Goal: Task Accomplishment & Management: Manage account settings

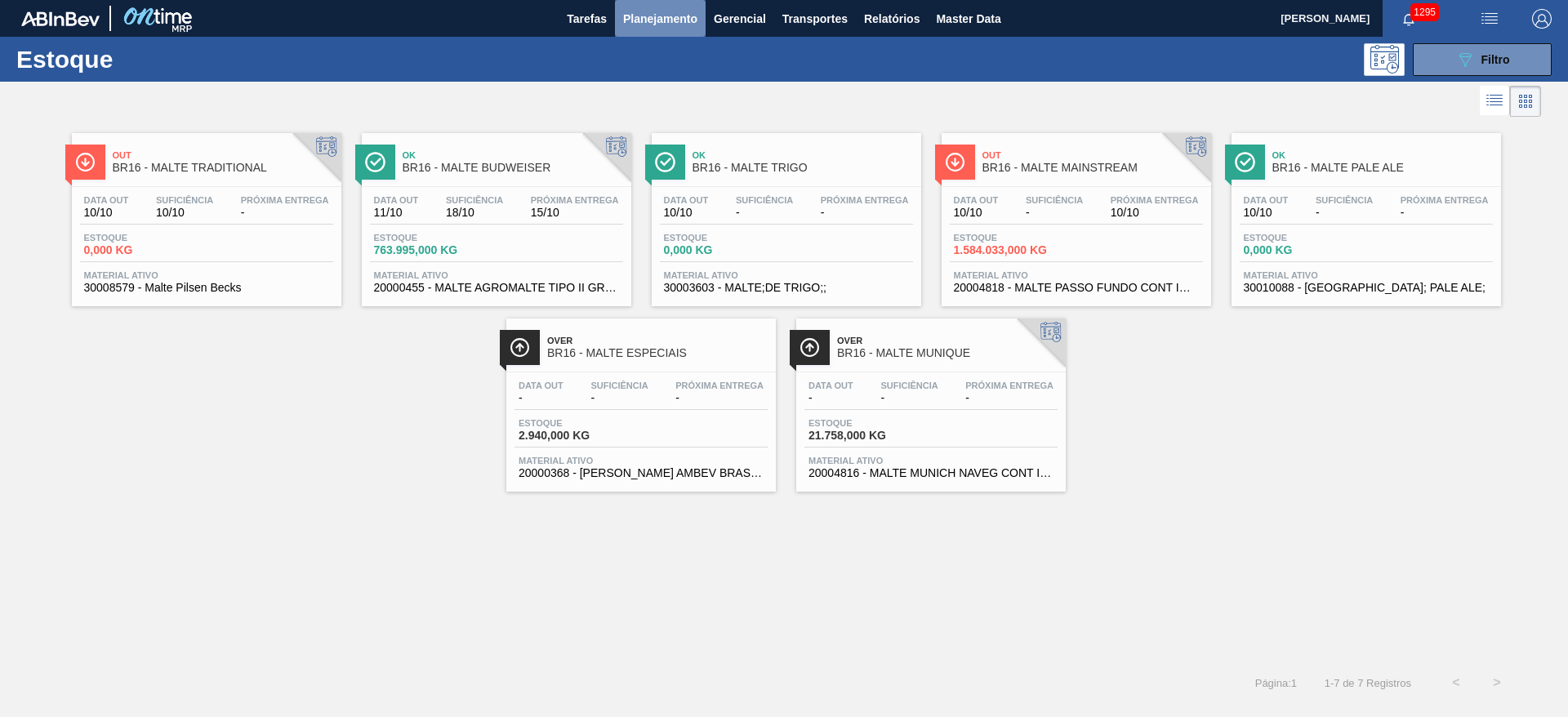
click at [663, 27] on span "Planejamento" at bounding box center [659, 18] width 74 height 19
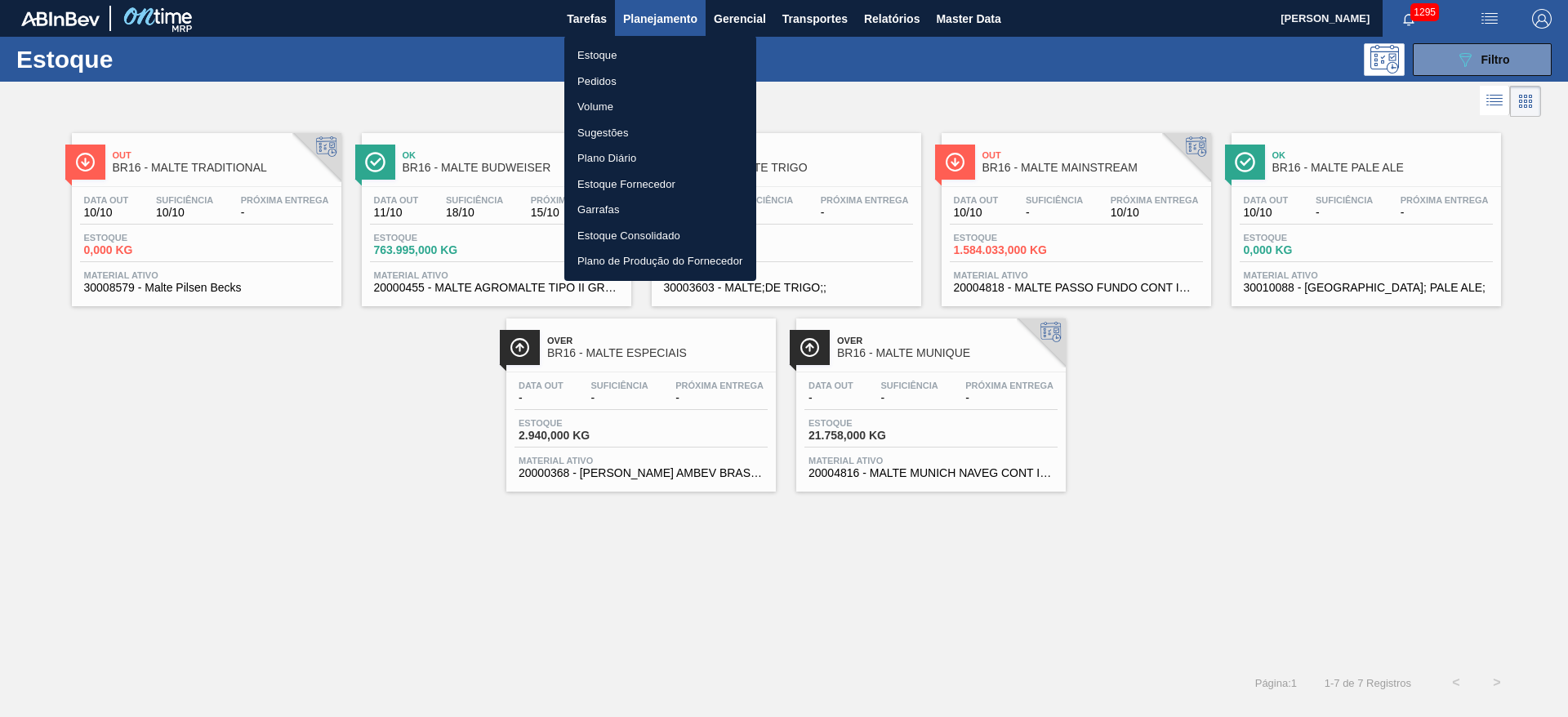
click at [604, 81] on li "Pedidos" at bounding box center [660, 81] width 192 height 27
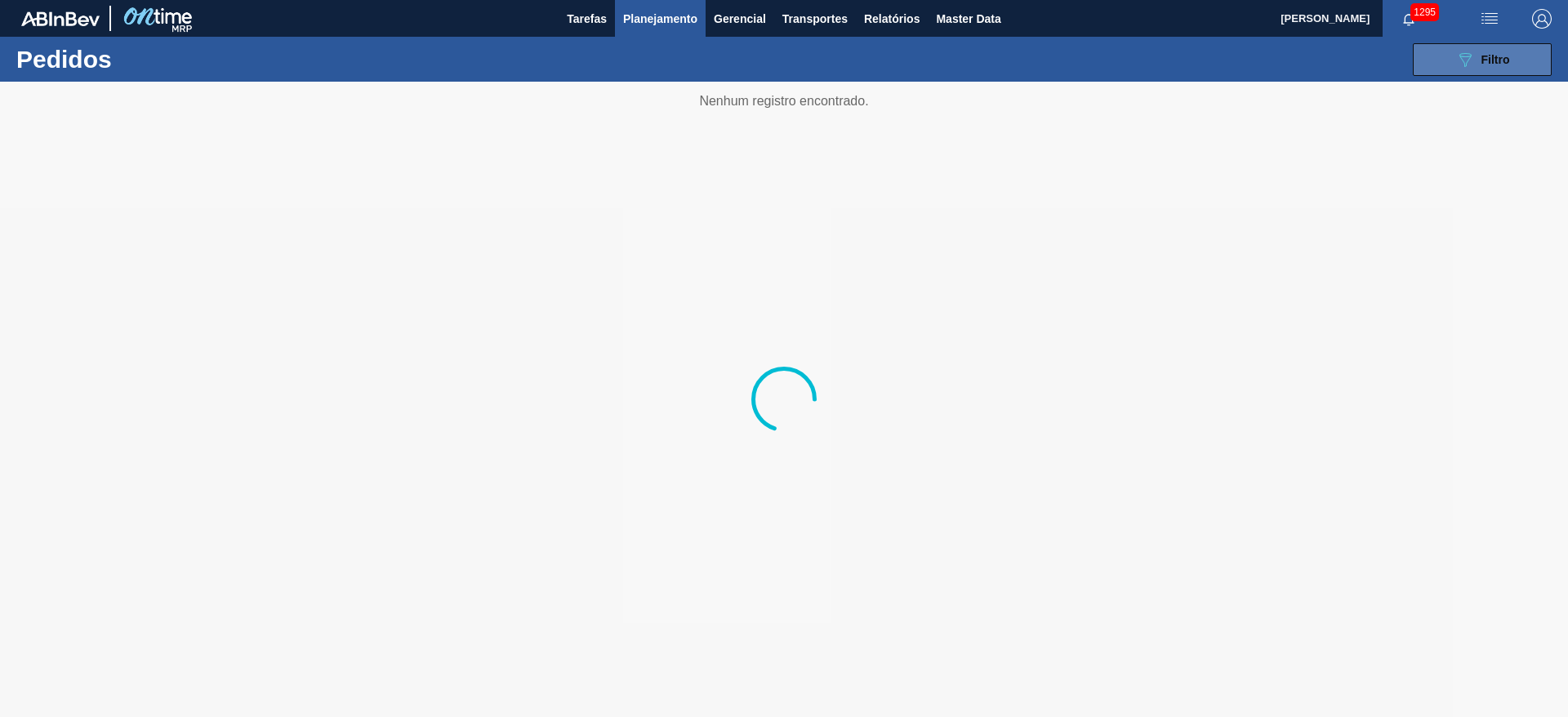
click at [1456, 68] on icon "089F7B8B-B2A5-4AFE-B5C0-19BA573D28AC" at bounding box center [1465, 59] width 19 height 19
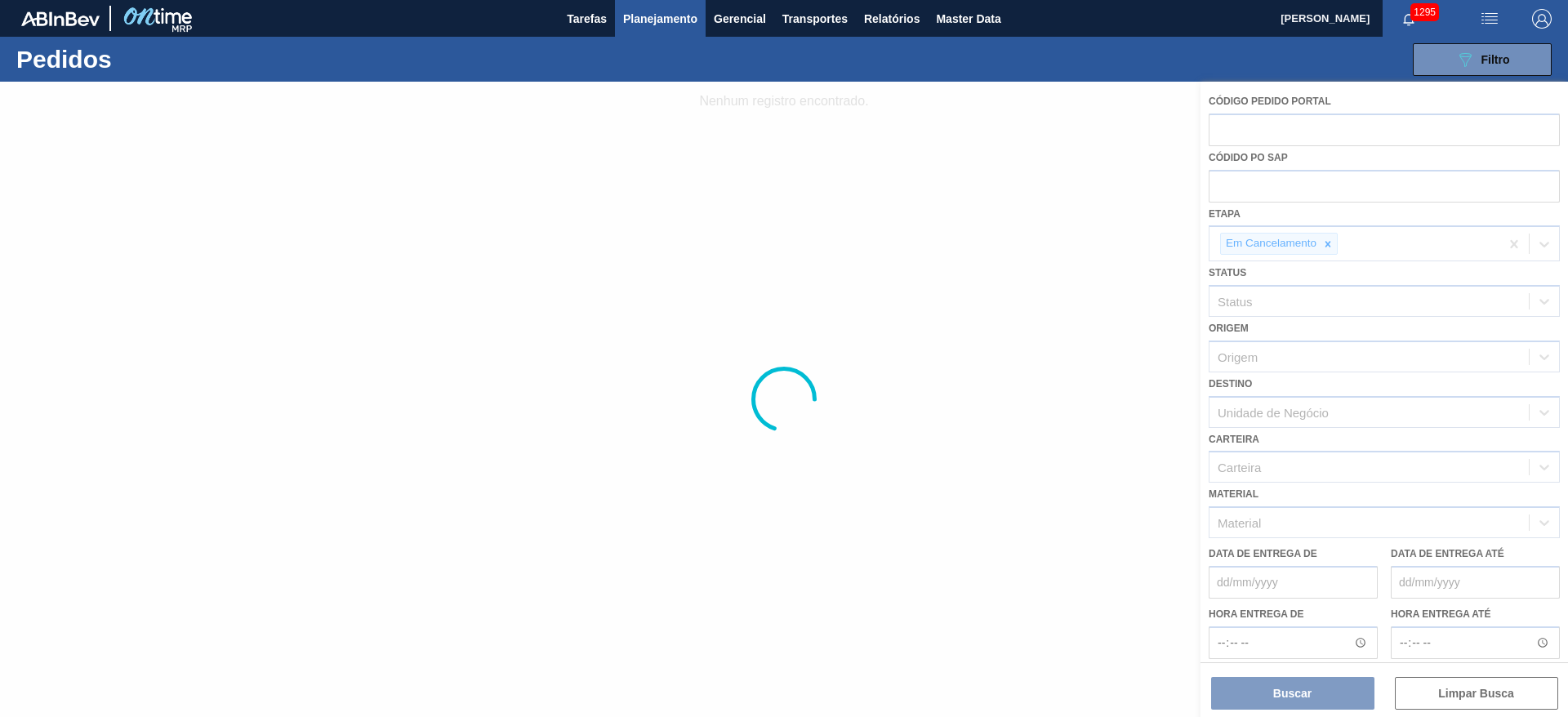
click at [1328, 247] on div at bounding box center [784, 399] width 1568 height 636
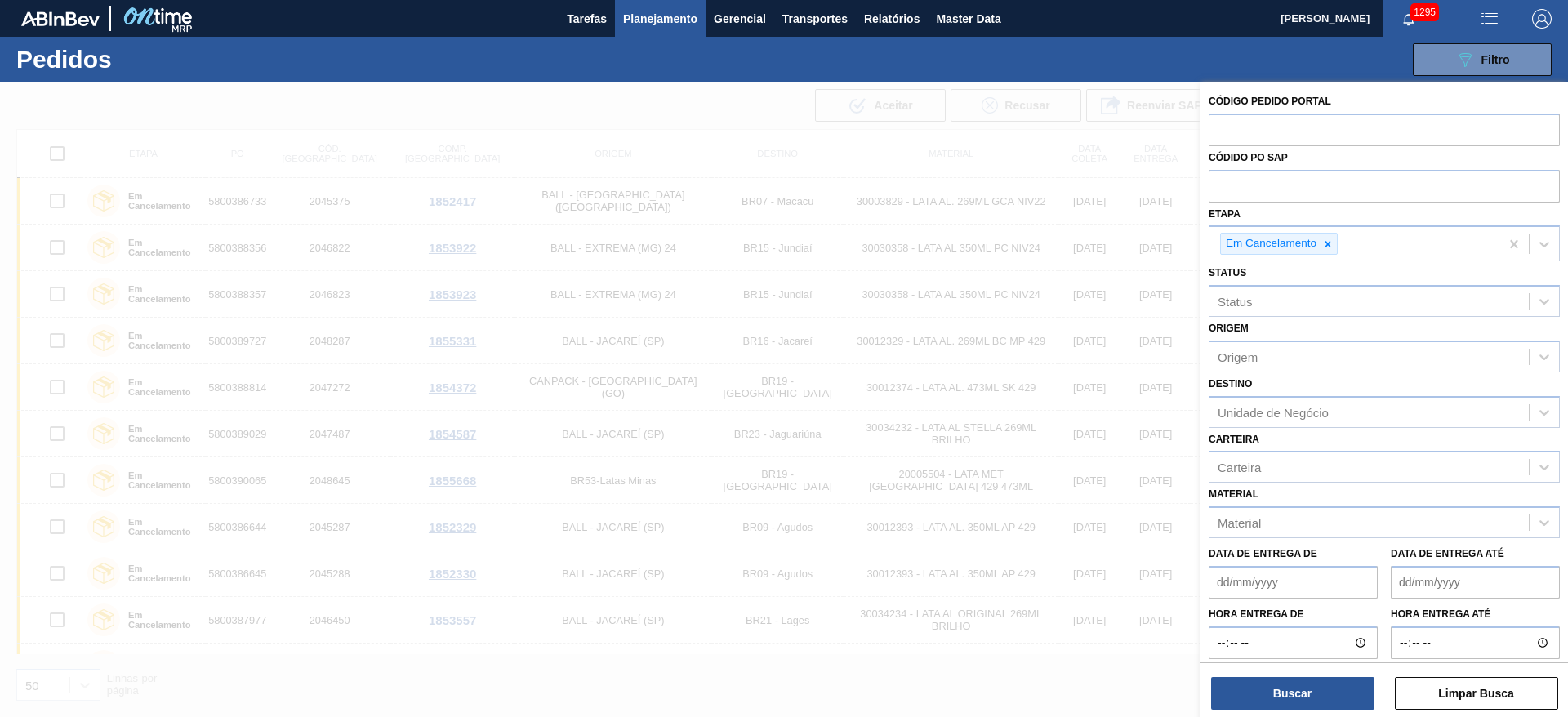
click at [1329, 244] on icon at bounding box center [1327, 244] width 11 height 11
type input "pc sa"
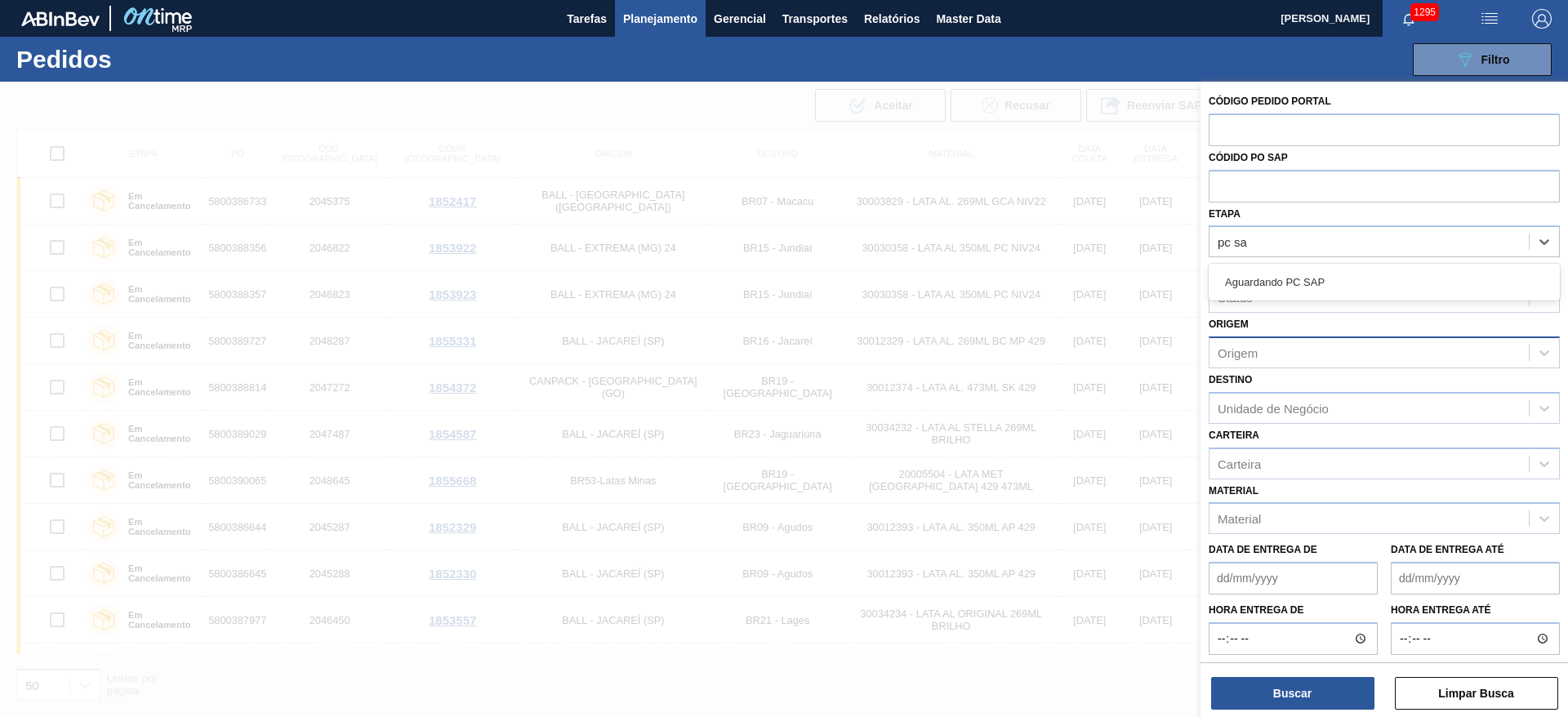
drag, startPoint x: 1313, startPoint y: 290, endPoint x: 1260, endPoint y: 362, distance: 89.4
click at [1313, 290] on div "Aguardando PC SAP" at bounding box center [1383, 282] width 351 height 30
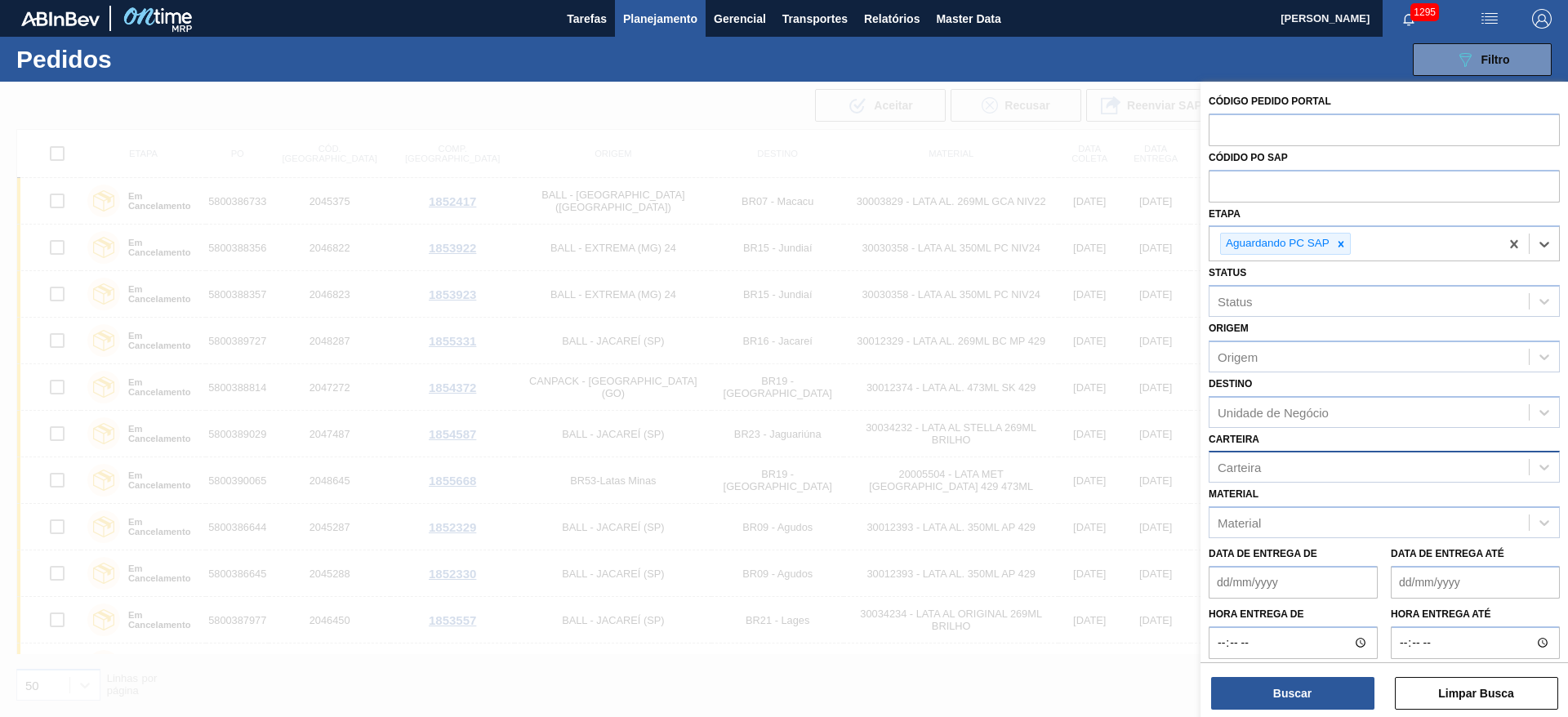
click at [1240, 465] on div "Carteira" at bounding box center [1238, 467] width 43 height 14
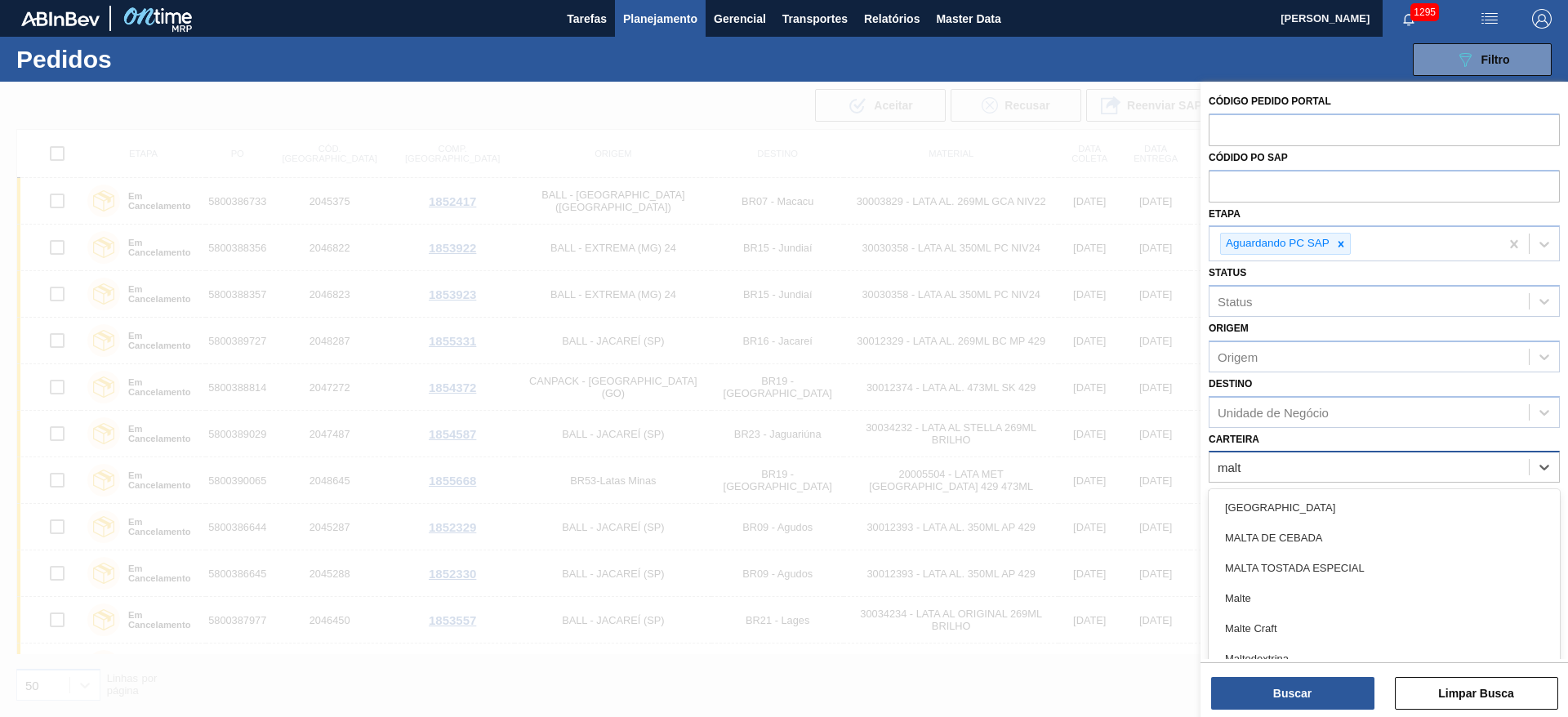
type input "malte"
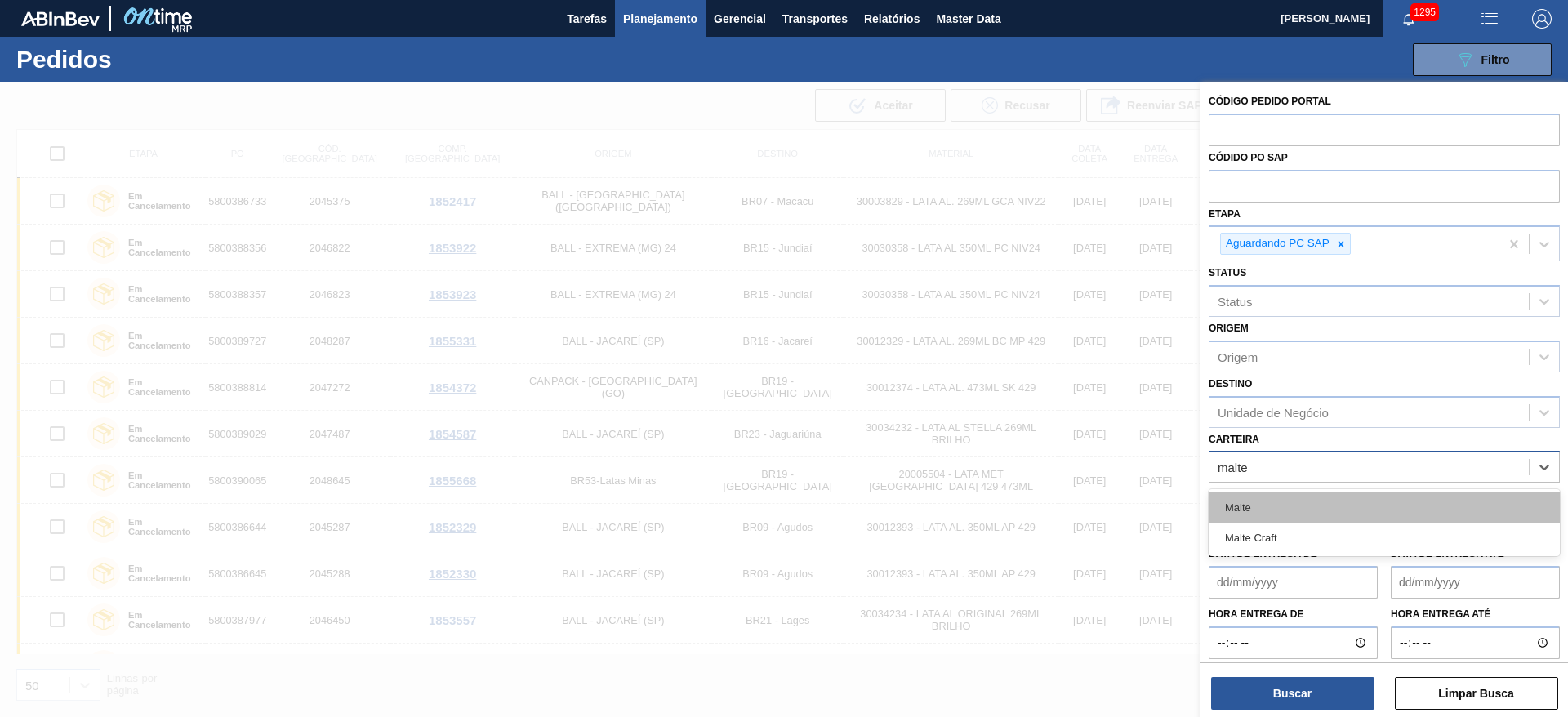
click at [1249, 508] on div "Malte" at bounding box center [1383, 507] width 351 height 30
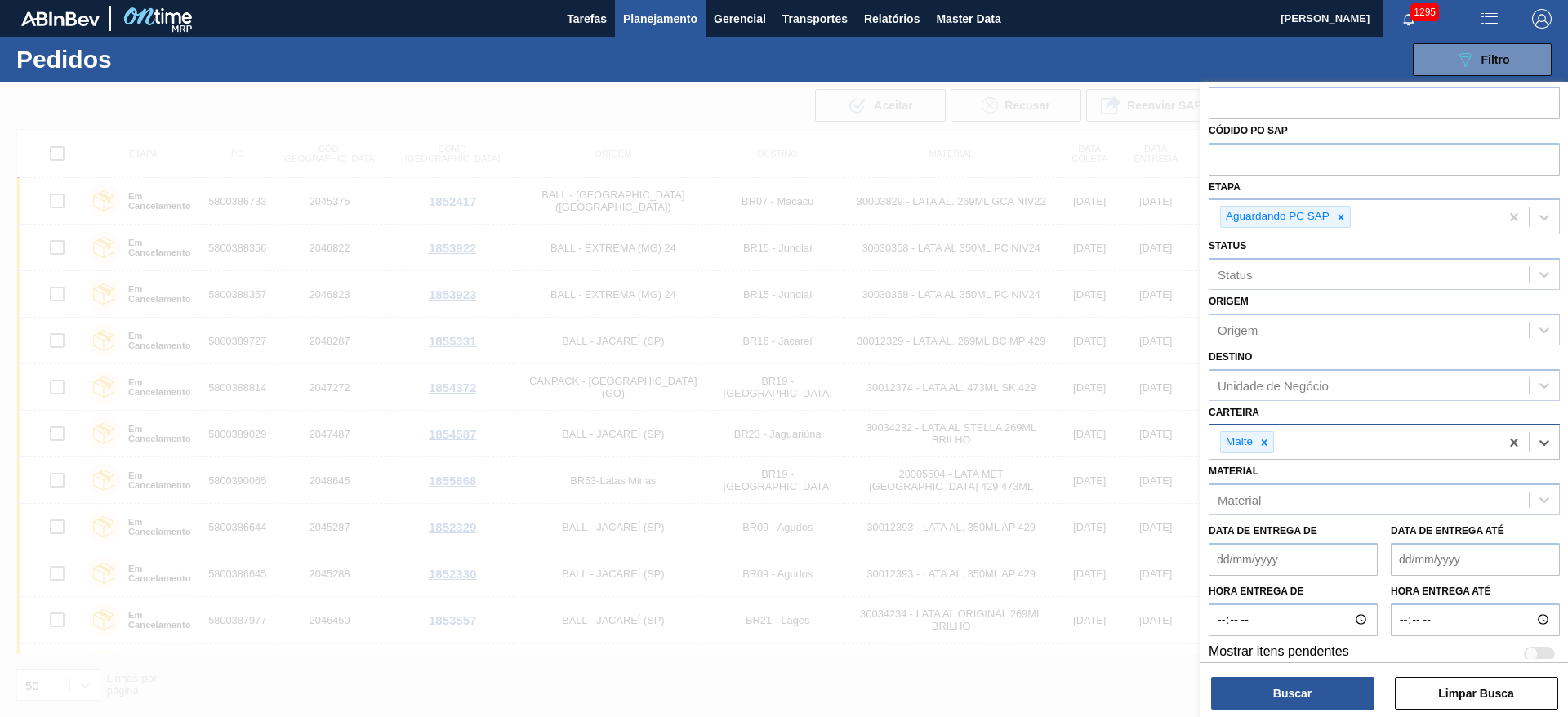
scroll to position [40, 0]
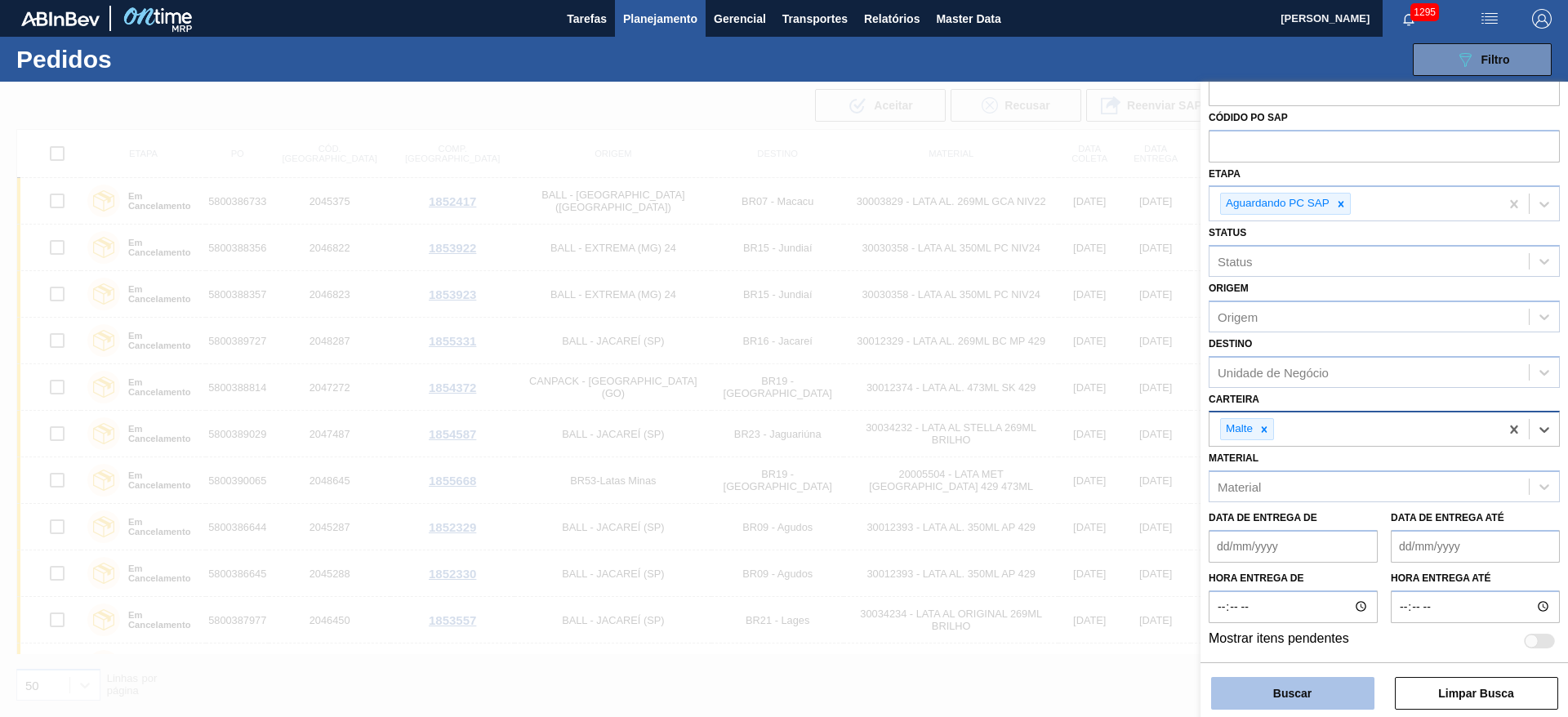
click at [1293, 688] on button "Buscar" at bounding box center [1292, 693] width 163 height 33
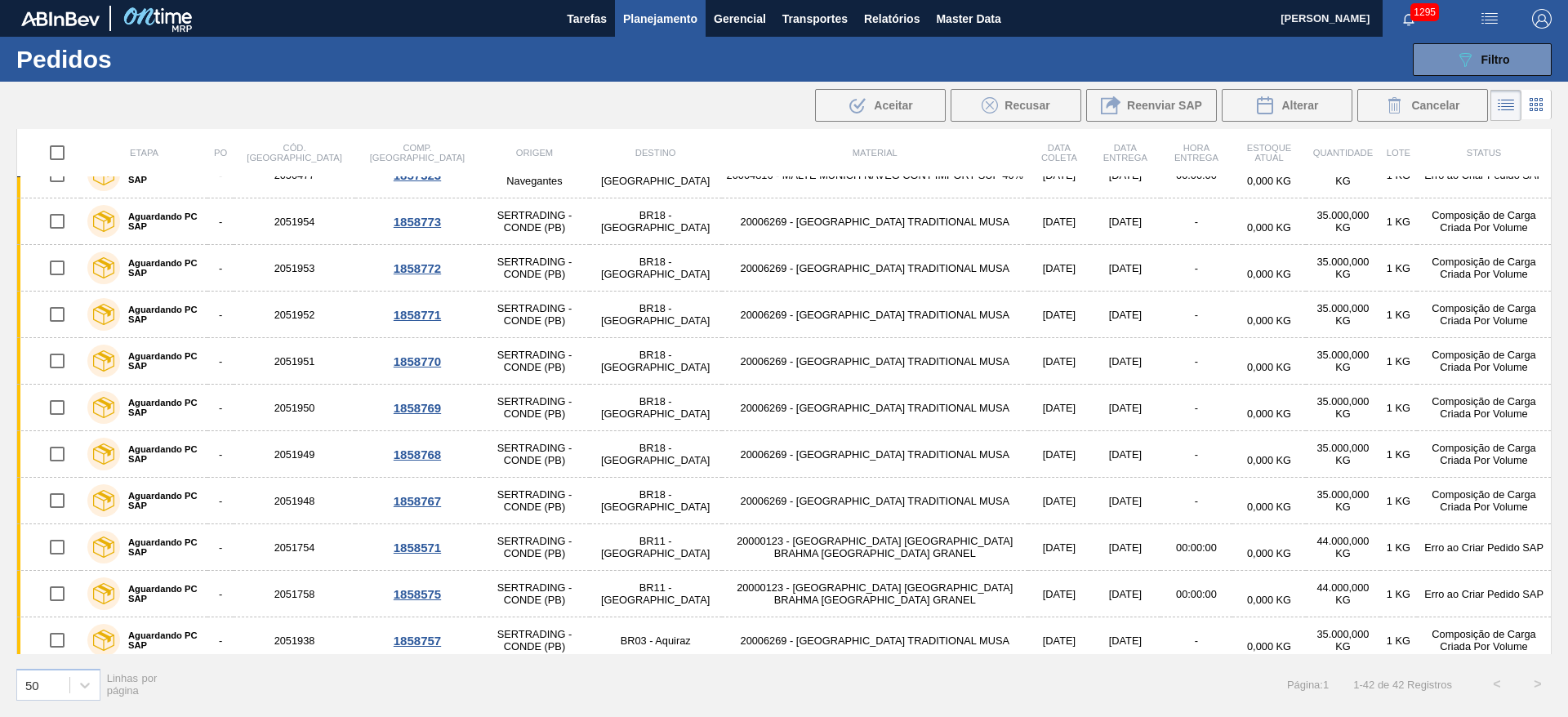
scroll to position [0, 0]
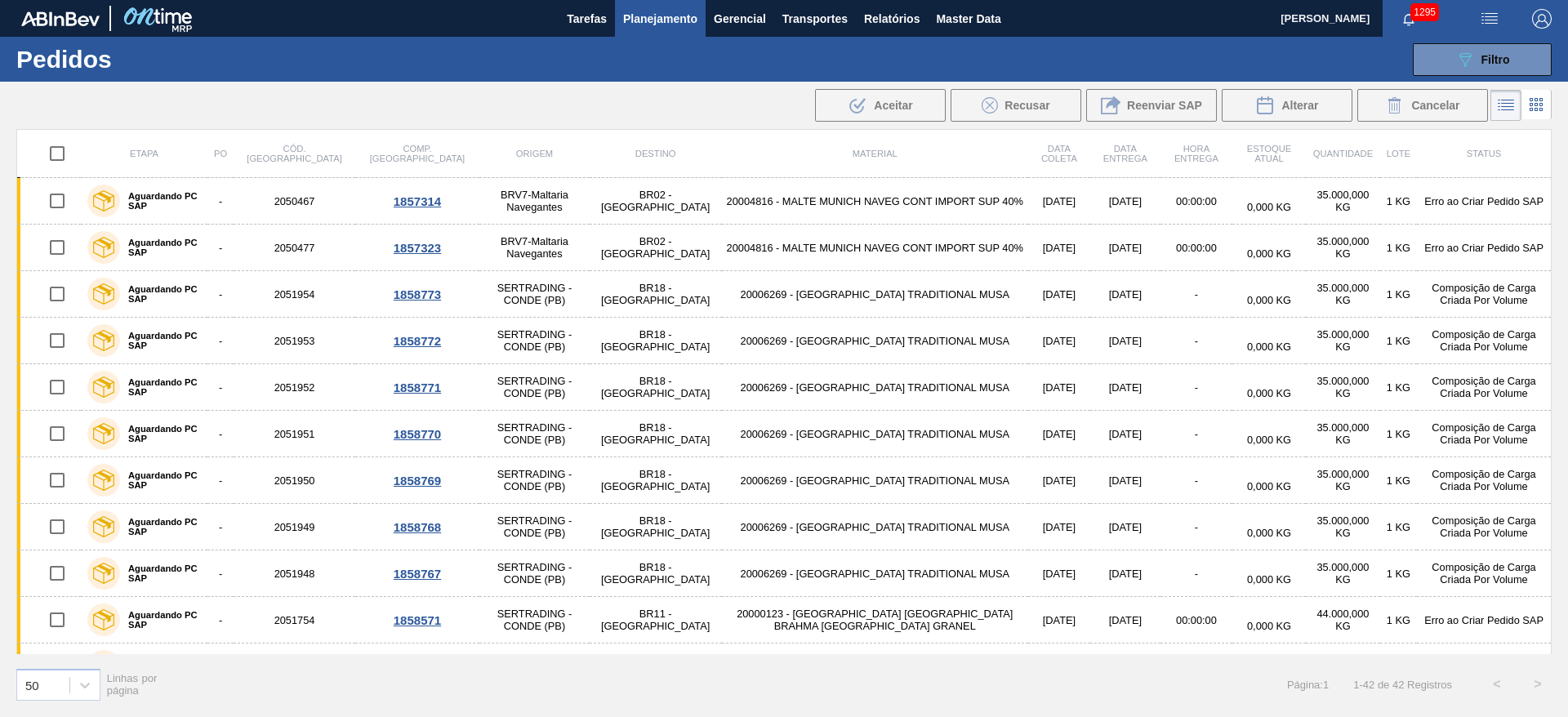
click at [55, 152] on input "checkbox" at bounding box center [57, 153] width 34 height 34
checkbox input "true"
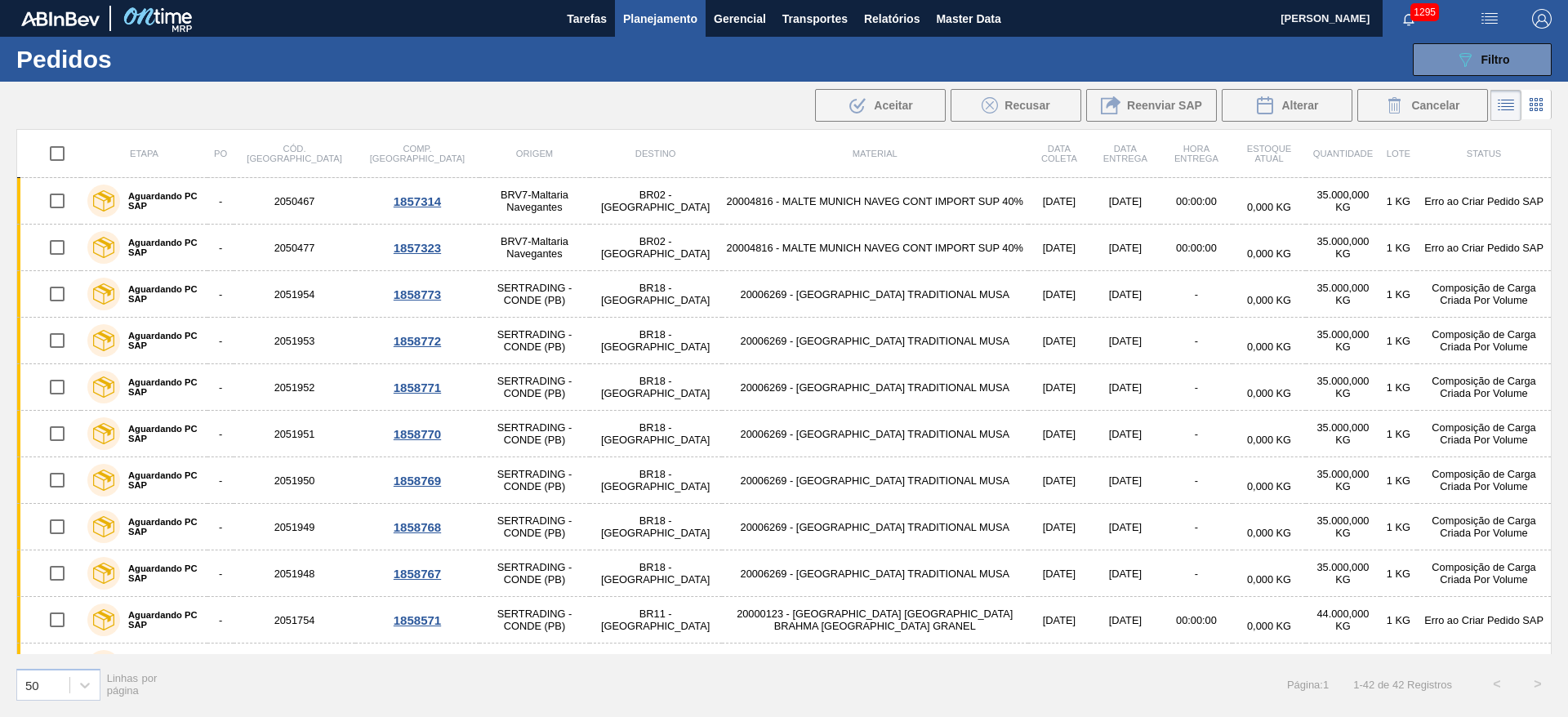
checkbox input "true"
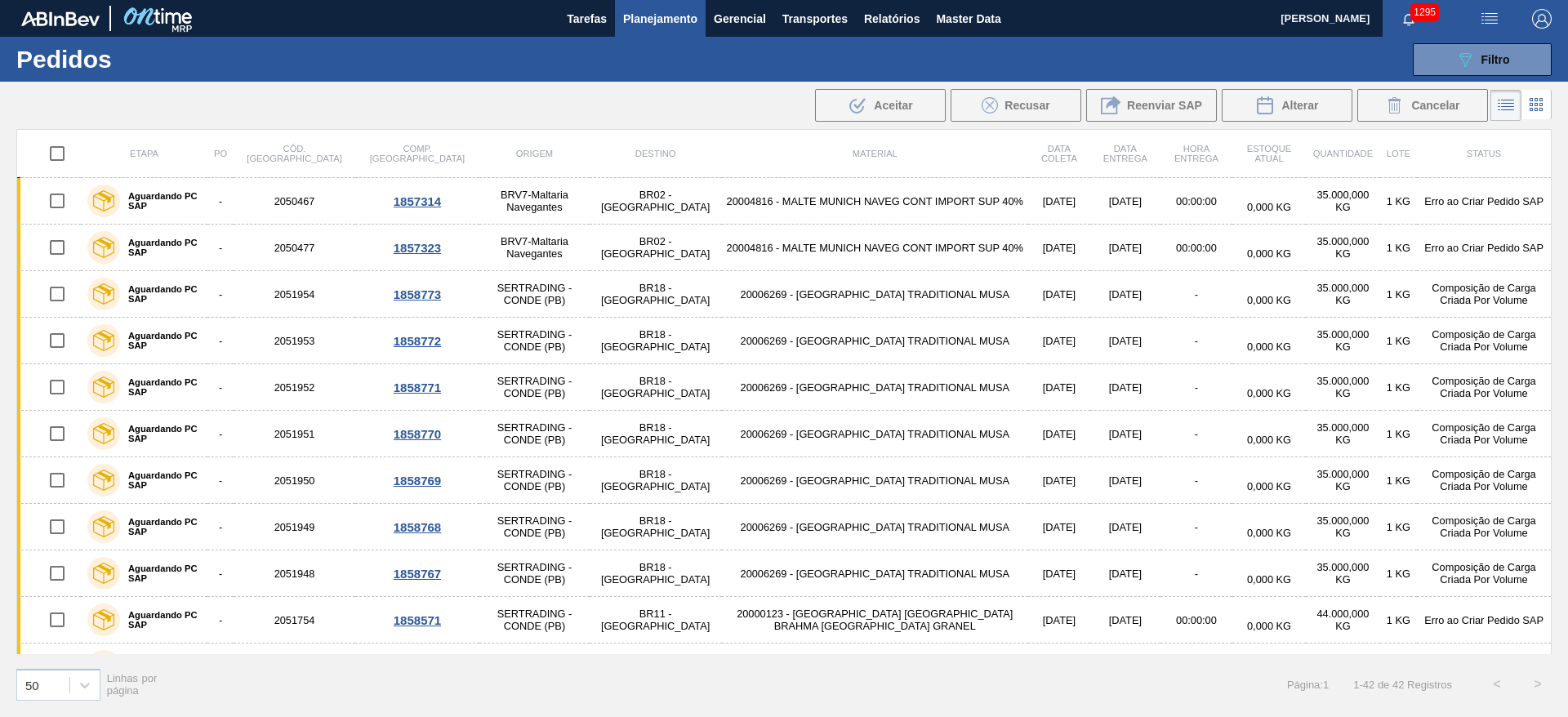
checkbox input "true"
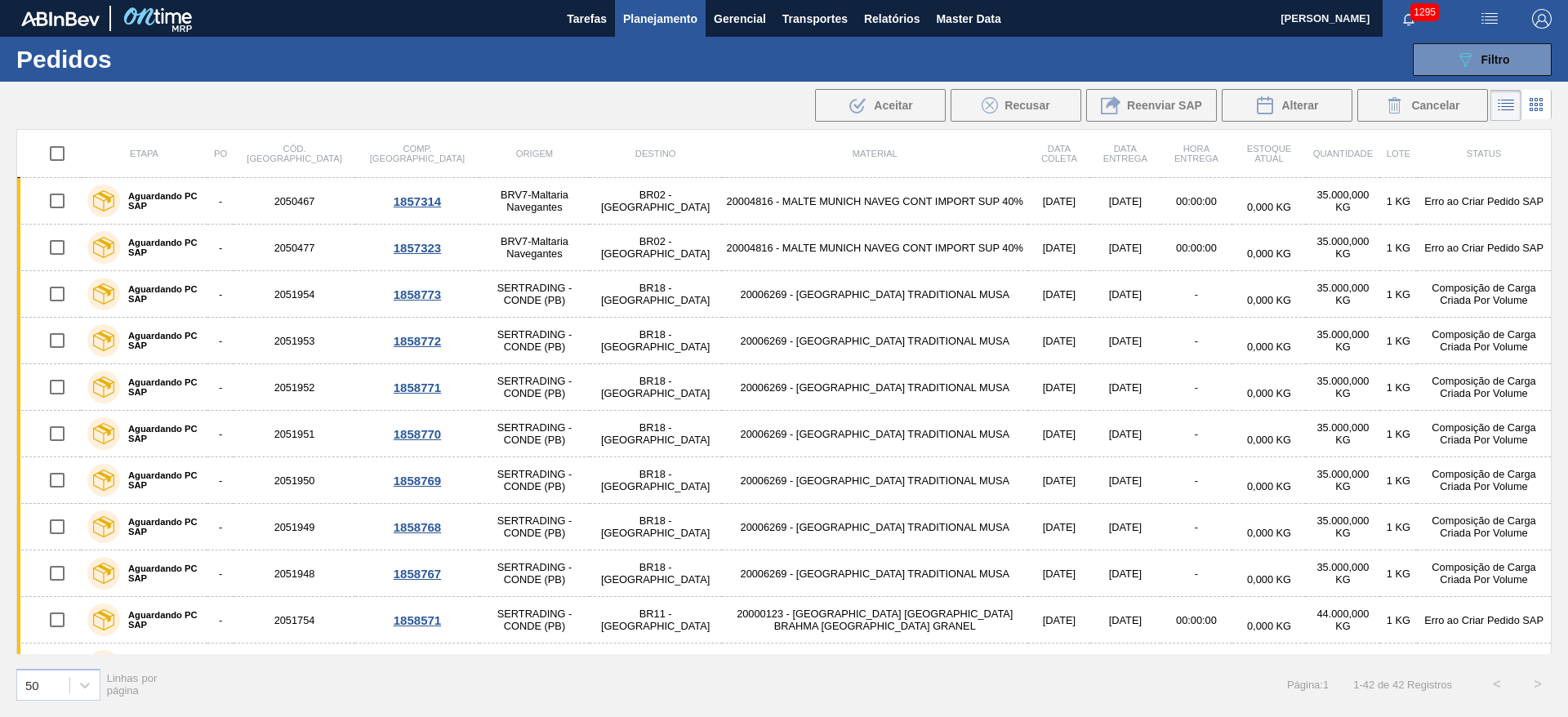
checkbox input "true"
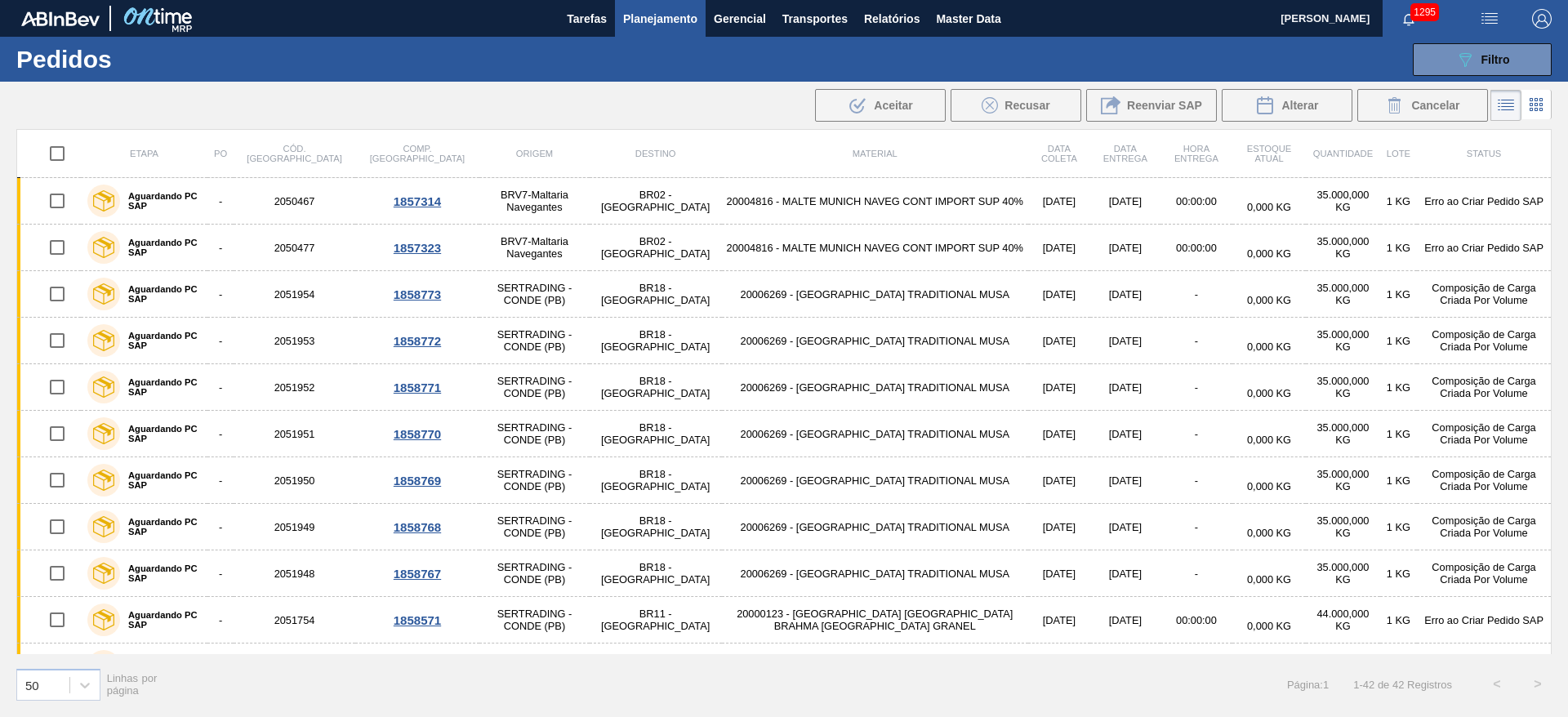
checkbox input "true"
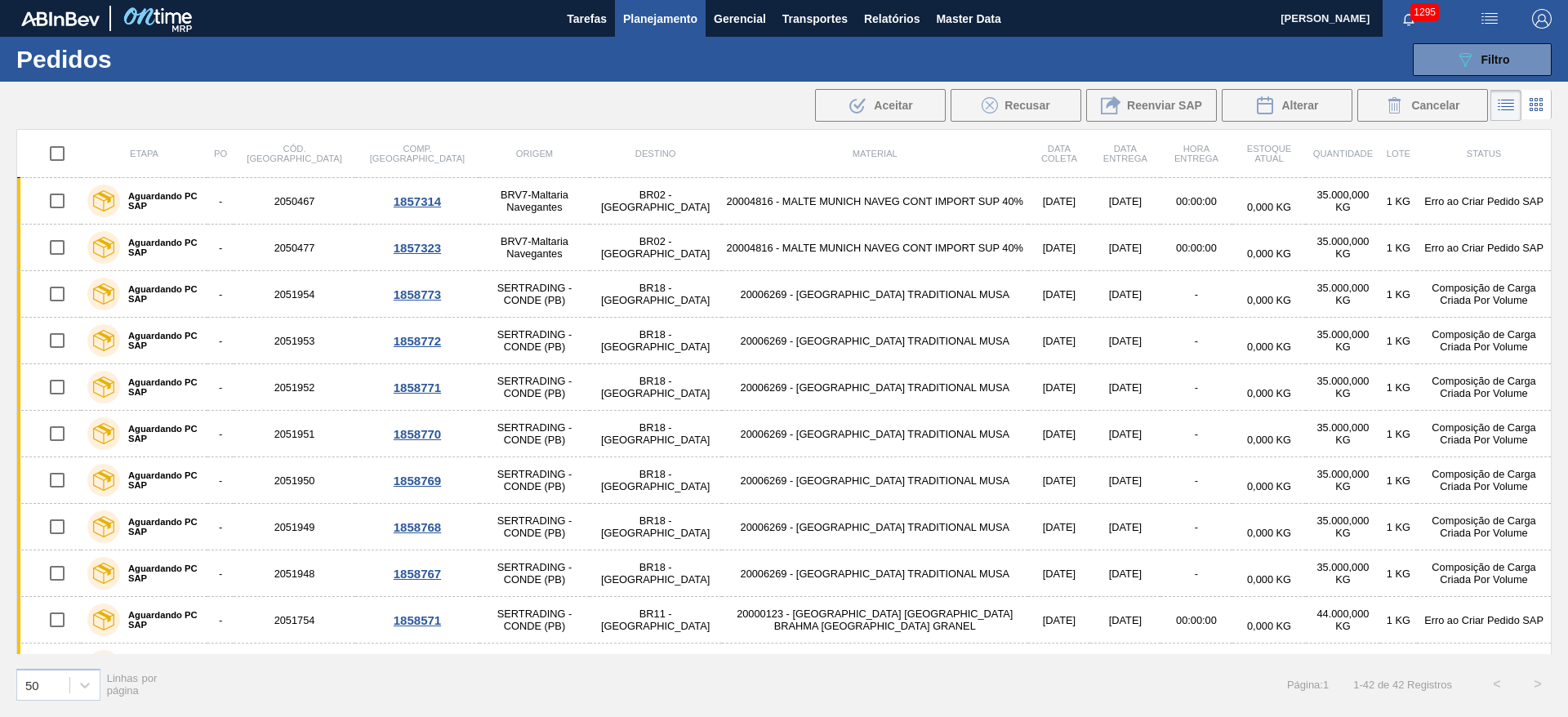
checkbox input "true"
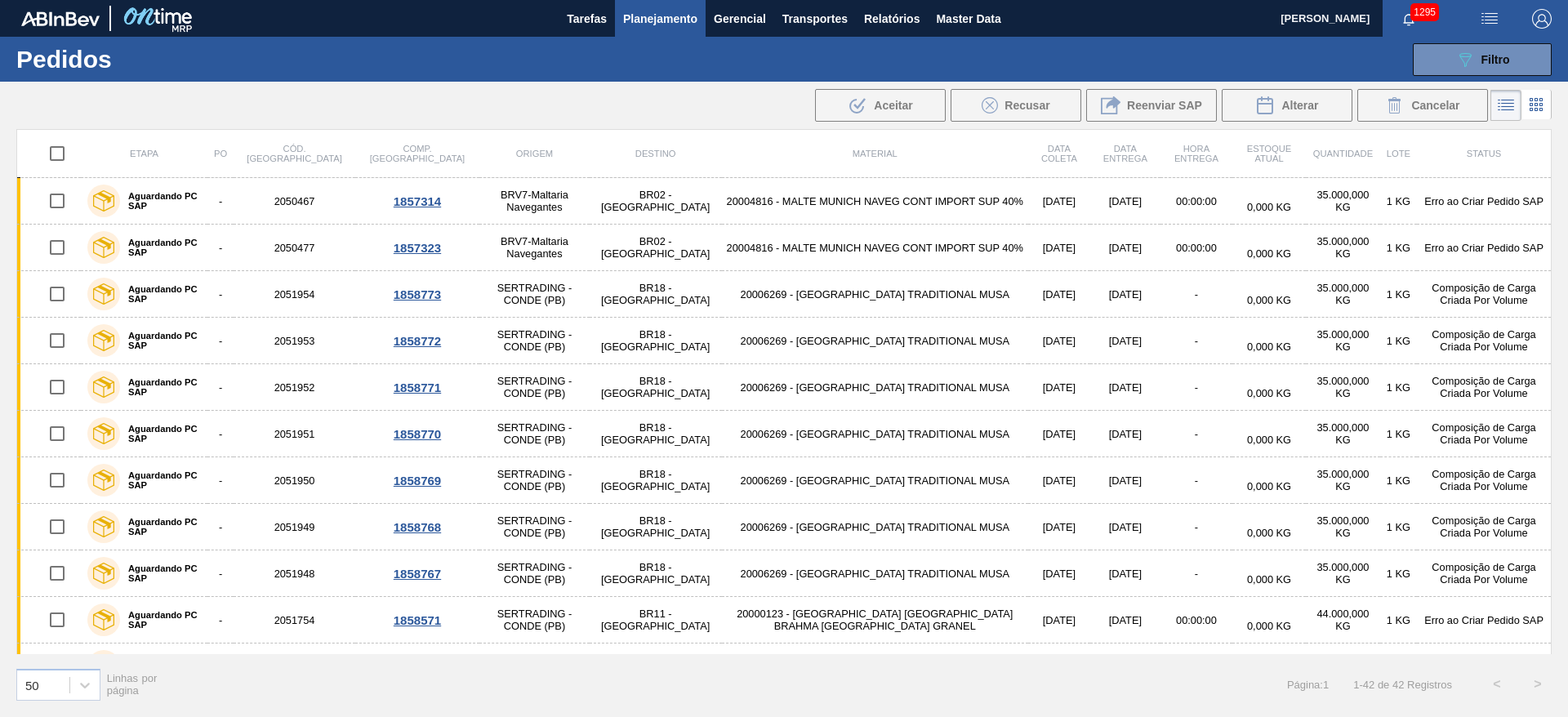
checkbox input "true"
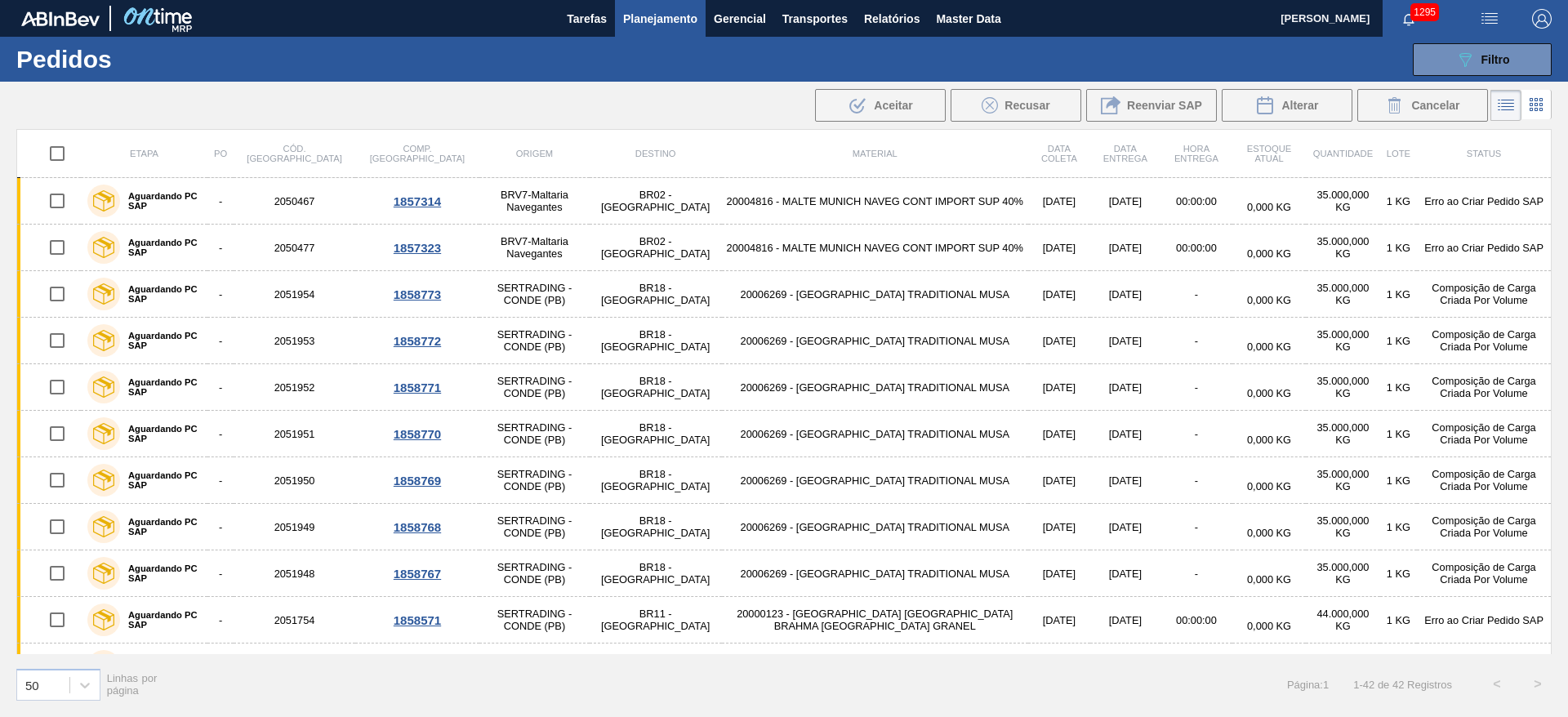
checkbox input "true"
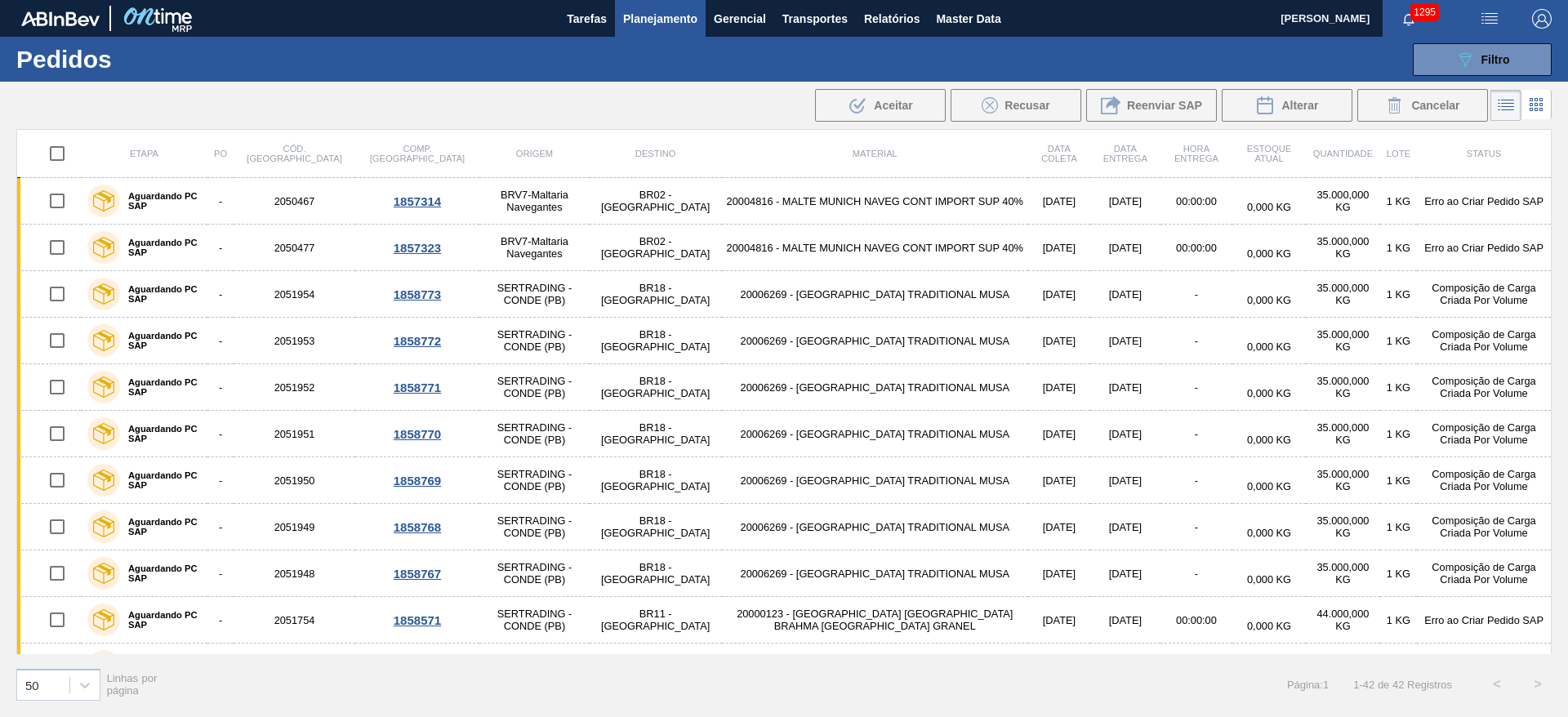
checkbox input "true"
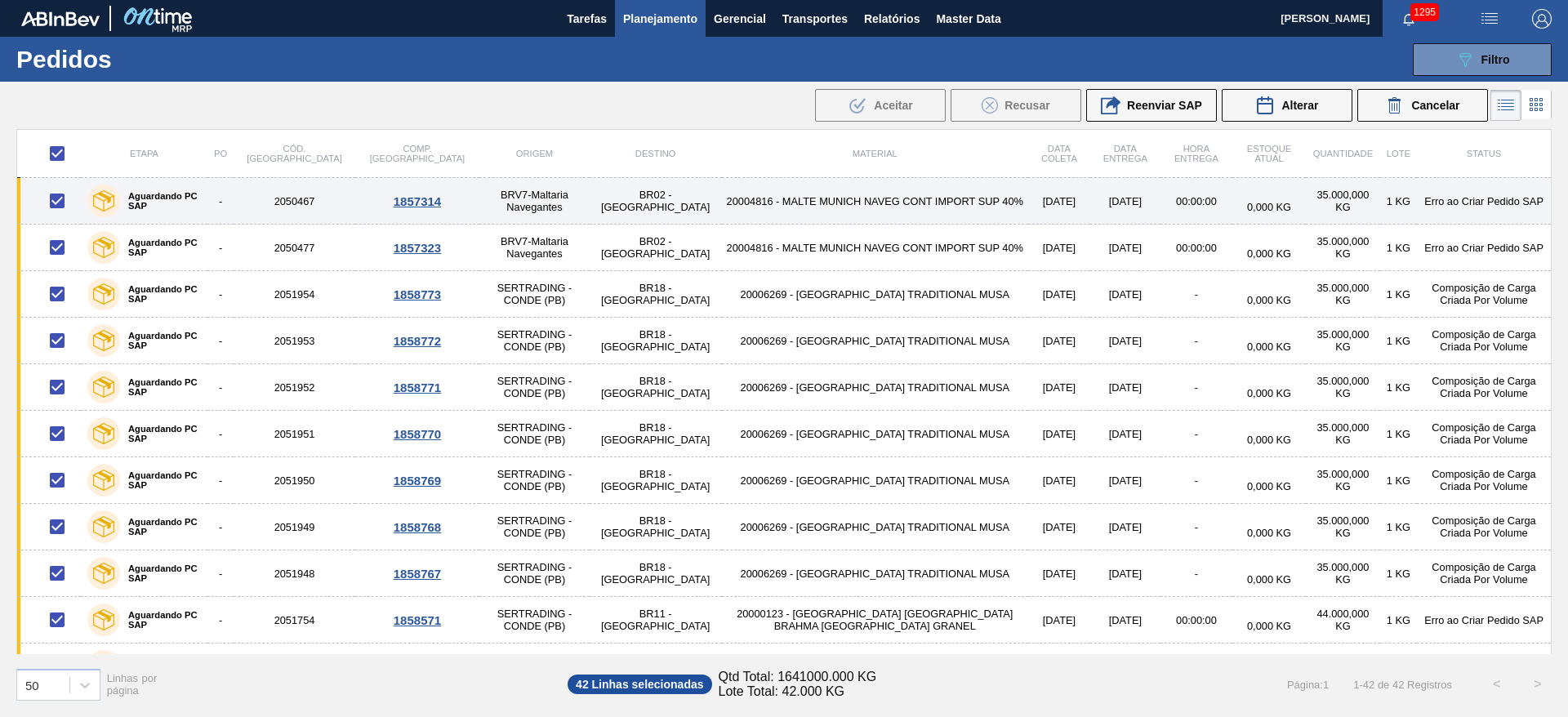
click at [56, 201] on input "checkbox" at bounding box center [57, 201] width 34 height 34
checkbox input "false"
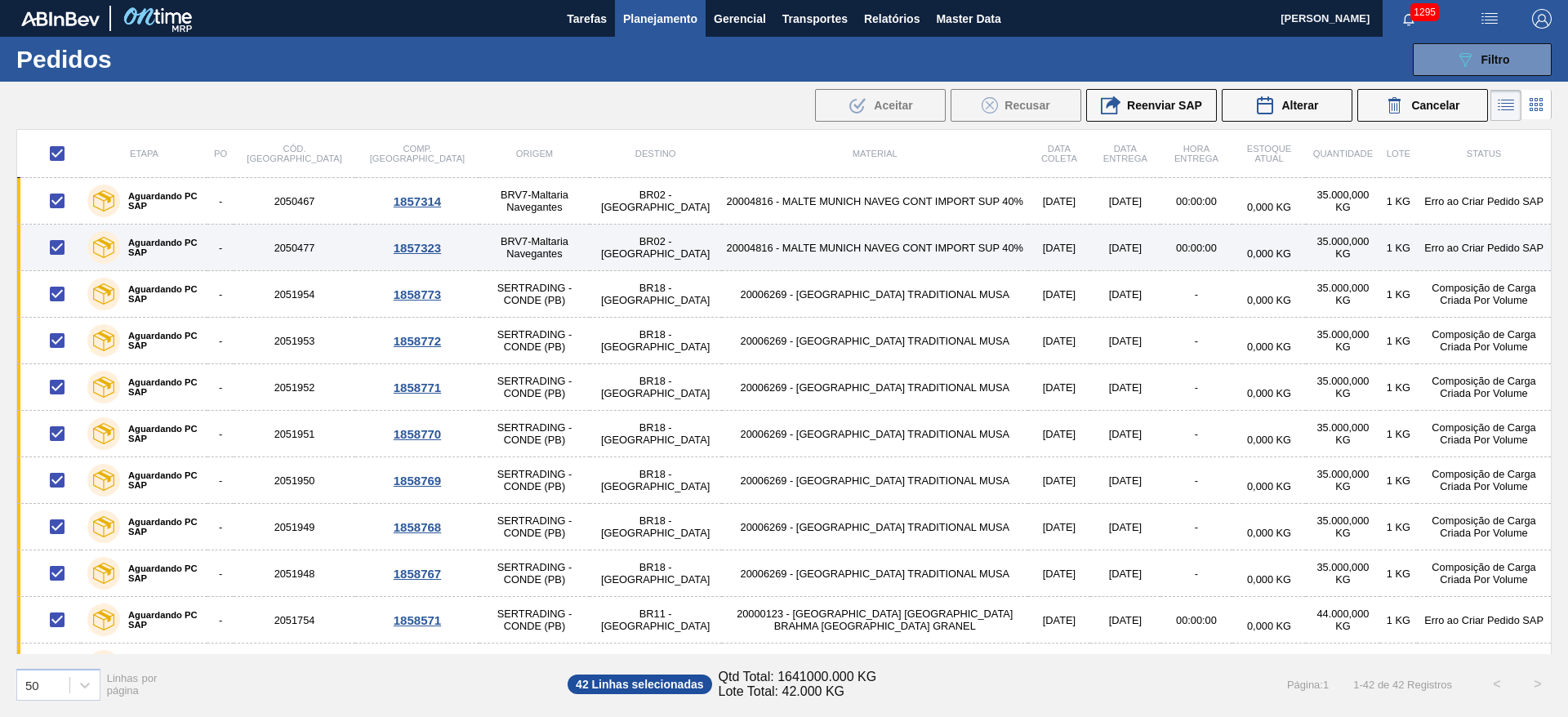
checkbox input "false"
click at [57, 244] on input "checkbox" at bounding box center [57, 246] width 34 height 34
checkbox input "false"
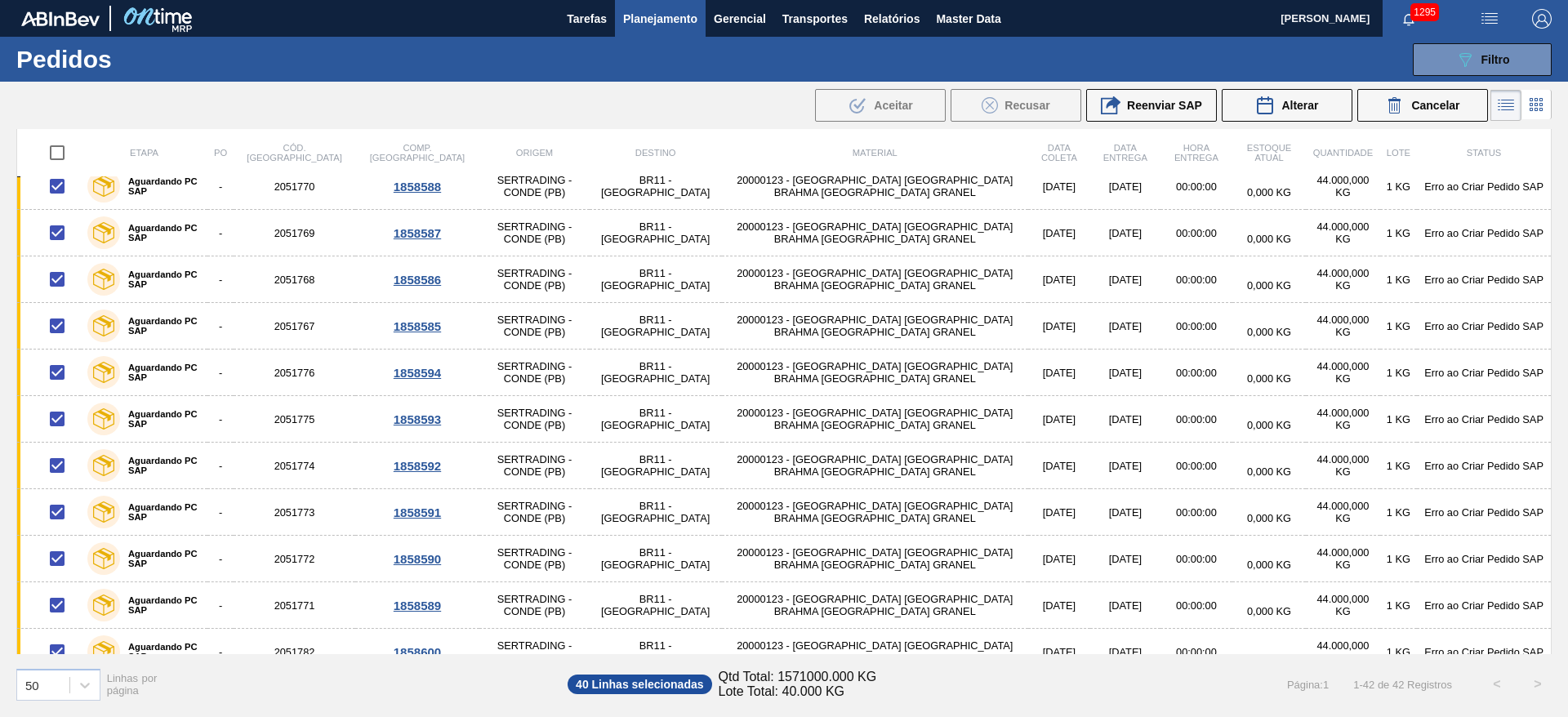
scroll to position [1478, 0]
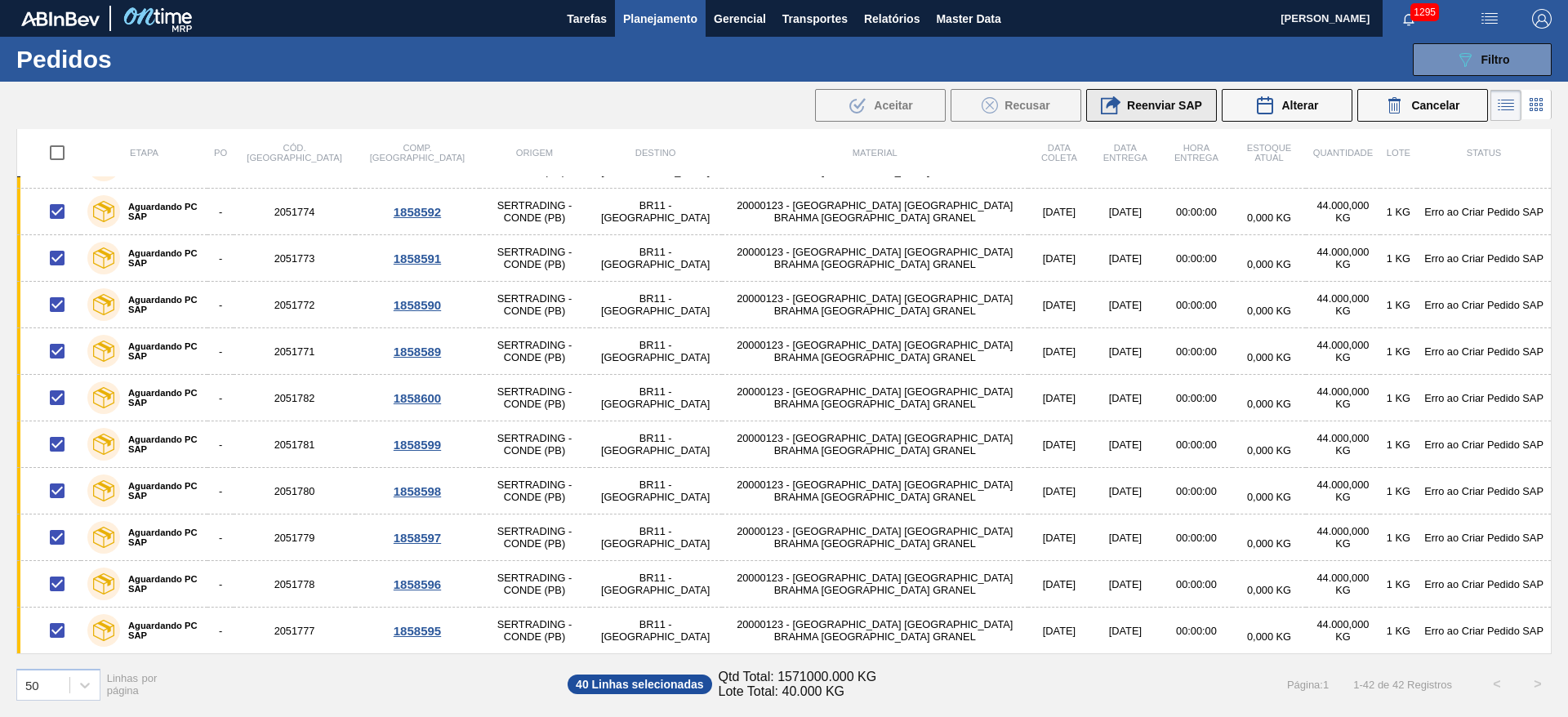
click at [1143, 104] on span "Reenviar SAP" at bounding box center [1164, 105] width 75 height 13
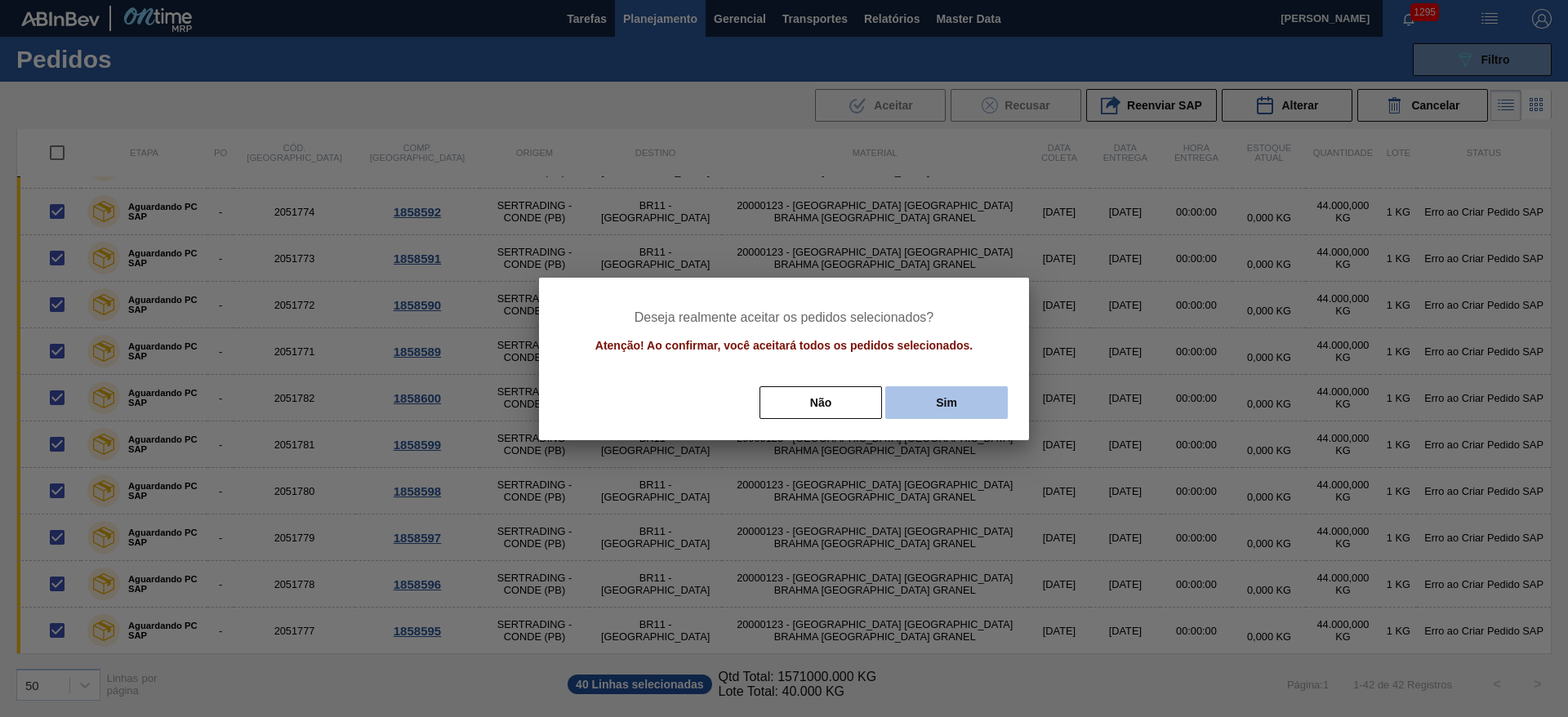
click at [983, 415] on button "Sim" at bounding box center [946, 403] width 123 height 33
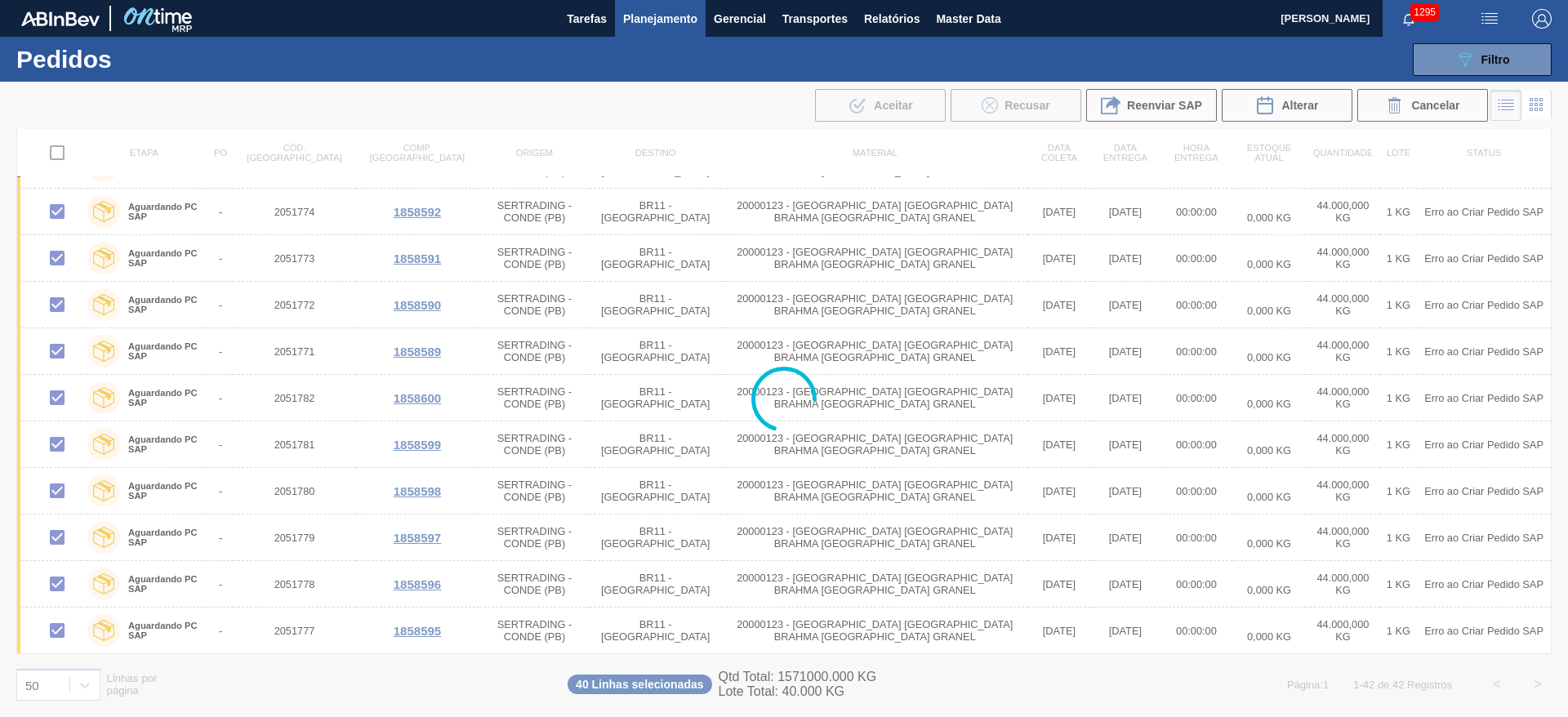
checkbox input "false"
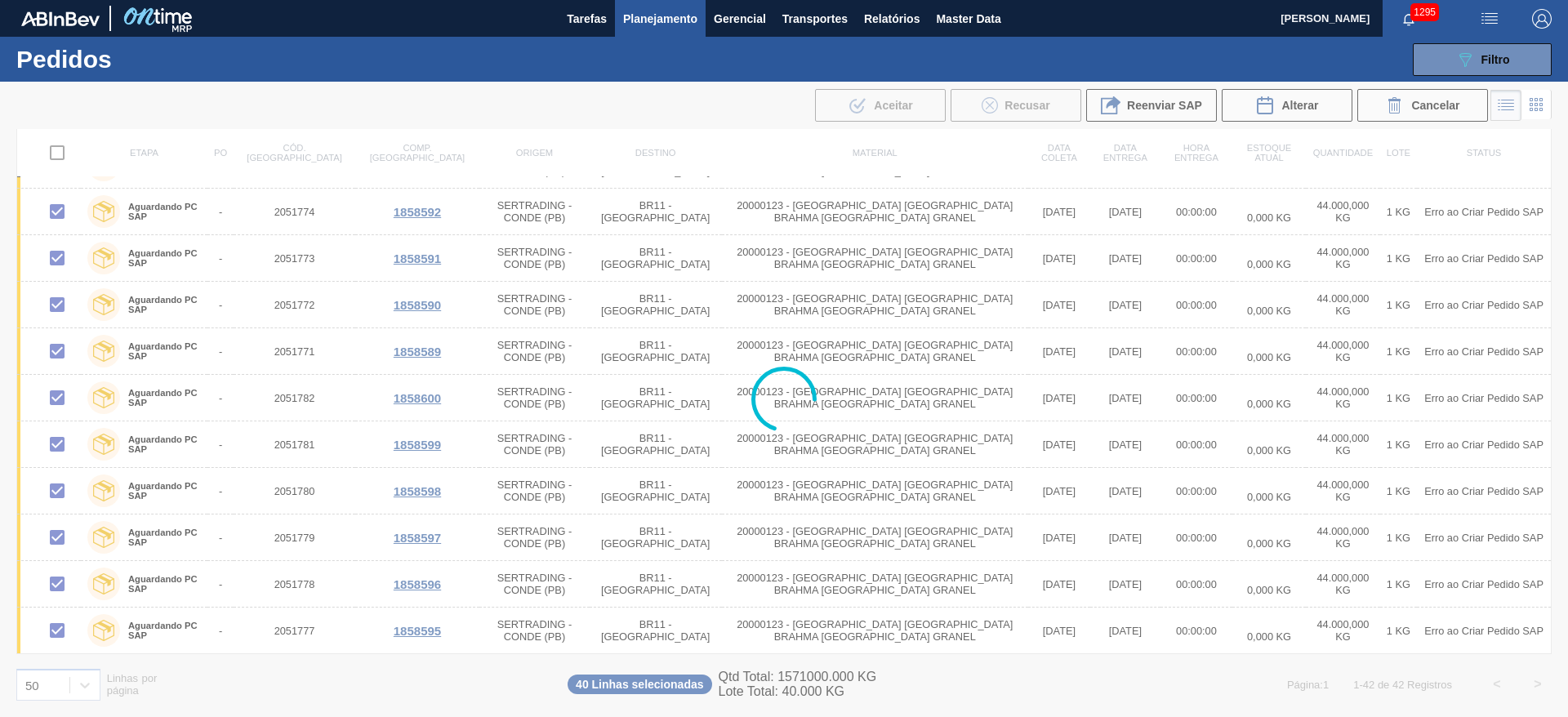
checkbox input "false"
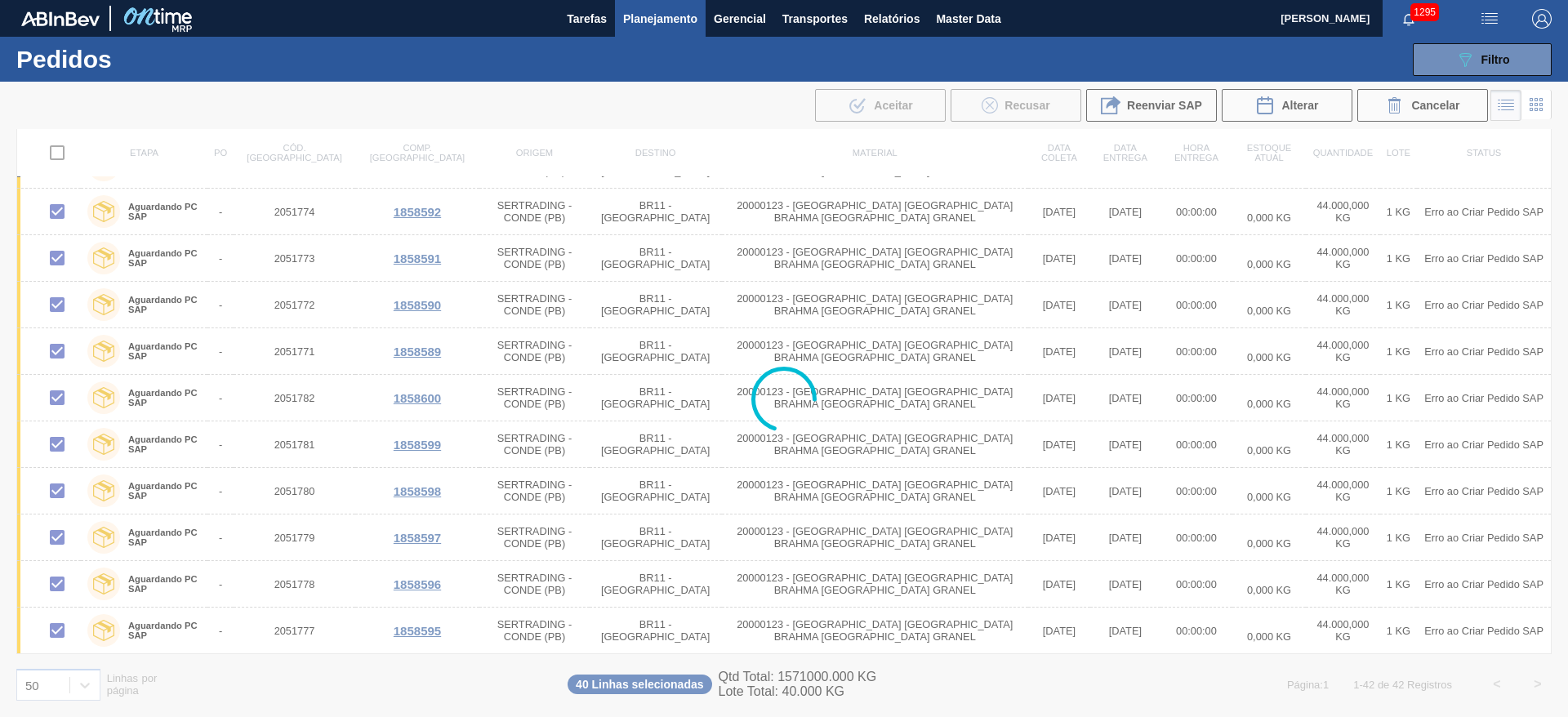
checkbox input "false"
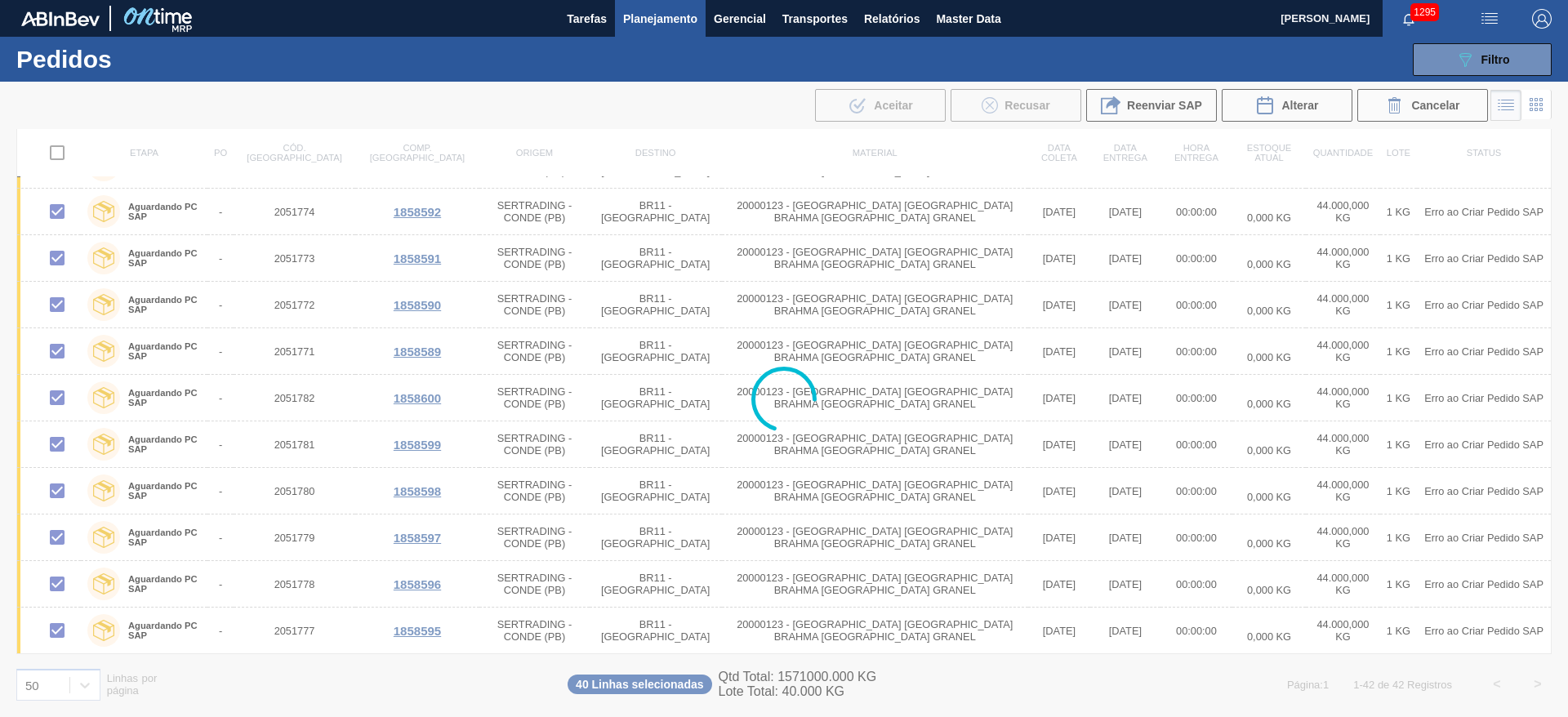
checkbox input "false"
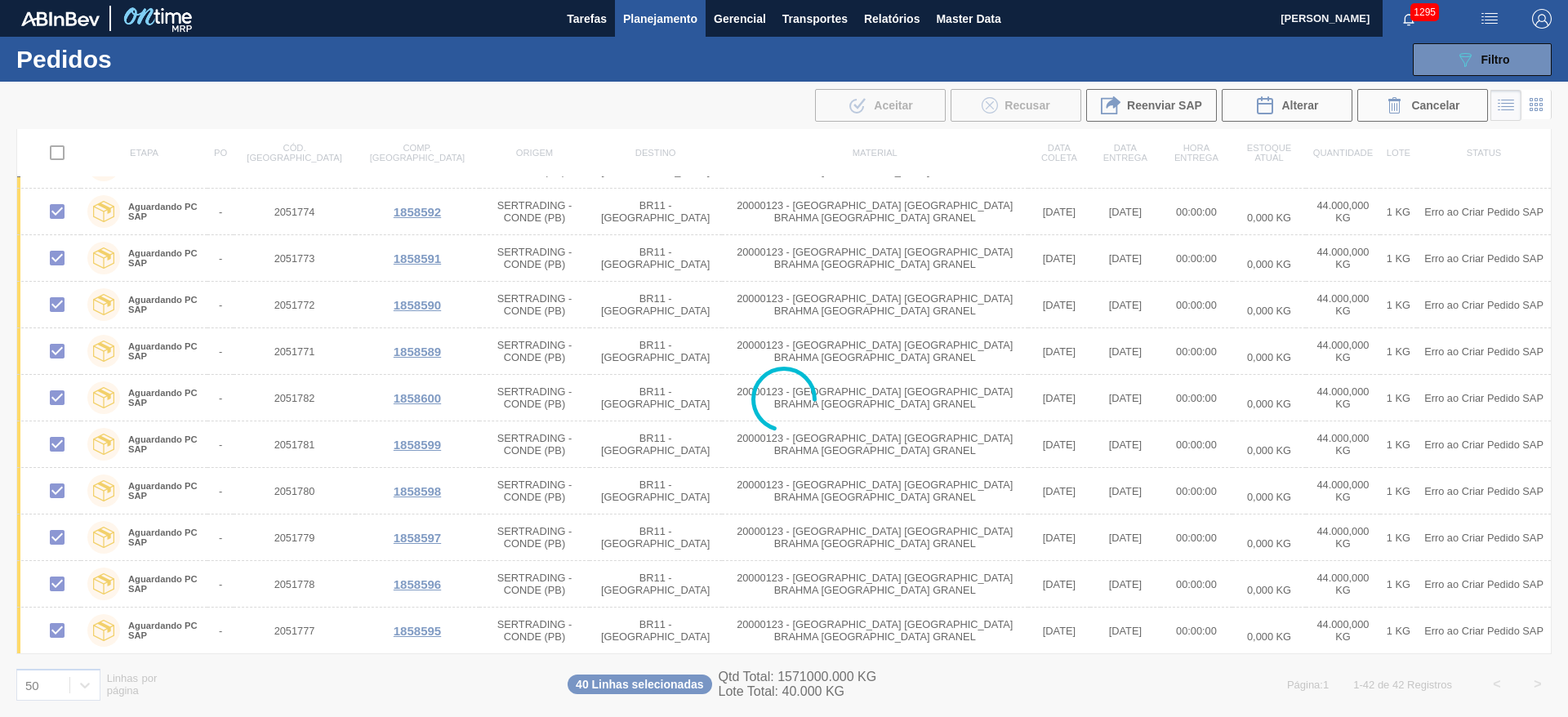
checkbox input "false"
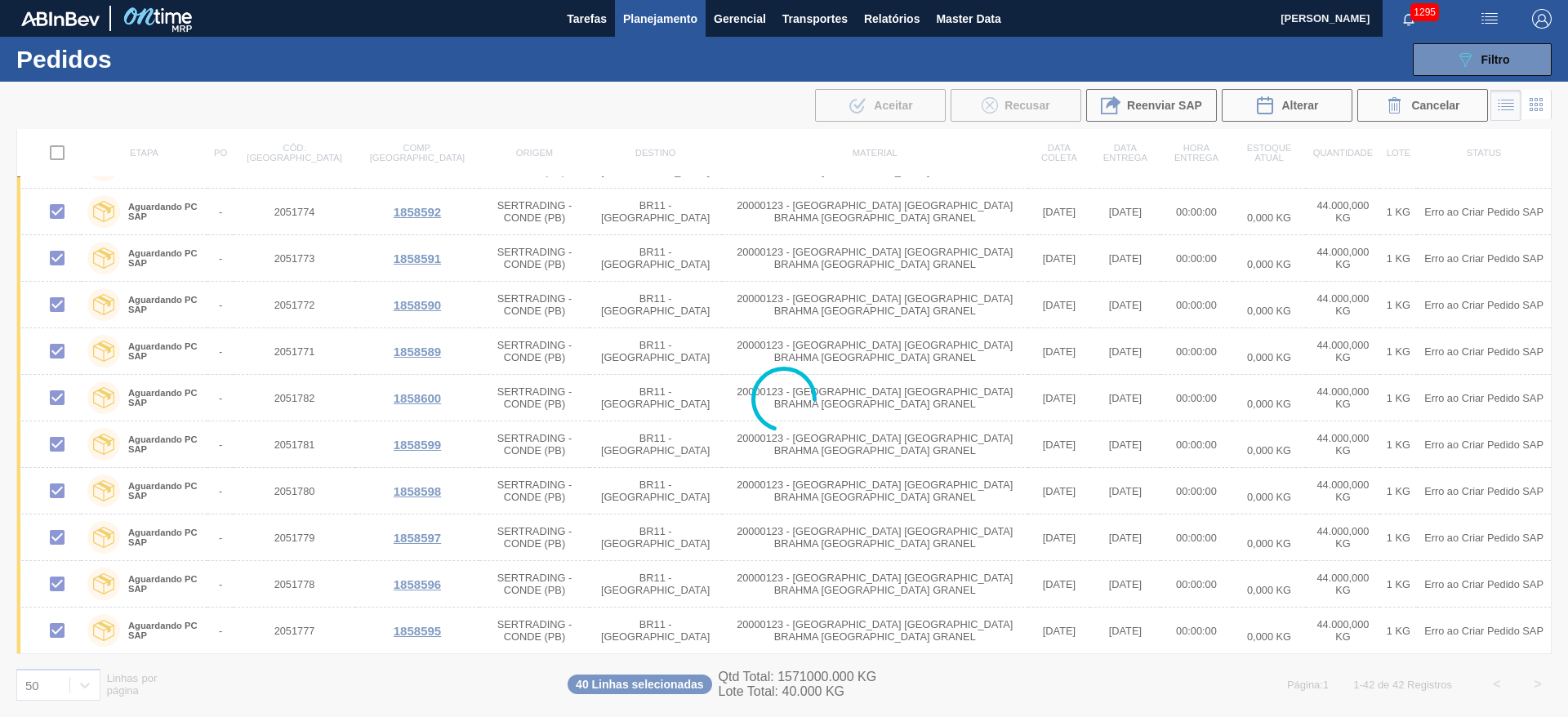
checkbox input "false"
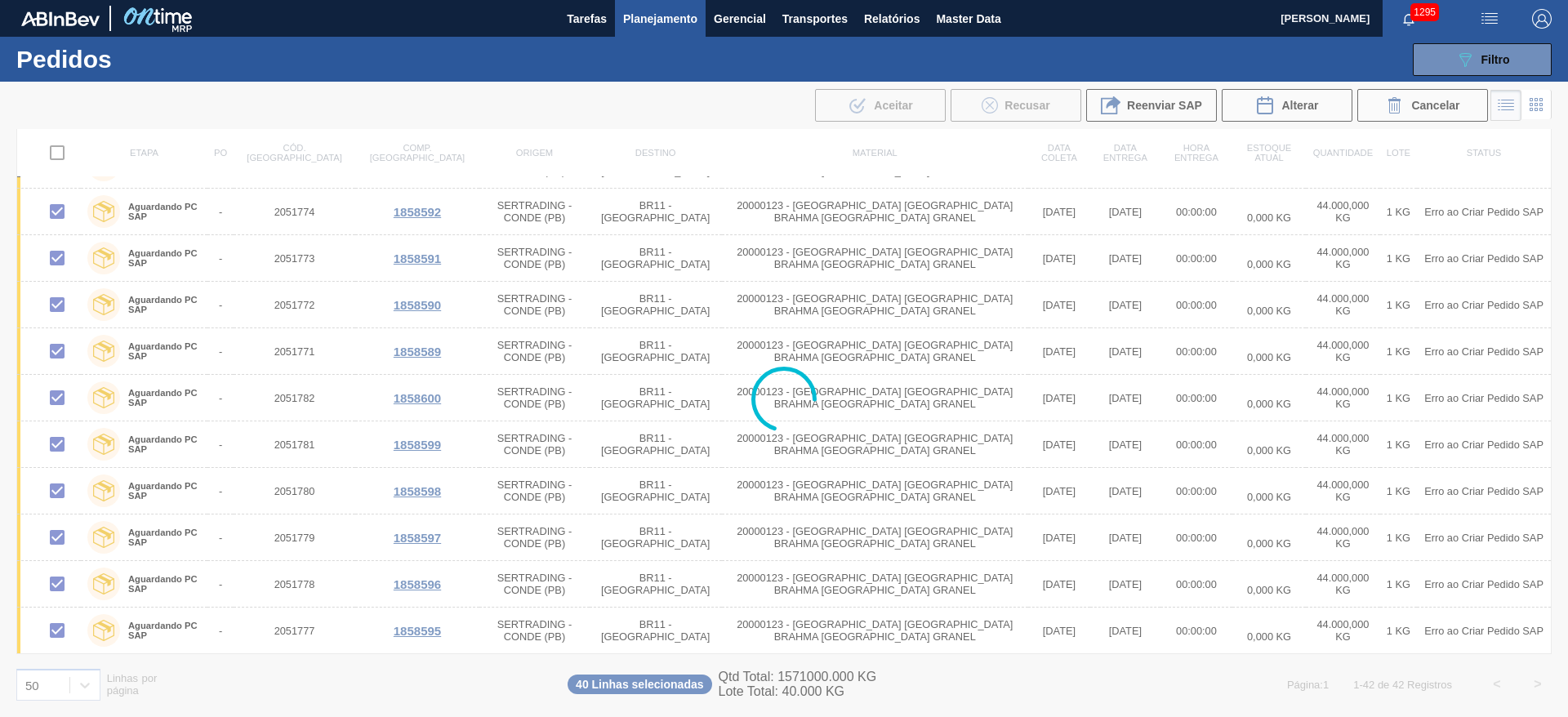
checkbox input "false"
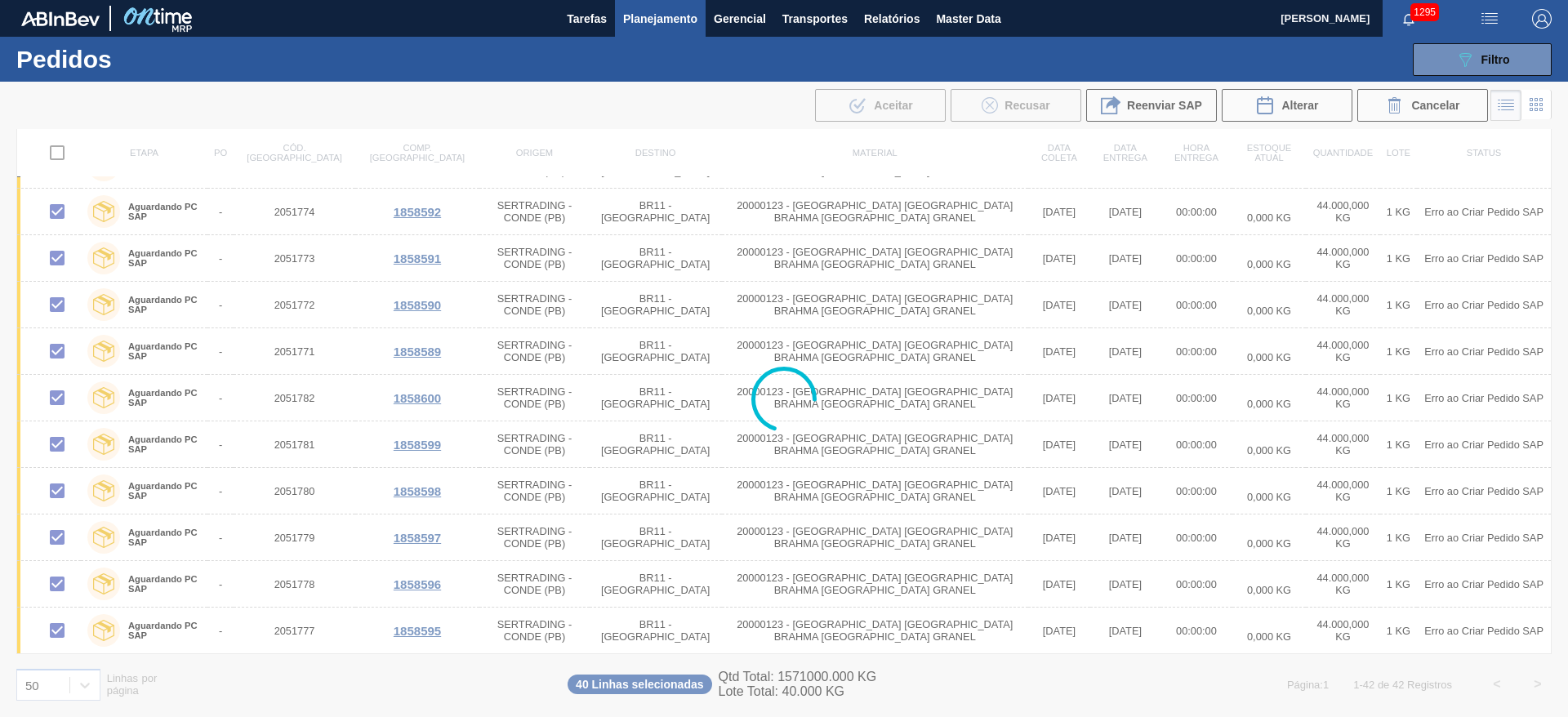
checkbox input "false"
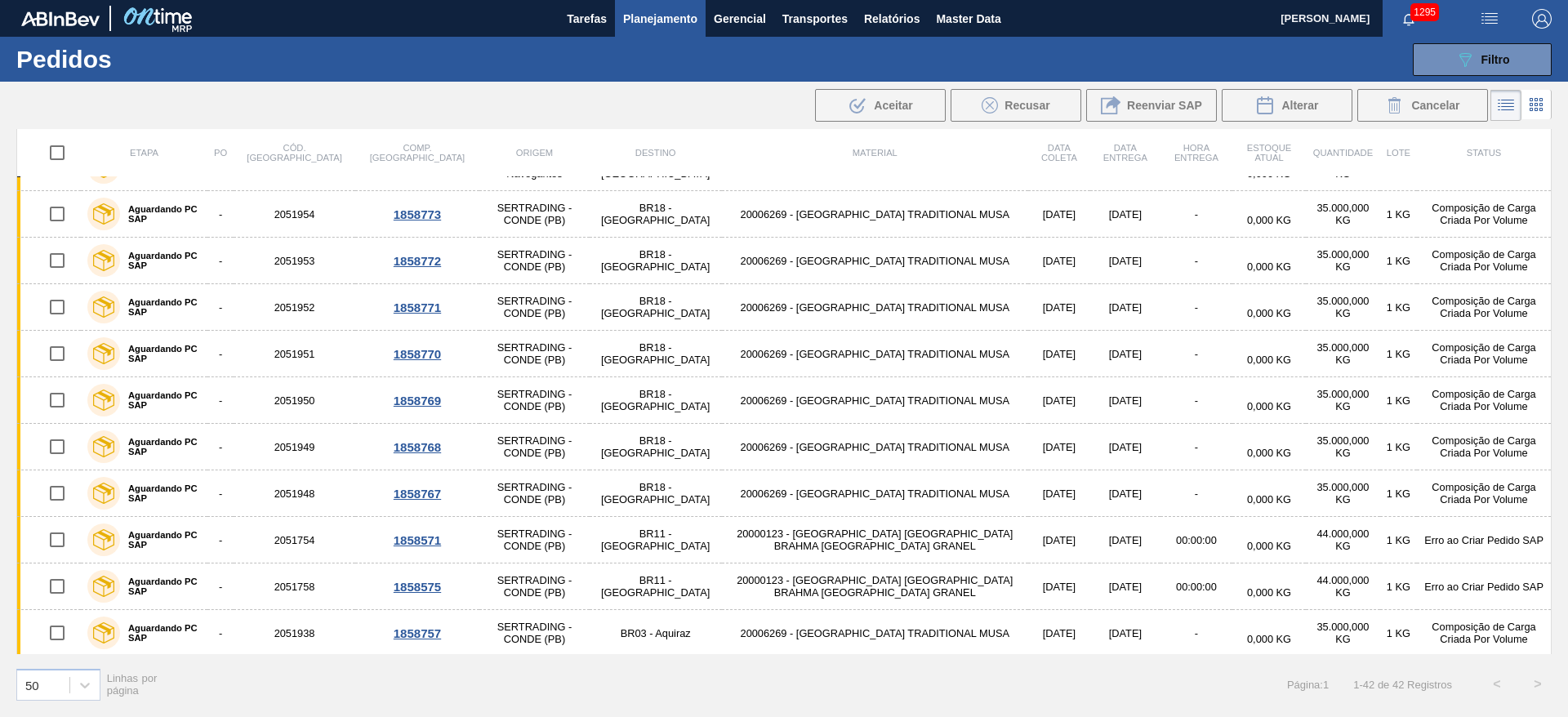
scroll to position [0, 0]
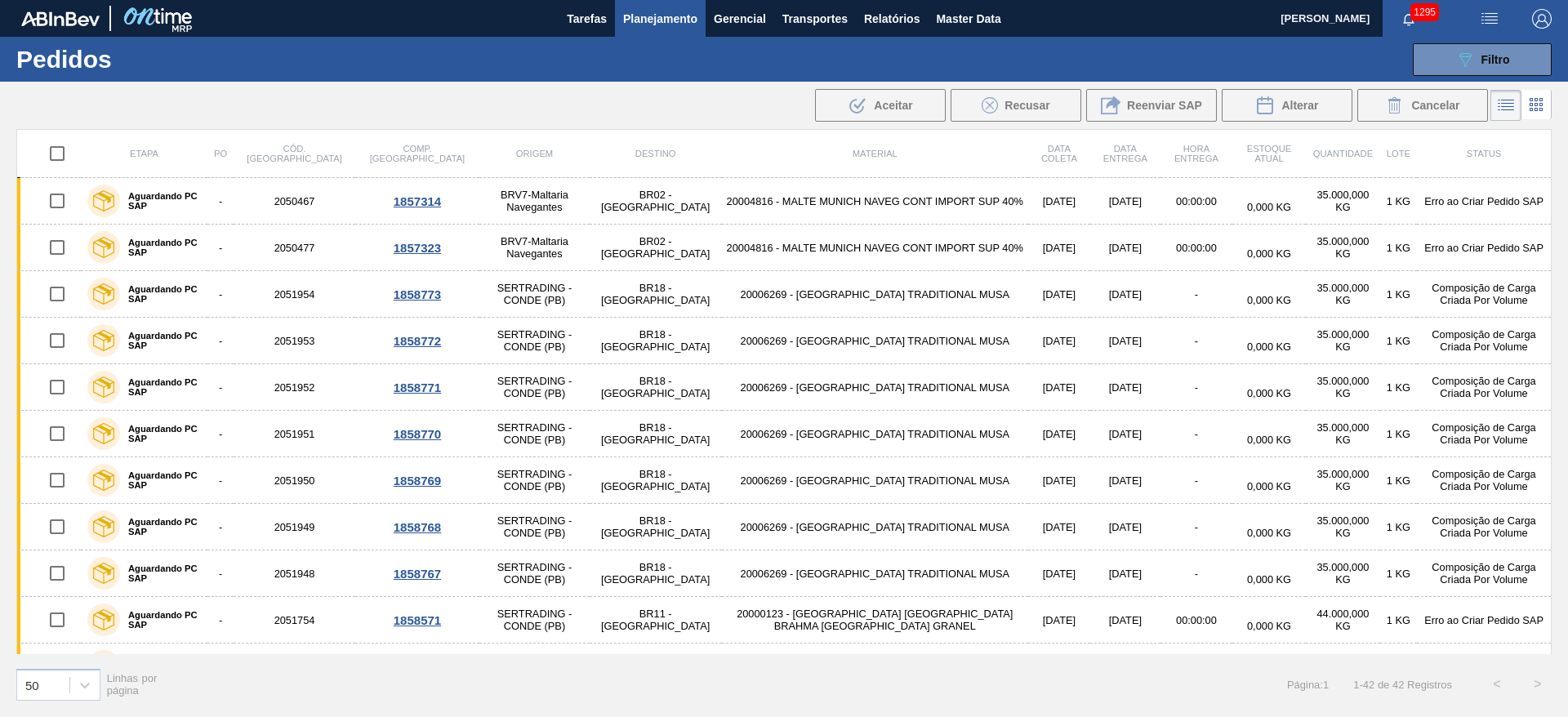
click at [642, 13] on span "Planejamento" at bounding box center [659, 18] width 74 height 19
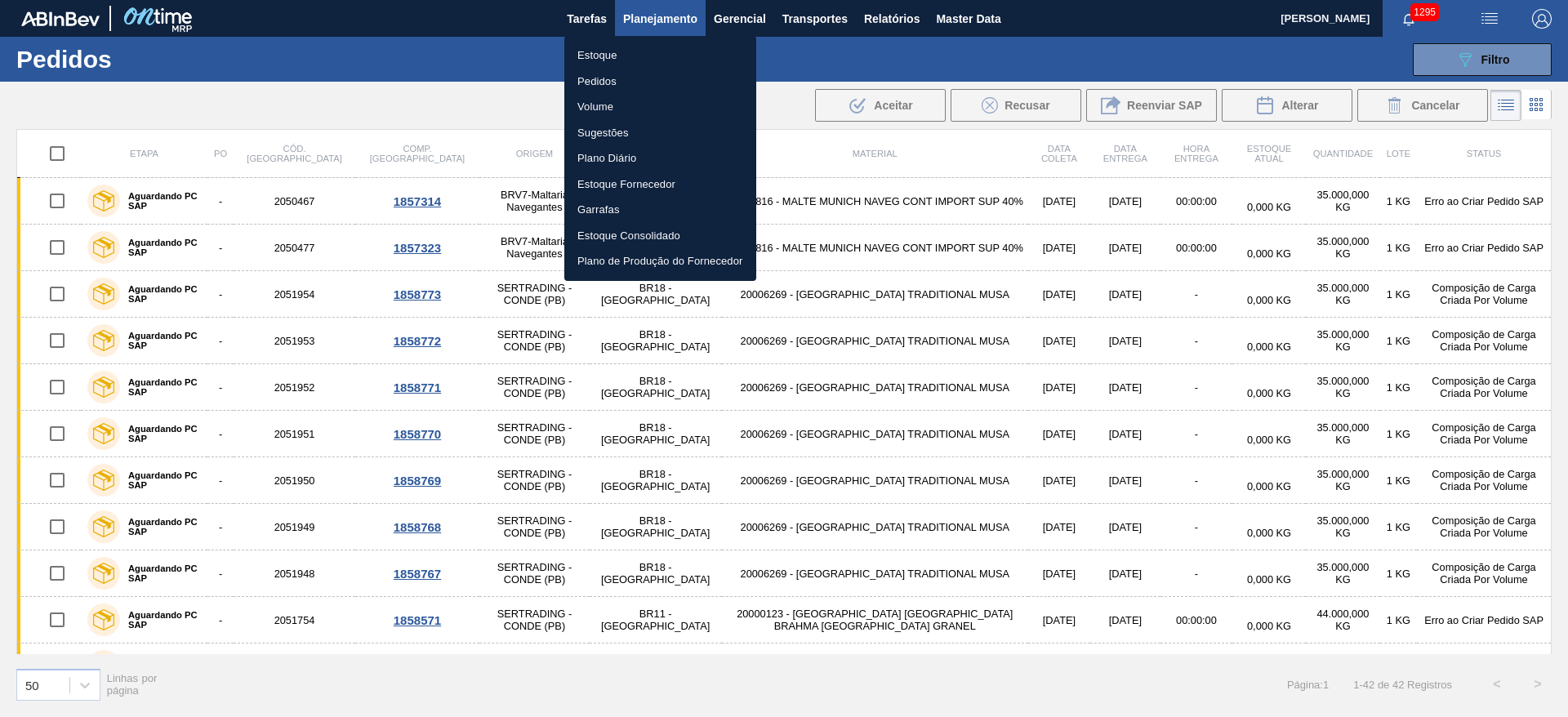
click at [602, 59] on li "Estoque" at bounding box center [660, 55] width 192 height 27
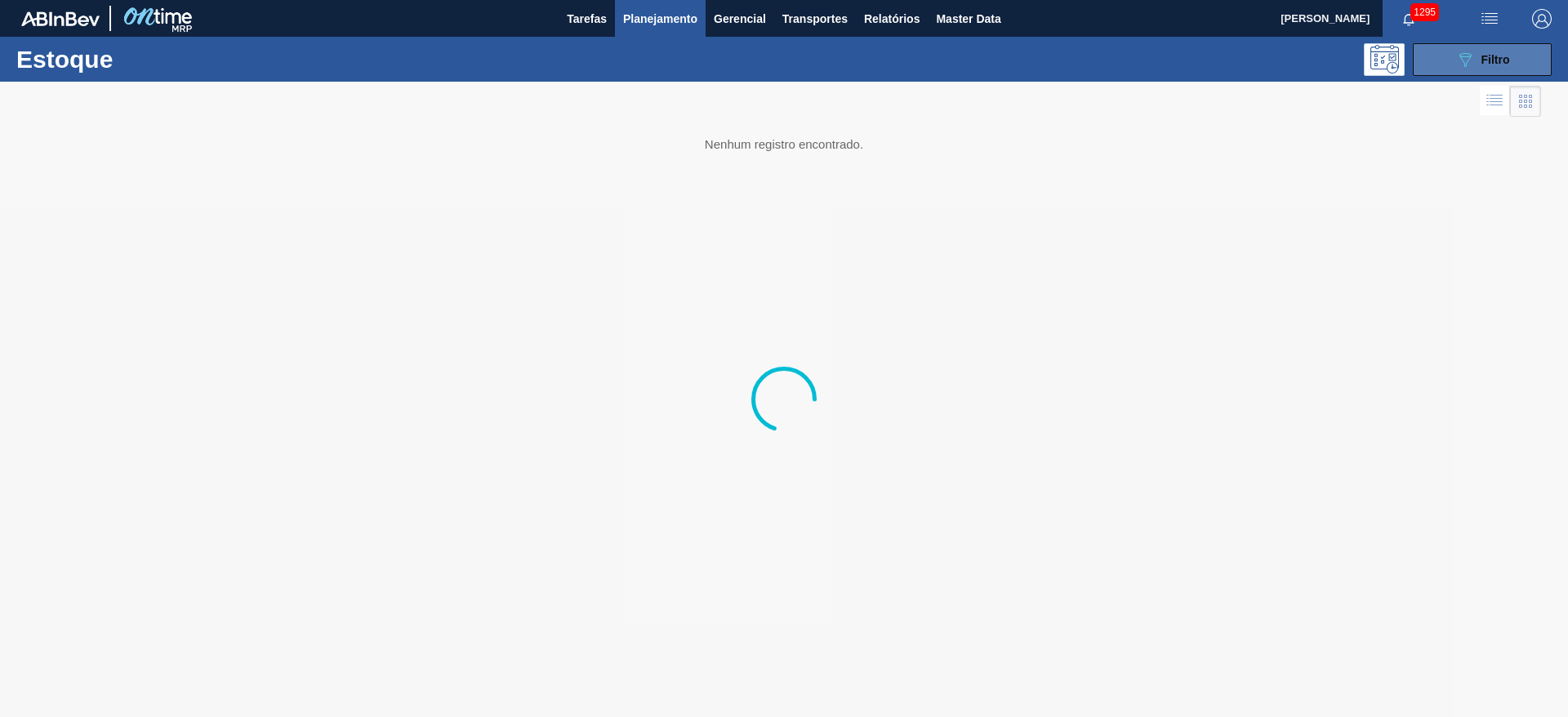
click at [1474, 56] on icon "089F7B8B-B2A5-4AFE-B5C0-19BA573D28AC" at bounding box center [1465, 59] width 19 height 19
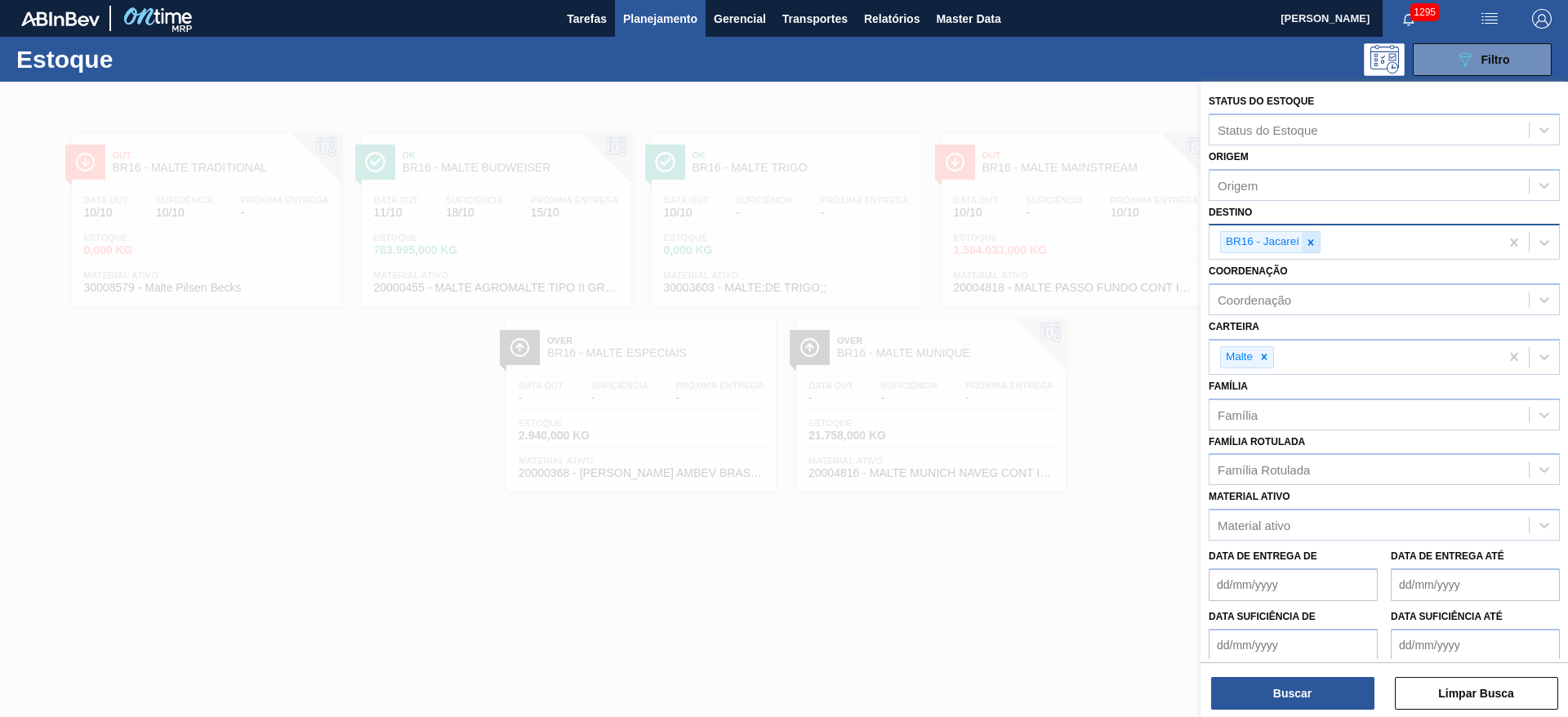
click at [1313, 243] on icon at bounding box center [1311, 243] width 11 height 11
type input "1"
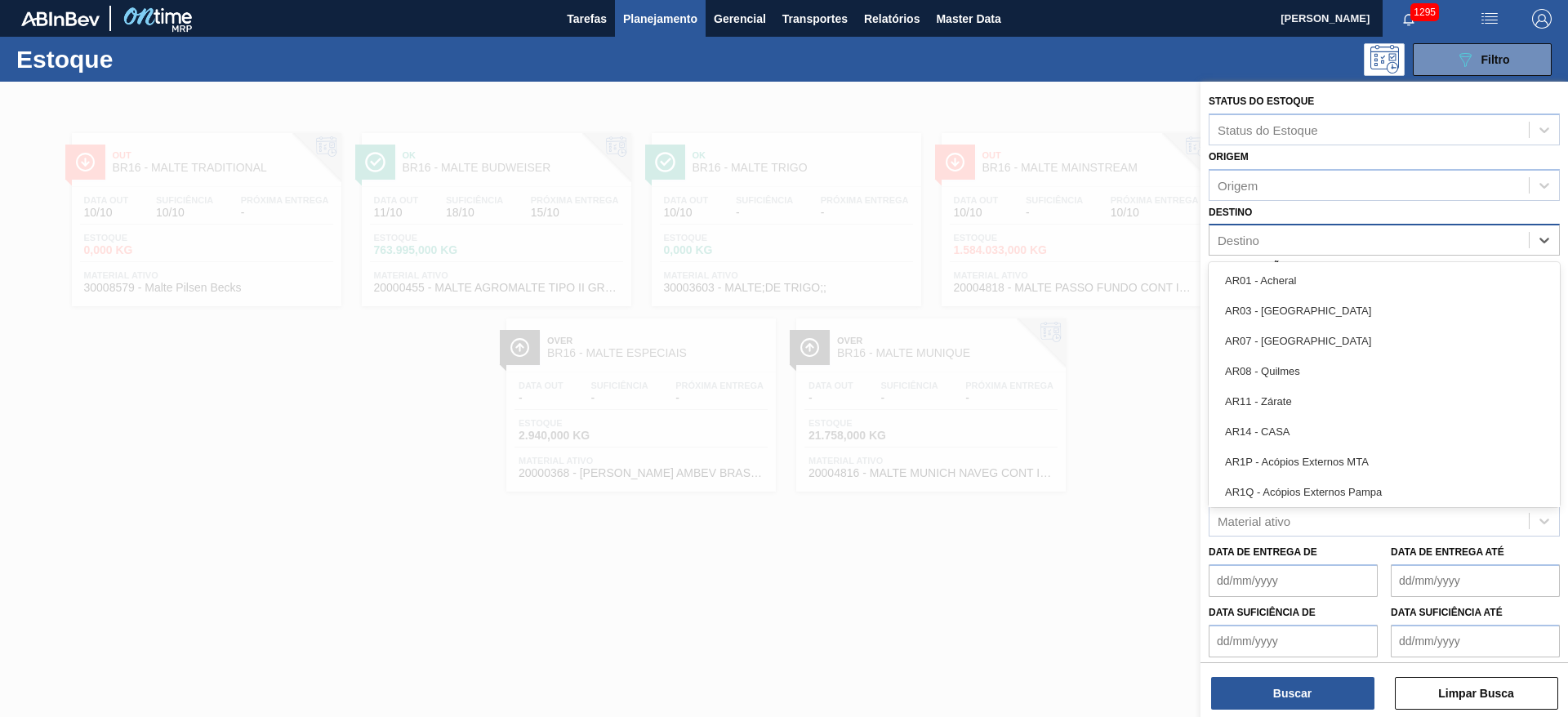
type input "11"
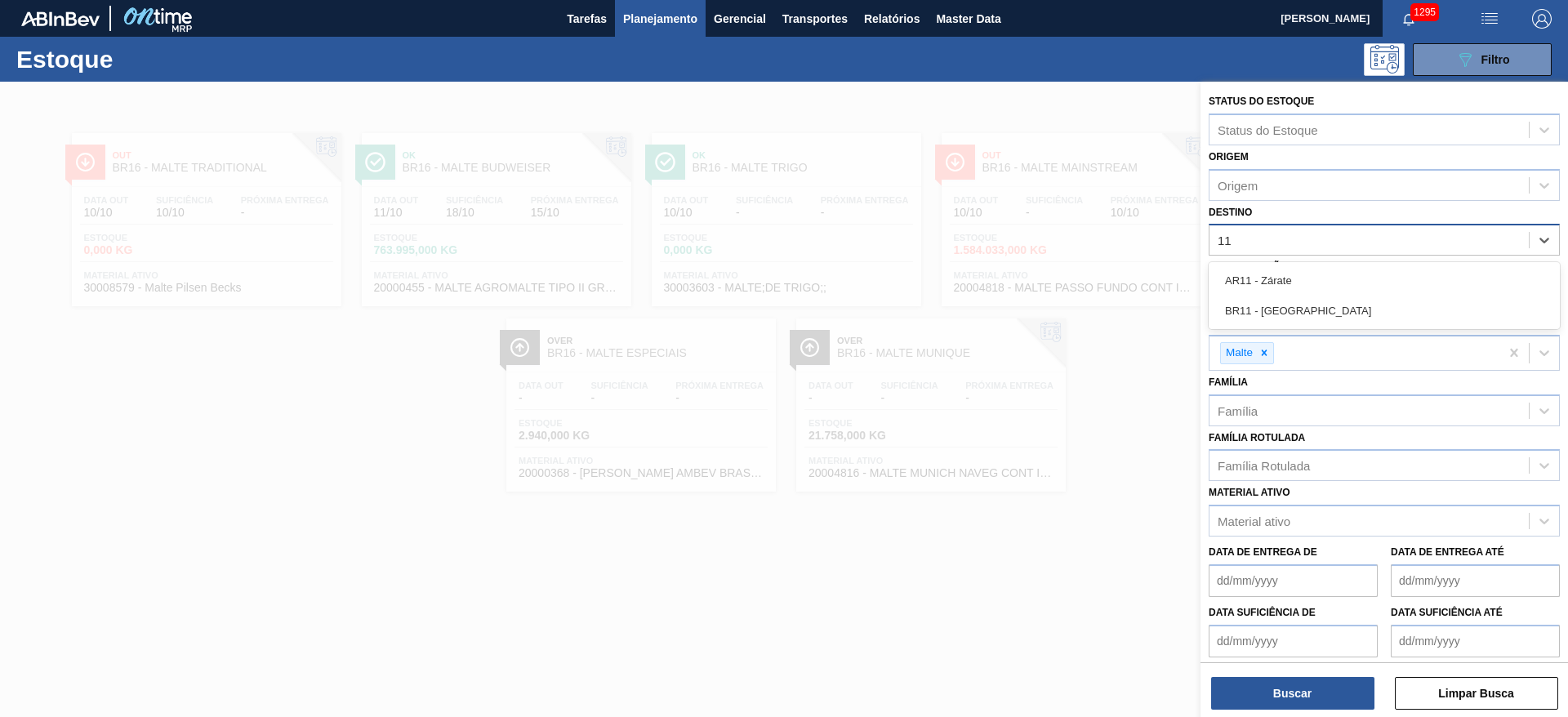
drag, startPoint x: 1263, startPoint y: 317, endPoint x: 1263, endPoint y: 336, distance: 19.0
click at [1263, 317] on div "BR11 - São Luís" at bounding box center [1383, 310] width 351 height 30
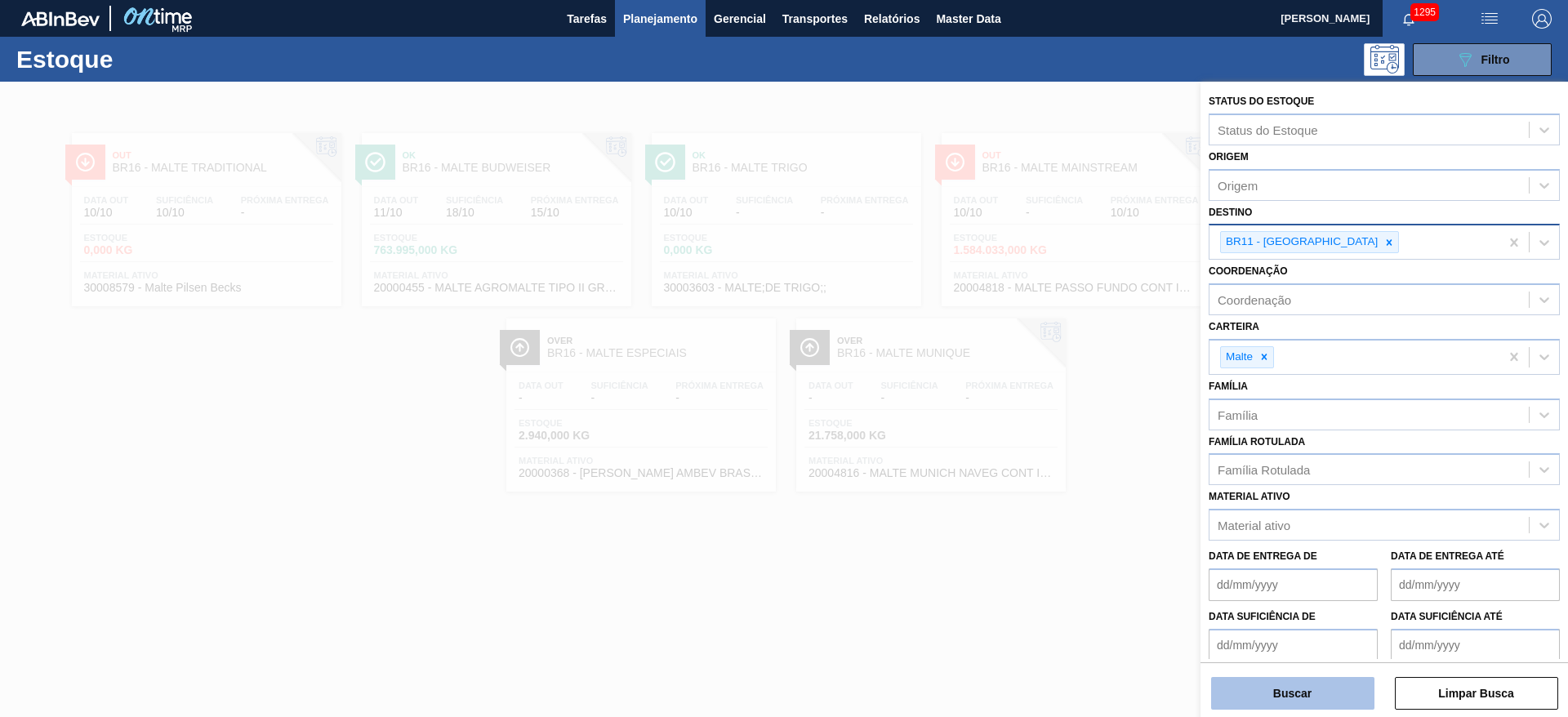
click at [1248, 690] on button "Buscar" at bounding box center [1292, 693] width 163 height 33
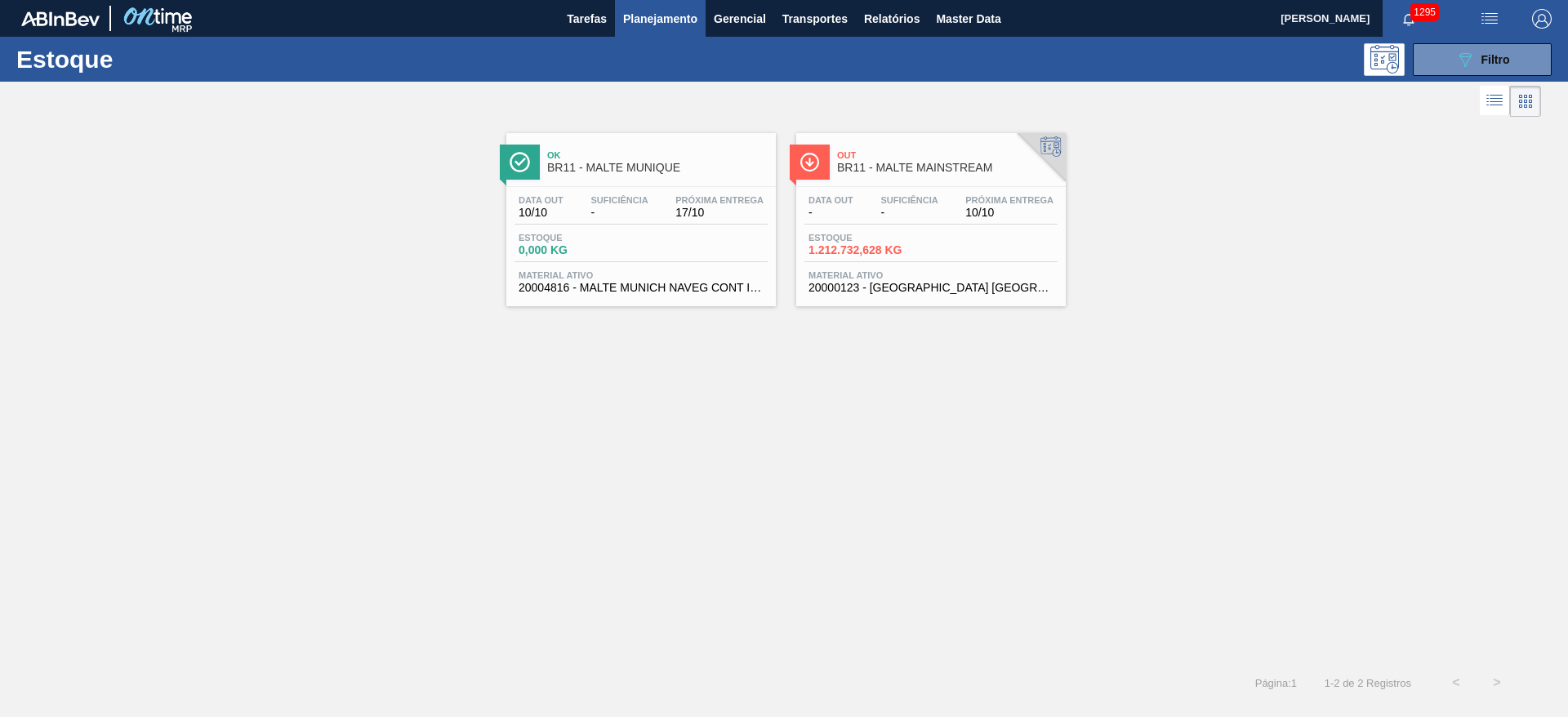
click at [919, 214] on span "-" at bounding box center [909, 212] width 57 height 12
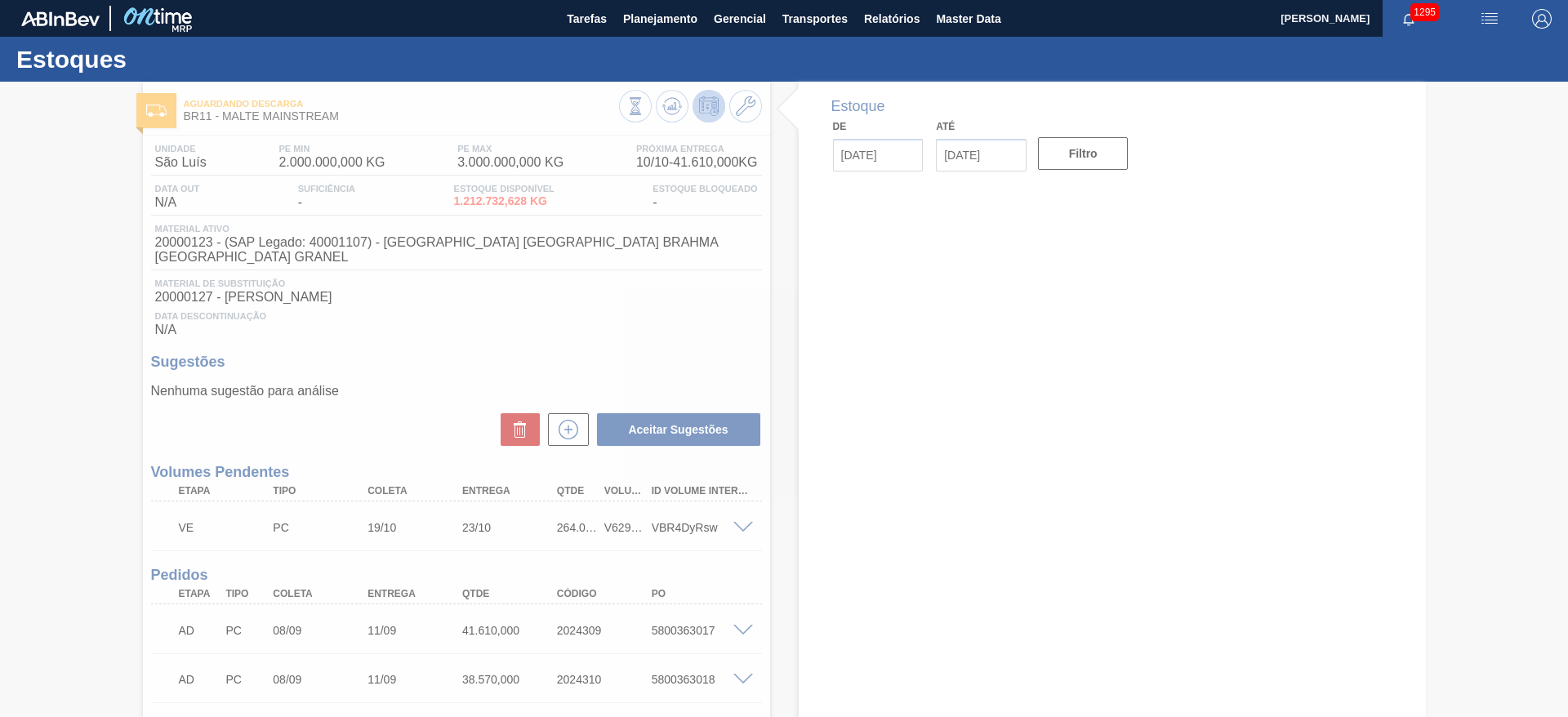
type input "[DATE]"
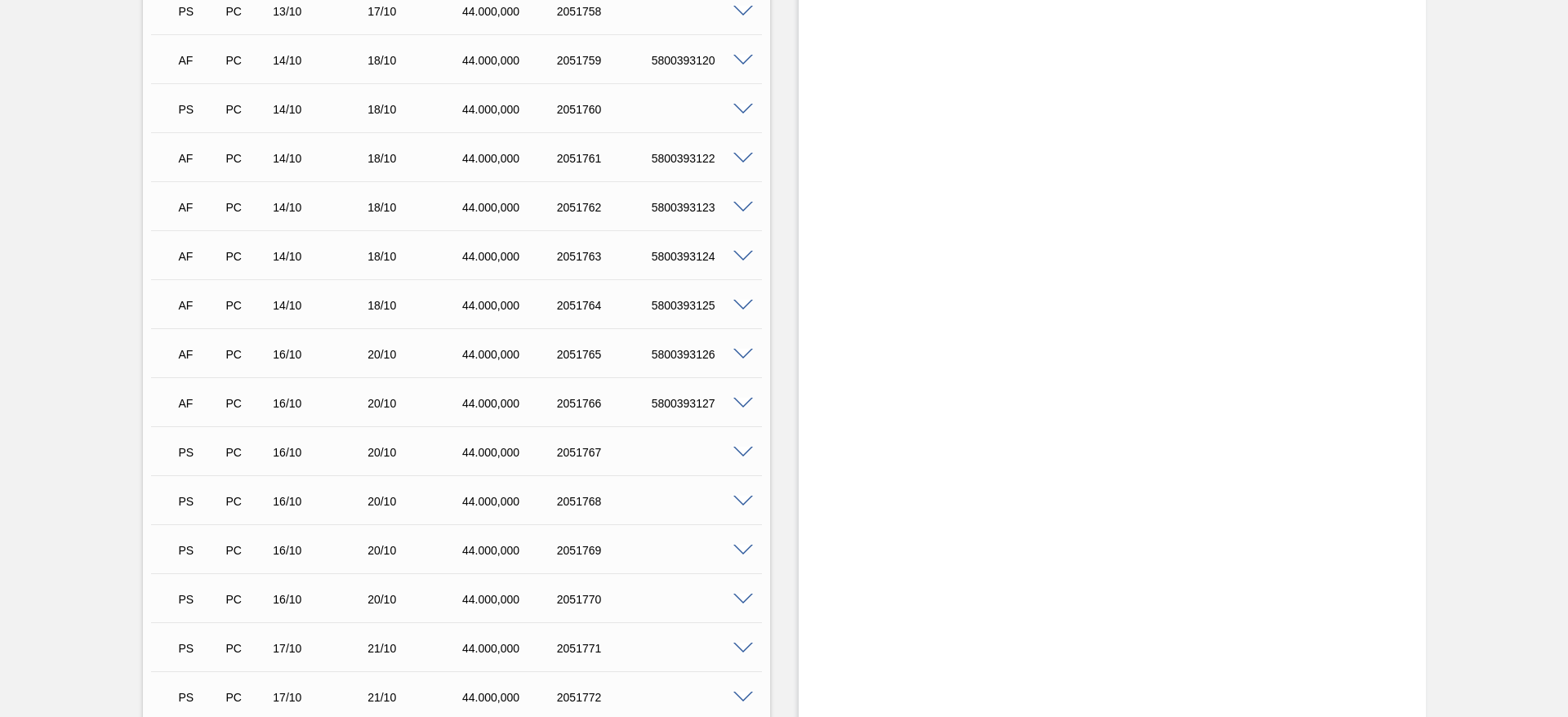
scroll to position [3435, 0]
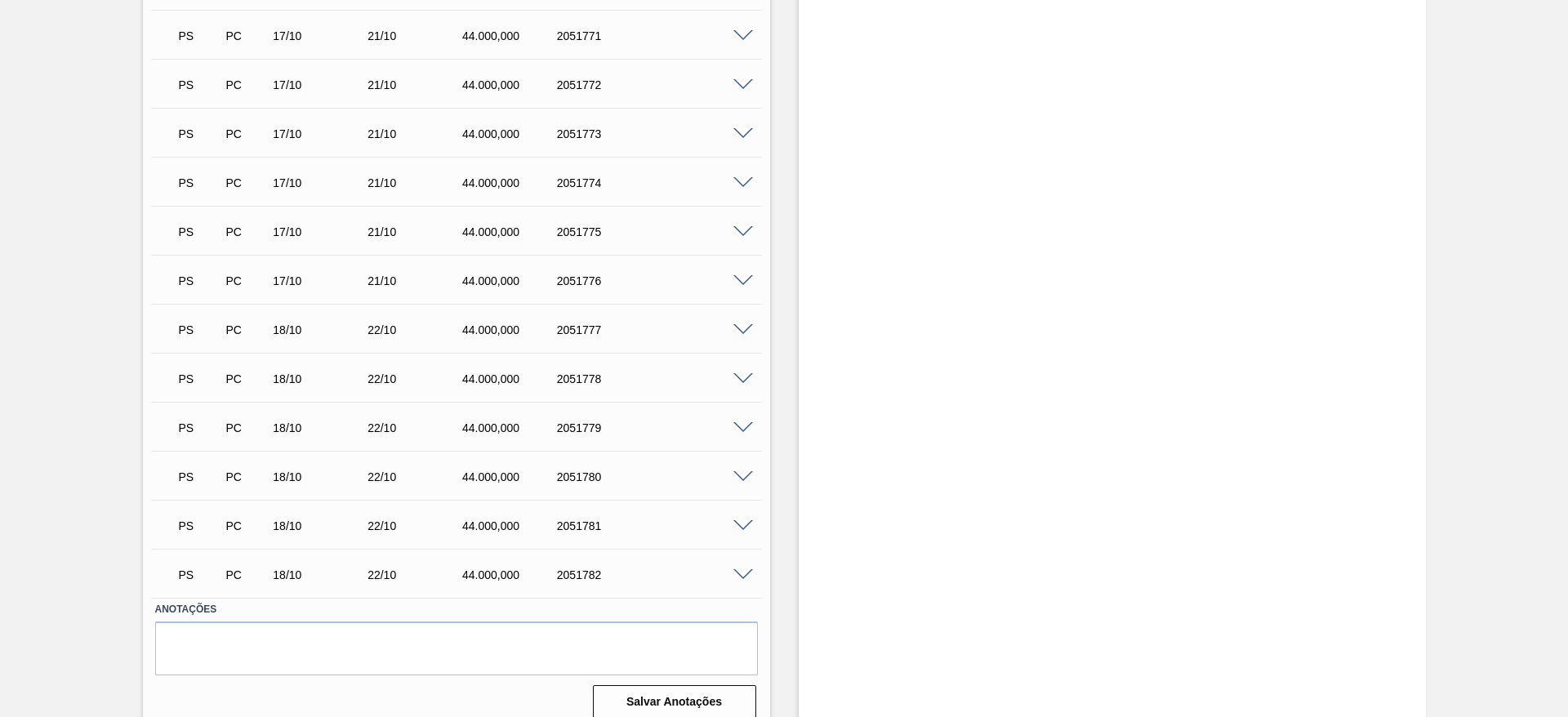
click at [746, 569] on span at bounding box center [743, 574] width 19 height 12
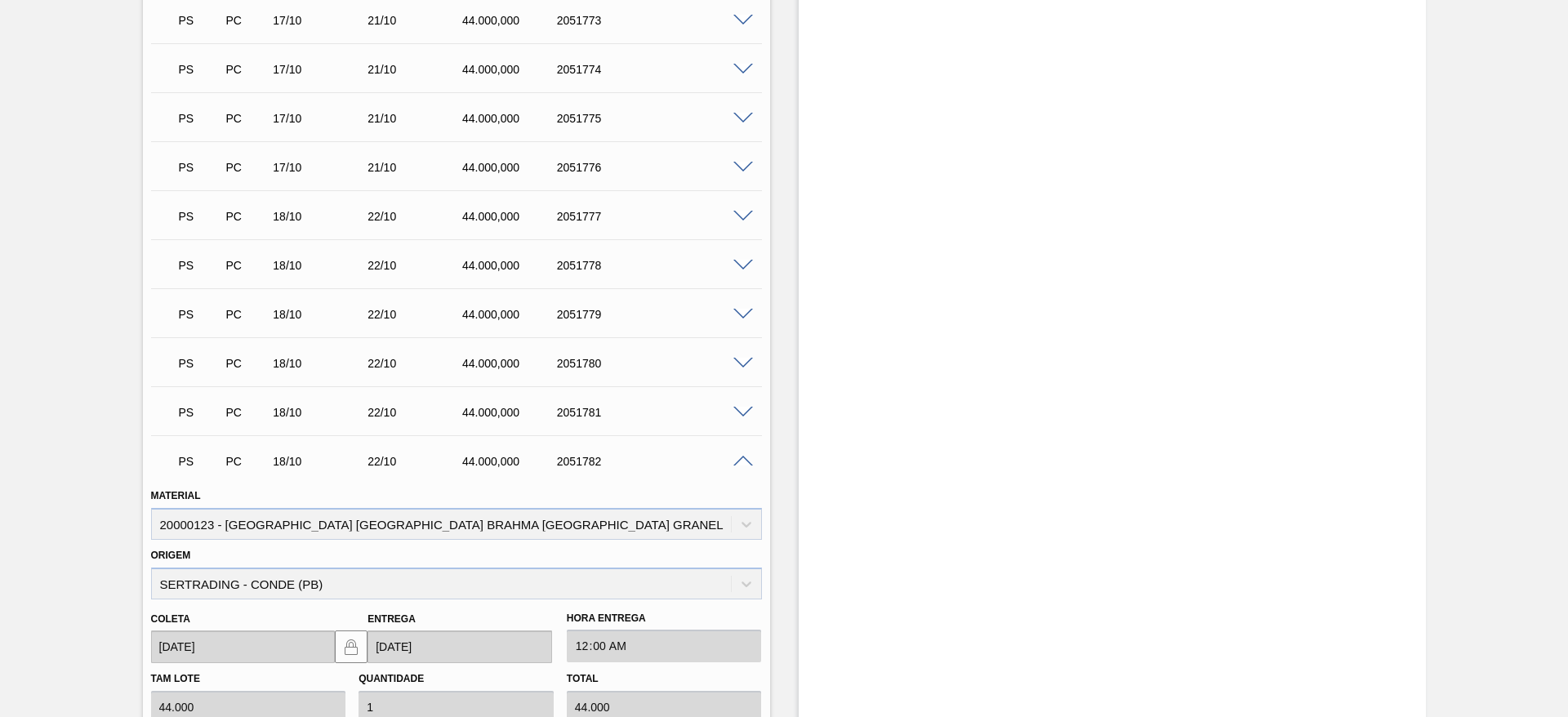
scroll to position [3831, 0]
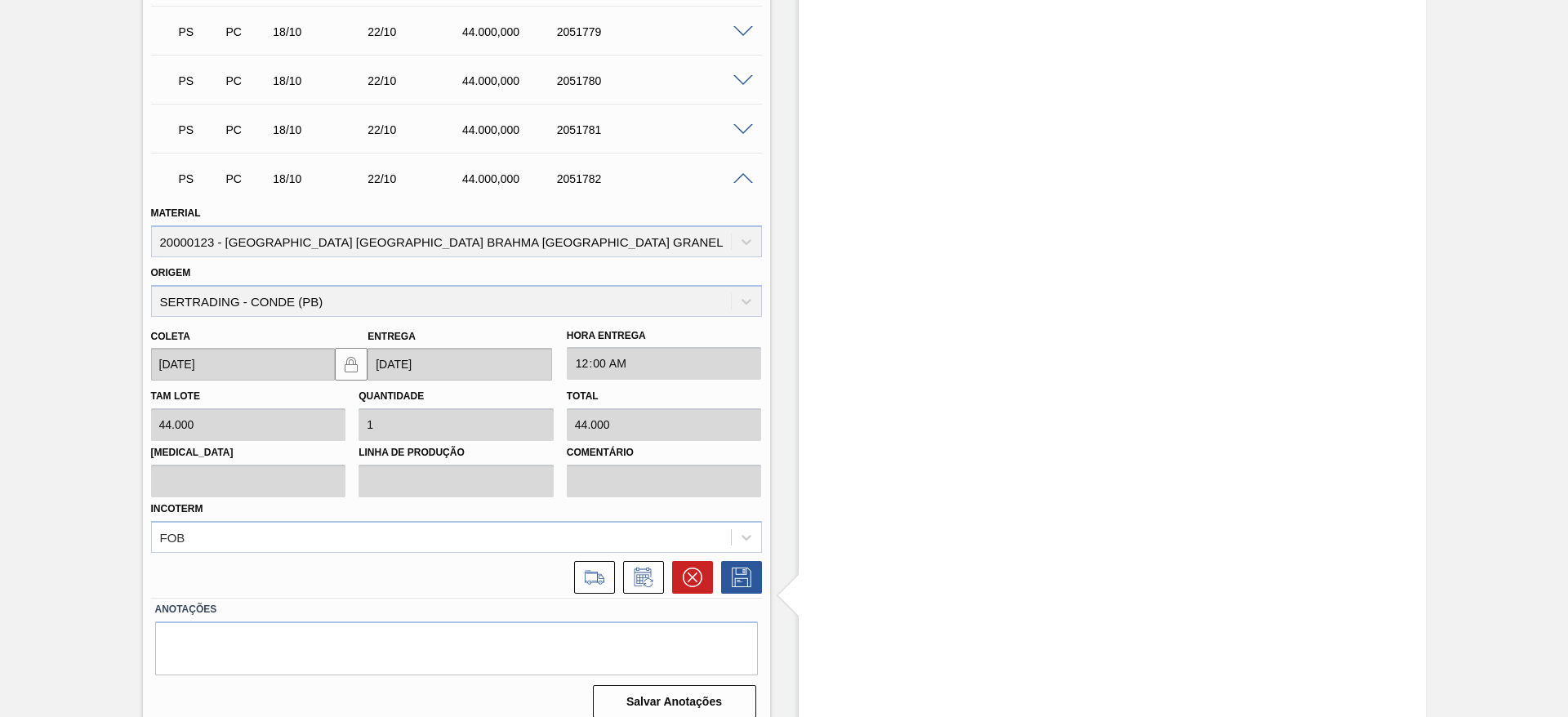
click at [745, 173] on span at bounding box center [743, 179] width 19 height 12
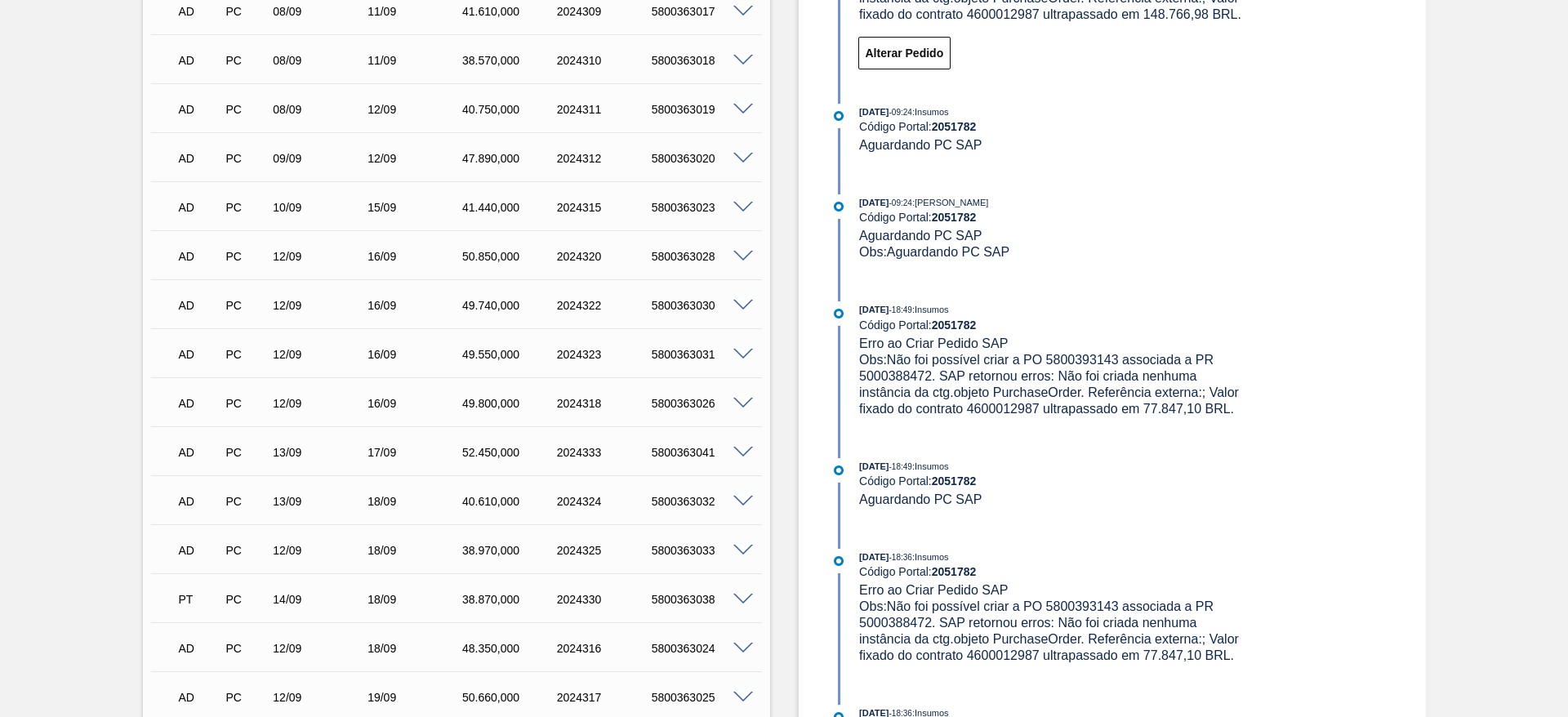
scroll to position [6, 0]
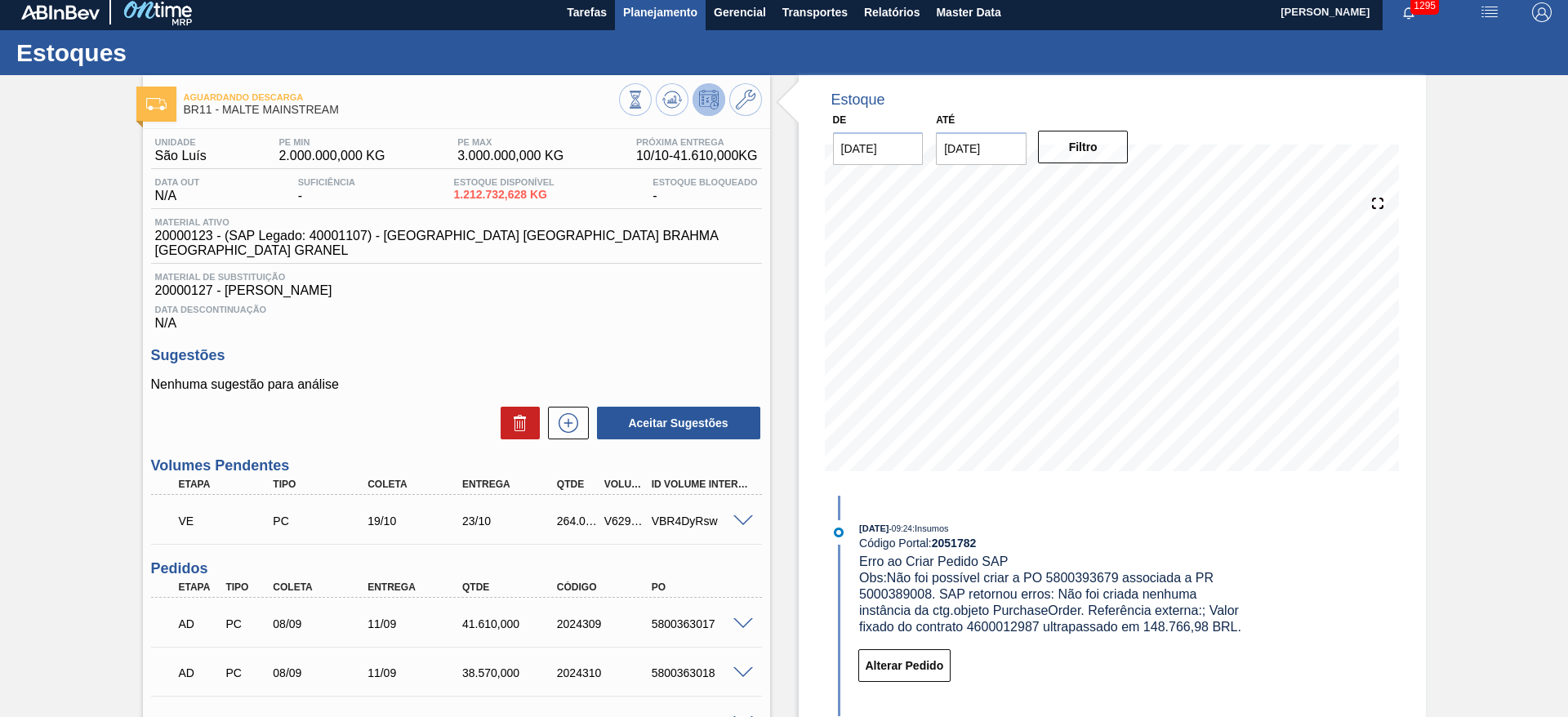
click at [648, 16] on span "Planejamento" at bounding box center [659, 12] width 74 height 19
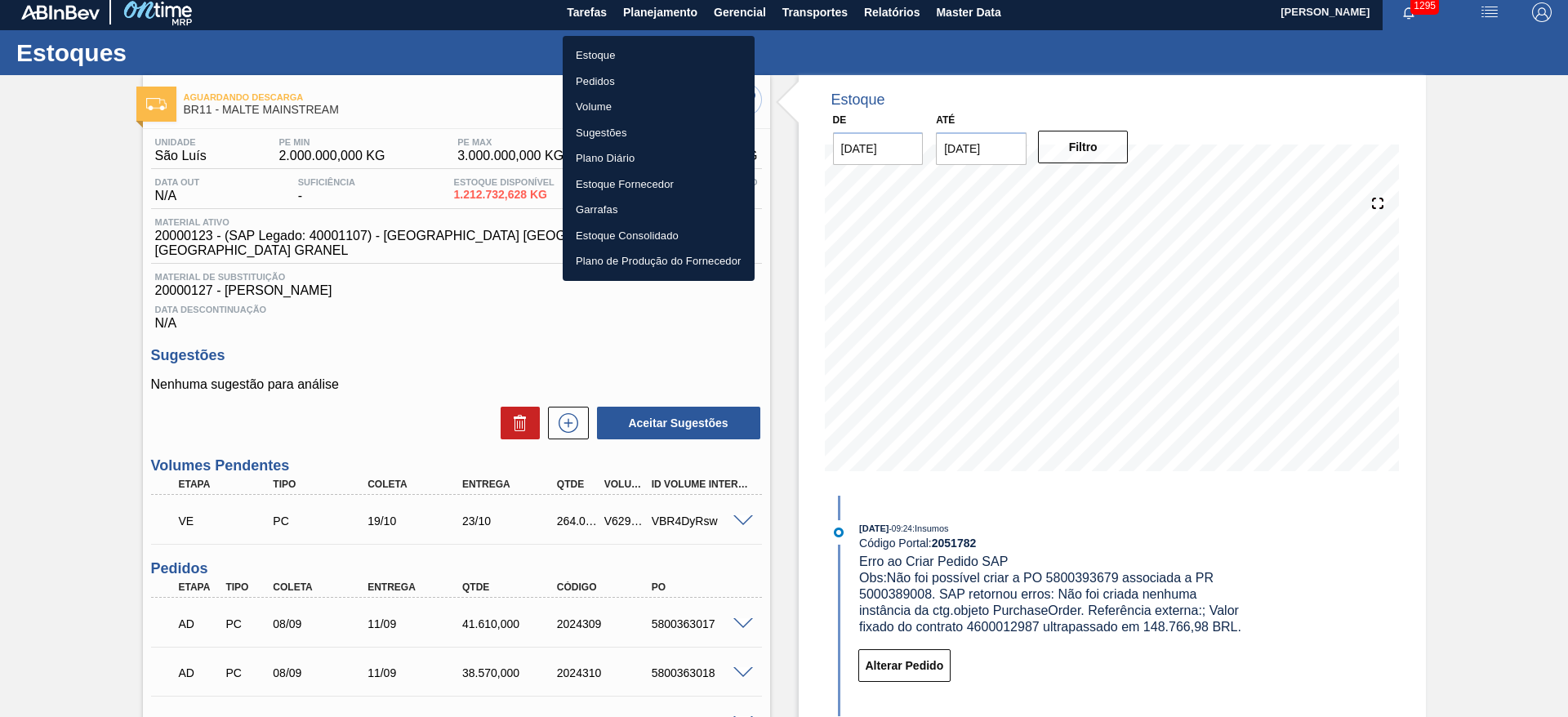
drag, startPoint x: 588, startPoint y: 53, endPoint x: 1367, endPoint y: 19, distance: 779.7
click at [589, 53] on li "Estoque" at bounding box center [659, 55] width 192 height 27
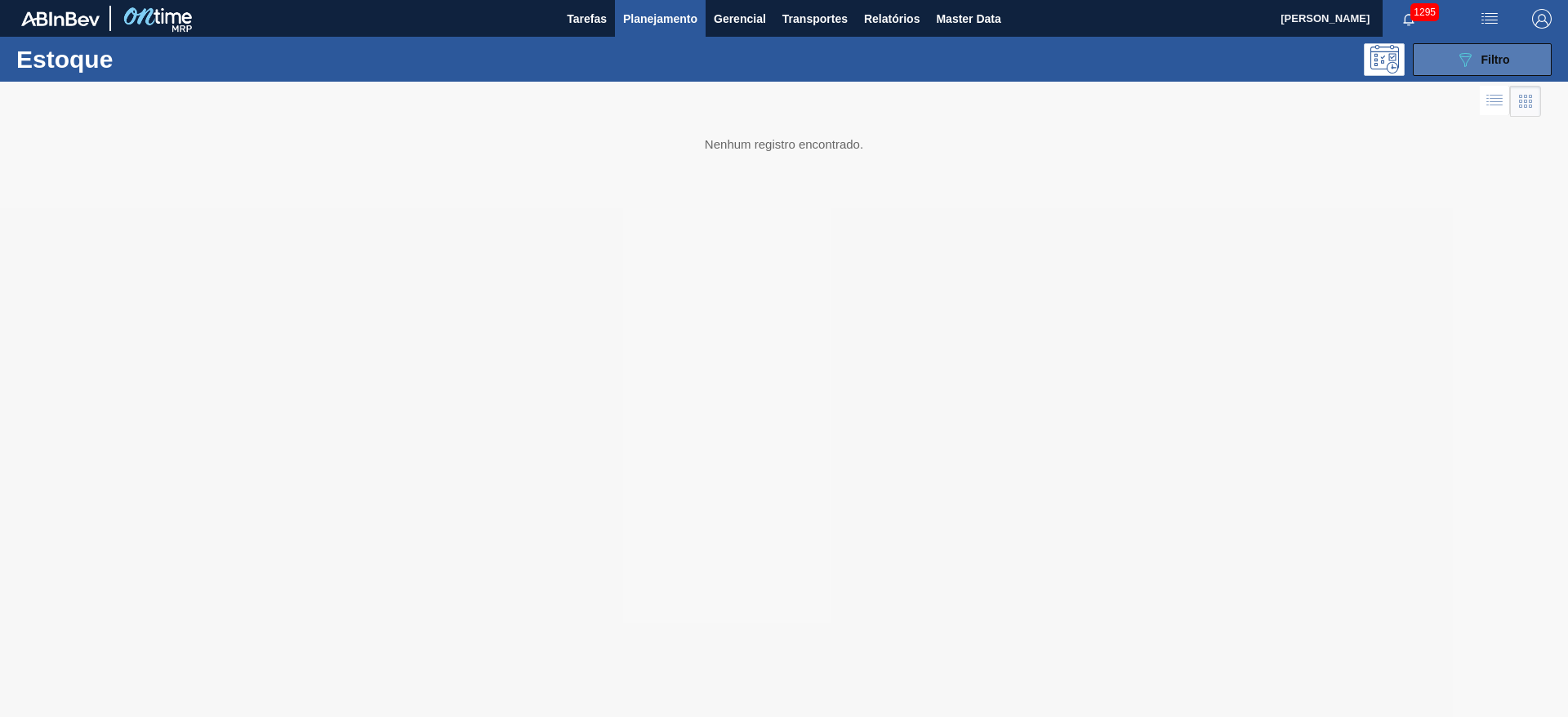
click at [1472, 50] on icon "089F7B8B-B2A5-4AFE-B5C0-19BA573D28AC" at bounding box center [1465, 59] width 19 height 19
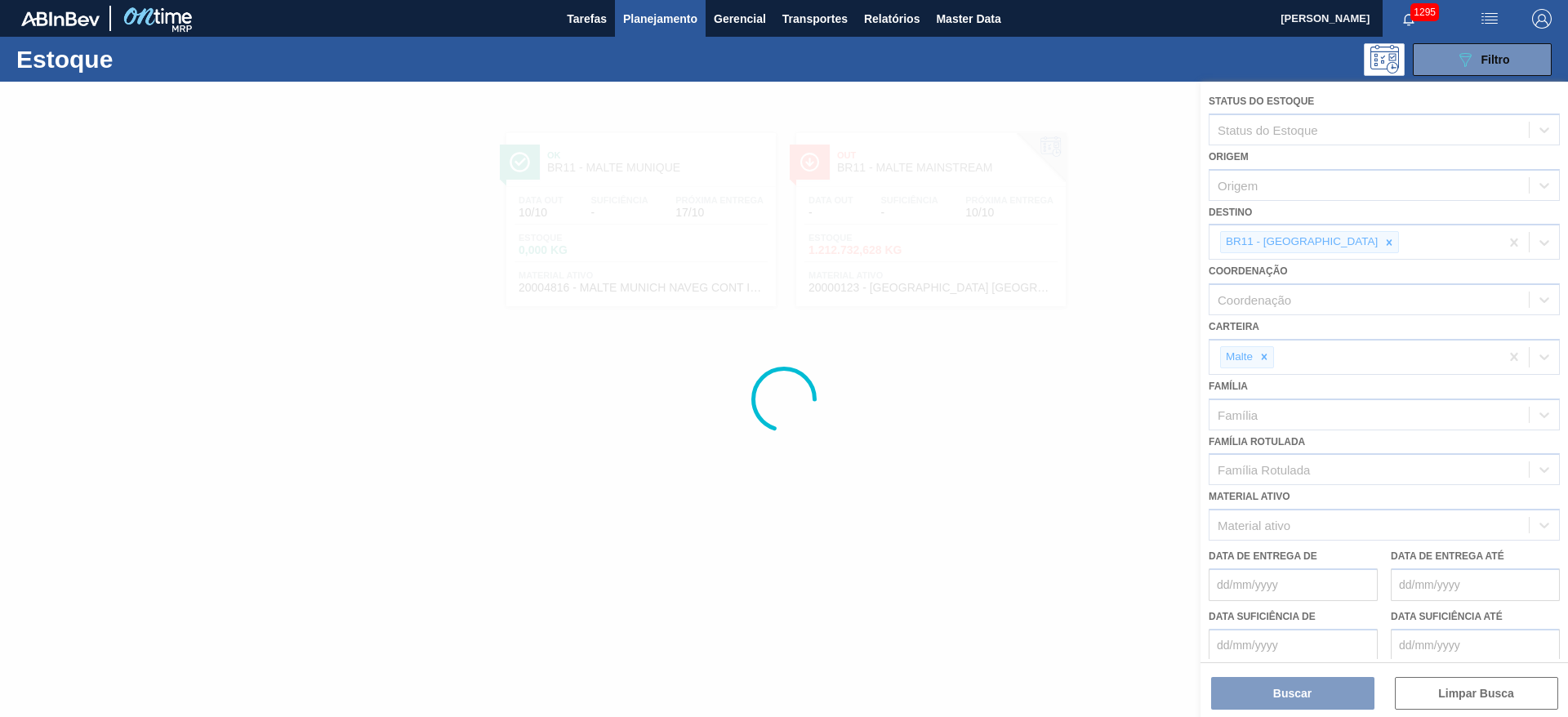
click at [1323, 241] on div at bounding box center [784, 399] width 1568 height 636
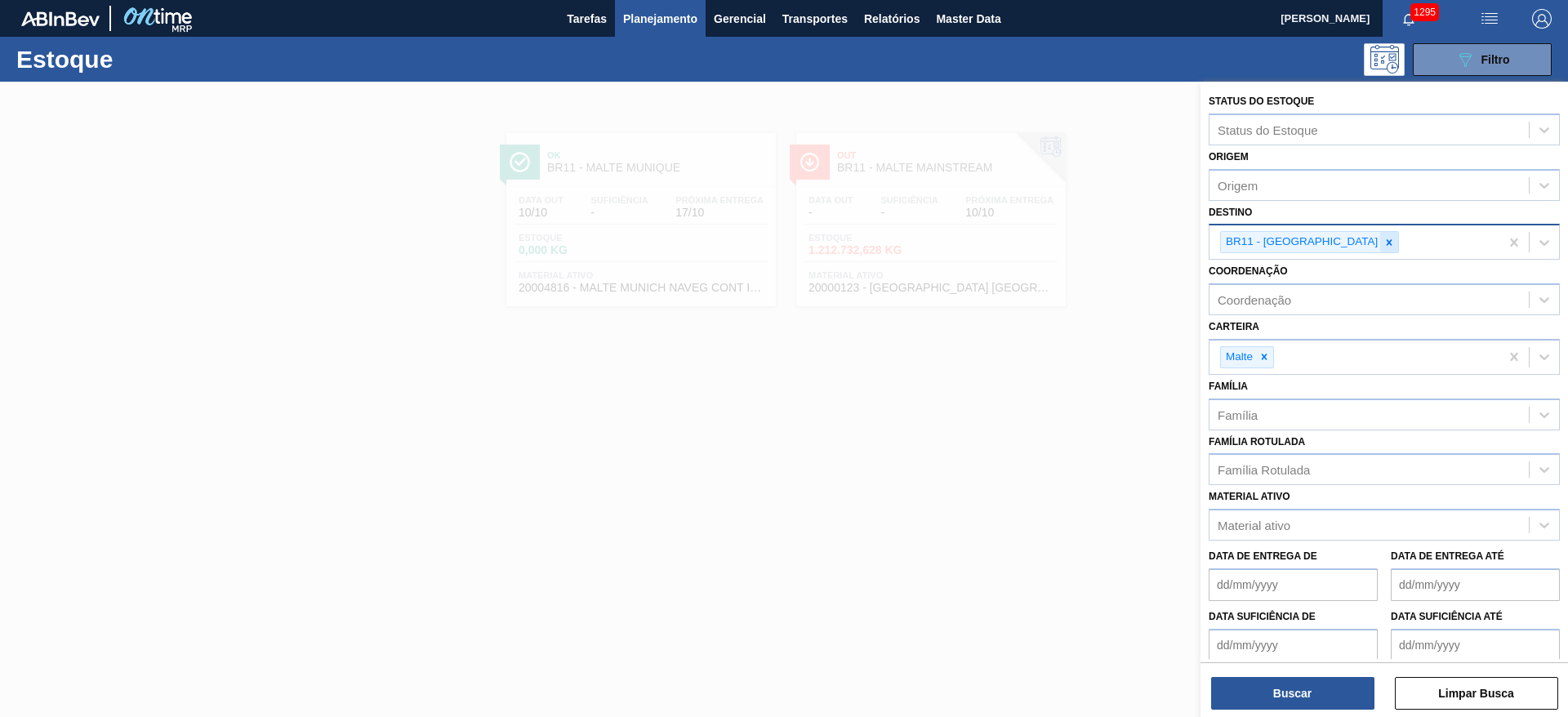
click at [1387, 244] on icon at bounding box center [1389, 242] width 5 height 5
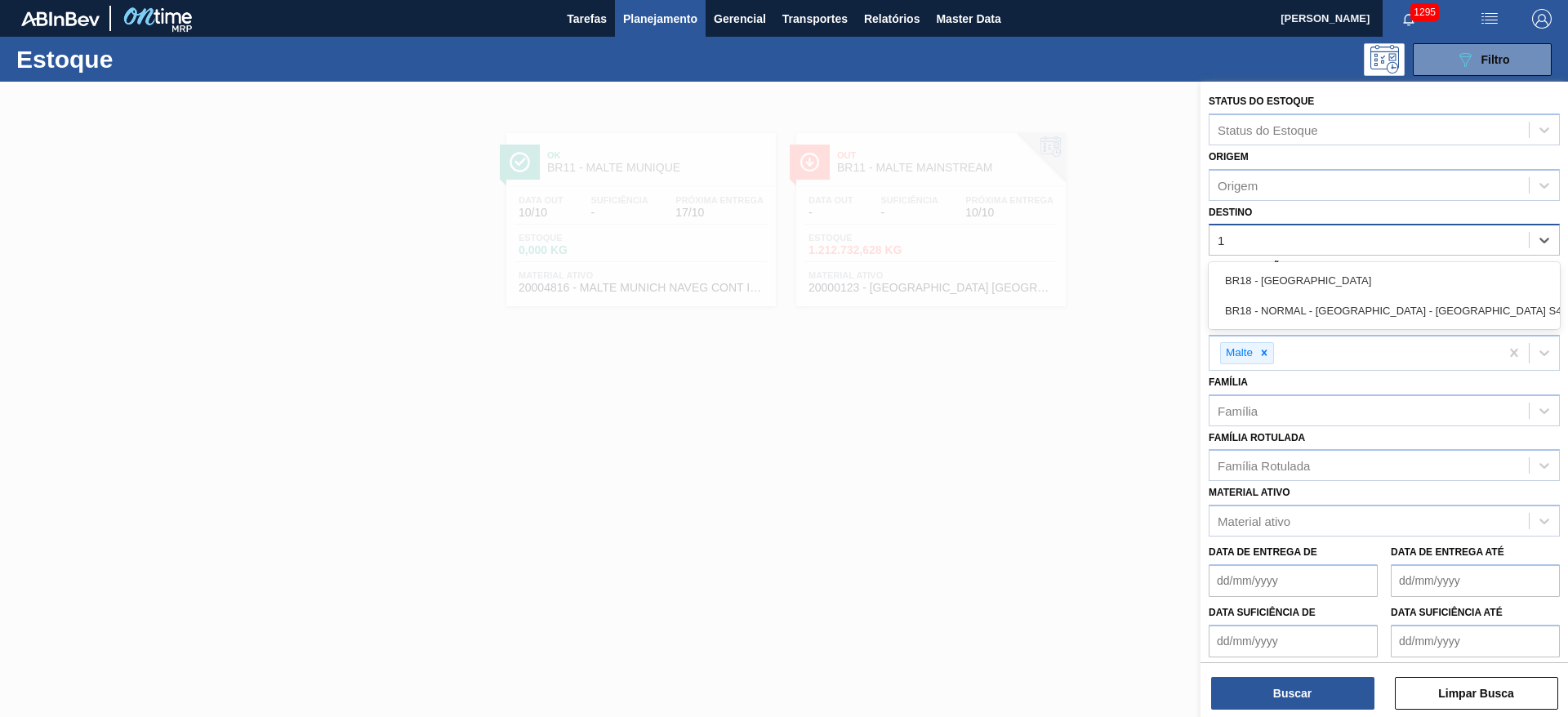
type input "18"
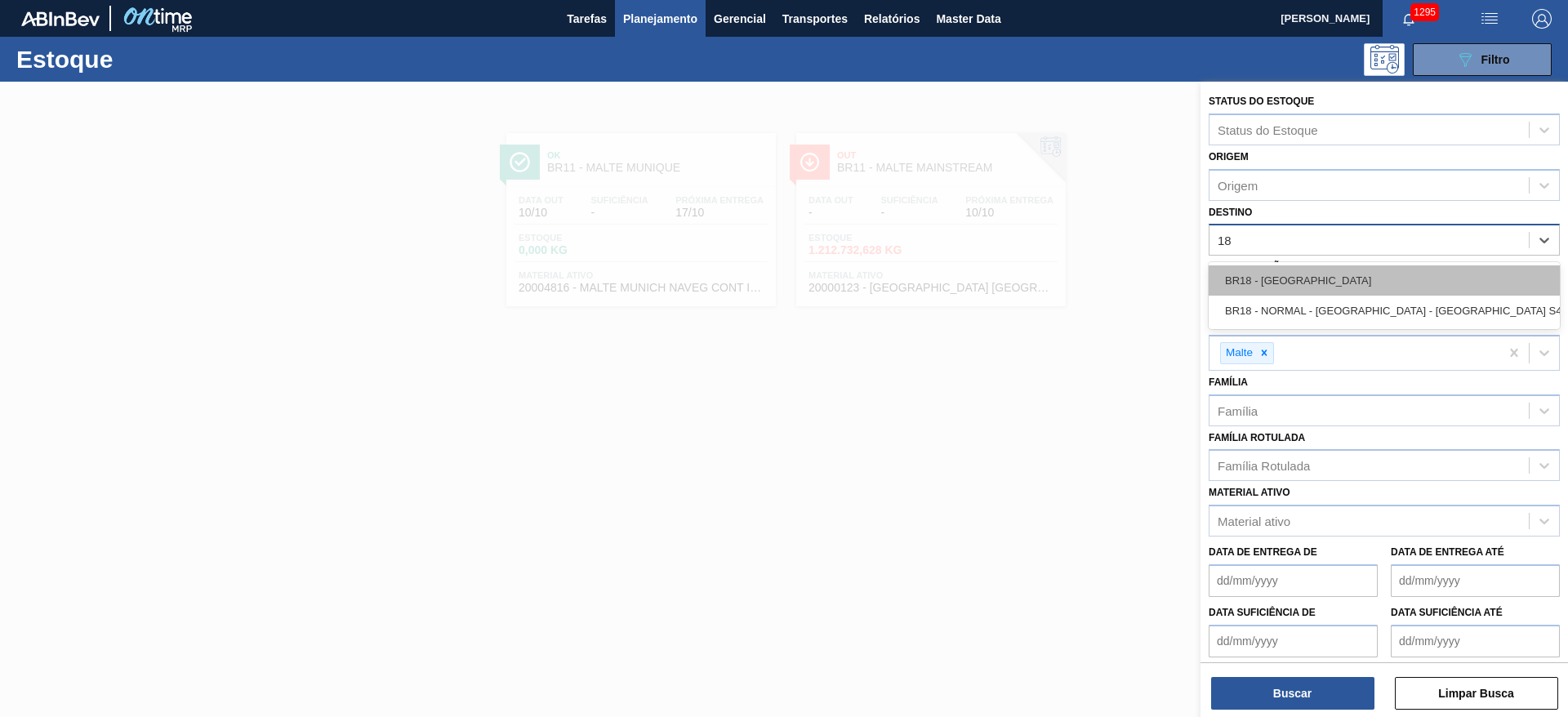
click at [1277, 274] on div "BR18 - Pernambuco" at bounding box center [1383, 280] width 351 height 30
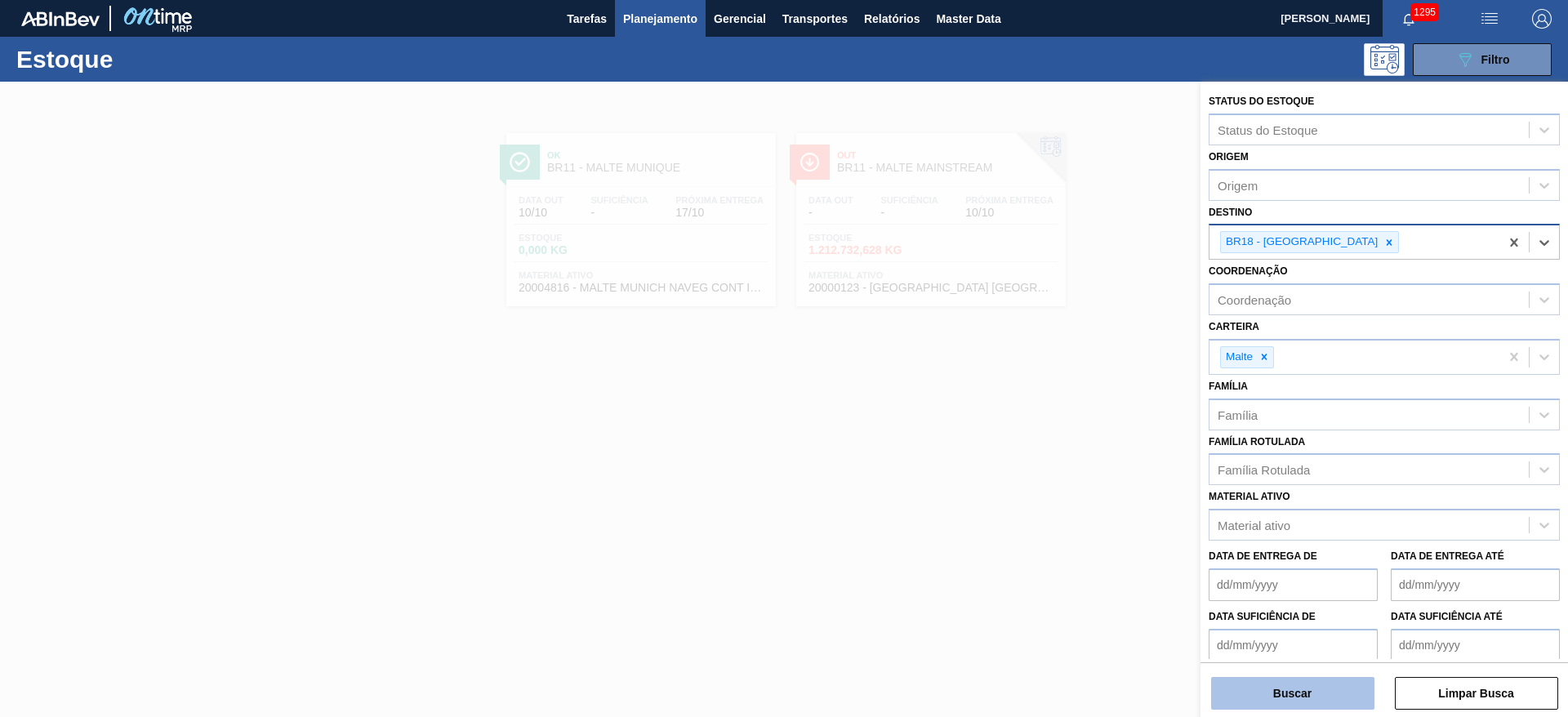
click at [1266, 686] on button "Buscar" at bounding box center [1292, 693] width 163 height 33
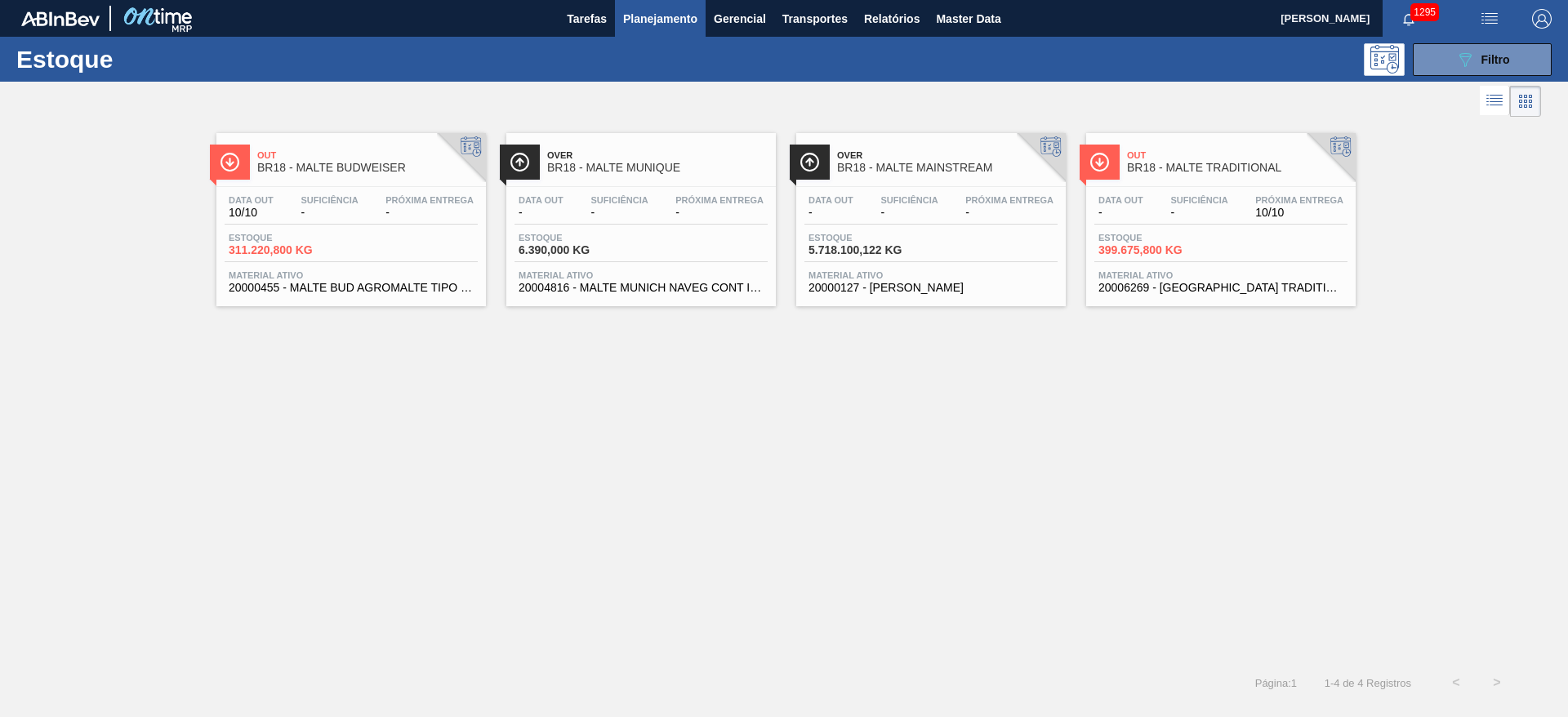
click at [1212, 260] on div "Estoque 399.675,800 KG" at bounding box center [1221, 247] width 253 height 29
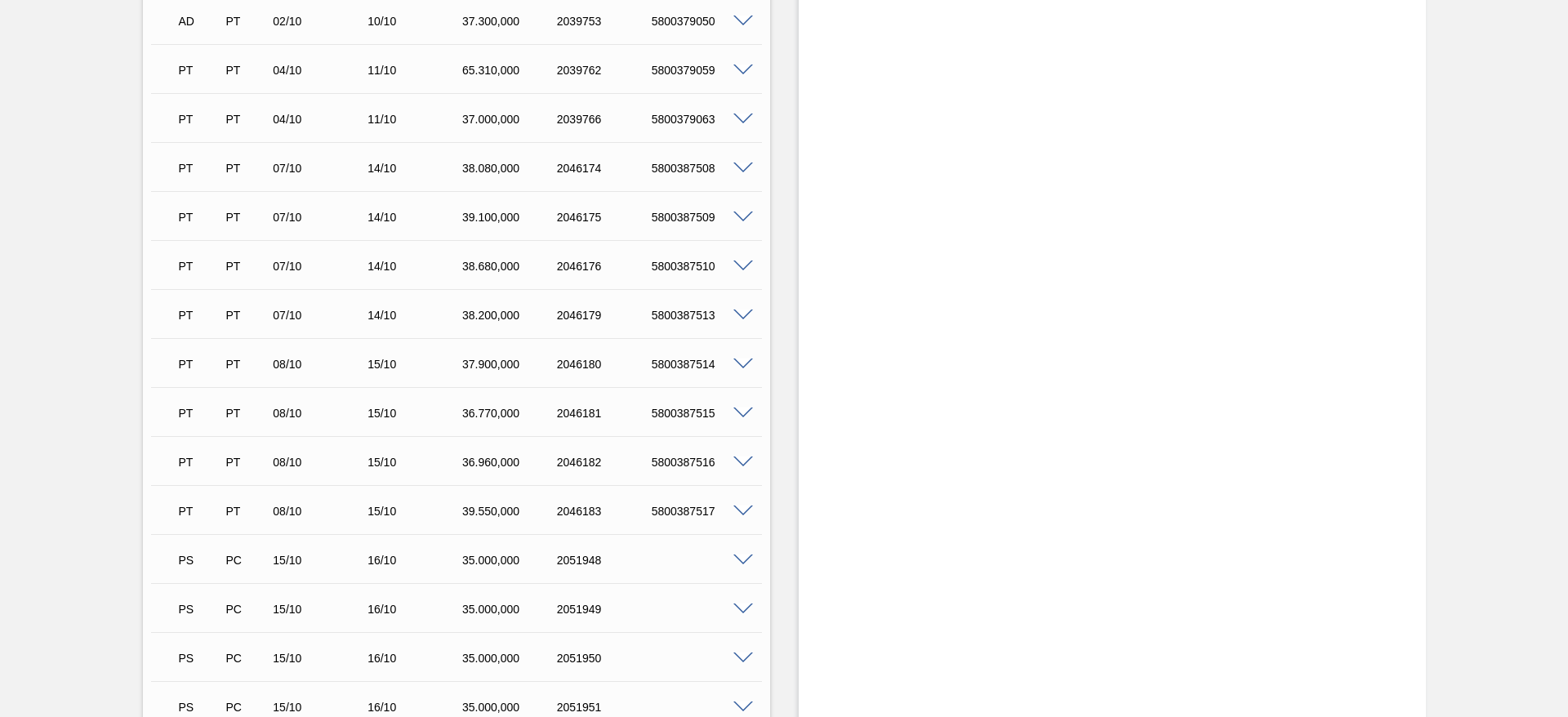
scroll to position [1459, 0]
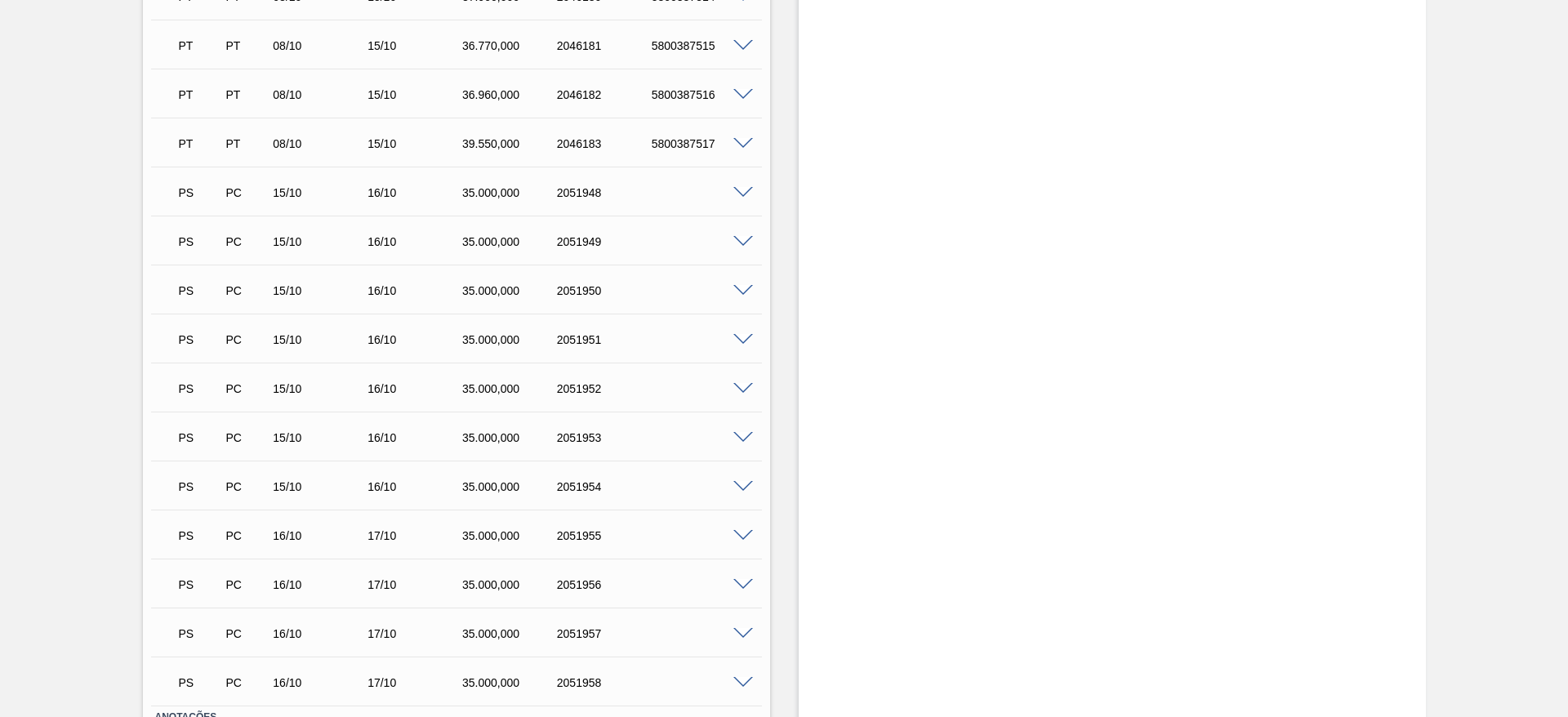
click at [734, 192] on span at bounding box center [743, 192] width 19 height 12
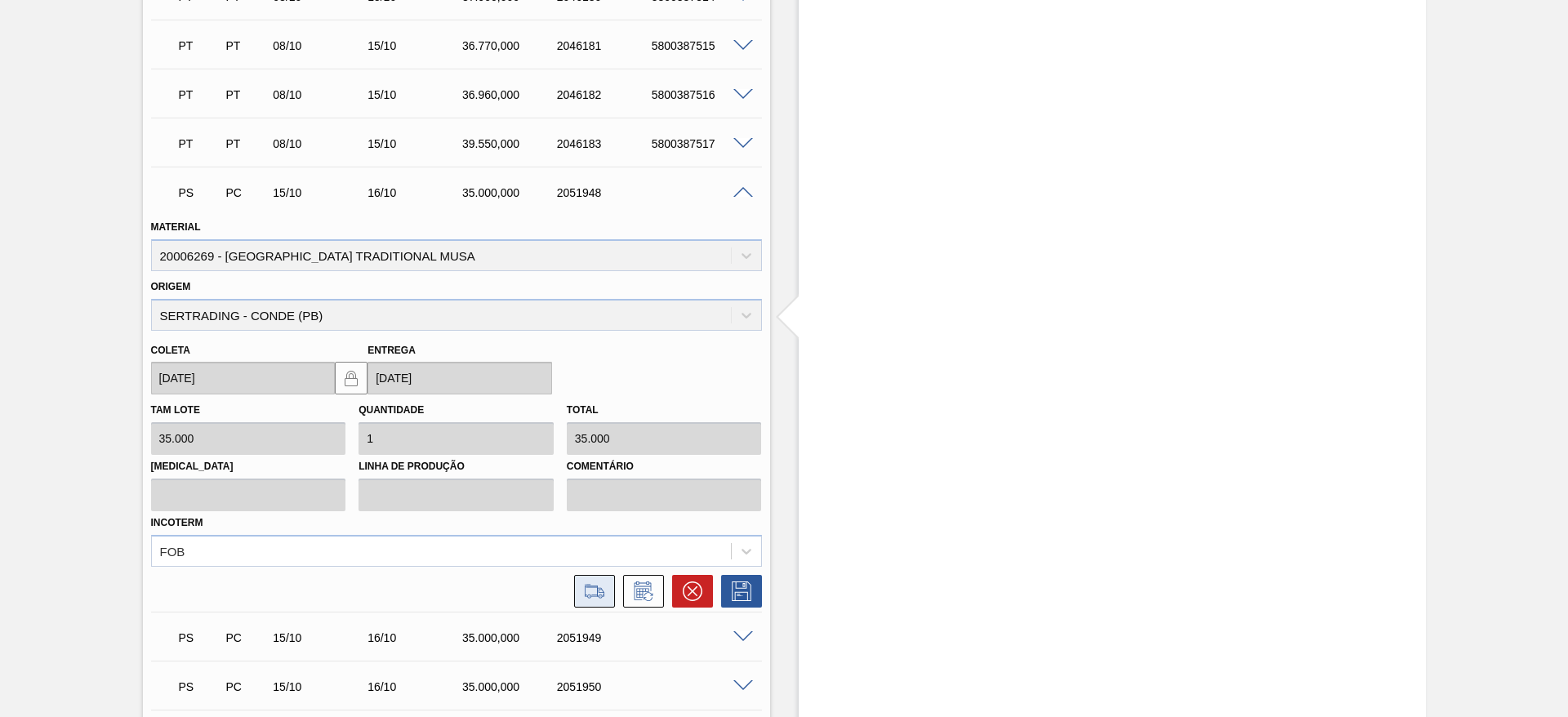
click at [591, 595] on icon at bounding box center [594, 591] width 27 height 19
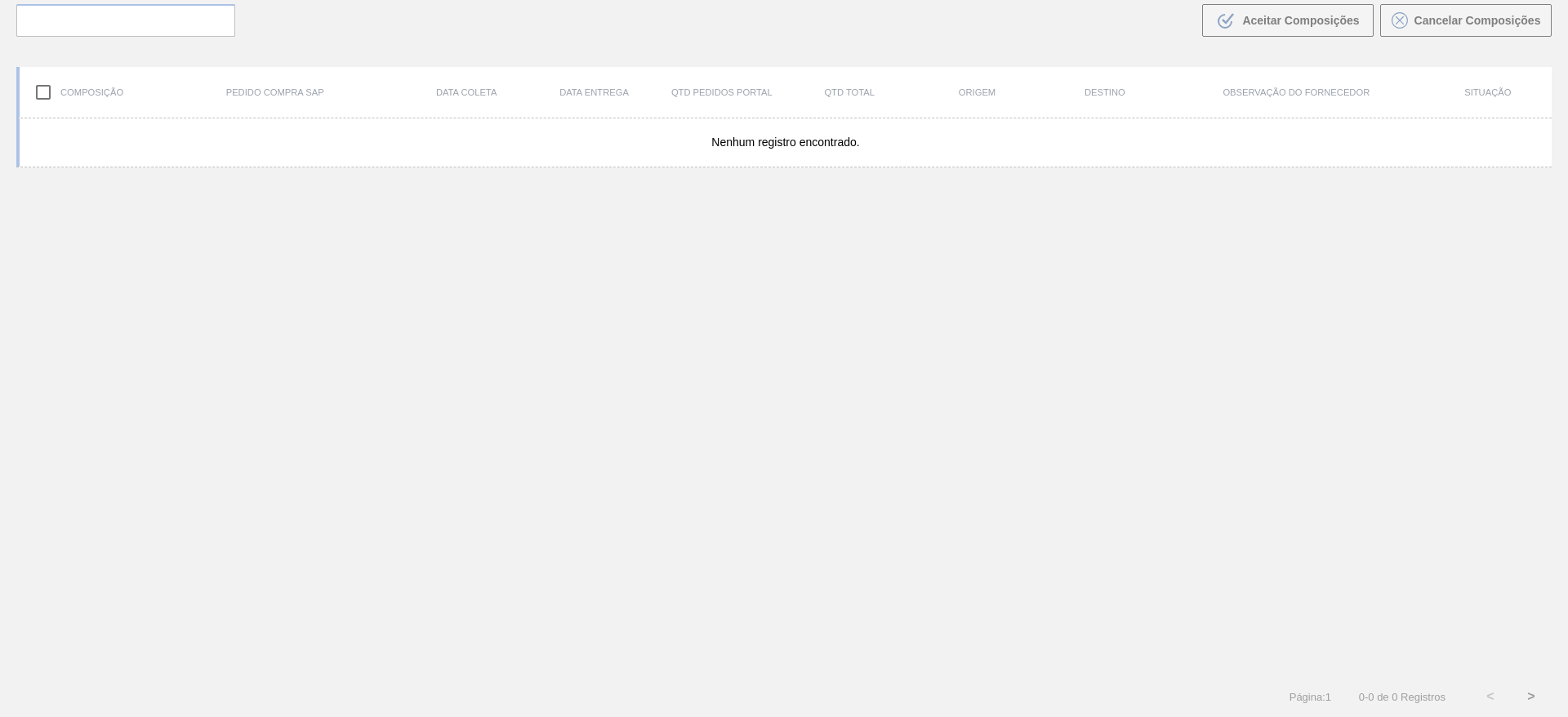
scroll to position [117, 0]
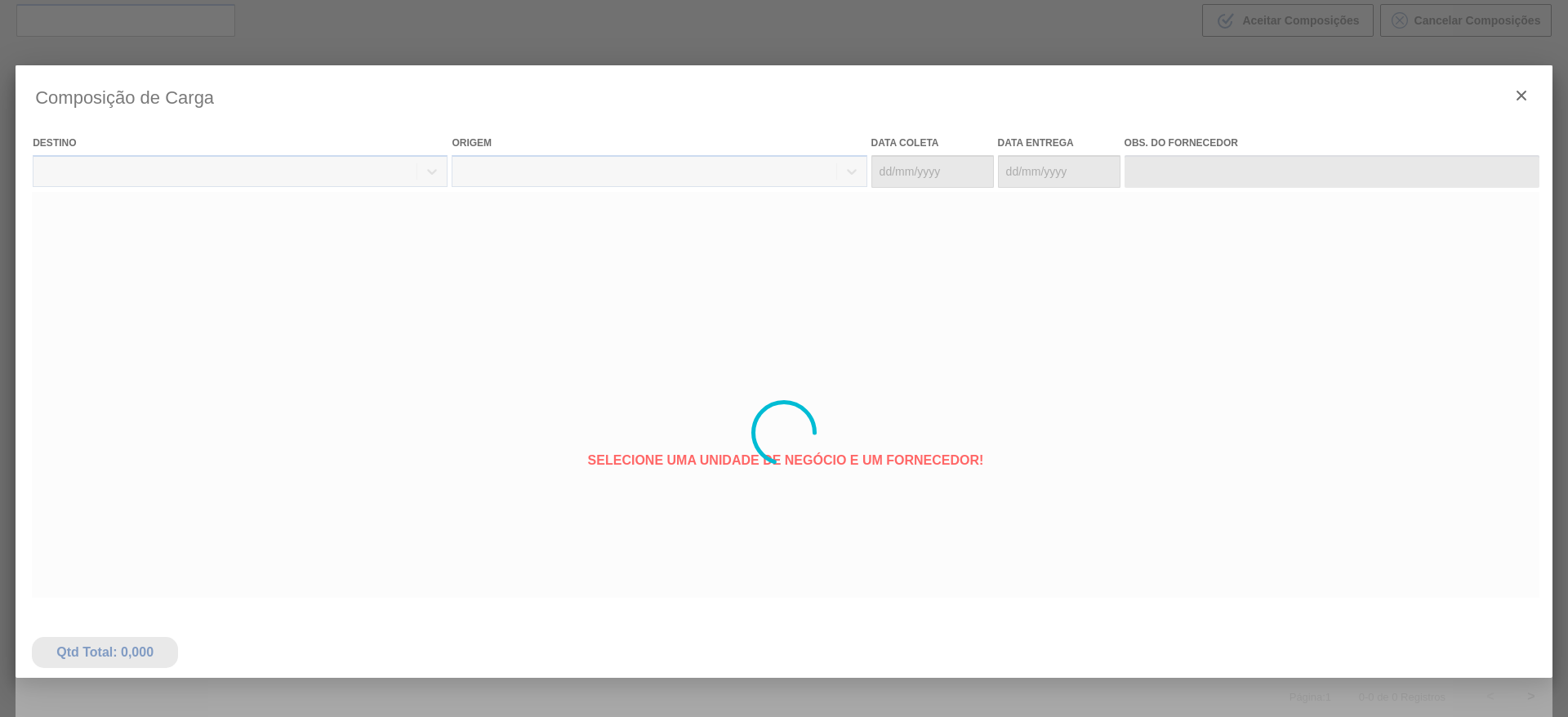
type coleta "15/10/2025"
type Entrega "16/10/2025"
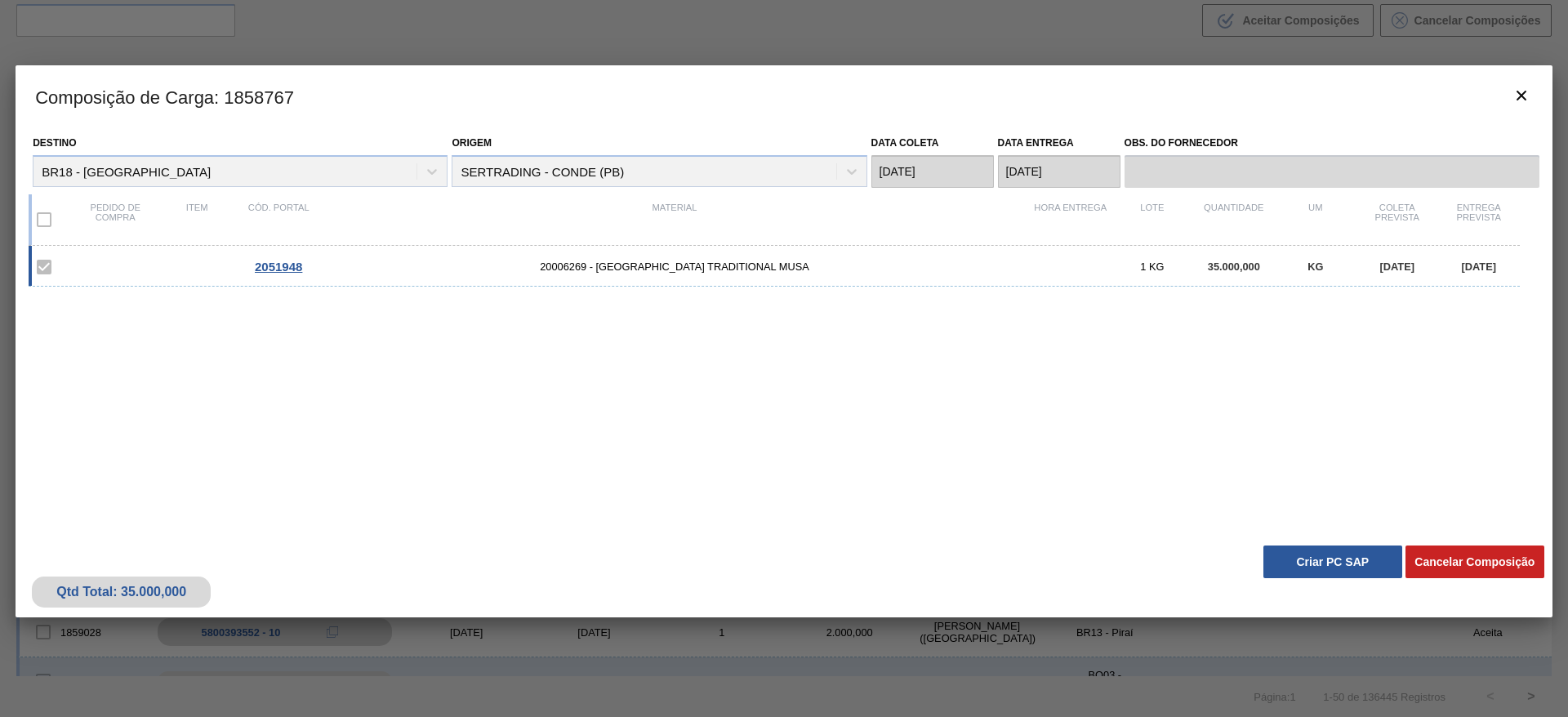
click at [1306, 557] on button "Criar PC SAP" at bounding box center [1333, 562] width 139 height 33
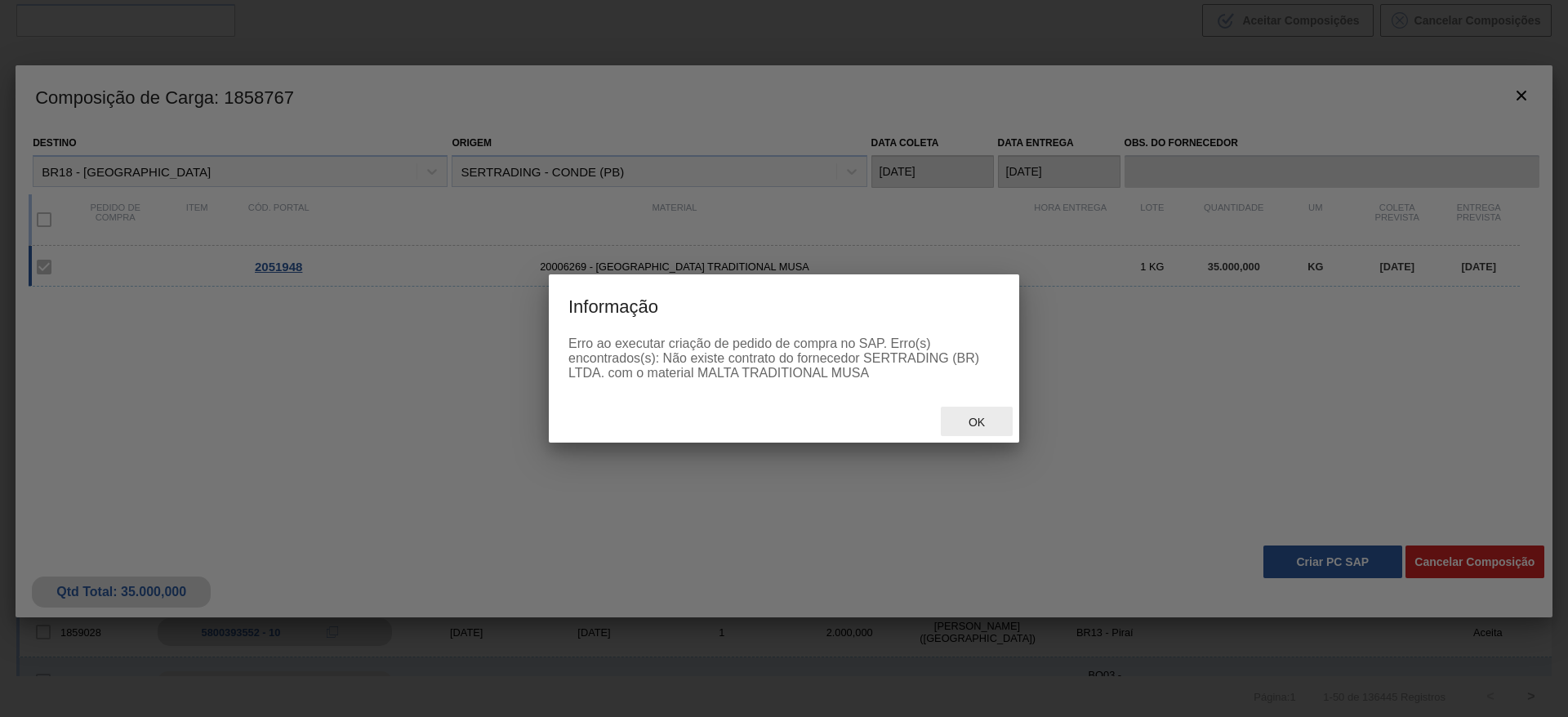
click at [985, 416] on span "Ok" at bounding box center [976, 422] width 42 height 13
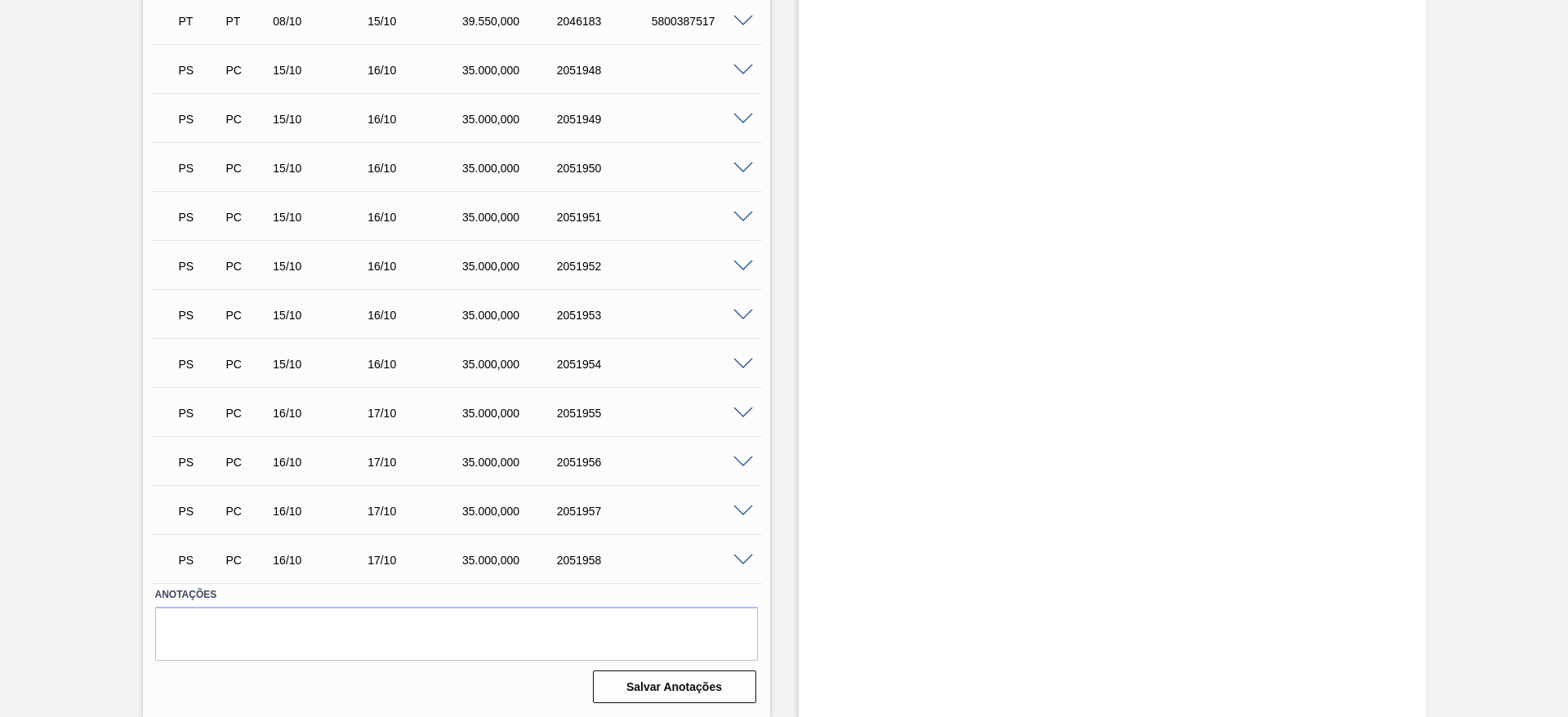
scroll to position [1092, 0]
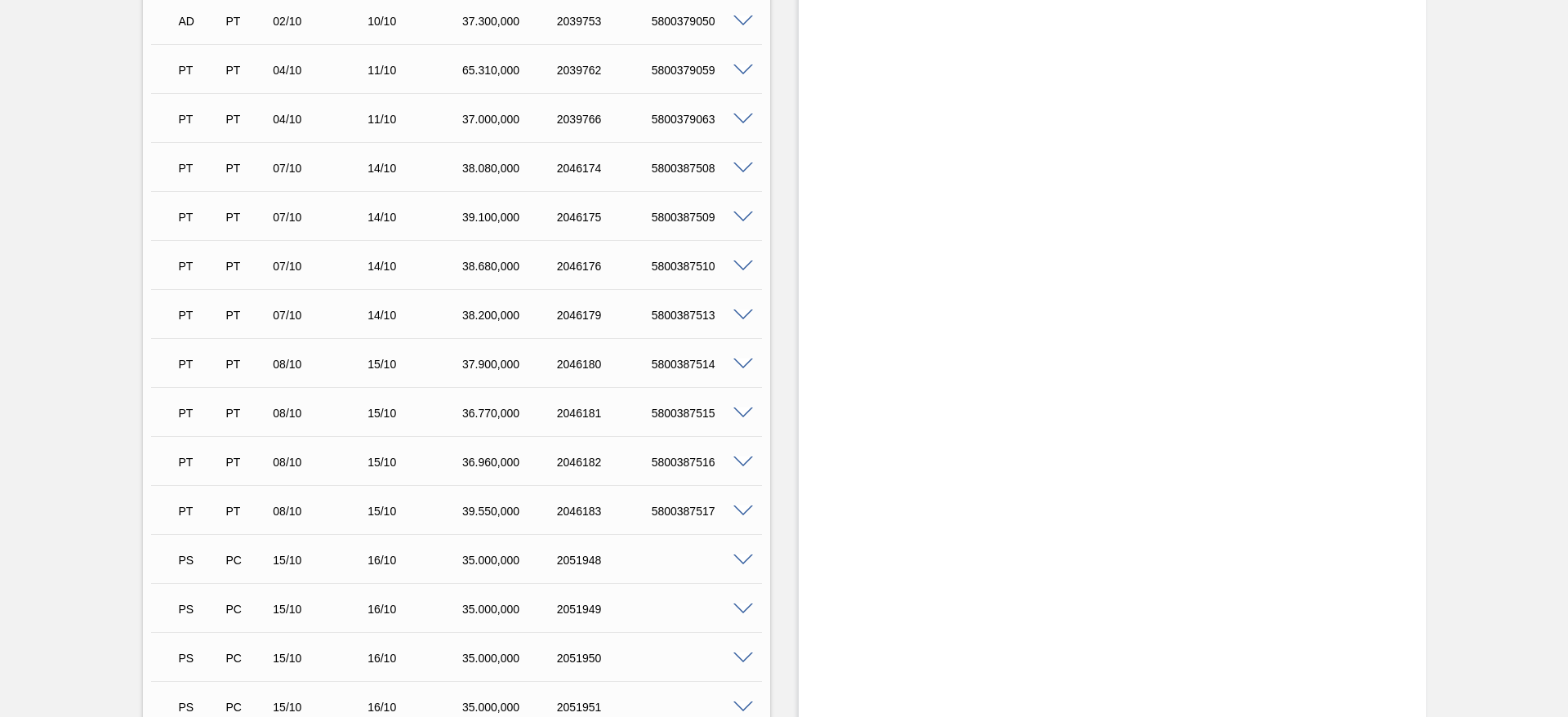
click at [741, 268] on span at bounding box center [743, 266] width 19 height 12
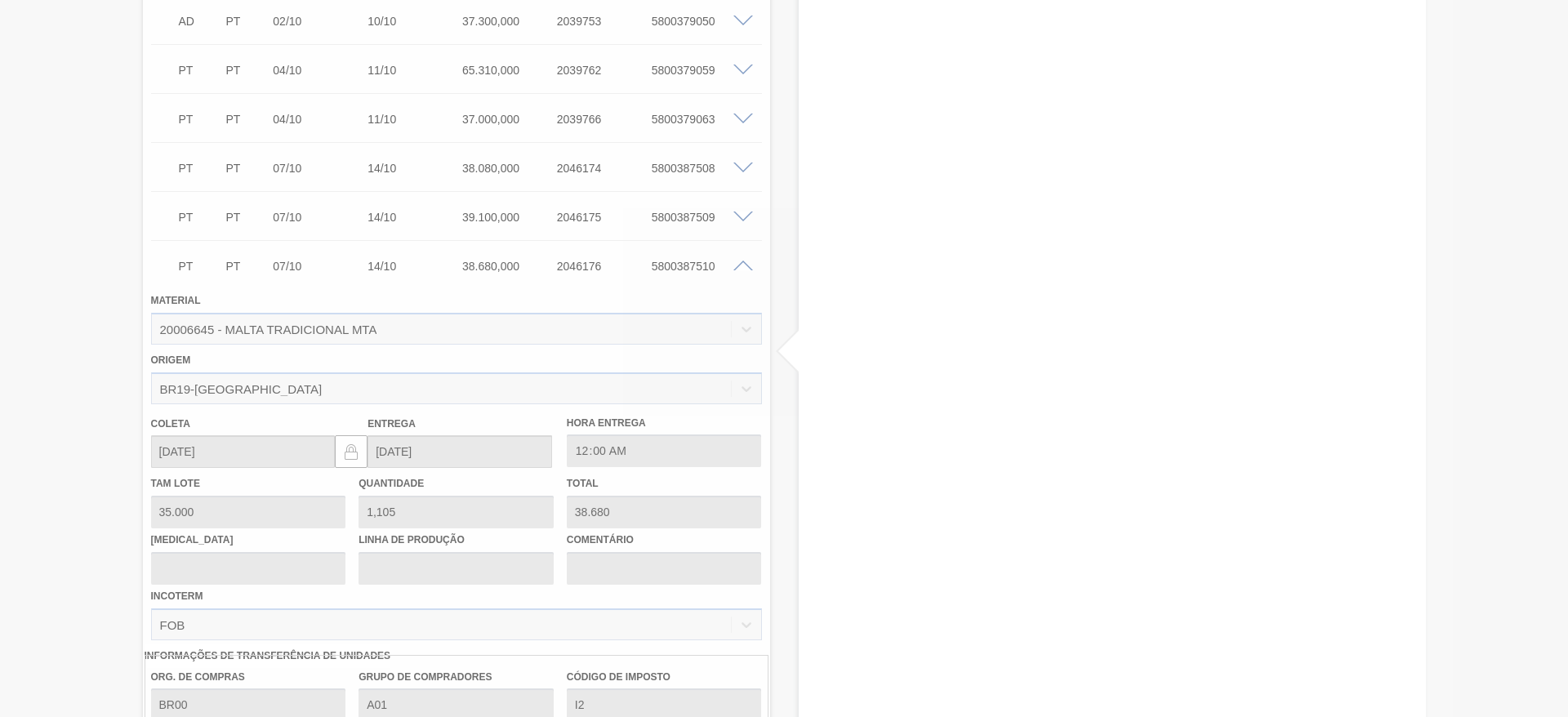
click at [741, 268] on div at bounding box center [784, 358] width 1568 height 717
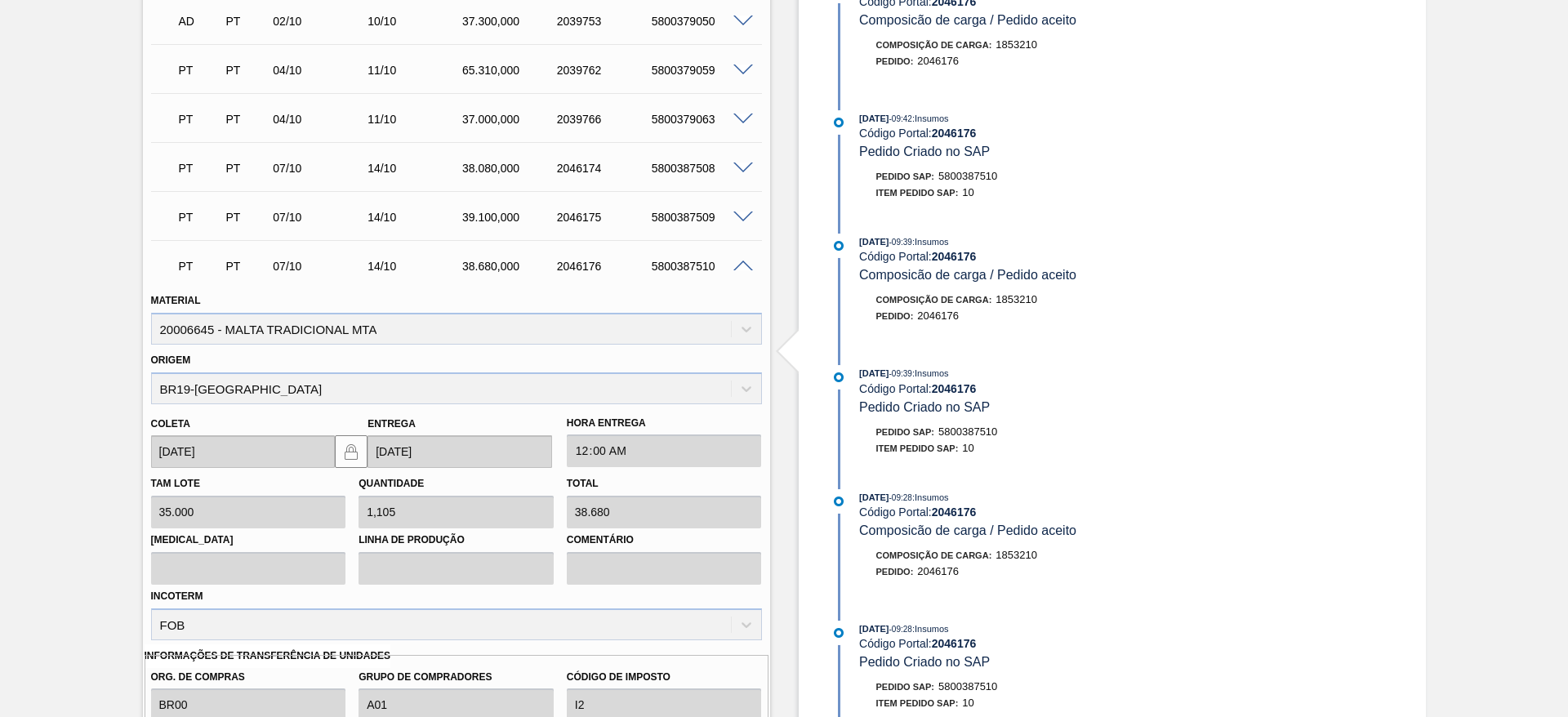
click at [742, 264] on span at bounding box center [743, 266] width 19 height 12
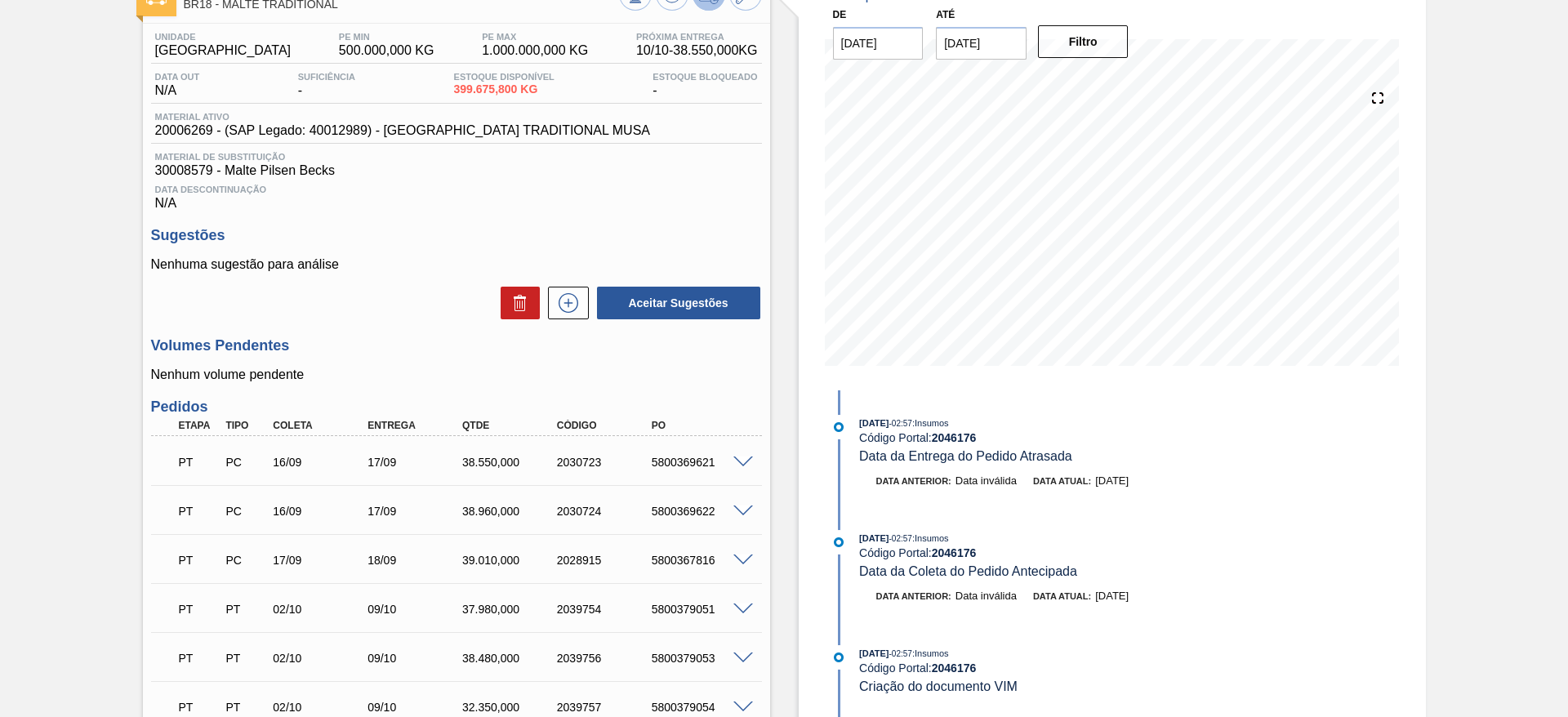
scroll to position [357, 0]
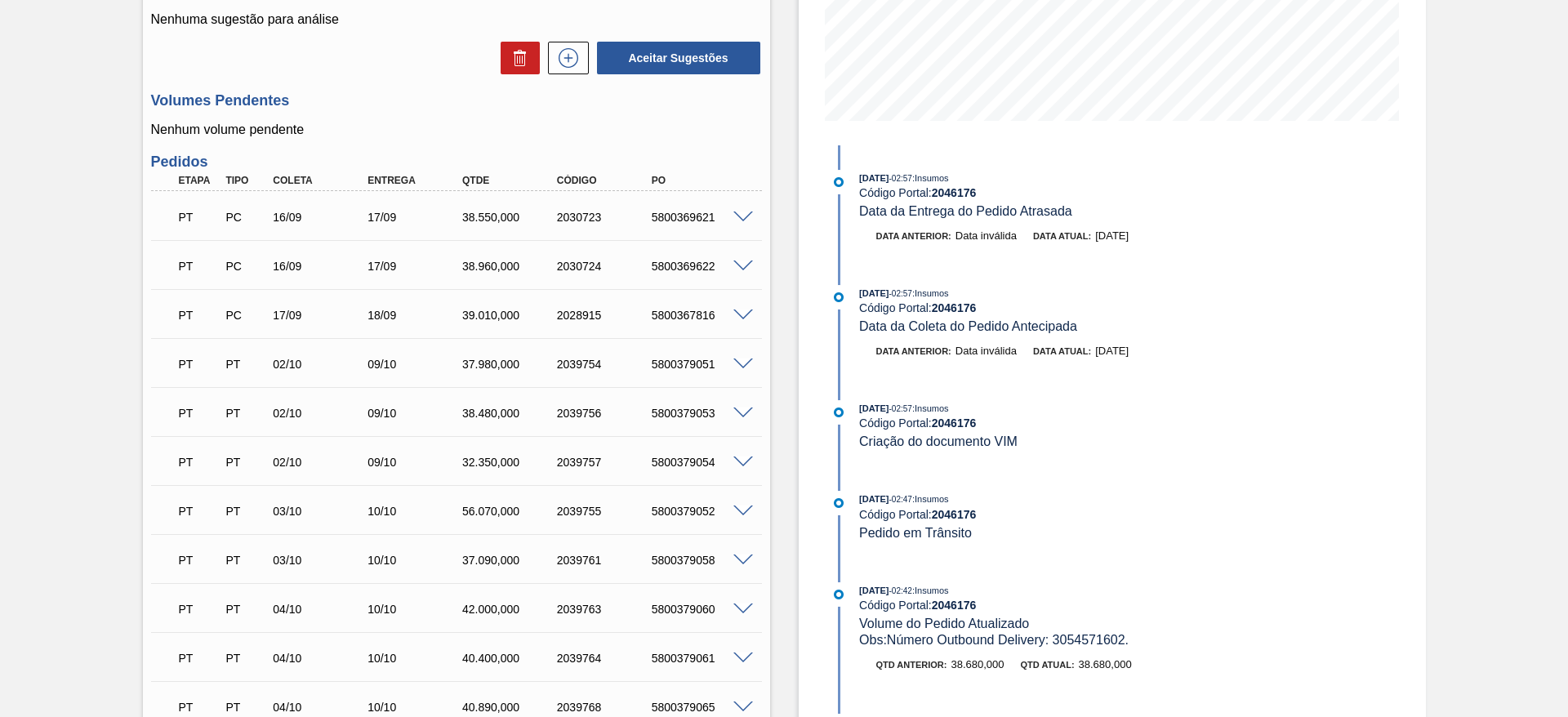
click at [736, 213] on span at bounding box center [743, 217] width 19 height 12
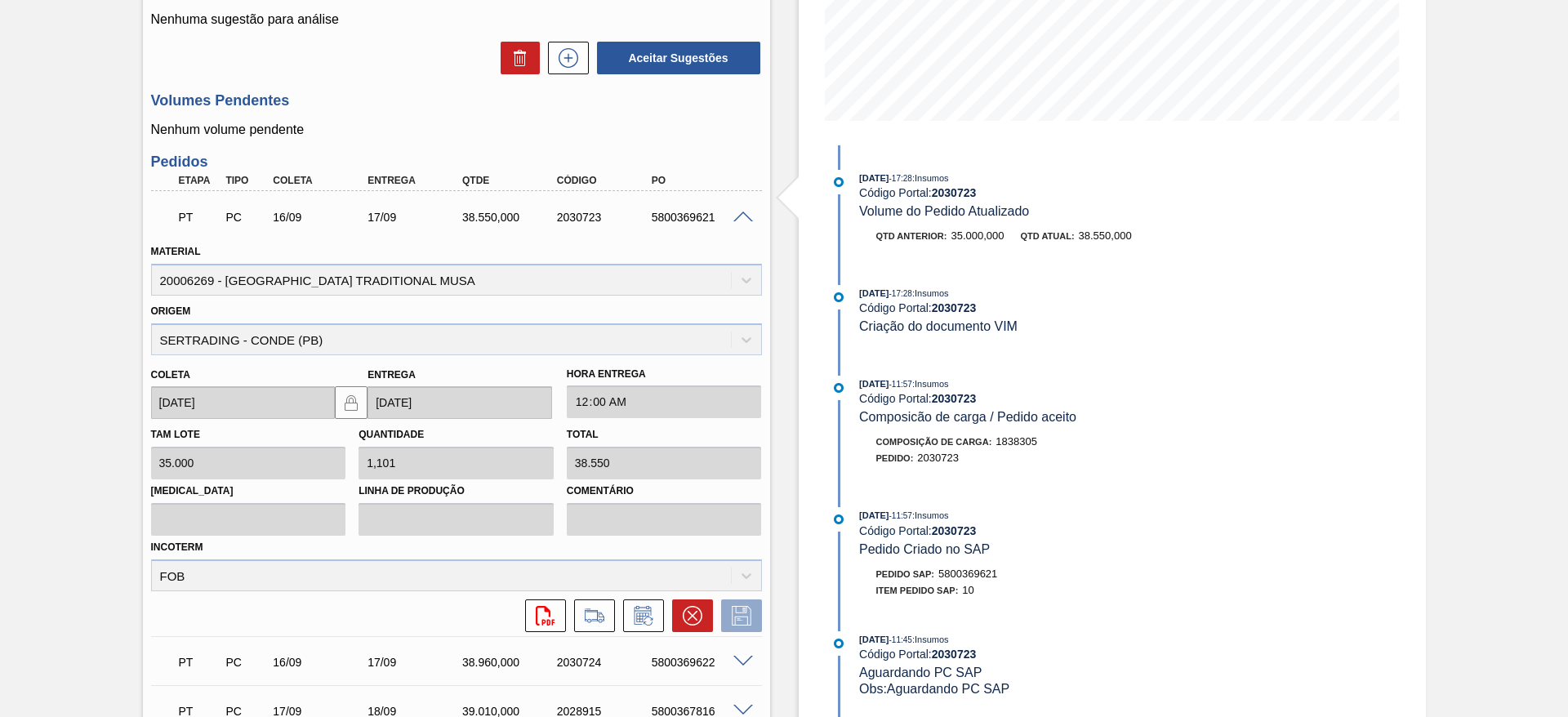
click at [736, 213] on span at bounding box center [743, 217] width 19 height 12
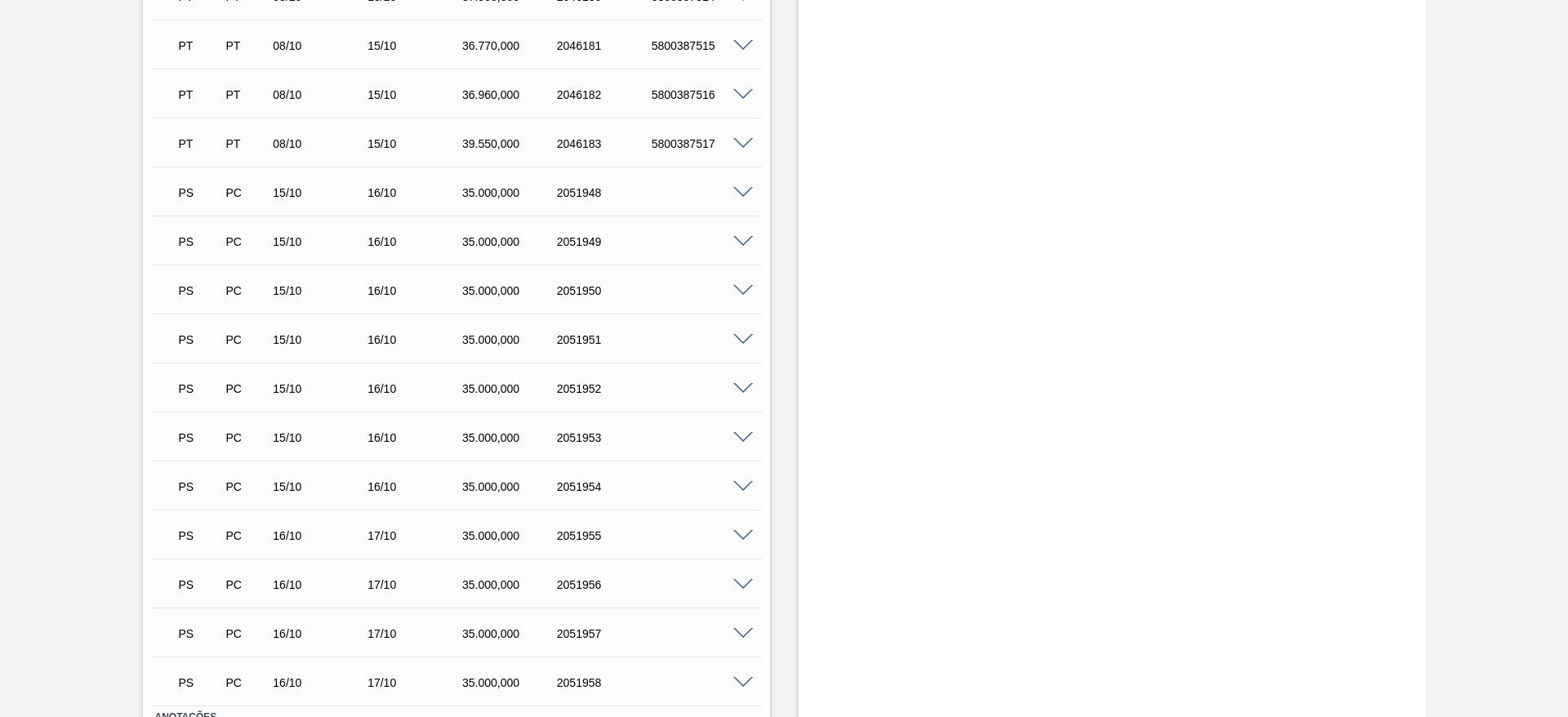
scroll to position [1581, 0]
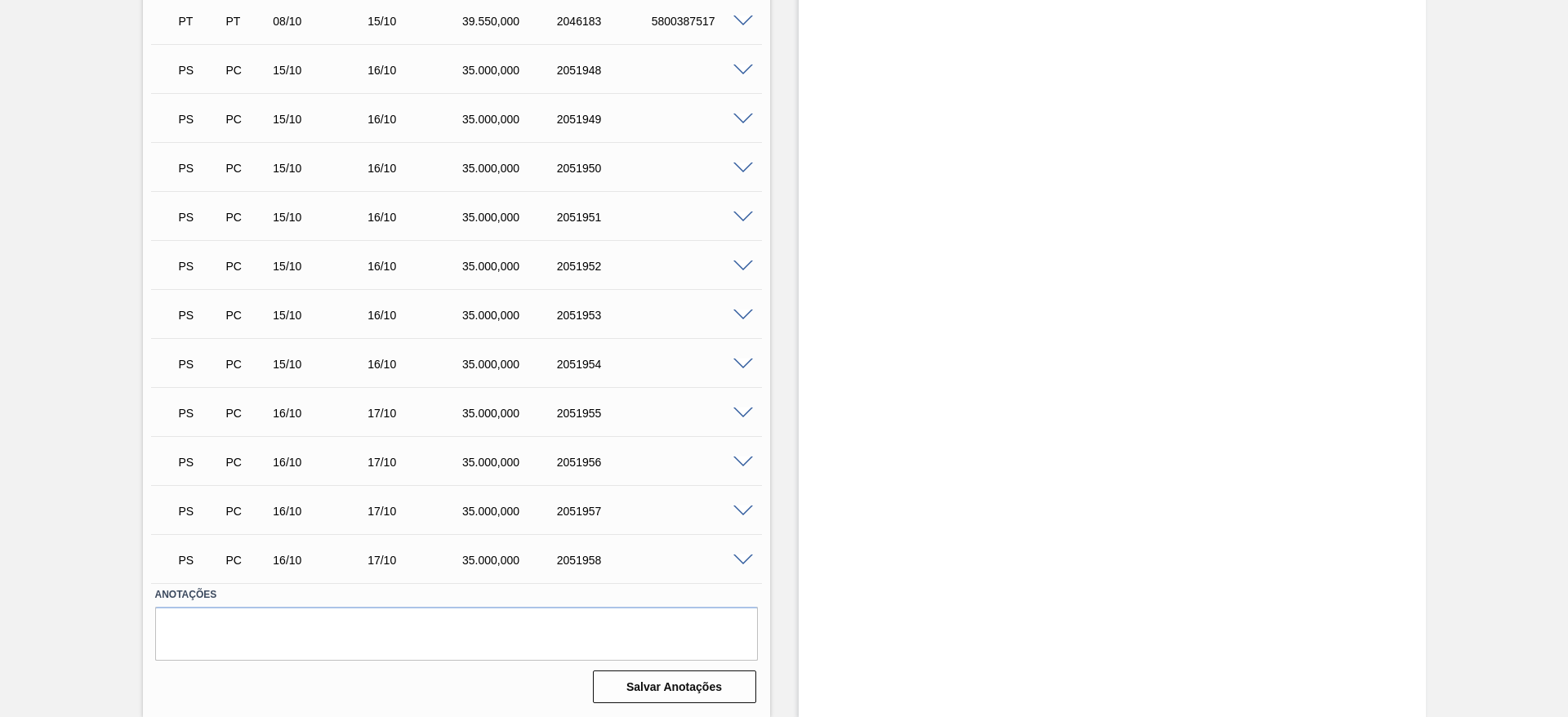
click at [745, 562] on span at bounding box center [743, 559] width 19 height 12
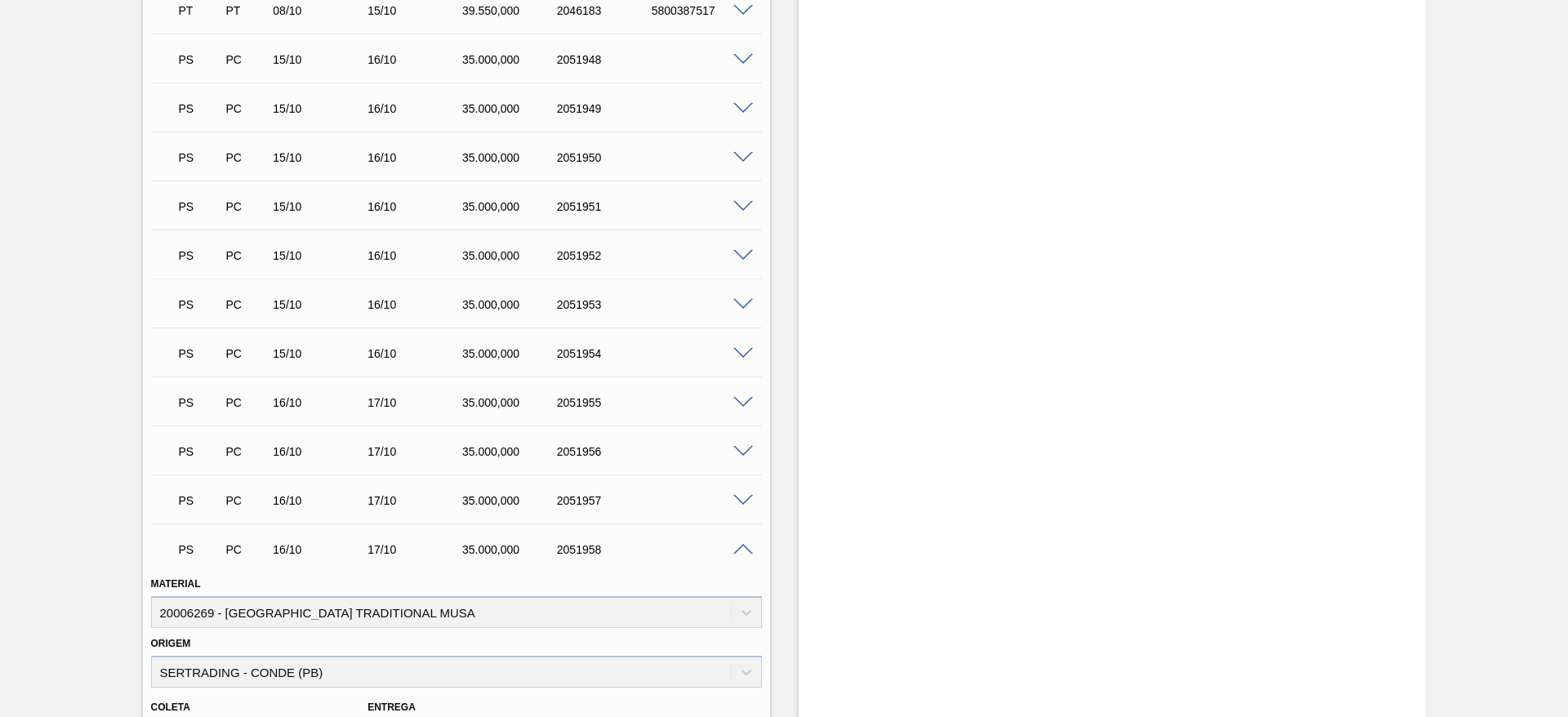
scroll to position [1977, 0]
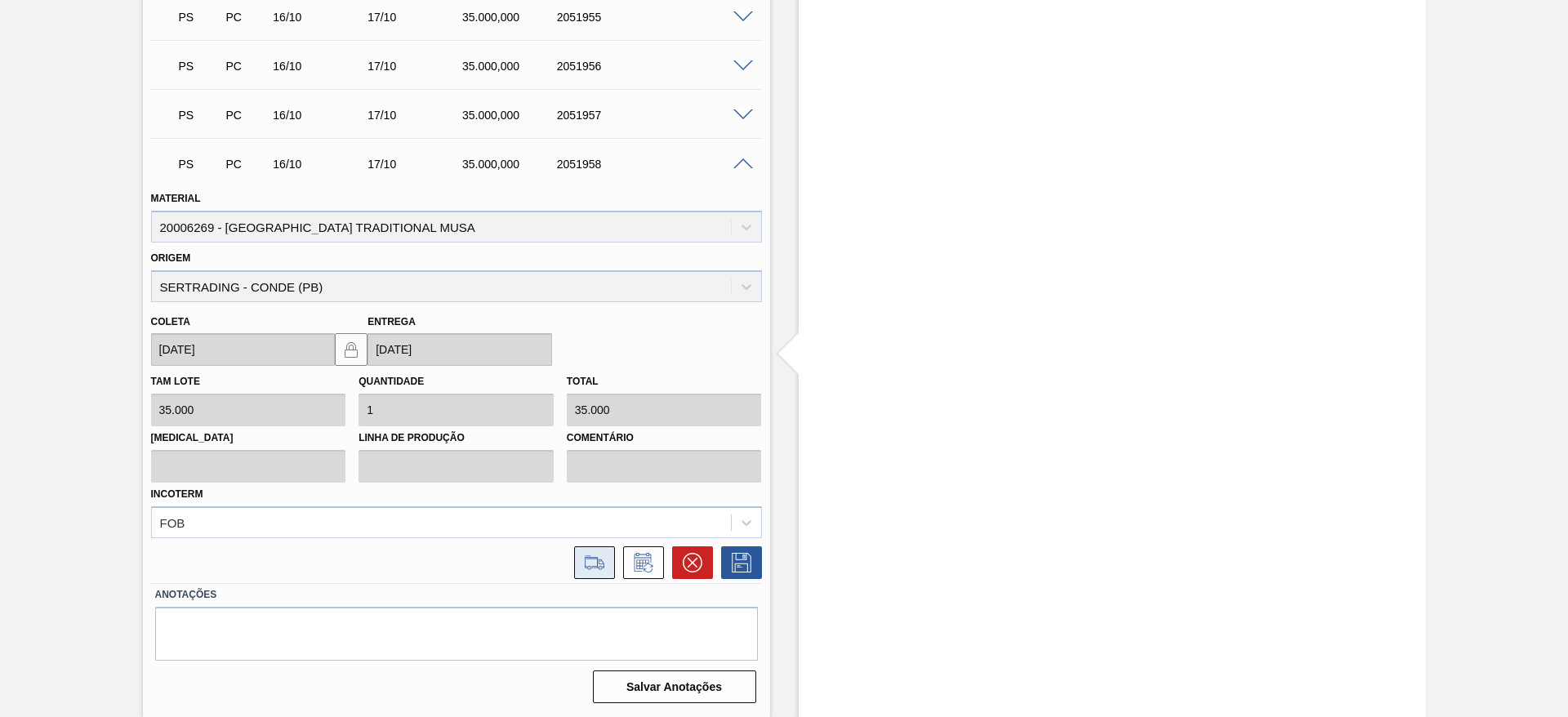
click at [582, 569] on icon at bounding box center [594, 562] width 27 height 19
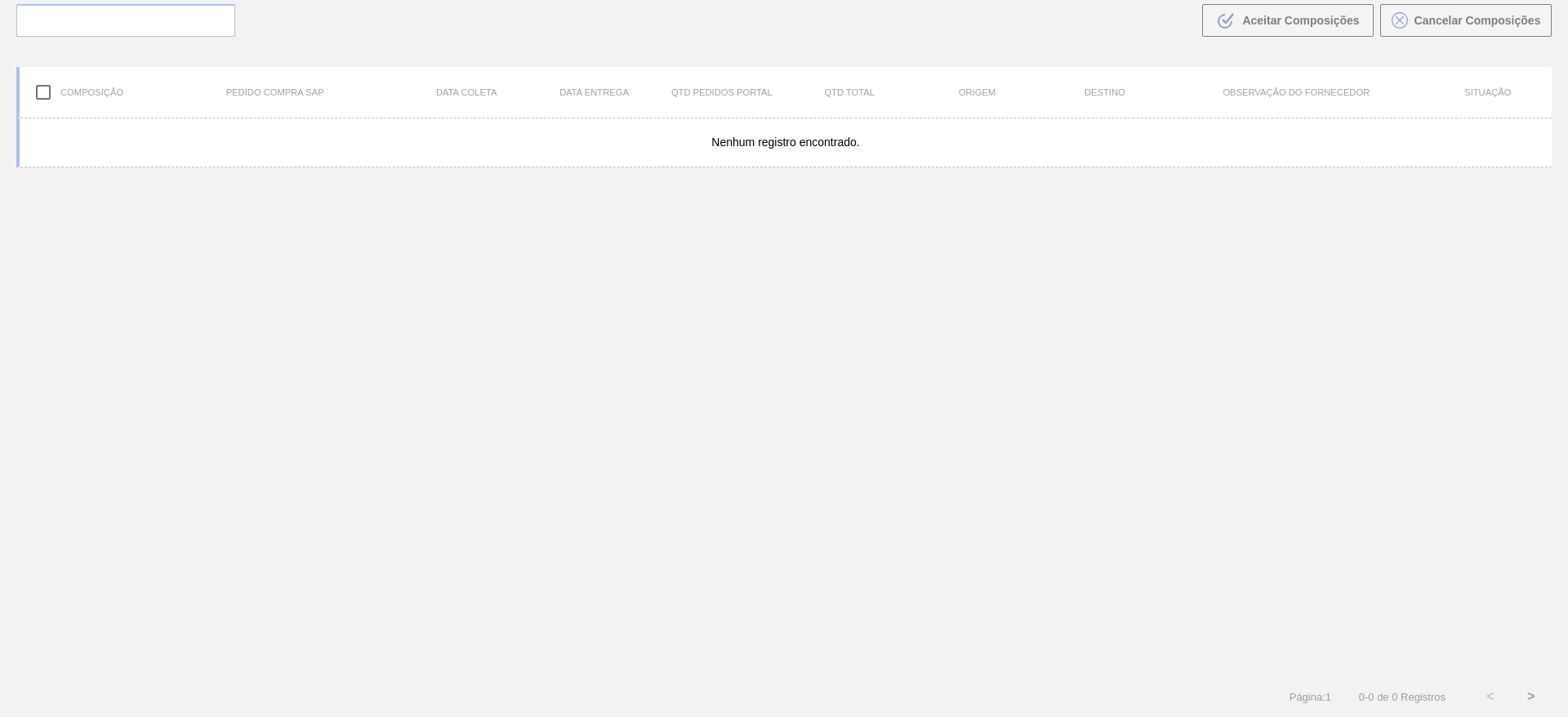
scroll to position [117, 0]
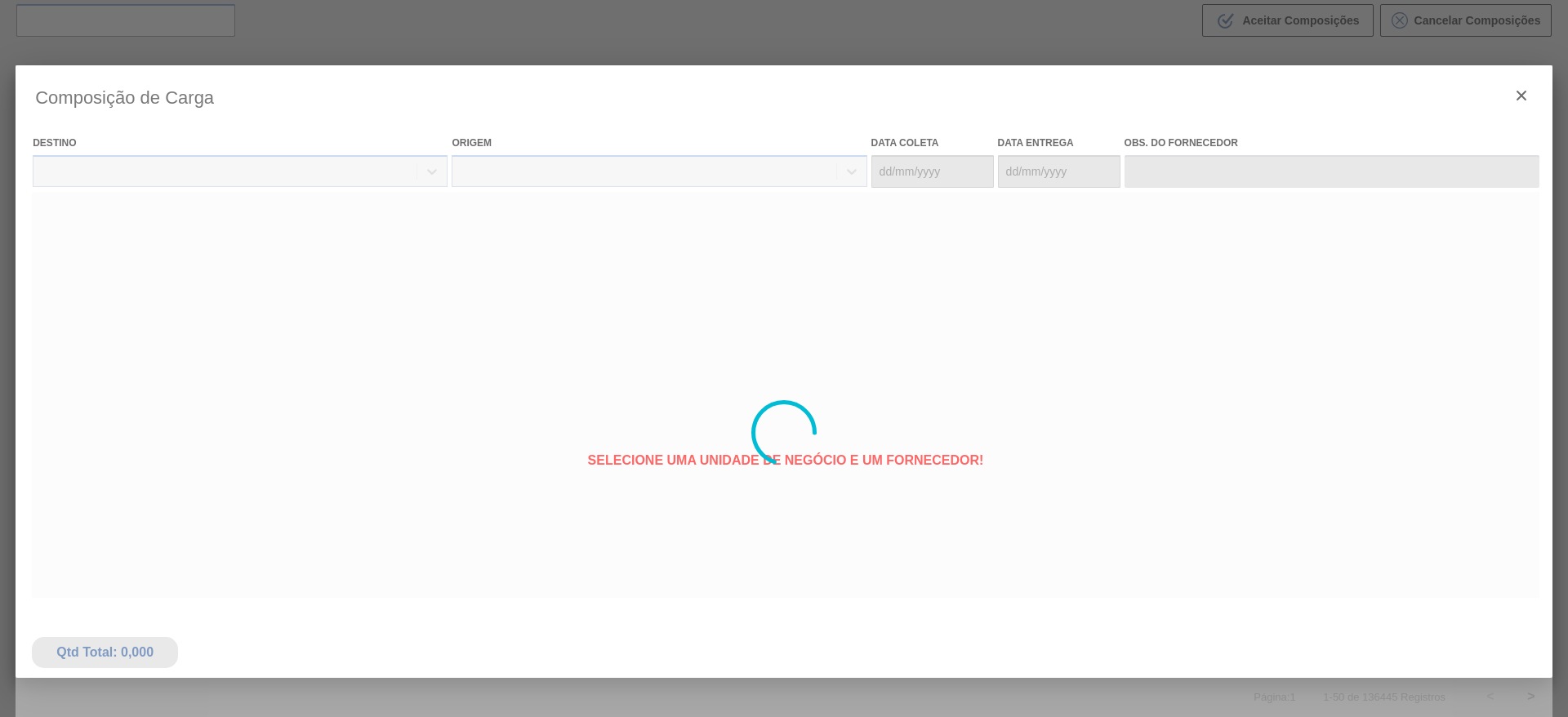
type coleta "16/10/2025"
type Entrega "[DATE]"
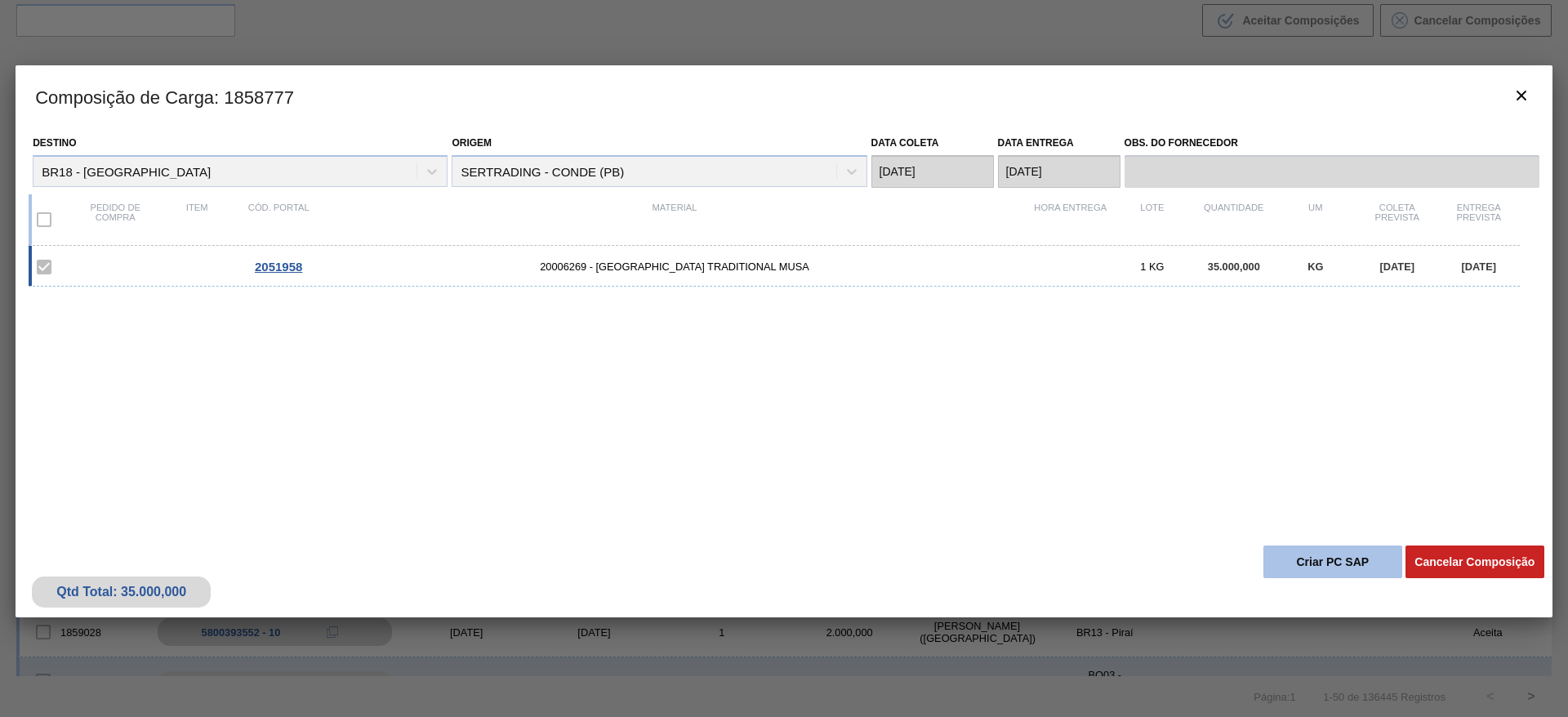
click at [1310, 557] on button "Criar PC SAP" at bounding box center [1333, 562] width 139 height 33
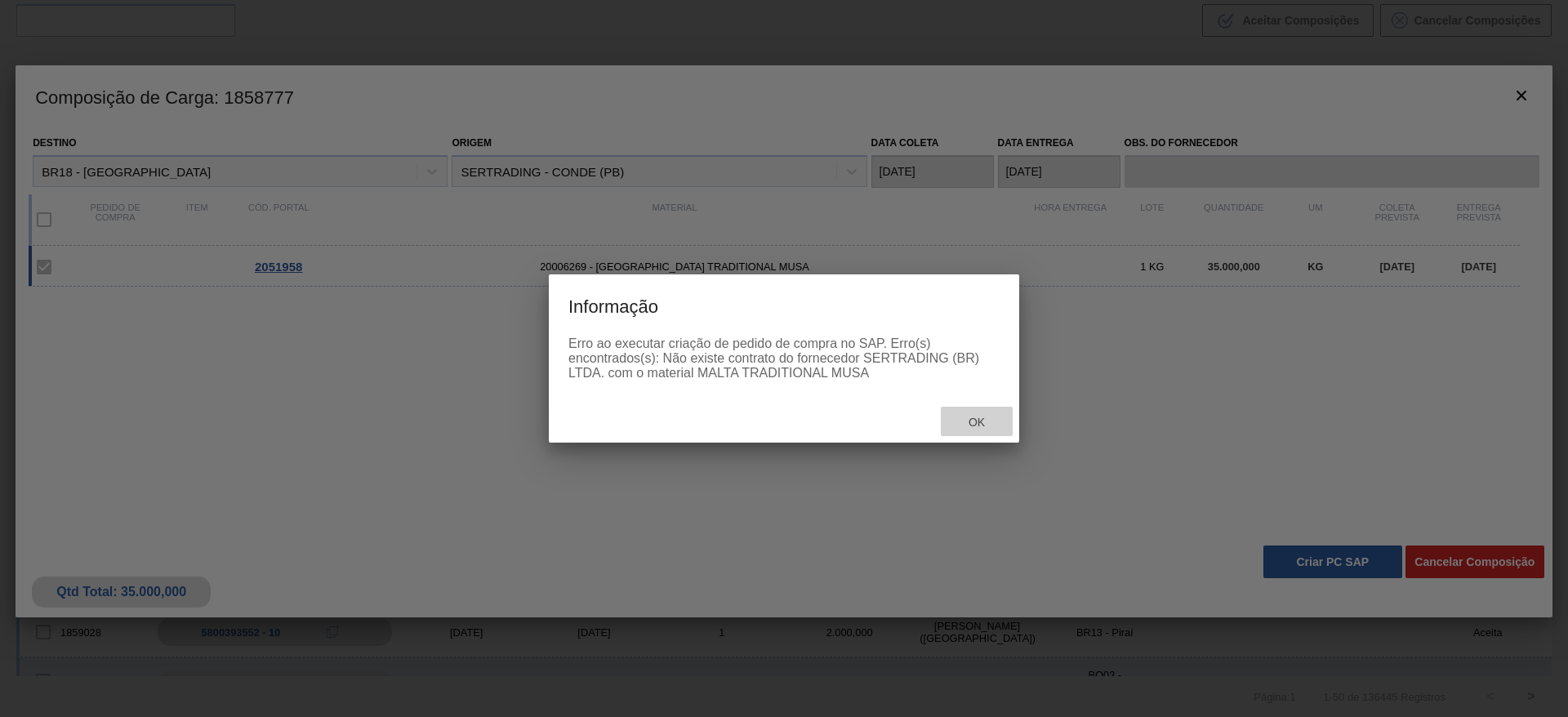
click at [987, 423] on span "Ok" at bounding box center [976, 422] width 42 height 13
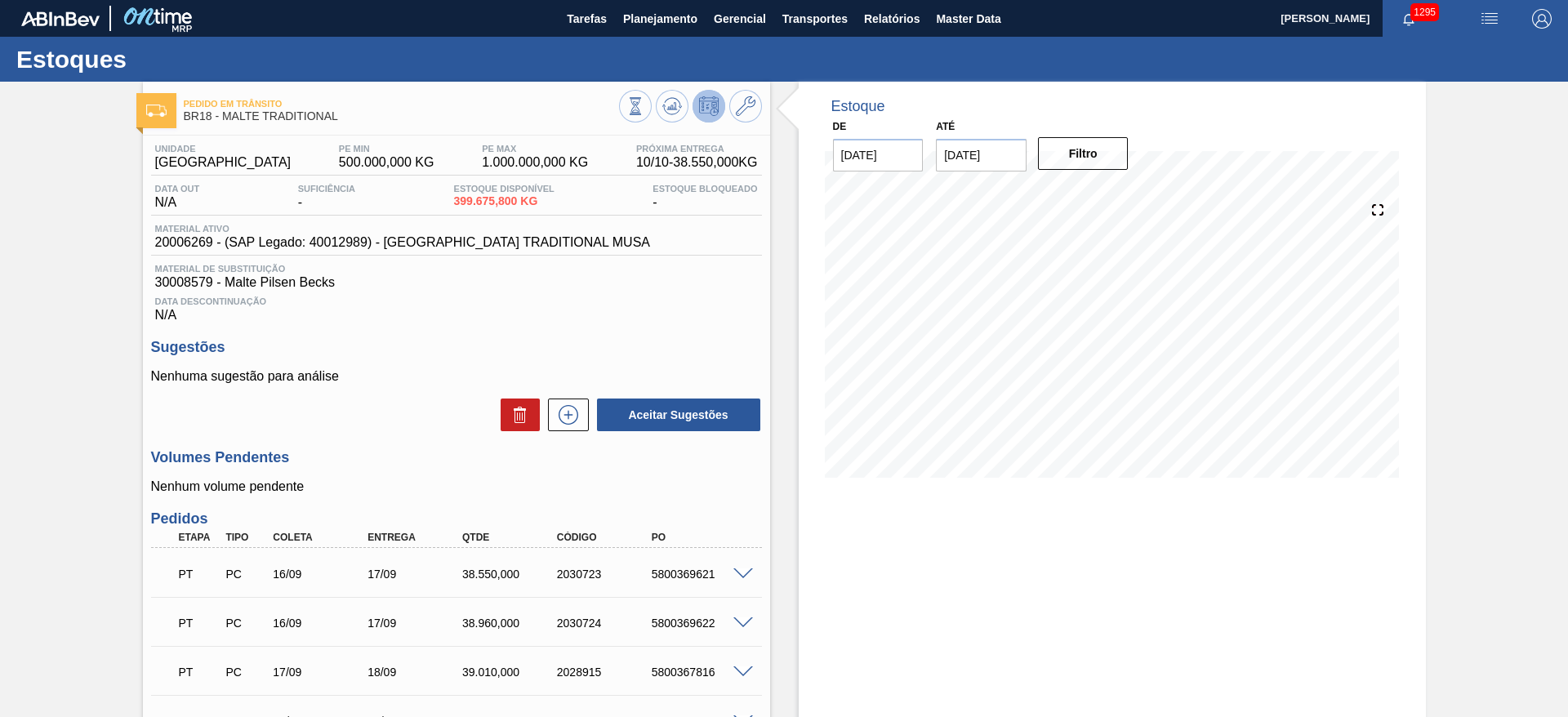
click at [192, 237] on span "20006269 - (SAP Legado: 40012989) - MALTA TRADITIONAL MUSA" at bounding box center [402, 243] width 495 height 15
copy span "20006269"
click at [660, 17] on span "Planejamento" at bounding box center [659, 18] width 74 height 19
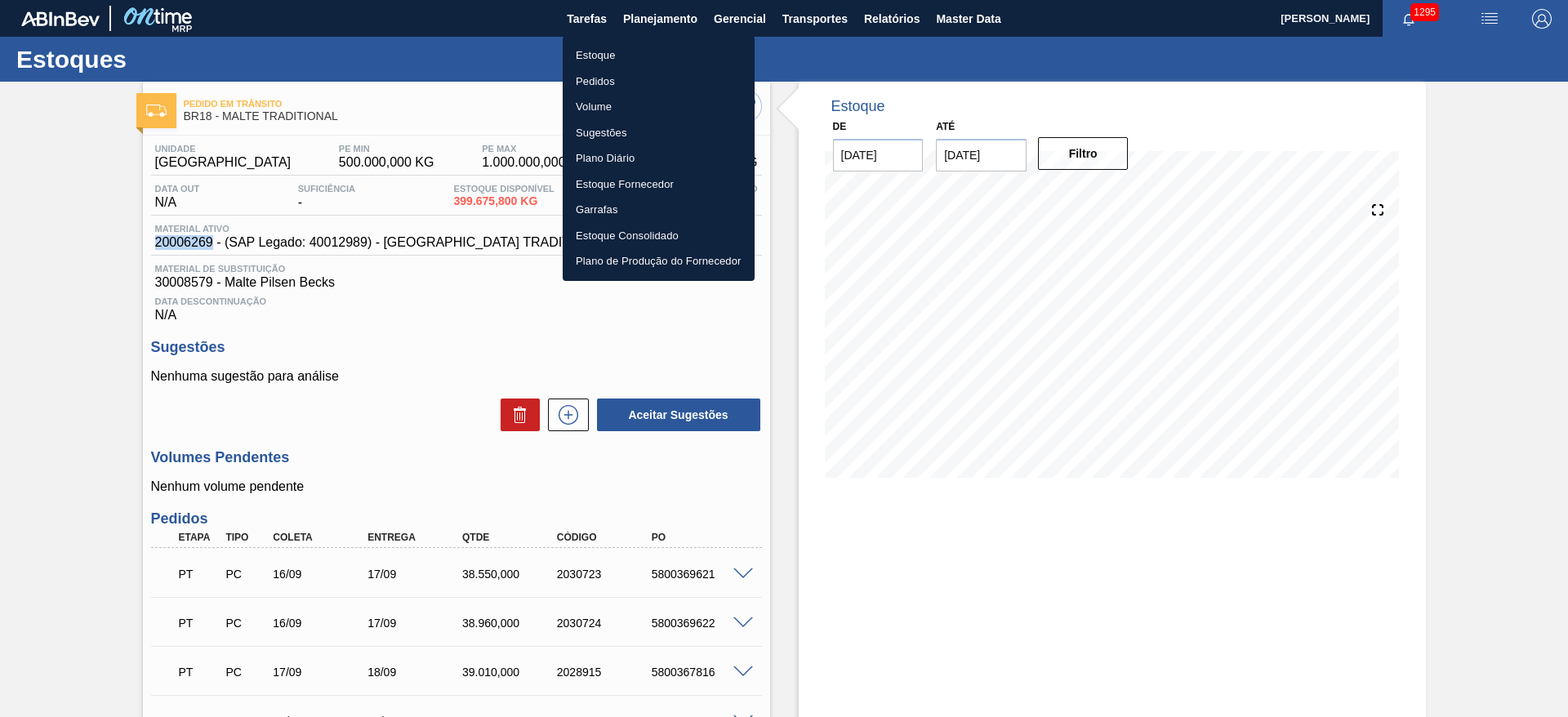
click at [574, 57] on li "Estoque" at bounding box center [659, 55] width 192 height 27
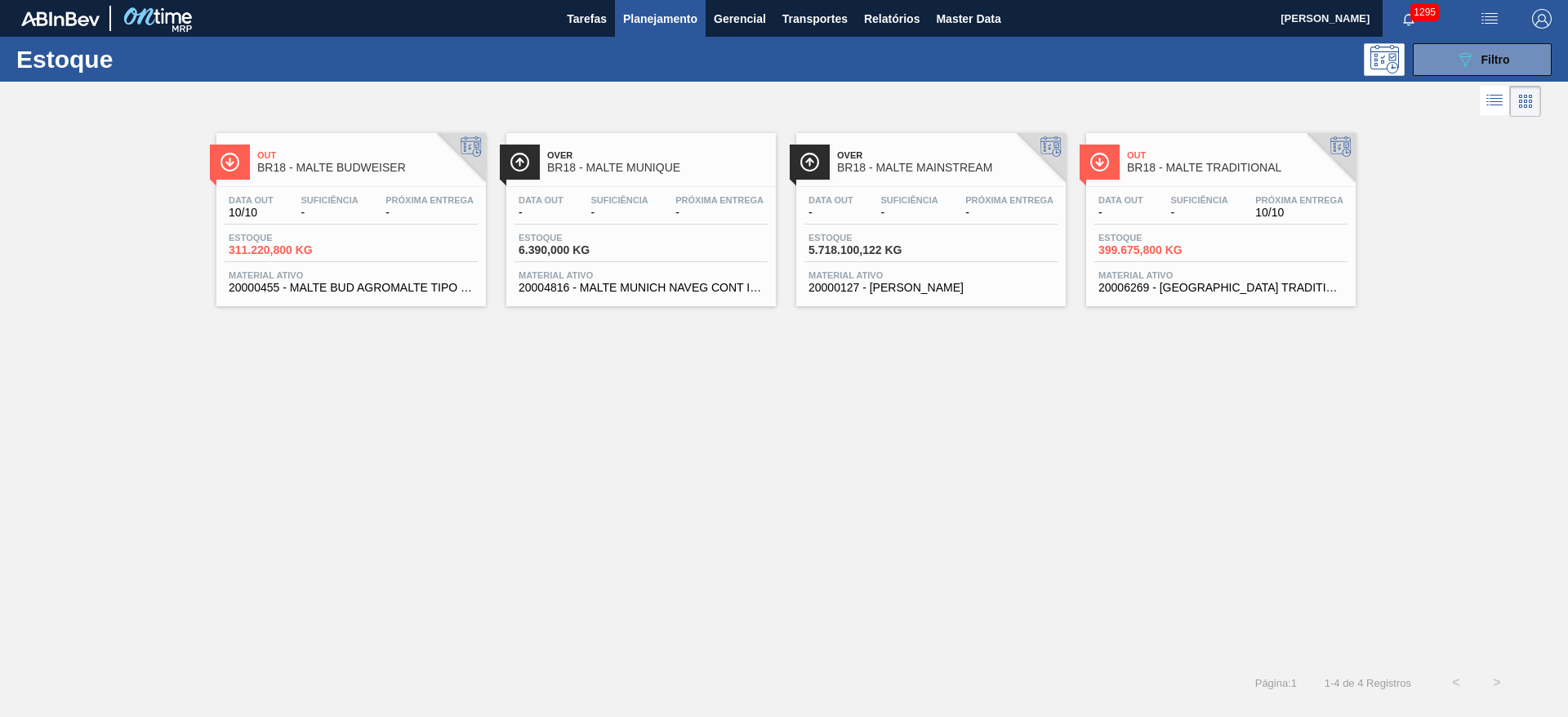
click at [498, 596] on div "Out BR18 - MALTE BUDWEISER Data out 10/10 Suficiência - Próxima Entrega - Estoq…" at bounding box center [784, 391] width 1568 height 541
click at [1485, 62] on span "Filtro" at bounding box center [1495, 60] width 28 height 13
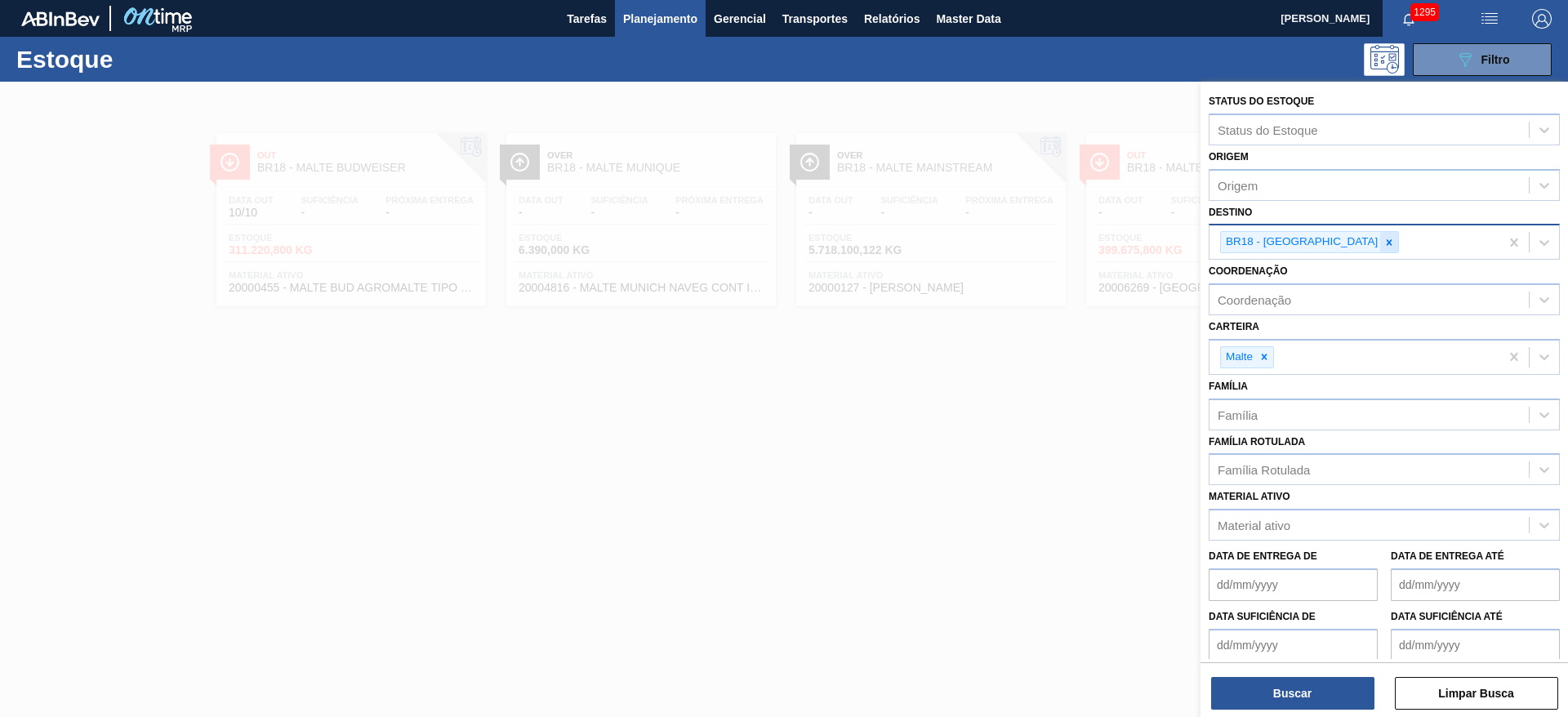
click at [1383, 239] on icon at bounding box center [1388, 243] width 11 height 11
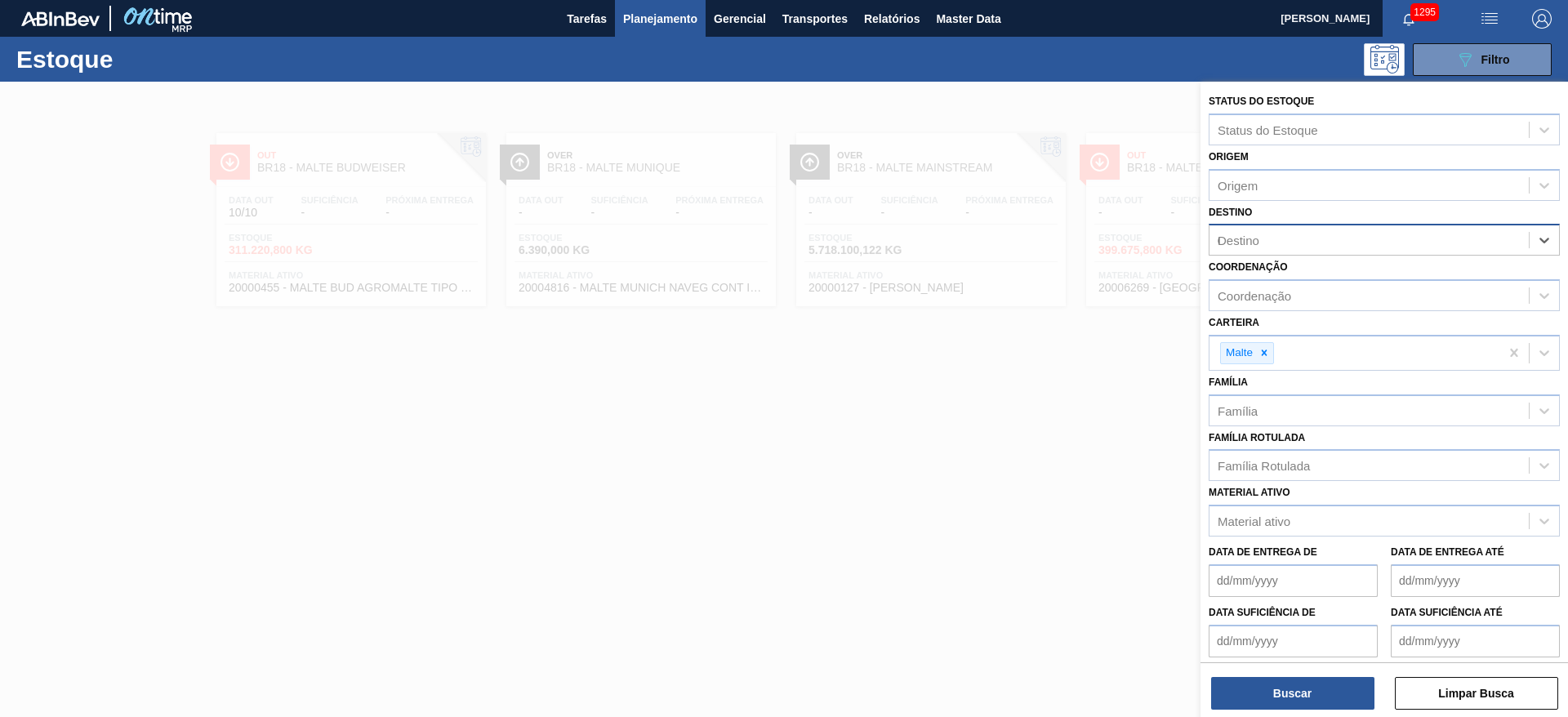
type input "04"
click at [1244, 308] on div "BR04 - Camaçari" at bounding box center [1383, 310] width 351 height 30
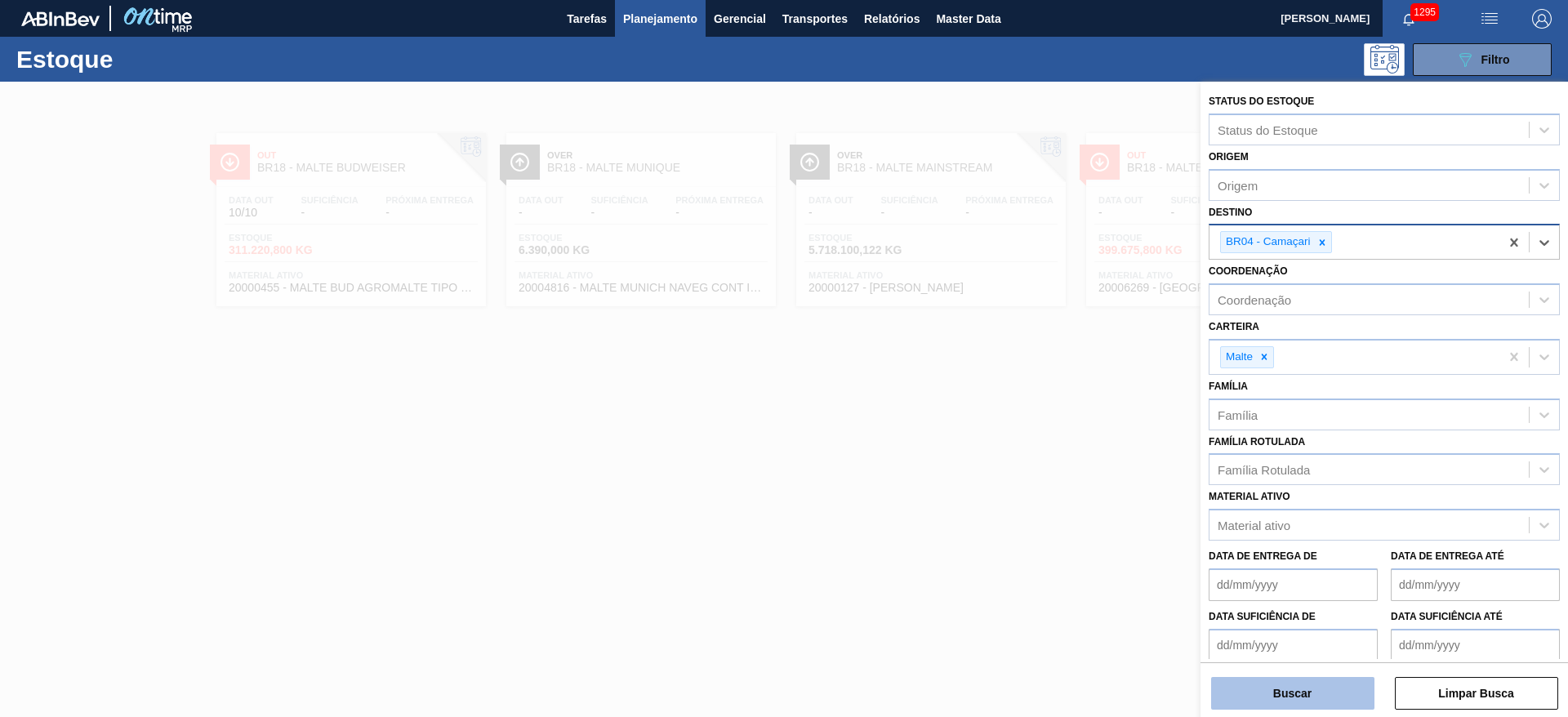
click at [1289, 702] on button "Buscar" at bounding box center [1292, 693] width 163 height 33
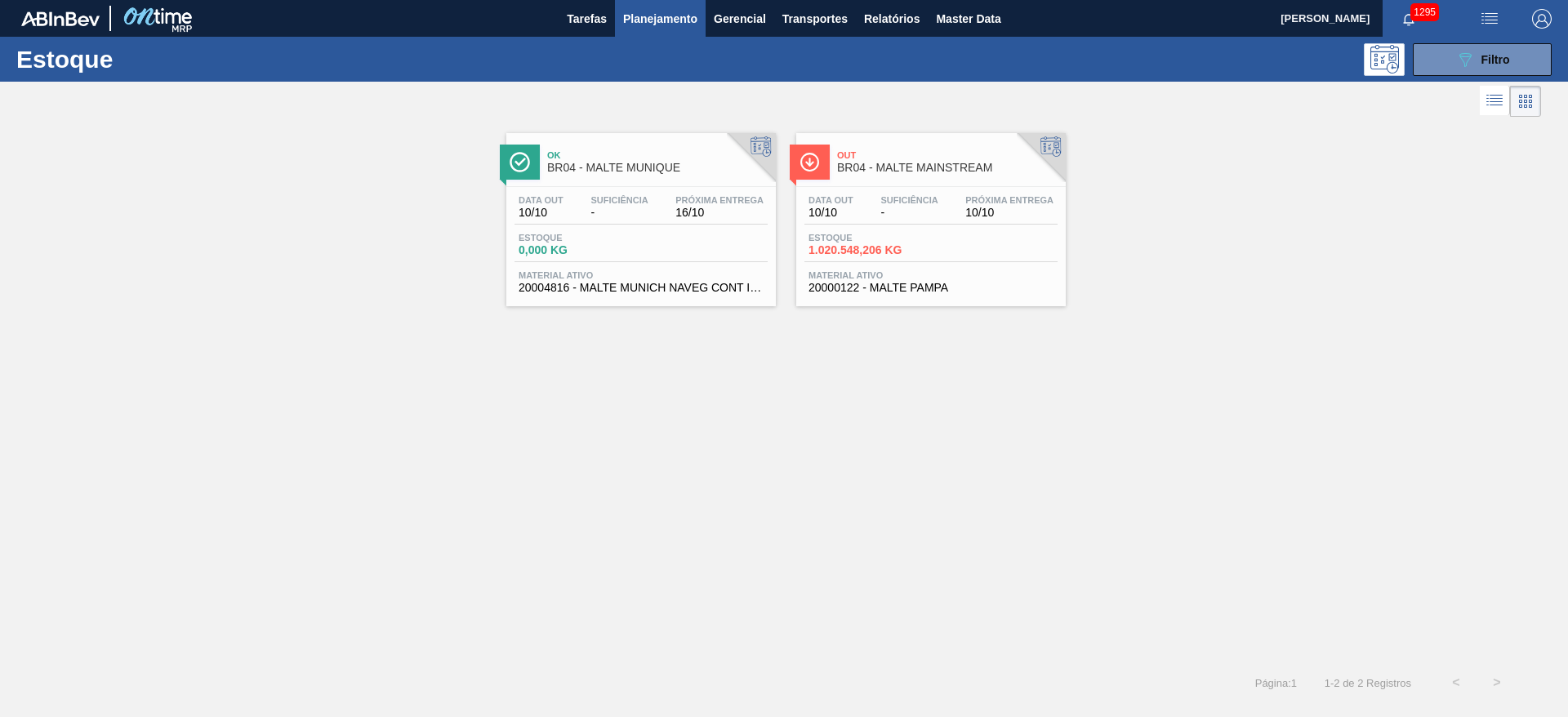
click at [926, 207] on span "-" at bounding box center [909, 212] width 57 height 12
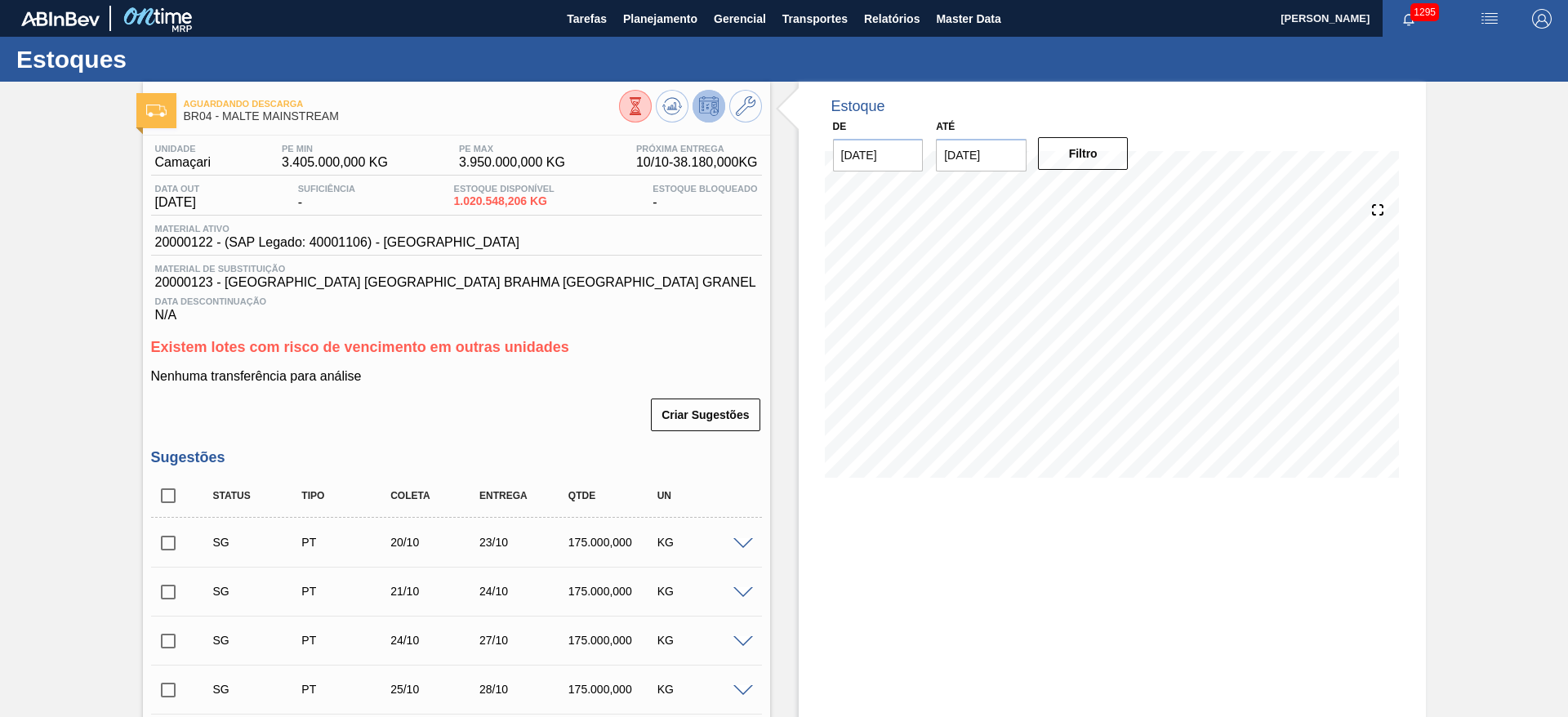
scroll to position [490, 0]
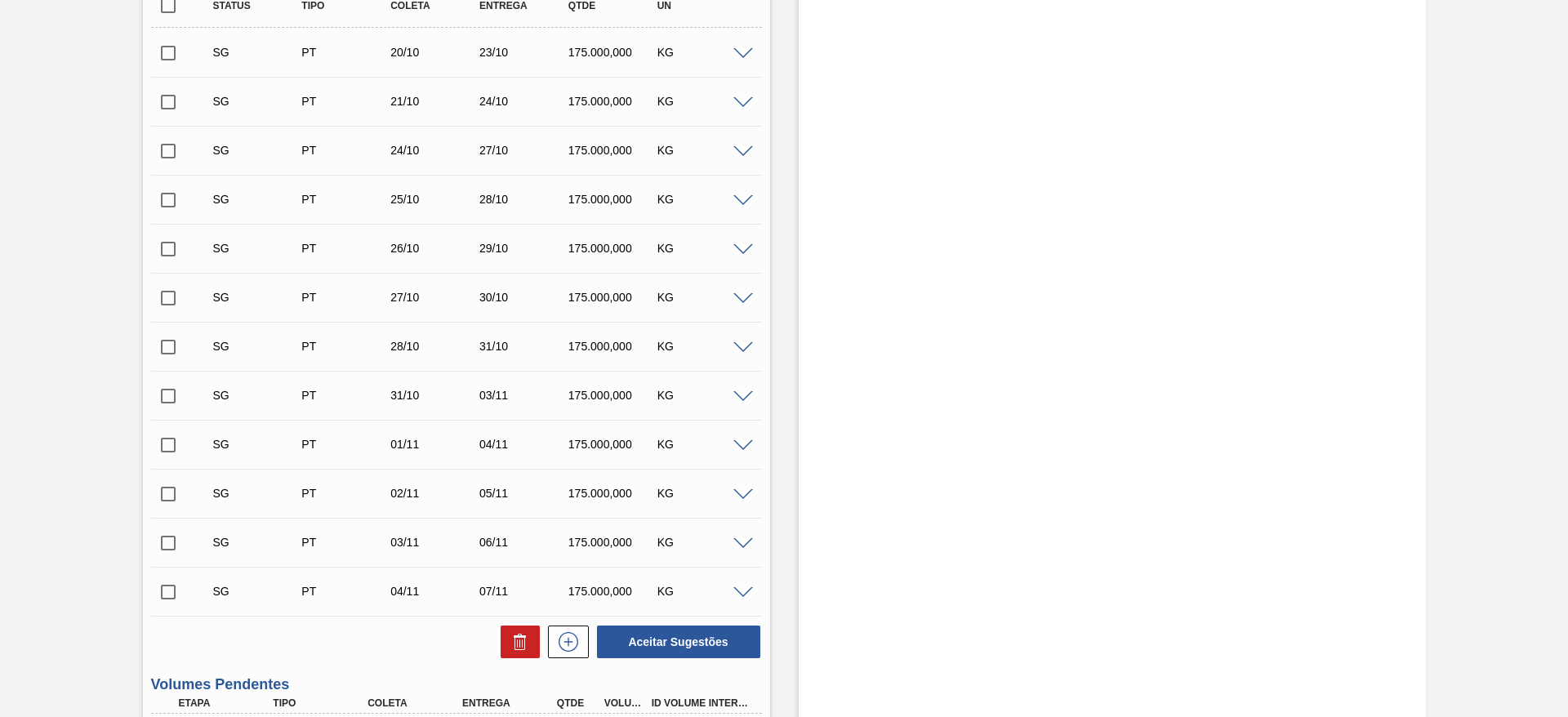
click at [734, 57] on span at bounding box center [743, 54] width 19 height 12
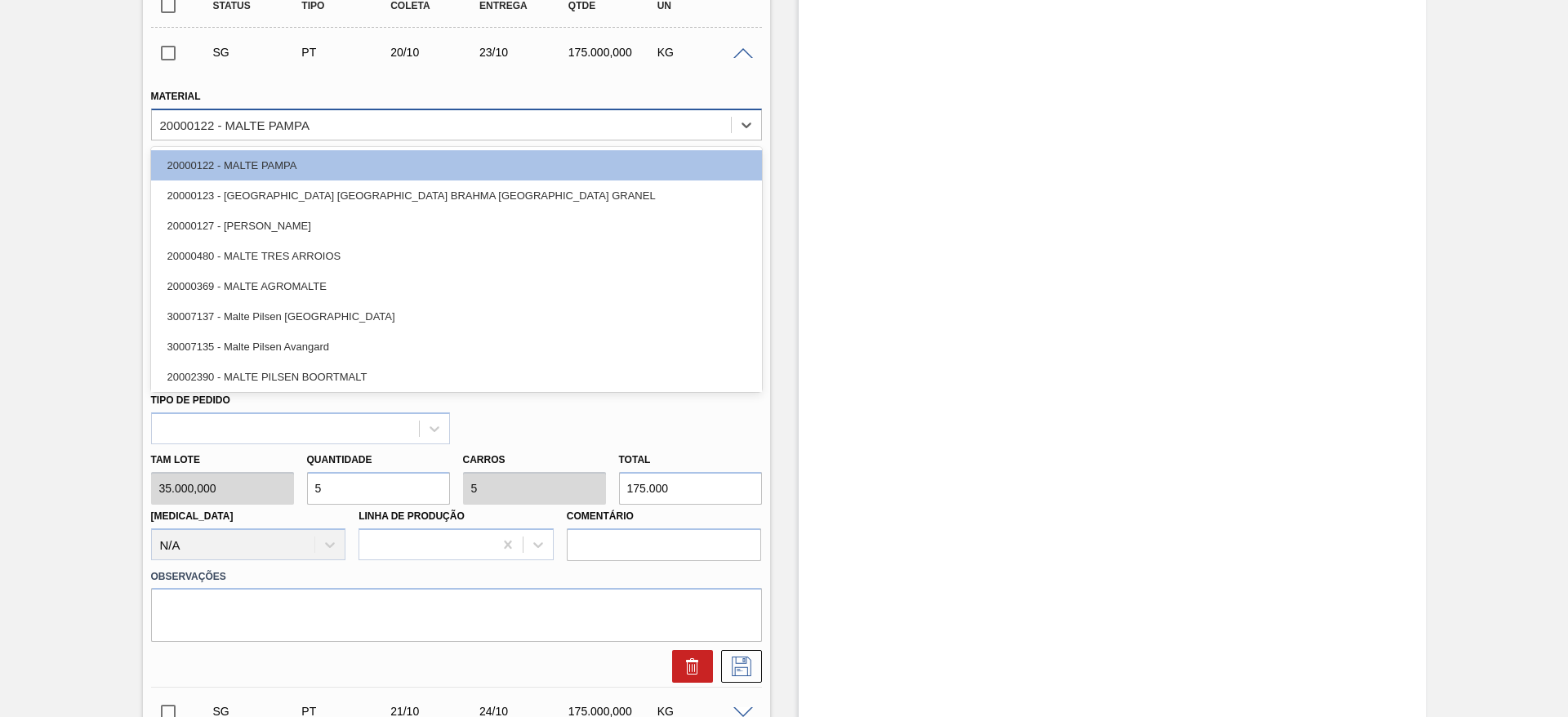
click at [246, 124] on div "20000122 - MALTE PAMPA" at bounding box center [234, 124] width 149 height 14
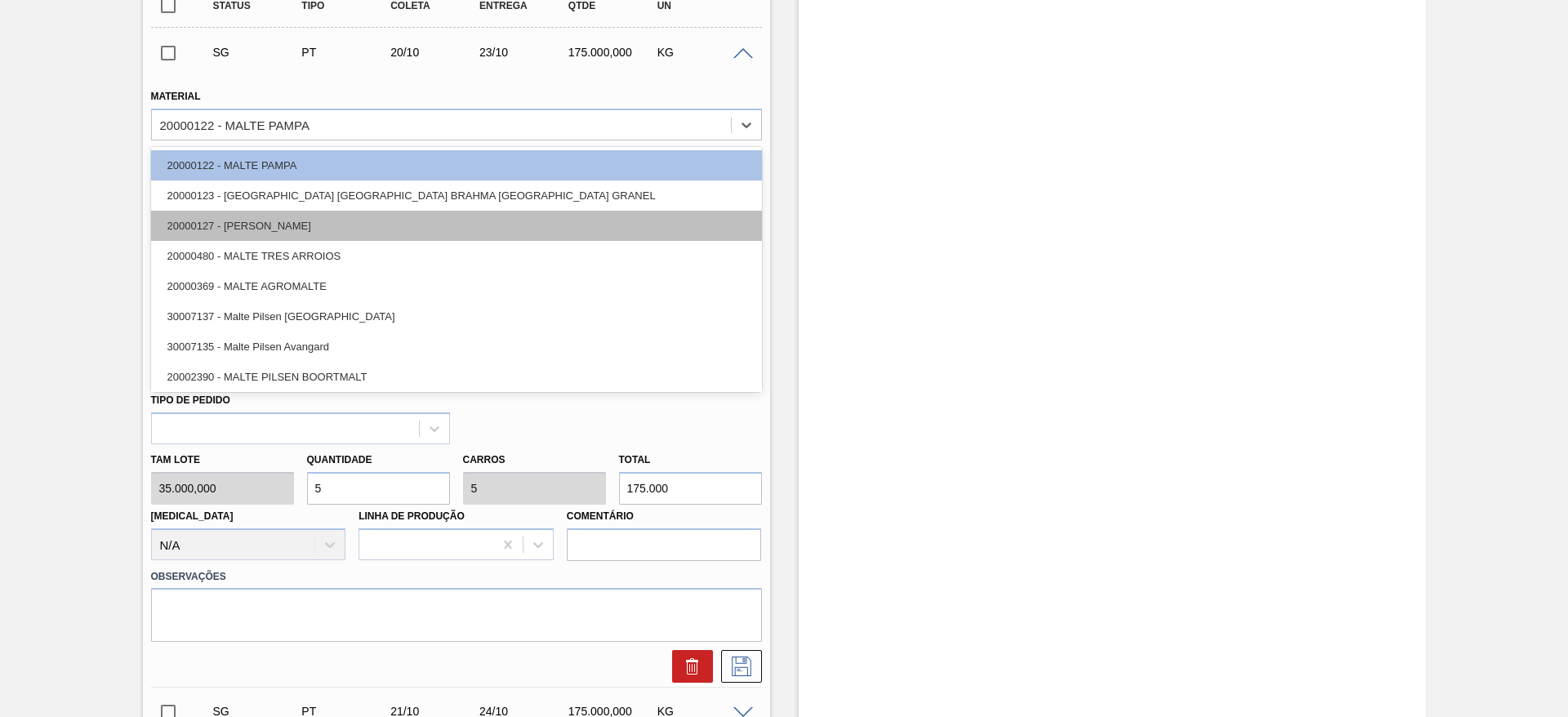
click at [242, 222] on div "20000127 - MALTE PAYSANDU" at bounding box center [456, 225] width 611 height 30
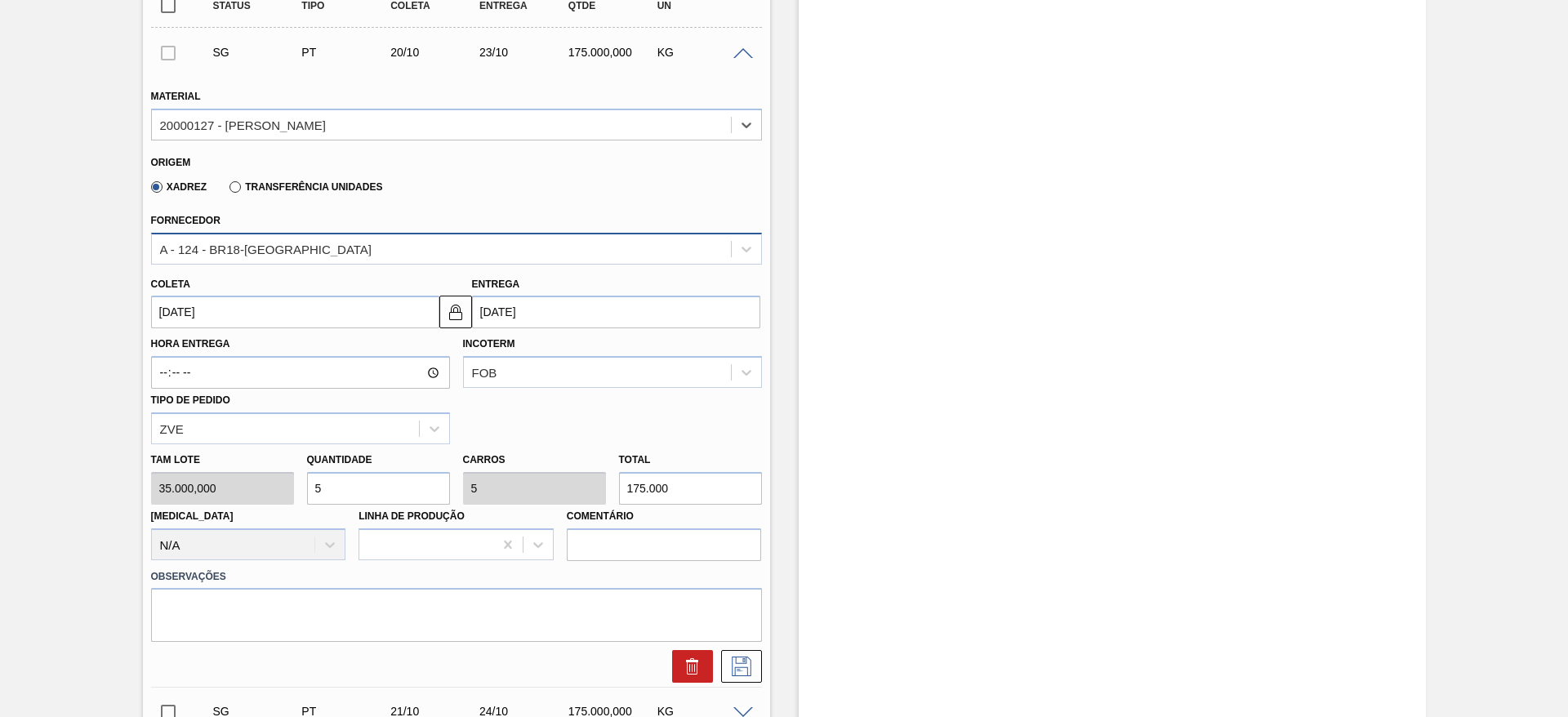
click at [182, 244] on div "A - 124 - BR18-Pernambuco" at bounding box center [267, 248] width 212 height 14
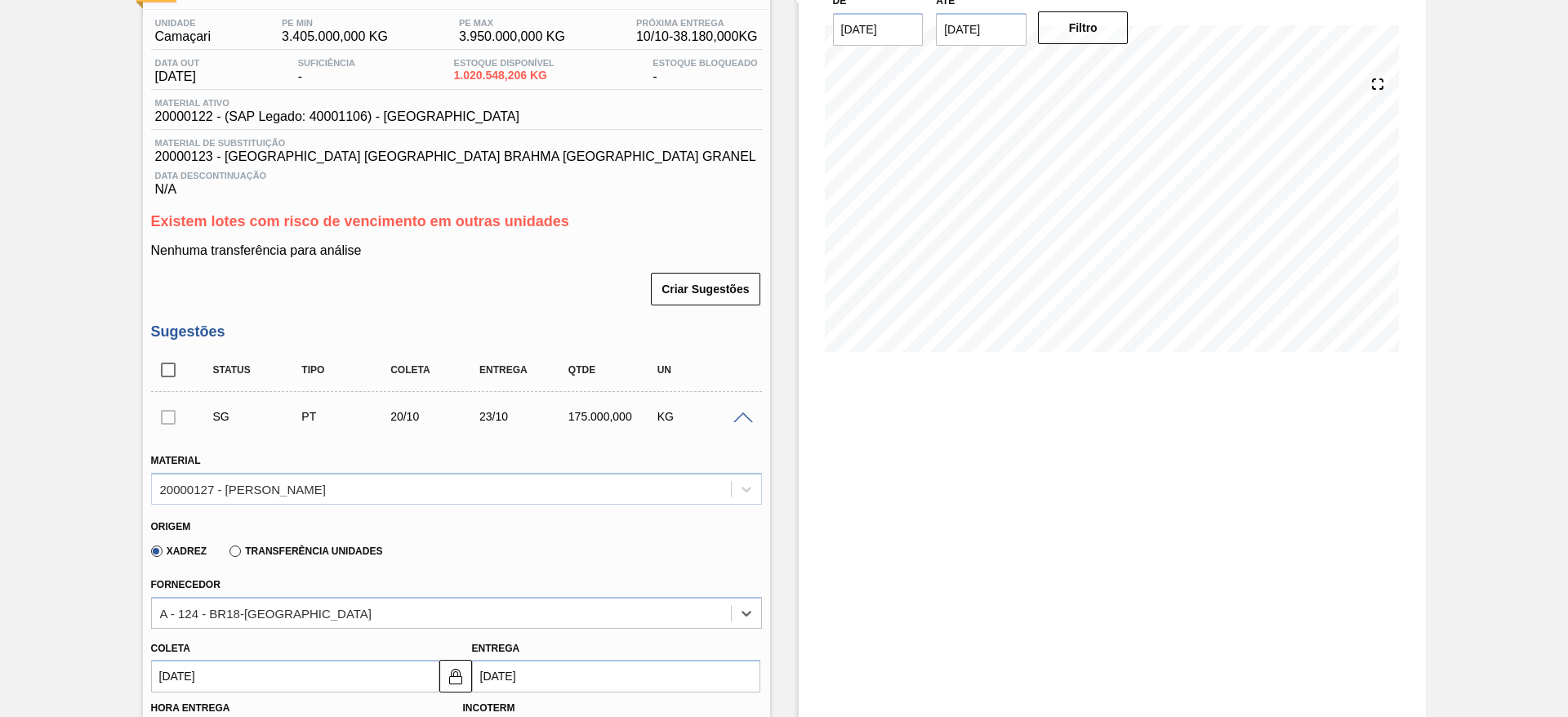
scroll to position [0, 0]
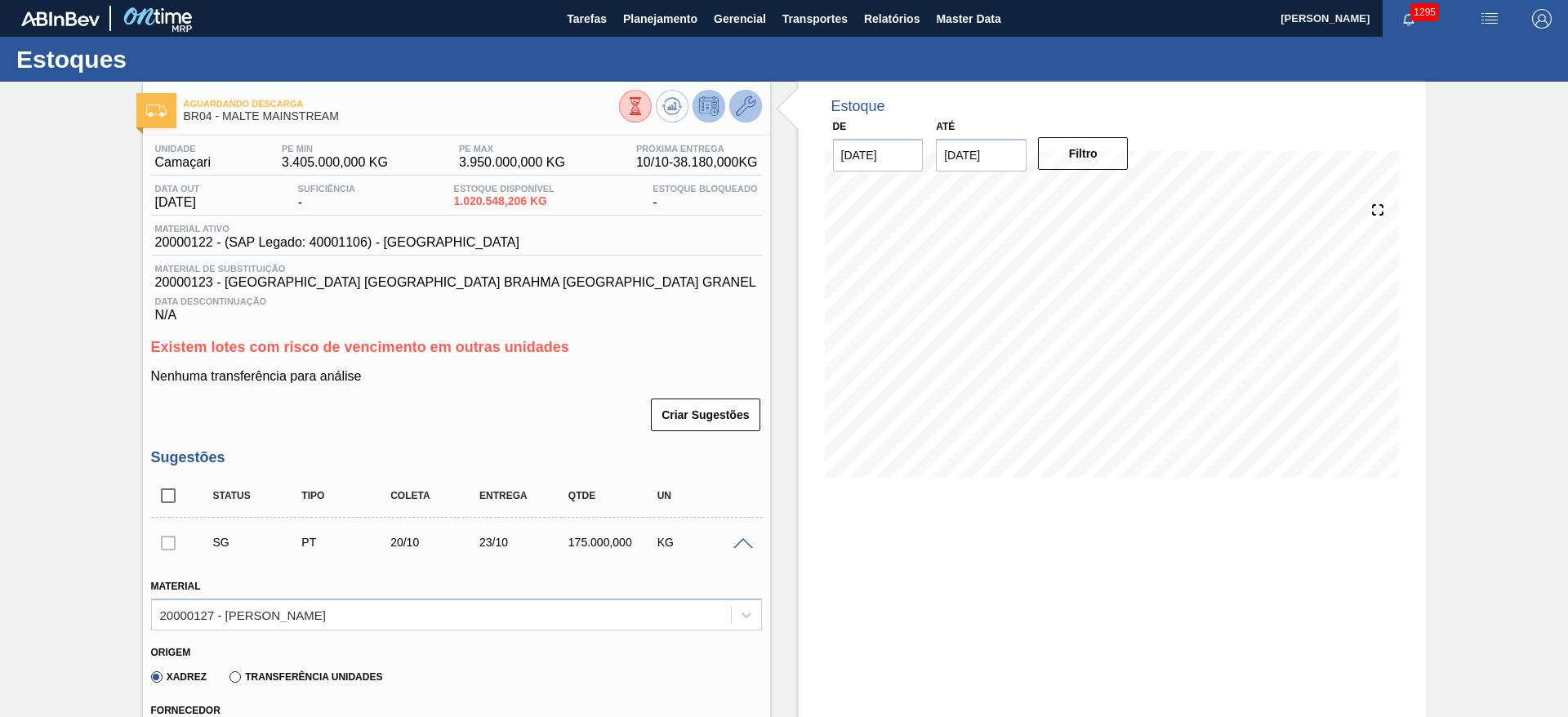
click at [749, 101] on icon at bounding box center [745, 105] width 19 height 19
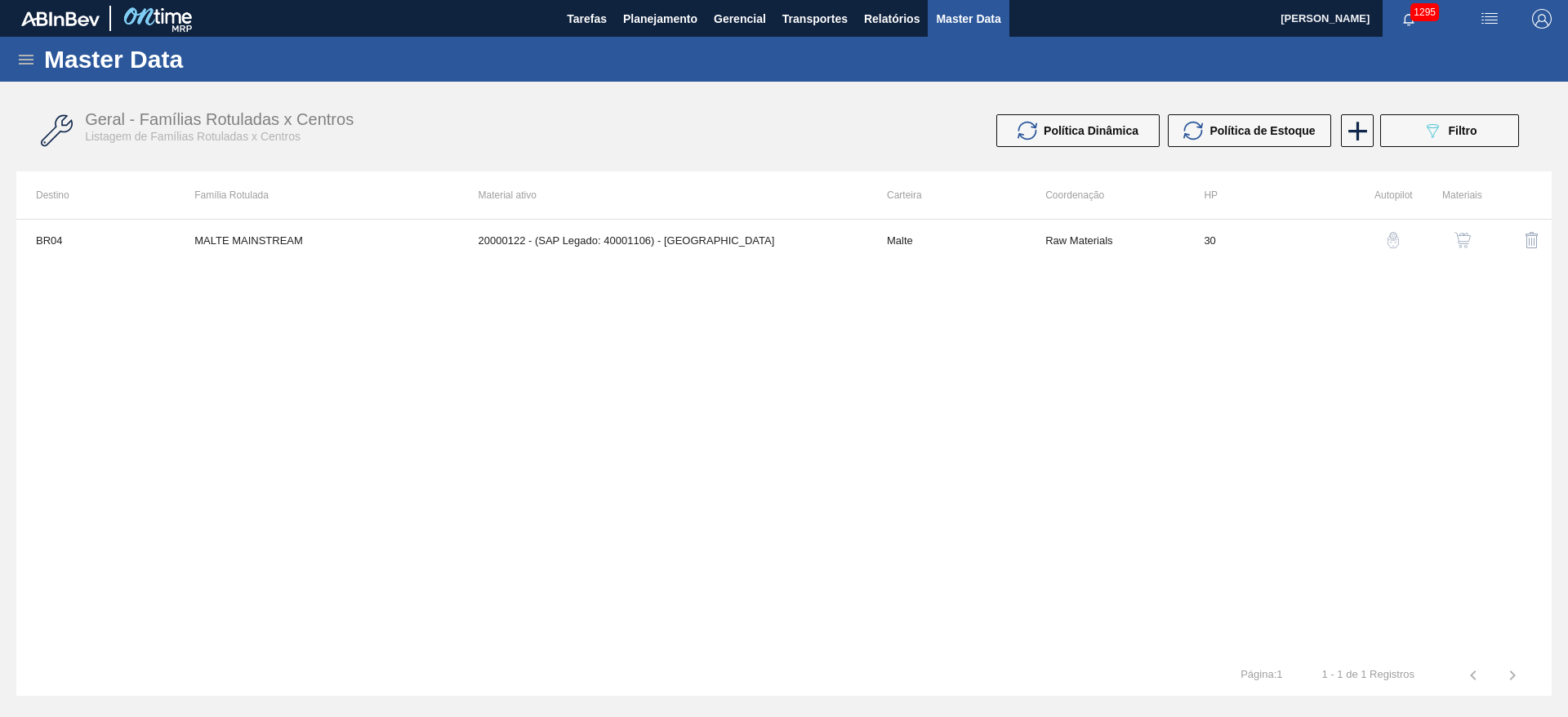
click at [1461, 242] on img "button" at bounding box center [1463, 240] width 16 height 16
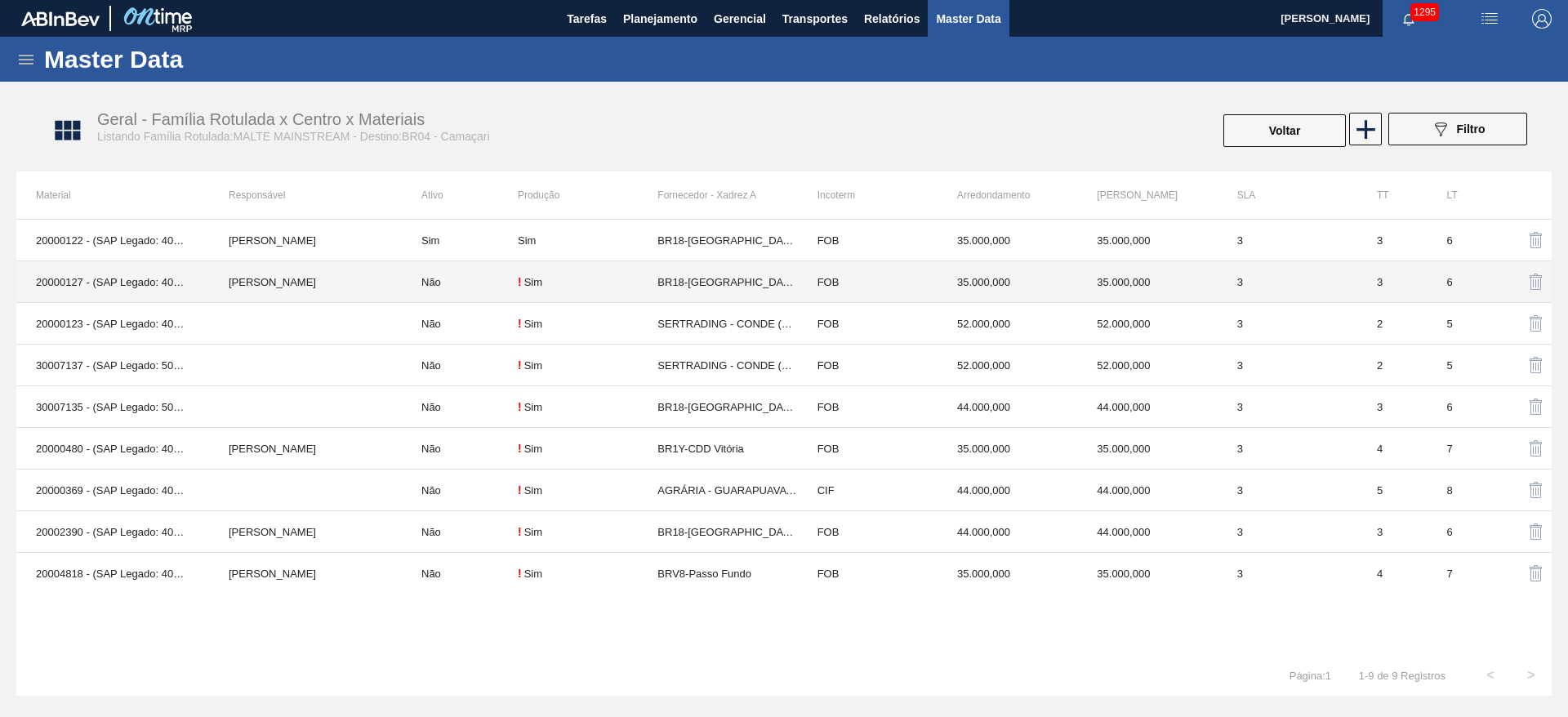
click at [491, 286] on td "Não" at bounding box center [460, 281] width 116 height 41
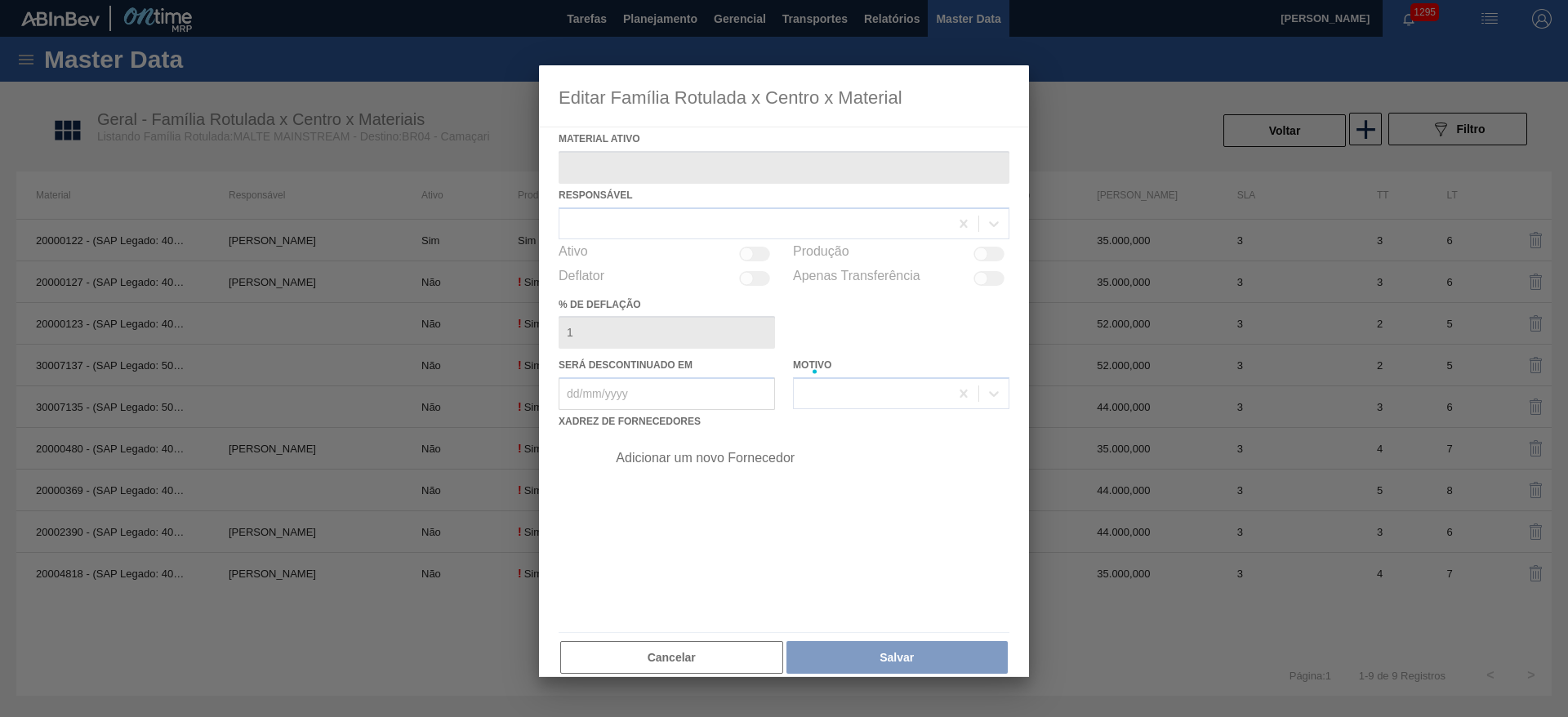
type ativo "20000127 - (SAP Legado: 40001111) - MALTE PAYSANDU"
checkbox input "true"
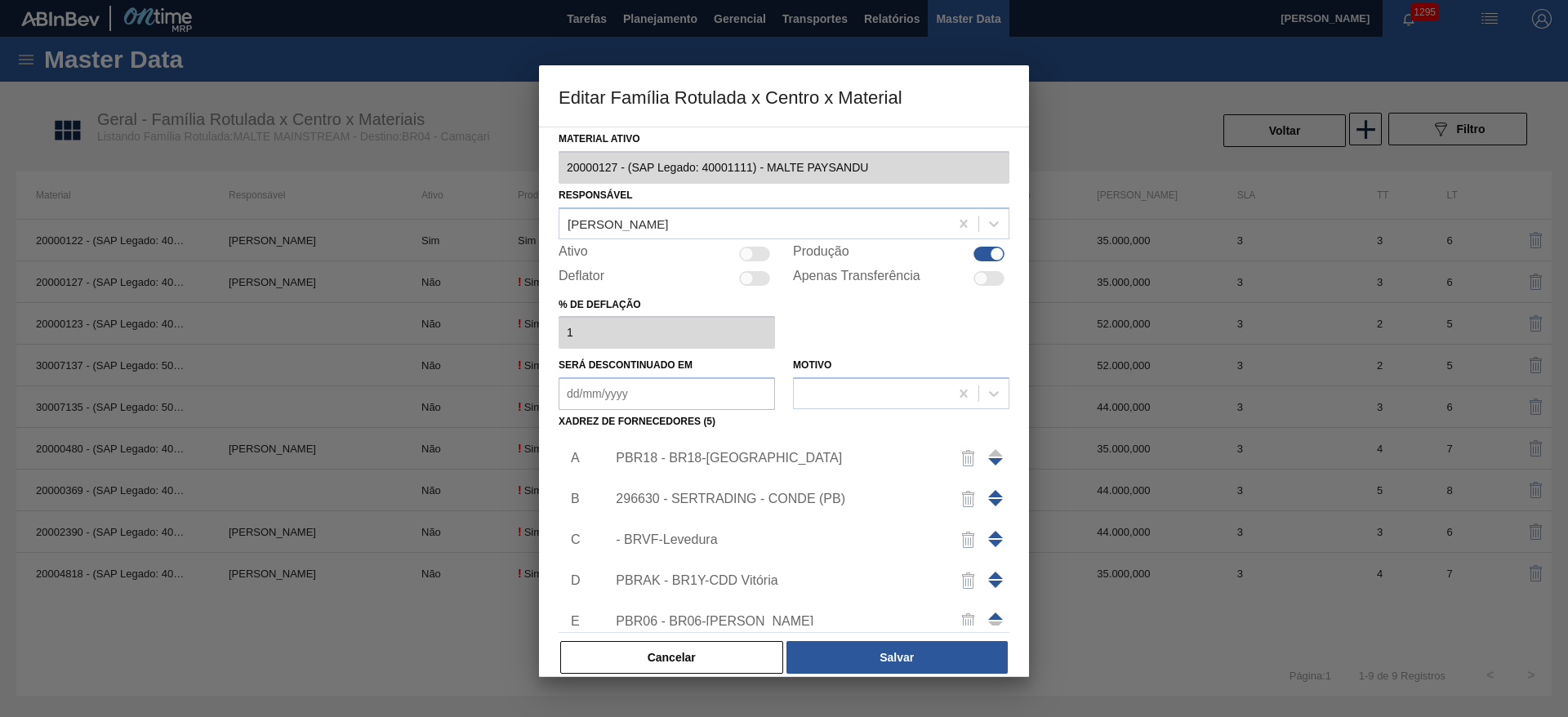
click at [709, 497] on div "296630 - SERTRADING - CONDE (PB)" at bounding box center [775, 499] width 320 height 15
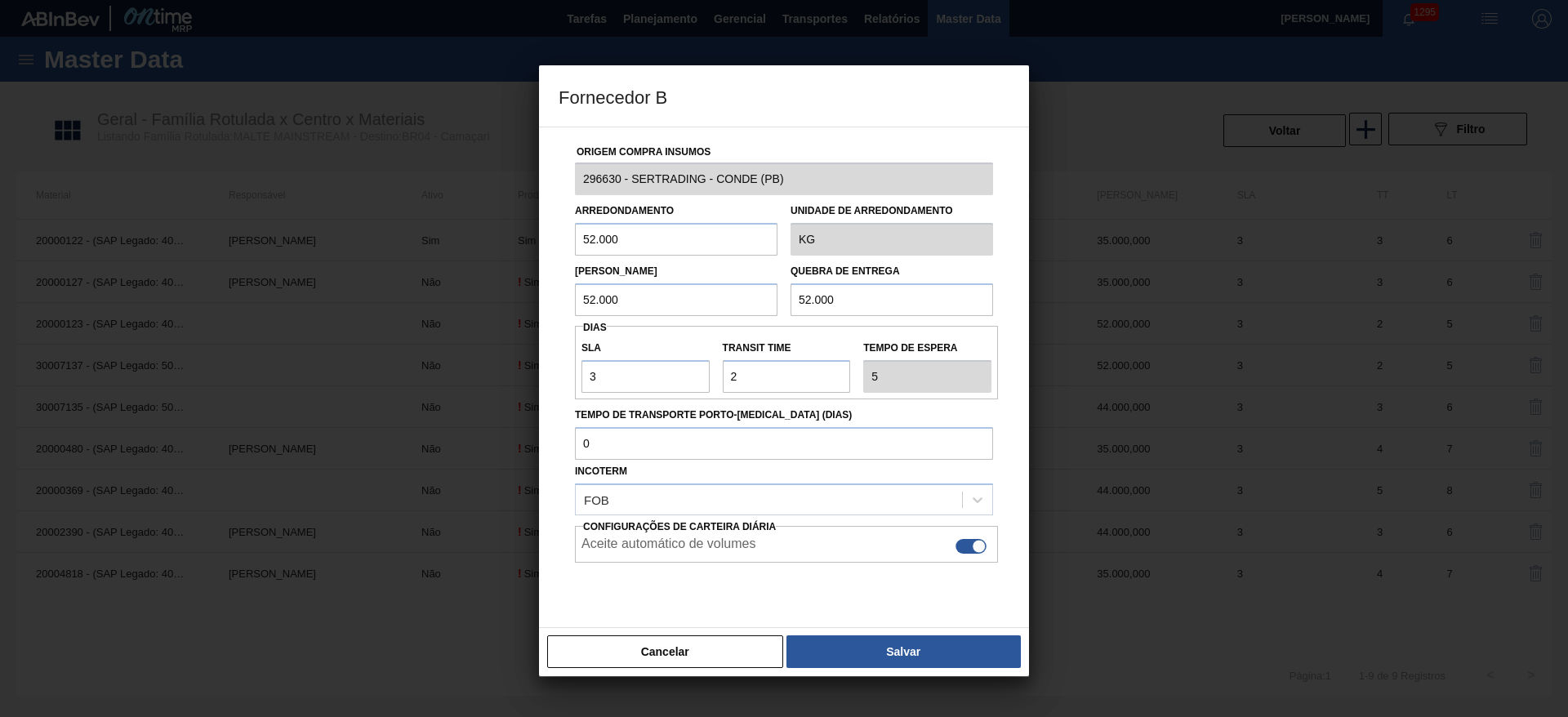
drag, startPoint x: 643, startPoint y: 237, endPoint x: 398, endPoint y: 237, distance: 245.0
click at [419, 236] on div "Fornecedor B Origem Compra Insumos 296630 - SERTRADING - CONDE (PB) Arredondame…" at bounding box center [784, 358] width 1568 height 717
type input "35.000"
drag, startPoint x: 480, startPoint y: 237, endPoint x: 460, endPoint y: 242, distance: 20.6
click at [451, 239] on div "Fornecedor B Origem Compra Insumos 296630 - SERTRADING - CONDE (PB) Arredondame…" at bounding box center [784, 358] width 1568 height 717
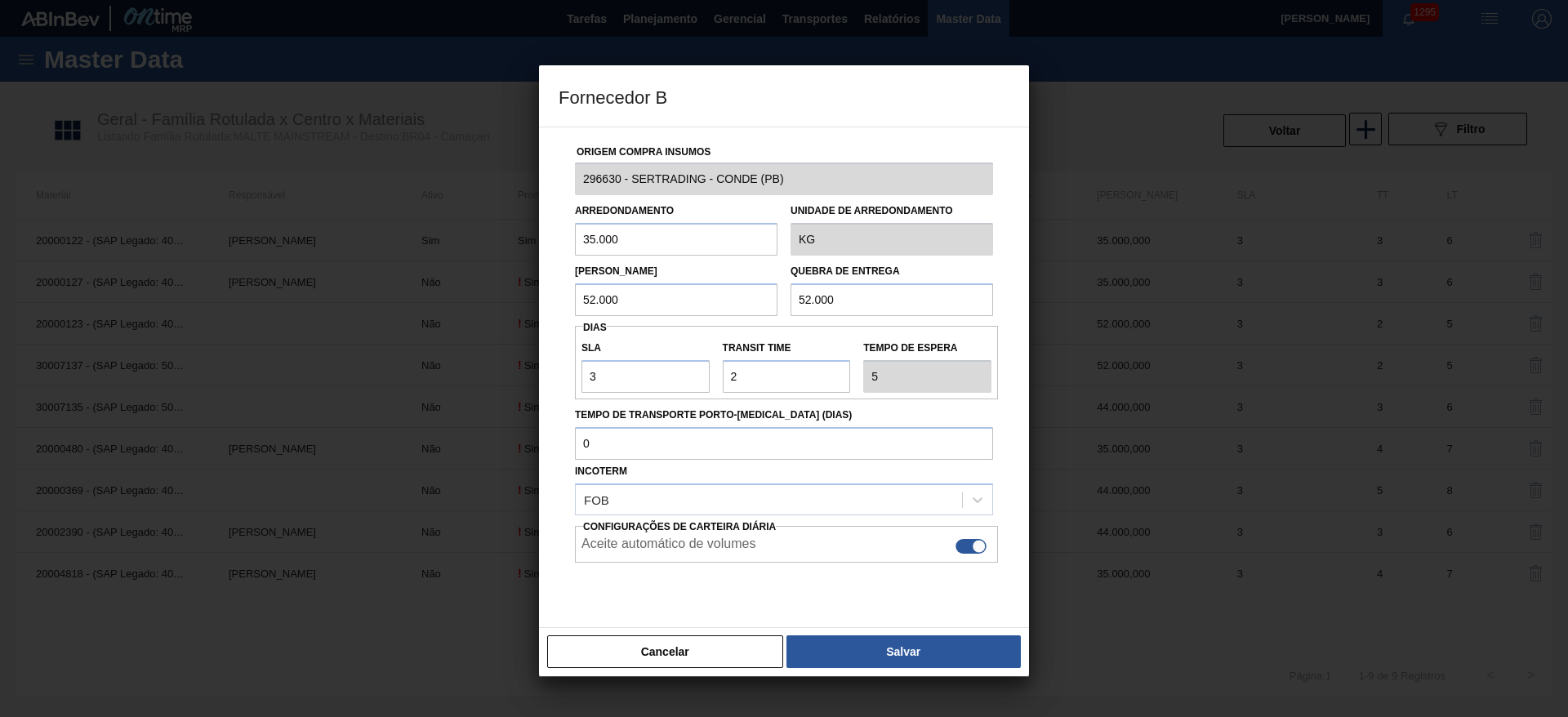
drag, startPoint x: 685, startPoint y: 299, endPoint x: 489, endPoint y: 310, distance: 196.3
click at [498, 309] on div "Fornecedor B Origem Compra Insumos 296630 - SERTRADING - CONDE (PB) Arredondame…" at bounding box center [784, 358] width 1568 height 717
paste input "35"
type input "35.000"
drag, startPoint x: 887, startPoint y: 295, endPoint x: 673, endPoint y: 329, distance: 216.7
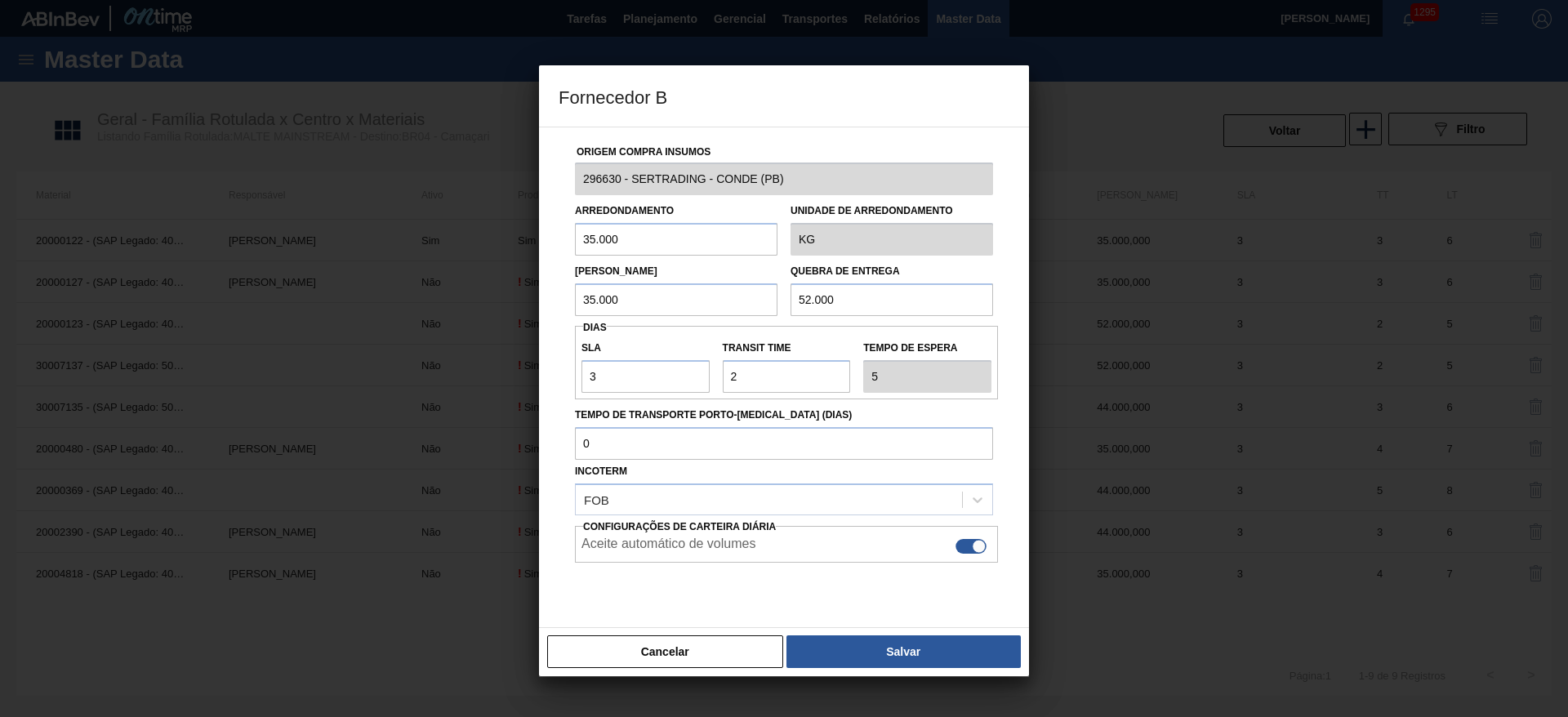
click at [709, 323] on div "Origem Compra Insumos 296630 - SERTRADING - CONDE (PB) Arredondamento 35.000 Un…" at bounding box center [784, 386] width 451 height 516
paste input "35"
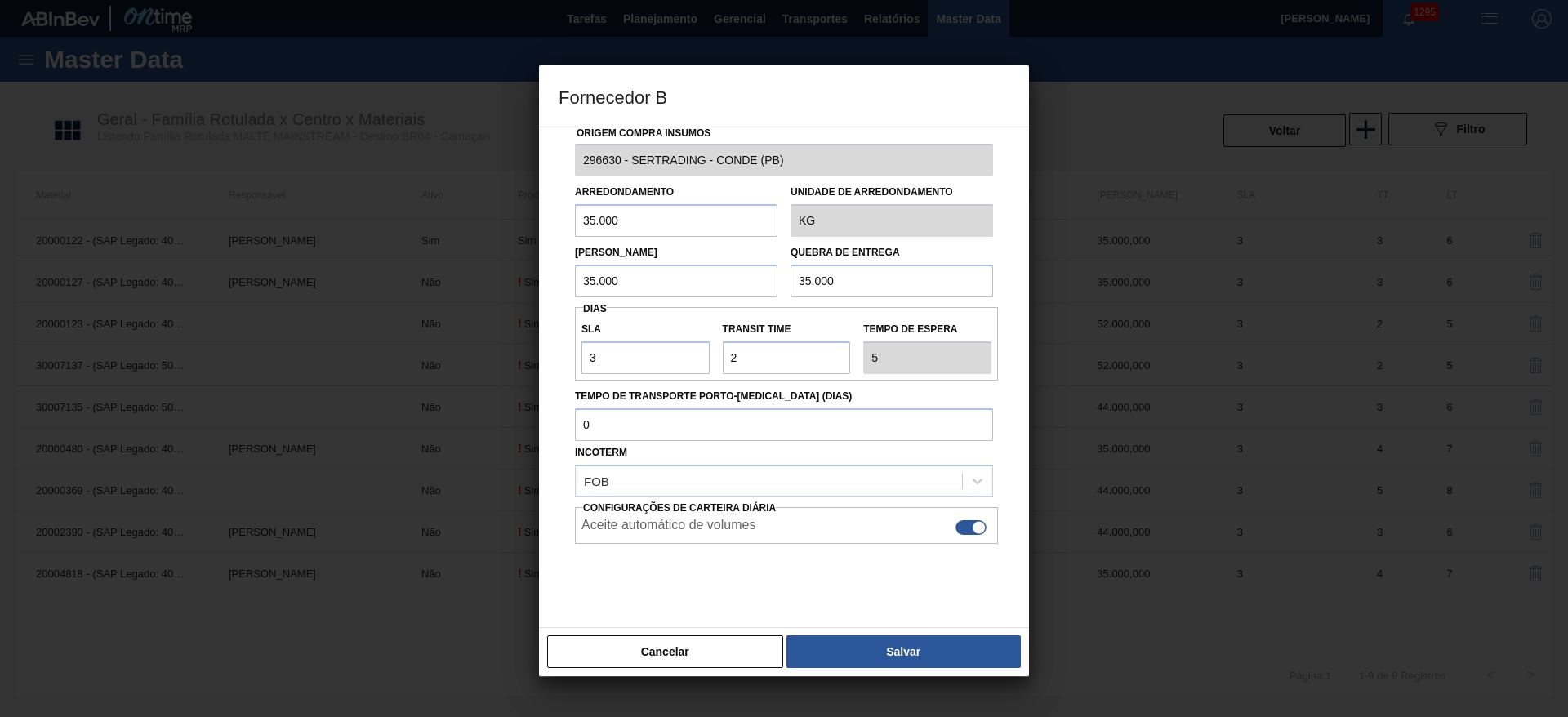
scroll to position [37, 0]
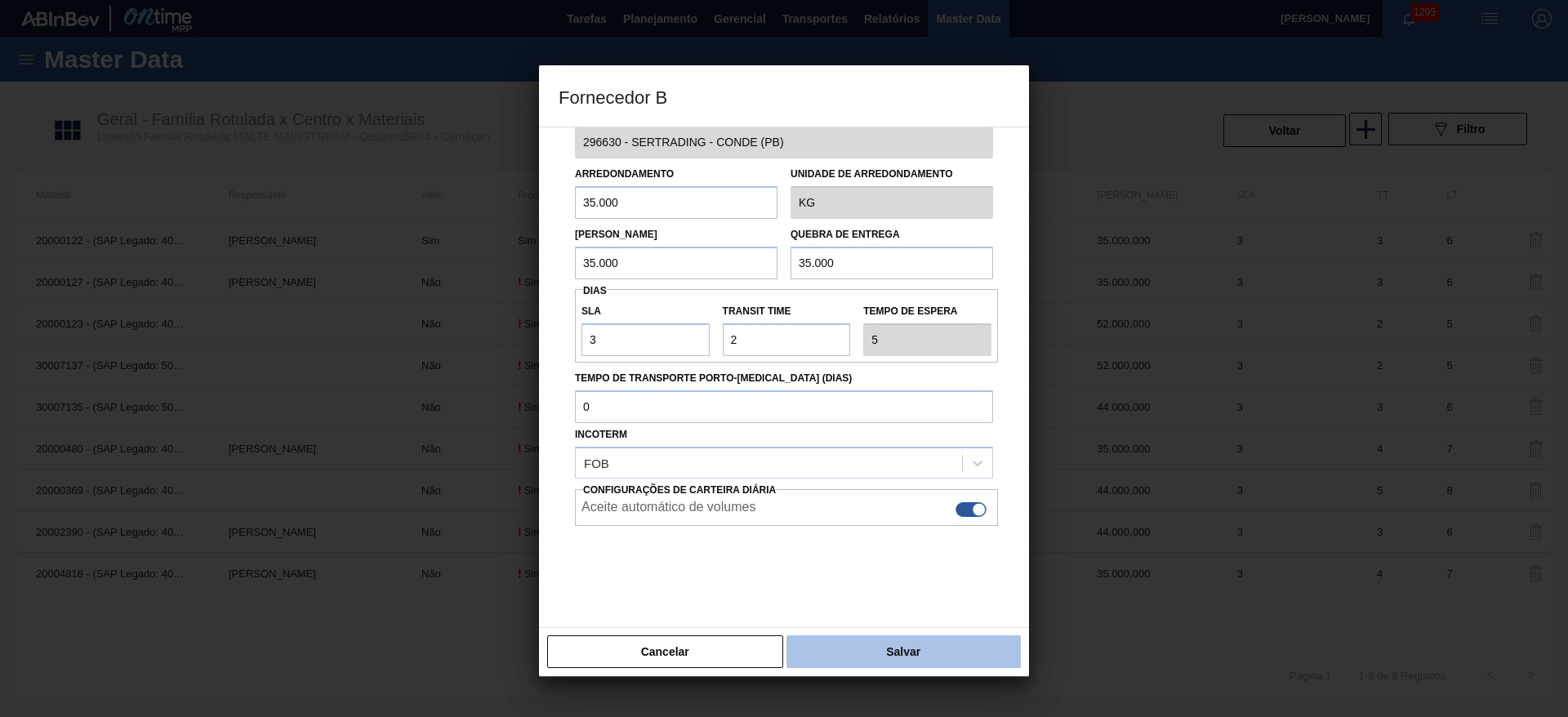
type input "35.000"
click at [861, 656] on button "Salvar" at bounding box center [904, 652] width 234 height 33
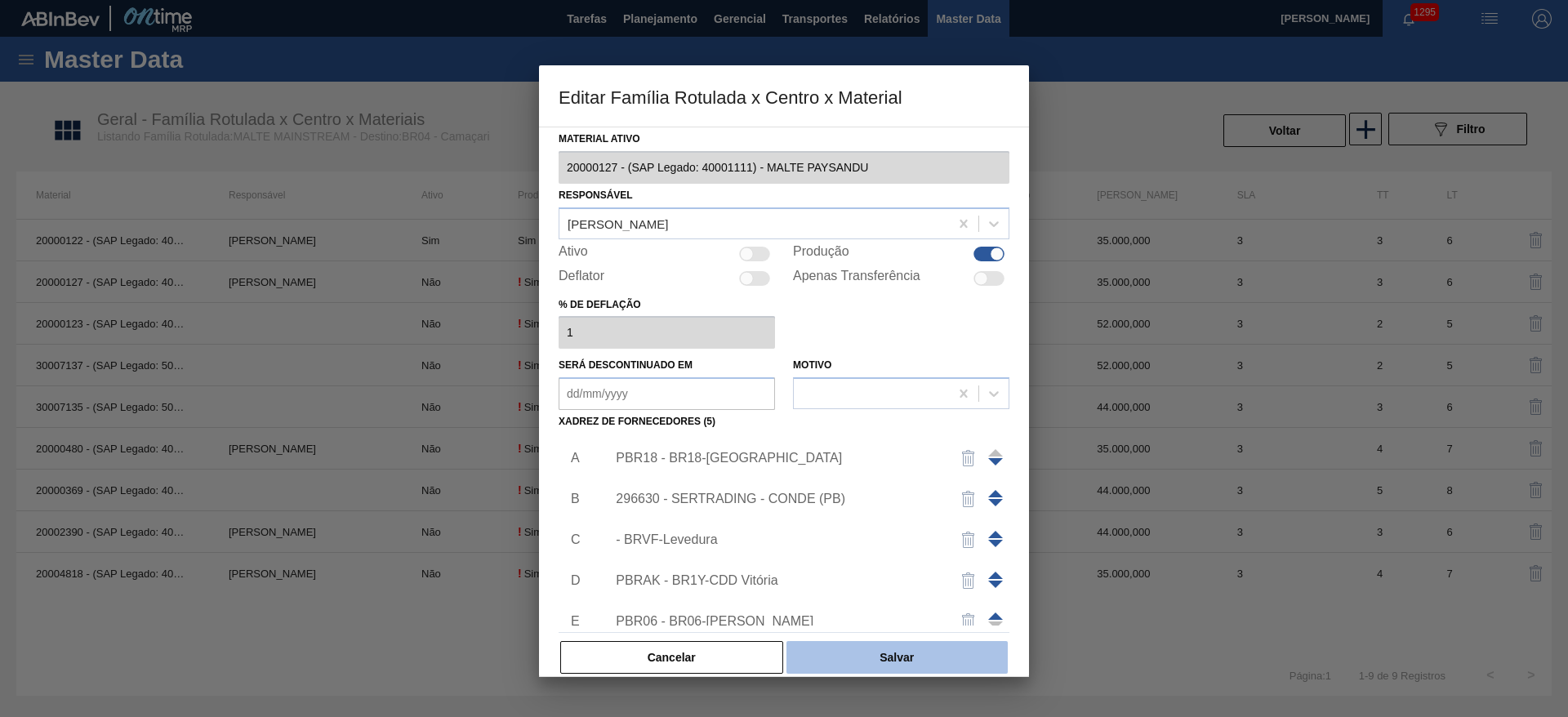
click at [890, 661] on button "Salvar" at bounding box center [898, 657] width 222 height 33
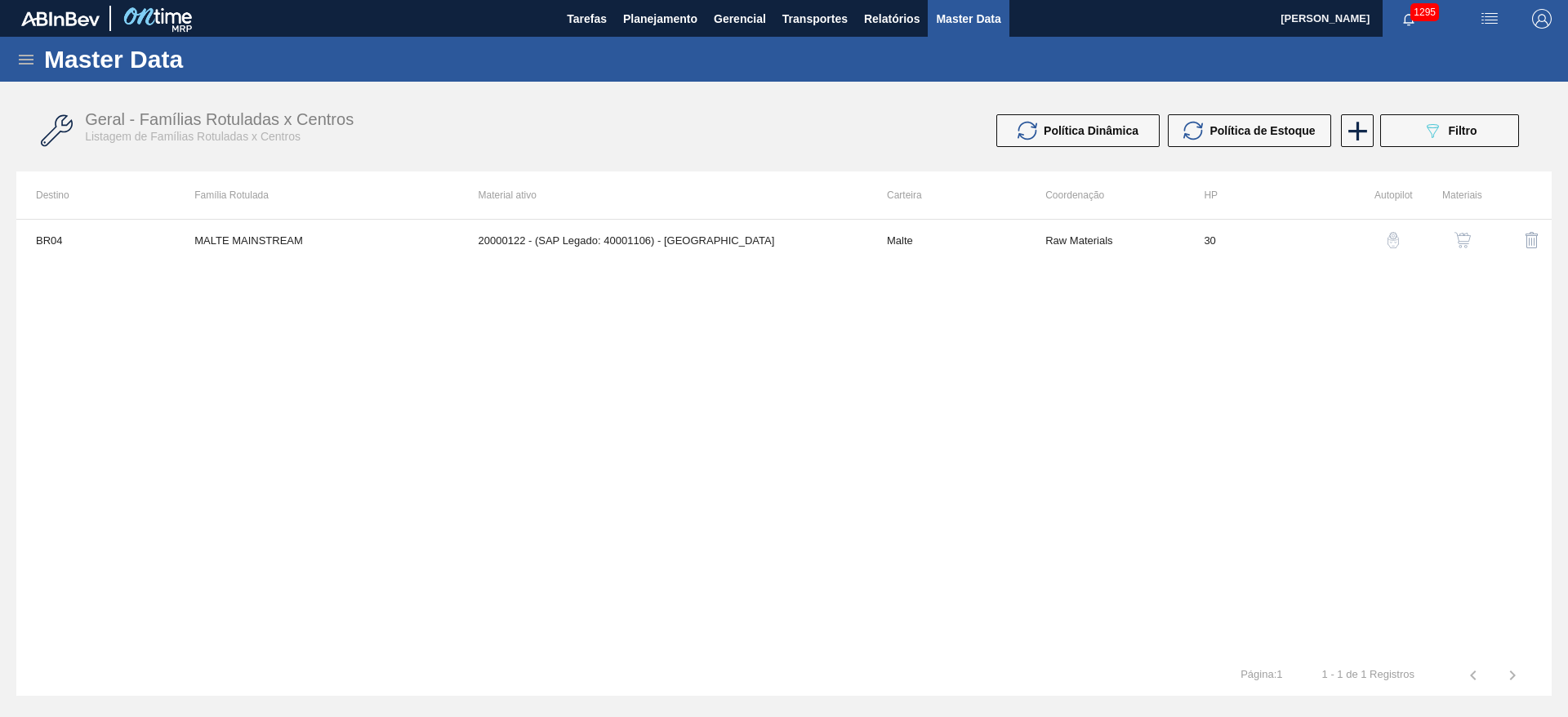
click at [846, 244] on td "20000122 - (SAP Legado: 40001106) - MALTE PAMPA" at bounding box center [663, 240] width 408 height 41
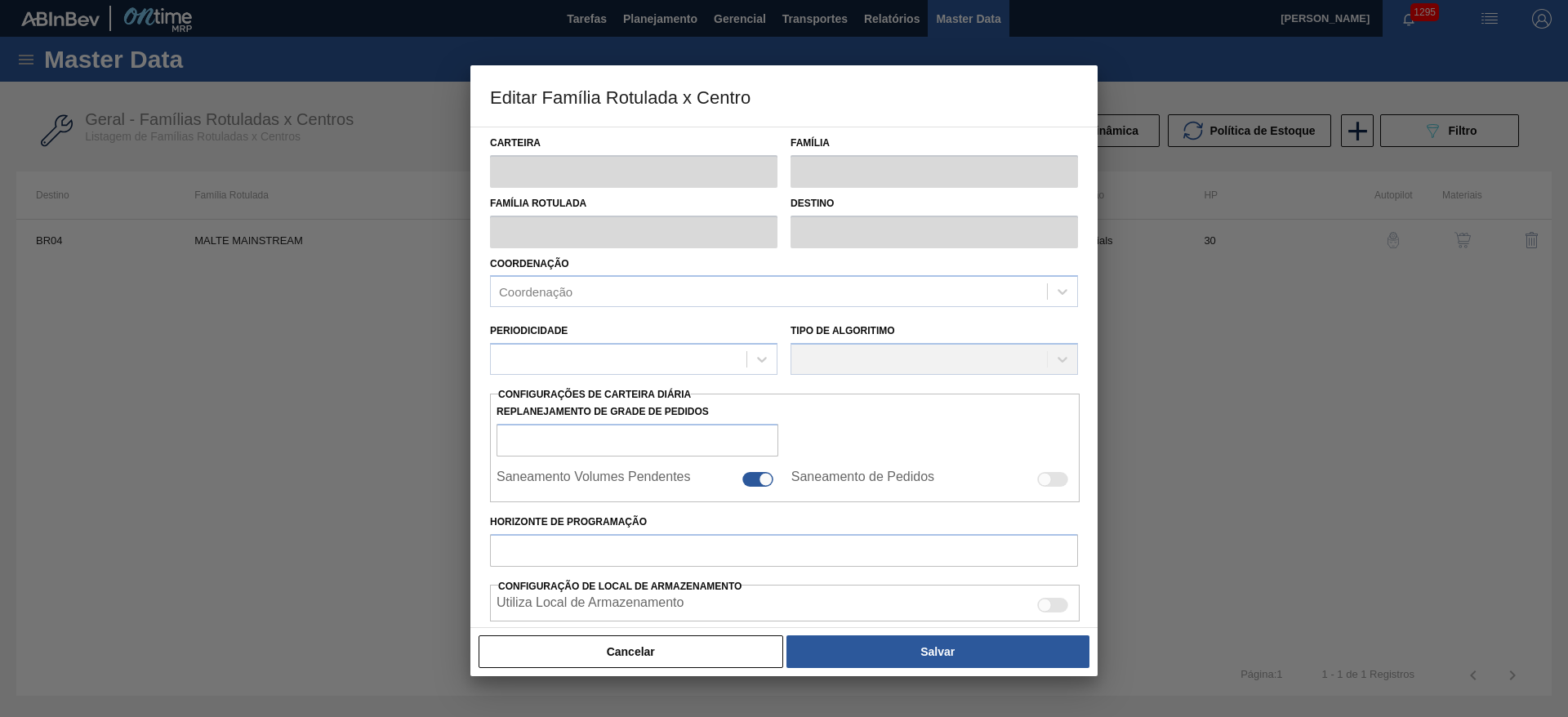
type input "Malte"
type input "MALTE MAINSTREAM"
type input "BR04 - Camaçari"
type input "0"
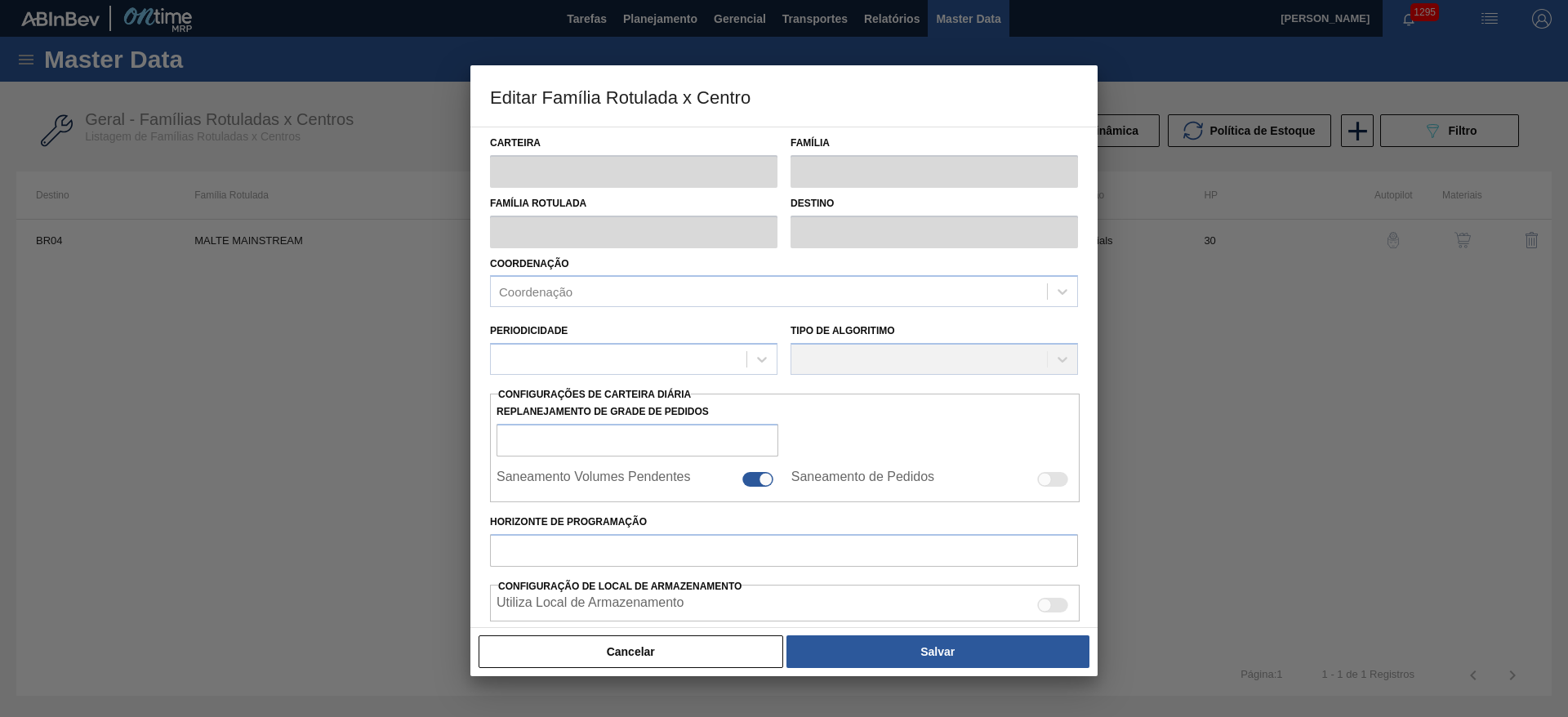
checkbox input "false"
checkbox input "true"
type input "30"
type input "3.405.000"
type input "3.950.000"
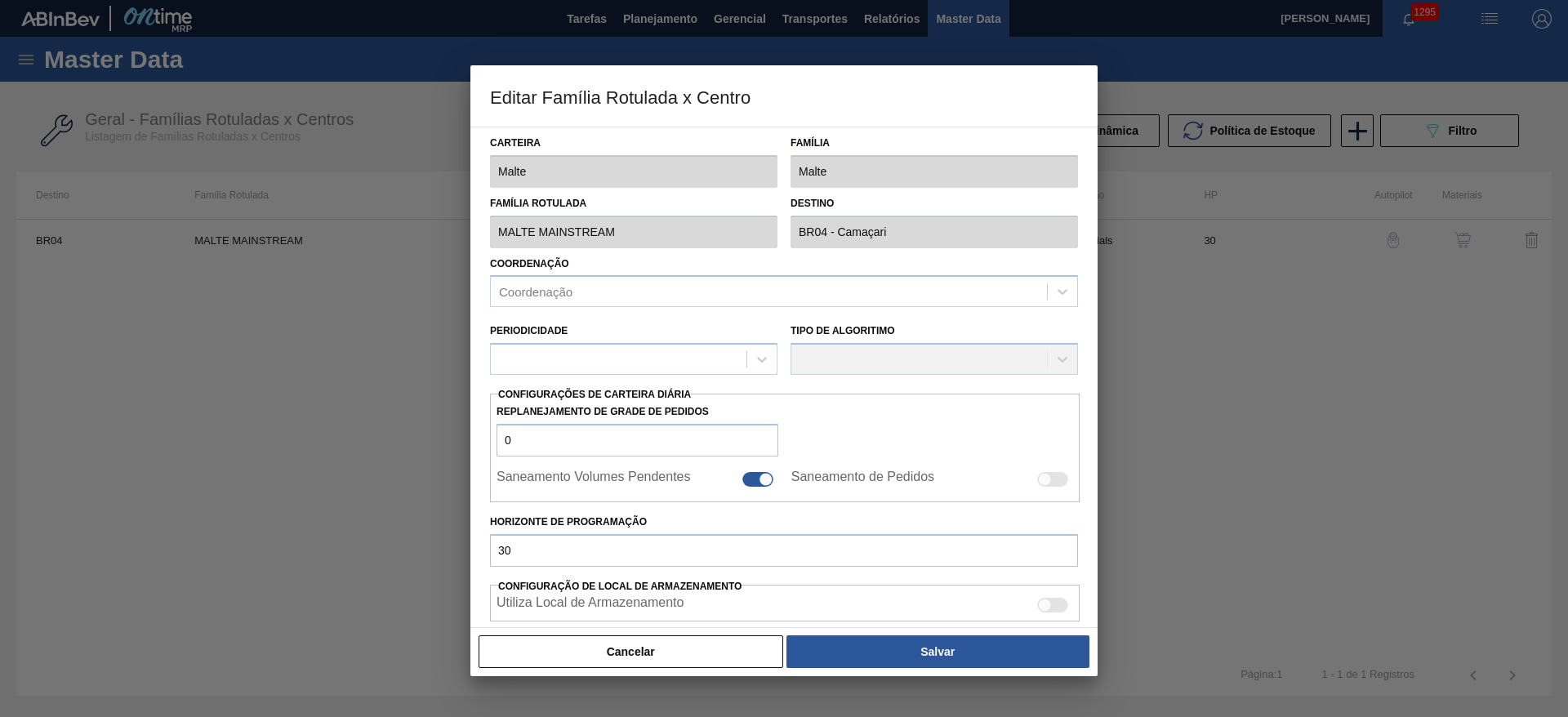
type input "100"
type input "3.950.000,000"
checkbox input "true"
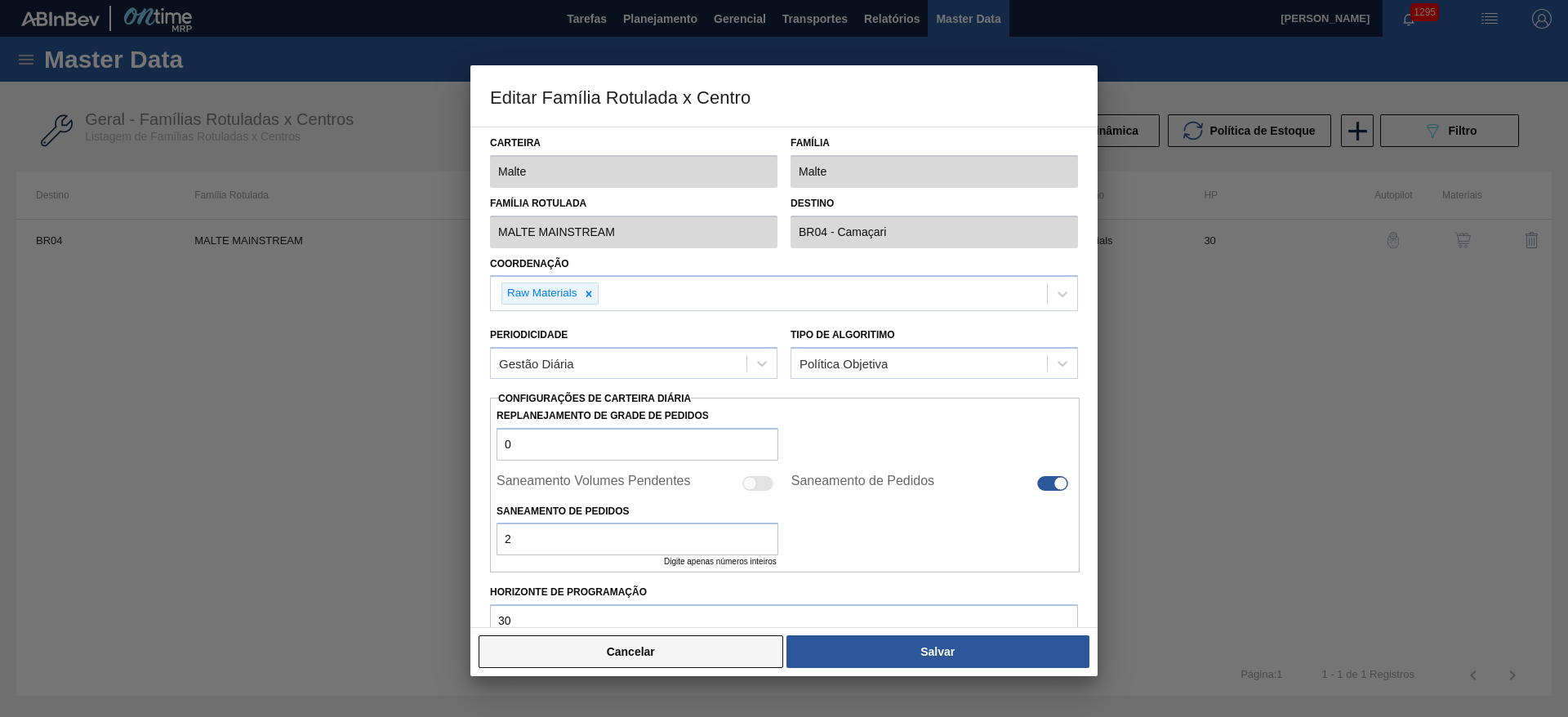
click at [626, 664] on button "Cancelar" at bounding box center [630, 652] width 305 height 33
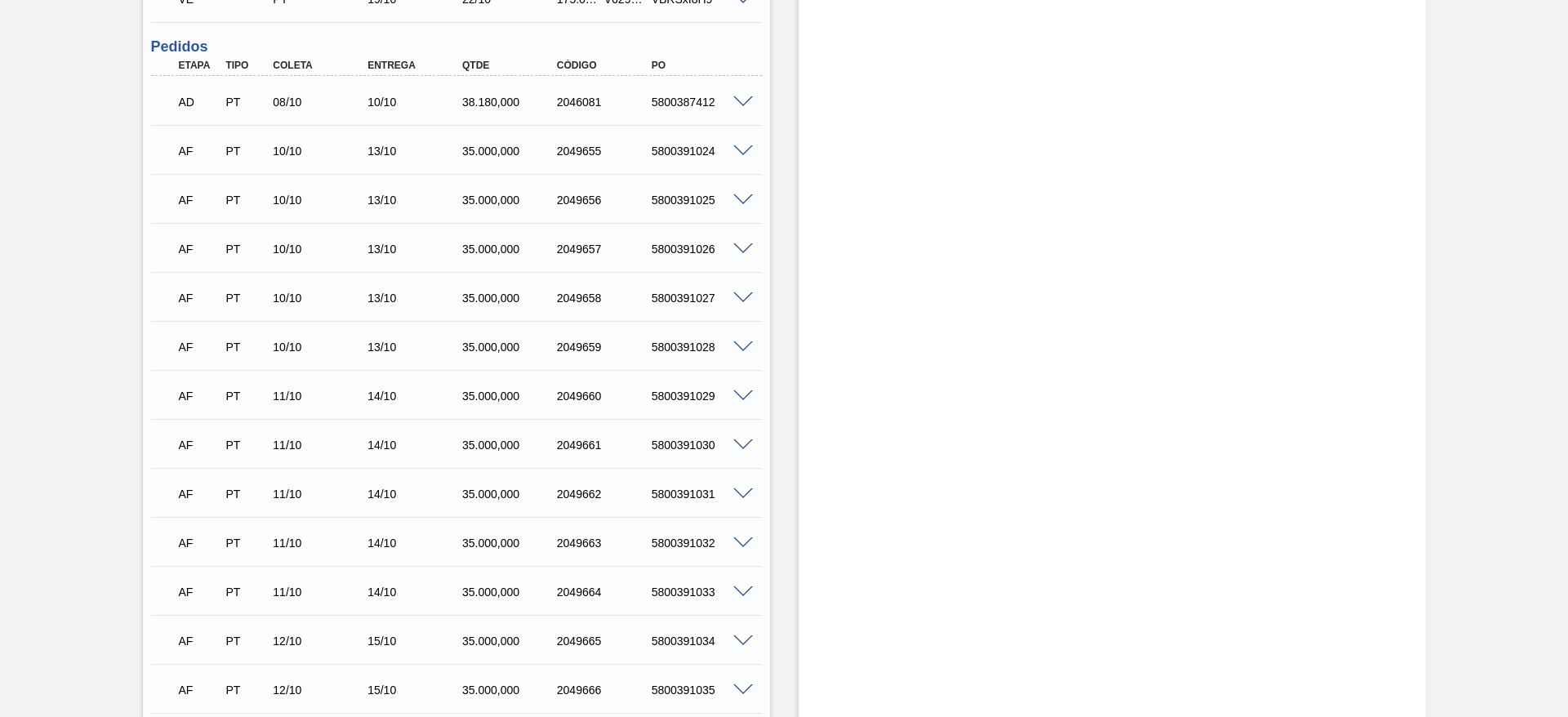
scroll to position [1103, 0]
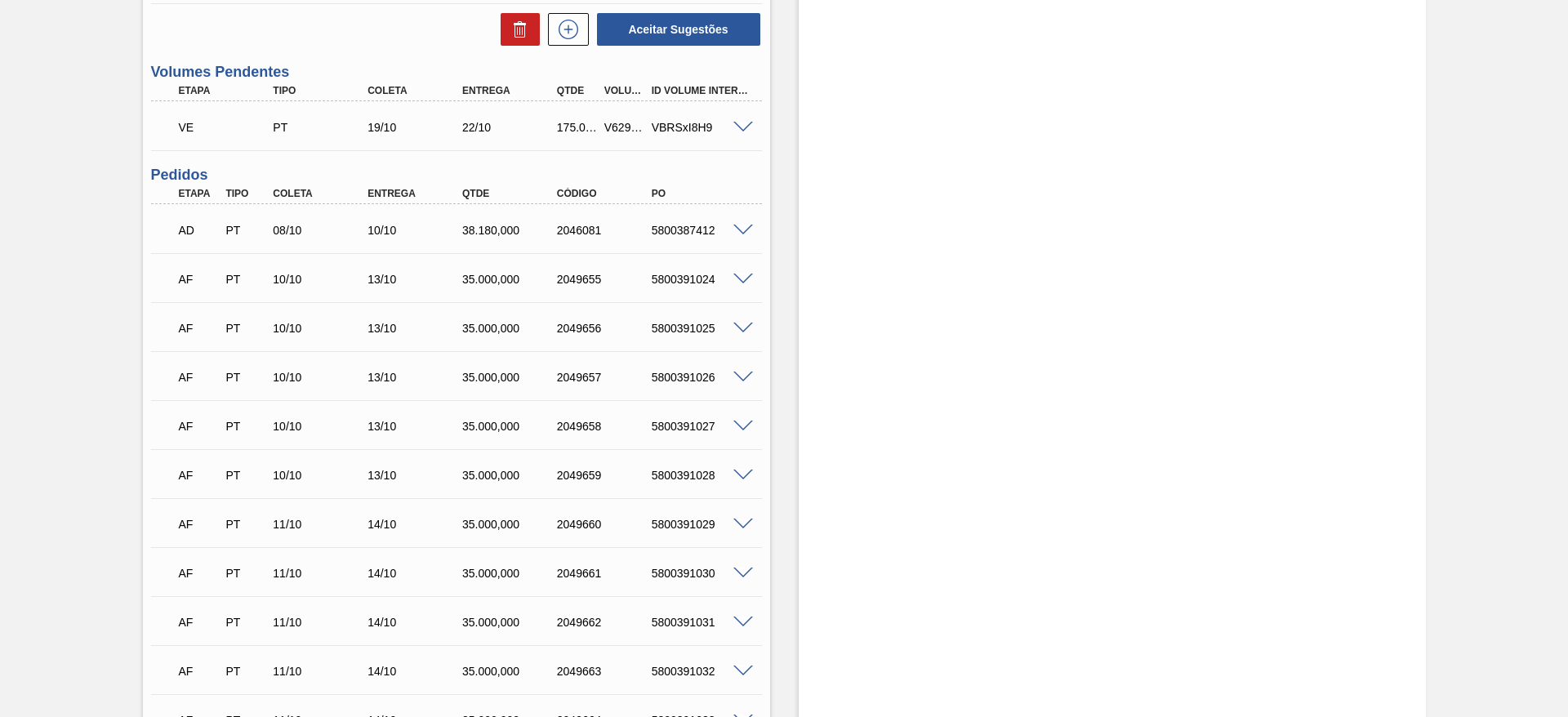
click at [740, 234] on span at bounding box center [743, 230] width 19 height 12
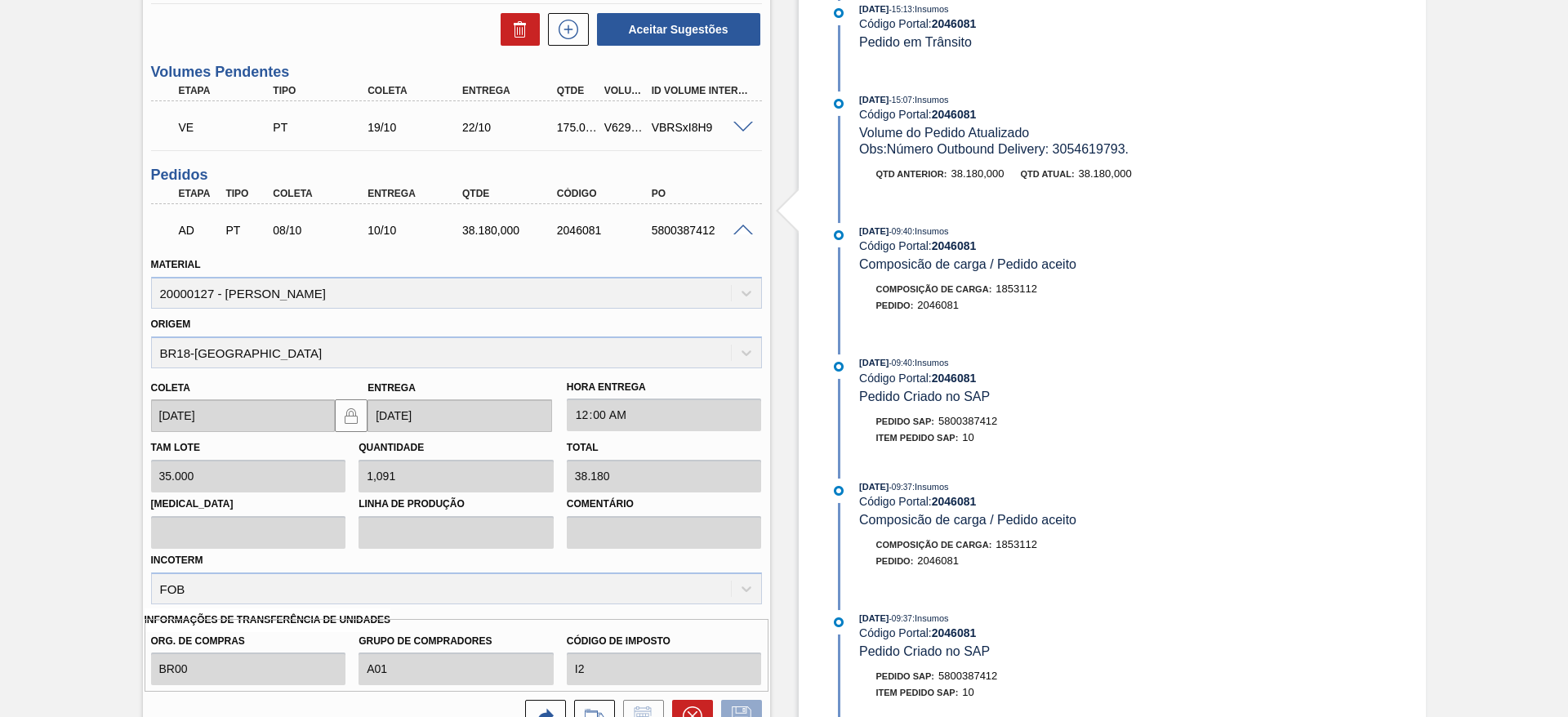
click at [740, 234] on span at bounding box center [743, 230] width 19 height 12
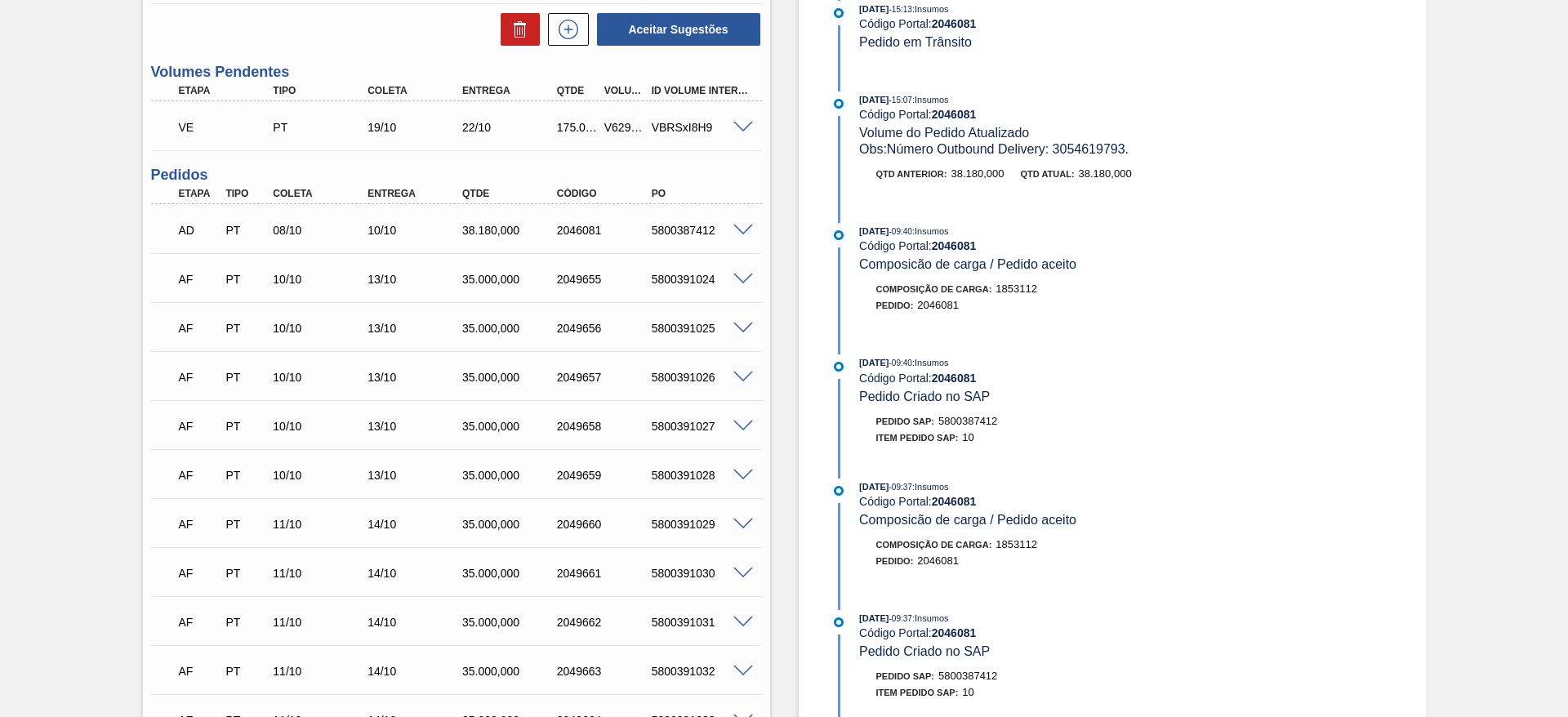
click at [740, 328] on span at bounding box center [743, 328] width 19 height 12
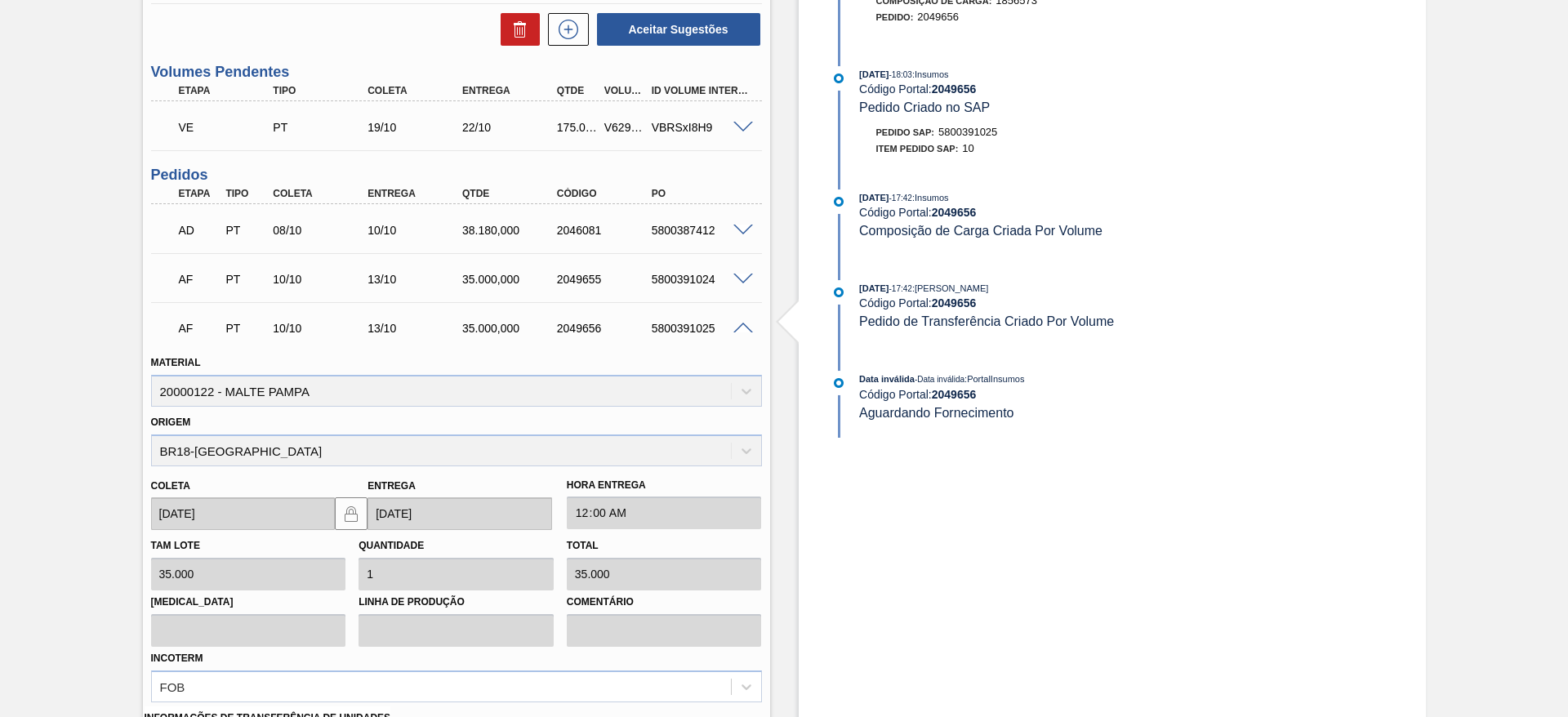
click at [740, 328] on span at bounding box center [743, 328] width 19 height 12
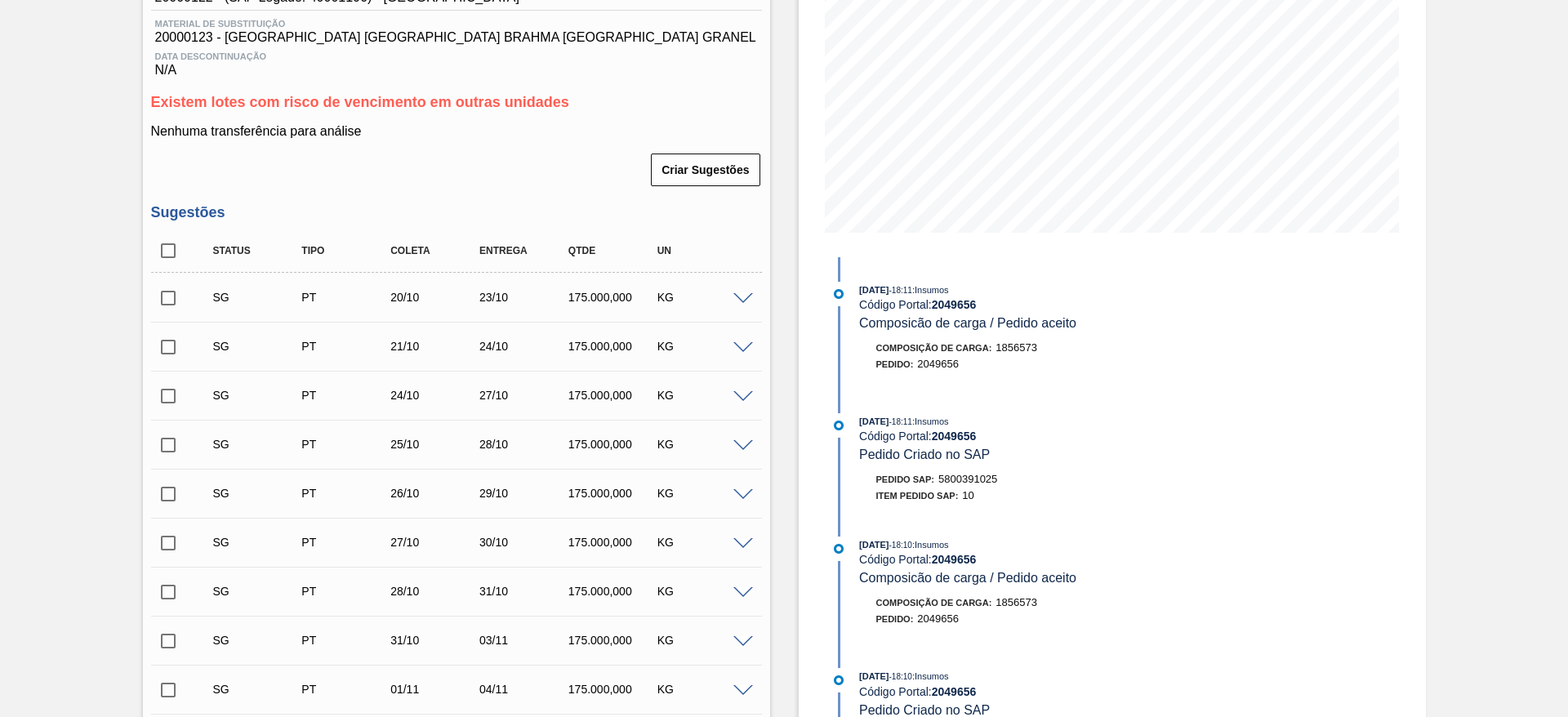
scroll to position [0, 0]
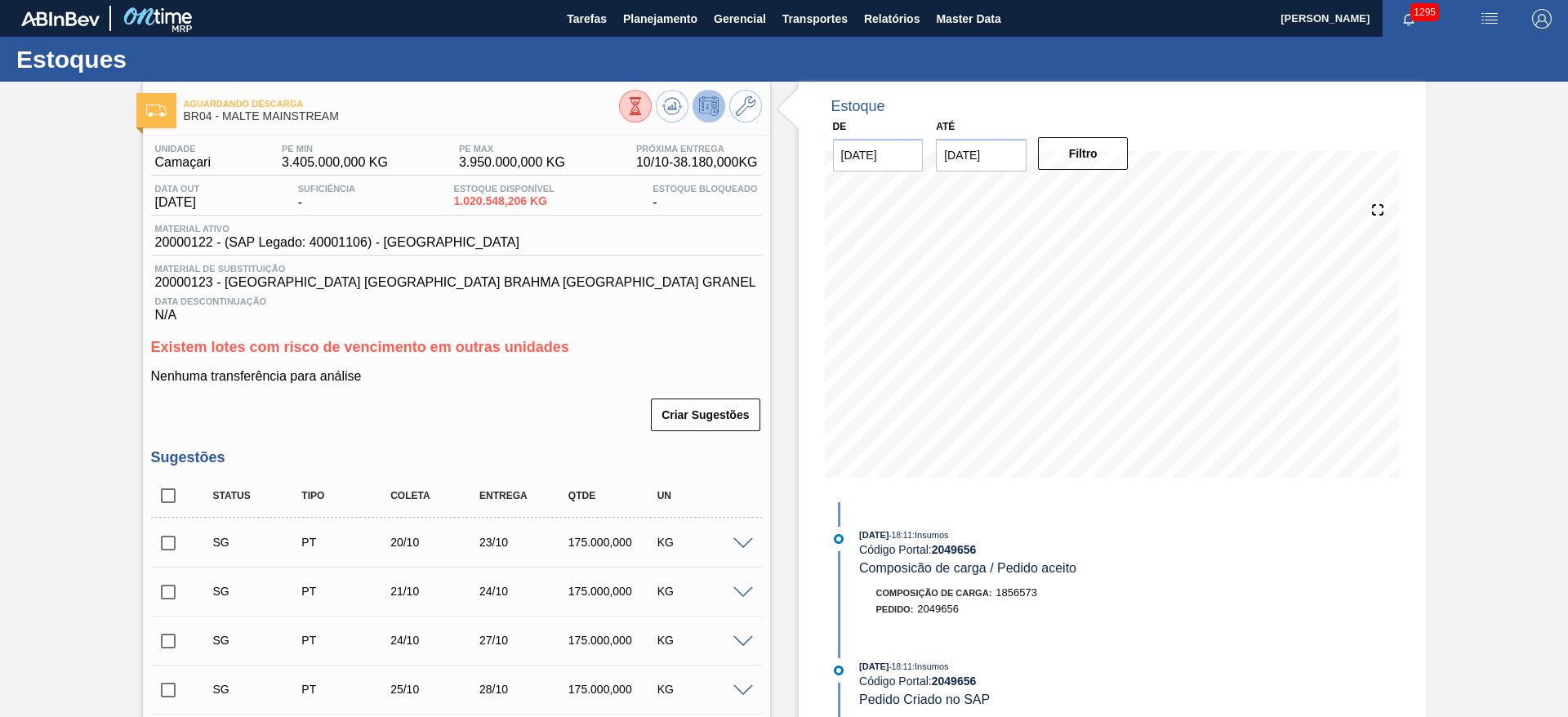
click at [651, 14] on span "Planejamento" at bounding box center [659, 18] width 74 height 19
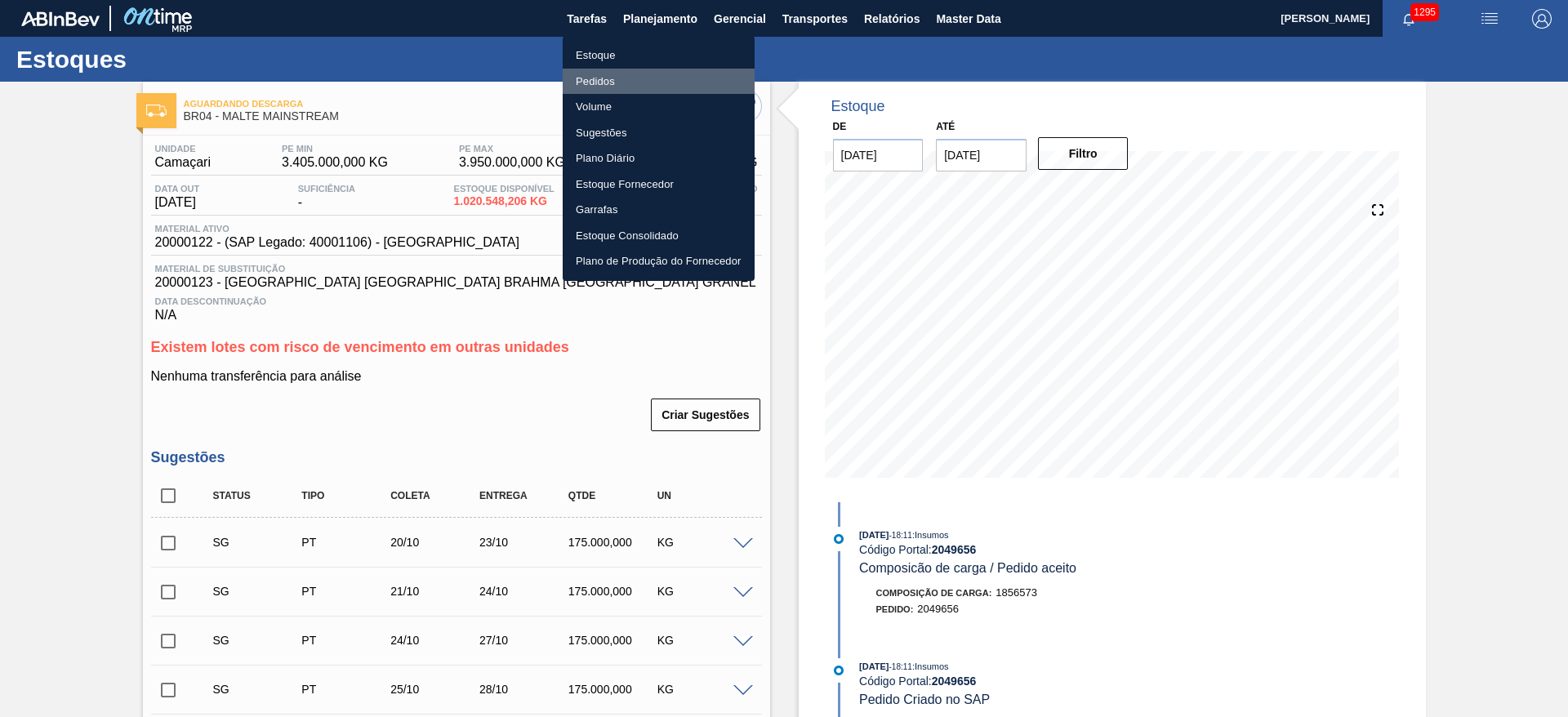
click at [599, 79] on li "Pedidos" at bounding box center [659, 81] width 192 height 27
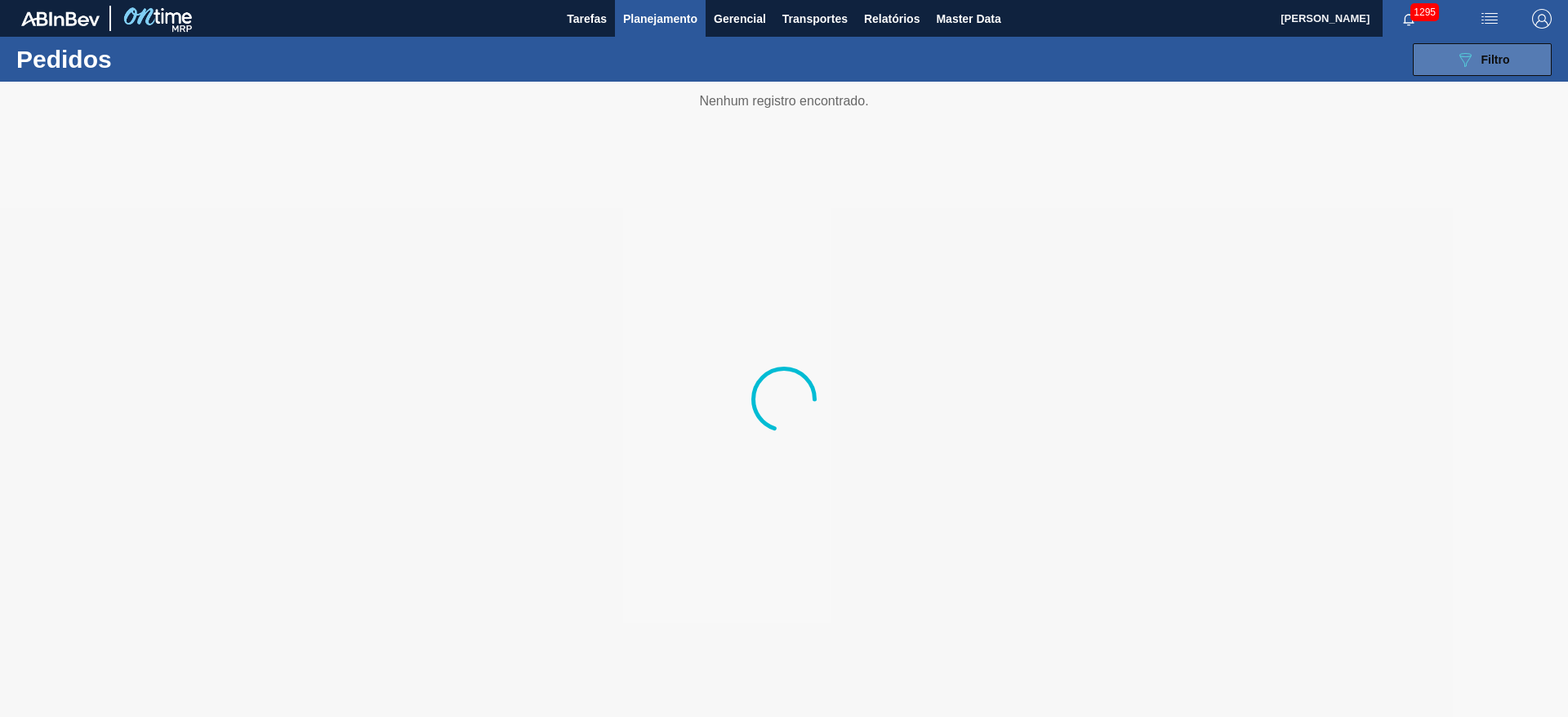
click at [1463, 57] on icon "089F7B8B-B2A5-4AFE-B5C0-19BA573D28AC" at bounding box center [1465, 59] width 19 height 19
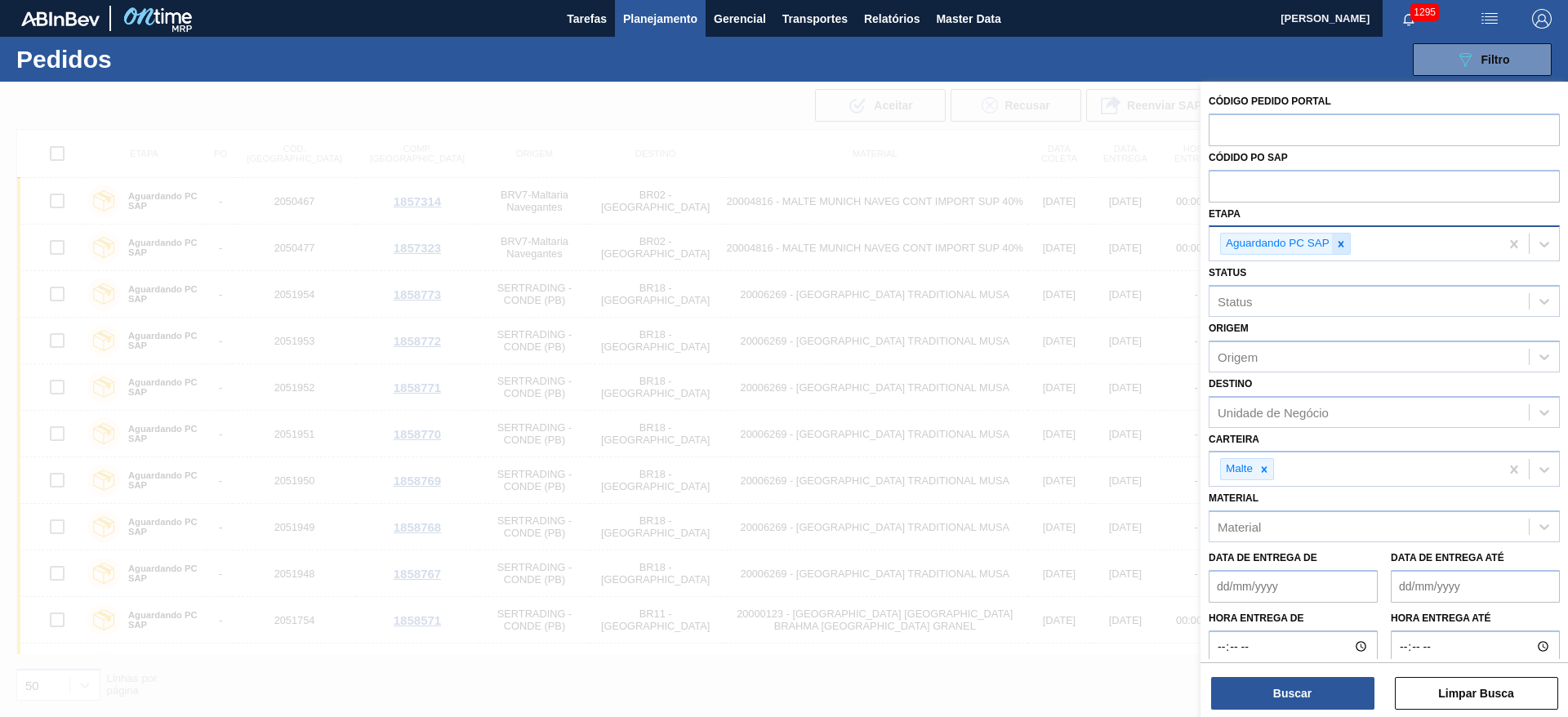
click at [1339, 242] on icon at bounding box center [1341, 244] width 5 height 5
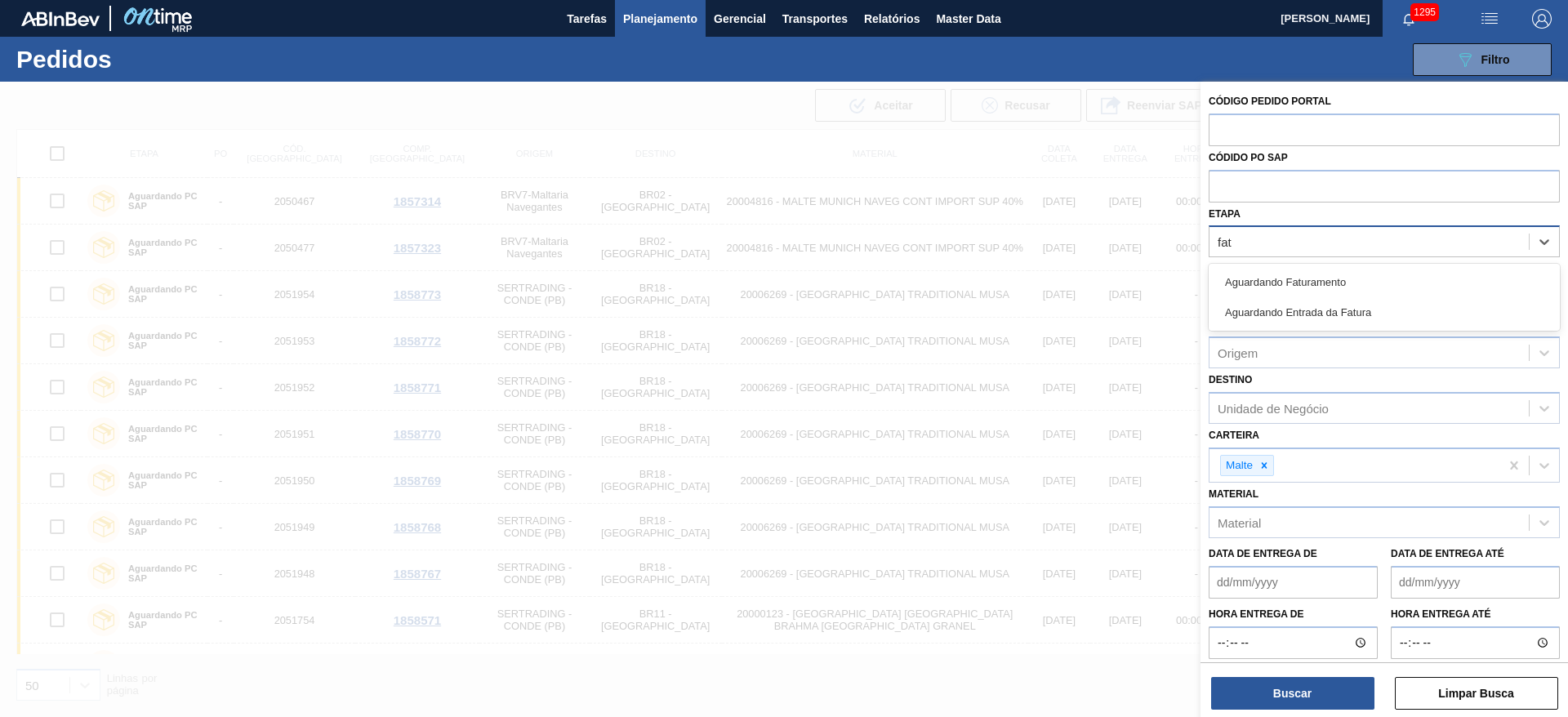
type input "fatu"
drag, startPoint x: 1289, startPoint y: 287, endPoint x: 1279, endPoint y: 300, distance: 16.4
click at [1289, 287] on div "Aguardando Faturamento" at bounding box center [1383, 282] width 351 height 30
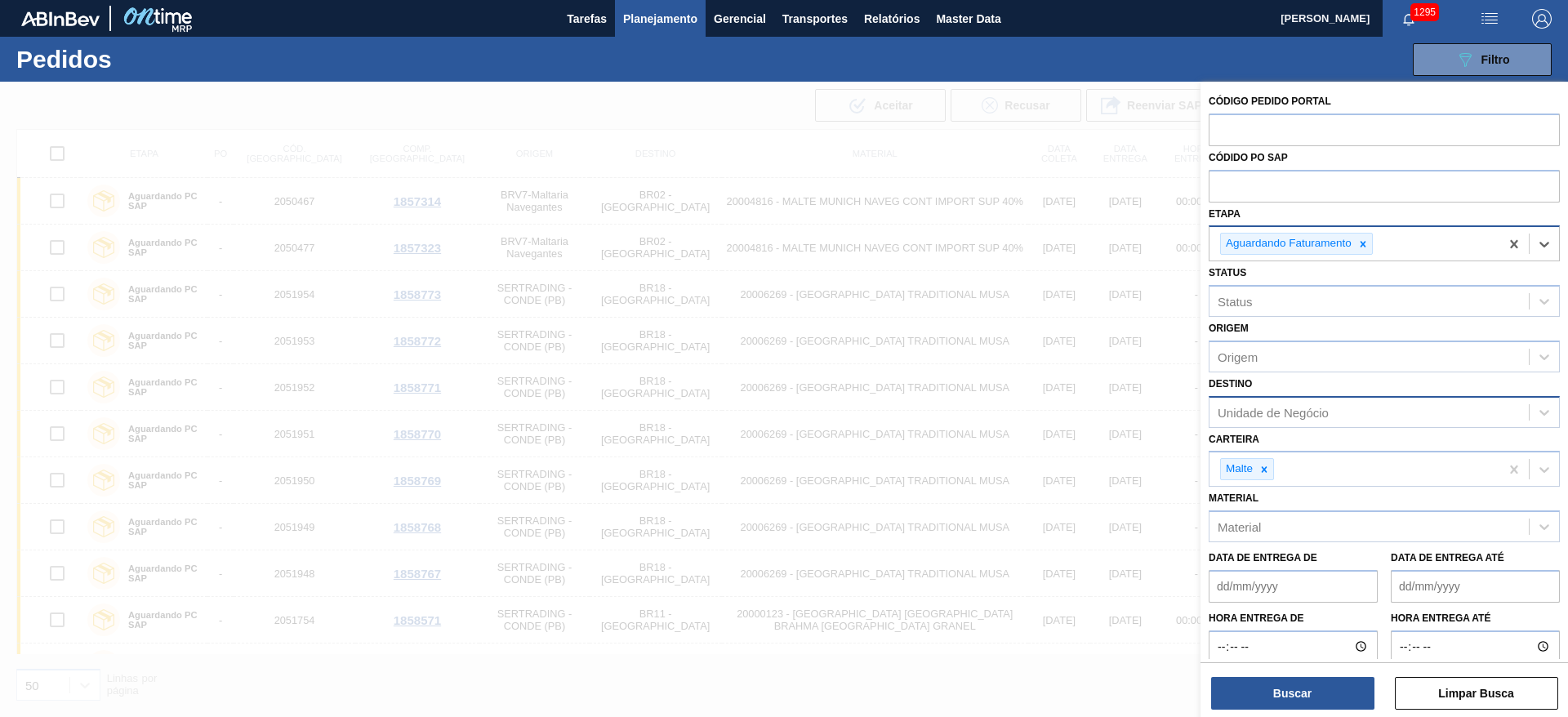
click at [1243, 409] on div "Unidade de Negócio" at bounding box center [1272, 411] width 111 height 14
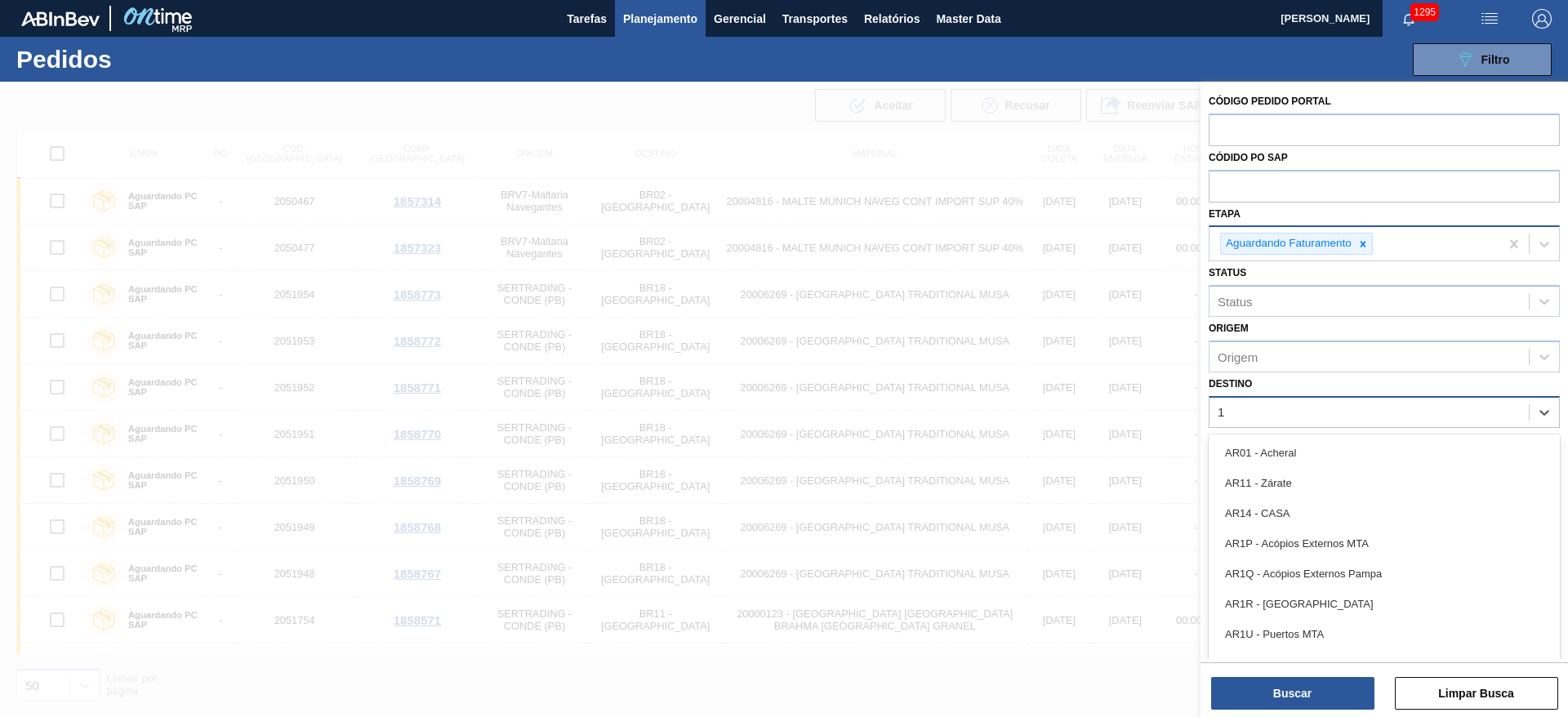
type input "12"
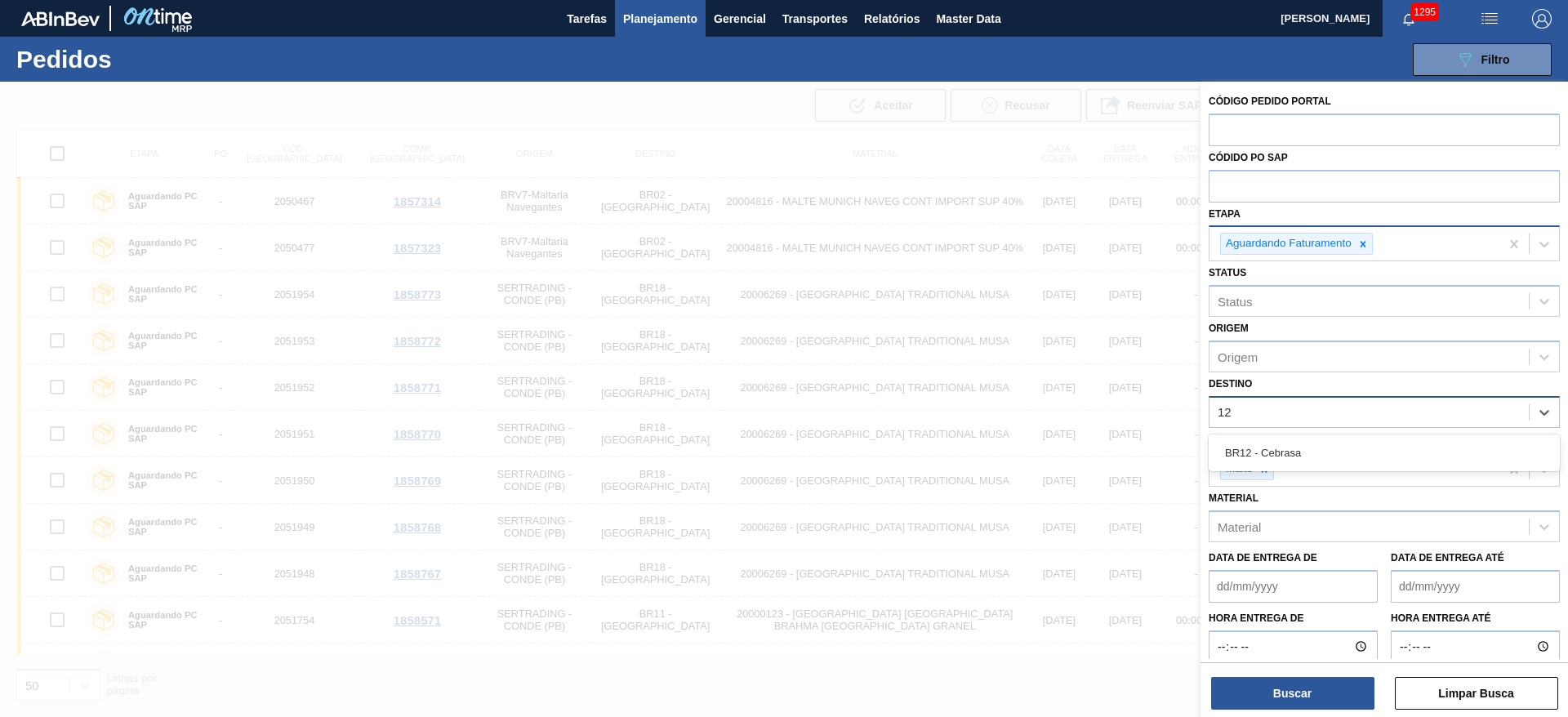
drag, startPoint x: 1248, startPoint y: 445, endPoint x: 1242, endPoint y: 466, distance: 21.8
click at [1248, 445] on div "BR12 - Cebrasa" at bounding box center [1383, 452] width 351 height 30
click at [1255, 669] on div "Buscar Limpar Busca" at bounding box center [1383, 685] width 367 height 46
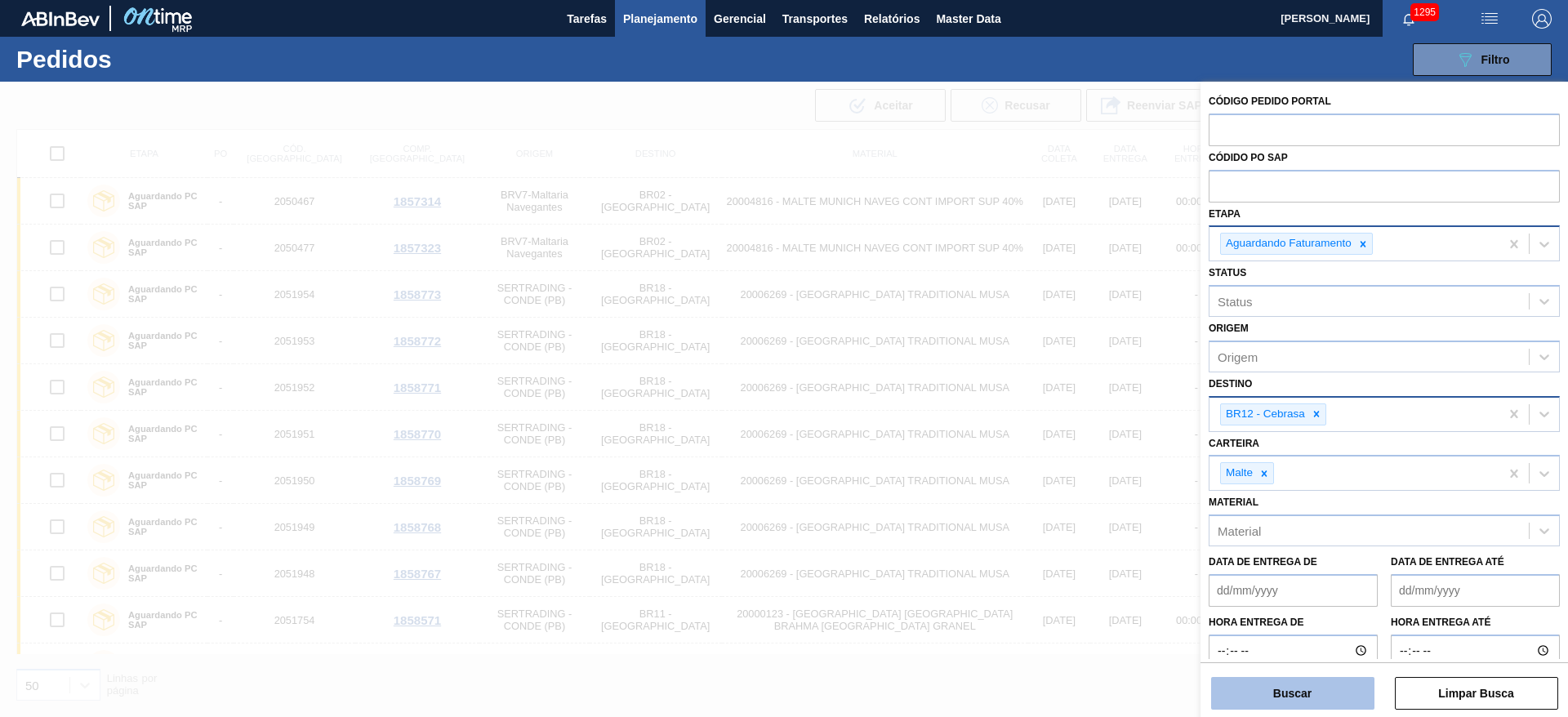
click at [1267, 689] on button "Buscar" at bounding box center [1292, 693] width 163 height 33
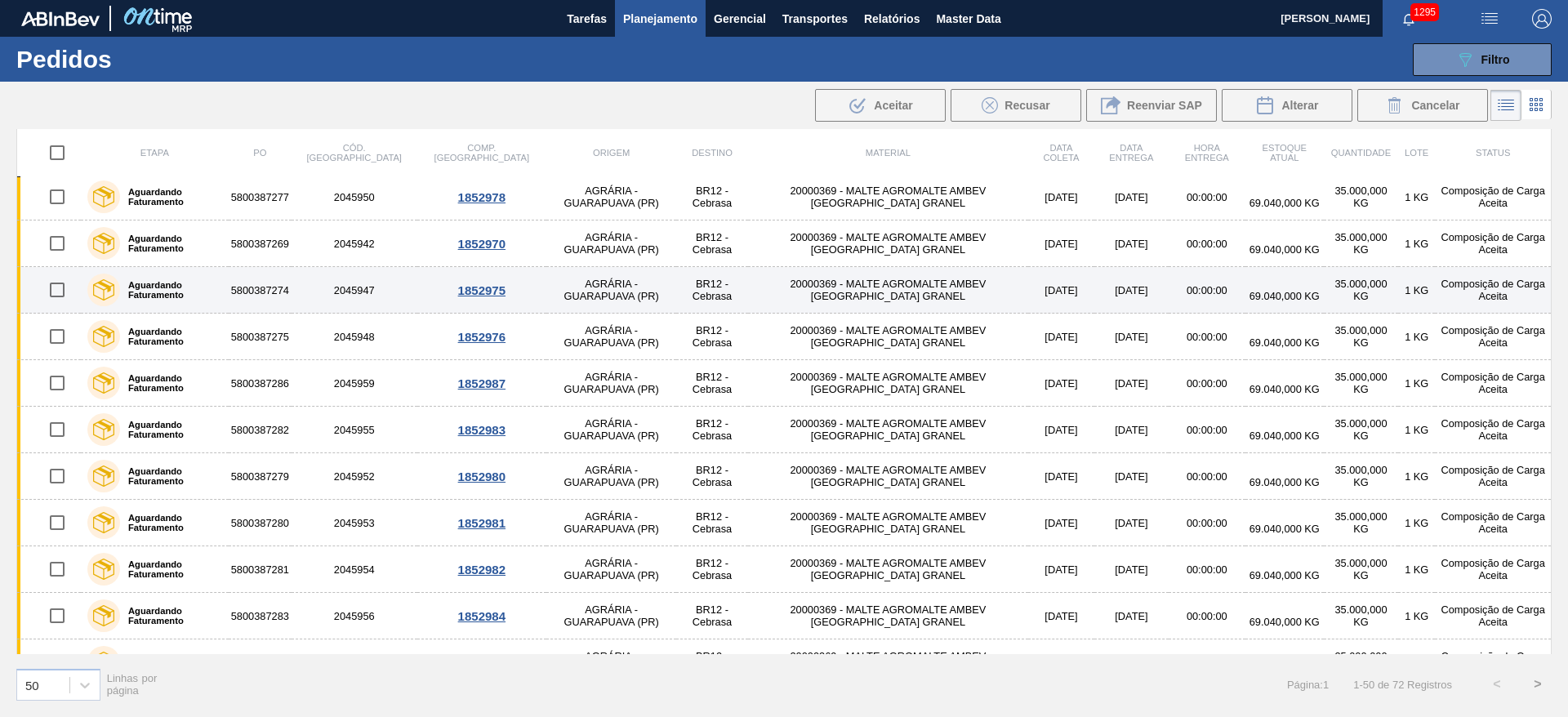
scroll to position [367, 0]
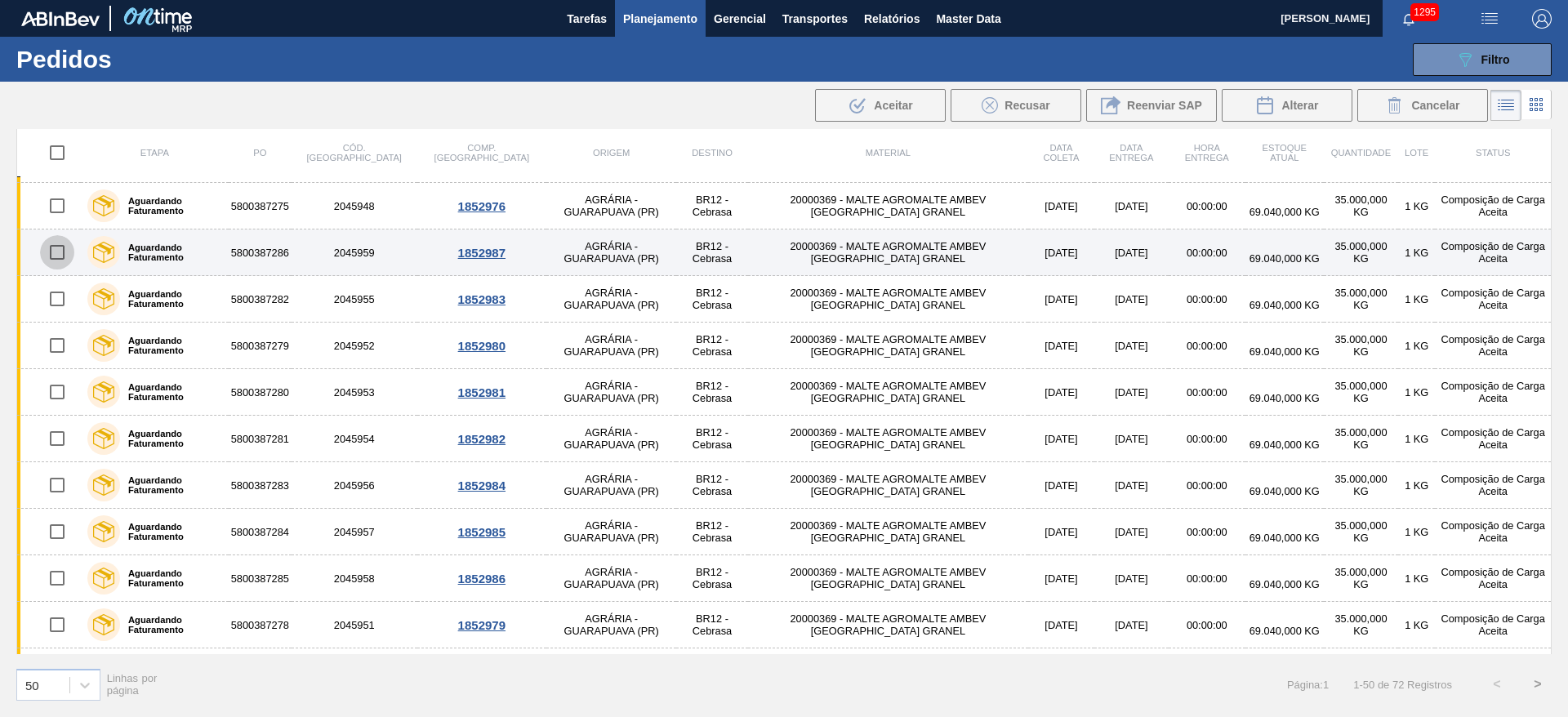
click at [57, 251] on input "checkbox" at bounding box center [57, 252] width 34 height 34
checkbox input "true"
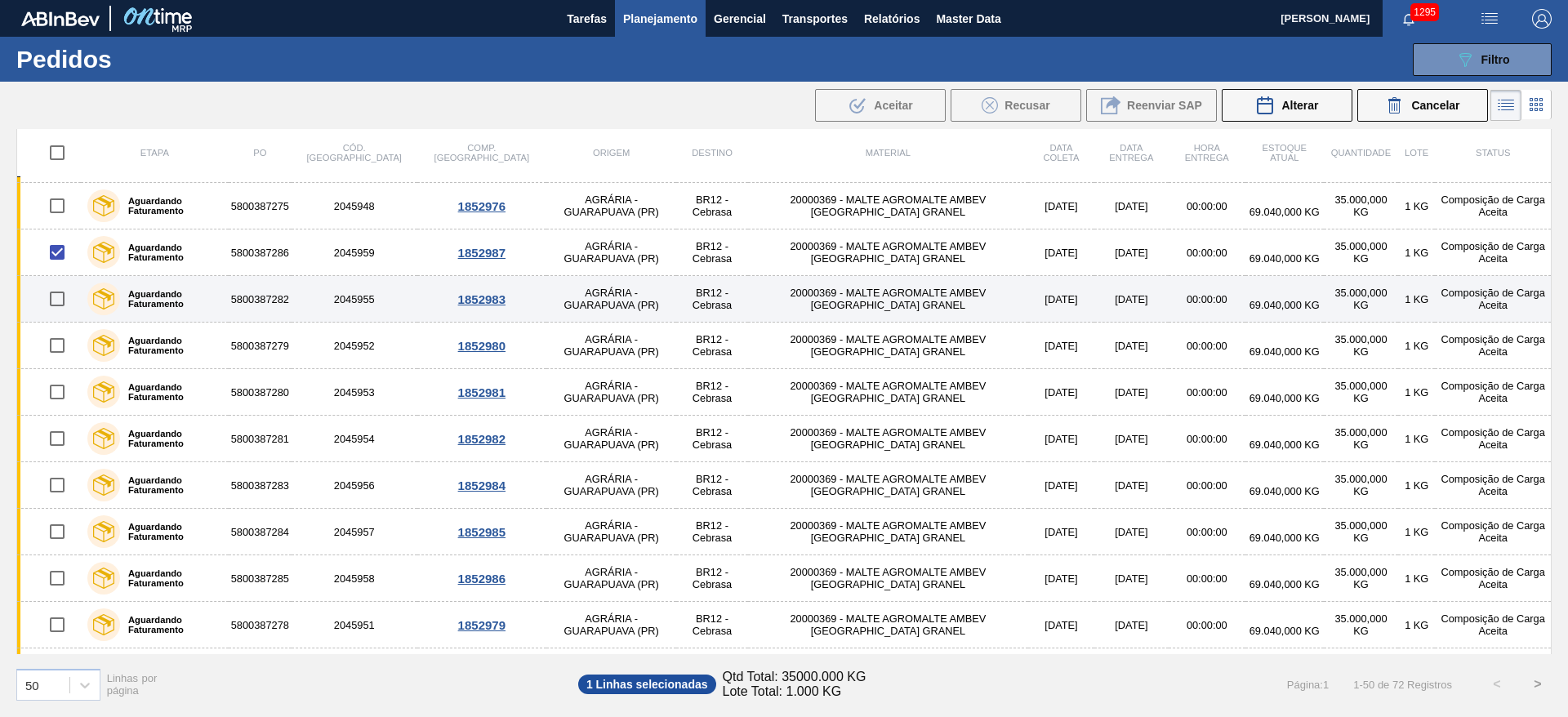
click at [59, 297] on input "checkbox" at bounding box center [57, 299] width 34 height 34
checkbox input "true"
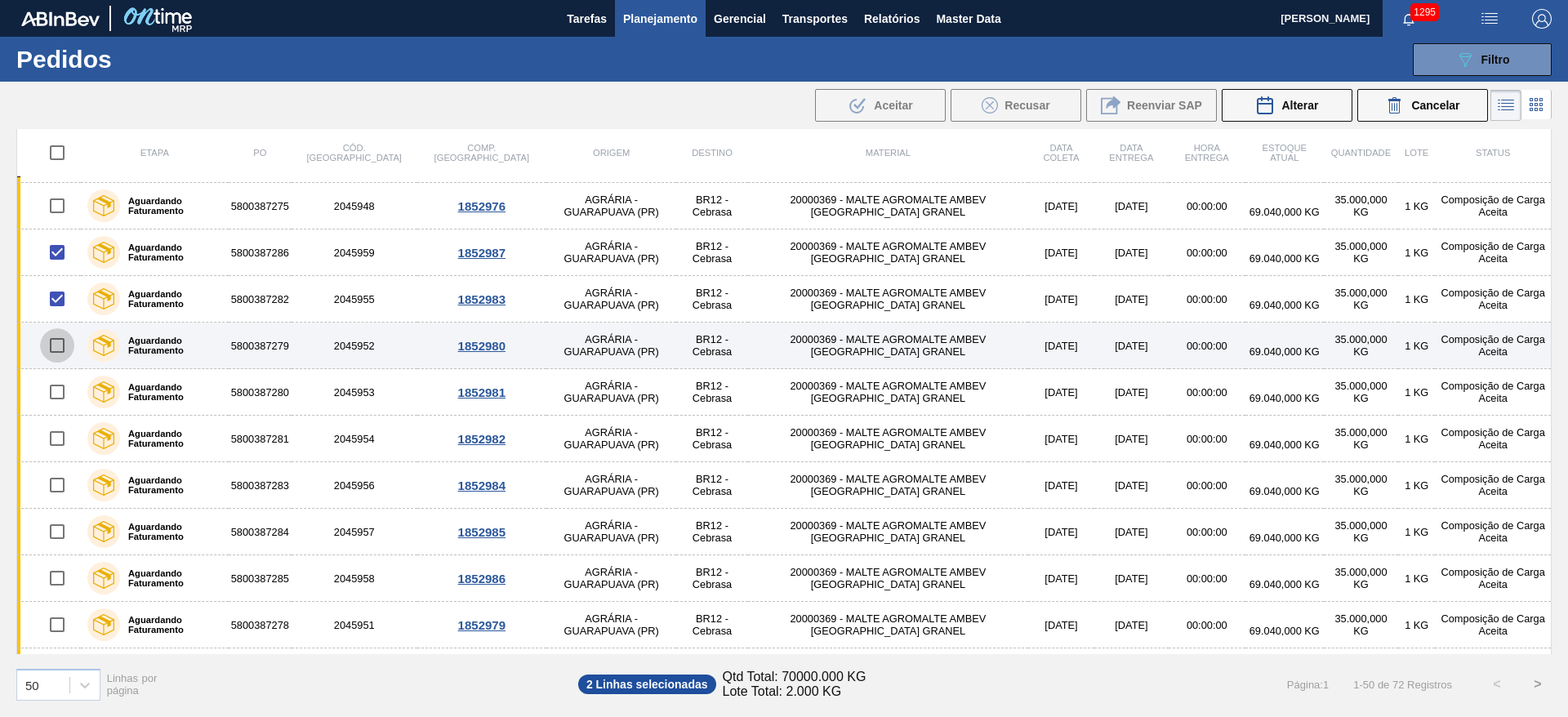
click at [57, 349] on input "checkbox" at bounding box center [57, 344] width 34 height 34
checkbox input "true"
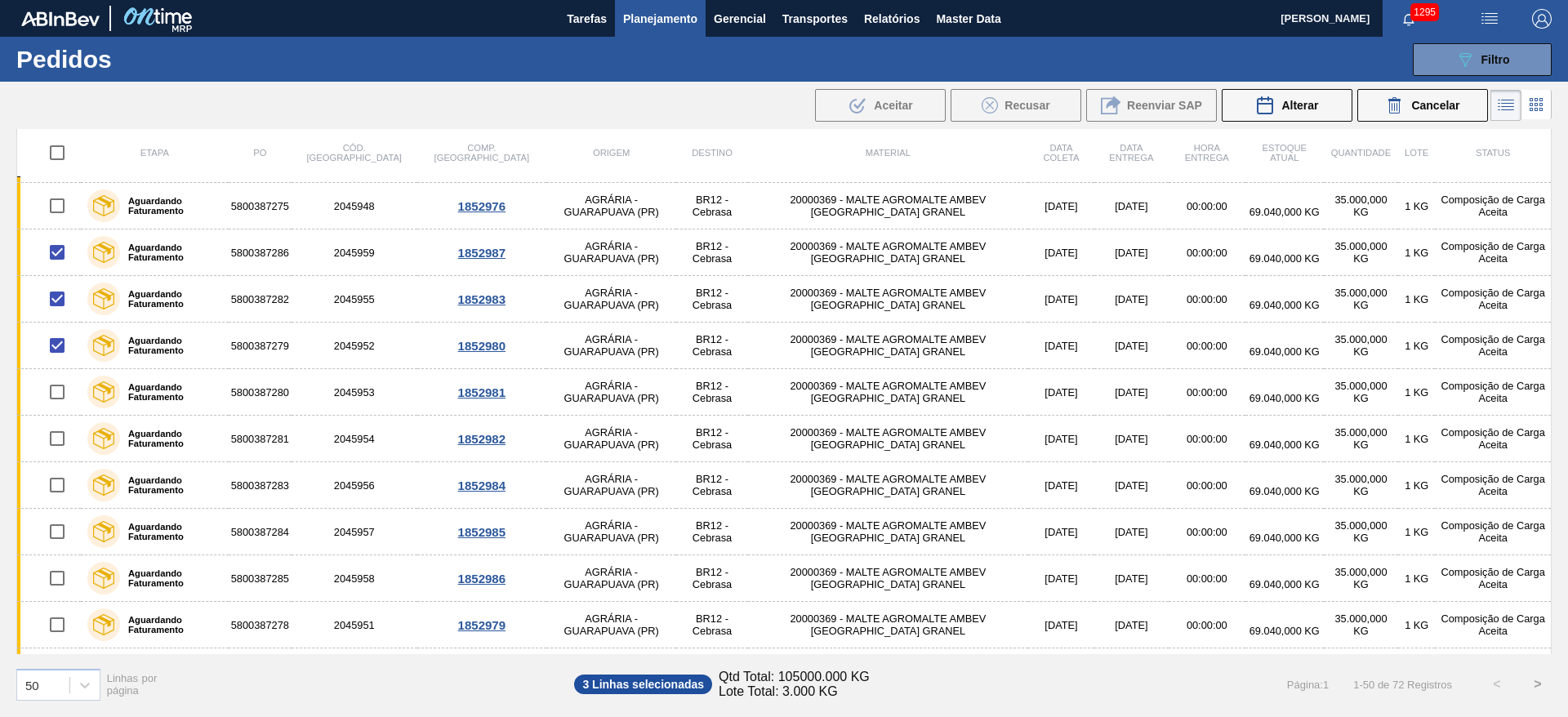
click at [60, 147] on input "checkbox" at bounding box center [57, 152] width 34 height 34
checkbox input "true"
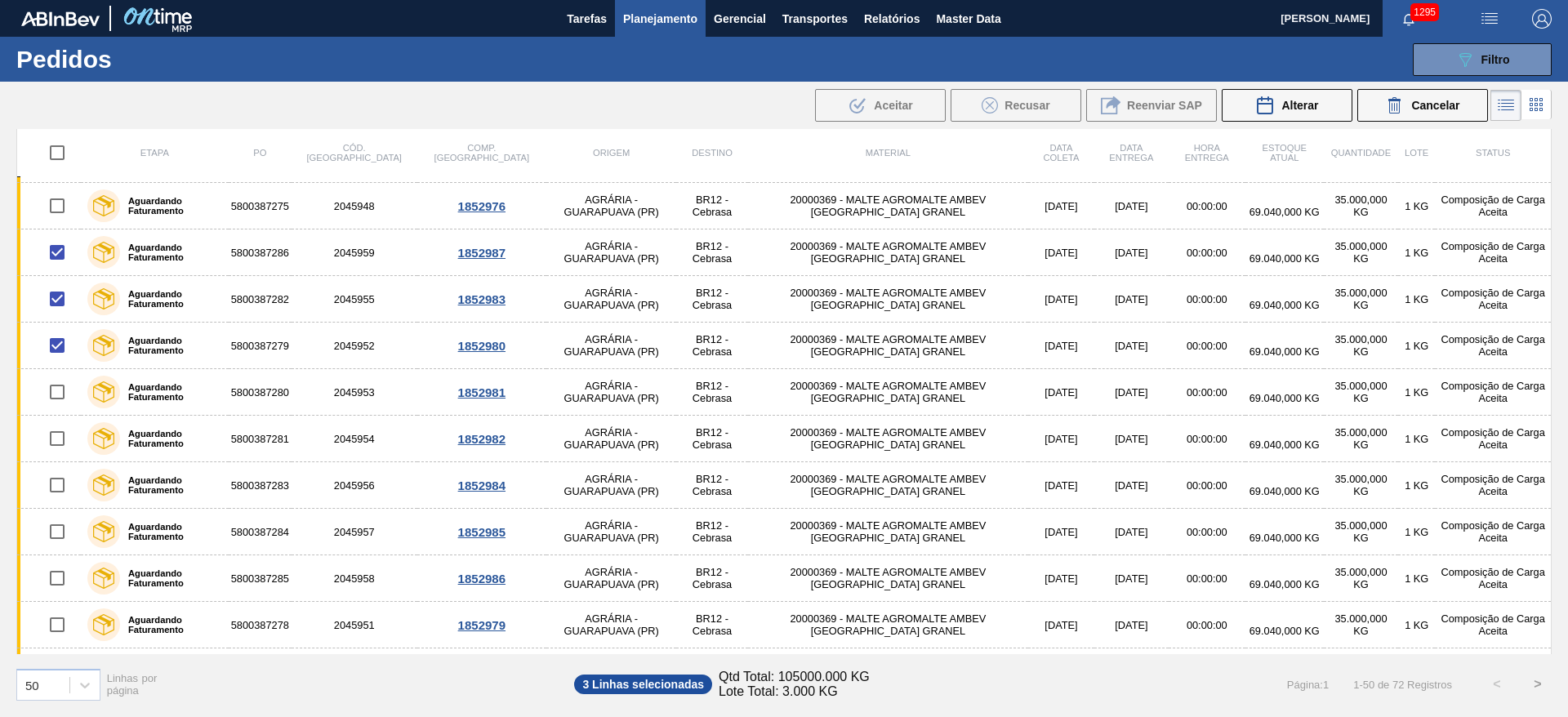
checkbox input "true"
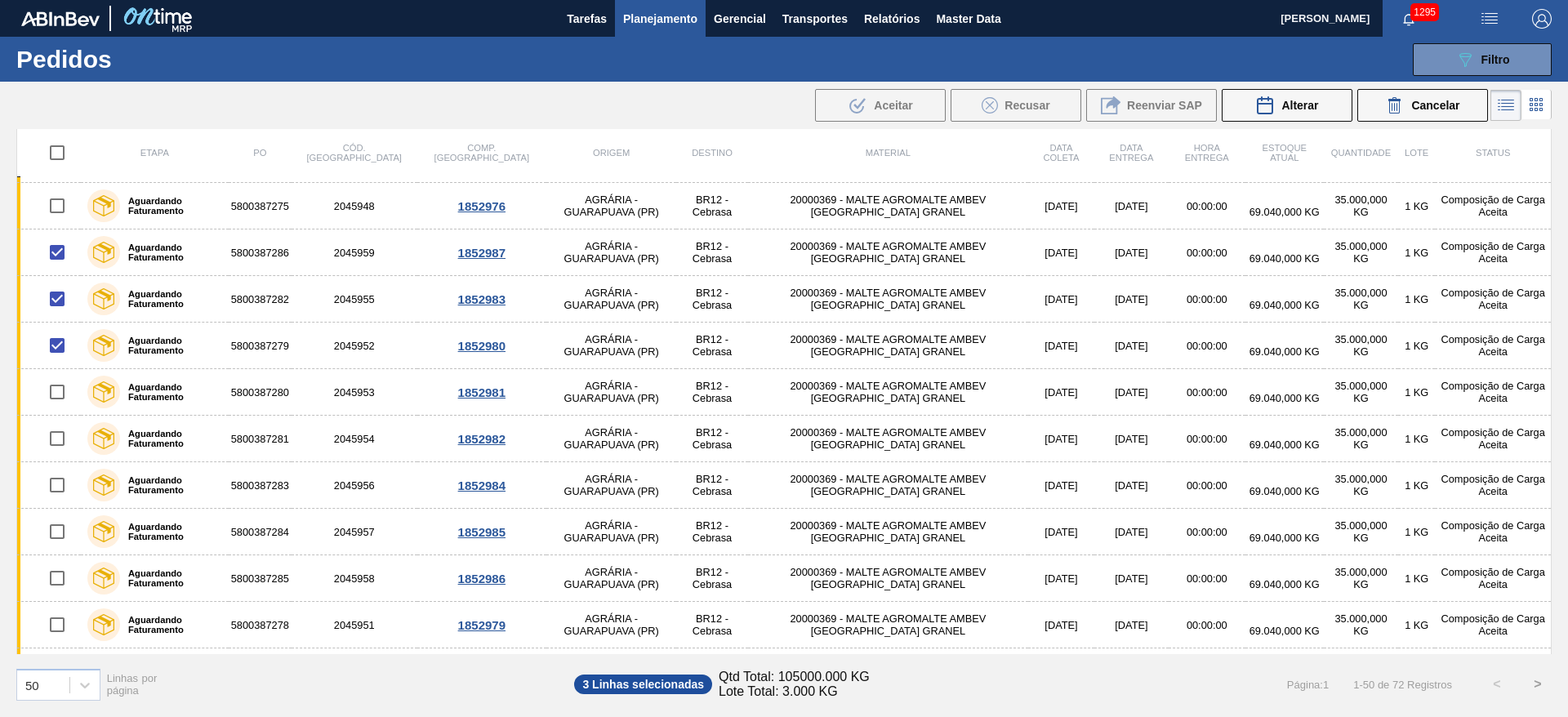
checkbox input "true"
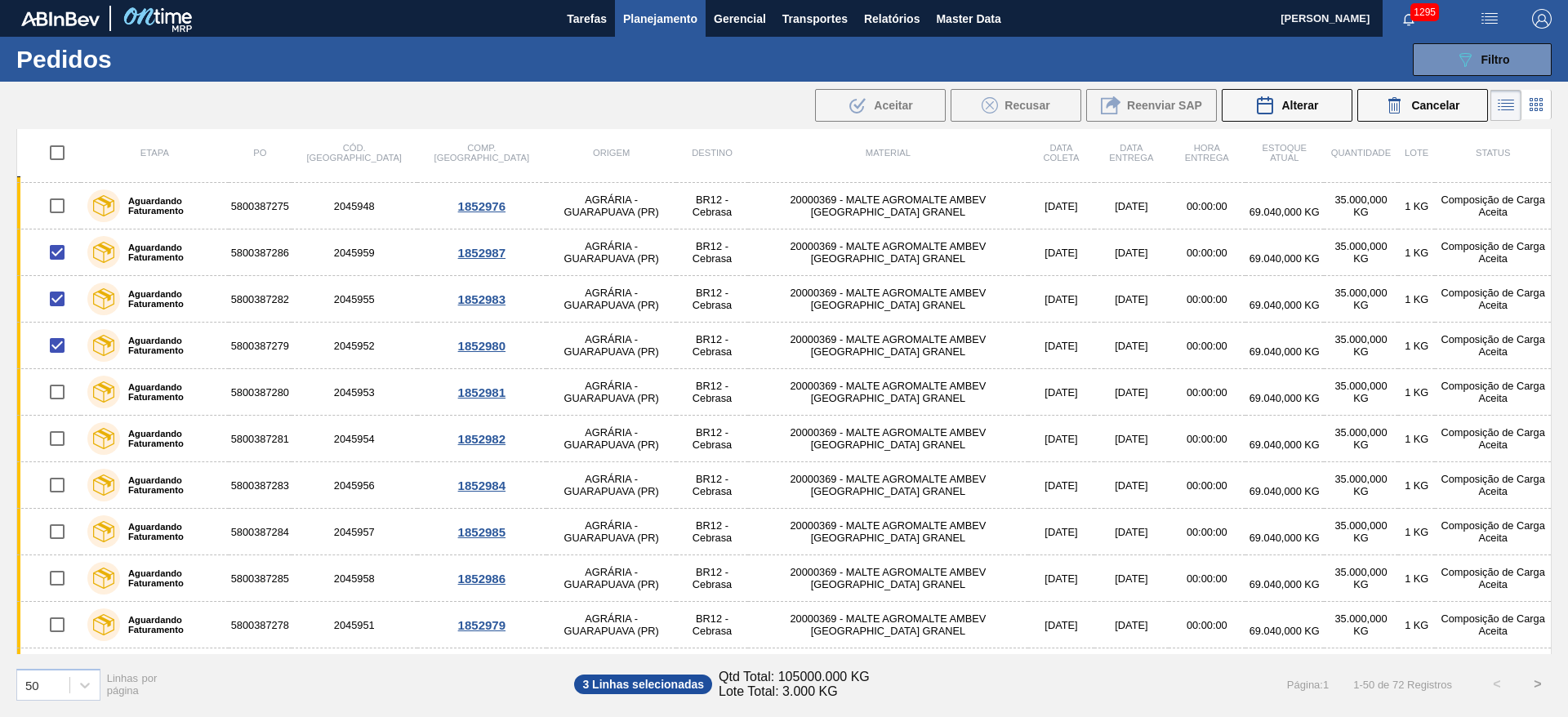
checkbox input "true"
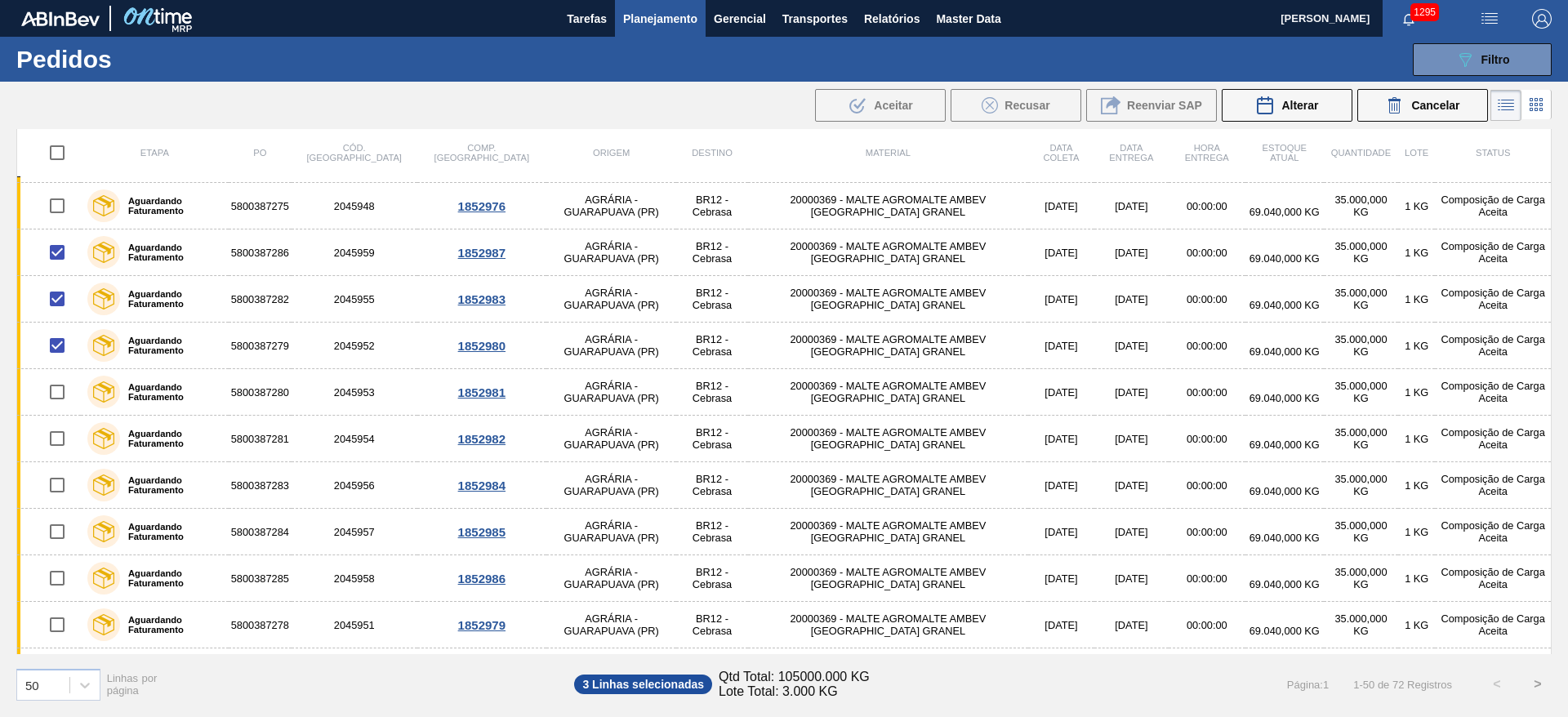
checkbox input "true"
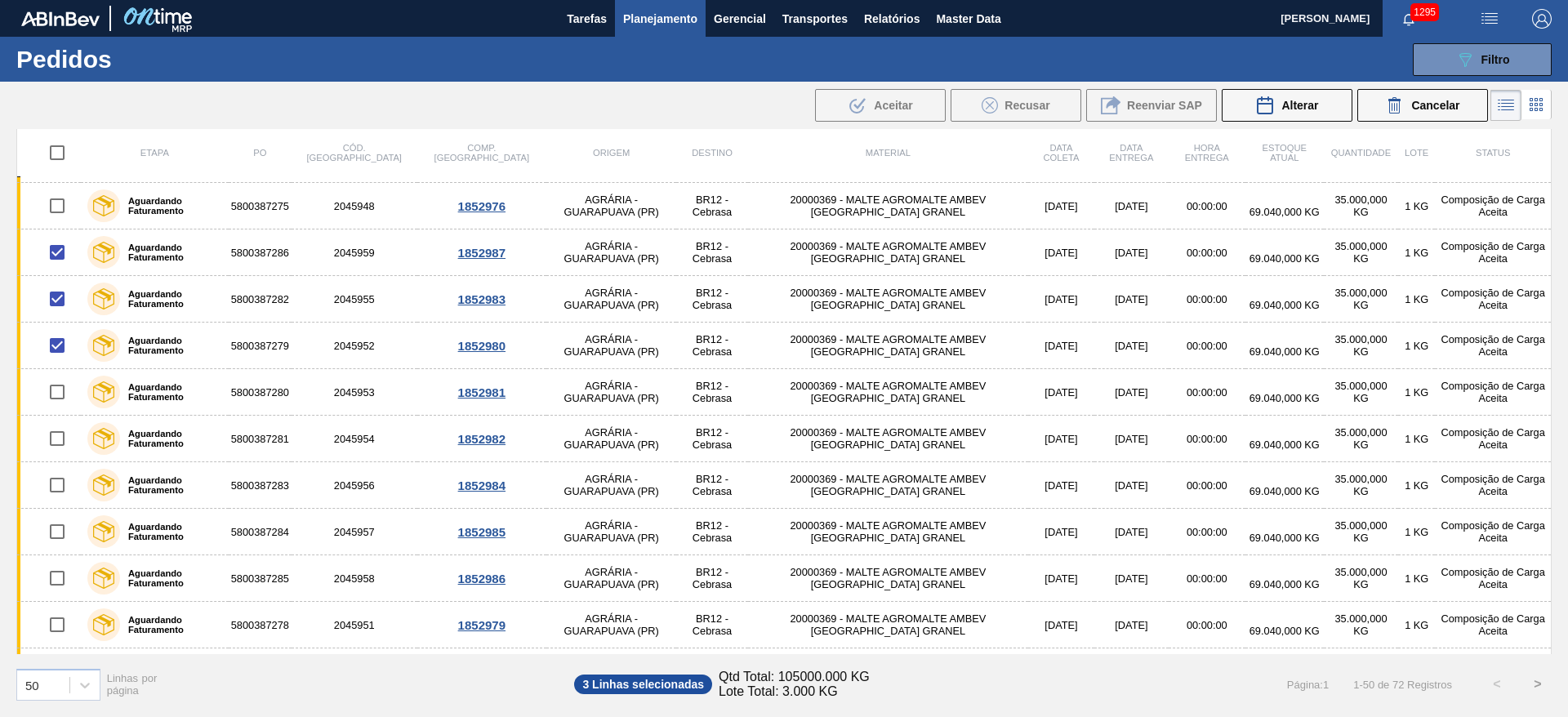
checkbox input "true"
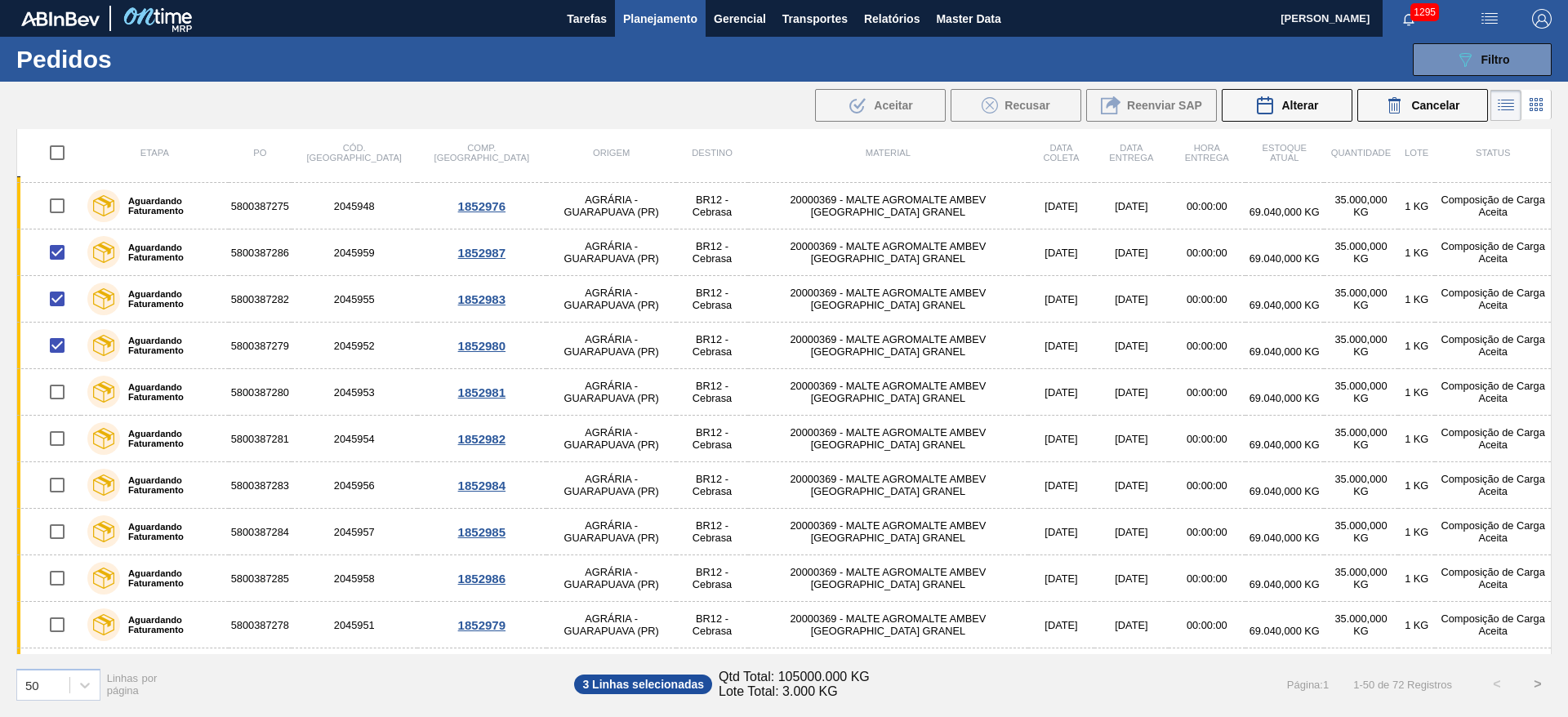
checkbox input "true"
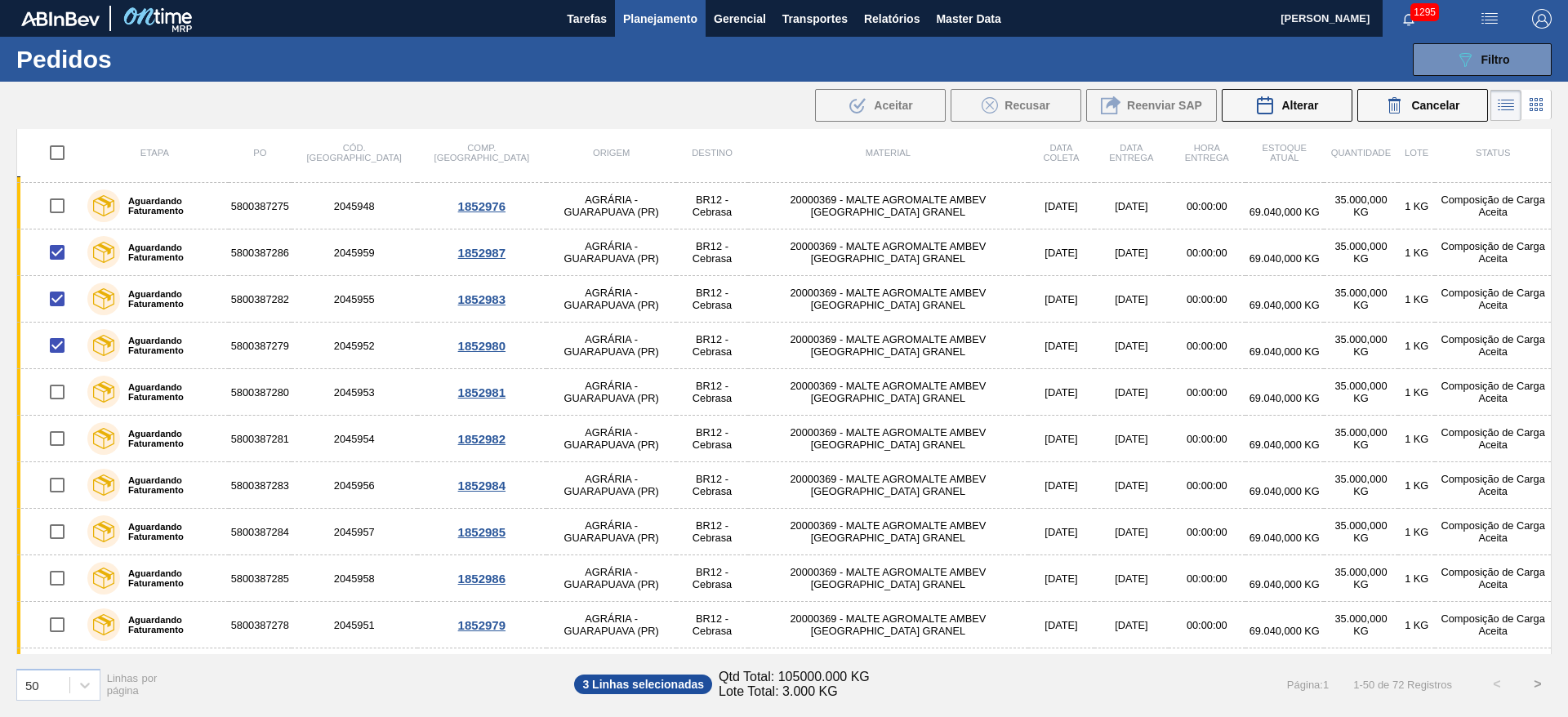
checkbox input "true"
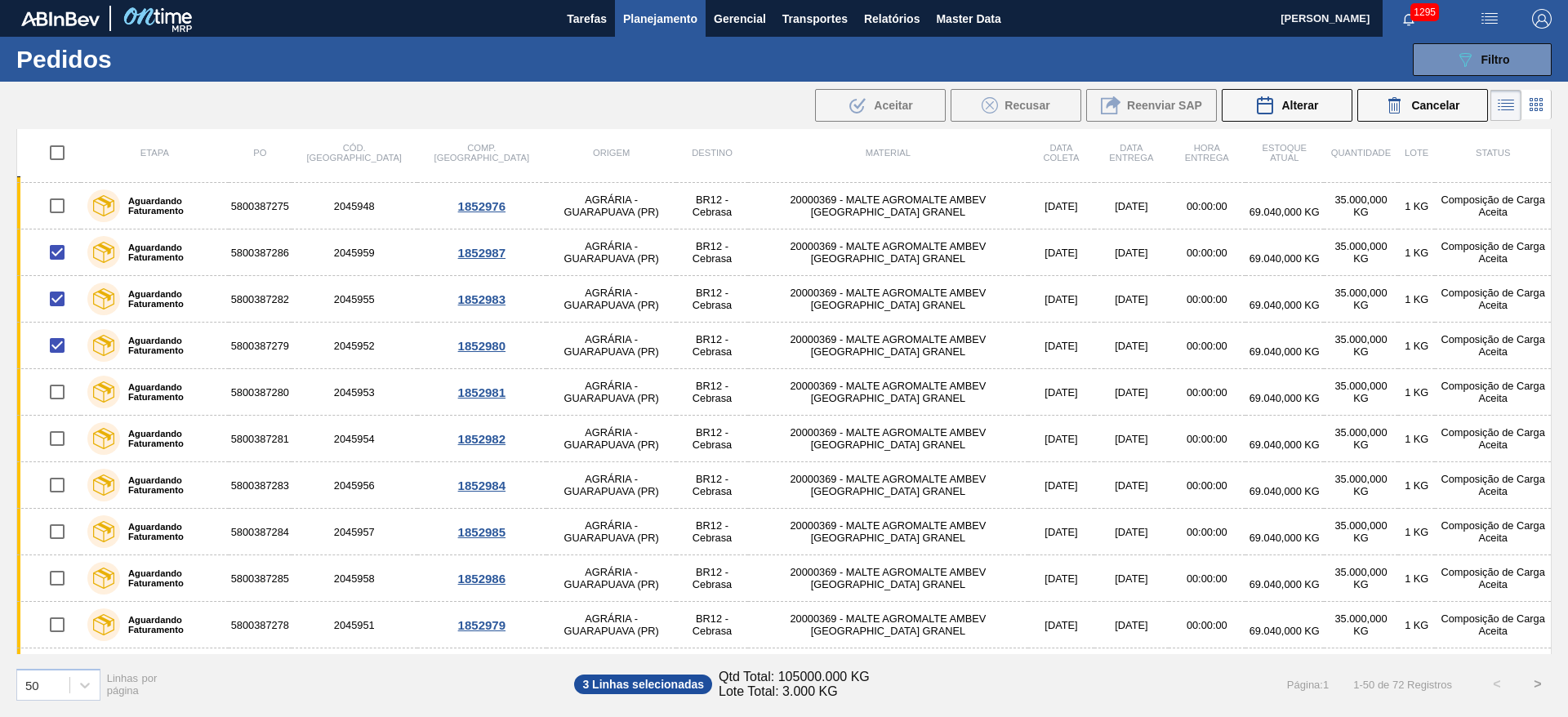
checkbox input "true"
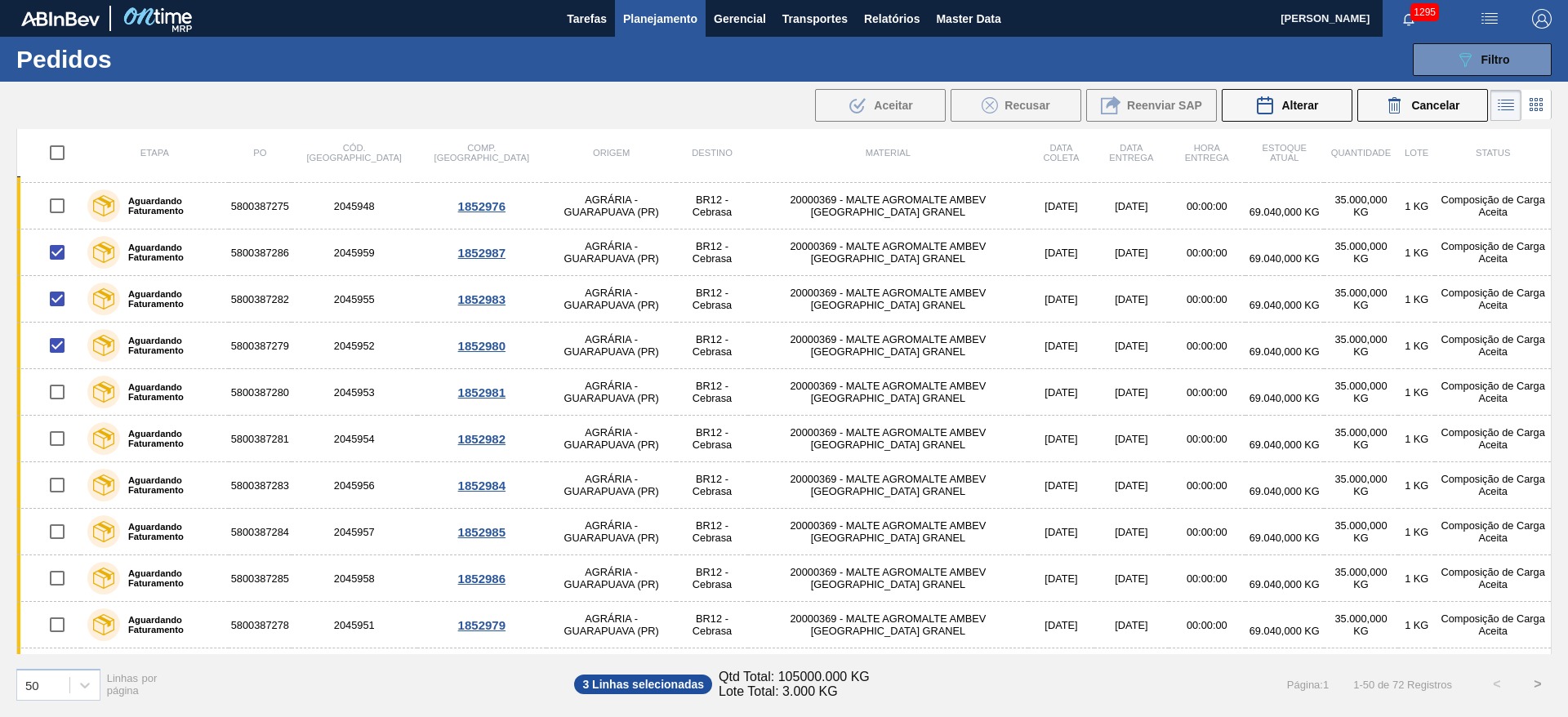
checkbox input "true"
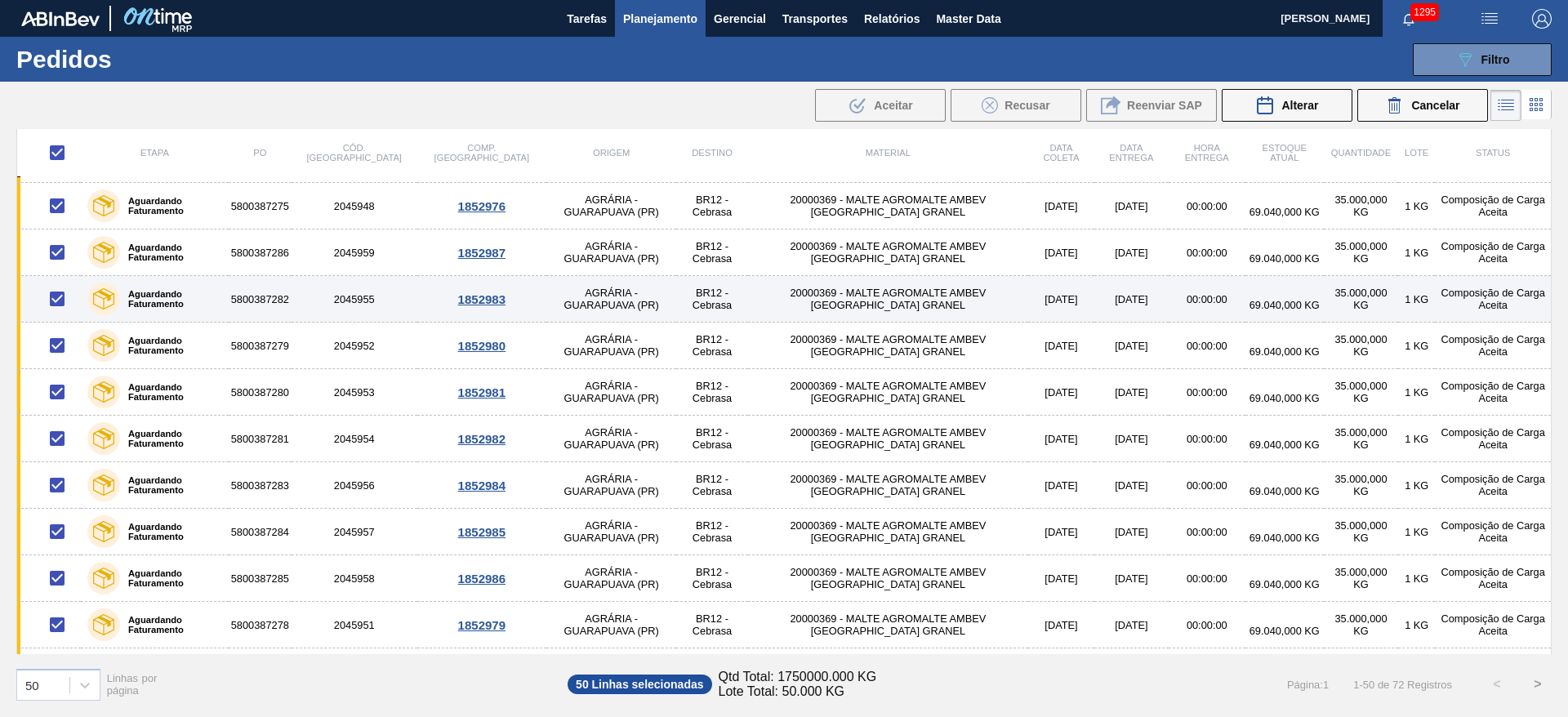
scroll to position [0, 0]
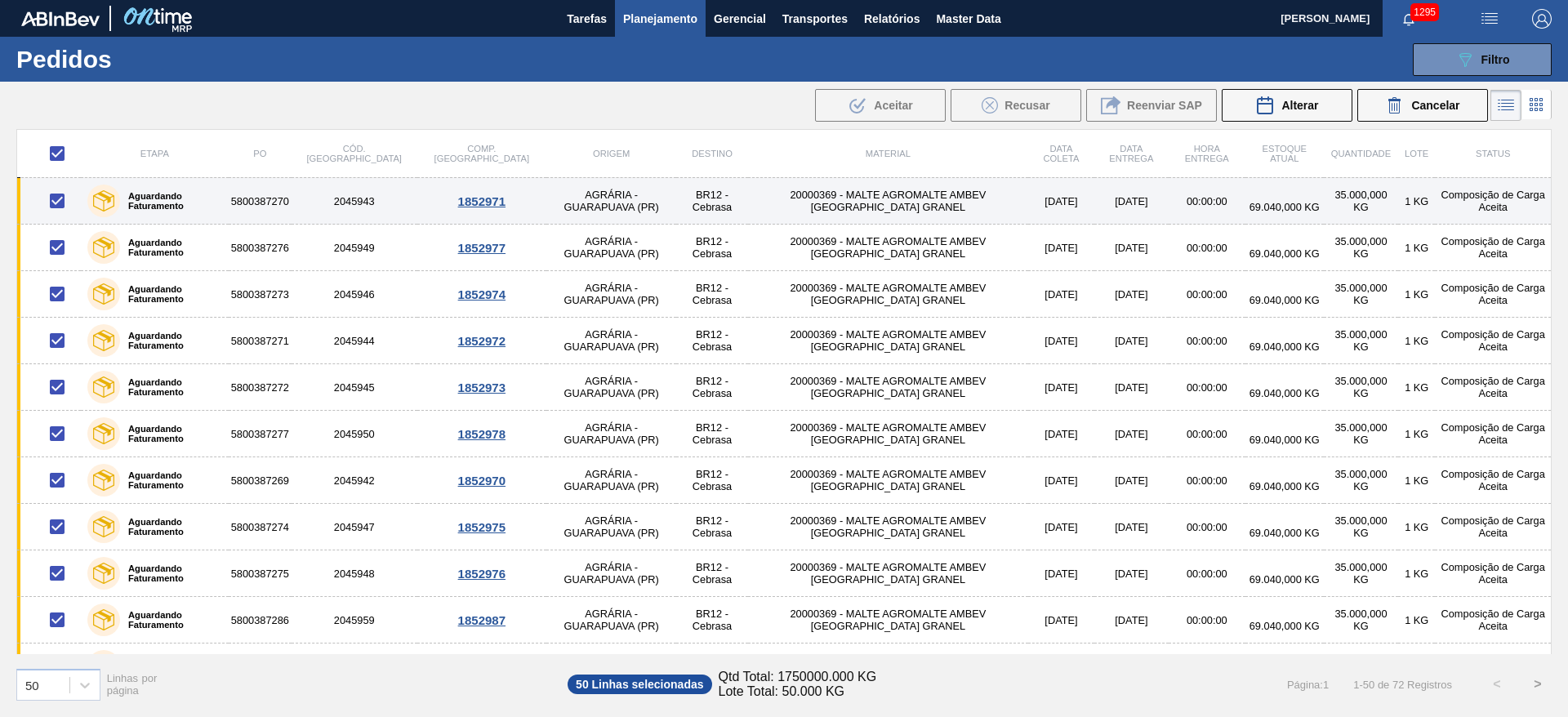
click at [55, 197] on input "checkbox" at bounding box center [57, 201] width 34 height 34
checkbox input "false"
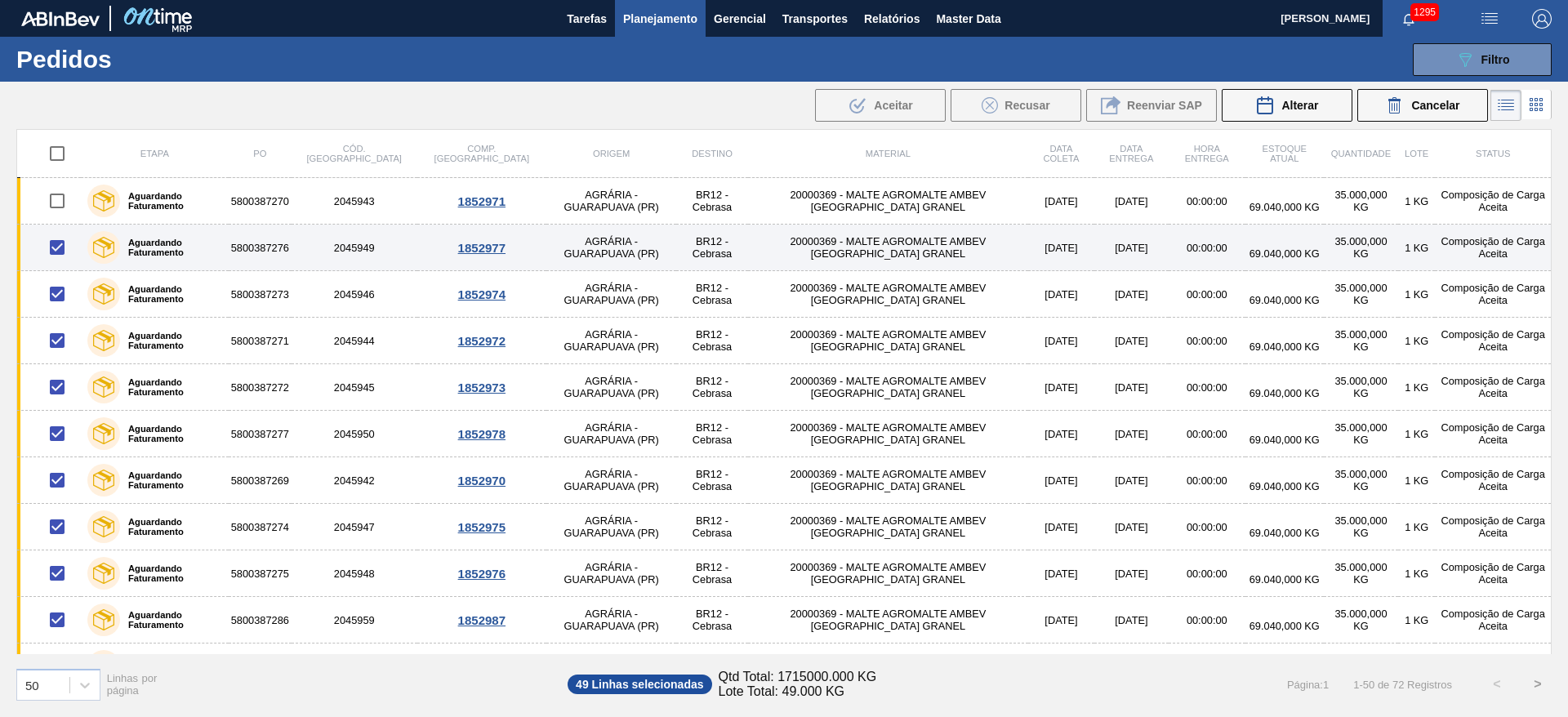
click at [57, 245] on input "checkbox" at bounding box center [57, 246] width 34 height 34
checkbox input "false"
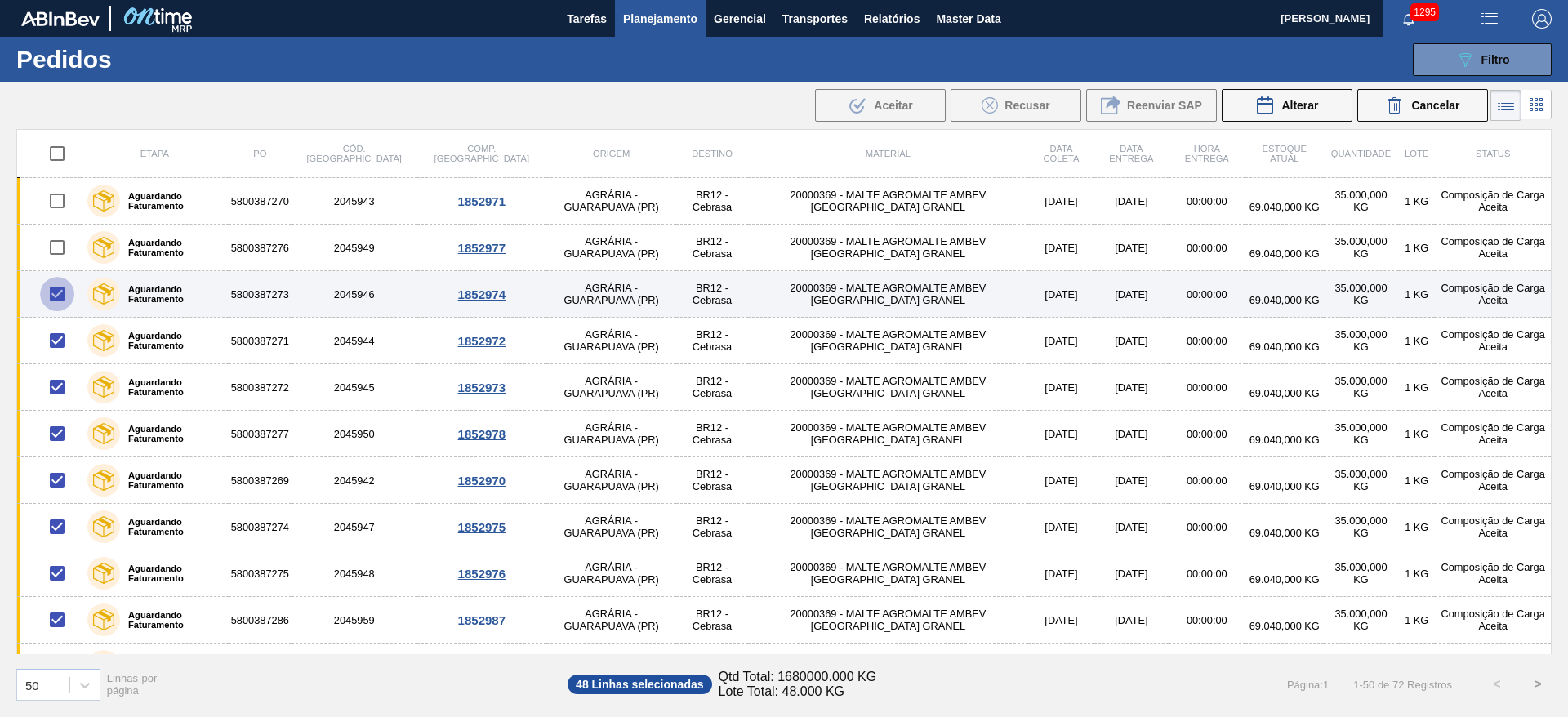
click at [57, 293] on input "checkbox" at bounding box center [57, 293] width 34 height 34
checkbox input "false"
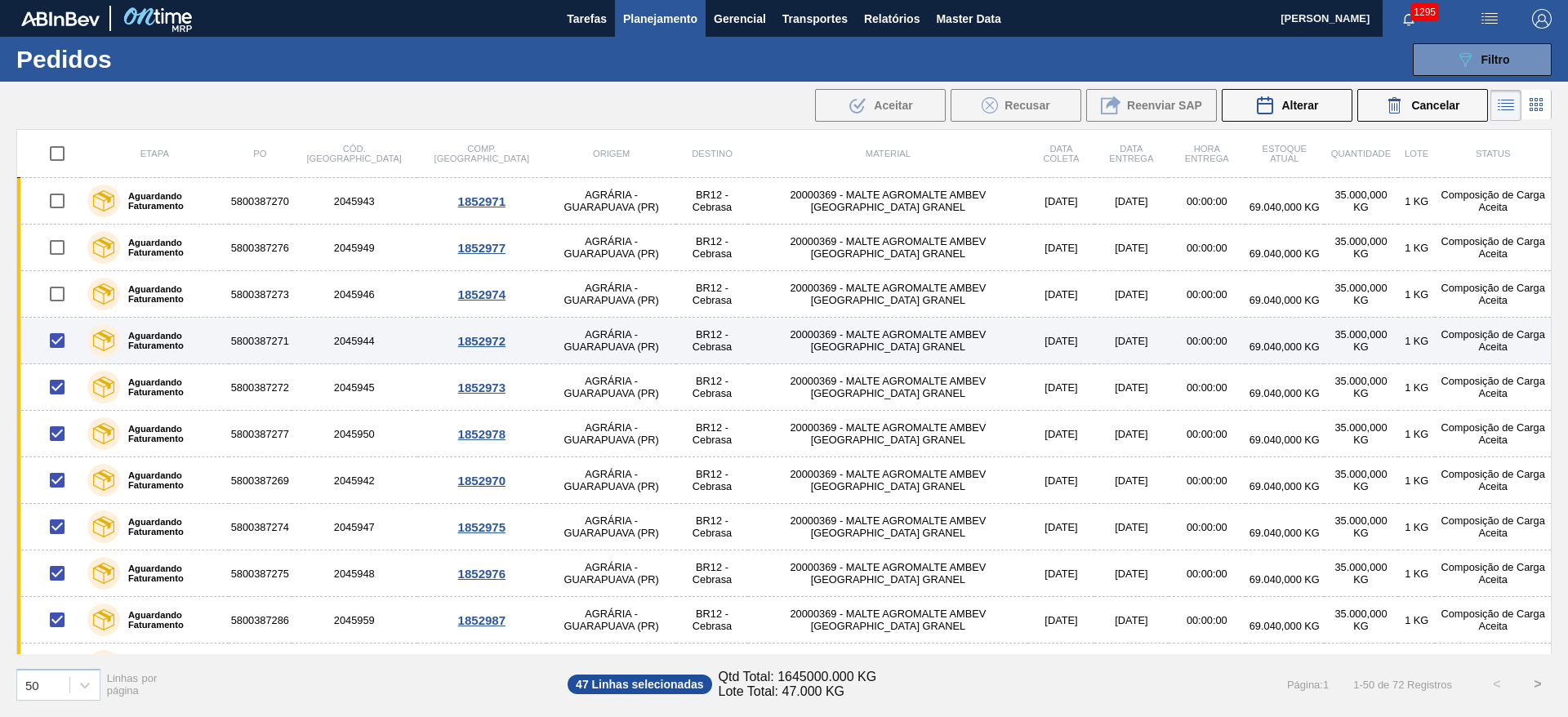
click at [58, 342] on input "checkbox" at bounding box center [57, 340] width 34 height 34
checkbox input "false"
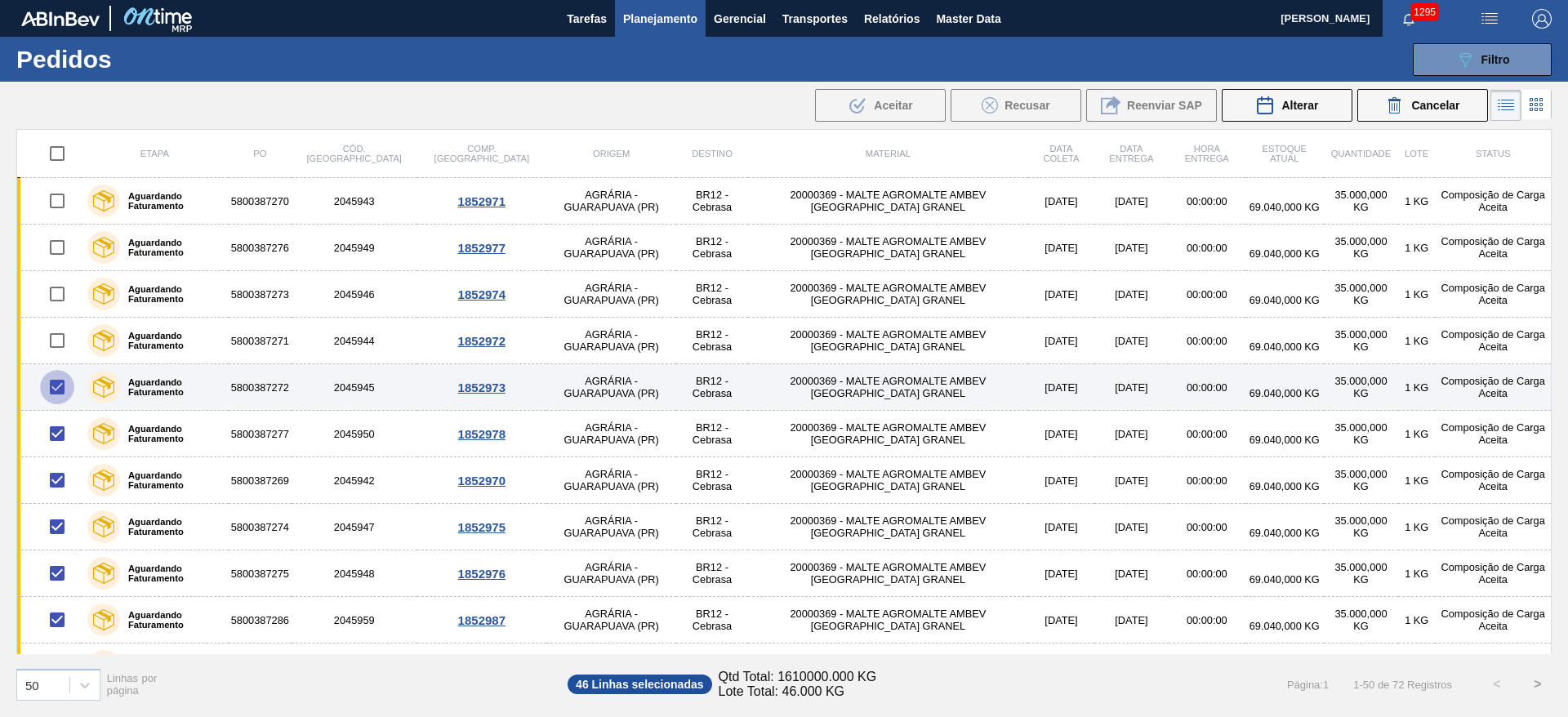
click at [56, 383] on input "checkbox" at bounding box center [57, 386] width 34 height 34
checkbox input "false"
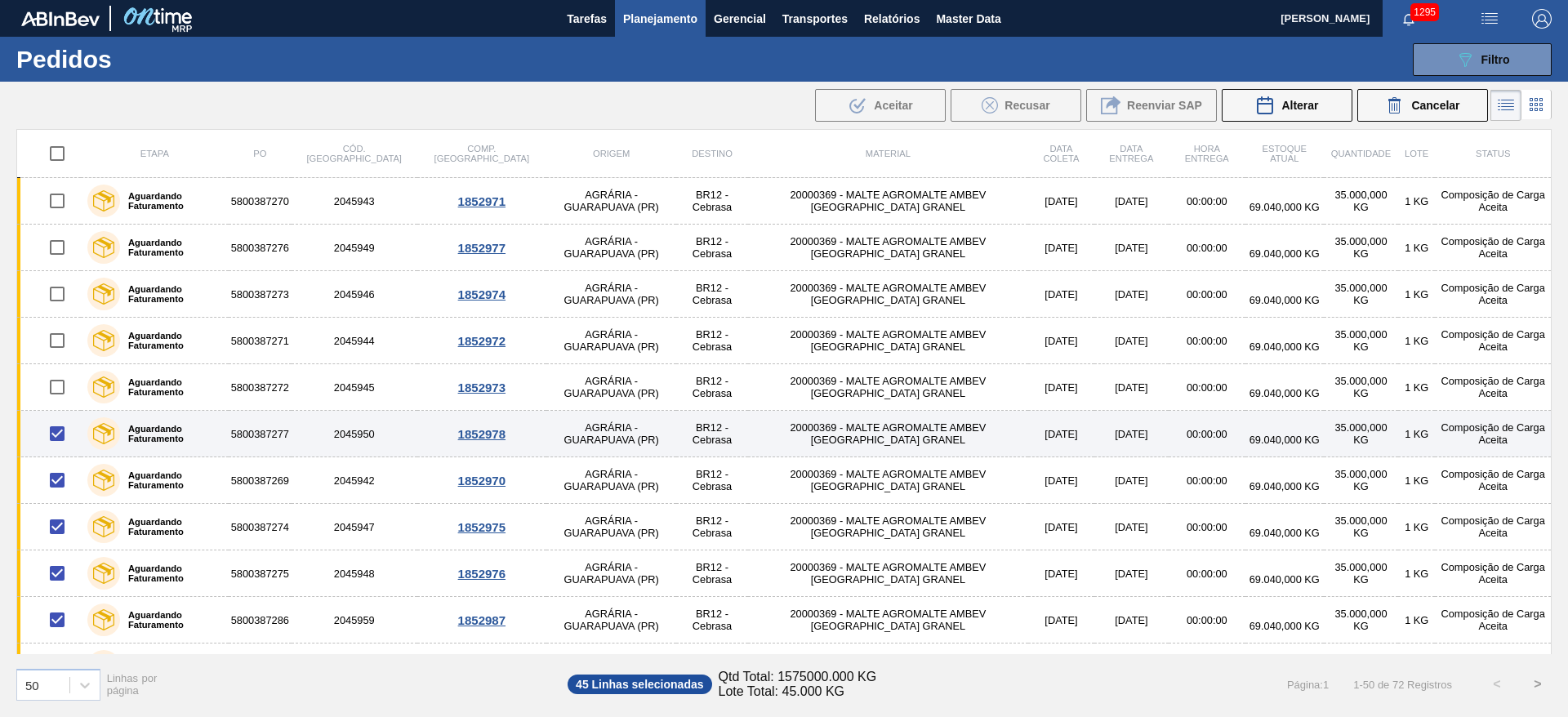
click at [57, 438] on input "checkbox" at bounding box center [57, 433] width 34 height 34
checkbox input "false"
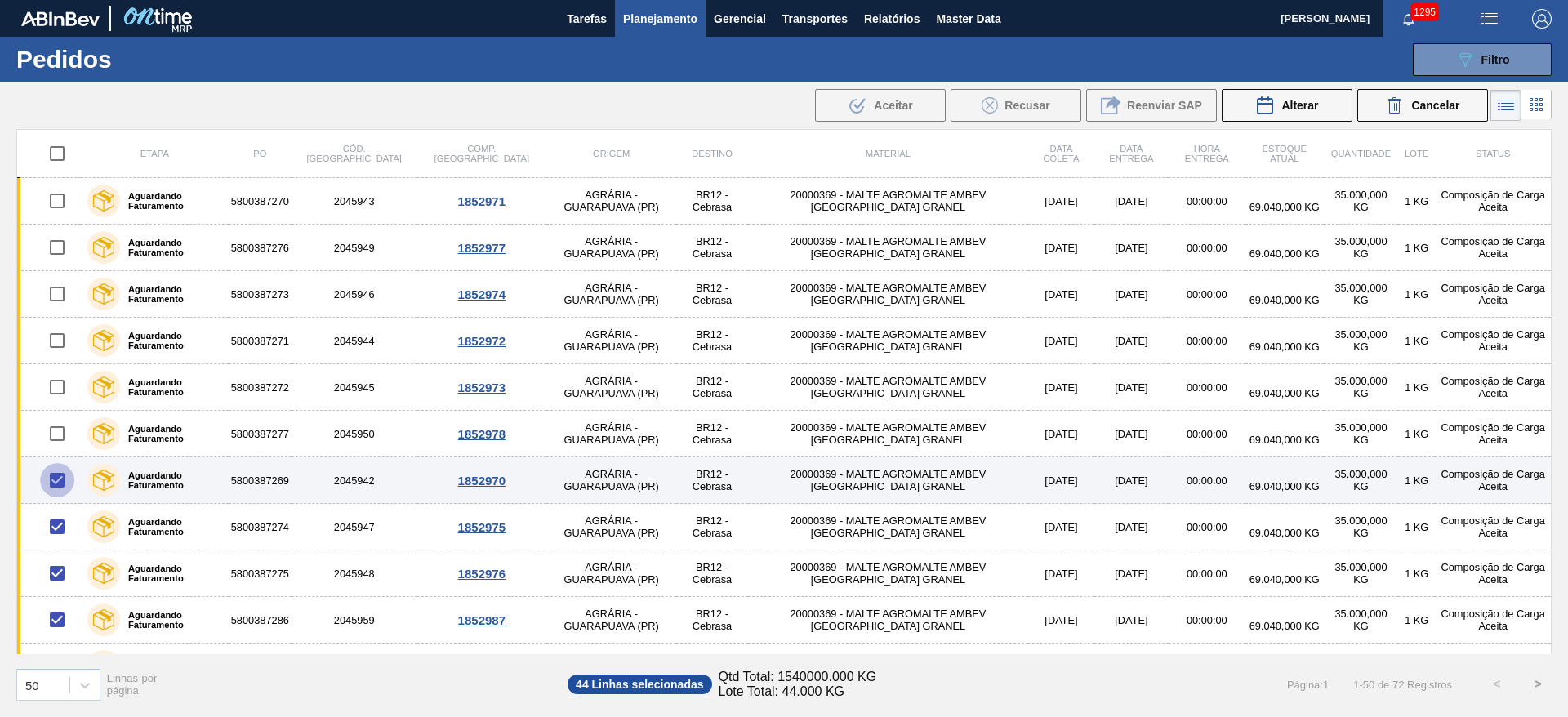
click at [59, 485] on input "checkbox" at bounding box center [57, 479] width 34 height 34
checkbox input "false"
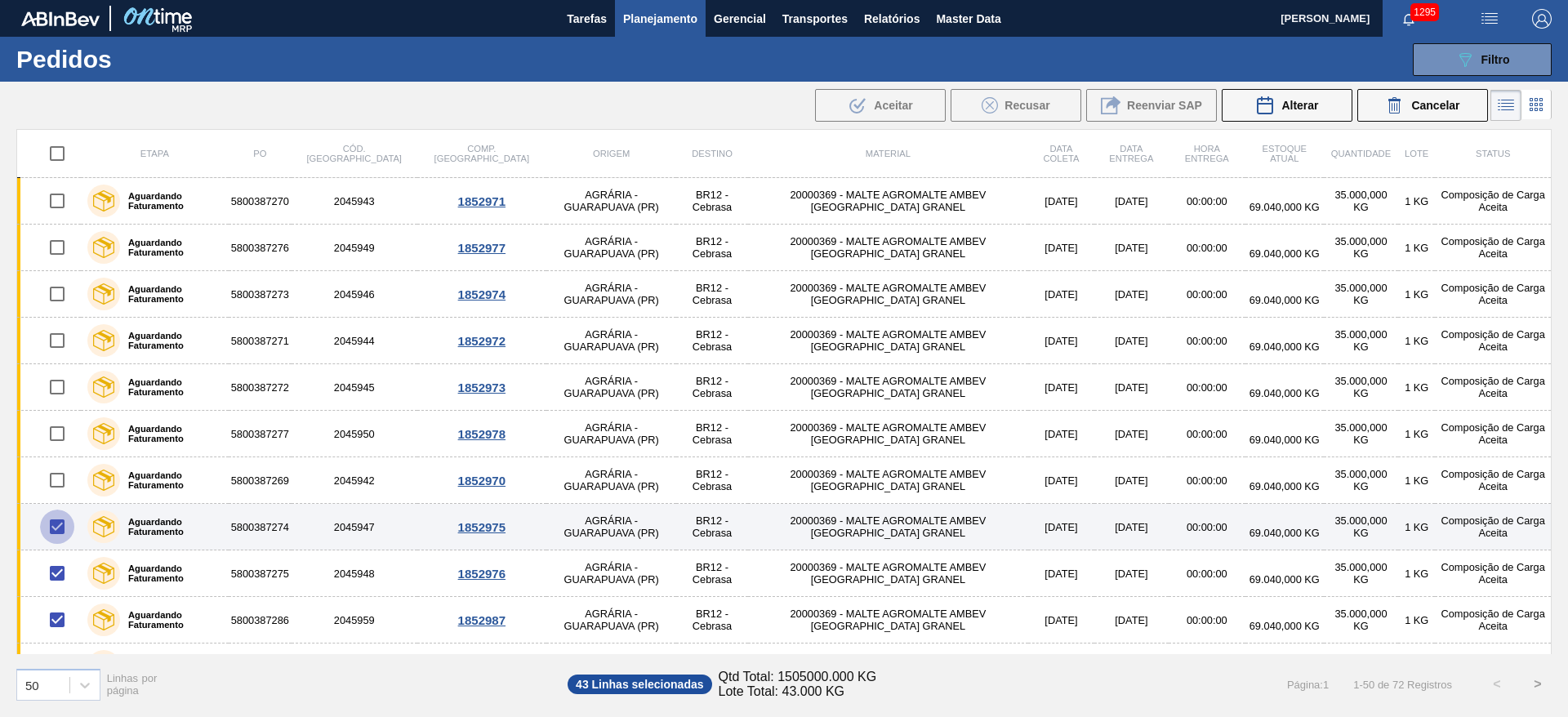
click at [53, 529] on input "checkbox" at bounding box center [57, 526] width 34 height 34
checkbox input "false"
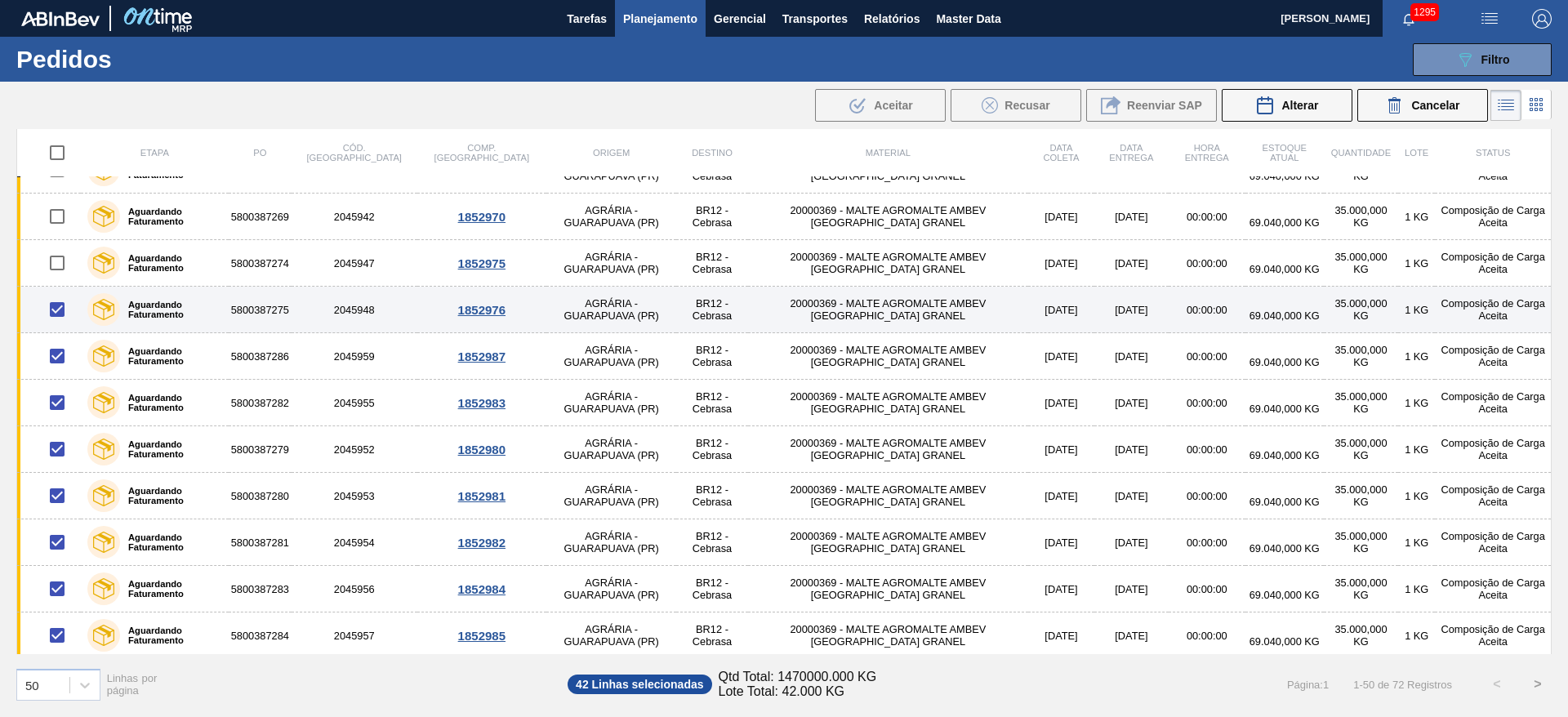
scroll to position [244, 0]
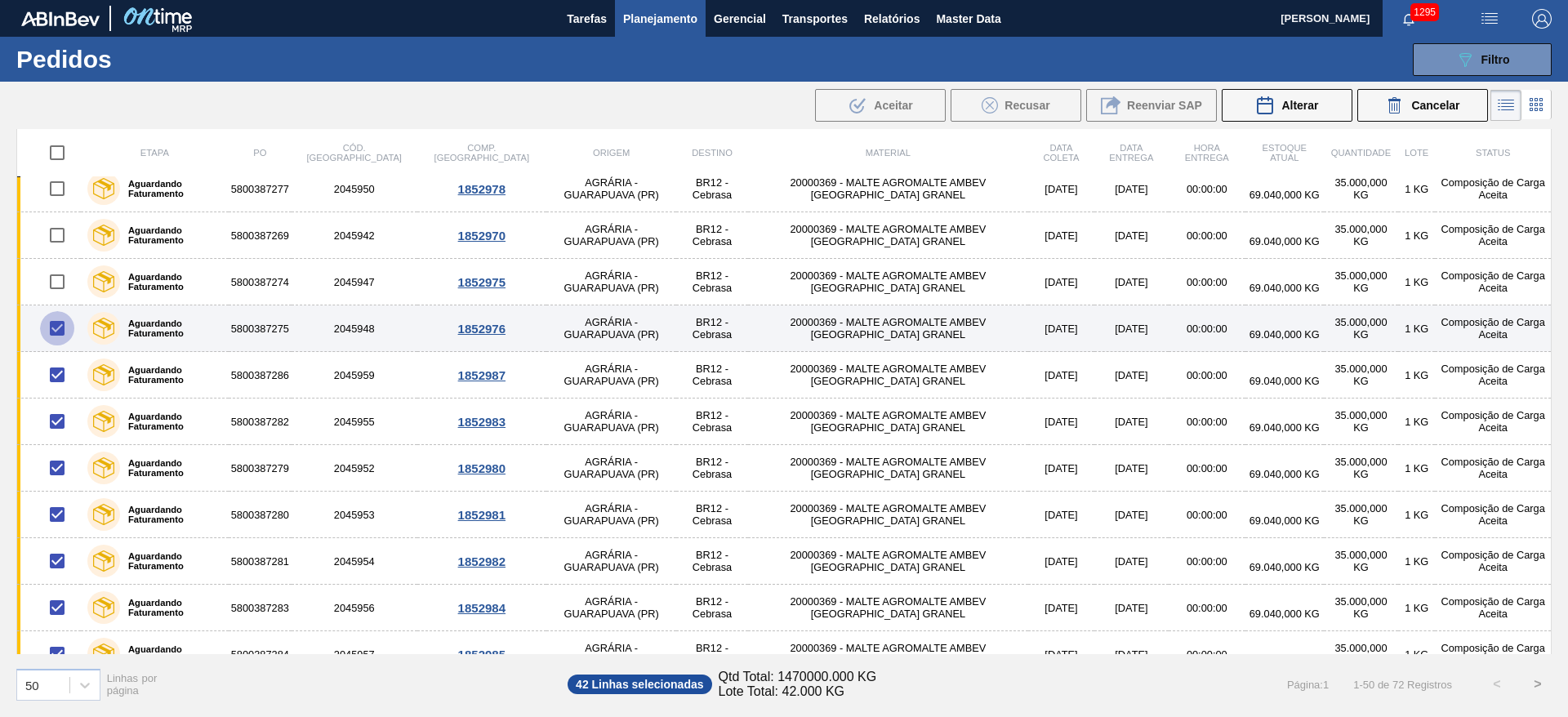
click at [60, 327] on input "checkbox" at bounding box center [57, 328] width 34 height 34
checkbox input "false"
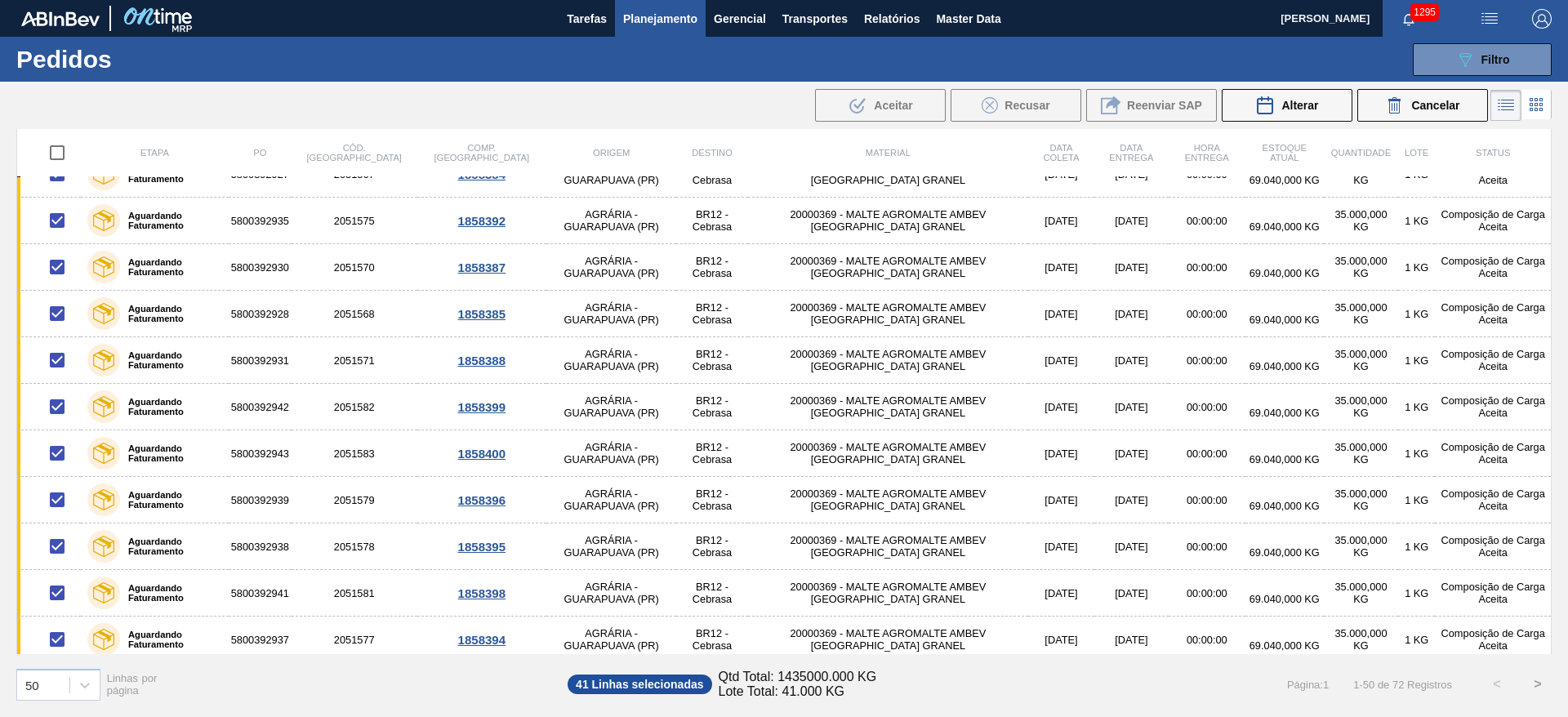
scroll to position [1851, 0]
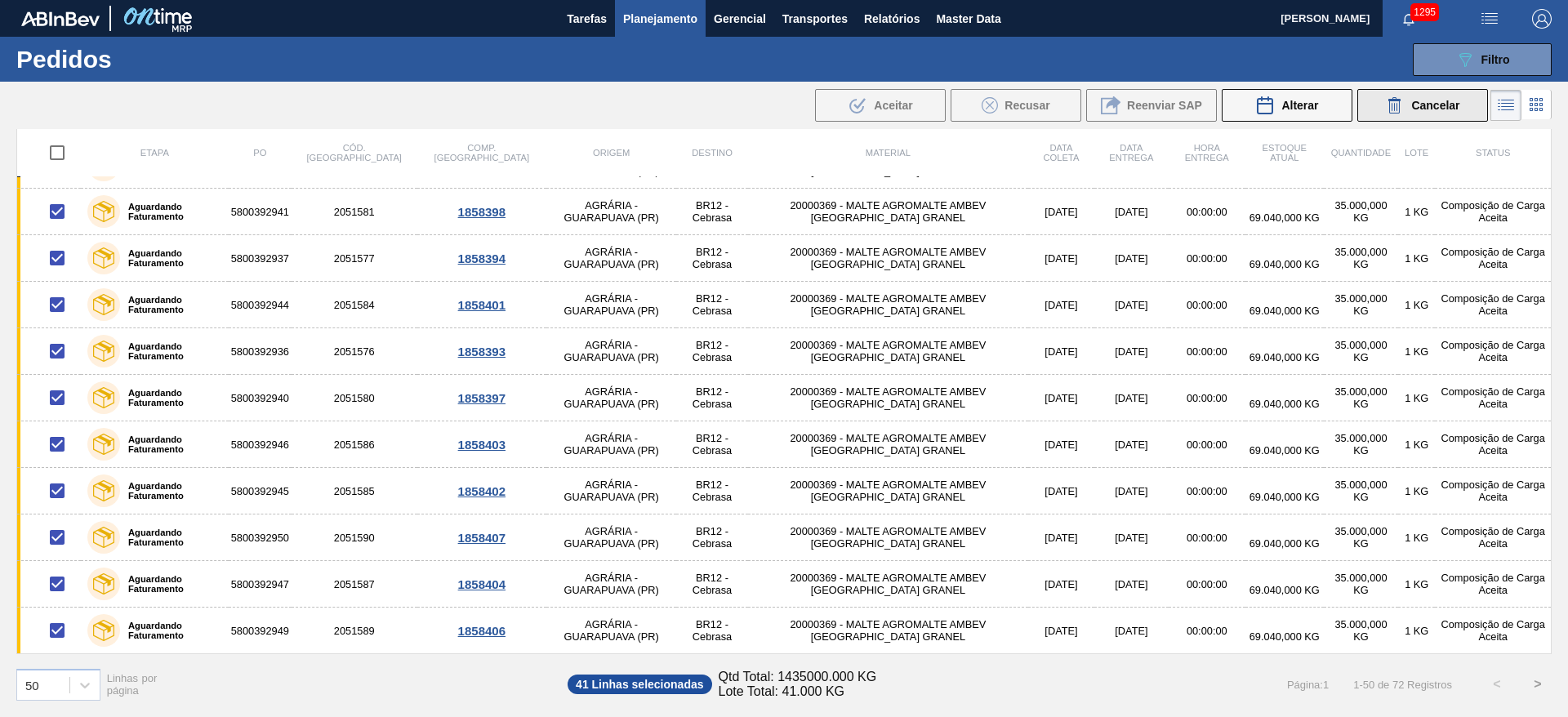
click at [1425, 103] on span "Cancelar" at bounding box center [1435, 105] width 49 height 13
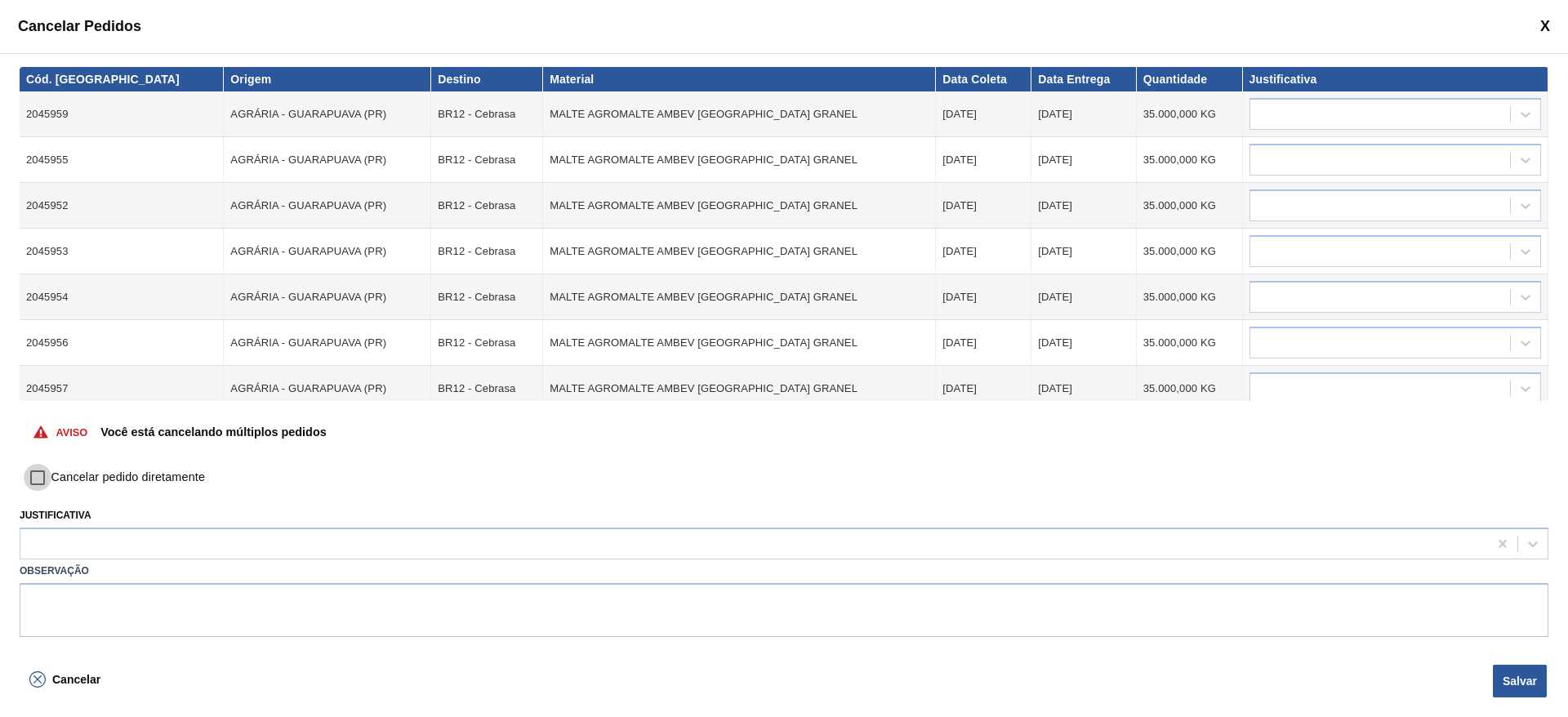
click at [43, 473] on input "Cancelar pedido diretamente" at bounding box center [38, 477] width 27 height 27
checkbox input "true"
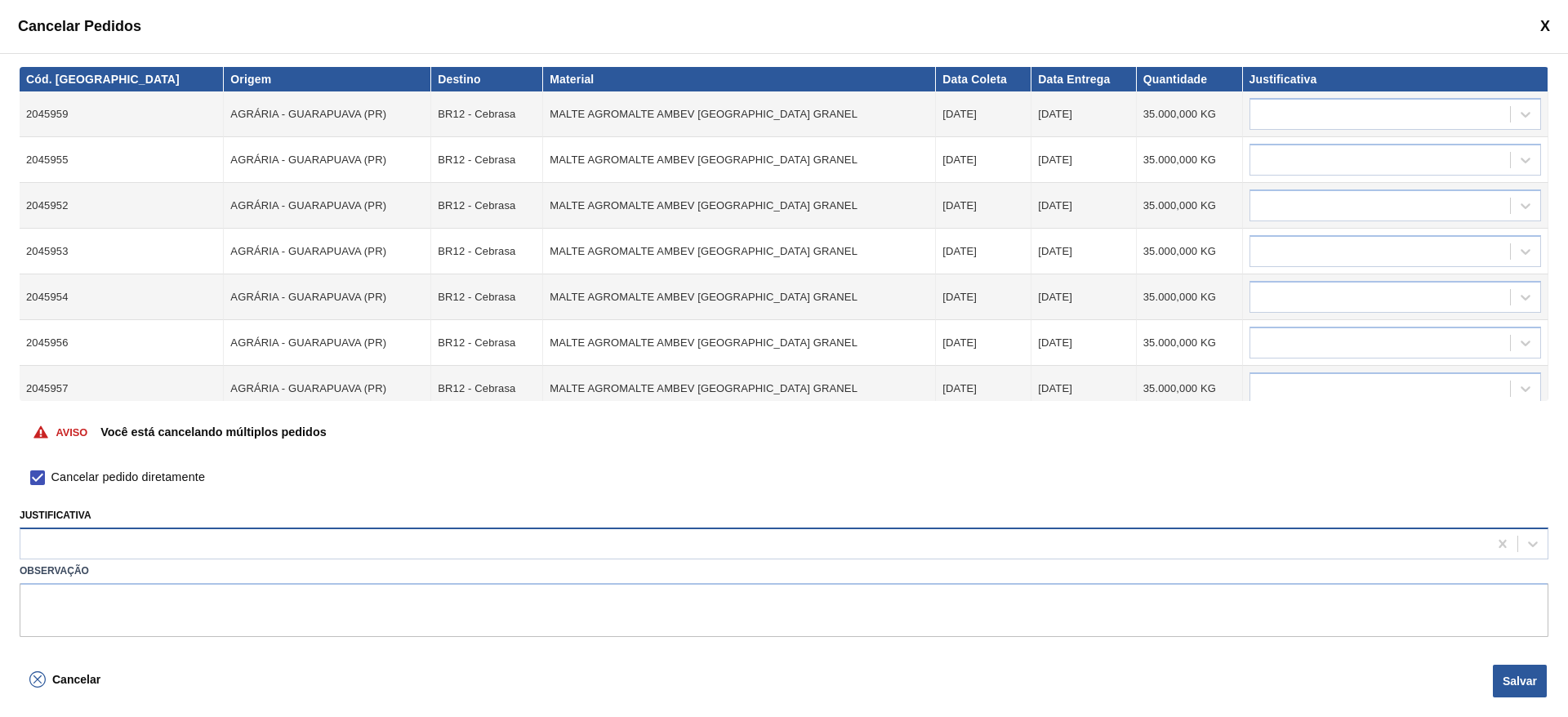
click at [51, 546] on div at bounding box center [754, 544] width 1467 height 24
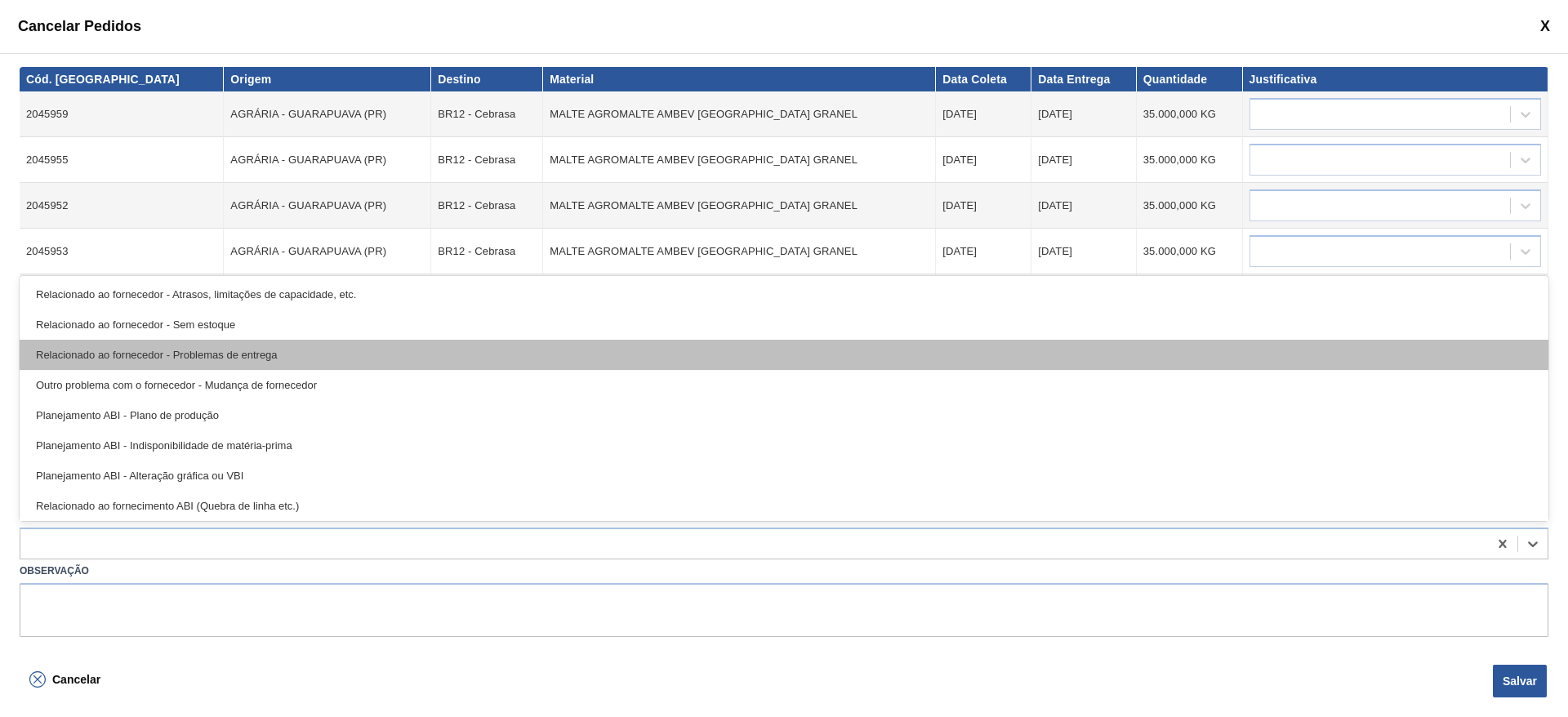
click at [148, 354] on div "Relacionado ao fornecedor - Problemas de entrega" at bounding box center [783, 354] width 1529 height 30
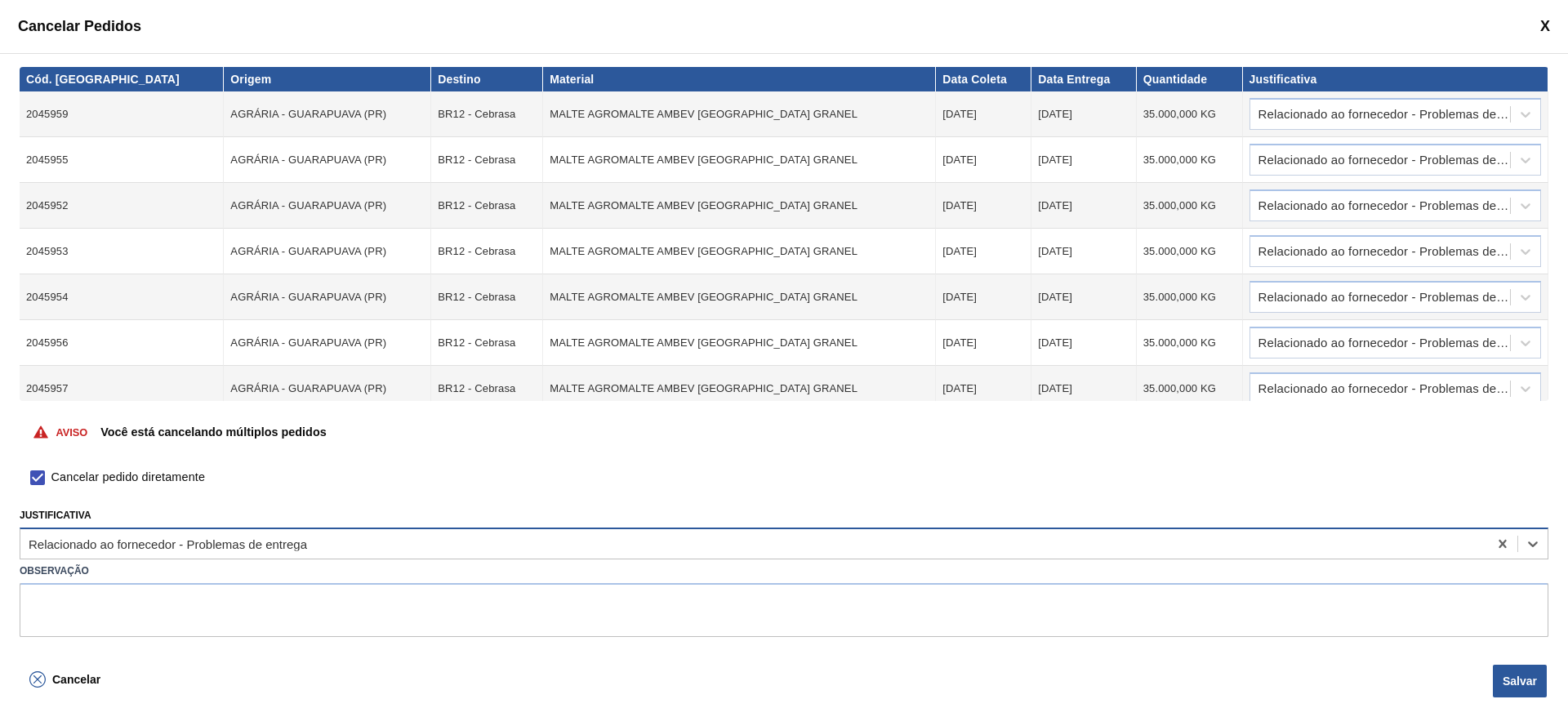
click at [169, 543] on div "Relacionado ao fornecedor - Problemas de entrega" at bounding box center [168, 544] width 278 height 14
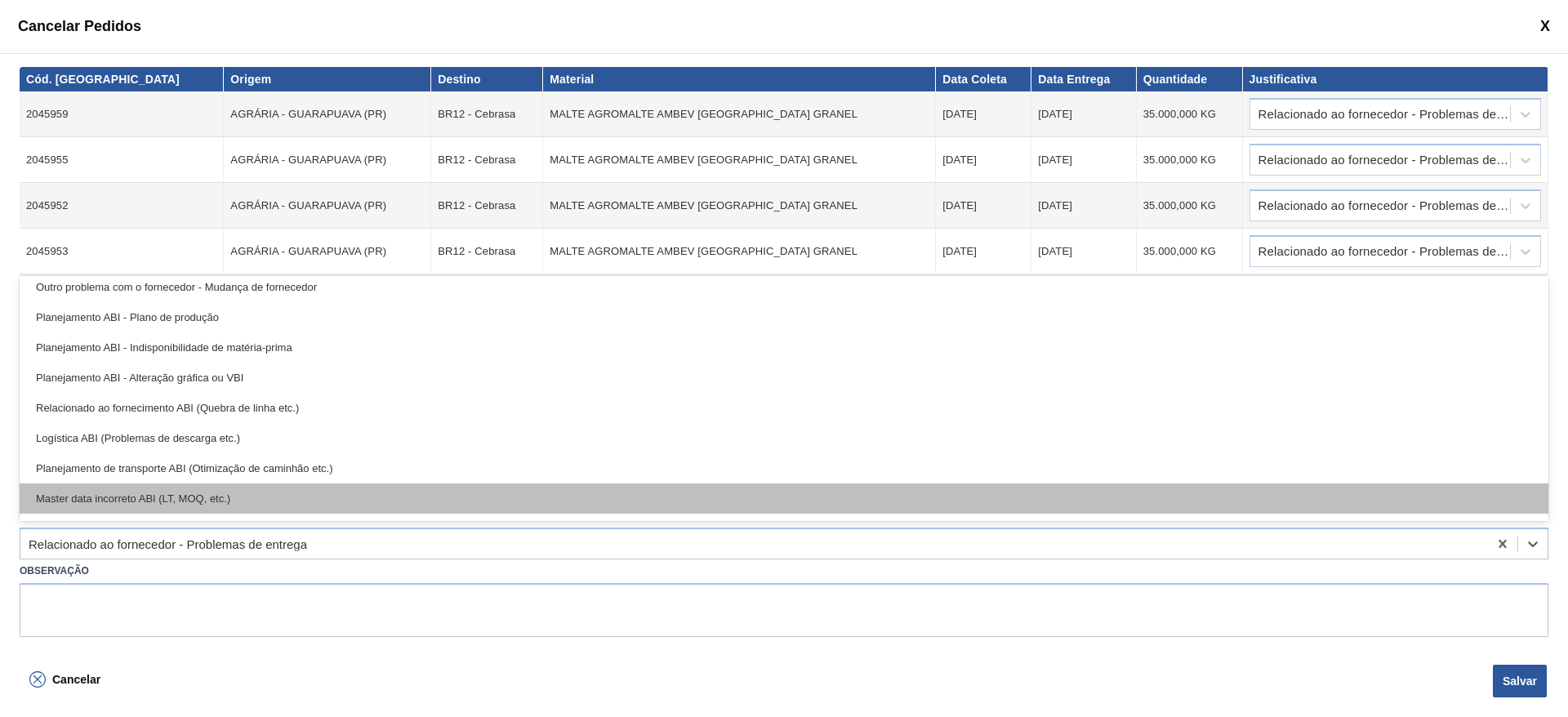
scroll to position [60, 0]
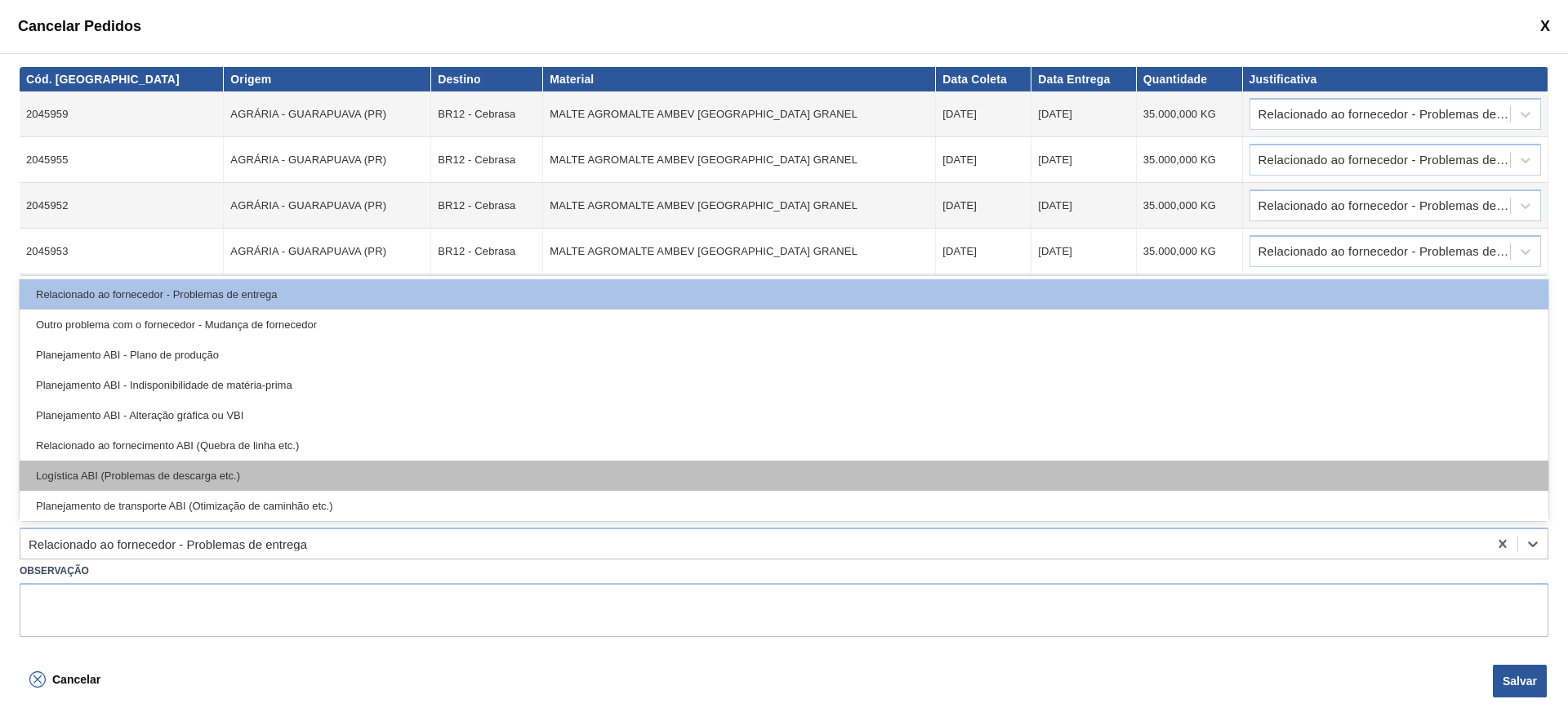
click at [129, 475] on div "Logística ABI (Problemas de descarga etc.)" at bounding box center [783, 475] width 1529 height 30
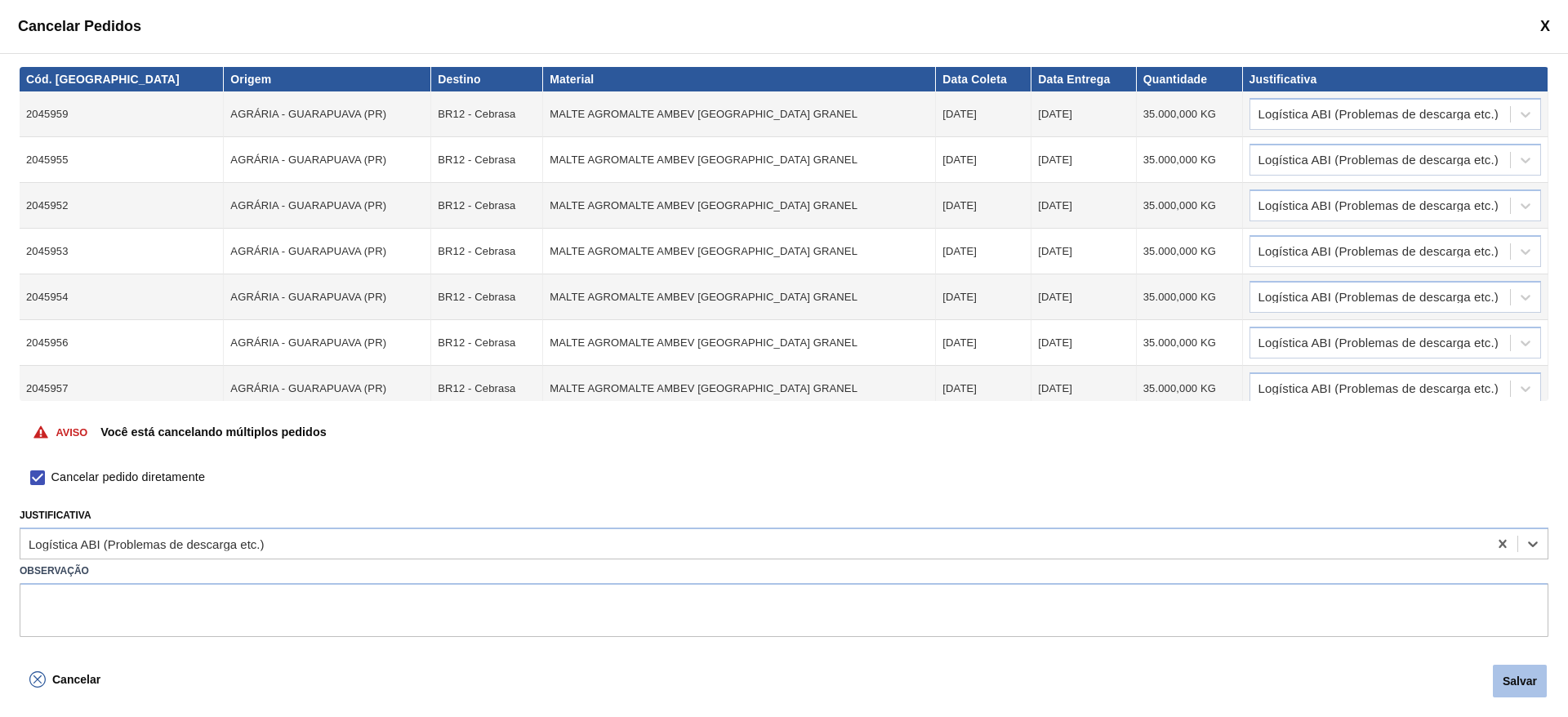
click at [1523, 674] on button "Salvar" at bounding box center [1519, 681] width 54 height 33
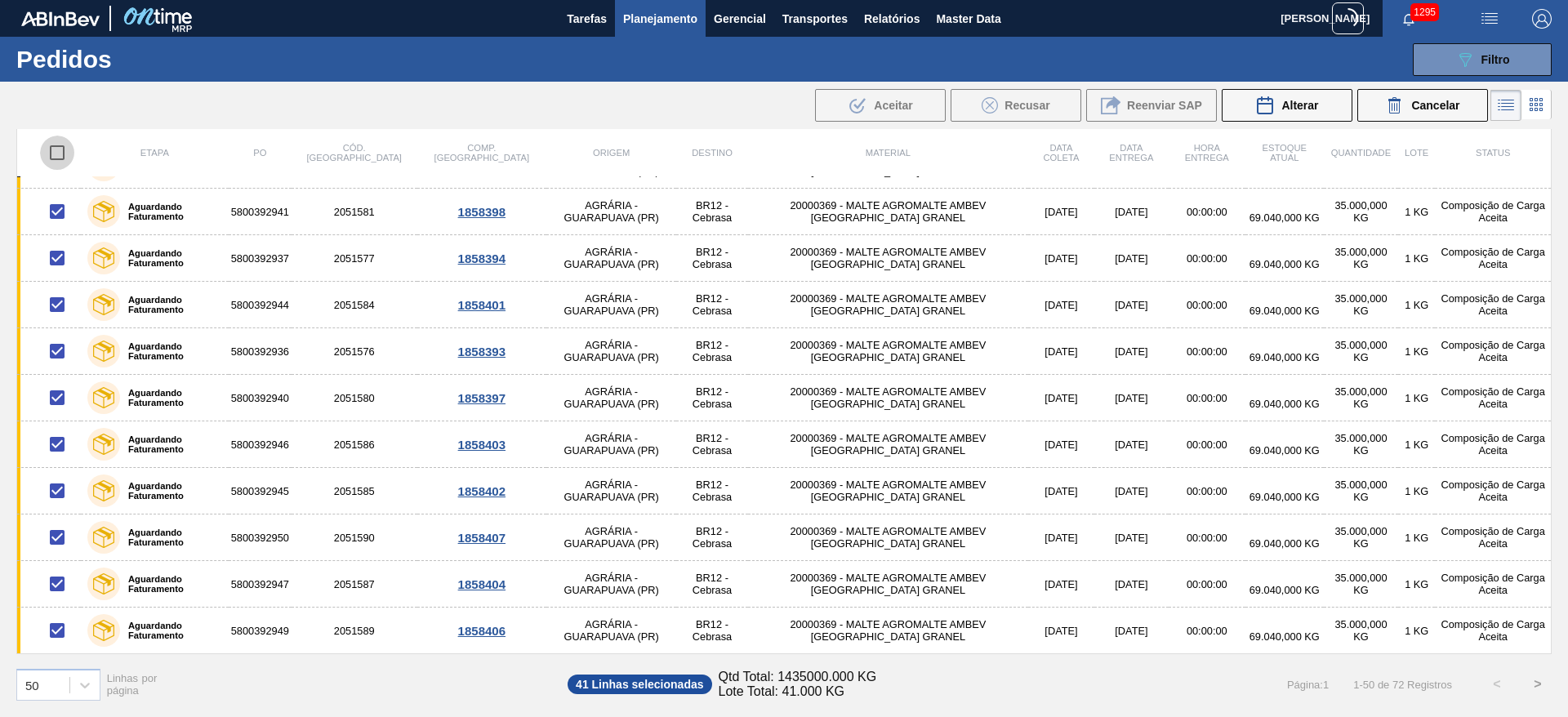
click at [54, 153] on input "checkbox" at bounding box center [57, 152] width 34 height 34
checkbox input "true"
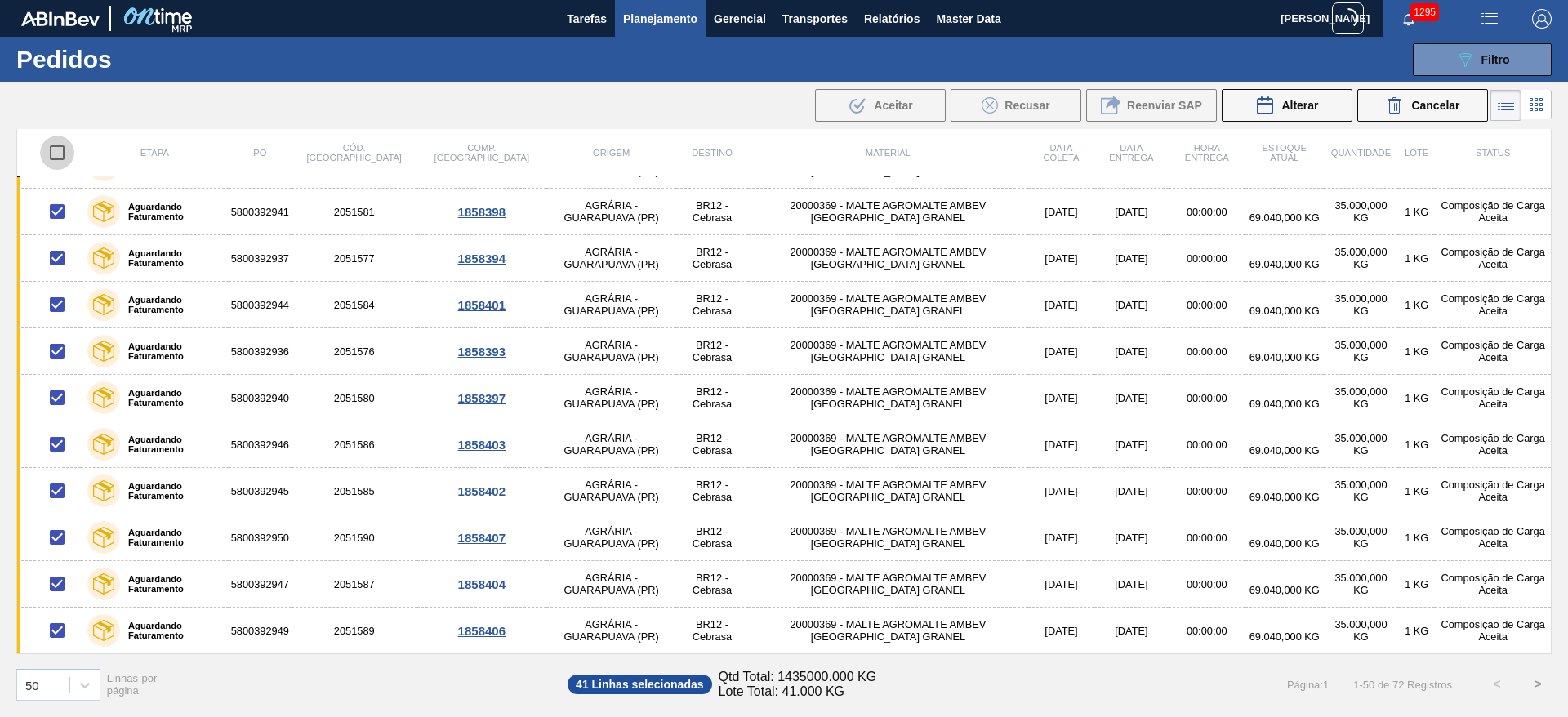
checkbox input "true"
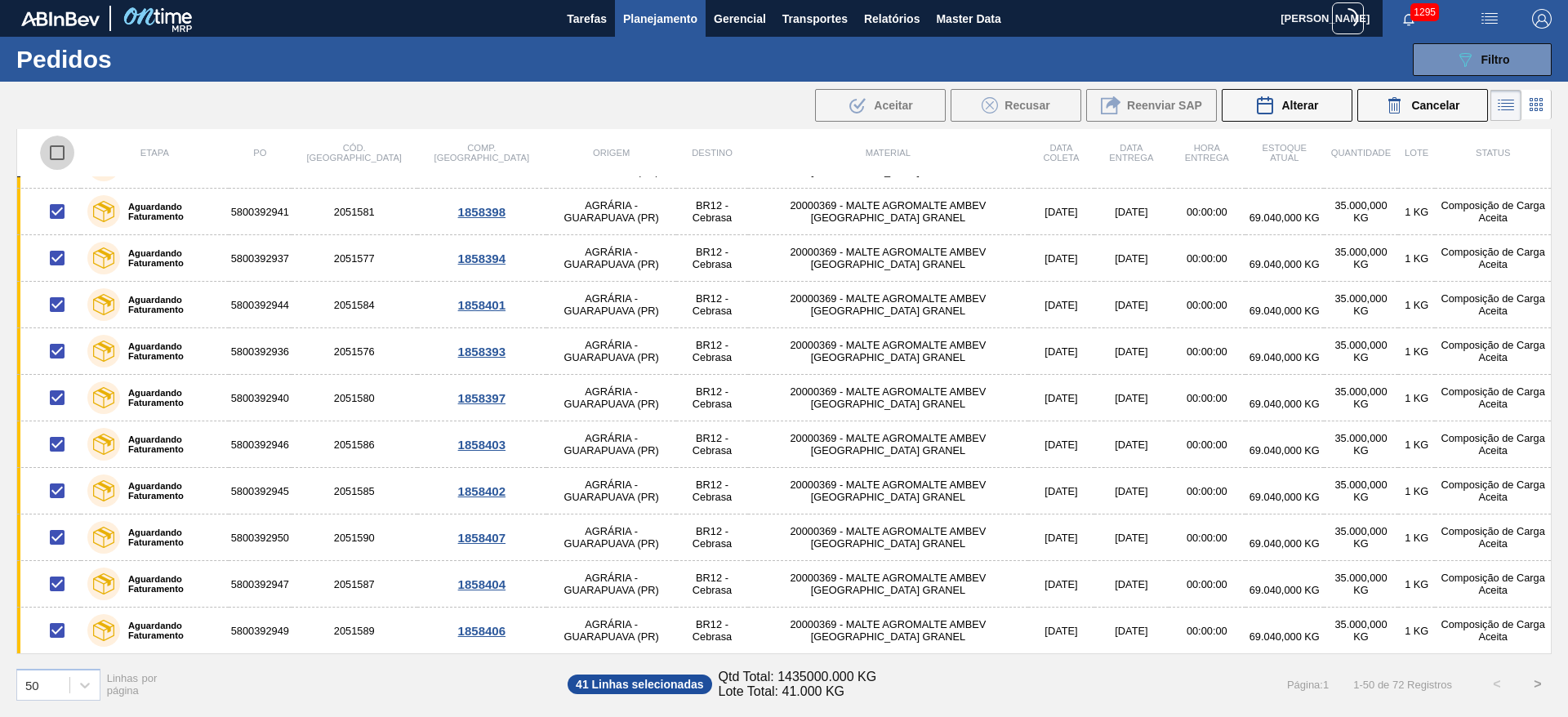
checkbox input "true"
click at [54, 153] on input "checkbox" at bounding box center [57, 152] width 34 height 34
checkbox input "false"
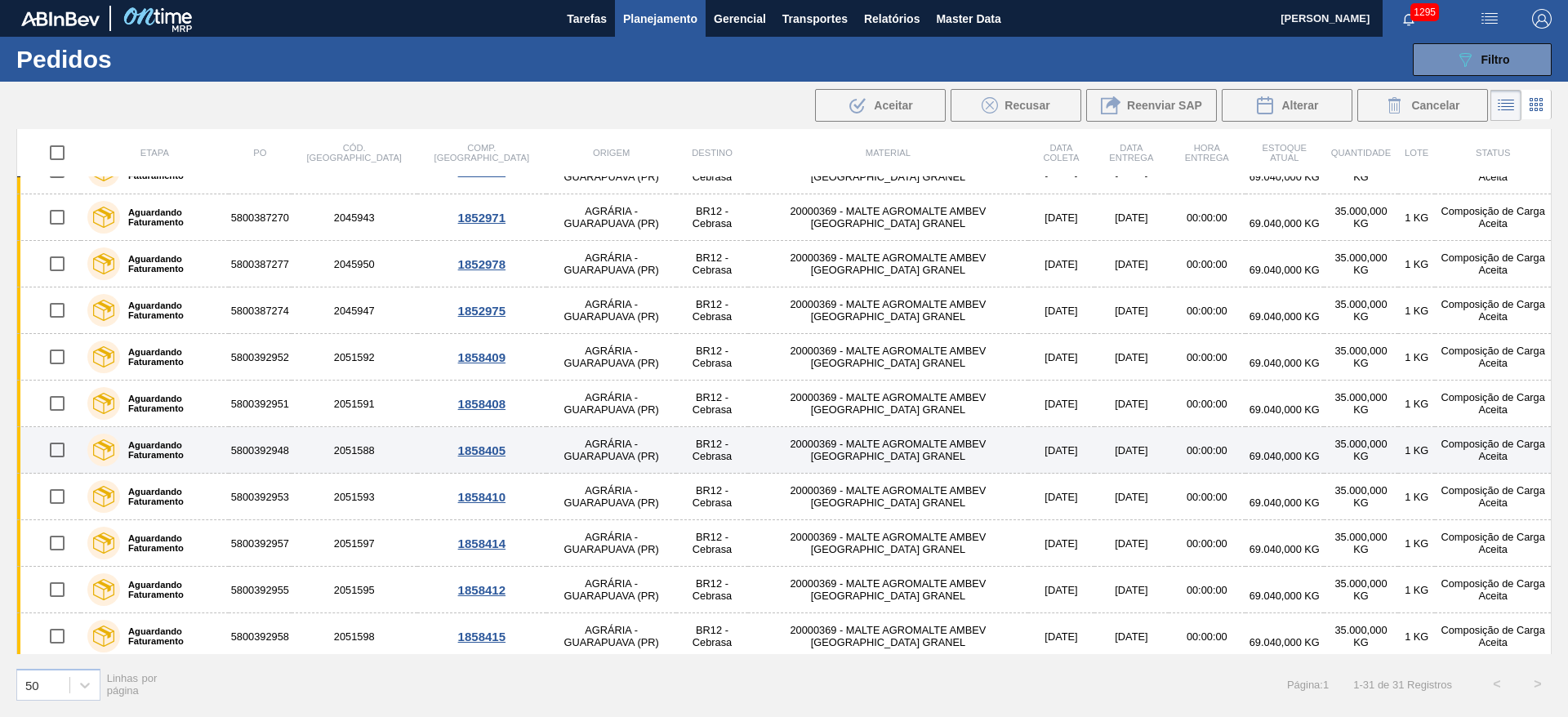
scroll to position [232, 0]
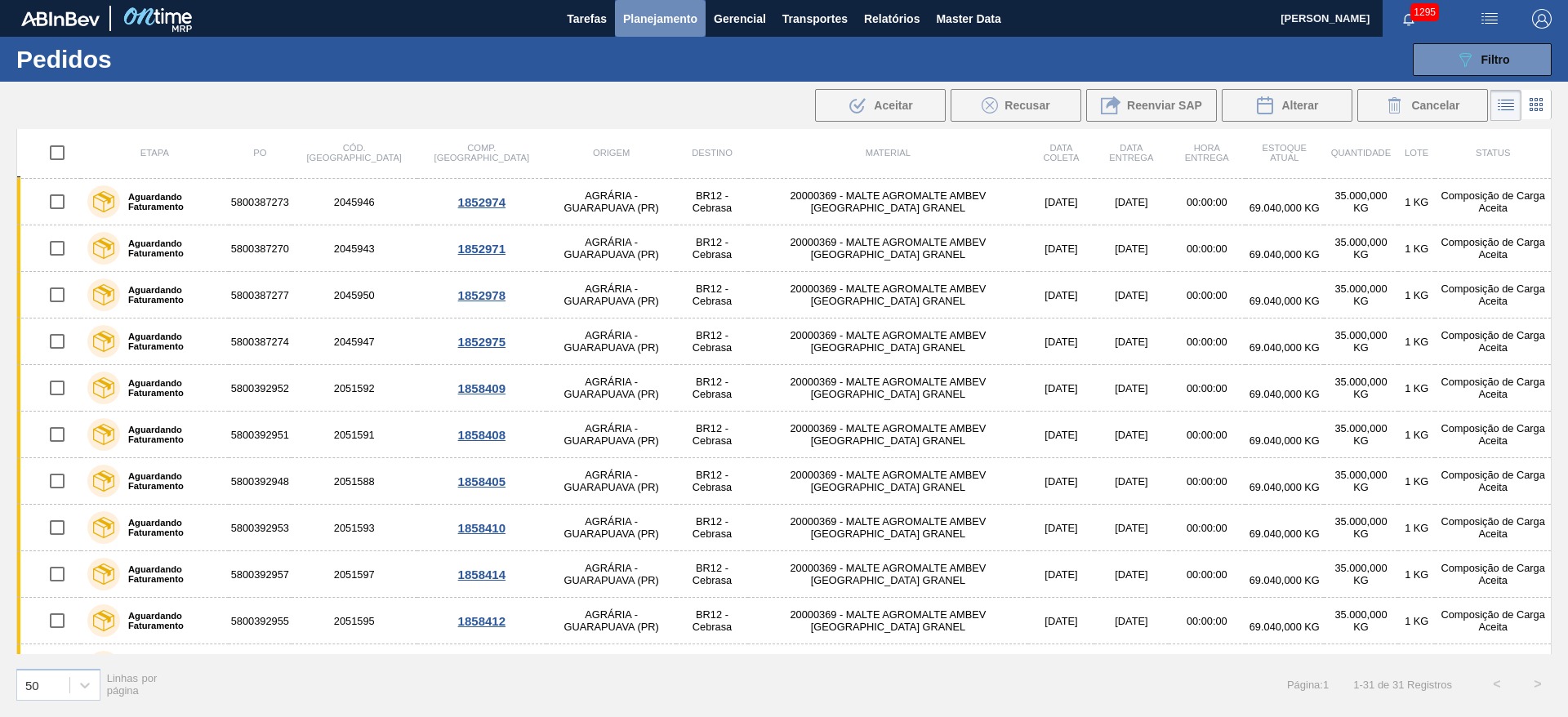
click at [670, 16] on span "Planejamento" at bounding box center [659, 18] width 74 height 19
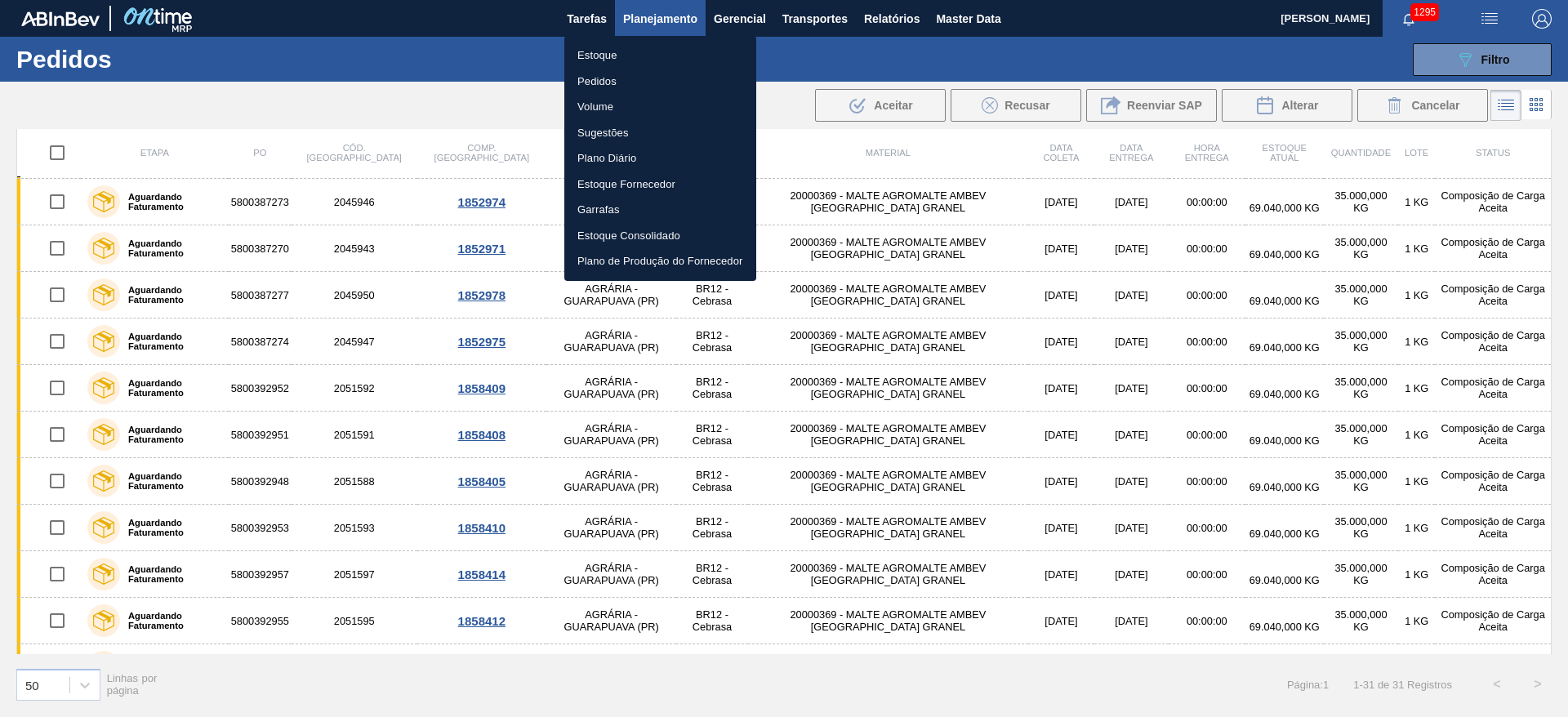
click at [593, 57] on li "Estoque" at bounding box center [660, 55] width 192 height 27
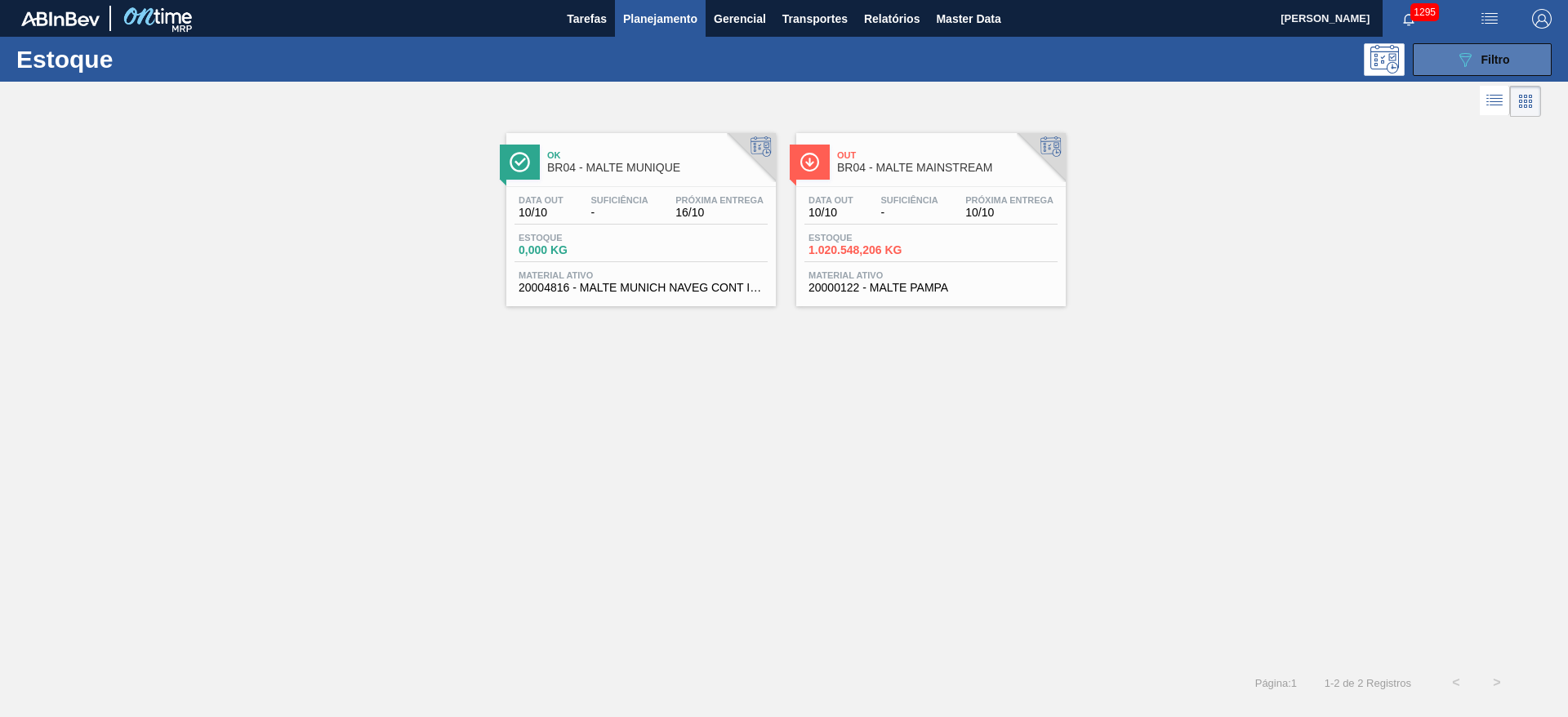
click at [1472, 45] on button "089F7B8B-B2A5-4AFE-B5C0-19BA573D28AC Filtro" at bounding box center [1482, 60] width 139 height 33
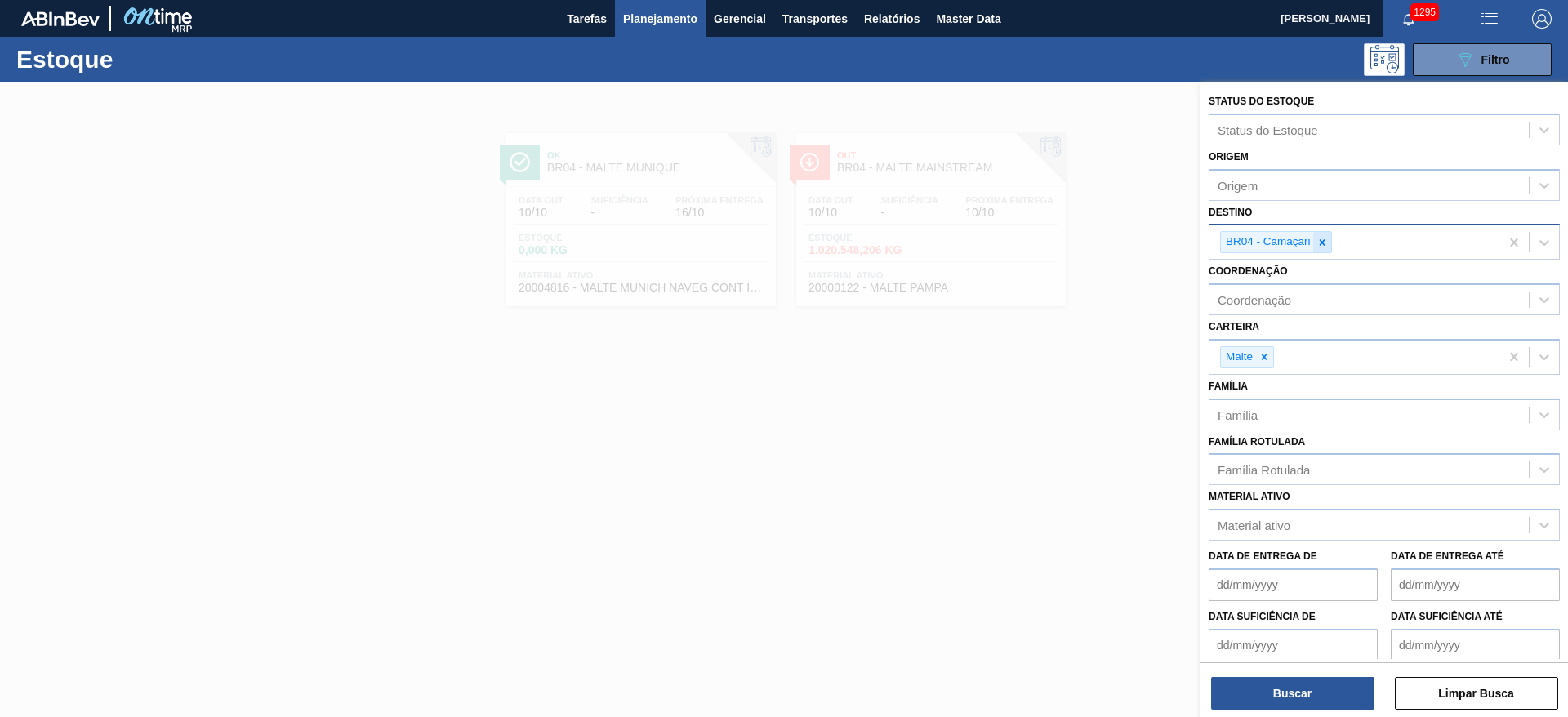
click at [1323, 244] on icon at bounding box center [1322, 243] width 11 height 11
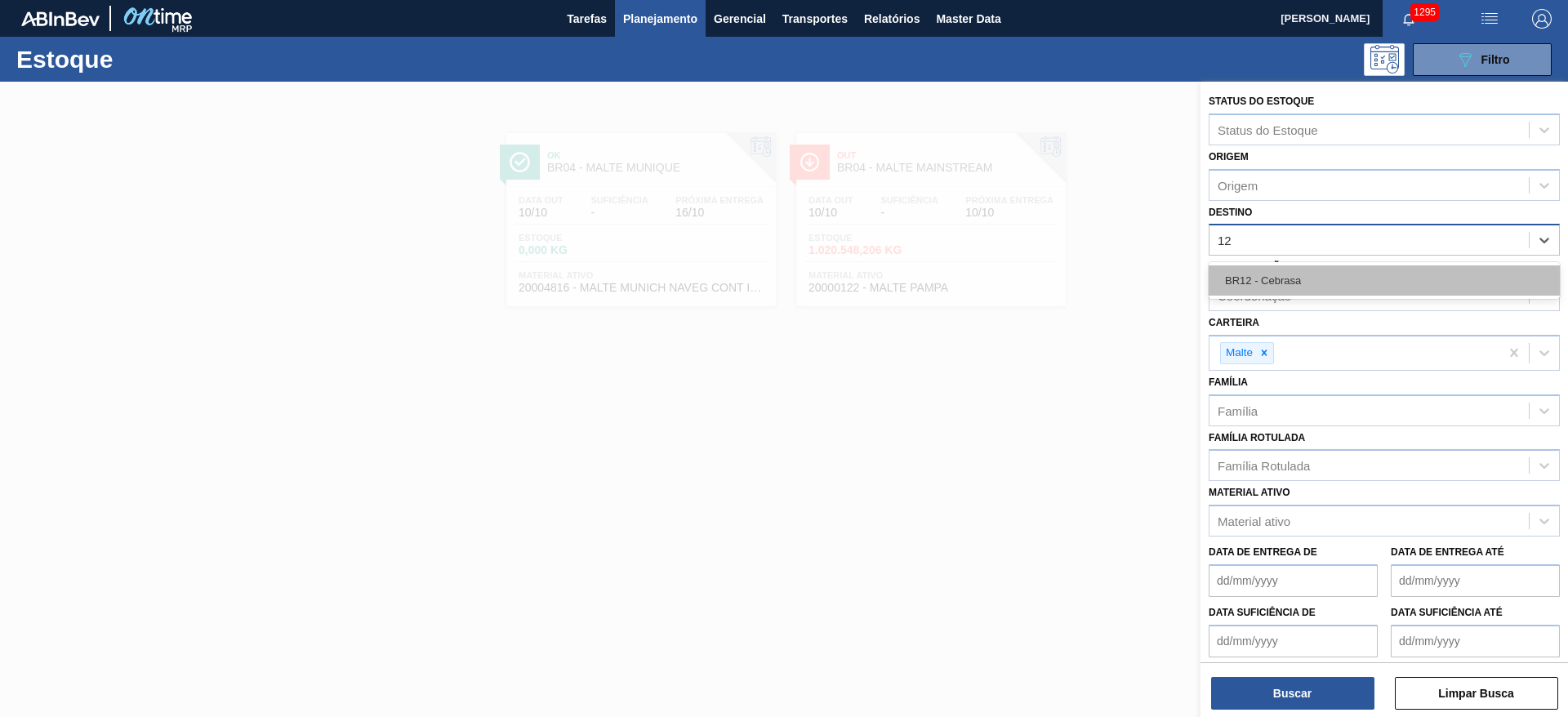
click at [1305, 274] on div "BR12 - Cebrasa" at bounding box center [1383, 280] width 351 height 30
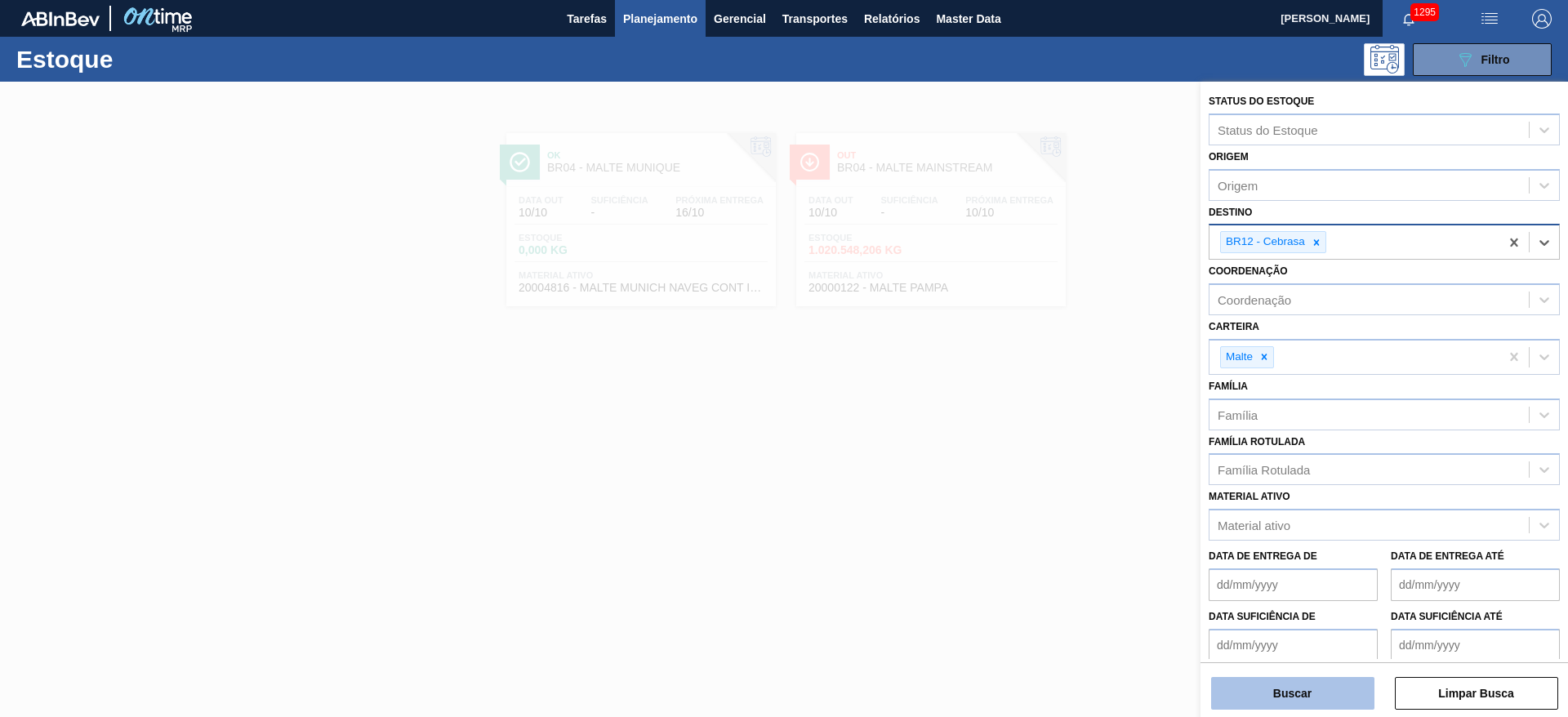
click at [1282, 699] on button "Buscar" at bounding box center [1292, 693] width 163 height 33
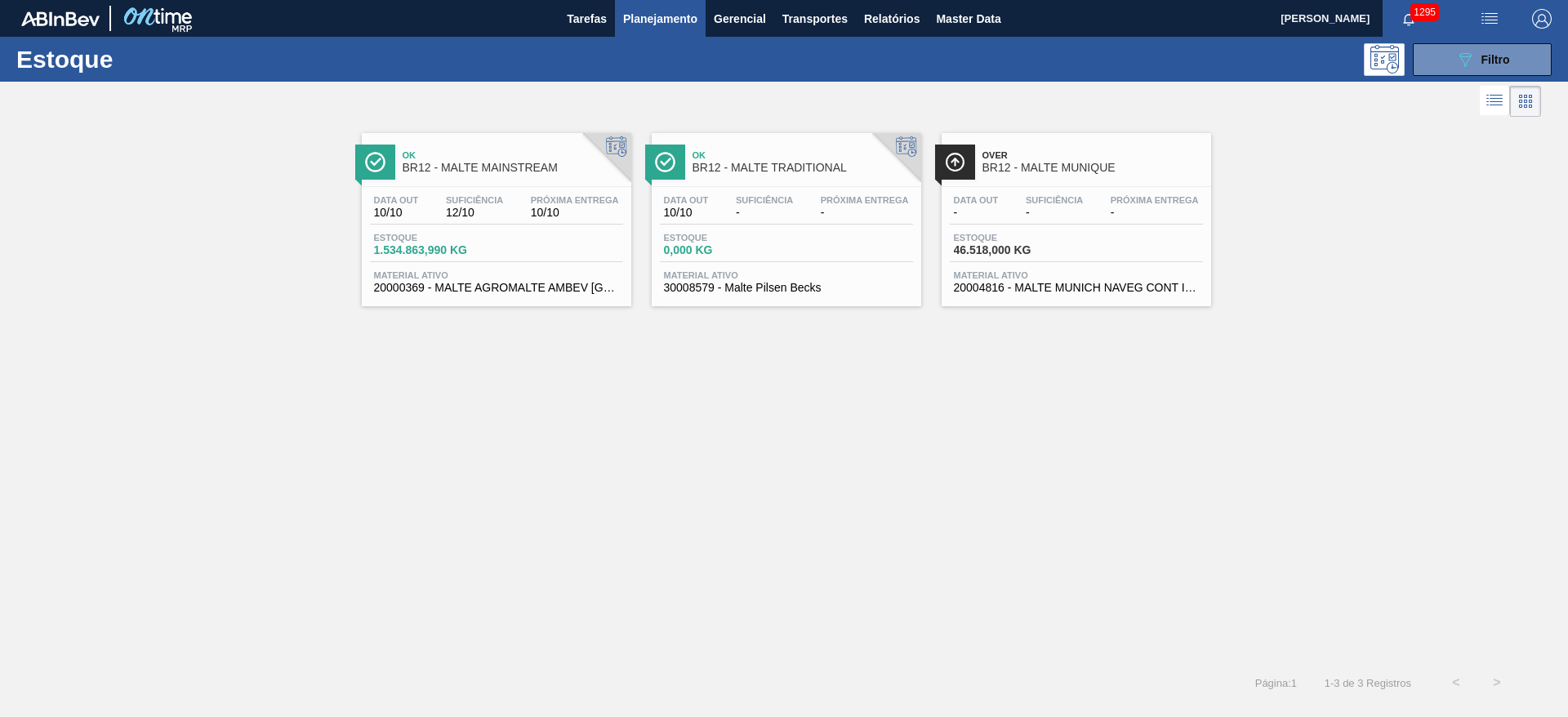
click at [441, 239] on span "Estoque" at bounding box center [430, 237] width 114 height 10
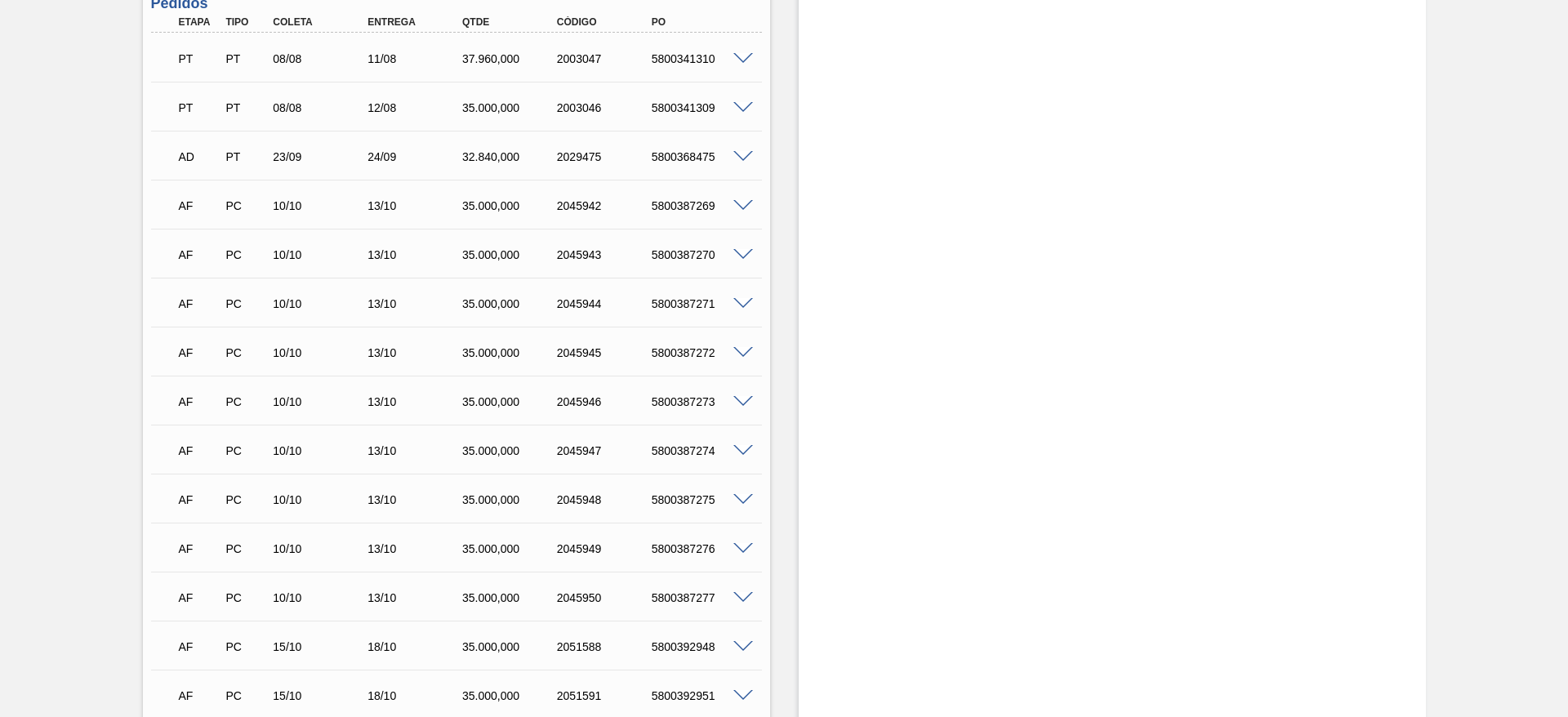
scroll to position [980, 0]
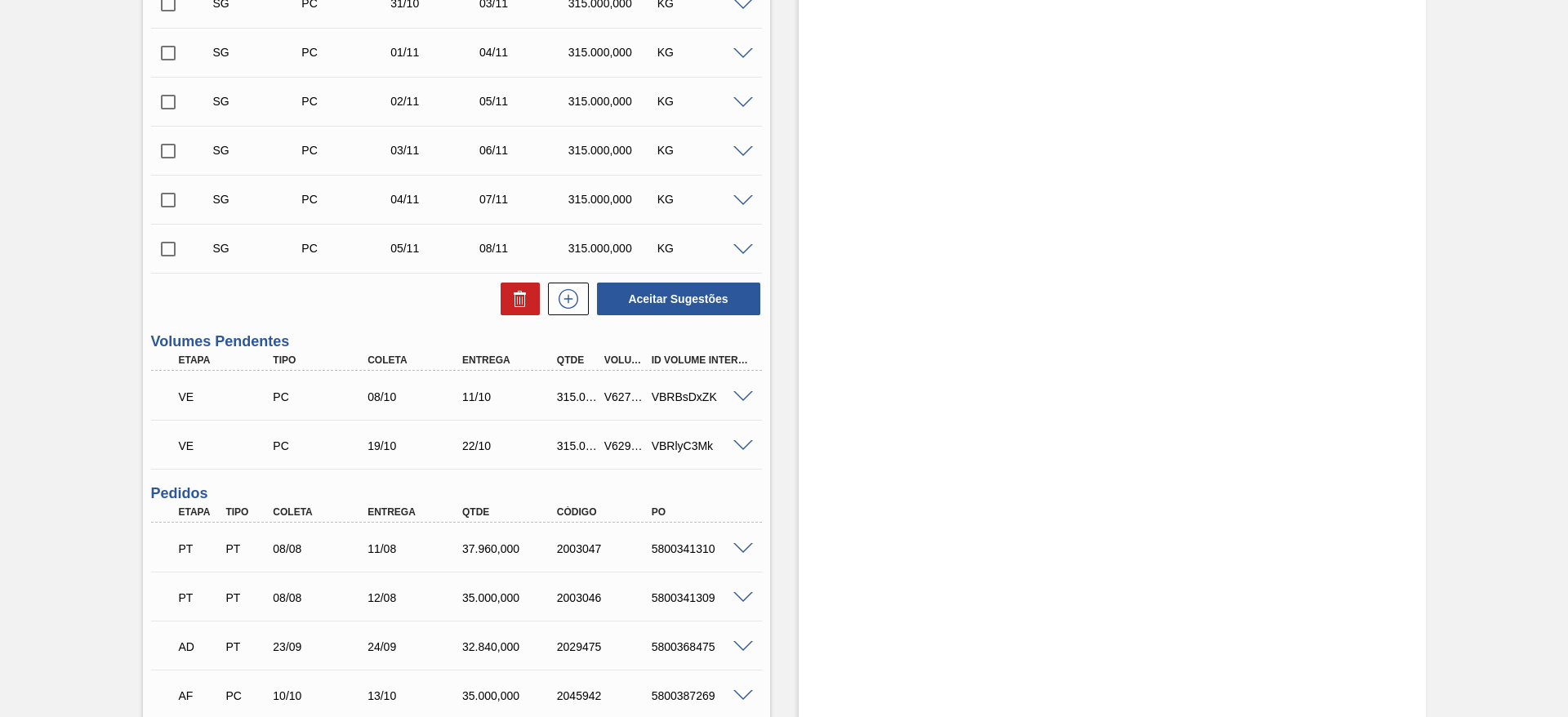
click at [745, 397] on span at bounding box center [743, 397] width 19 height 12
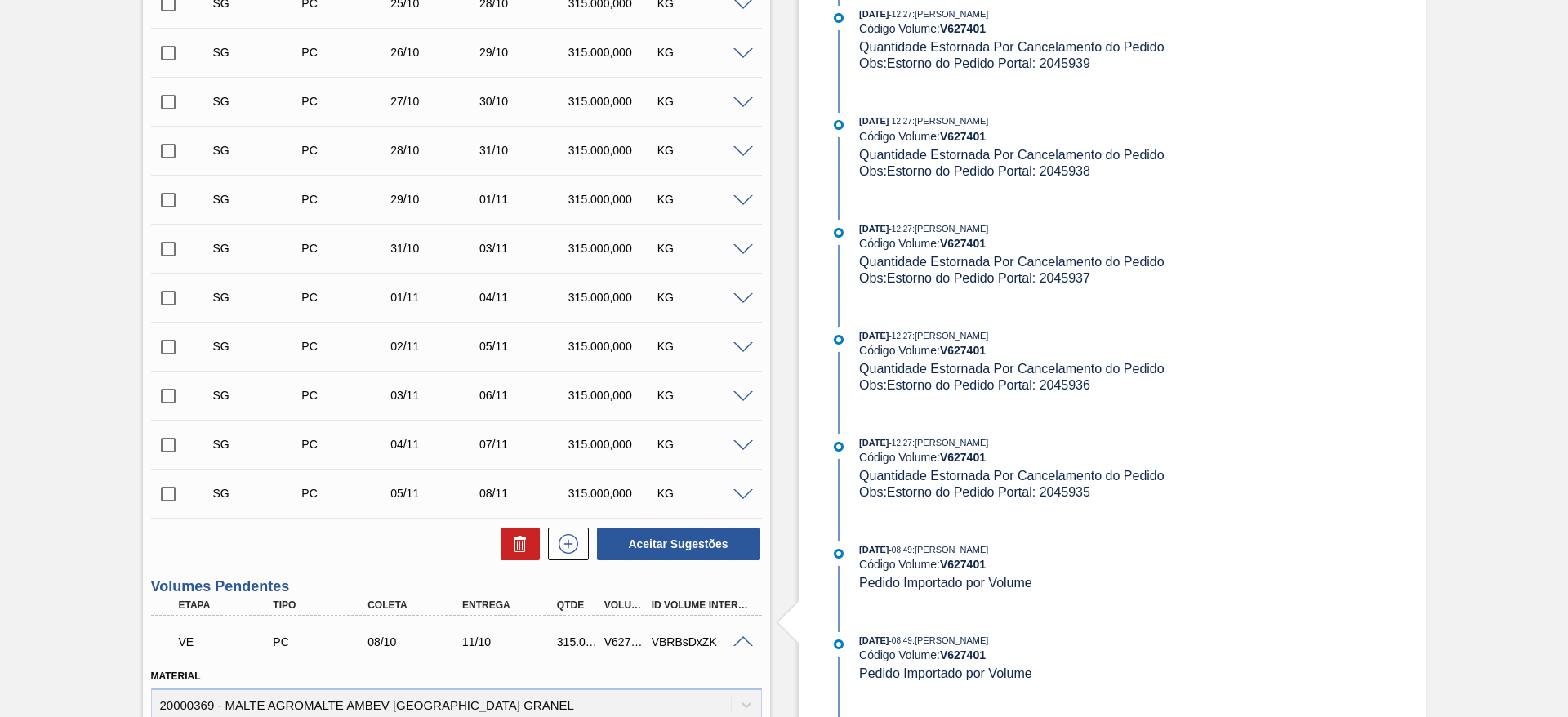
scroll to position [1224, 0]
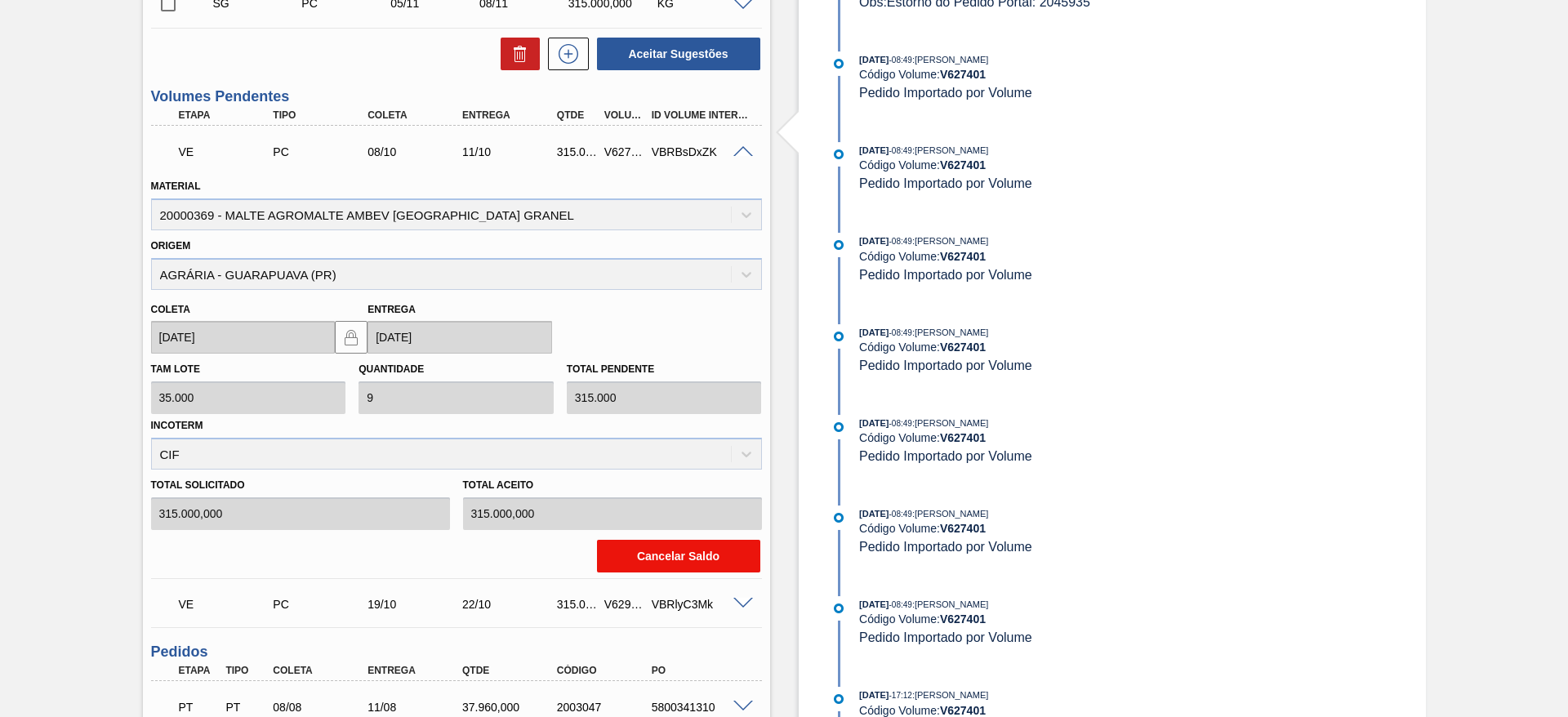
click at [642, 549] on button "Cancelar Saldo" at bounding box center [679, 556] width 163 height 33
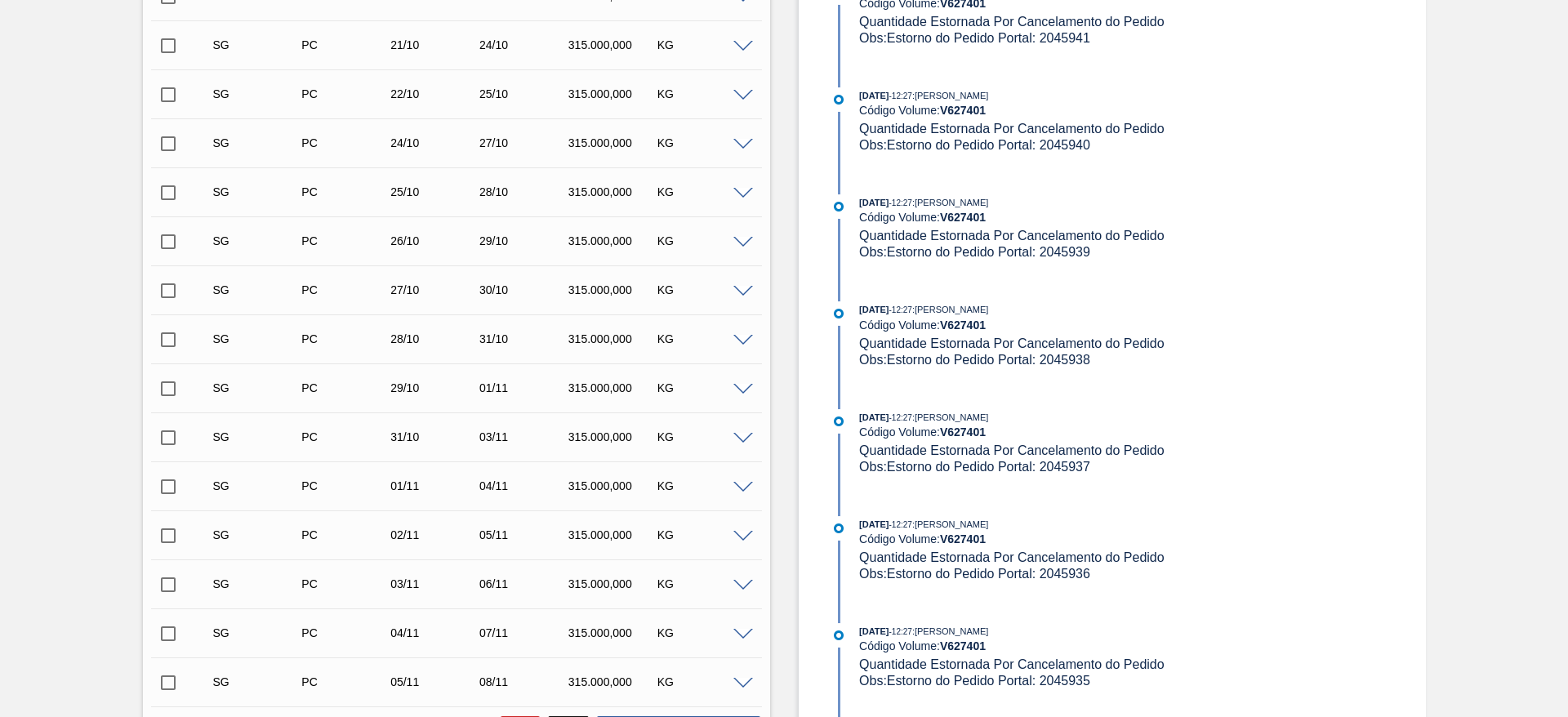
scroll to position [244, 0]
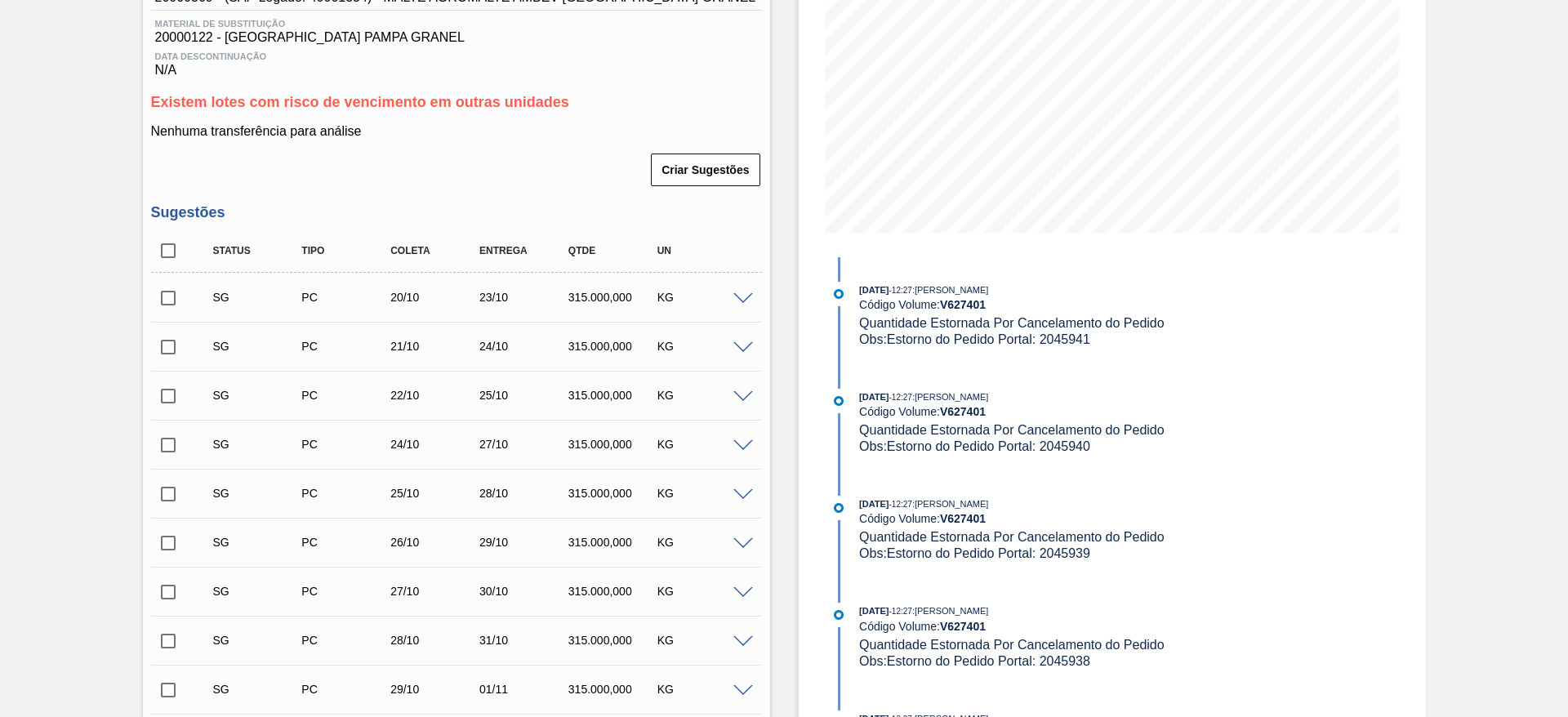
click at [743, 297] on span at bounding box center [743, 299] width 19 height 12
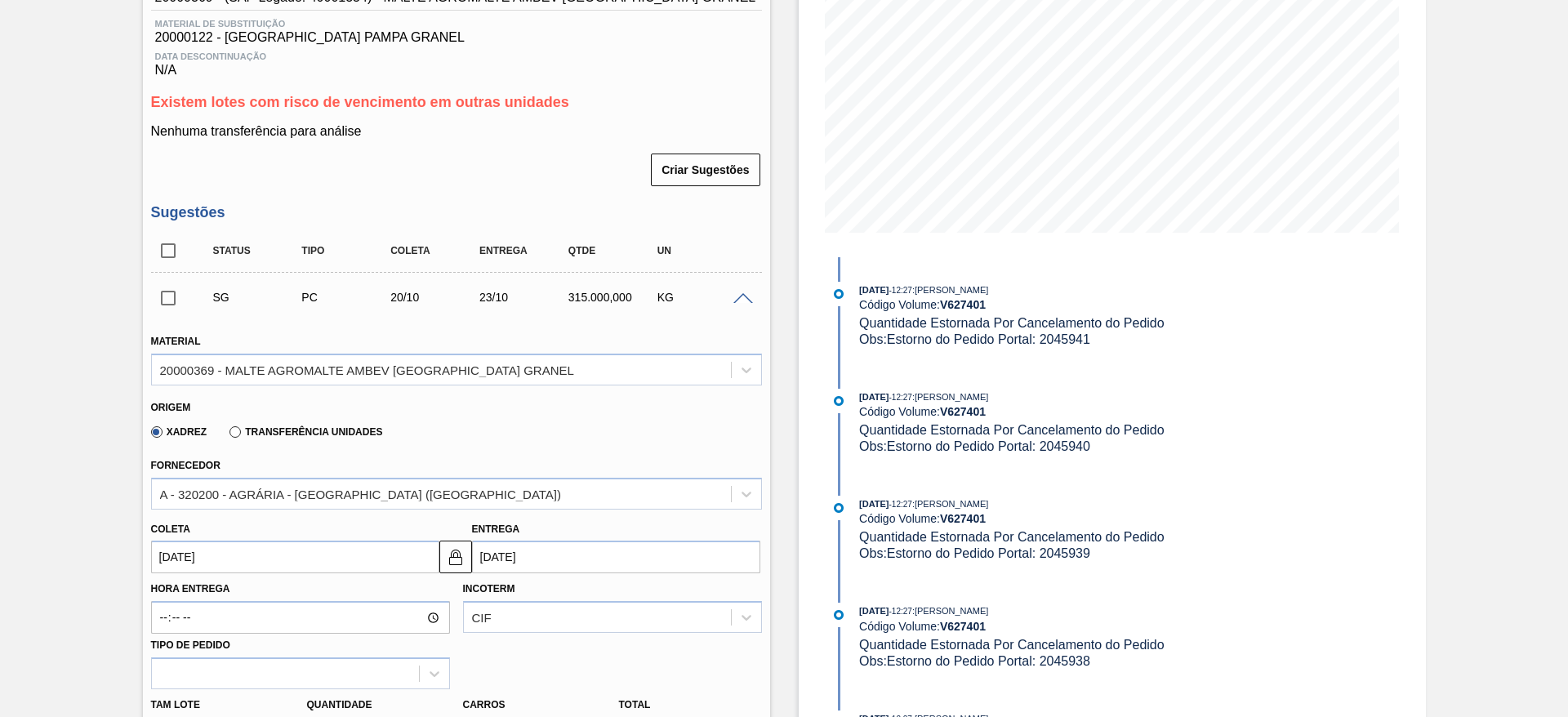
click at [743, 296] on span at bounding box center [743, 299] width 19 height 12
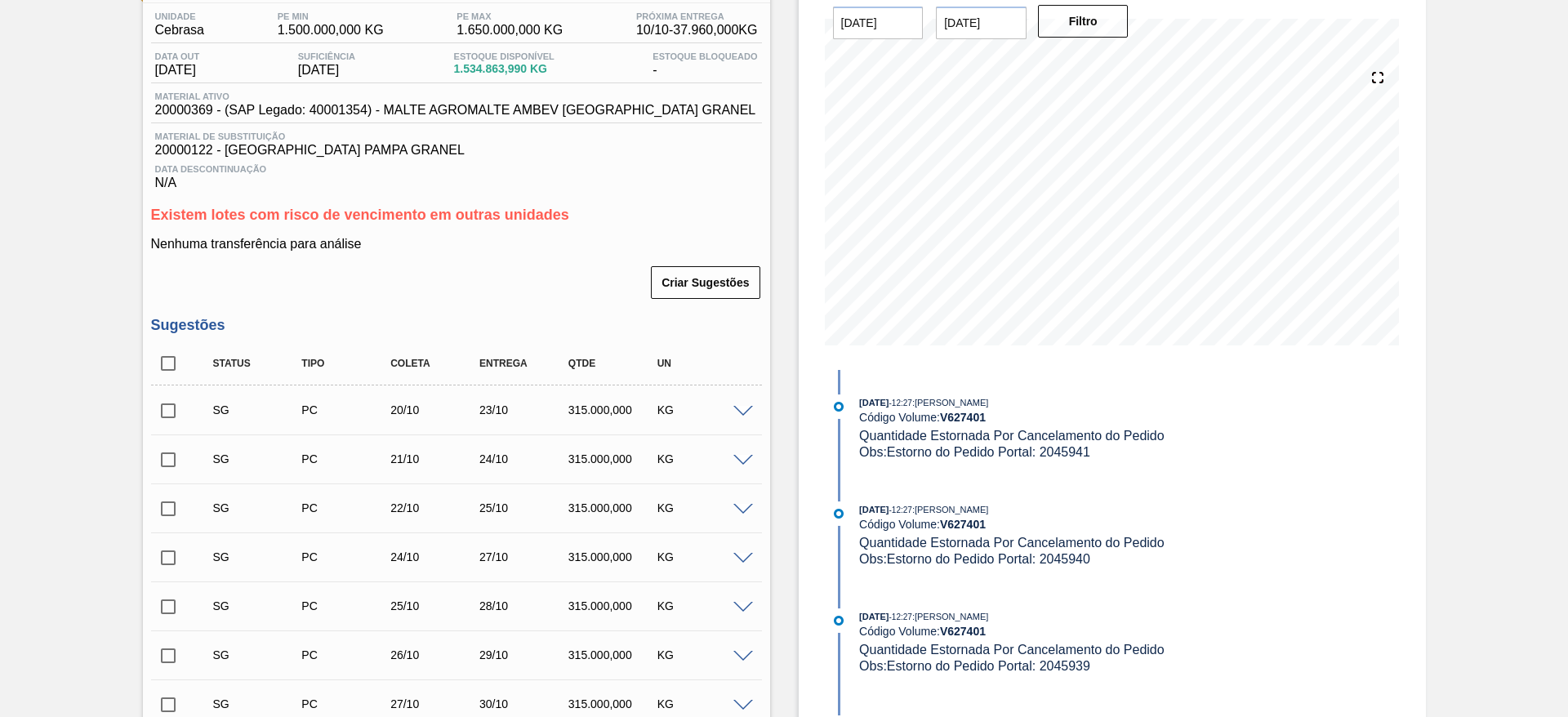
scroll to position [0, 0]
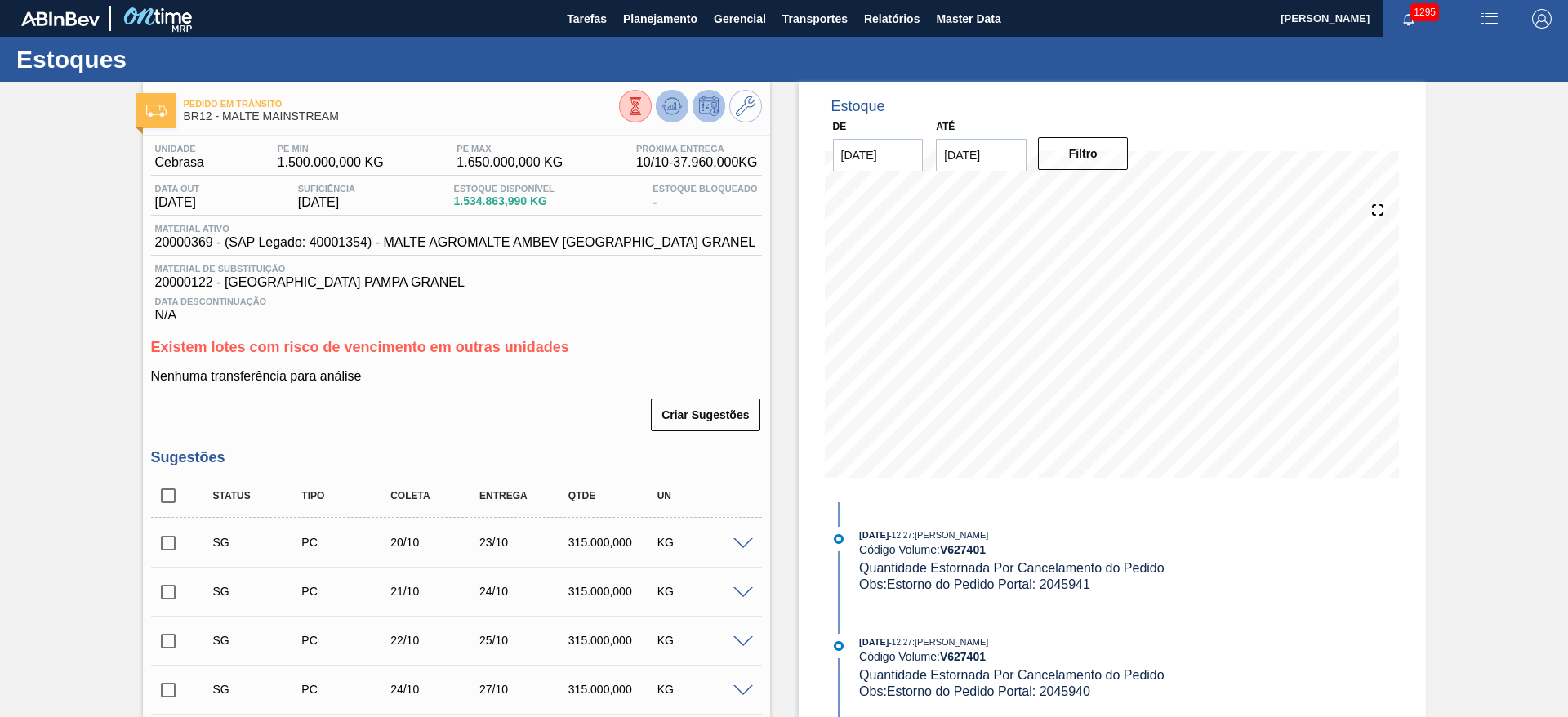
click at [679, 103] on icon at bounding box center [672, 103] width 16 height 9
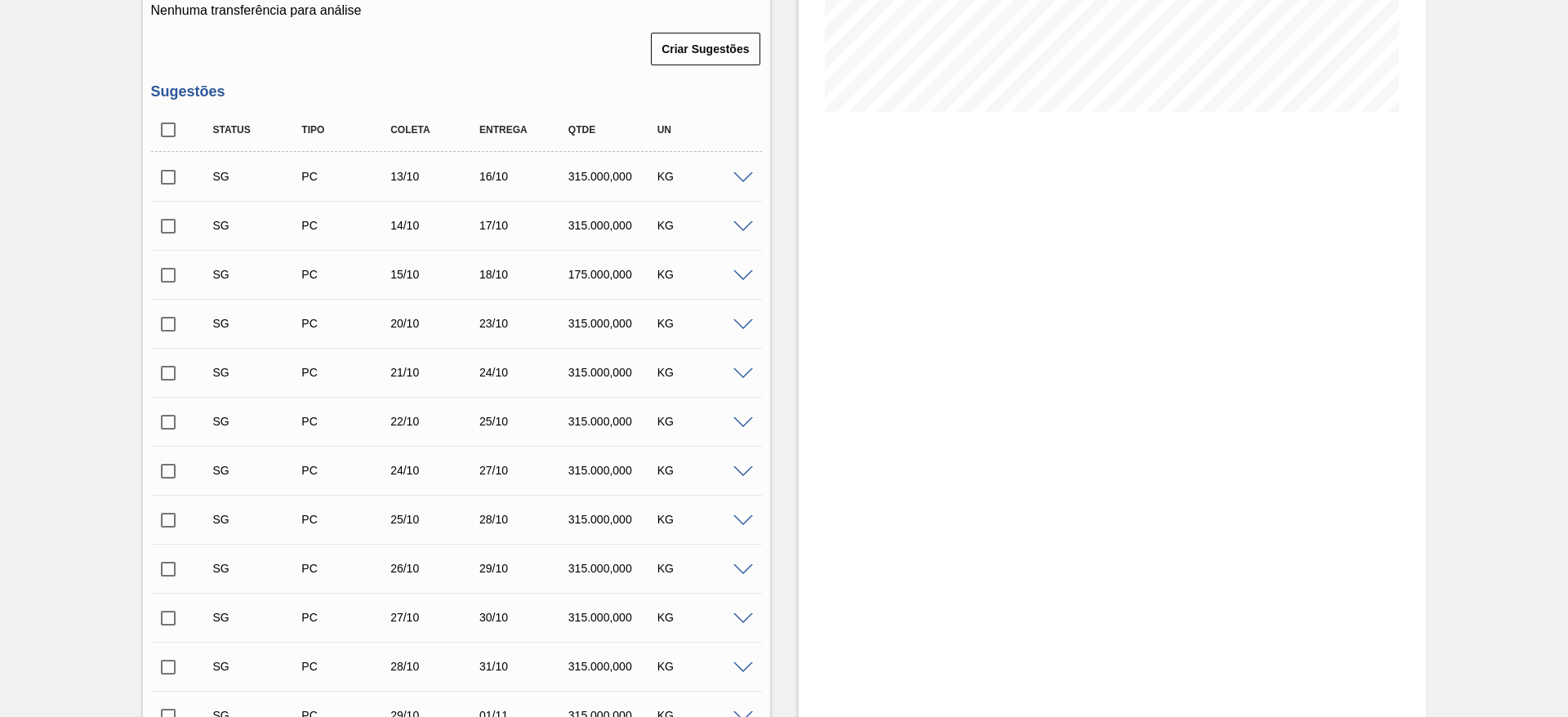
scroll to position [367, 0]
click at [741, 226] on span at bounding box center [743, 225] width 19 height 12
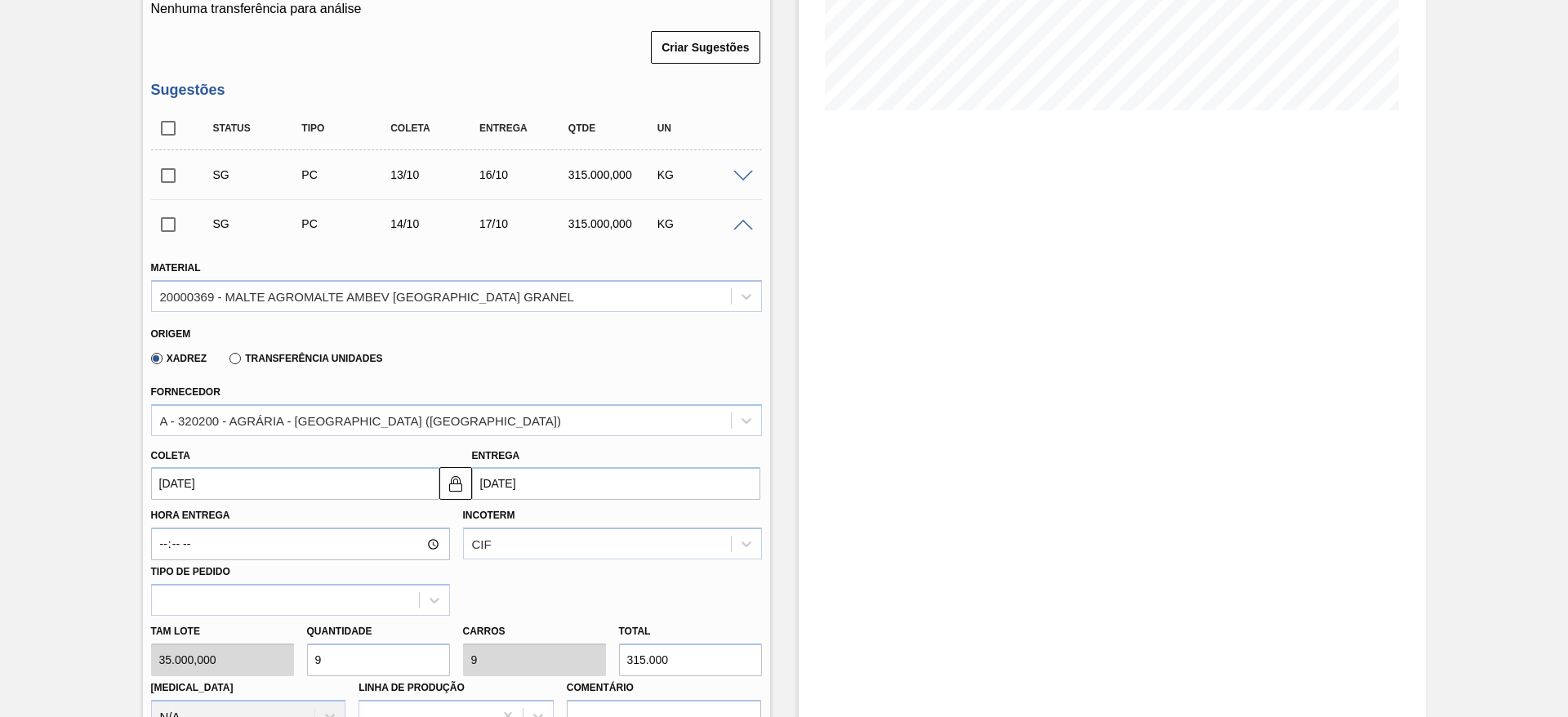
click at [741, 226] on span at bounding box center [743, 225] width 19 height 12
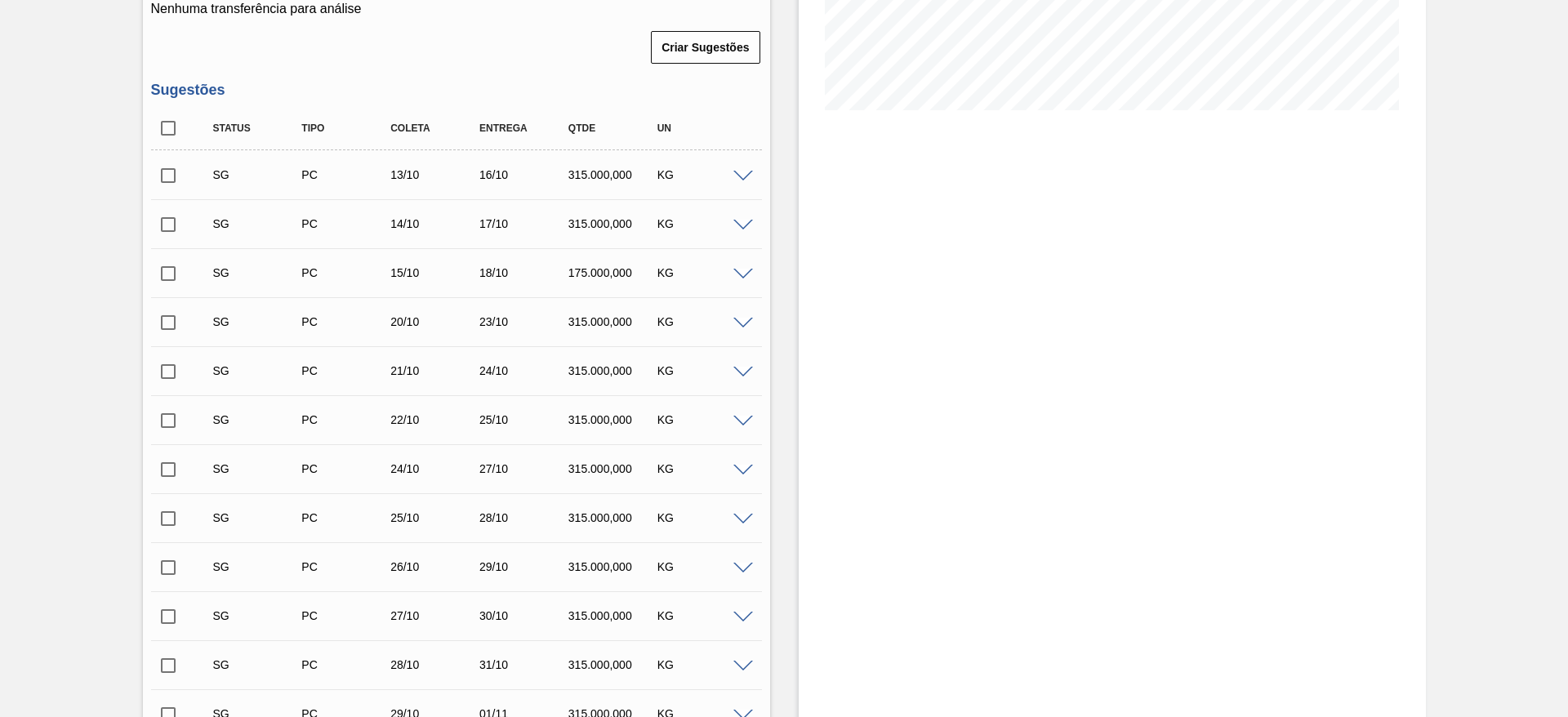
click at [168, 229] on input "checkbox" at bounding box center [168, 223] width 34 height 34
click at [743, 273] on span at bounding box center [743, 274] width 19 height 12
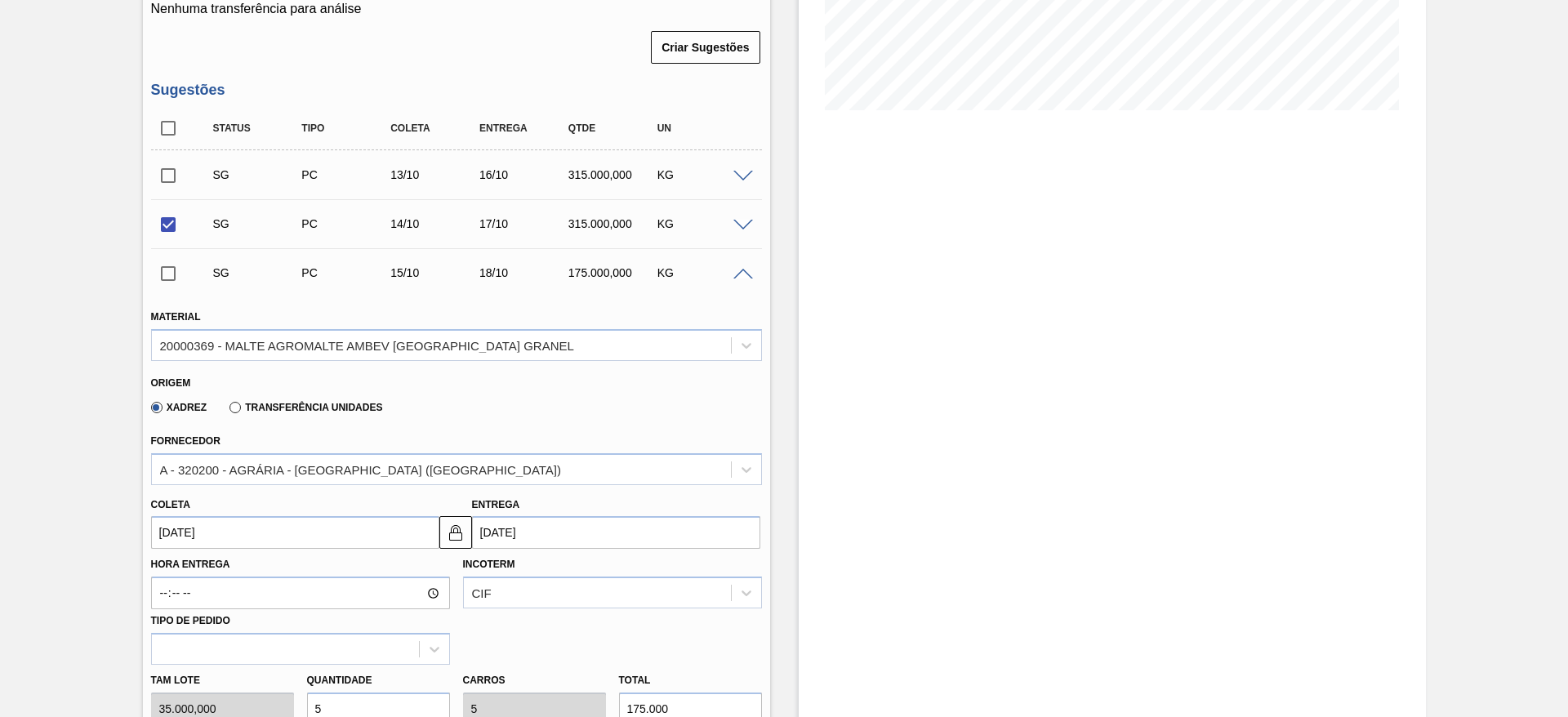
click at [740, 269] on span at bounding box center [743, 274] width 19 height 12
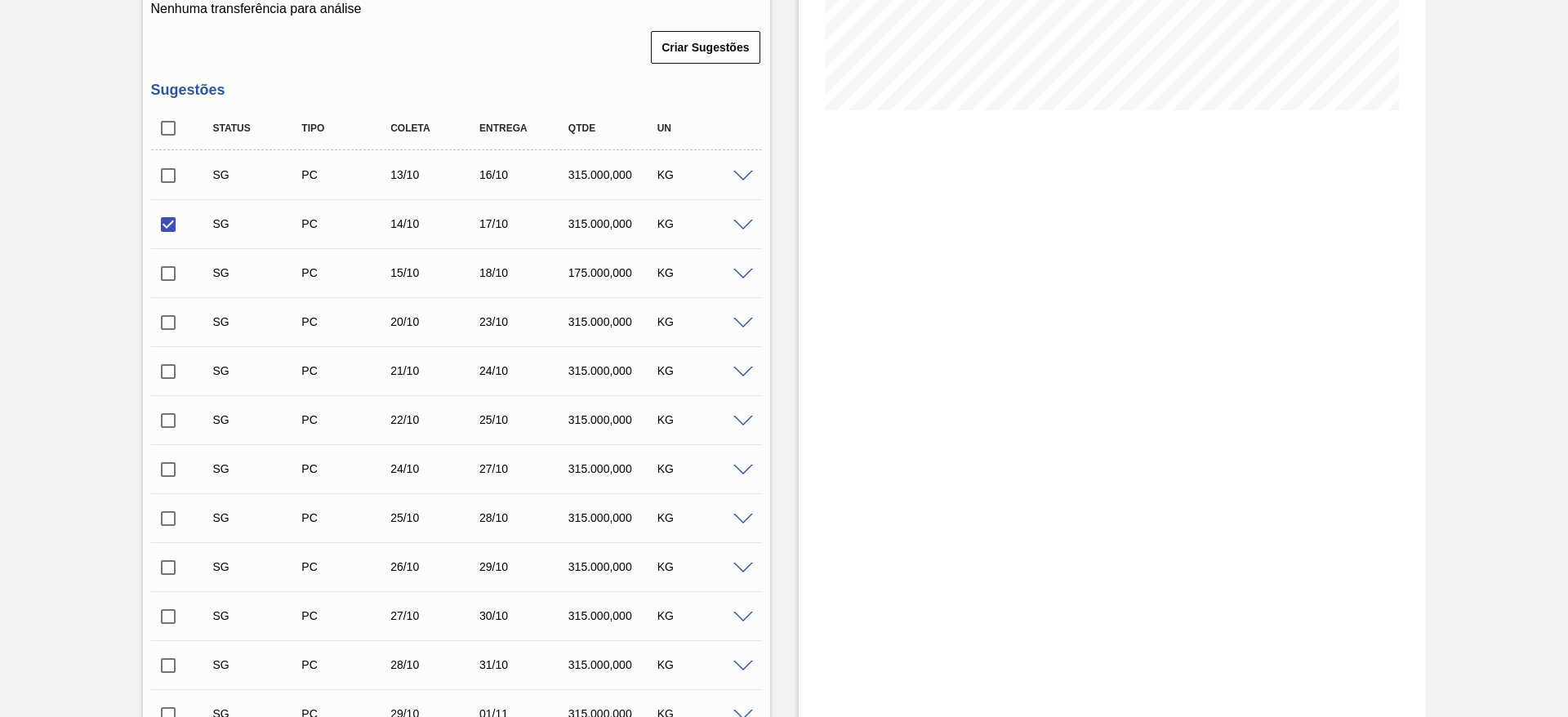
click at [180, 269] on input "checkbox" at bounding box center [168, 273] width 34 height 34
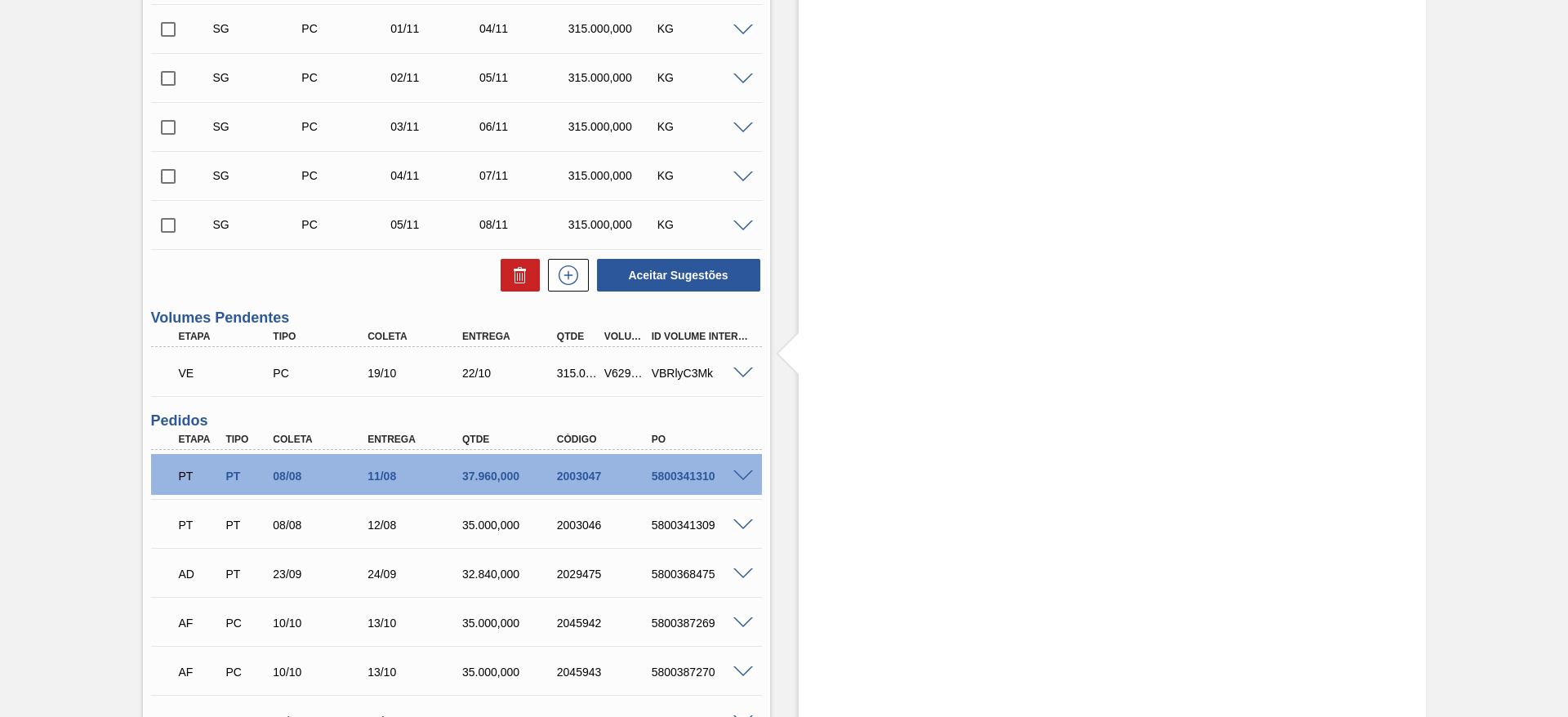
scroll to position [1224, 0]
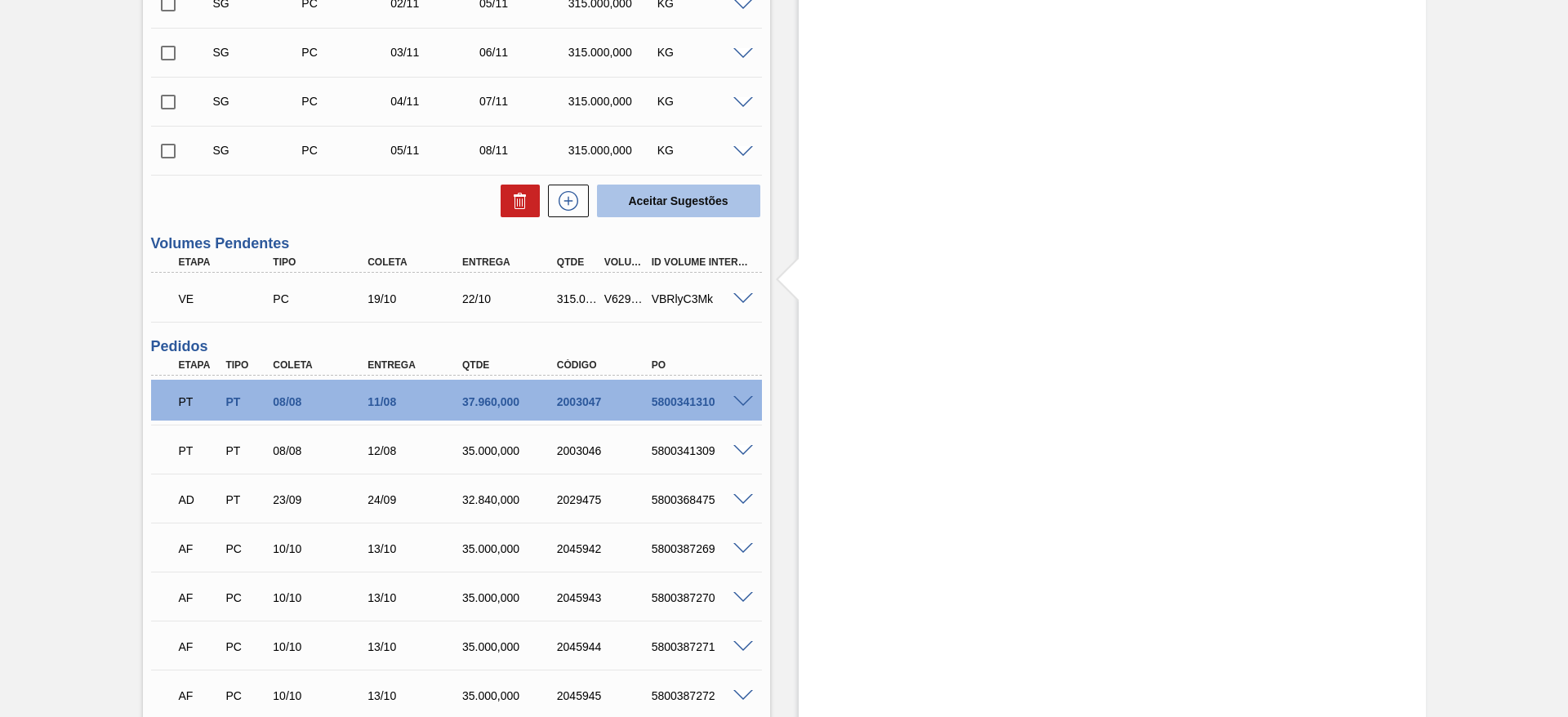
click at [651, 205] on button "Aceitar Sugestões" at bounding box center [679, 201] width 163 height 33
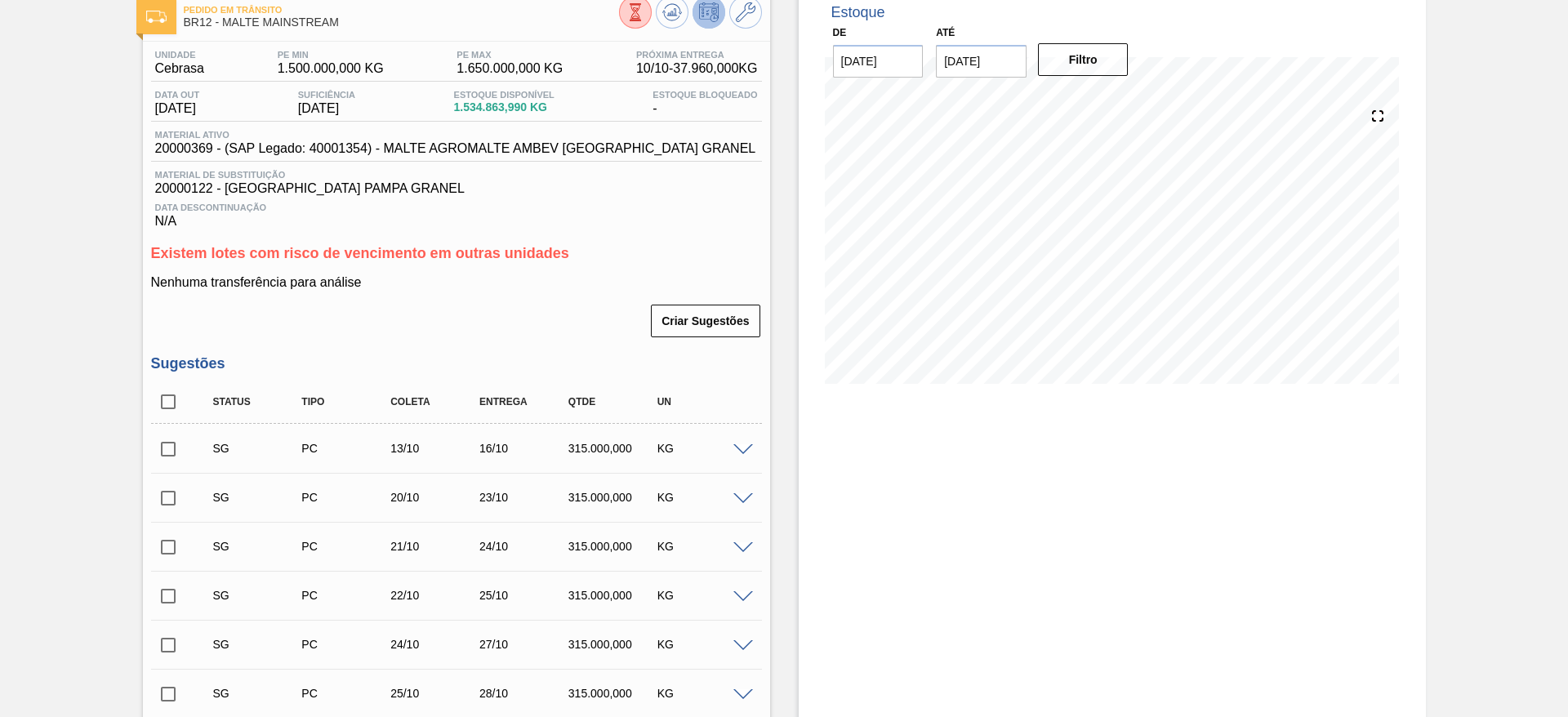
scroll to position [0, 0]
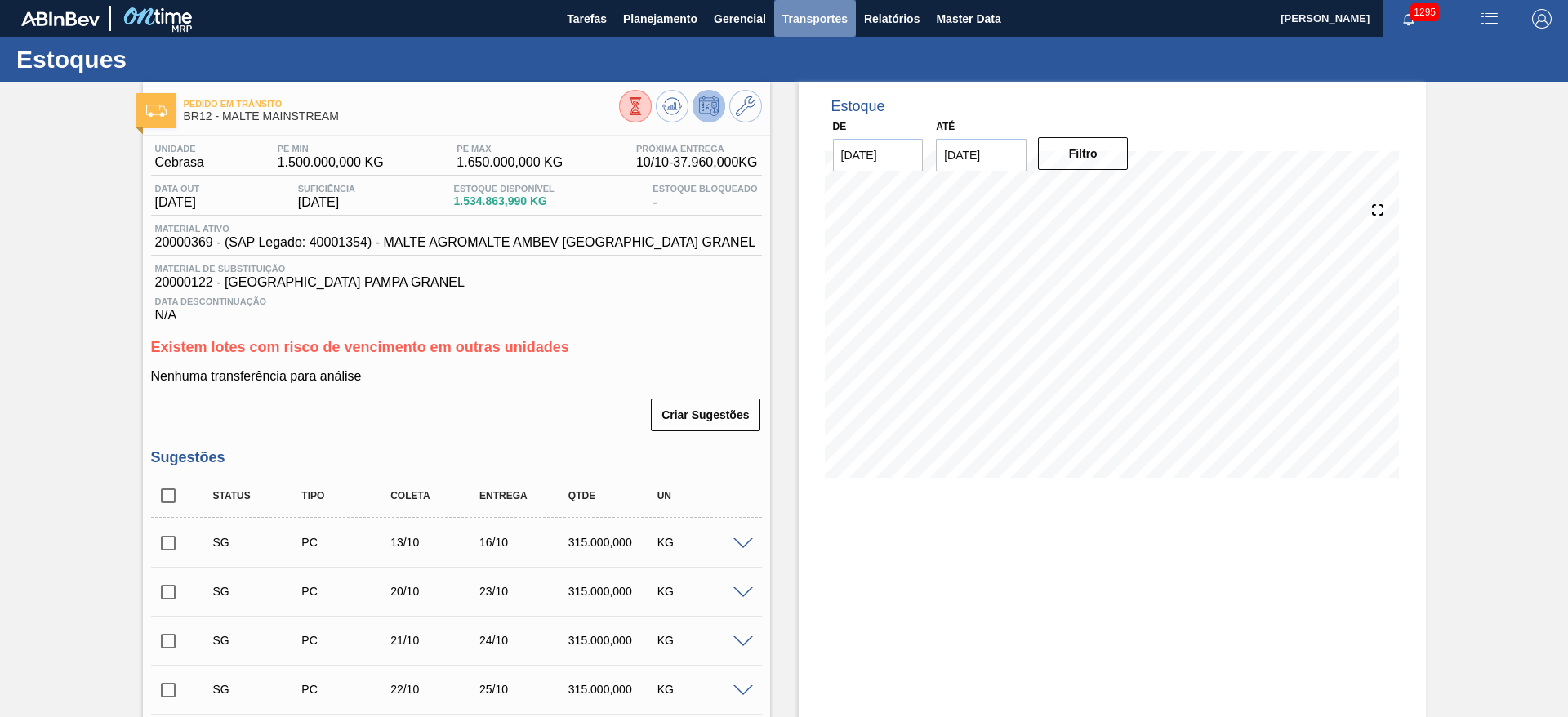
click at [804, 9] on span "Transportes" at bounding box center [814, 18] width 65 height 19
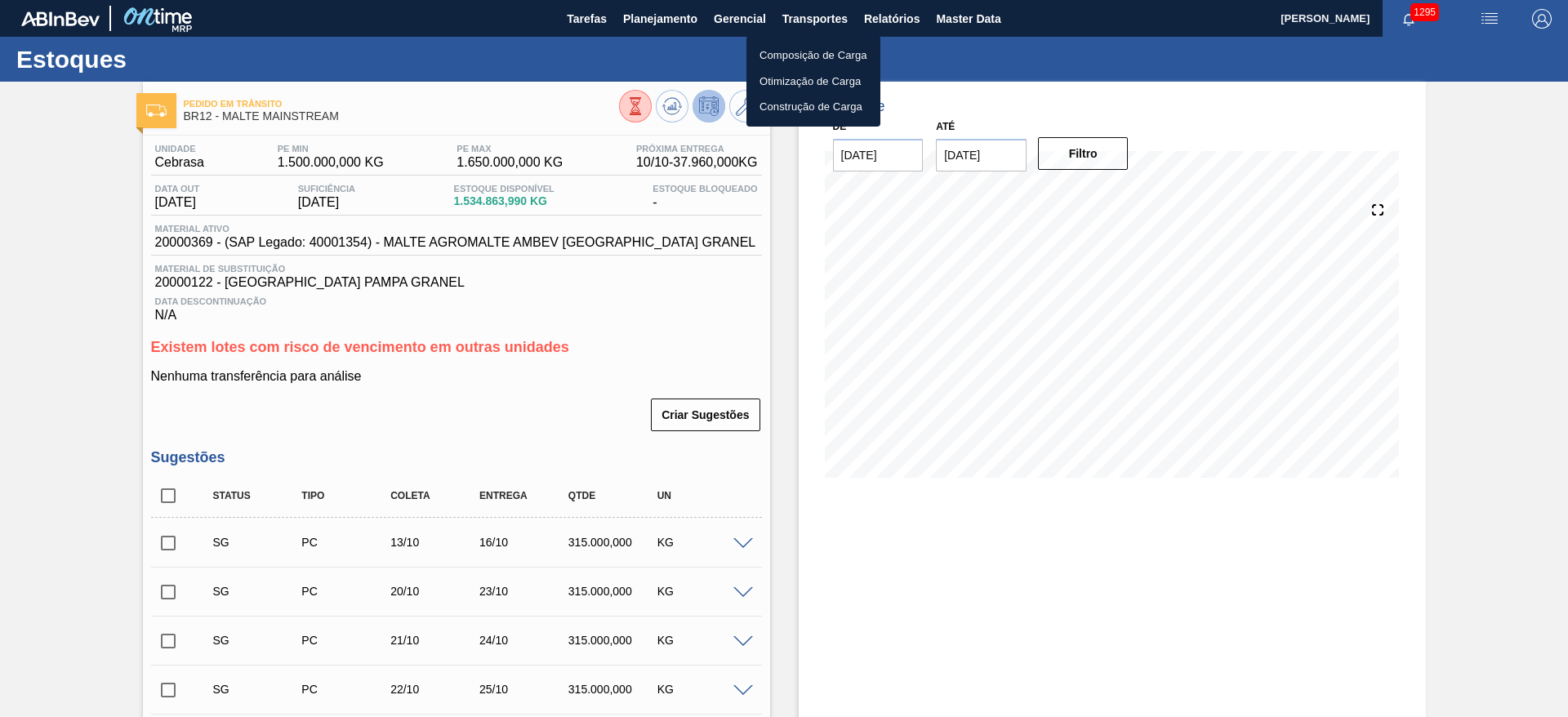
click at [783, 80] on li "Otimização de Carga" at bounding box center [813, 81] width 134 height 27
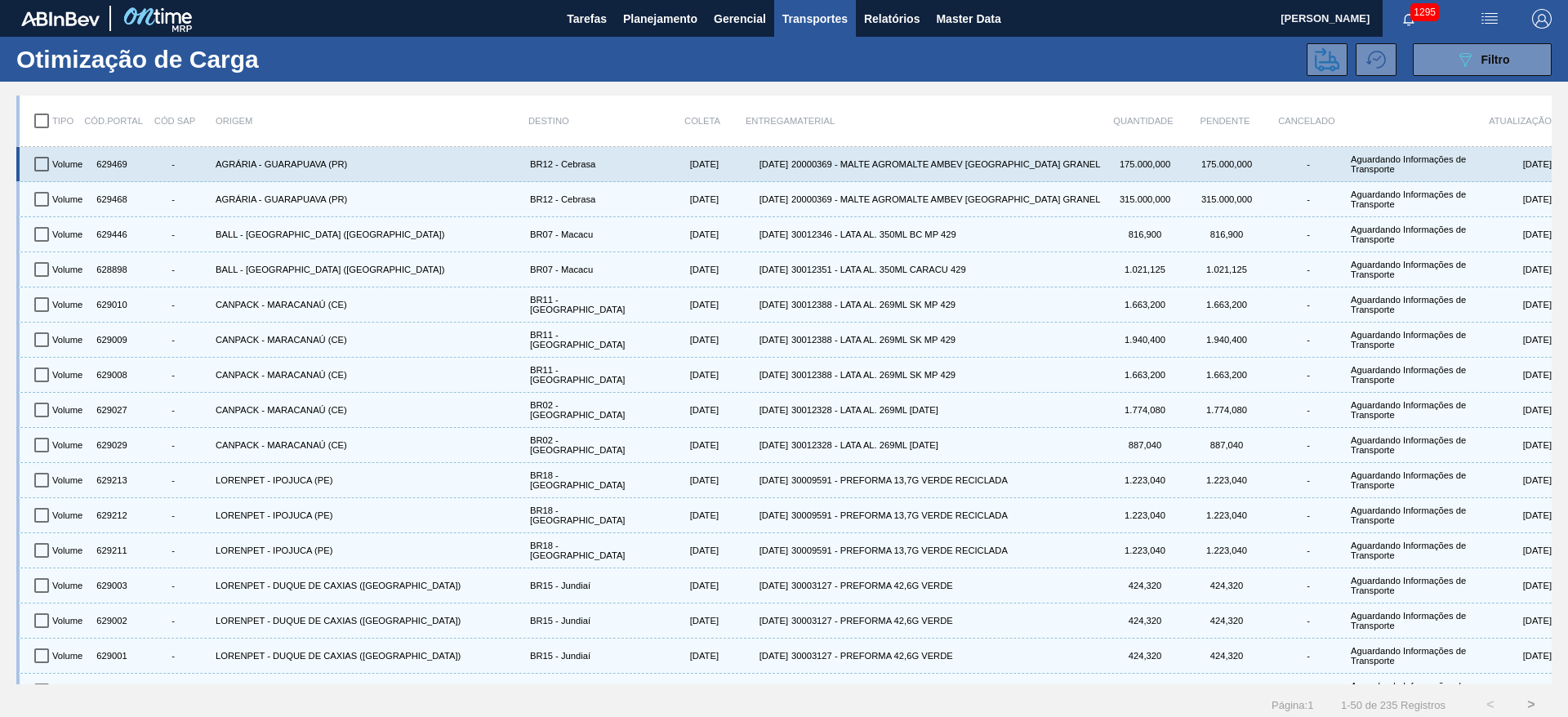
click at [41, 158] on input "checkbox" at bounding box center [41, 163] width 34 height 34
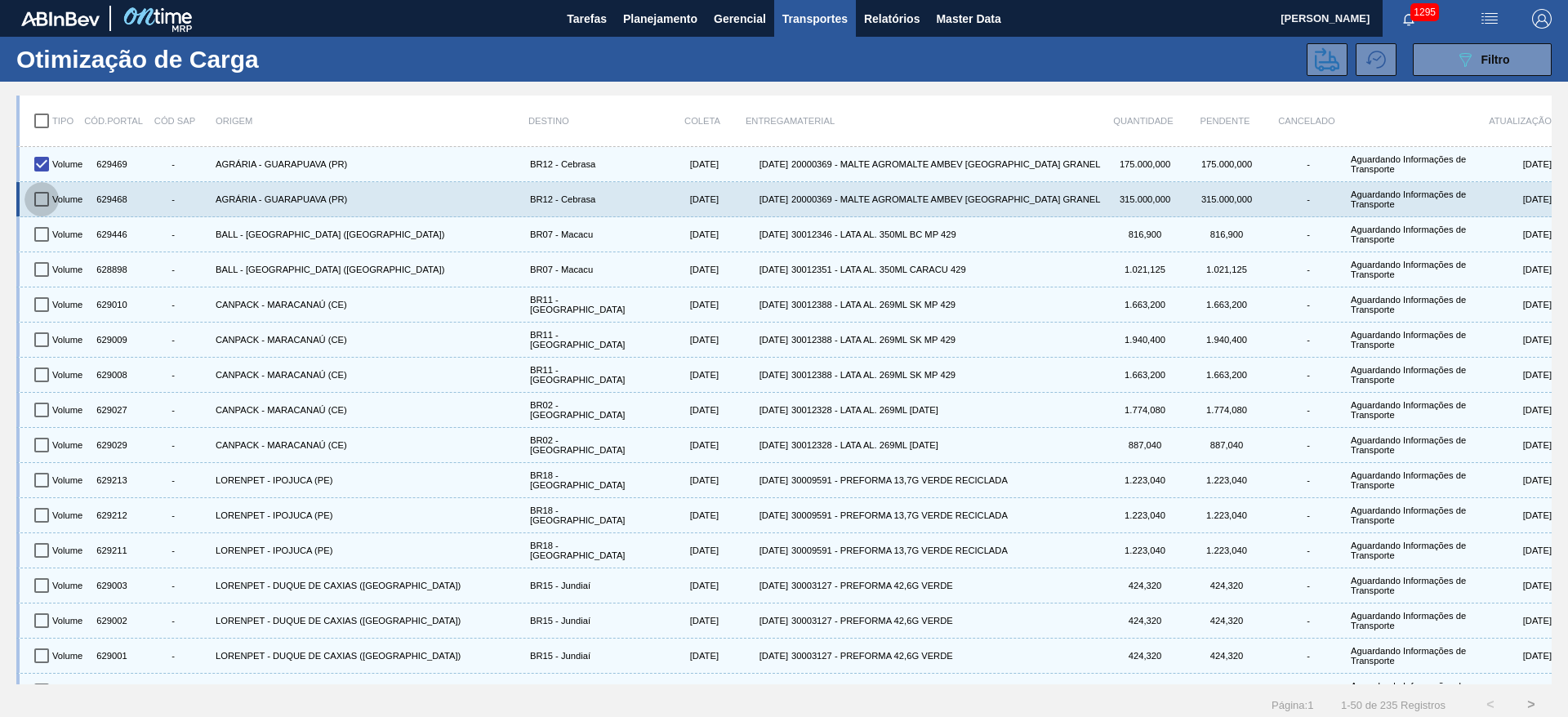
click at [38, 200] on input "checkbox" at bounding box center [41, 199] width 34 height 34
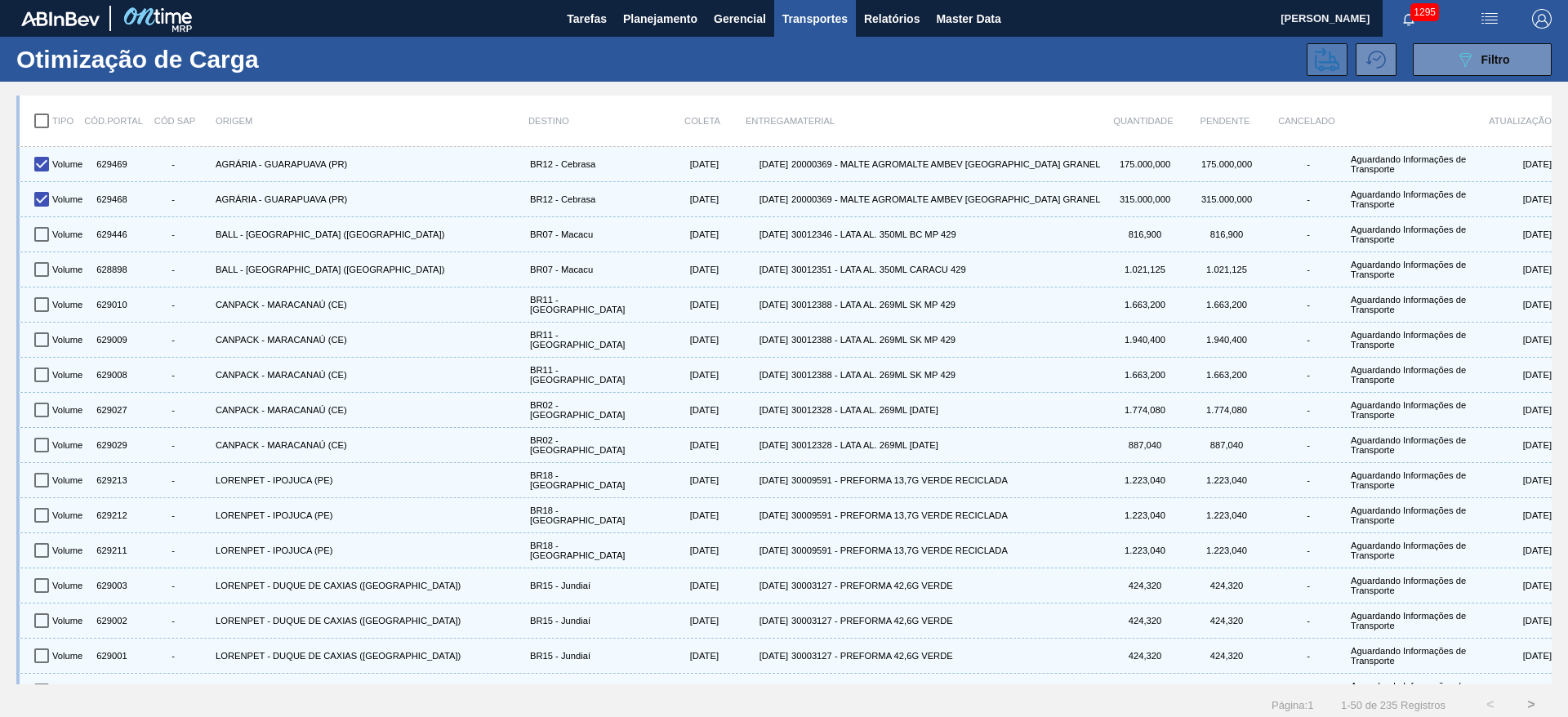
click at [1322, 57] on icon at bounding box center [1326, 60] width 25 height 25
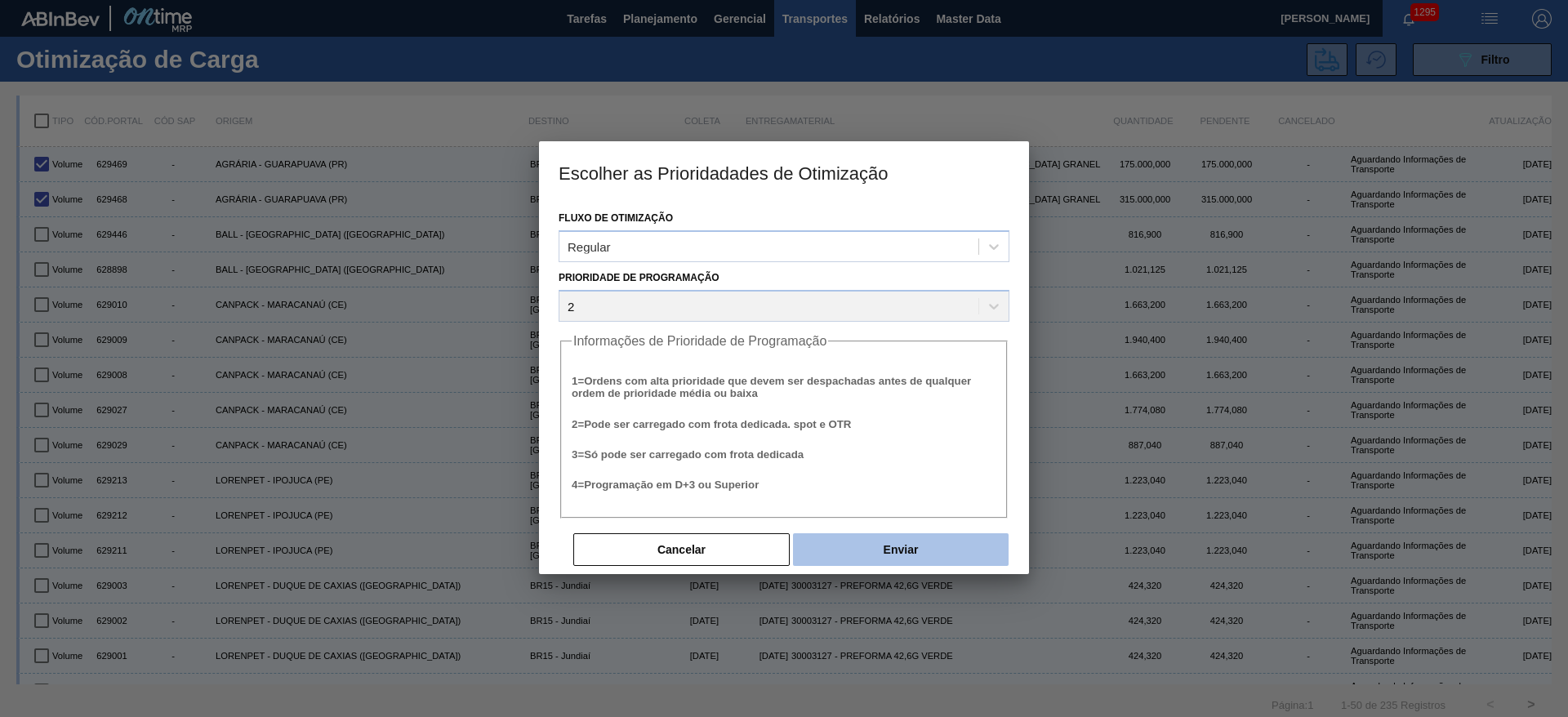
click at [888, 546] on button "Enviar" at bounding box center [900, 549] width 215 height 33
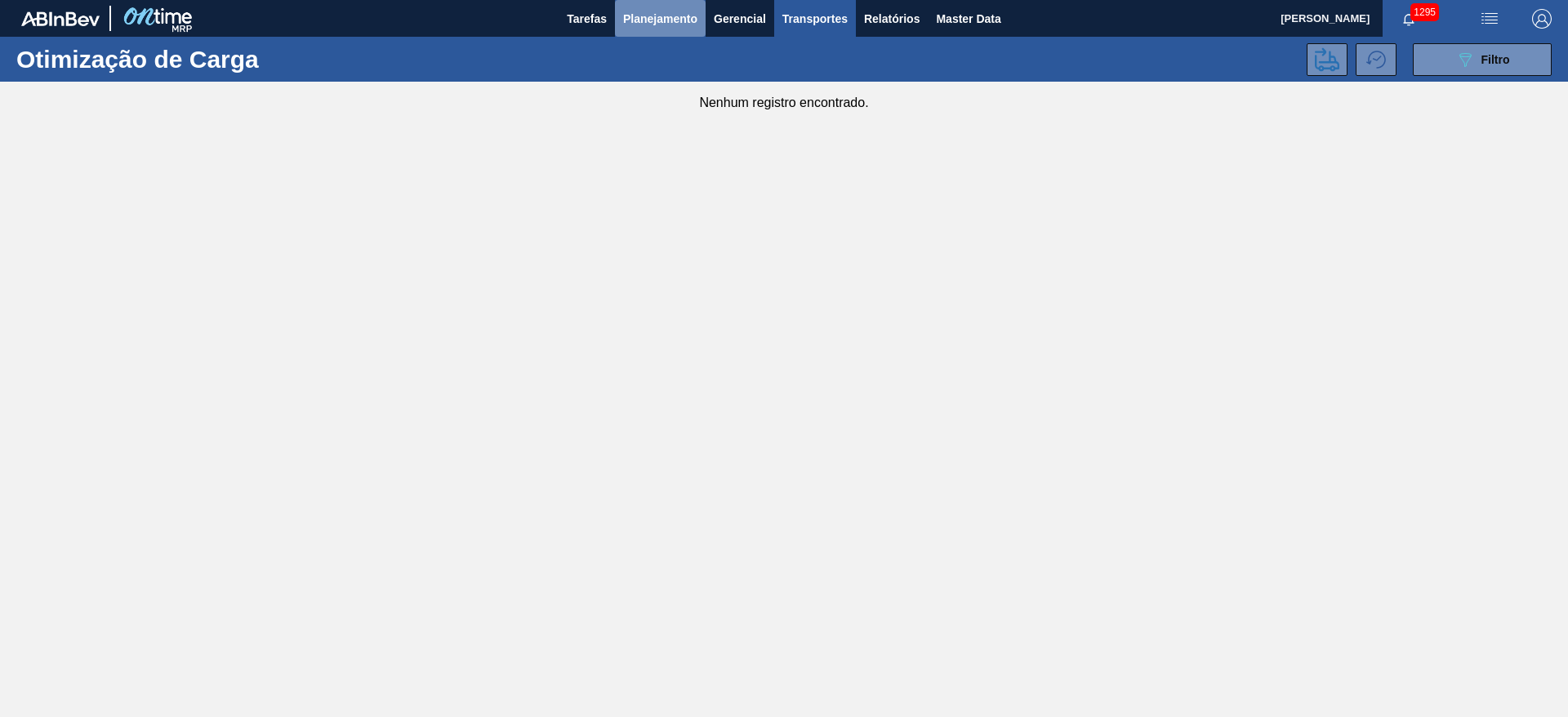
click at [644, 18] on span "Planejamento" at bounding box center [659, 18] width 74 height 19
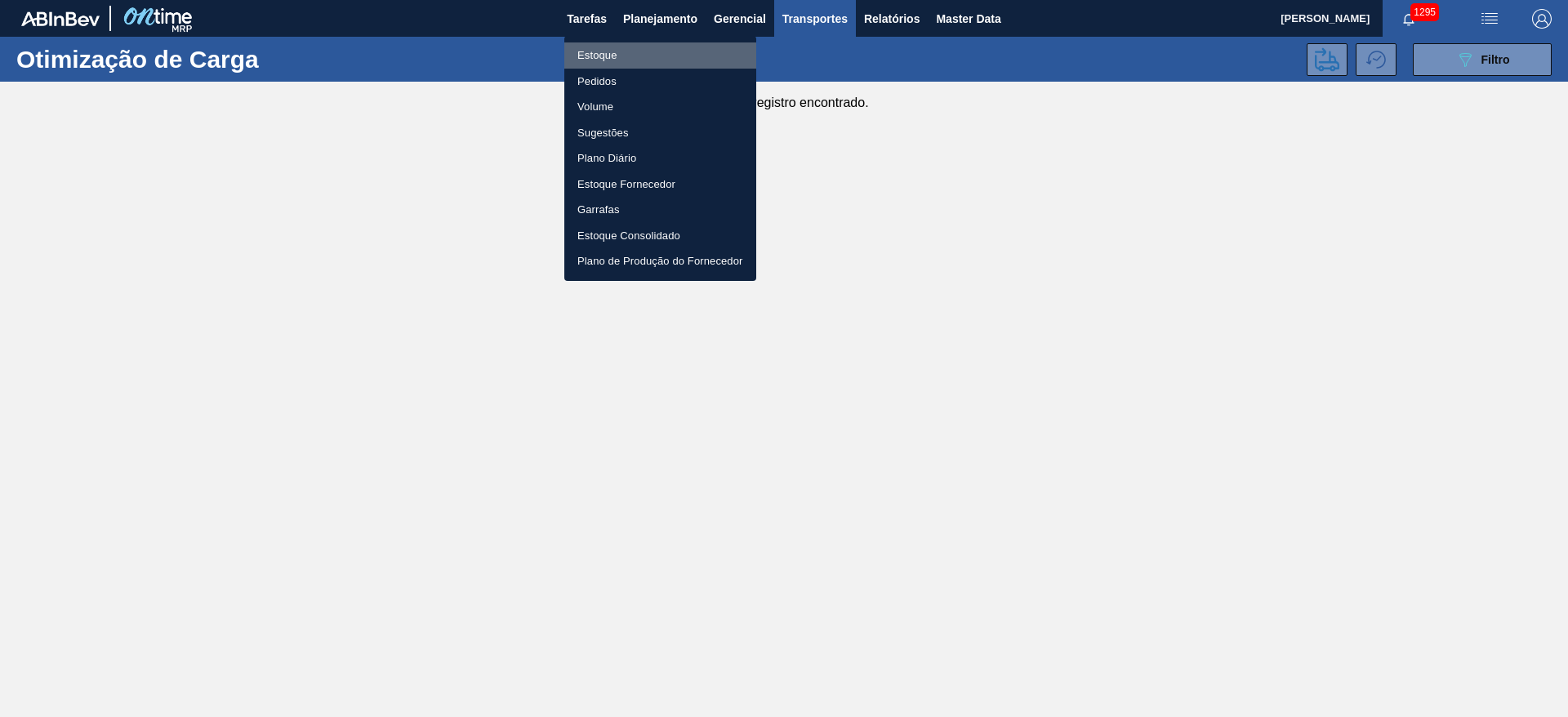
click at [603, 54] on li "Estoque" at bounding box center [660, 55] width 192 height 27
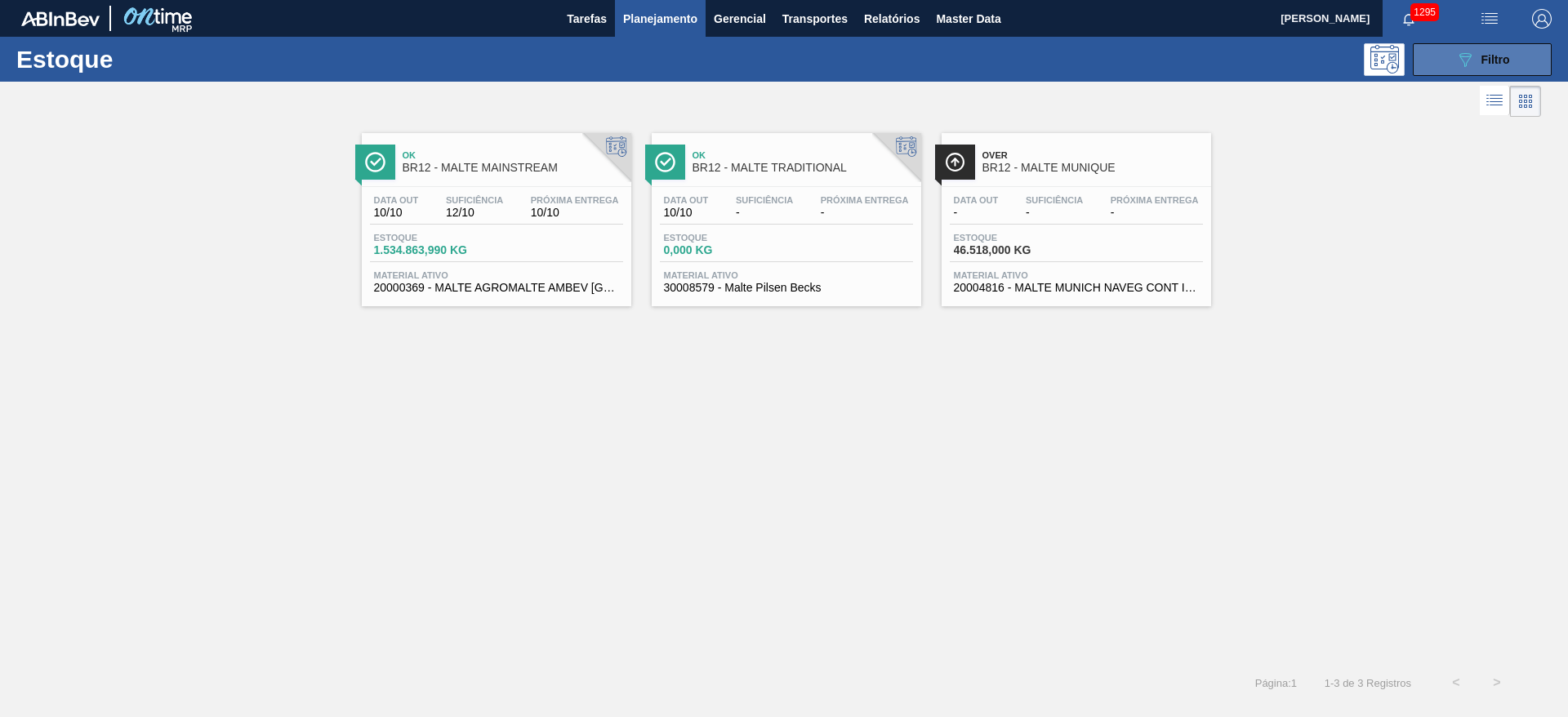
click at [1471, 66] on icon "089F7B8B-B2A5-4AFE-B5C0-19BA573D28AC" at bounding box center [1465, 59] width 19 height 19
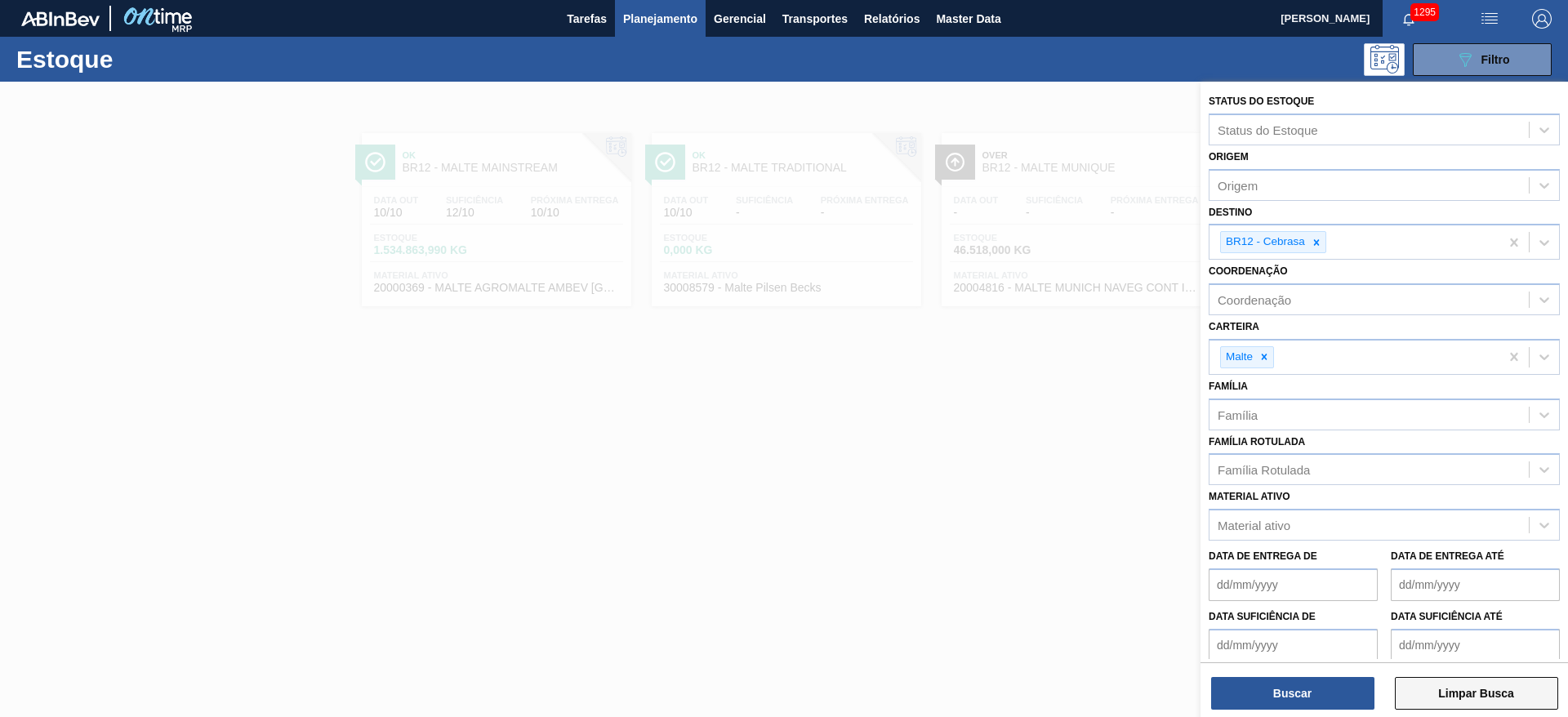
click at [1441, 684] on button "Limpar Busca" at bounding box center [1476, 693] width 163 height 33
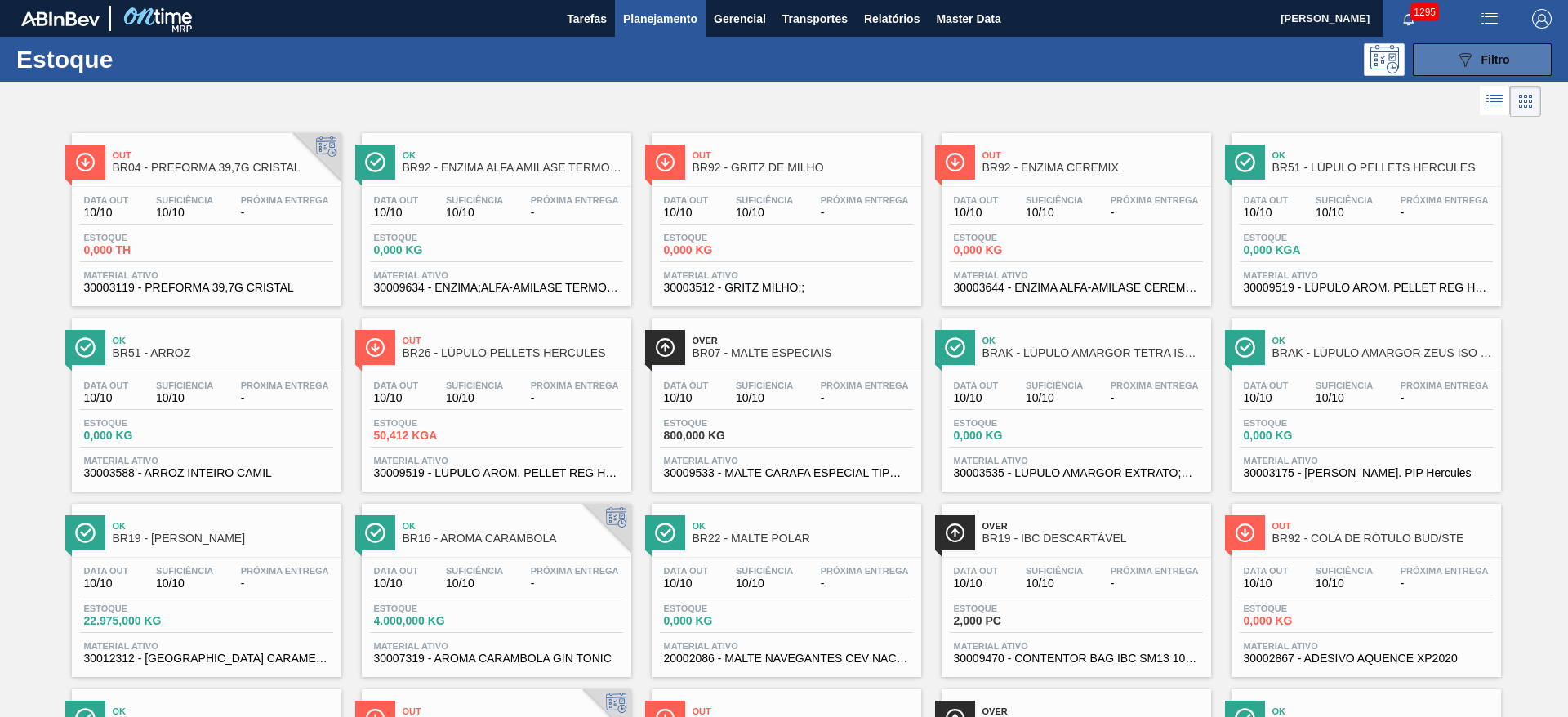
click at [1443, 57] on button "089F7B8B-B2A5-4AFE-B5C0-19BA573D28AC Filtro" at bounding box center [1482, 60] width 139 height 33
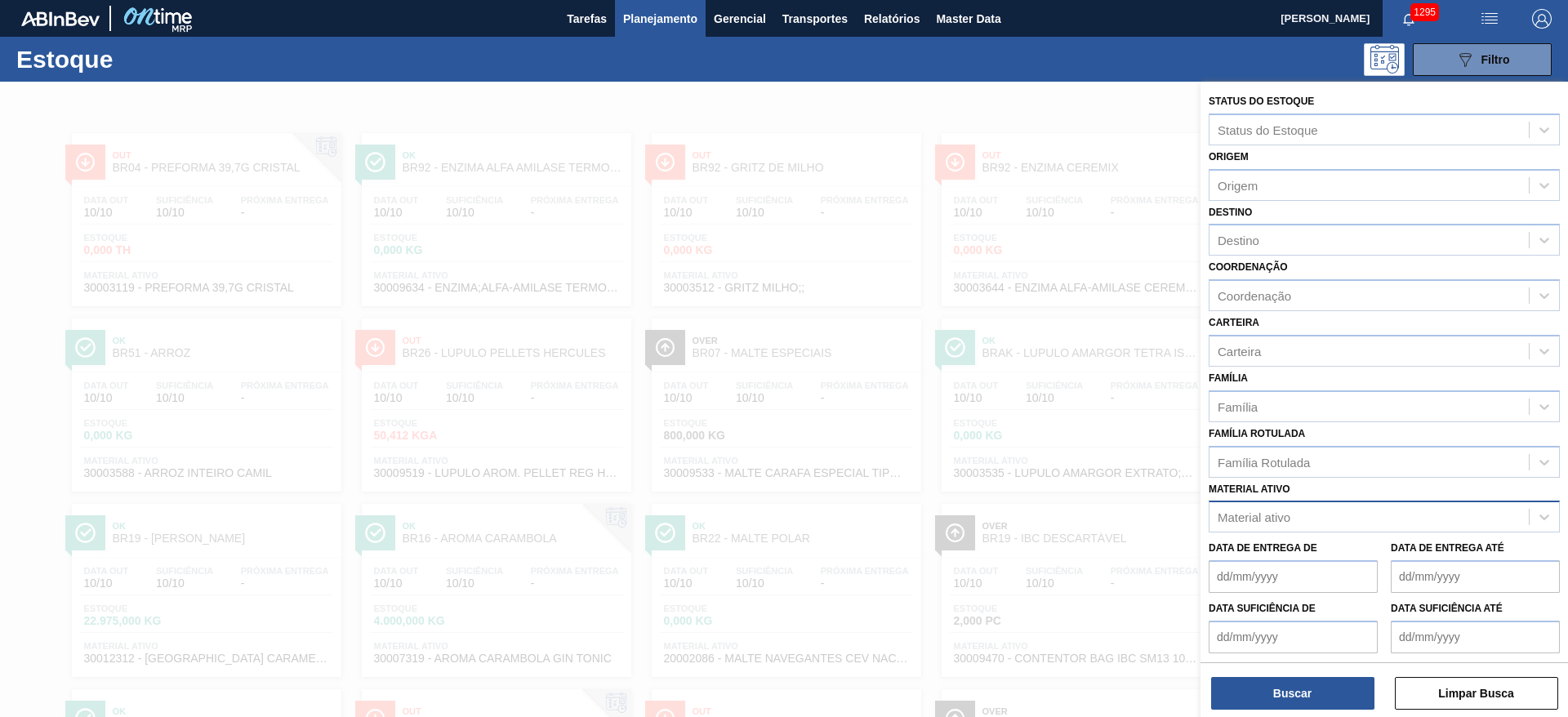
click at [1279, 507] on div "Material ativo" at bounding box center [1368, 517] width 320 height 24
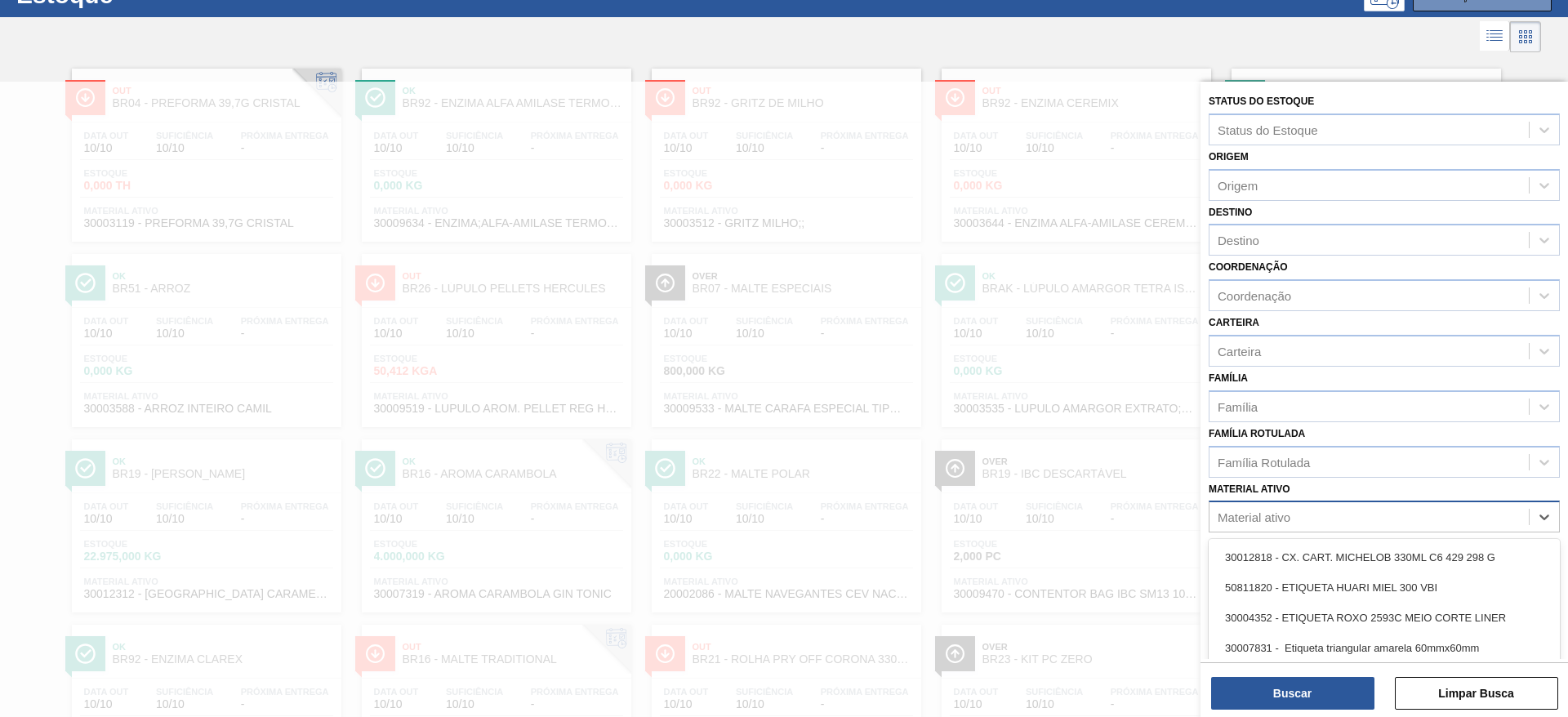
scroll to position [73, 0]
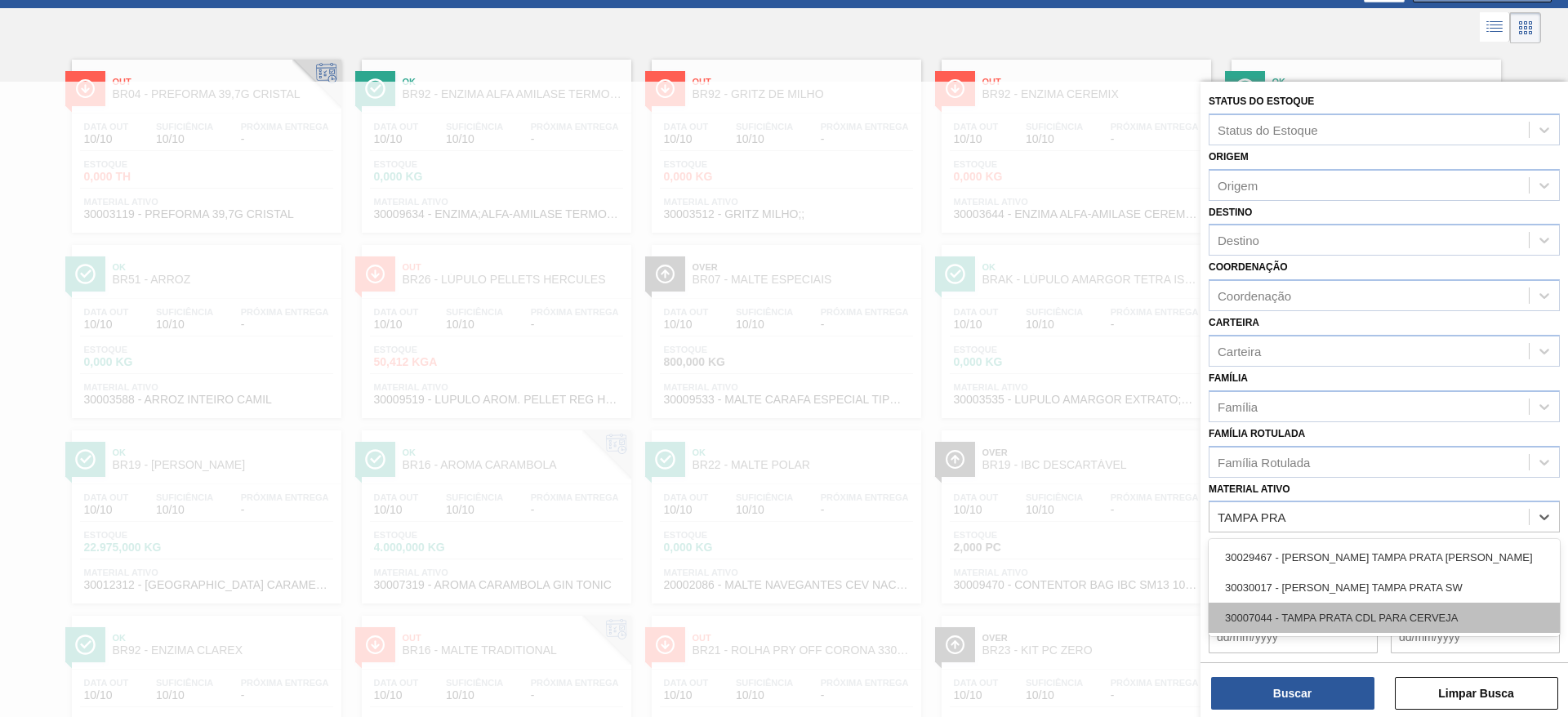
click at [1294, 612] on div "30007044 - TAMPA PRATA CDL PARA CERVEJA" at bounding box center [1383, 617] width 351 height 30
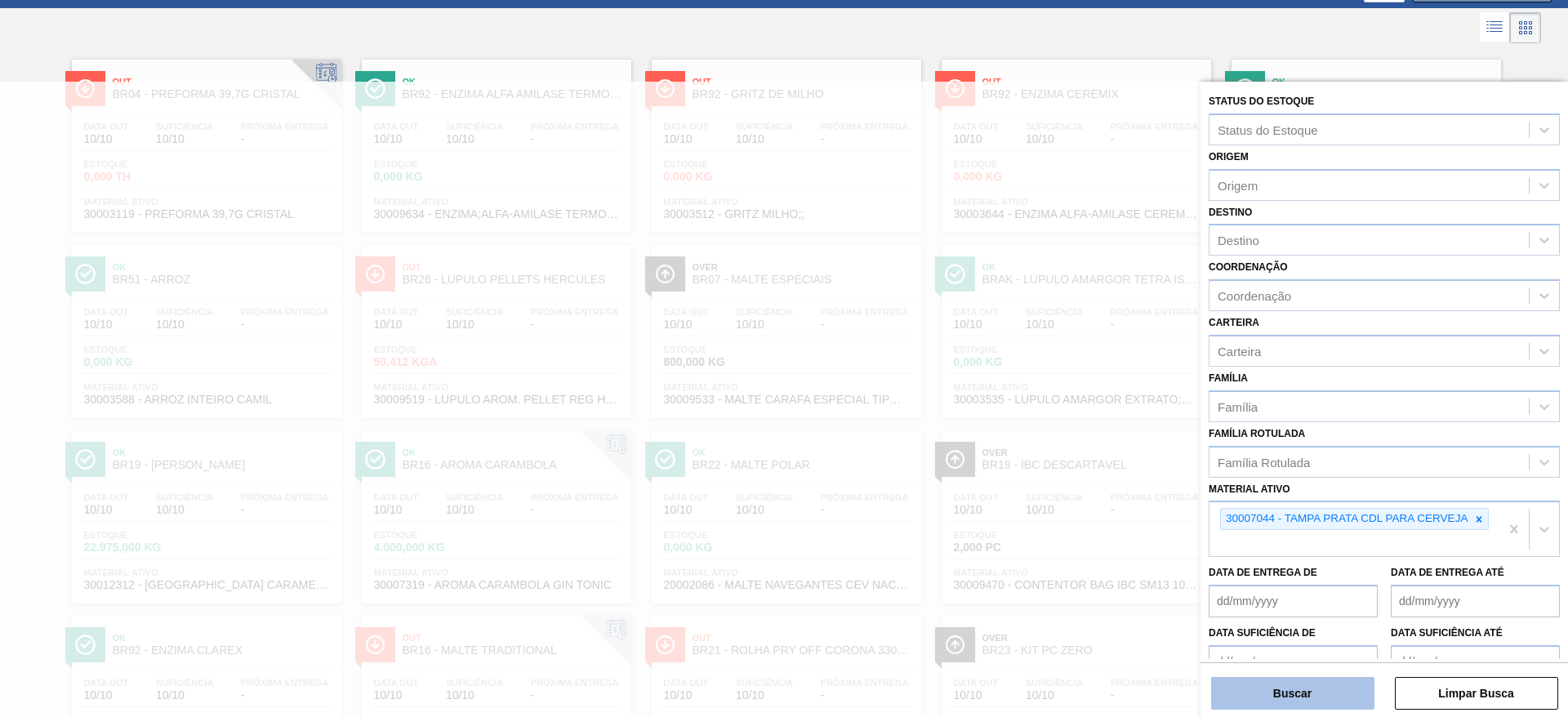
click at [1274, 695] on button "Buscar" at bounding box center [1292, 693] width 163 height 33
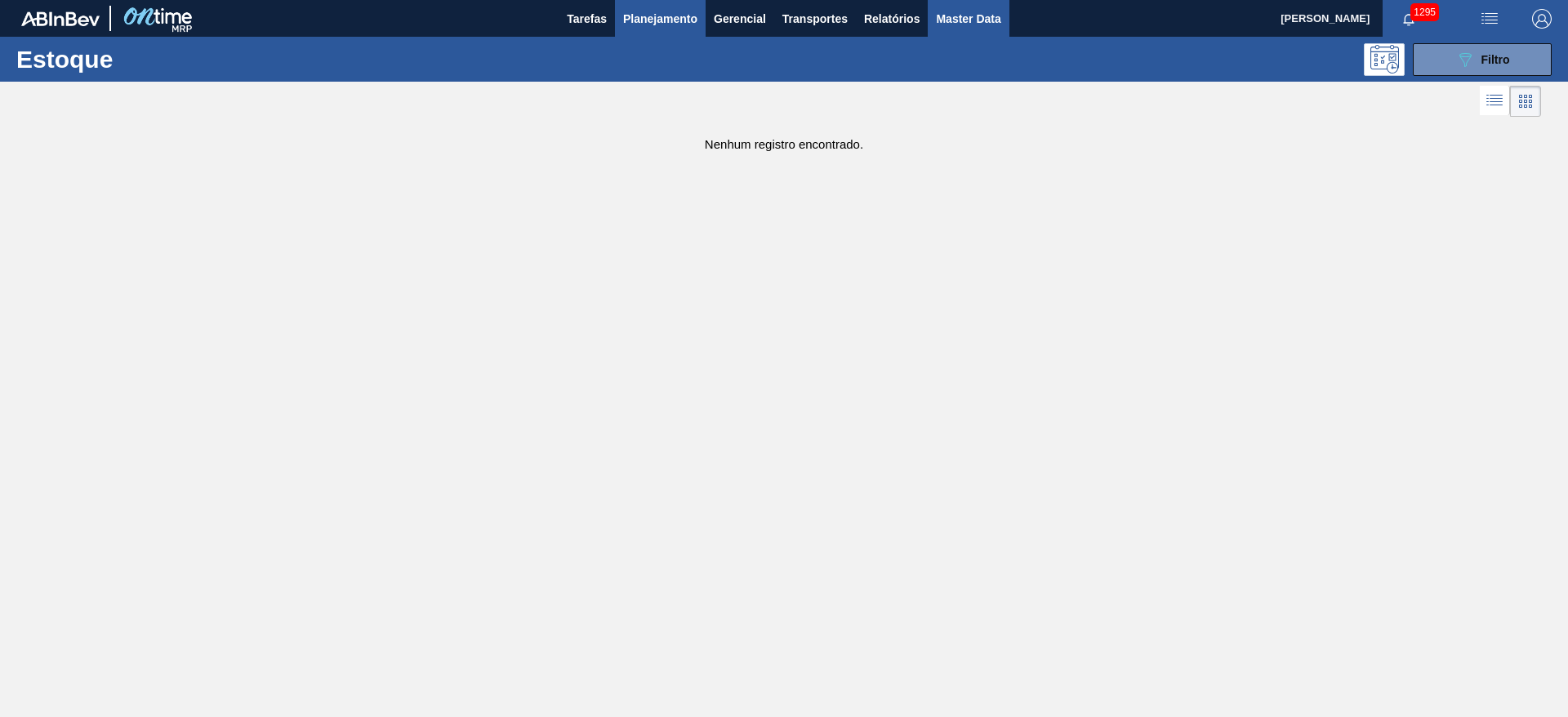
click at [966, 13] on span "Master Data" at bounding box center [968, 18] width 64 height 19
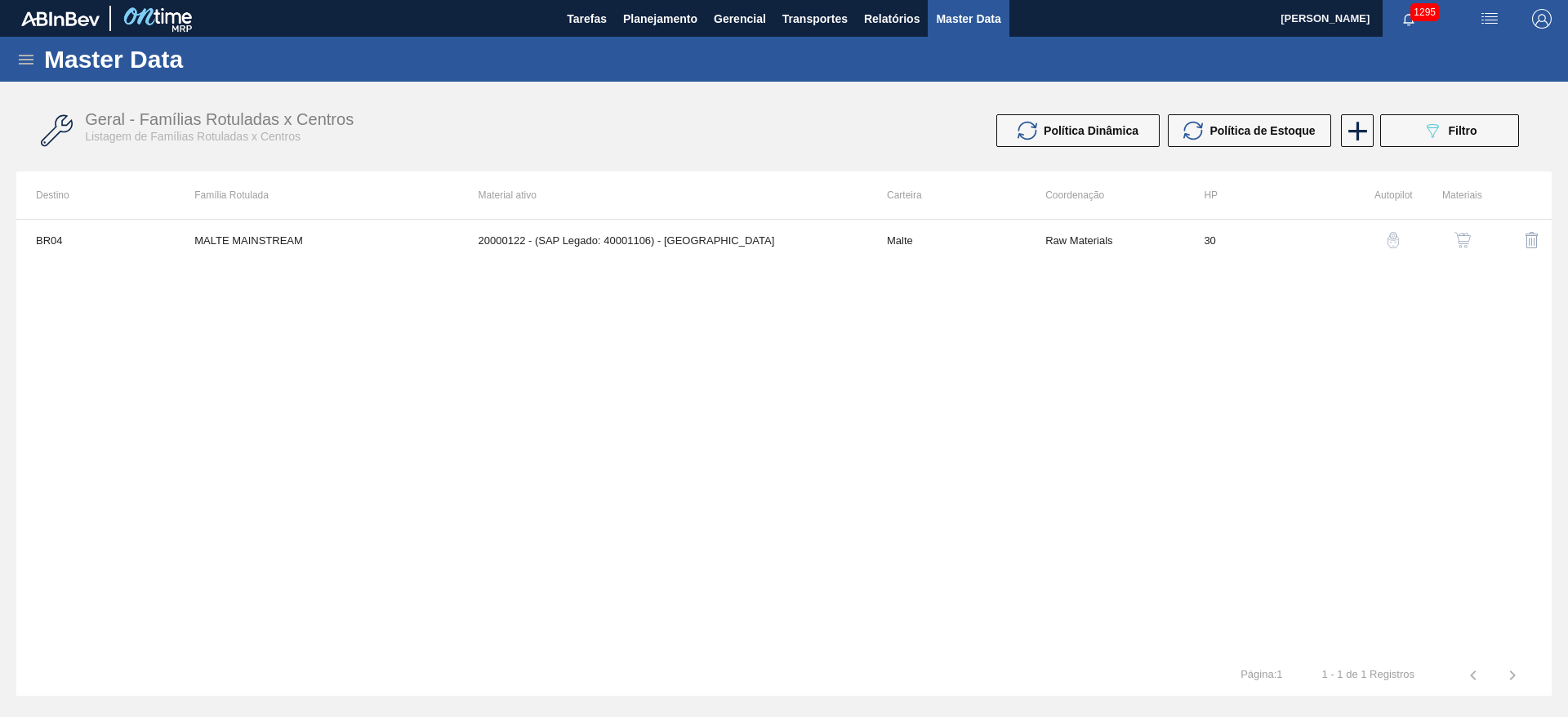
click at [30, 51] on icon at bounding box center [26, 59] width 19 height 19
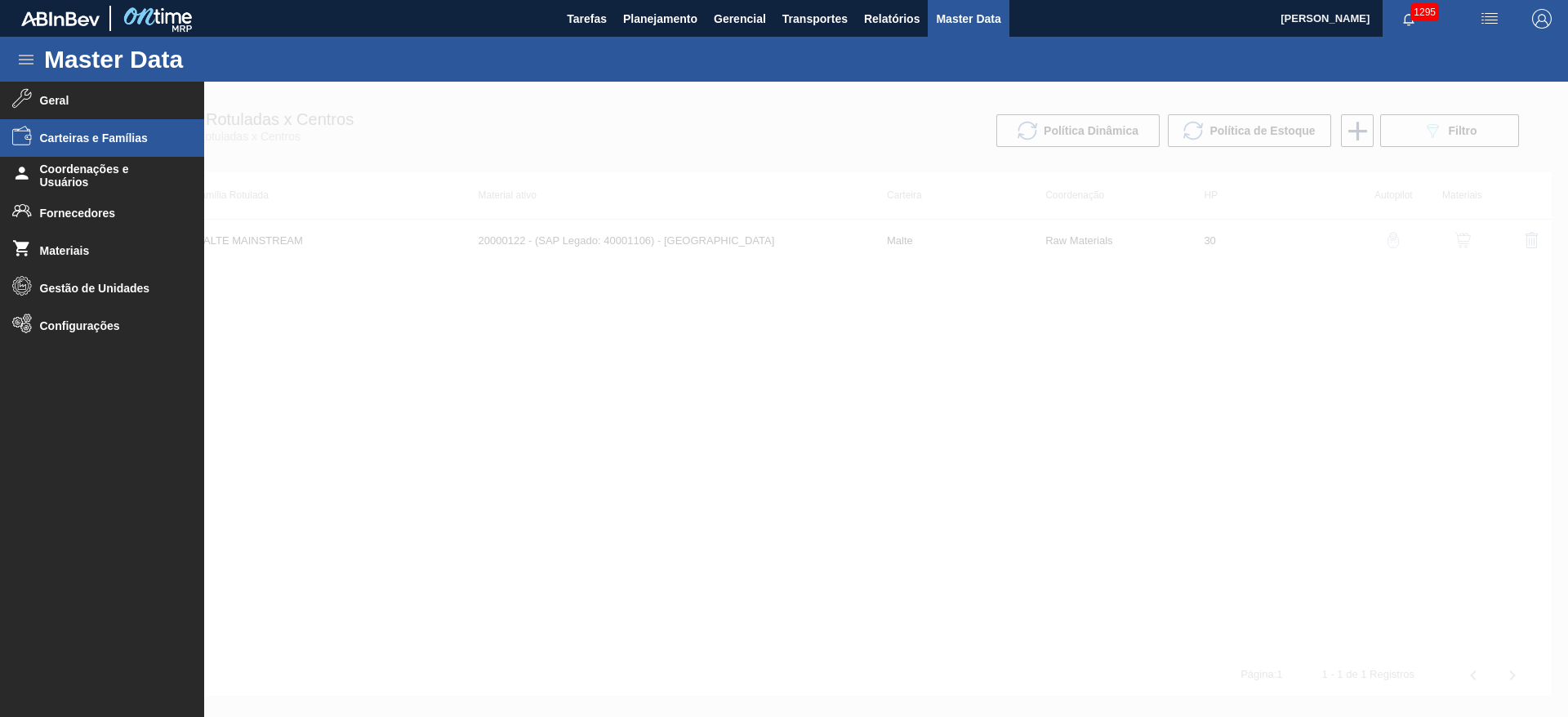
click at [76, 138] on span "Carteiras e Famílias" at bounding box center [107, 138] width 135 height 13
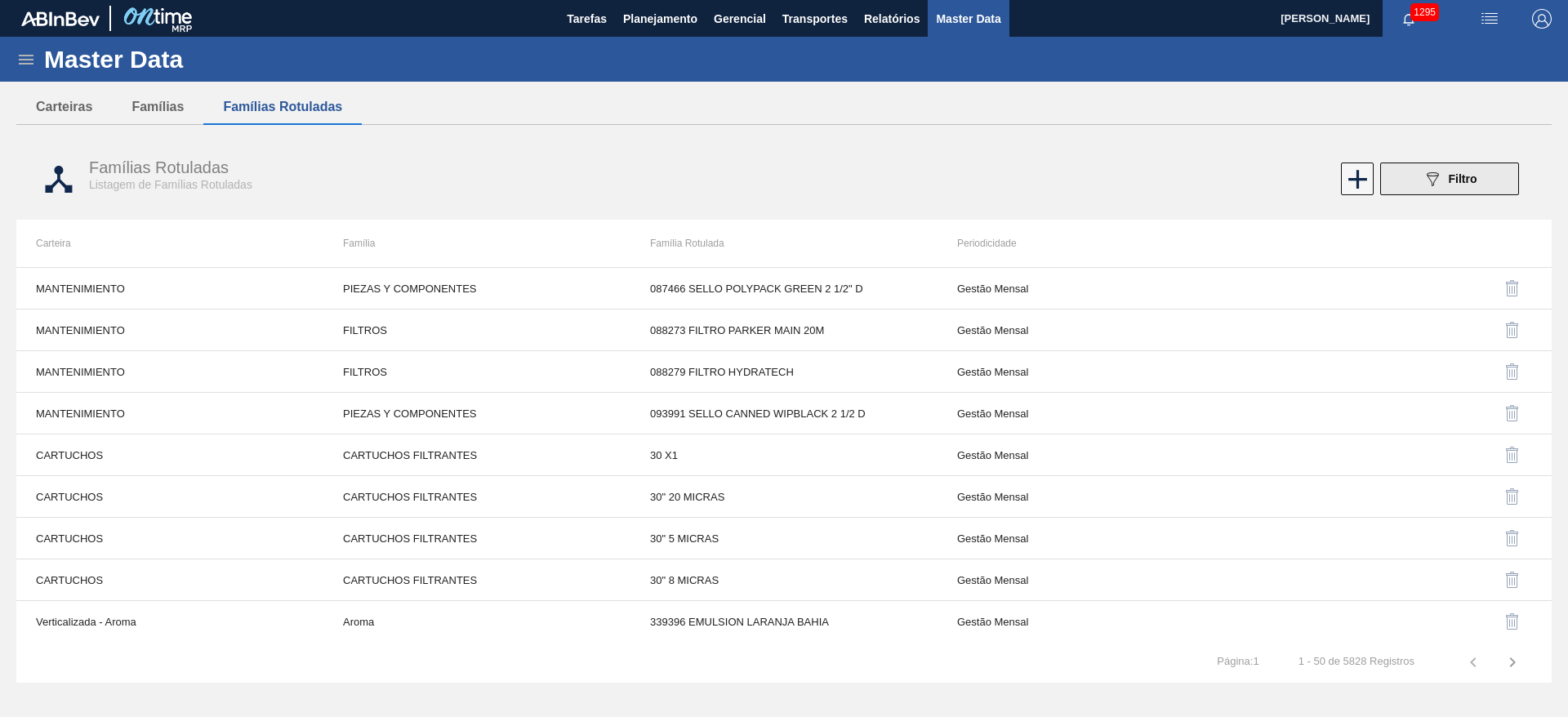
click at [1432, 175] on icon "089F7B8B-B2A5-4AFE-B5C0-19BA573D28AC" at bounding box center [1432, 179] width 19 height 19
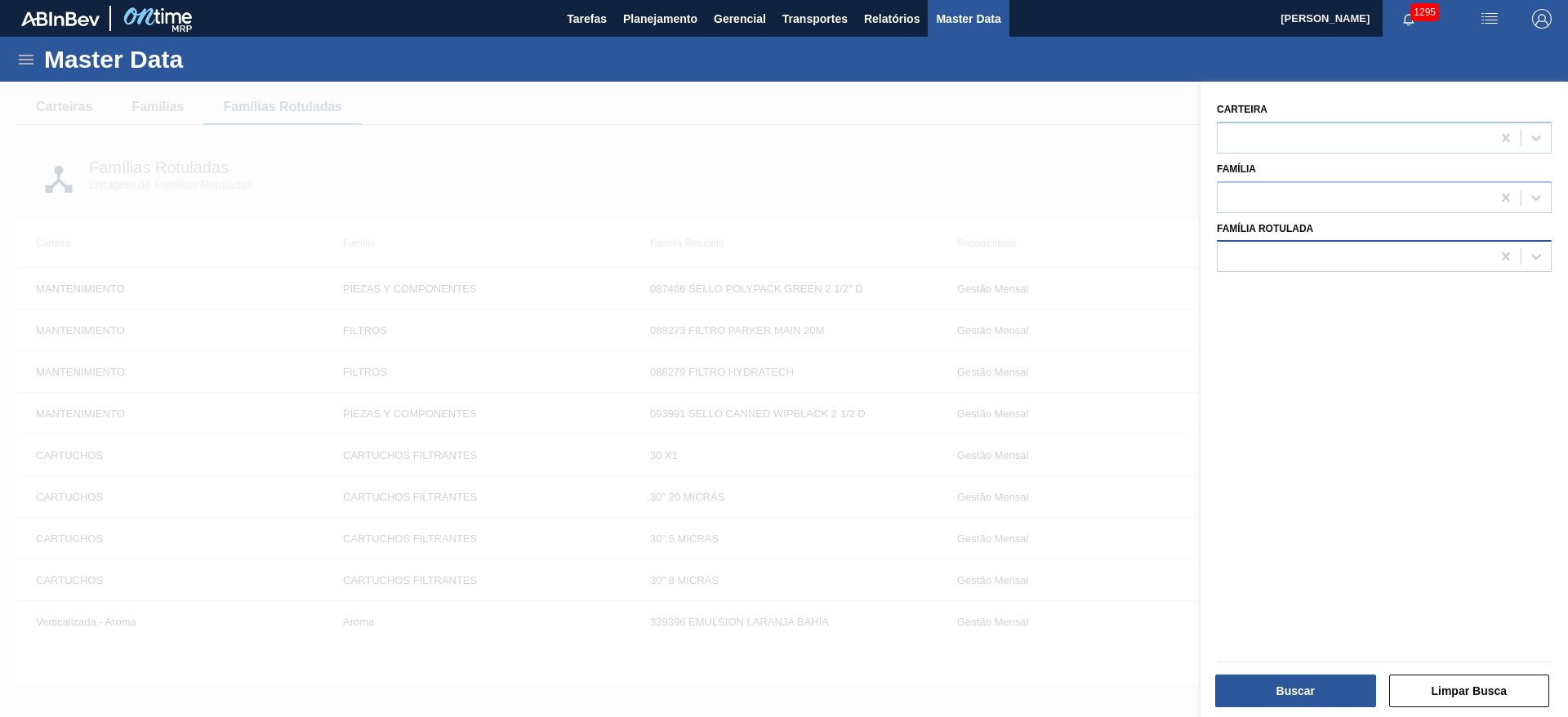
click at [1266, 254] on div at bounding box center [1354, 256] width 274 height 24
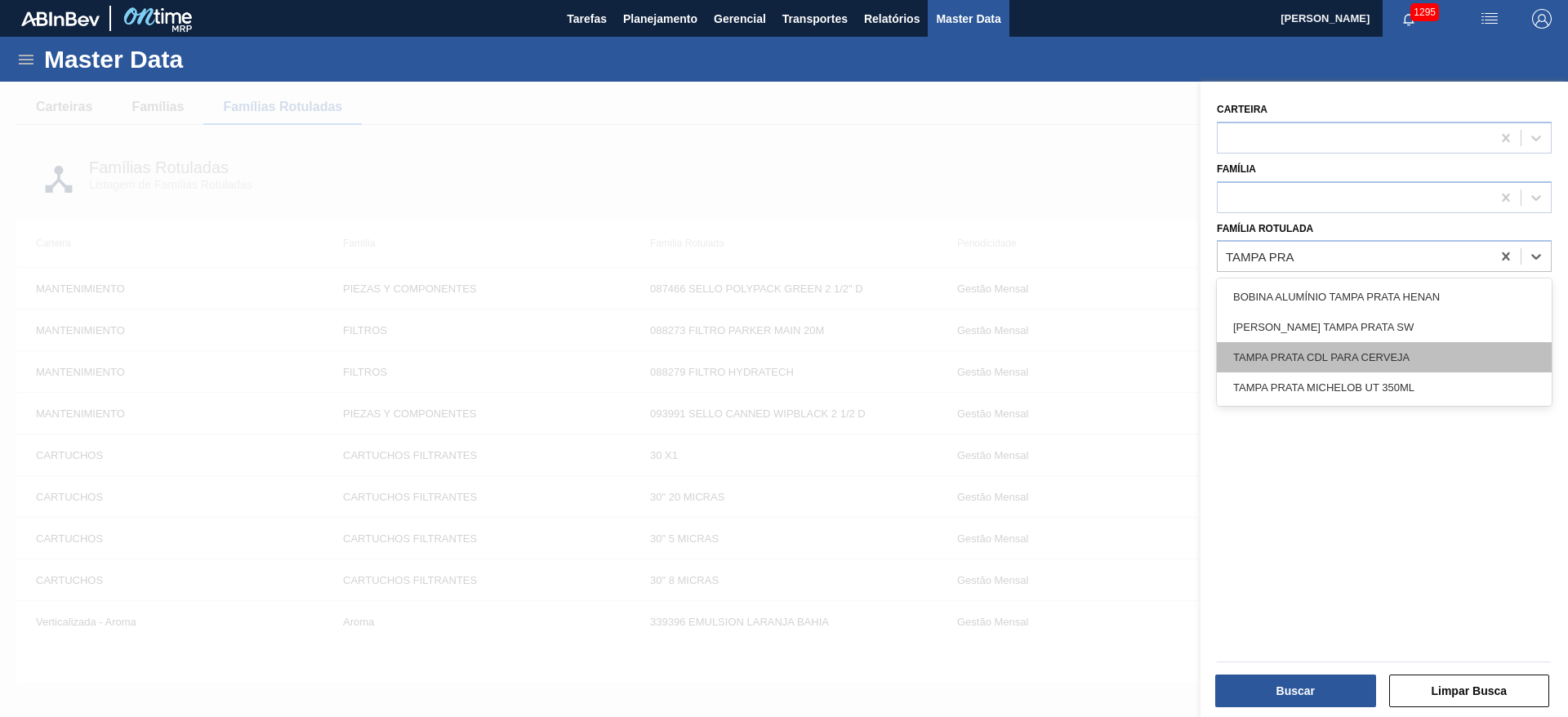
click at [1322, 353] on div "TAMPA PRATA CDL PARA CERVEJA" at bounding box center [1384, 357] width 335 height 30
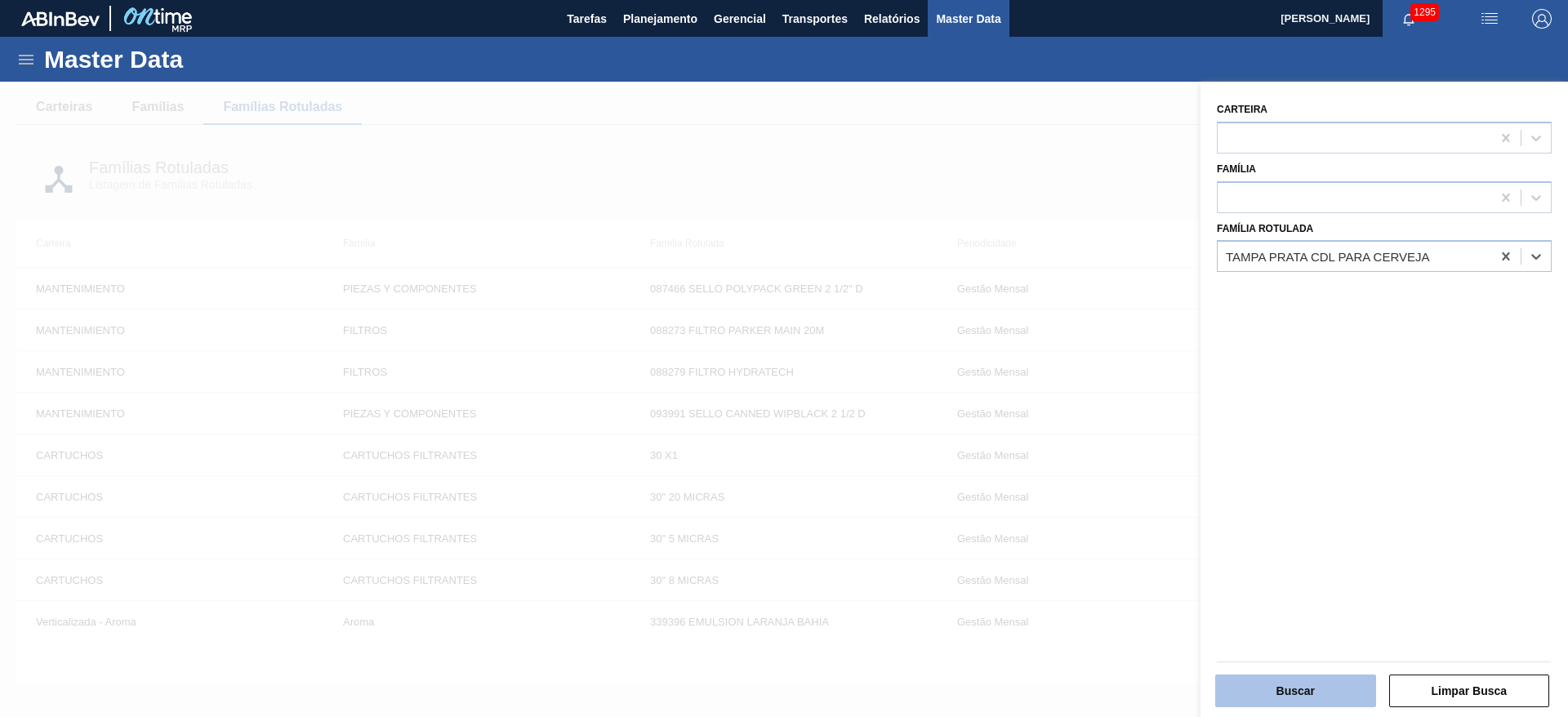
click at [1315, 686] on button "Buscar" at bounding box center [1296, 690] width 161 height 33
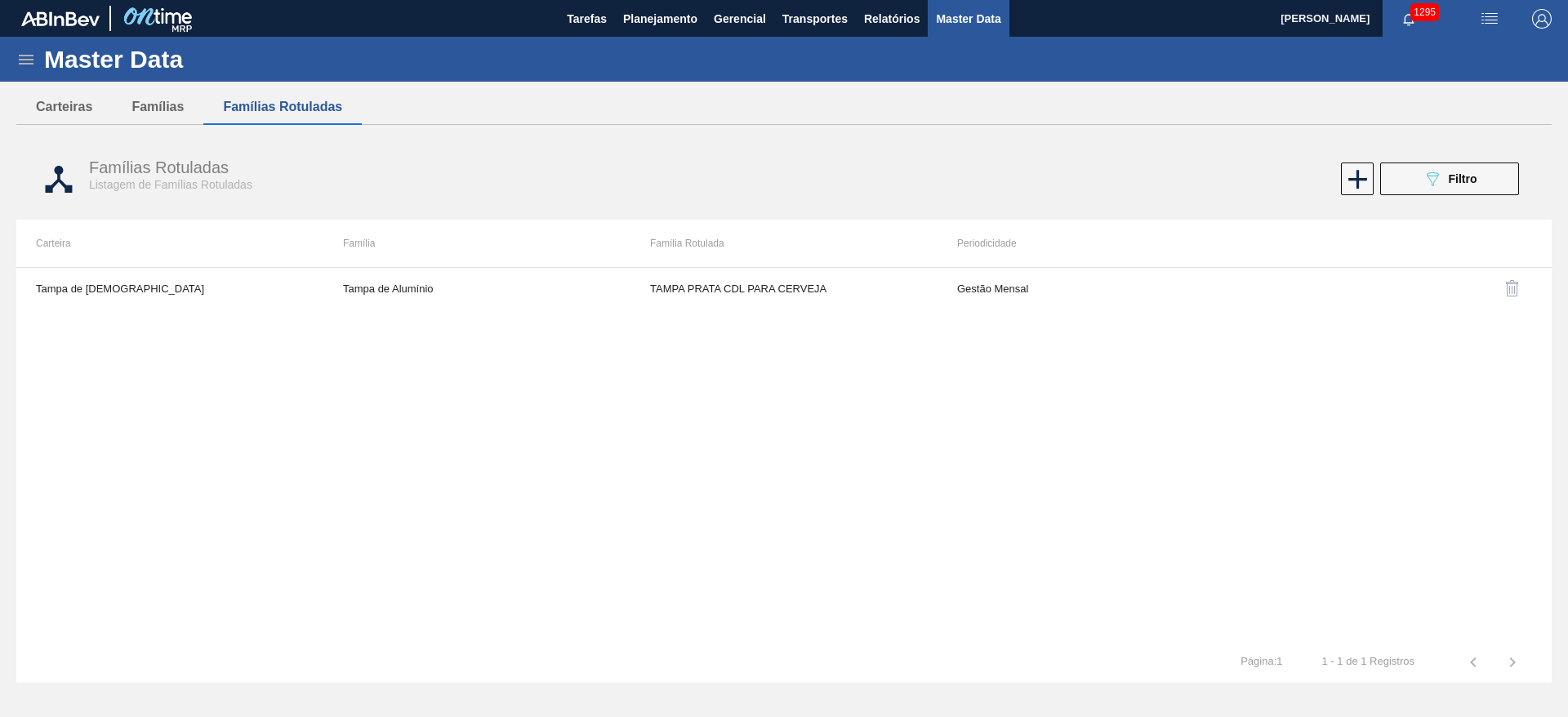
click at [22, 57] on icon at bounding box center [26, 59] width 19 height 19
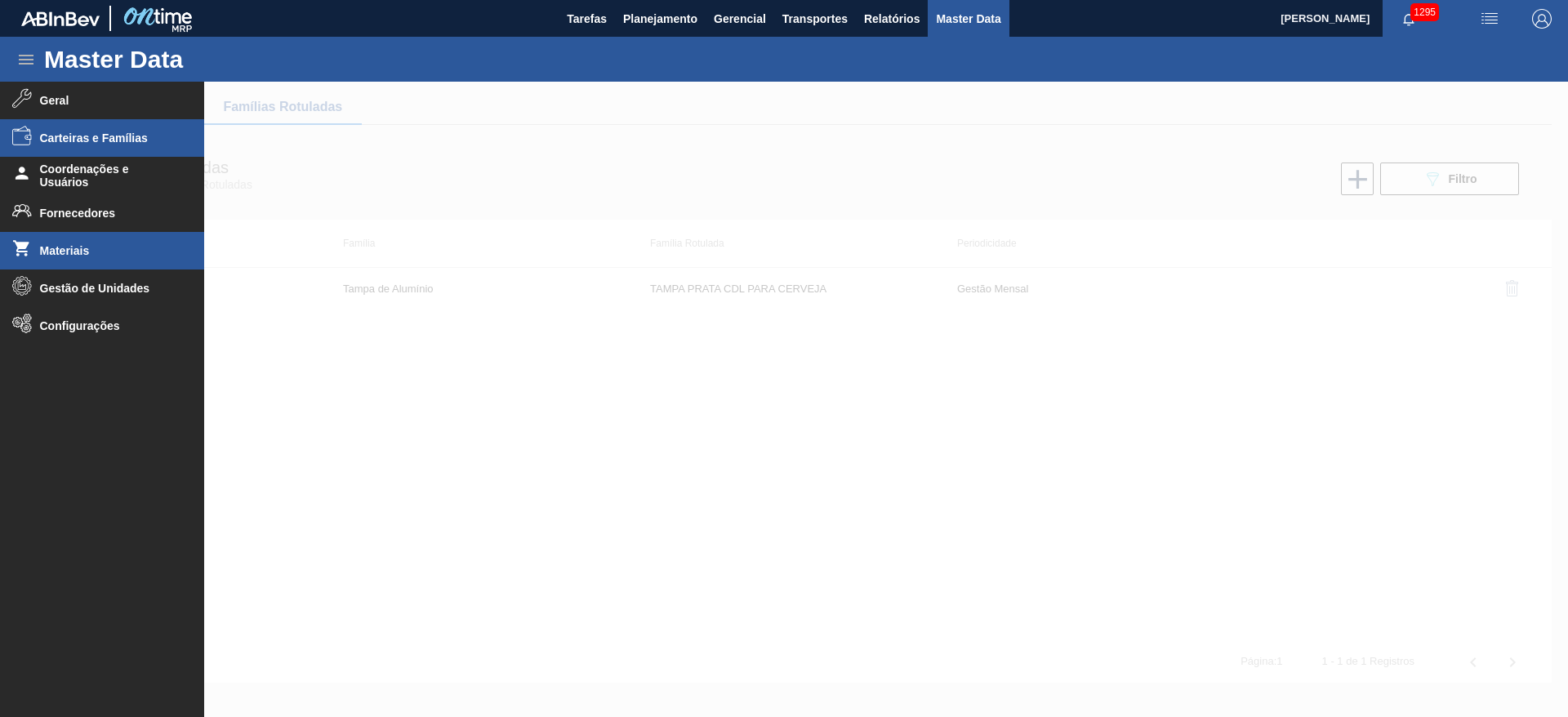
click at [67, 252] on span "Materiais" at bounding box center [107, 251] width 135 height 13
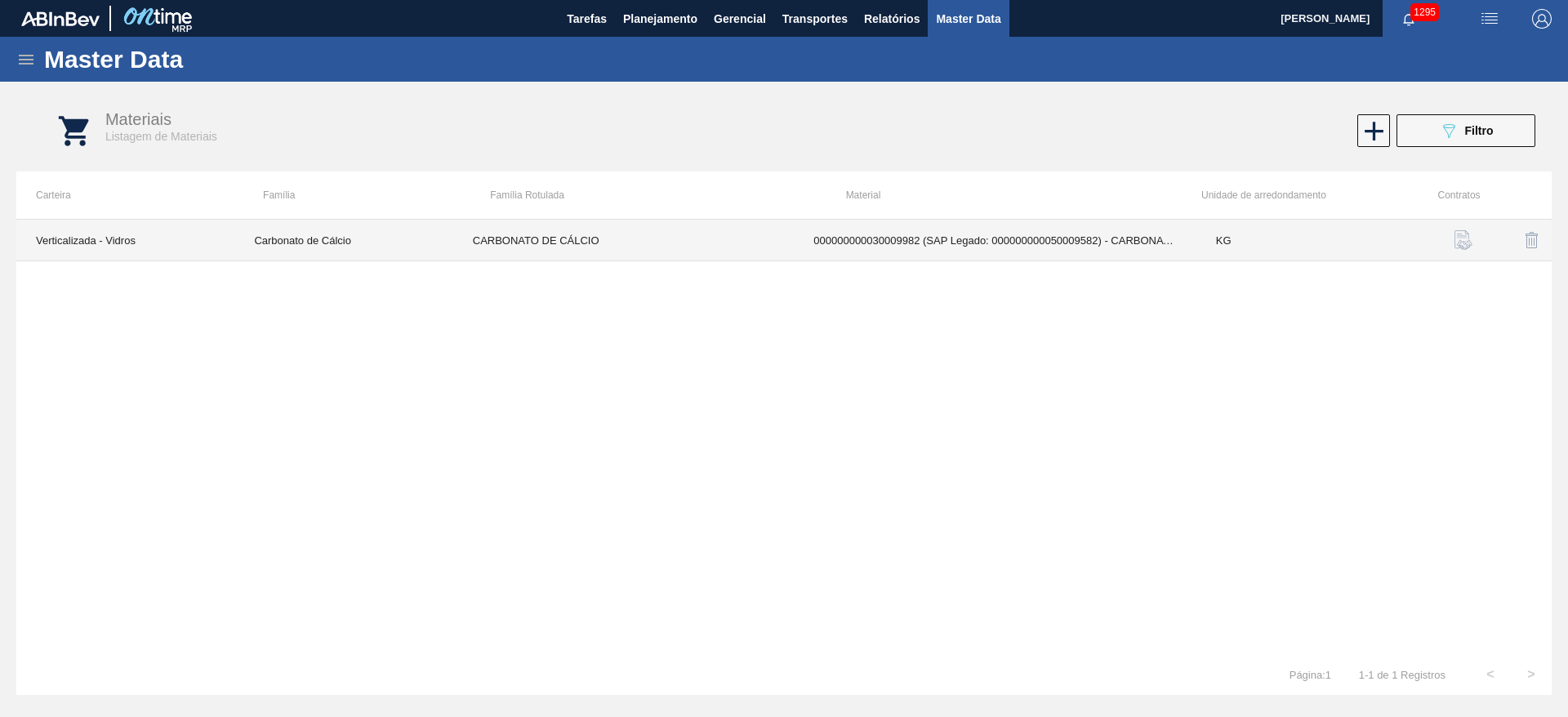
click at [521, 239] on td "CARBONATO DE CÁLCIO" at bounding box center [624, 240] width 342 height 41
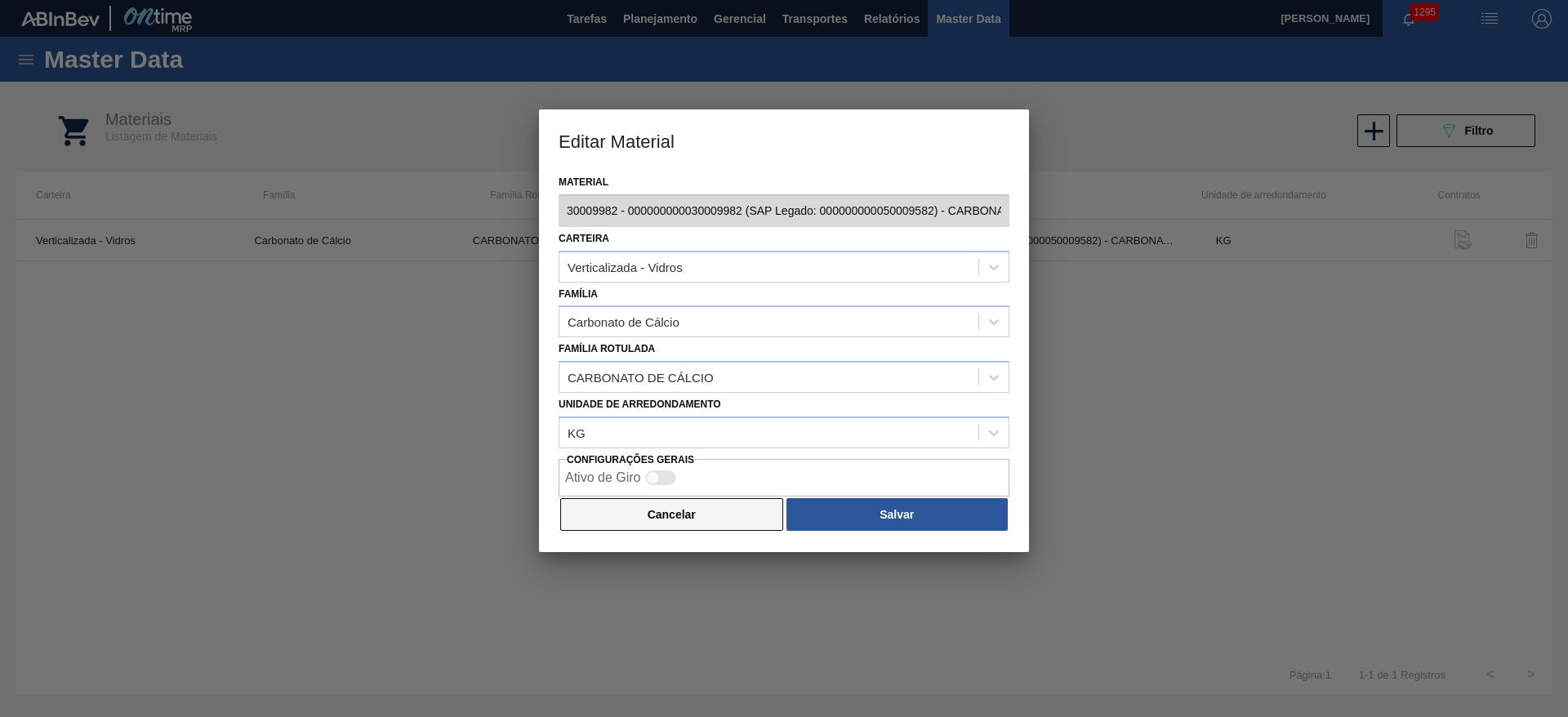
click at [698, 506] on button "Cancelar" at bounding box center [671, 515] width 223 height 33
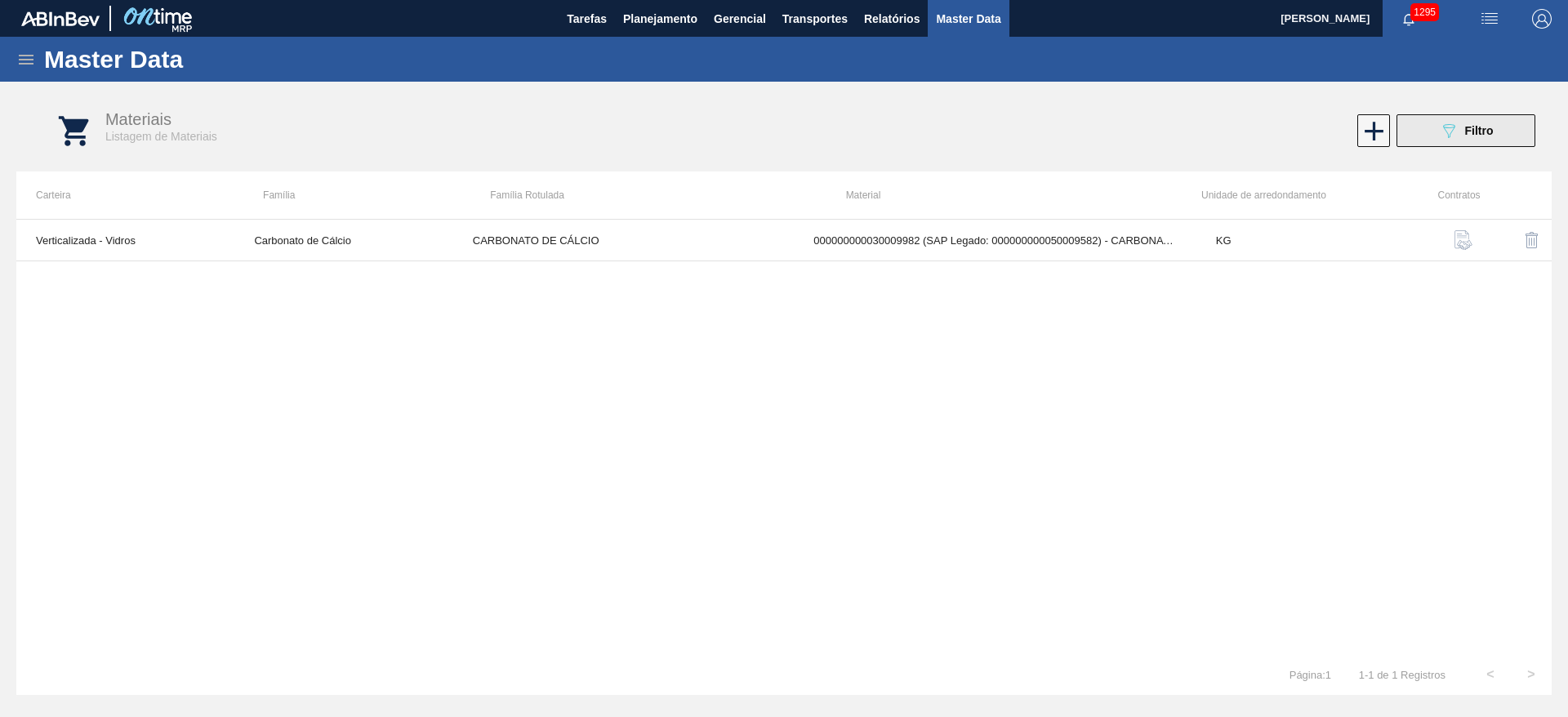
click at [1446, 126] on icon "089F7B8B-B2A5-4AFE-B5C0-19BA573D28AC" at bounding box center [1448, 130] width 19 height 19
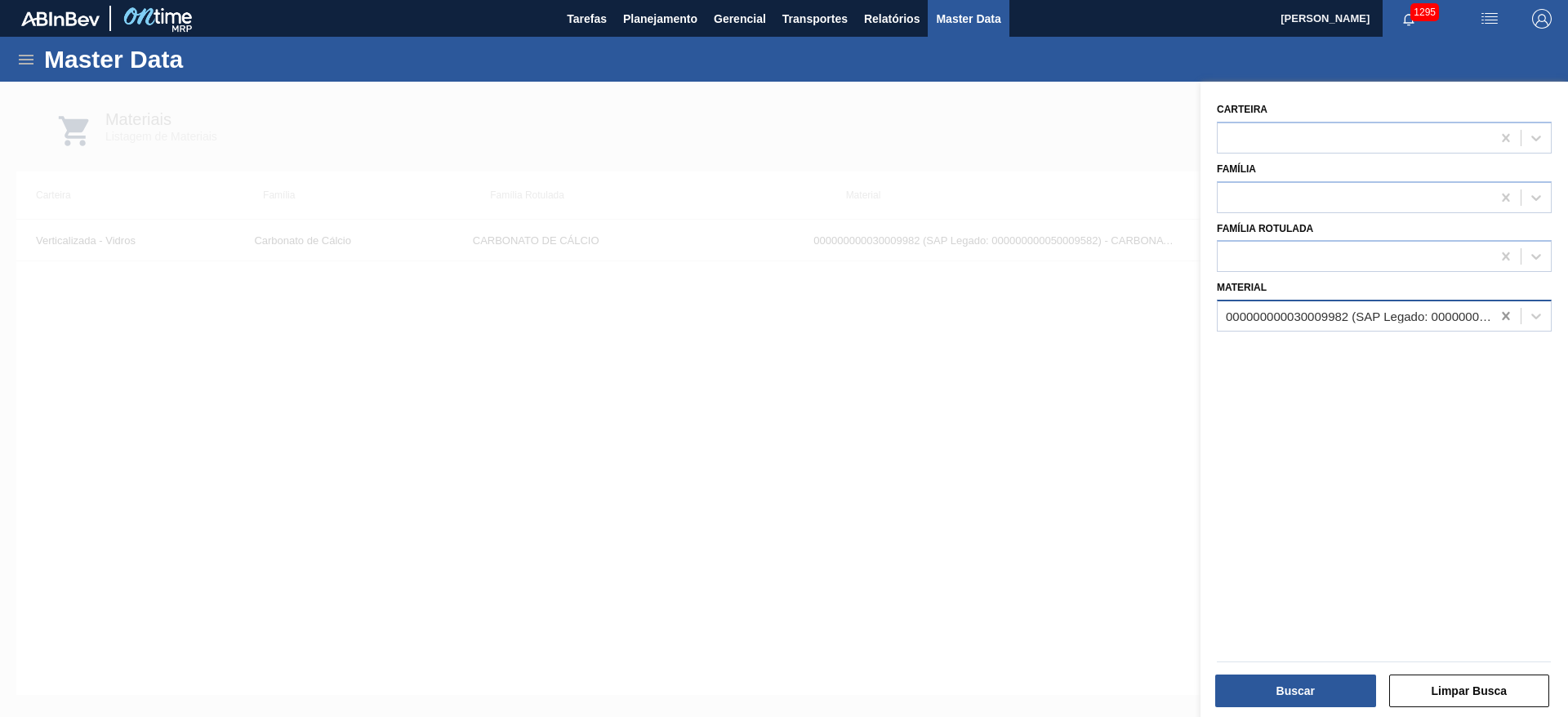
click at [1502, 316] on icon at bounding box center [1505, 316] width 7 height 8
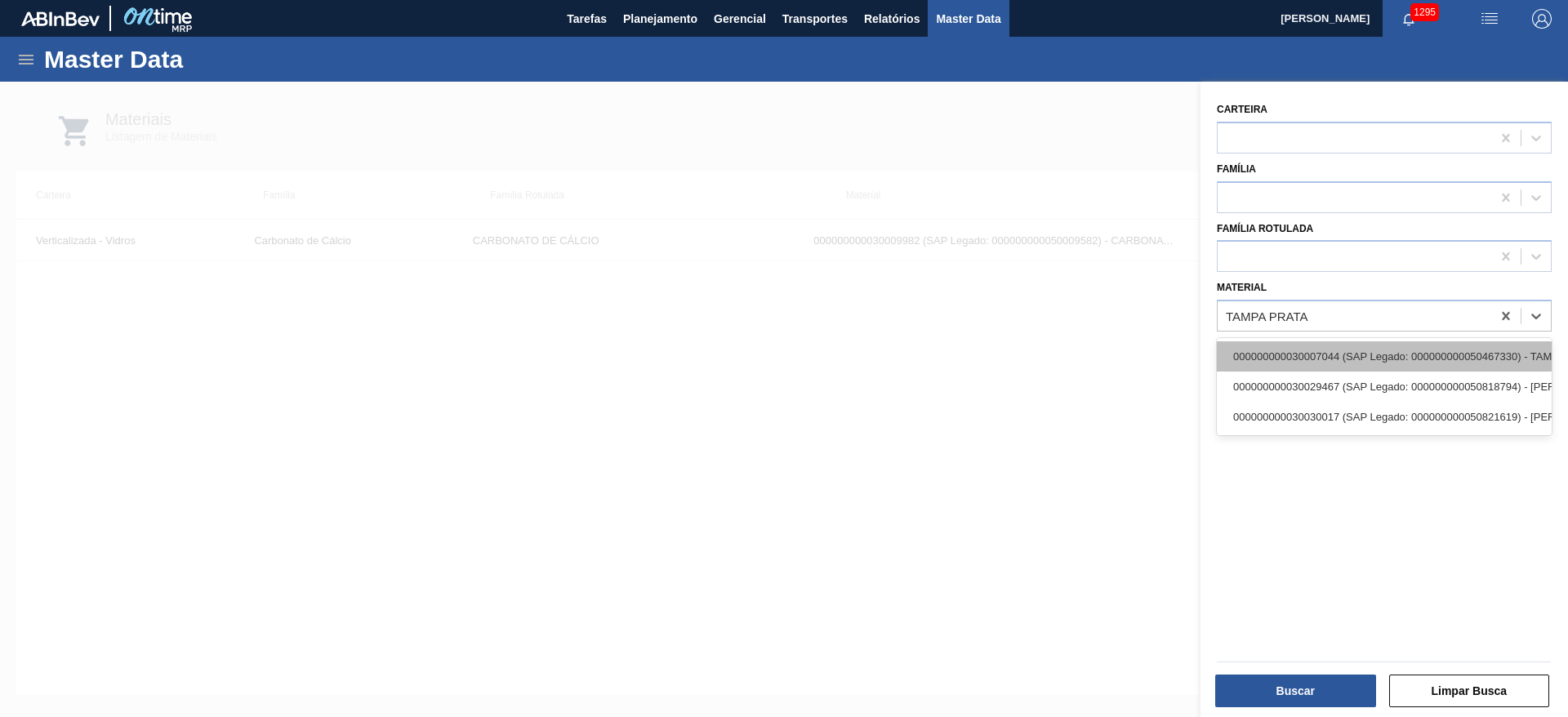
click at [1306, 359] on div "000000000030007044 (SAP Legado: 000000000050467330) - TAMPA PRATA CDL PARA CERV…" at bounding box center [1384, 356] width 335 height 30
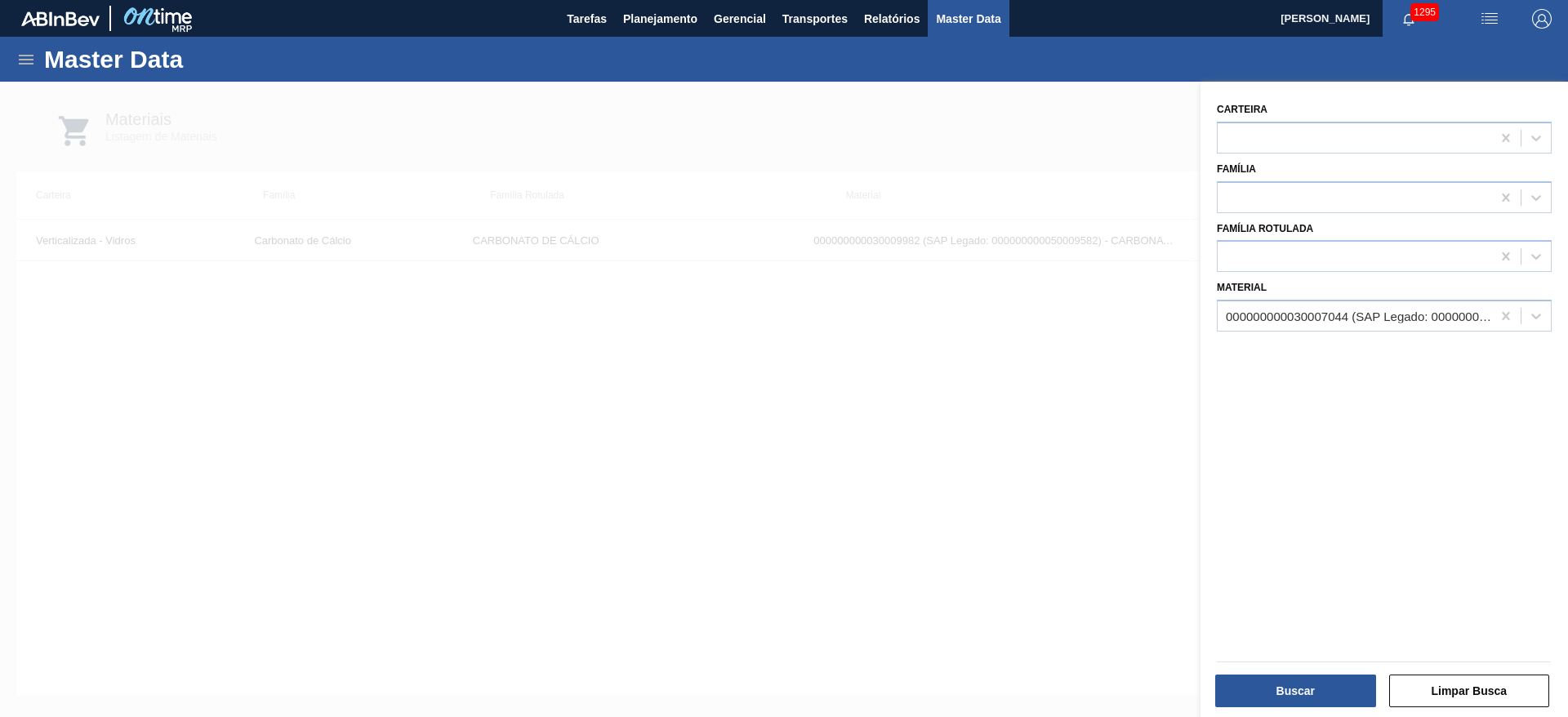
click at [1306, 359] on div "Carteira Família Família Rotulada Material 000000000030007044 (SAP Legado: 0000…" at bounding box center [1383, 401] width 367 height 639
click at [1283, 679] on button "Buscar" at bounding box center [1296, 690] width 161 height 33
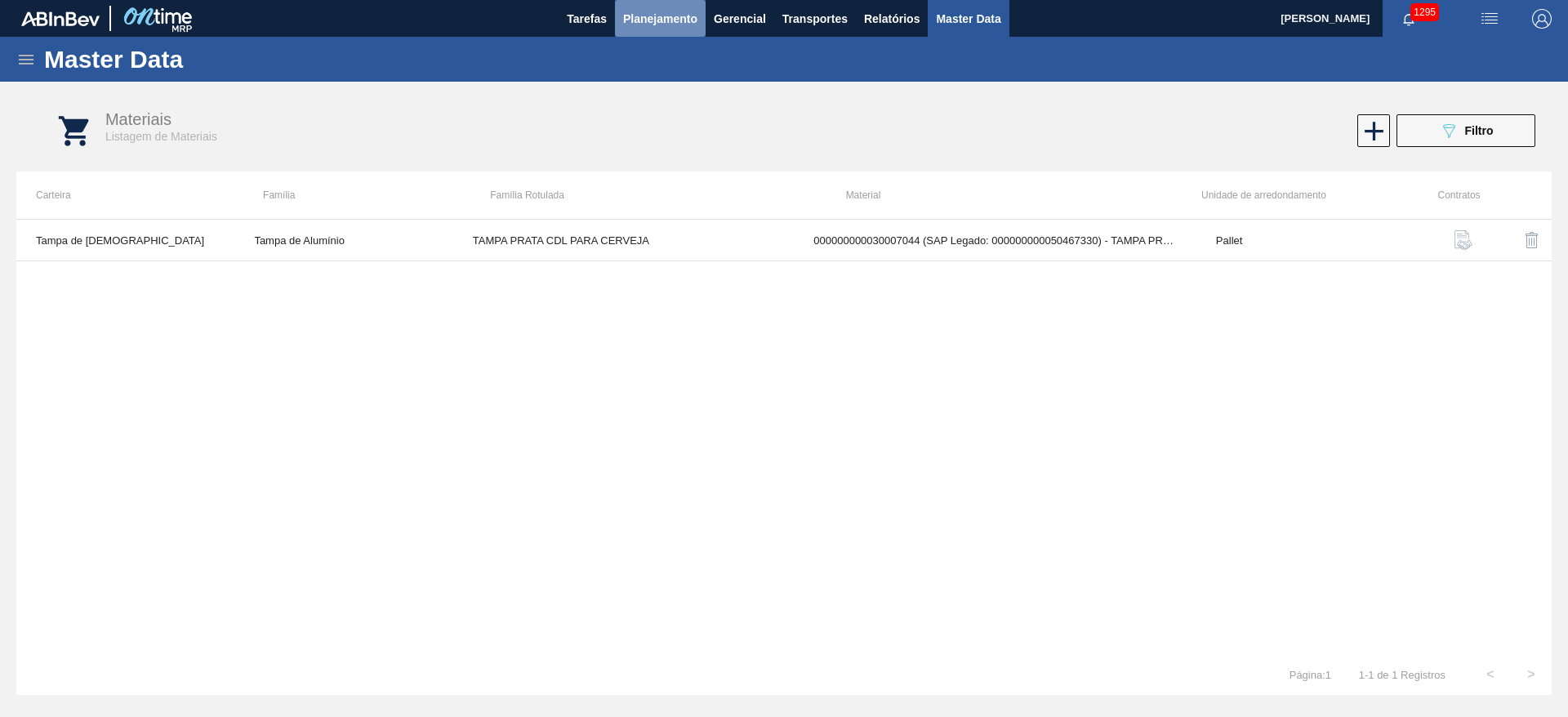
click at [667, 19] on span "Planejamento" at bounding box center [659, 18] width 74 height 19
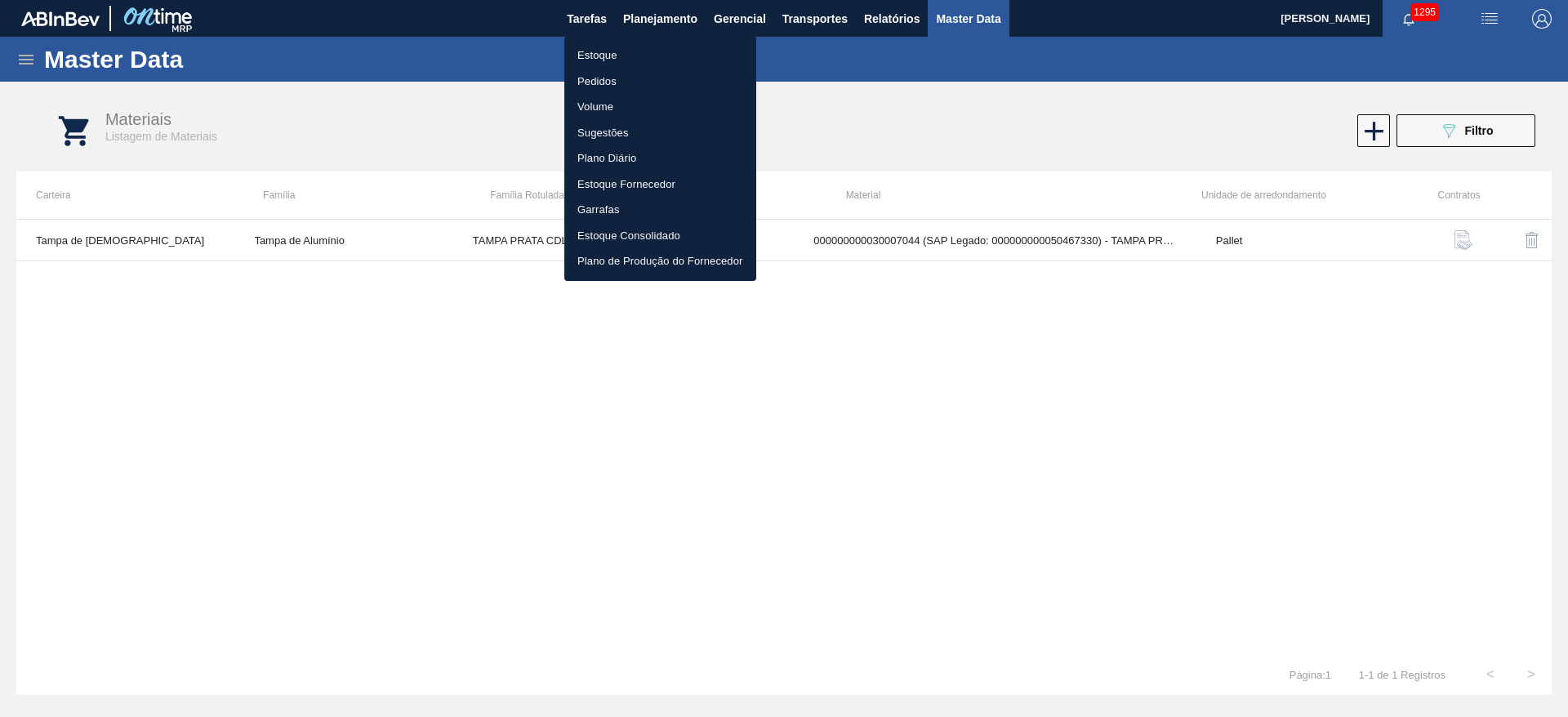
click at [597, 59] on li "Estoque" at bounding box center [660, 55] width 192 height 27
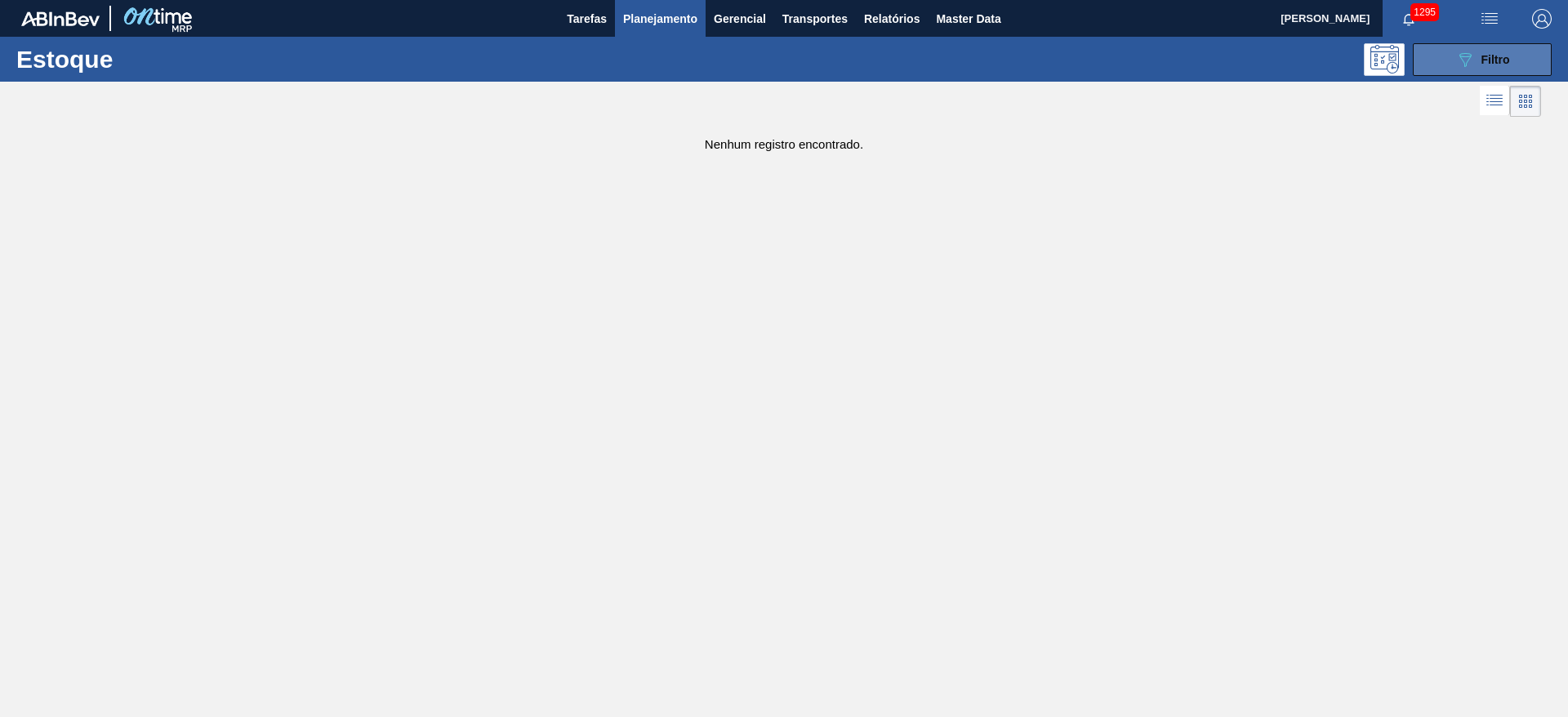
click at [1486, 60] on span "Filtro" at bounding box center [1495, 60] width 28 height 13
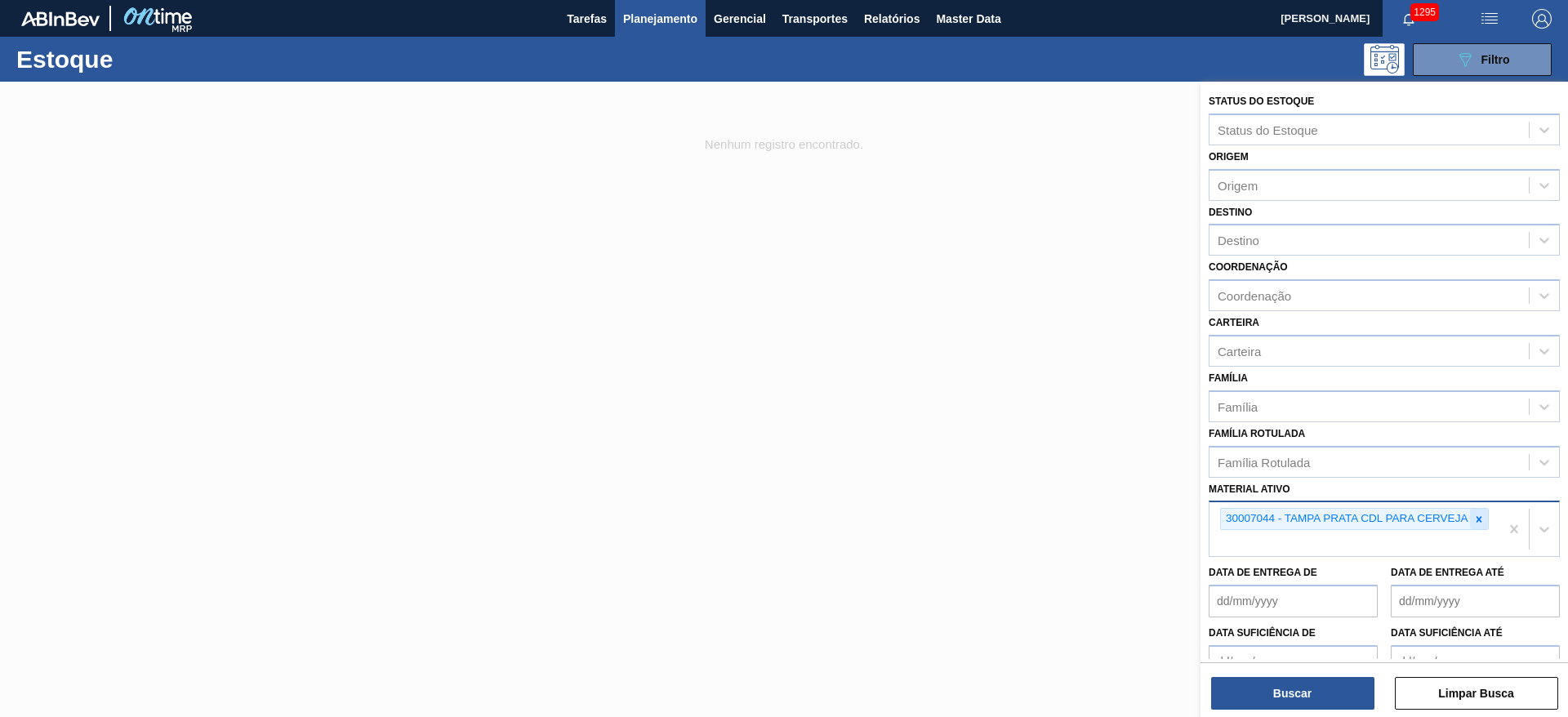
click at [1477, 520] on icon at bounding box center [1479, 518] width 5 height 5
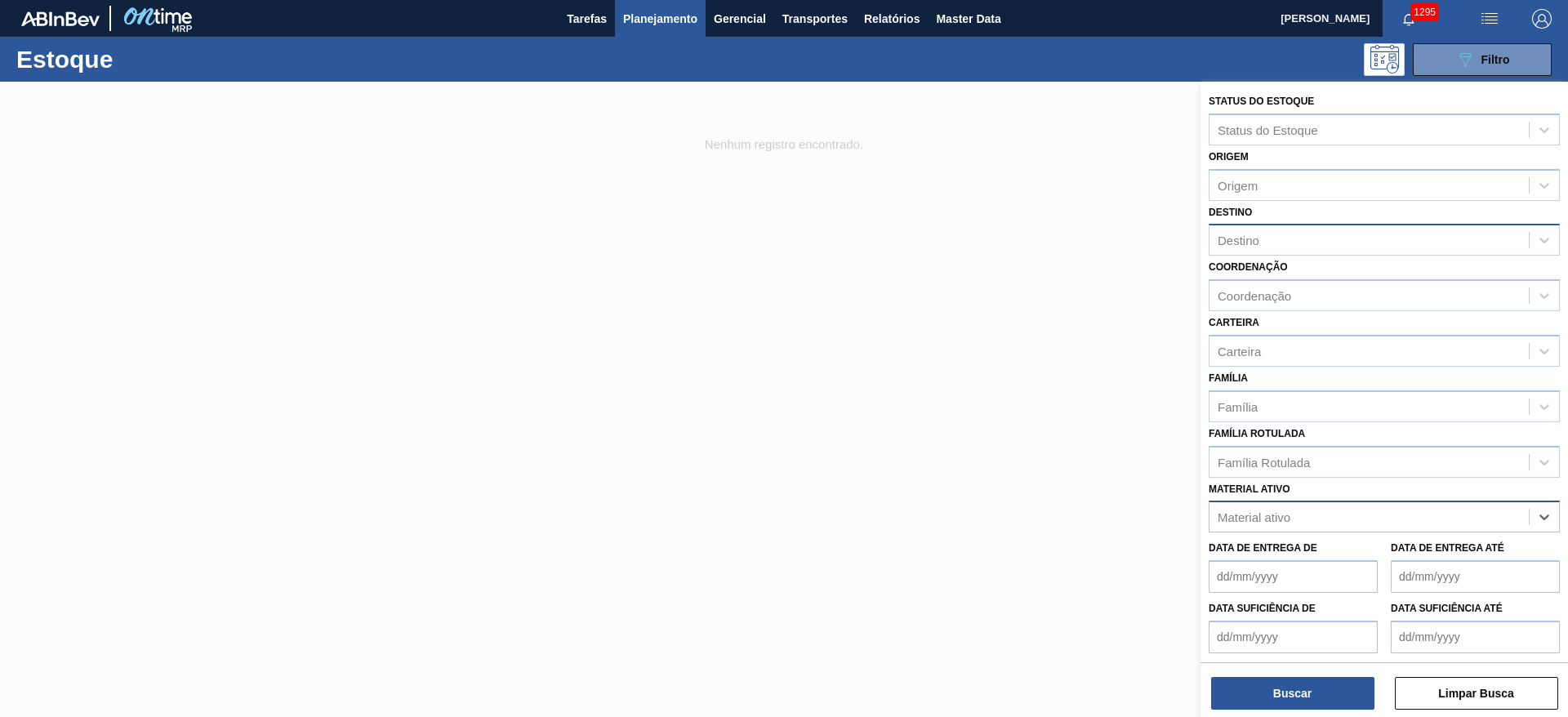
click at [1258, 248] on div "Destino" at bounding box center [1368, 241] width 320 height 24
drag, startPoint x: 1261, startPoint y: 283, endPoint x: 1233, endPoint y: 364, distance: 85.7
click at [1261, 282] on div "BR13 - Piraí" at bounding box center [1383, 280] width 351 height 30
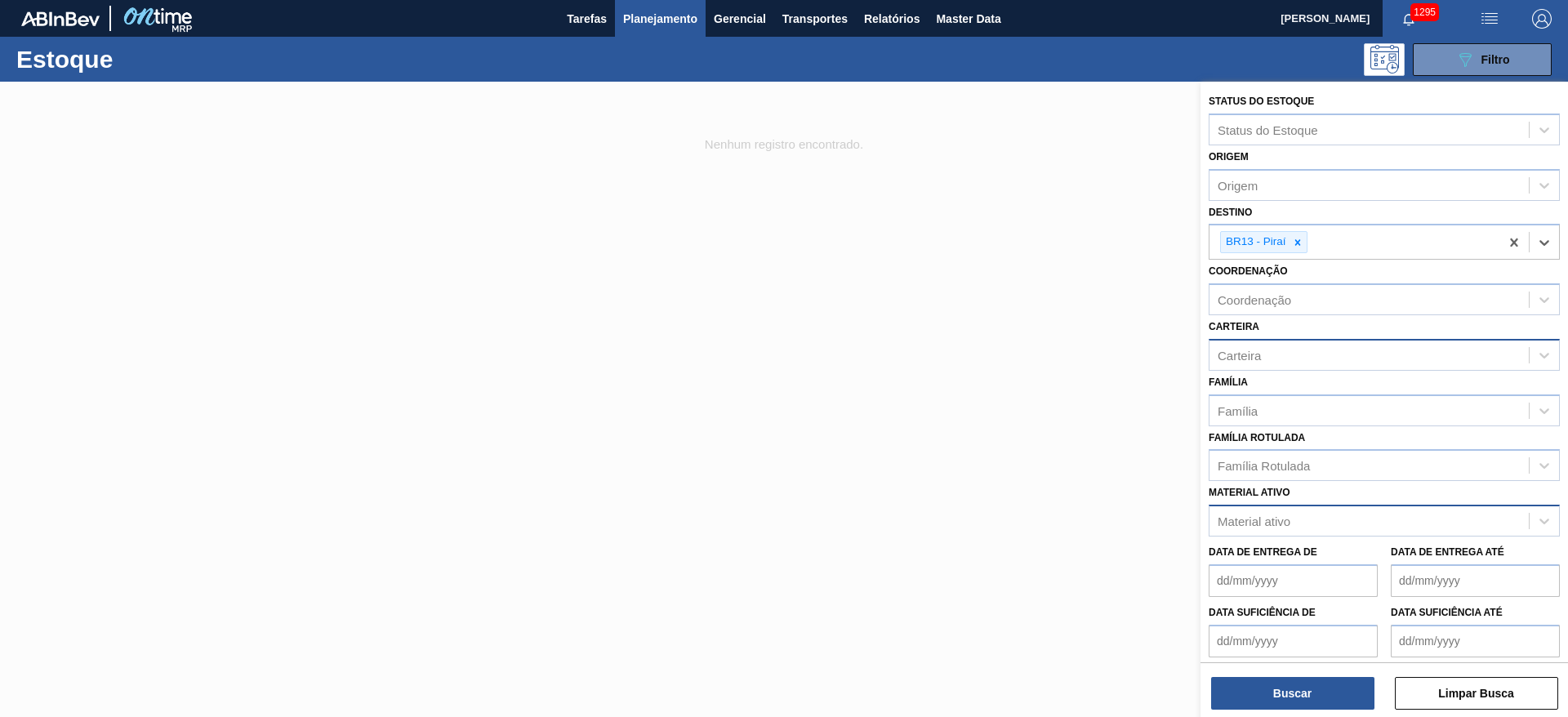
click at [1243, 356] on div "Carteira" at bounding box center [1238, 354] width 43 height 14
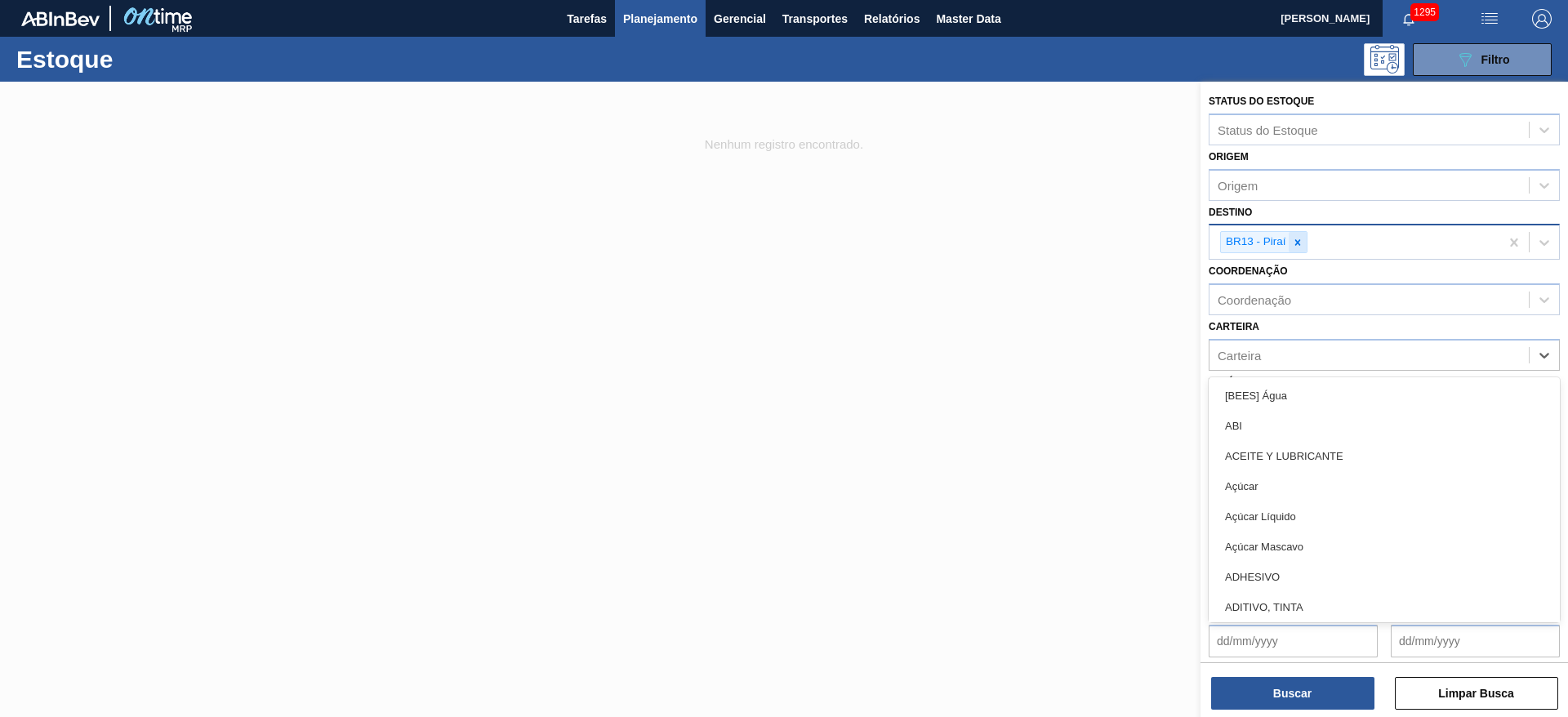
click at [1306, 238] on div at bounding box center [1298, 242] width 18 height 20
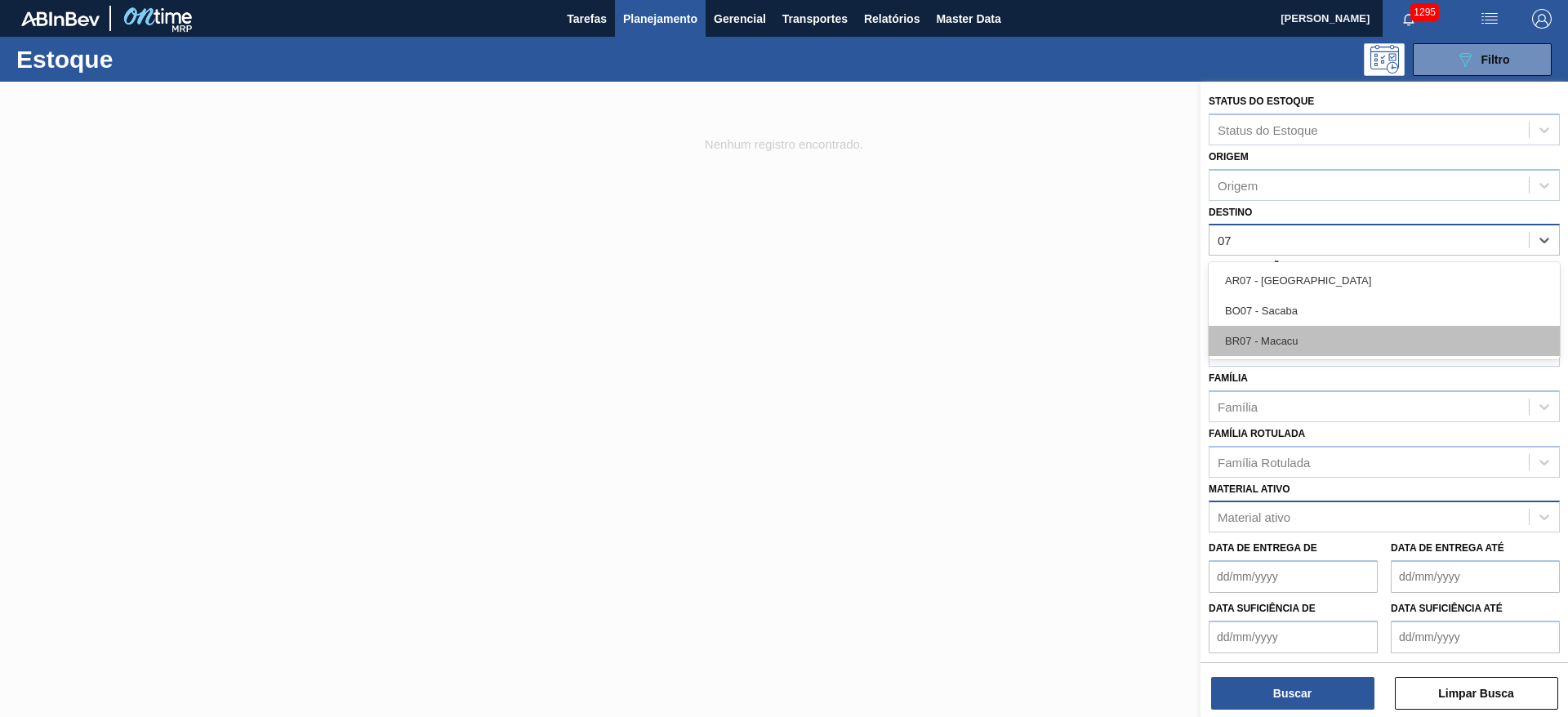
click at [1230, 345] on div "BR07 - Macacu" at bounding box center [1383, 341] width 351 height 30
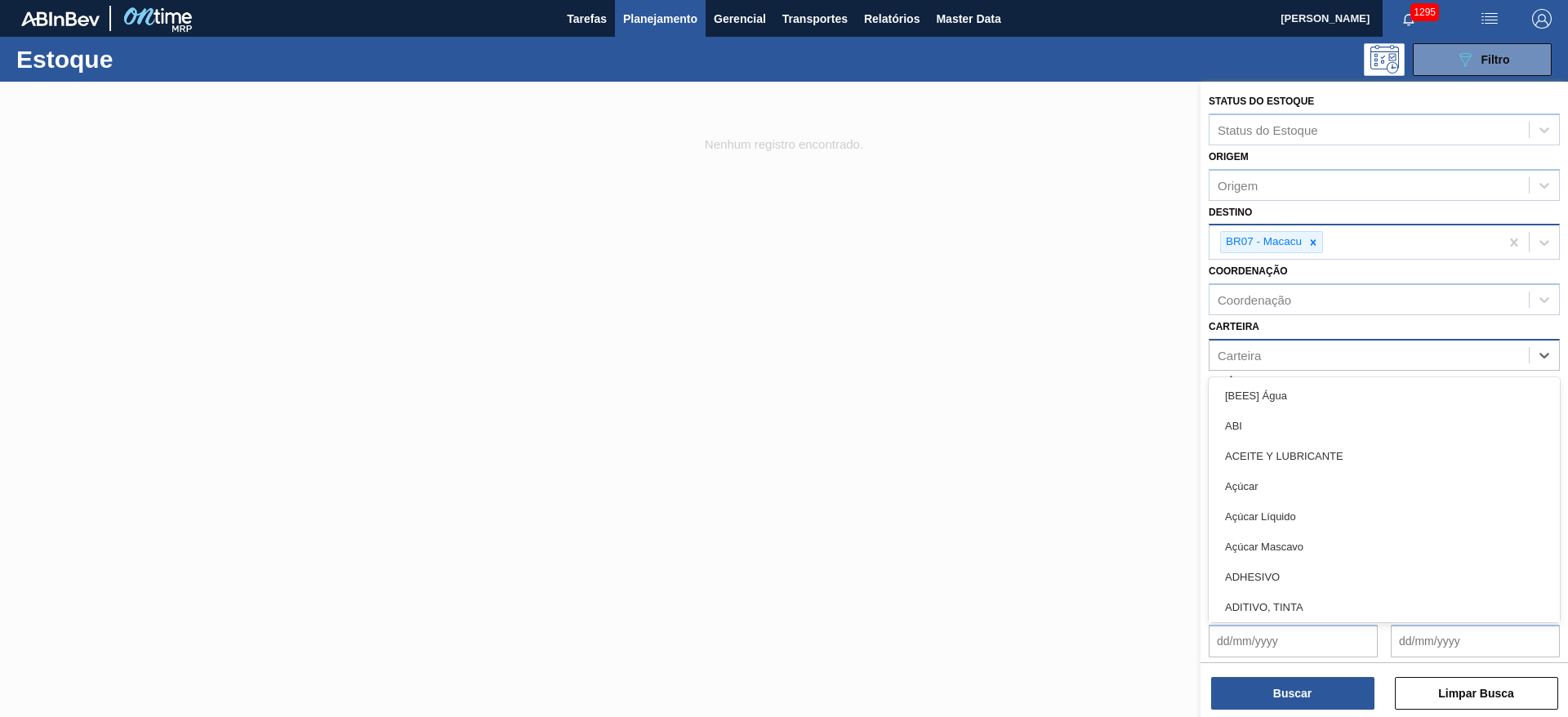
click at [1245, 348] on div "Carteira" at bounding box center [1238, 354] width 43 height 14
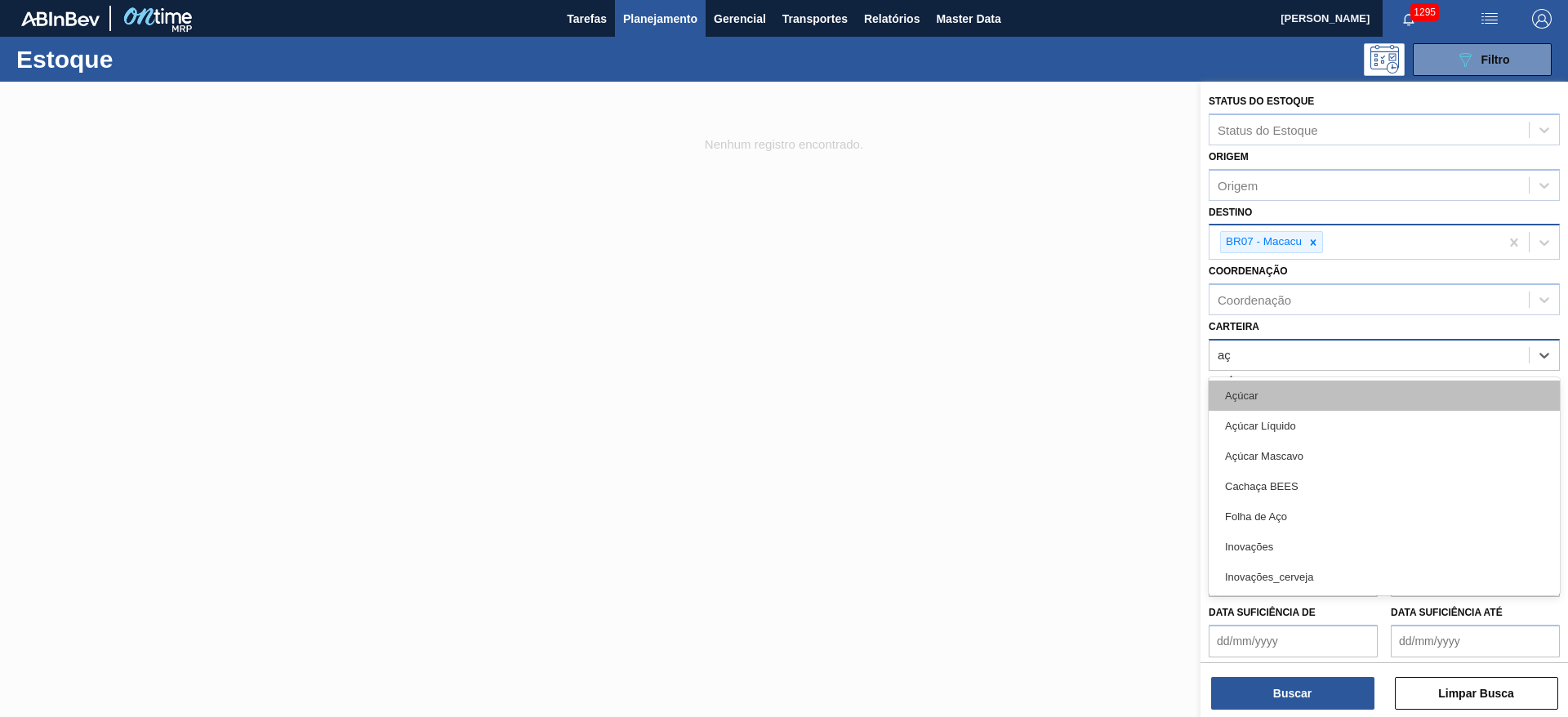
click at [1310, 386] on div "Açúcar" at bounding box center [1383, 395] width 351 height 30
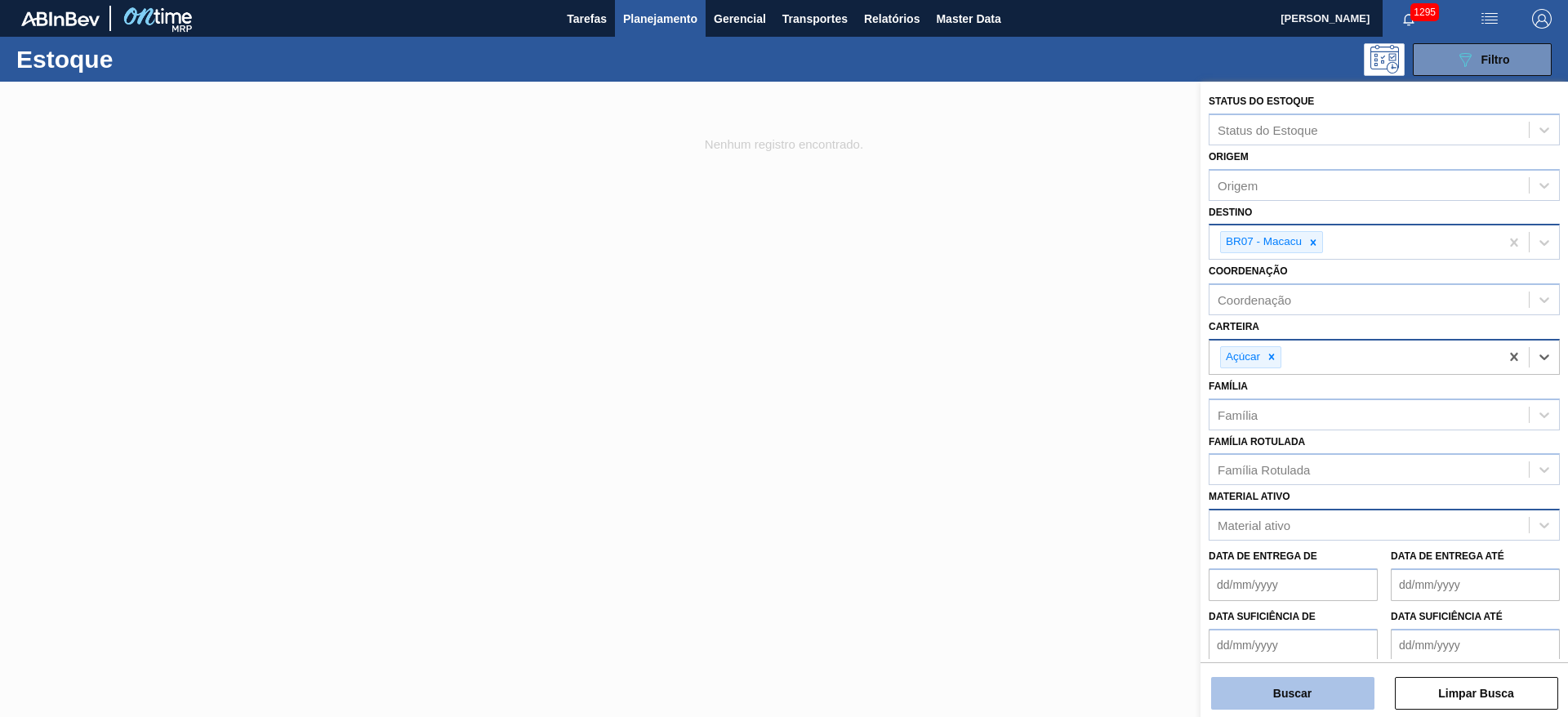
click at [1283, 688] on button "Buscar" at bounding box center [1292, 693] width 163 height 33
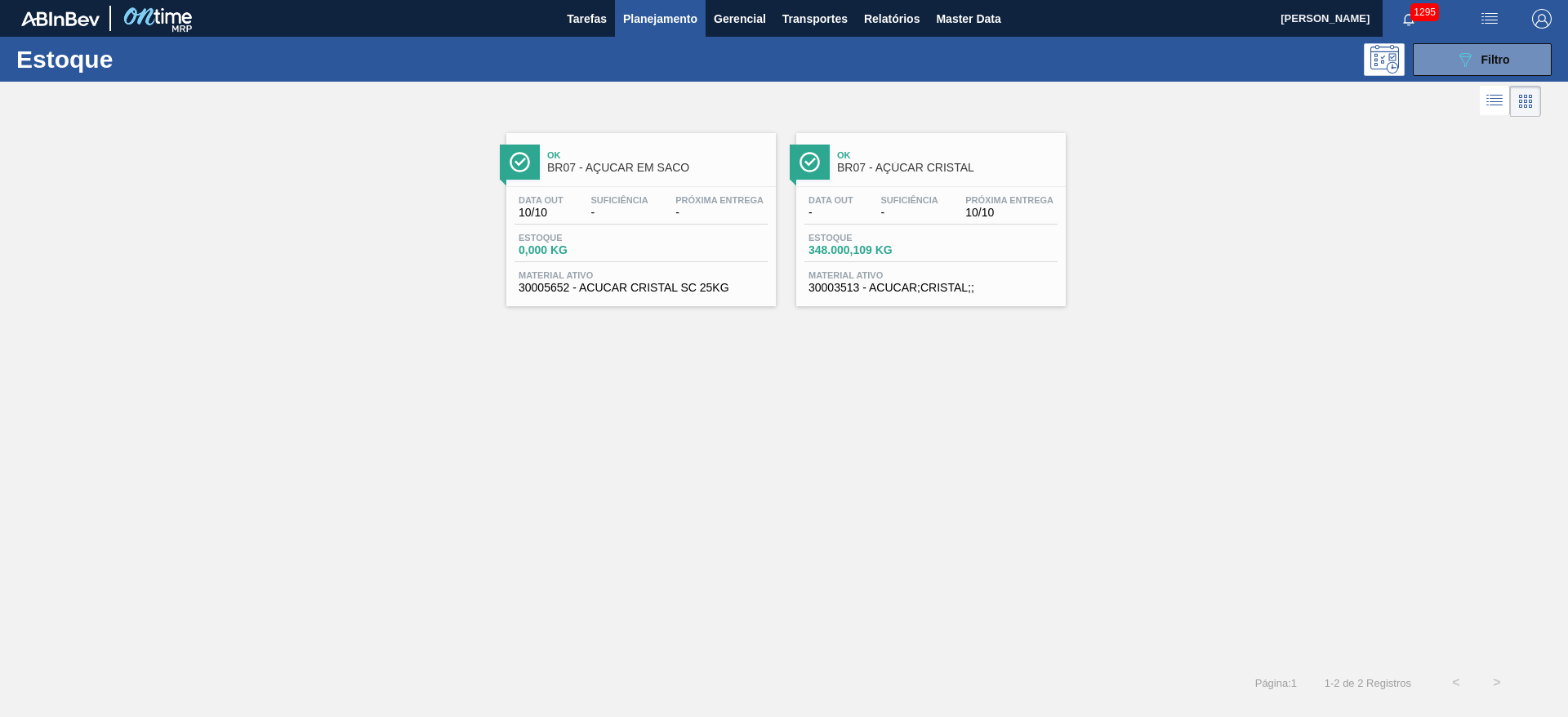
click at [904, 240] on span "Estoque" at bounding box center [866, 237] width 114 height 10
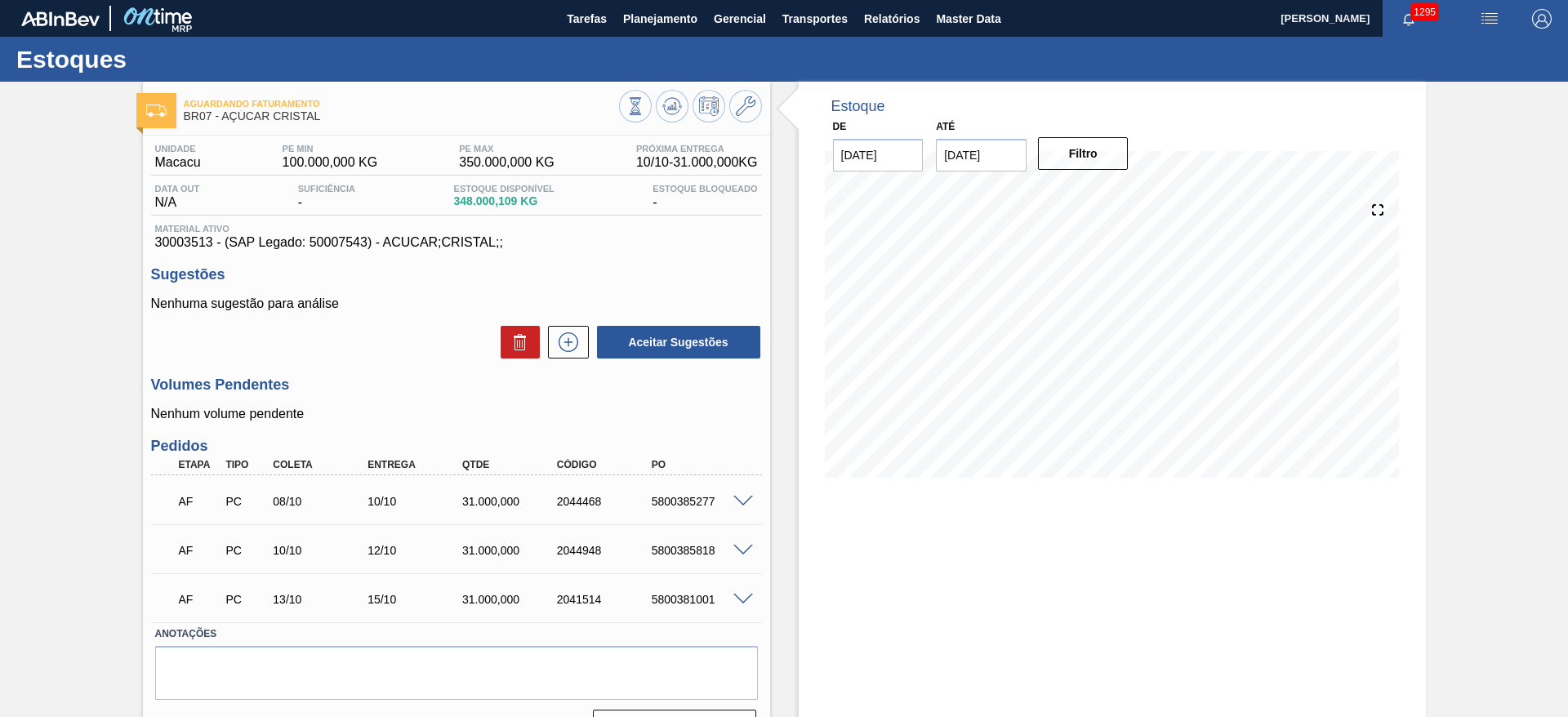
click at [740, 505] on div "5800385277" at bounding box center [701, 501] width 106 height 13
click at [743, 504] on span at bounding box center [743, 501] width 19 height 12
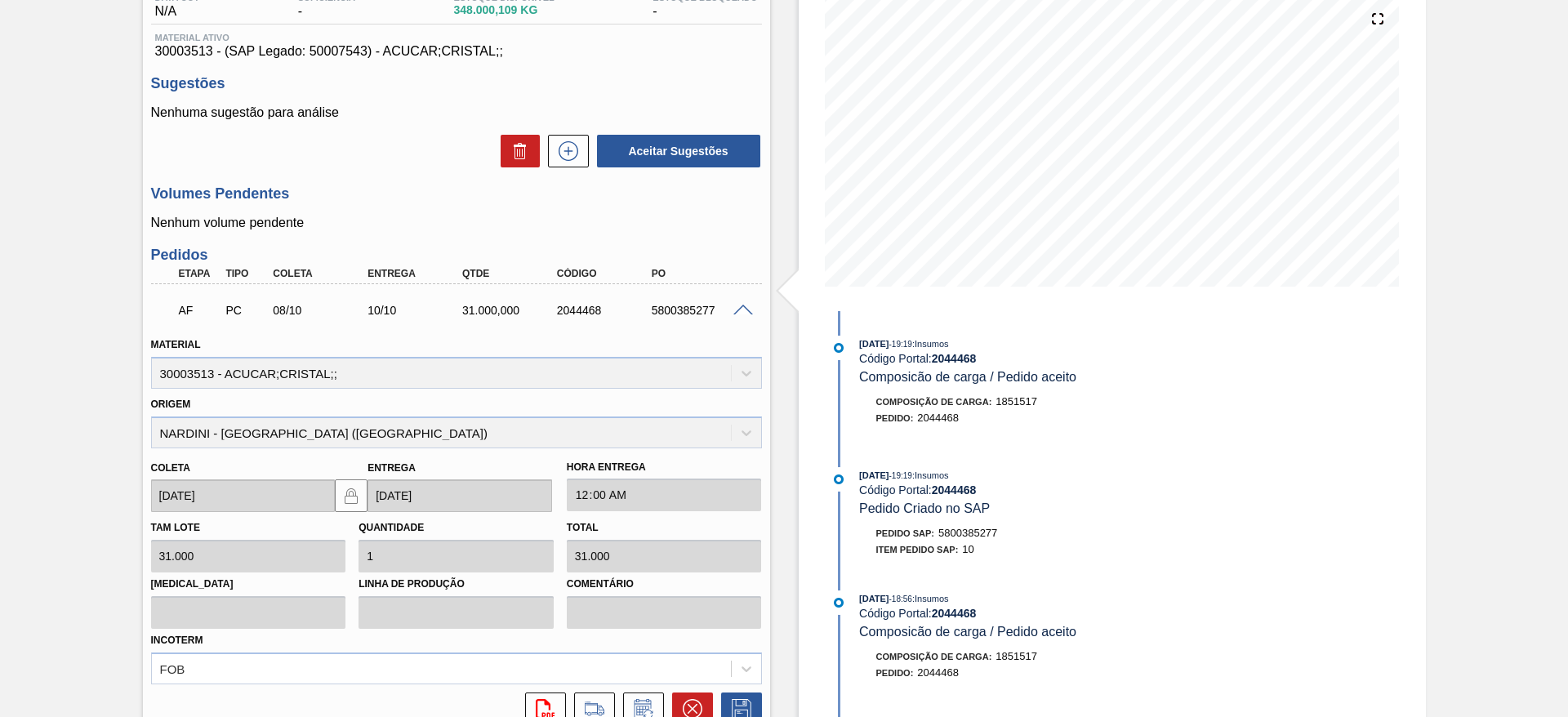
scroll to position [367, 0]
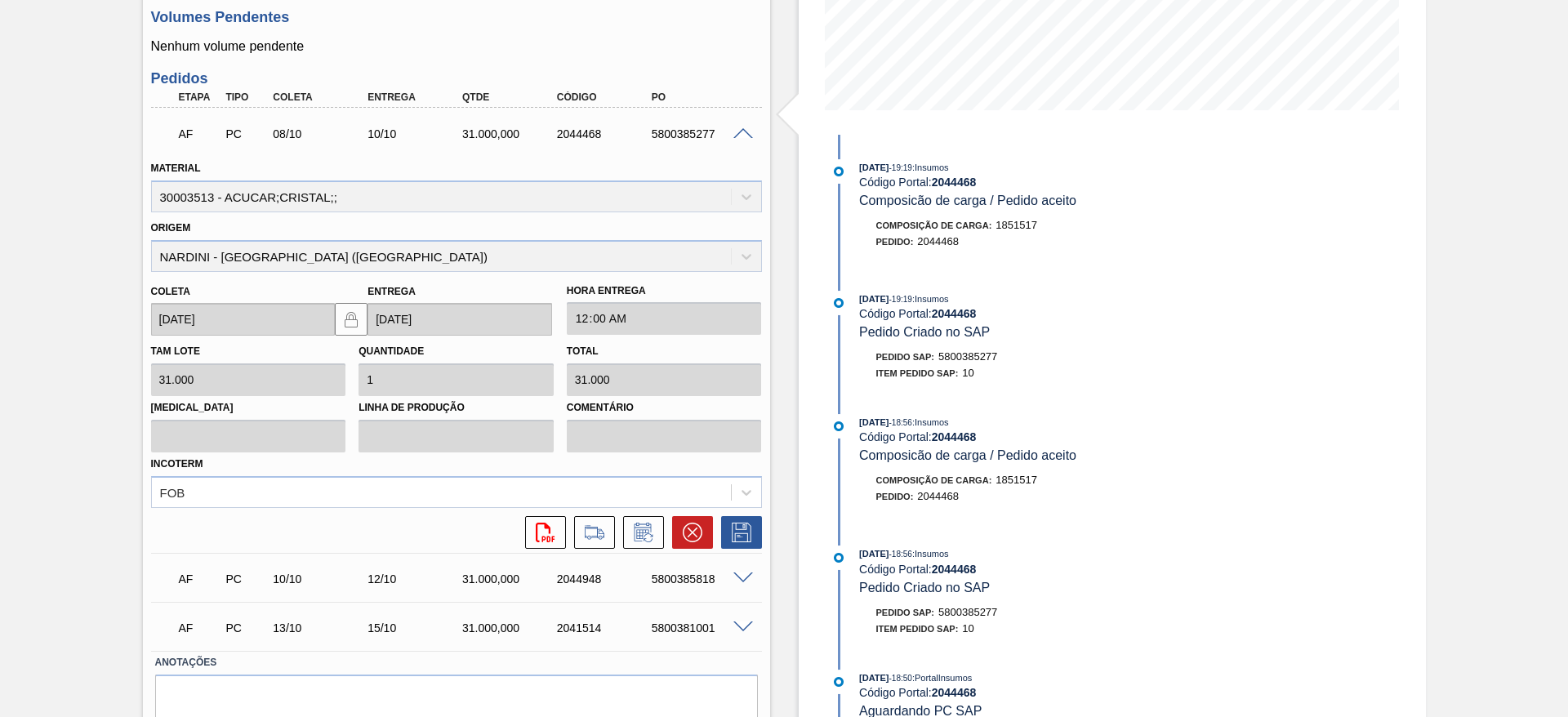
click at [741, 136] on span at bounding box center [743, 134] width 19 height 12
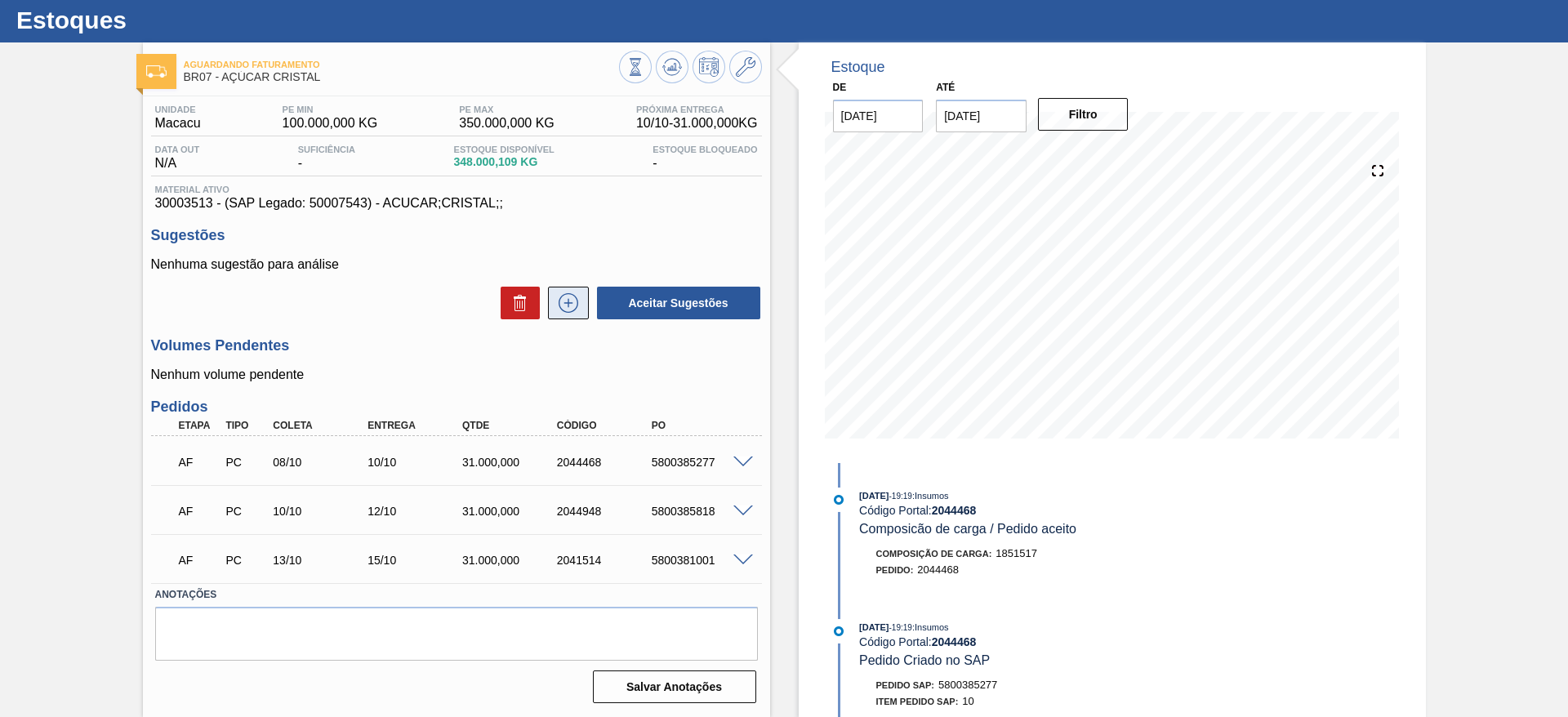
click at [571, 304] on icon at bounding box center [568, 302] width 27 height 19
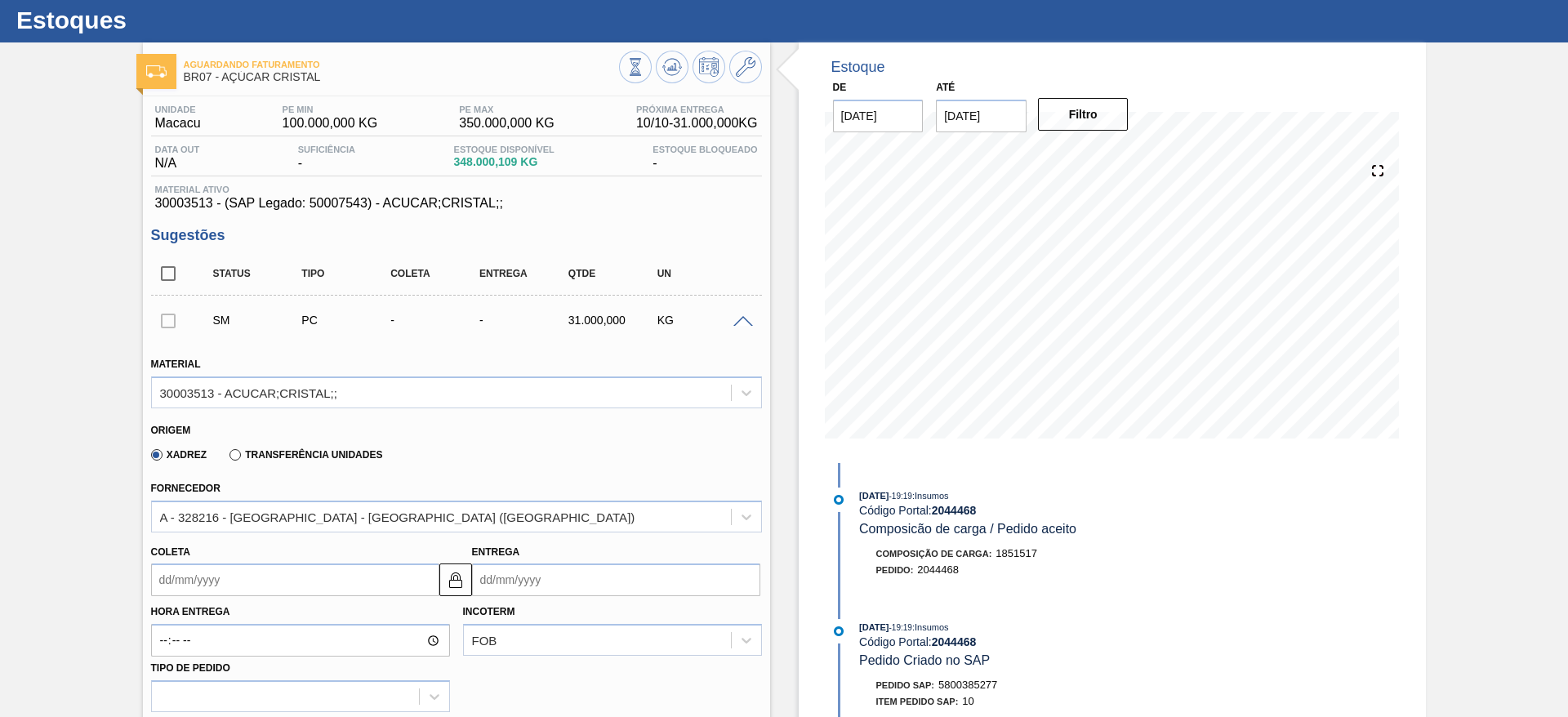
click at [155, 579] on input "Coleta" at bounding box center [295, 580] width 289 height 33
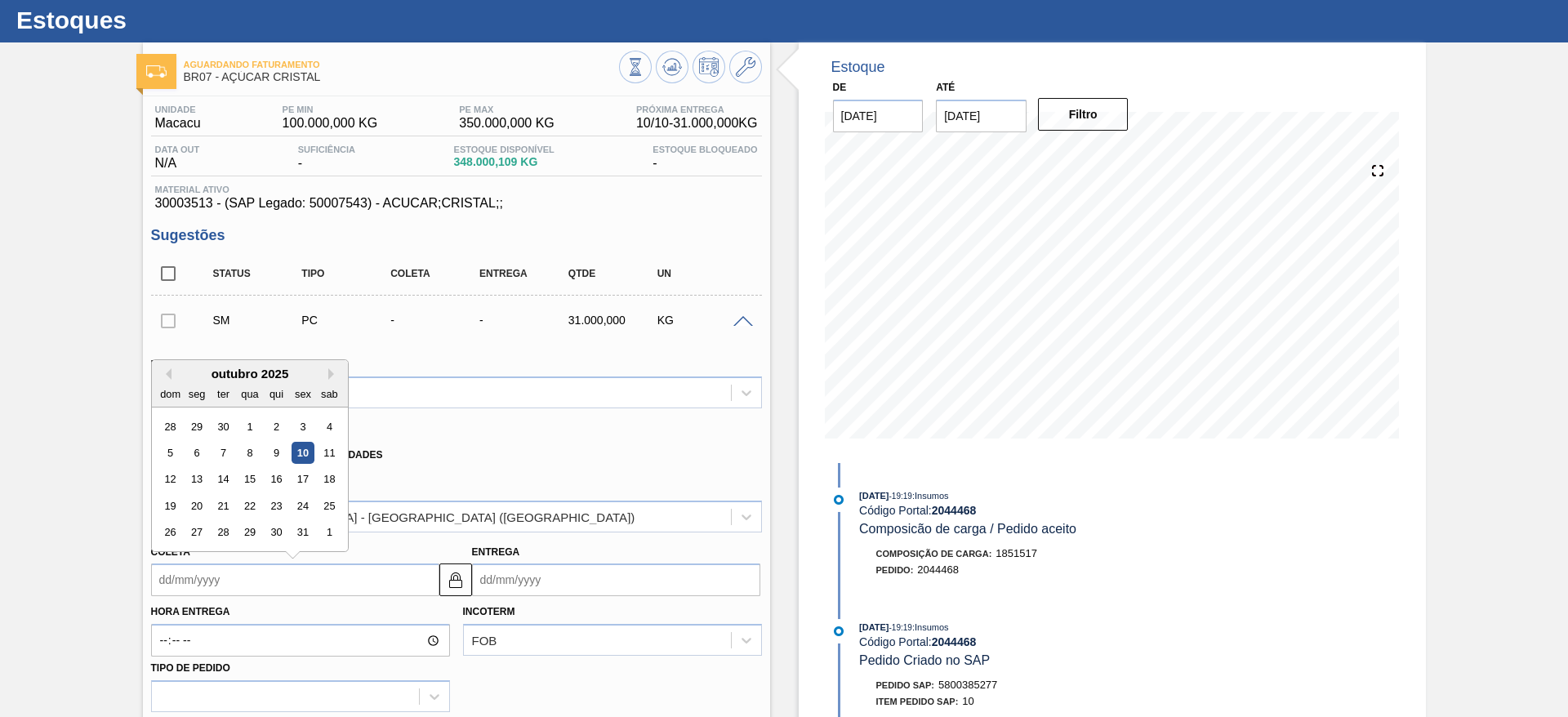
click at [302, 449] on div "10" at bounding box center [302, 452] width 22 height 22
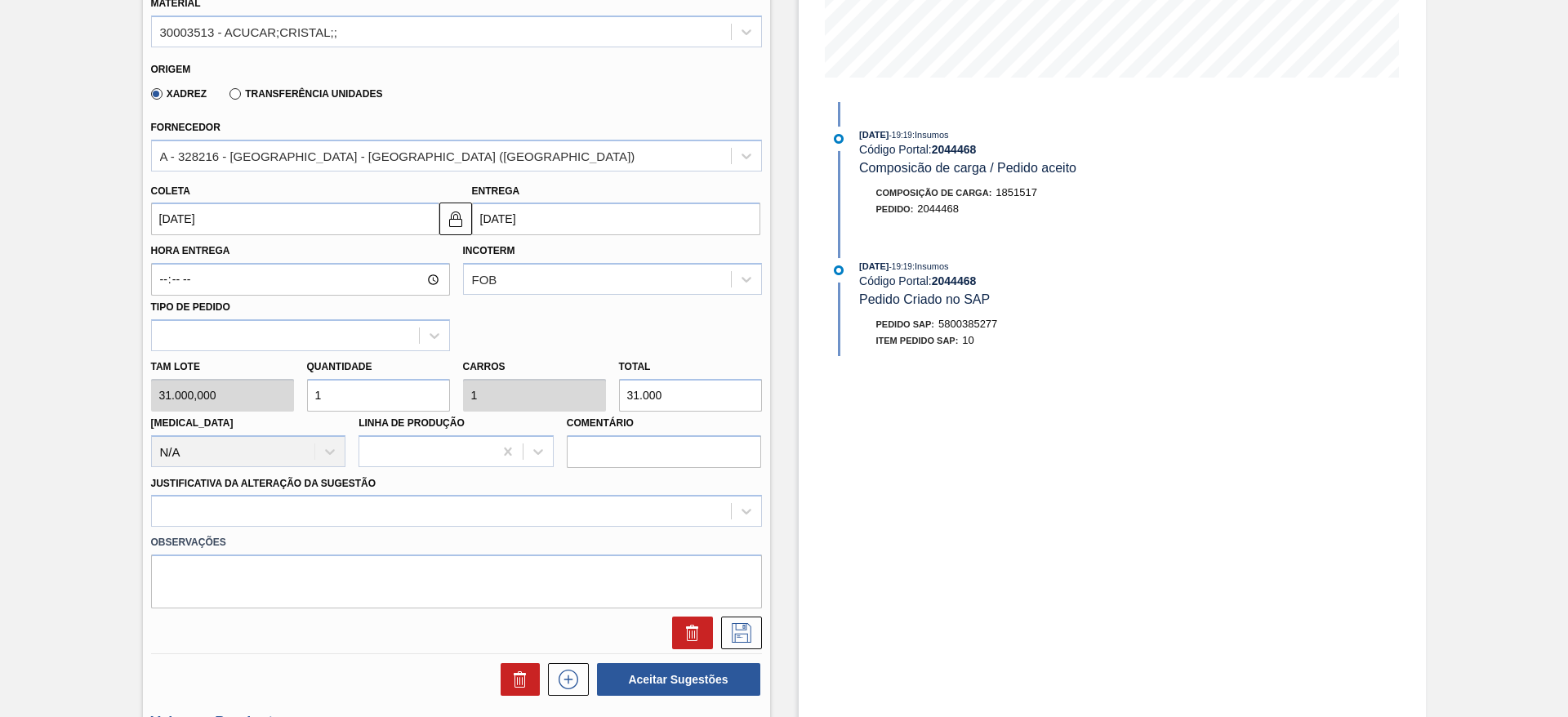
scroll to position [407, 0]
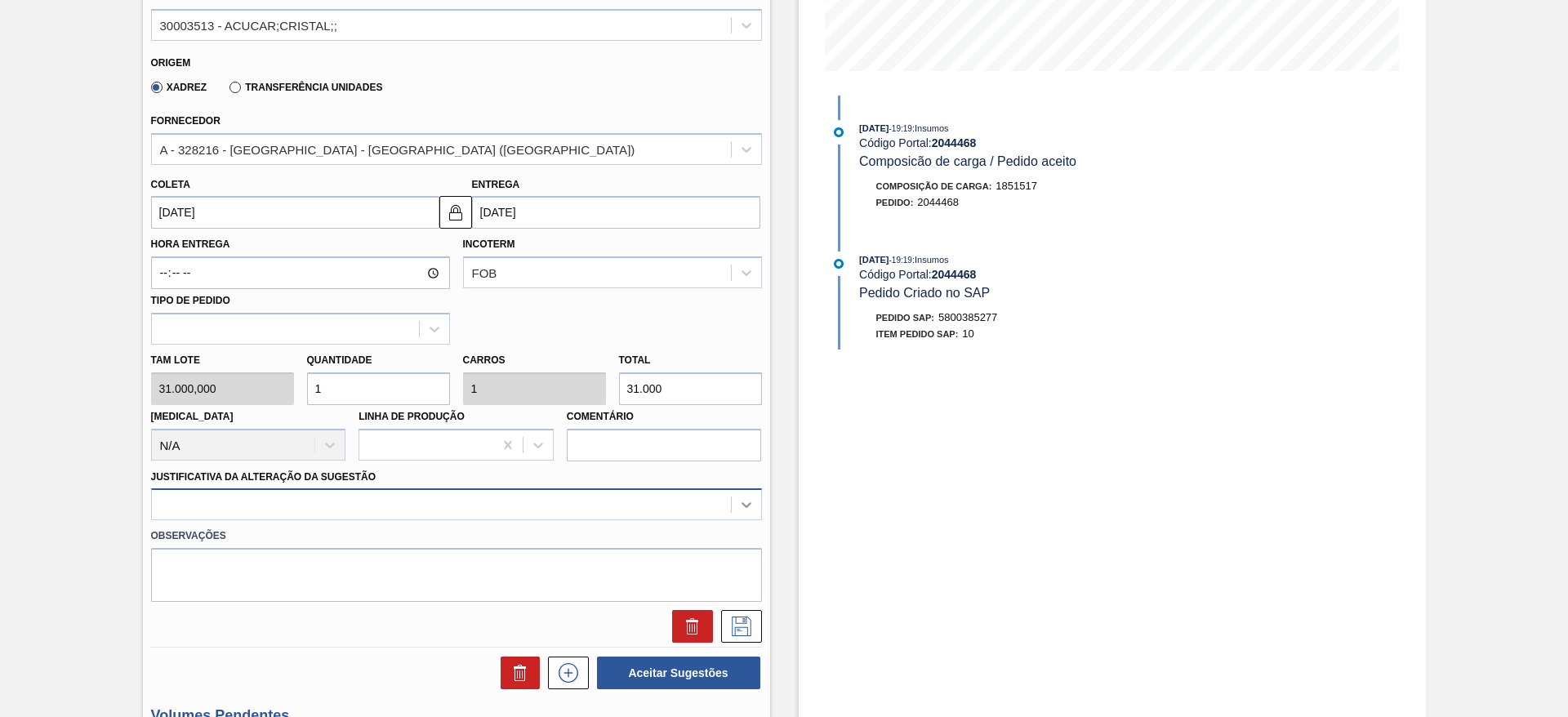
click at [739, 505] on div at bounding box center [456, 504] width 611 height 32
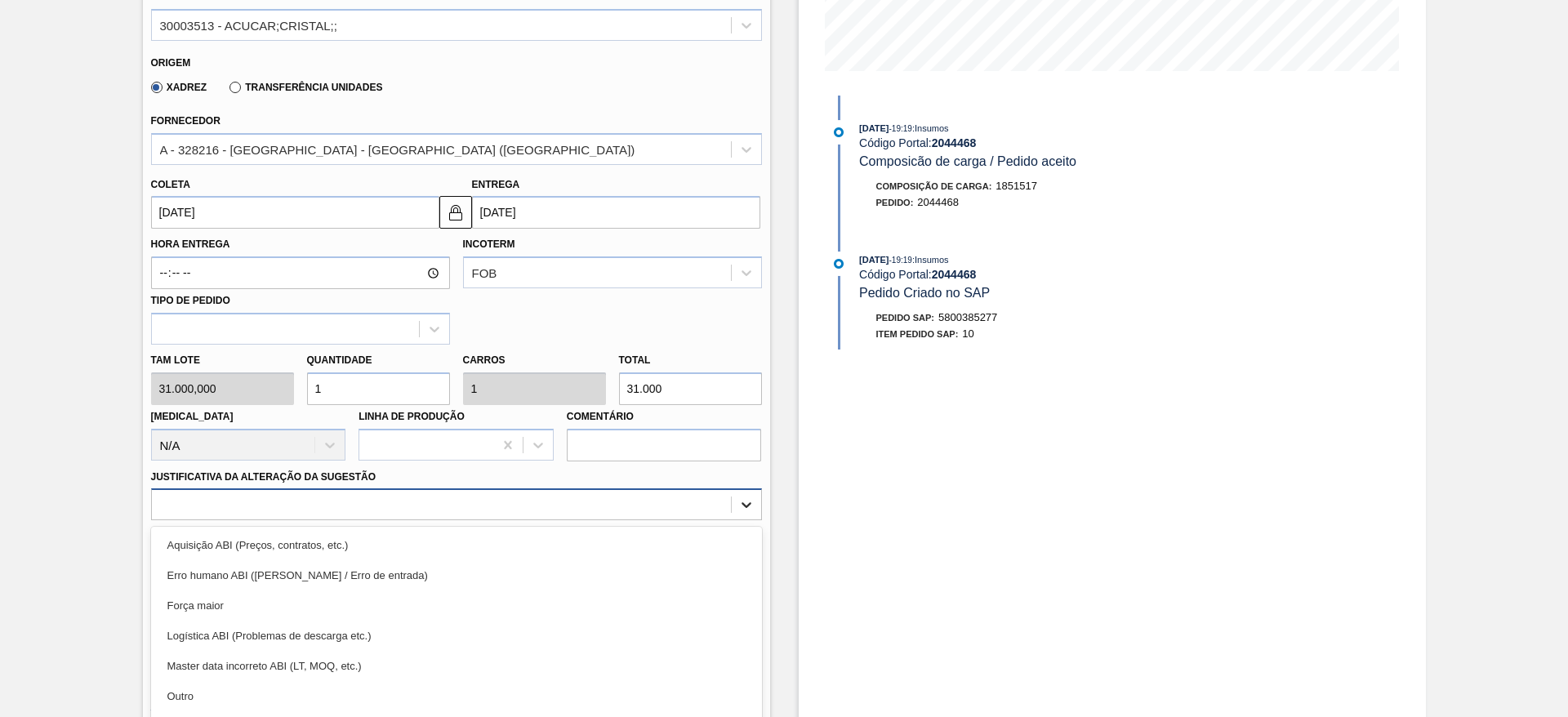
scroll to position [468, 0]
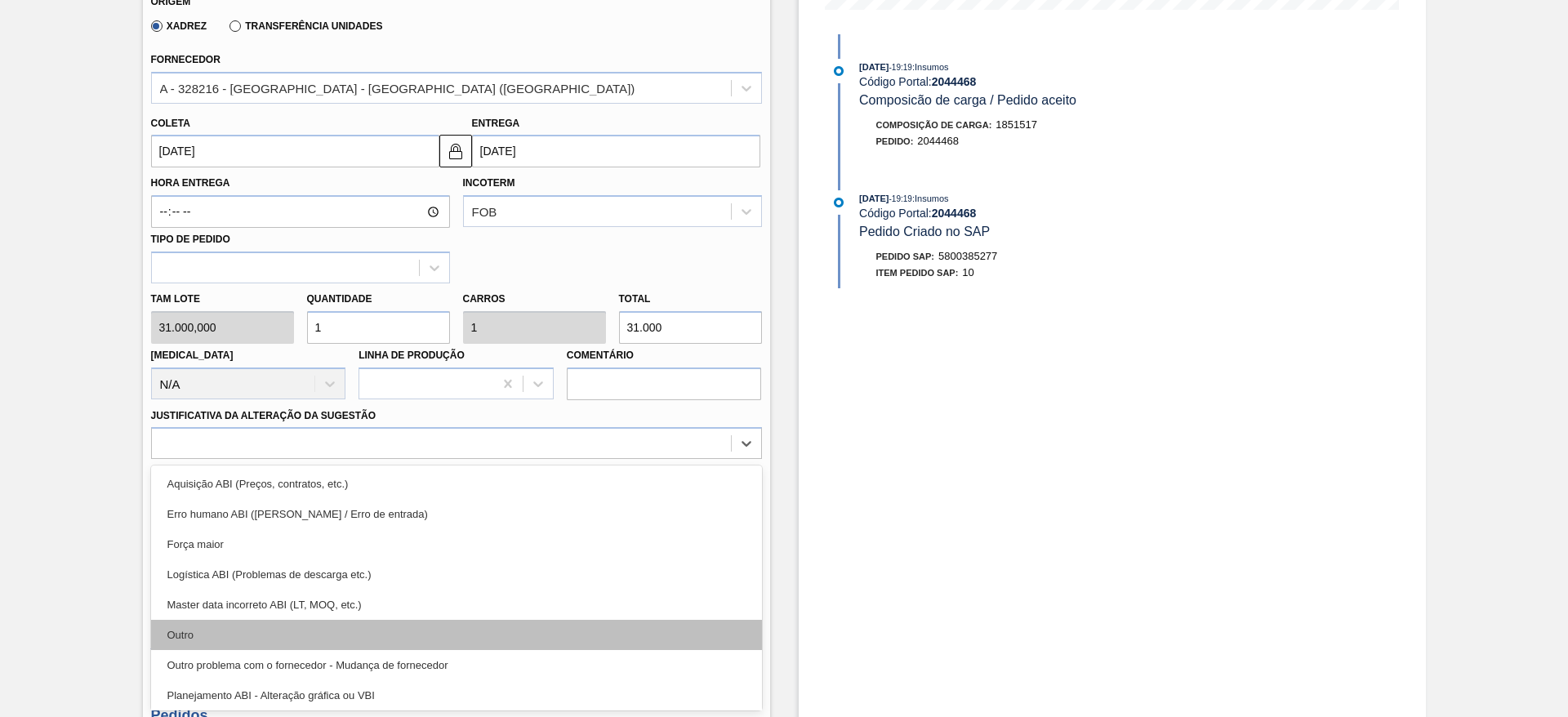
click at [199, 634] on div "Outro" at bounding box center [456, 635] width 611 height 30
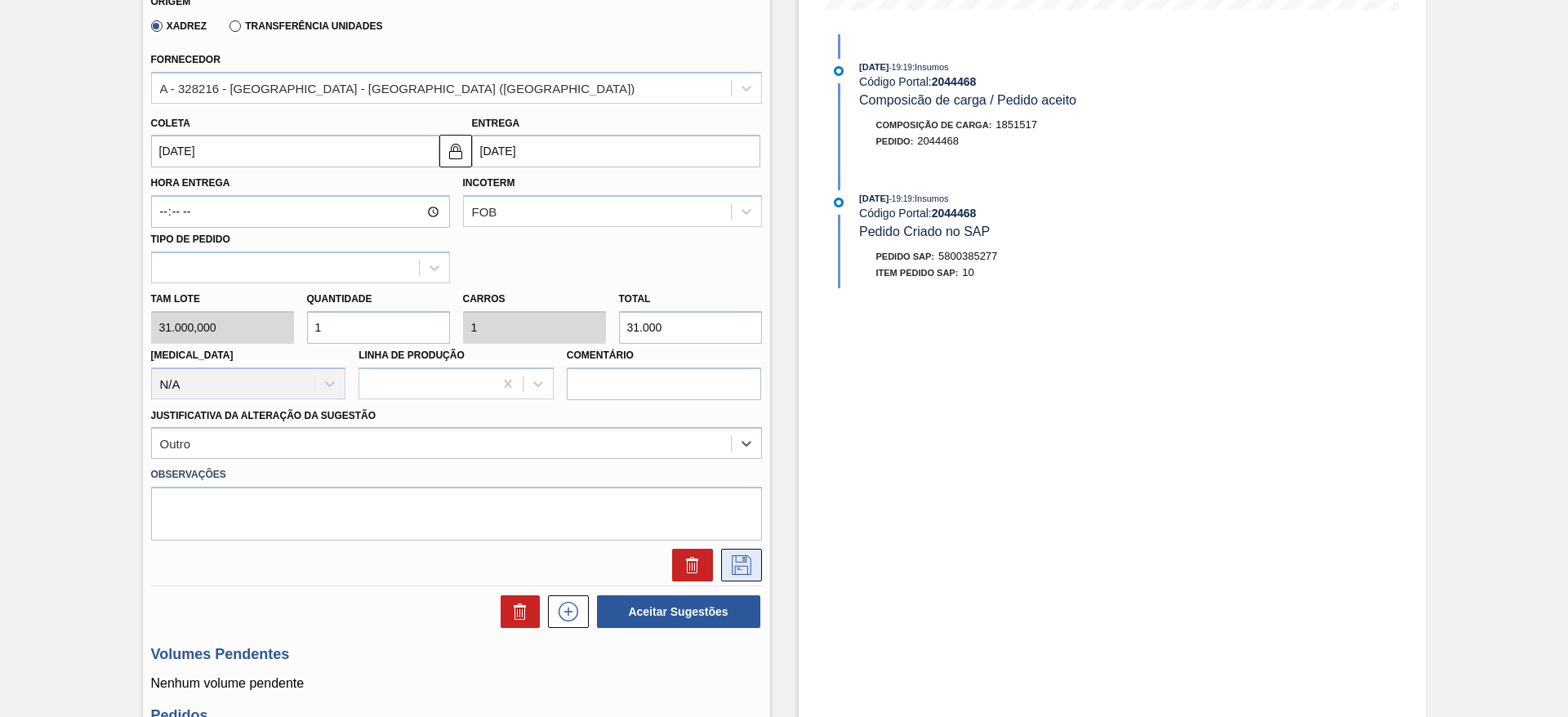
click at [742, 559] on icon at bounding box center [741, 564] width 27 height 19
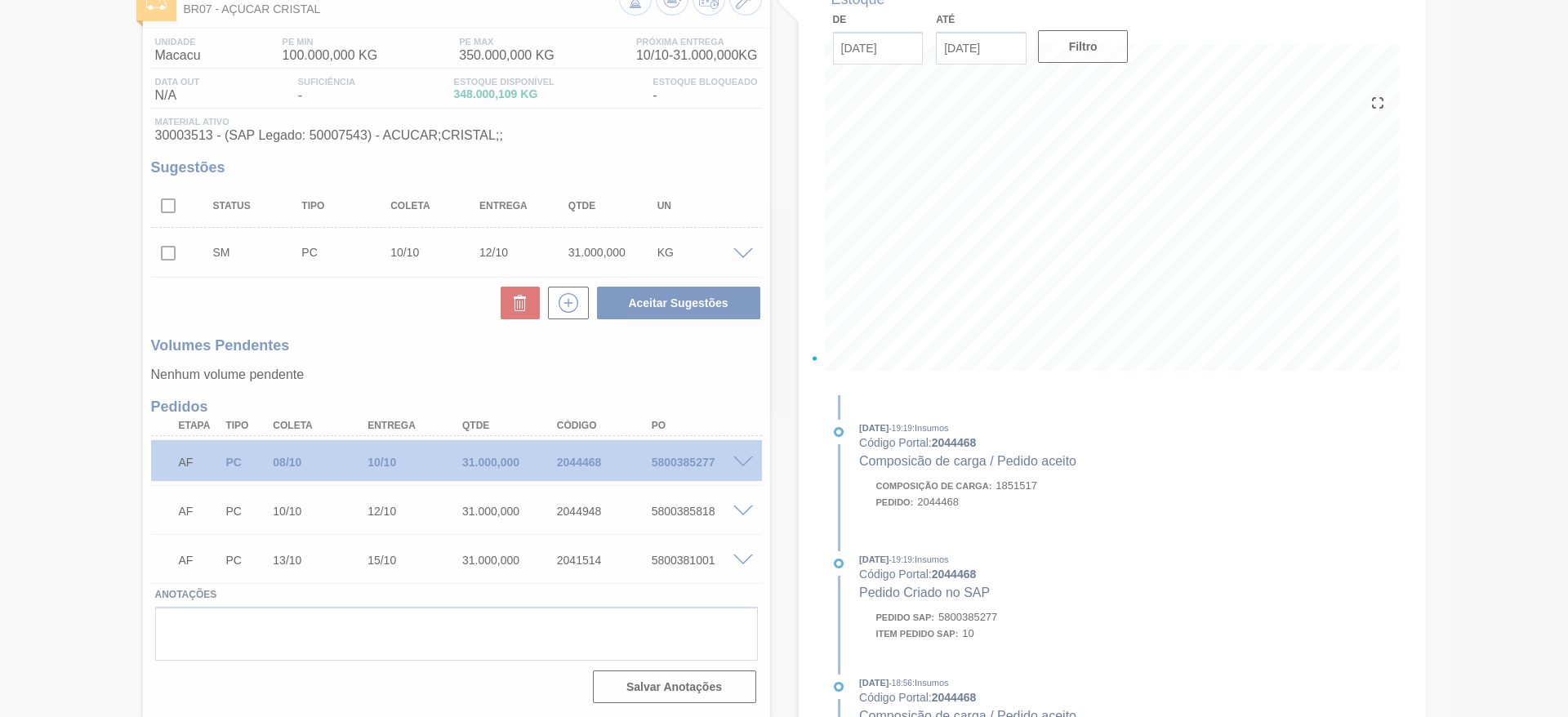
scroll to position [107, 0]
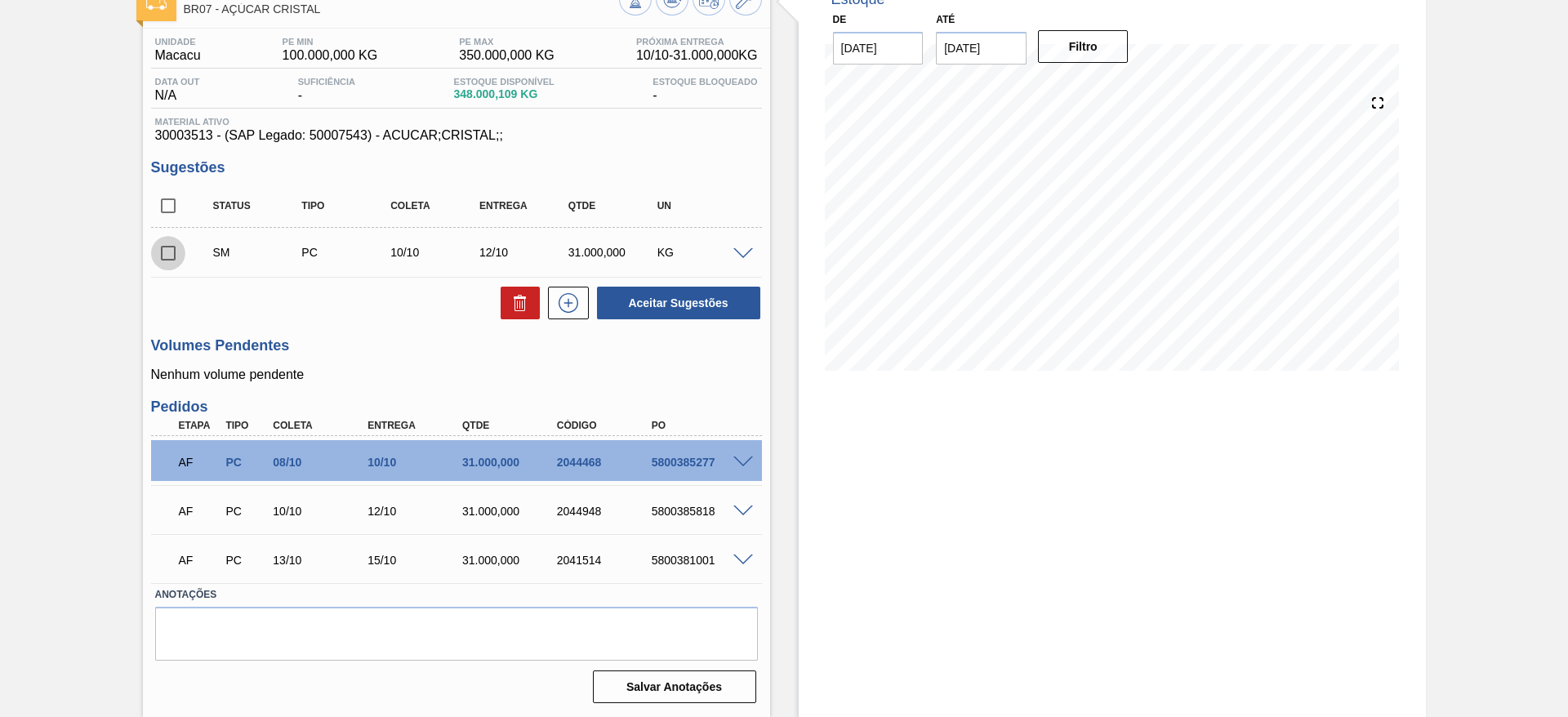
click at [165, 262] on input "checkbox" at bounding box center [168, 253] width 34 height 34
click at [642, 311] on button "Aceitar Sugestões" at bounding box center [679, 303] width 163 height 33
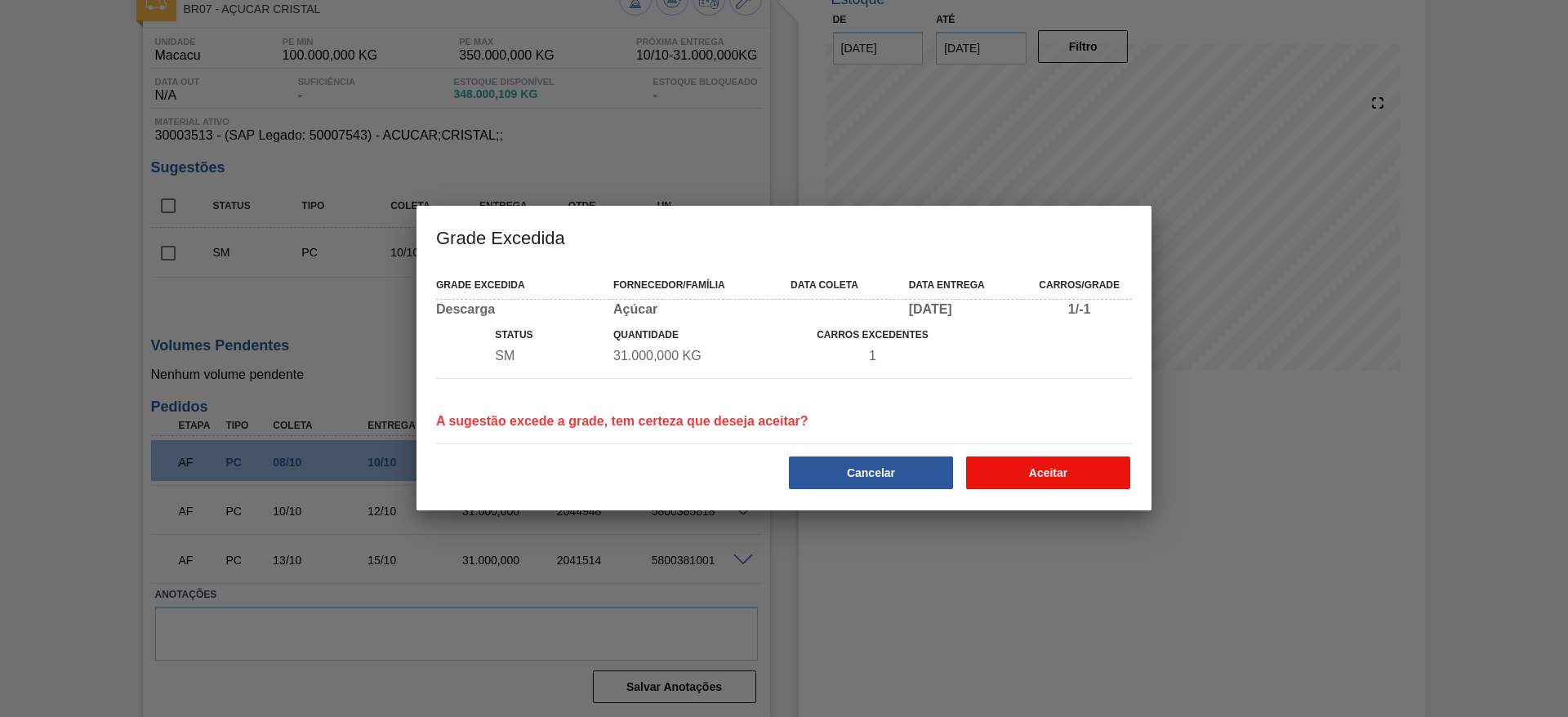
click at [1065, 472] on button "Aceitar" at bounding box center [1048, 473] width 164 height 33
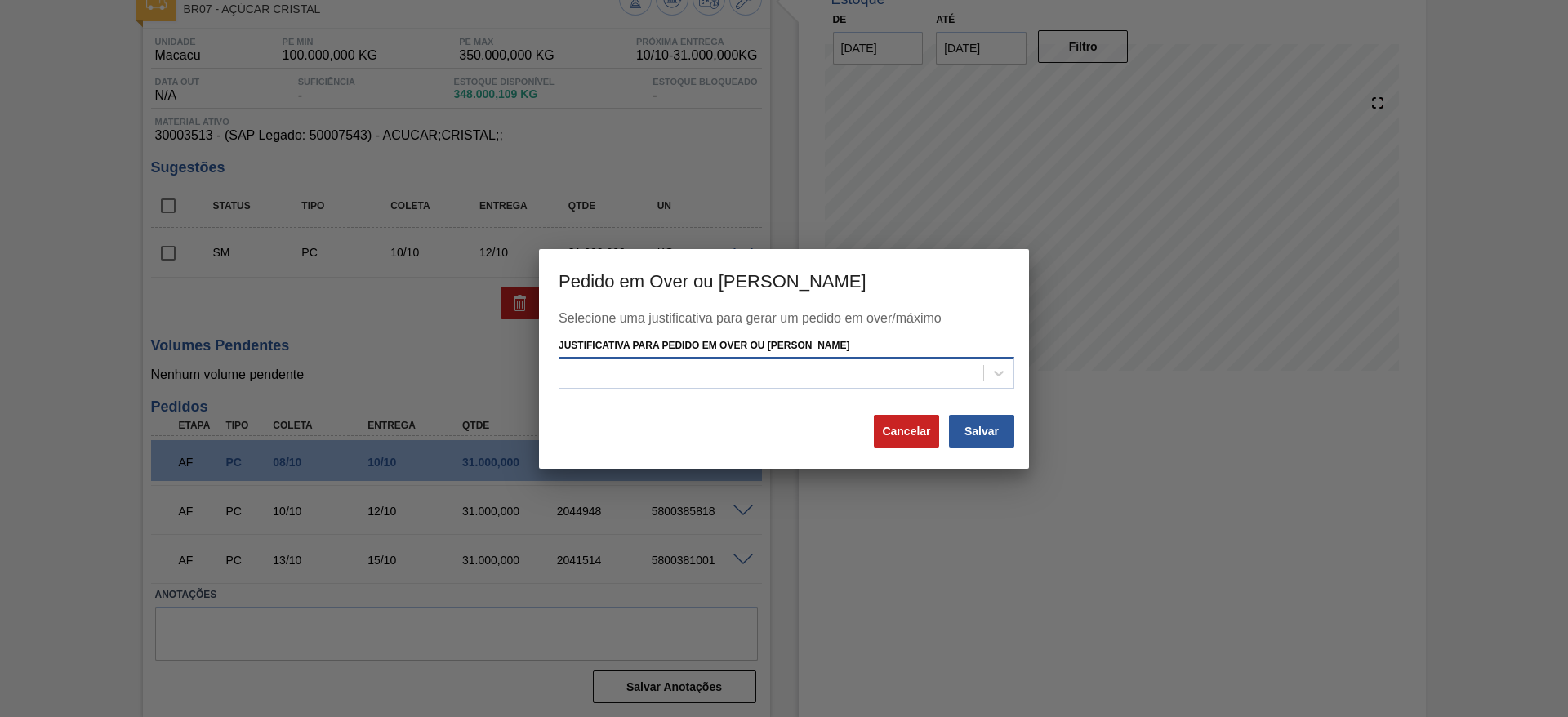
click at [620, 365] on div at bounding box center [771, 374] width 424 height 24
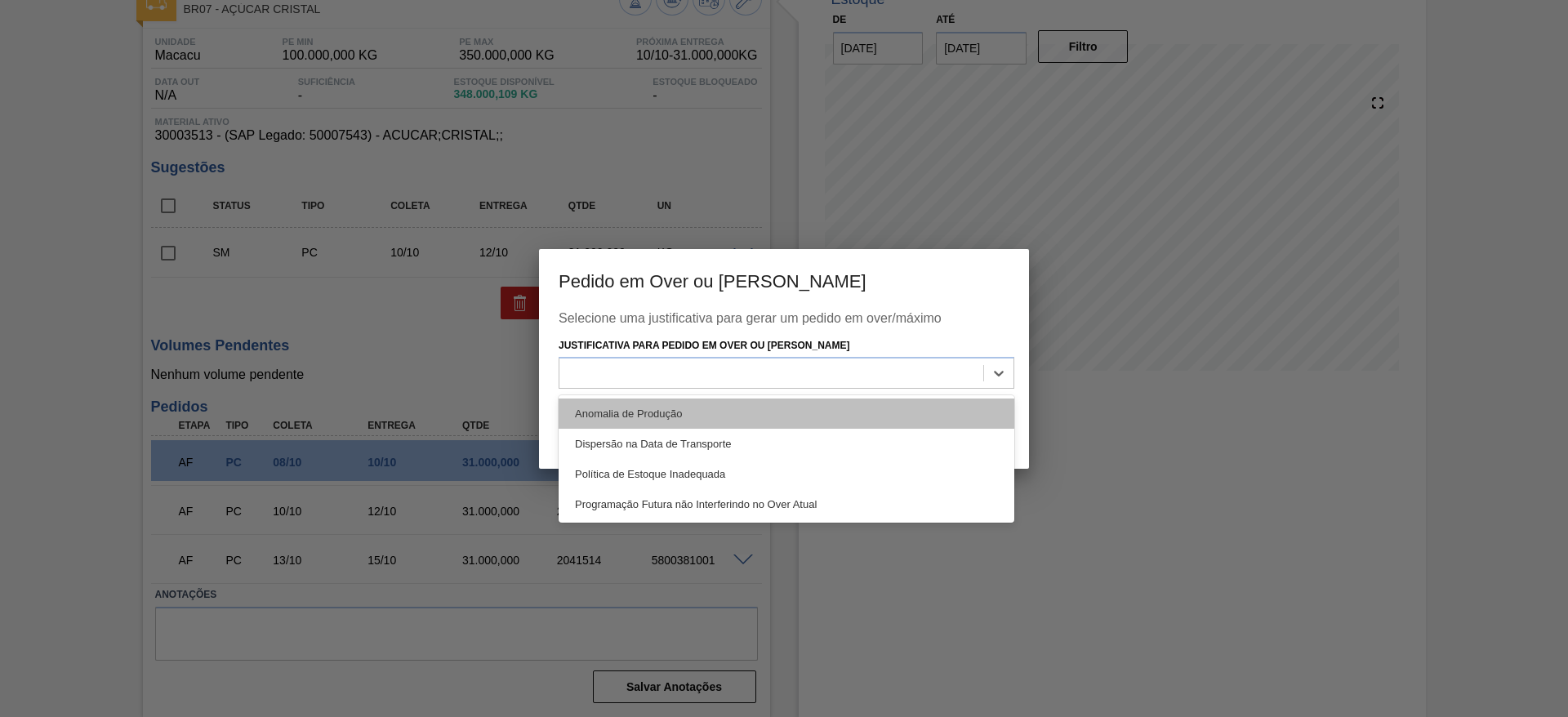
click at [603, 409] on div "Anomalia de Produção" at bounding box center [786, 413] width 455 height 30
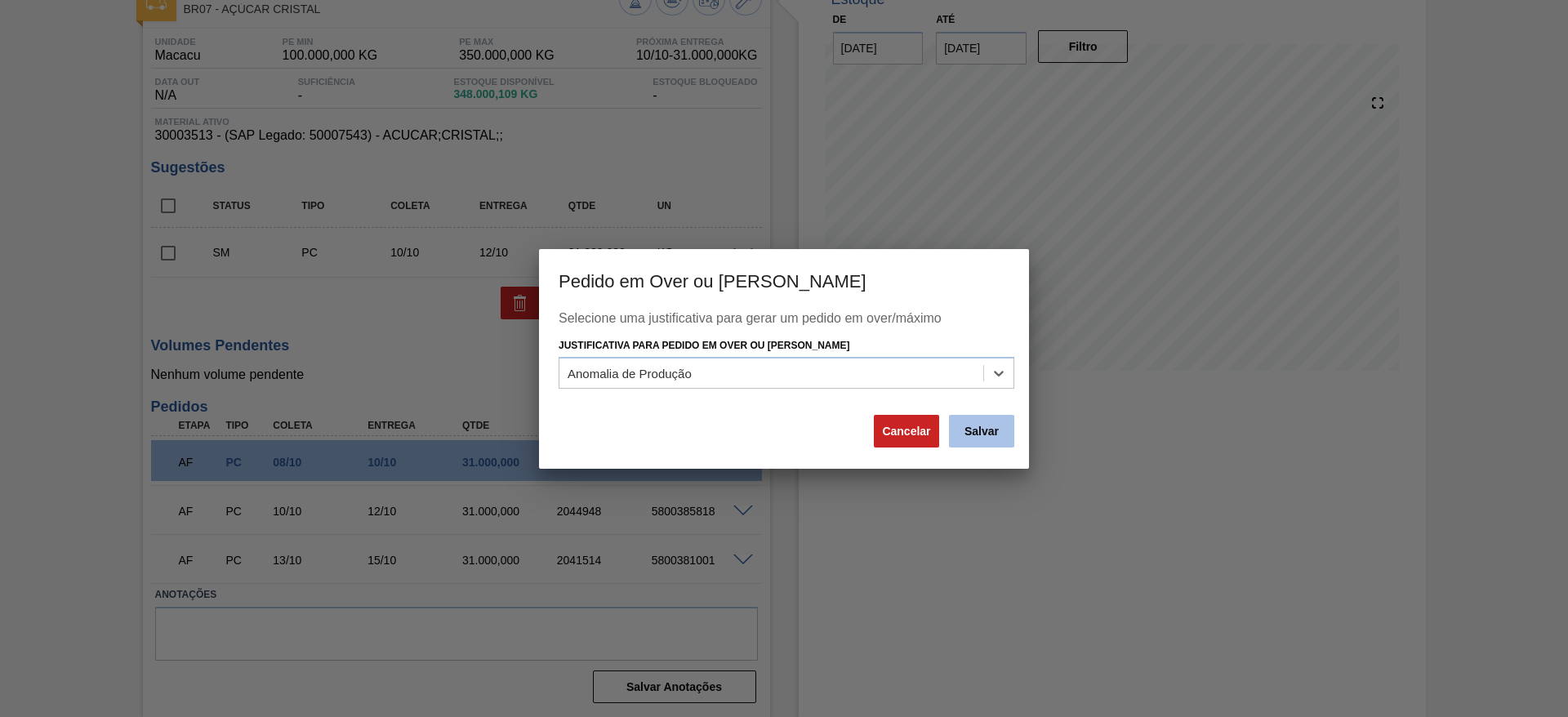
click at [992, 443] on button "Salvar" at bounding box center [981, 431] width 65 height 33
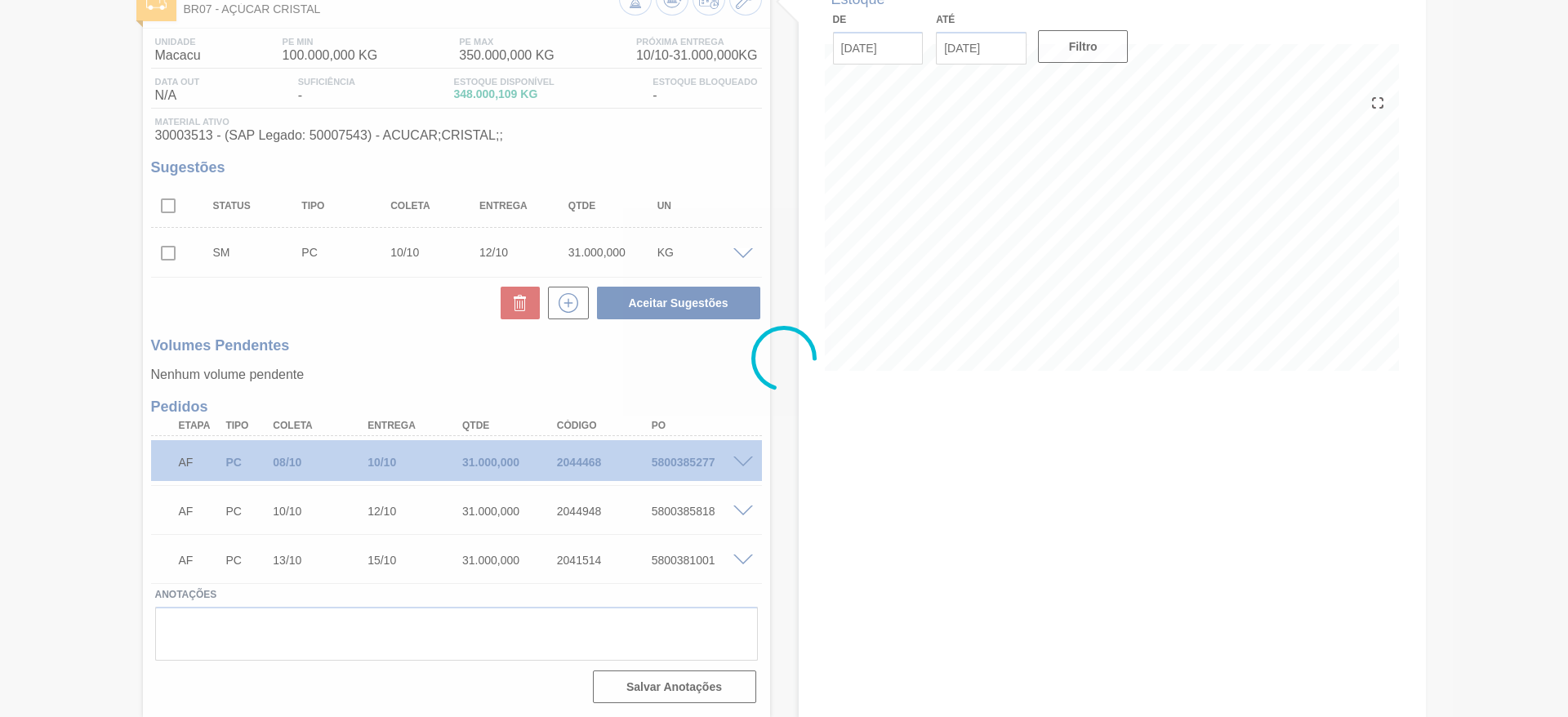
scroll to position [81, 0]
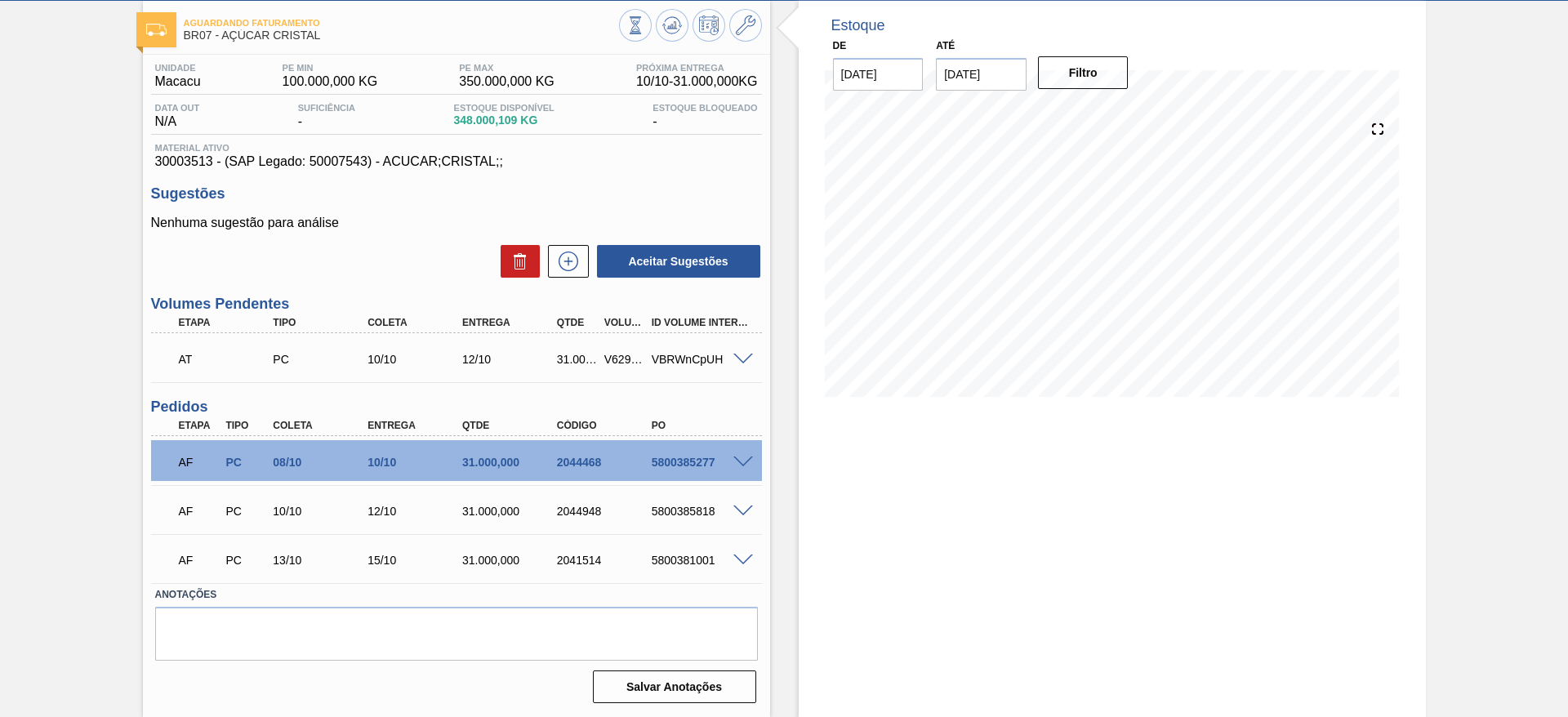
click at [614, 361] on div "V629471" at bounding box center [624, 359] width 49 height 13
copy div "V629471"
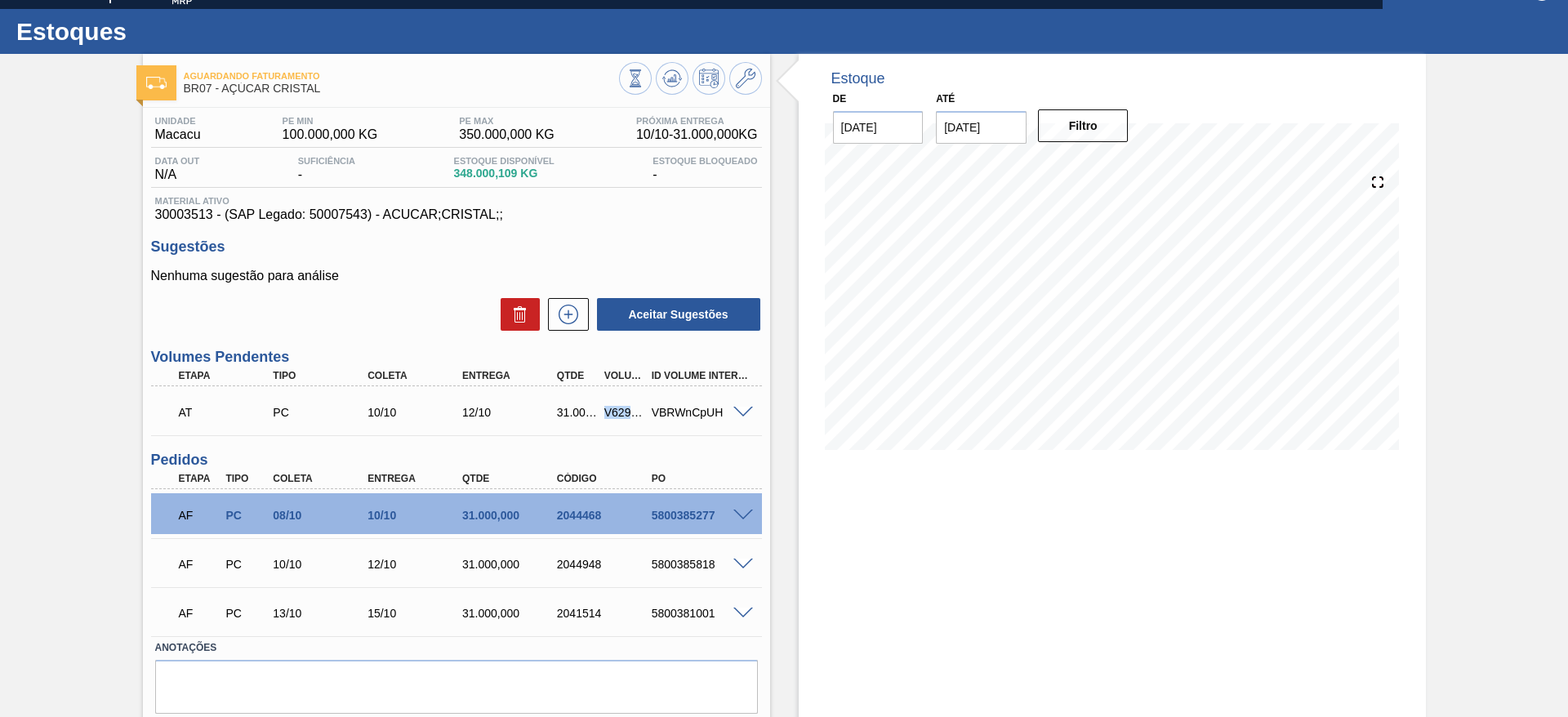
scroll to position [0, 0]
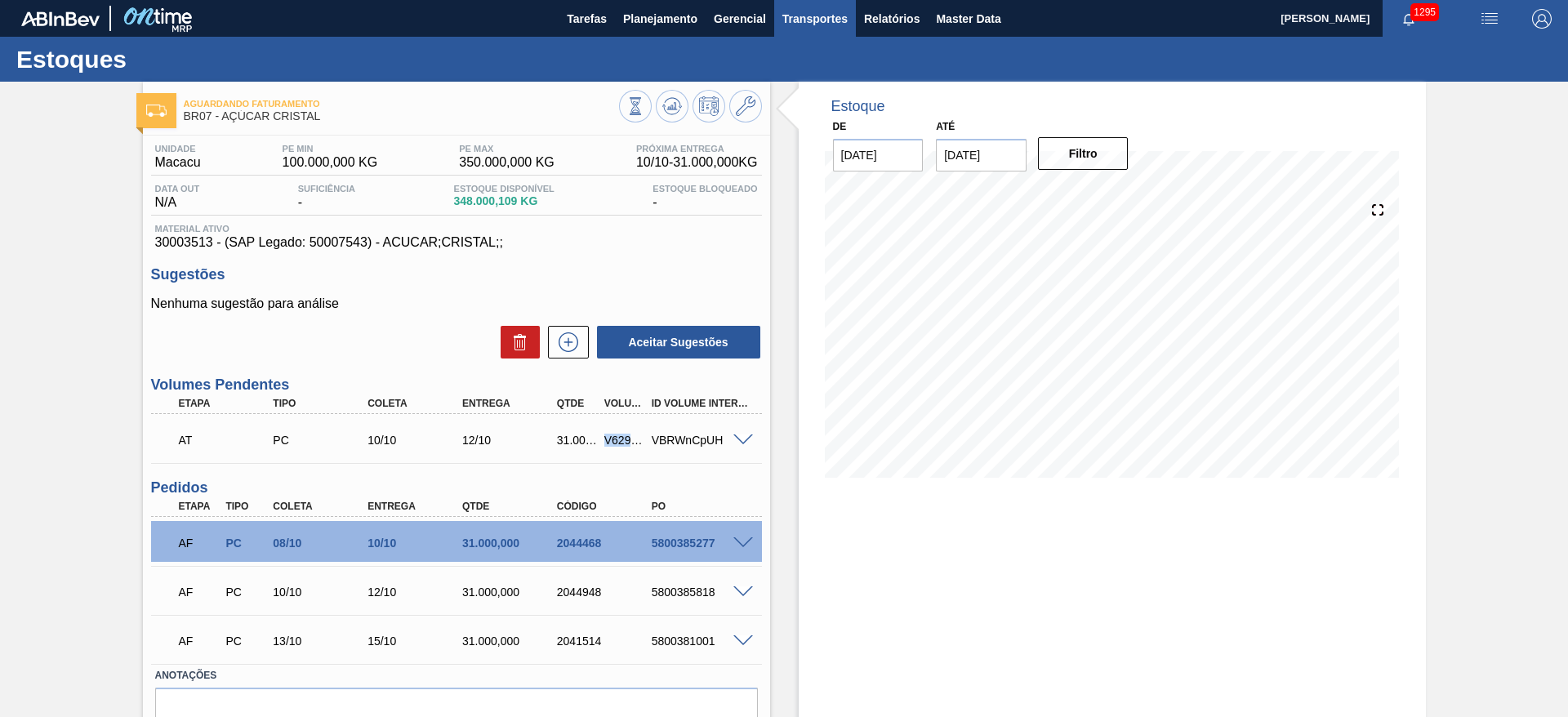
click at [812, 12] on span "Transportes" at bounding box center [814, 18] width 65 height 19
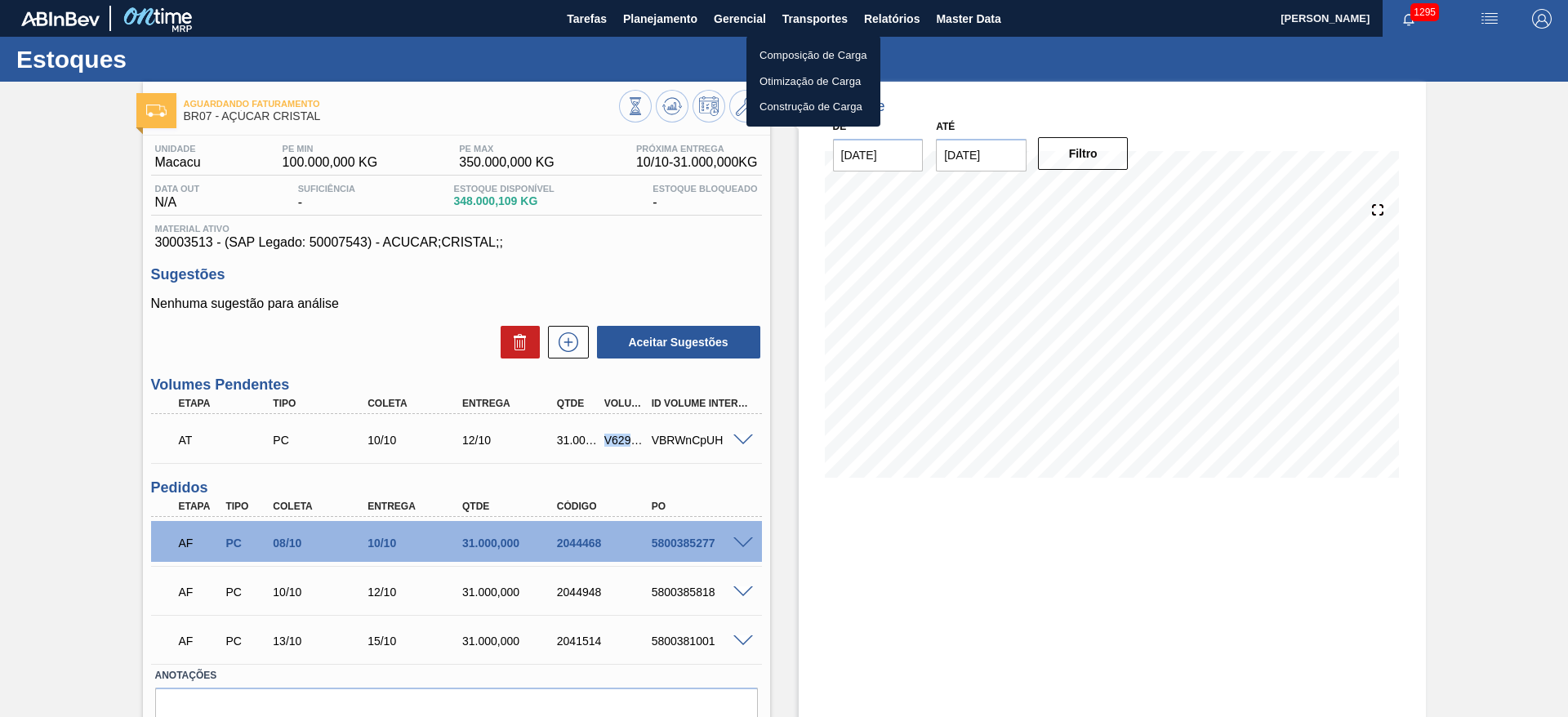
click at [784, 82] on li "Otimização de Carga" at bounding box center [813, 81] width 134 height 27
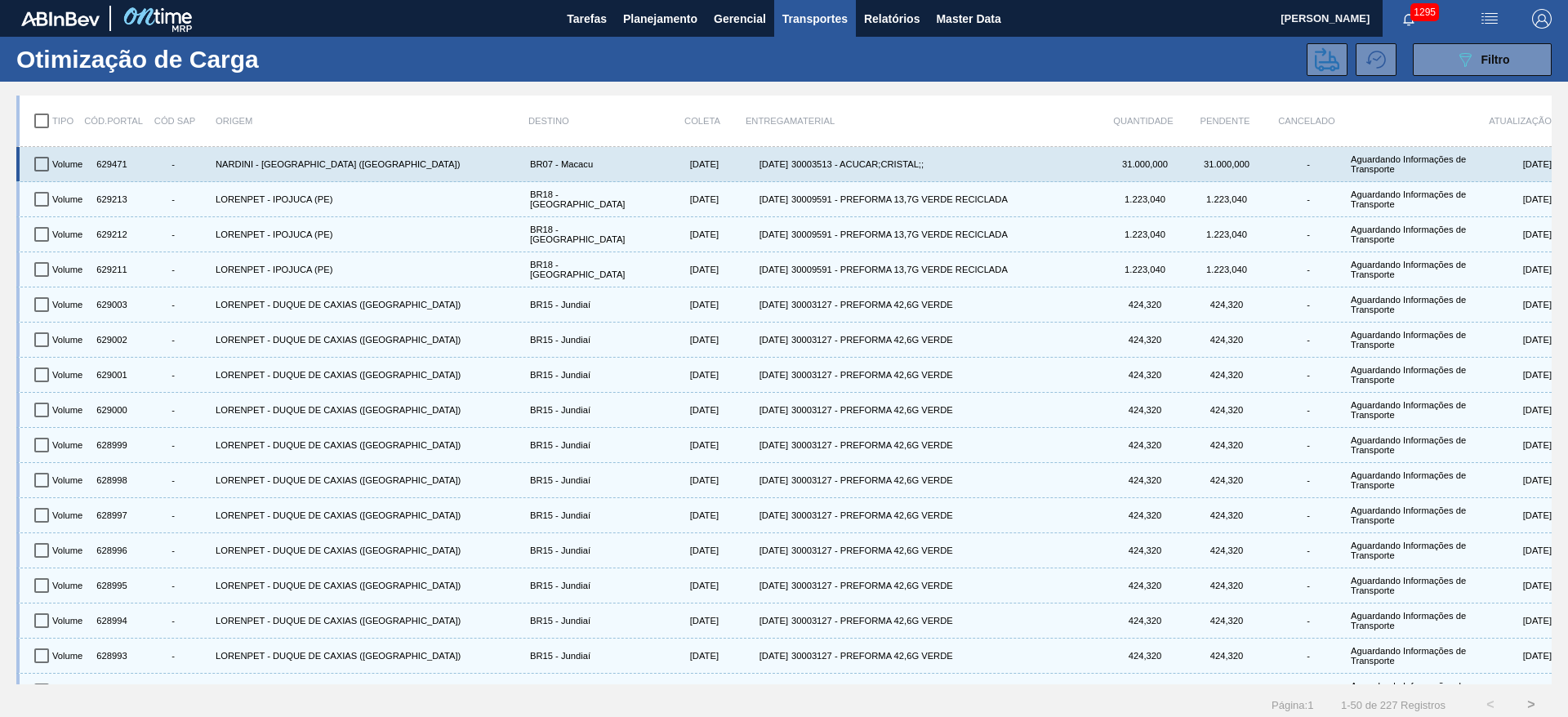
click at [42, 164] on input "checkbox" at bounding box center [41, 163] width 34 height 34
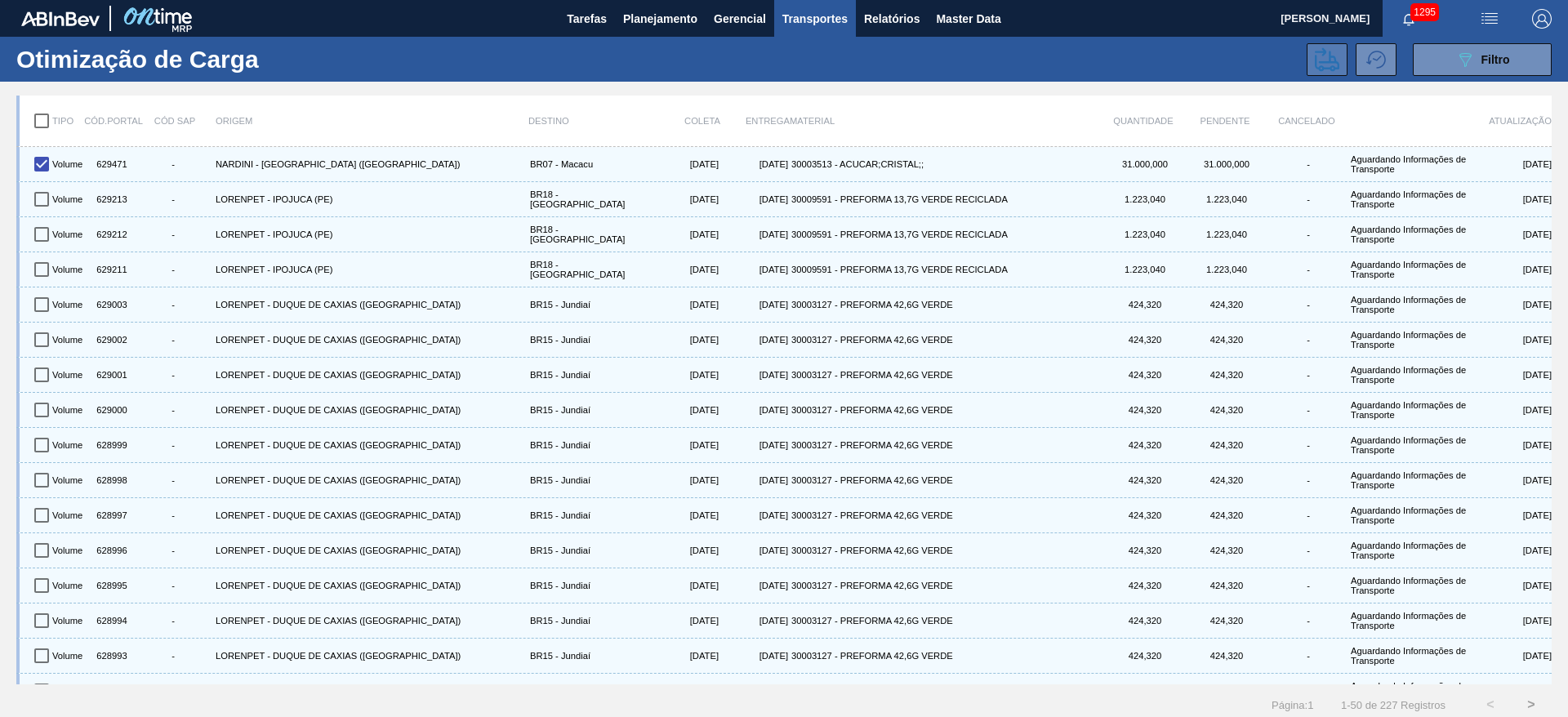
click at [1314, 61] on icon at bounding box center [1326, 60] width 25 height 25
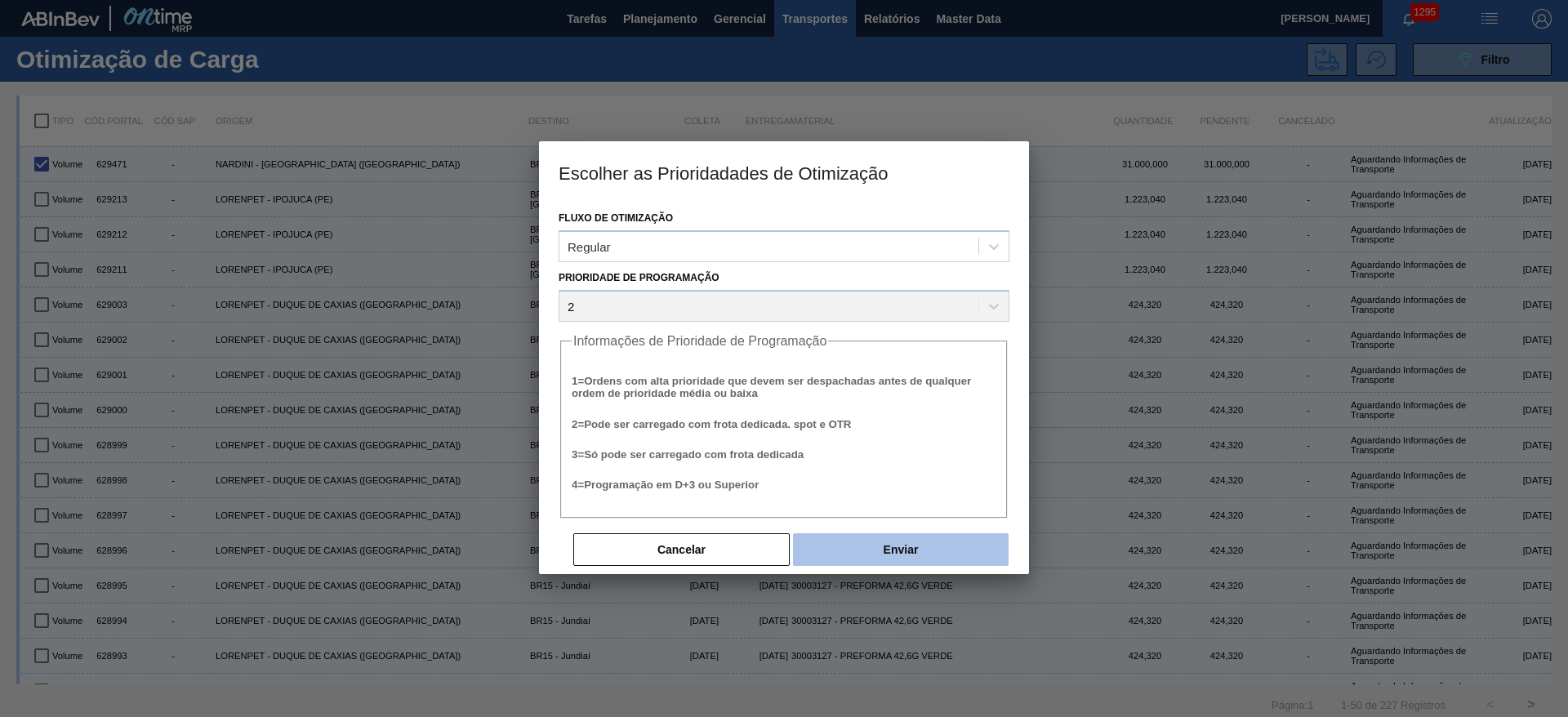
click at [887, 553] on button "Enviar" at bounding box center [900, 549] width 215 height 33
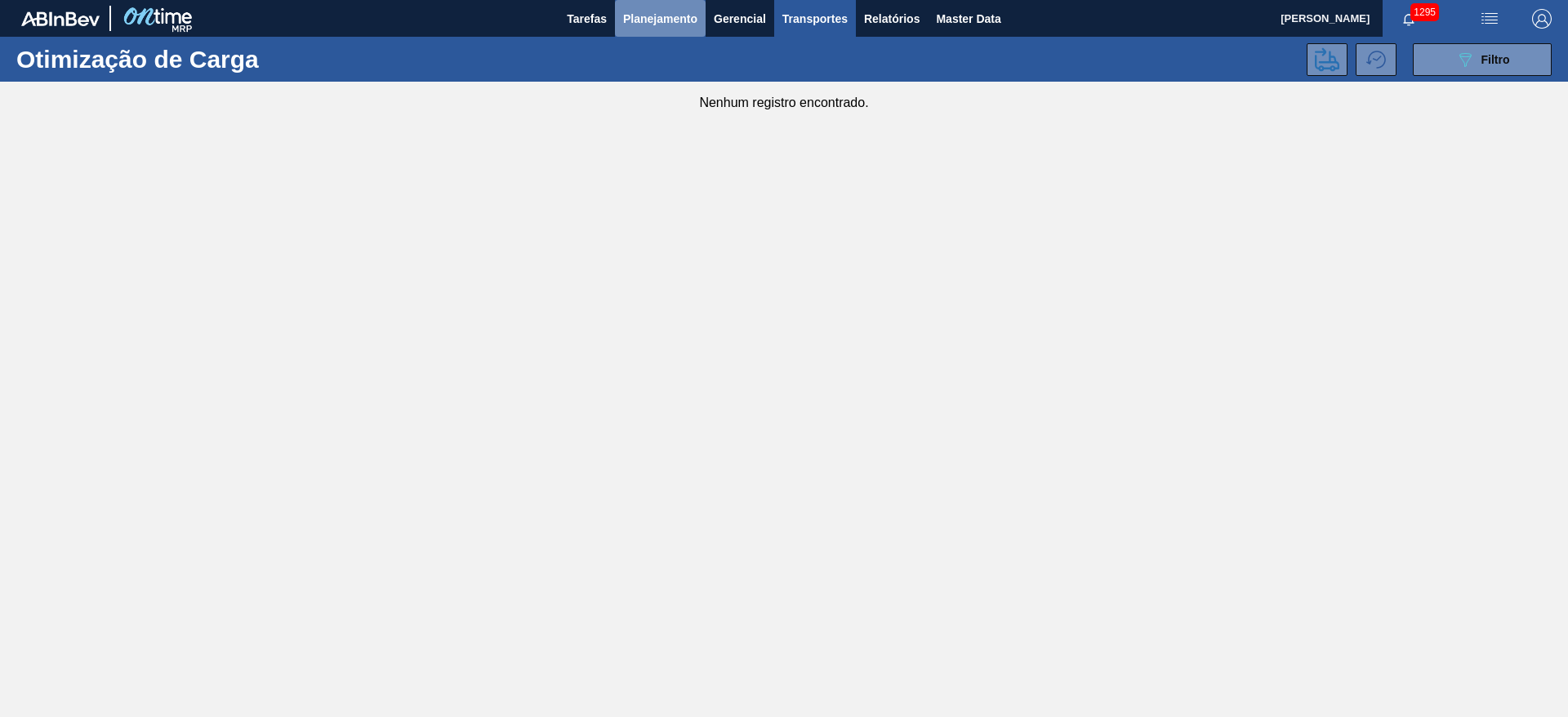
click at [636, 24] on span "Planejamento" at bounding box center [659, 18] width 74 height 19
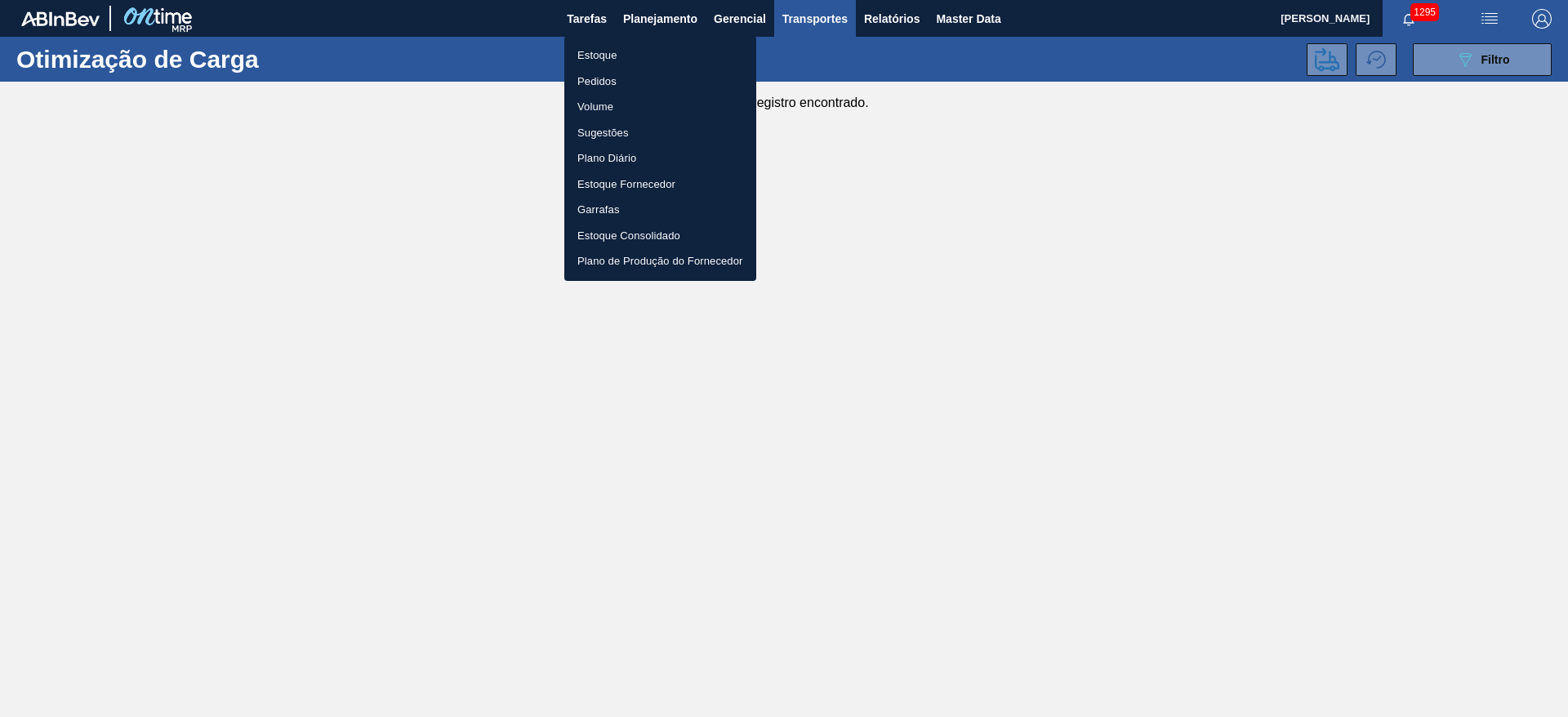
click at [590, 49] on li "Estoque" at bounding box center [660, 55] width 192 height 27
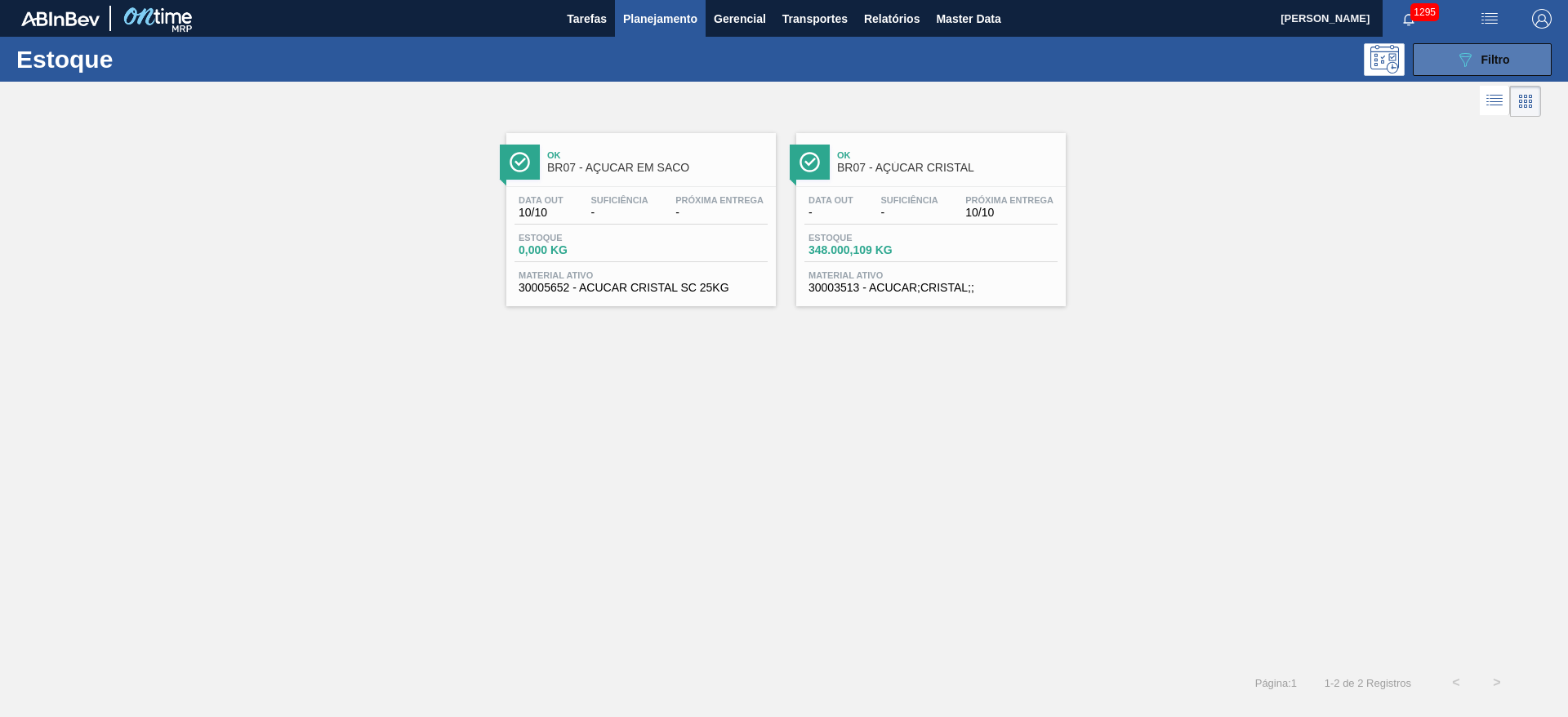
click at [1501, 50] on div "089F7B8B-B2A5-4AFE-B5C0-19BA573D28AC Filtro" at bounding box center [1483, 59] width 55 height 19
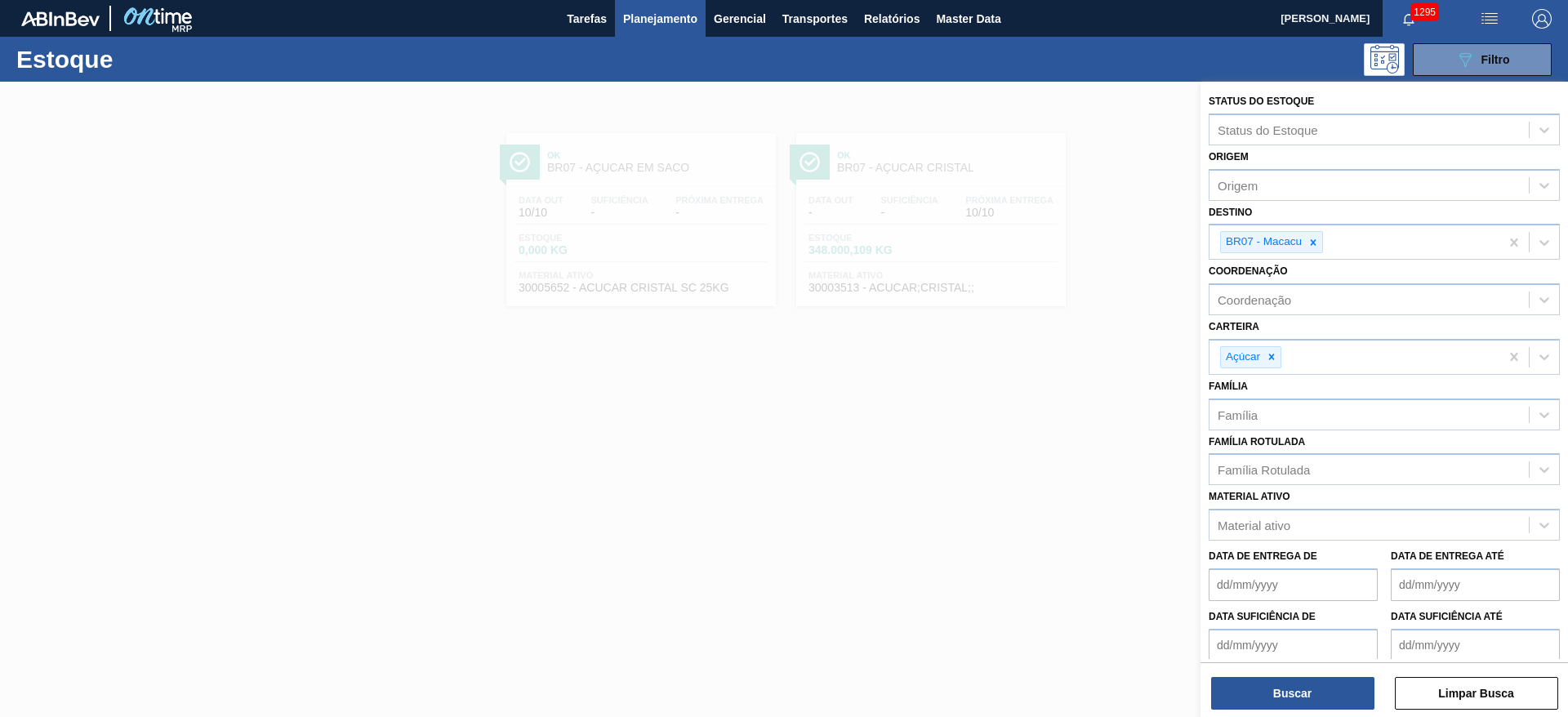
click at [942, 222] on div at bounding box center [784, 440] width 1568 height 717
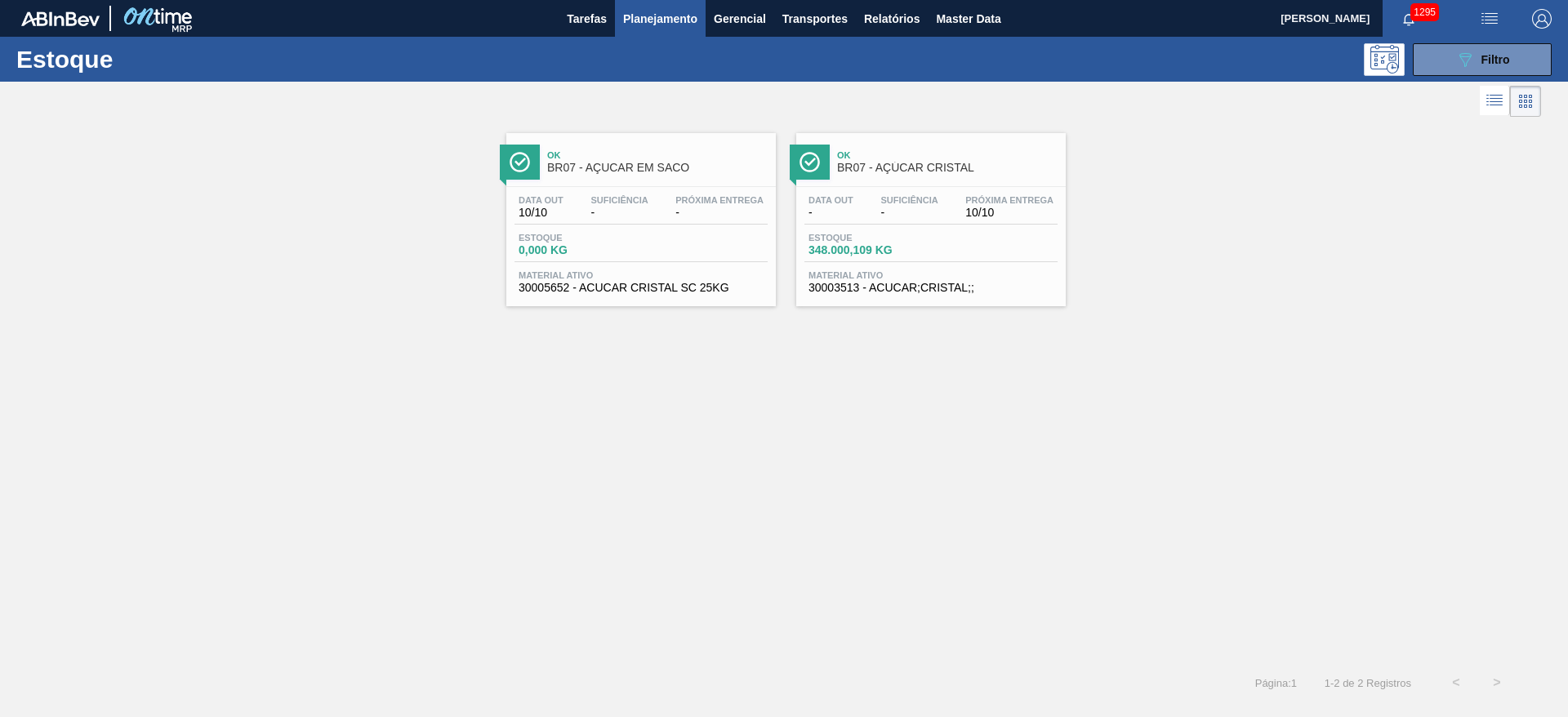
click at [942, 222] on div "Data out - Suficiência - Próxima Entrega 10/10" at bounding box center [931, 210] width 253 height 29
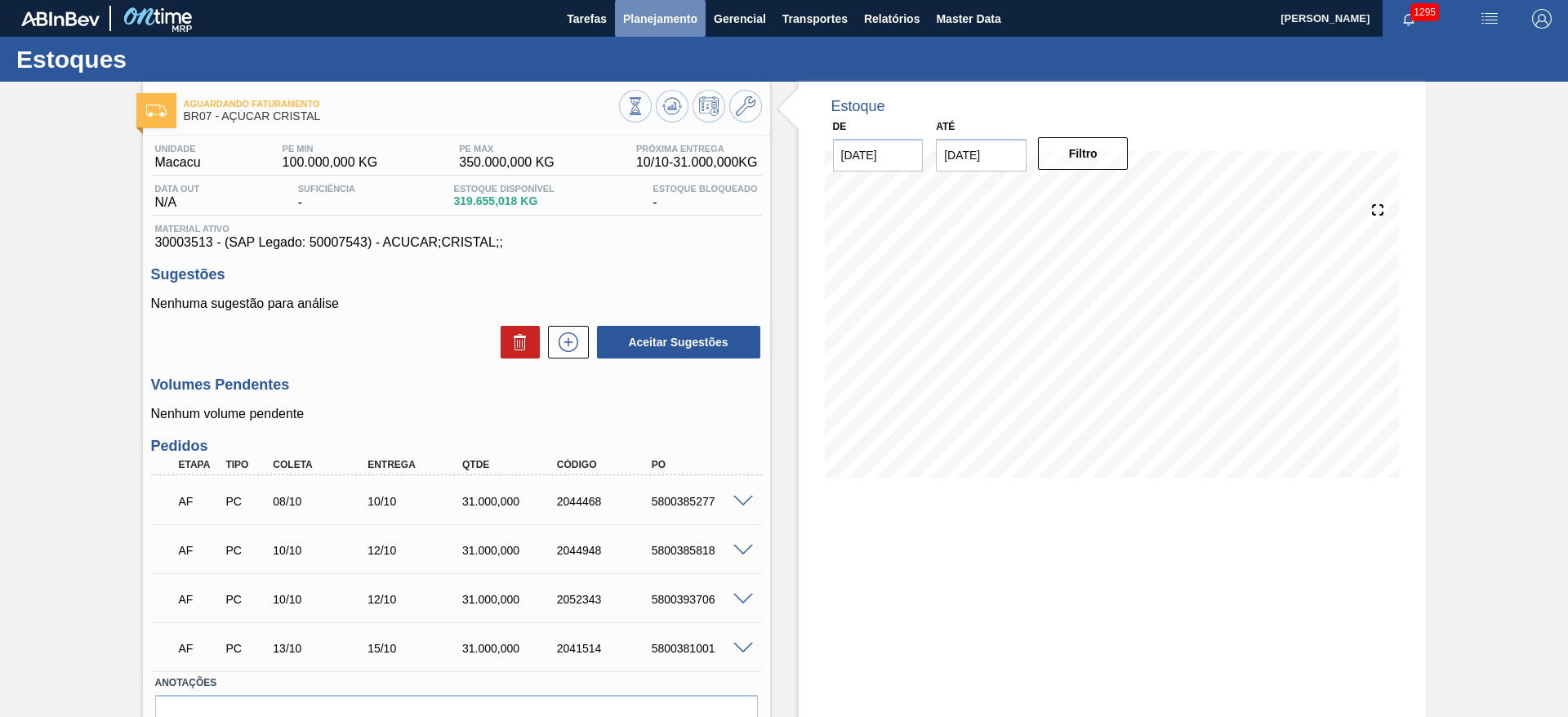
click at [637, 14] on span "Planejamento" at bounding box center [659, 18] width 74 height 19
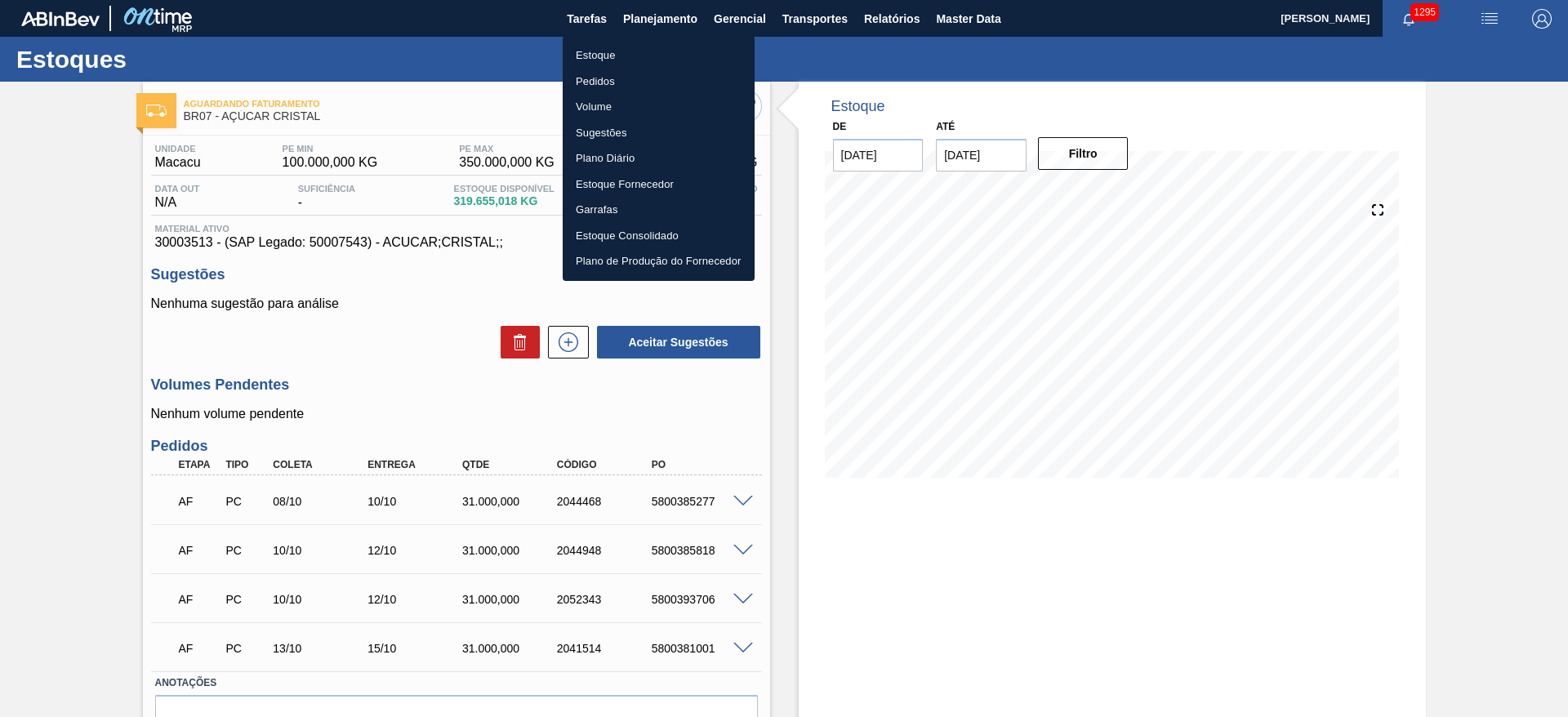
click at [605, 50] on li "Estoque" at bounding box center [659, 55] width 192 height 27
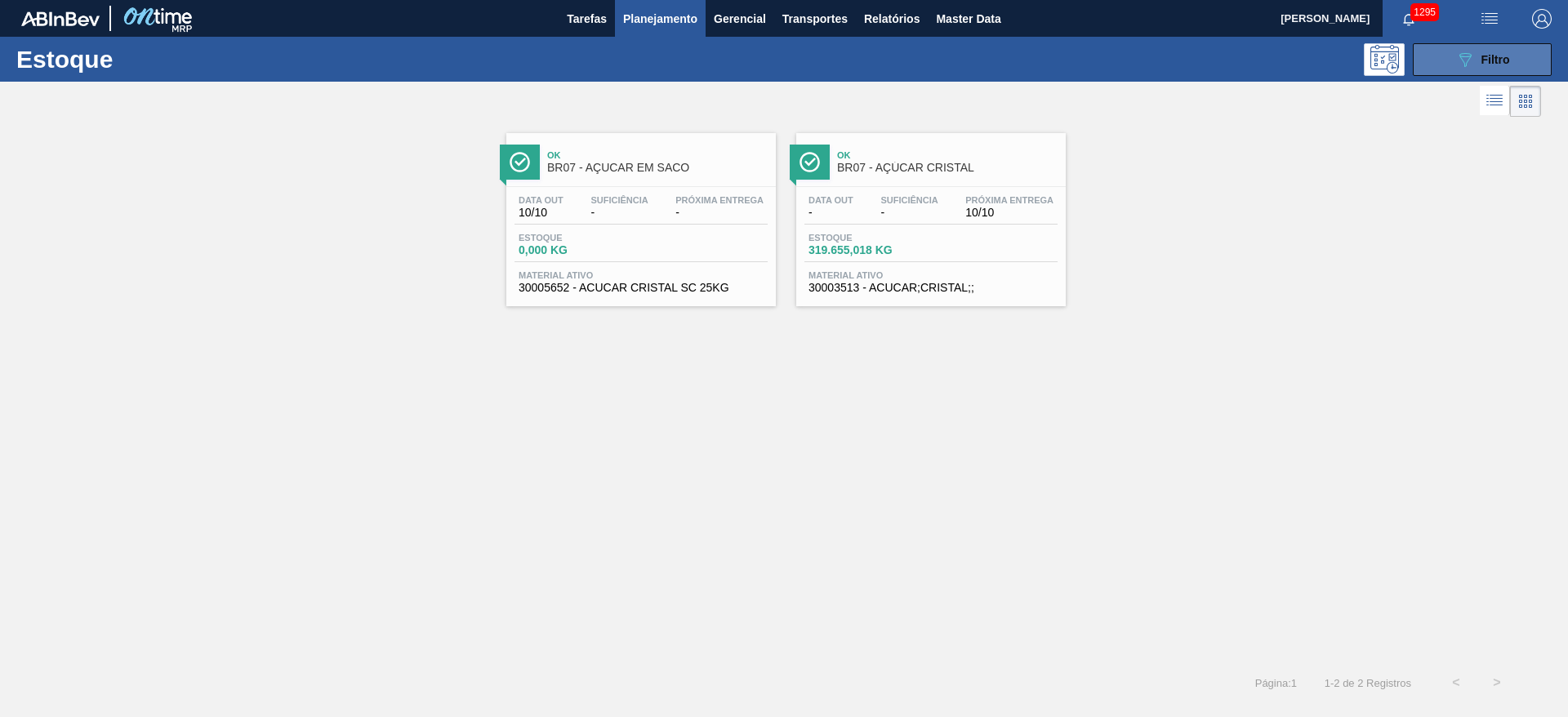
click at [1472, 61] on icon "089F7B8B-B2A5-4AFE-B5C0-19BA573D28AC" at bounding box center [1465, 59] width 19 height 19
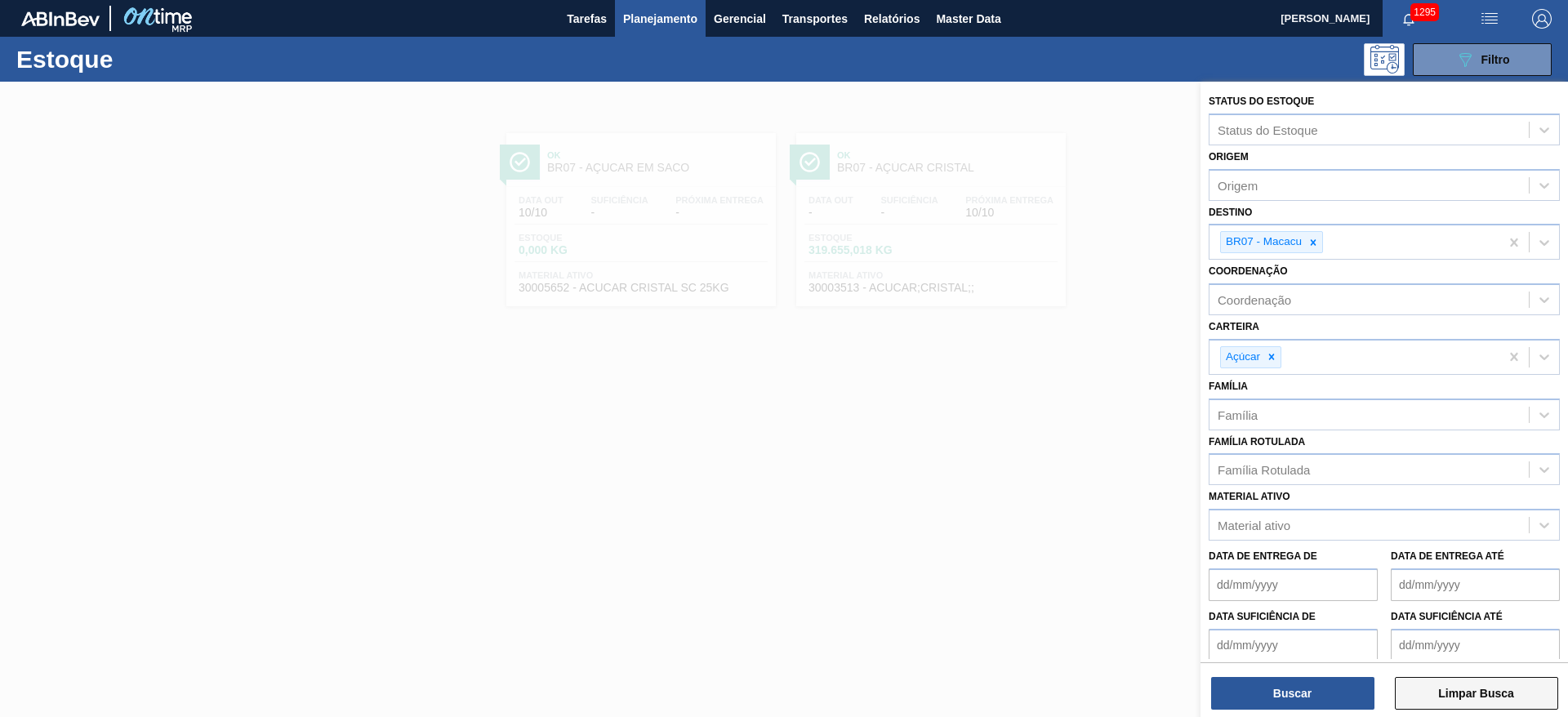
click at [1464, 699] on button "Limpar Busca" at bounding box center [1476, 693] width 163 height 33
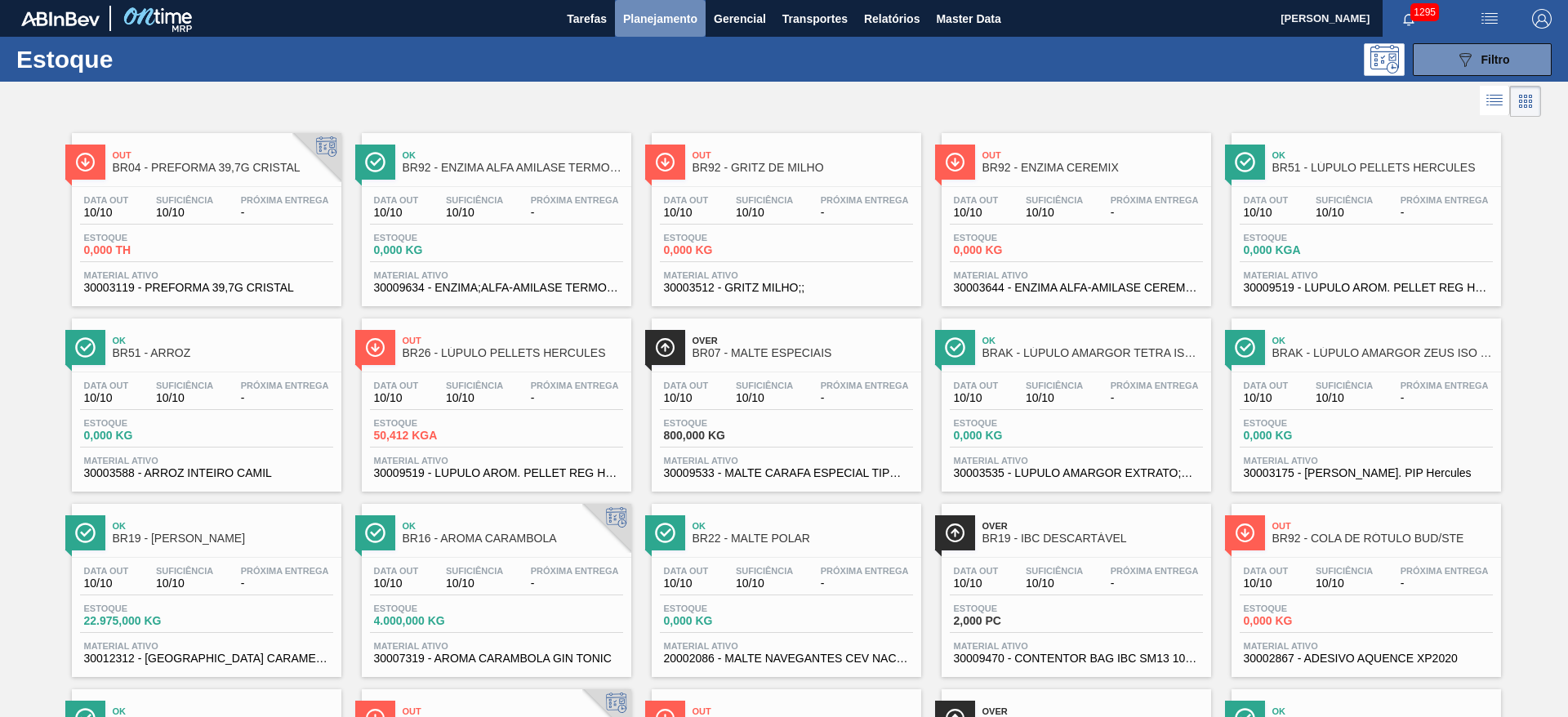
click at [659, 21] on span "Planejamento" at bounding box center [659, 18] width 74 height 19
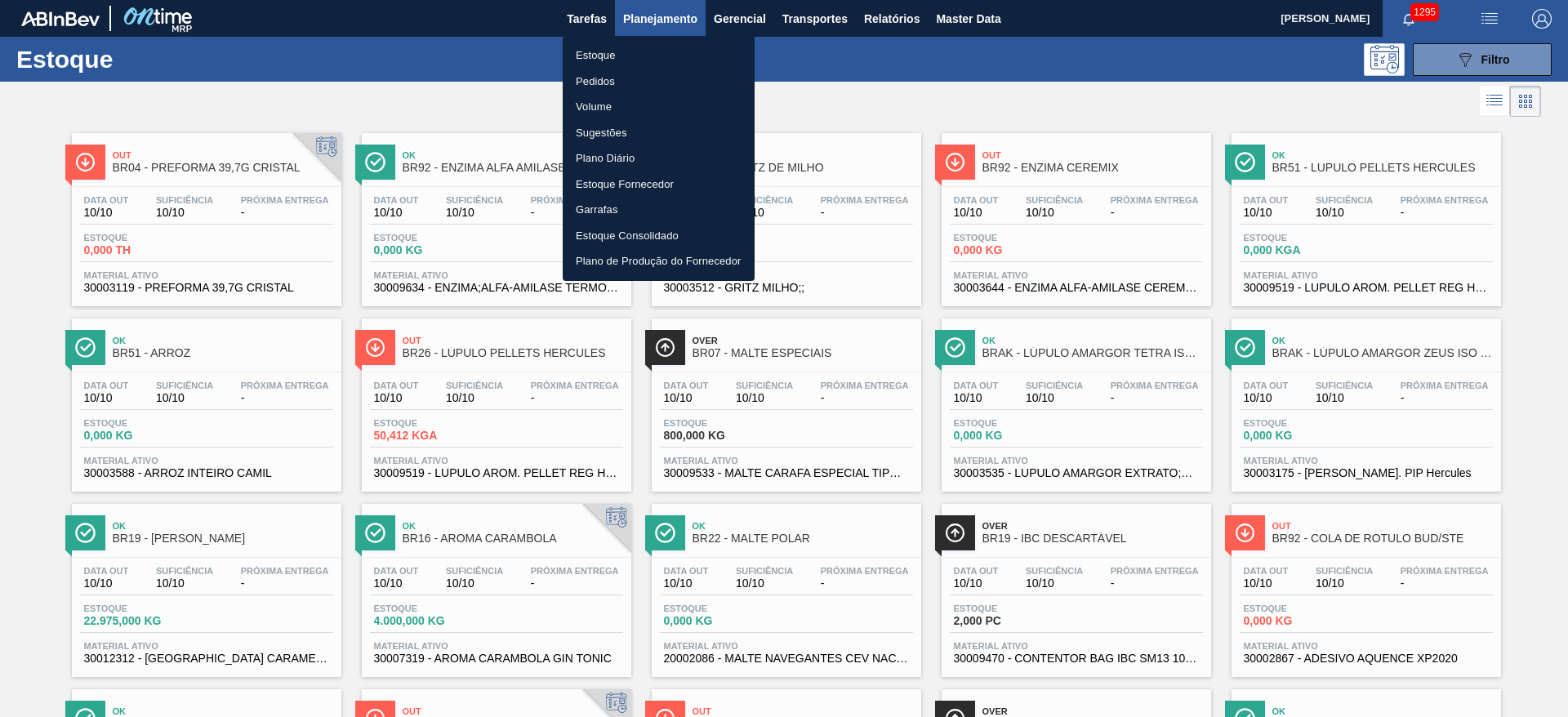
click at [603, 81] on li "Pedidos" at bounding box center [659, 81] width 192 height 27
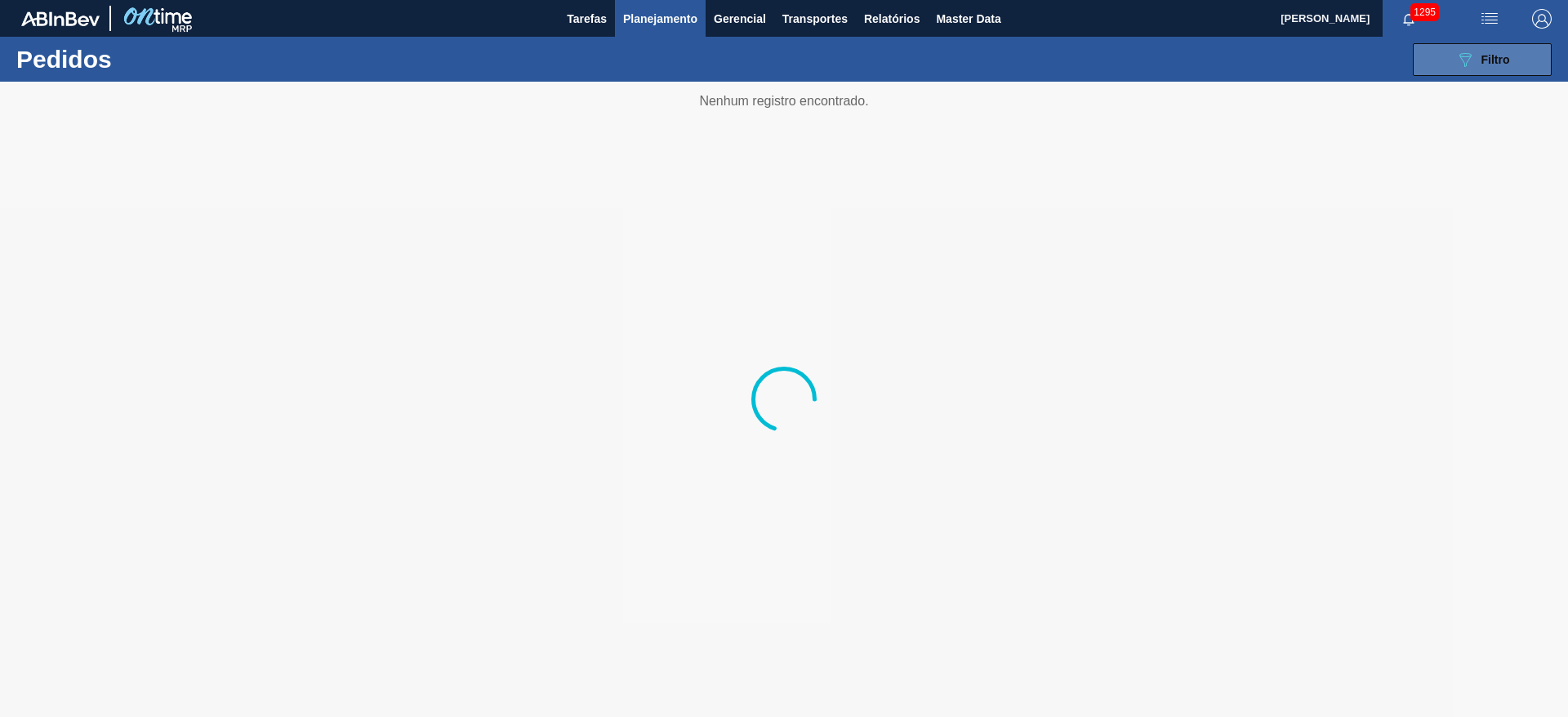
click at [1490, 56] on span "Filtro" at bounding box center [1495, 60] width 28 height 13
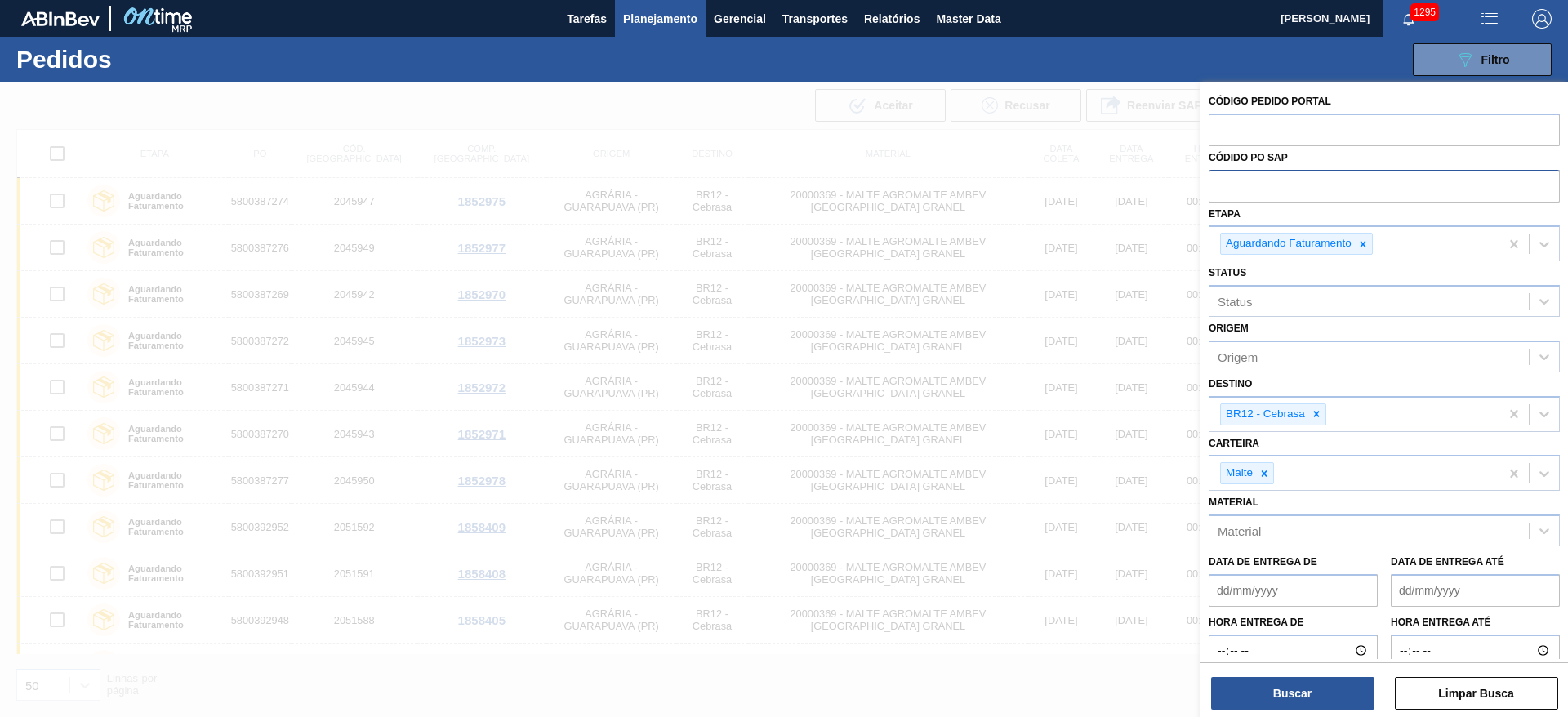
click at [1244, 187] on input "text" at bounding box center [1383, 185] width 351 height 31
paste input "5800385277"
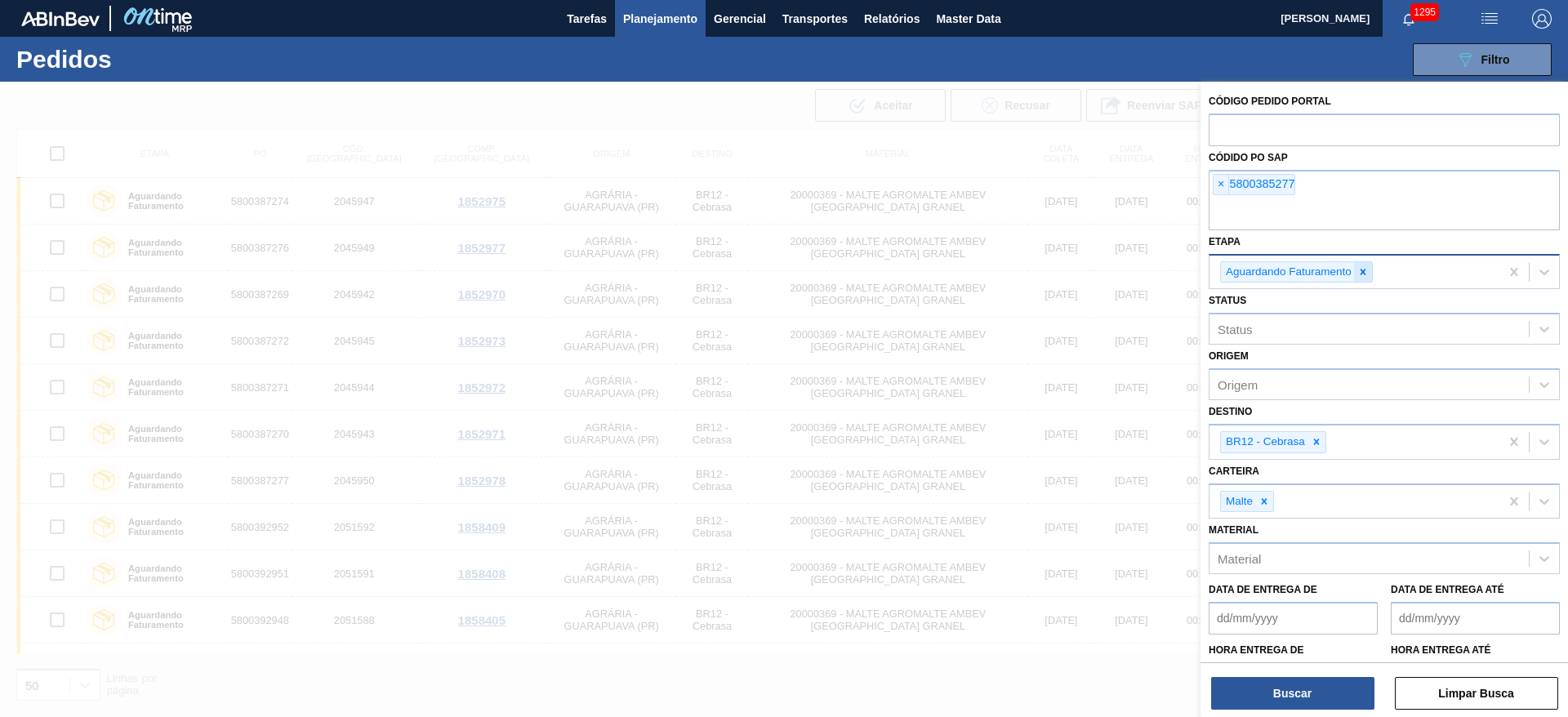
click at [1365, 273] on icon at bounding box center [1363, 271] width 5 height 5
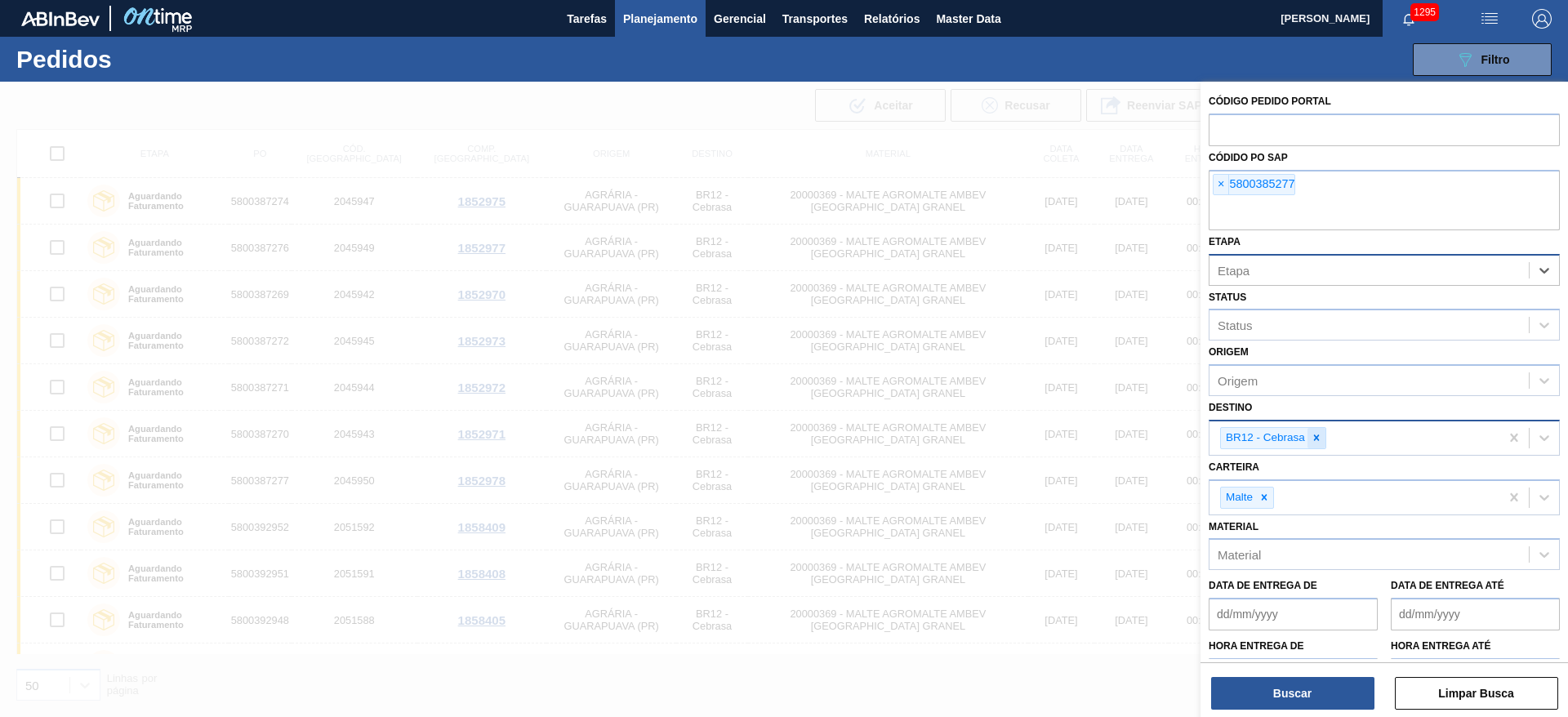
click at [1318, 442] on icon at bounding box center [1316, 438] width 11 height 11
click at [1266, 489] on icon at bounding box center [1264, 493] width 11 height 11
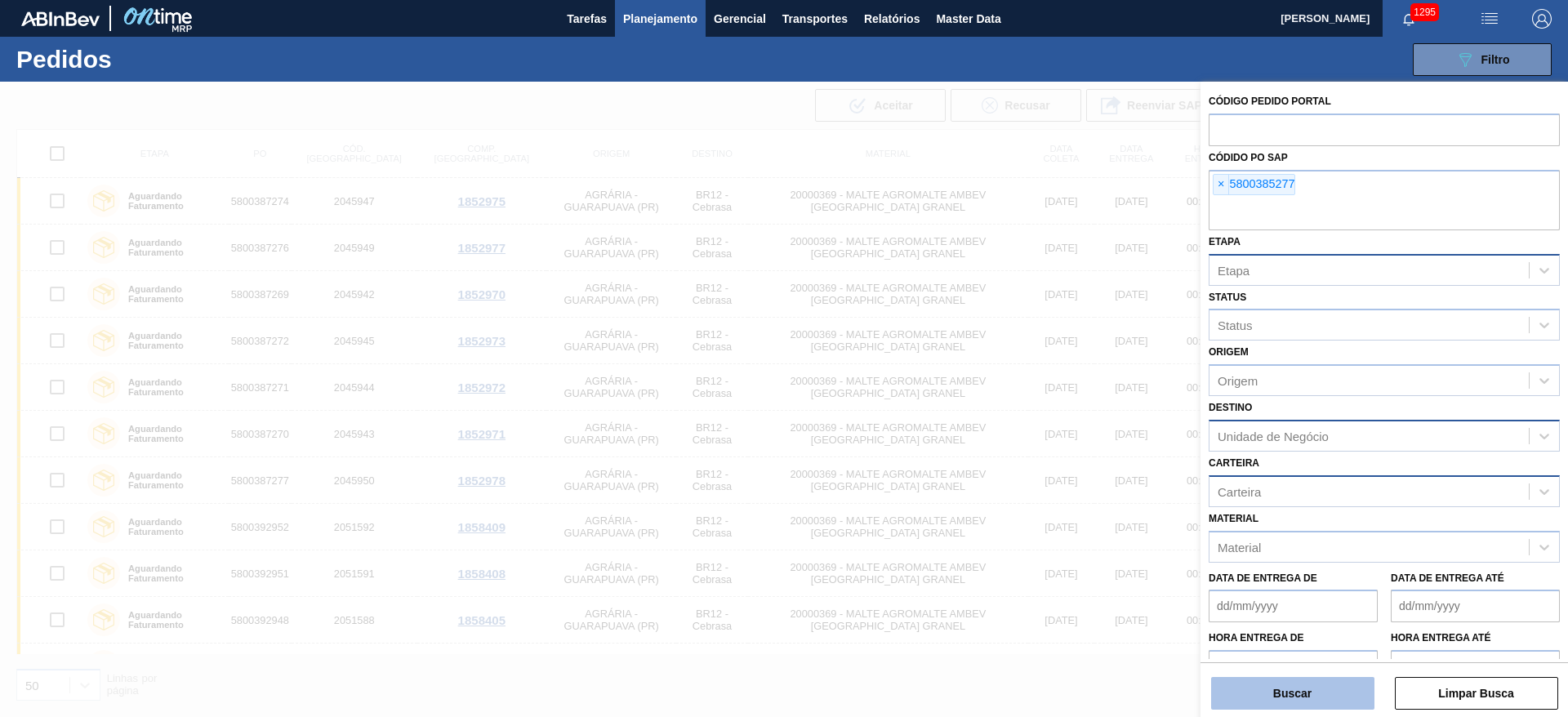
click at [1280, 690] on button "Buscar" at bounding box center [1292, 693] width 163 height 33
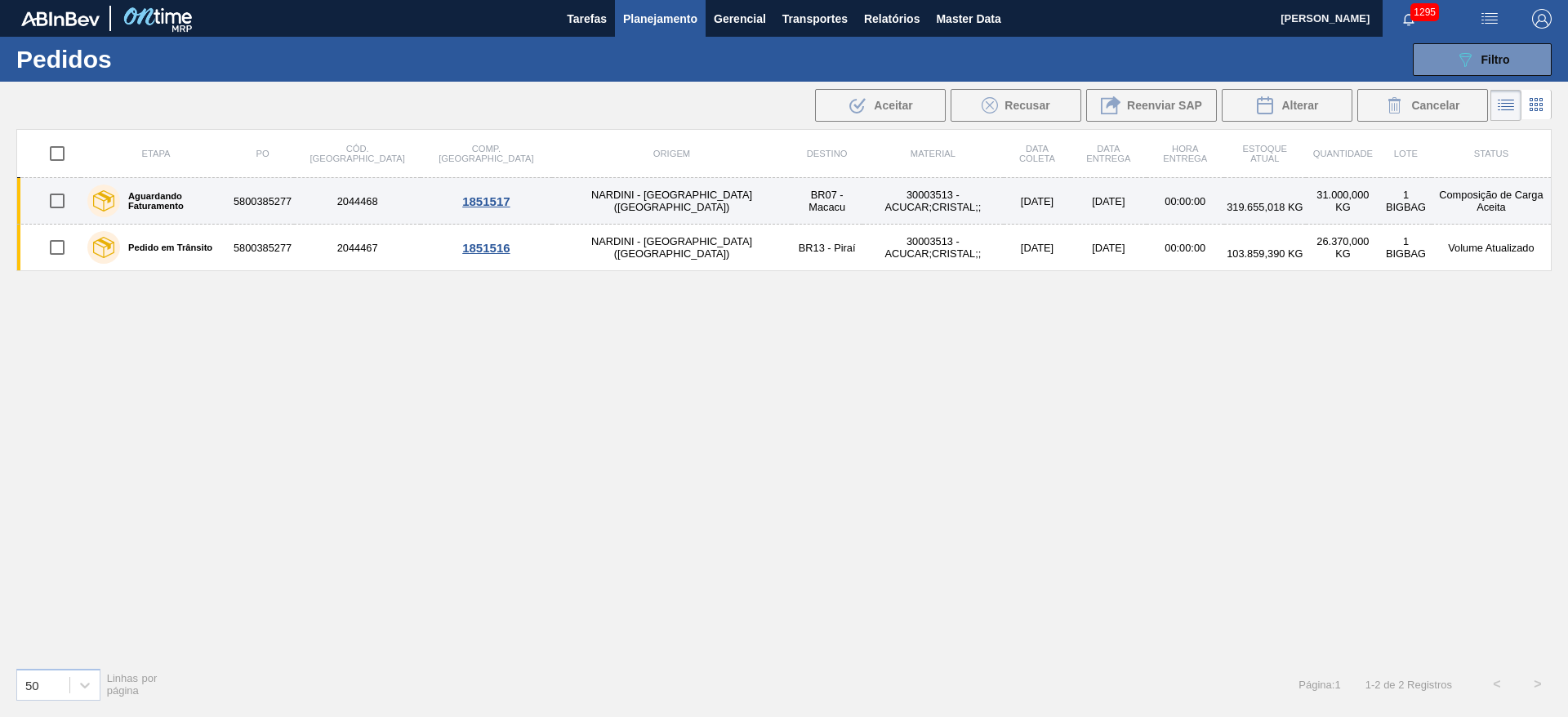
click at [46, 205] on input "checkbox" at bounding box center [57, 201] width 34 height 34
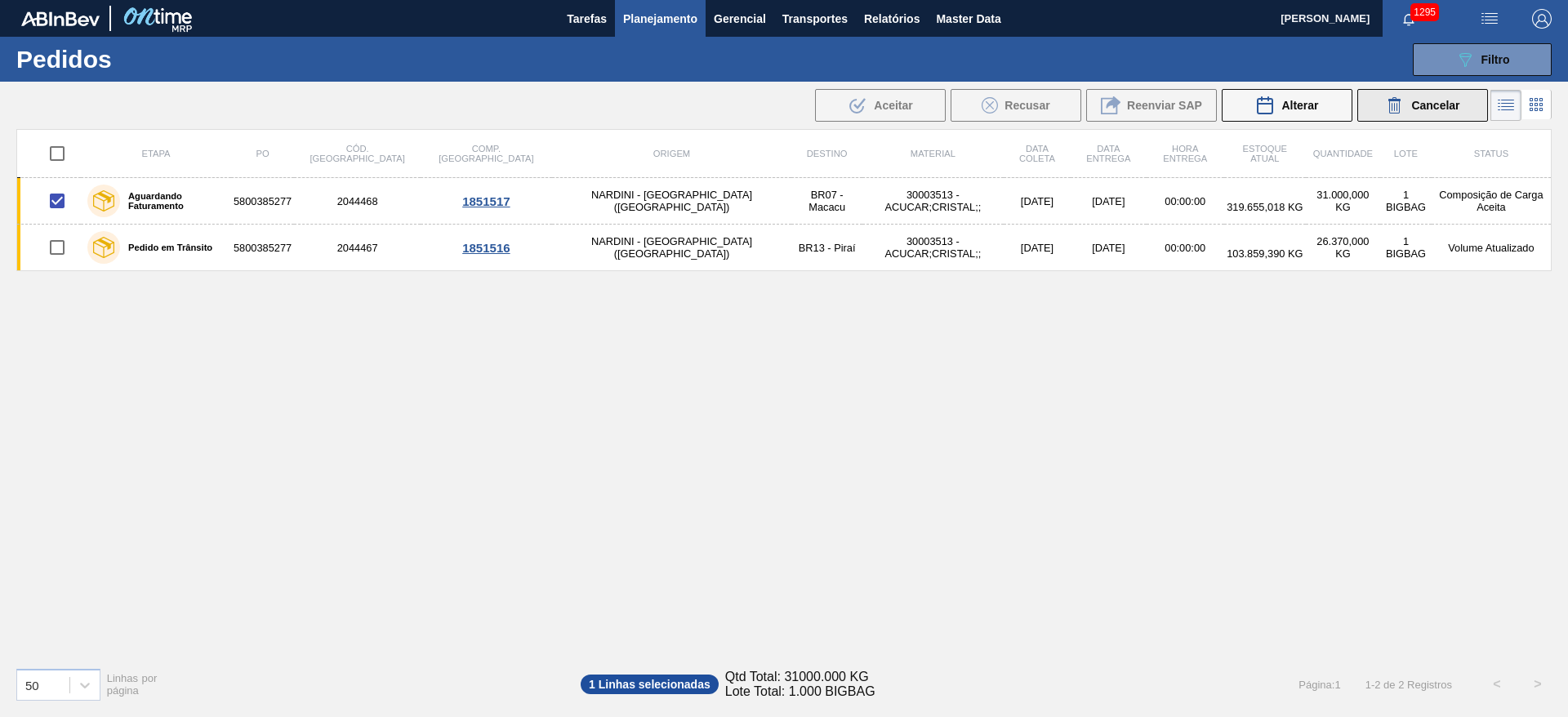
click at [1424, 106] on span "Cancelar" at bounding box center [1435, 105] width 49 height 13
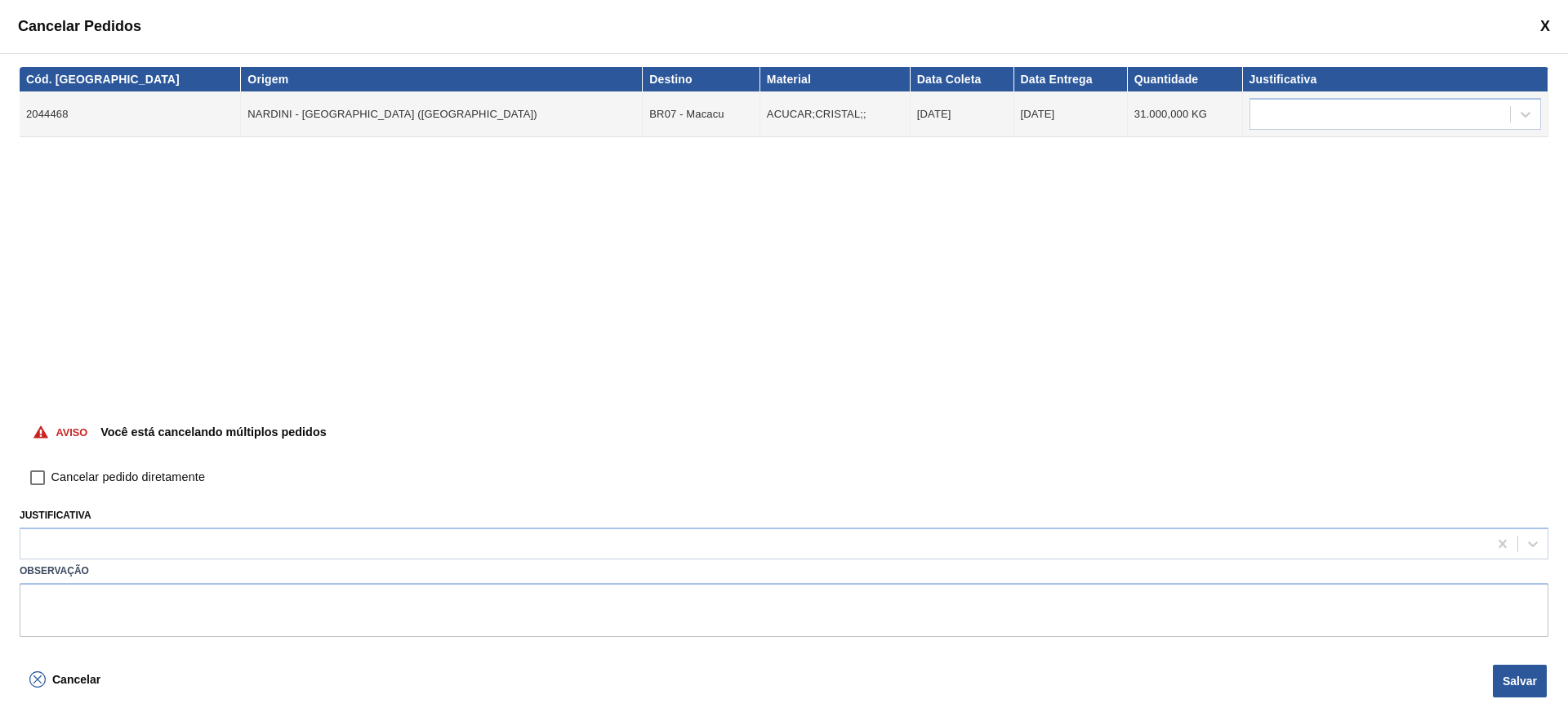
click at [41, 475] on input "Cancelar pedido diretamente" at bounding box center [38, 477] width 27 height 27
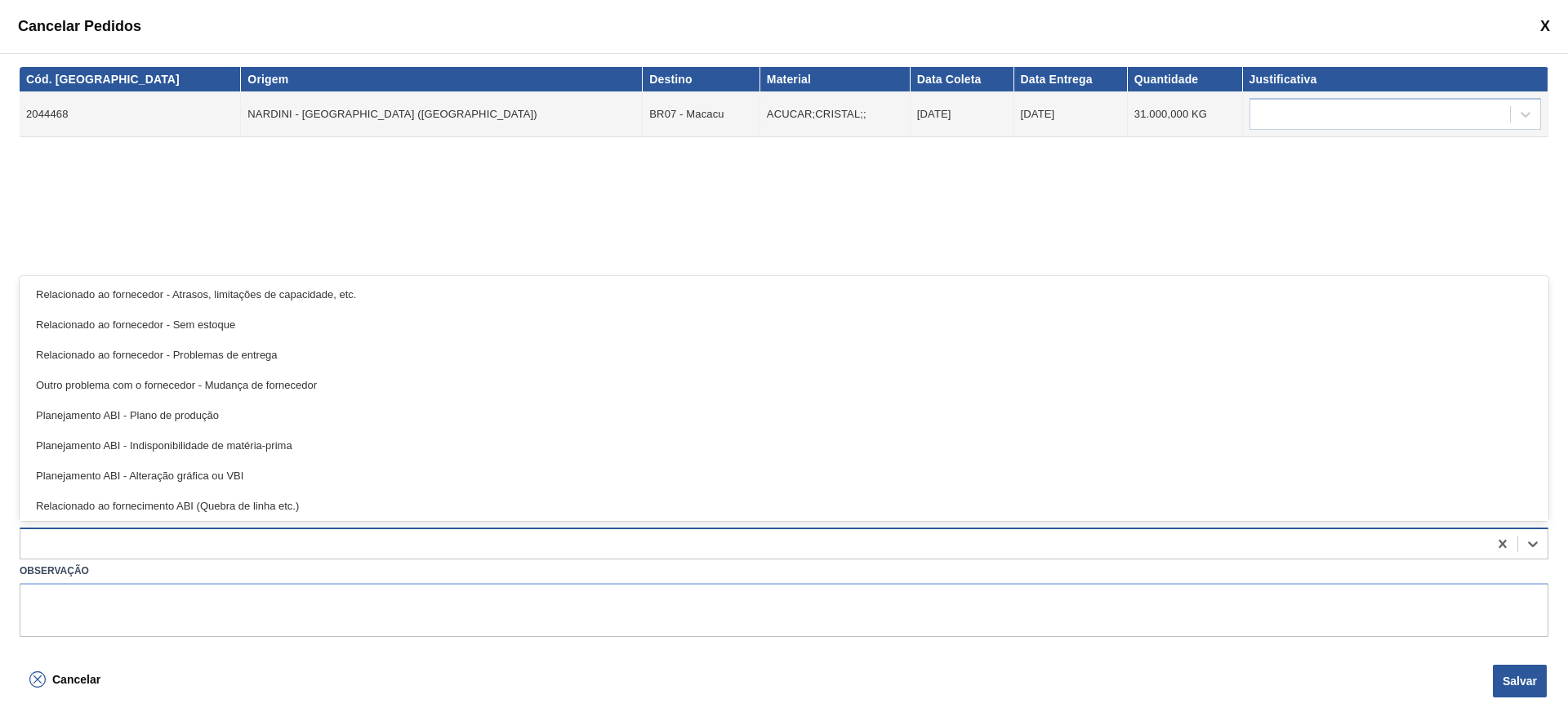
click at [43, 537] on div at bounding box center [754, 544] width 1467 height 24
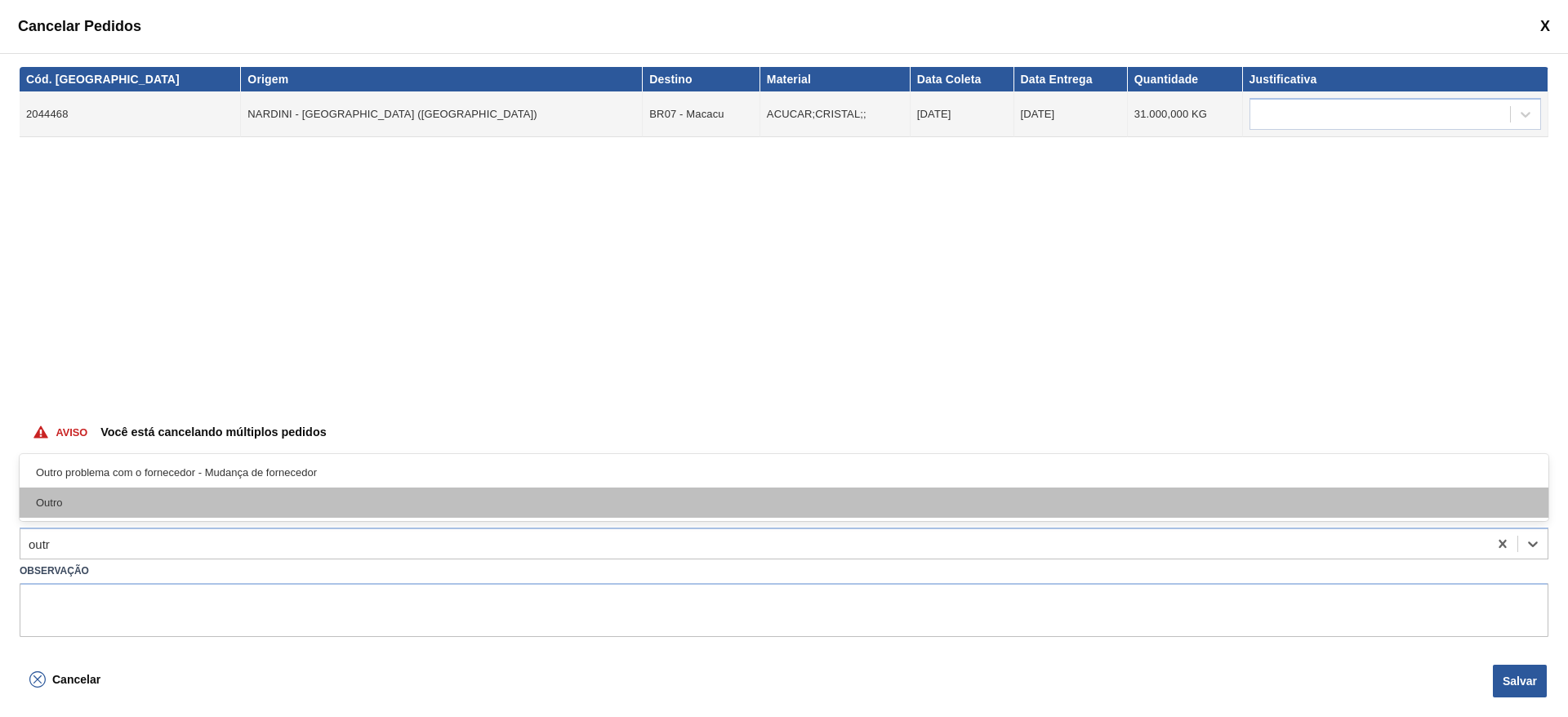
click at [65, 500] on div "Outro" at bounding box center [783, 502] width 1529 height 30
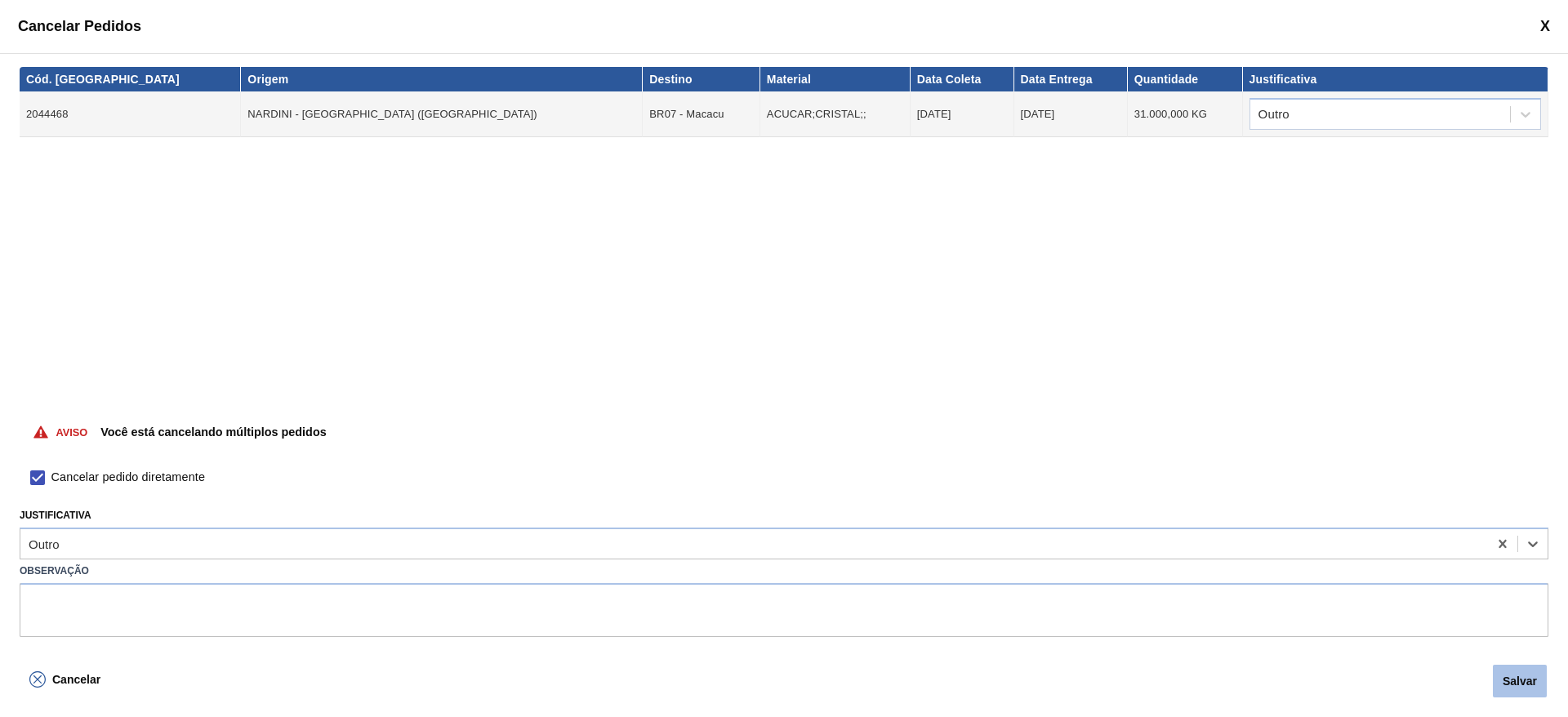
click at [1515, 681] on button "Salvar" at bounding box center [1519, 681] width 54 height 33
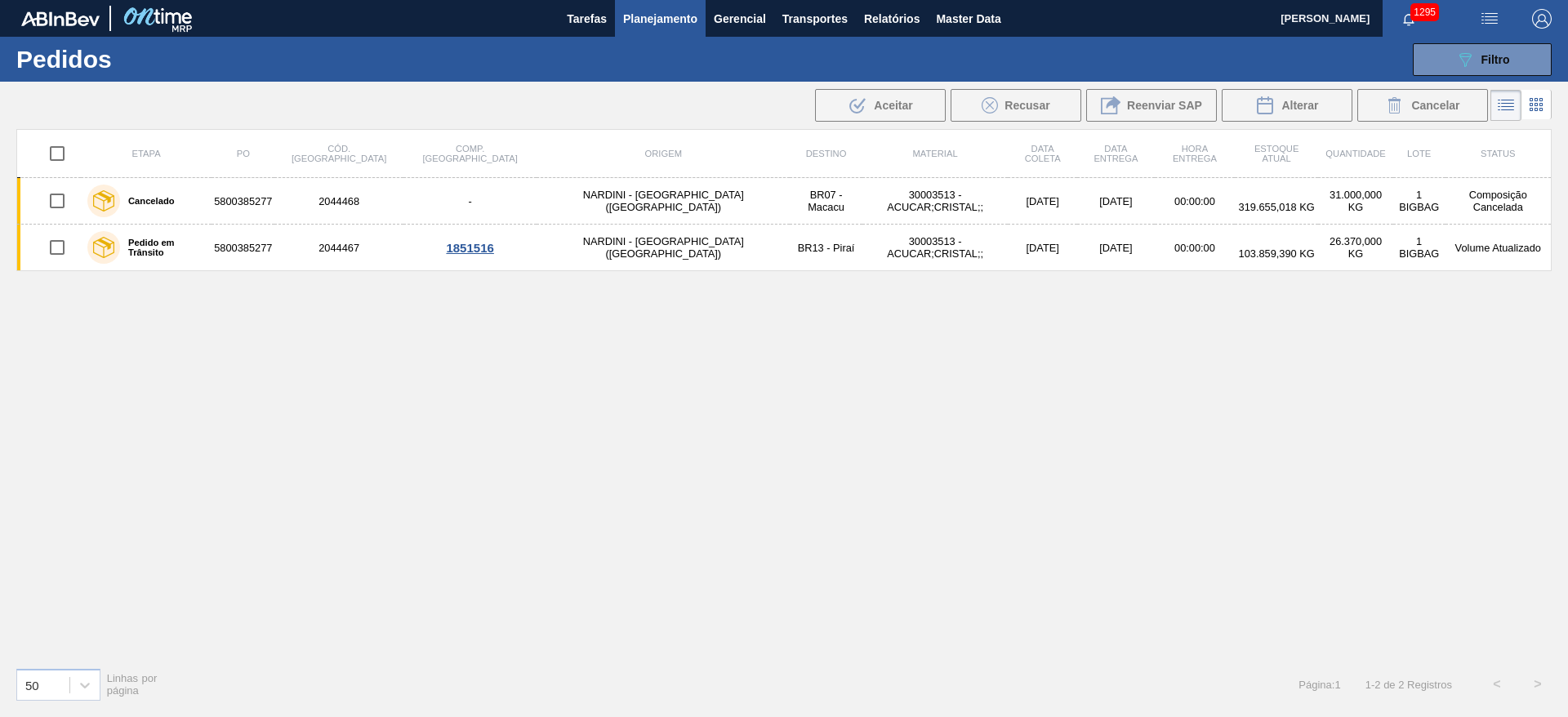
click at [652, 18] on span "Planejamento" at bounding box center [659, 18] width 74 height 19
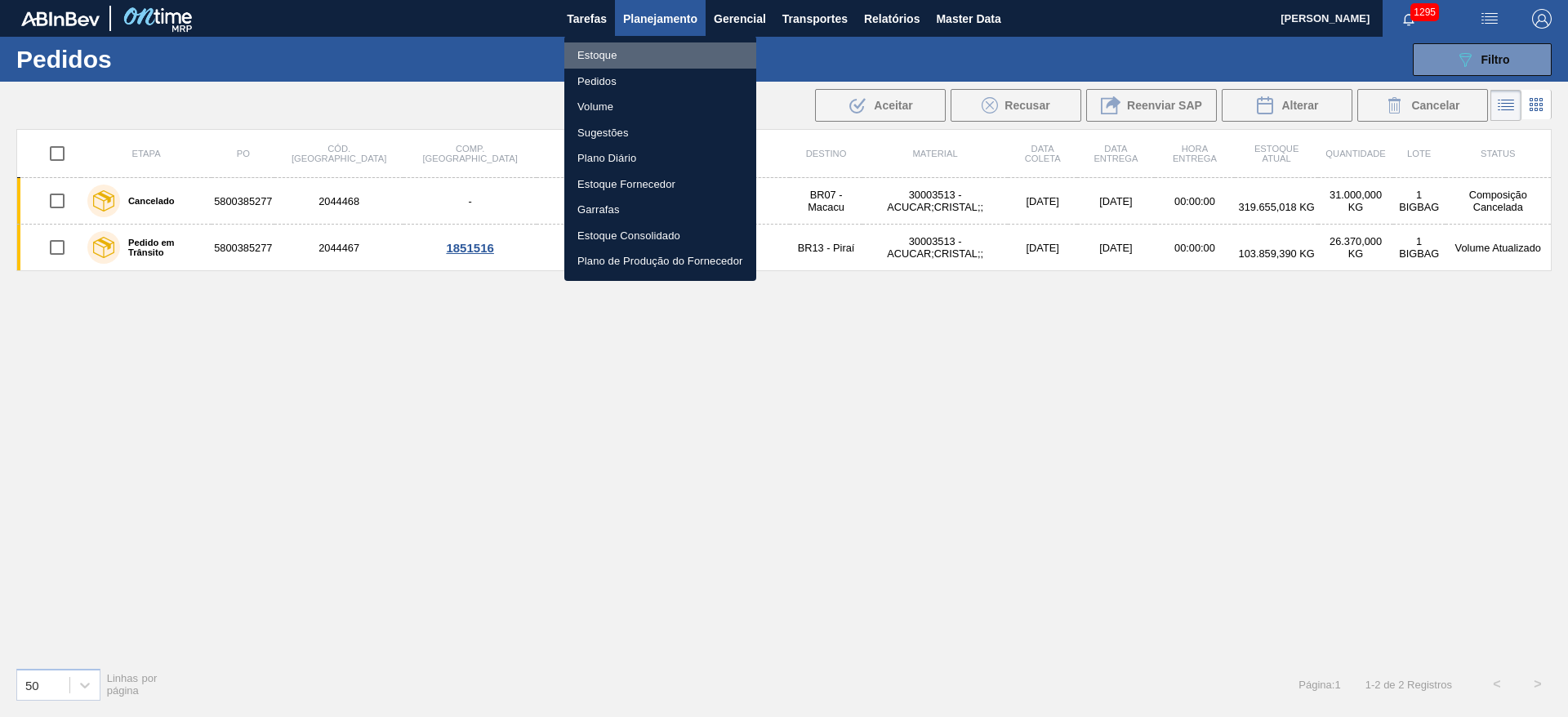
click at [598, 51] on li "Estoque" at bounding box center [660, 55] width 192 height 27
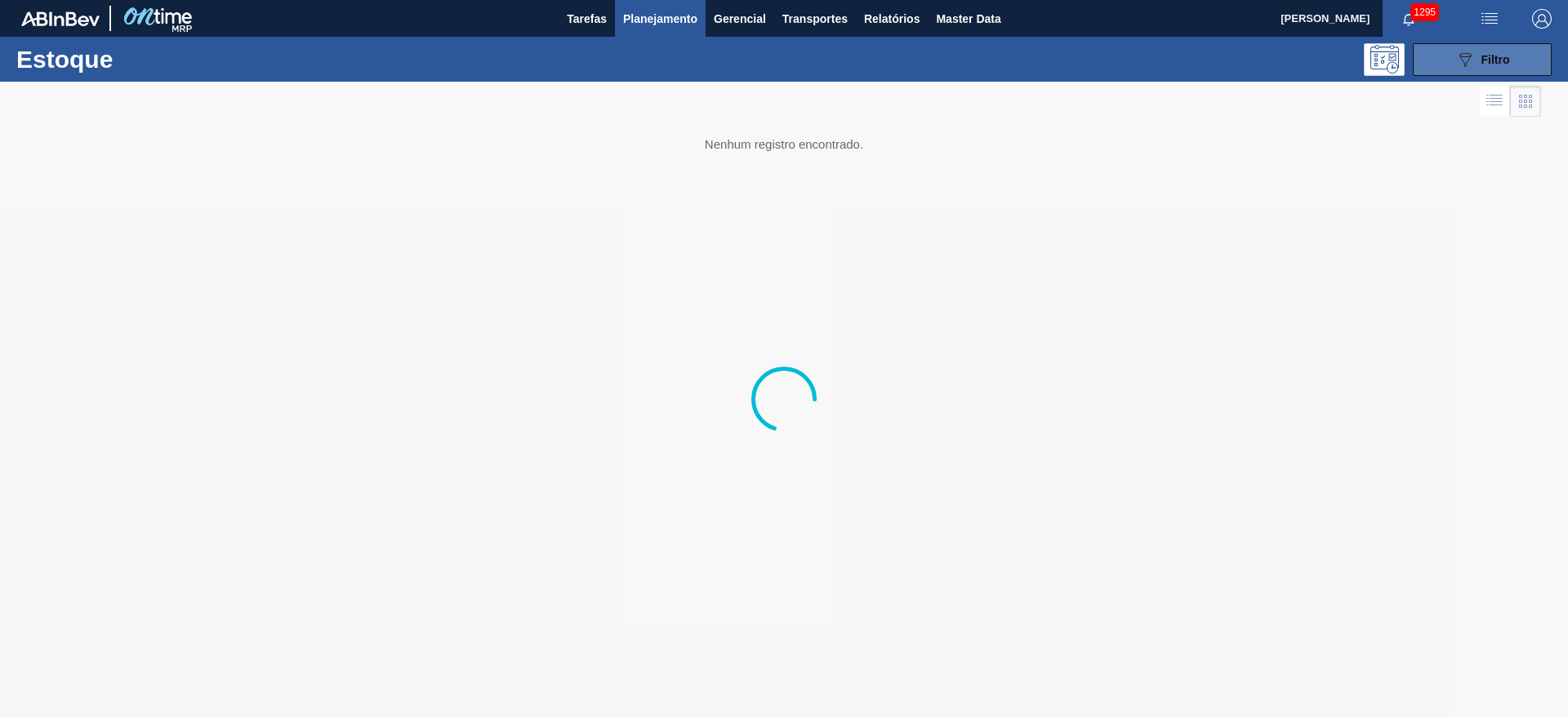
click at [1478, 50] on div "089F7B8B-B2A5-4AFE-B5C0-19BA573D28AC Filtro" at bounding box center [1483, 59] width 55 height 19
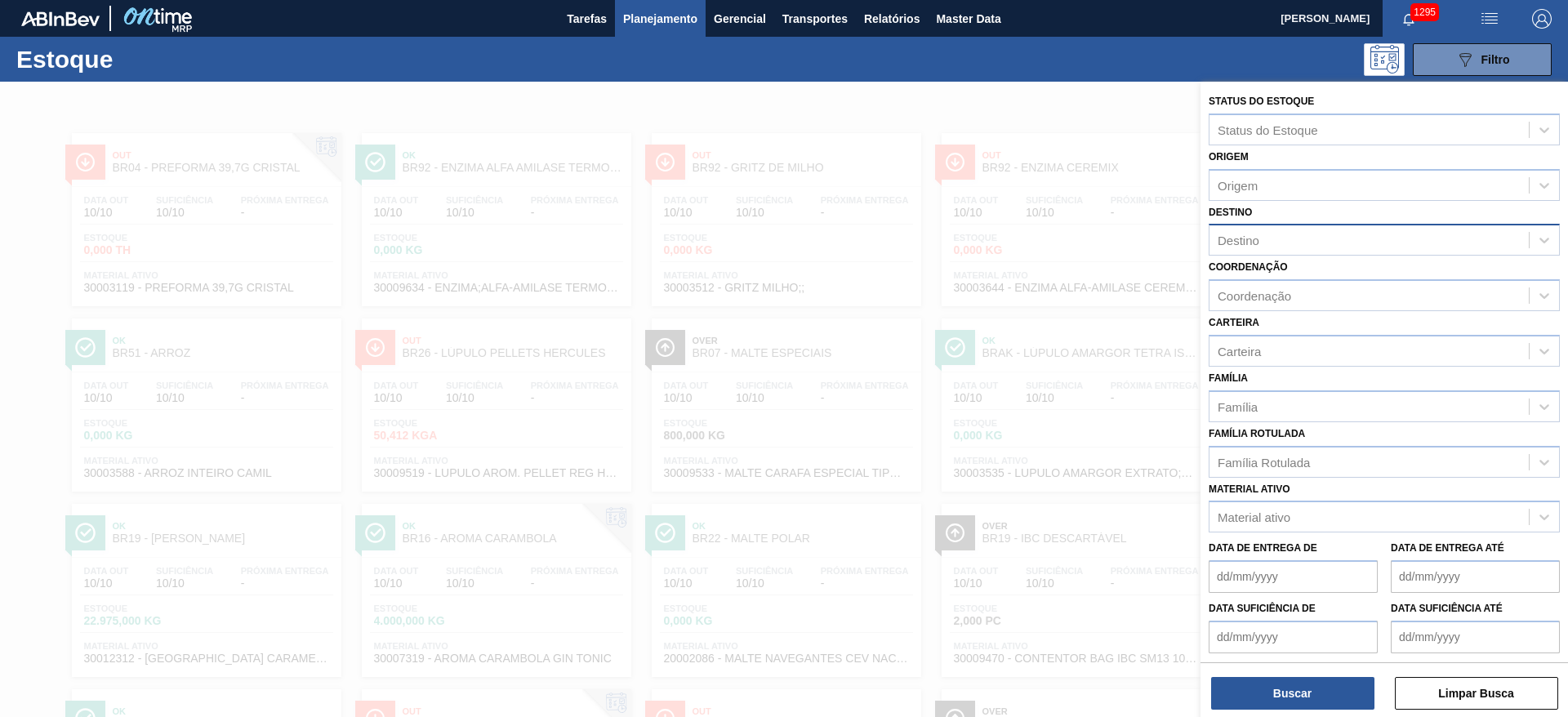
click at [1250, 247] on div "Destino" at bounding box center [1368, 241] width 320 height 24
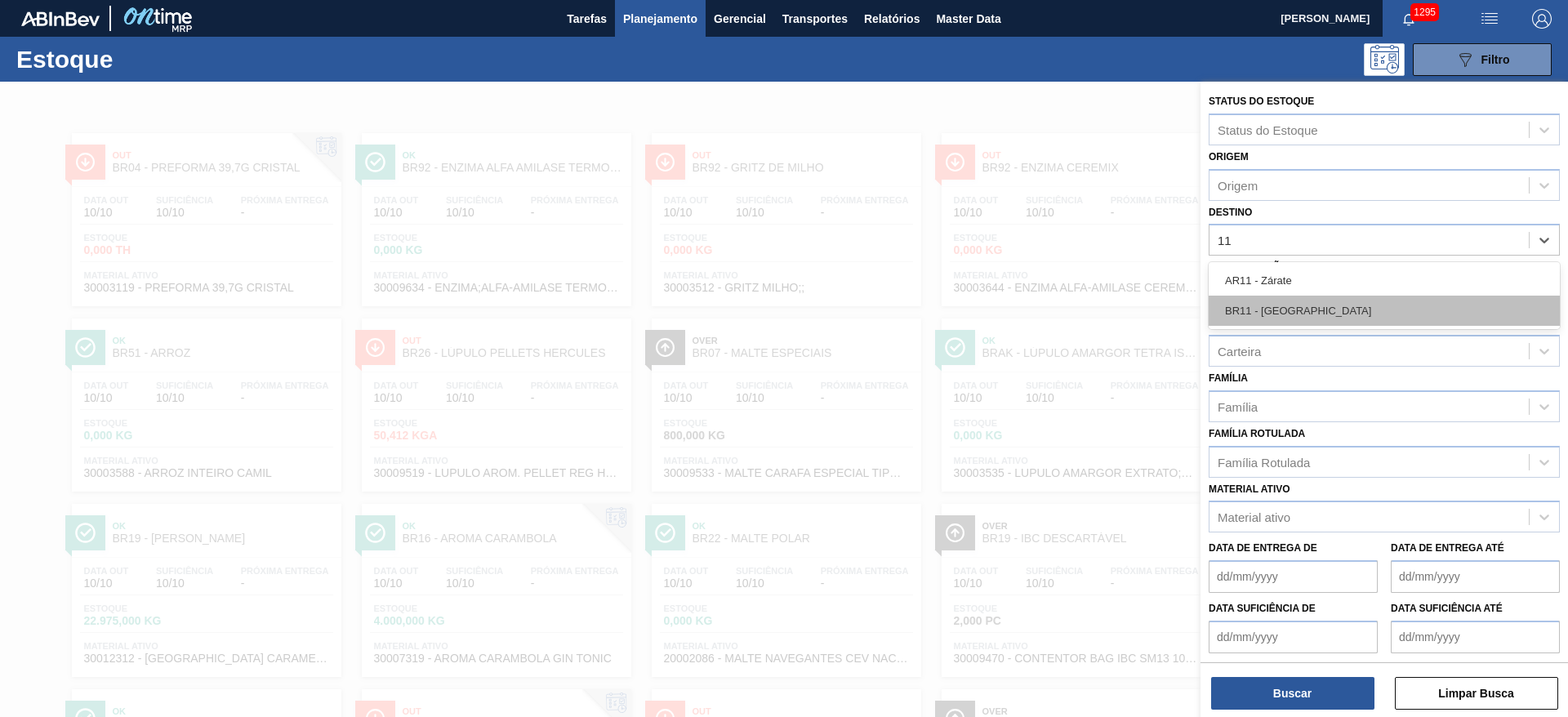
click at [1242, 301] on div "BR11 - São Luís" at bounding box center [1383, 310] width 351 height 30
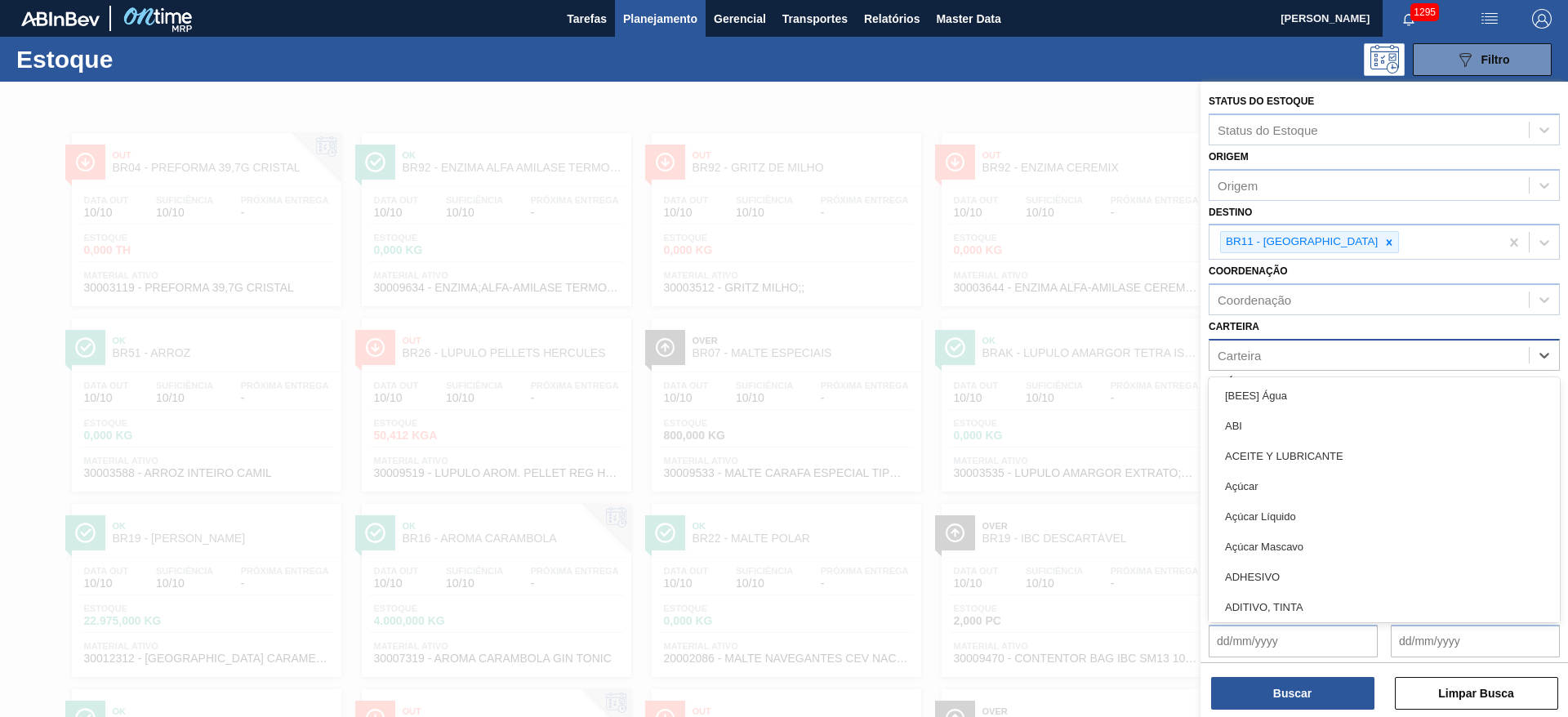
click at [1253, 348] on div "Carteira" at bounding box center [1238, 354] width 43 height 14
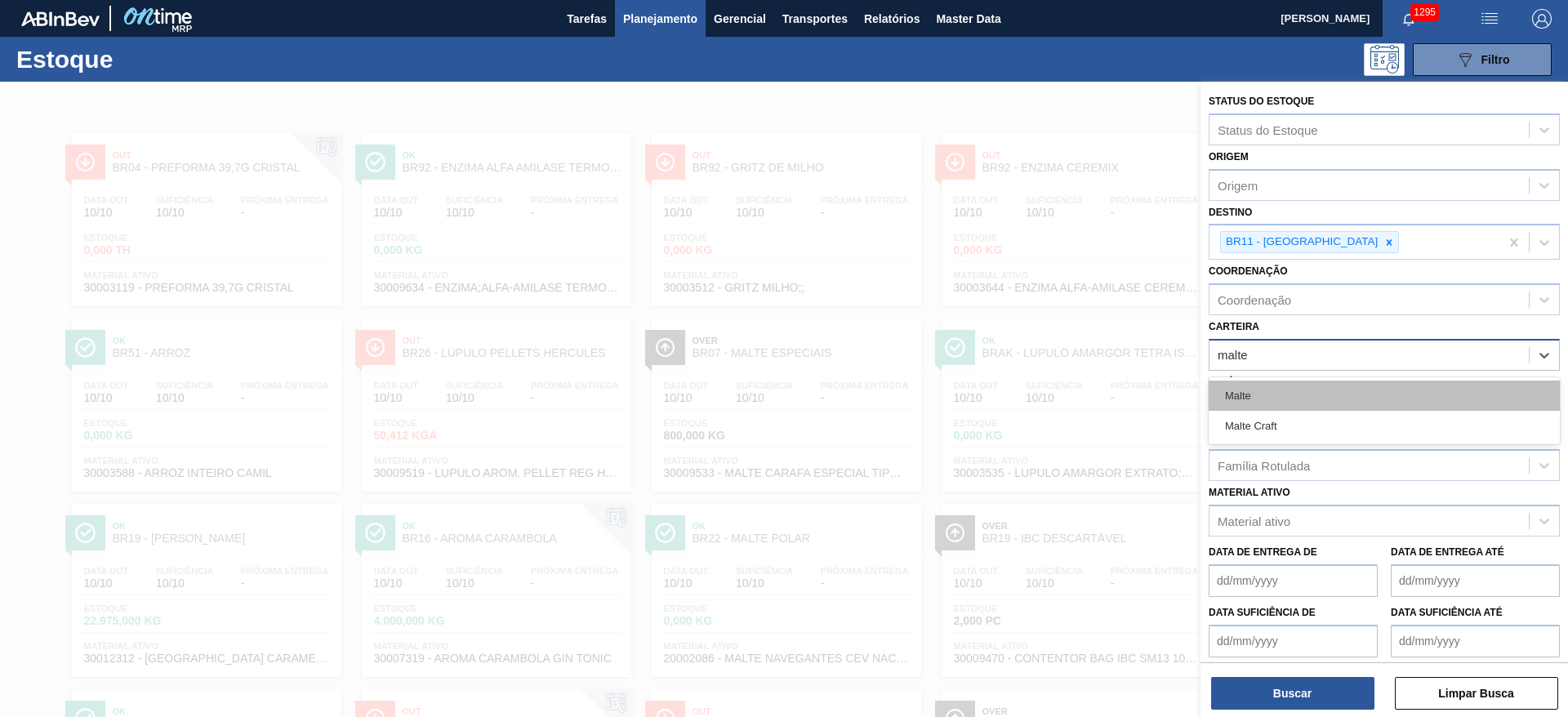
click at [1253, 395] on div "Malte" at bounding box center [1383, 395] width 351 height 30
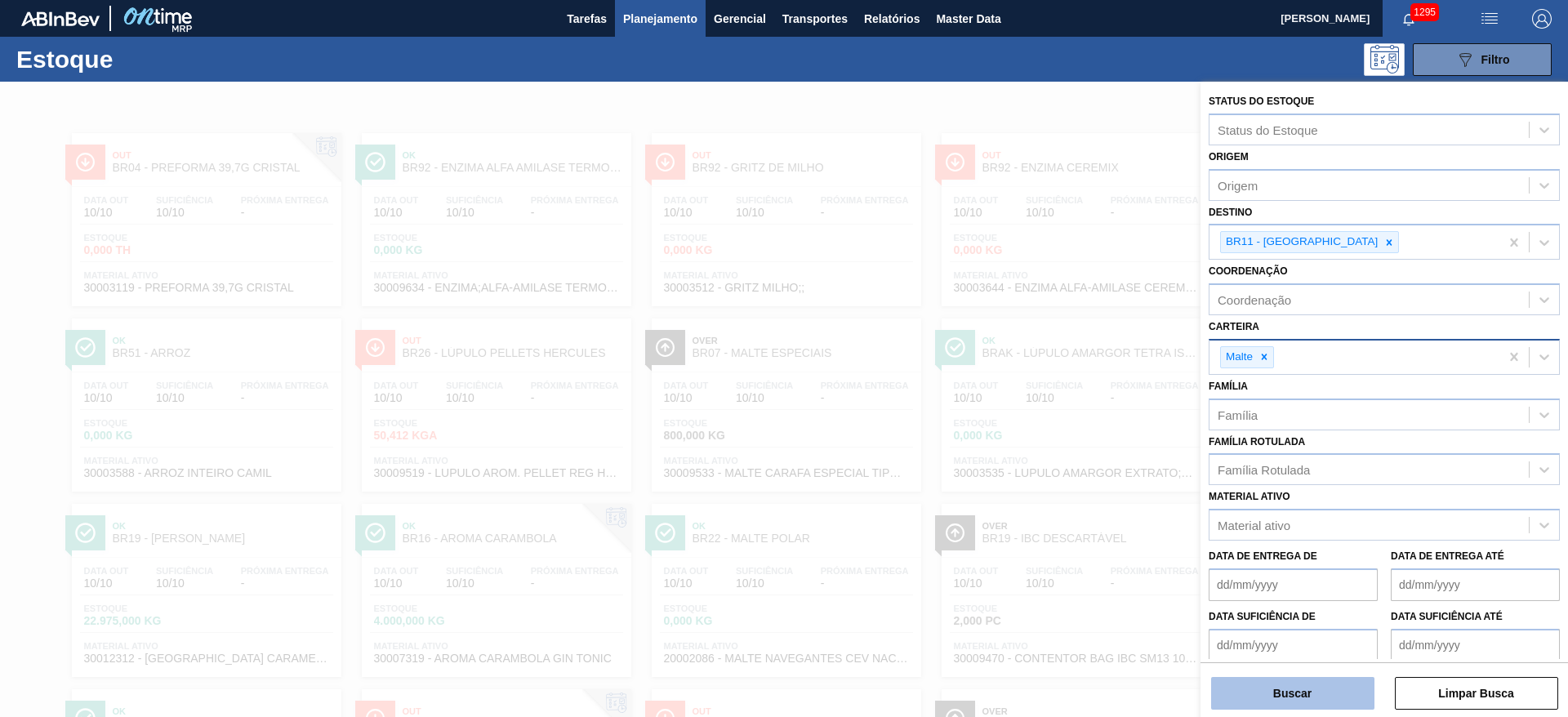
click at [1295, 690] on button "Buscar" at bounding box center [1292, 693] width 163 height 33
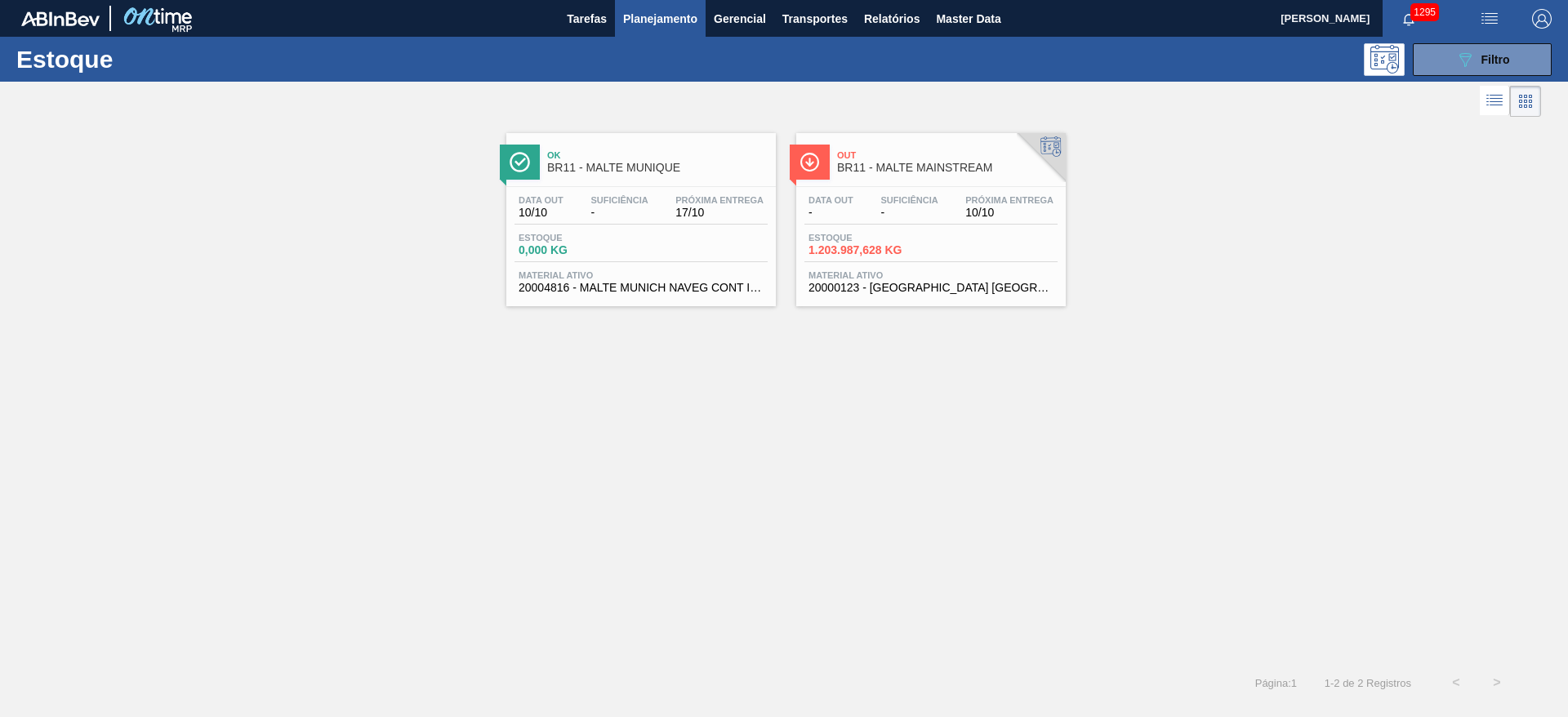
click at [857, 240] on span "Estoque" at bounding box center [866, 237] width 114 height 10
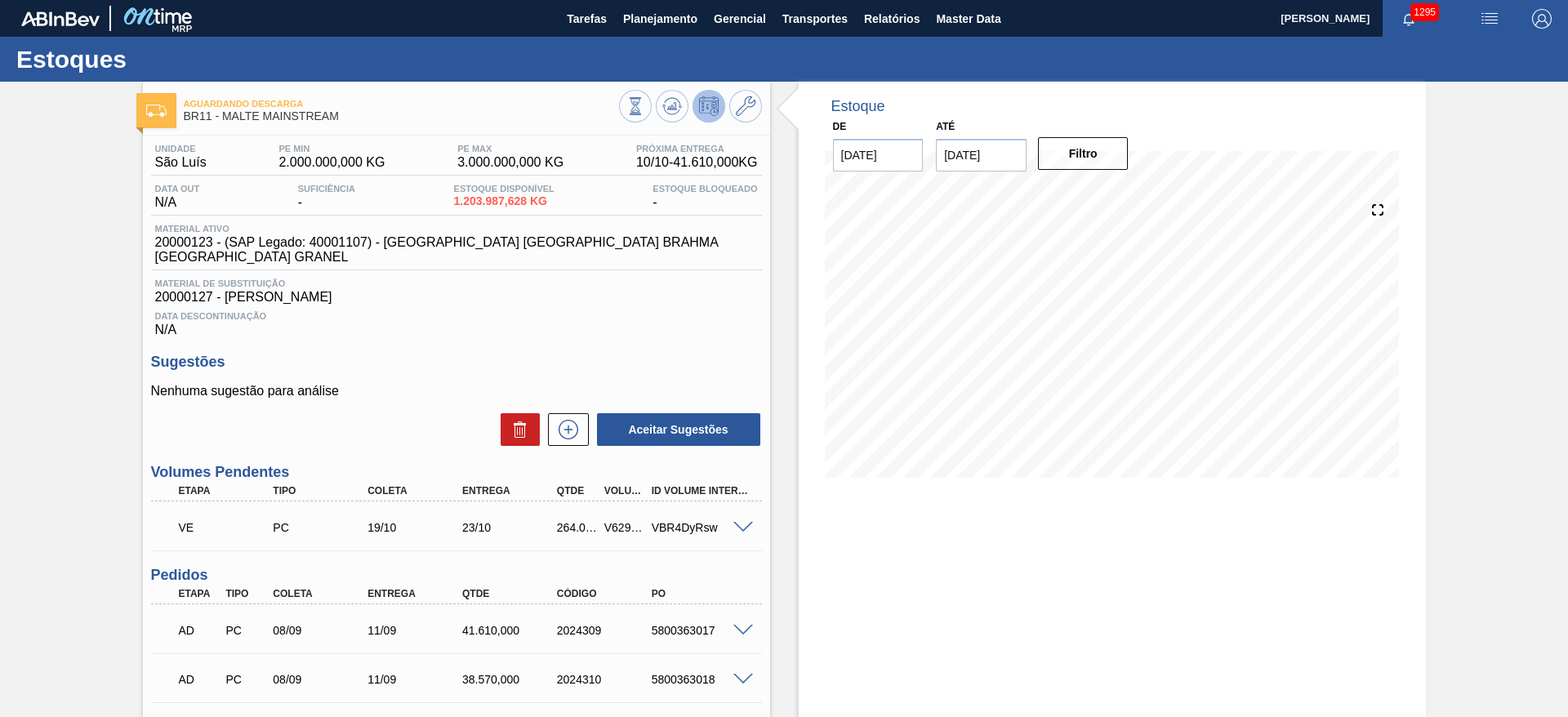
drag, startPoint x: 59, startPoint y: 322, endPoint x: 27, endPoint y: 390, distance: 75.2
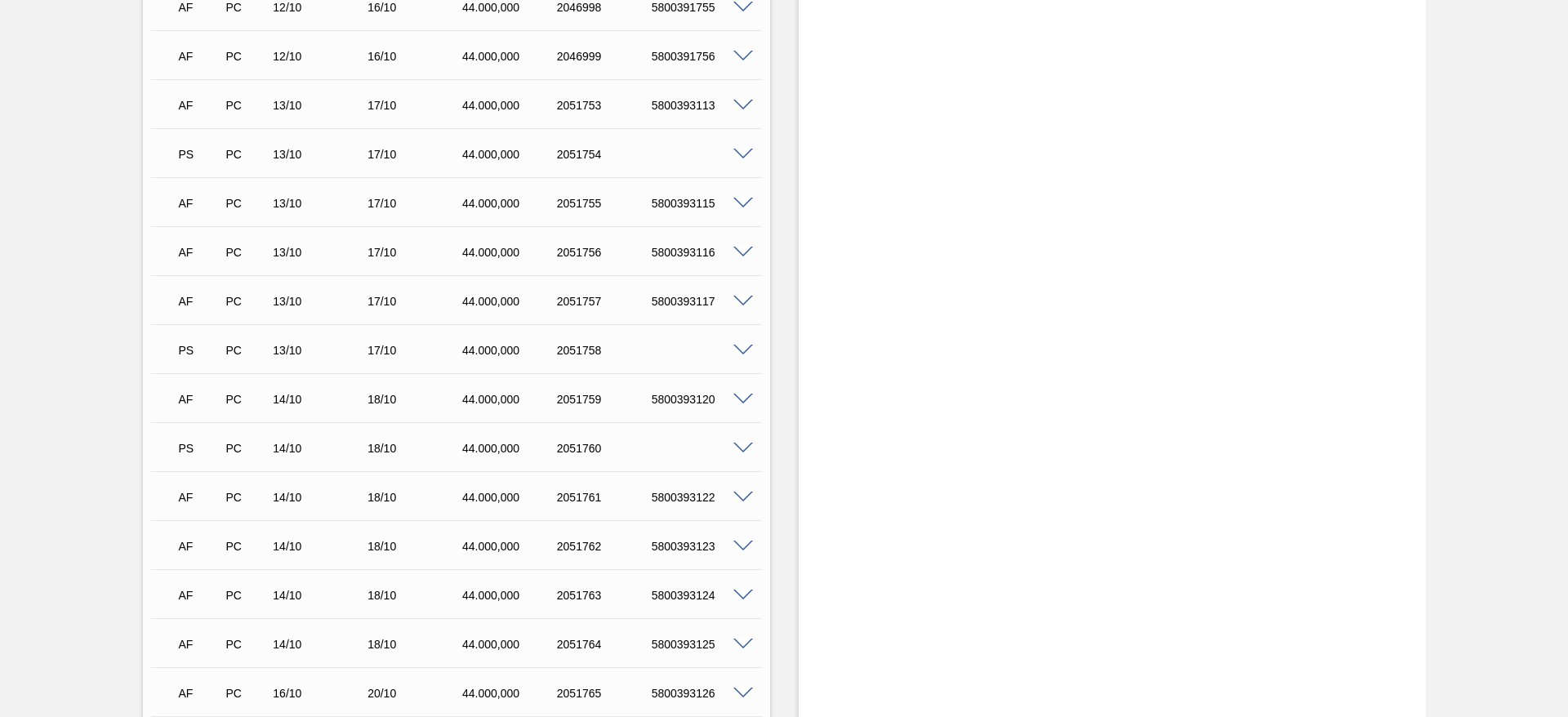
scroll to position [2333, 0]
click at [741, 299] on span at bounding box center [743, 305] width 19 height 12
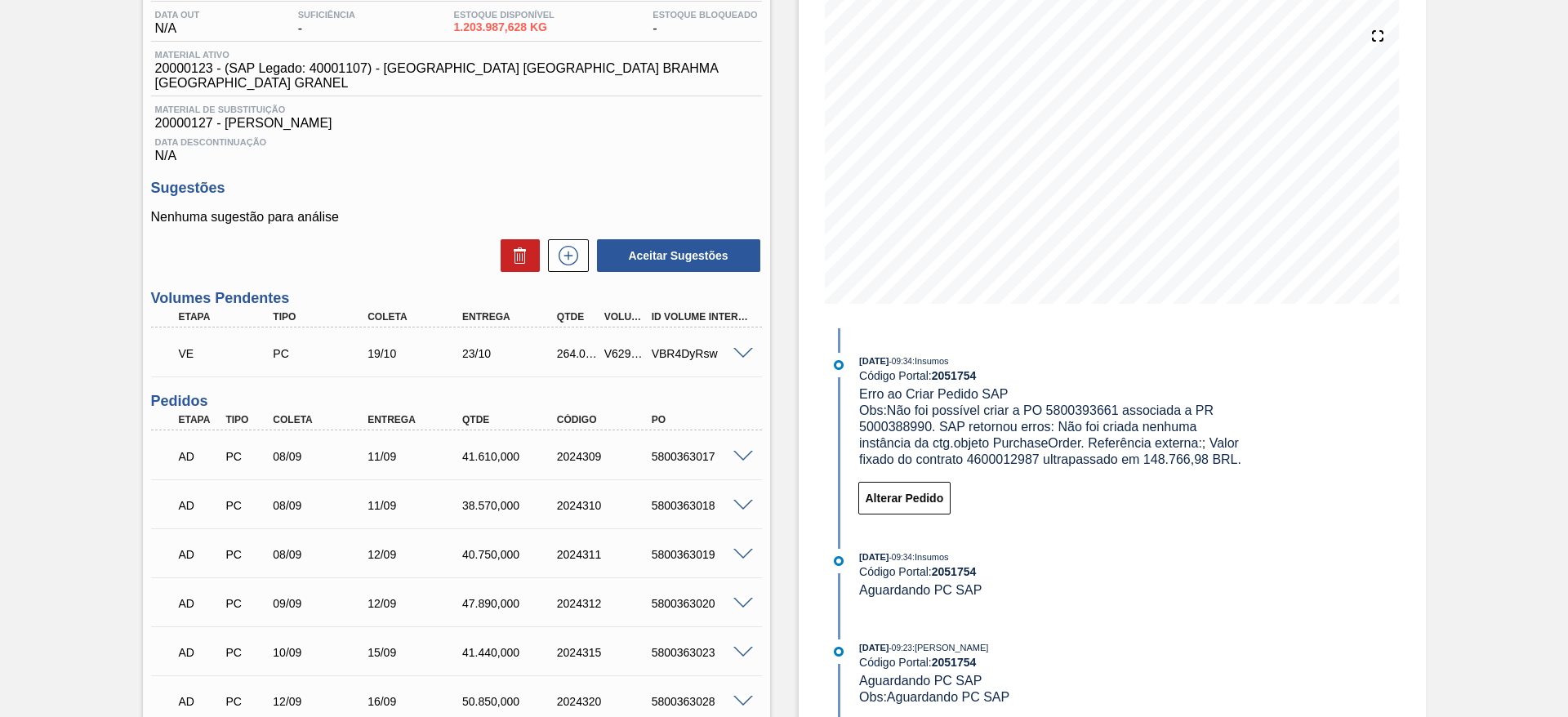
scroll to position [0, 0]
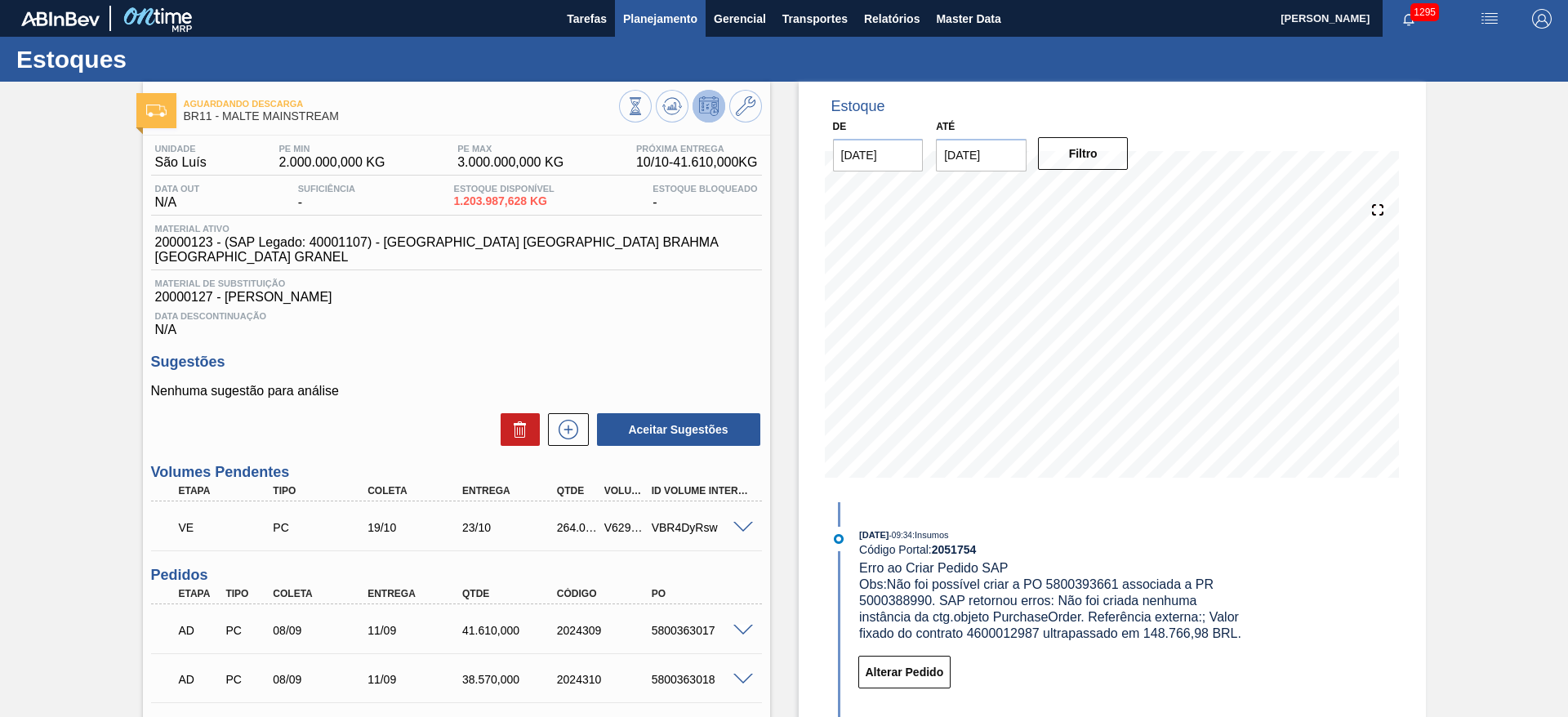
click at [656, 9] on span "Planejamento" at bounding box center [659, 18] width 74 height 19
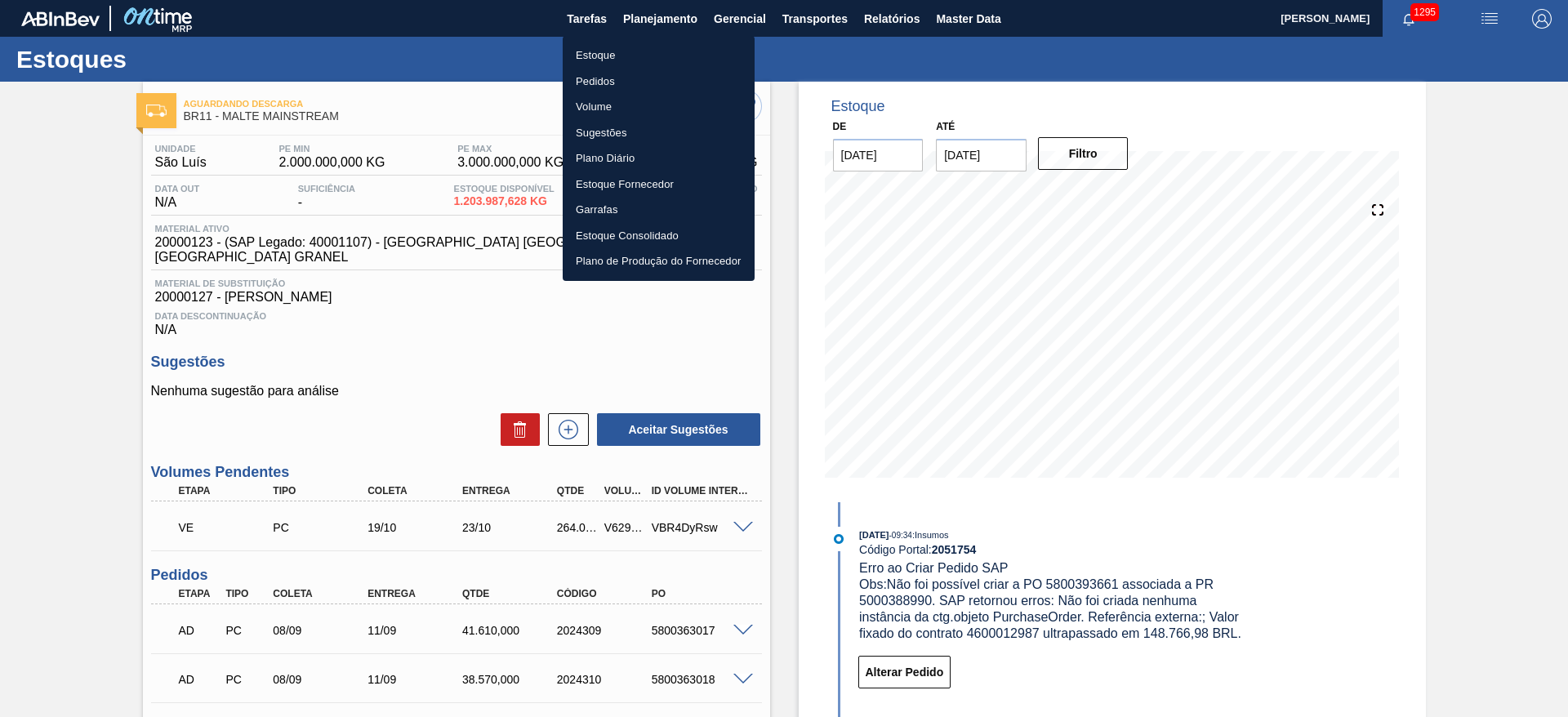
click at [592, 49] on li "Estoque" at bounding box center [659, 55] width 192 height 27
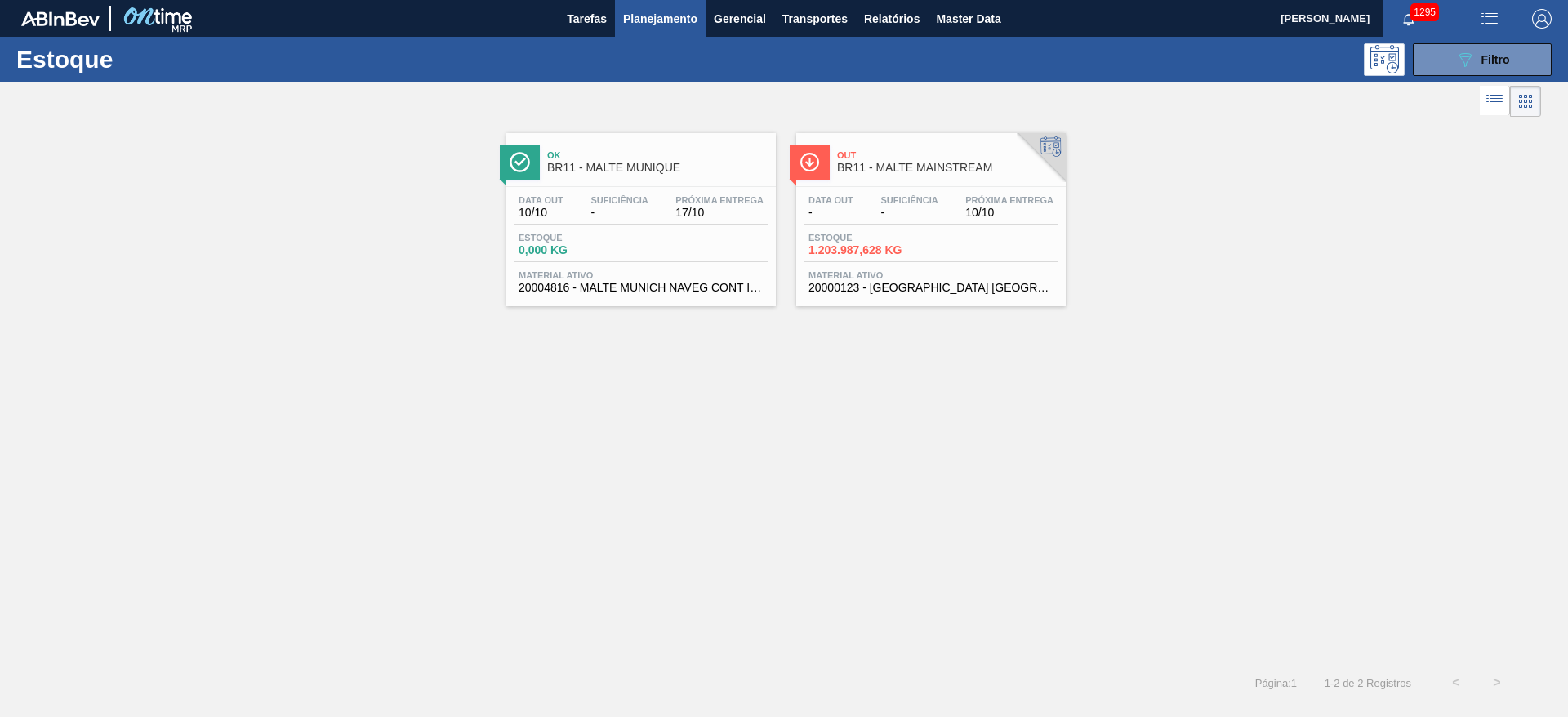
click at [914, 255] on span "1.203.987,628 KG" at bounding box center [866, 250] width 114 height 12
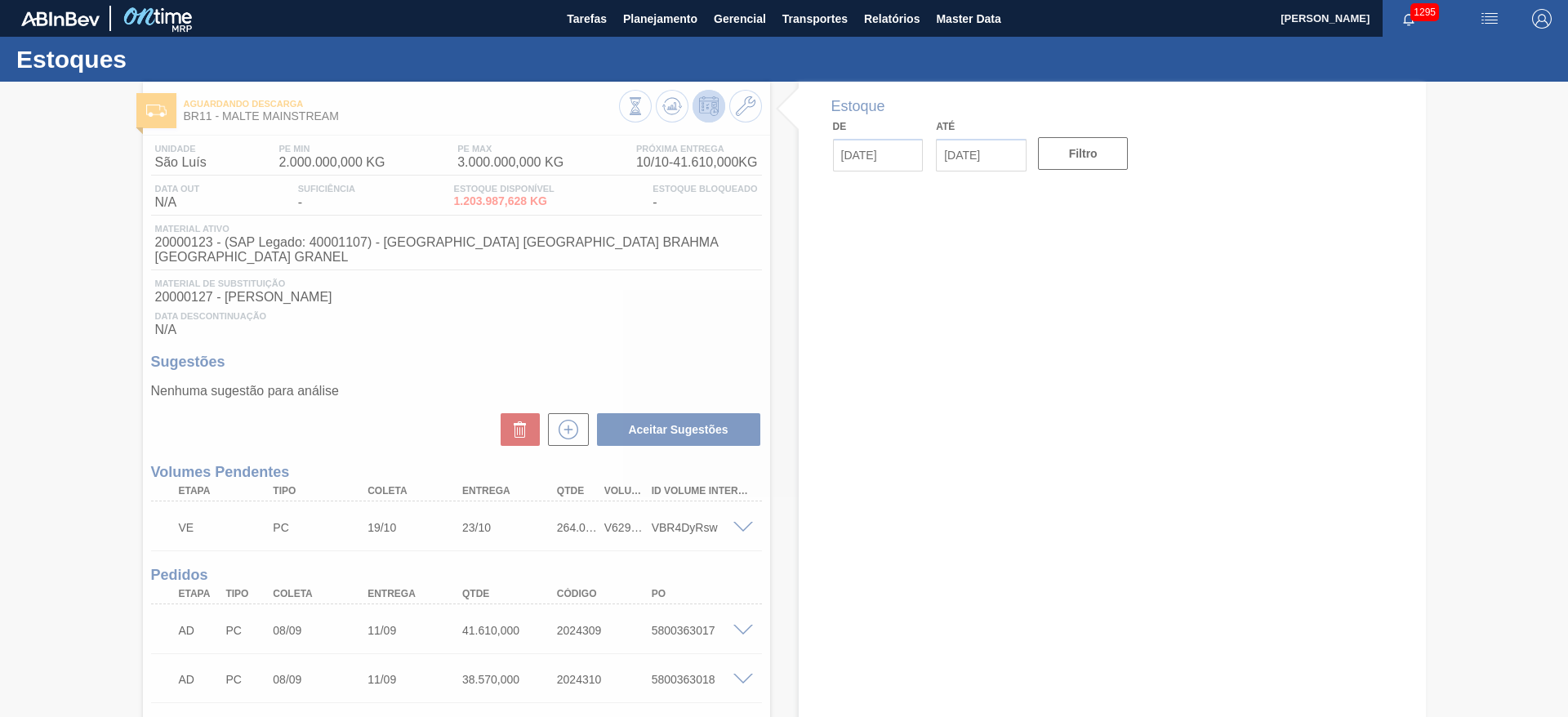
type input "[DATE]"
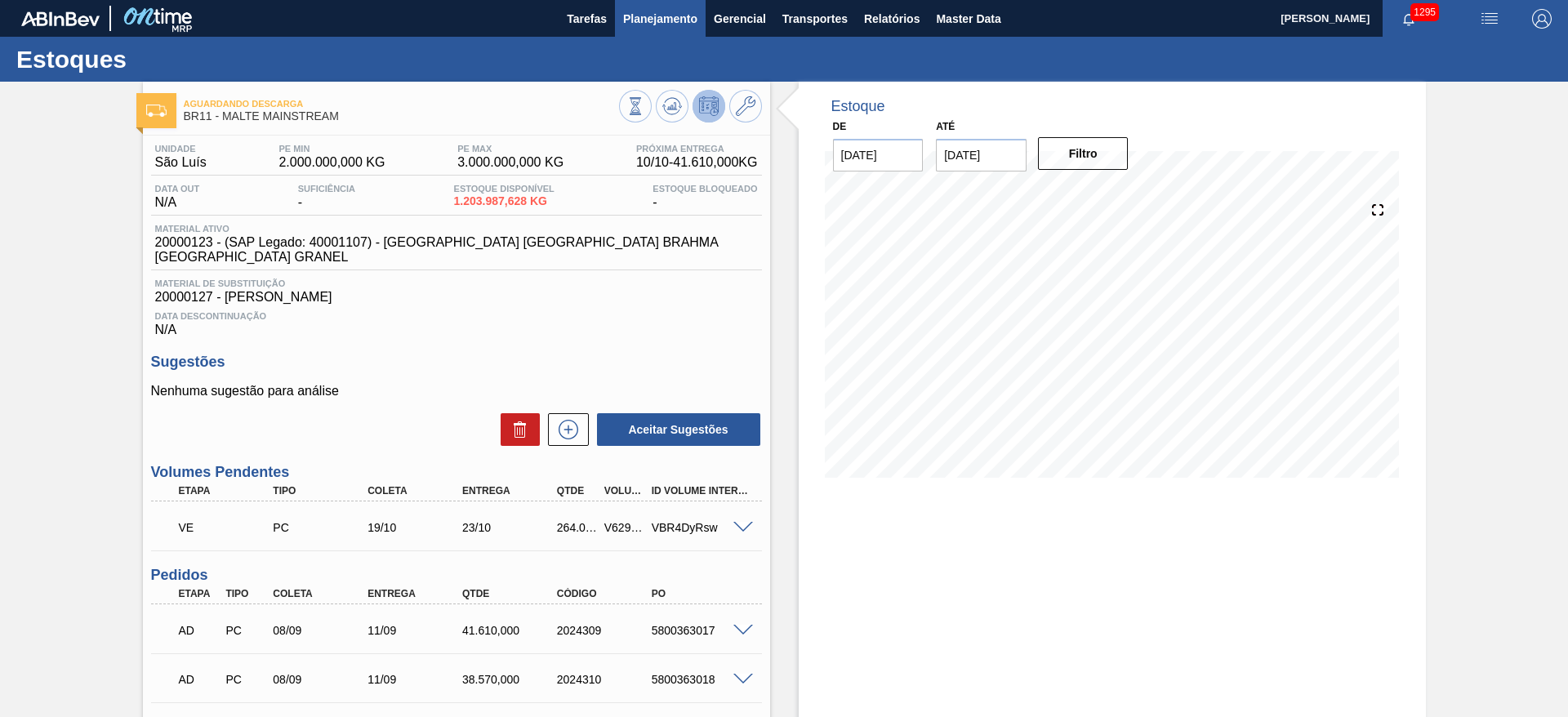
click at [648, 22] on span "Planejamento" at bounding box center [659, 18] width 74 height 19
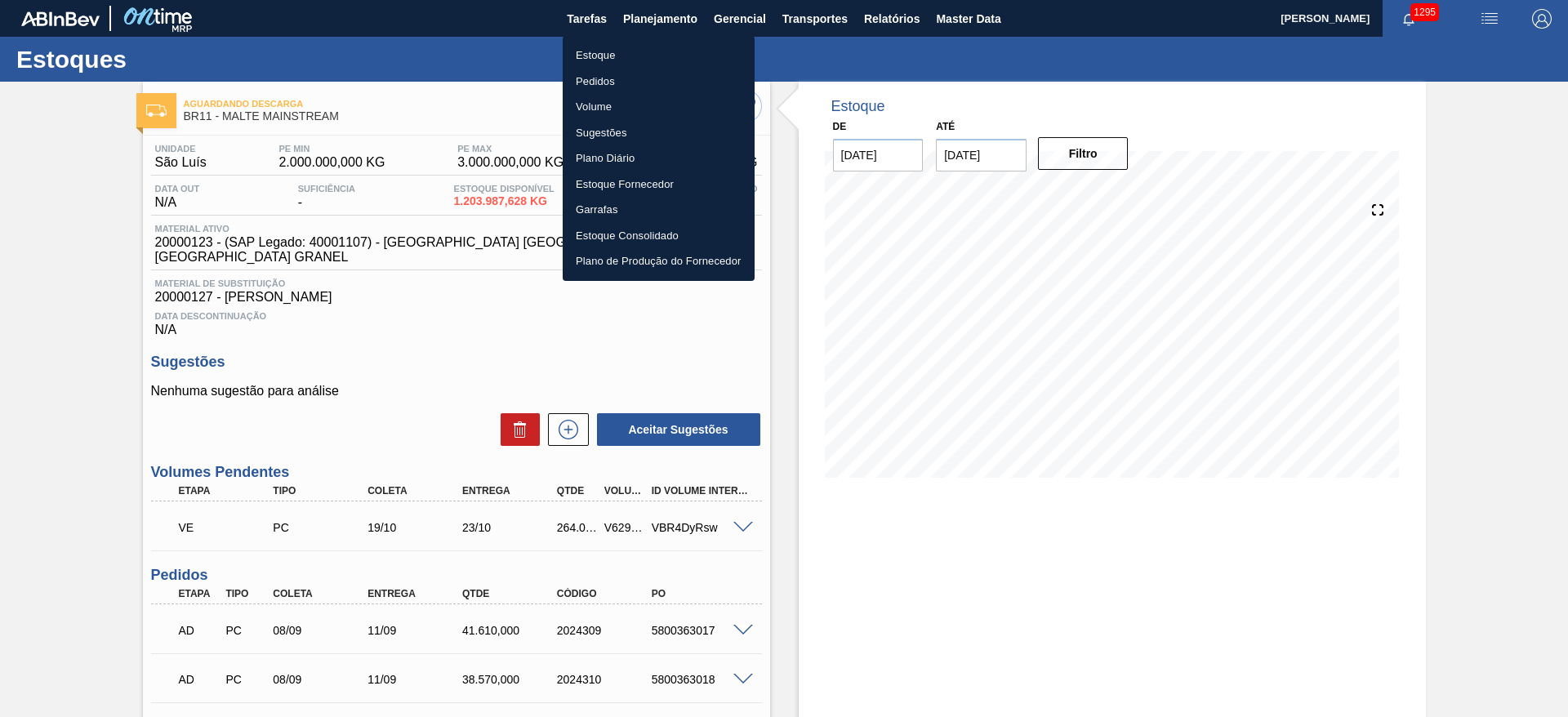
click at [596, 61] on li "Estoque" at bounding box center [659, 55] width 192 height 27
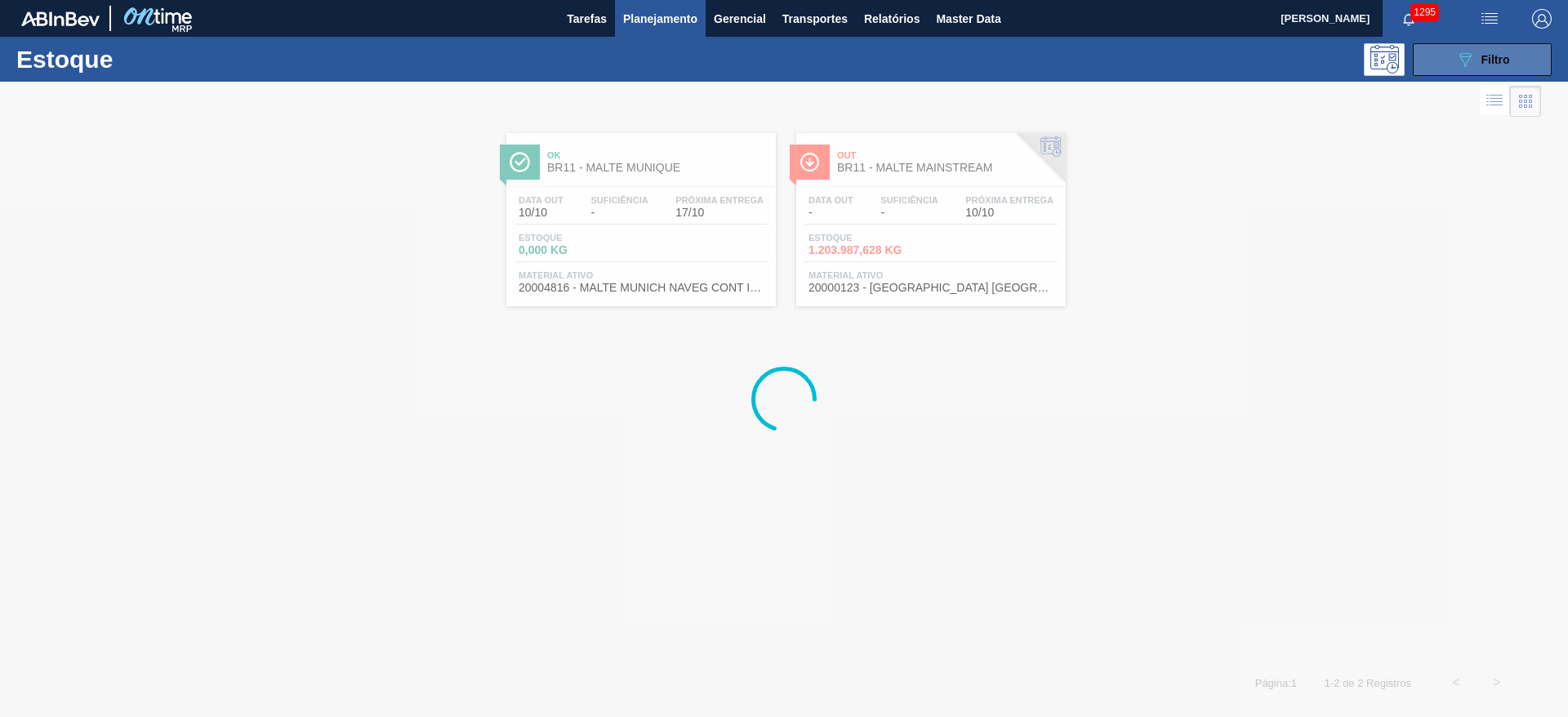
click at [1484, 71] on button "089F7B8B-B2A5-4AFE-B5C0-19BA573D28AC Filtro" at bounding box center [1482, 60] width 139 height 33
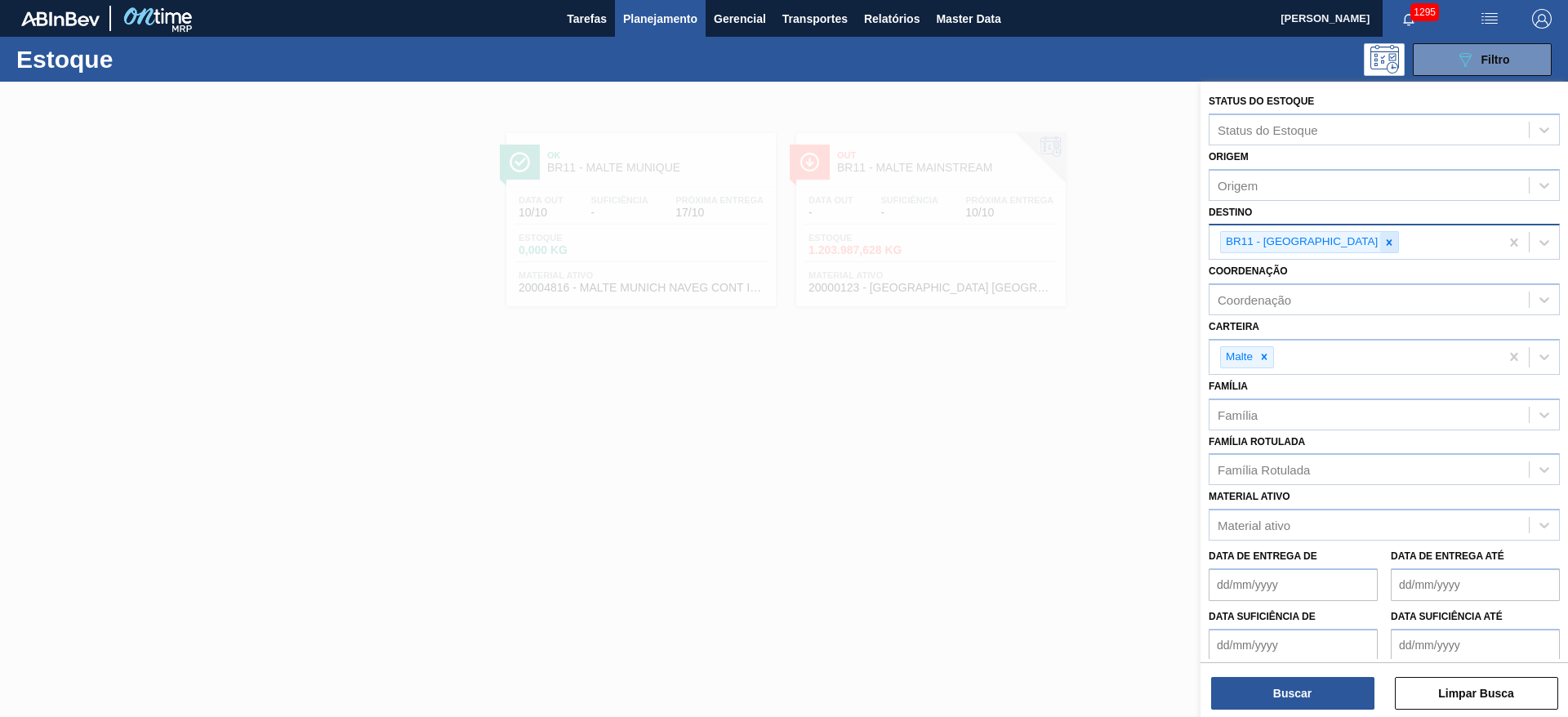
click at [1383, 242] on icon at bounding box center [1388, 243] width 11 height 11
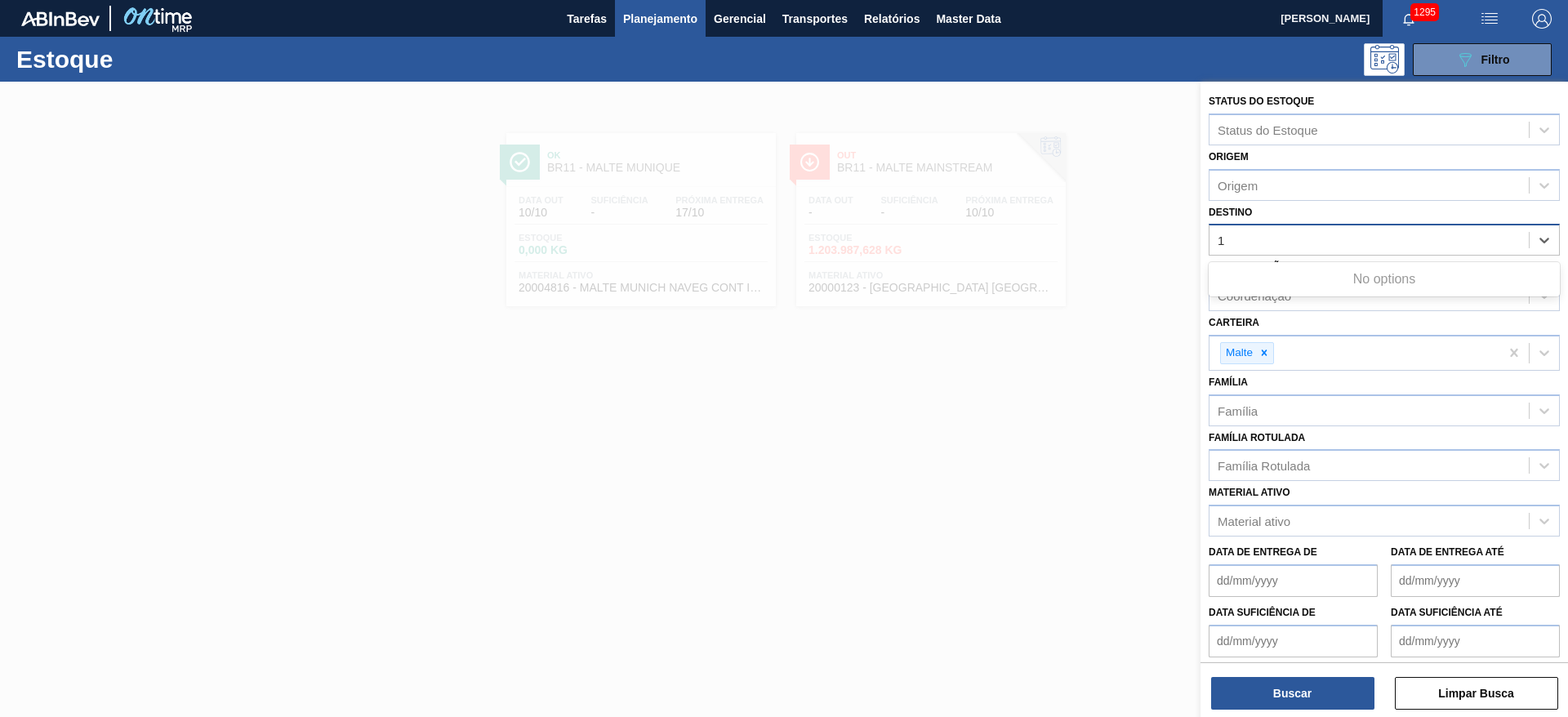
type input "10"
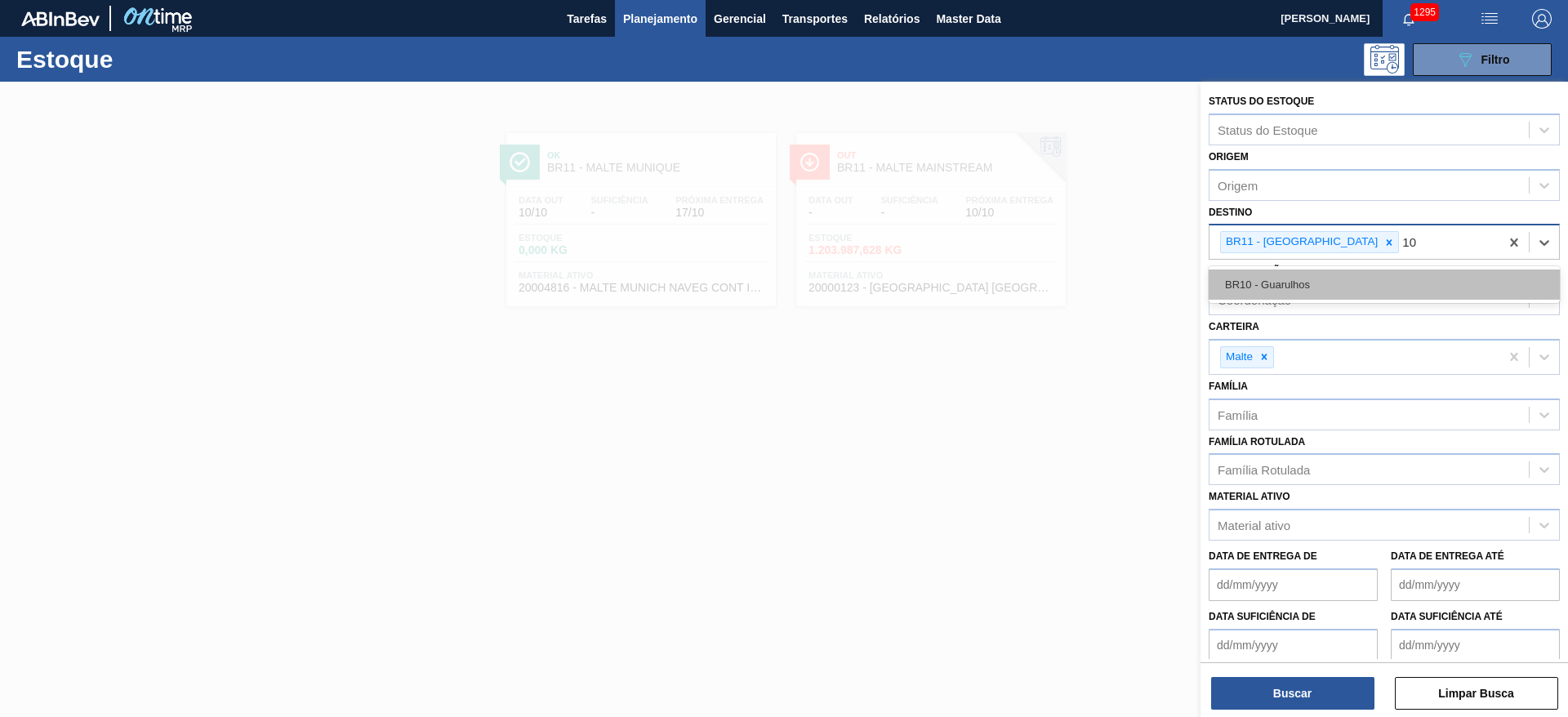
click at [1279, 290] on div "BR10 - Guarulhos" at bounding box center [1383, 284] width 351 height 30
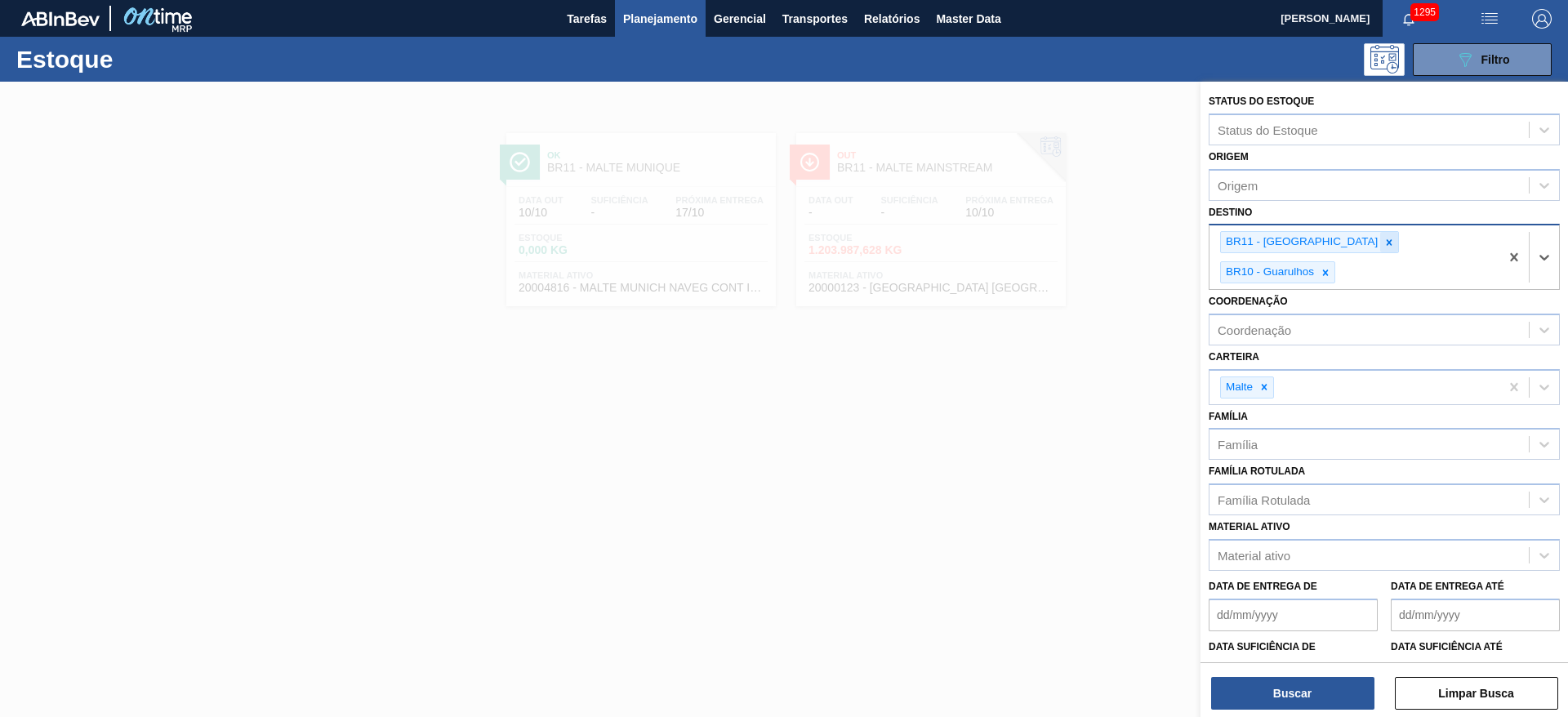
click at [1387, 240] on icon at bounding box center [1389, 242] width 5 height 5
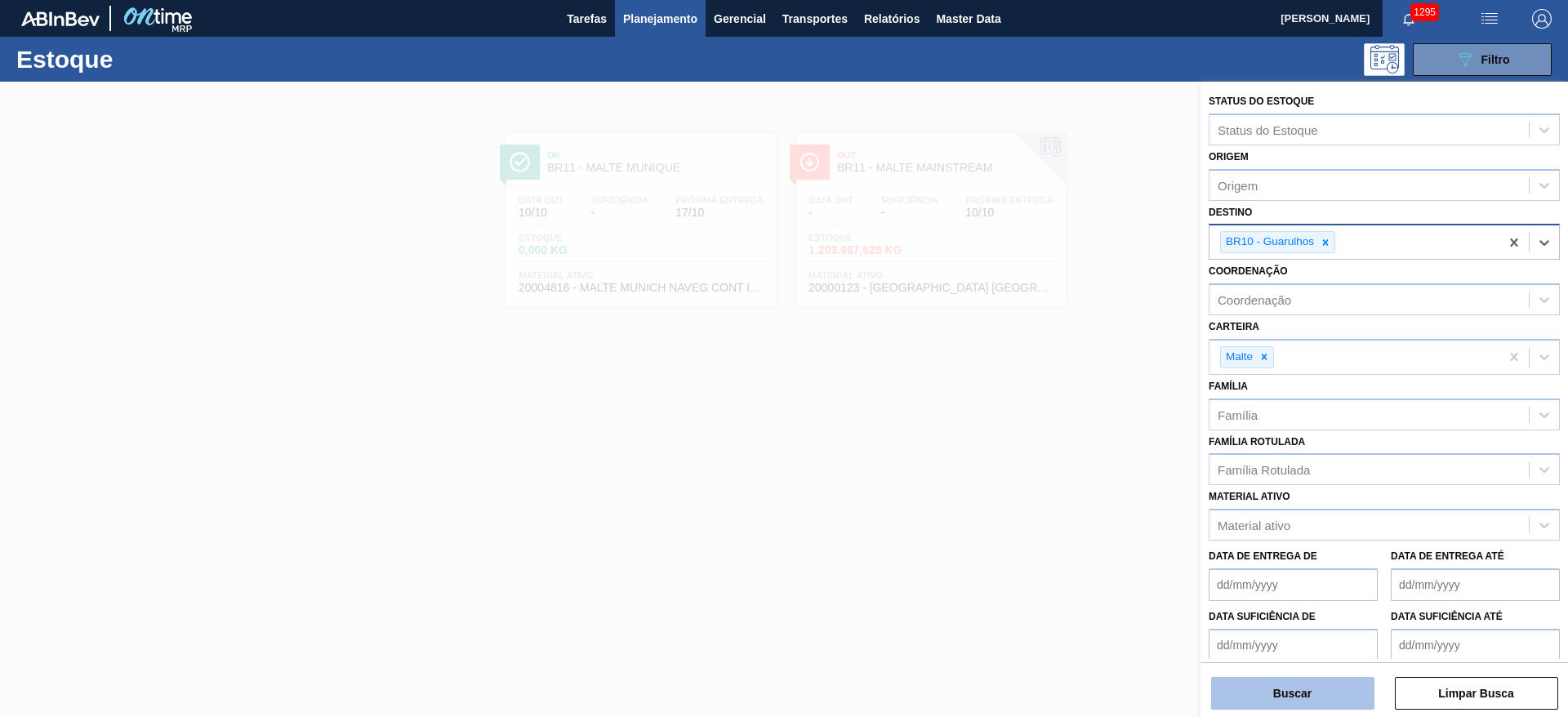
click at [1245, 690] on button "Buscar" at bounding box center [1292, 693] width 163 height 33
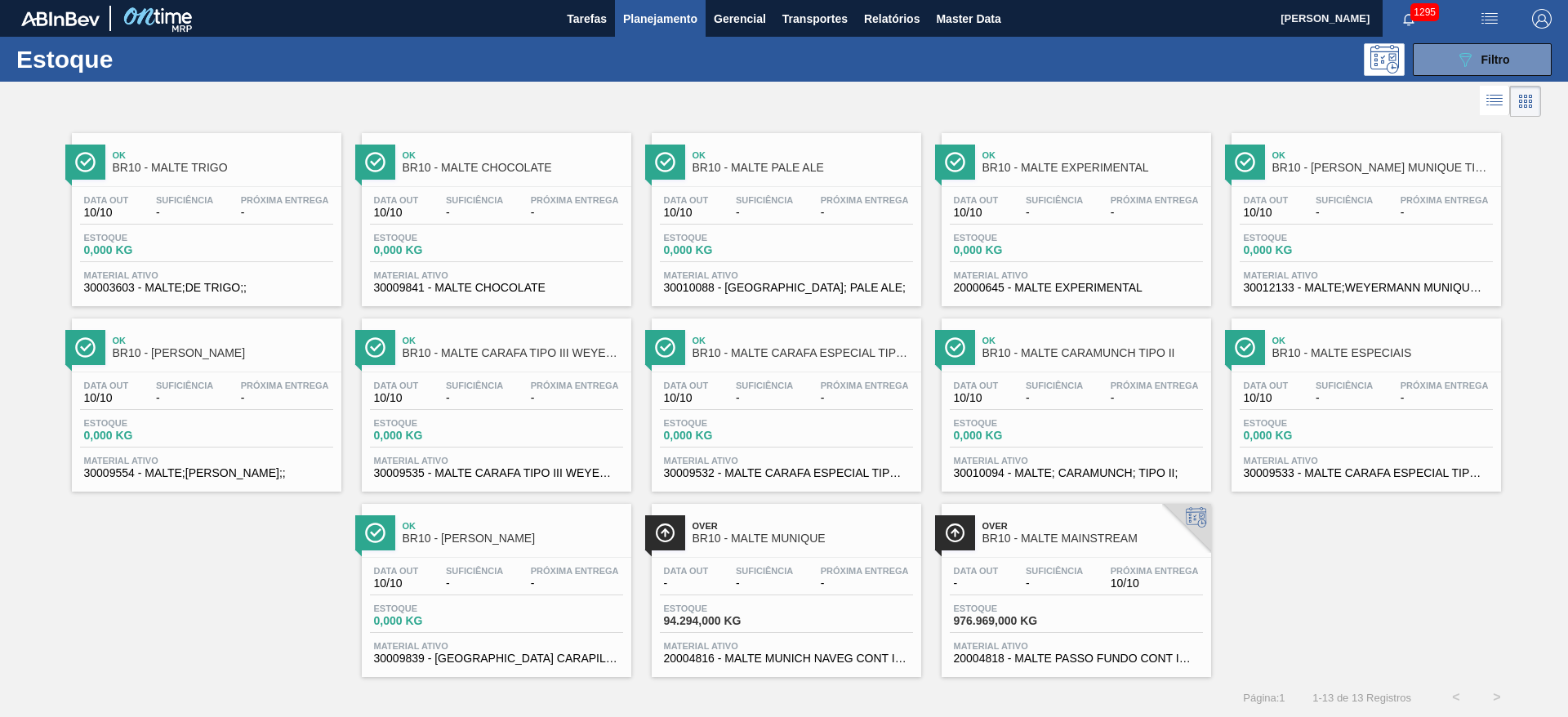
click at [1034, 549] on div "Over BR10 - MALTE MAINSTREAM" at bounding box center [1092, 533] width 221 height 37
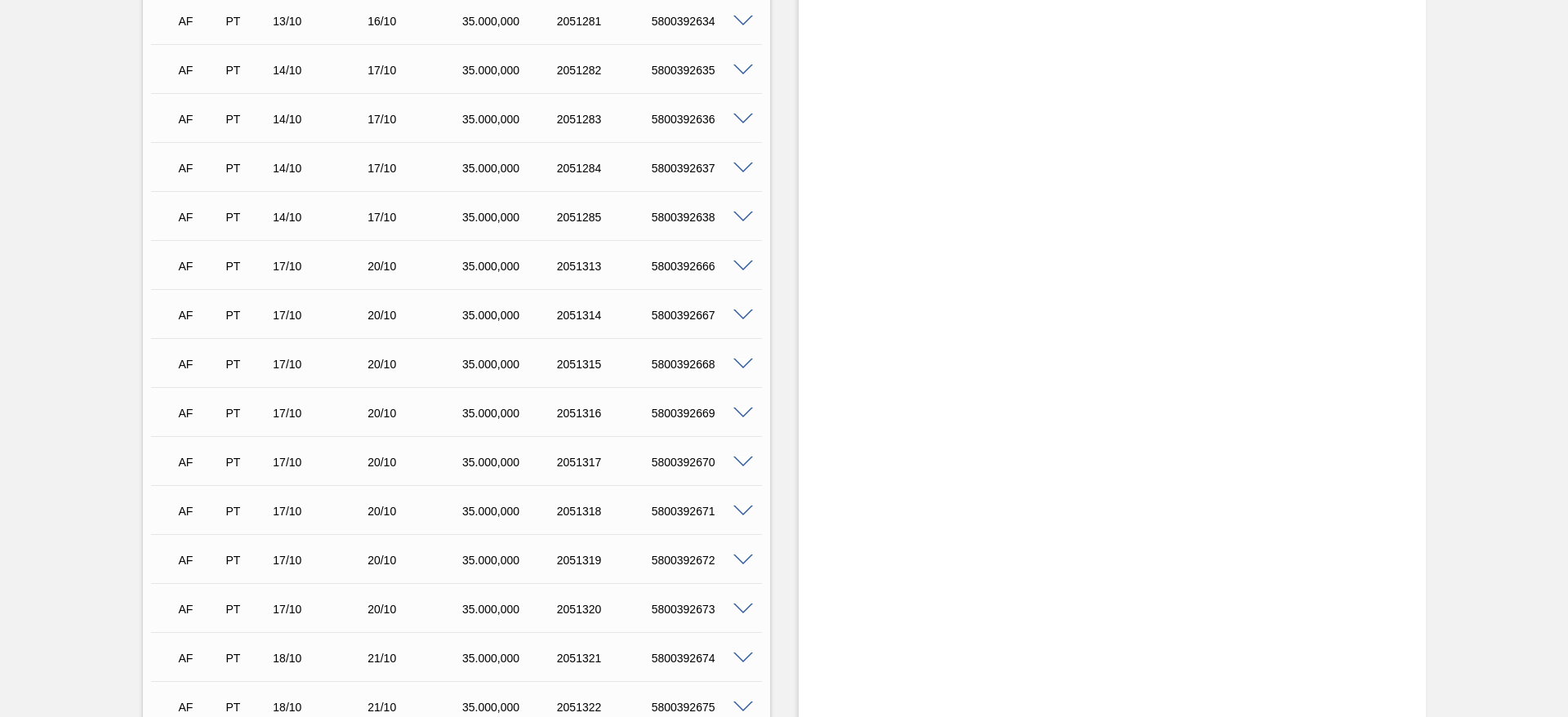
scroll to position [1667, 0]
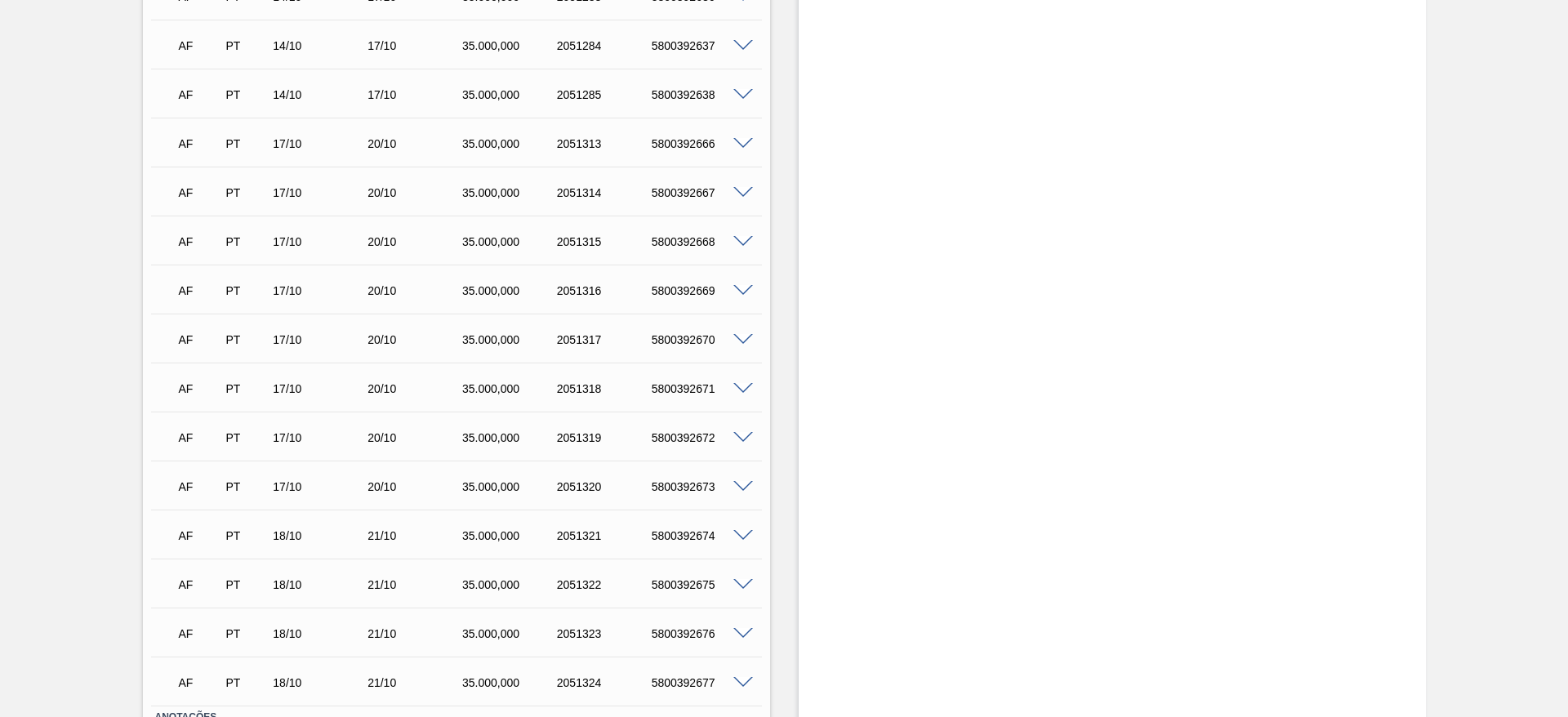
click at [744, 340] on span at bounding box center [743, 340] width 19 height 12
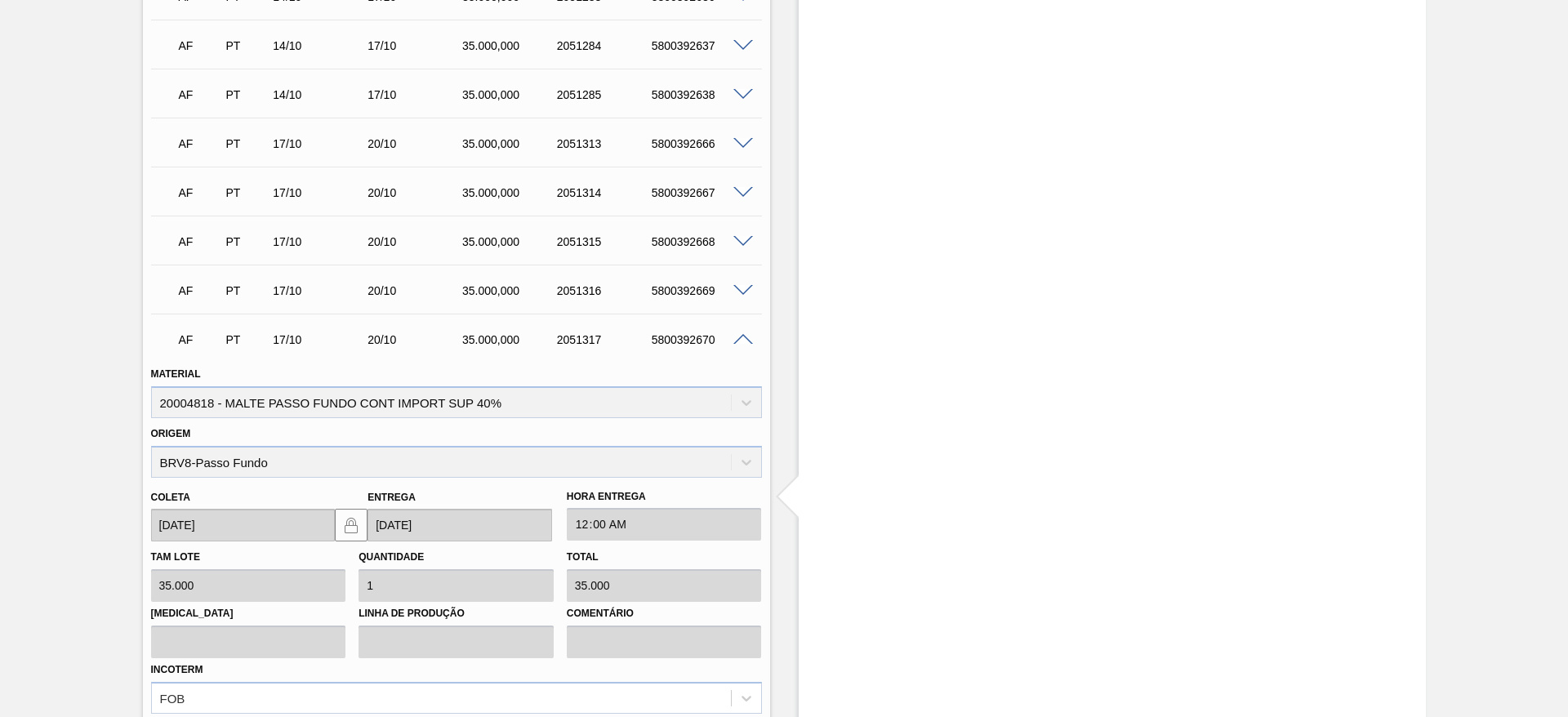
scroll to position [2035, 0]
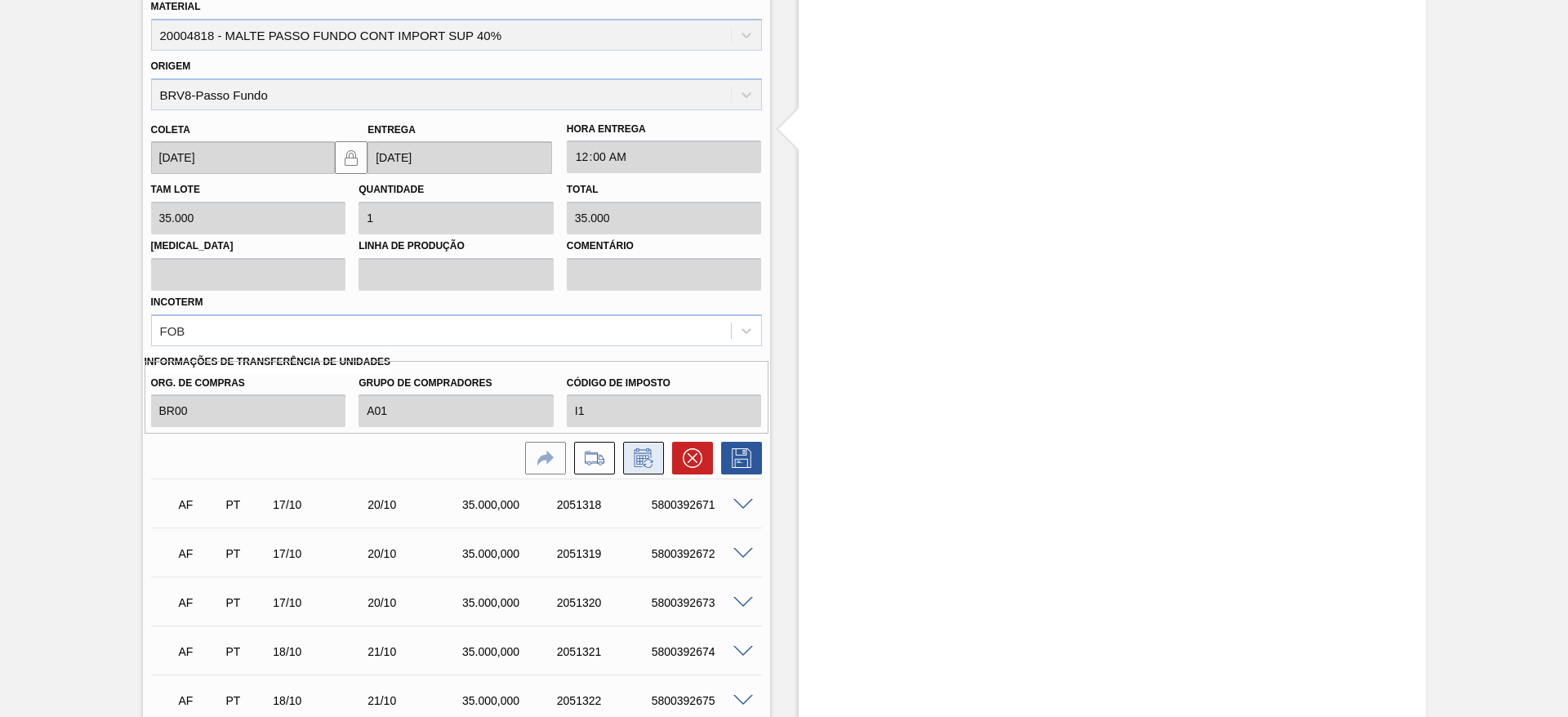
click at [637, 462] on icon at bounding box center [641, 460] width 12 height 10
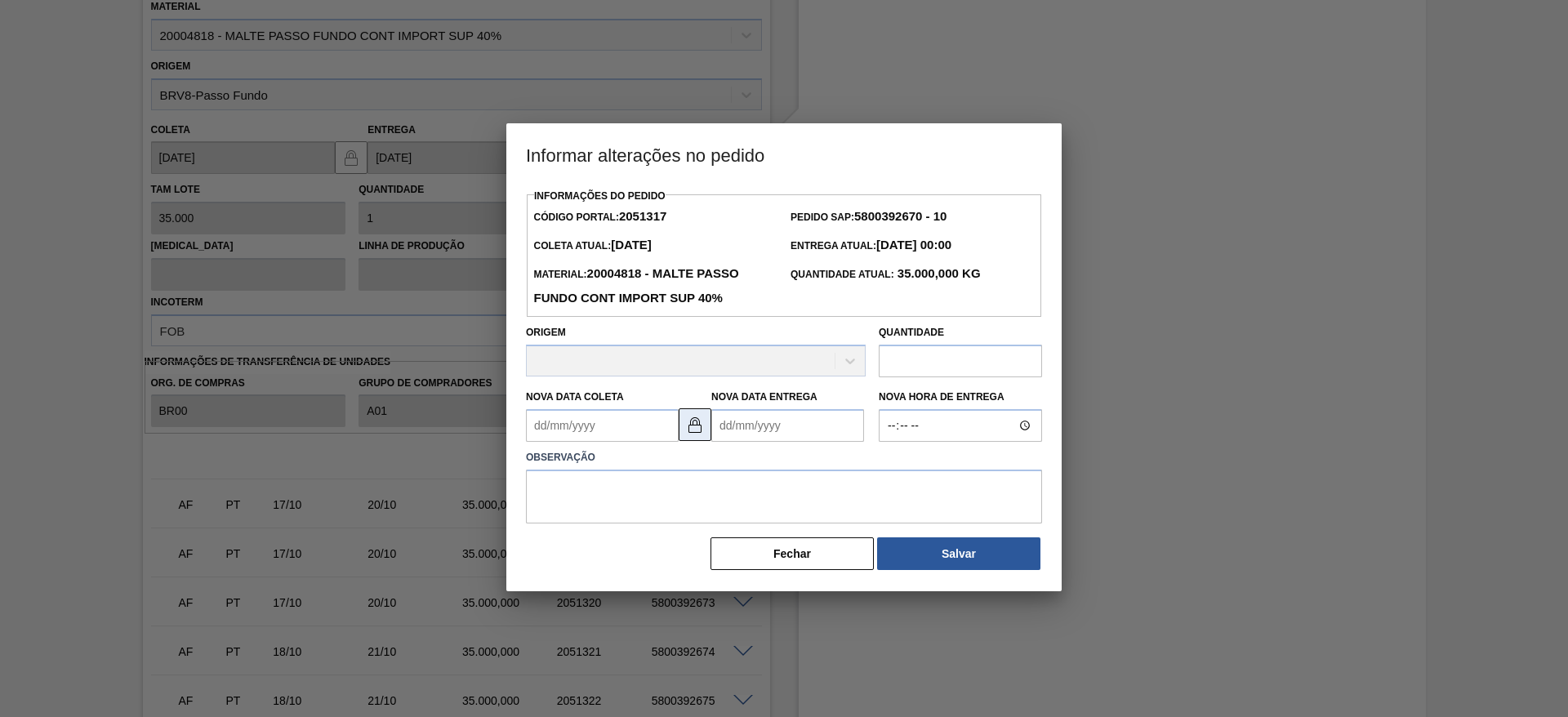
click at [705, 428] on button at bounding box center [695, 425] width 33 height 33
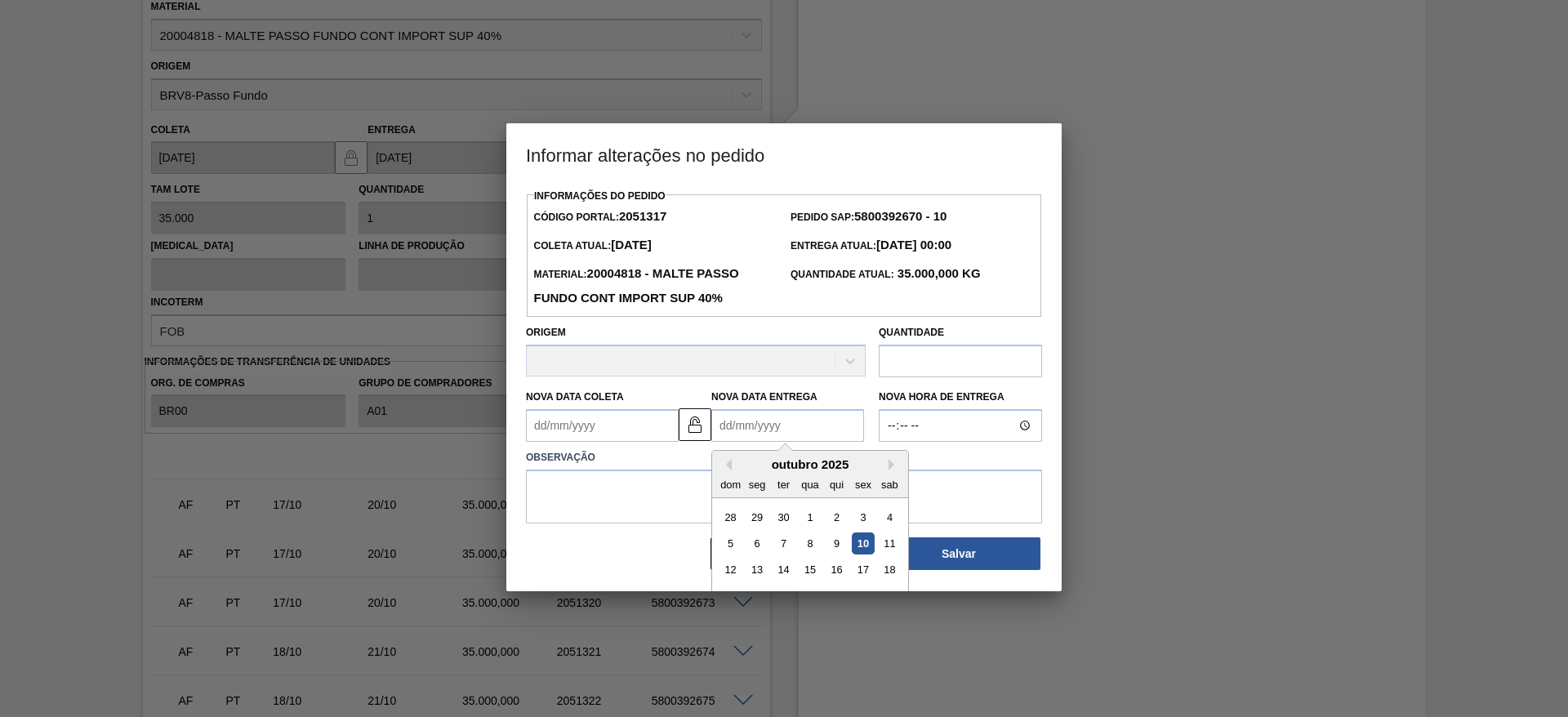
click at [721, 422] on Entrega2051317 "Nova Data Entrega" at bounding box center [787, 426] width 153 height 33
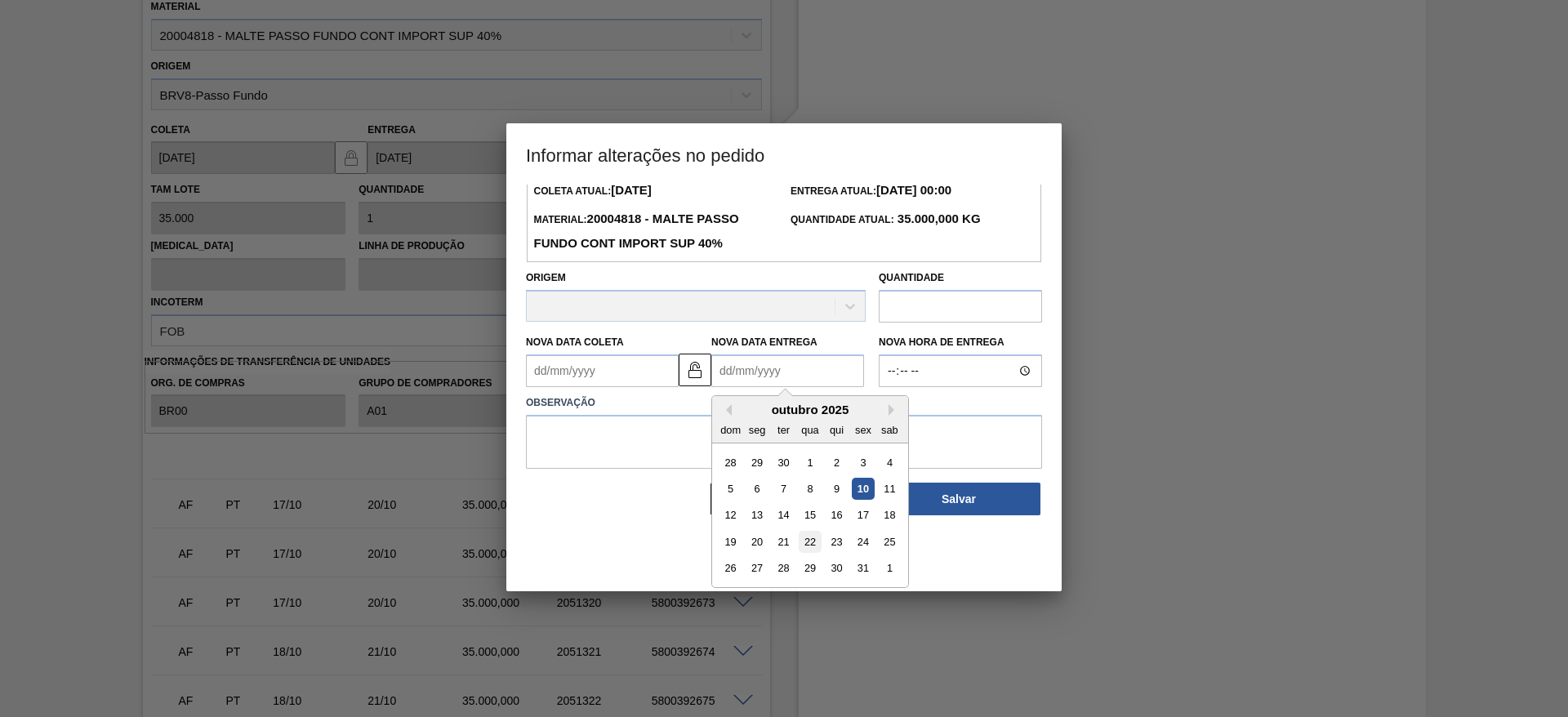
click at [809, 541] on div "22" at bounding box center [810, 541] width 22 height 22
type Entrega2051317 "22/10/2025"
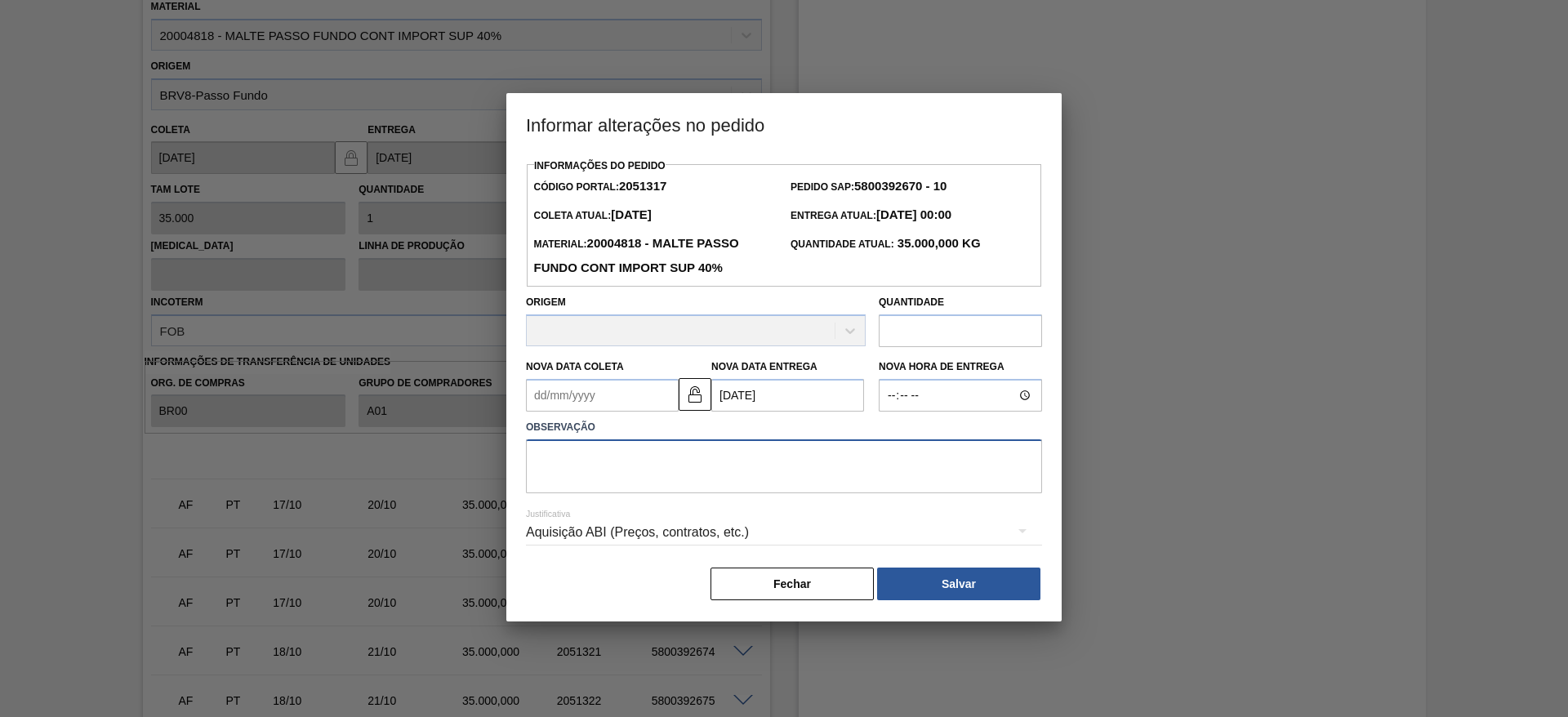
click at [572, 470] on textarea at bounding box center [783, 466] width 516 height 54
type textarea "."
click at [924, 584] on button "Salvar" at bounding box center [958, 584] width 163 height 33
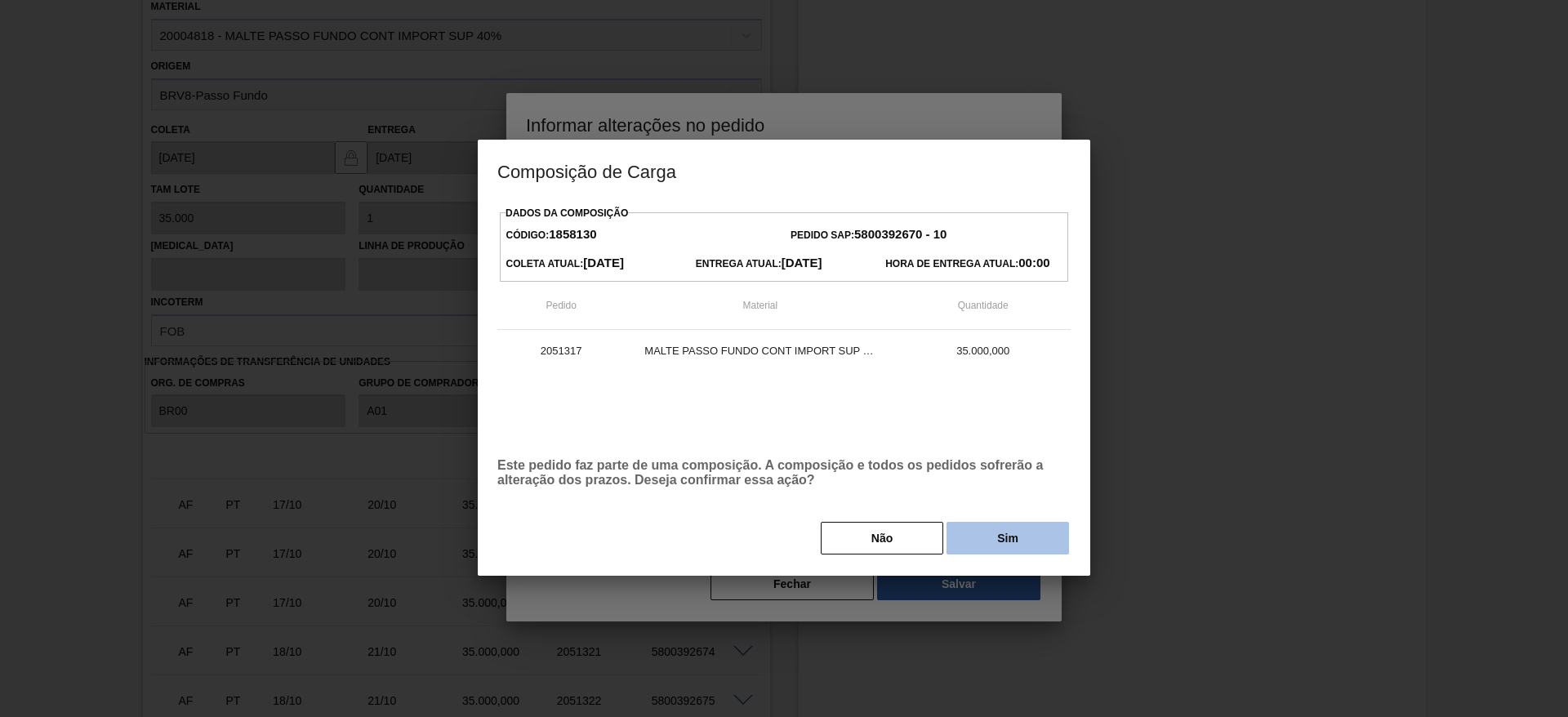
click at [966, 527] on button "Sim" at bounding box center [1007, 538] width 123 height 33
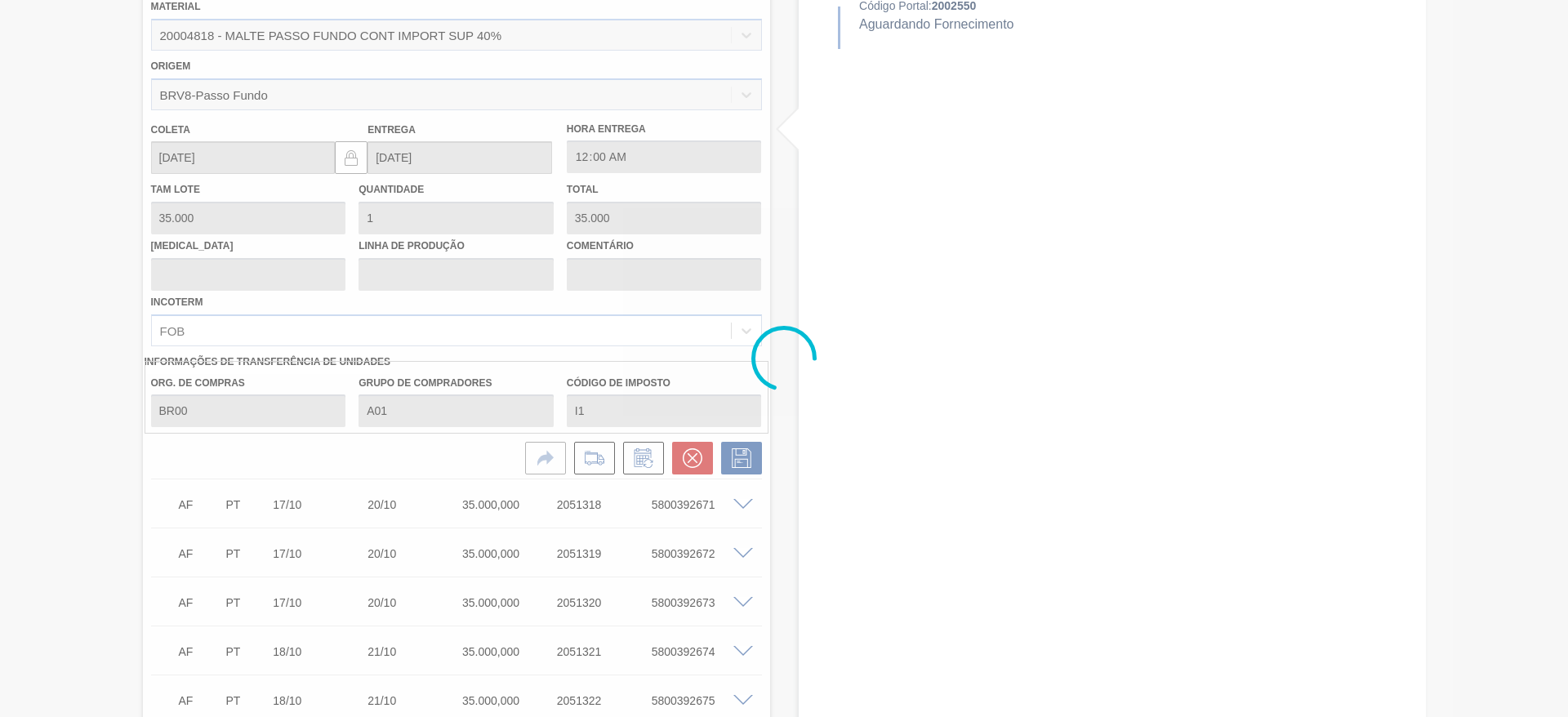
type input "."
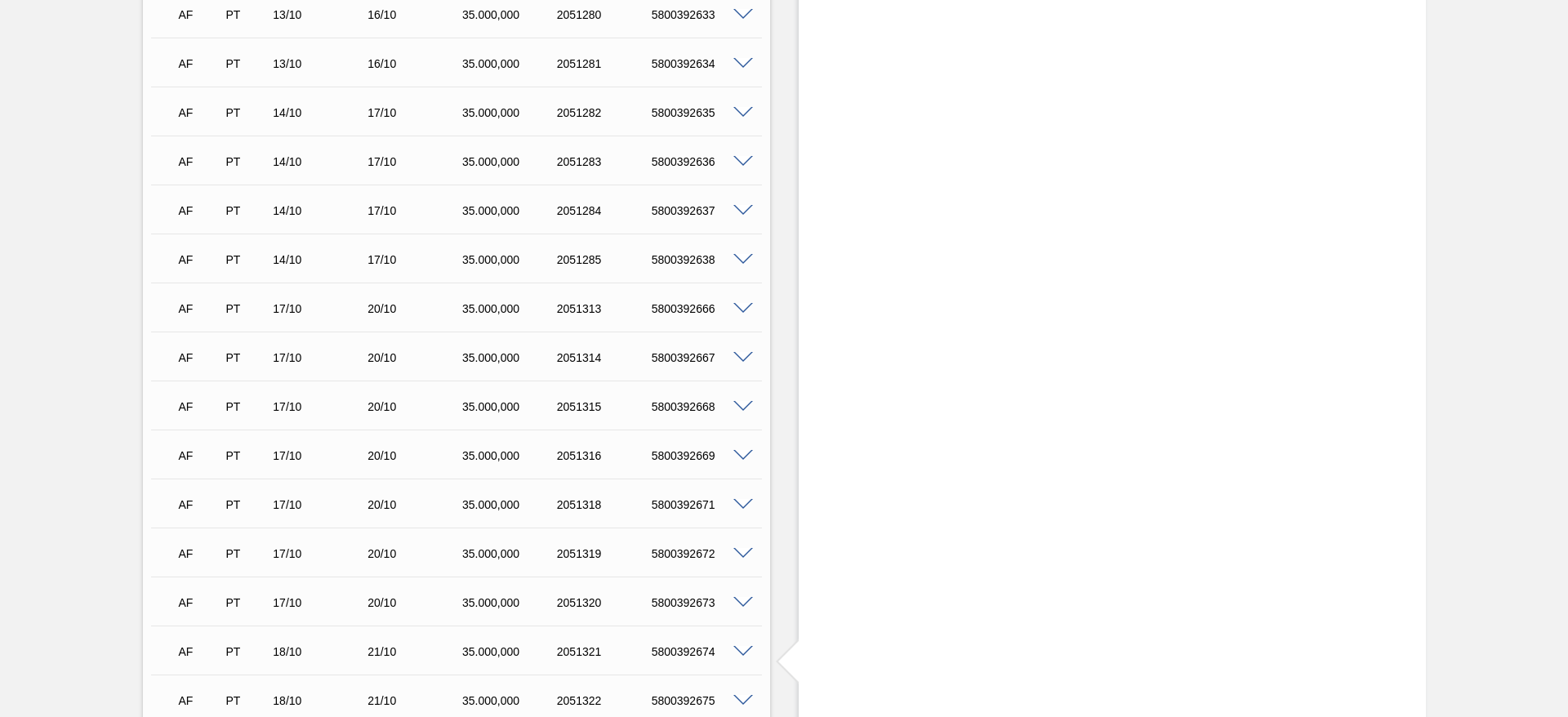
scroll to position [1624, 0]
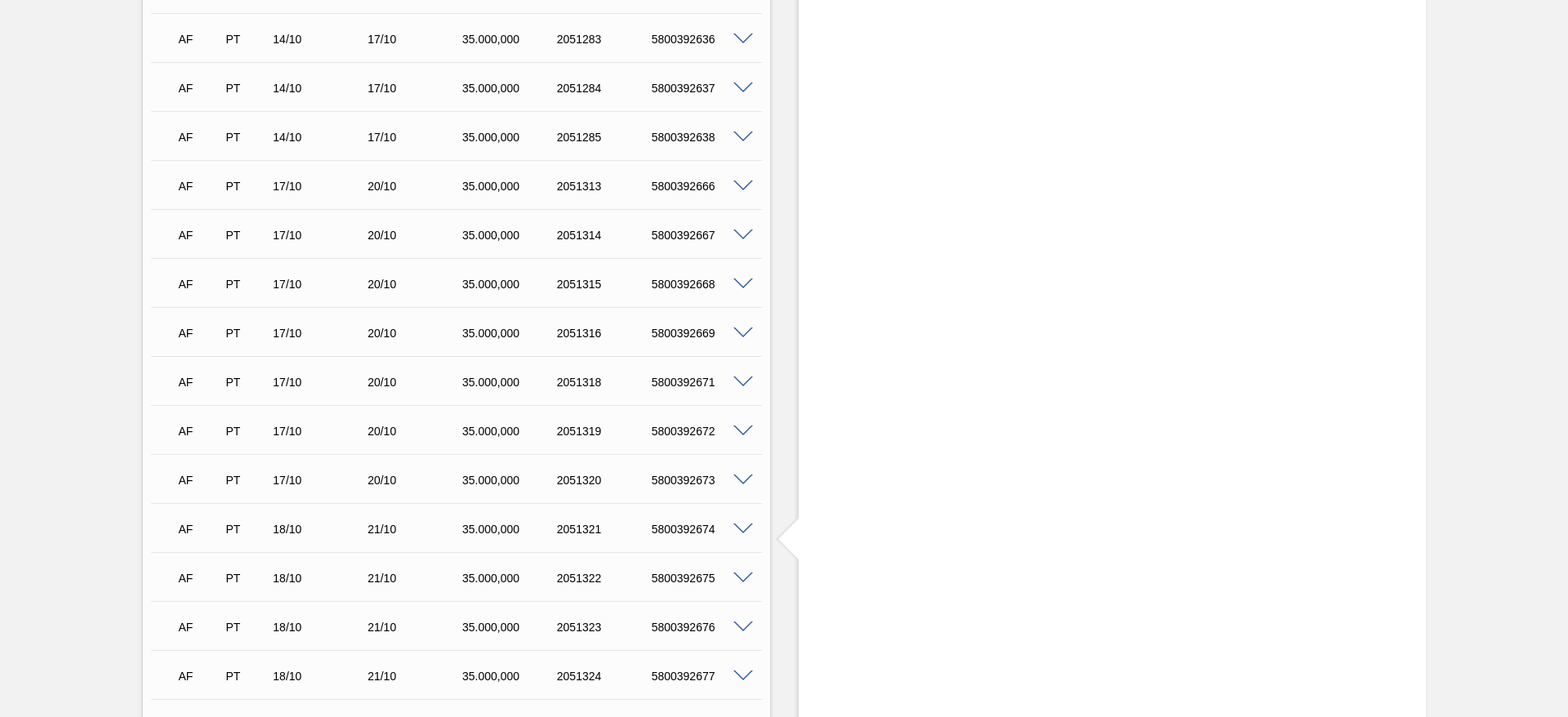
click at [739, 480] on span at bounding box center [743, 480] width 19 height 12
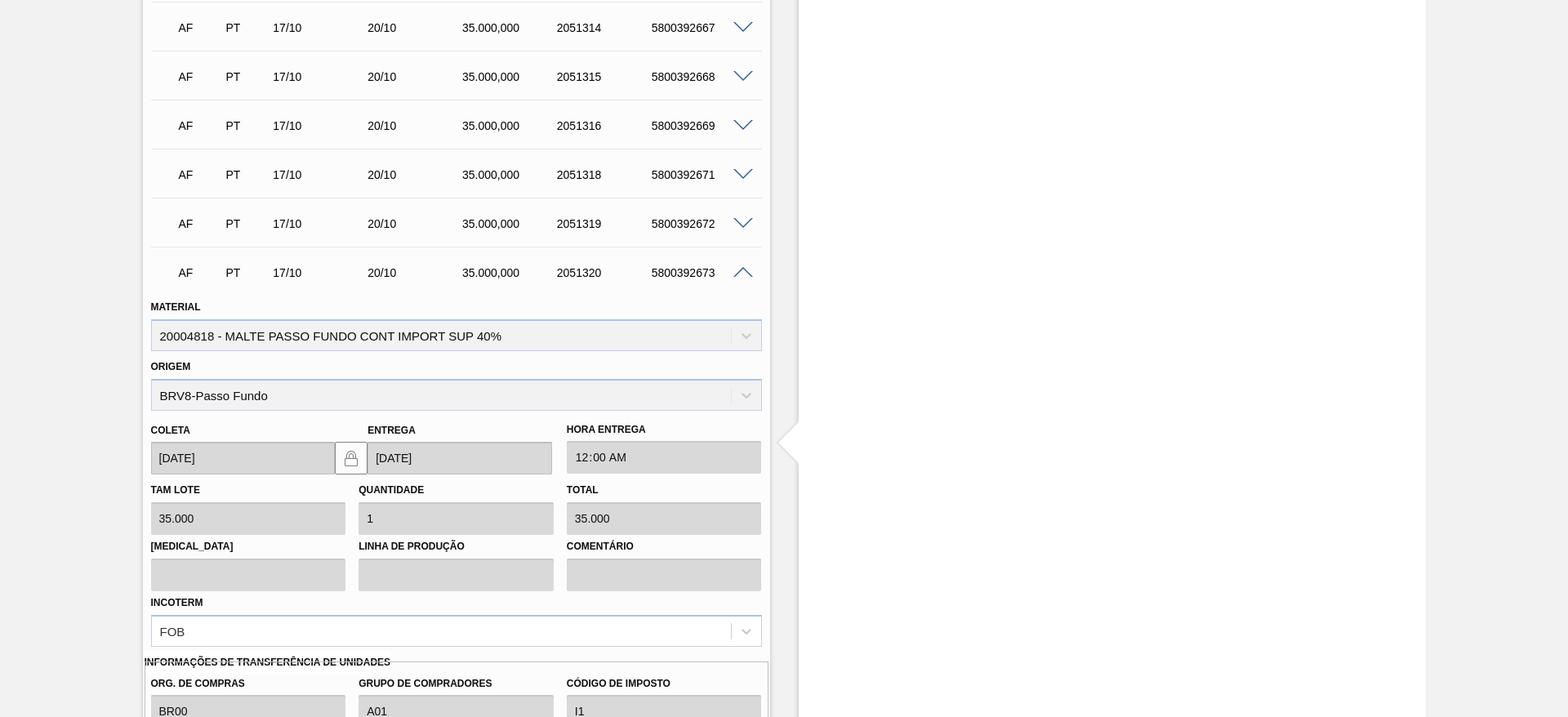
scroll to position [1992, 0]
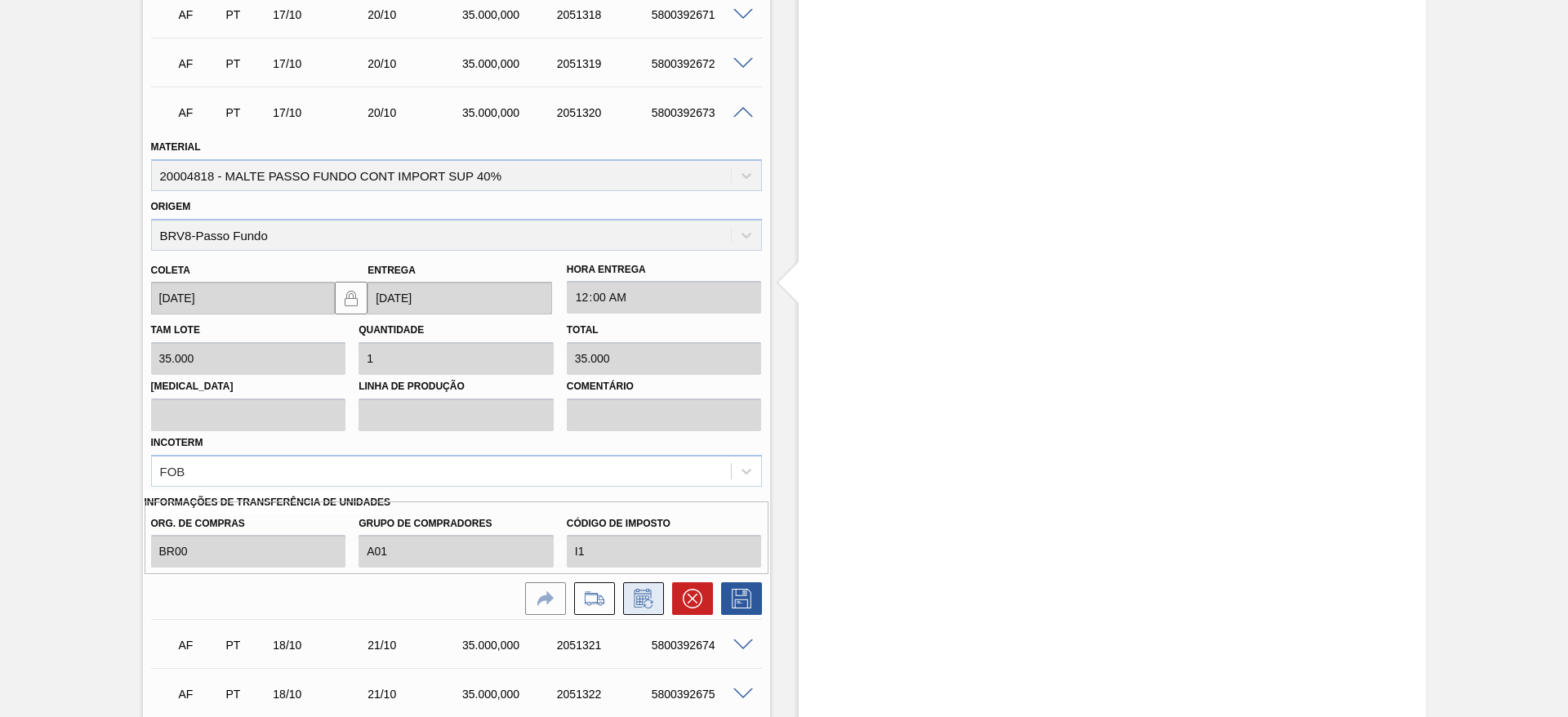
click at [645, 602] on icon at bounding box center [643, 598] width 27 height 19
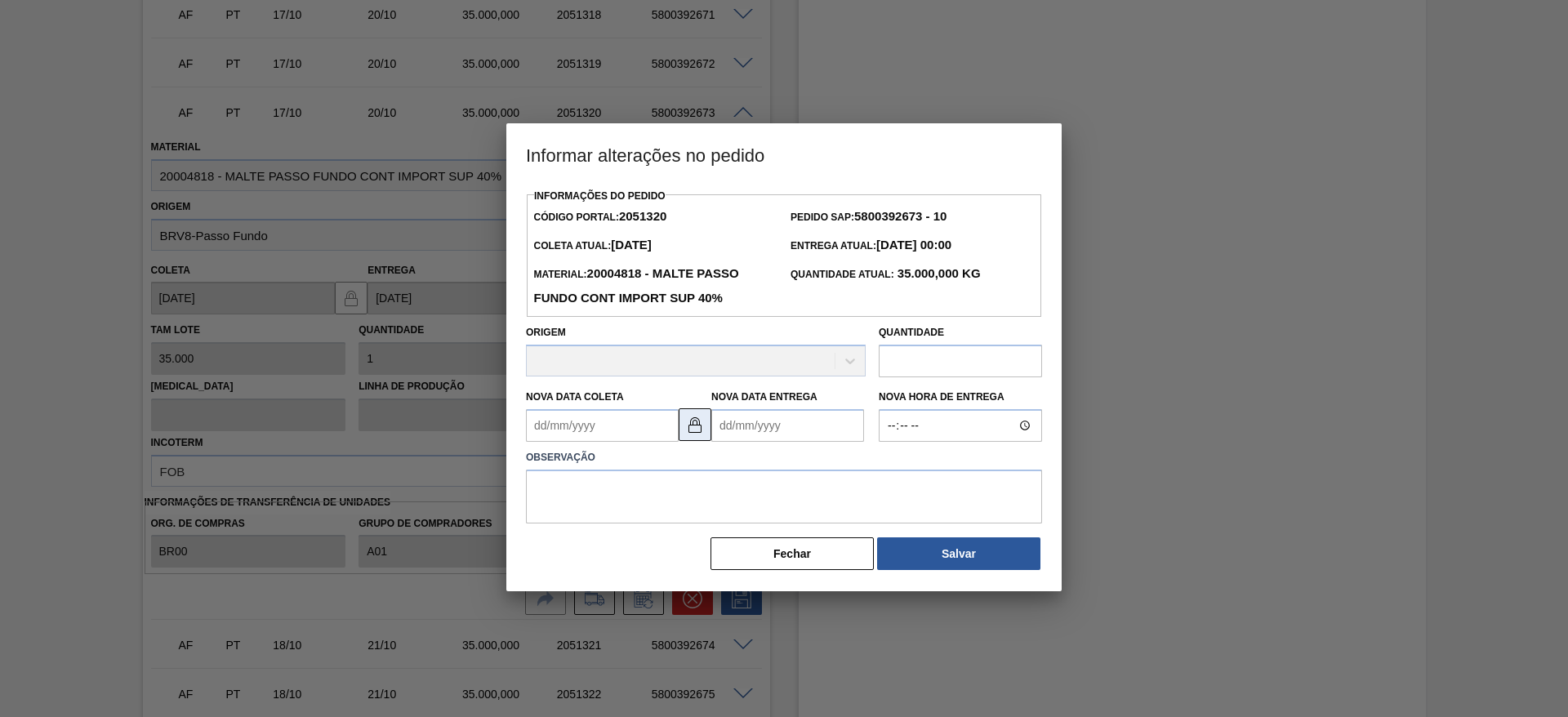
click at [692, 426] on img at bounding box center [694, 424] width 19 height 19
click at [724, 422] on Entrega2051320 "Nova Data Entrega" at bounding box center [787, 426] width 153 height 33
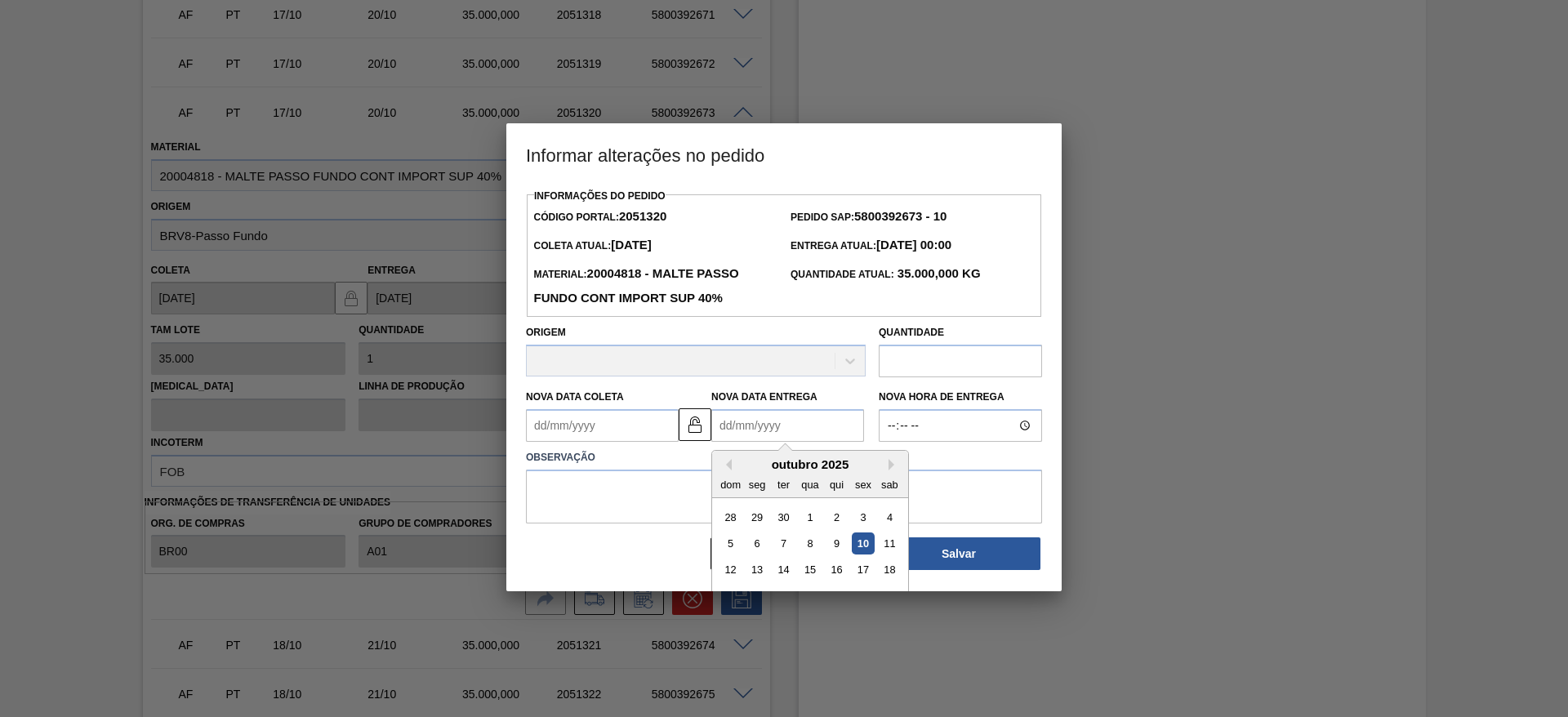
scroll to position [55, 0]
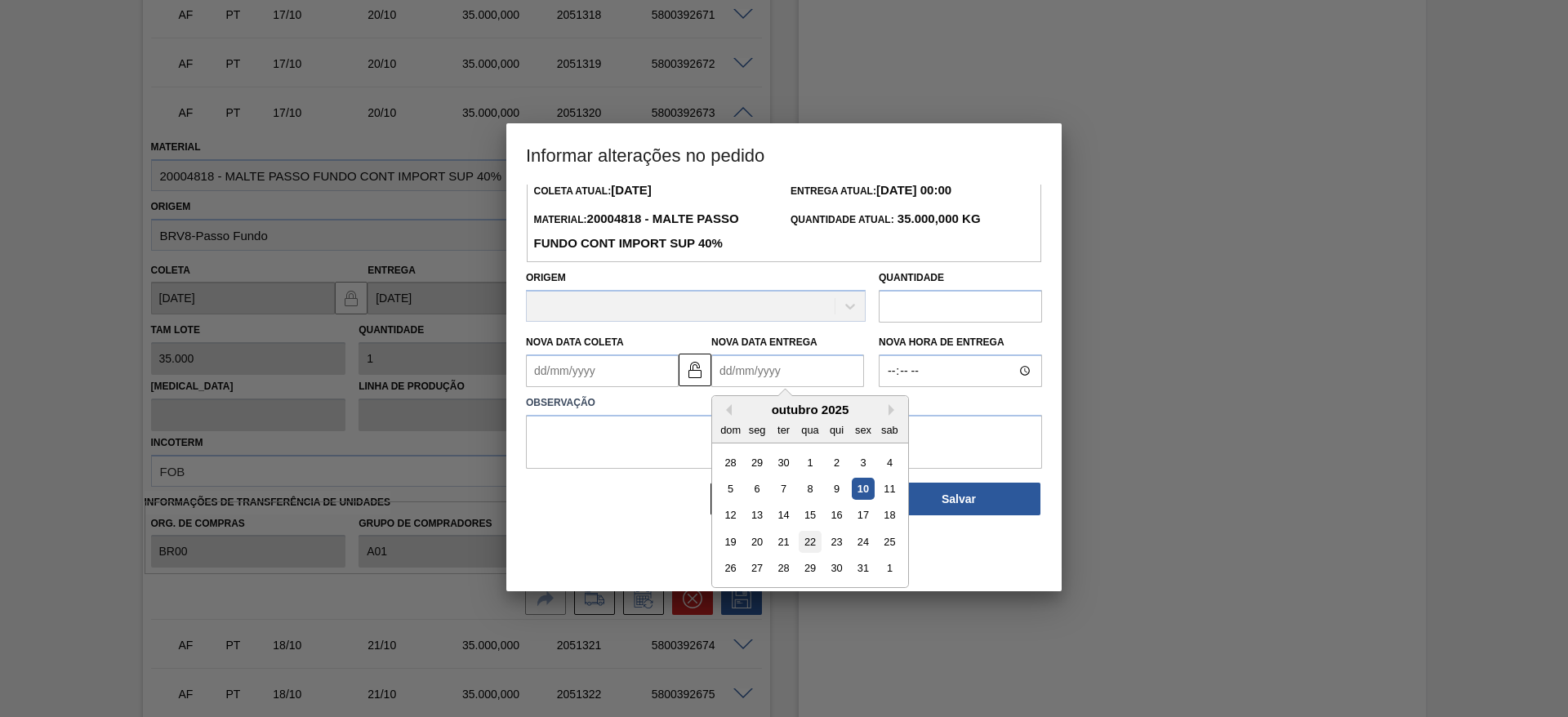
click at [811, 543] on div "22" at bounding box center [810, 541] width 22 height 22
type Entrega2051320 "22/10/2025"
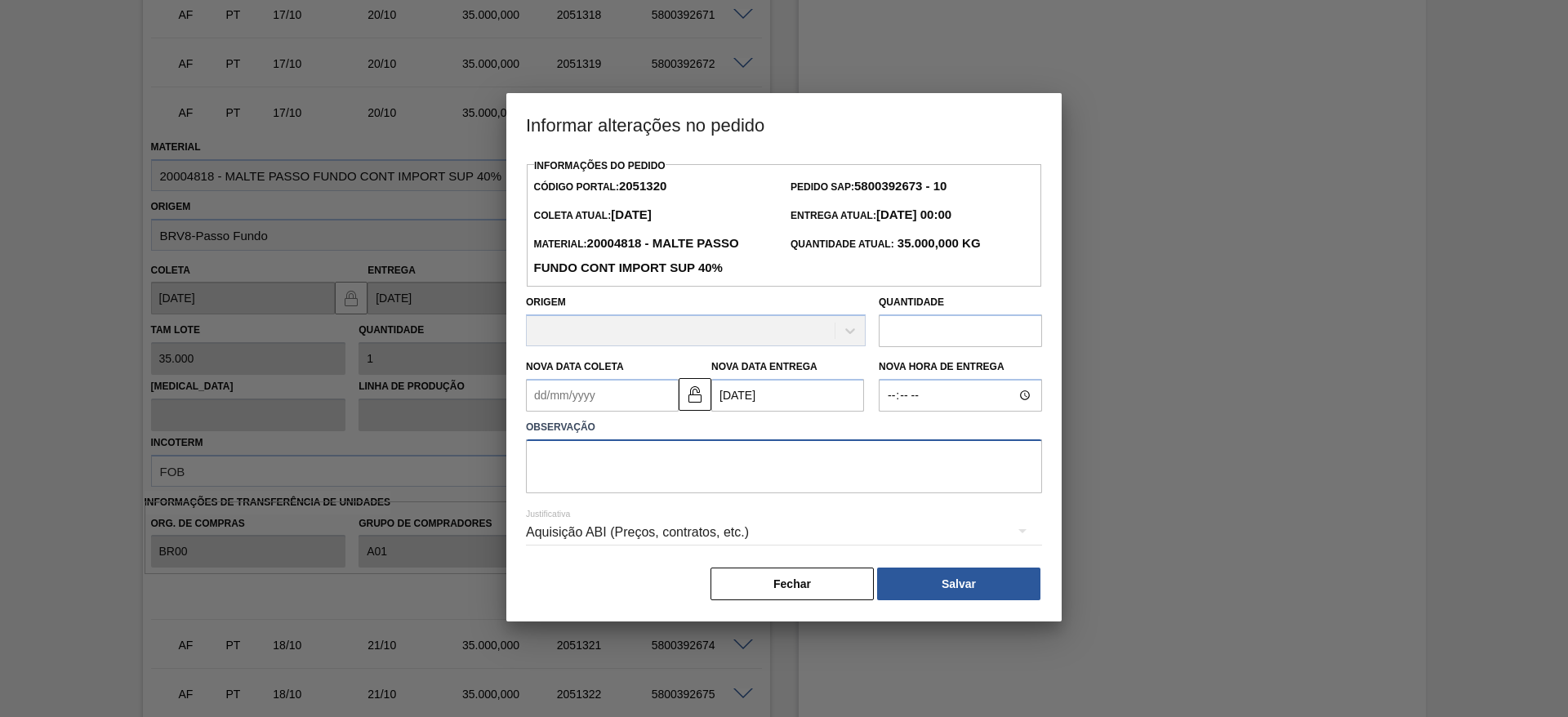
click at [611, 487] on textarea at bounding box center [783, 466] width 516 height 54
type textarea "."
click at [1001, 599] on button "Salvar" at bounding box center [958, 584] width 163 height 33
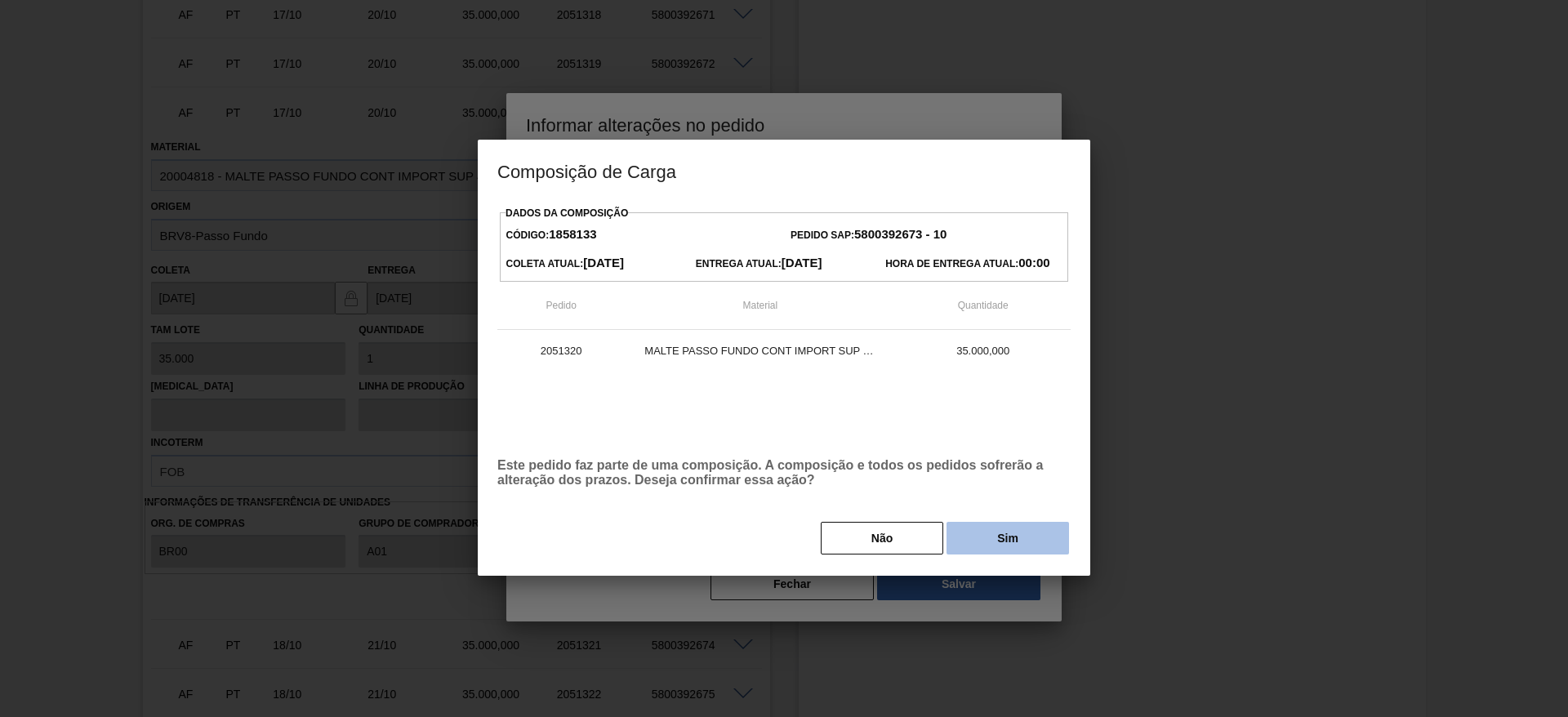
click at [1025, 542] on button "Sim" at bounding box center [1007, 538] width 123 height 33
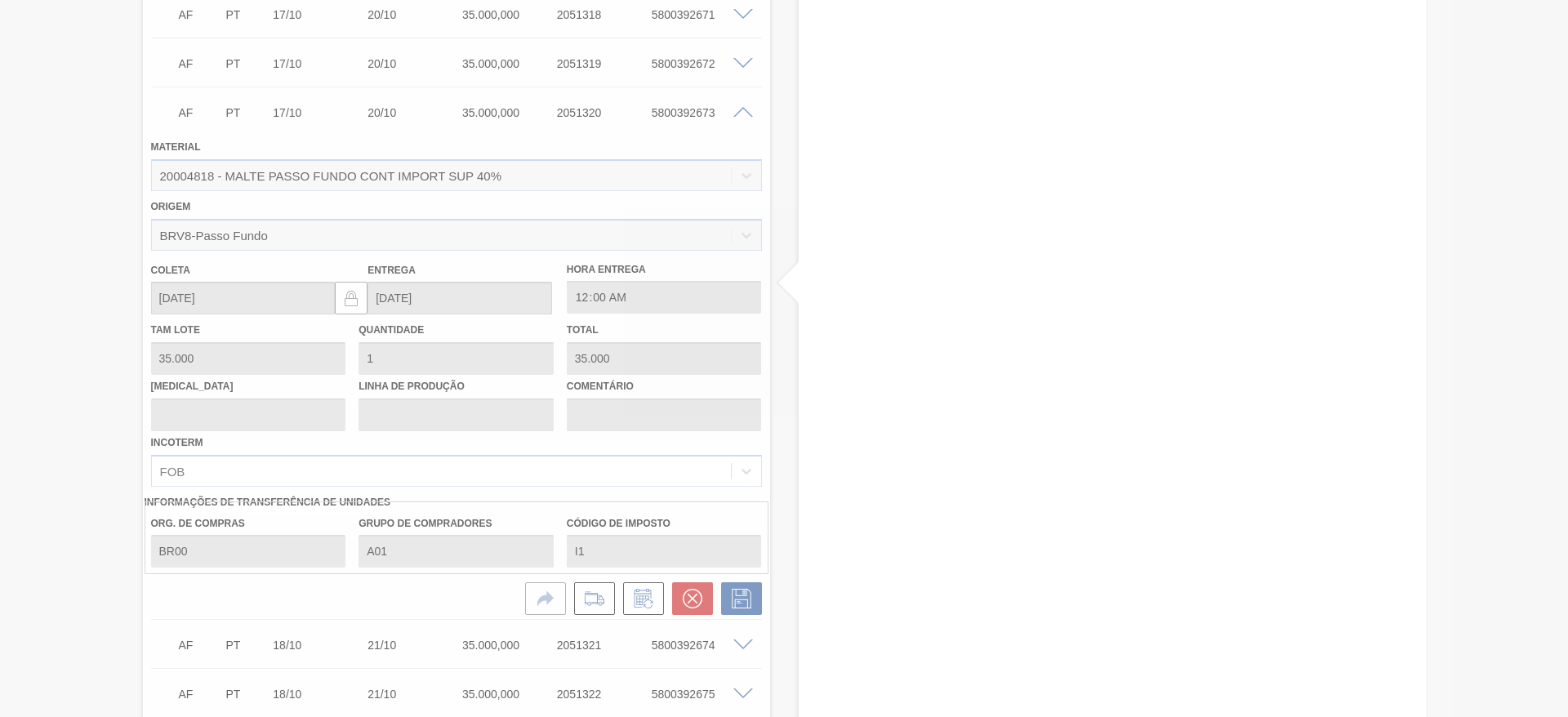
type input "."
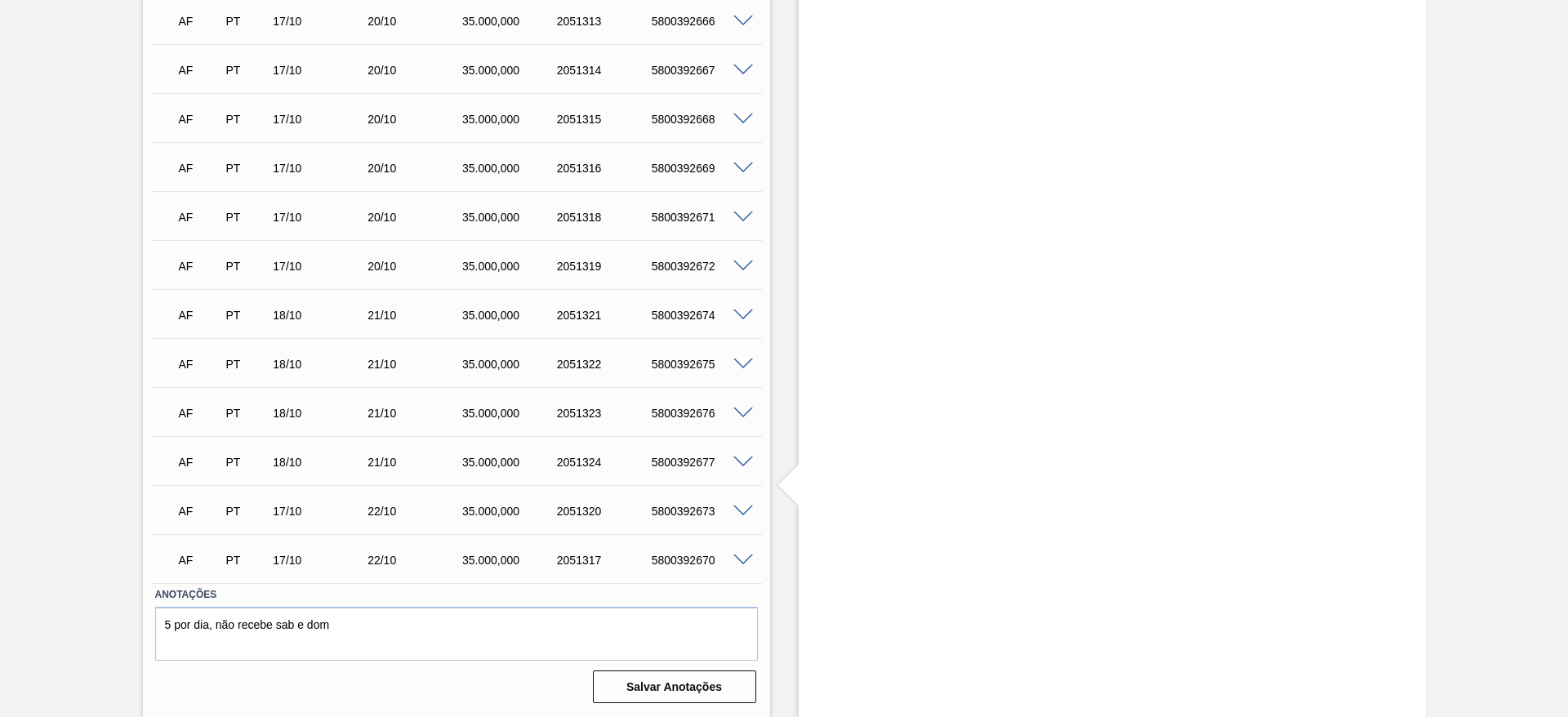
scroll to position [1545, 0]
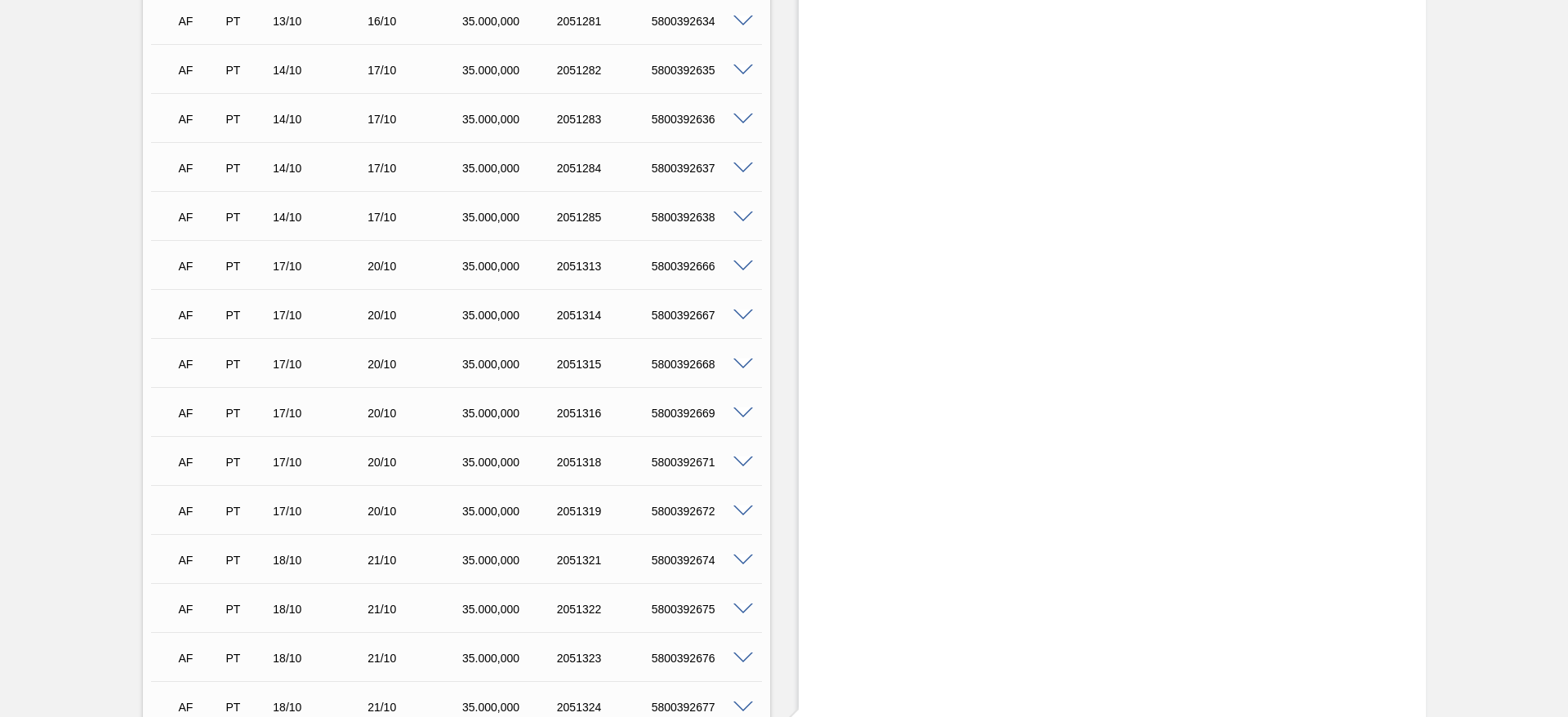
click at [744, 515] on span at bounding box center [743, 511] width 19 height 12
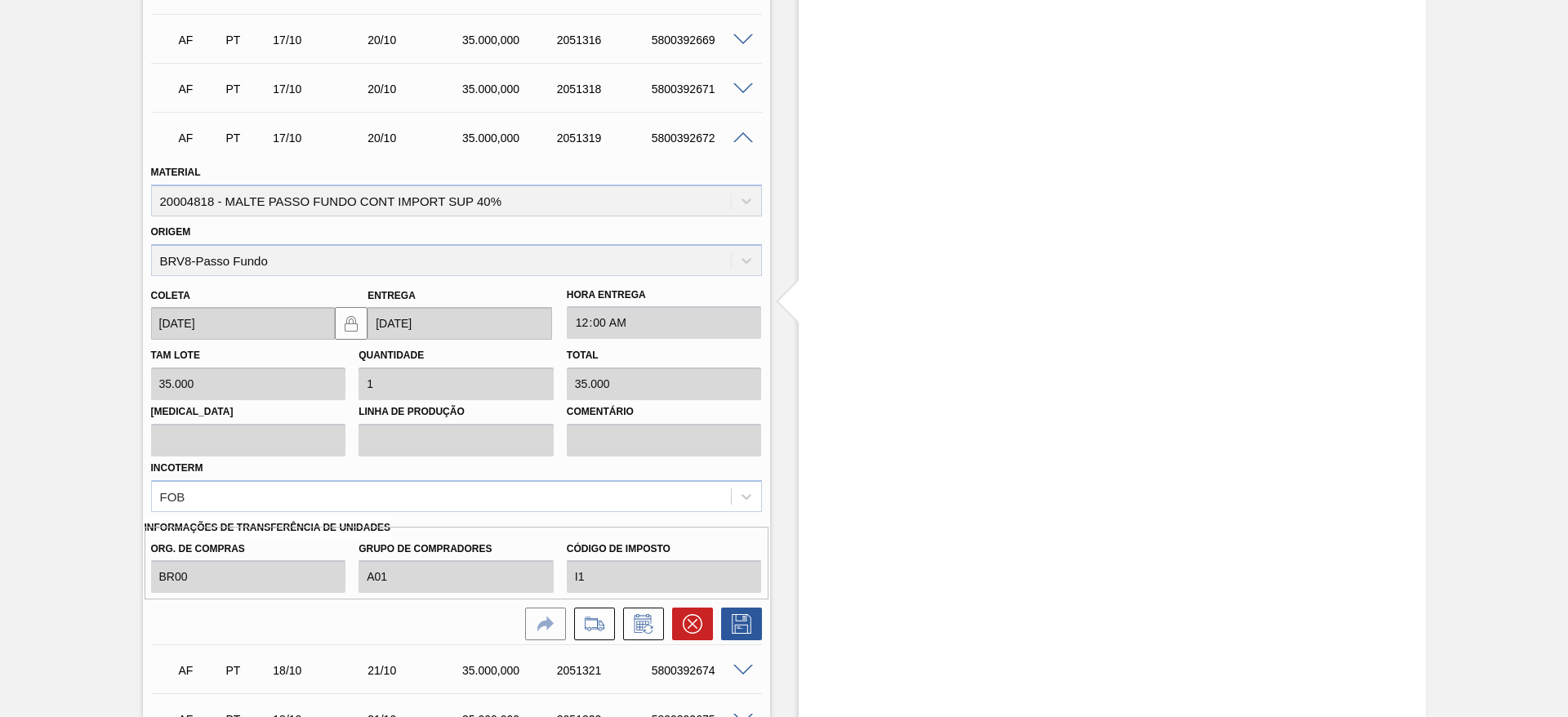
scroll to position [2035, 0]
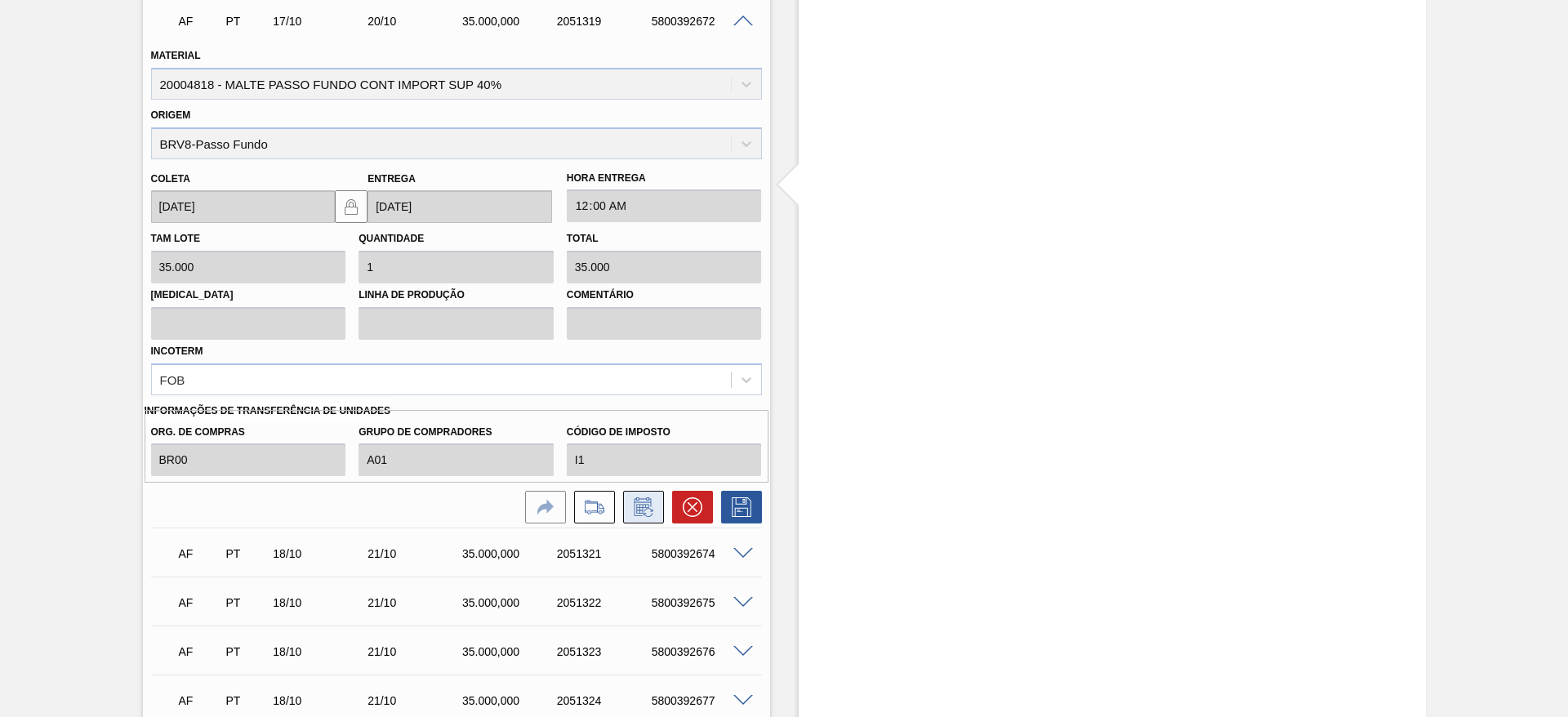
click at [636, 504] on icon at bounding box center [643, 506] width 27 height 19
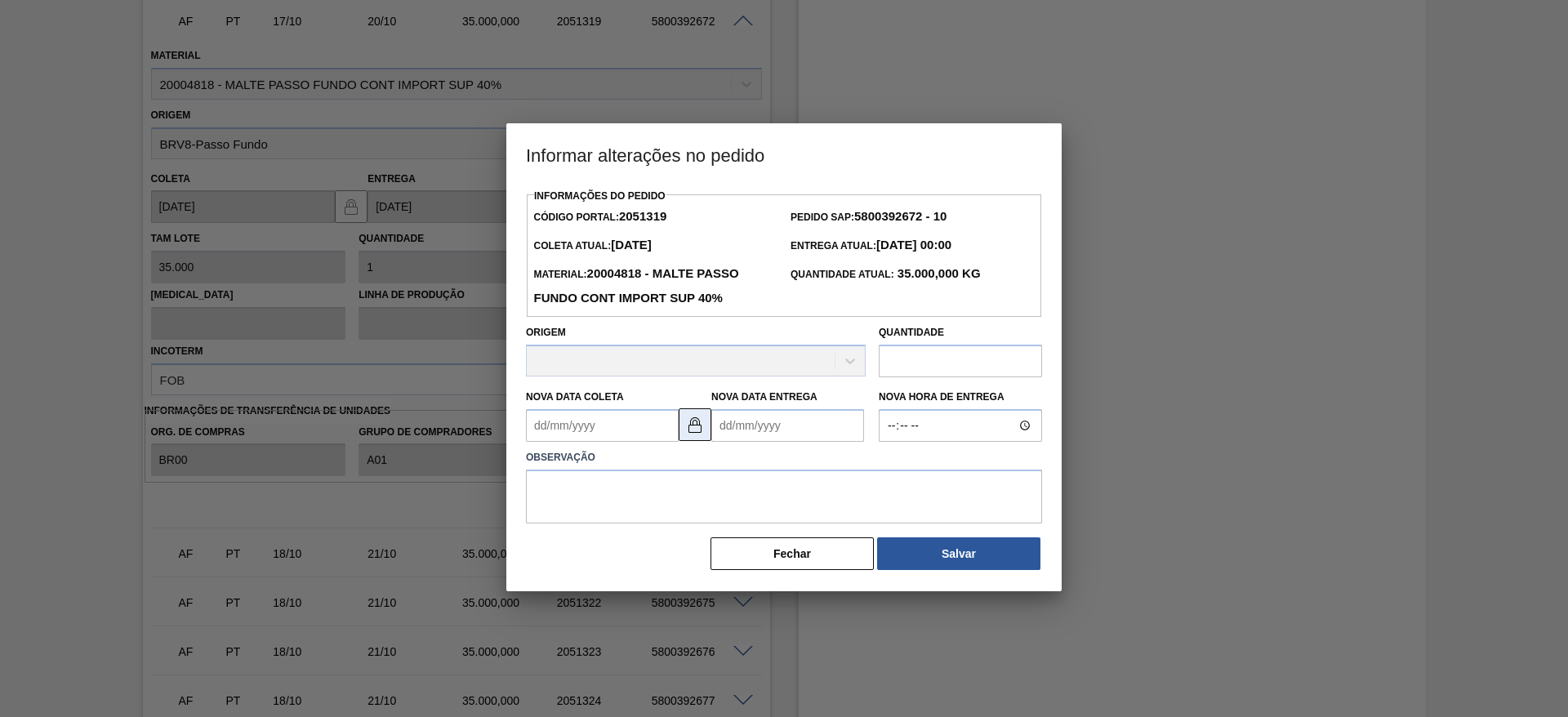
click at [697, 430] on img at bounding box center [694, 424] width 19 height 19
click at [722, 418] on Entrega2051319 "Nova Data Entrega" at bounding box center [787, 426] width 153 height 33
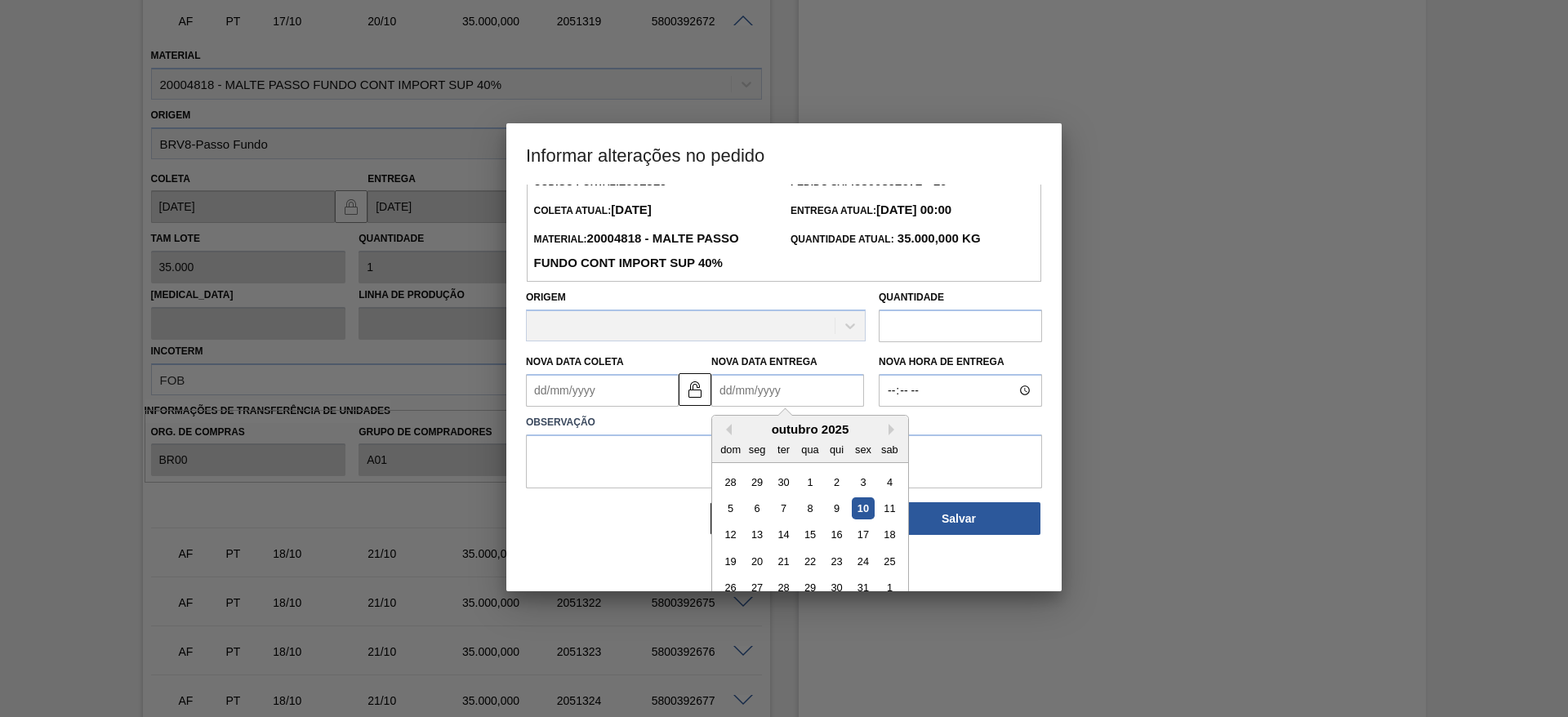
scroll to position [55, 0]
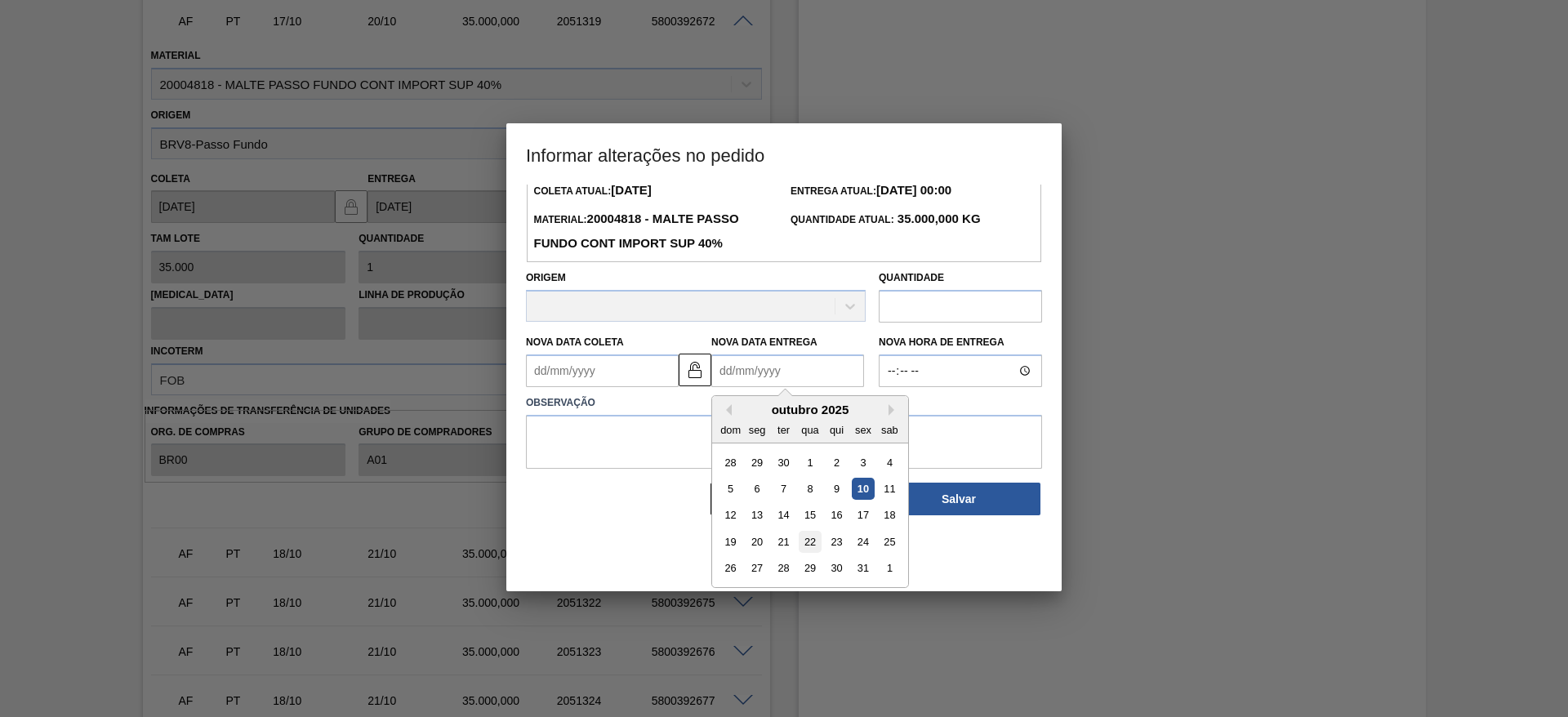
click at [809, 543] on div "22" at bounding box center [810, 541] width 22 height 22
type Entrega2051319 "22/10/2025"
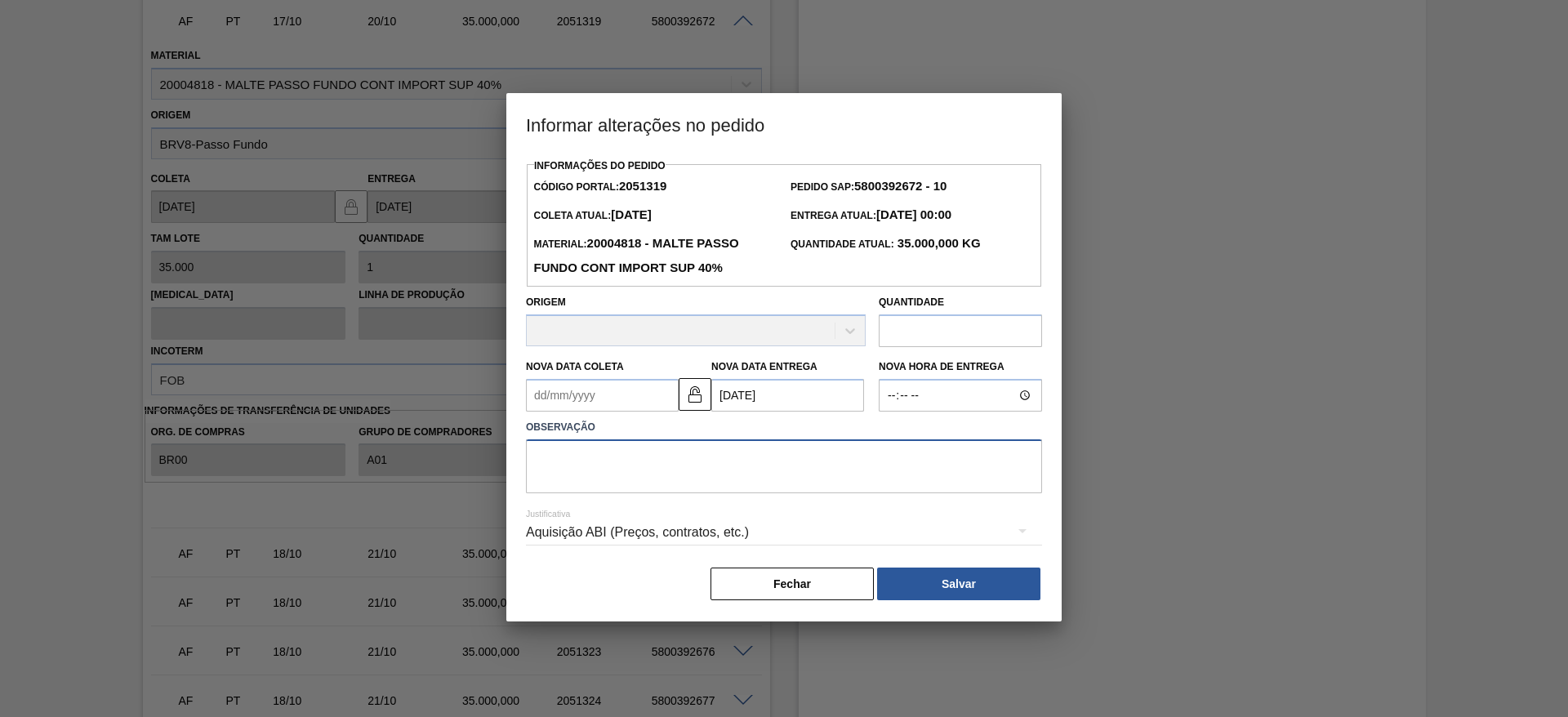
click at [607, 491] on textarea at bounding box center [783, 466] width 516 height 54
type textarea "."
click at [985, 591] on button "Salvar" at bounding box center [958, 584] width 163 height 33
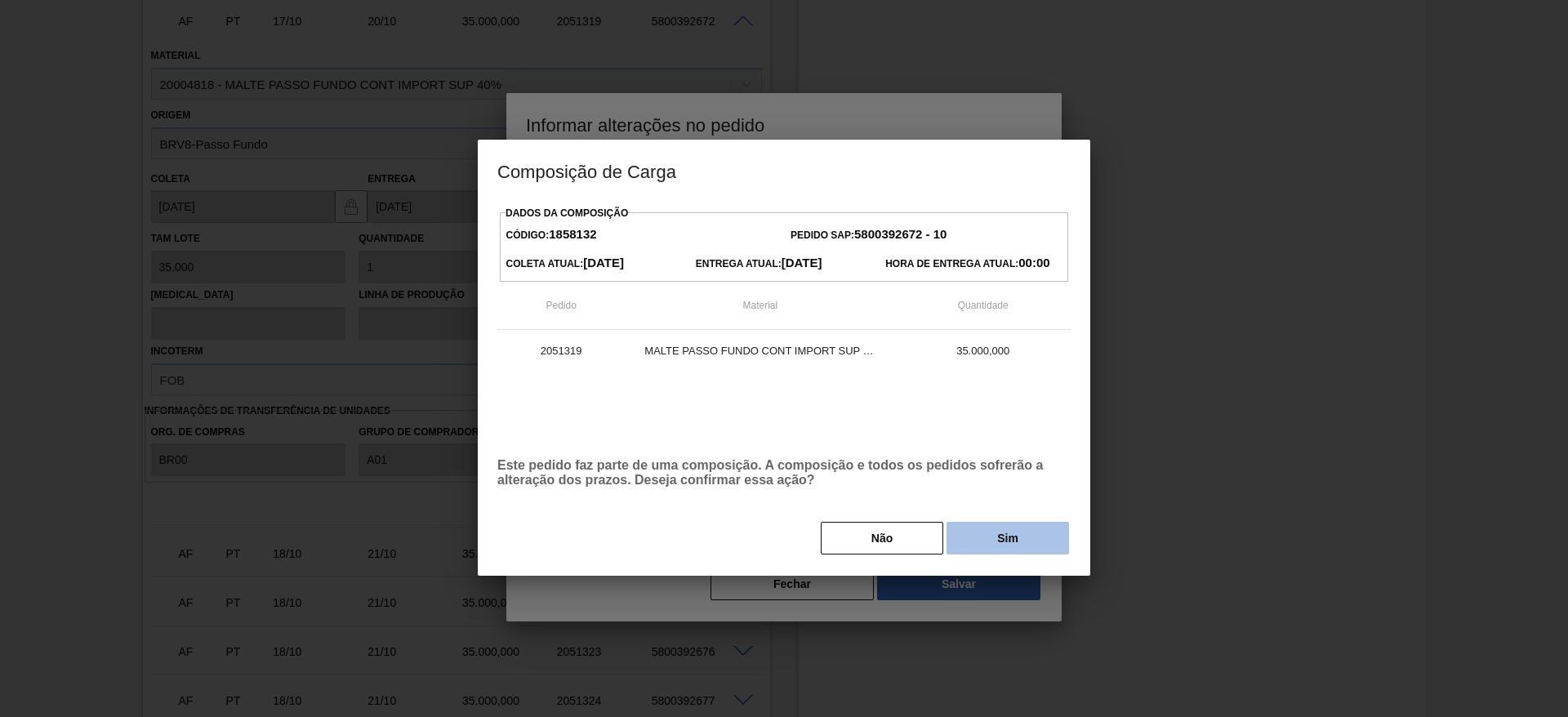
click at [997, 541] on button "Sim" at bounding box center [1007, 538] width 123 height 33
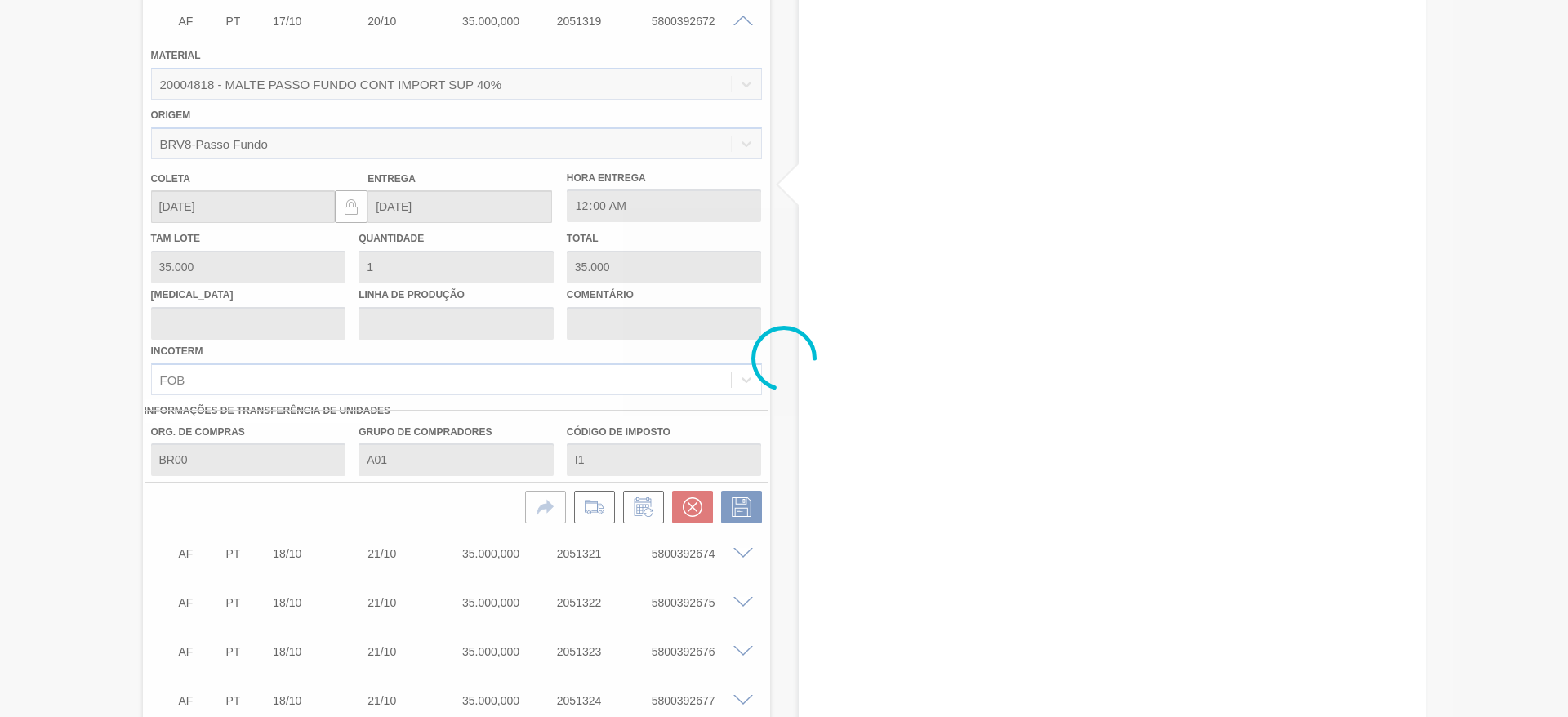
type input "."
type input "22/10/2025"
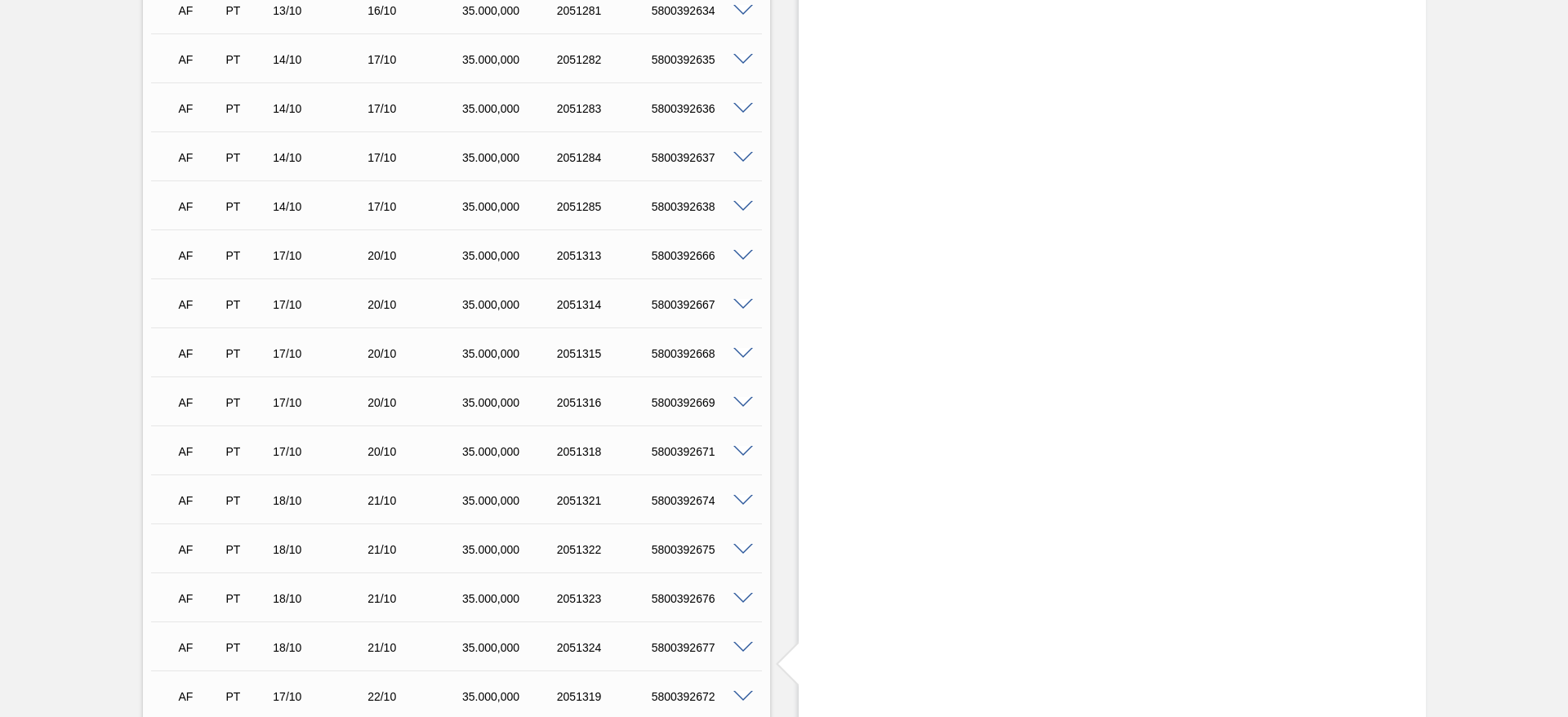
scroll to position [1545, 0]
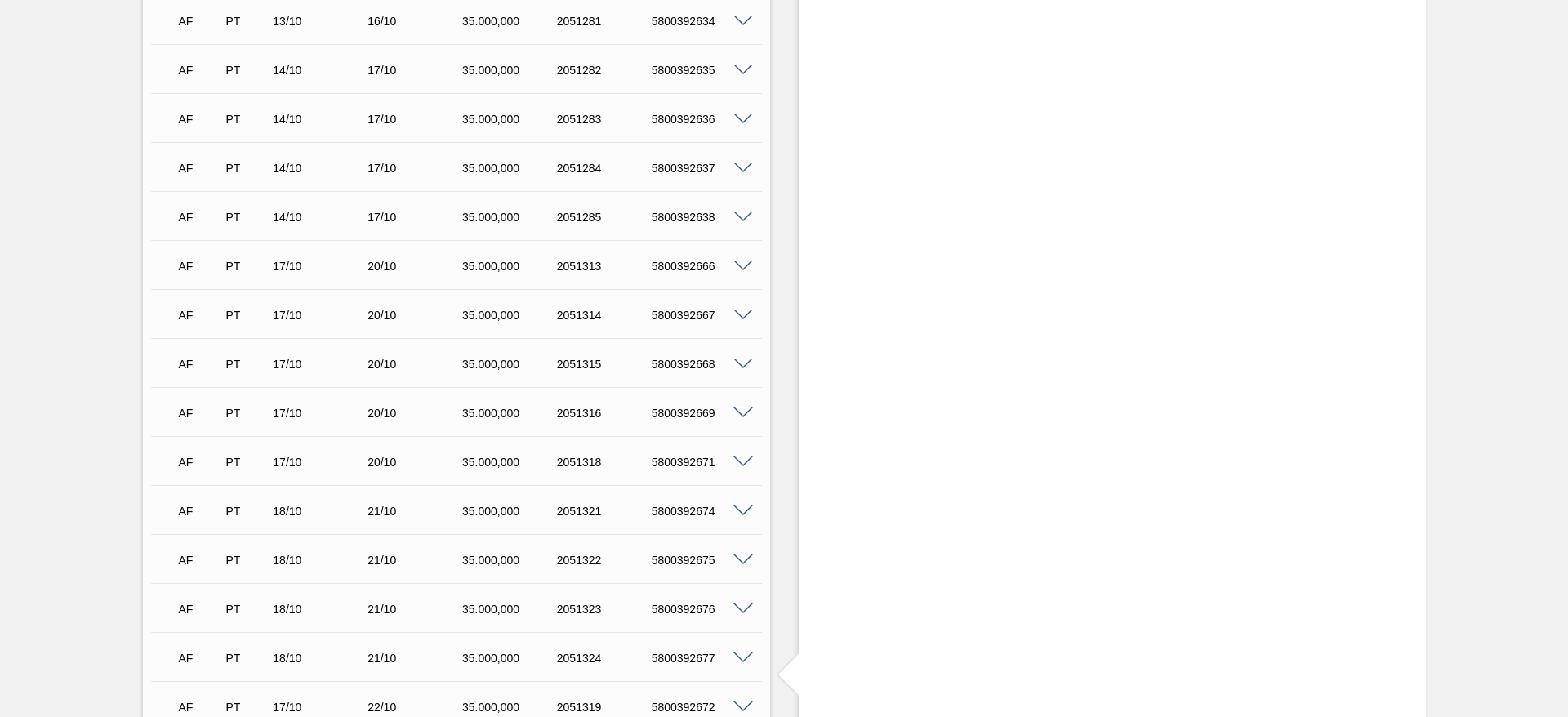
click at [740, 461] on span at bounding box center [743, 462] width 19 height 12
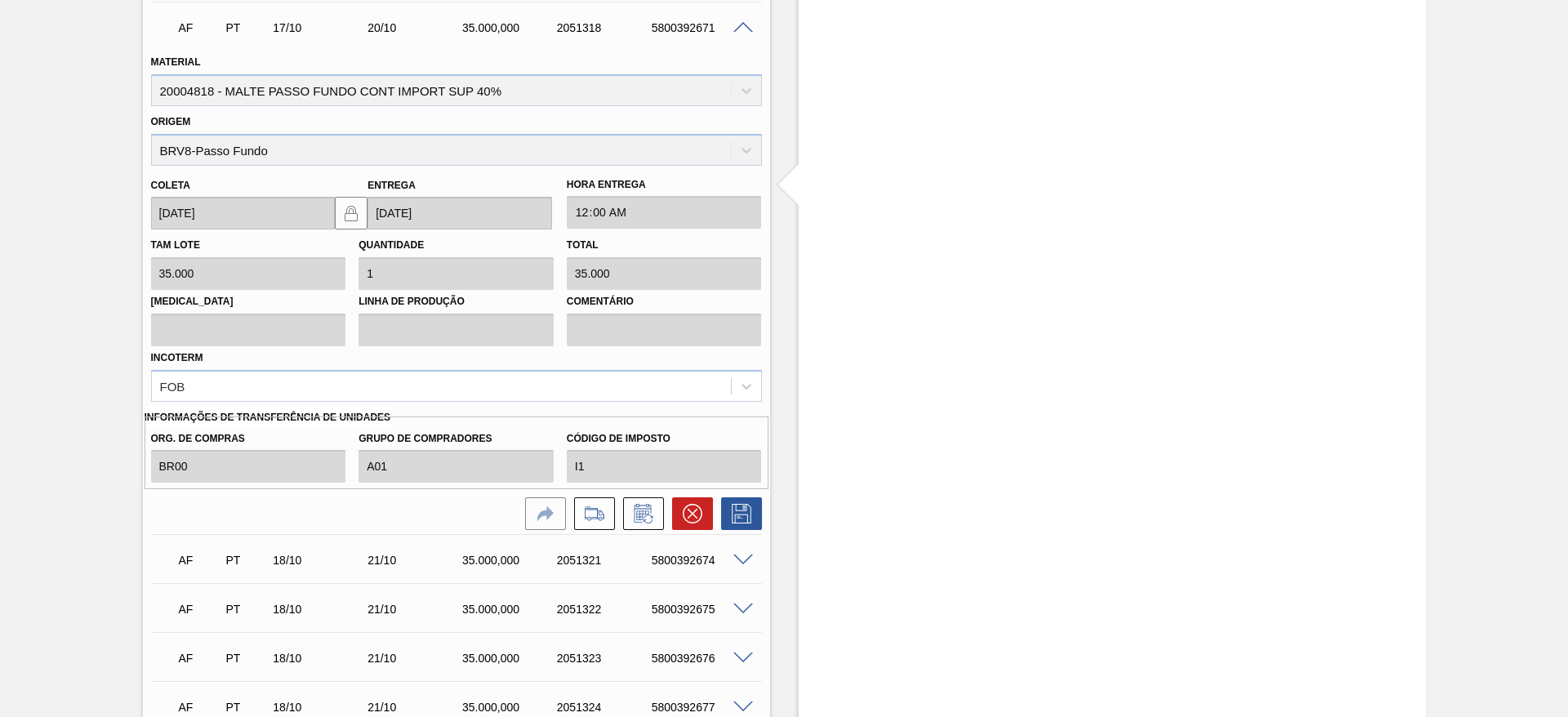
scroll to position [2035, 0]
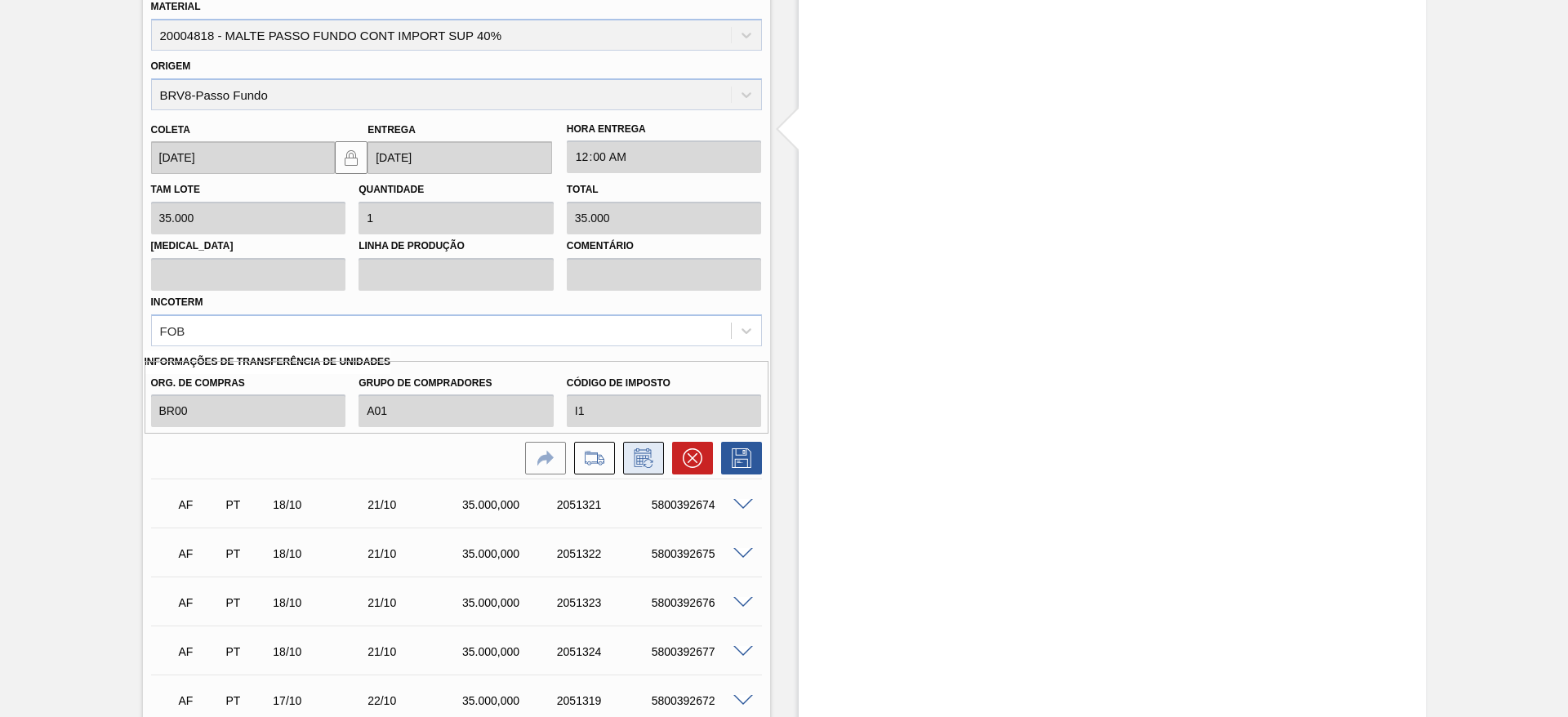
click at [642, 448] on icon at bounding box center [643, 457] width 27 height 19
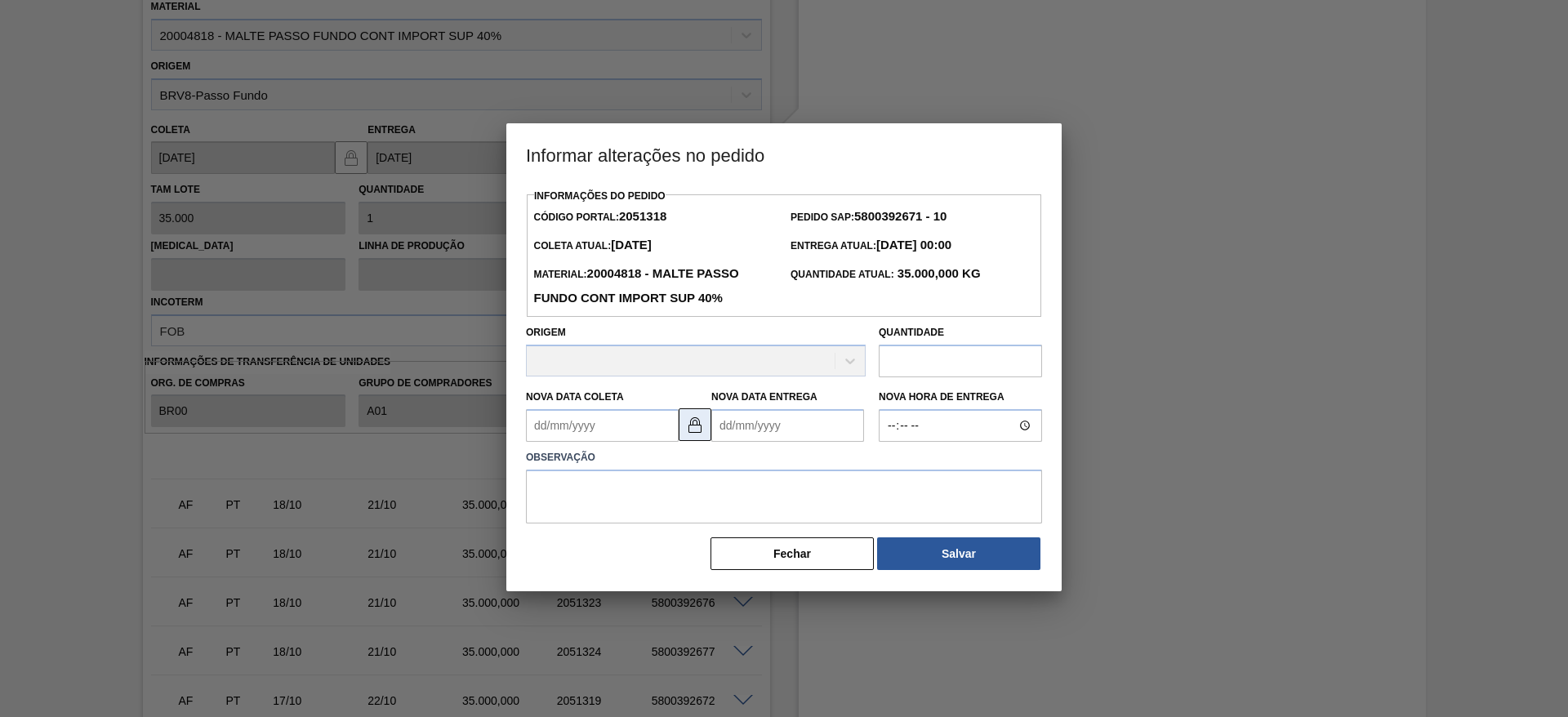
click at [702, 431] on img at bounding box center [694, 424] width 19 height 19
click at [729, 424] on Entrega2051318 "Nova Data Entrega" at bounding box center [787, 426] width 153 height 33
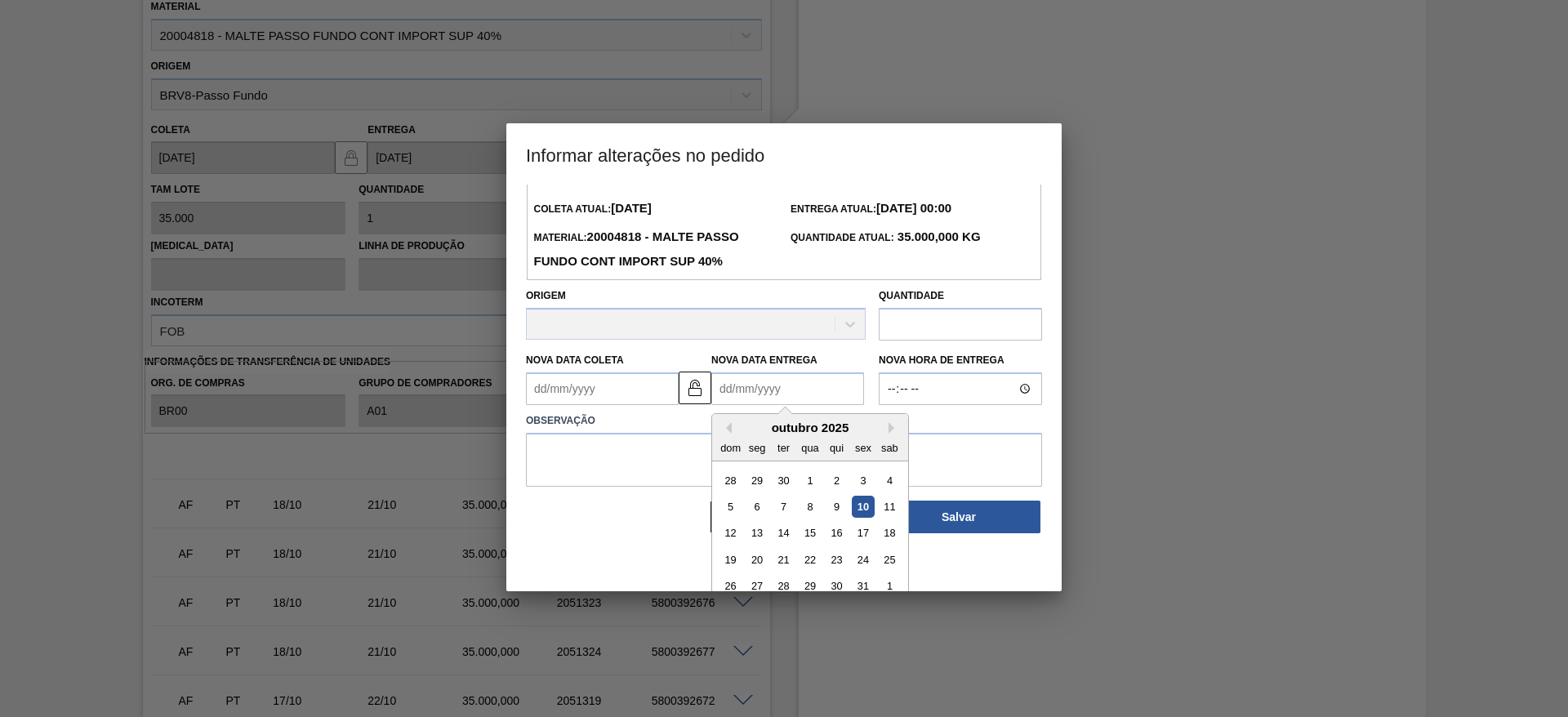
scroll to position [55, 0]
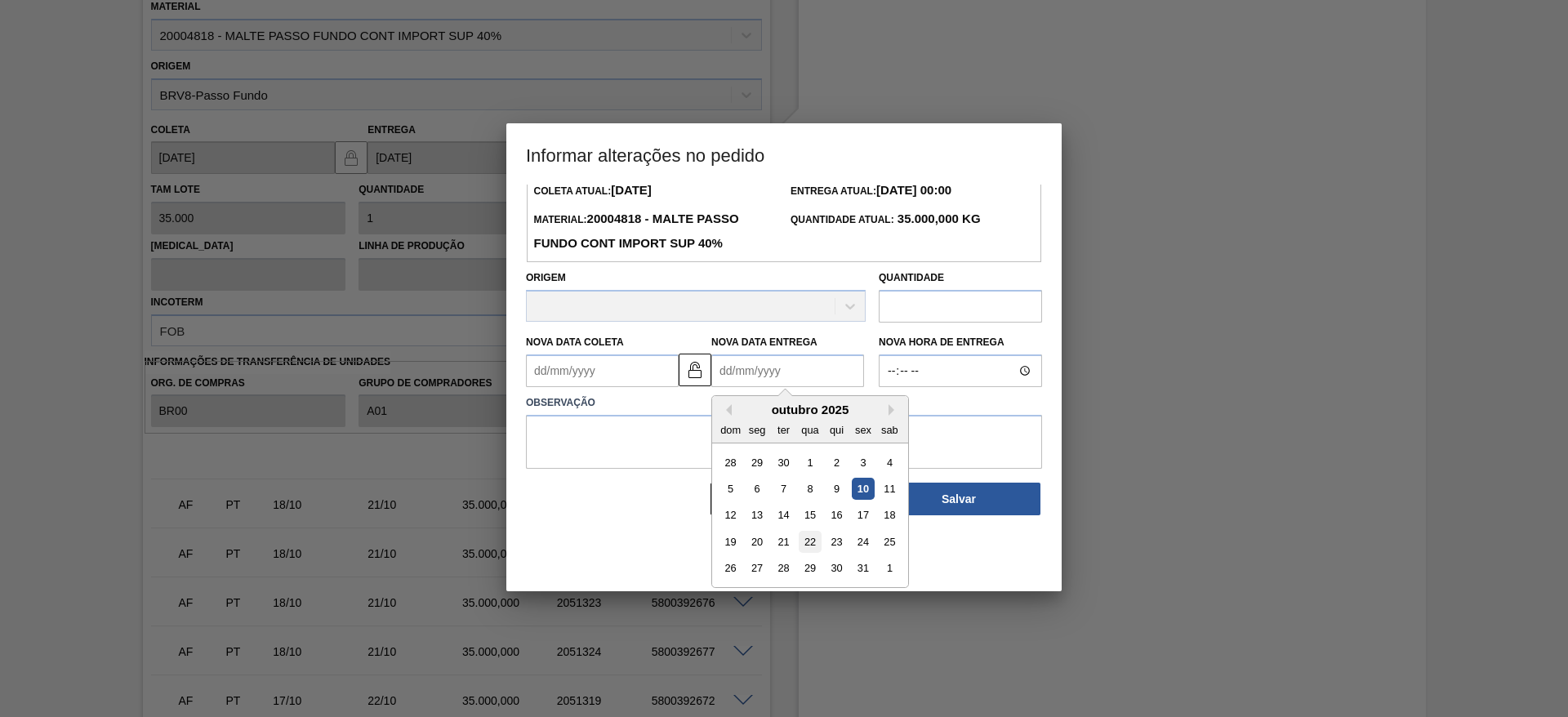
click at [813, 547] on div "22" at bounding box center [810, 541] width 22 height 22
type Entrega2051318 "22/10/2025"
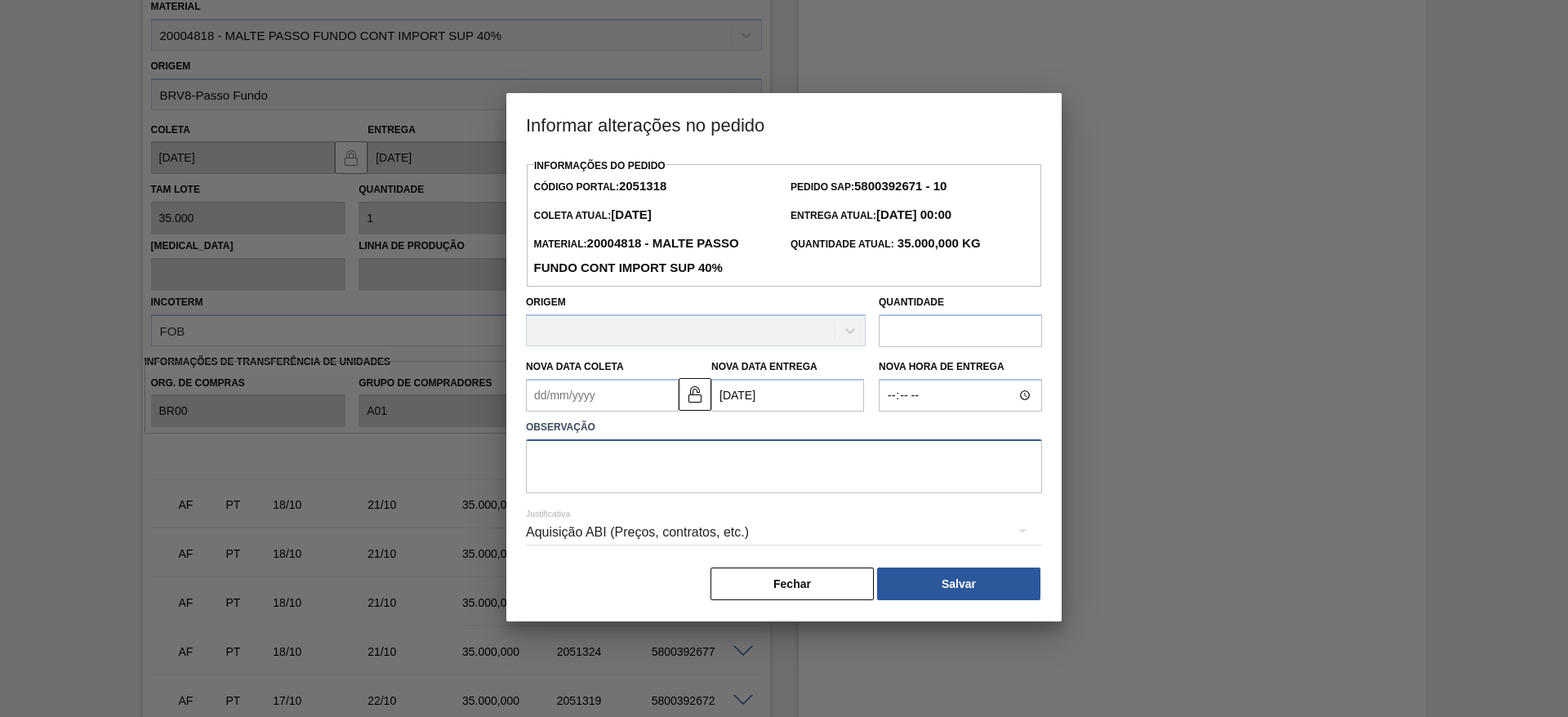
click at [610, 477] on textarea at bounding box center [783, 466] width 516 height 54
type textarea "."
click at [980, 586] on button "Salvar" at bounding box center [958, 584] width 163 height 33
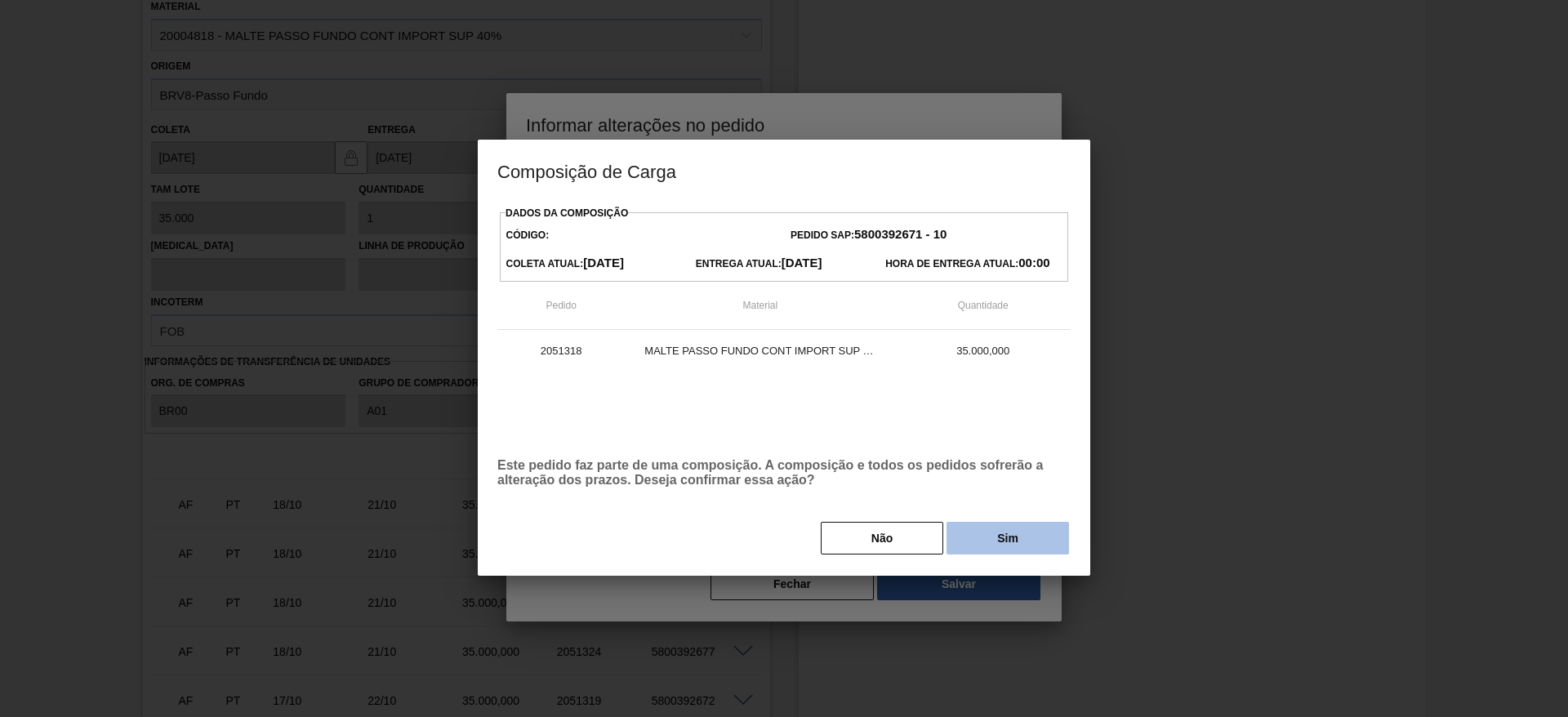
click at [1002, 538] on button "Sim" at bounding box center [1007, 538] width 123 height 33
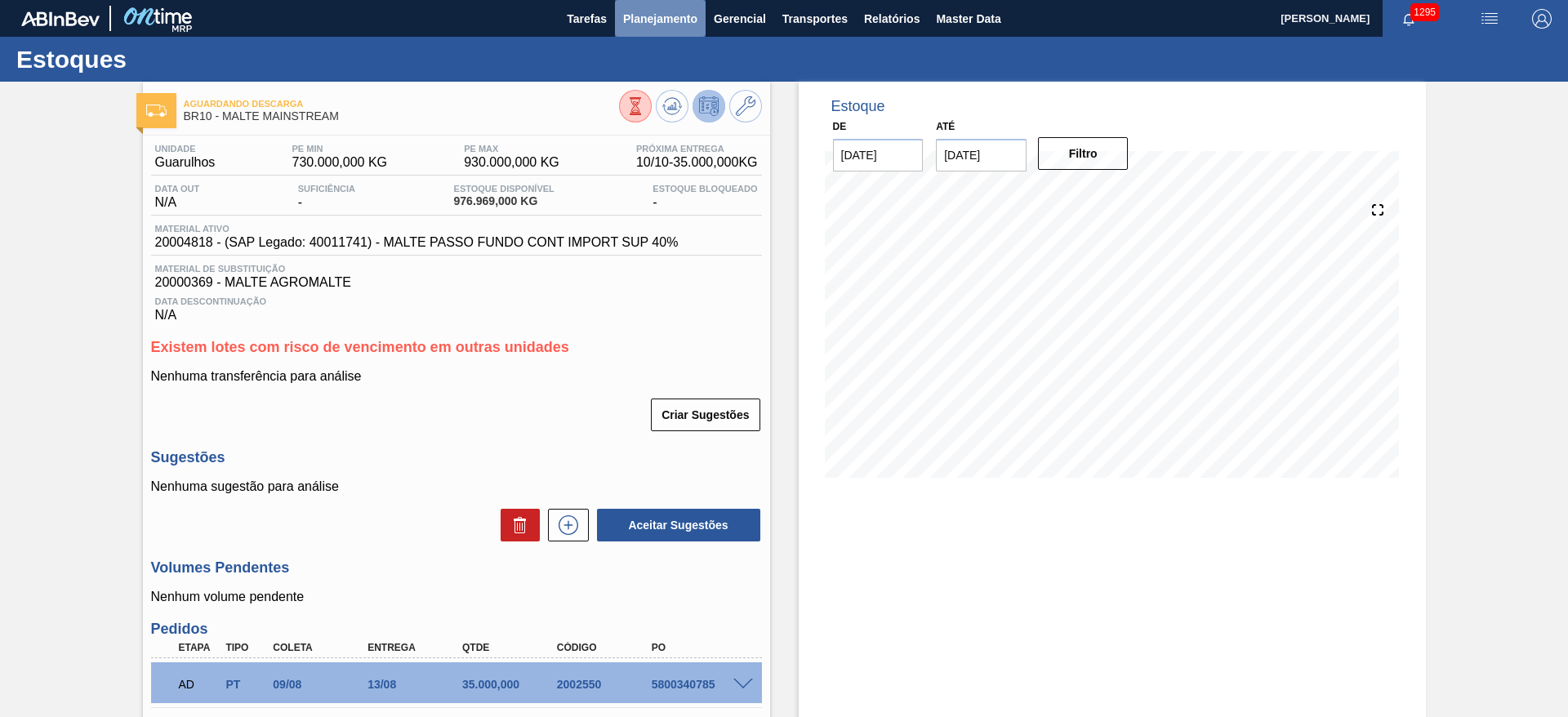
click at [644, 21] on span "Planejamento" at bounding box center [659, 18] width 74 height 19
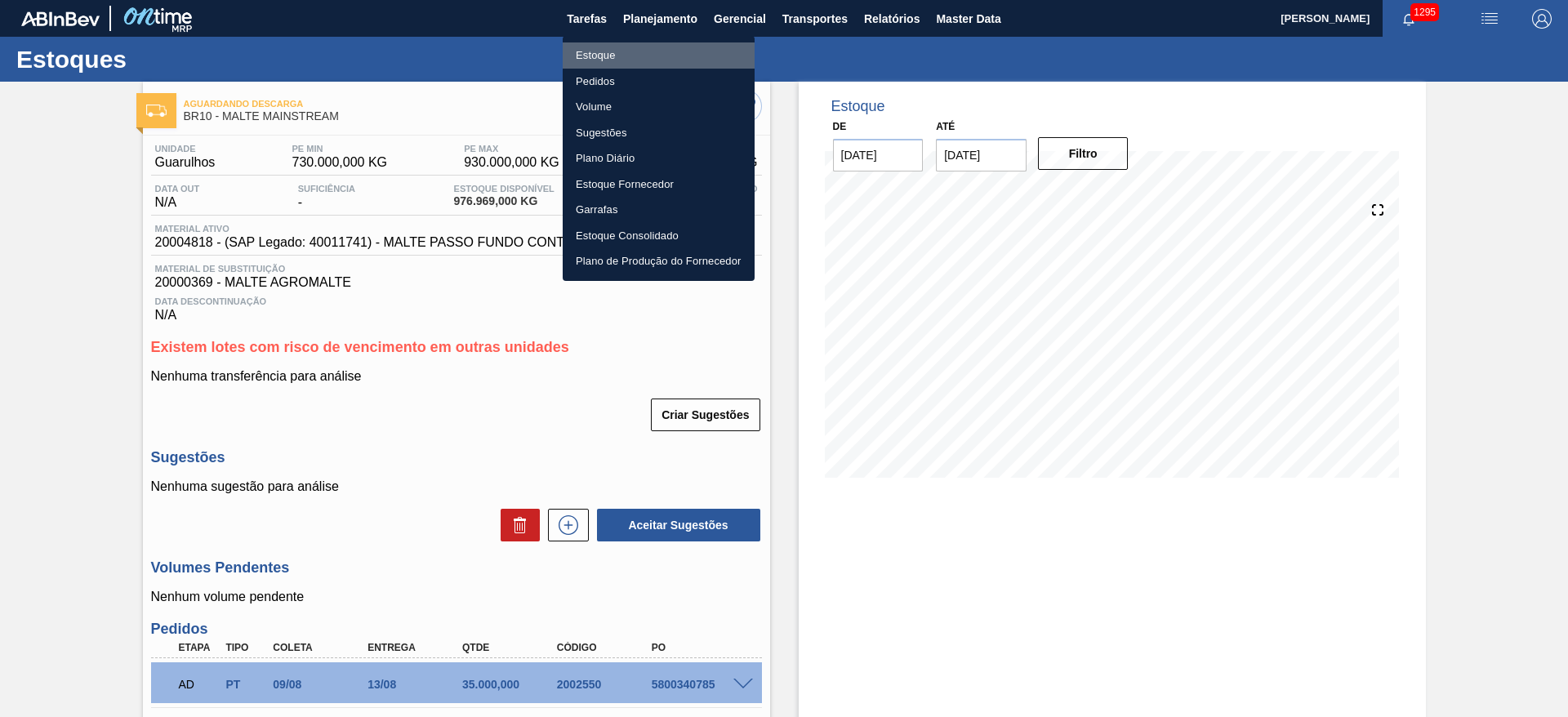
click at [605, 53] on li "Estoque" at bounding box center [659, 55] width 192 height 27
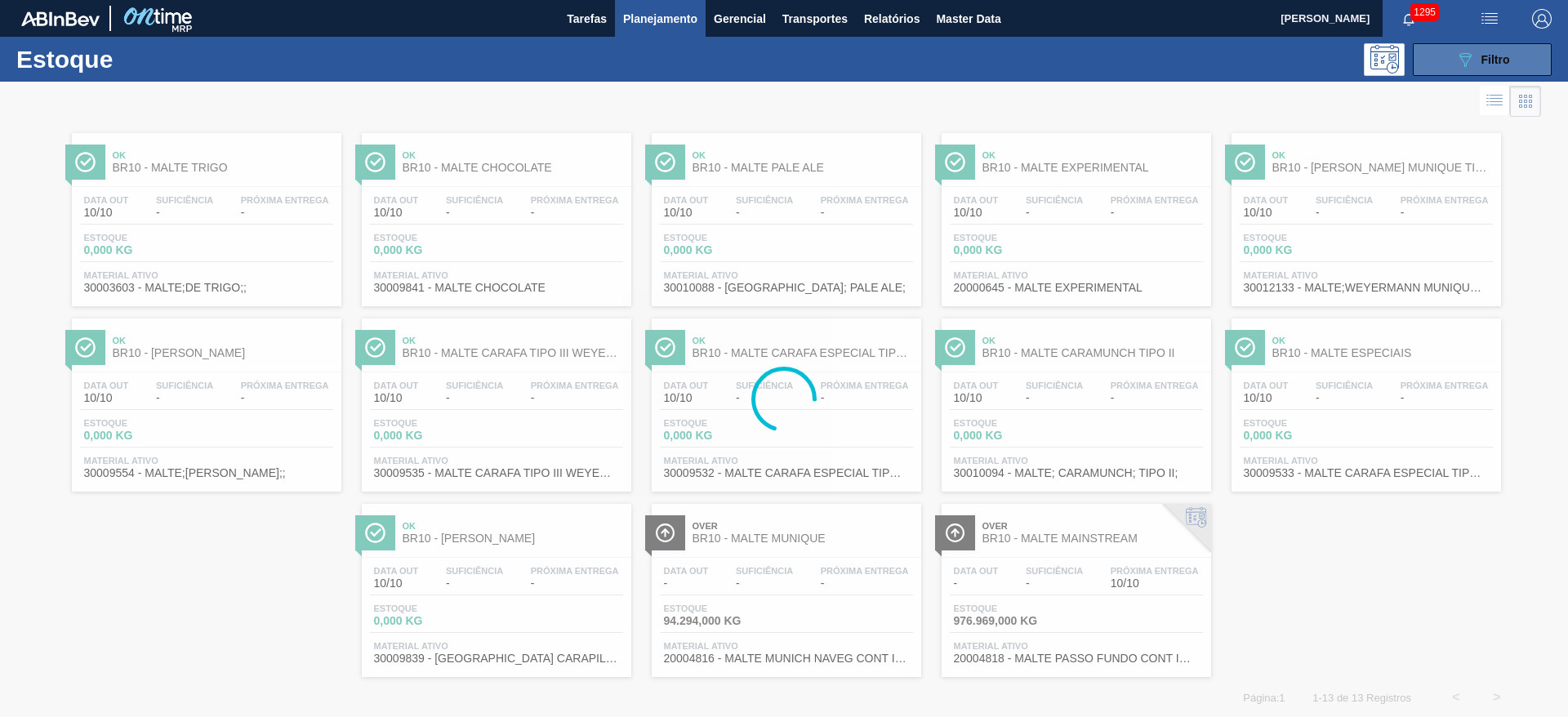
click at [1471, 64] on icon "089F7B8B-B2A5-4AFE-B5C0-19BA573D28AC" at bounding box center [1465, 59] width 19 height 19
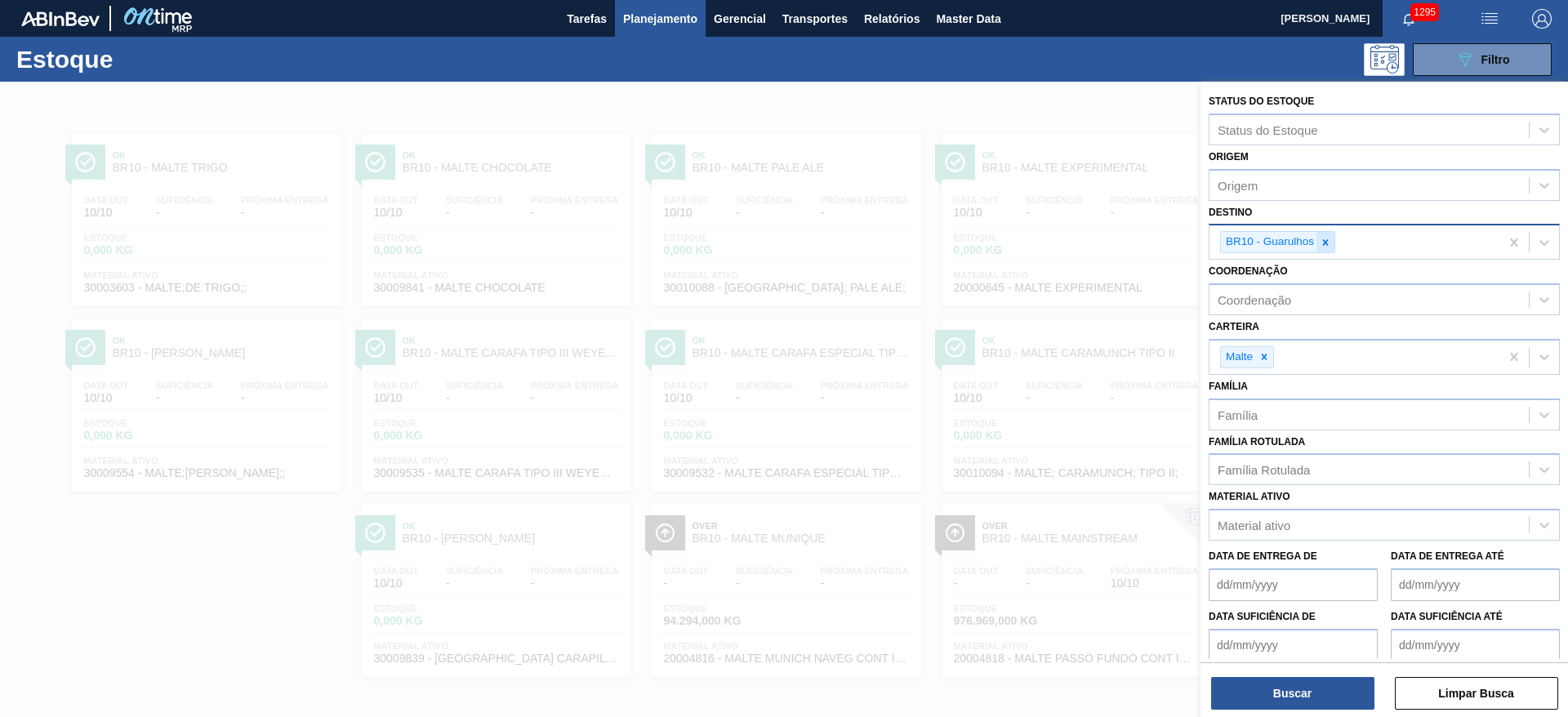
click at [1326, 244] on icon at bounding box center [1325, 243] width 11 height 11
type input "24"
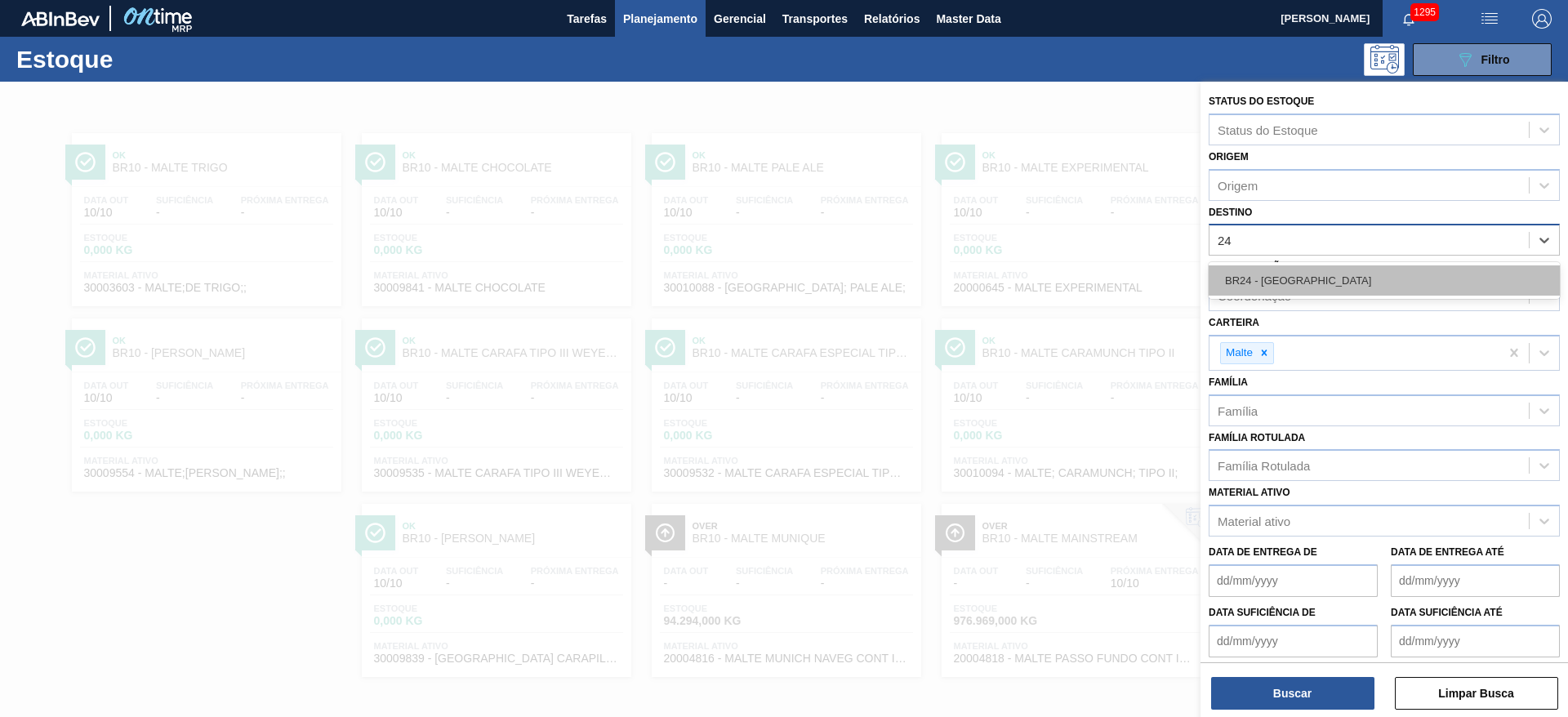
click at [1275, 280] on div "BR24 - Ponta Grossa" at bounding box center [1383, 280] width 351 height 30
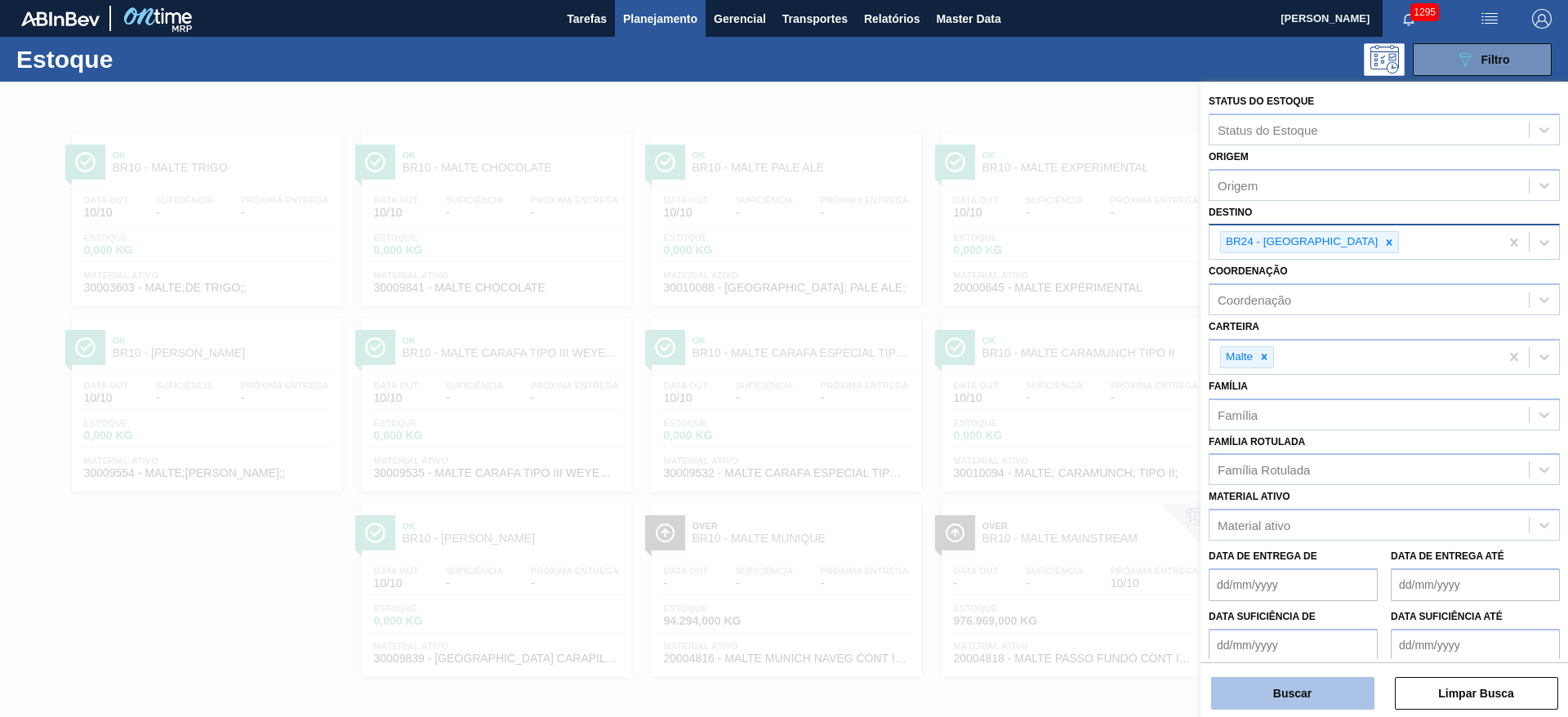
click at [1307, 683] on button "Buscar" at bounding box center [1292, 693] width 163 height 33
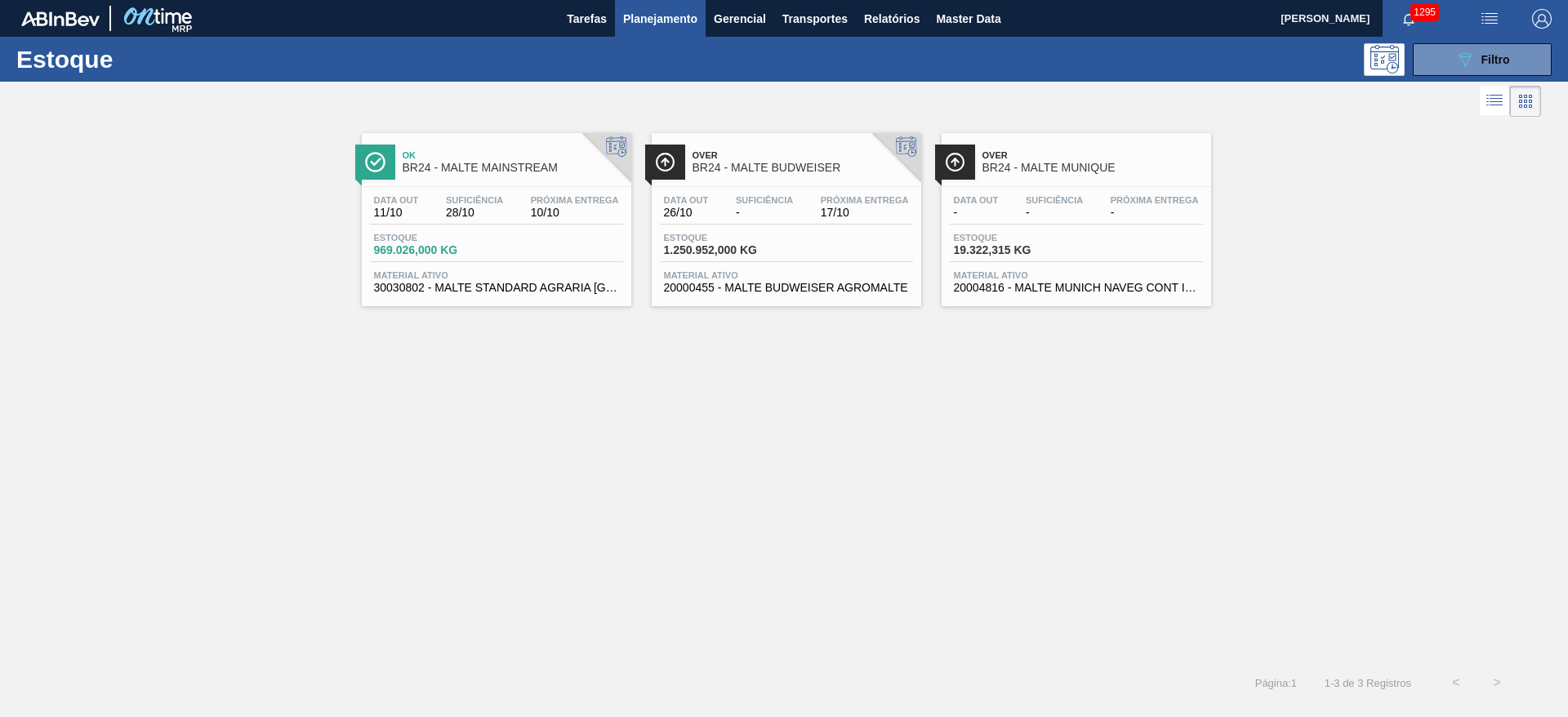
click at [485, 227] on div "Data out 11/10 Suficiência 28/10 Próxima Entrega 10/10 Estoque 969.026,000 KG M…" at bounding box center [496, 242] width 269 height 111
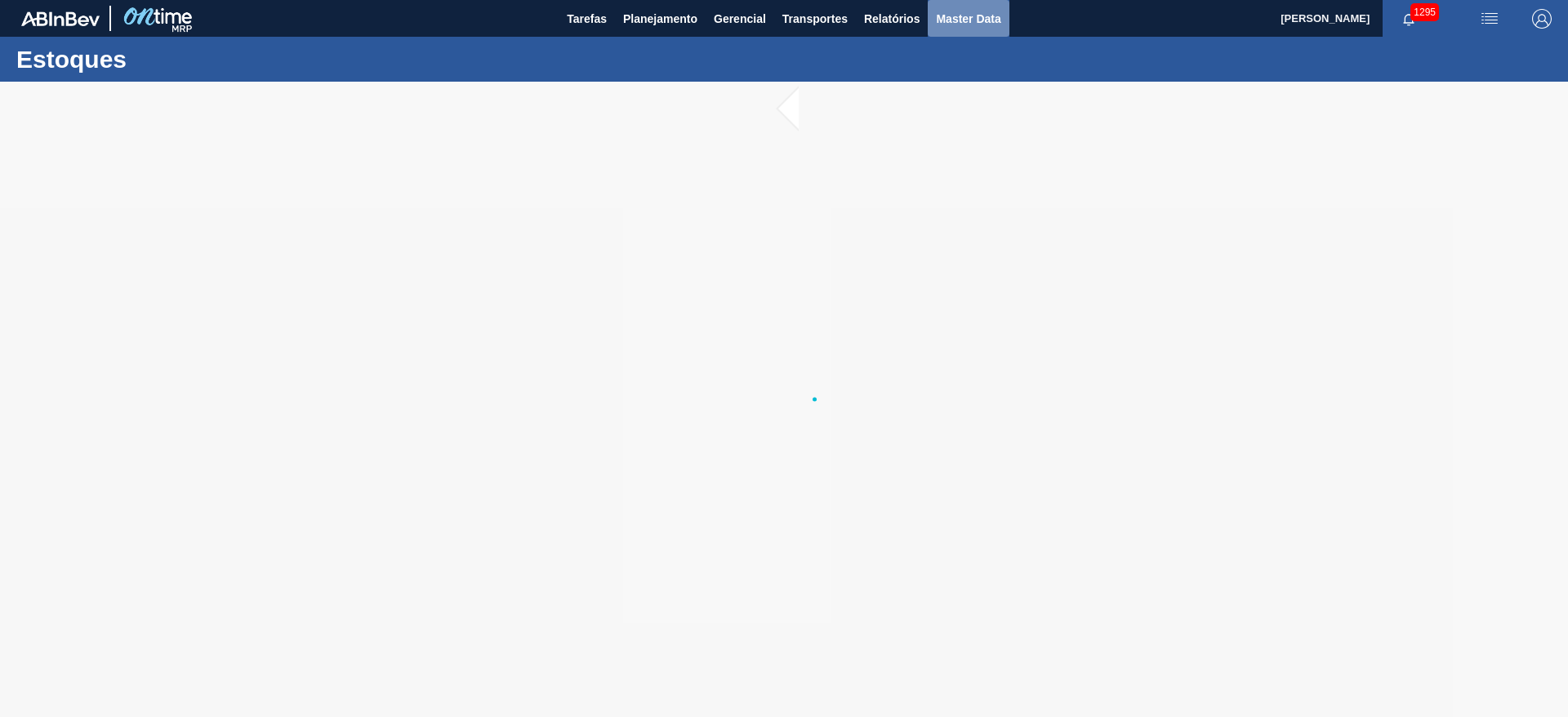
click at [969, 24] on span "Master Data" at bounding box center [968, 18] width 64 height 19
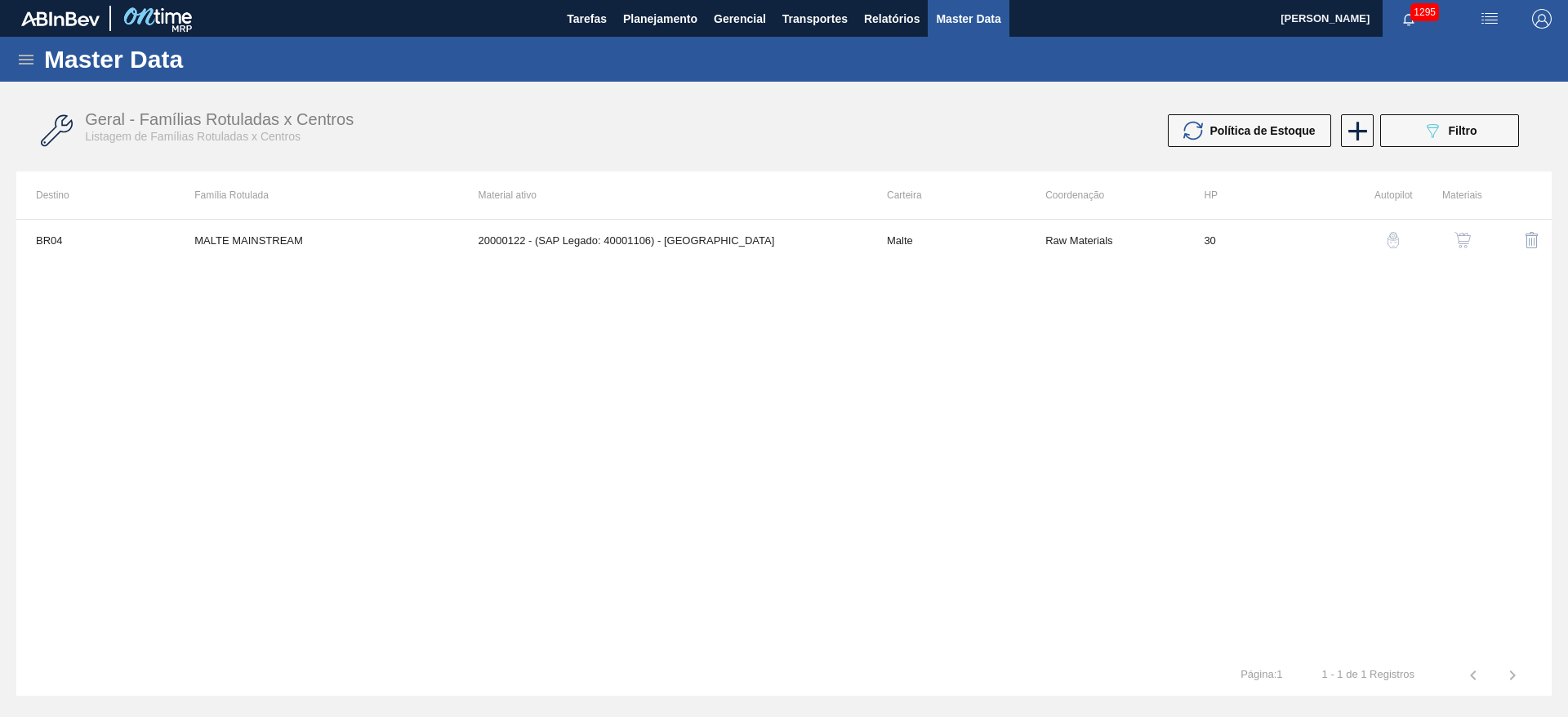
click at [31, 58] on icon at bounding box center [27, 60] width 15 height 10
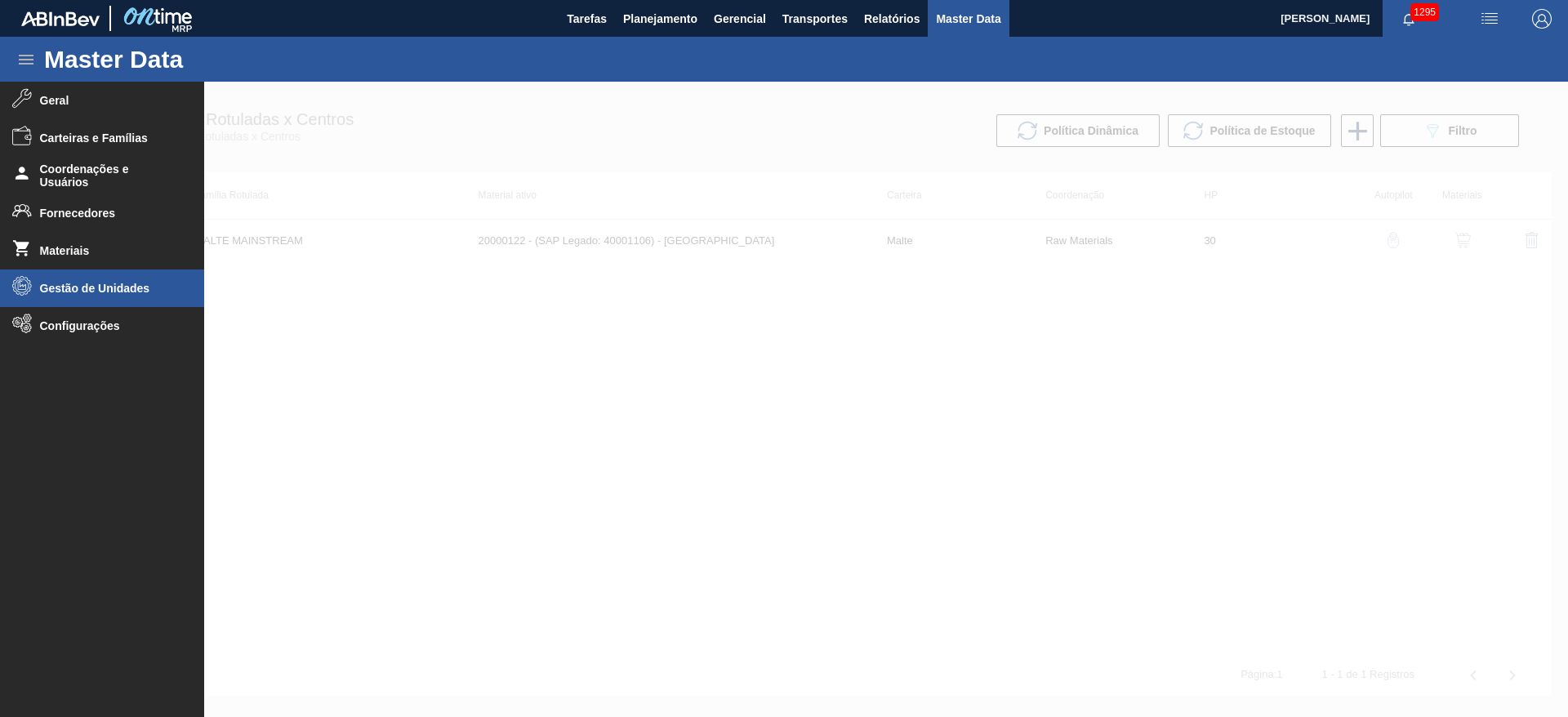
click at [56, 289] on span "Gestão de Unidades" at bounding box center [107, 288] width 135 height 13
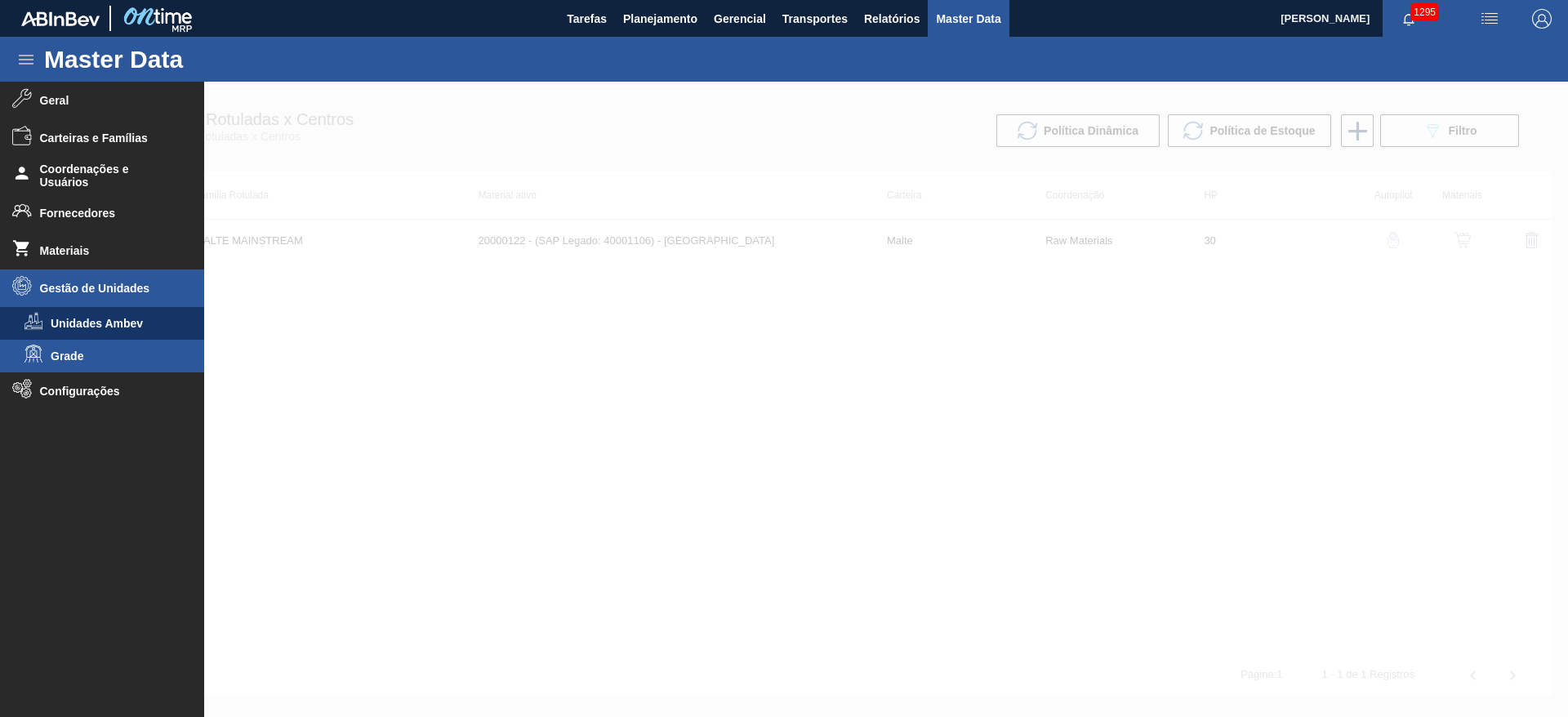
click at [66, 359] on span "Grade" at bounding box center [113, 356] width 125 height 13
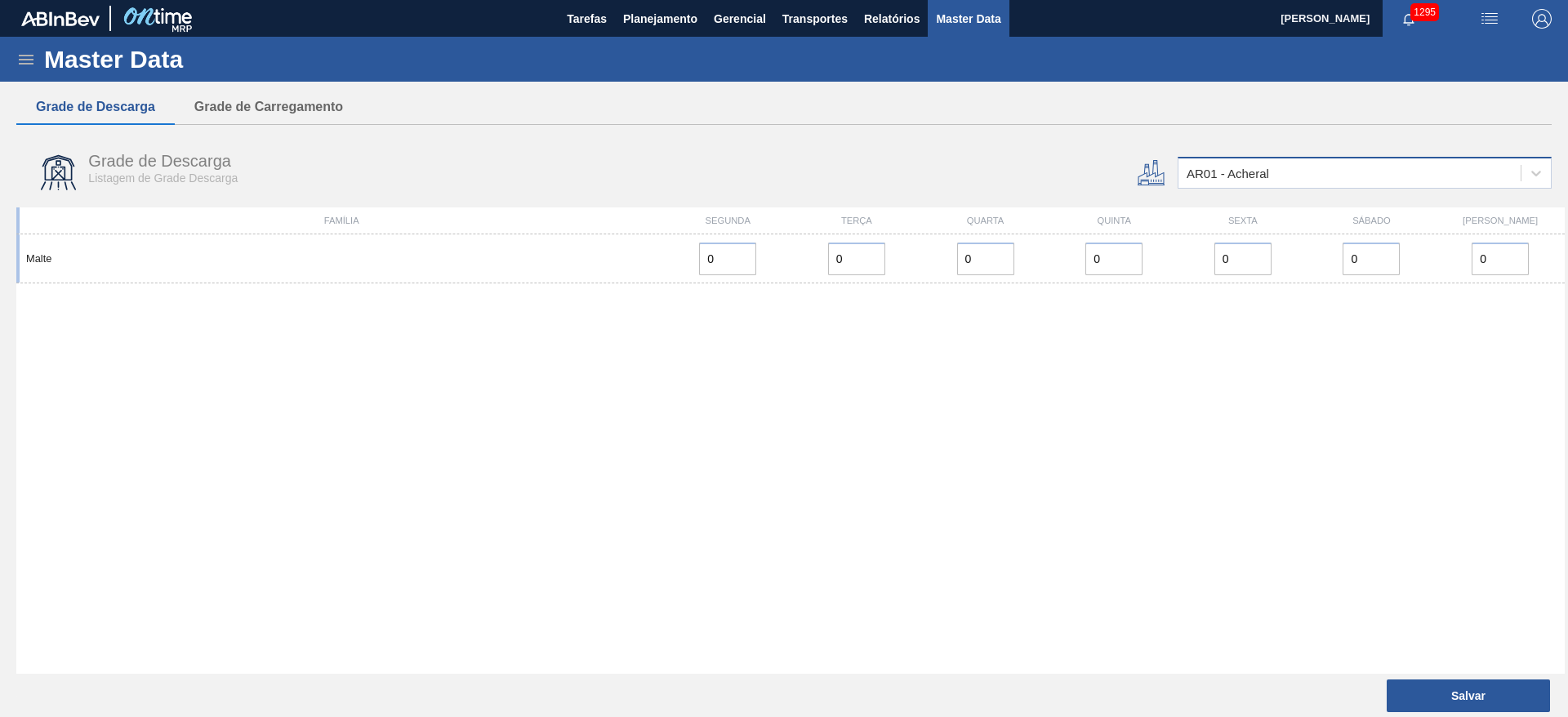
click at [1236, 173] on div "AR01 - Acheral" at bounding box center [1227, 173] width 82 height 14
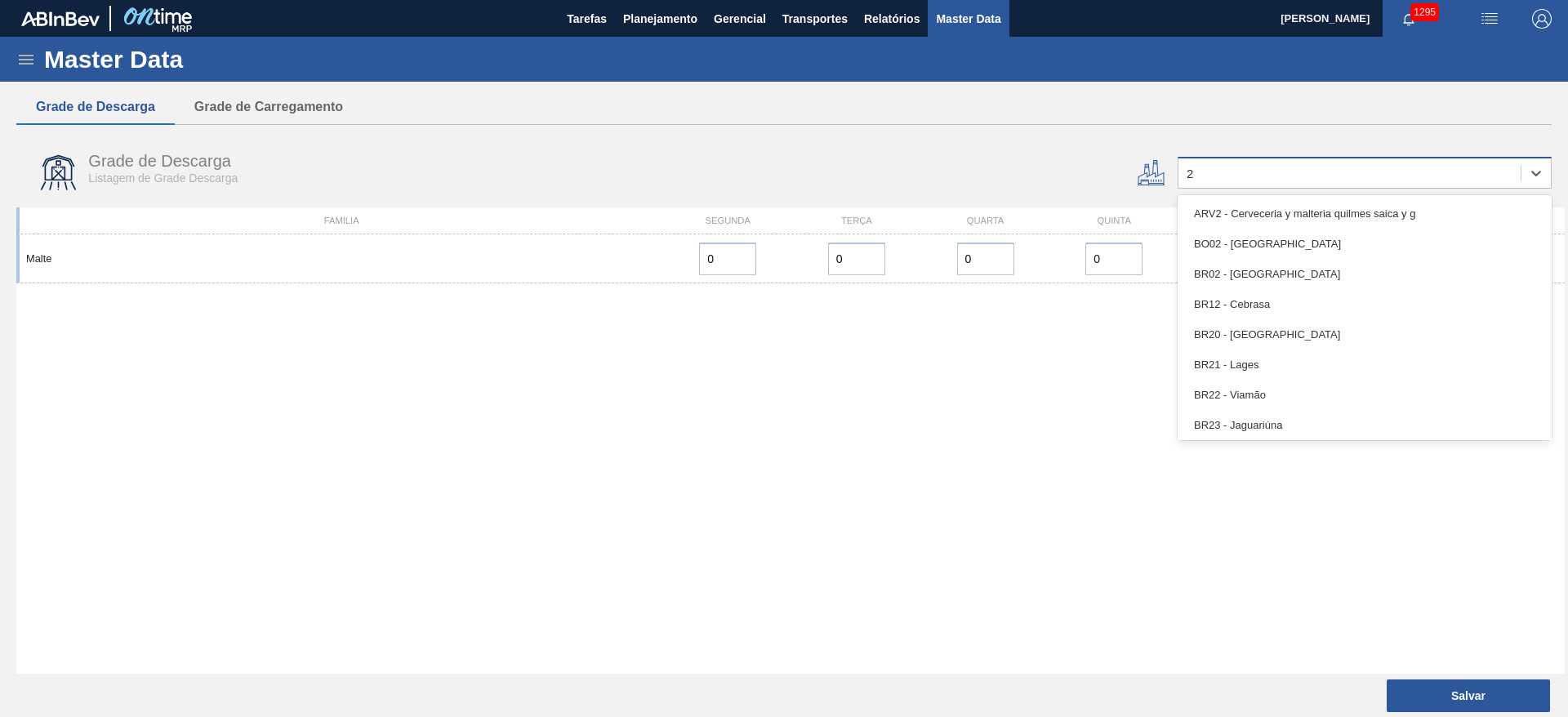
type input "24"
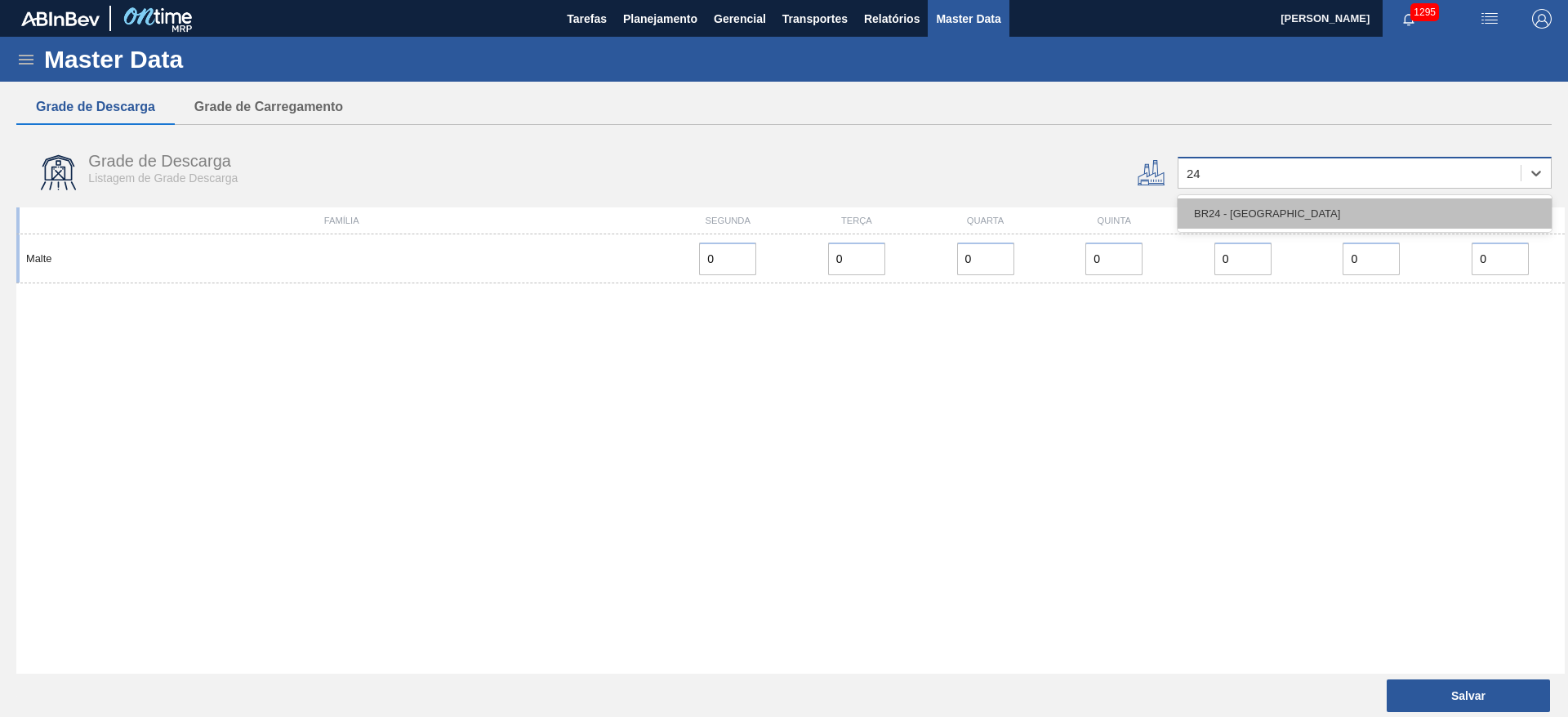
click at [1209, 210] on div "BR24 - Ponta Grossa" at bounding box center [1365, 213] width 374 height 30
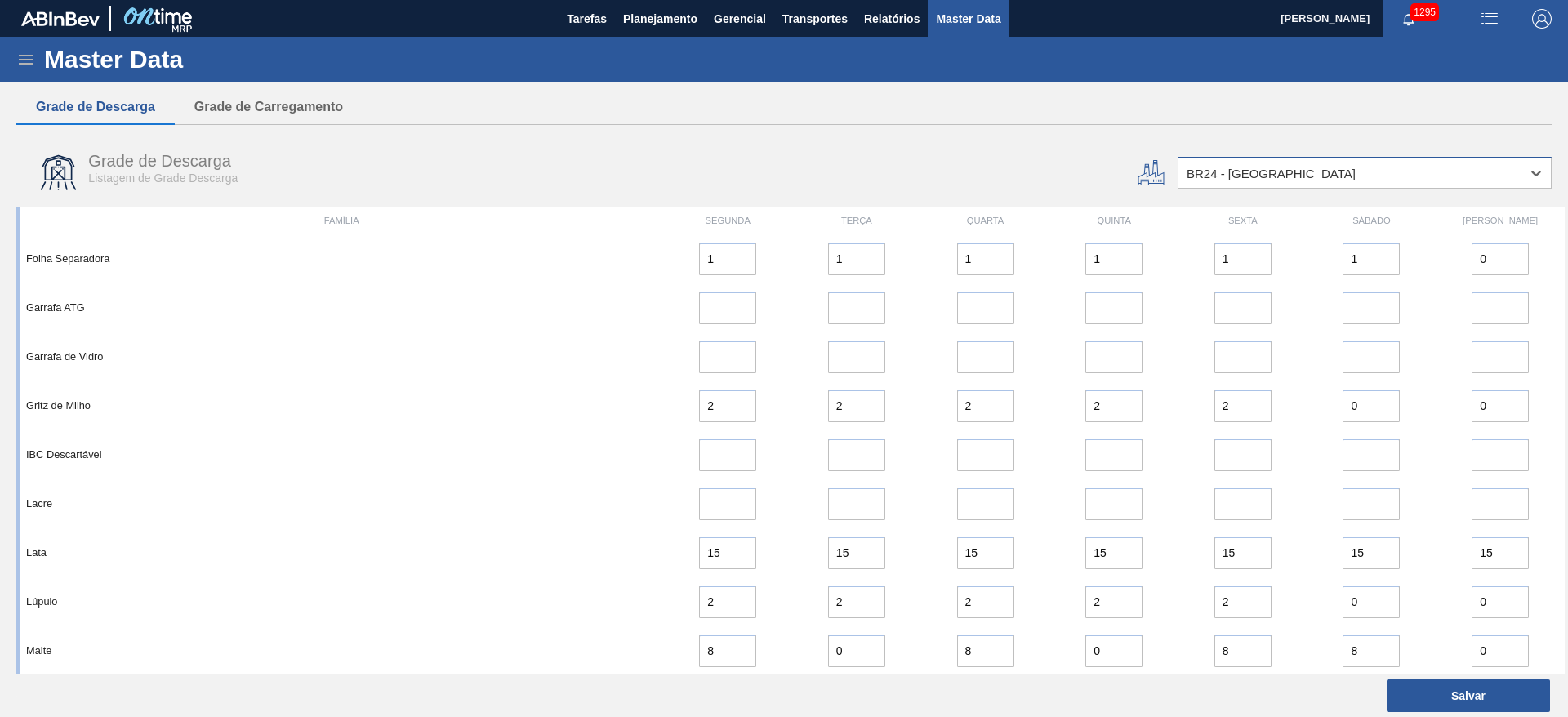
scroll to position [980, 0]
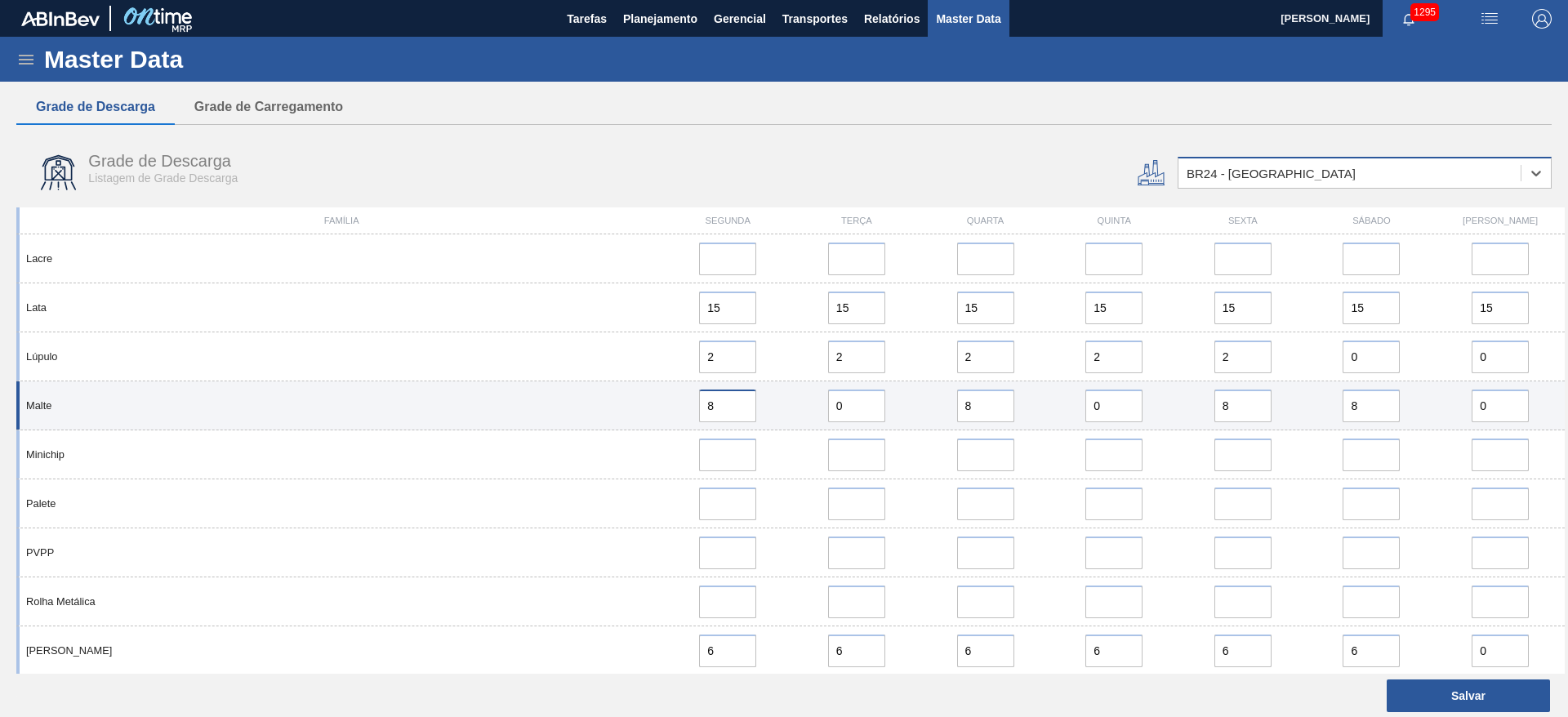
drag, startPoint x: 726, startPoint y: 410, endPoint x: 620, endPoint y: 418, distance: 106.3
click at [621, 418] on div "Malte 8 0 8 0 8 8 0" at bounding box center [790, 405] width 1548 height 49
drag, startPoint x: 858, startPoint y: 408, endPoint x: 729, endPoint y: 427, distance: 130.4
click at [726, 426] on div "Malte 8 0 8 0 8 8 0" at bounding box center [790, 405] width 1548 height 49
paste input "8"
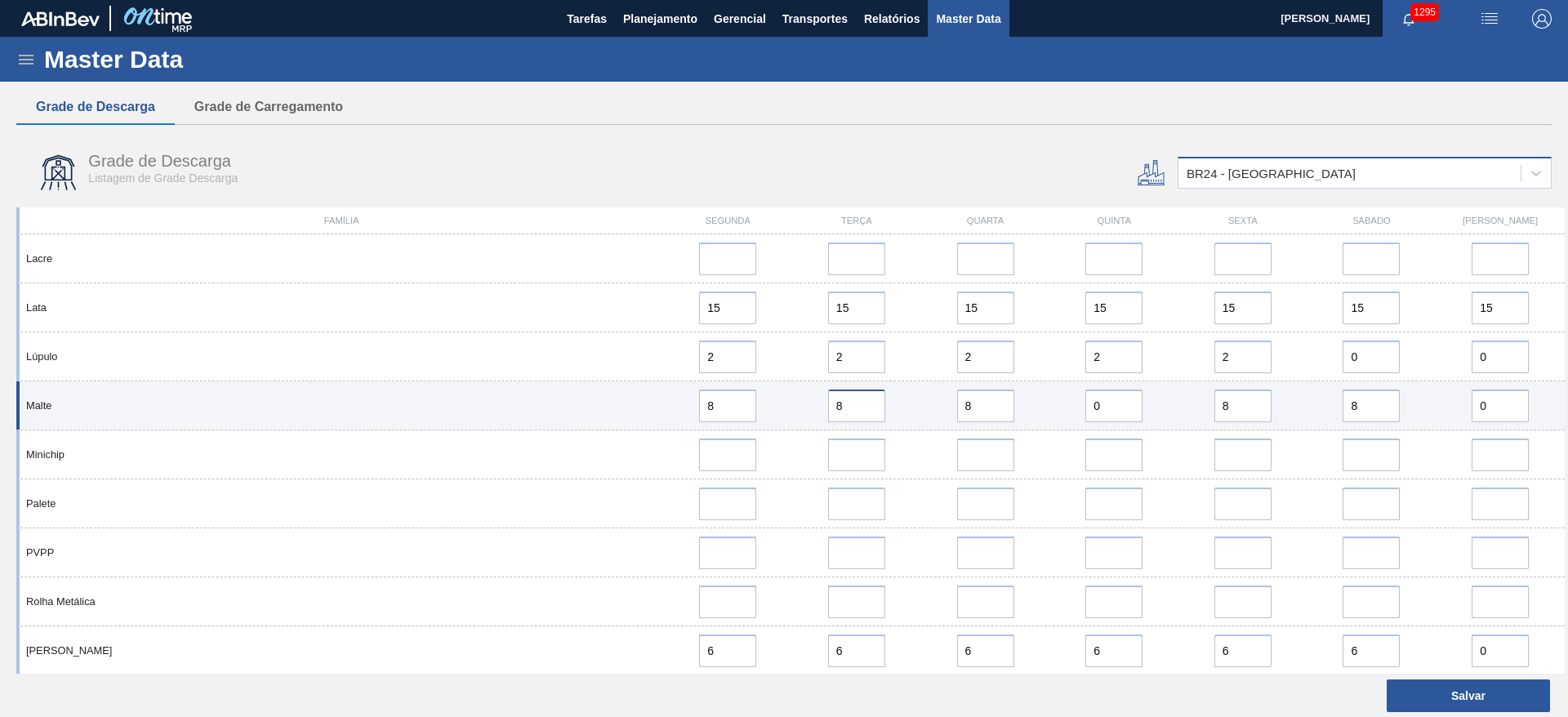
type input "8"
drag, startPoint x: 1110, startPoint y: 403, endPoint x: 975, endPoint y: 416, distance: 135.6
click at [980, 415] on div "Malte 8 8 8 0 8 8 0" at bounding box center [790, 405] width 1548 height 49
paste input "8"
type input "8"
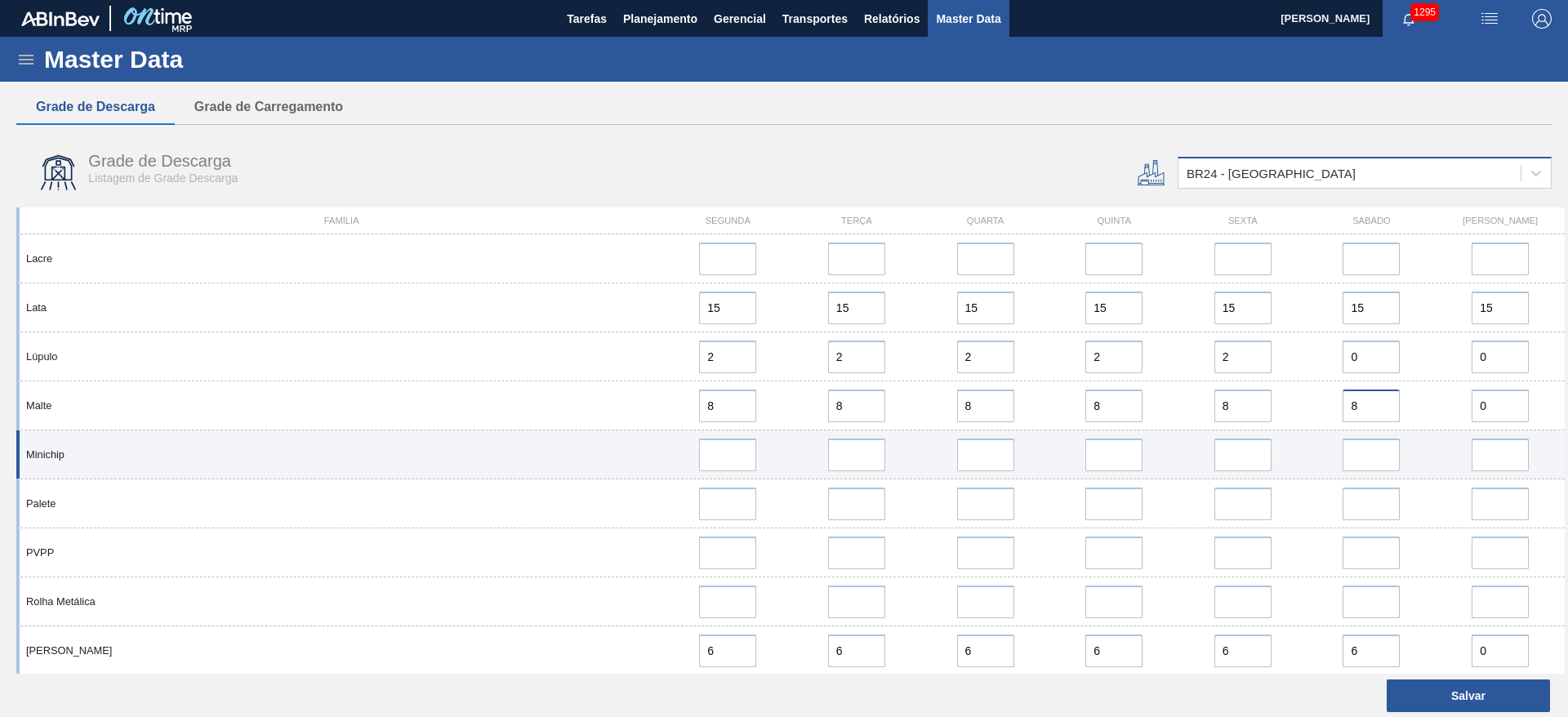
drag, startPoint x: 1372, startPoint y: 403, endPoint x: 1269, endPoint y: 430, distance: 106.5
click at [1270, 430] on div "Ácido Fosfórico 1 1 1 1 1 0 0 Arroz Caixa Cartão 1 1 1 1 1 0 0 Caixa Papelão 1 …" at bounding box center [790, 38] width 1548 height 1568
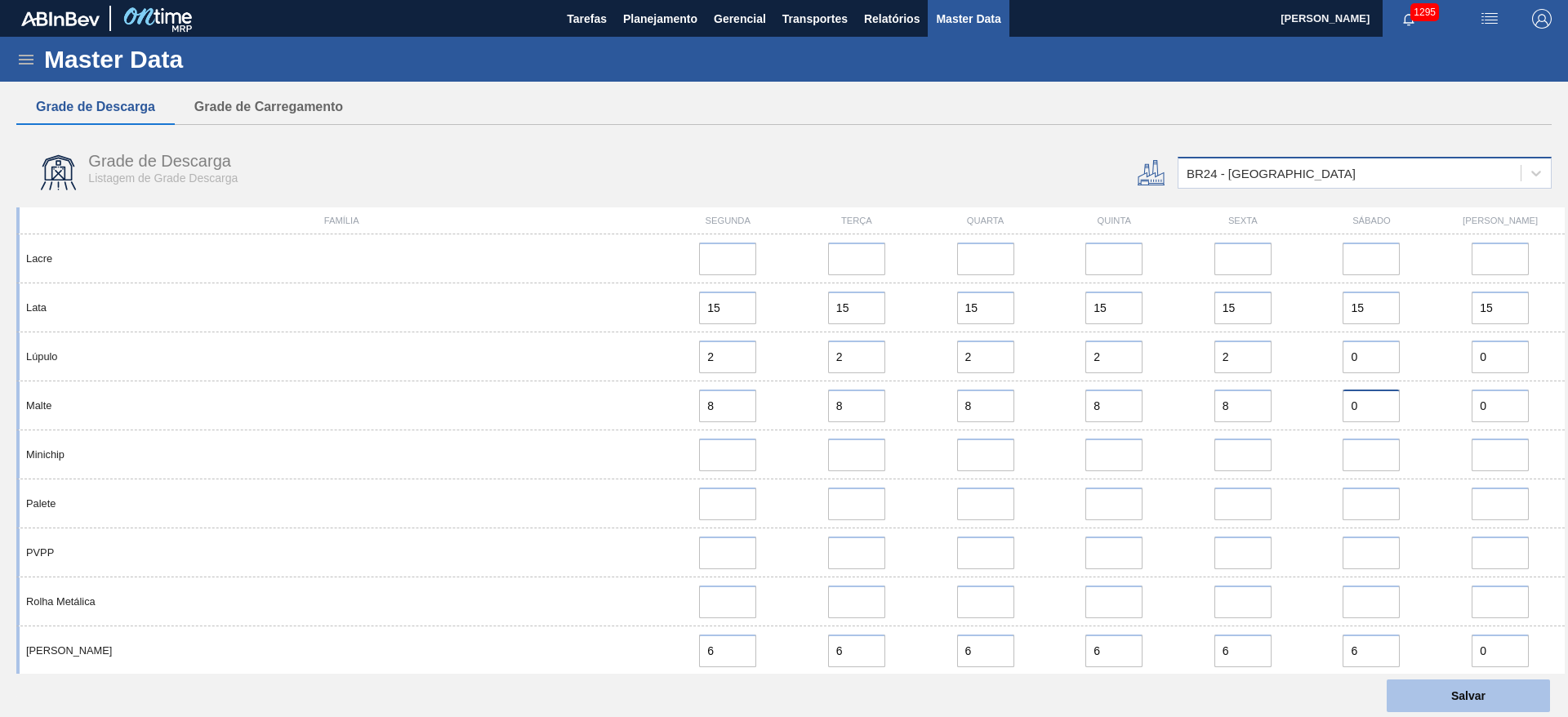
type input "0"
click at [1475, 695] on button "Salvar" at bounding box center [1468, 696] width 163 height 33
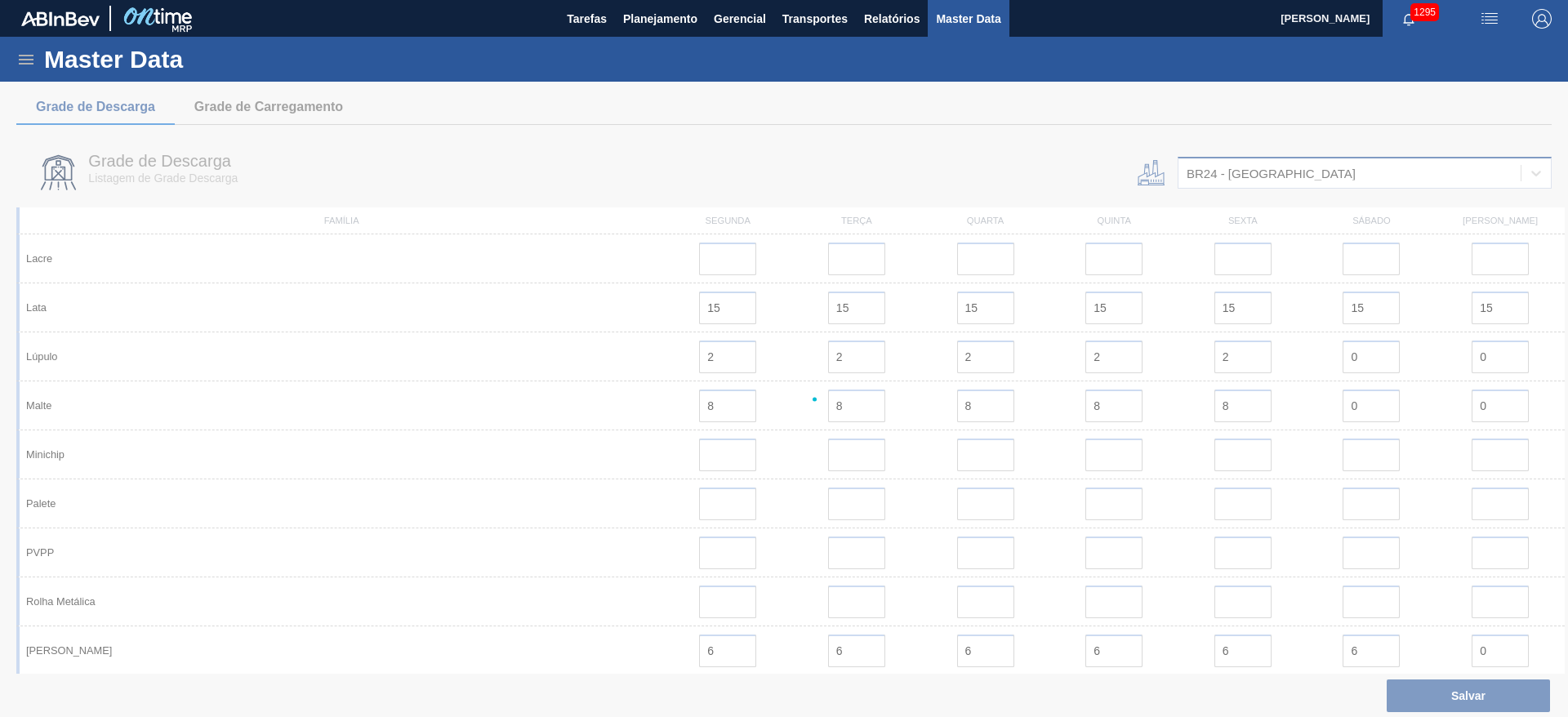
scroll to position [0, 0]
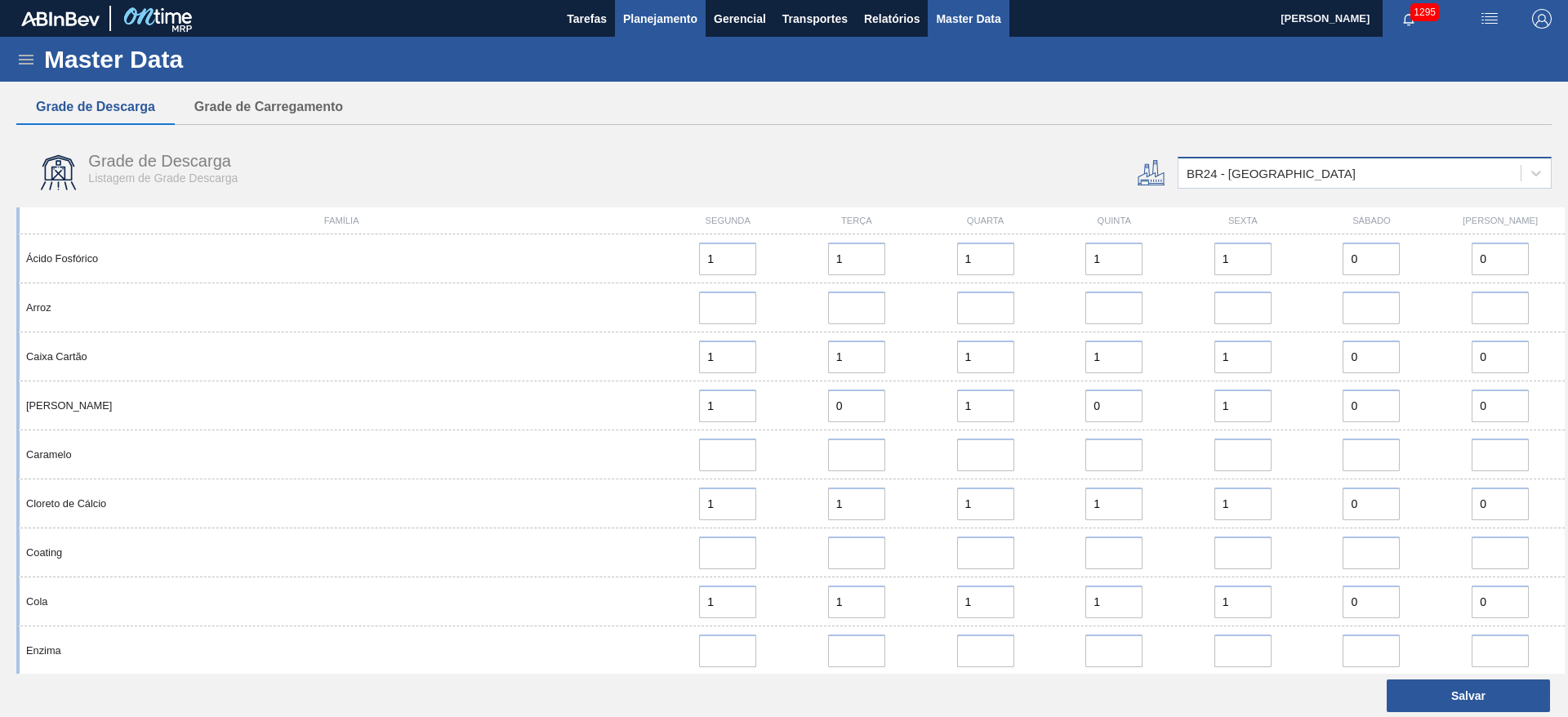
click at [665, 11] on span "Planejamento" at bounding box center [659, 18] width 74 height 19
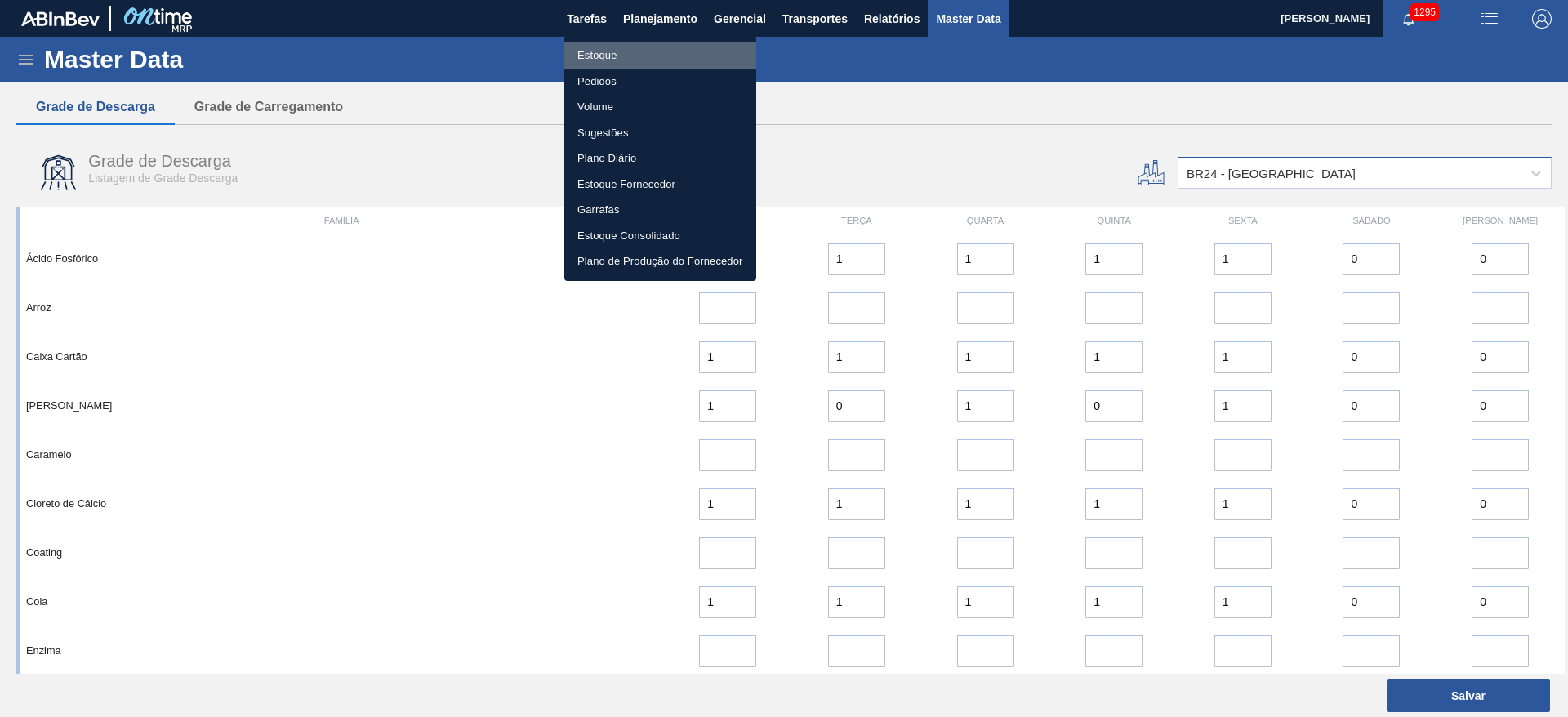
click at [605, 60] on li "Estoque" at bounding box center [660, 55] width 192 height 27
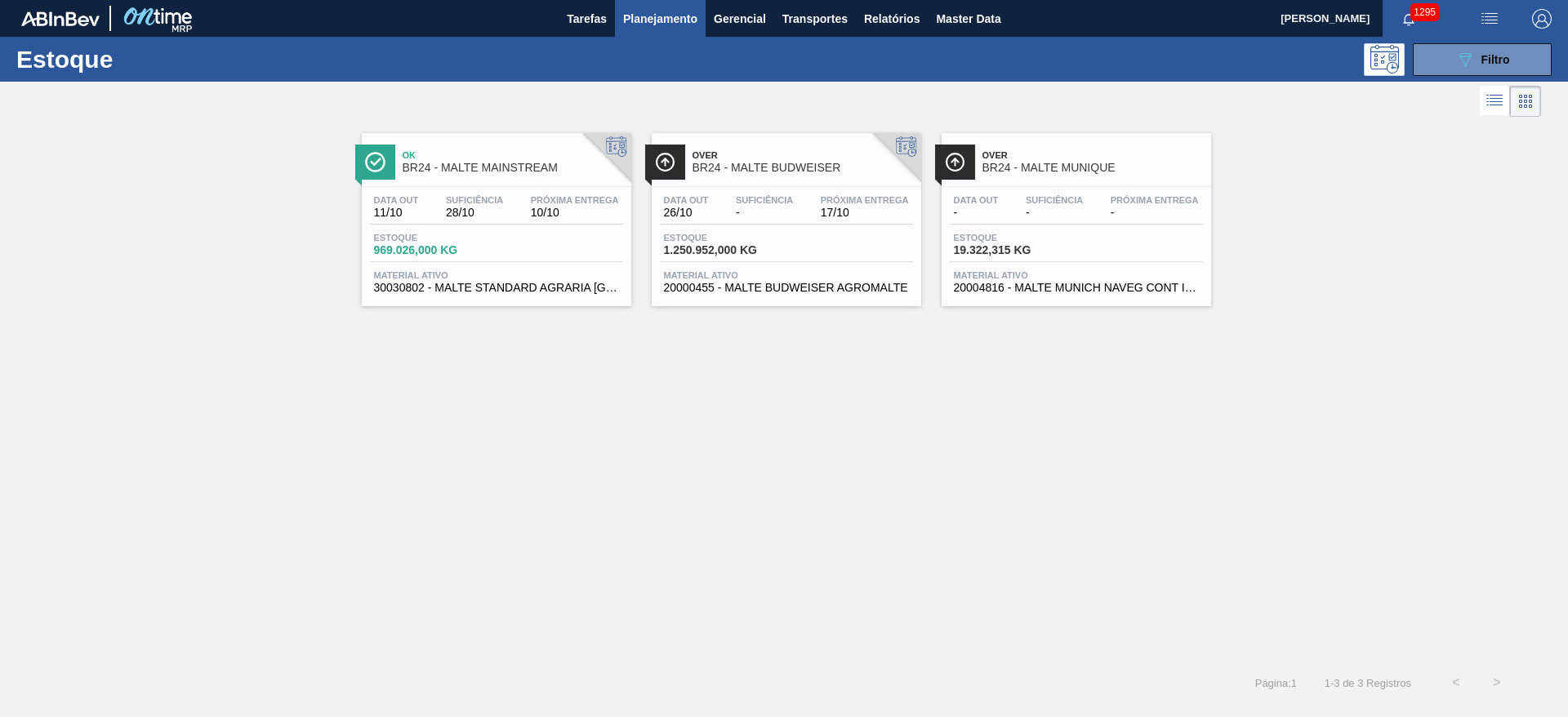
click at [485, 233] on span "Estoque" at bounding box center [430, 237] width 114 height 10
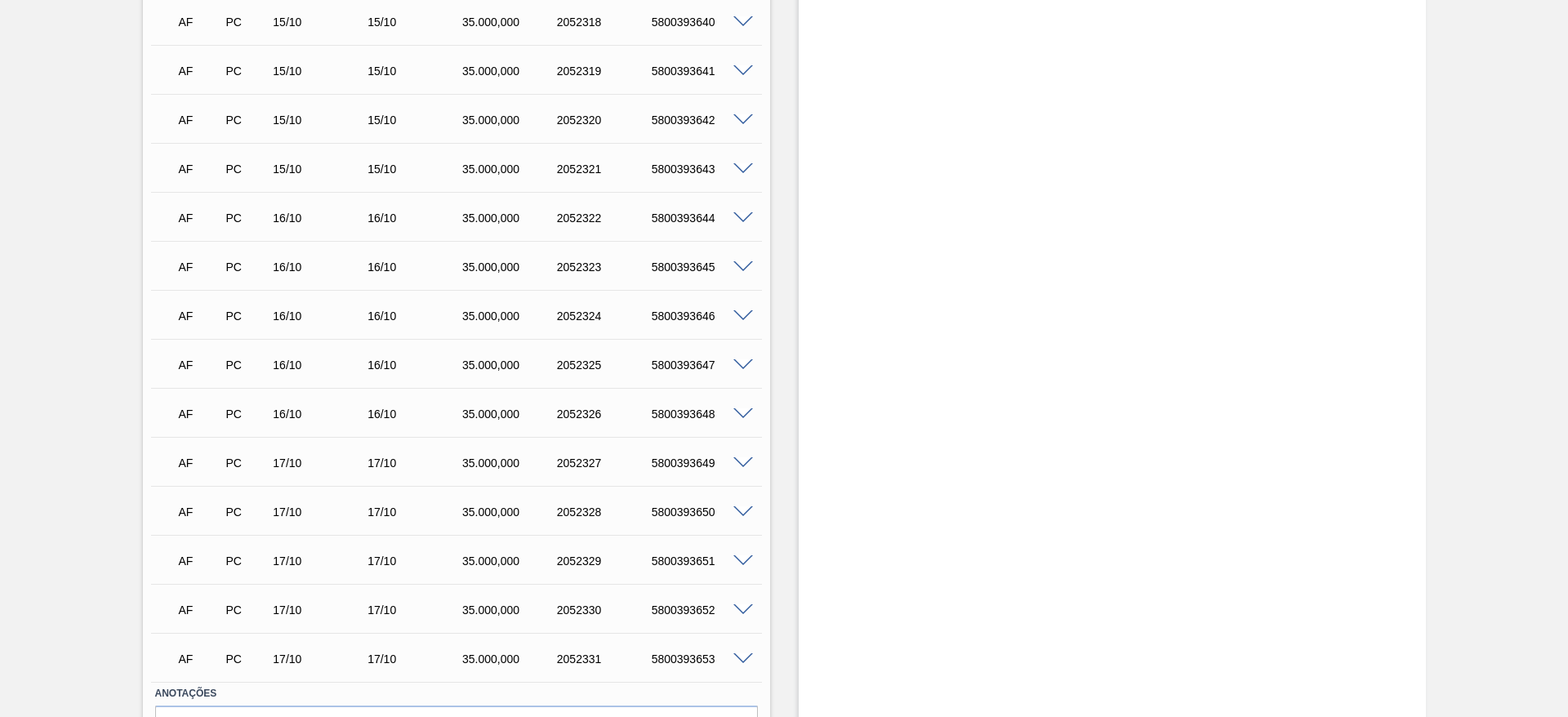
scroll to position [1857, 0]
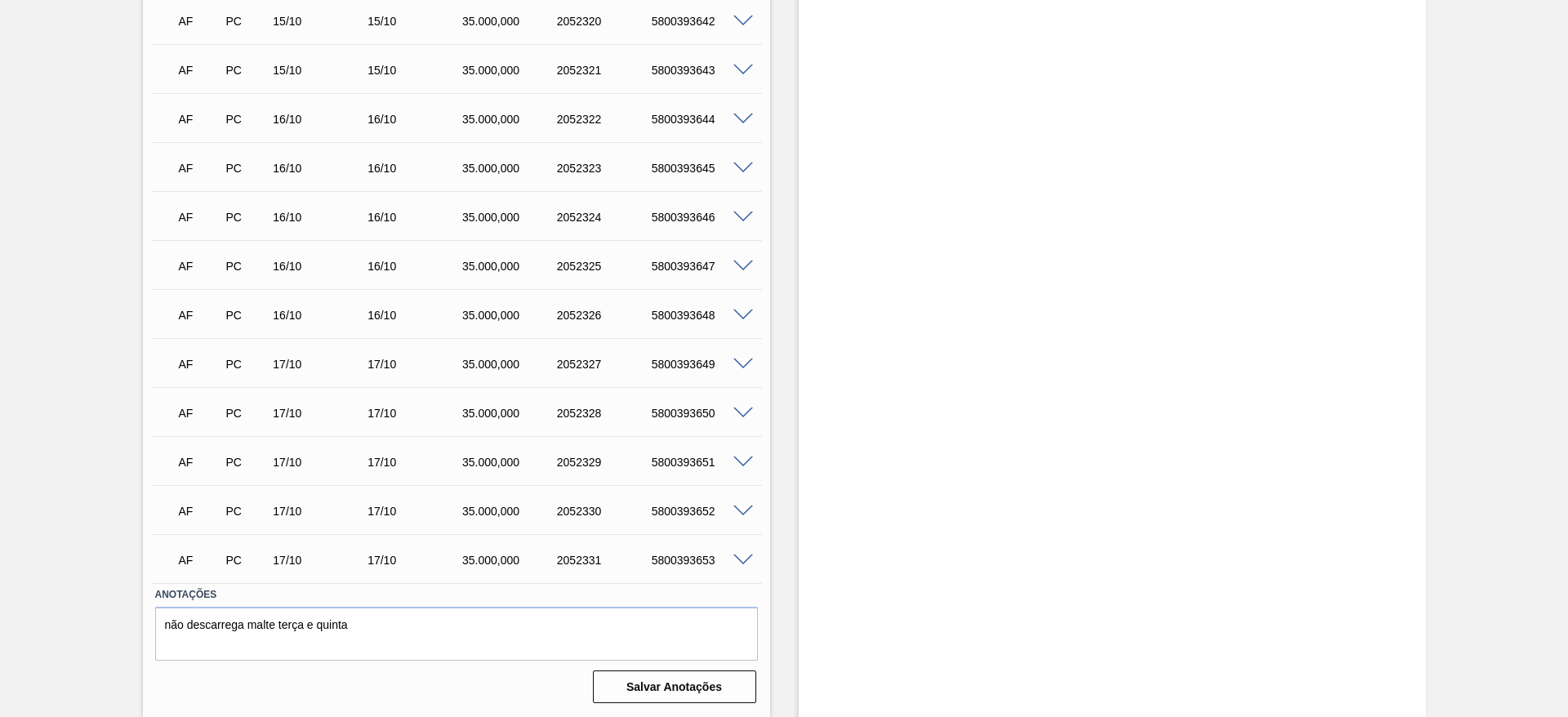
click at [743, 557] on span at bounding box center [743, 559] width 19 height 12
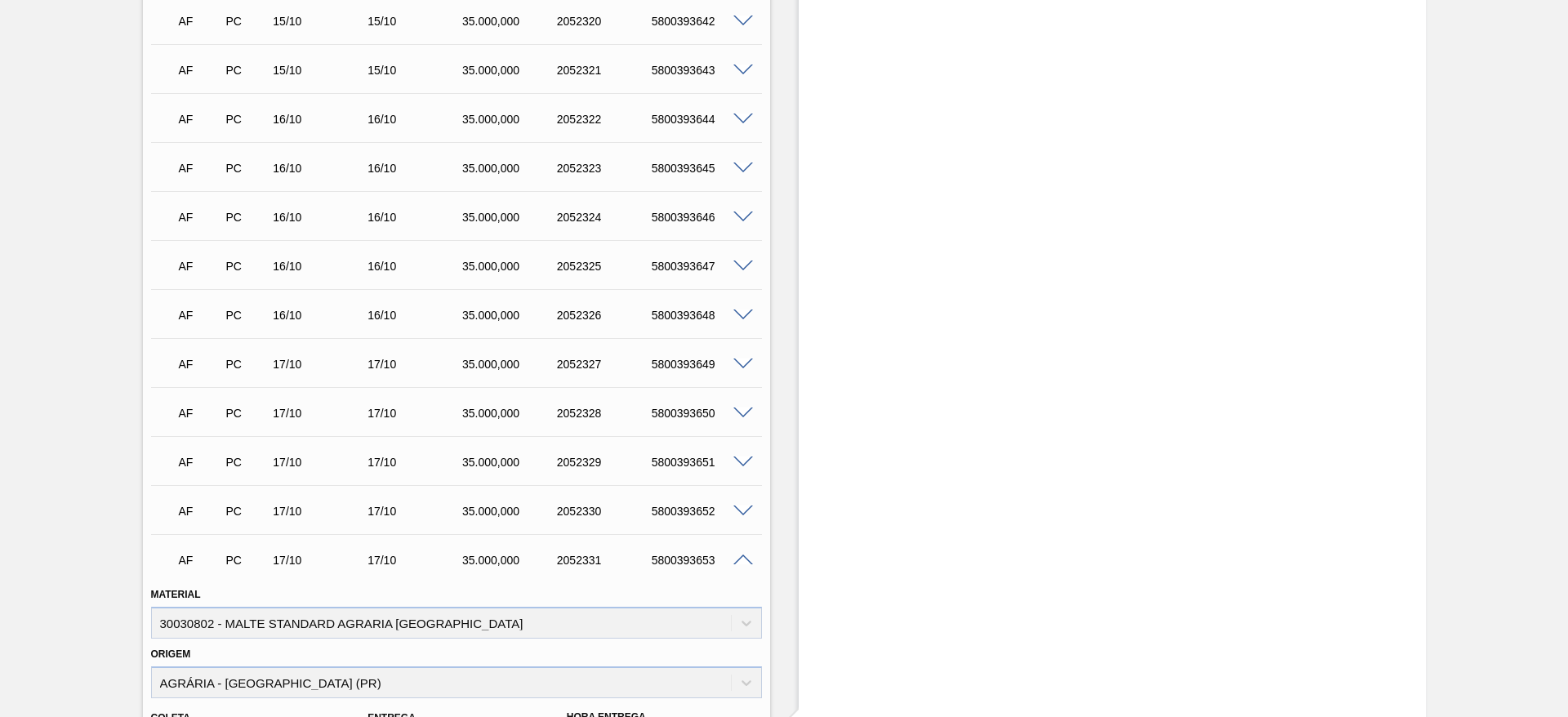
scroll to position [2254, 0]
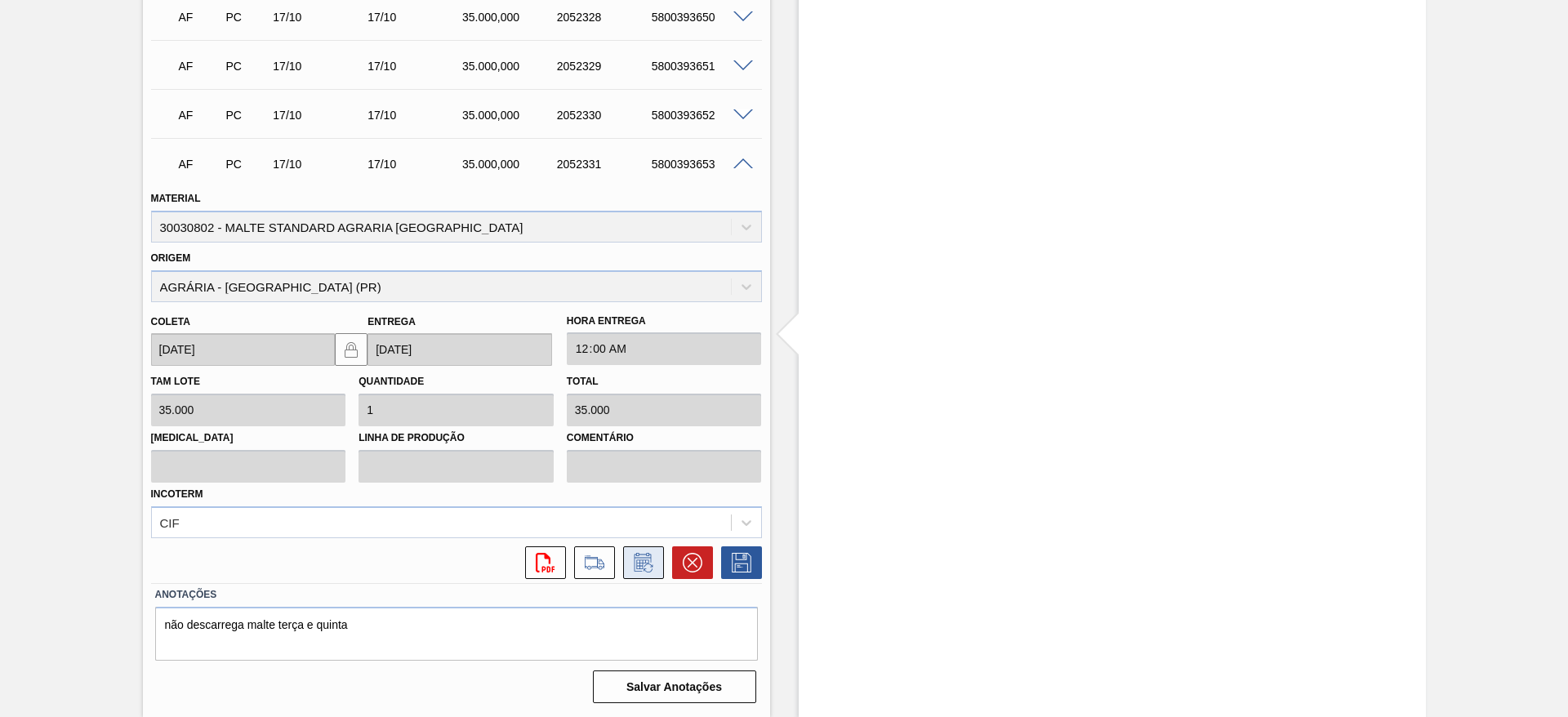
click at [648, 556] on icon at bounding box center [643, 562] width 27 height 19
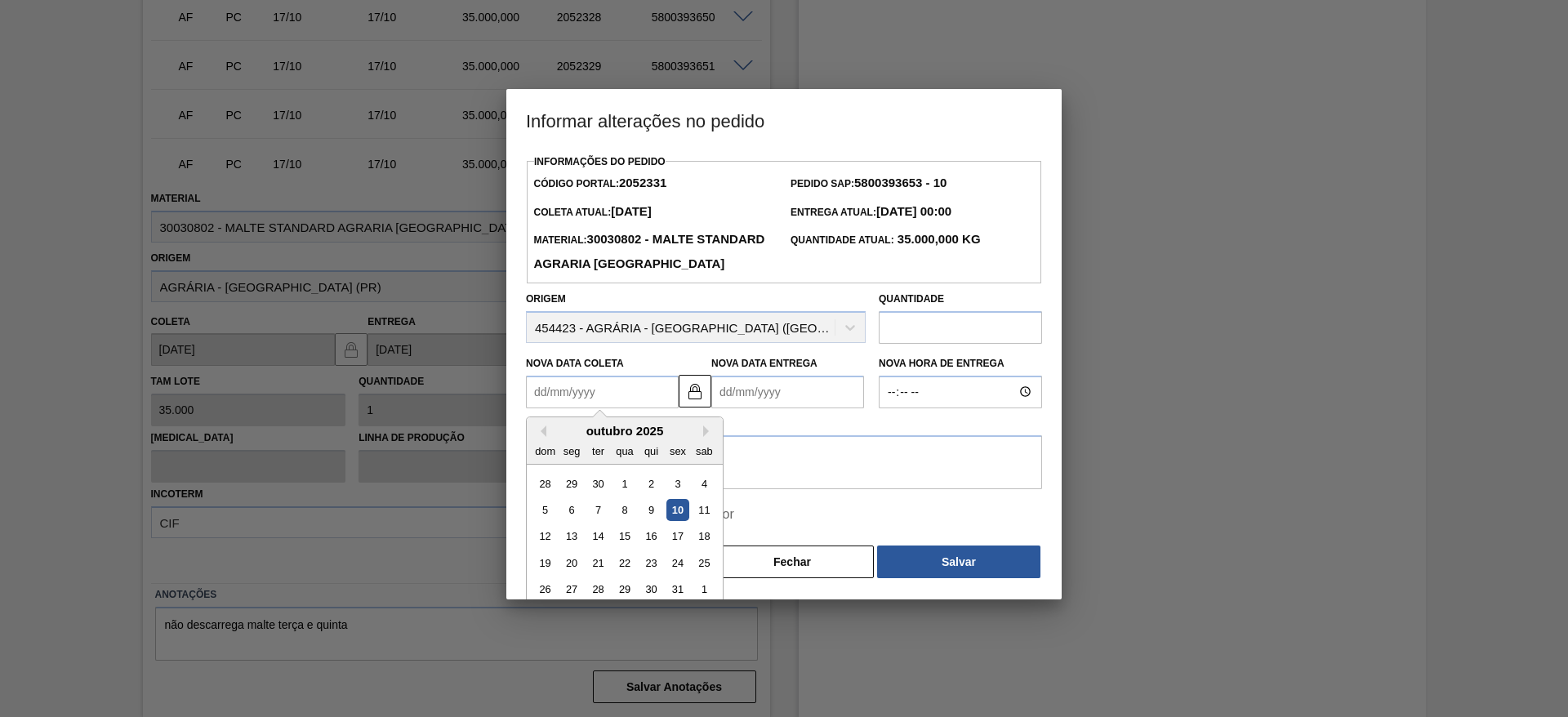
click at [541, 408] on Coleta2052331 "Nova Data Coleta" at bounding box center [602, 392] width 153 height 33
click at [648, 547] on div "16" at bounding box center [651, 536] width 22 height 22
type Coleta2052331 "16/10/2025"
type Entrega2052331 "16/10/2025"
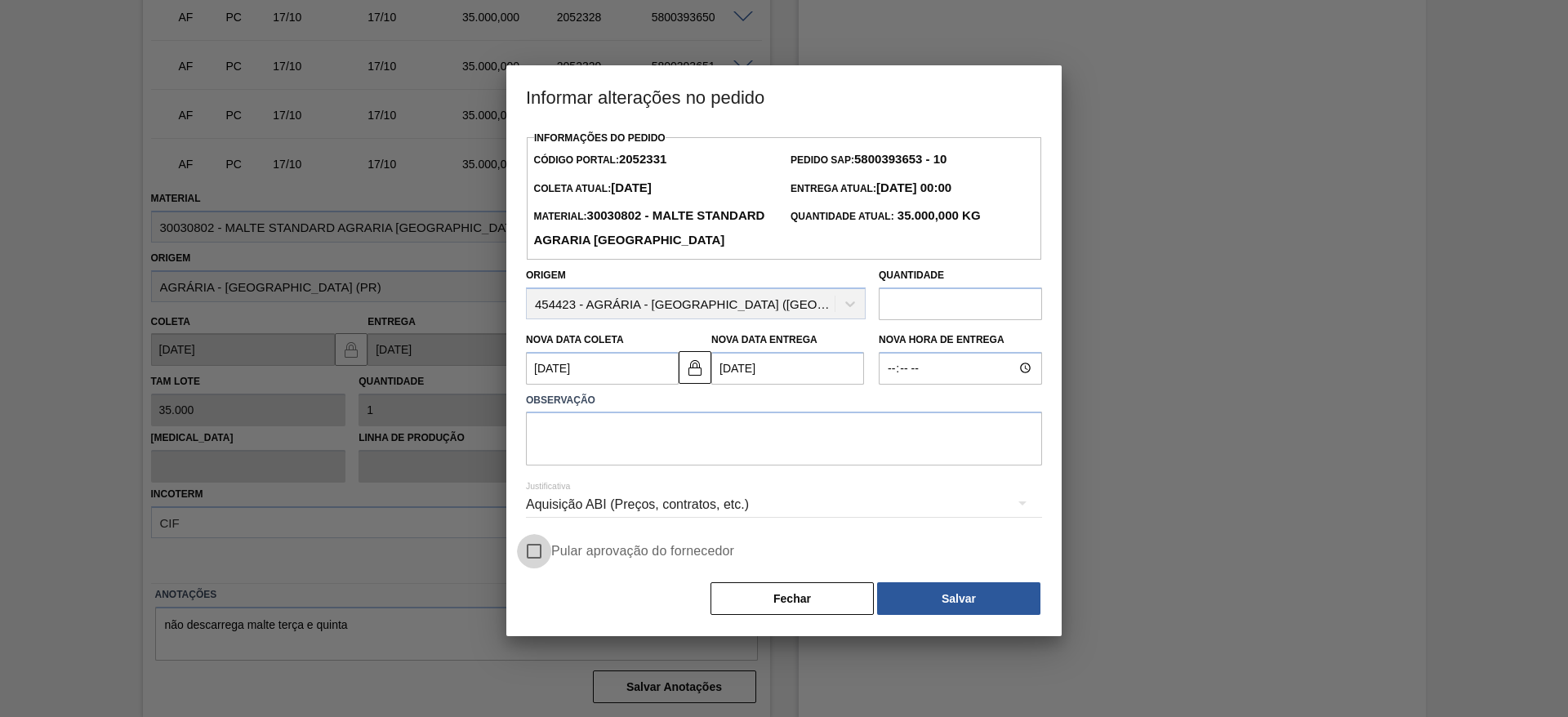
drag, startPoint x: 532, startPoint y: 576, endPoint x: 571, endPoint y: 493, distance: 91.7
click at [537, 568] on input "Pular aprovação do fornecedor" at bounding box center [533, 550] width 34 height 34
checkbox input "true"
click at [596, 451] on textarea at bounding box center [783, 438] width 516 height 54
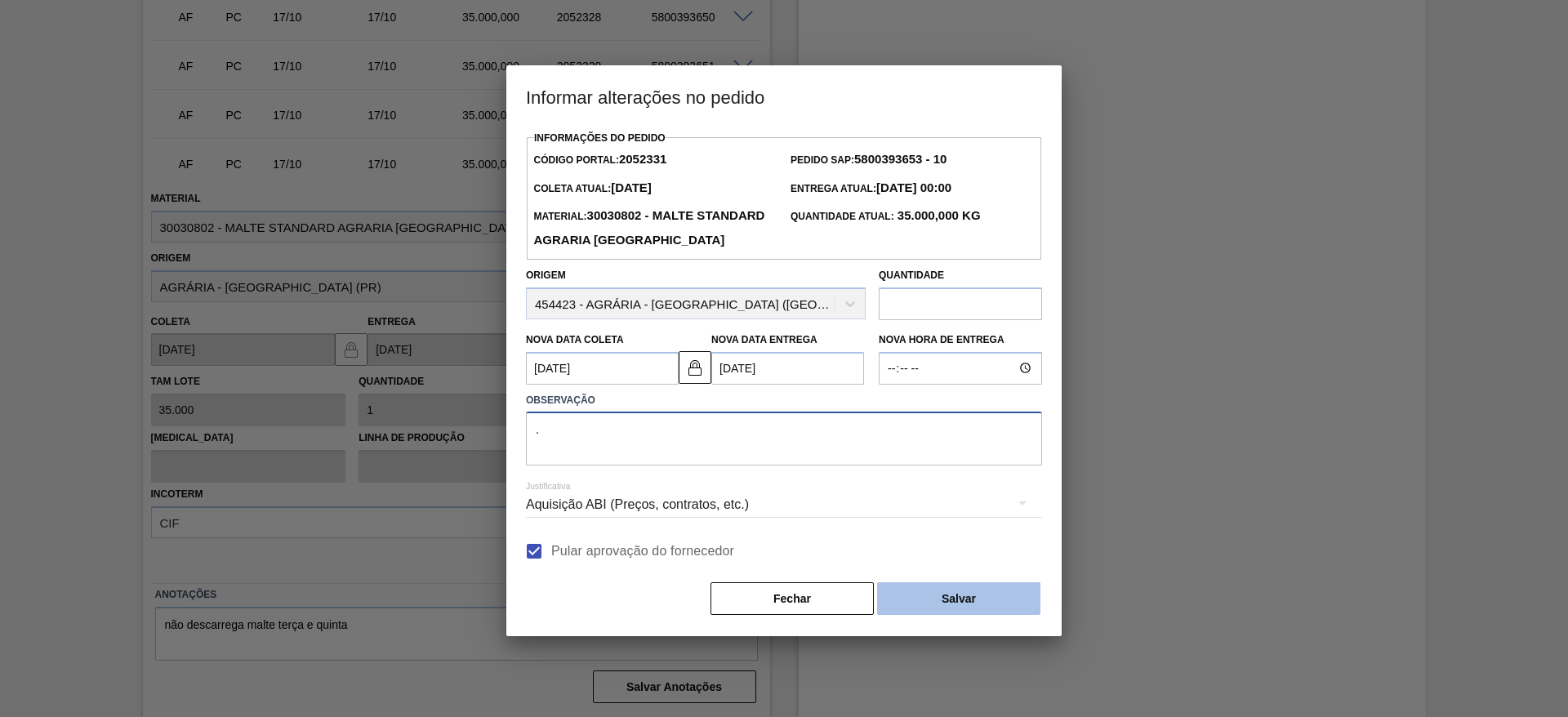
type textarea "."
click at [931, 614] on button "Salvar" at bounding box center [958, 599] width 163 height 33
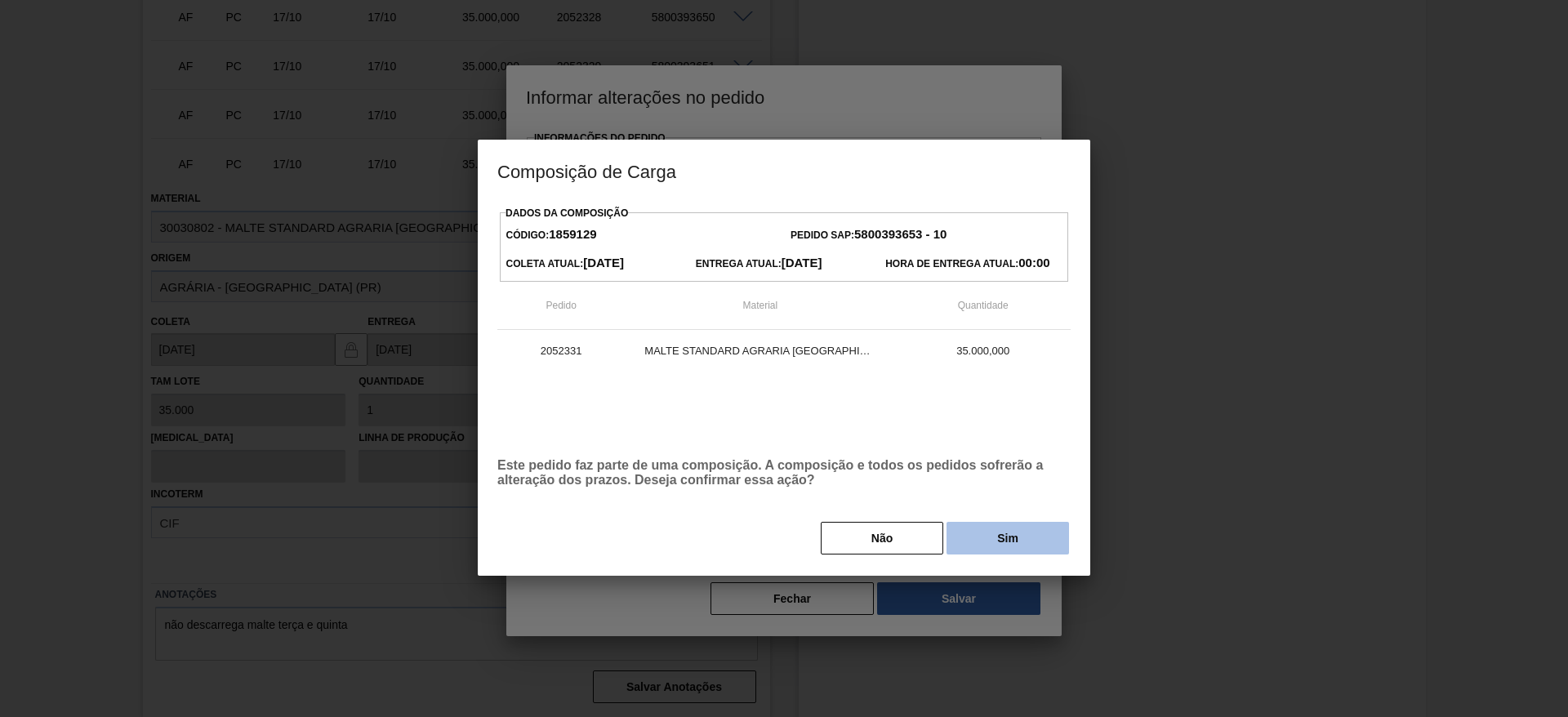
click at [997, 536] on button "Sim" at bounding box center [1007, 538] width 123 height 33
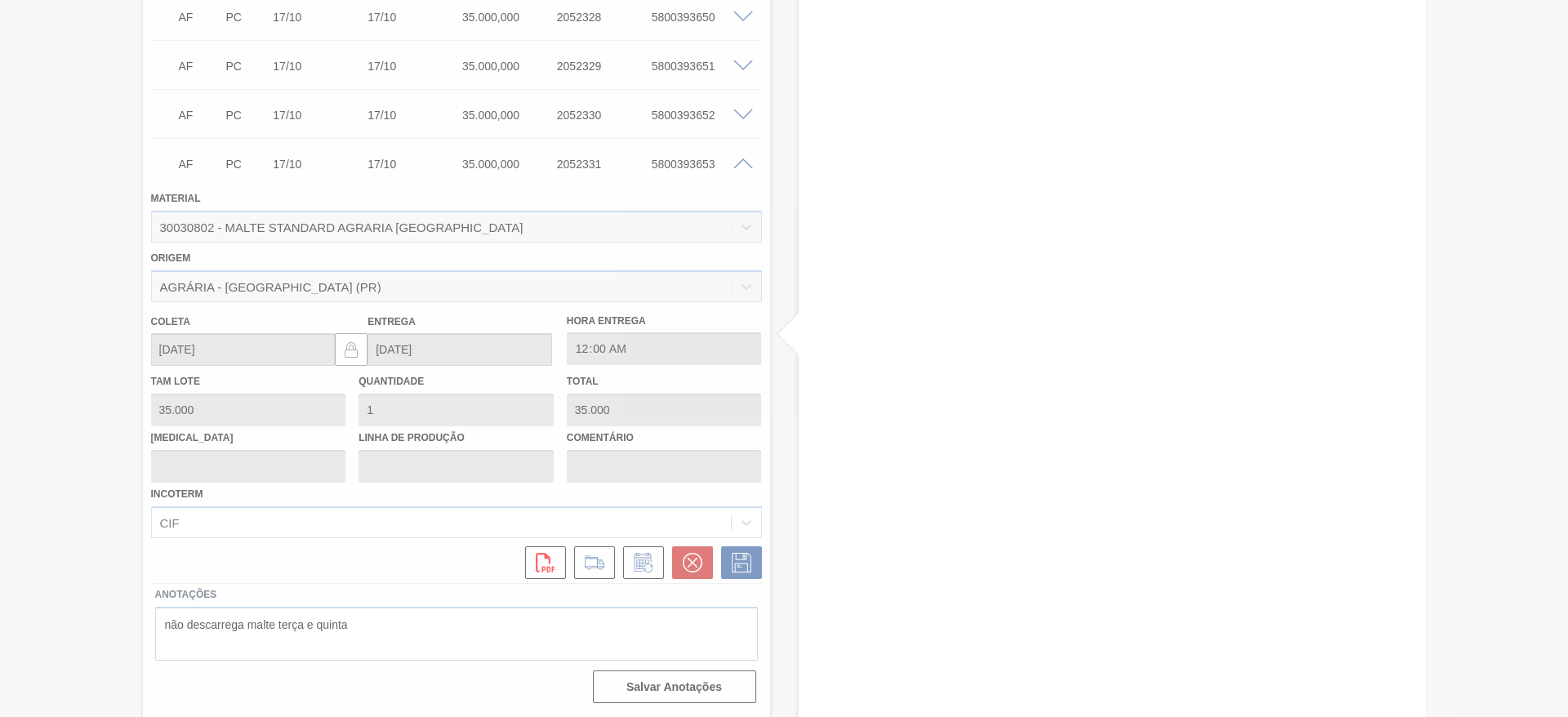
type input "."
type input "16/10/2025"
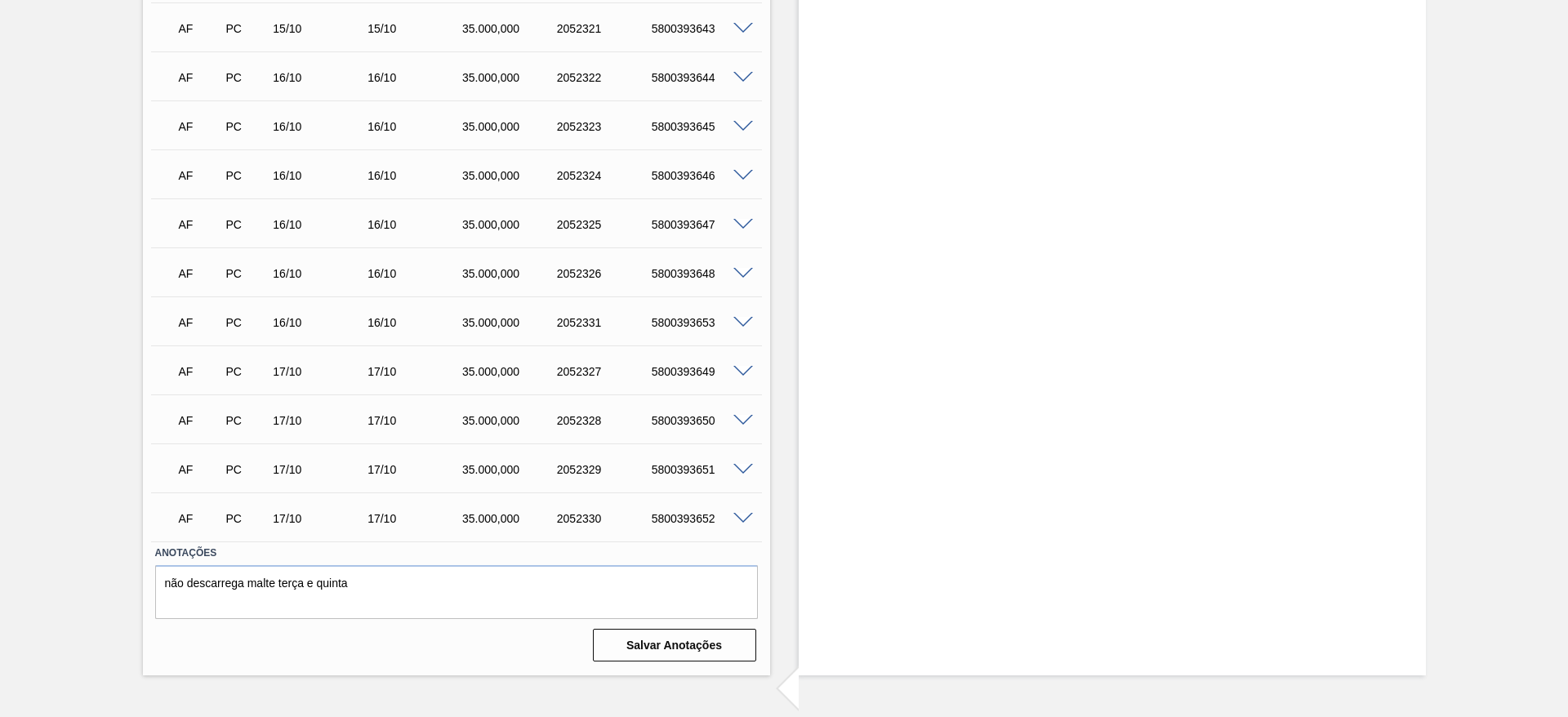
scroll to position [2095, 0]
click at [745, 516] on span at bounding box center [743, 518] width 19 height 12
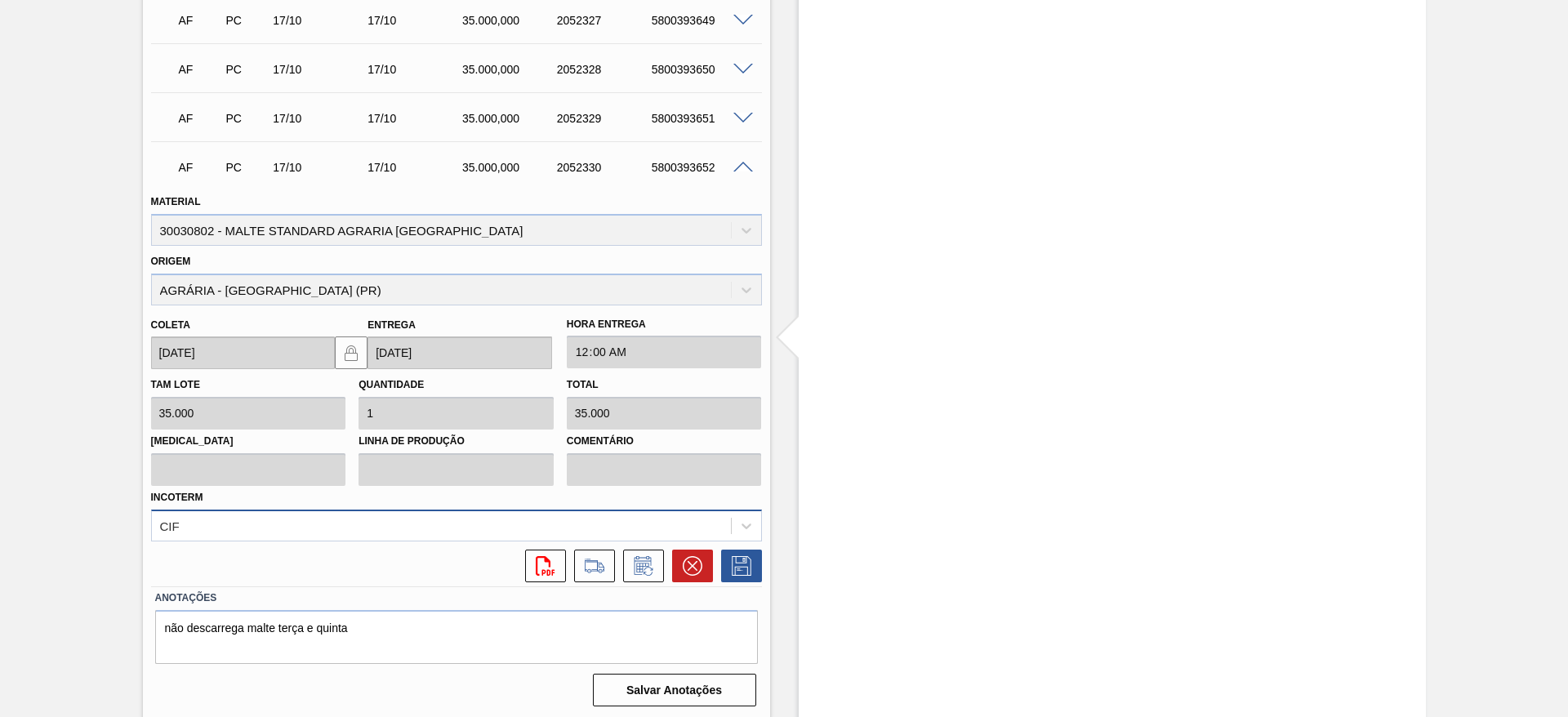
scroll to position [2449, 0]
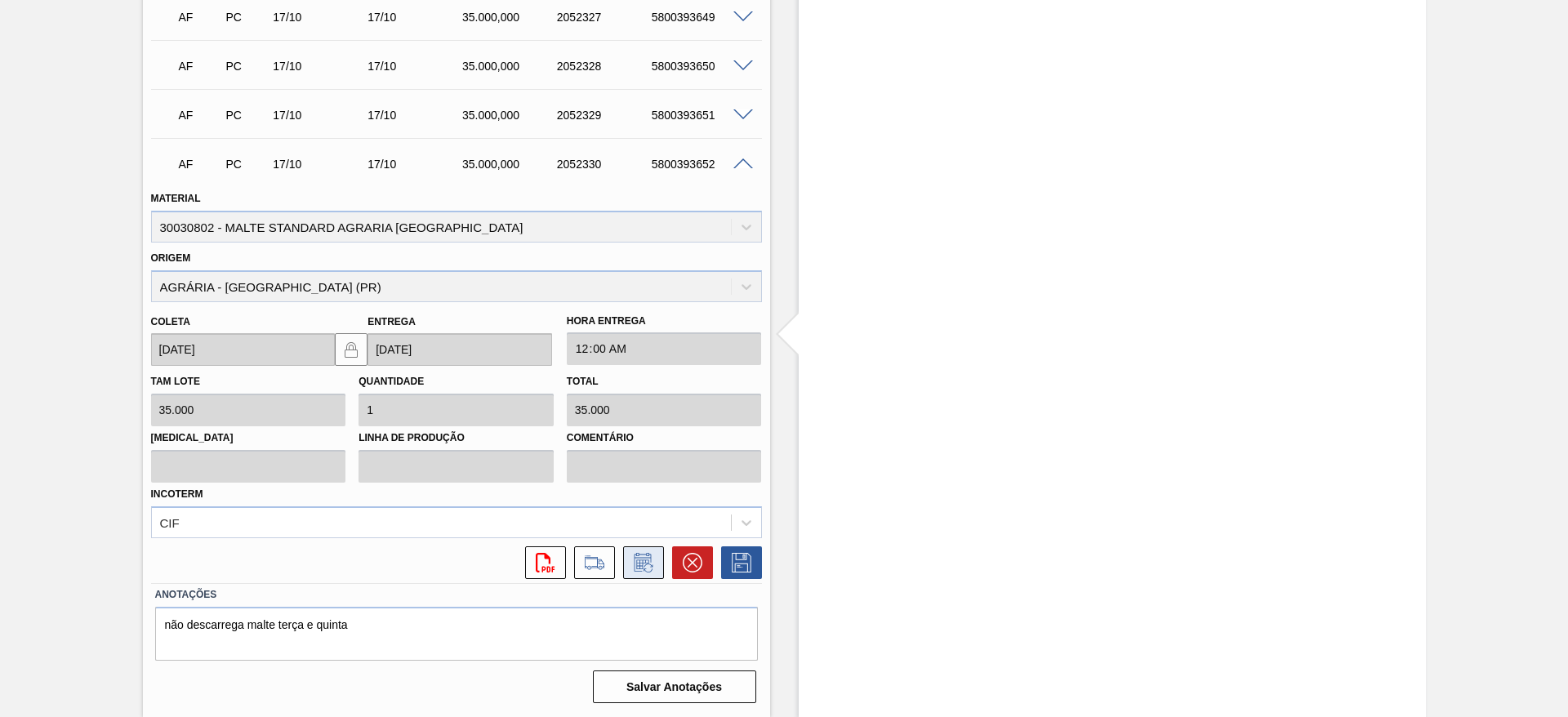
click at [643, 570] on icon at bounding box center [648, 568] width 9 height 9
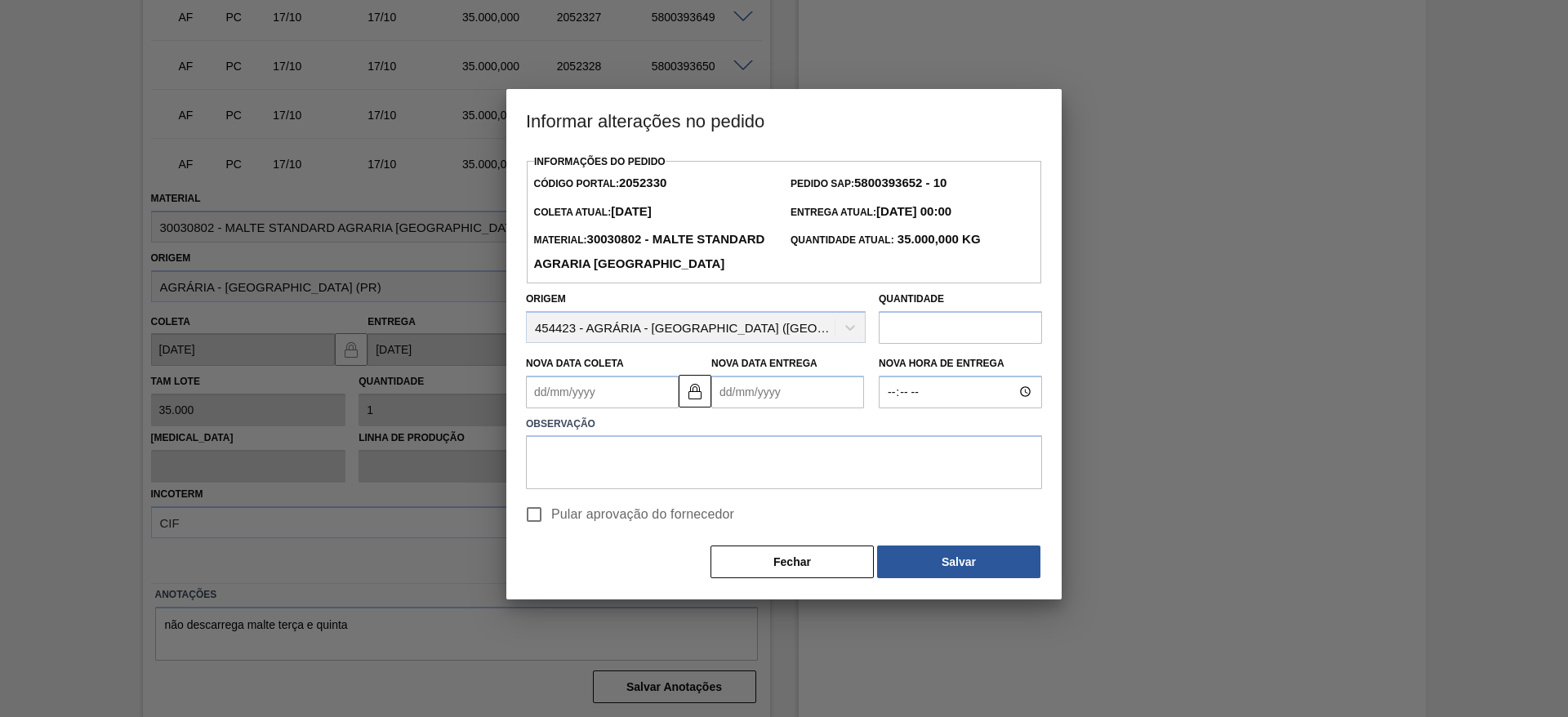
click at [547, 408] on Coleta2052330 "Nova Data Coleta" at bounding box center [602, 392] width 153 height 33
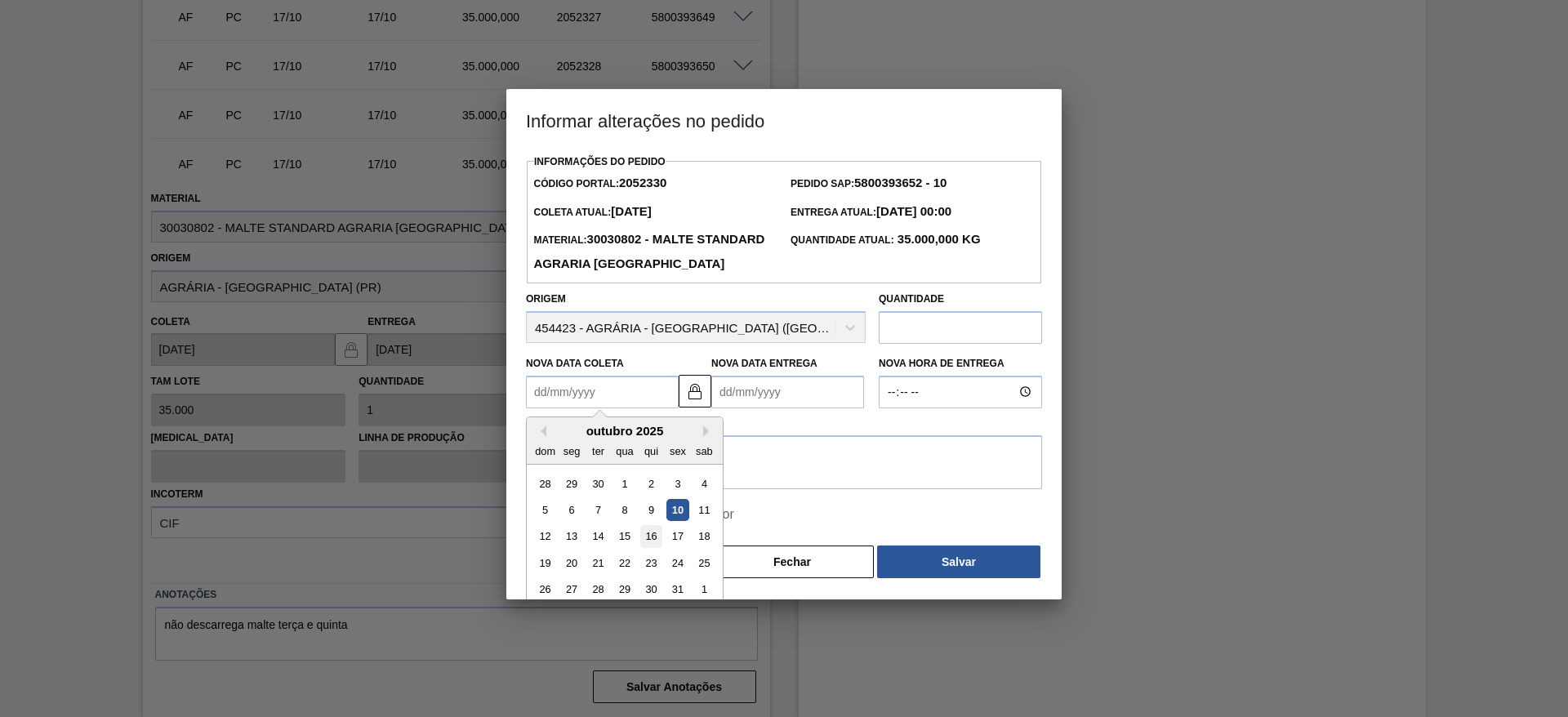
click at [656, 547] on div "16" at bounding box center [651, 536] width 22 height 22
type Coleta2052330 "16/10/2025"
type Entrega2052330 "16/10/2025"
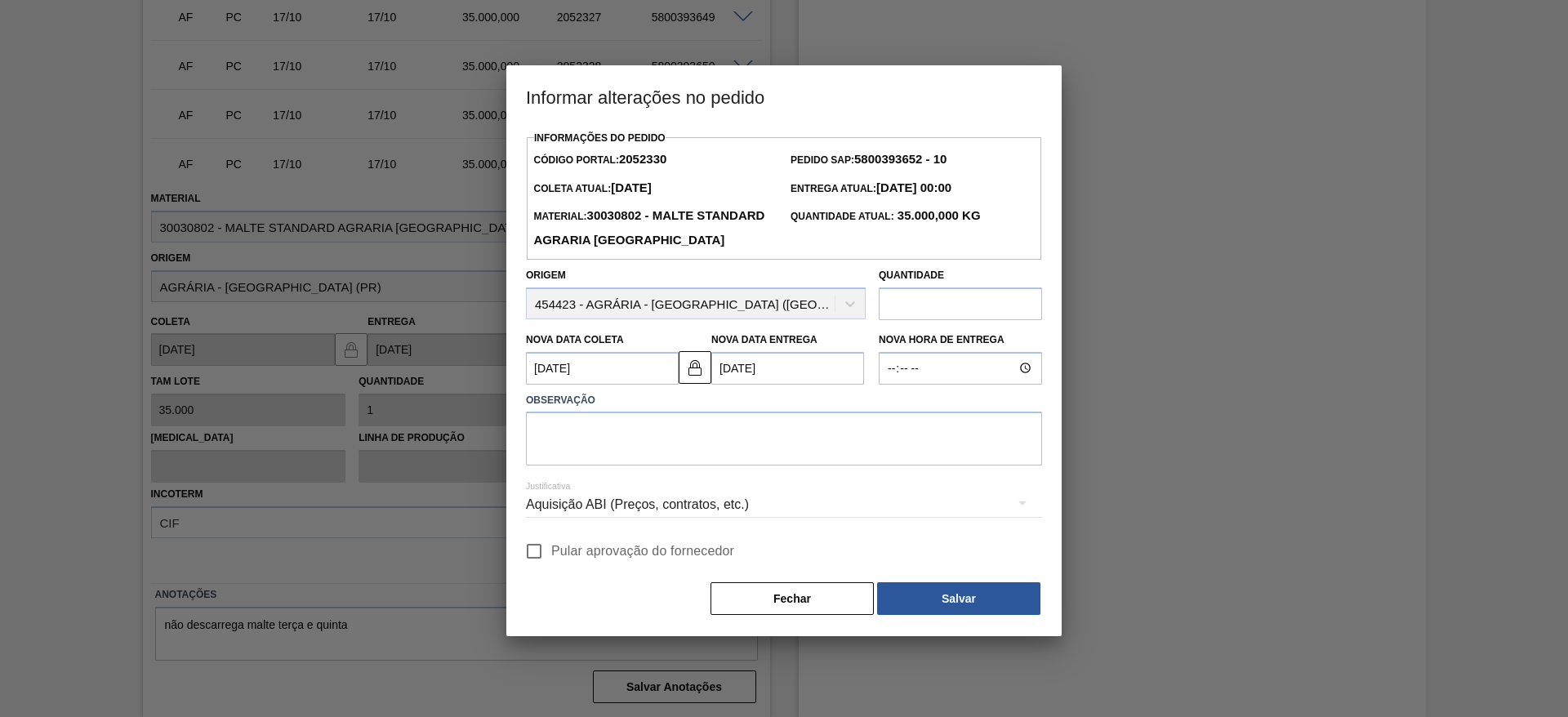
drag, startPoint x: 537, startPoint y: 576, endPoint x: 538, endPoint y: 530, distance: 46.0
click at [538, 568] on input "Pular aprovação do fornecedor" at bounding box center [533, 550] width 34 height 34
checkbox input "true"
click at [570, 465] on textarea at bounding box center [783, 438] width 516 height 54
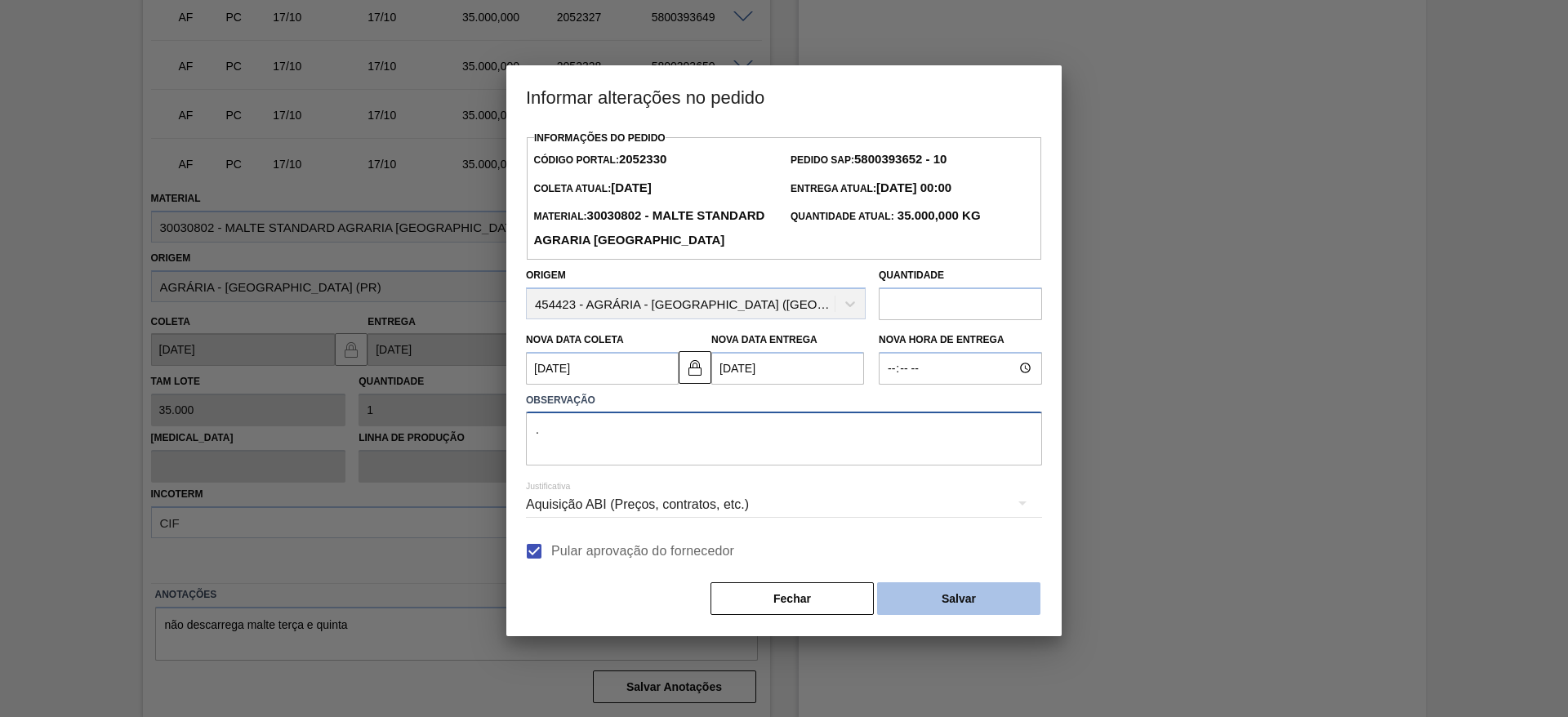
type textarea "."
click at [950, 614] on button "Salvar" at bounding box center [958, 599] width 163 height 33
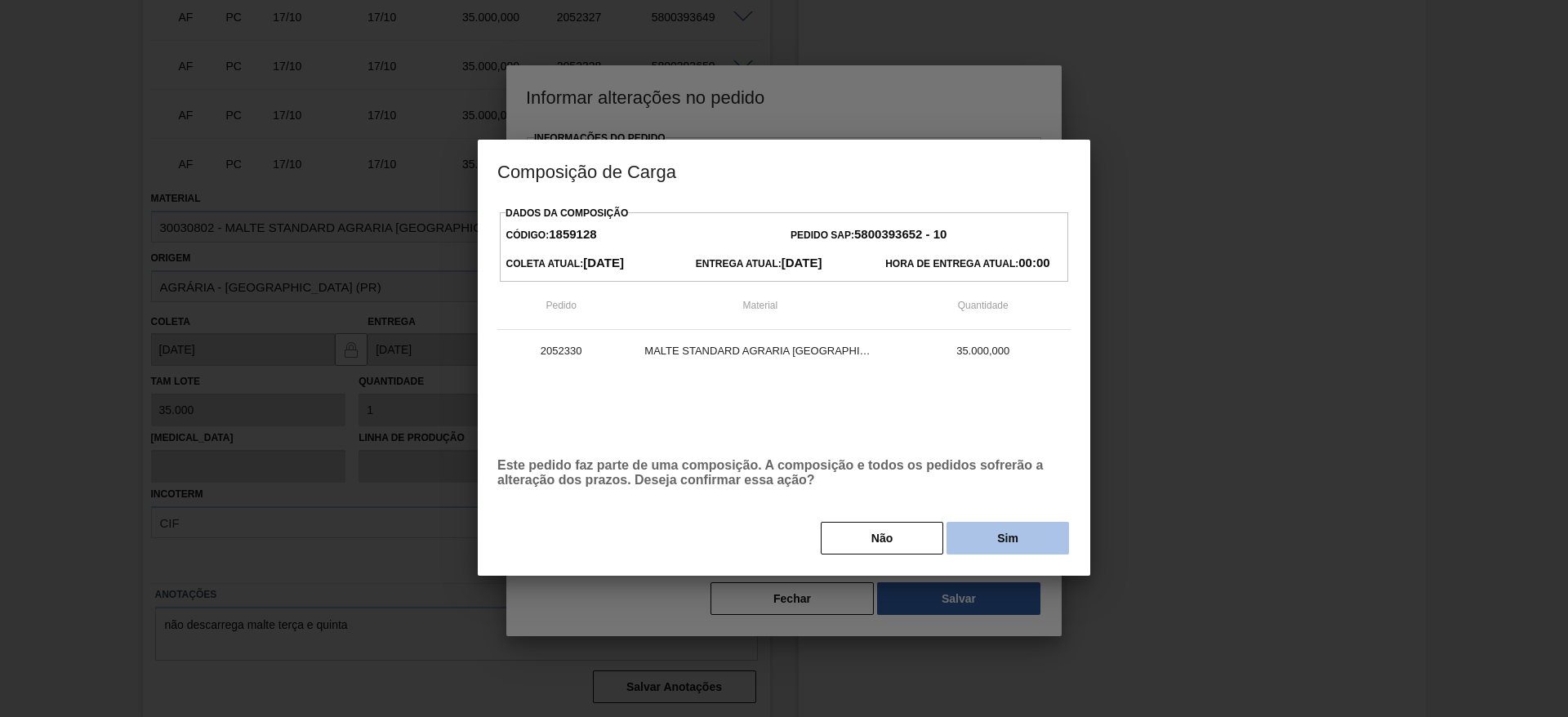
click at [1018, 539] on button "Sim" at bounding box center [1007, 538] width 123 height 33
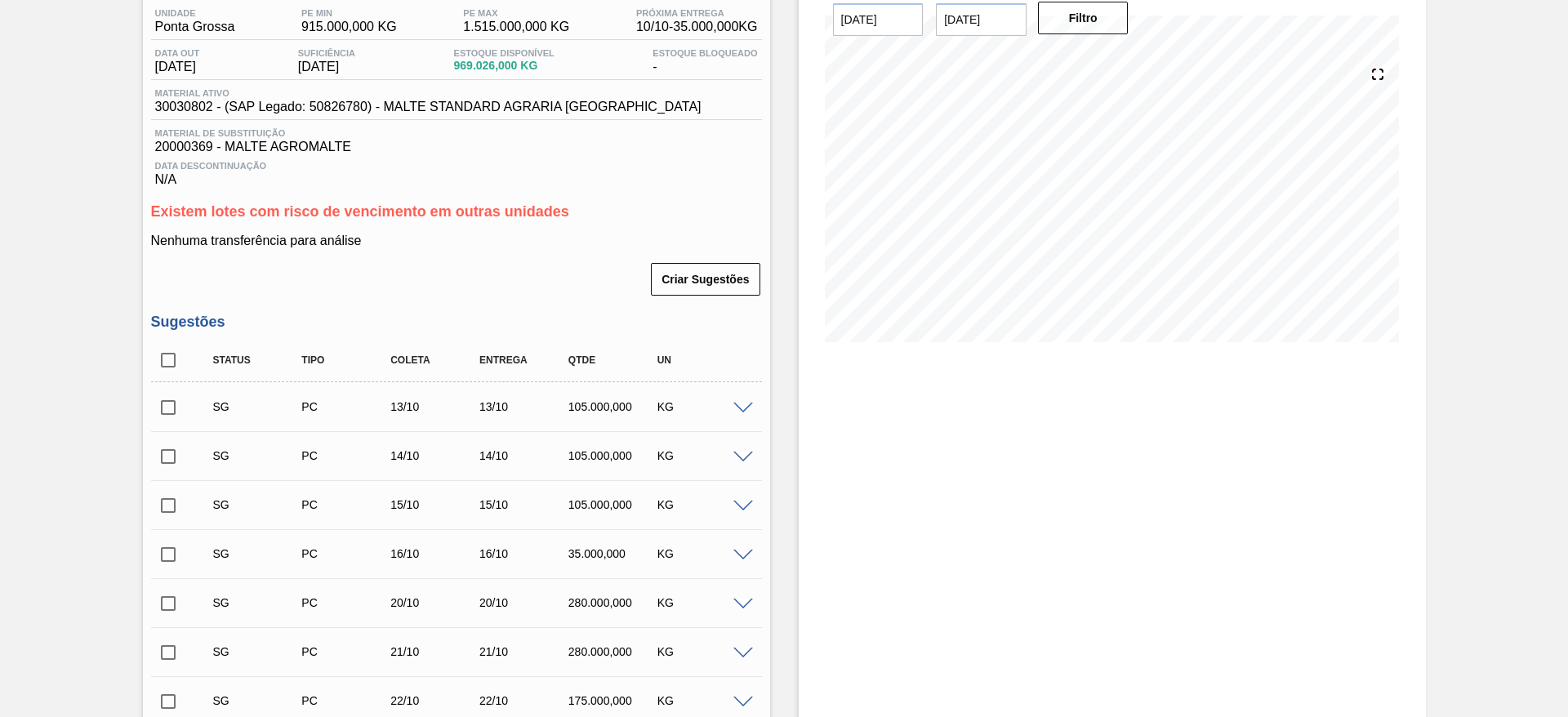
scroll to position [0, 0]
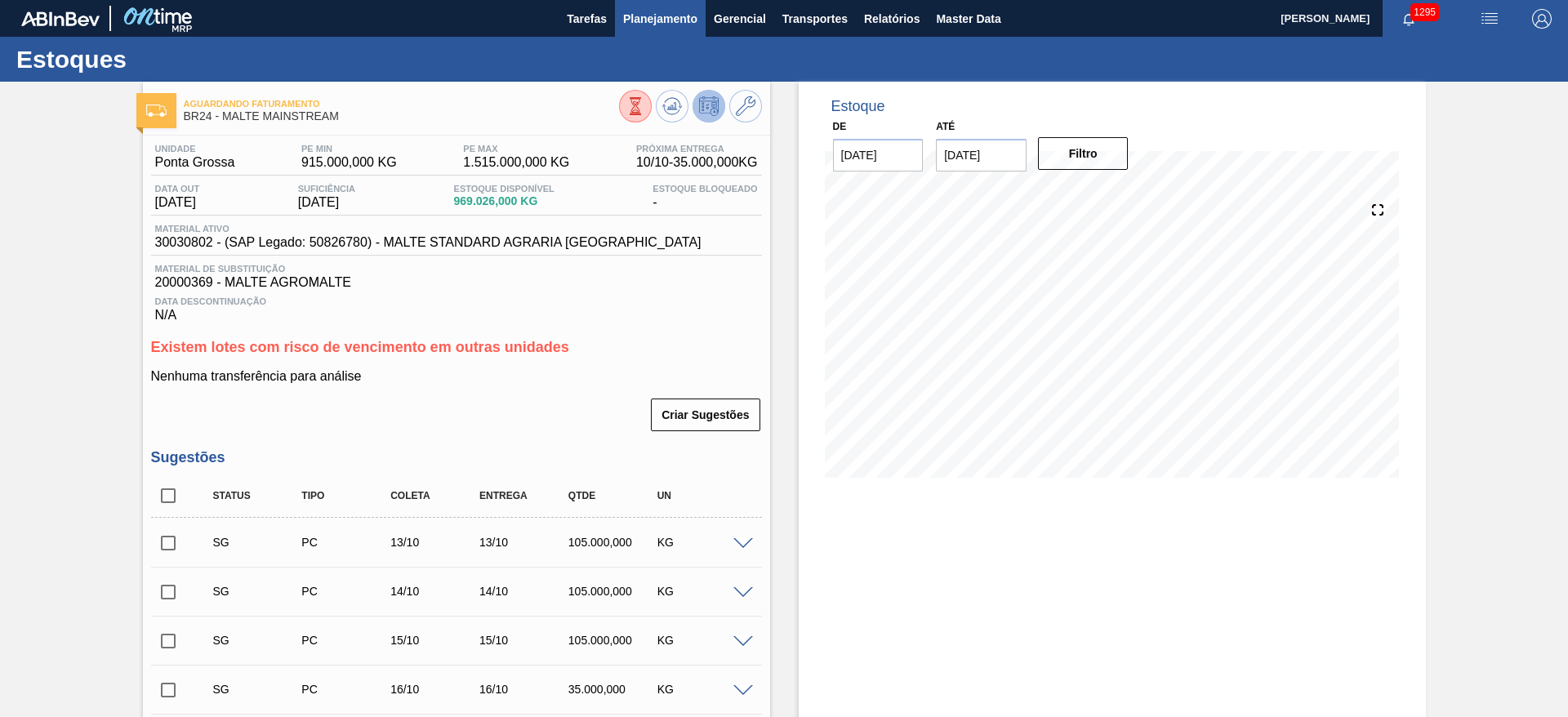
click at [652, 16] on span "Planejamento" at bounding box center [659, 18] width 74 height 19
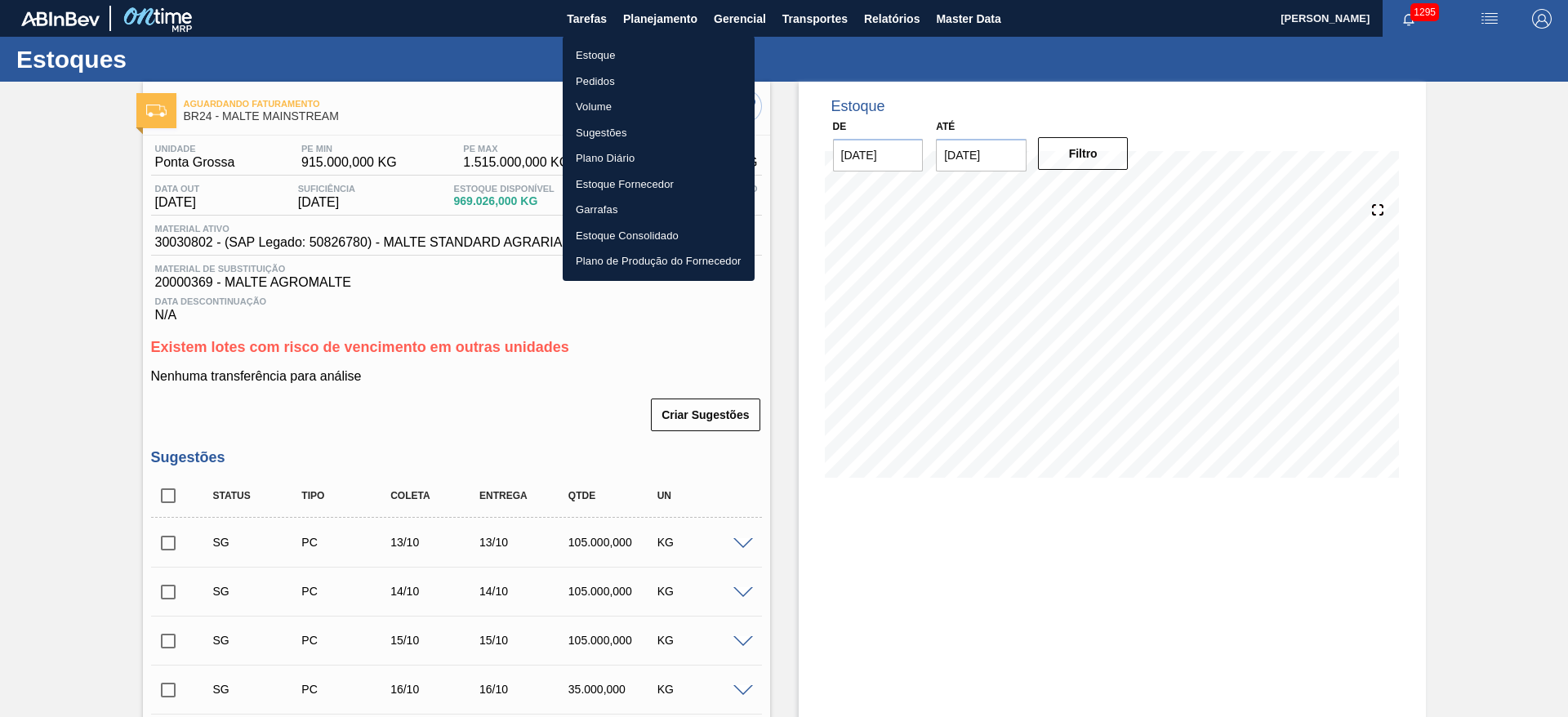
click at [598, 58] on li "Estoque" at bounding box center [659, 55] width 192 height 27
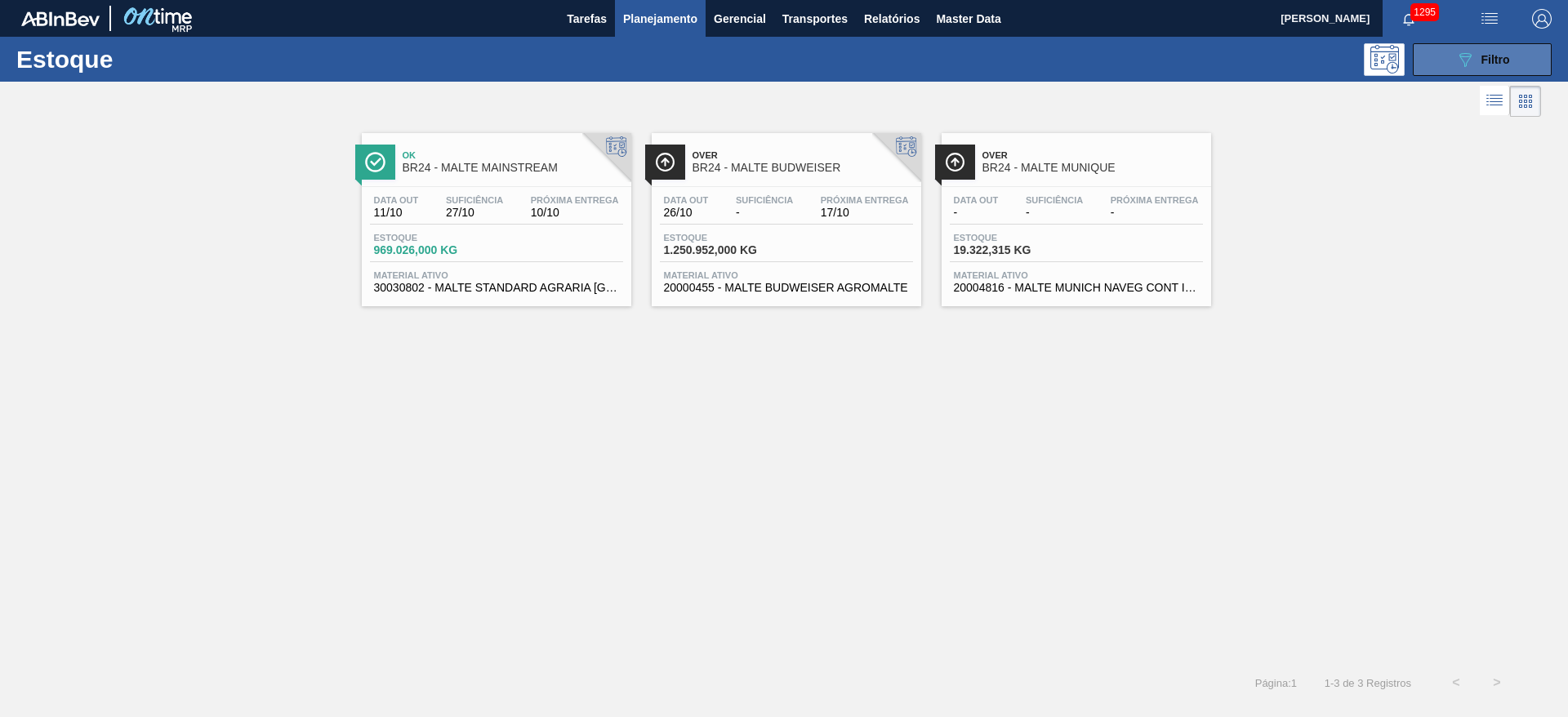
click at [1476, 53] on div "089F7B8B-B2A5-4AFE-B5C0-19BA573D28AC Filtro" at bounding box center [1483, 59] width 55 height 19
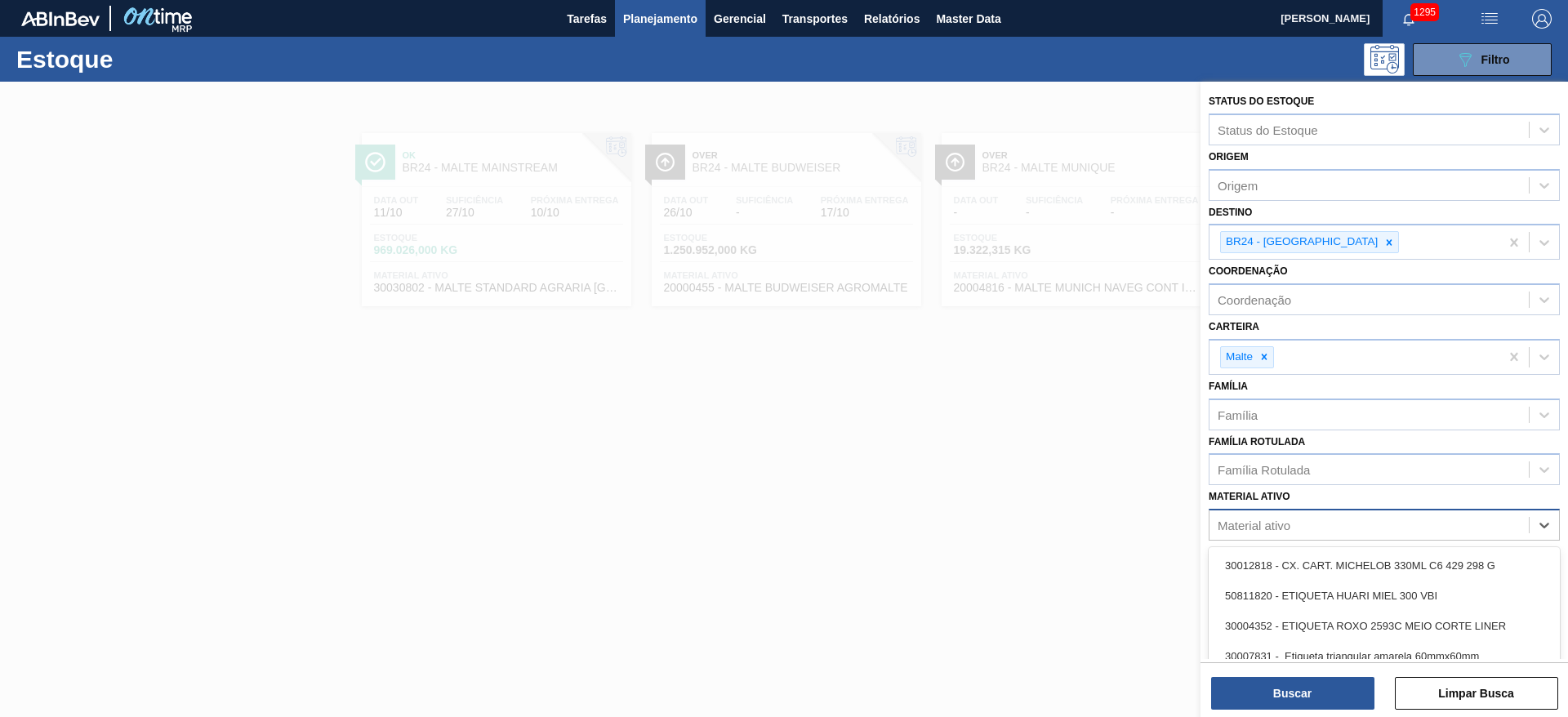
click at [1294, 526] on div "Material ativo" at bounding box center [1368, 526] width 320 height 24
paste ativo "30030802"
type ativo "30030802"
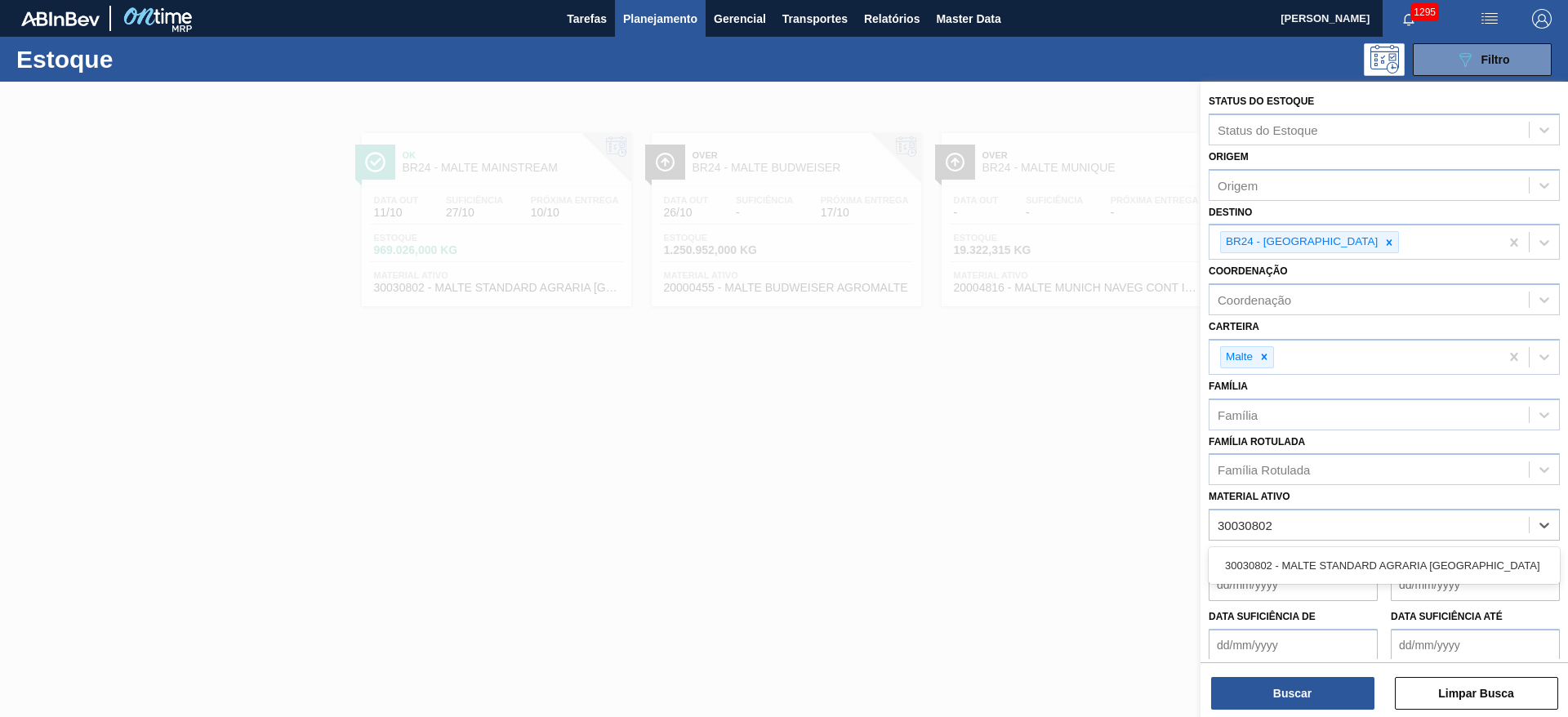
drag, startPoint x: 1308, startPoint y: 562, endPoint x: 1319, endPoint y: 449, distance: 113.5
click at [1310, 555] on div "30030802 - MALTE STANDARD AGRARIA [PERSON_NAME][GEOGRAPHIC_DATA]" at bounding box center [1383, 565] width 351 height 30
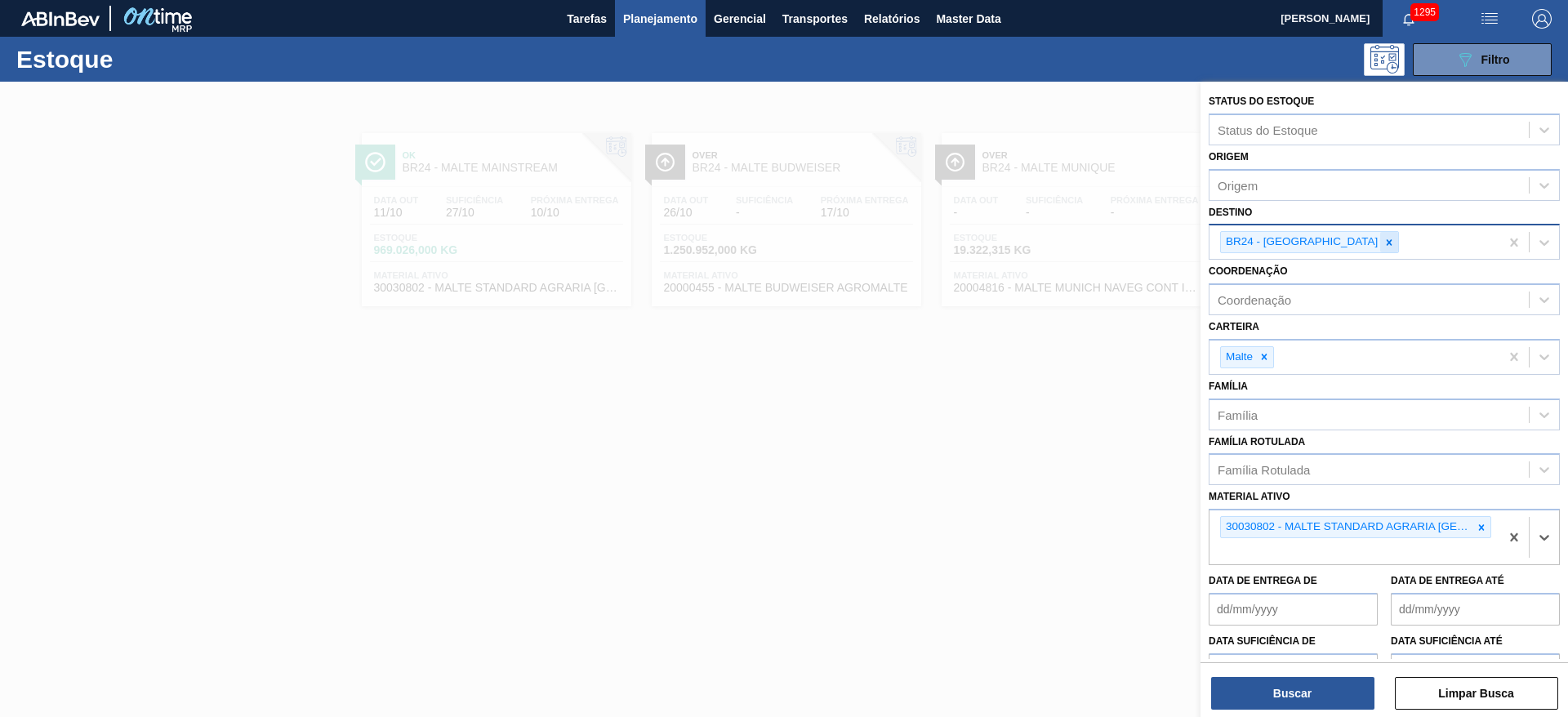
click at [1387, 239] on icon at bounding box center [1389, 242] width 5 height 5
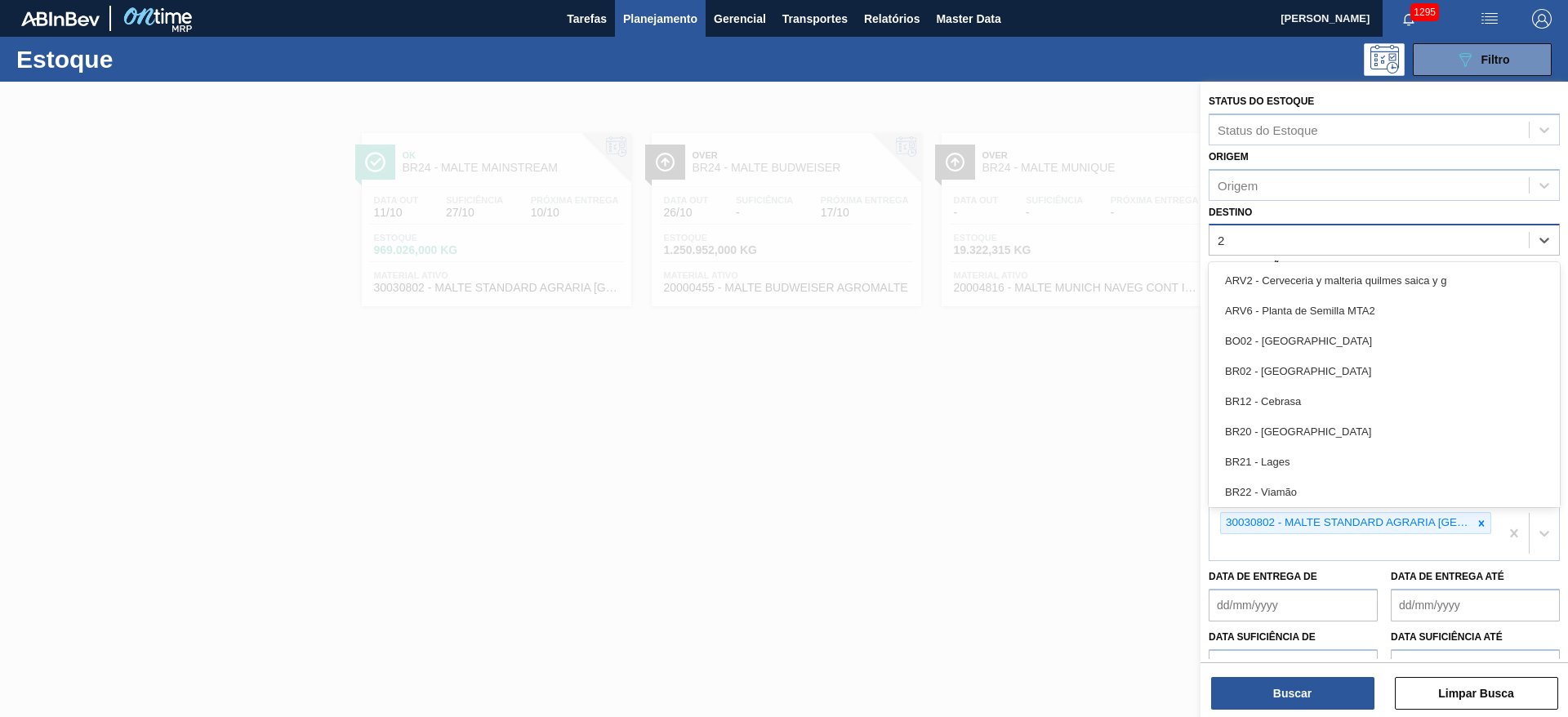
type input "23"
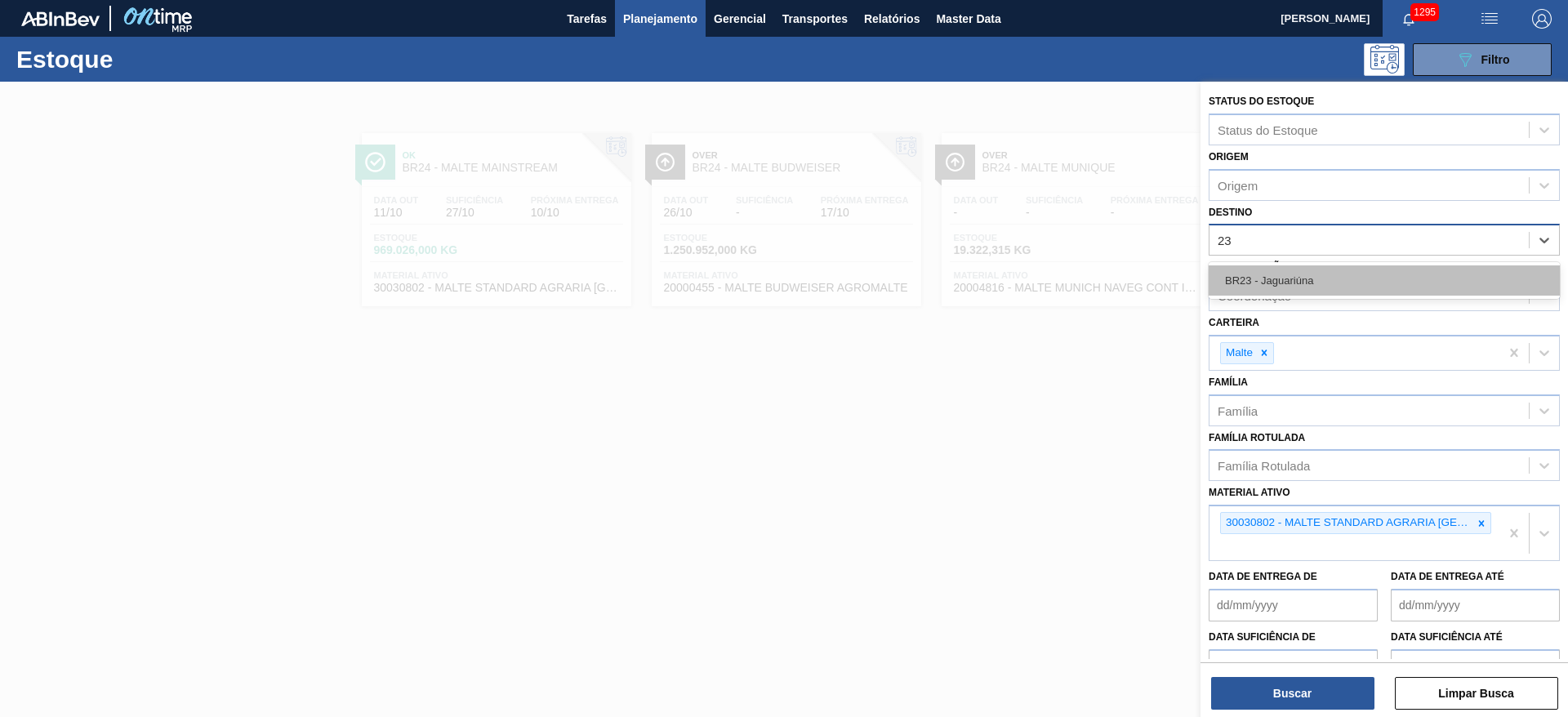
click at [1280, 280] on div "BR23 - Jaguariúna" at bounding box center [1383, 280] width 351 height 30
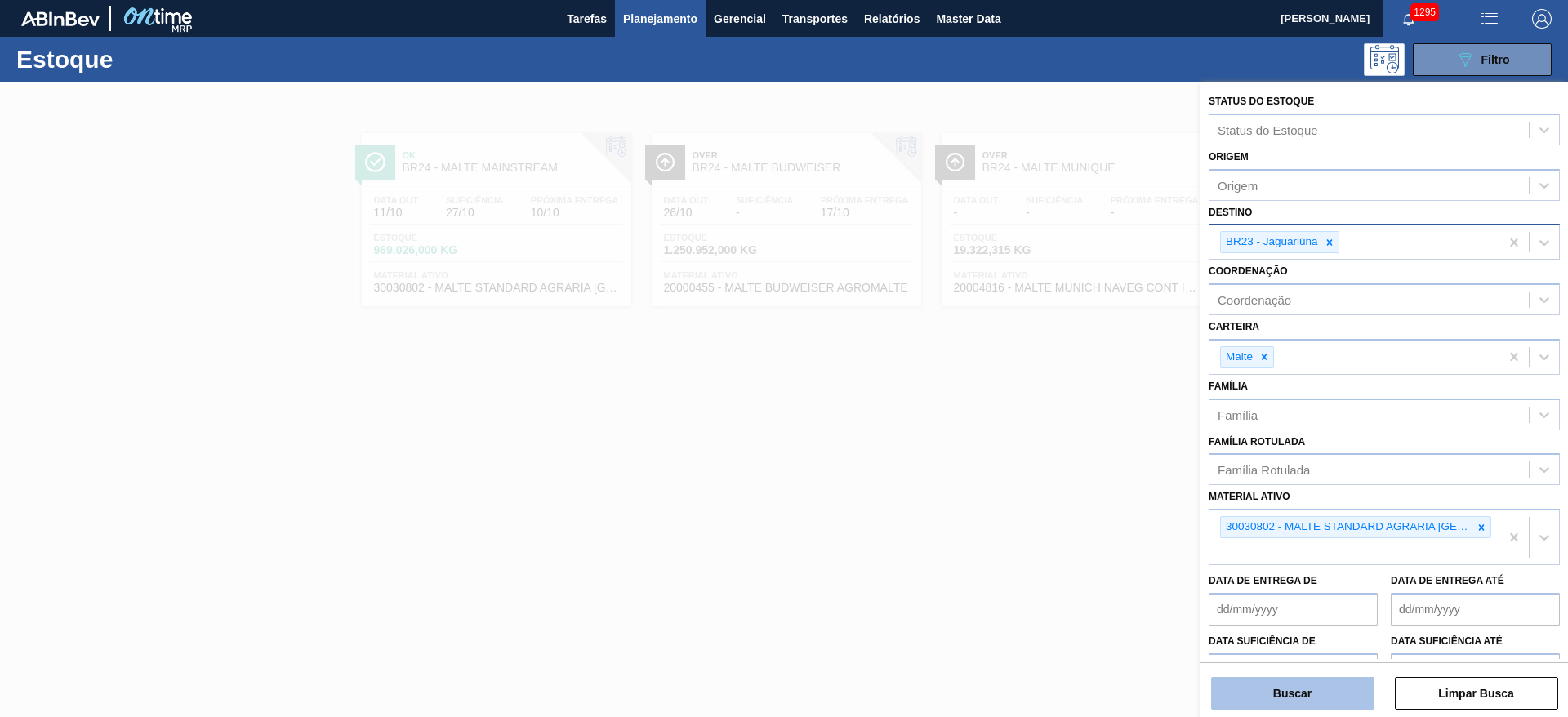
click at [1260, 696] on button "Buscar" at bounding box center [1292, 693] width 163 height 33
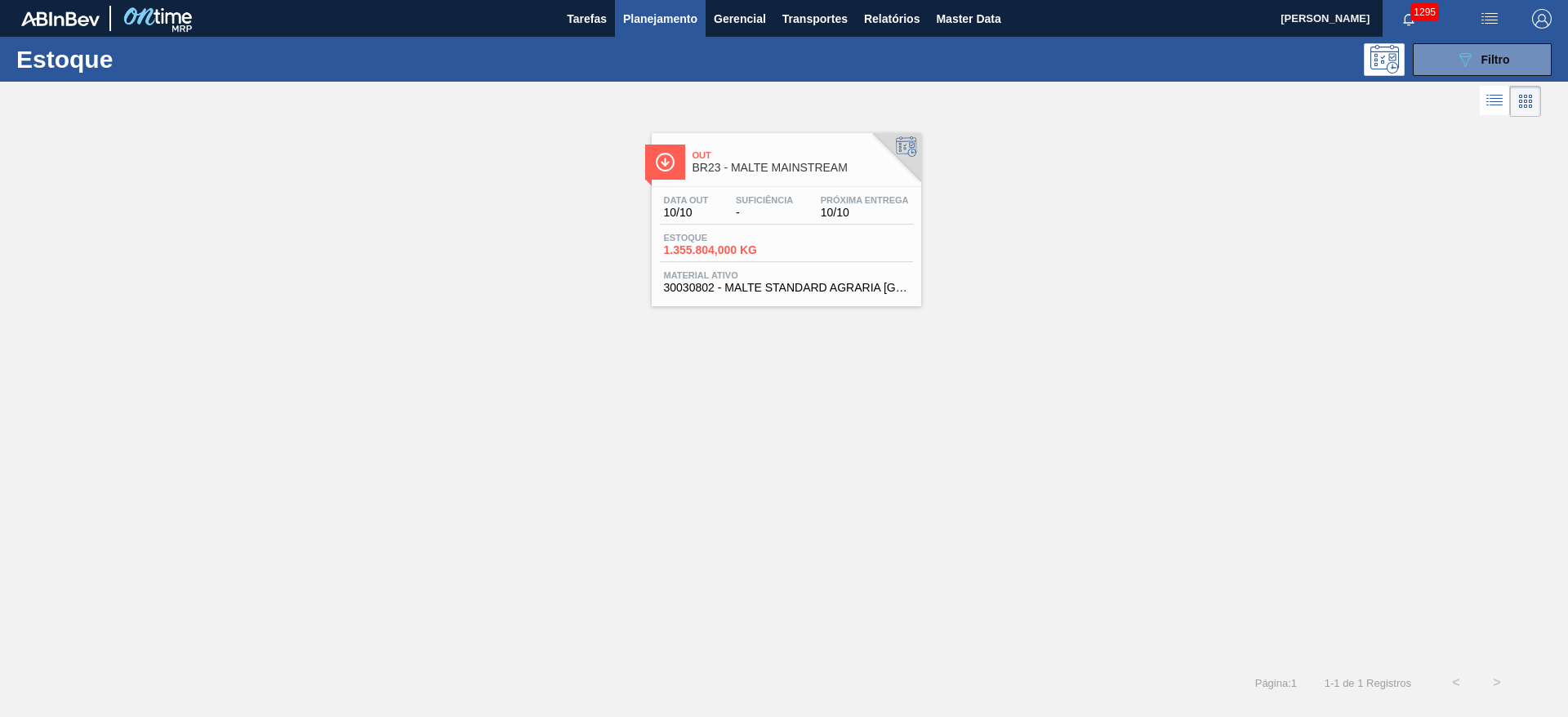
click at [746, 234] on span "Estoque" at bounding box center [721, 237] width 114 height 10
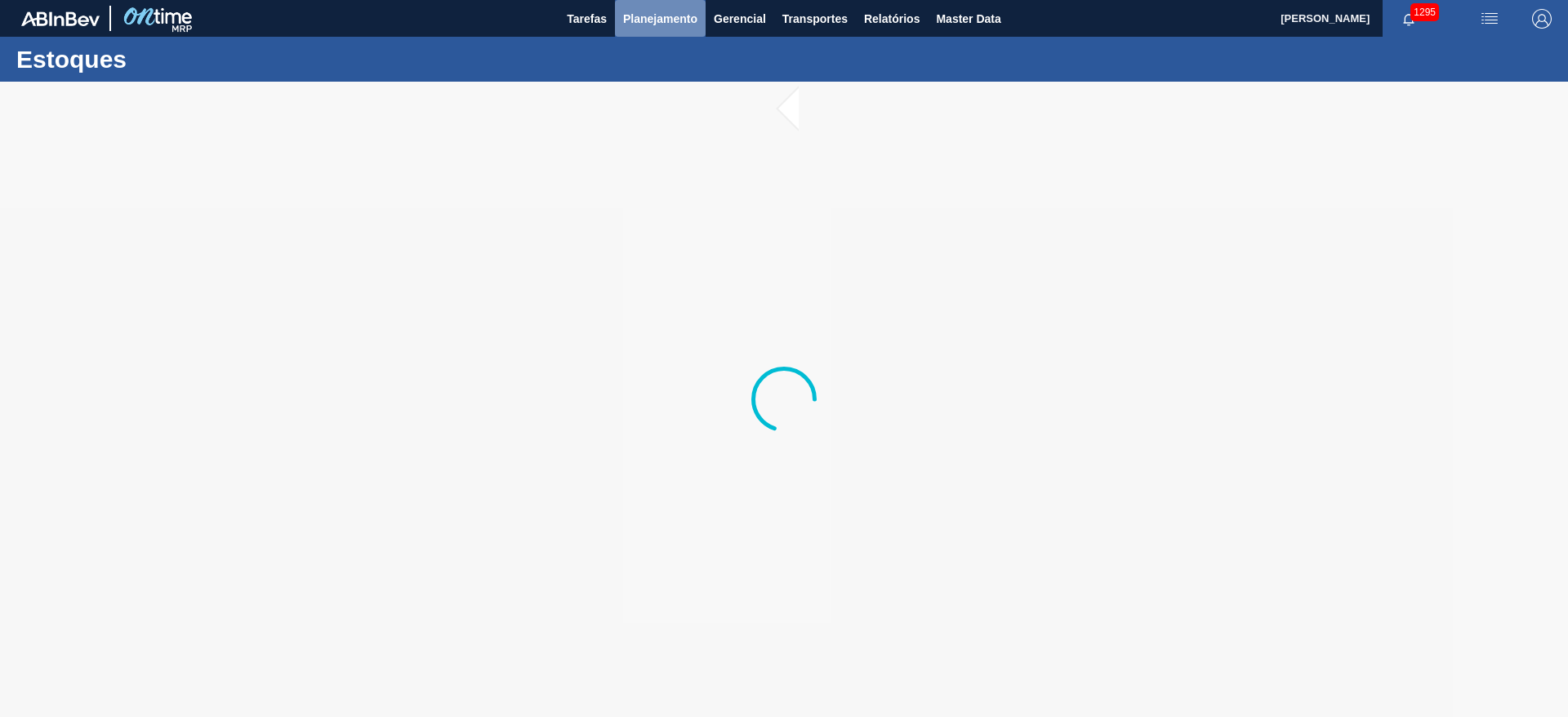
click at [635, 16] on span "Planejamento" at bounding box center [659, 18] width 74 height 19
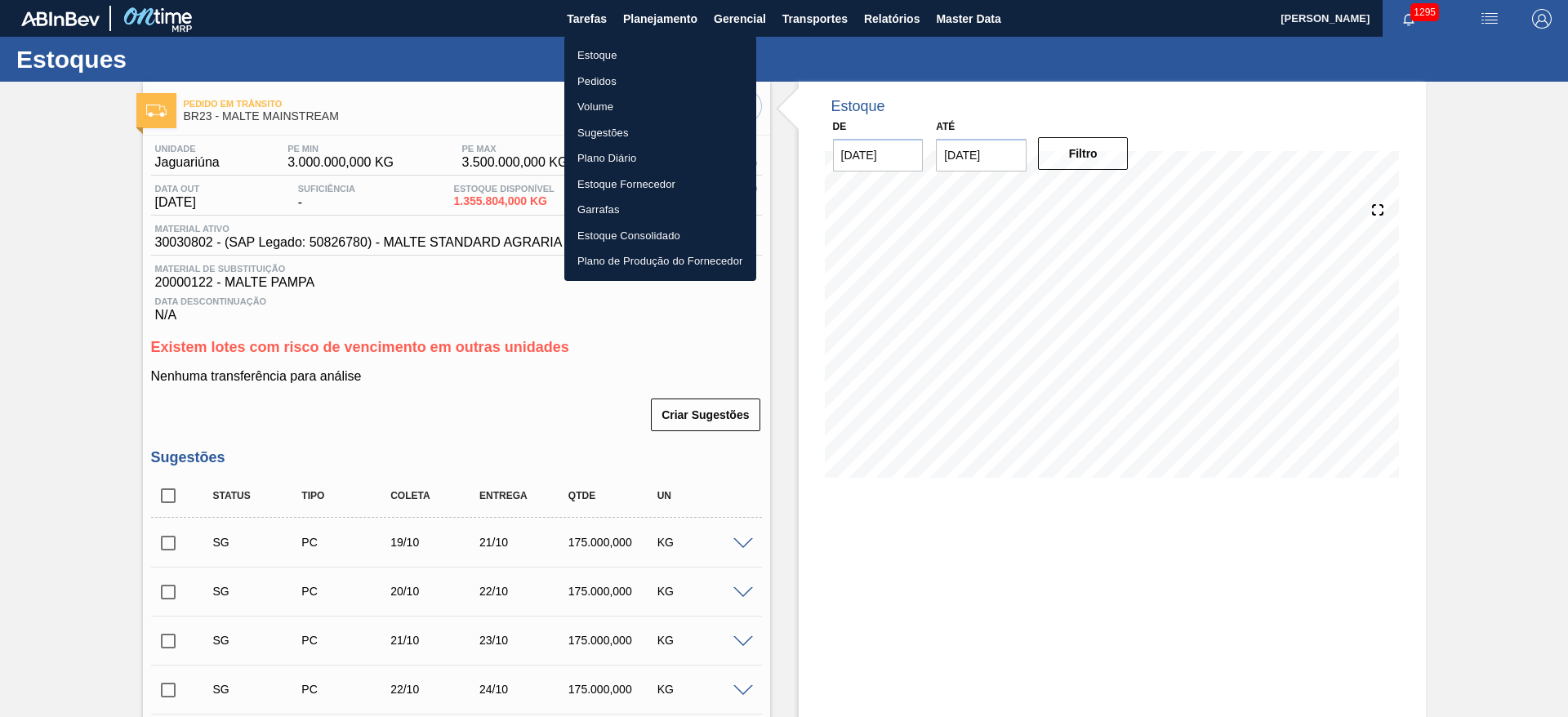
click at [76, 382] on div at bounding box center [784, 358] width 1568 height 717
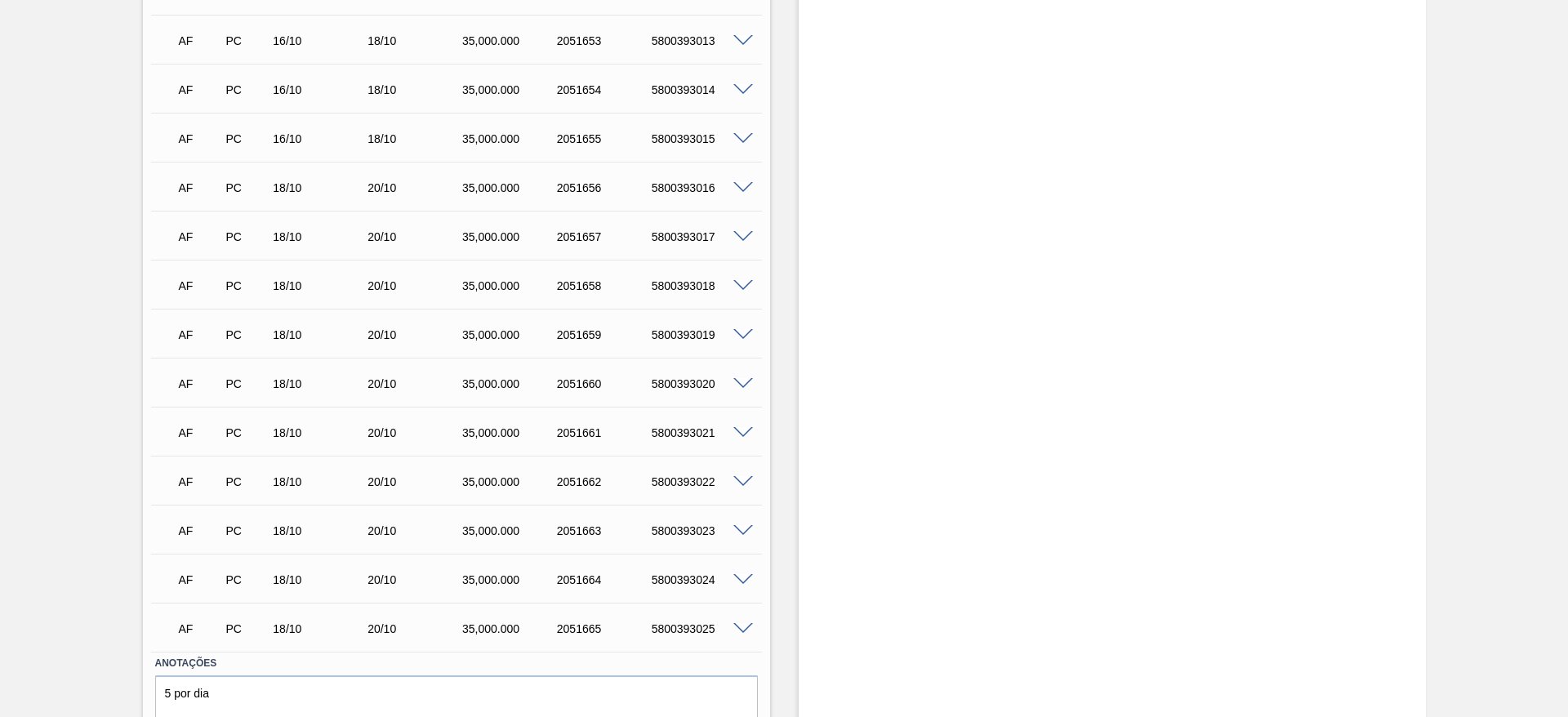
scroll to position [2885, 0]
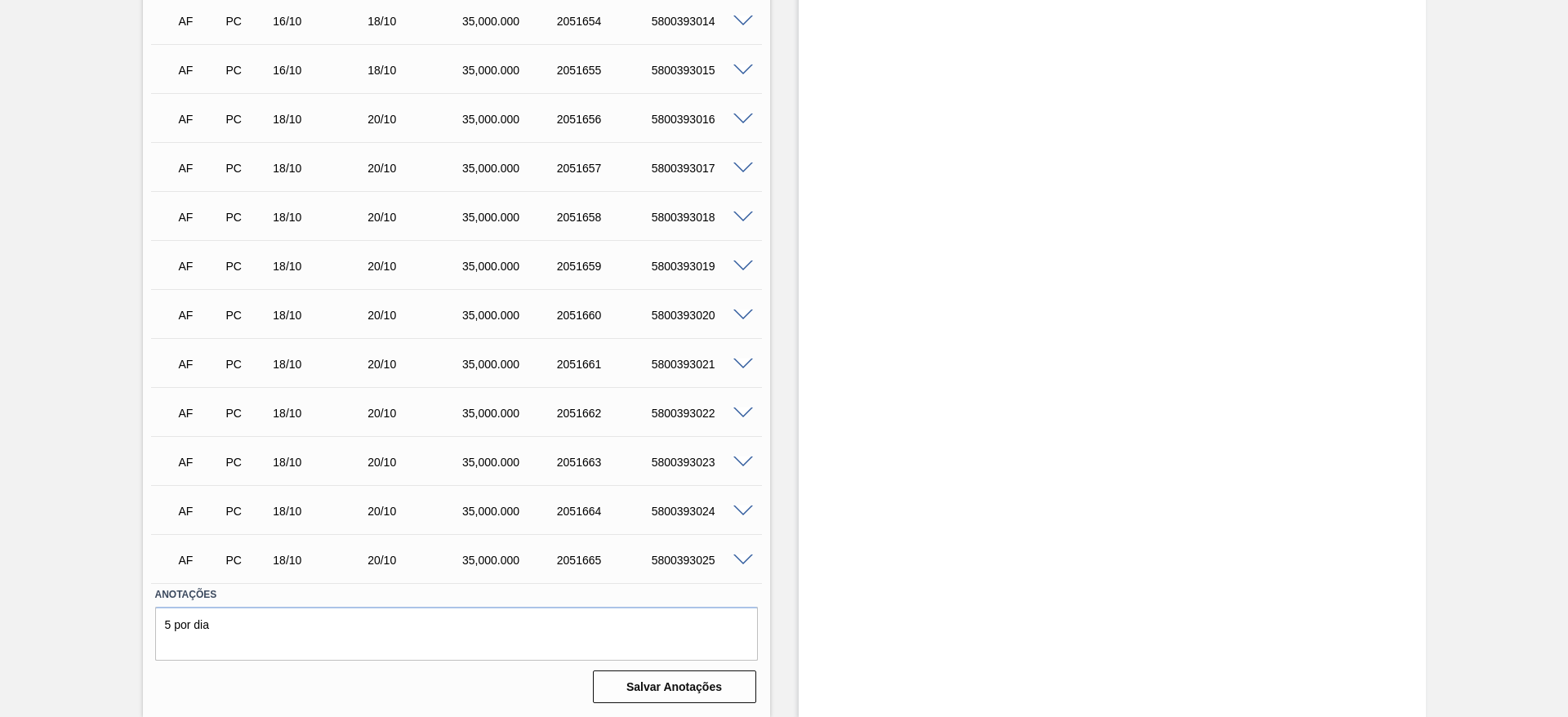
click at [736, 554] on span at bounding box center [743, 559] width 19 height 12
type input "35.000"
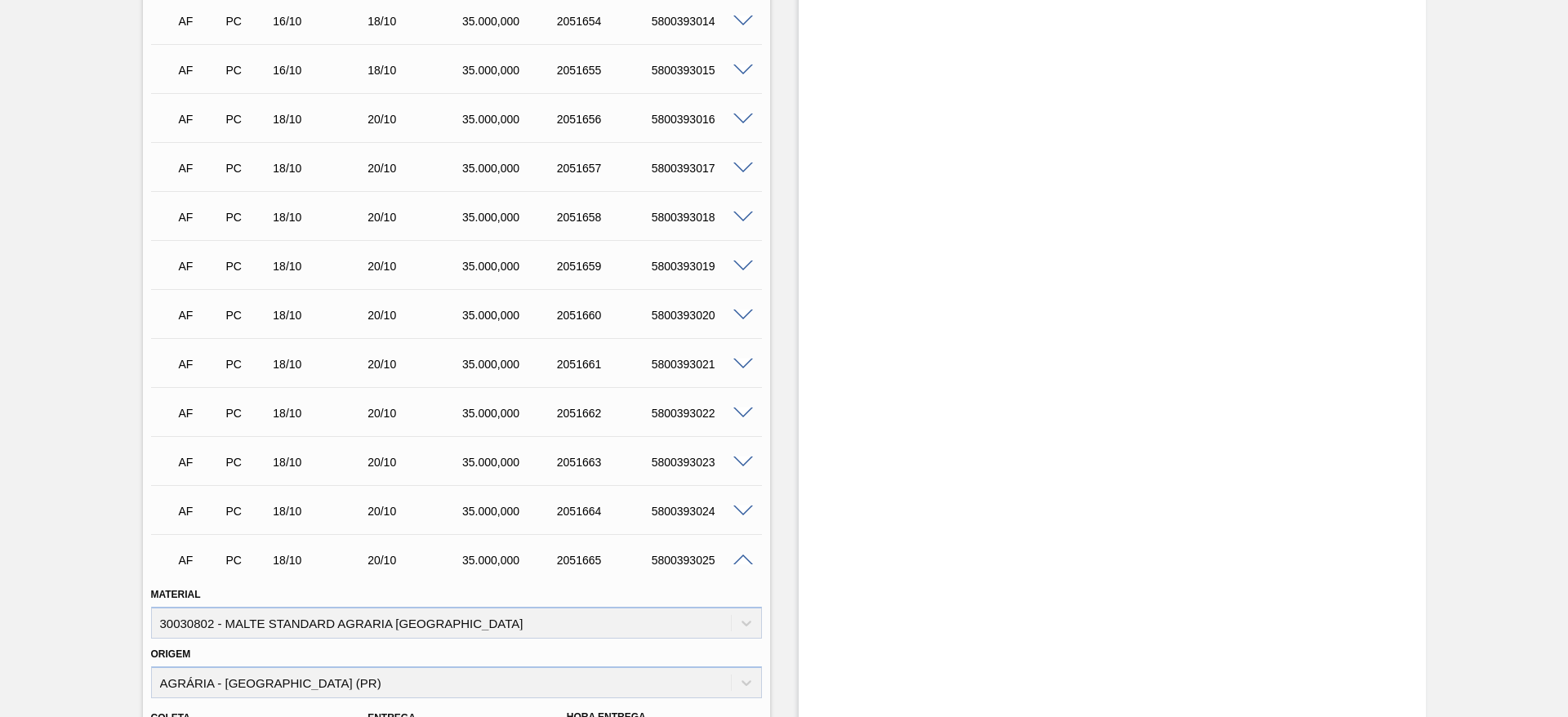
scroll to position [3282, 0]
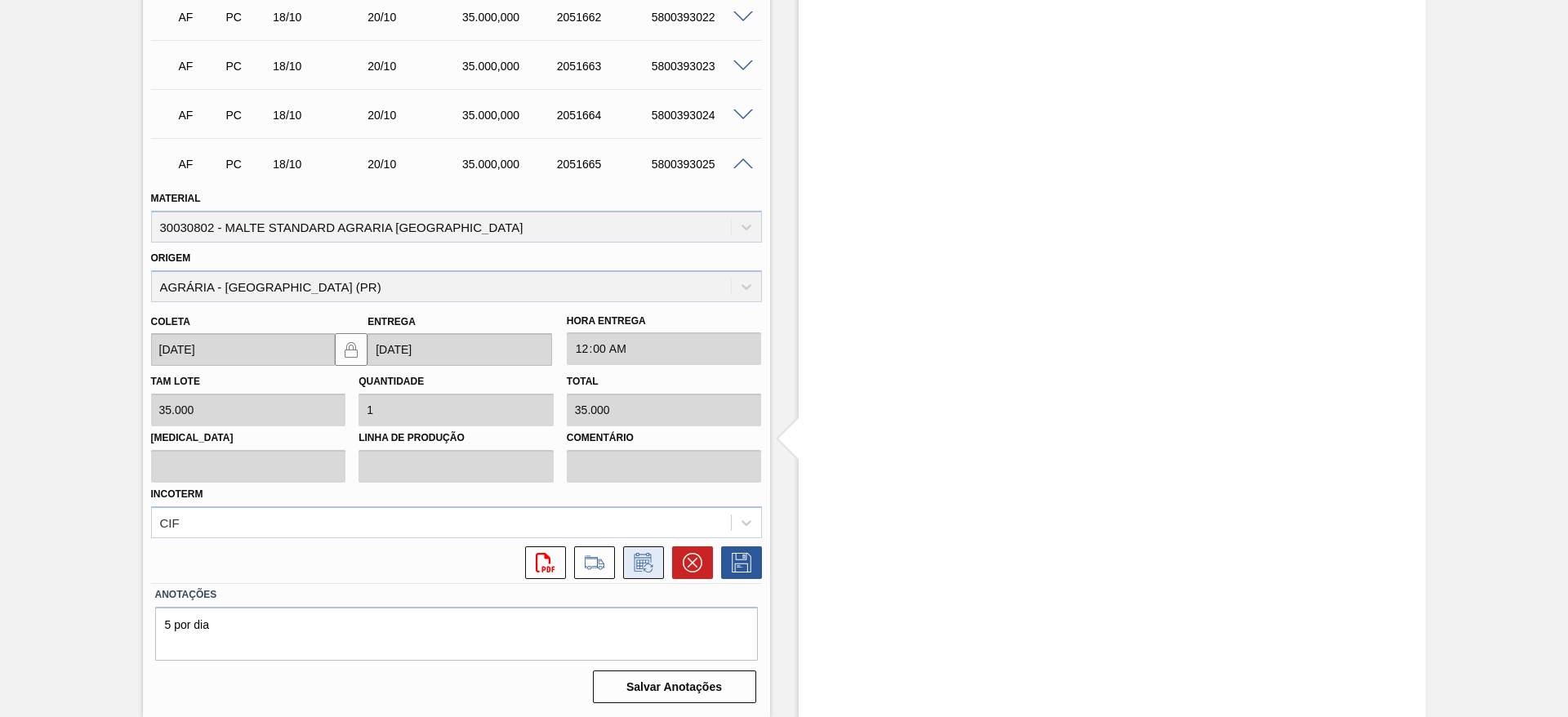
click at [640, 568] on icon at bounding box center [641, 564] width 12 height 10
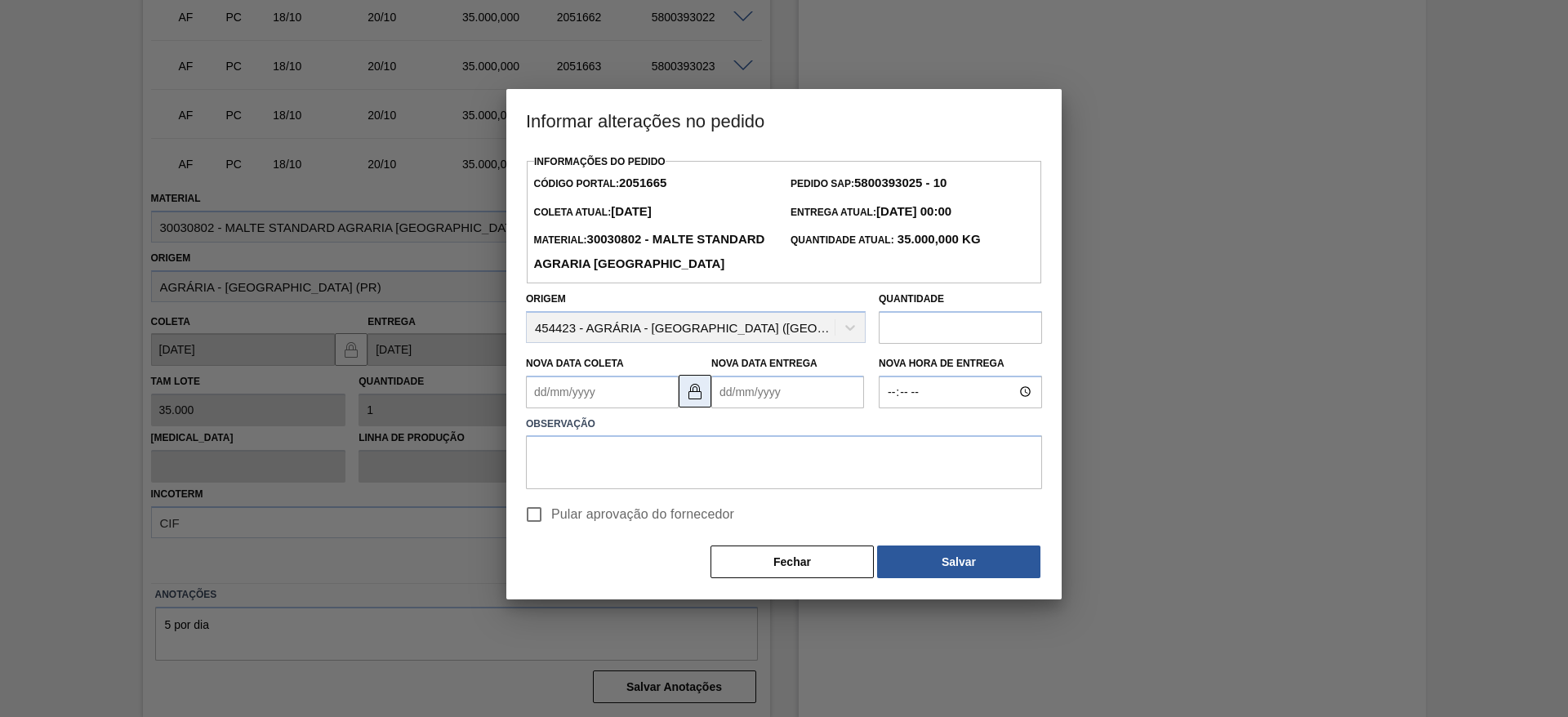
click at [699, 401] on img at bounding box center [694, 390] width 19 height 19
click at [729, 408] on Entrega2051665 "Nova Data Entrega" at bounding box center [787, 392] width 153 height 33
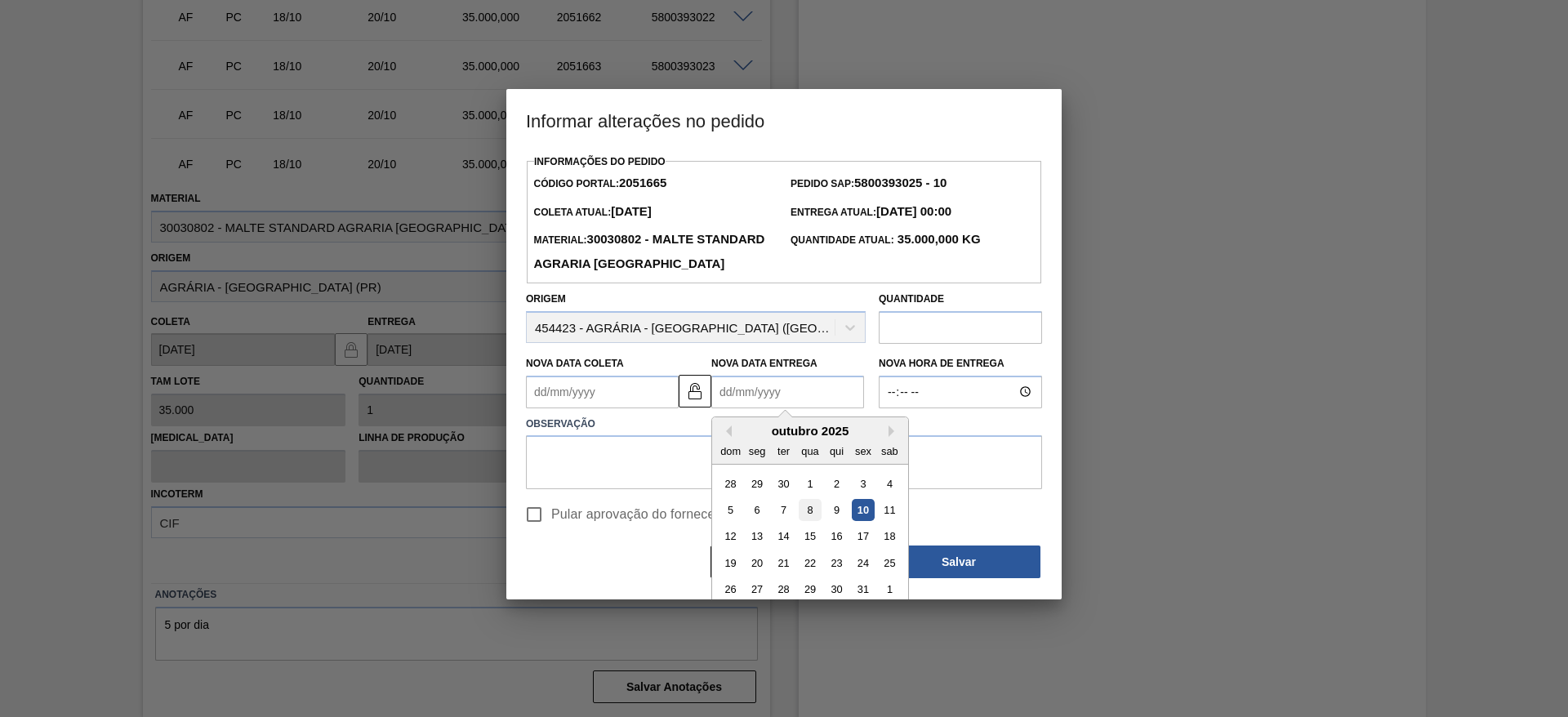
scroll to position [12, 0]
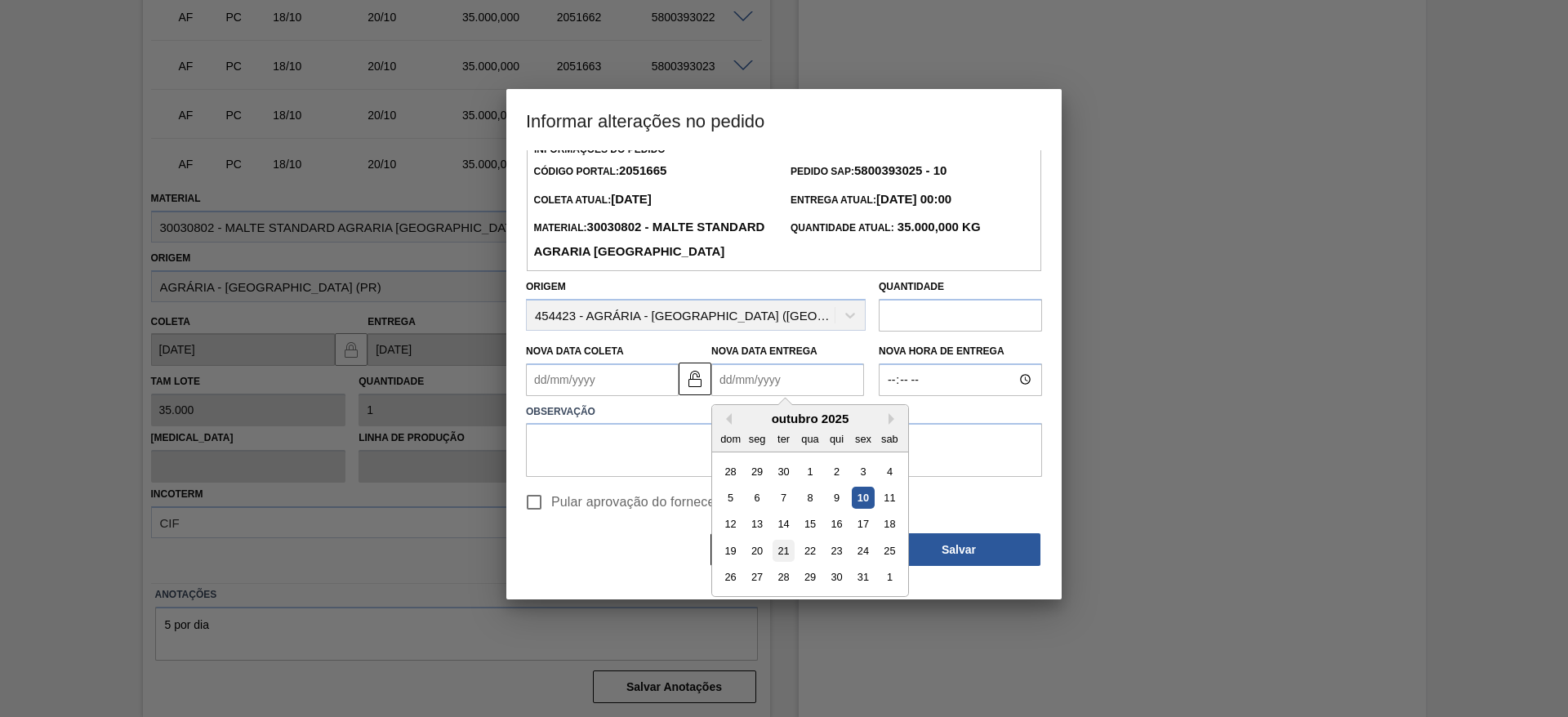
click at [785, 561] on div "21" at bounding box center [783, 550] width 22 height 22
type Entrega2051665 "21/10/2025"
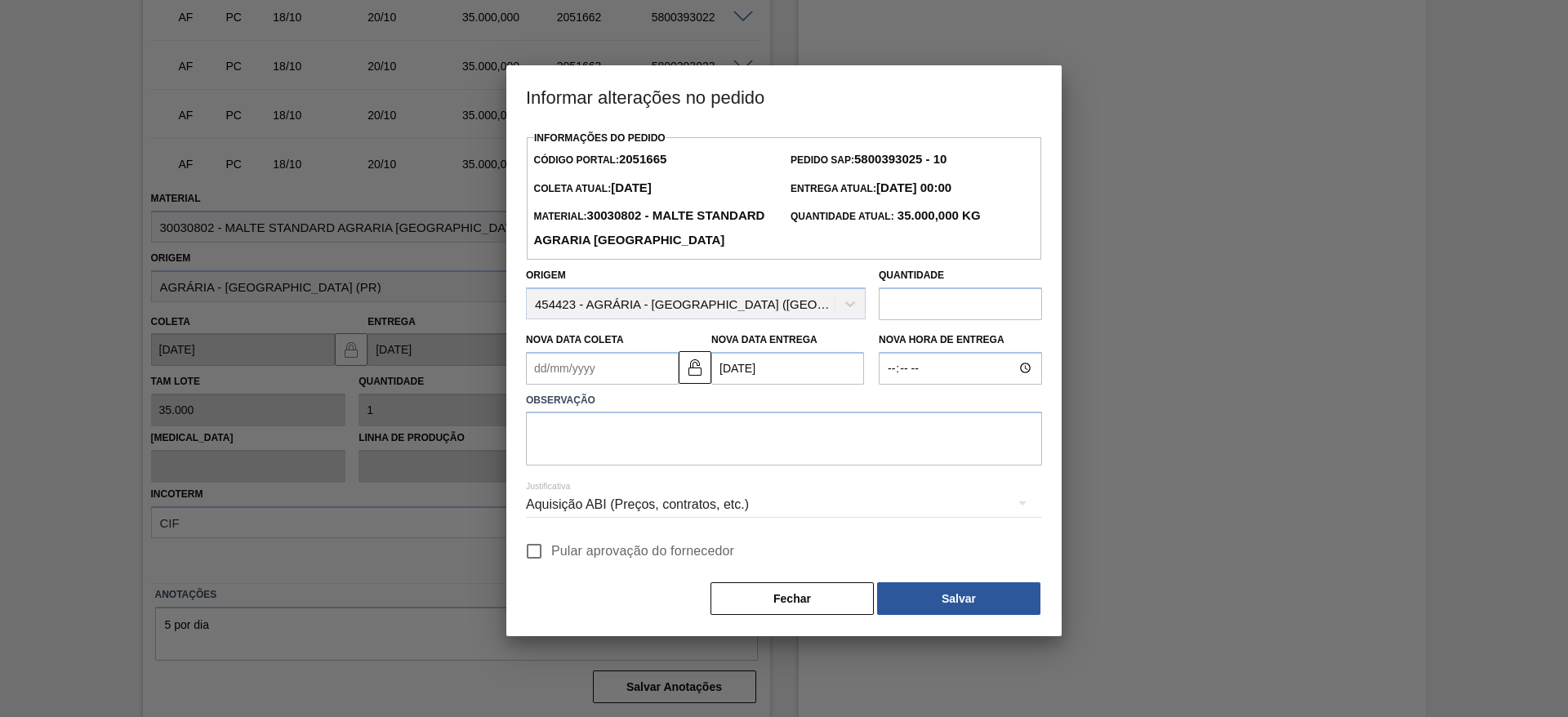
scroll to position [0, 0]
drag, startPoint x: 536, startPoint y: 588, endPoint x: 546, endPoint y: 576, distance: 15.6
click at [539, 568] on input "Pular aprovação do fornecedor" at bounding box center [533, 550] width 34 height 34
checkbox input "true"
click at [606, 465] on textarea at bounding box center [783, 438] width 516 height 54
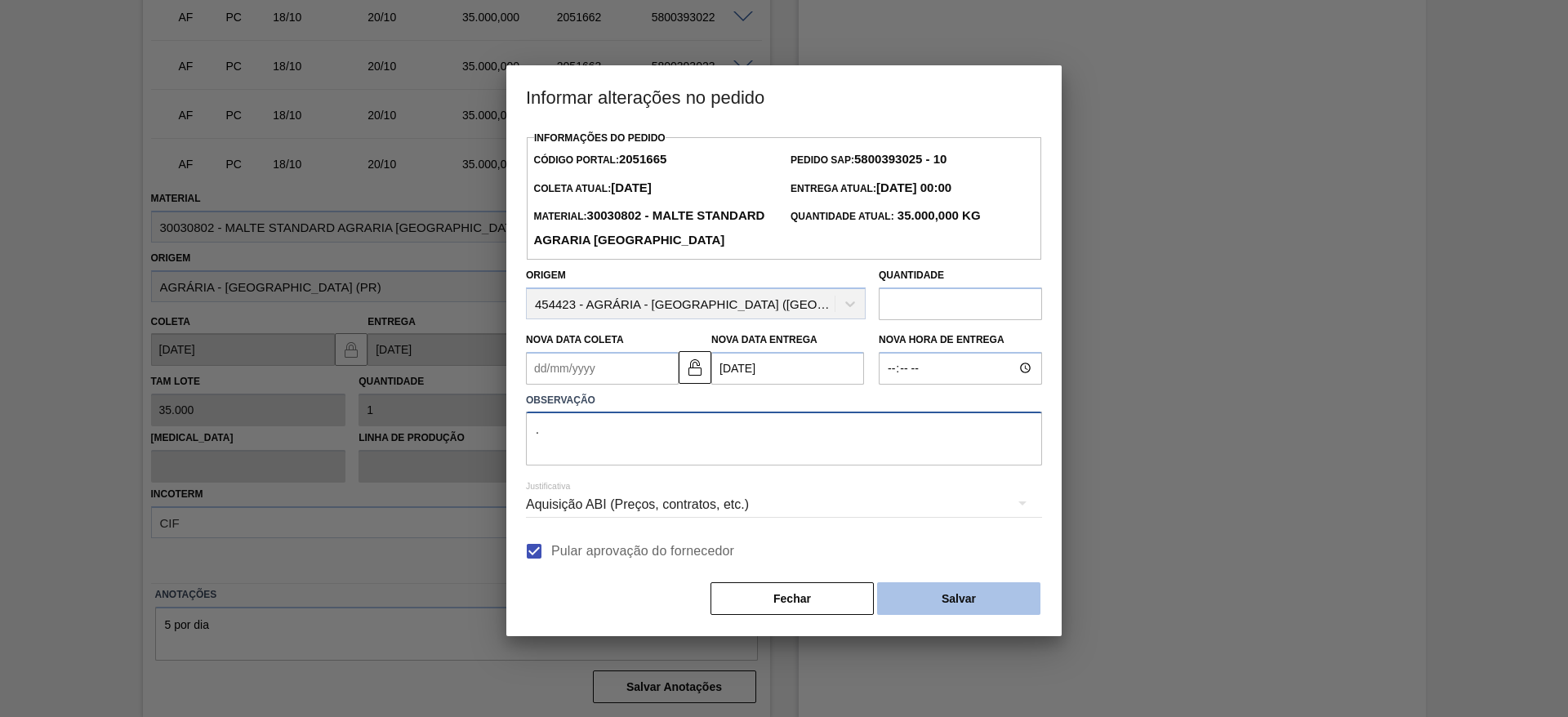
type textarea "."
click at [951, 614] on button "Salvar" at bounding box center [958, 599] width 163 height 33
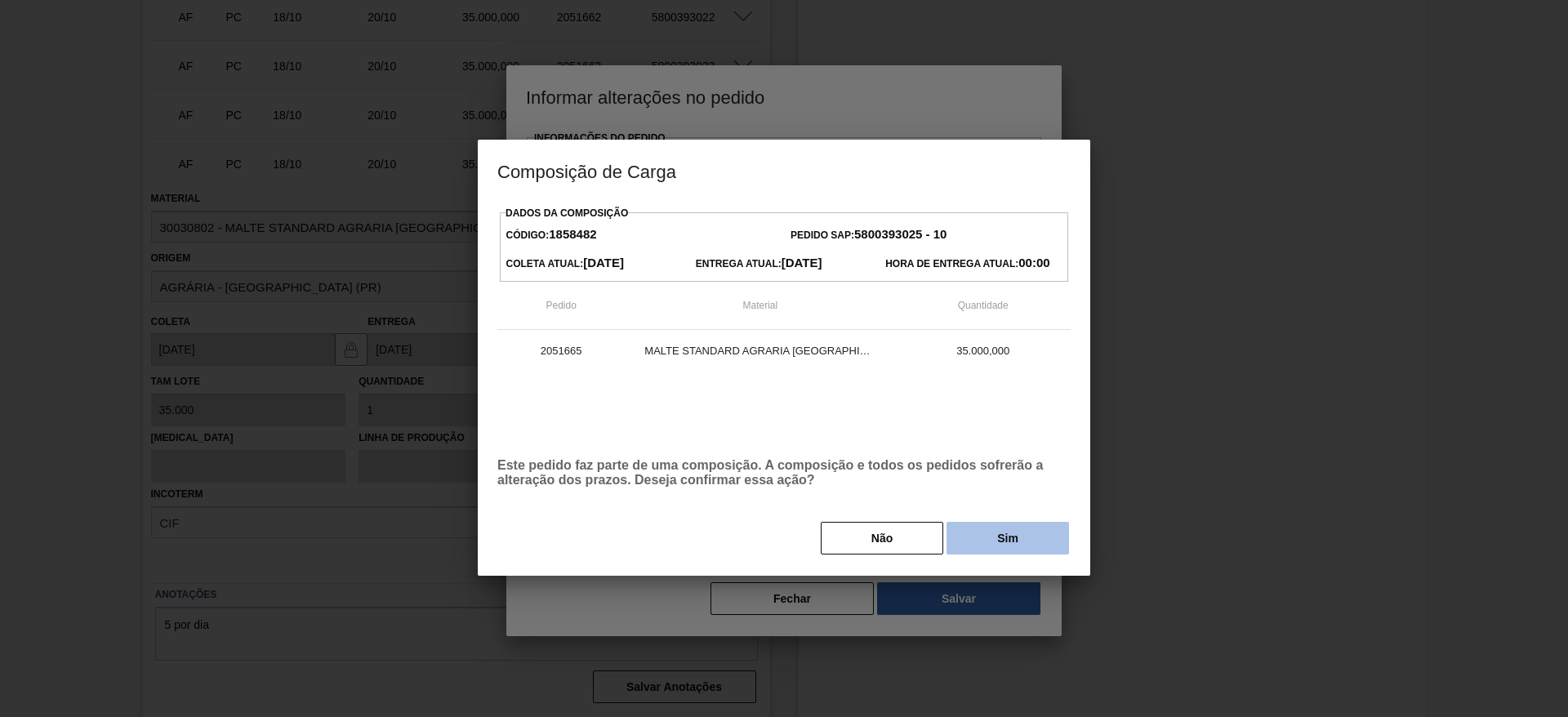
click at [998, 534] on button "Sim" at bounding box center [1007, 538] width 123 height 33
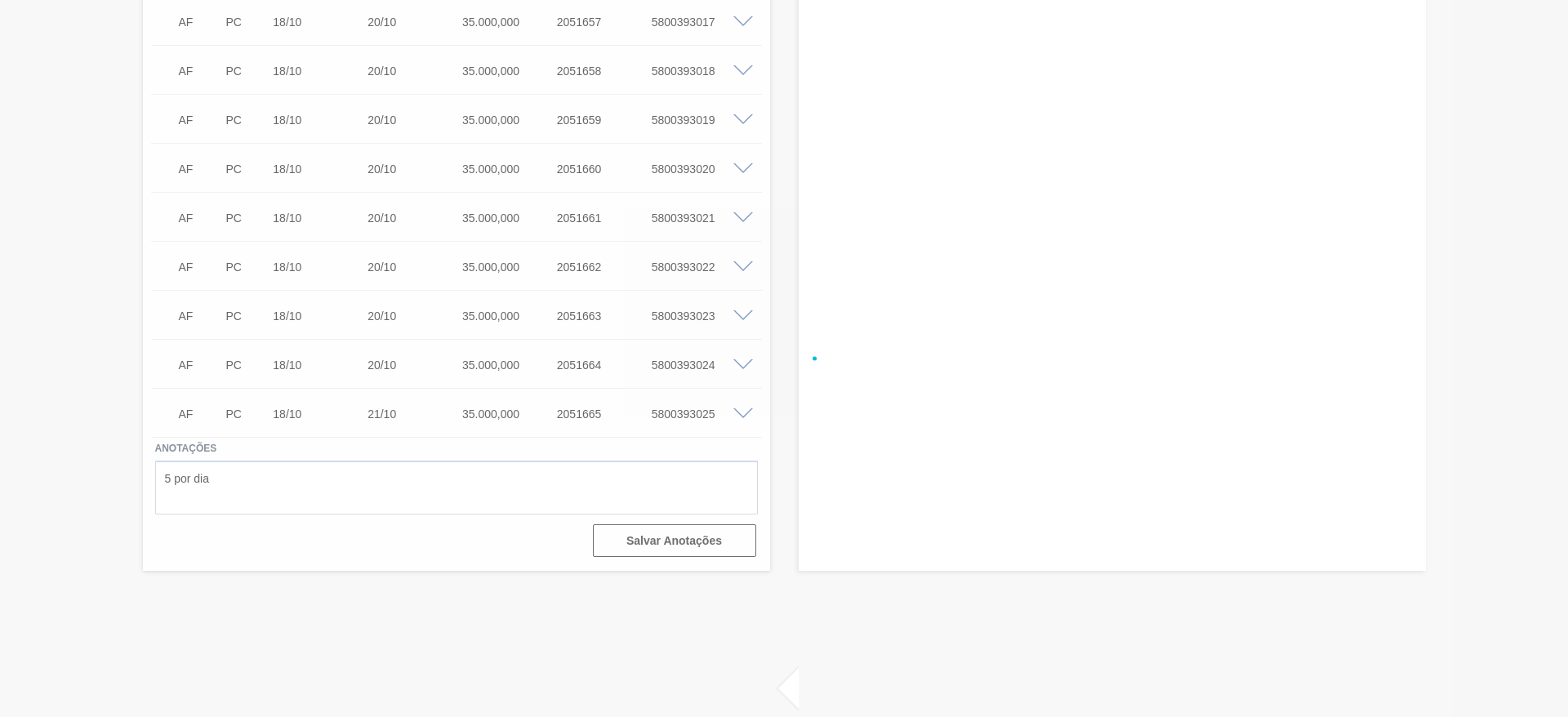
scroll to position [3032, 0]
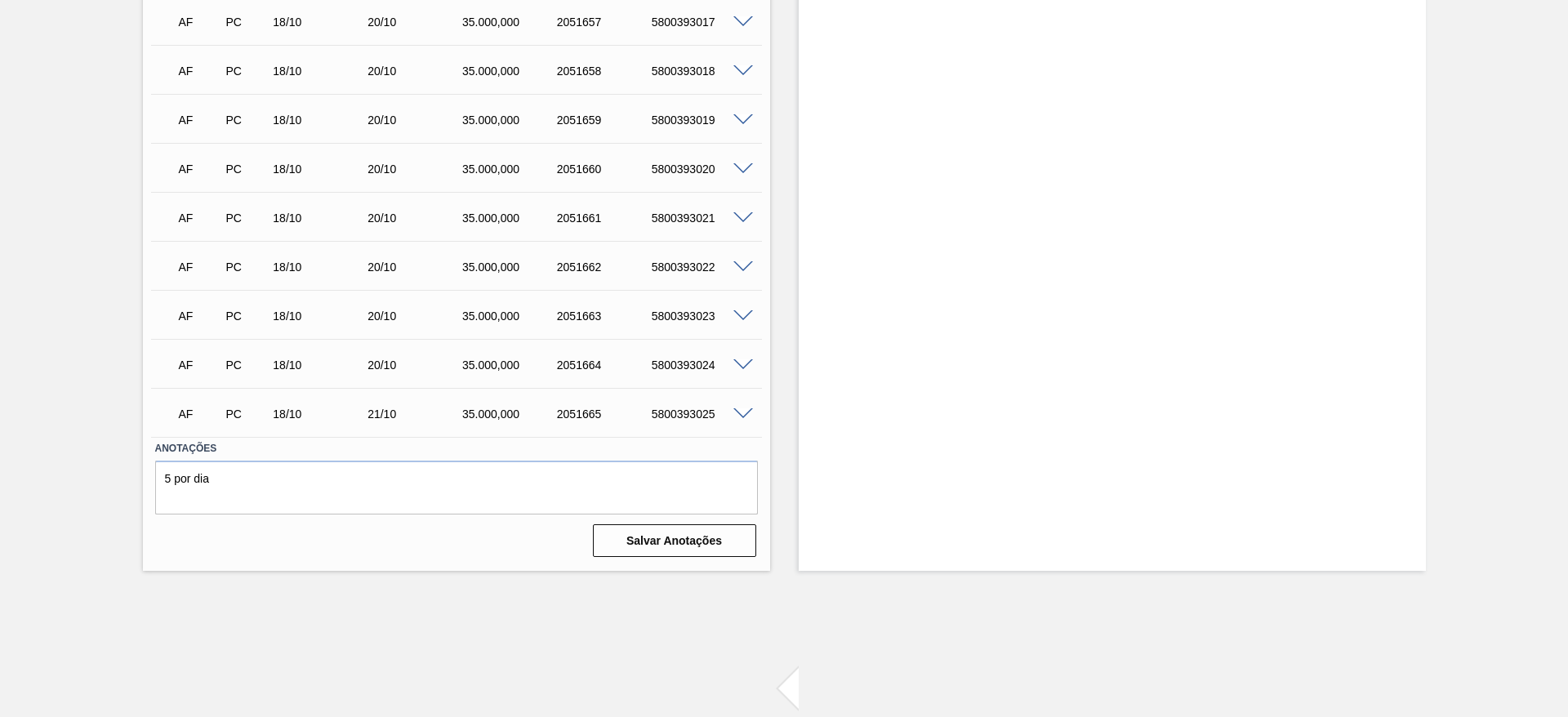
click at [737, 365] on span at bounding box center [743, 364] width 19 height 12
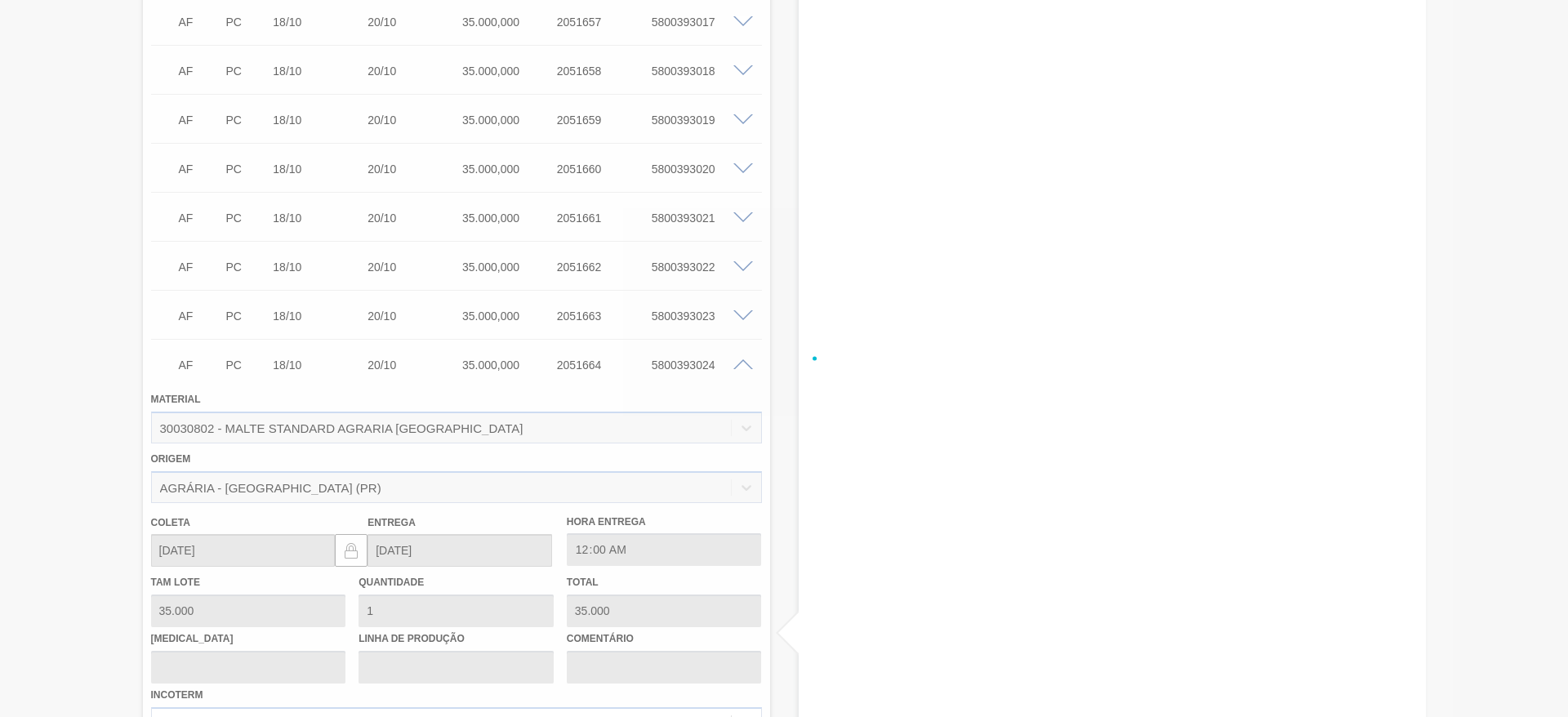
scroll to position [3282, 0]
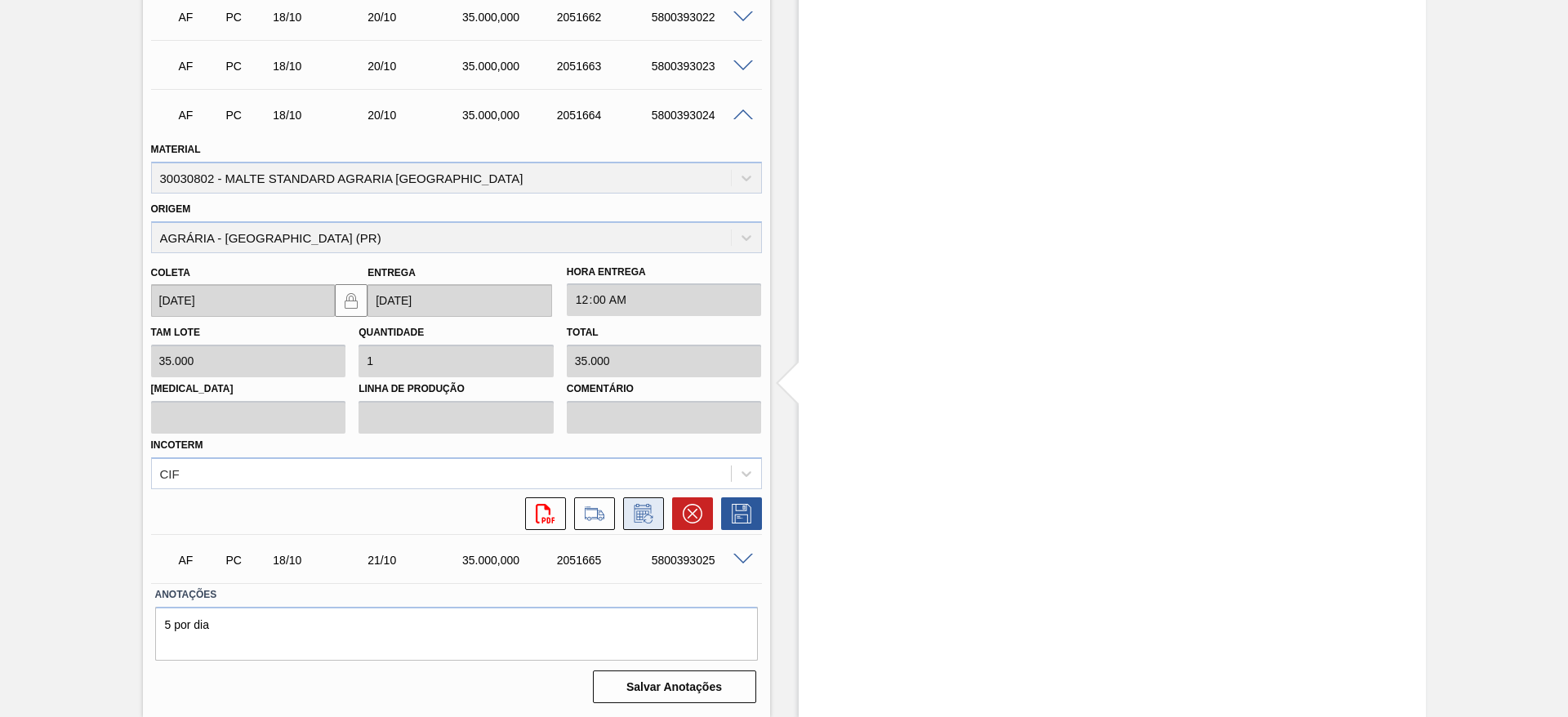
click at [639, 508] on icon at bounding box center [643, 513] width 27 height 19
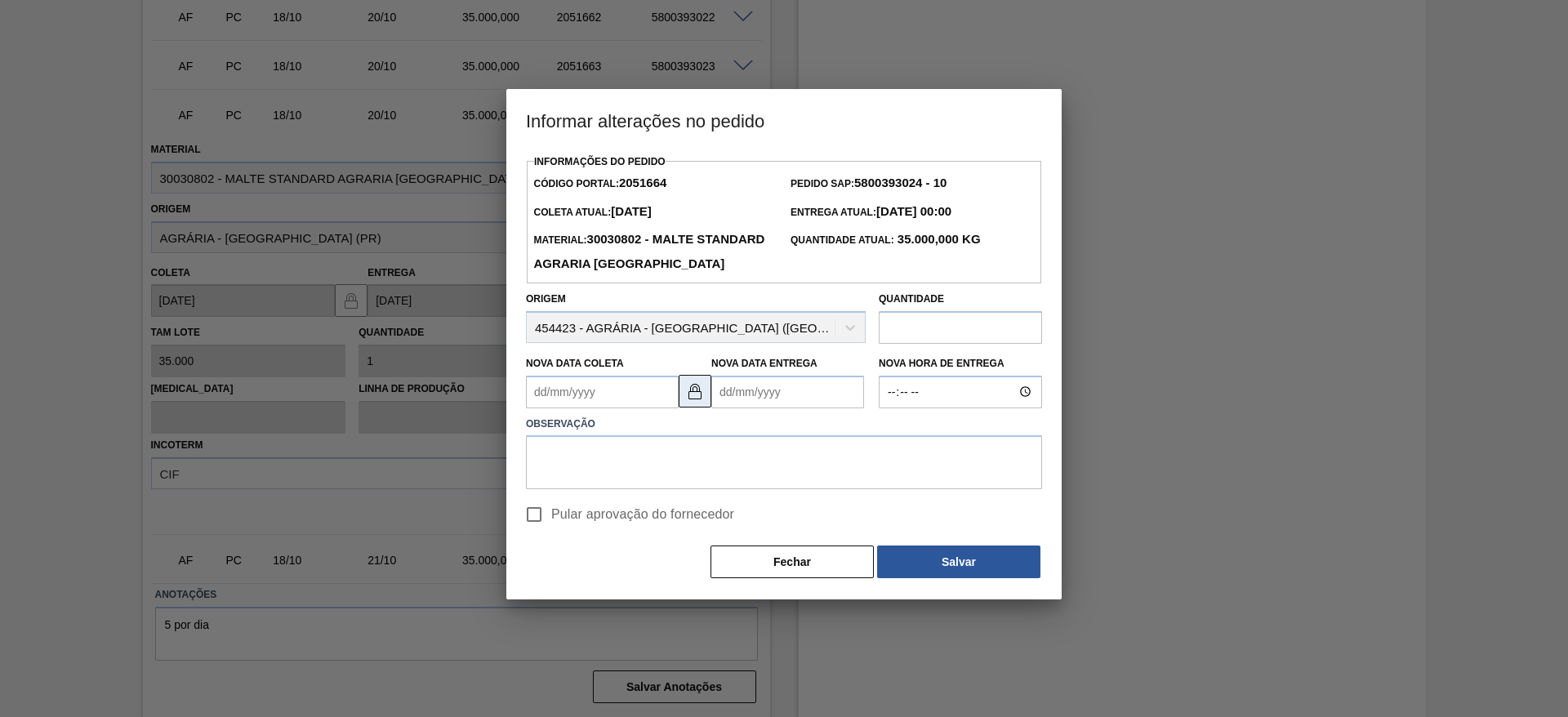
click at [702, 401] on img at bounding box center [694, 390] width 19 height 19
click at [727, 408] on Entrega2051664 "Nova Data Entrega" at bounding box center [787, 392] width 153 height 33
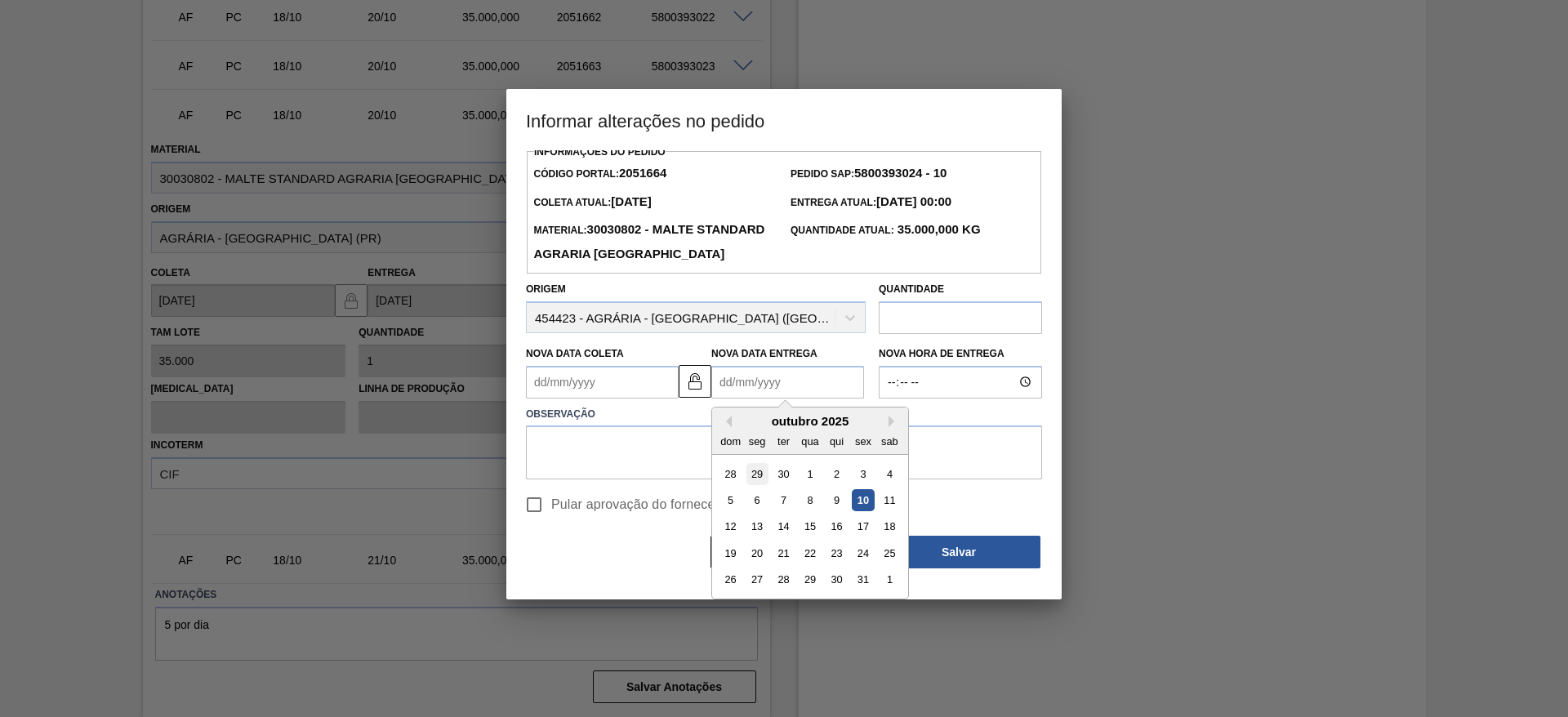
scroll to position [12, 0]
click at [783, 561] on div "21" at bounding box center [783, 550] width 22 height 22
type Entrega2051664 "21/10/2025"
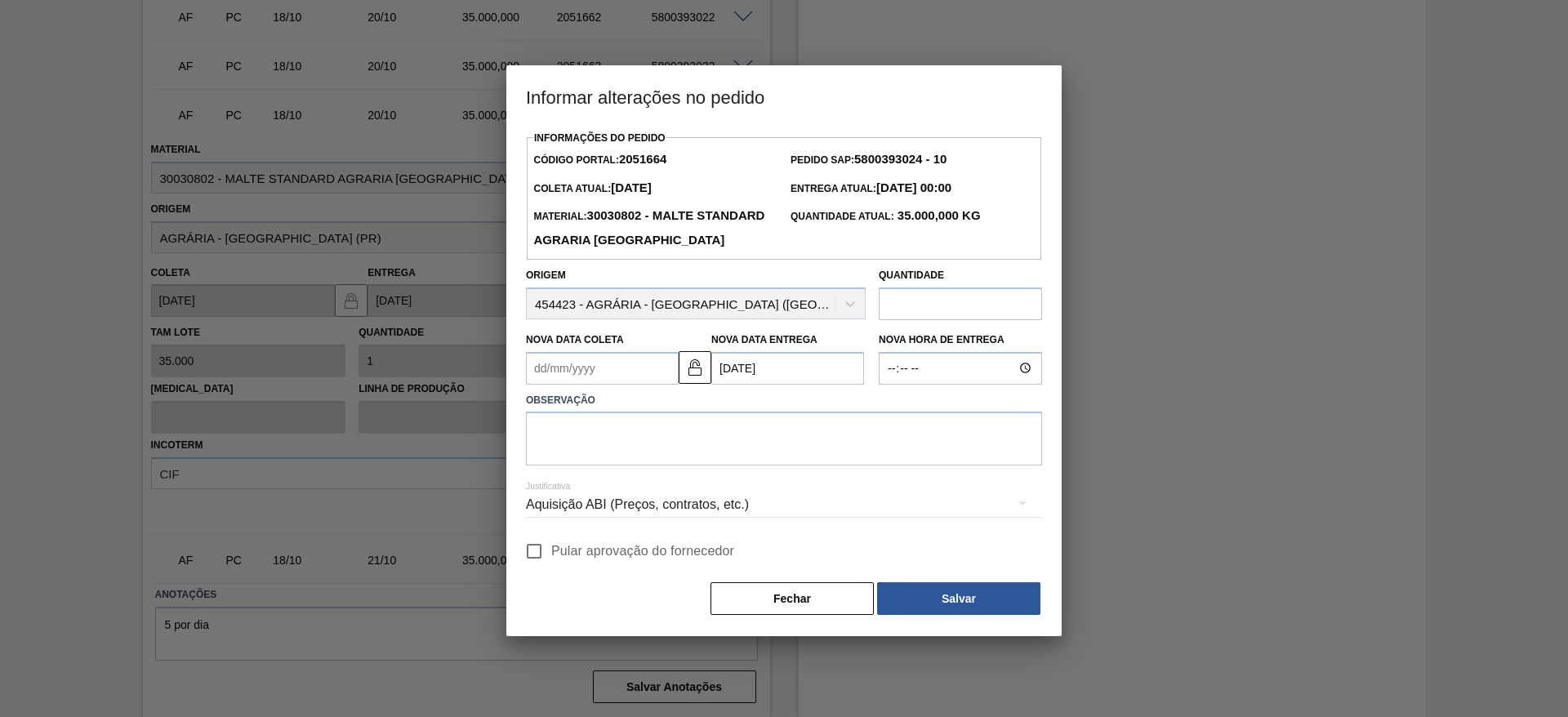
scroll to position [0, 0]
click at [540, 568] on input "Pular aprovação do fornecedor" at bounding box center [533, 550] width 34 height 34
checkbox input "true"
click at [604, 465] on textarea at bounding box center [783, 438] width 516 height 54
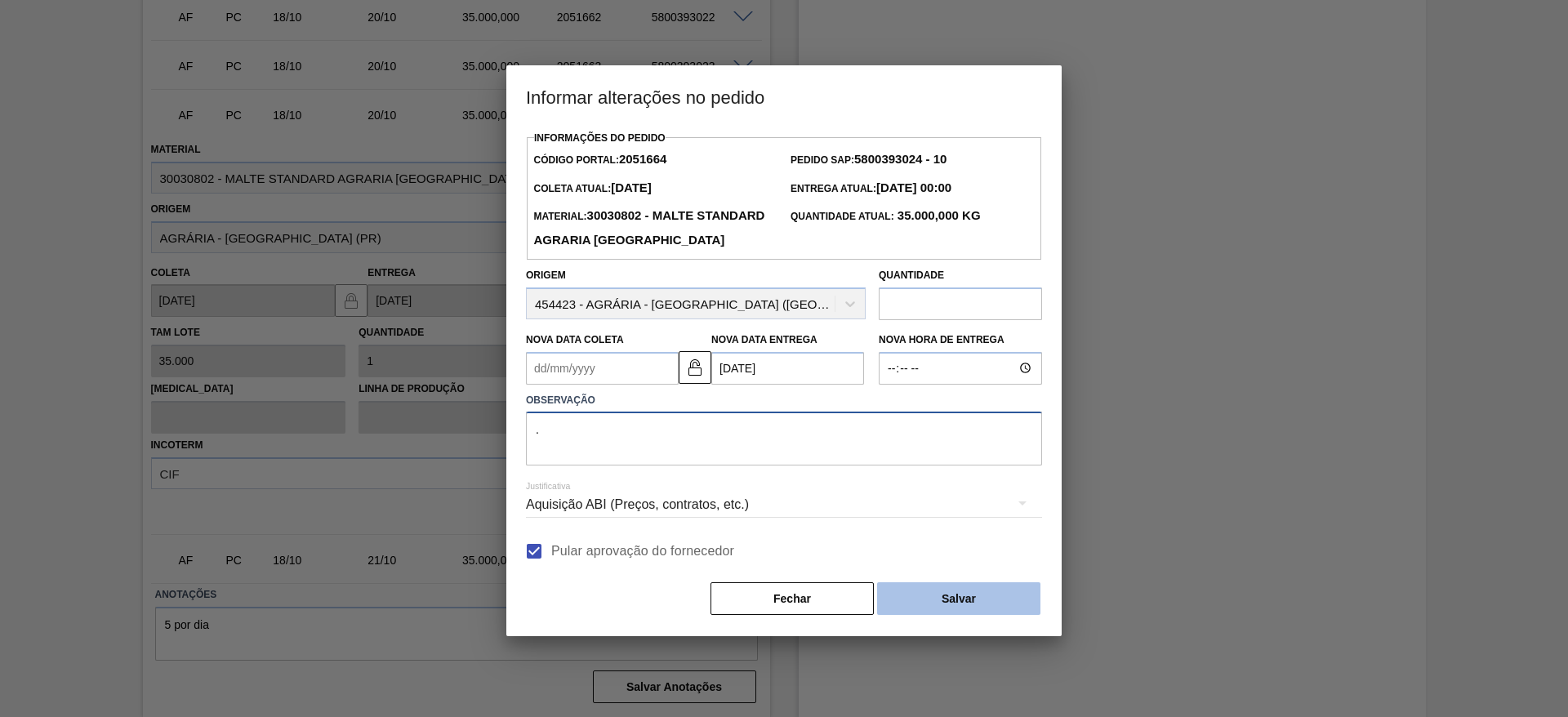
type textarea "."
click at [952, 614] on button "Salvar" at bounding box center [958, 599] width 163 height 33
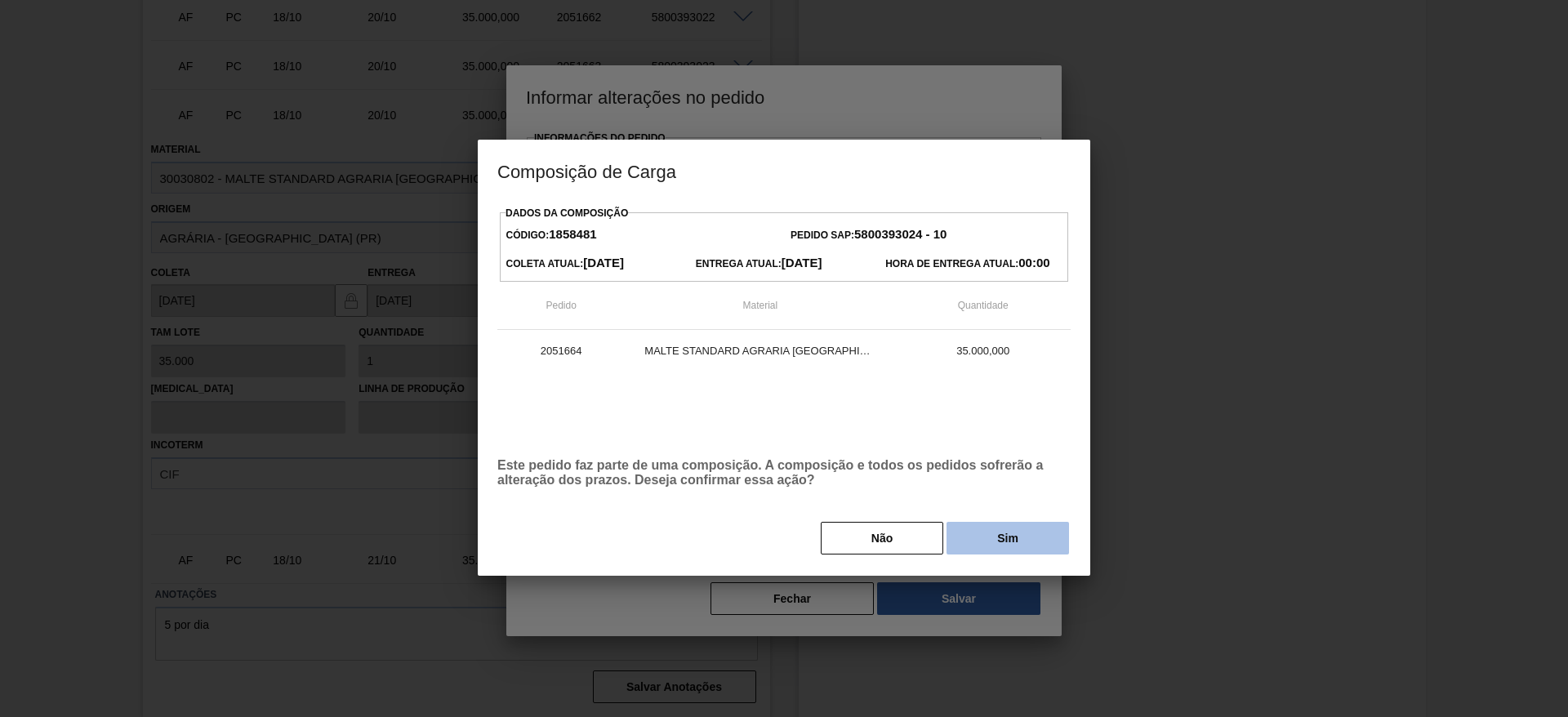
click at [984, 541] on button "Sim" at bounding box center [1007, 538] width 123 height 33
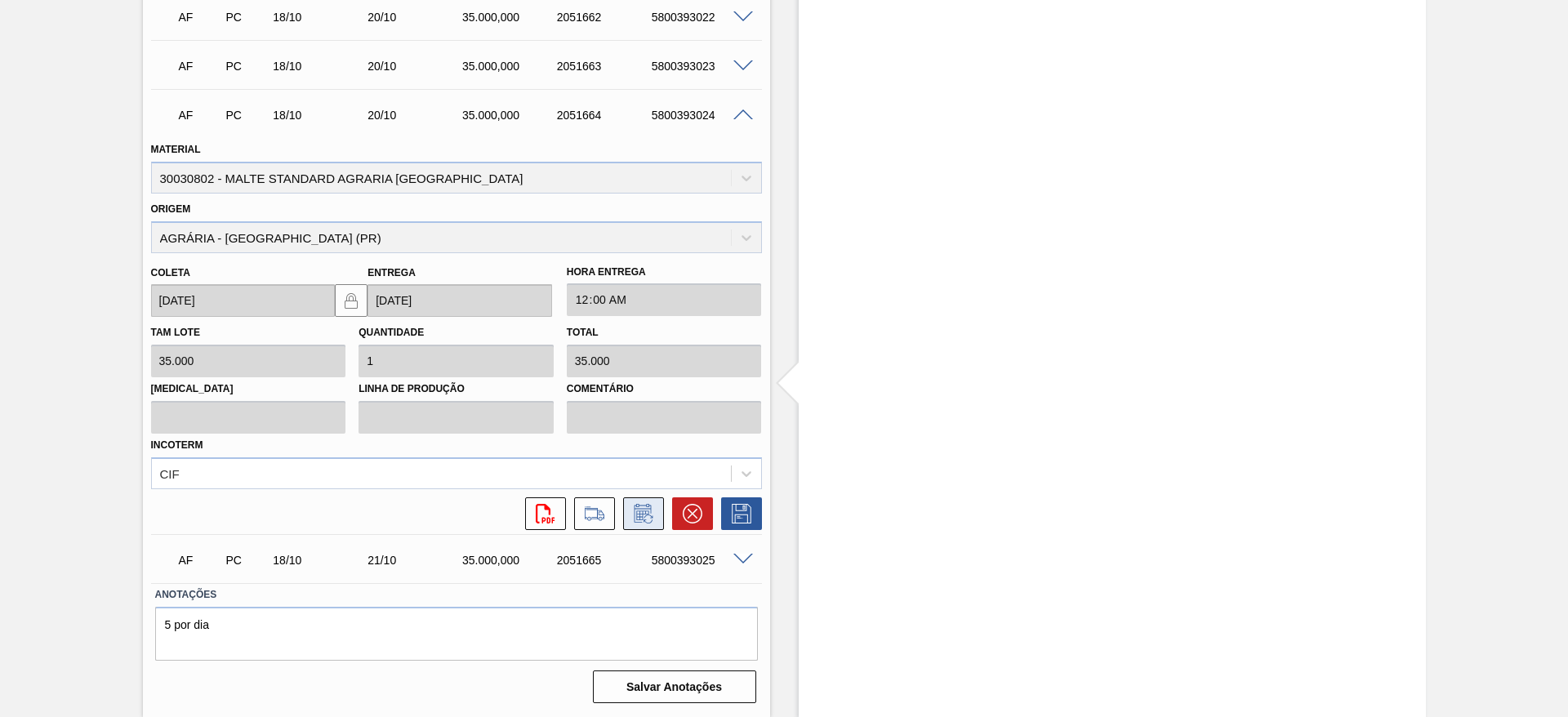
click at [645, 513] on icon at bounding box center [643, 513] width 27 height 19
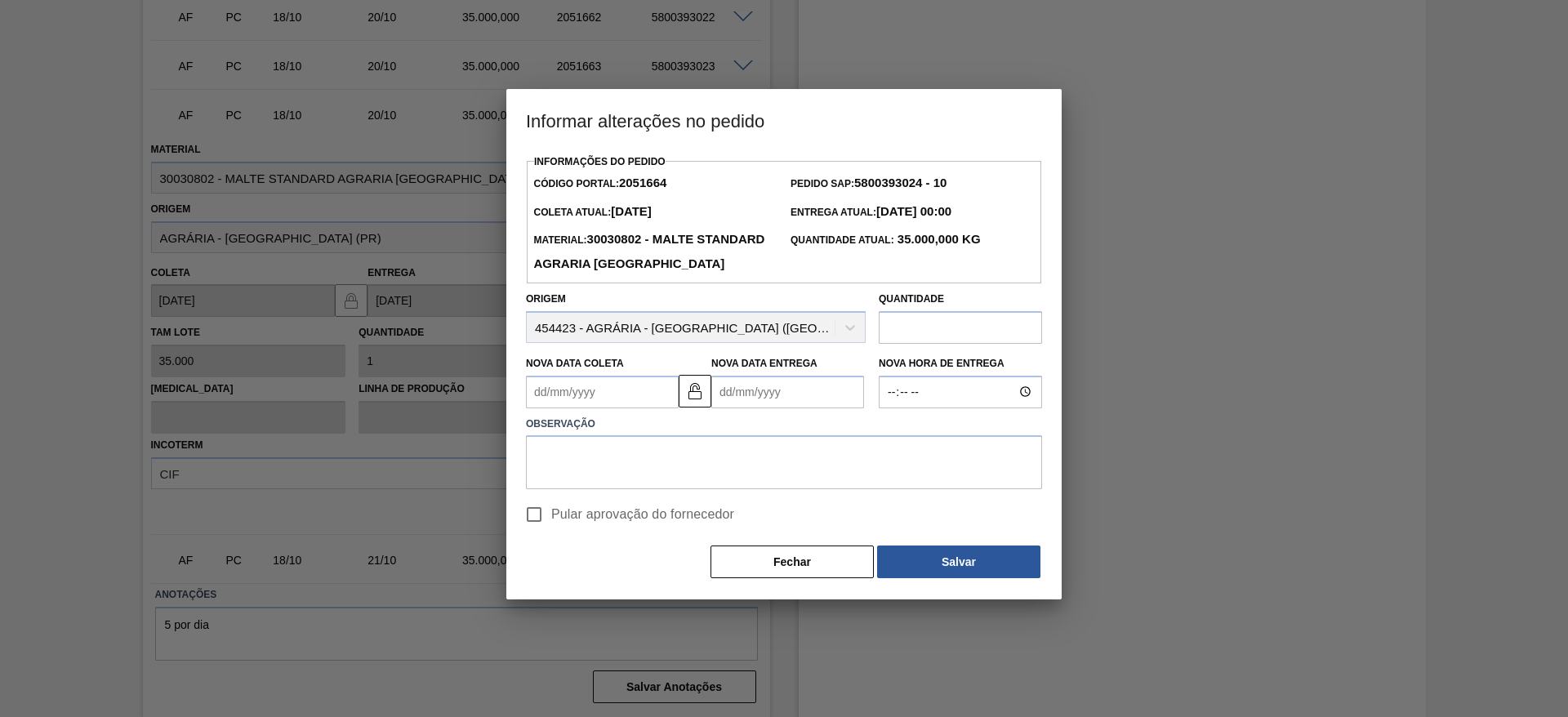
click at [727, 408] on Entrega2051664 "Nova Data Entrega" at bounding box center [787, 392] width 153 height 33
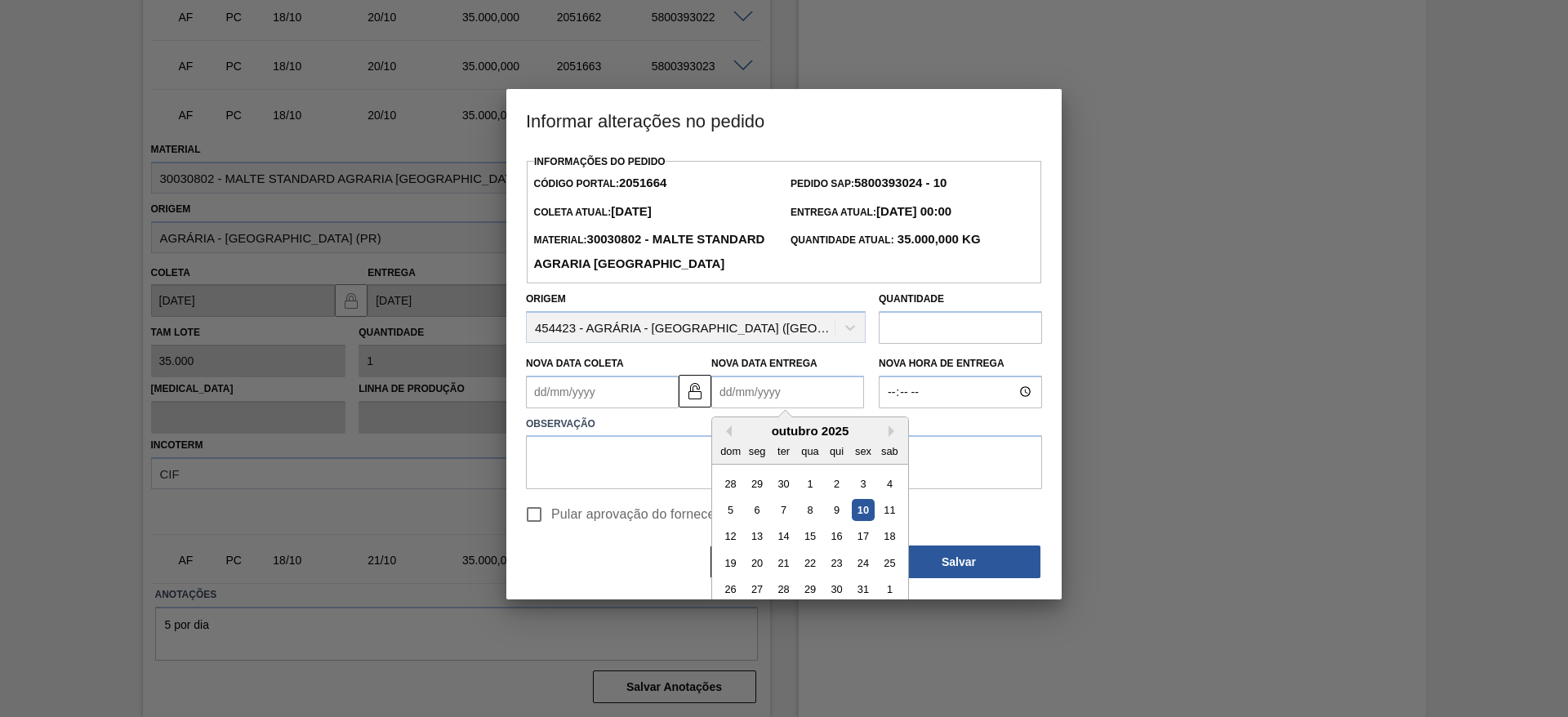
drag, startPoint x: 786, startPoint y: 590, endPoint x: 608, endPoint y: 573, distance: 178.8
click at [779, 574] on div "21" at bounding box center [783, 563] width 22 height 22
type Entrega2051664 "21/10/2025"
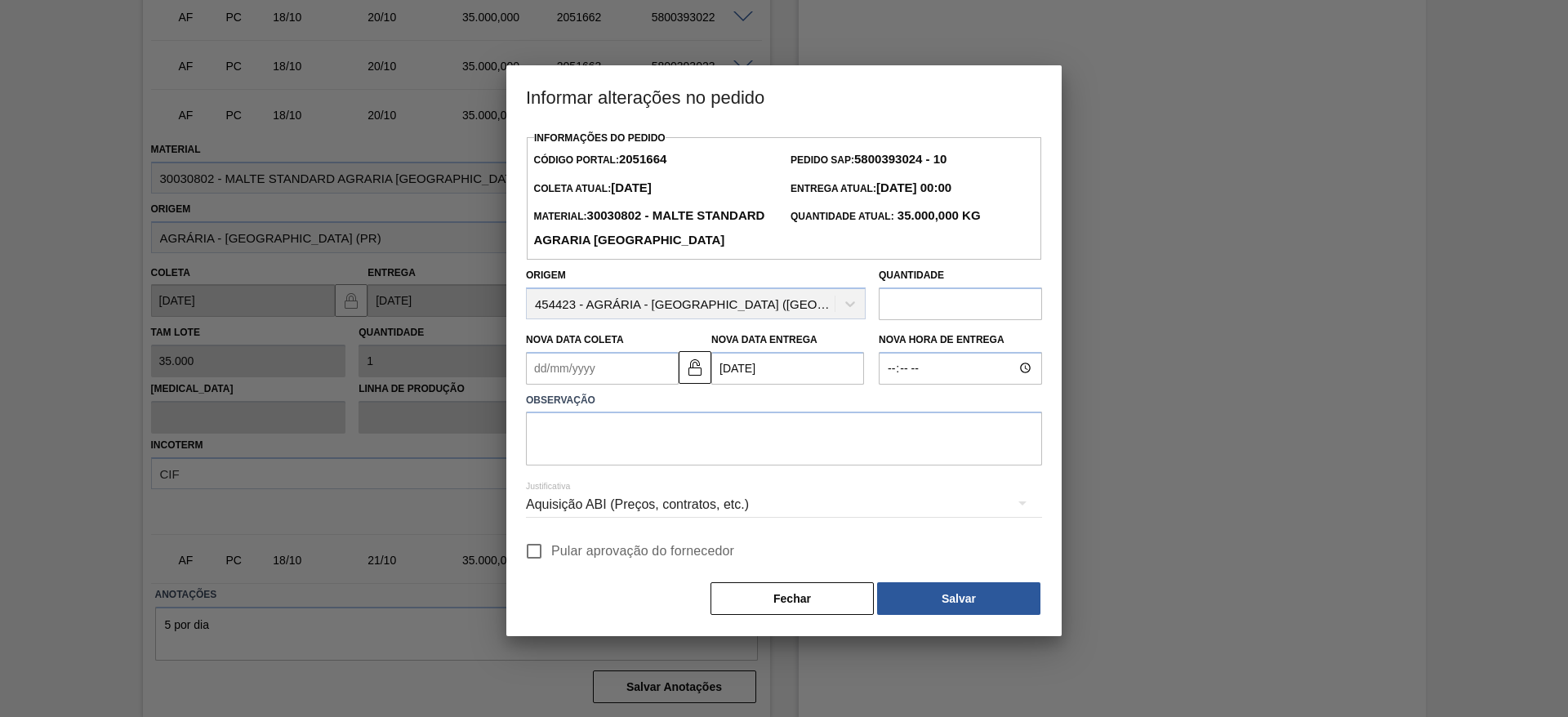
click at [539, 568] on input "Pular aprovação do fornecedor" at bounding box center [533, 550] width 34 height 34
checkbox input "true"
click at [600, 463] on textarea at bounding box center [783, 438] width 516 height 54
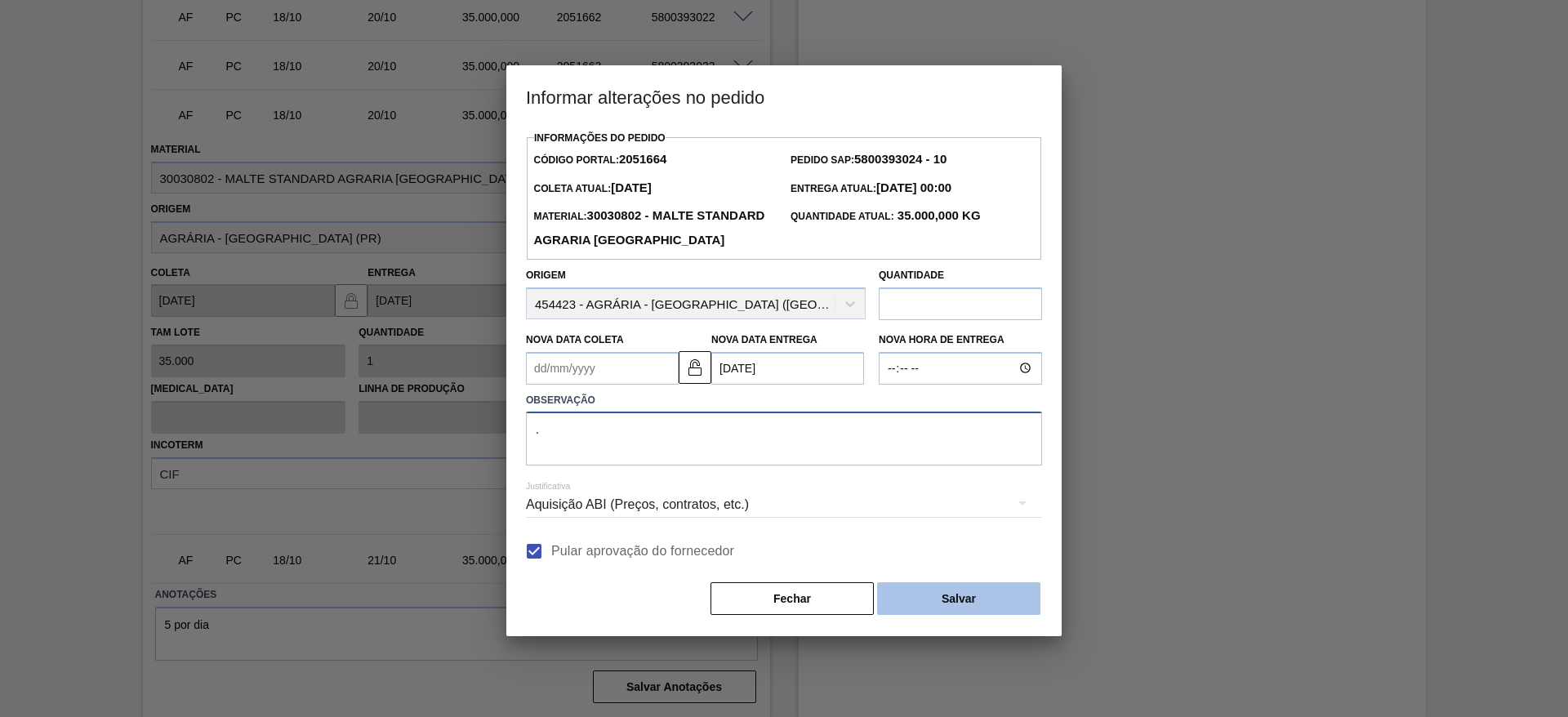
type textarea "."
click at [982, 614] on button "Salvar" at bounding box center [958, 599] width 163 height 33
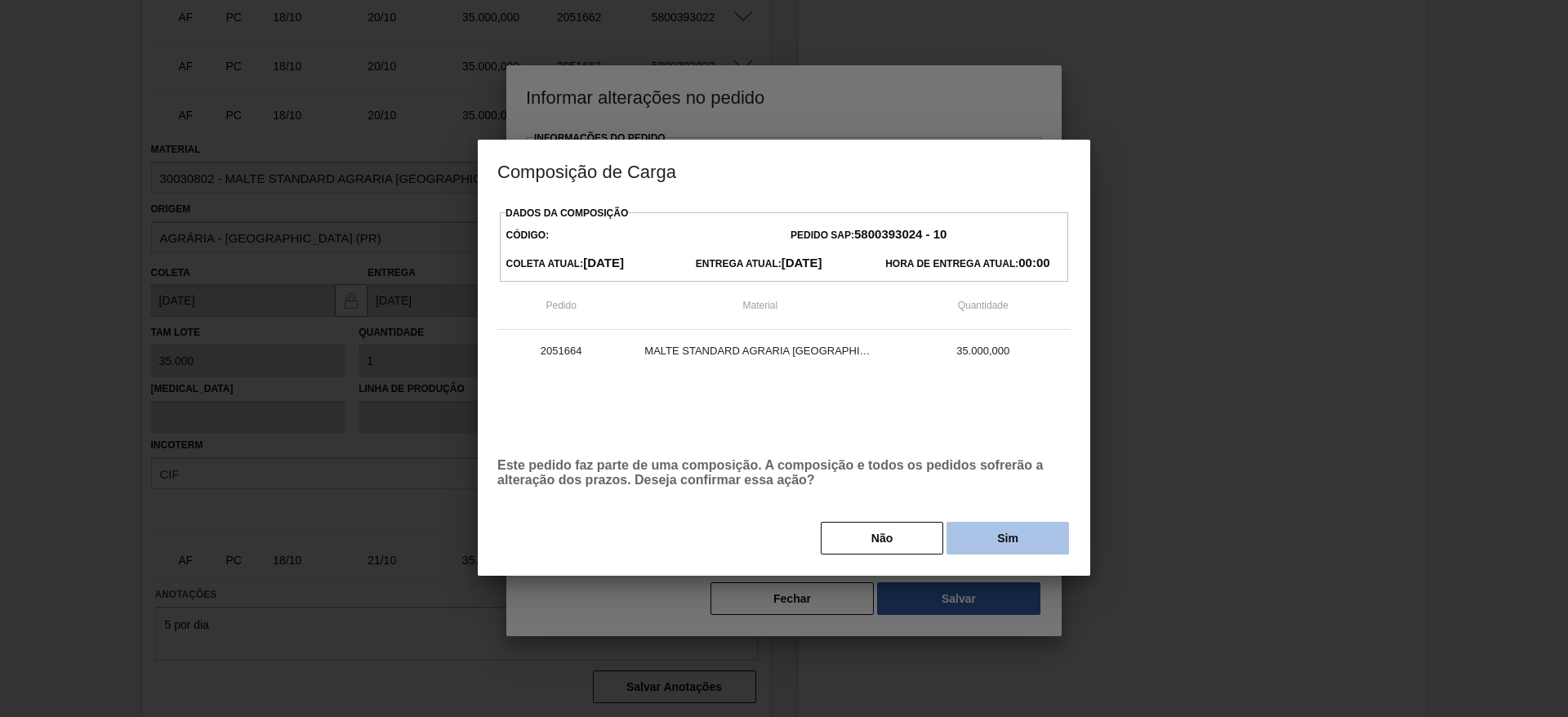
click at [1021, 532] on button "Sim" at bounding box center [1007, 538] width 123 height 33
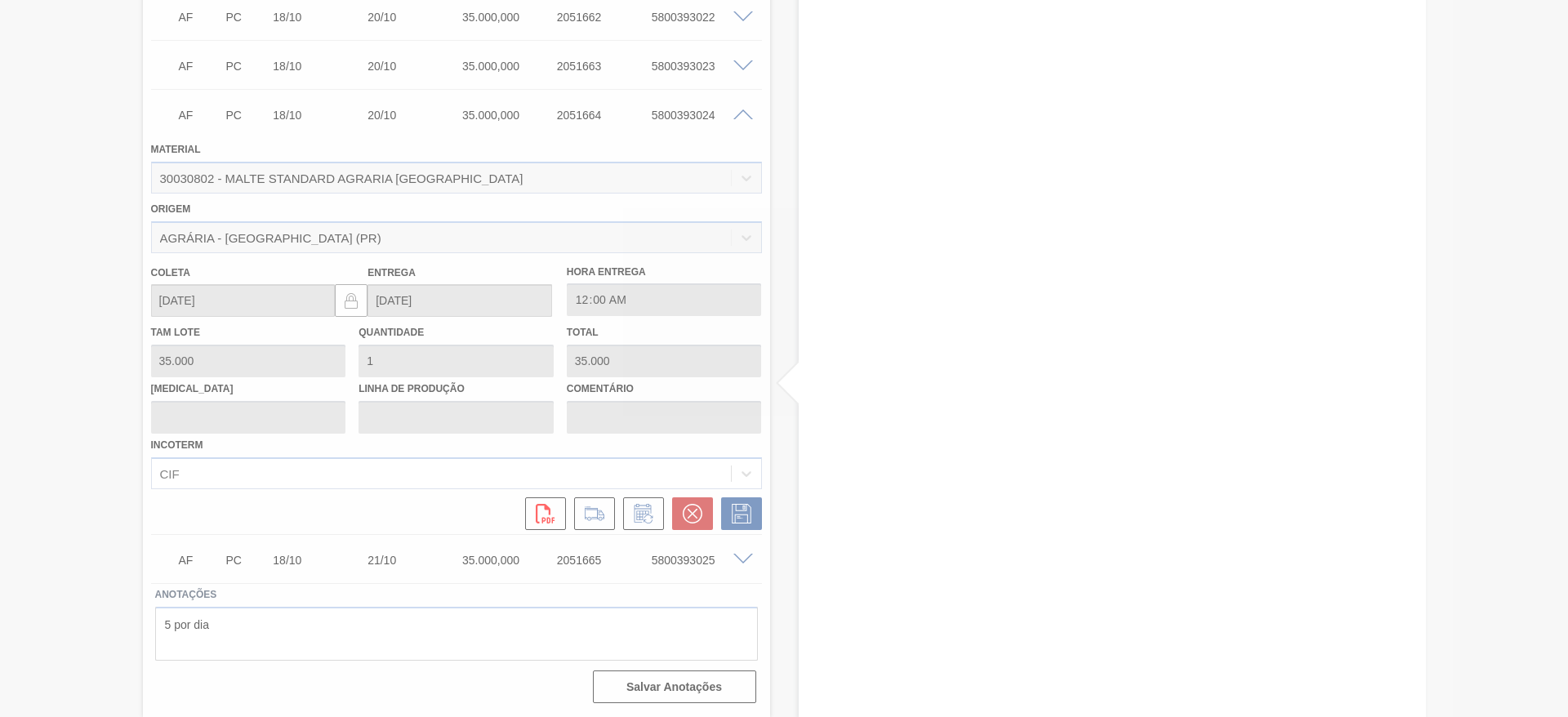
type input "."
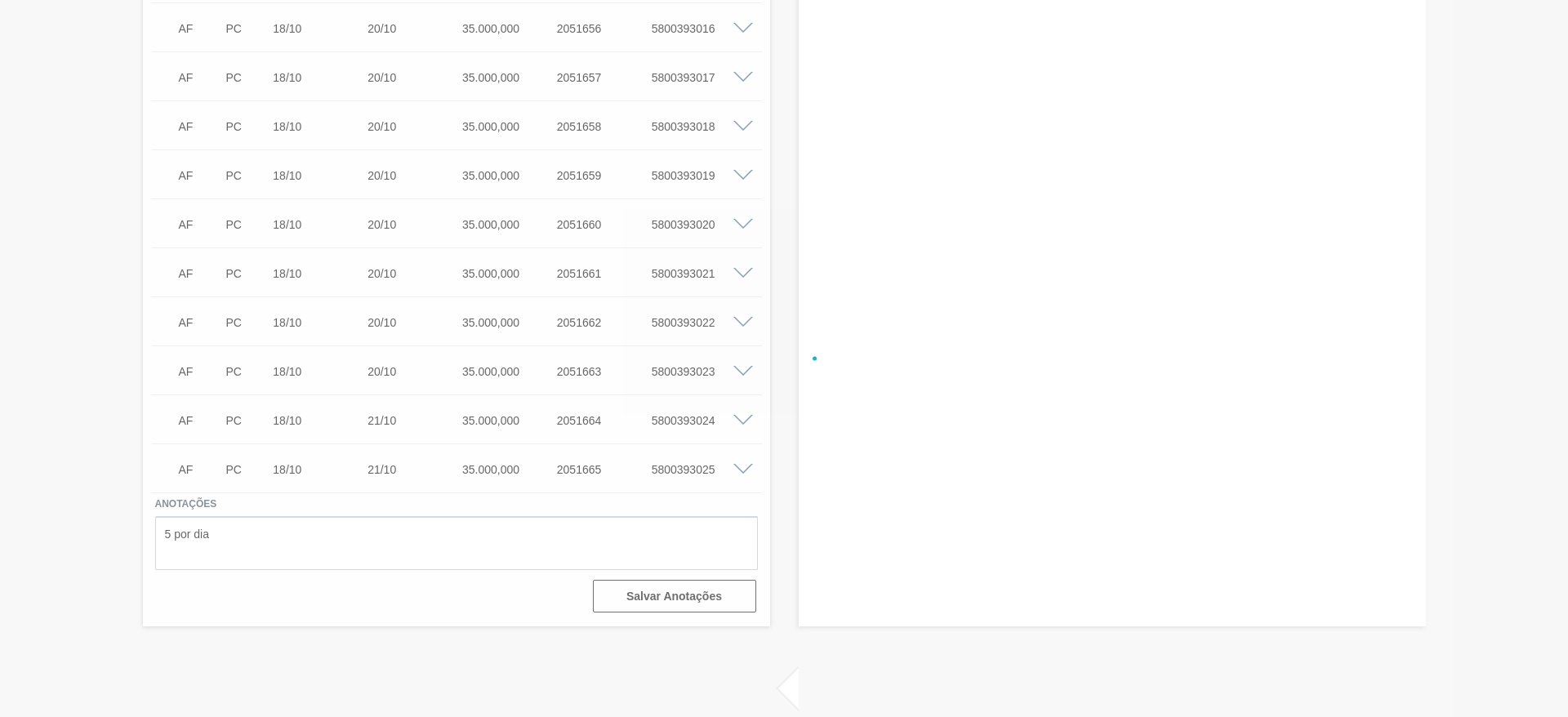
scroll to position [2976, 0]
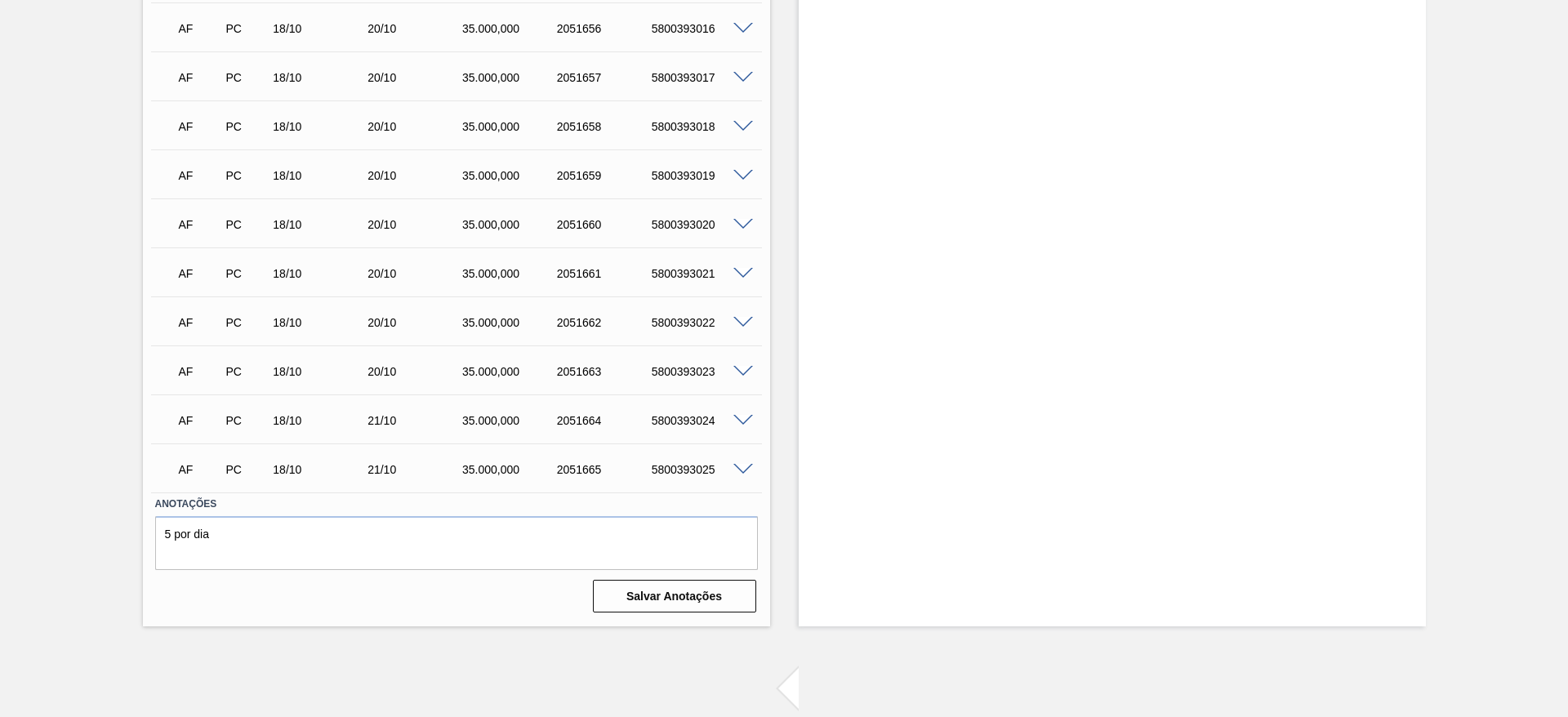
click at [742, 371] on span at bounding box center [743, 371] width 19 height 12
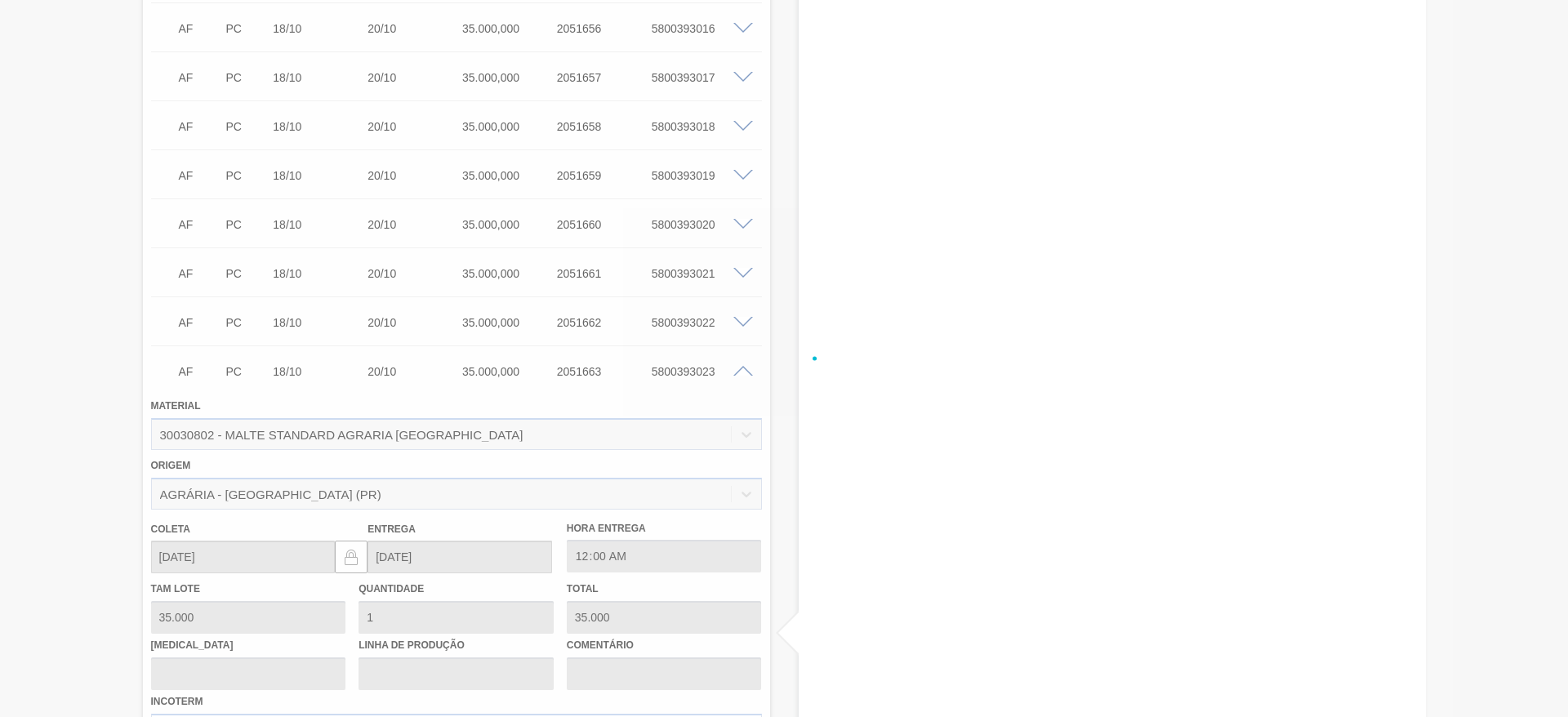
scroll to position [3282, 0]
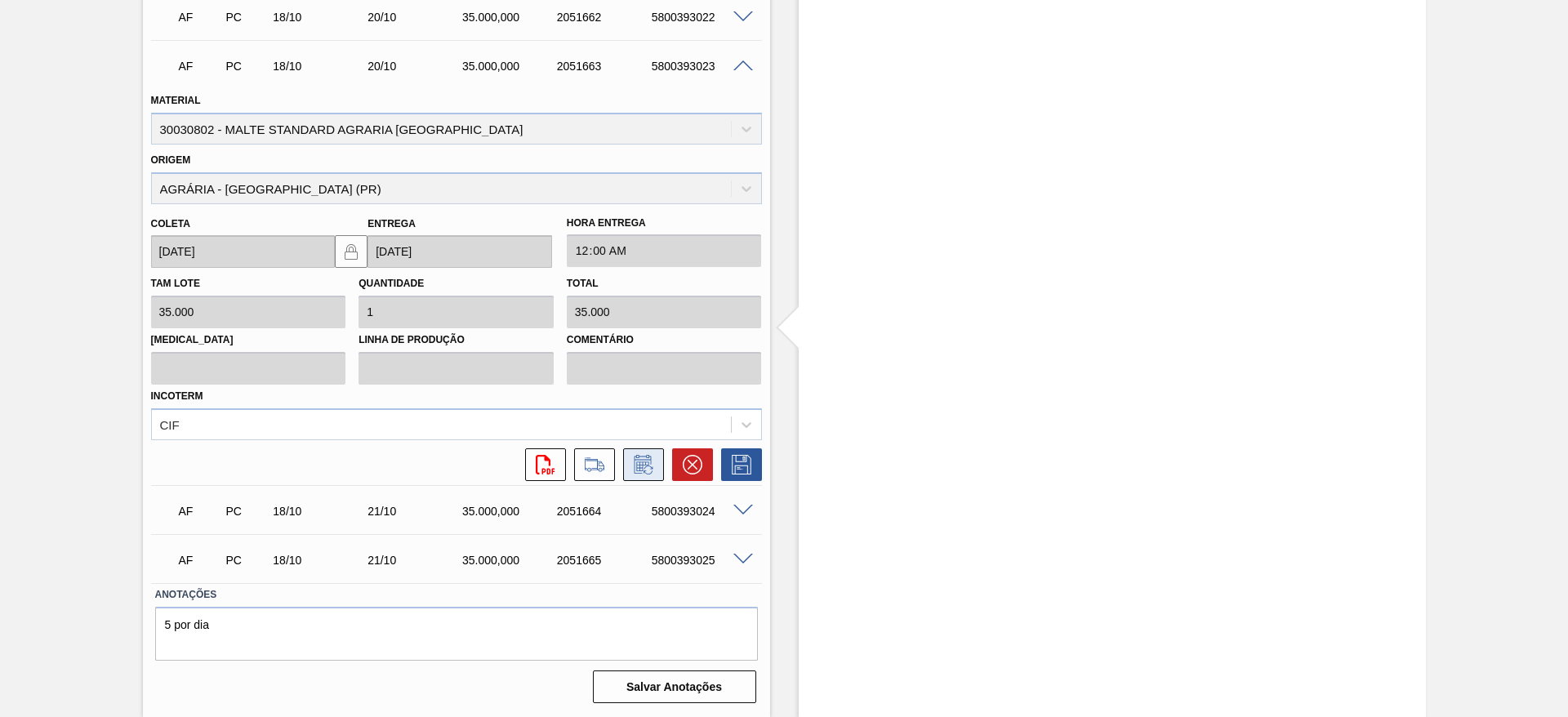
click at [643, 471] on icon at bounding box center [648, 470] width 9 height 9
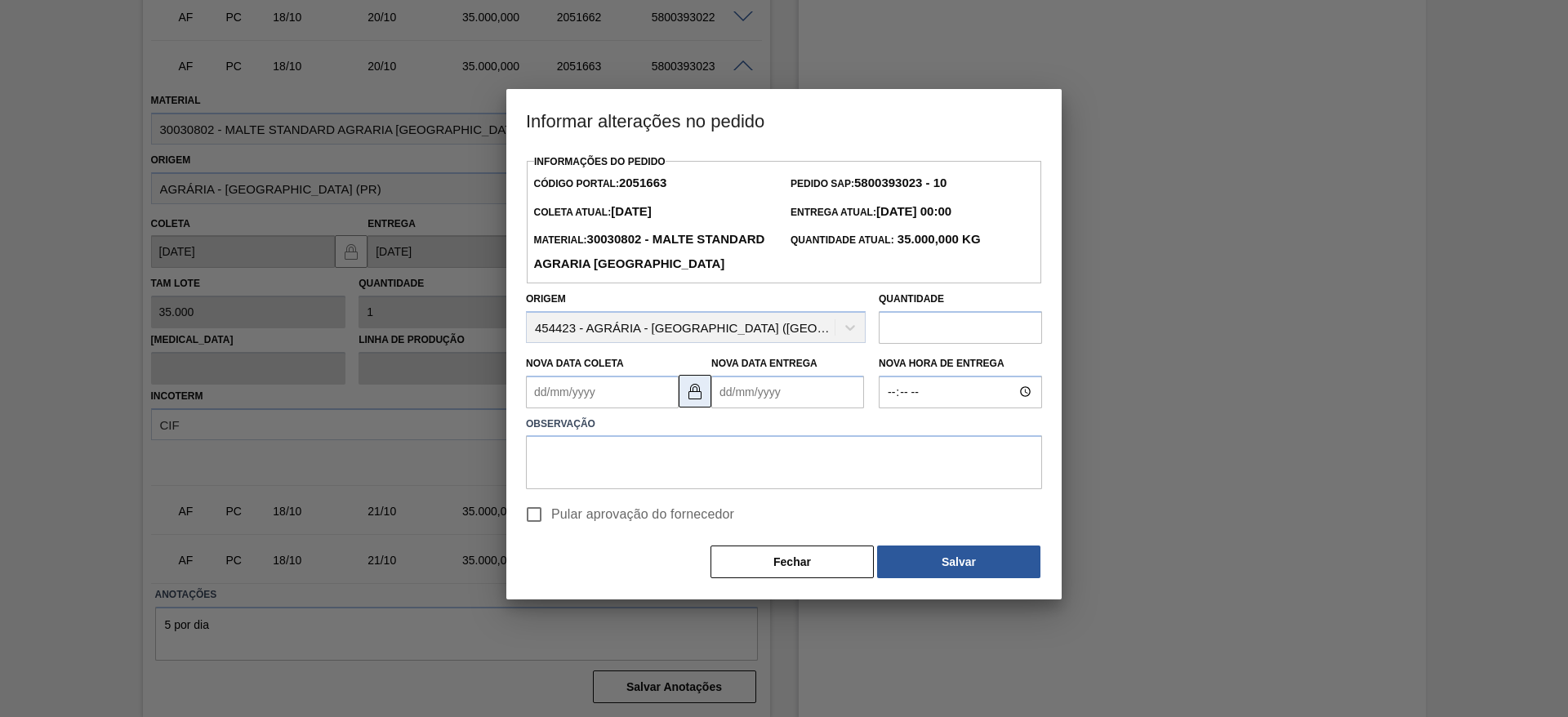
click at [696, 401] on img at bounding box center [694, 390] width 19 height 19
click at [731, 408] on Entrega2051663 "Nova Data Entrega" at bounding box center [787, 392] width 153 height 33
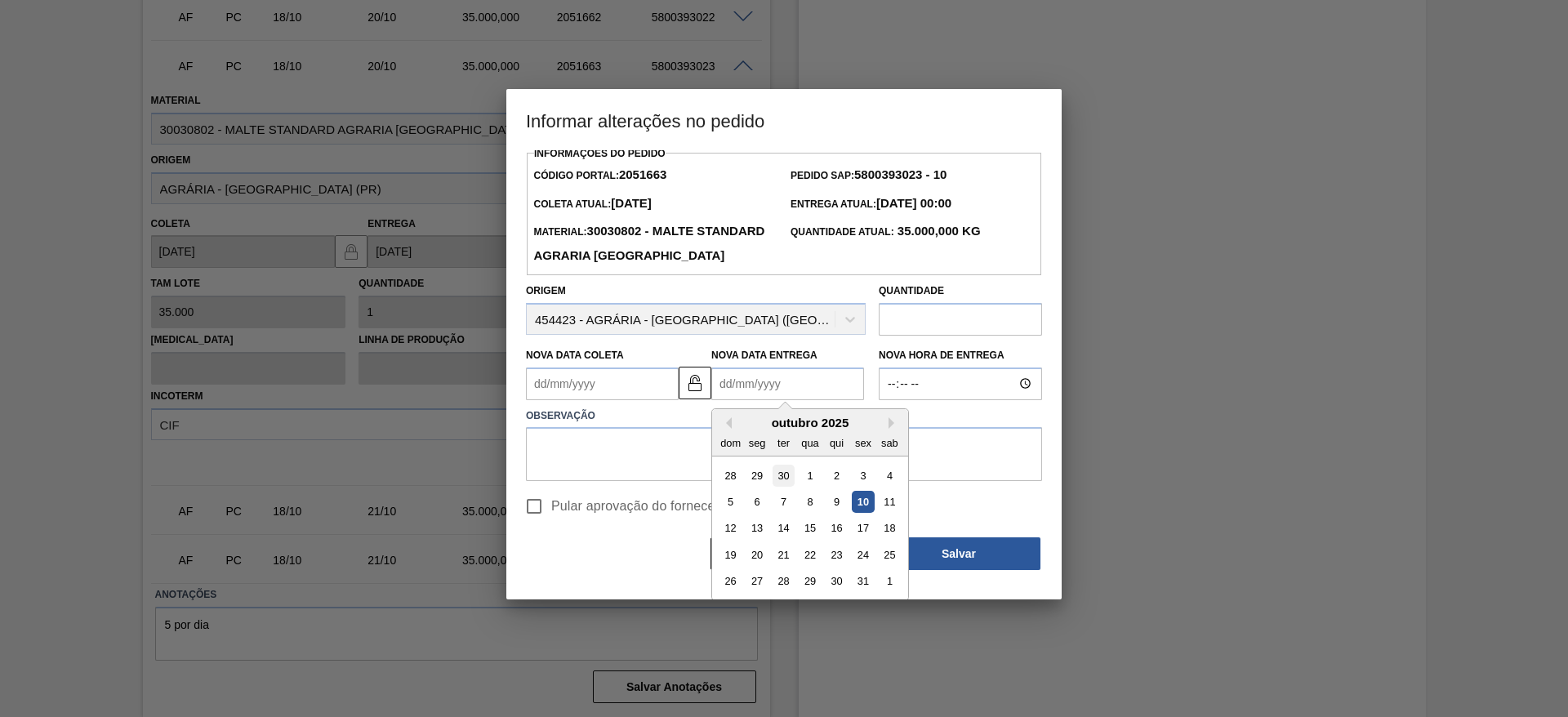
scroll to position [12, 0]
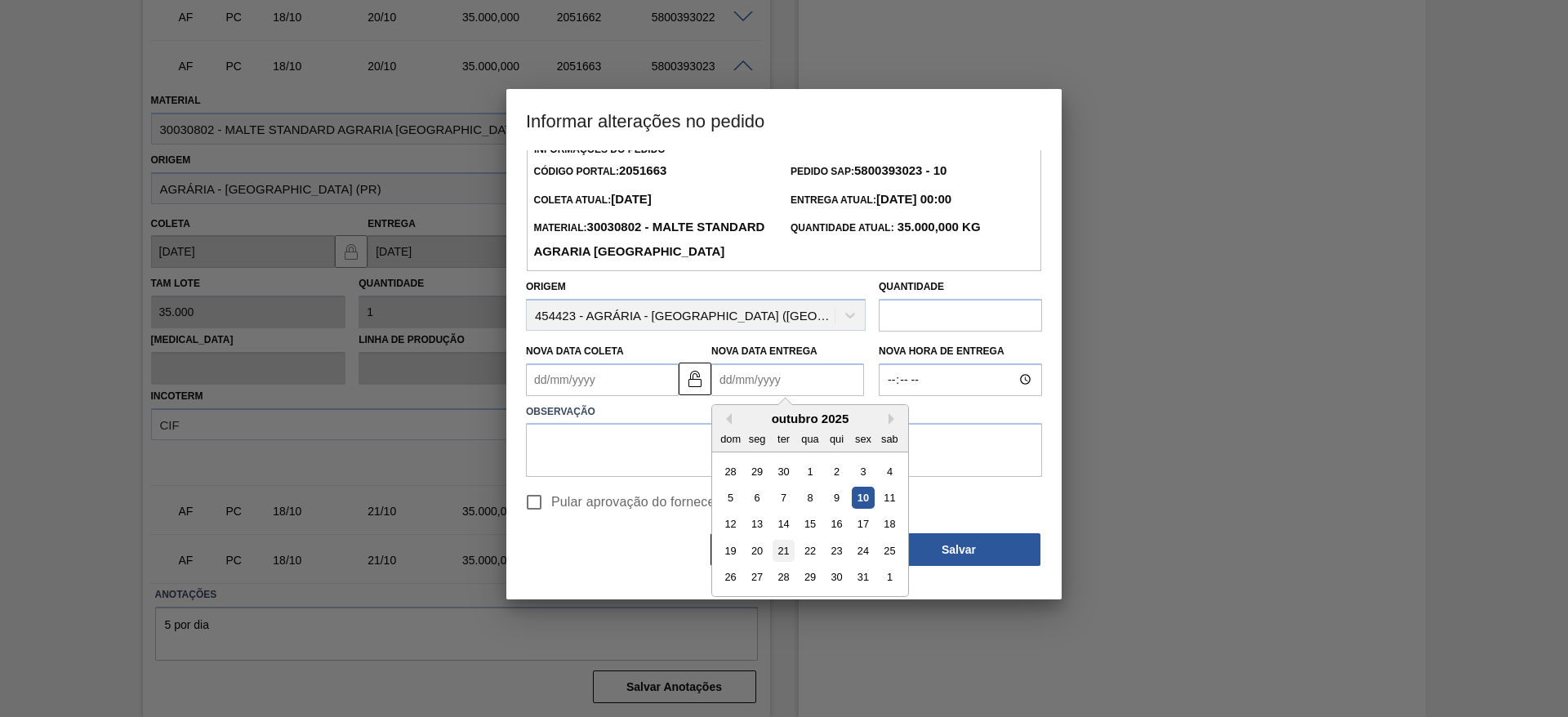
click at [781, 561] on div "21" at bounding box center [783, 550] width 22 height 22
type Entrega2051663 "21/10/2025"
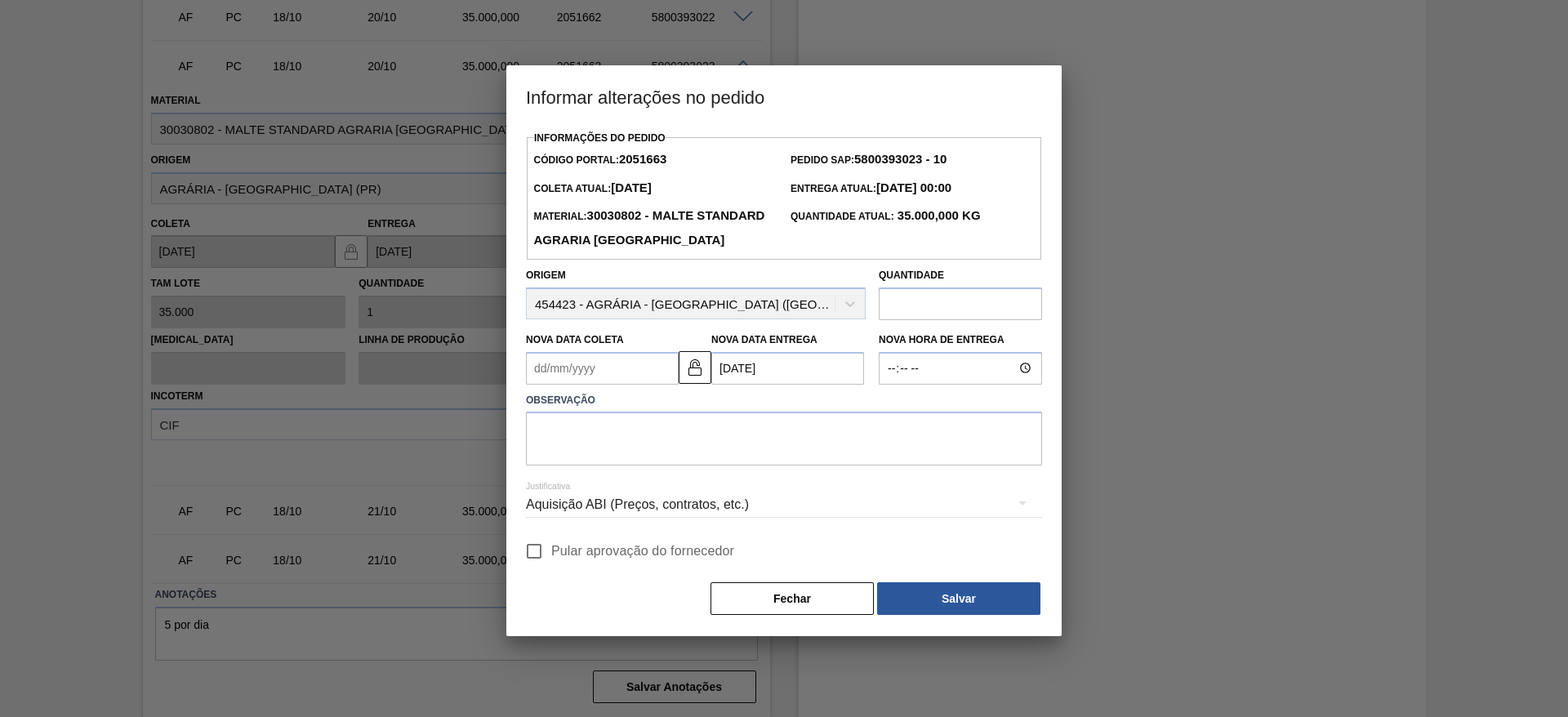
scroll to position [0, 0]
click at [537, 568] on input "Pular aprovação do fornecedor" at bounding box center [533, 550] width 34 height 34
checkbox input "true"
click at [587, 465] on textarea at bounding box center [783, 438] width 516 height 54
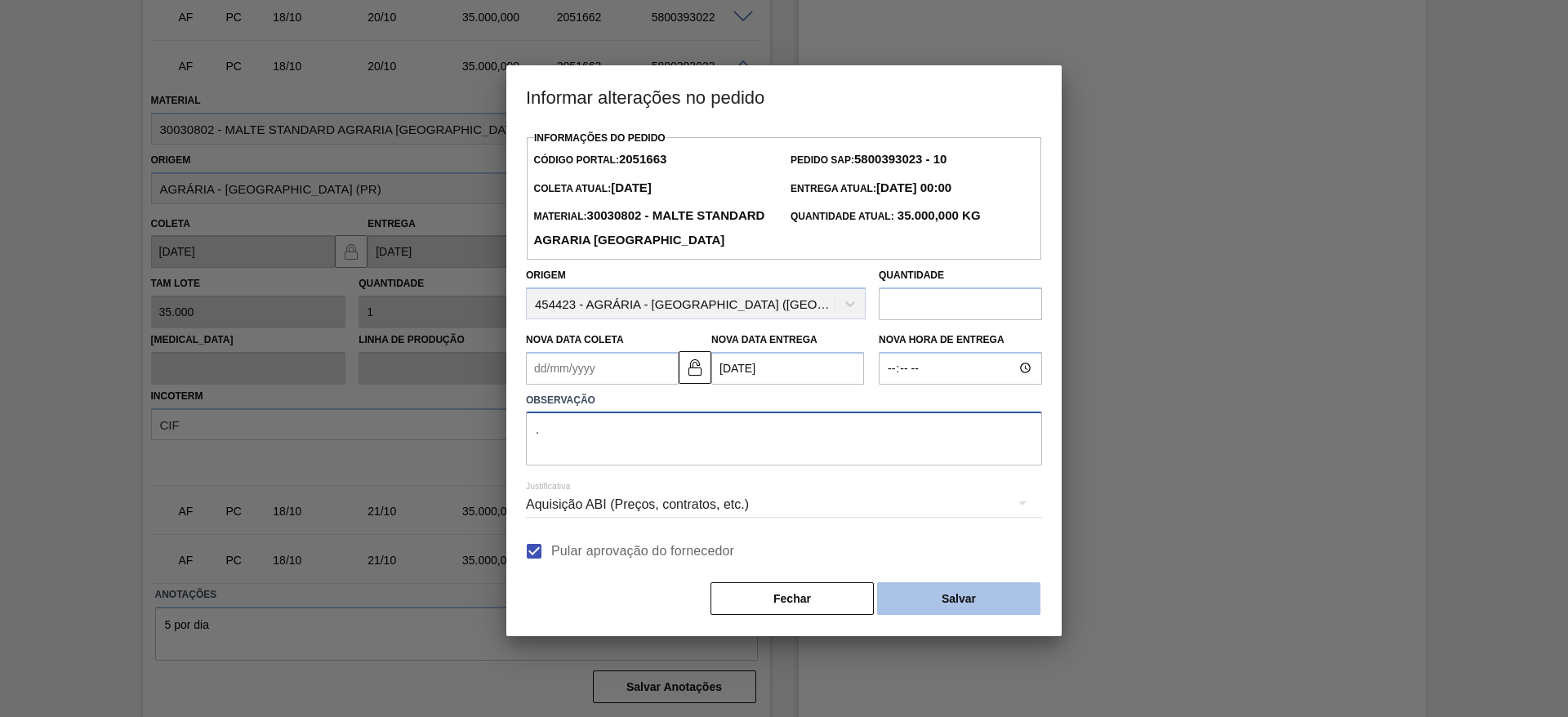
type textarea "."
click at [952, 614] on button "Salvar" at bounding box center [958, 599] width 163 height 33
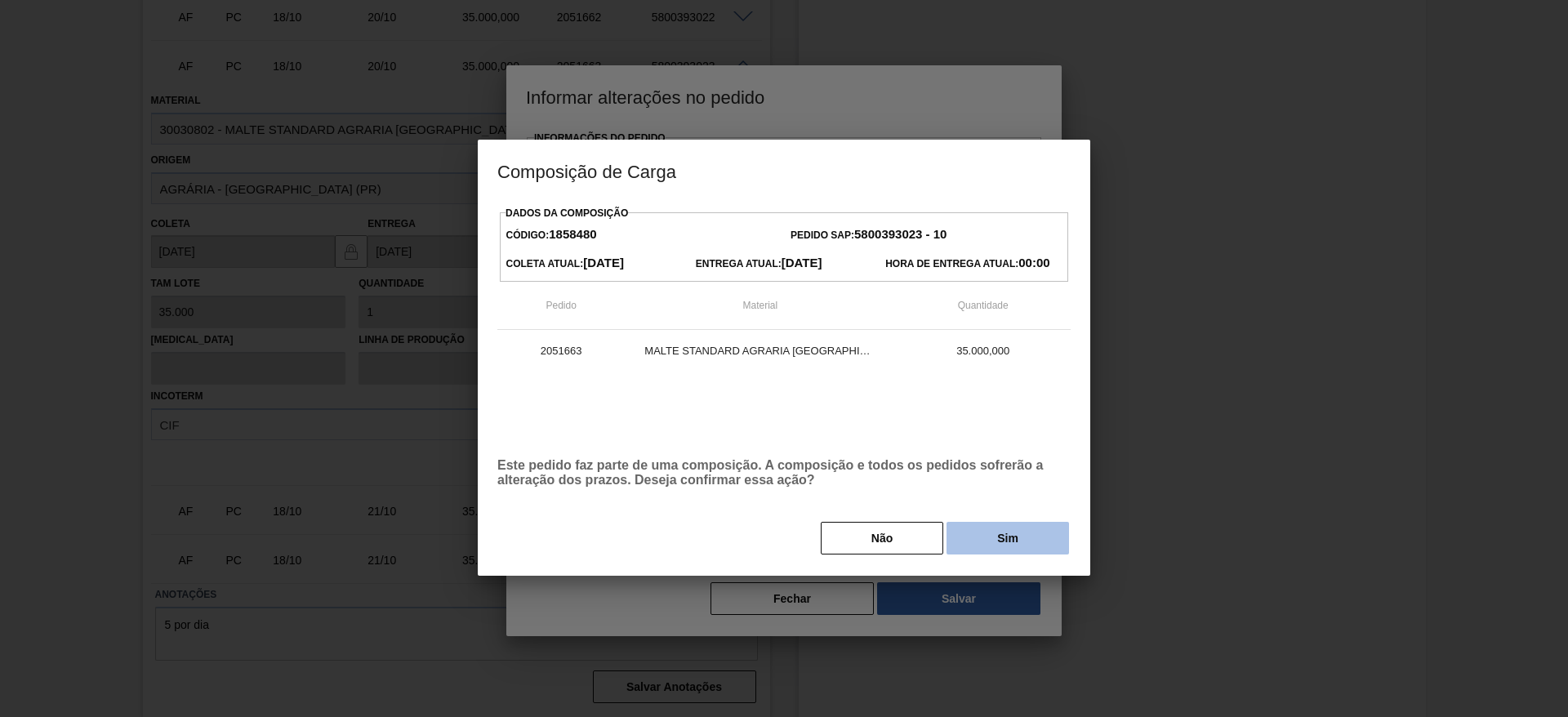
click at [998, 540] on button "Sim" at bounding box center [1007, 538] width 123 height 33
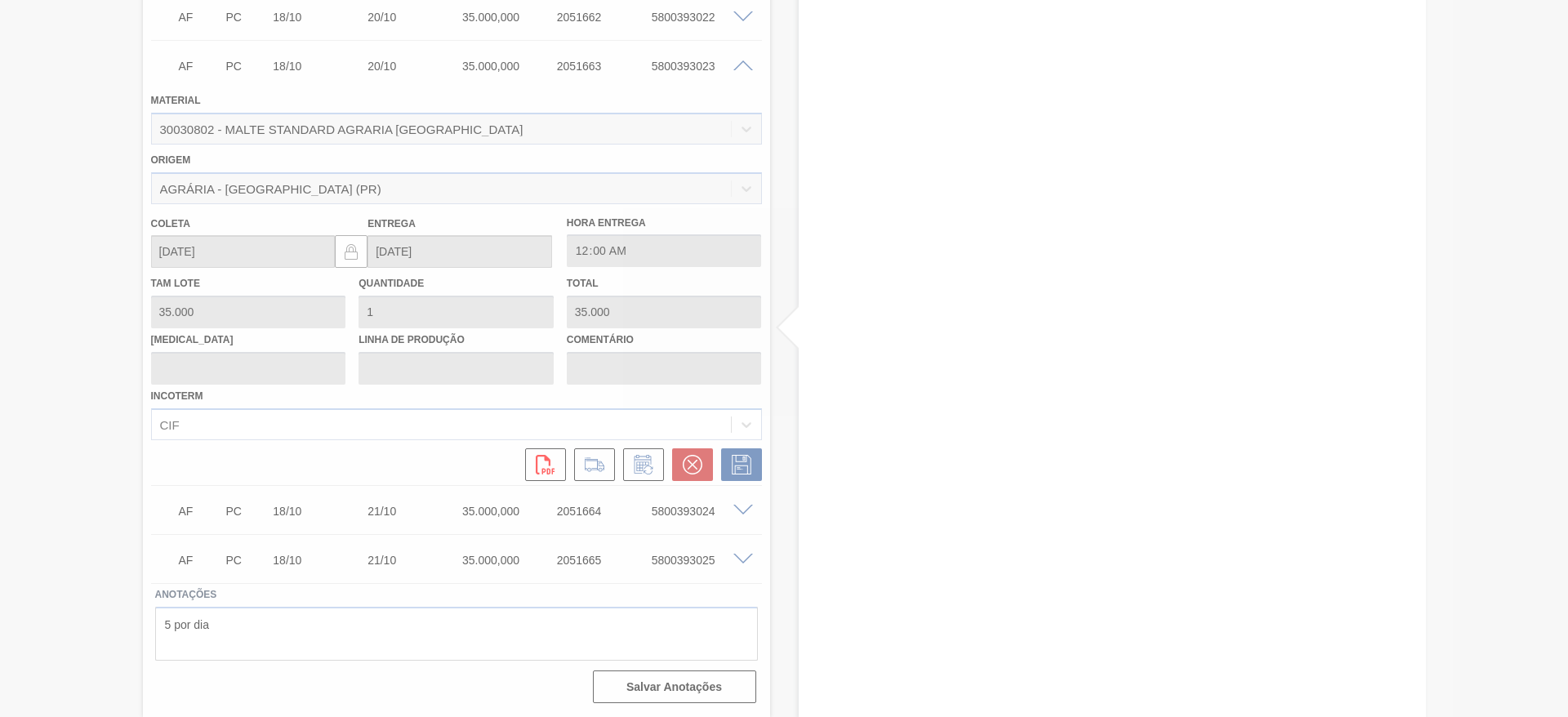
type input "."
type input "21/10/2025"
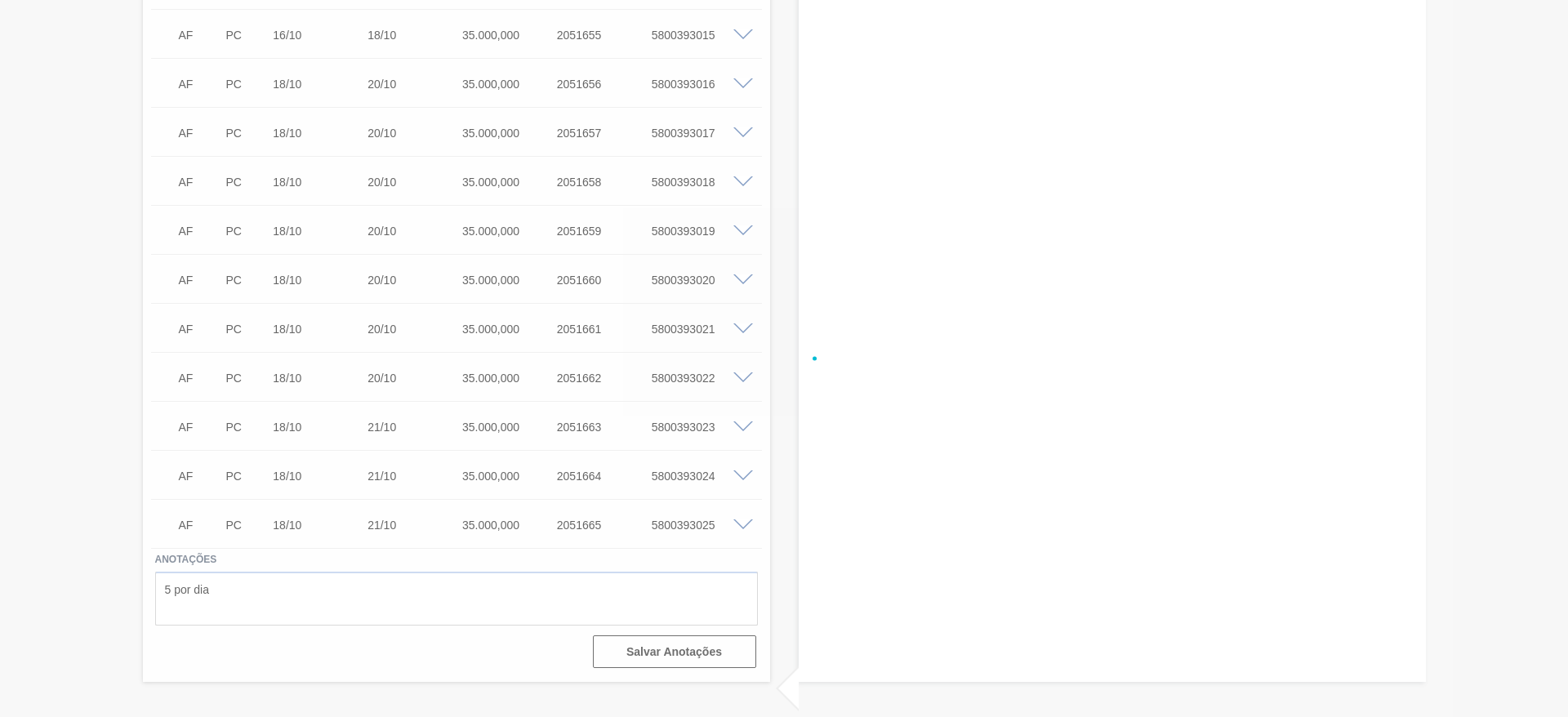
scroll to position [2921, 0]
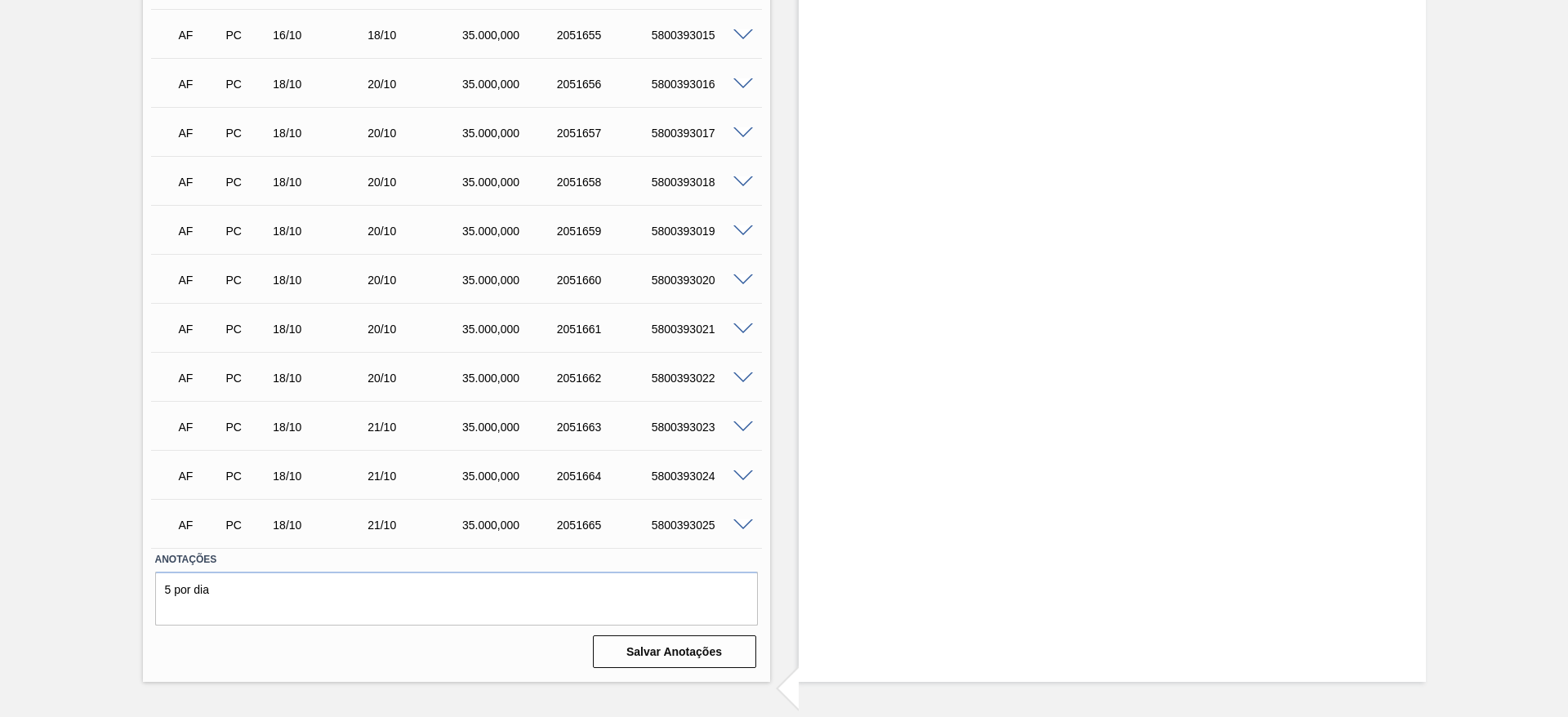
click at [741, 376] on span at bounding box center [743, 378] width 19 height 12
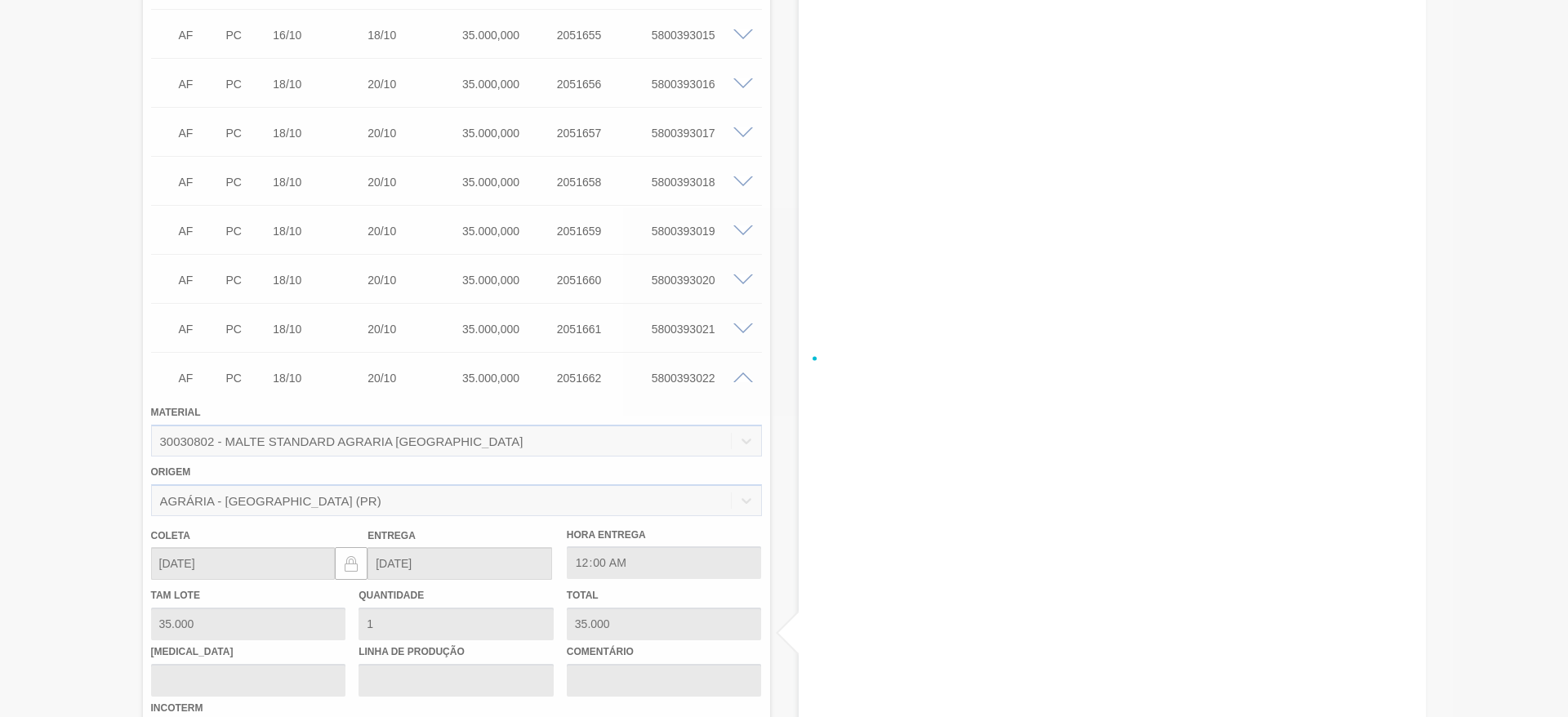
scroll to position [3282, 0]
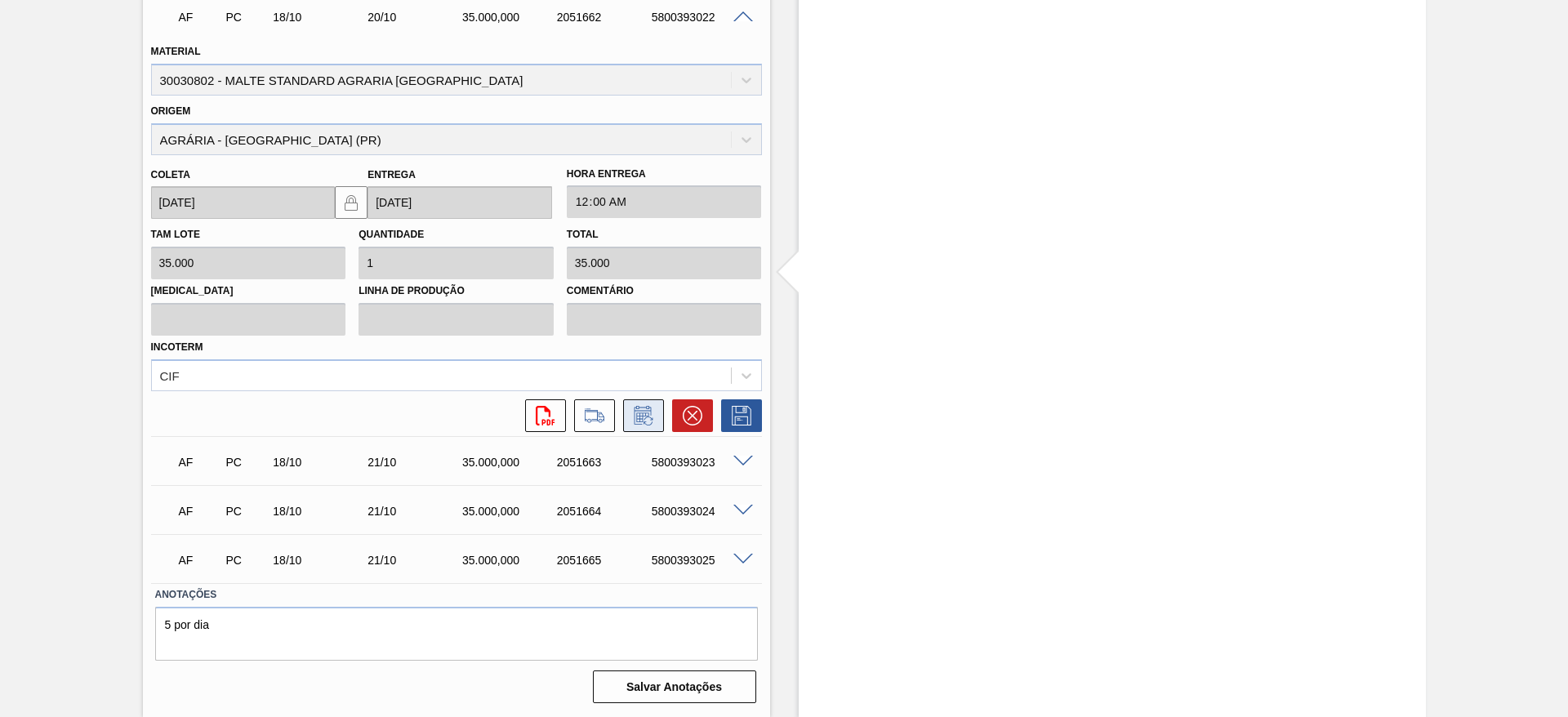
click at [636, 419] on icon at bounding box center [643, 415] width 27 height 19
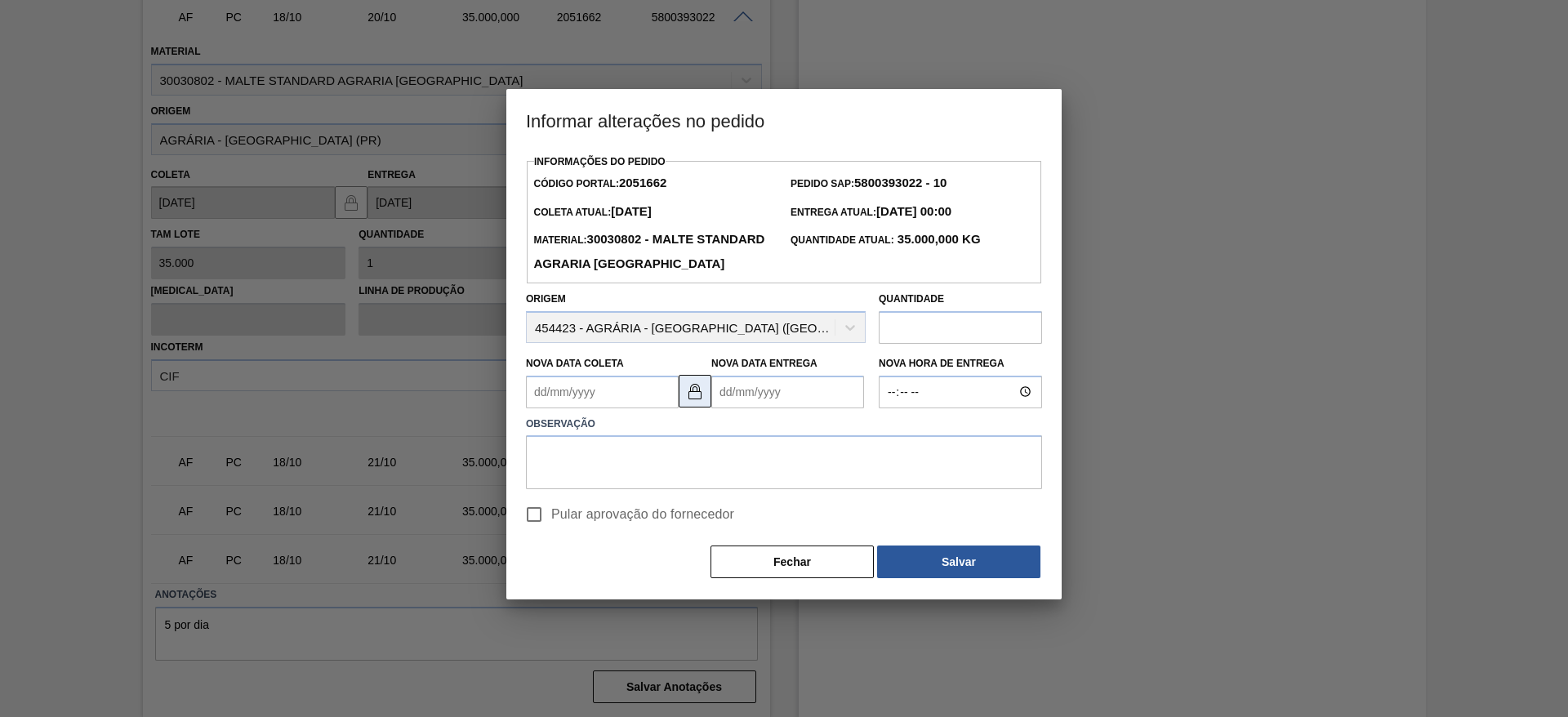
click at [697, 401] on img at bounding box center [694, 390] width 19 height 19
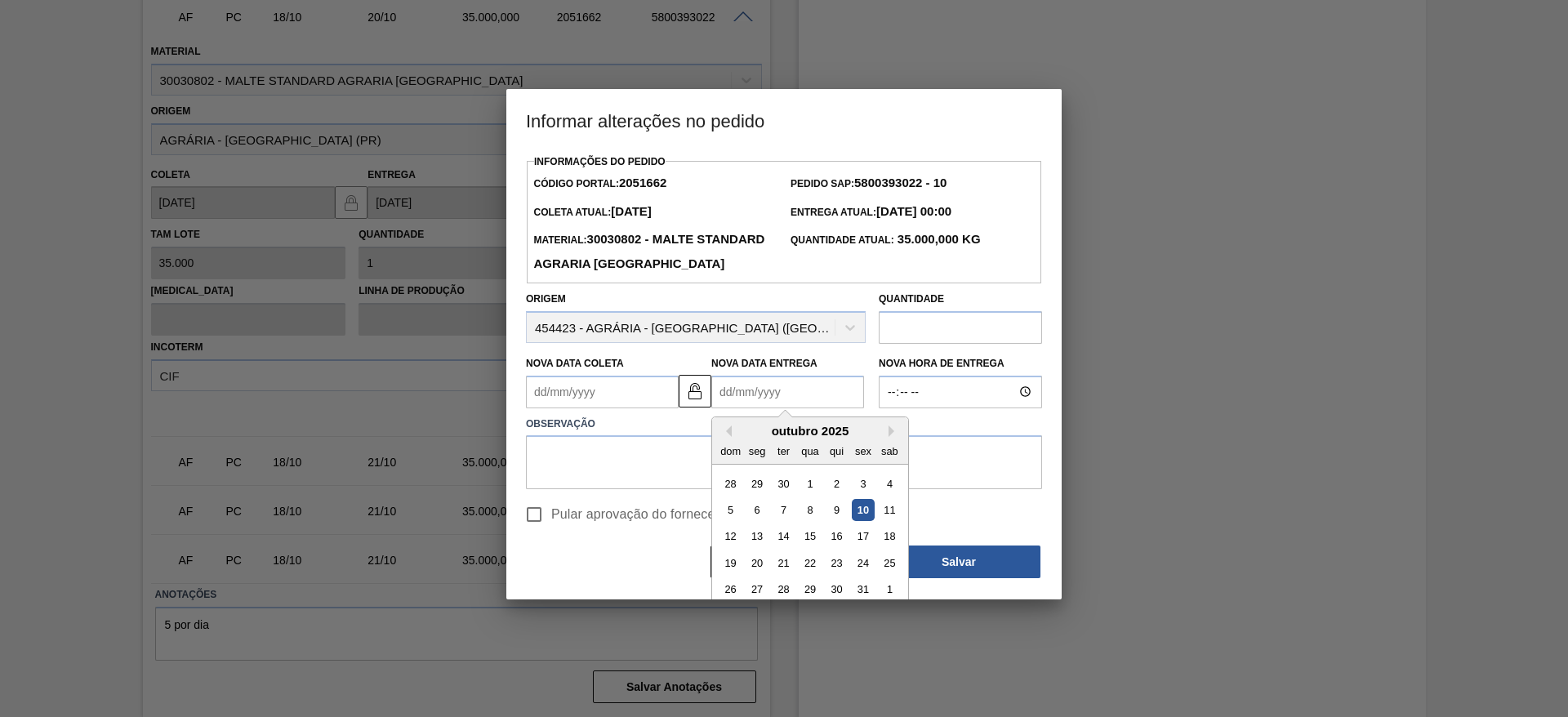
click at [724, 408] on Entrega2051662 "Nova Data Entrega" at bounding box center [787, 392] width 153 height 33
click at [785, 574] on div "21" at bounding box center [783, 563] width 22 height 22
type Entrega2051662 "21/10/2025"
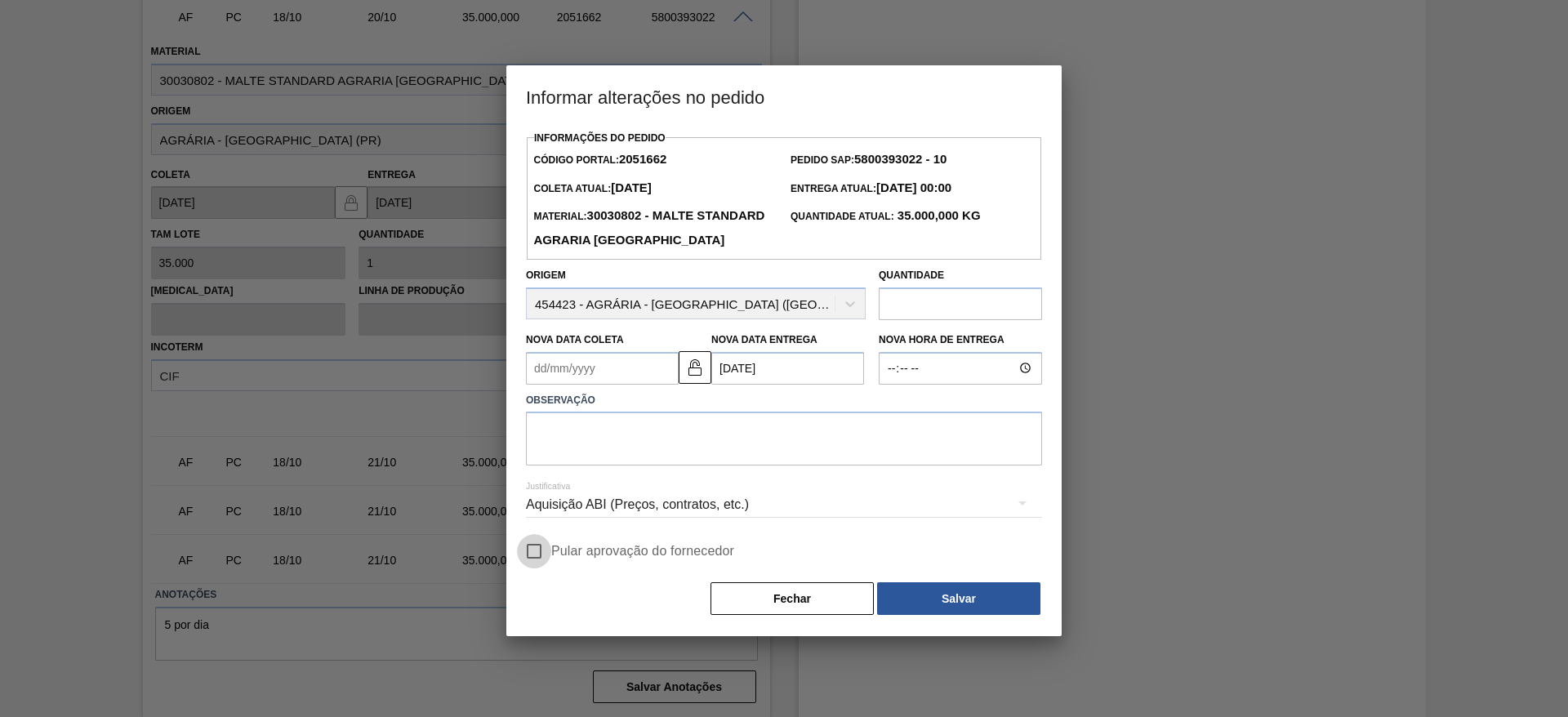
click at [534, 568] on input "Pular aprovação do fornecedor" at bounding box center [533, 550] width 34 height 34
checkbox input "true"
click at [571, 465] on textarea at bounding box center [783, 438] width 516 height 54
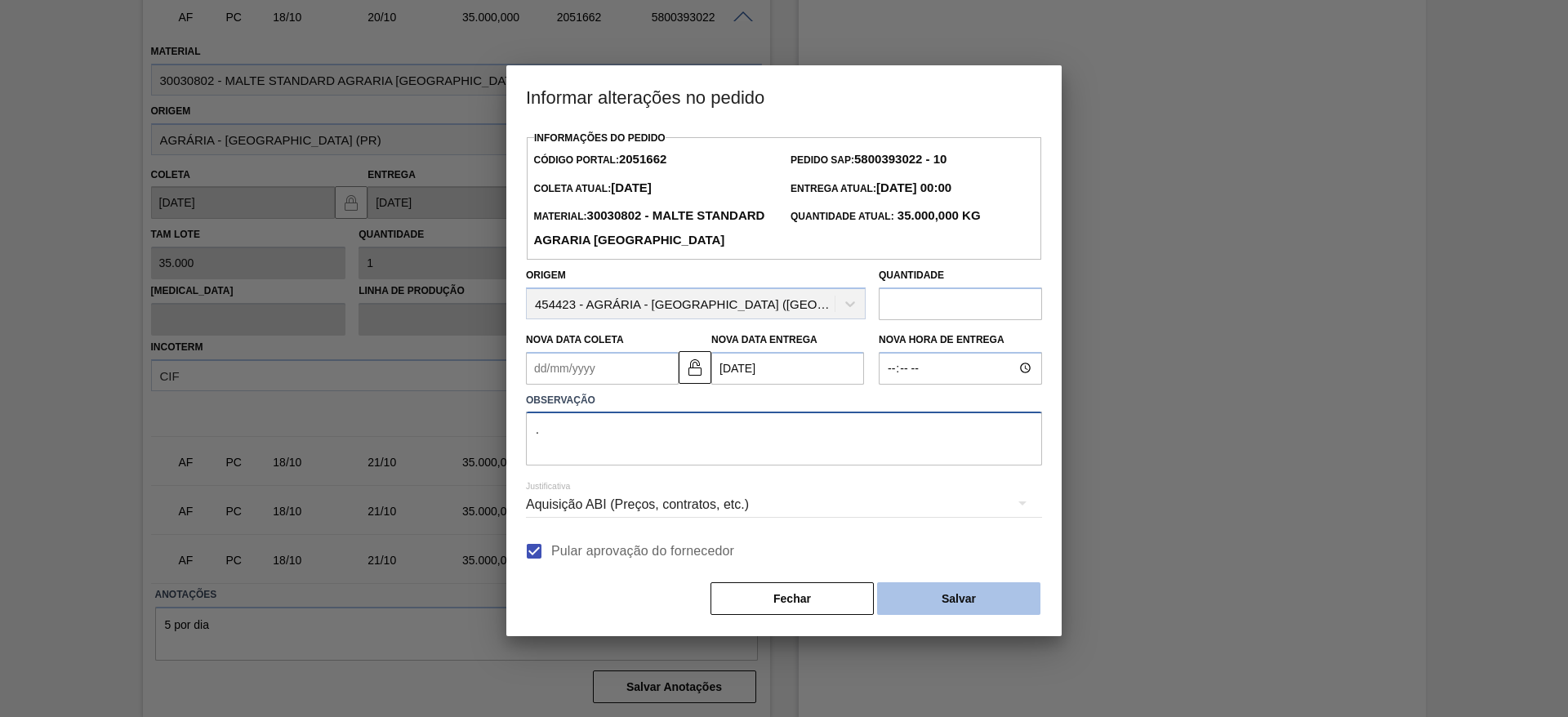
type textarea "."
click at [936, 614] on button "Salvar" at bounding box center [958, 599] width 163 height 33
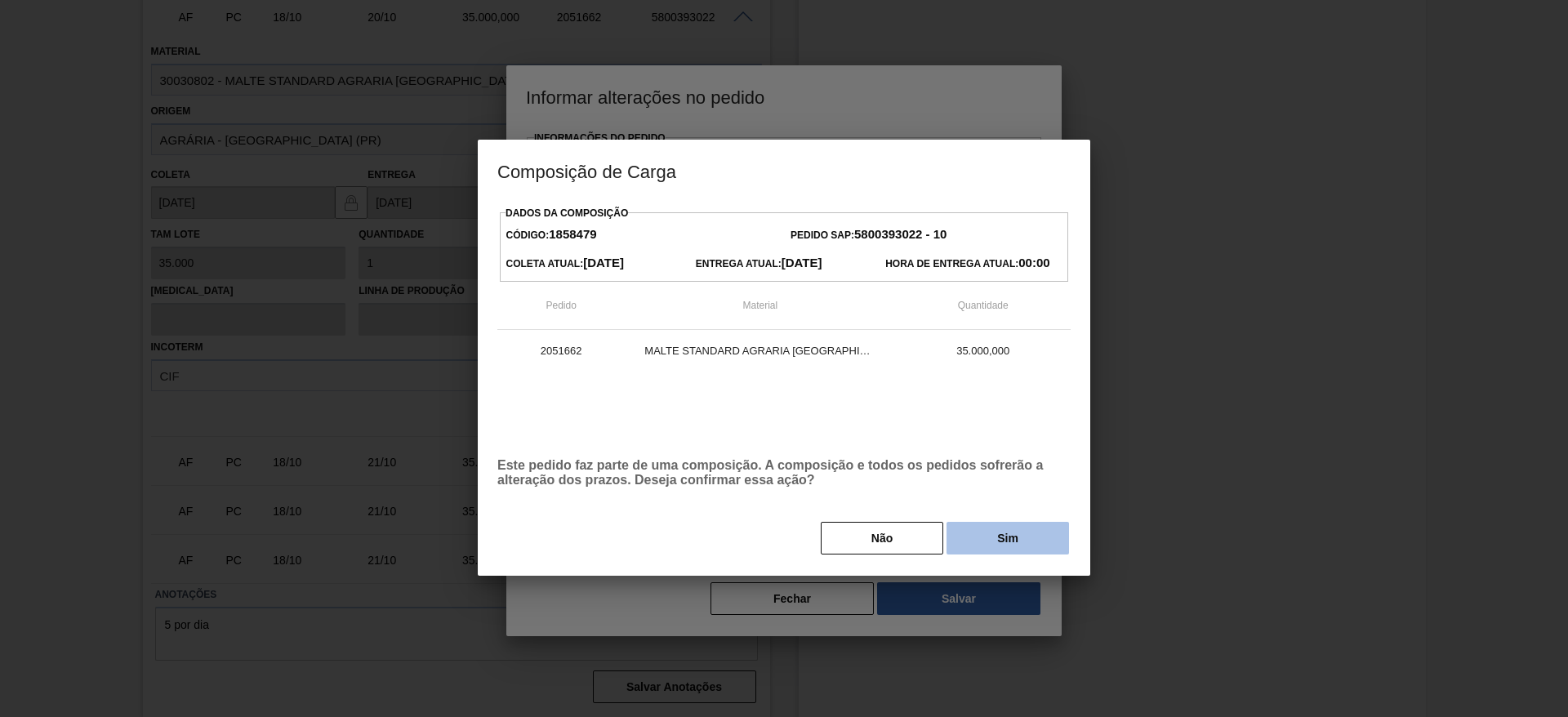
click at [1018, 541] on button "Sim" at bounding box center [1007, 538] width 123 height 33
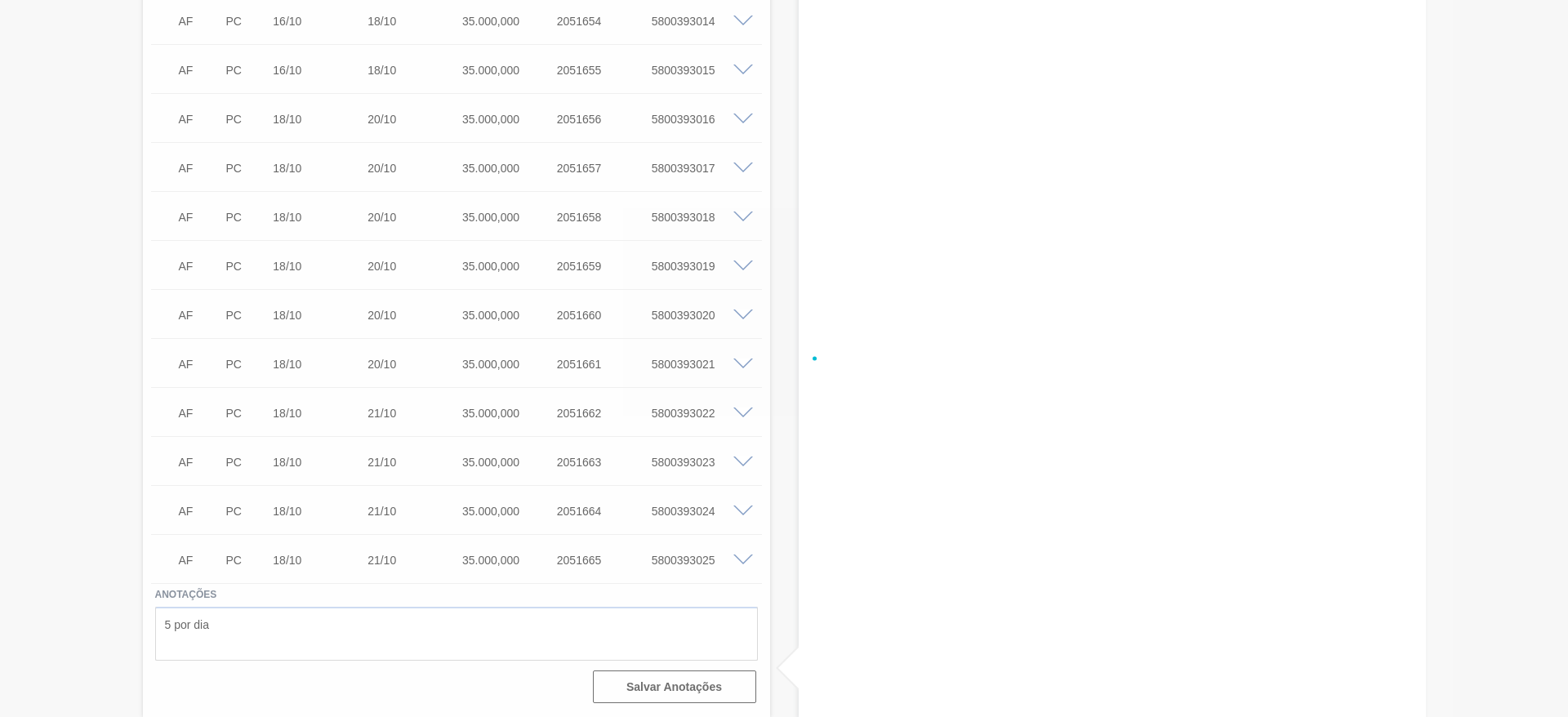
scroll to position [2935, 0]
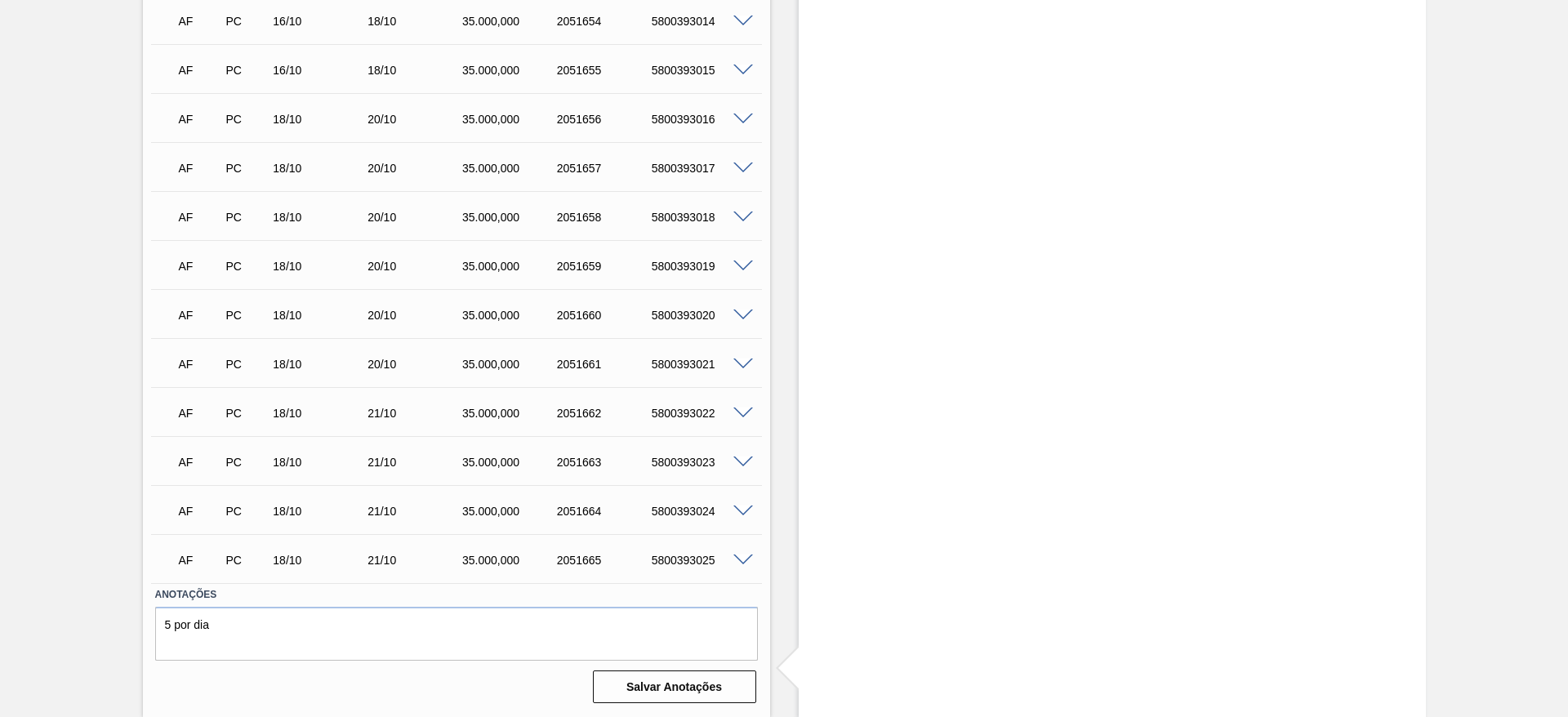
click at [741, 369] on div "5800393021" at bounding box center [701, 364] width 106 height 13
click at [744, 364] on span at bounding box center [743, 364] width 19 height 12
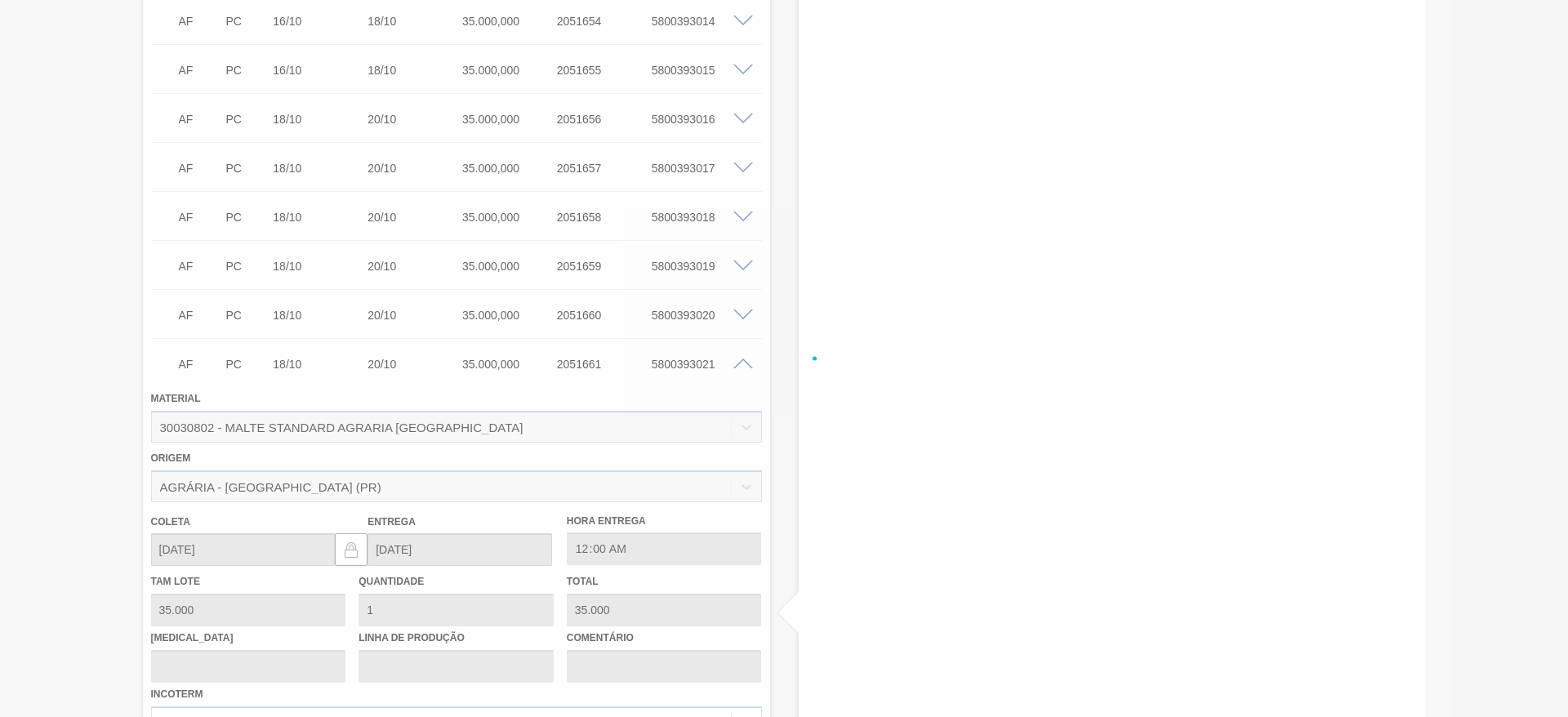
scroll to position [3330, 0]
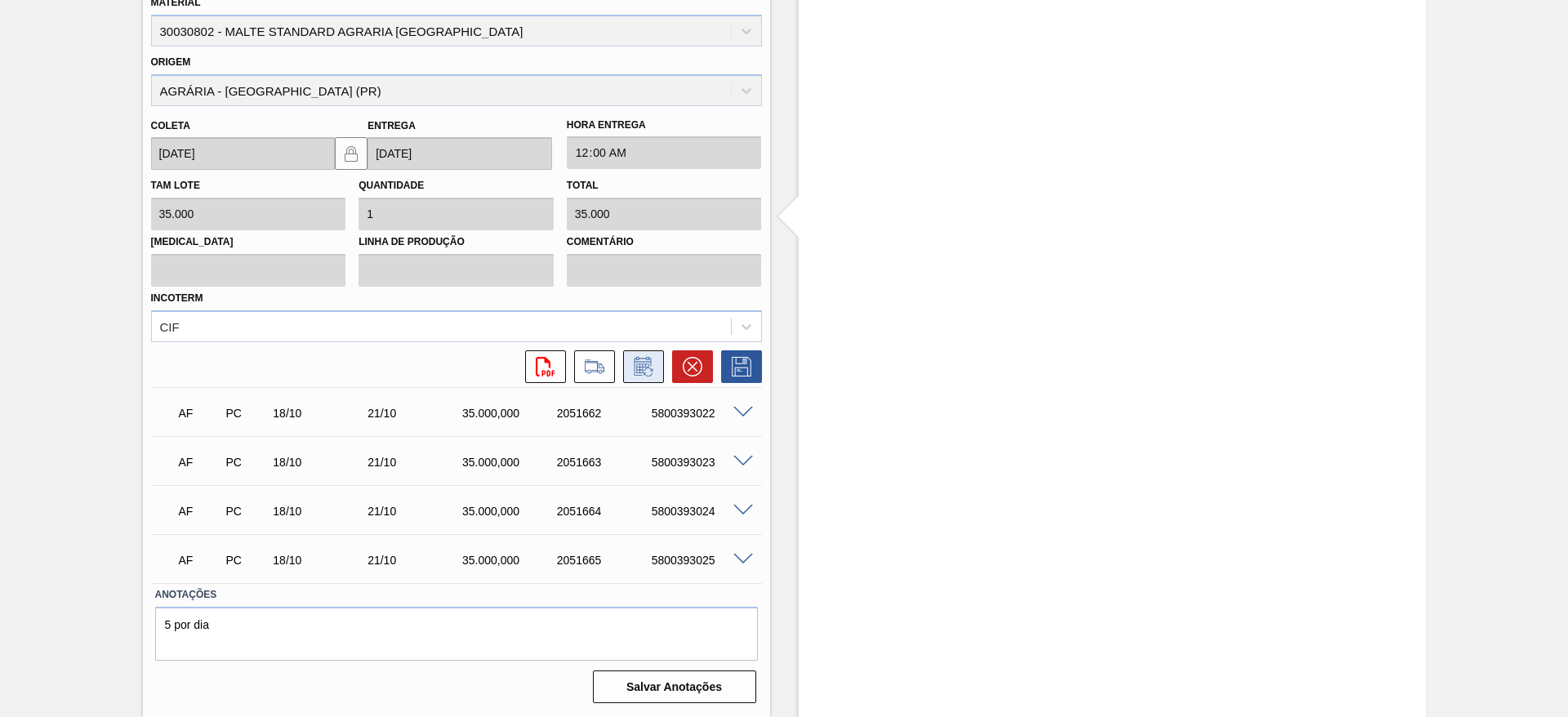
click at [643, 369] on icon at bounding box center [648, 372] width 9 height 9
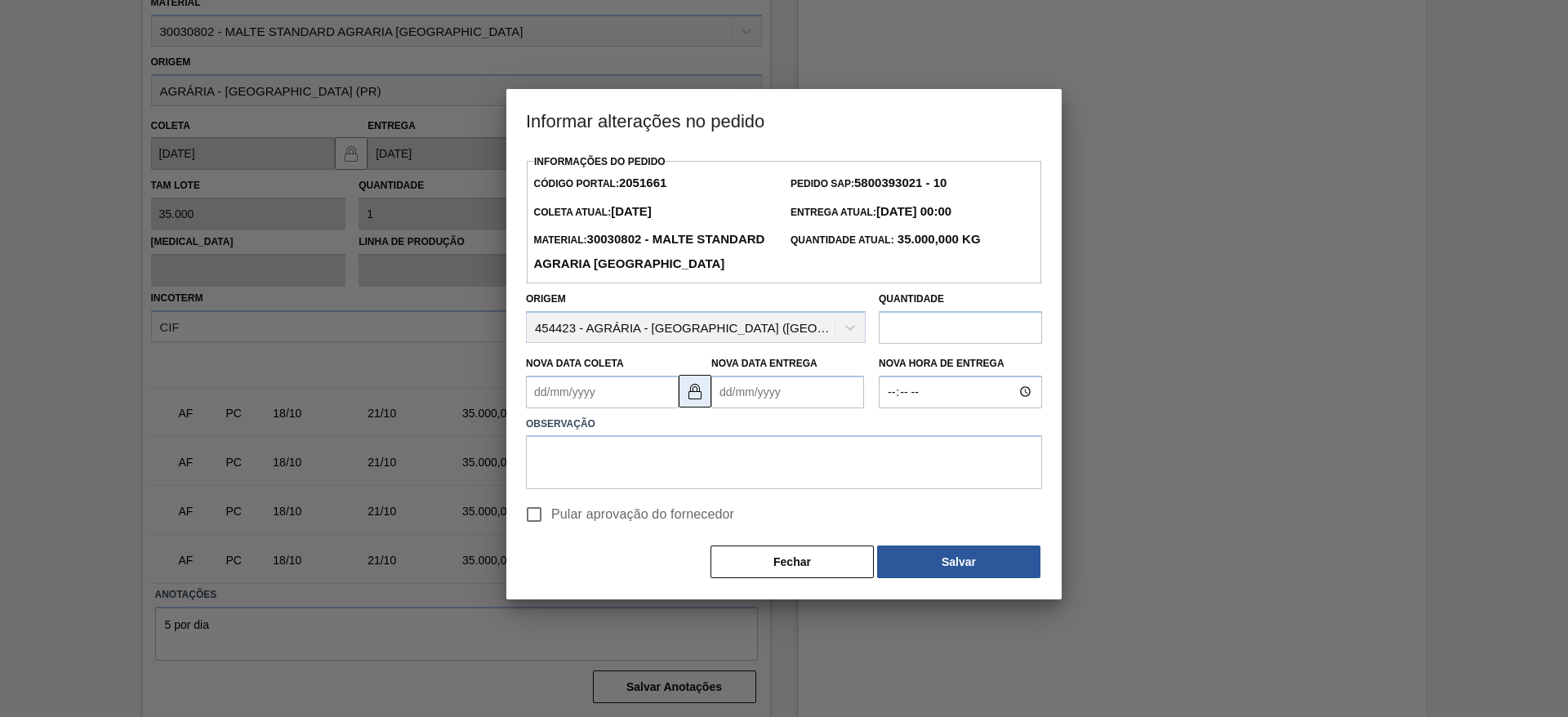
click at [701, 401] on img at bounding box center [694, 390] width 19 height 19
click at [725, 408] on Entrega2051661 "Nova Data Entrega" at bounding box center [787, 392] width 153 height 33
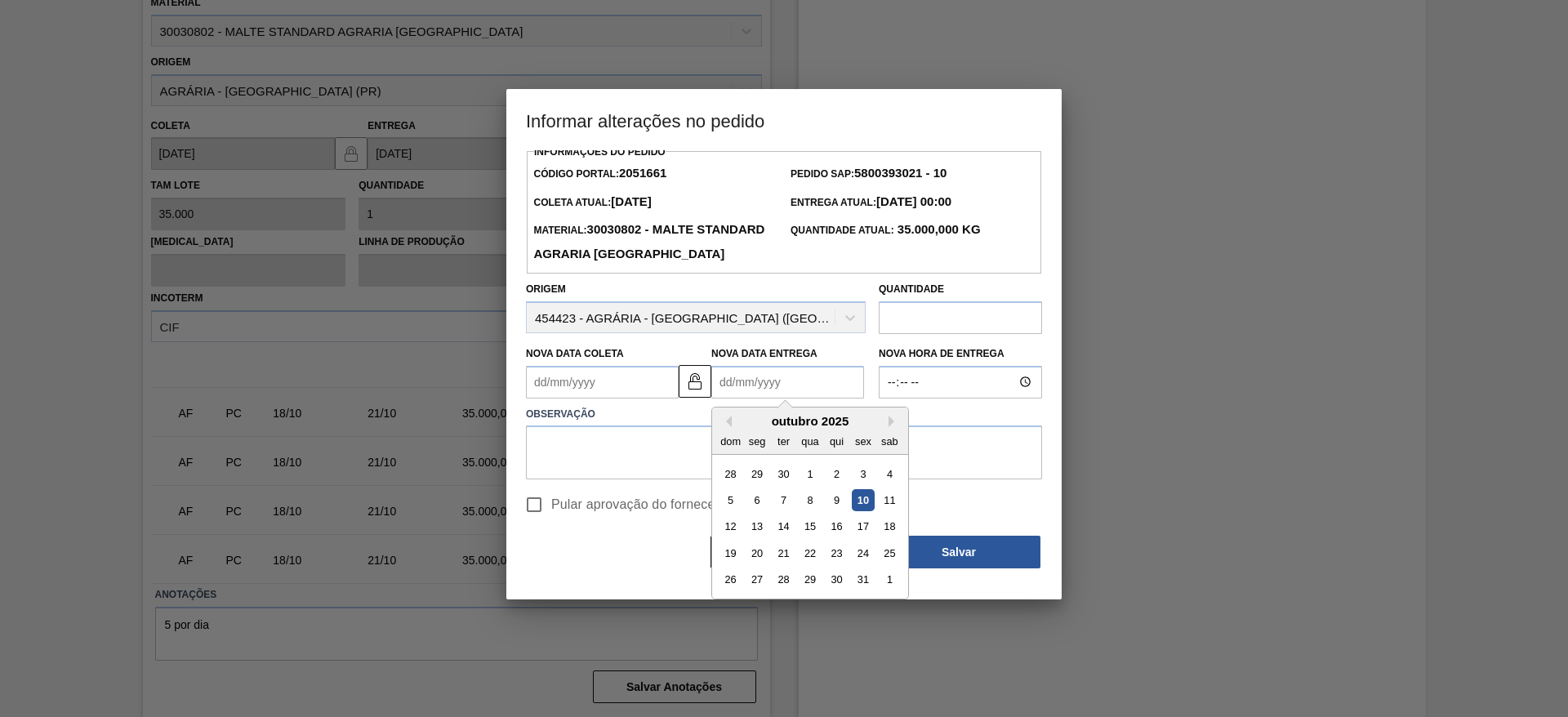
scroll to position [12, 0]
click at [783, 561] on div "21" at bounding box center [783, 550] width 22 height 22
type Entrega2051661 "21/10/2025"
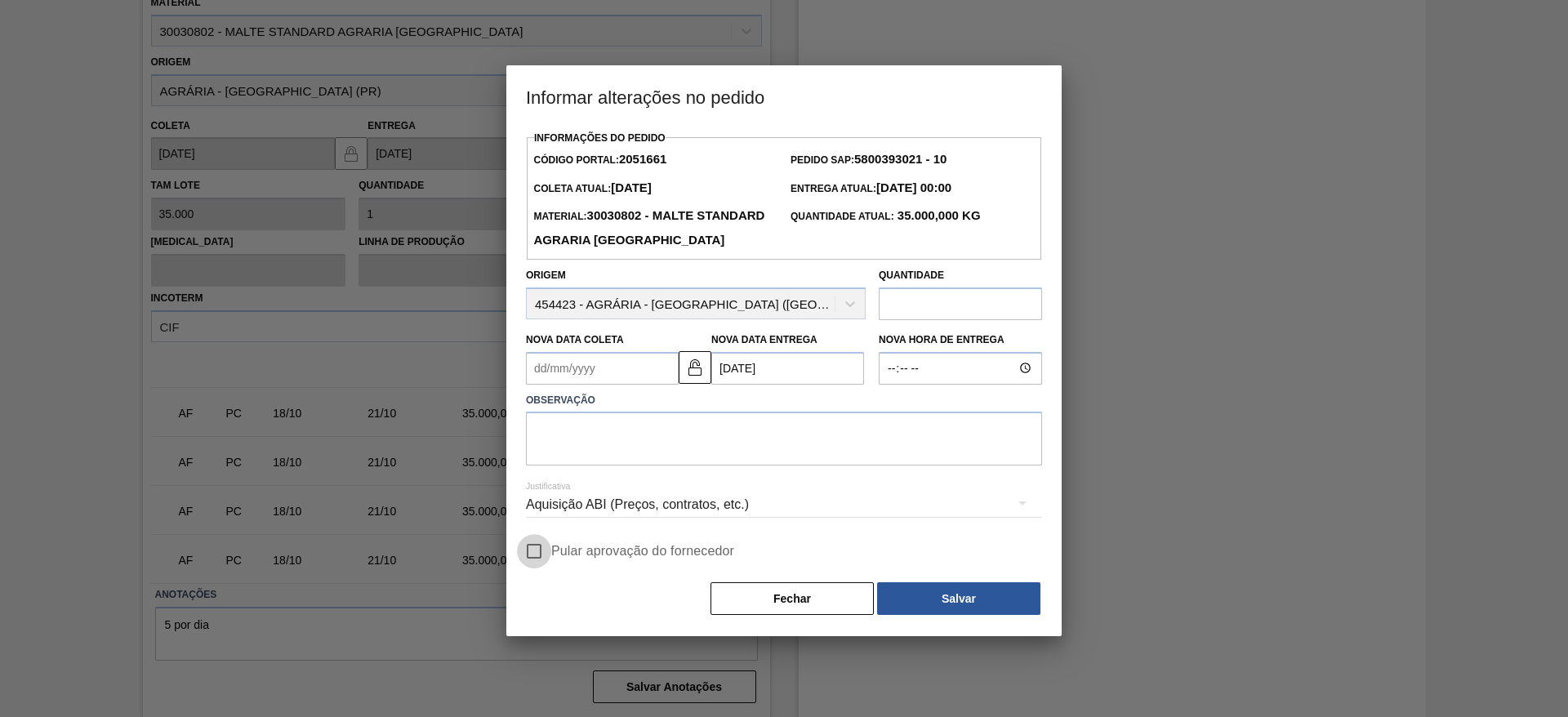
click at [538, 568] on input "Pular aprovação do fornecedor" at bounding box center [533, 550] width 34 height 34
checkbox input "true"
click at [597, 465] on textarea at bounding box center [783, 438] width 516 height 54
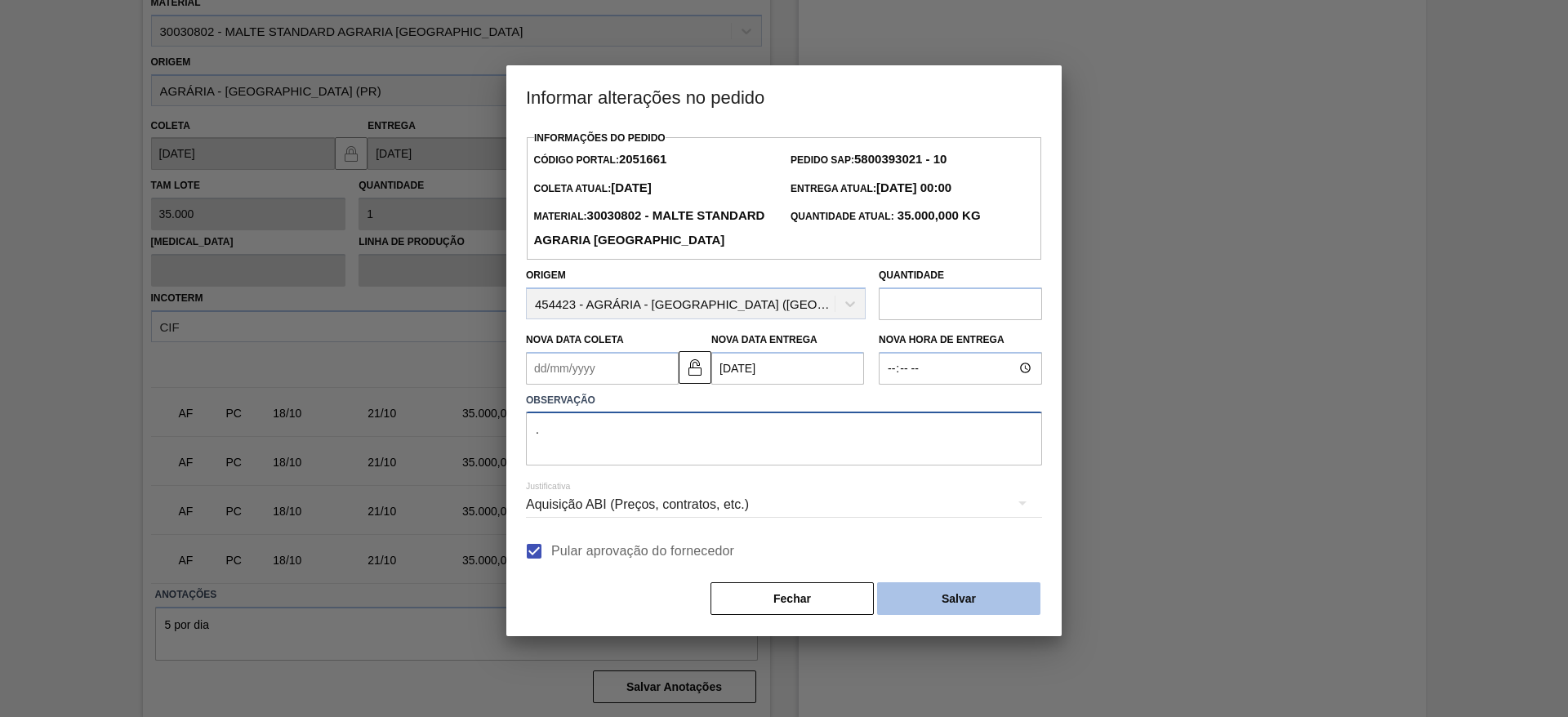
type textarea "."
click at [957, 614] on button "Salvar" at bounding box center [958, 599] width 163 height 33
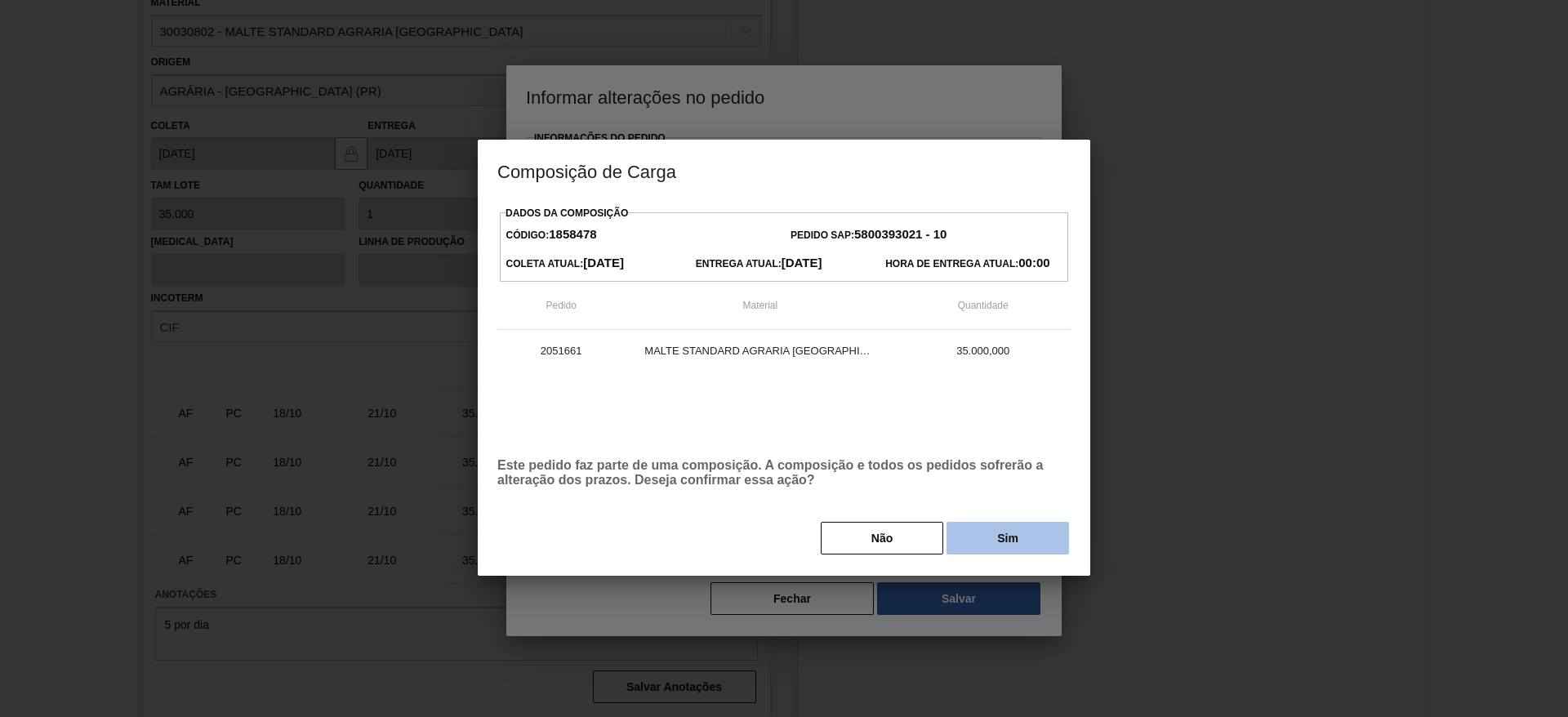
click at [995, 539] on button "Sim" at bounding box center [1007, 538] width 123 height 33
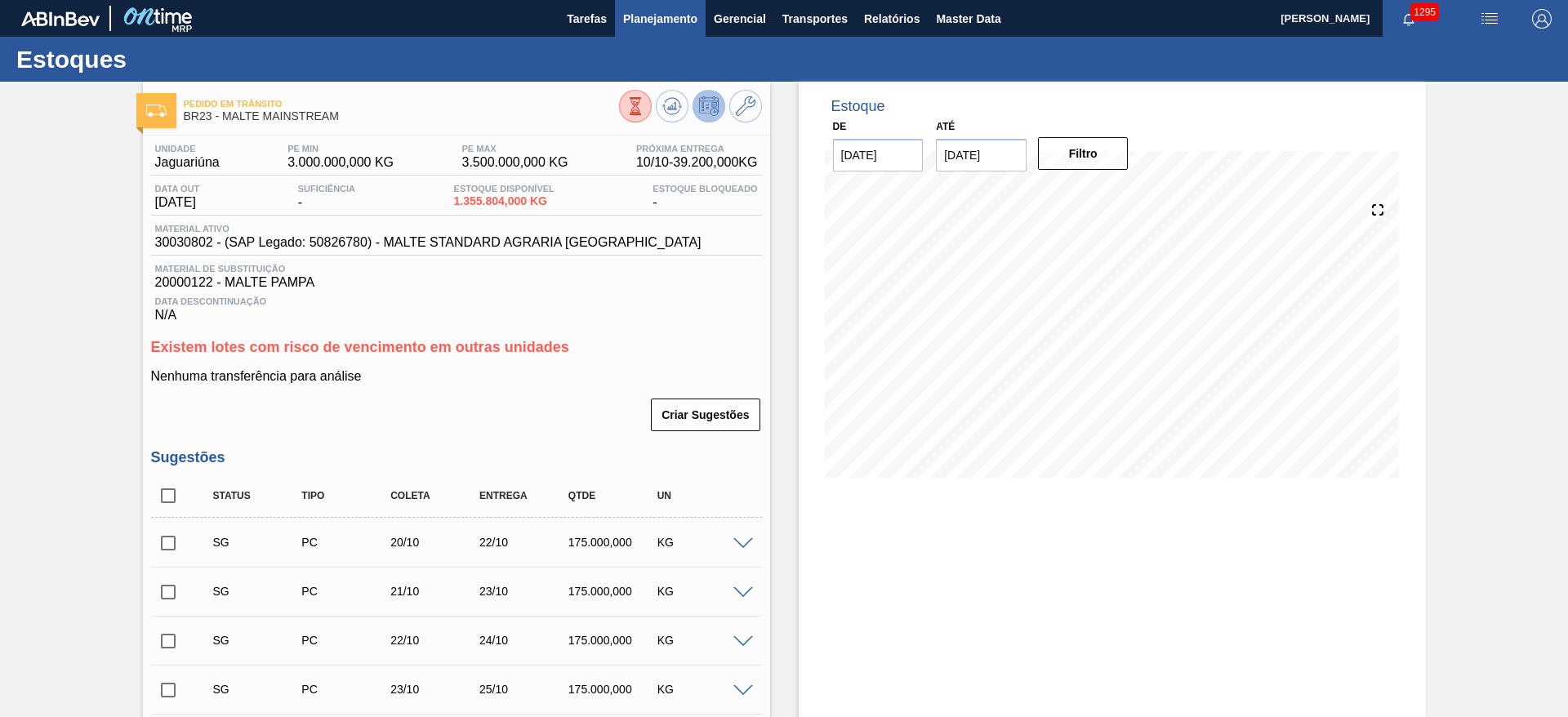
click at [666, 12] on span "Planejamento" at bounding box center [659, 18] width 74 height 19
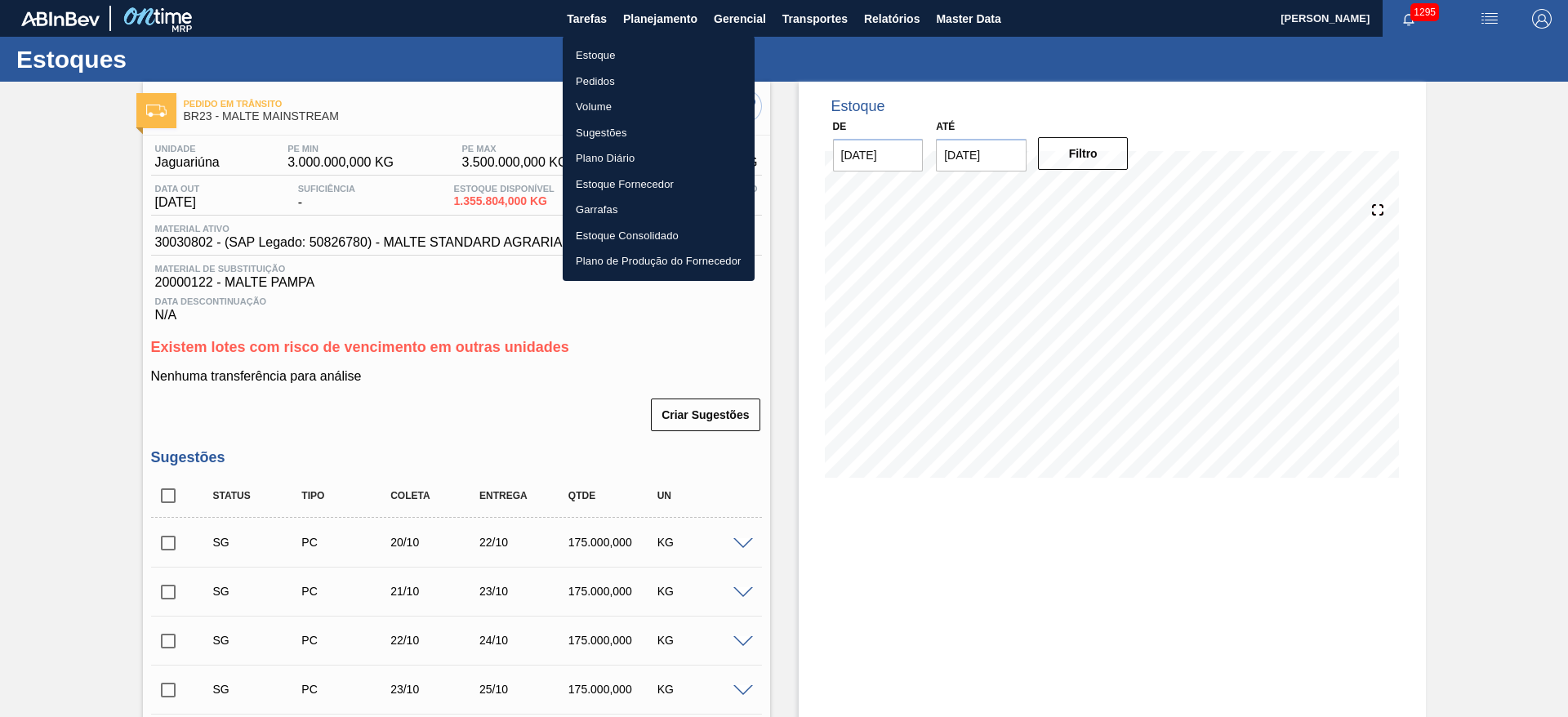
click at [595, 53] on li "Estoque" at bounding box center [659, 55] width 192 height 27
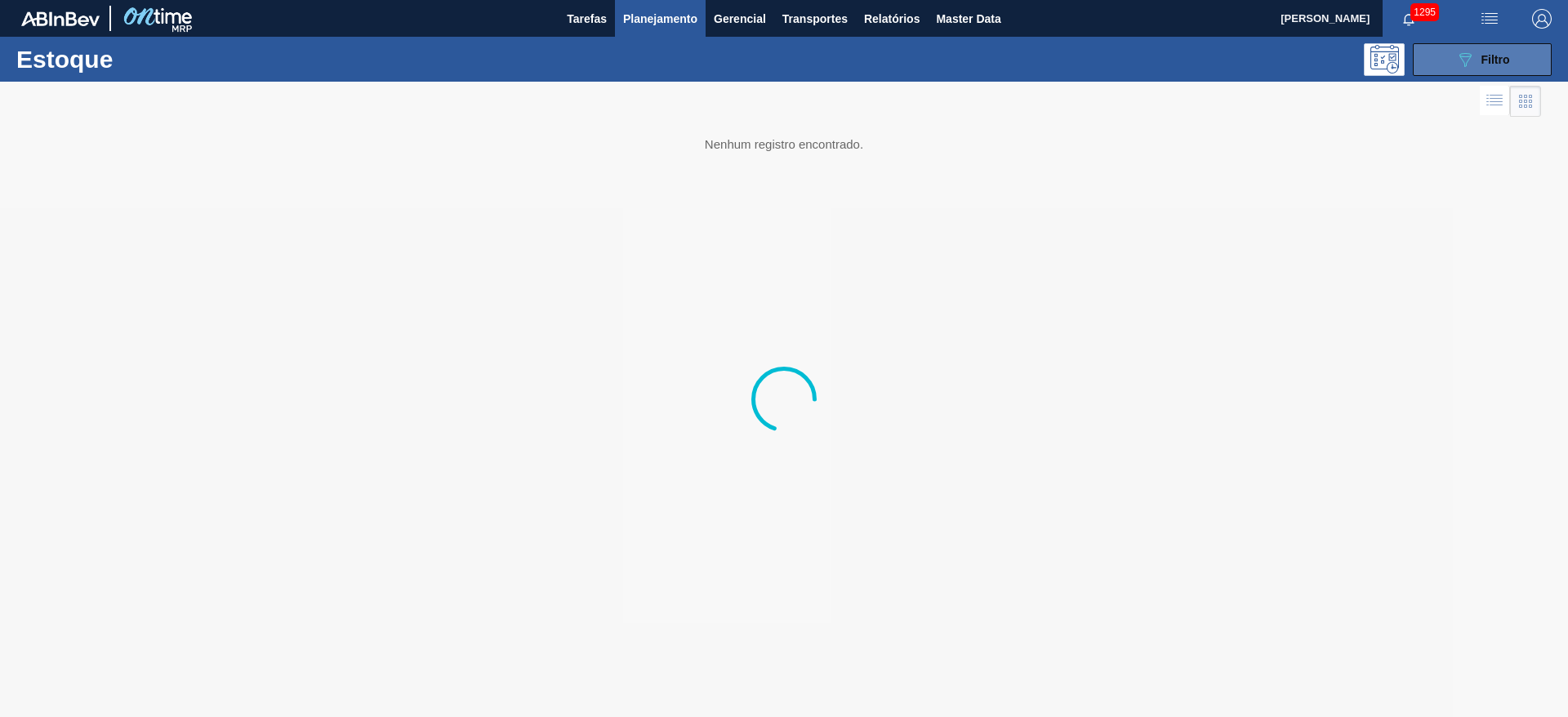
click at [1453, 64] on button "089F7B8B-B2A5-4AFE-B5C0-19BA573D28AC Filtro" at bounding box center [1482, 60] width 139 height 33
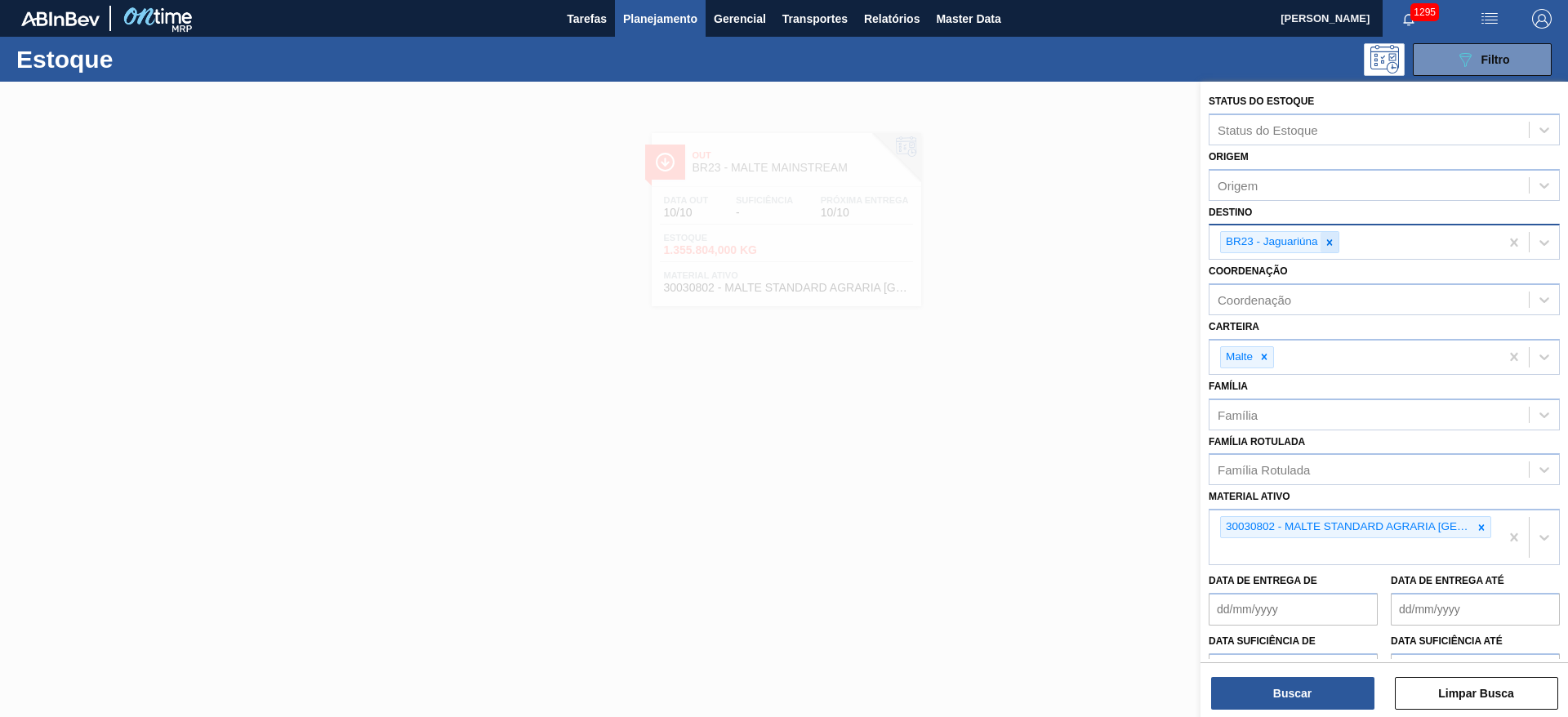
click at [1330, 244] on icon at bounding box center [1329, 242] width 5 height 5
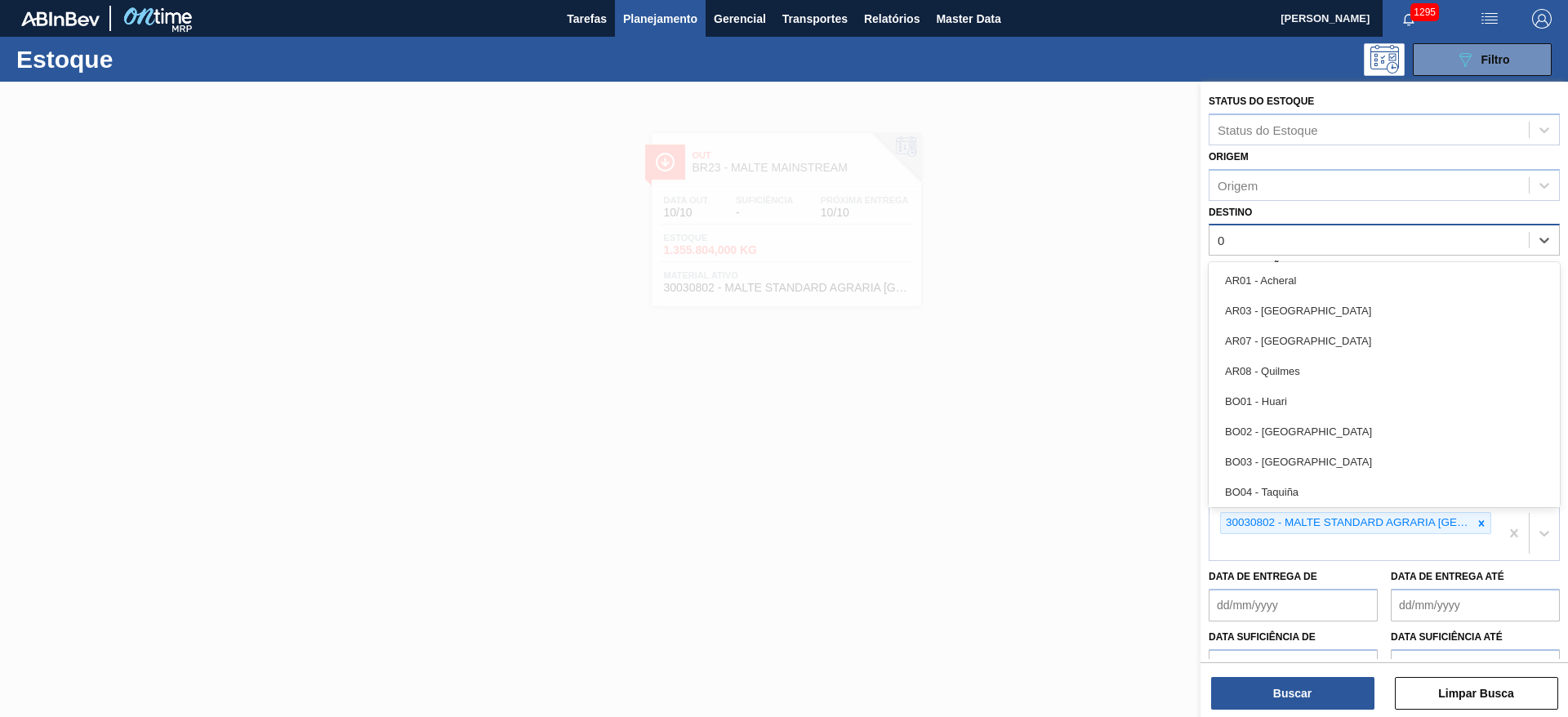
type input "08"
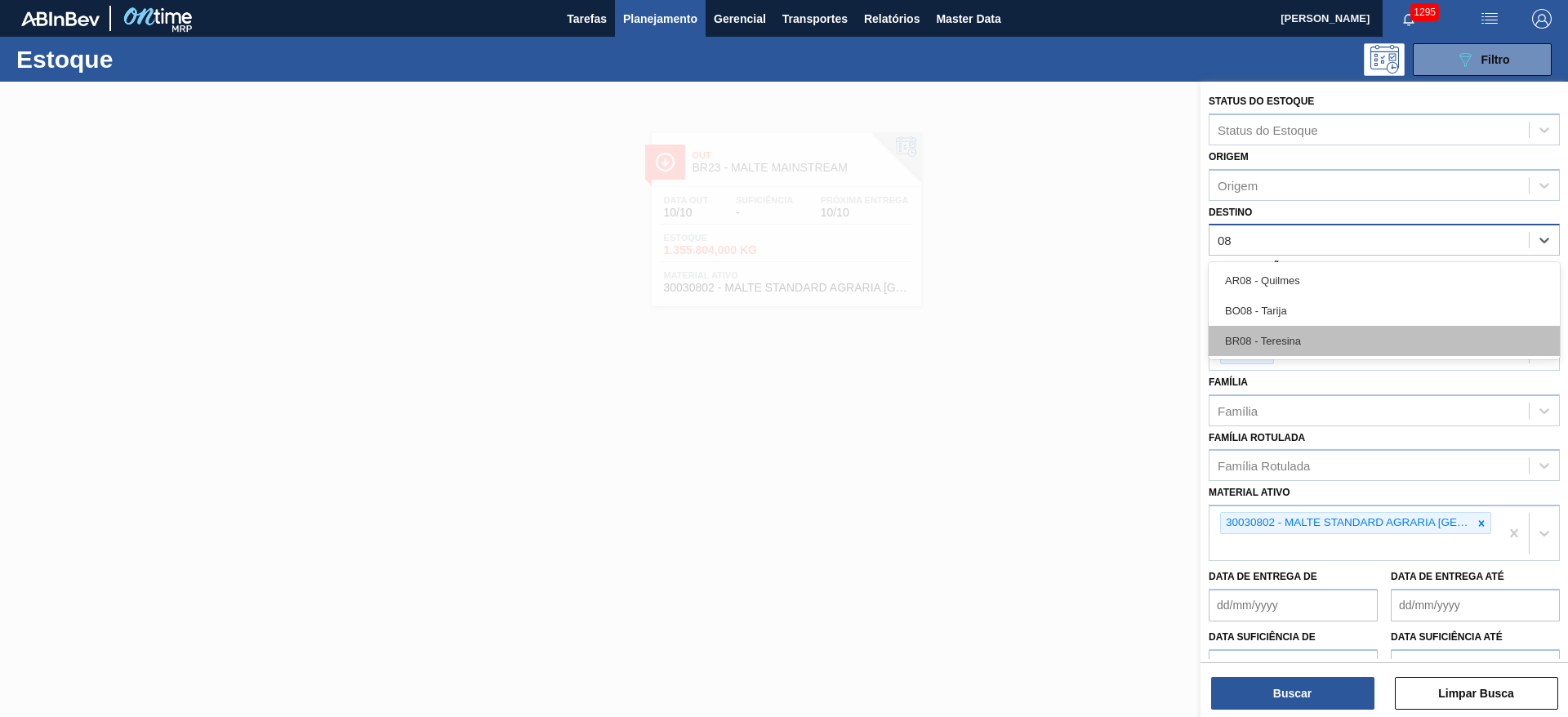
click at [1253, 341] on div "BR08 - Teresina" at bounding box center [1383, 341] width 351 height 30
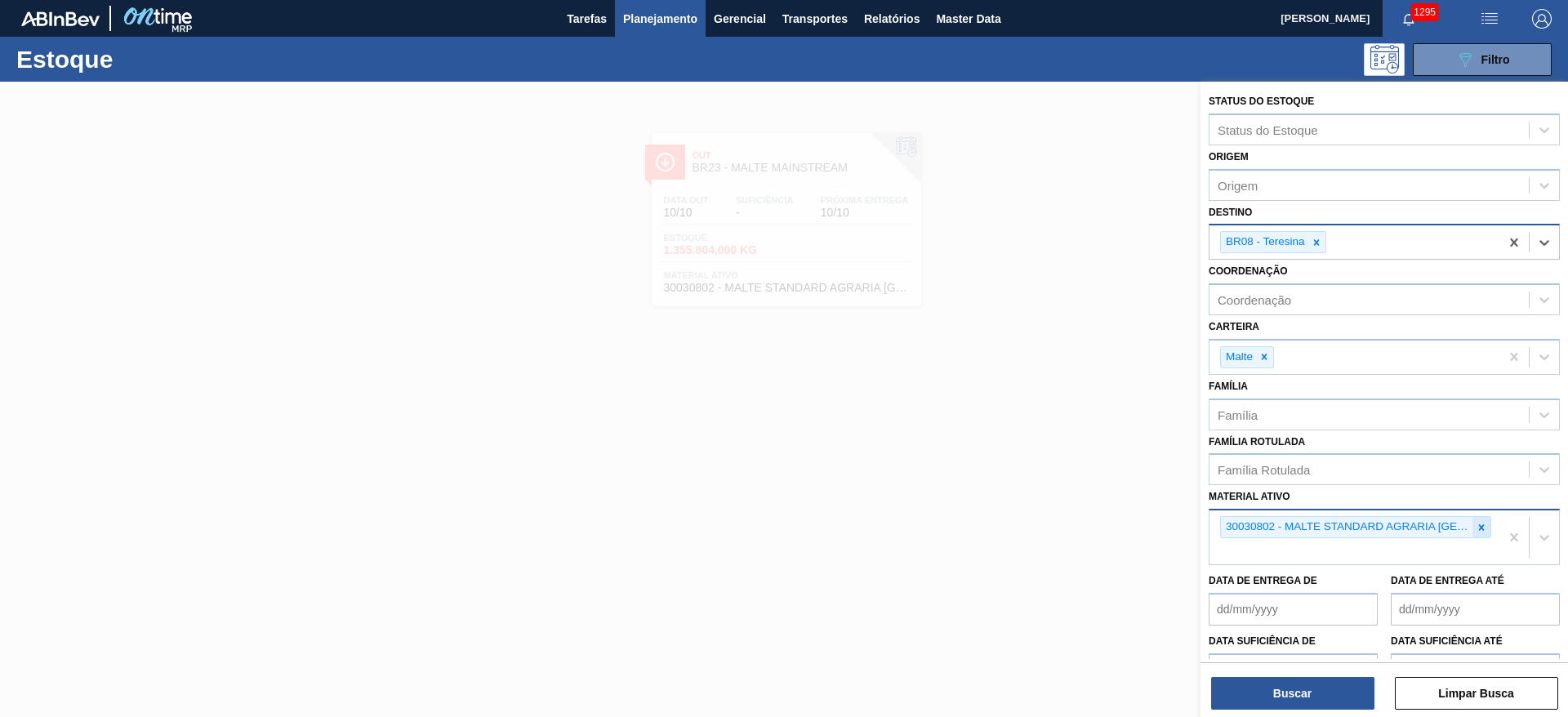
click at [1483, 522] on icon at bounding box center [1481, 527] width 11 height 11
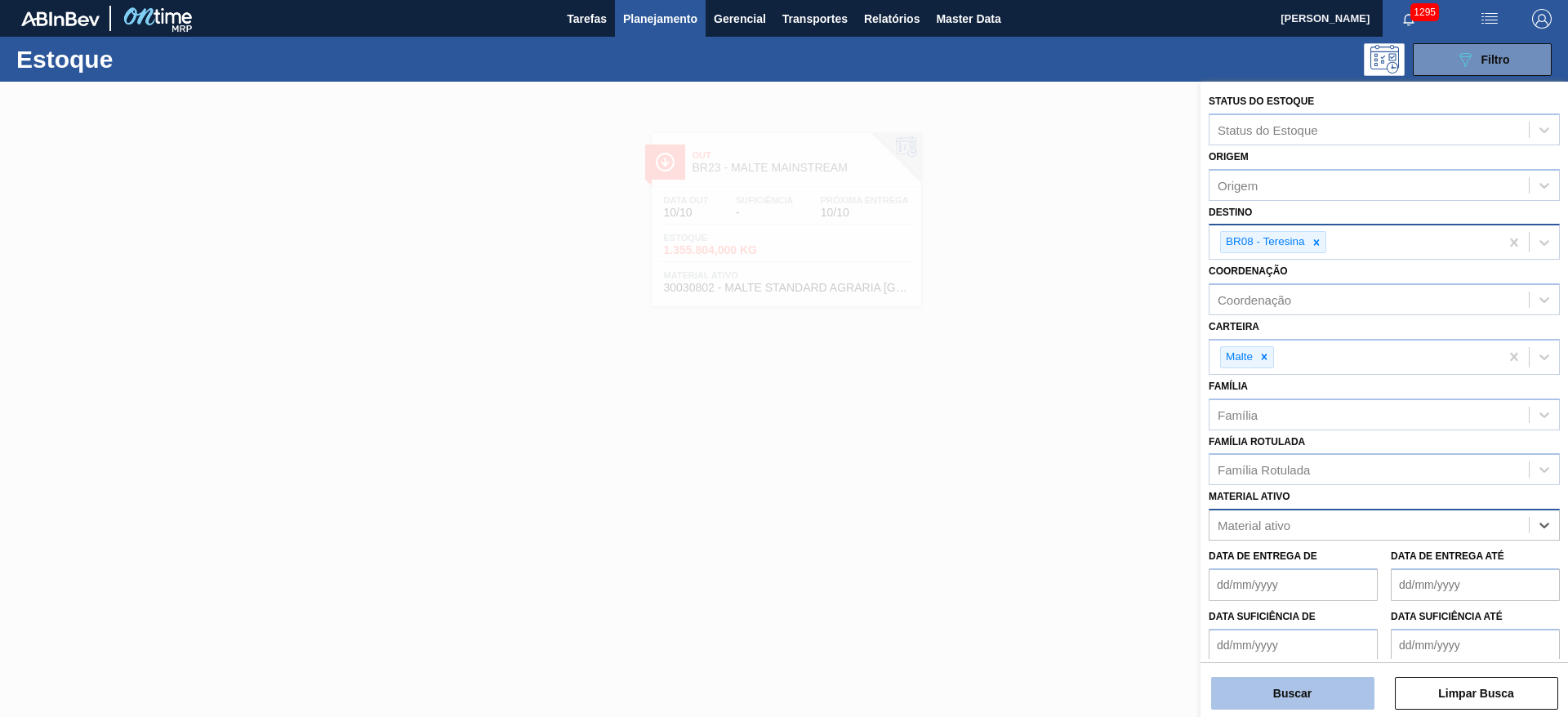
click at [1325, 694] on button "Buscar" at bounding box center [1292, 693] width 163 height 33
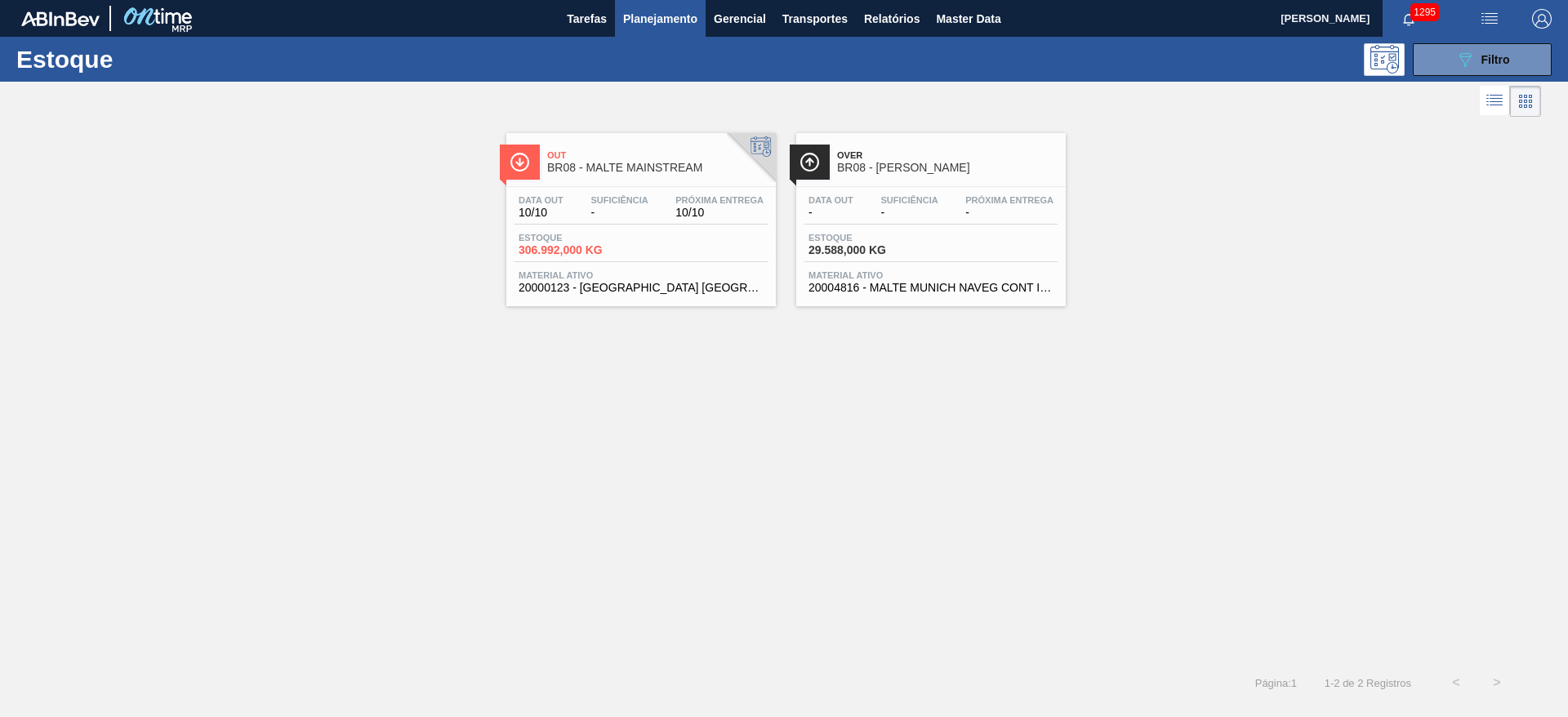
click at [622, 230] on div "Data out 10/10 Suficiência - Próxima Entrega 10/10 Estoque 306.992,000 KG Mater…" at bounding box center [641, 242] width 269 height 111
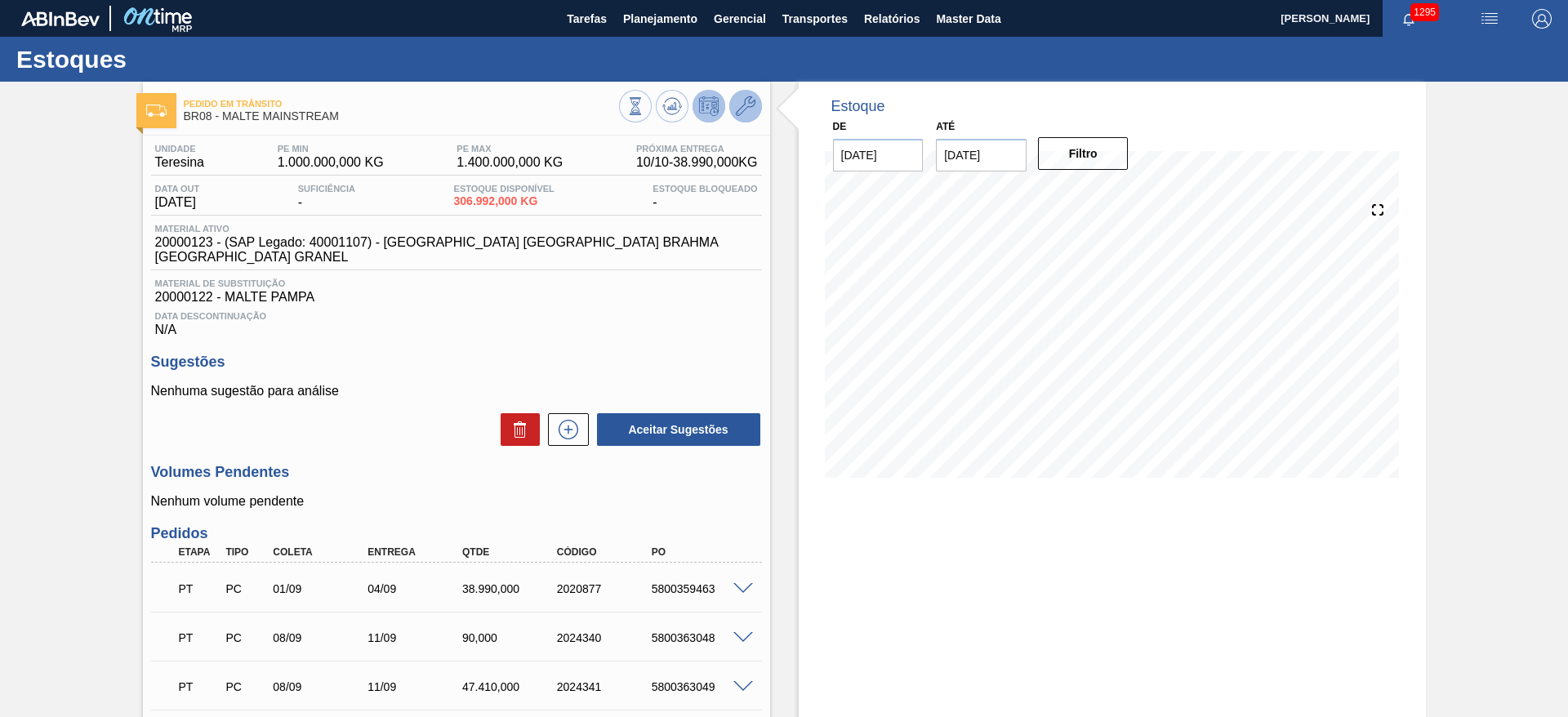
click at [743, 109] on icon at bounding box center [745, 105] width 19 height 19
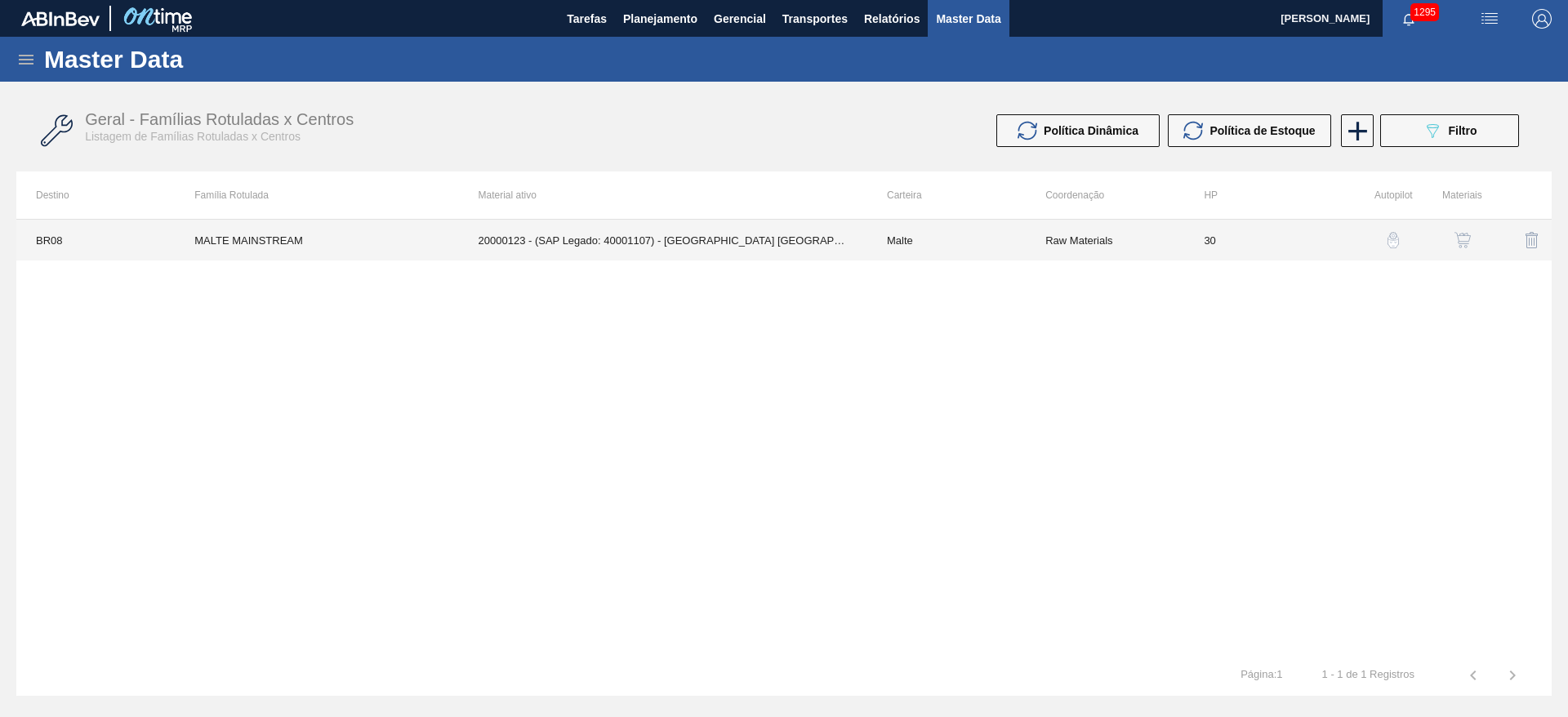
click at [772, 244] on td "20000123 - (SAP Legado: 40001107) - MALTA URUGUAY BRAHMA BRASIL GRANEL" at bounding box center [663, 240] width 408 height 41
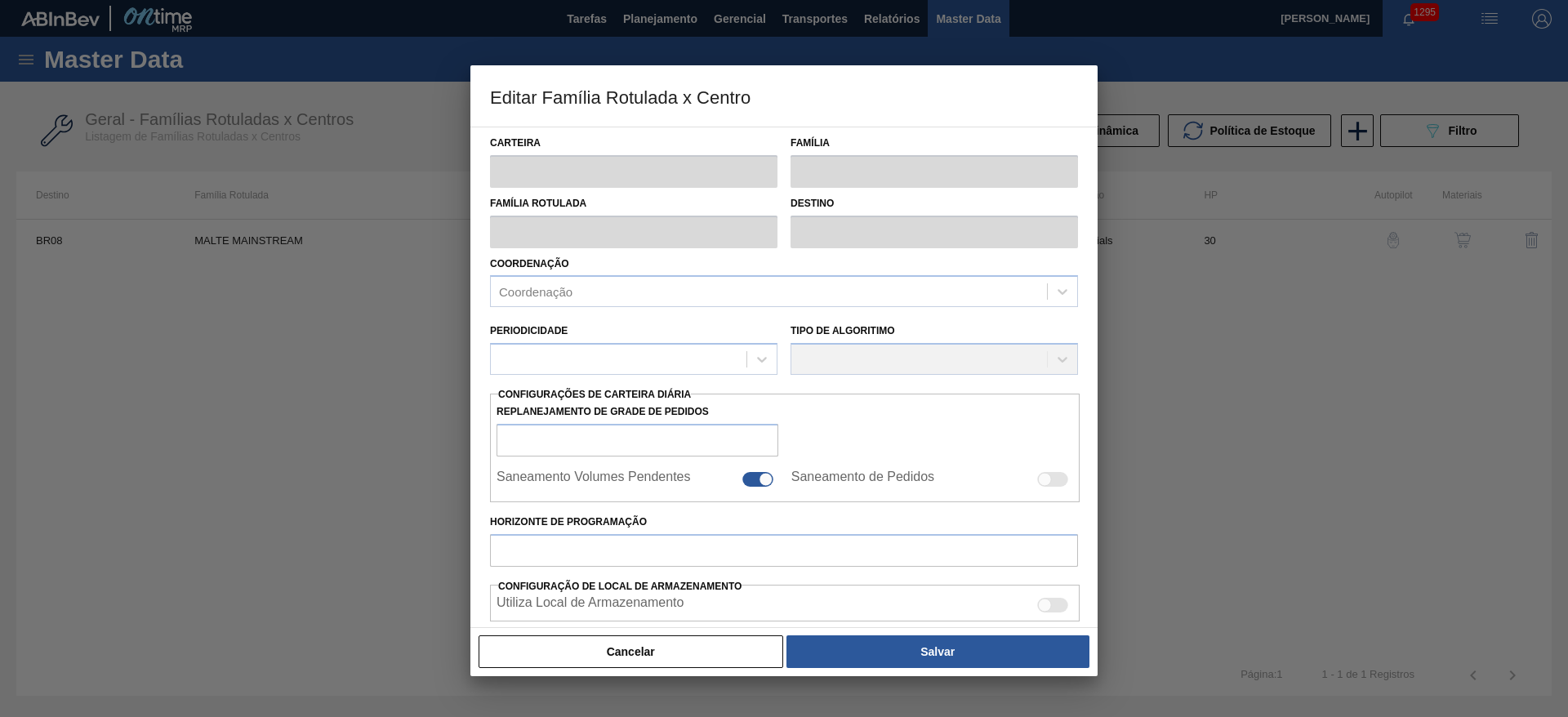
type input "Malte"
type input "MALTE MAINSTREAM"
type input "BR08 - Teresina"
type input "0"
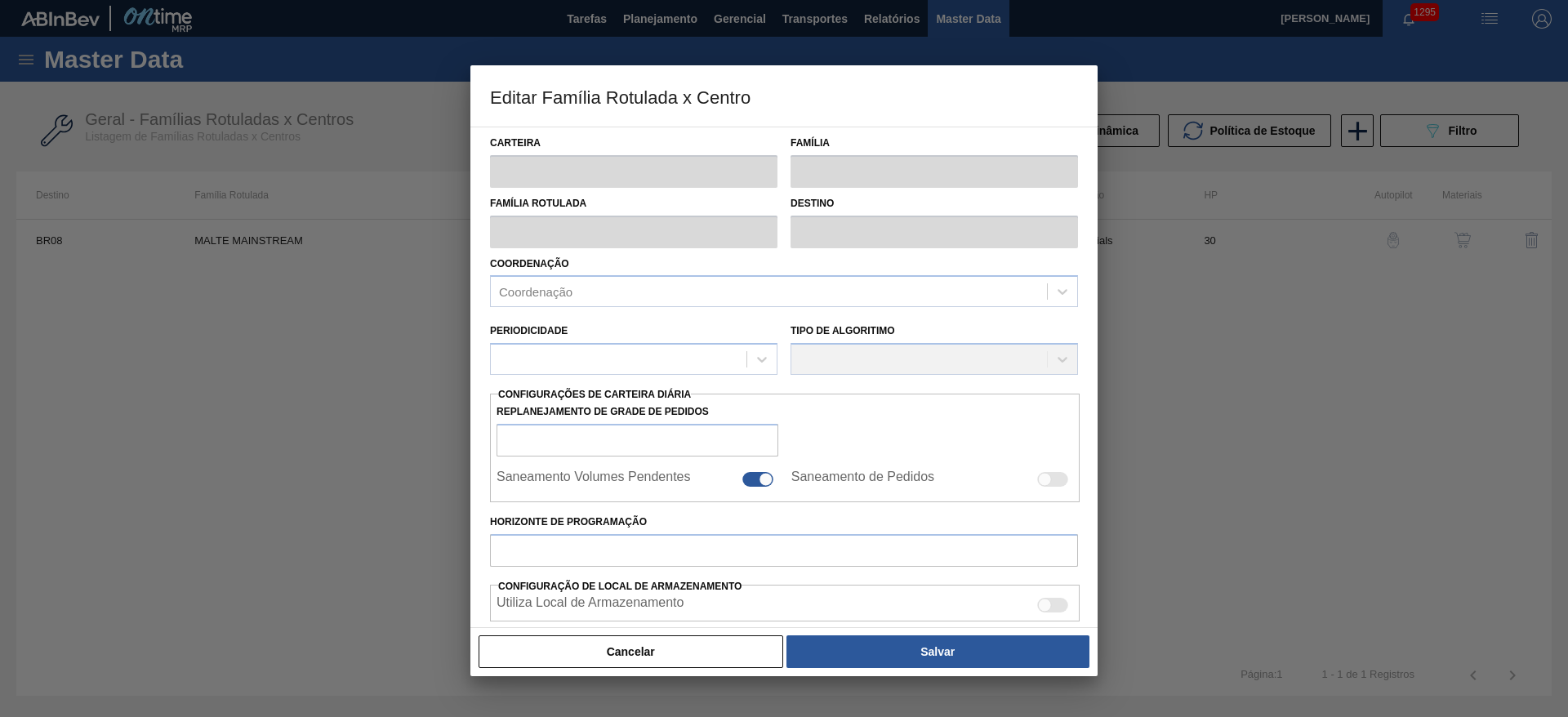
checkbox input "false"
checkbox input "true"
type input "30"
type input "1.000.000"
type input "1.400.000"
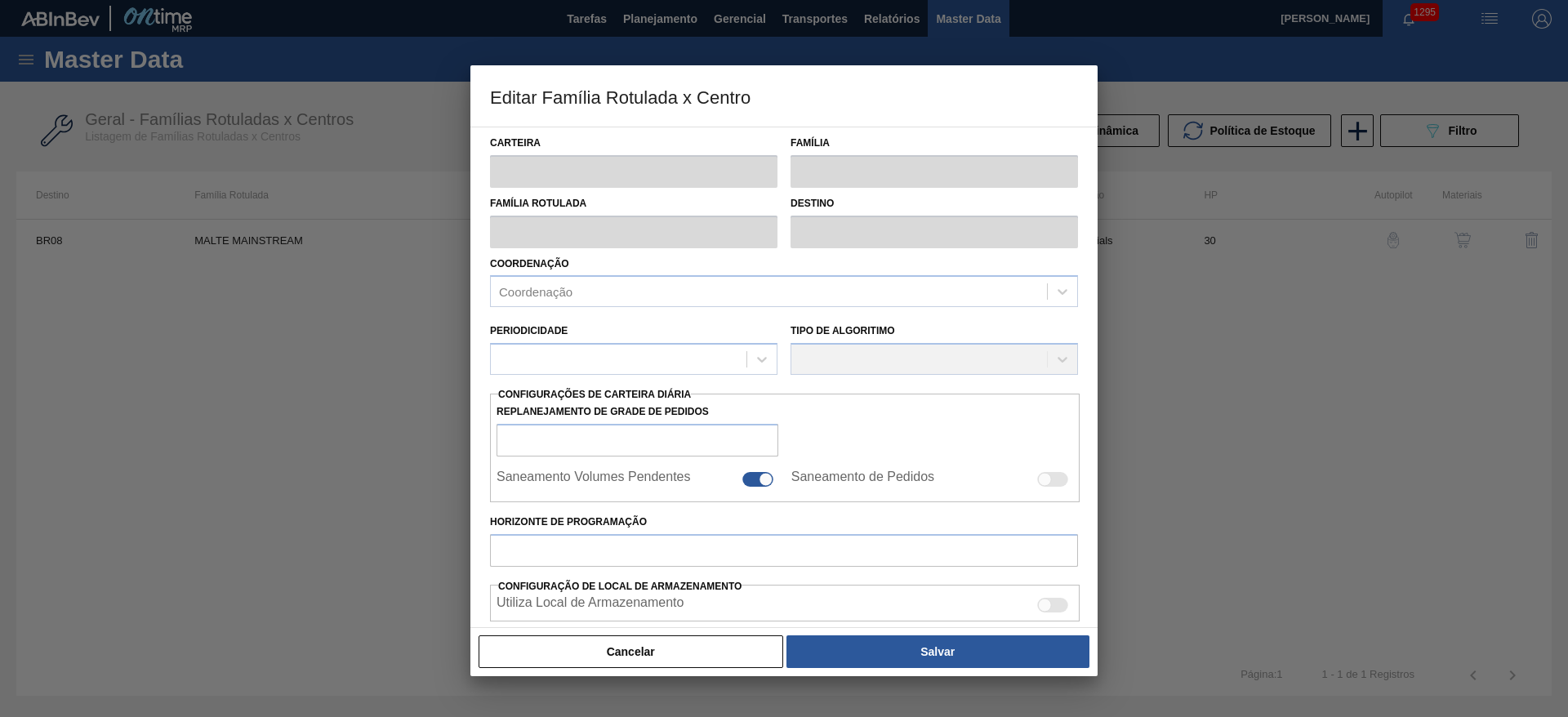
type input "0"
type input "1.000.000,000"
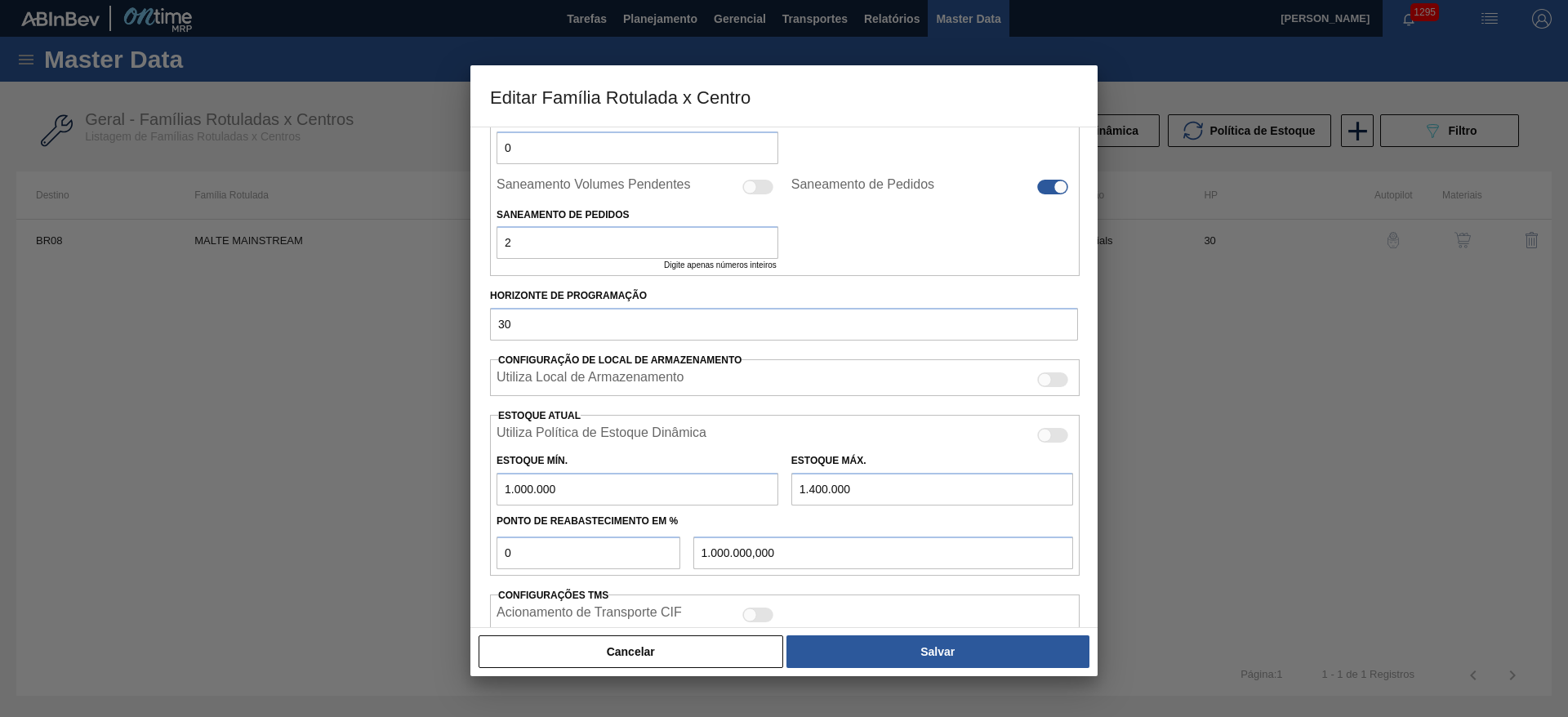
scroll to position [469, 0]
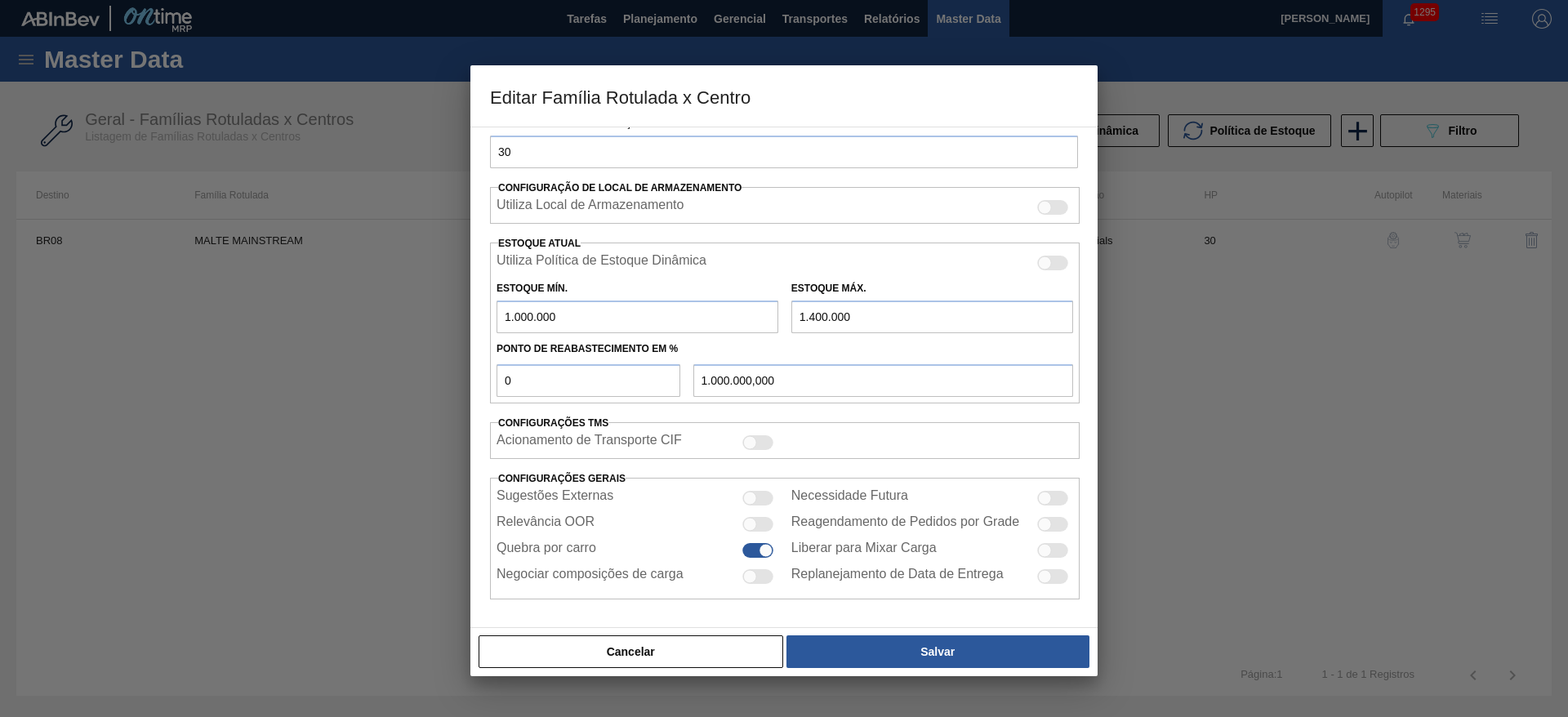
click at [761, 548] on div at bounding box center [765, 550] width 14 height 14
checkbox input "false"
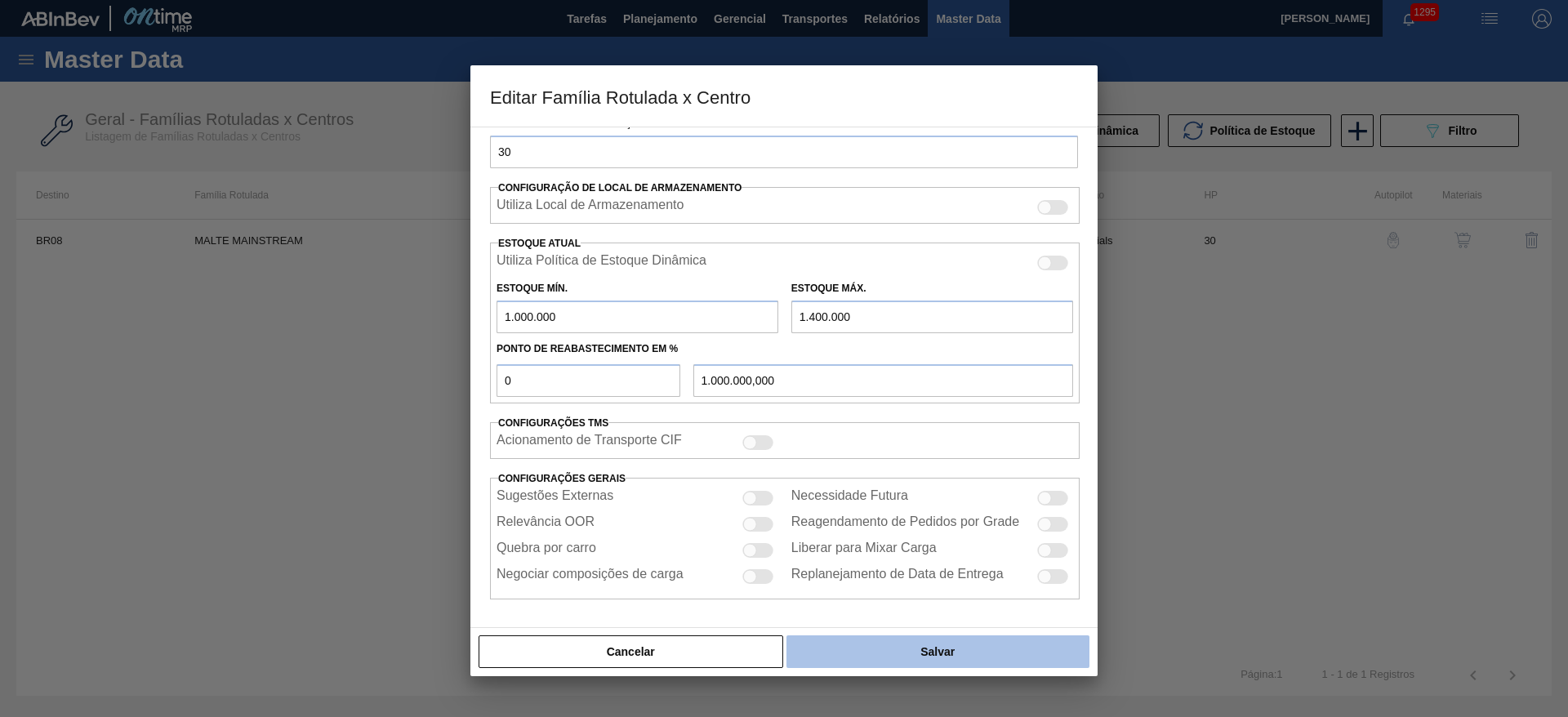
click at [900, 647] on button "Salvar" at bounding box center [938, 652] width 303 height 33
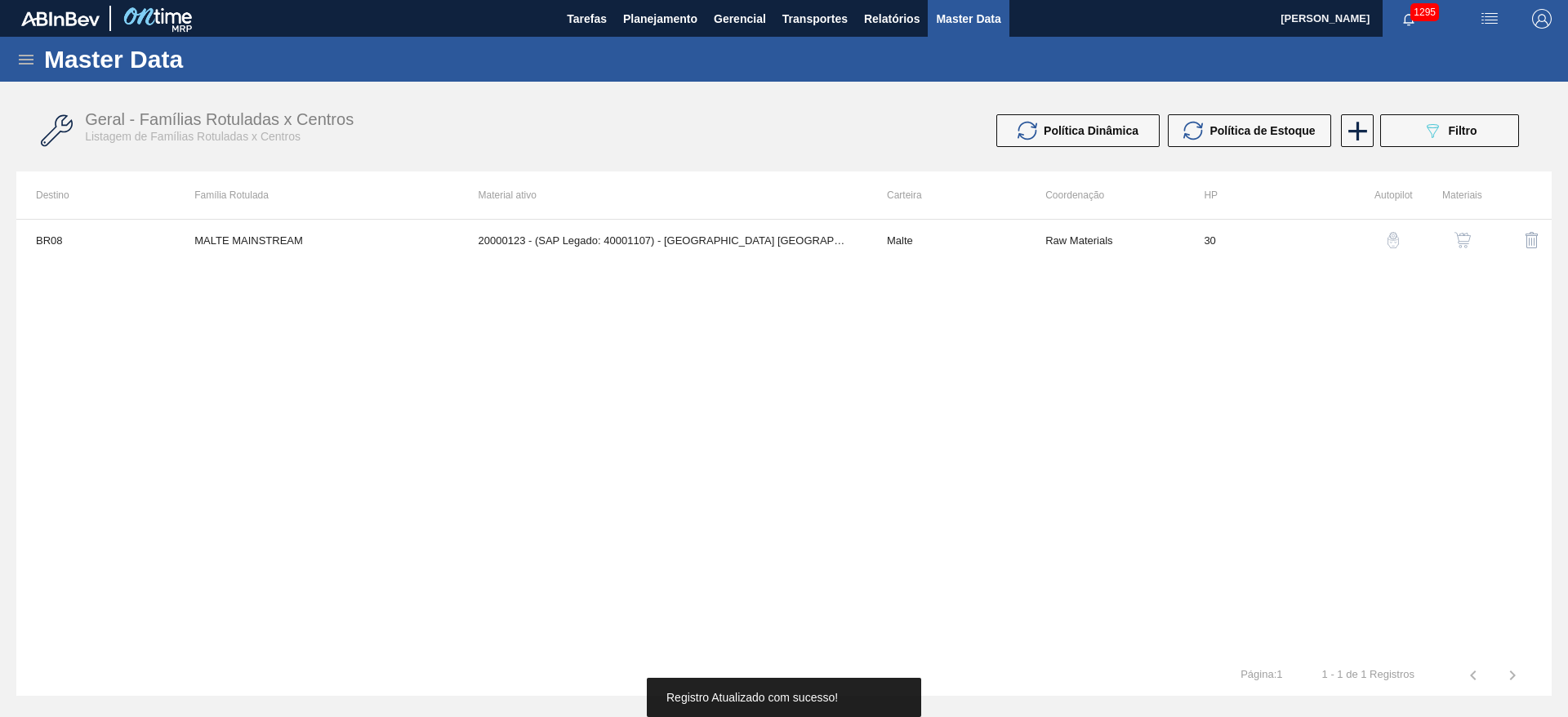
click at [1469, 244] on img "button" at bounding box center [1463, 240] width 16 height 16
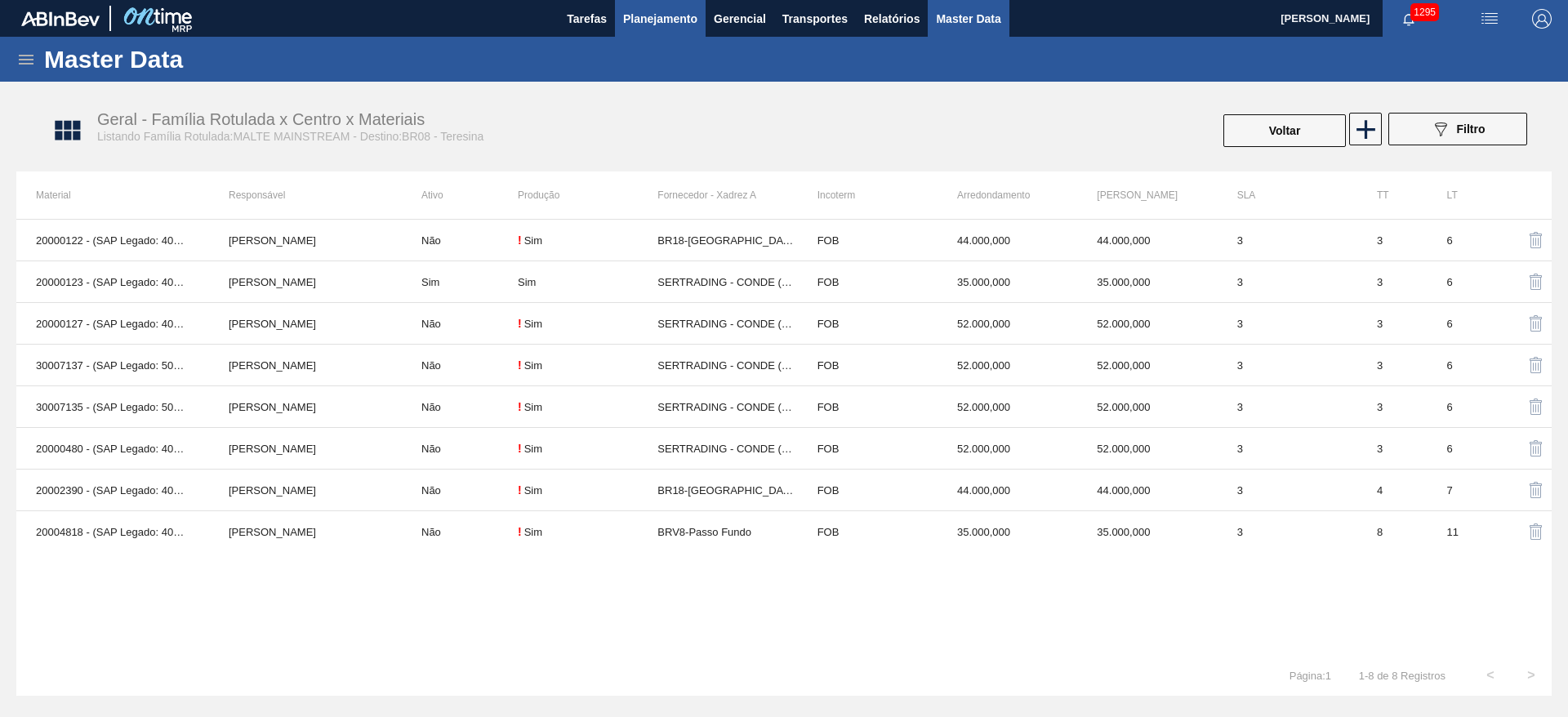
click at [651, 22] on span "Planejamento" at bounding box center [659, 18] width 74 height 19
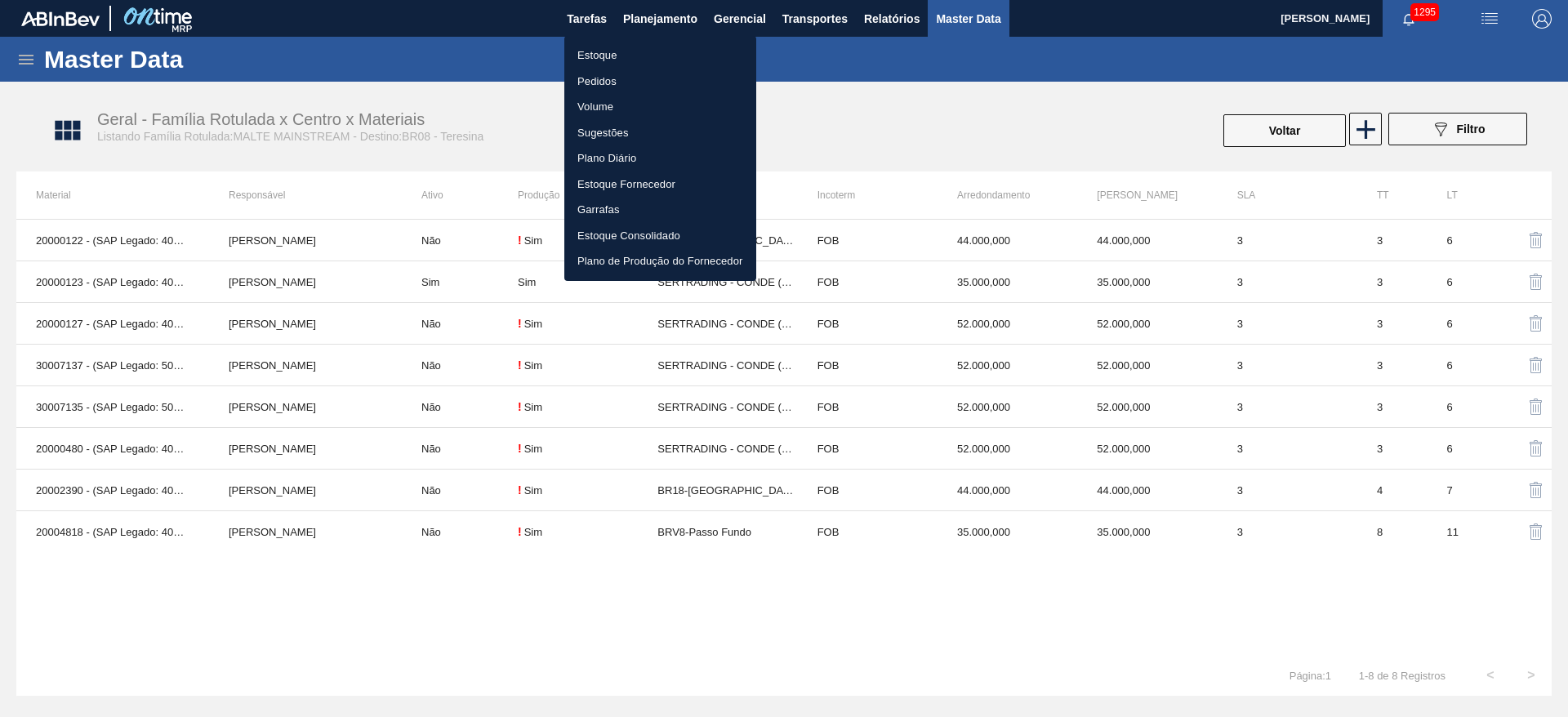
click at [588, 52] on li "Estoque" at bounding box center [660, 55] width 192 height 27
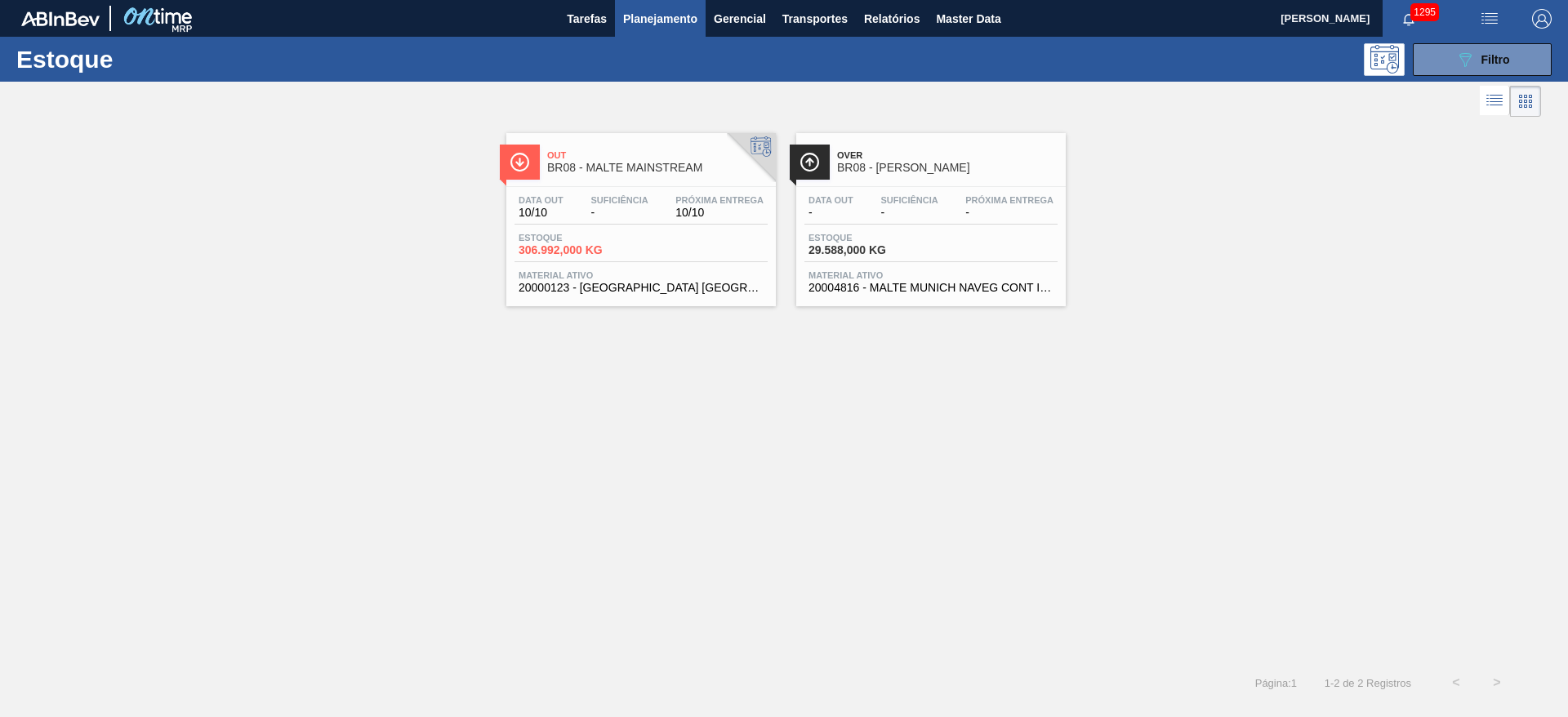
click at [674, 481] on div "Out BR08 - MALTE MAINSTREAM Data out 10/10 Suficiência - Próxima Entrega 10/10 …" at bounding box center [784, 391] width 1568 height 541
click at [964, 11] on span "Master Data" at bounding box center [968, 18] width 64 height 19
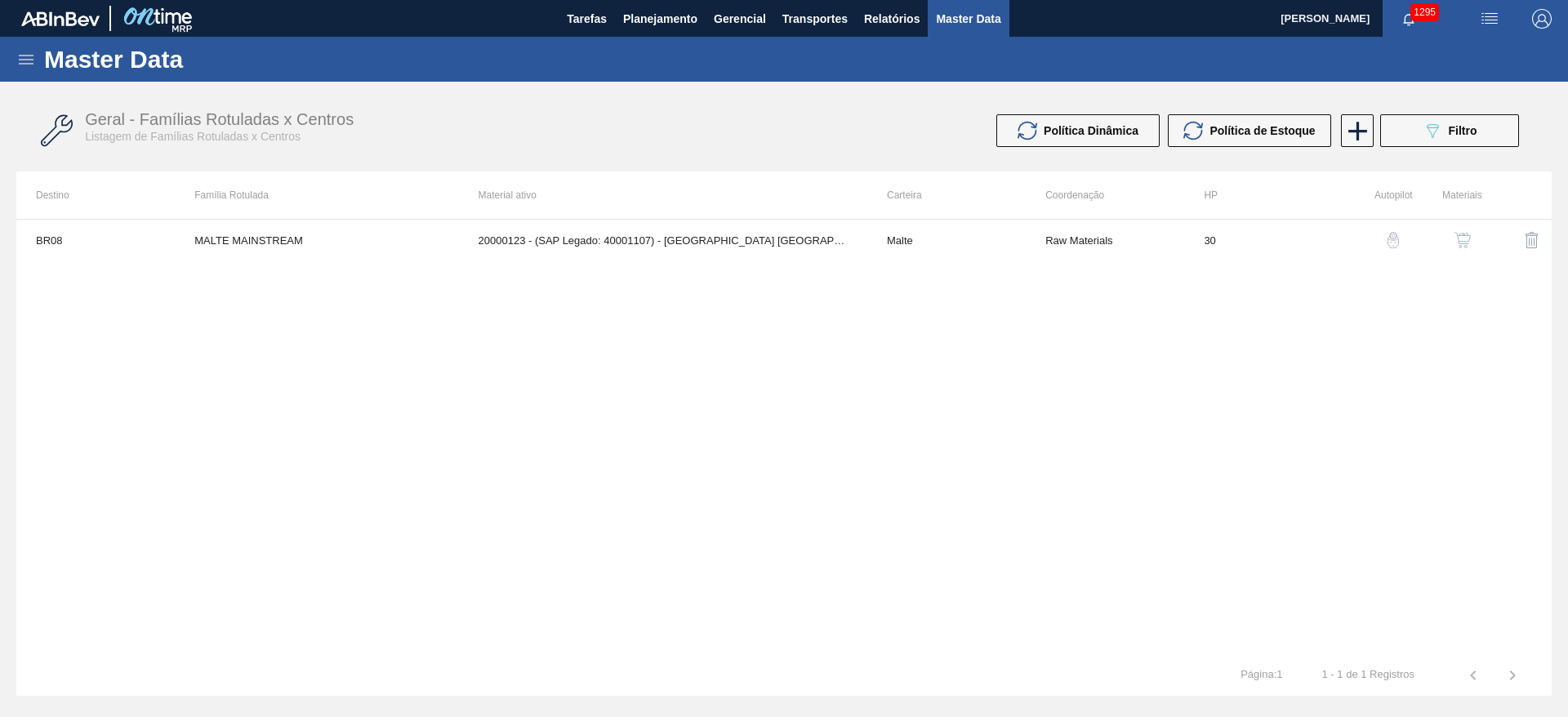
click at [23, 60] on icon at bounding box center [27, 60] width 15 height 10
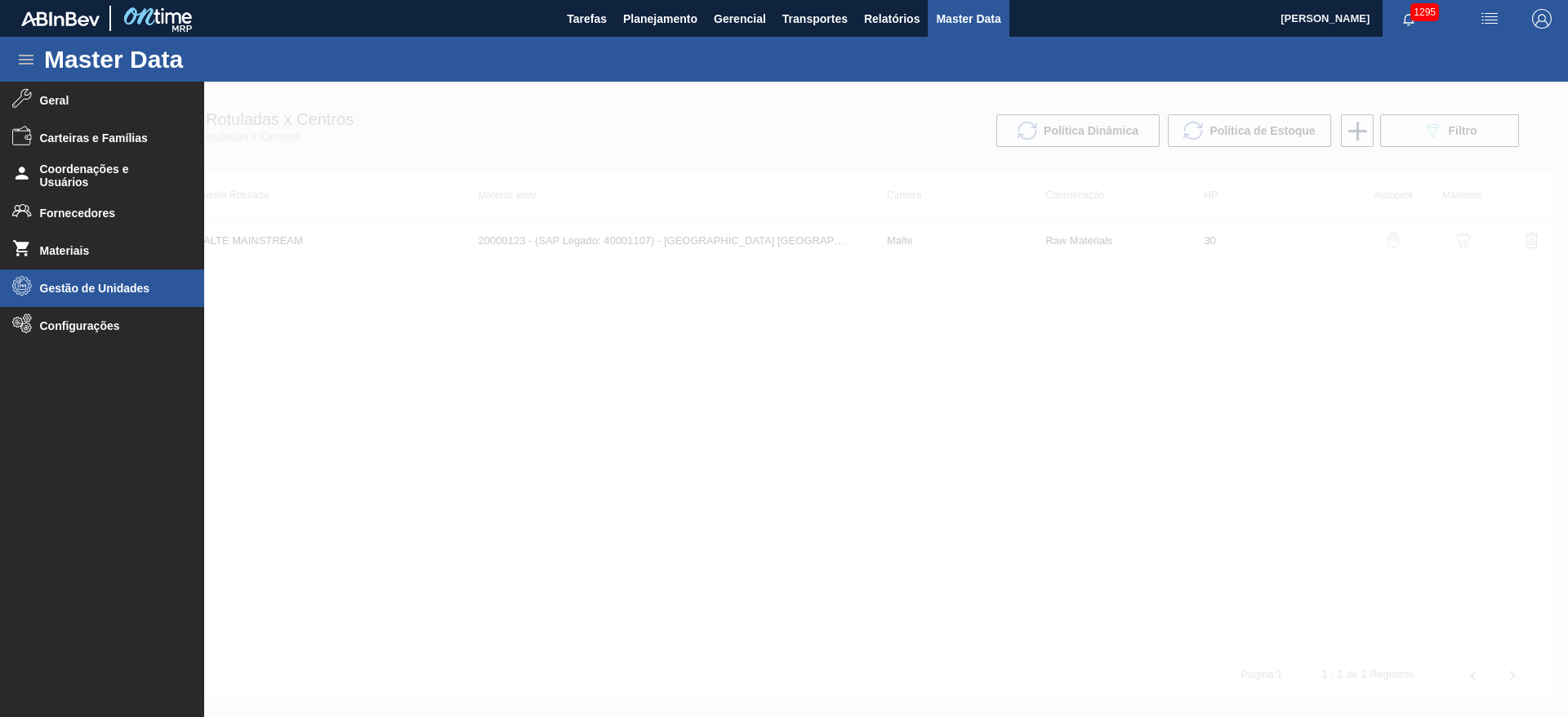
click at [71, 287] on span "Gestão de Unidades" at bounding box center [107, 288] width 135 height 13
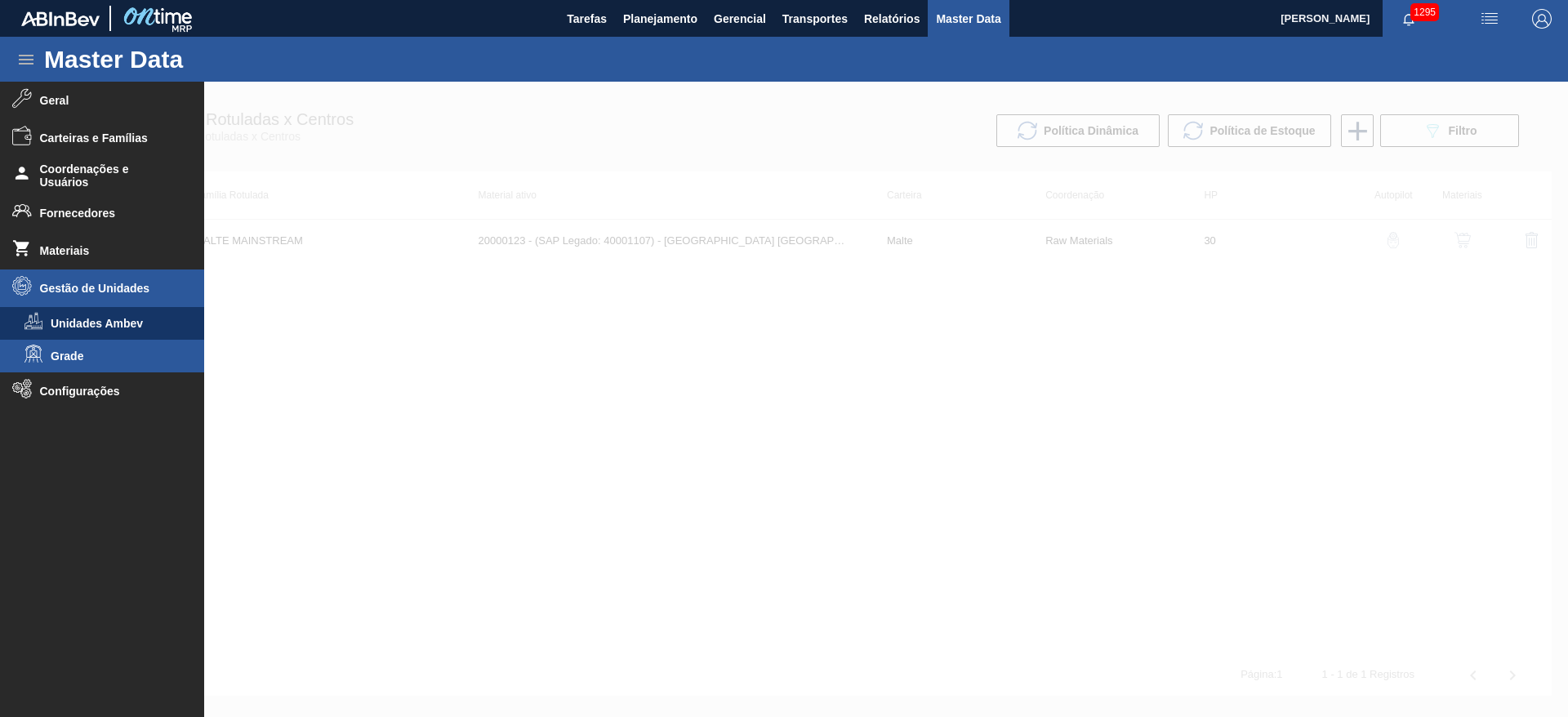
click at [63, 352] on span "Grade" at bounding box center [113, 356] width 125 height 13
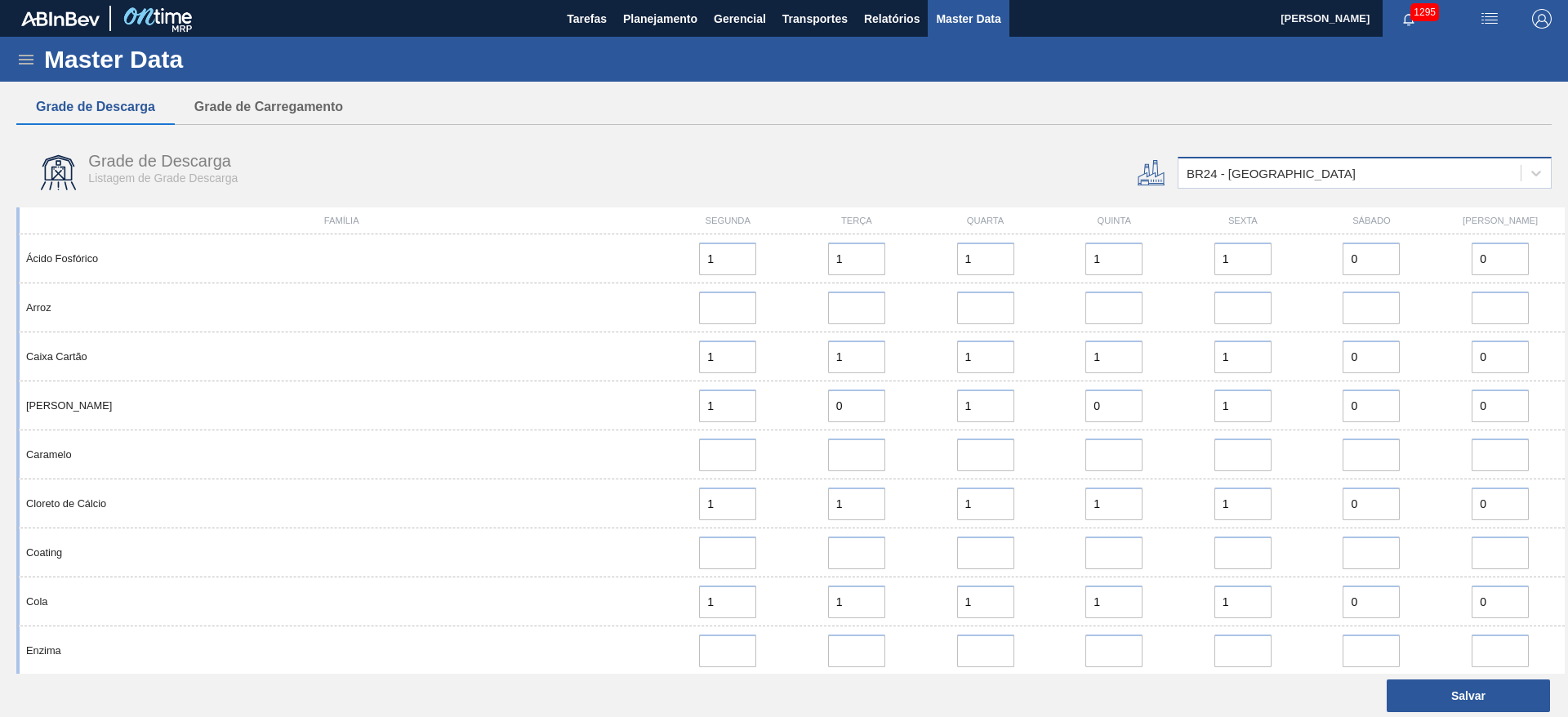
click at [1219, 175] on div "BR24 - Ponta Grossa" at bounding box center [1270, 173] width 169 height 14
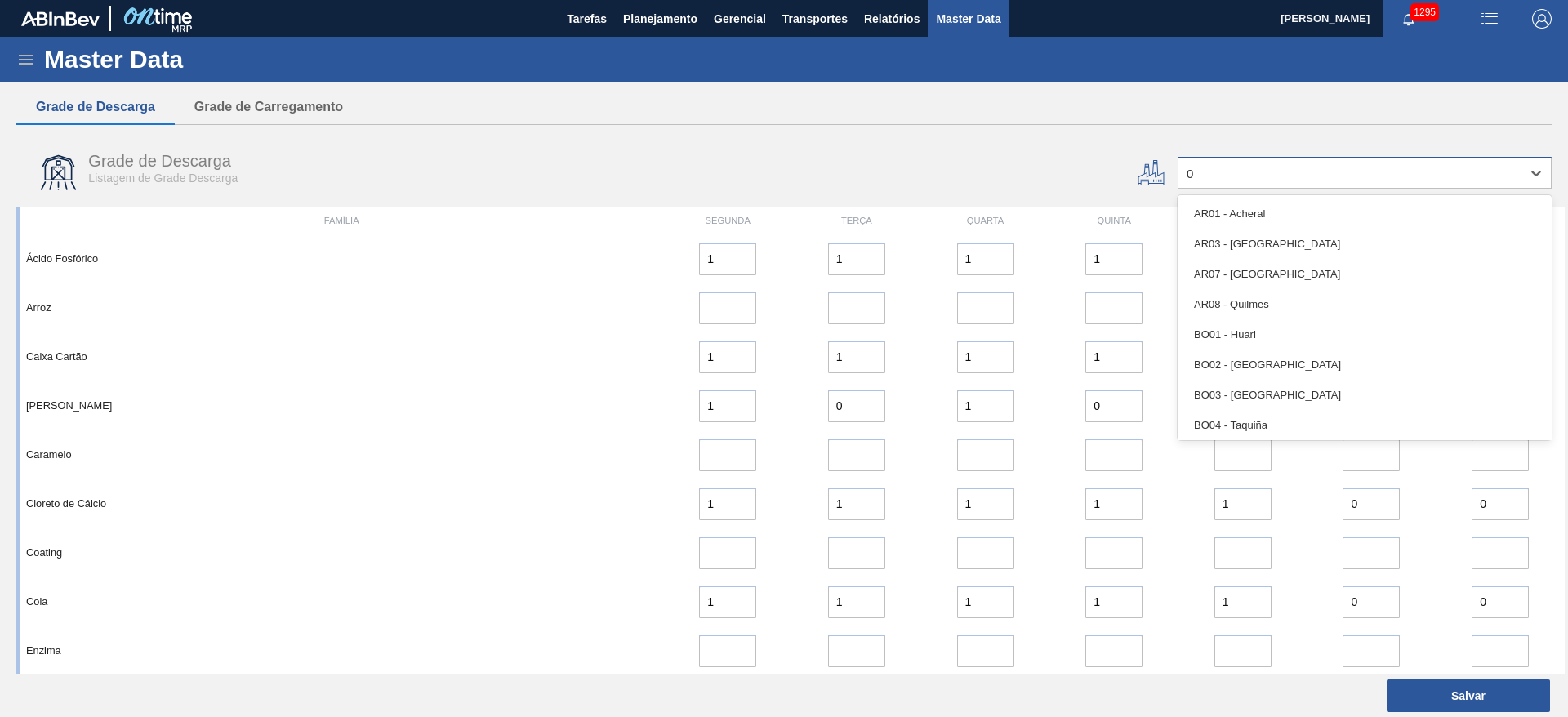
type input "04"
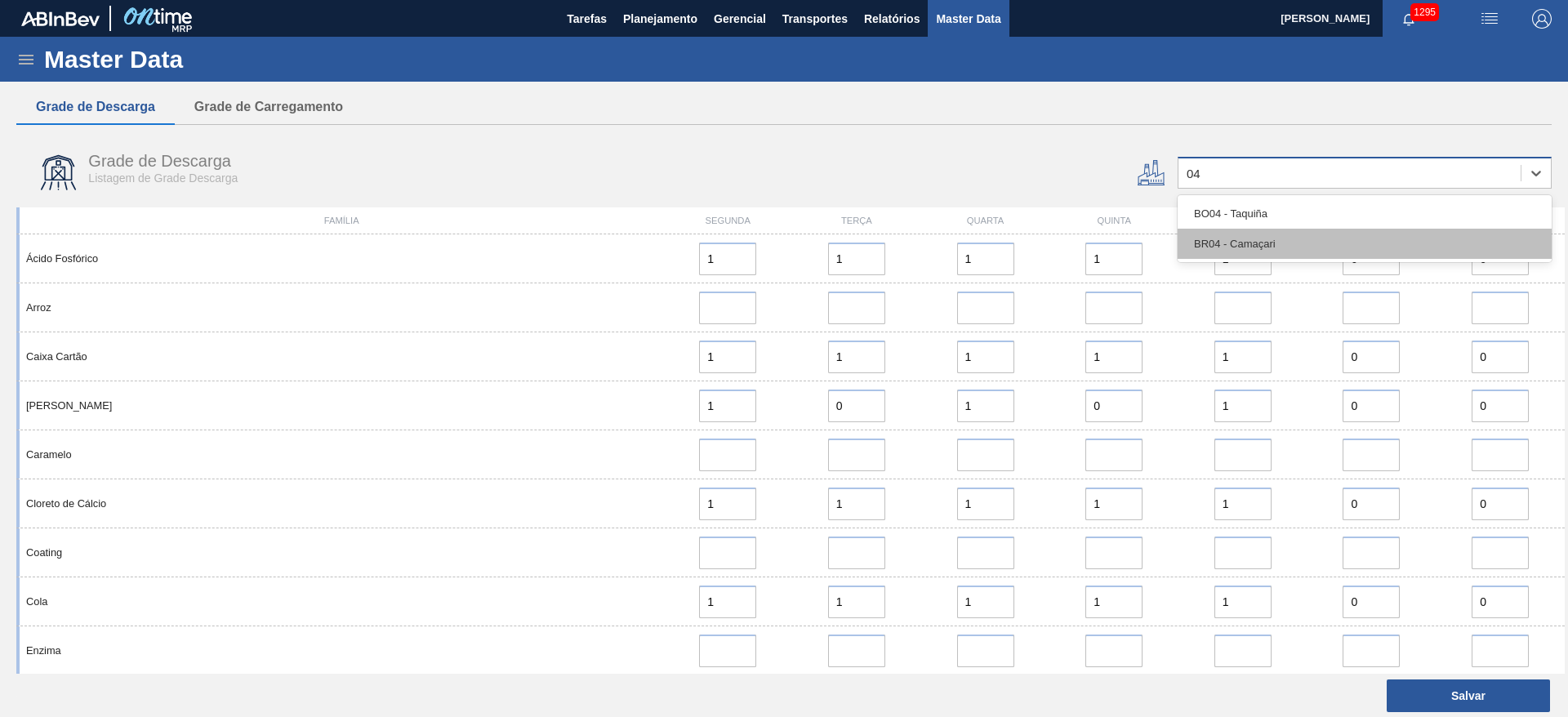
click at [1208, 237] on div "BR04 - Camaçari" at bounding box center [1365, 244] width 374 height 30
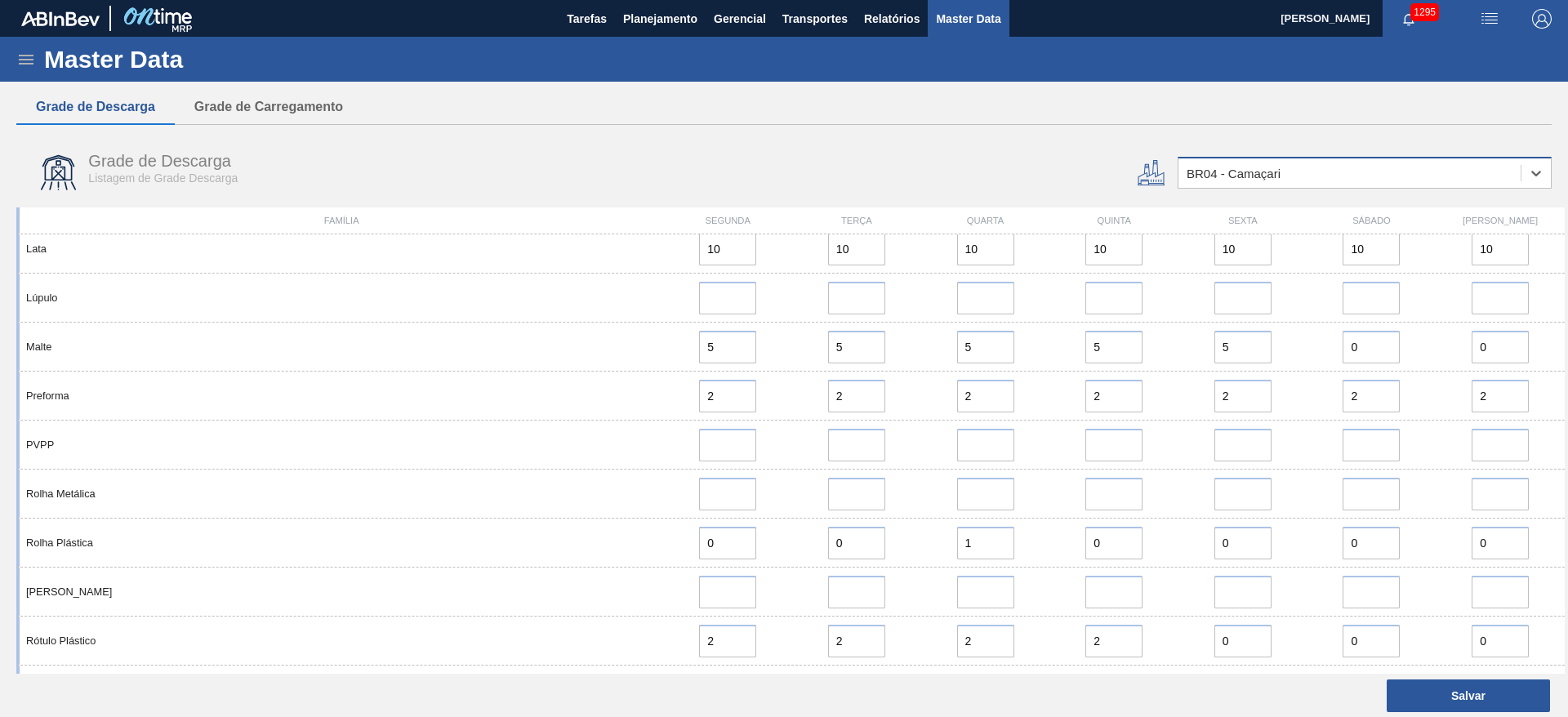
scroll to position [1080, 0]
click at [639, 16] on span "Planejamento" at bounding box center [659, 18] width 74 height 19
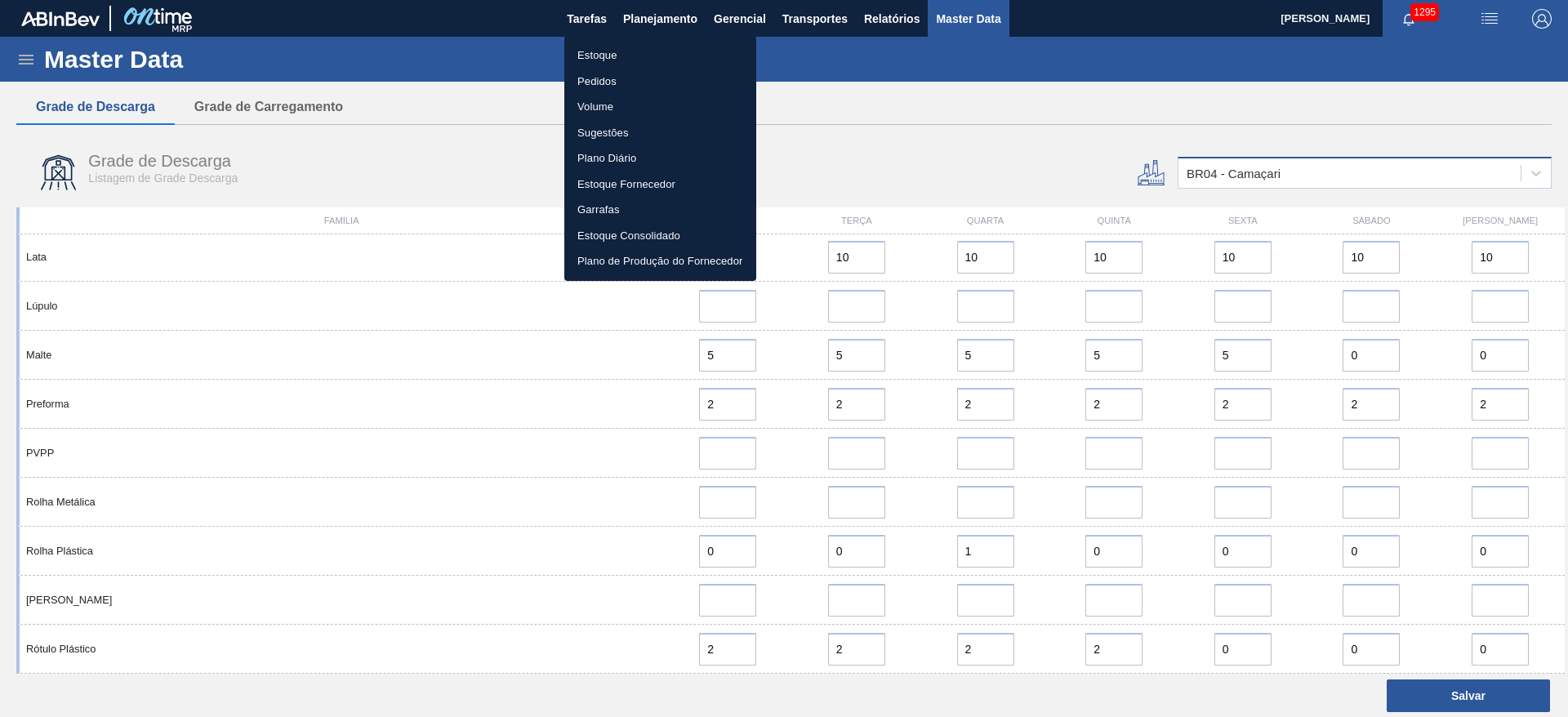
drag, startPoint x: 603, startPoint y: 57, endPoint x: 612, endPoint y: 117, distance: 60.7
click at [603, 57] on li "Estoque" at bounding box center [660, 55] width 192 height 27
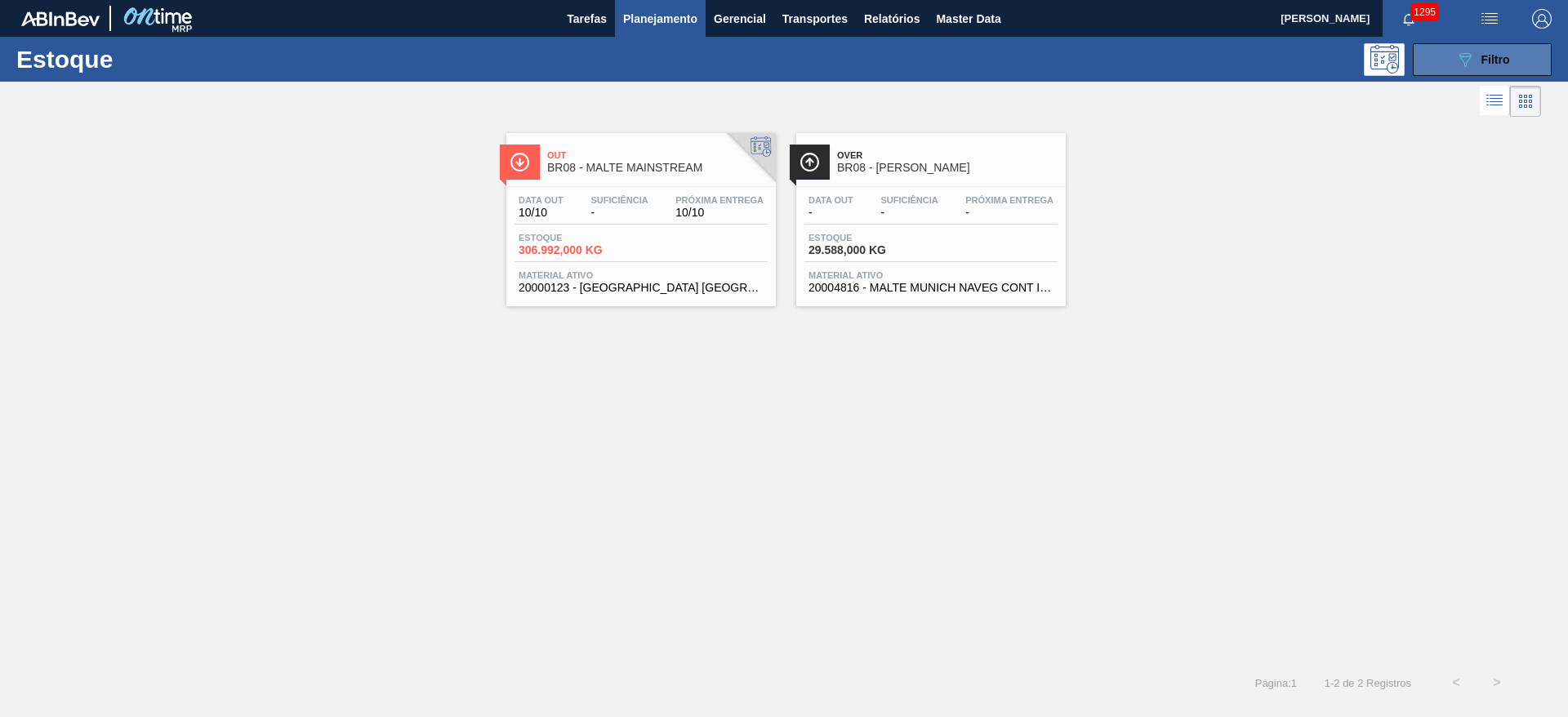
click at [1522, 56] on button "089F7B8B-B2A5-4AFE-B5C0-19BA573D28AC Filtro" at bounding box center [1482, 60] width 139 height 33
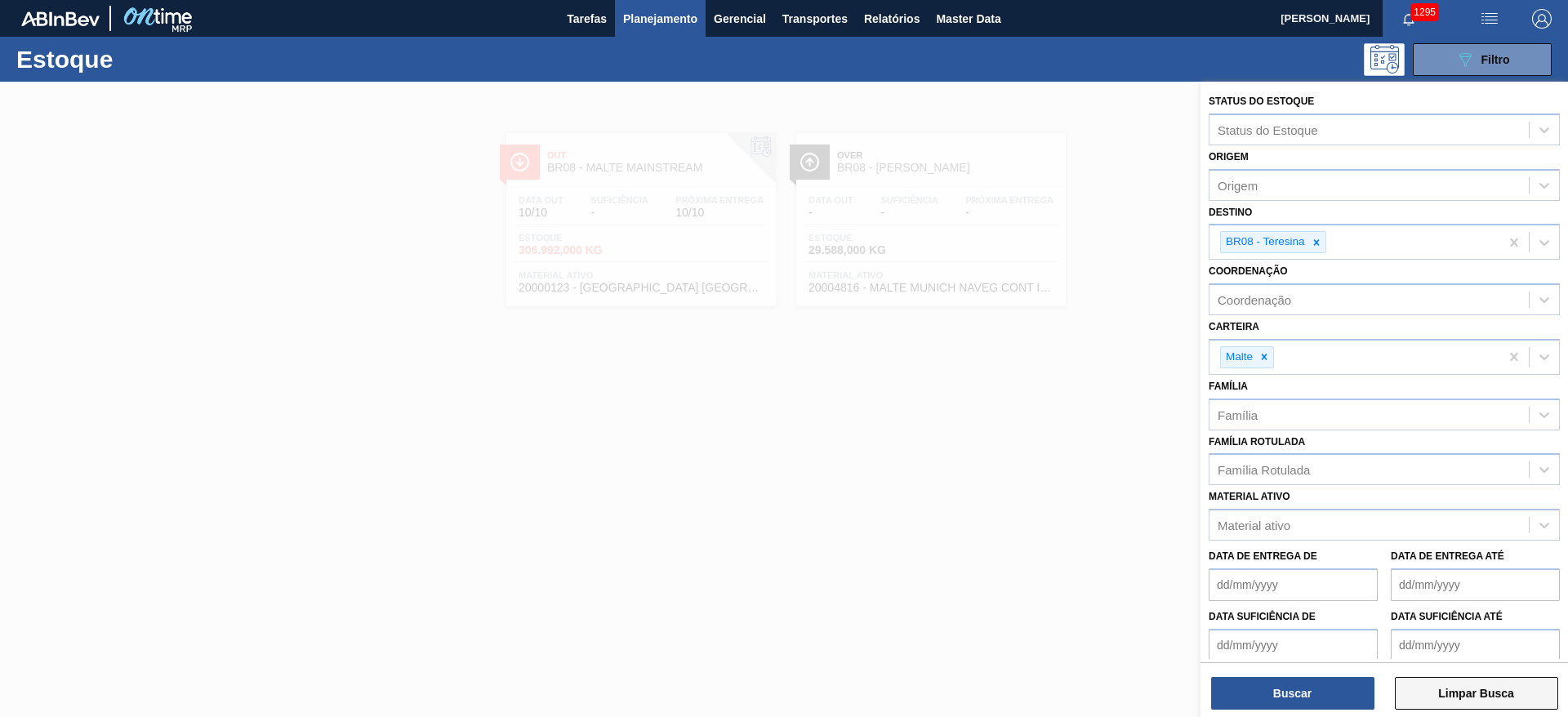
click at [1468, 688] on button "Limpar Busca" at bounding box center [1476, 693] width 163 height 33
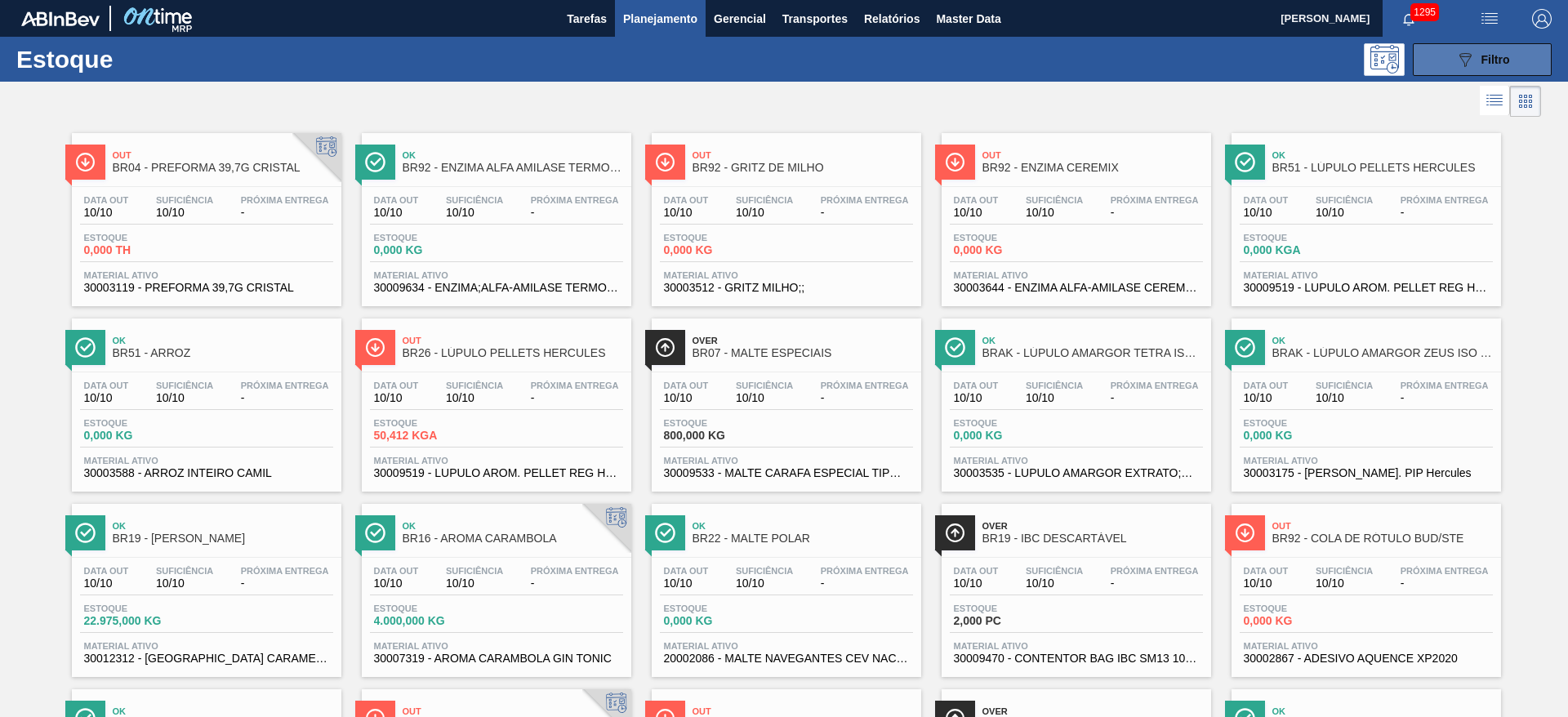
click at [1482, 58] on span "Filtro" at bounding box center [1495, 60] width 28 height 13
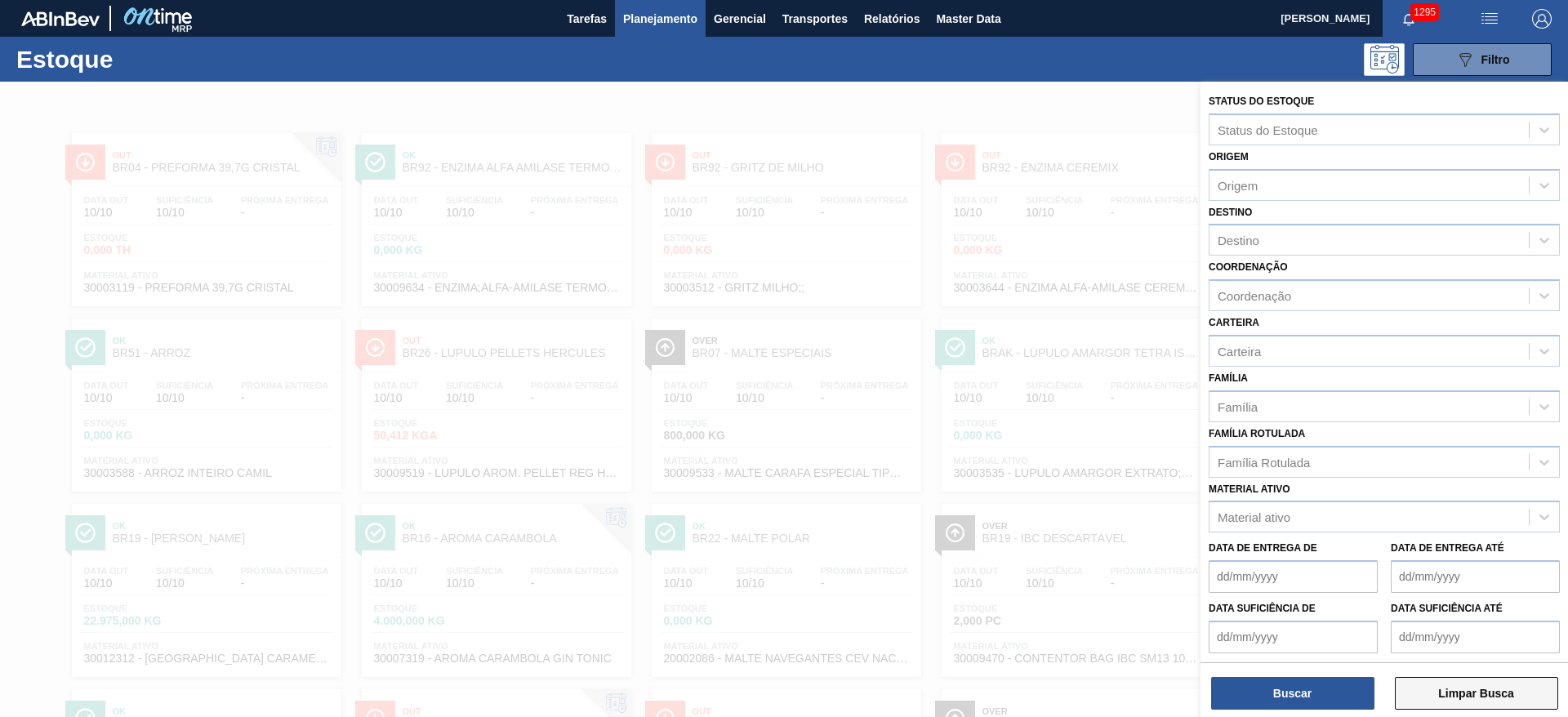
click at [1483, 689] on button "Limpar Busca" at bounding box center [1476, 693] width 163 height 33
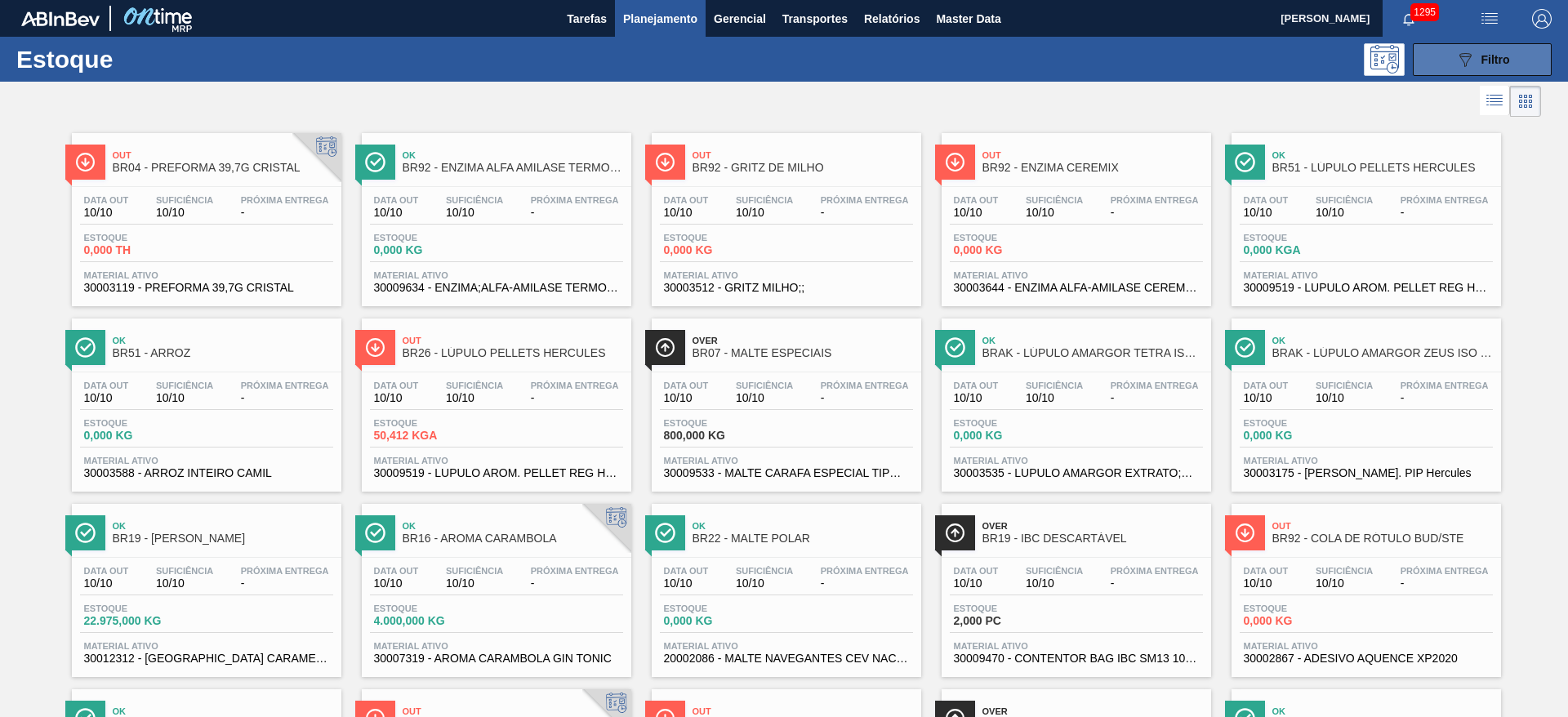
click at [1488, 57] on span "Filtro" at bounding box center [1495, 60] width 28 height 13
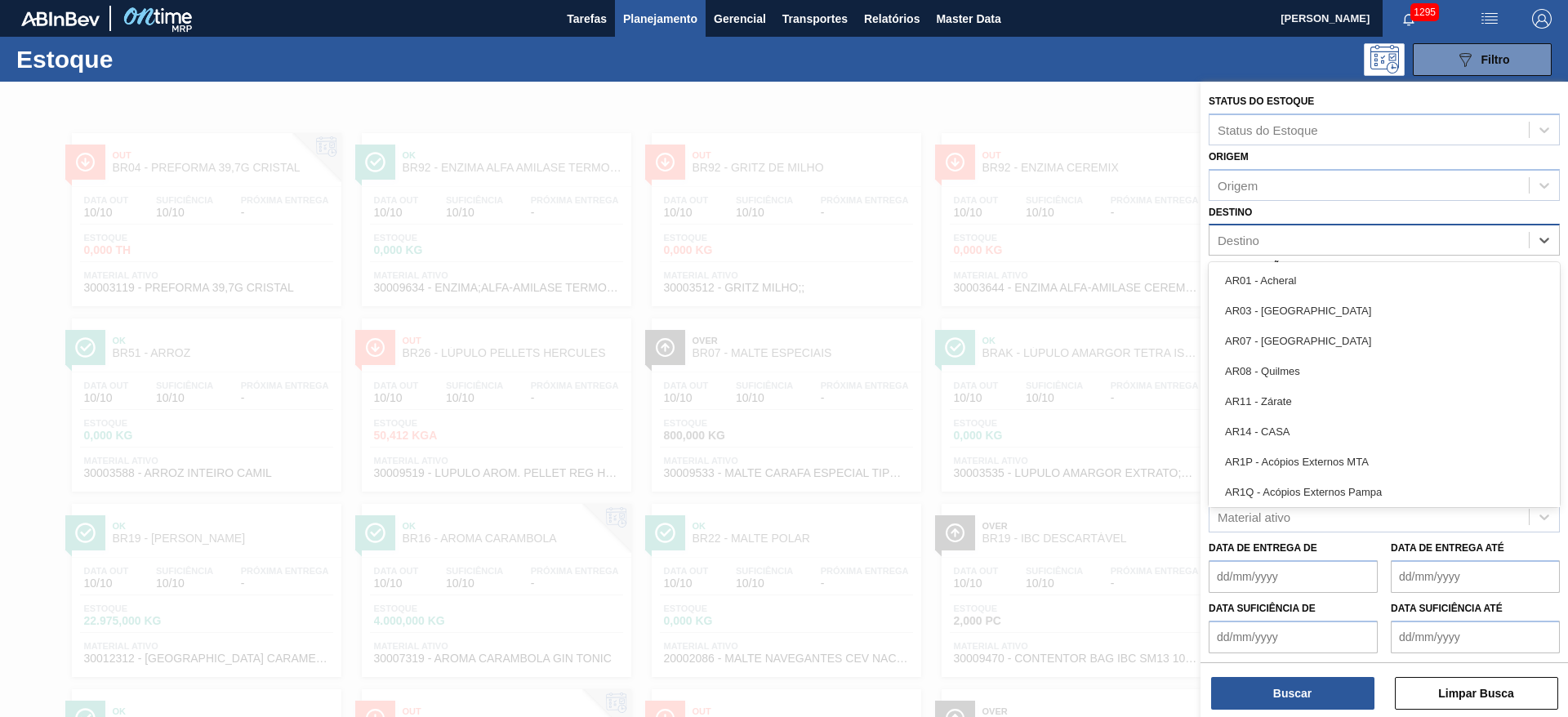
click at [1253, 243] on div "Destino" at bounding box center [1237, 240] width 41 height 14
type input "08"
drag, startPoint x: 1224, startPoint y: 337, endPoint x: 1260, endPoint y: 353, distance: 39.4
click at [1227, 338] on div "BR08 - Teresina" at bounding box center [1383, 341] width 351 height 30
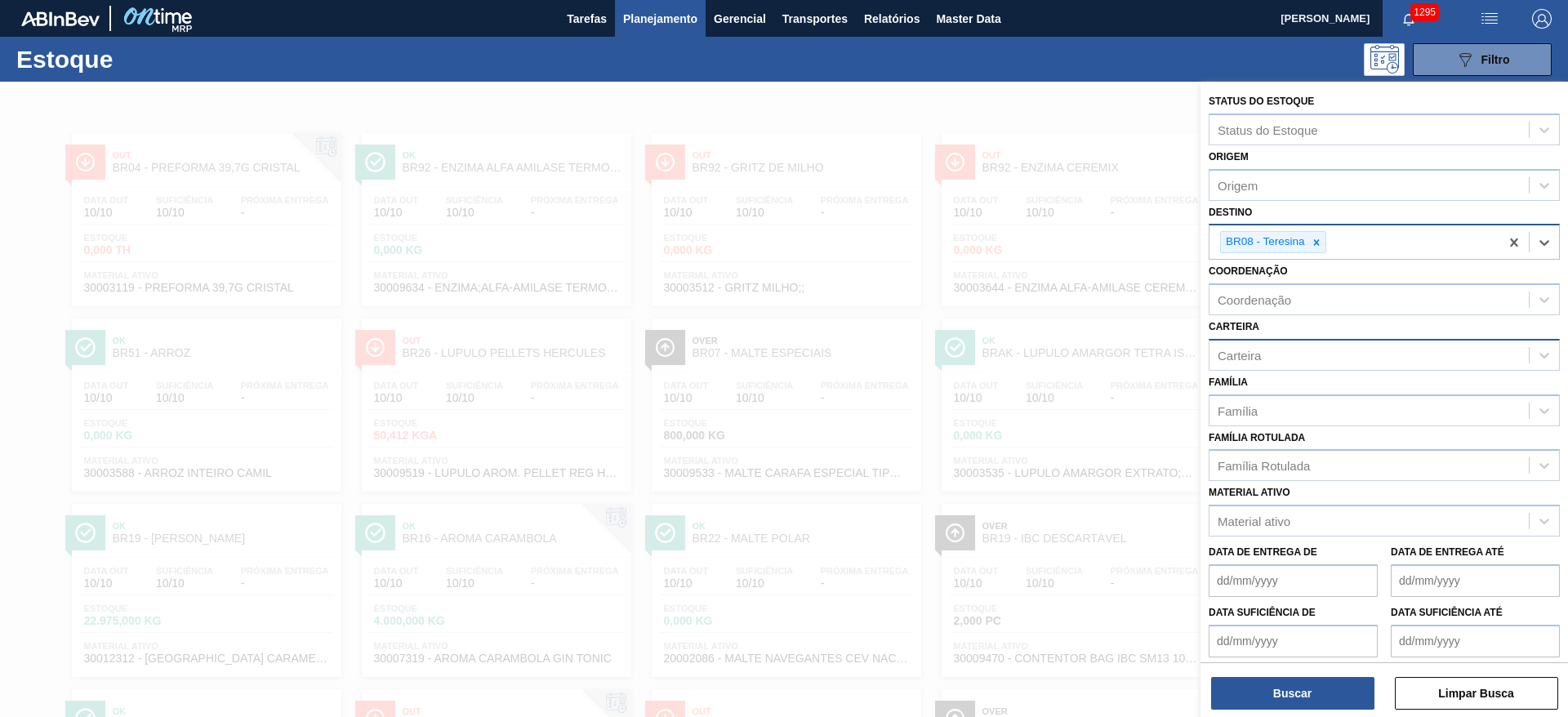
click at [1284, 352] on div "Carteira" at bounding box center [1368, 354] width 320 height 24
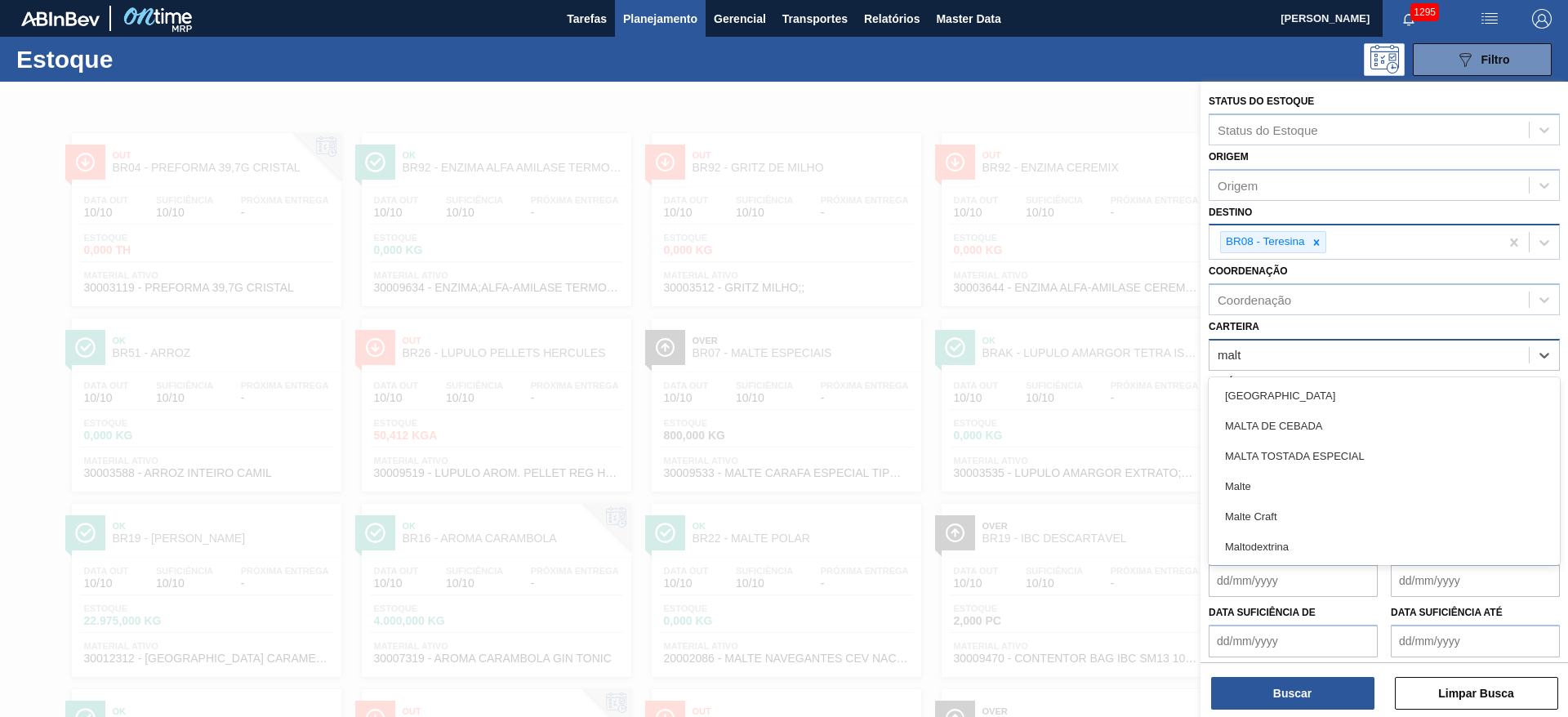
type input "malte"
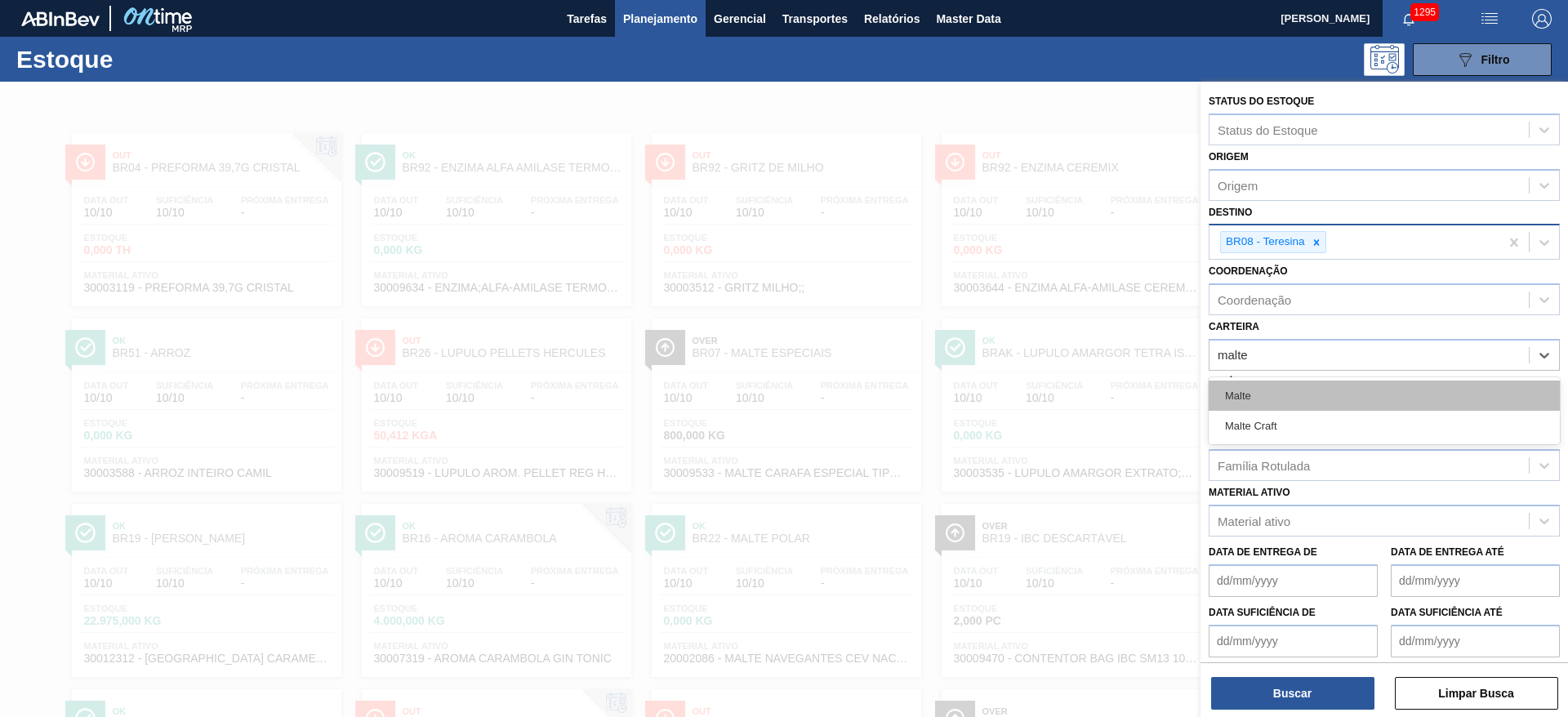
click at [1238, 395] on div "Malte" at bounding box center [1383, 395] width 351 height 30
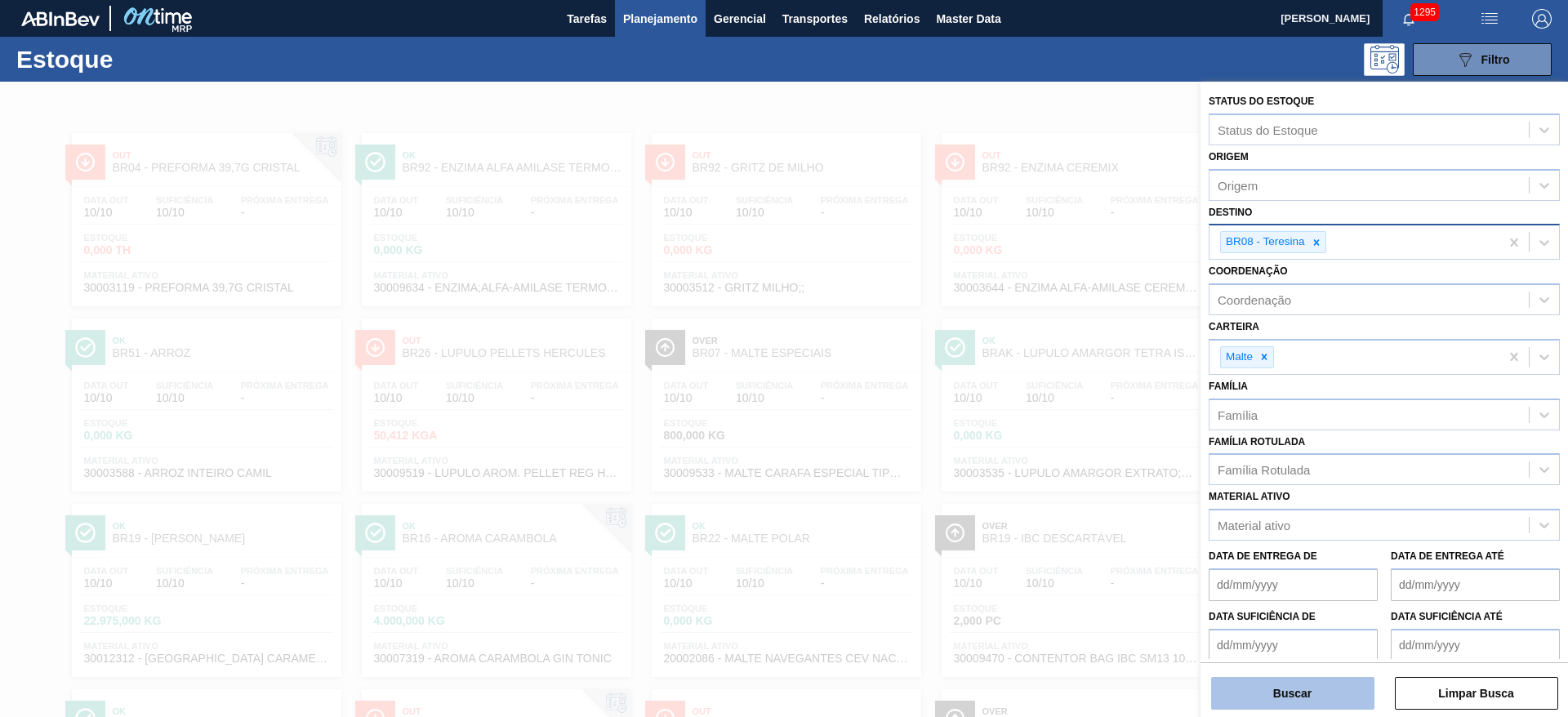
click at [1324, 684] on button "Buscar" at bounding box center [1292, 693] width 163 height 33
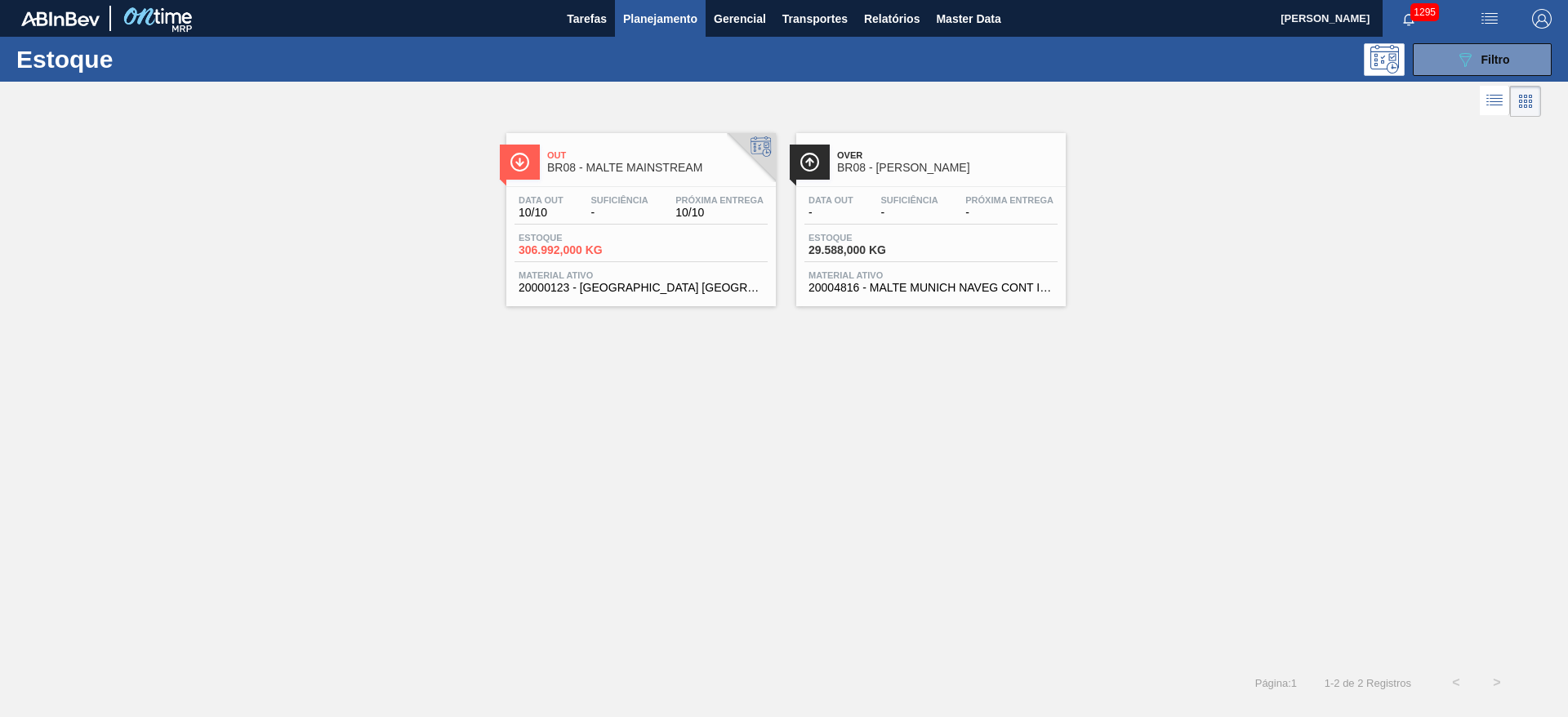
click at [539, 231] on div "Data out 10/10 Suficiência - Próxima Entrega 10/10 Estoque 306.992,000 KG Mater…" at bounding box center [641, 242] width 269 height 111
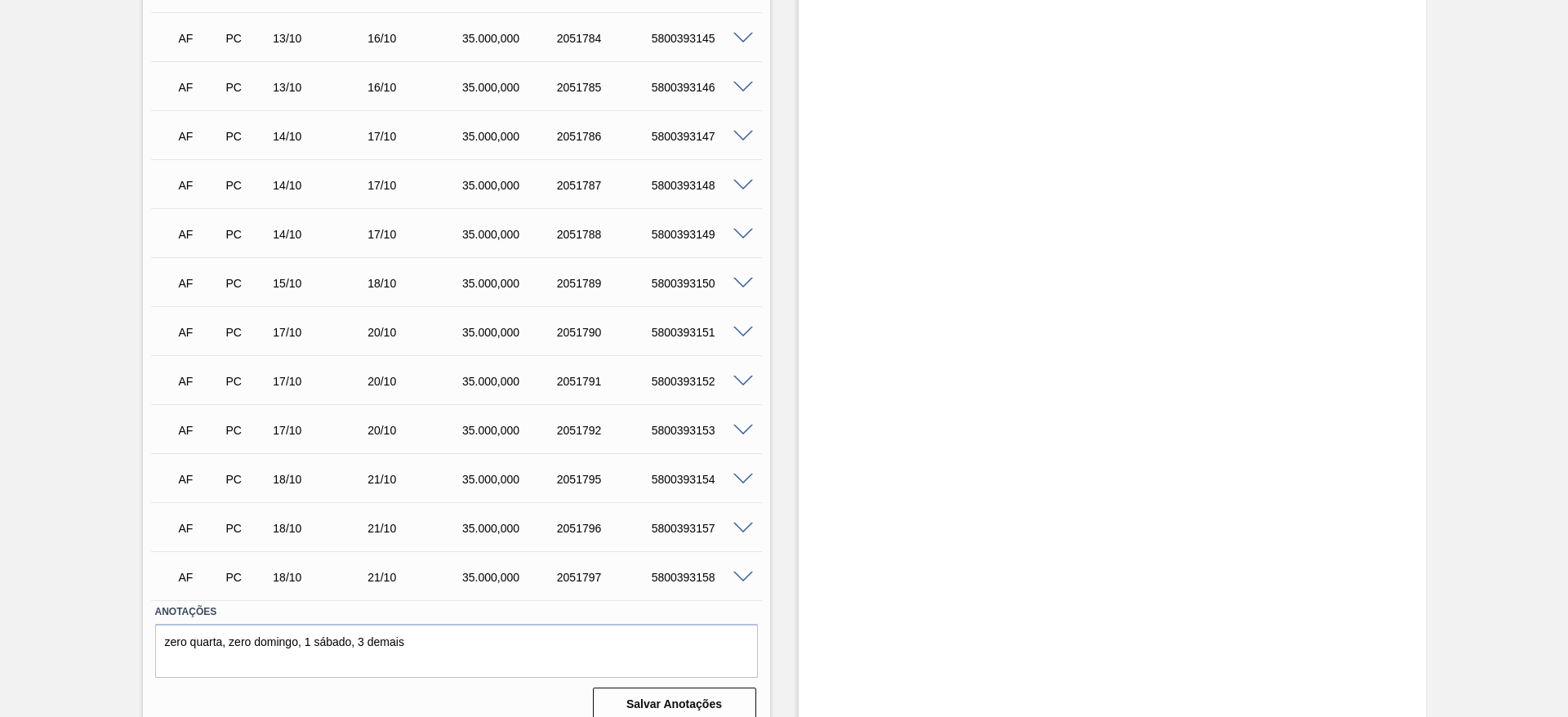
scroll to position [1385, 0]
click at [740, 275] on span at bounding box center [743, 280] width 19 height 12
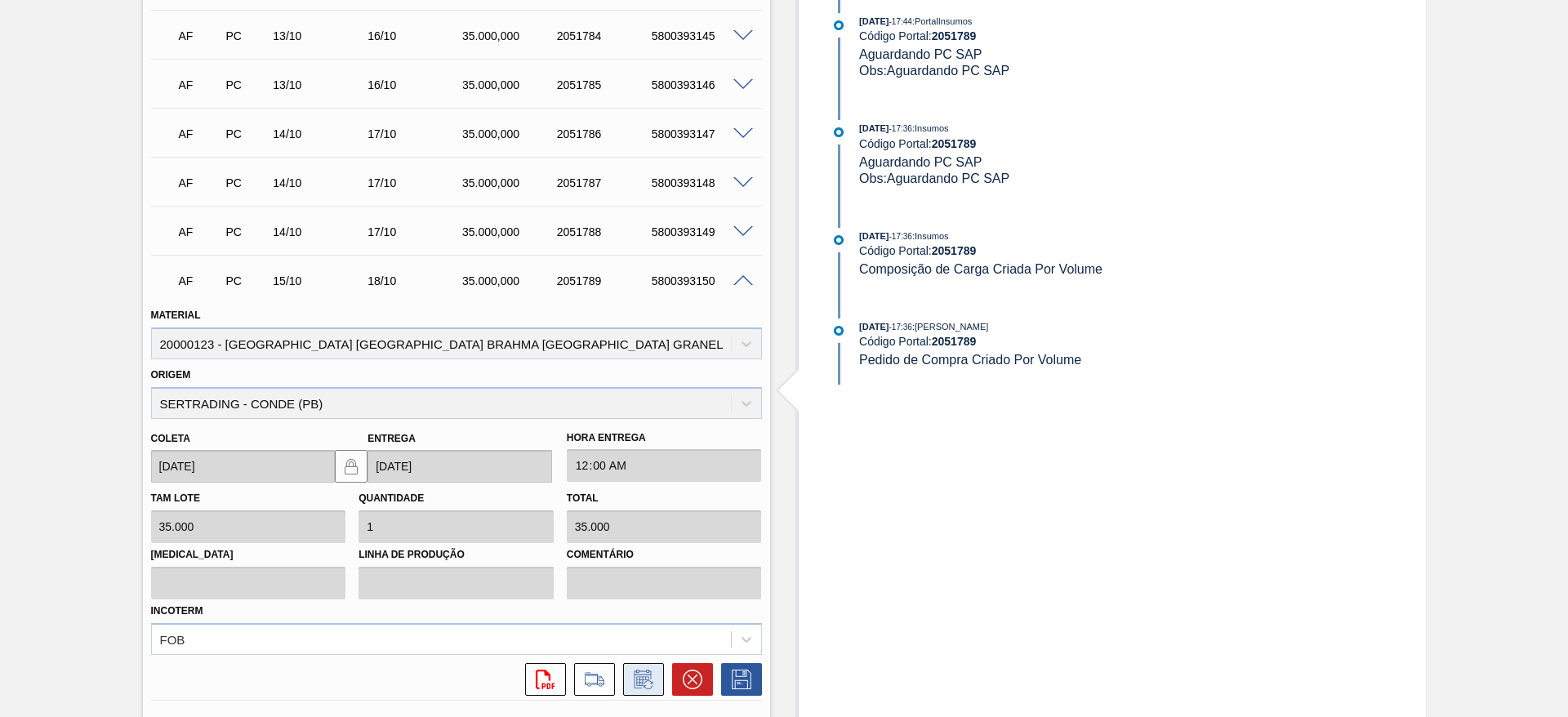
click at [650, 669] on icon at bounding box center [643, 679] width 27 height 19
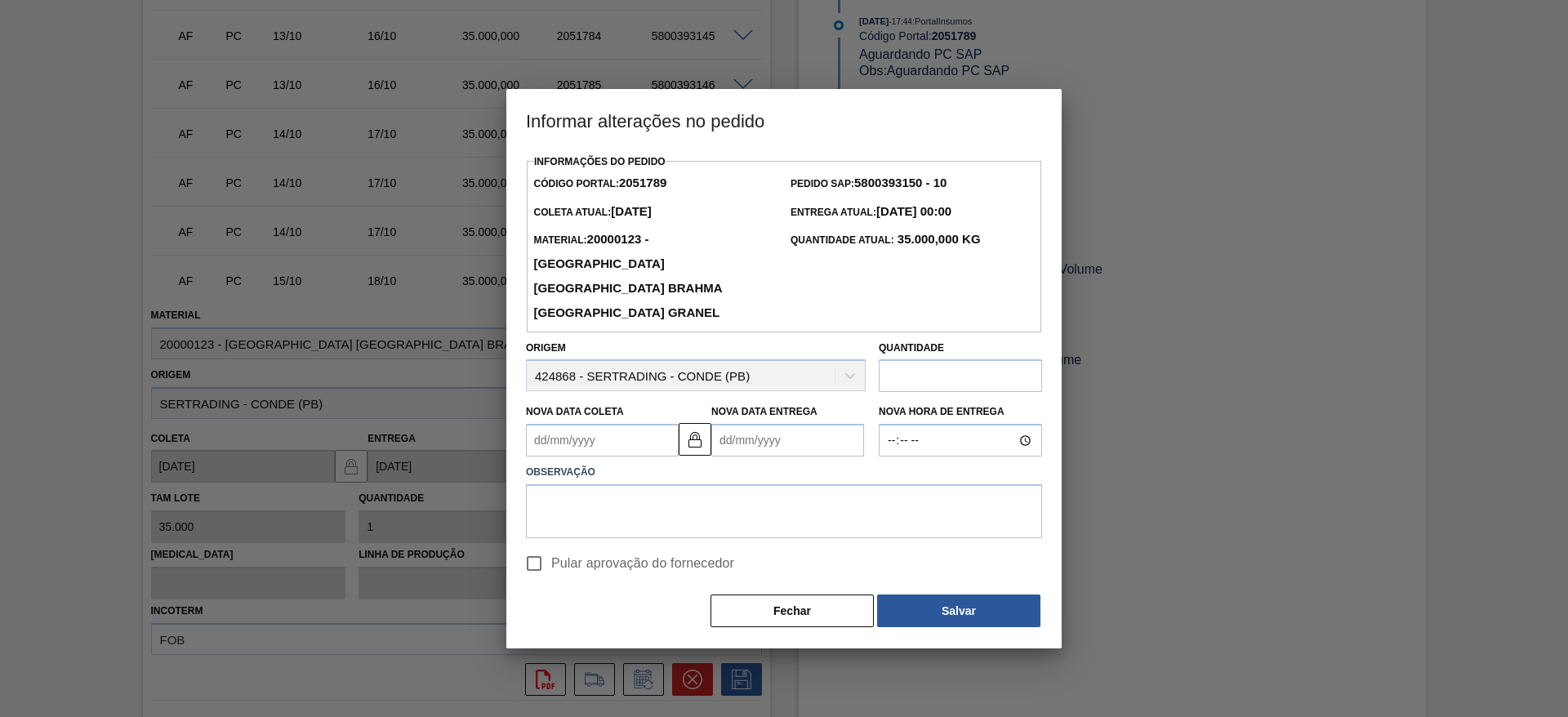
click at [546, 424] on Coleta2051789 "Nova Data Coleta" at bounding box center [602, 440] width 153 height 33
click at [872, 494] on textarea at bounding box center [783, 511] width 516 height 54
click at [702, 429] on img at bounding box center [694, 439] width 19 height 19
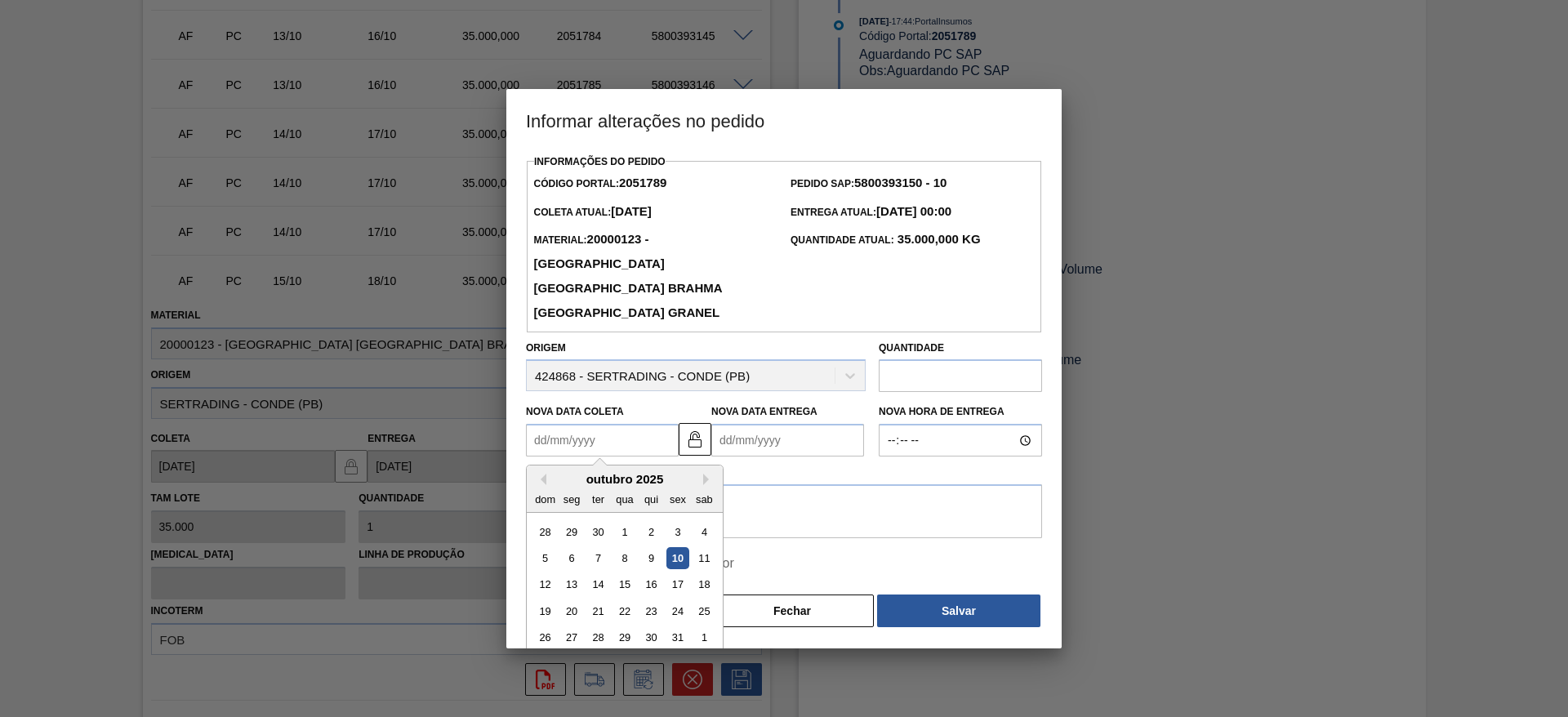
click at [533, 424] on Coleta2051789 "Nova Data Coleta" at bounding box center [602, 440] width 153 height 33
click at [601, 574] on div "14" at bounding box center [598, 585] width 22 height 22
type Coleta2051789 "14/10/2025"
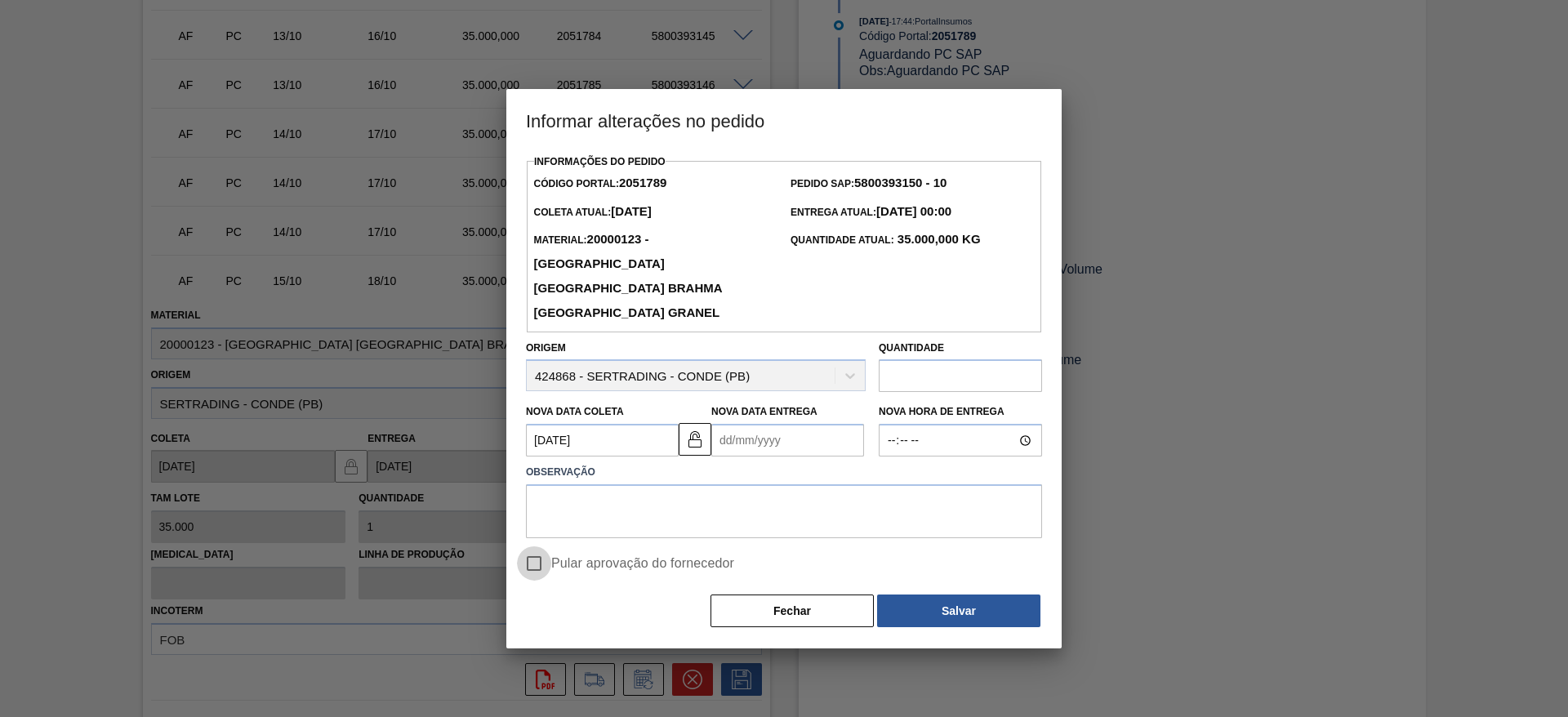
click at [534, 546] on input "Pular aprovação do fornecedor" at bounding box center [533, 562] width 34 height 34
checkbox input "true"
click at [603, 484] on textarea at bounding box center [783, 511] width 516 height 54
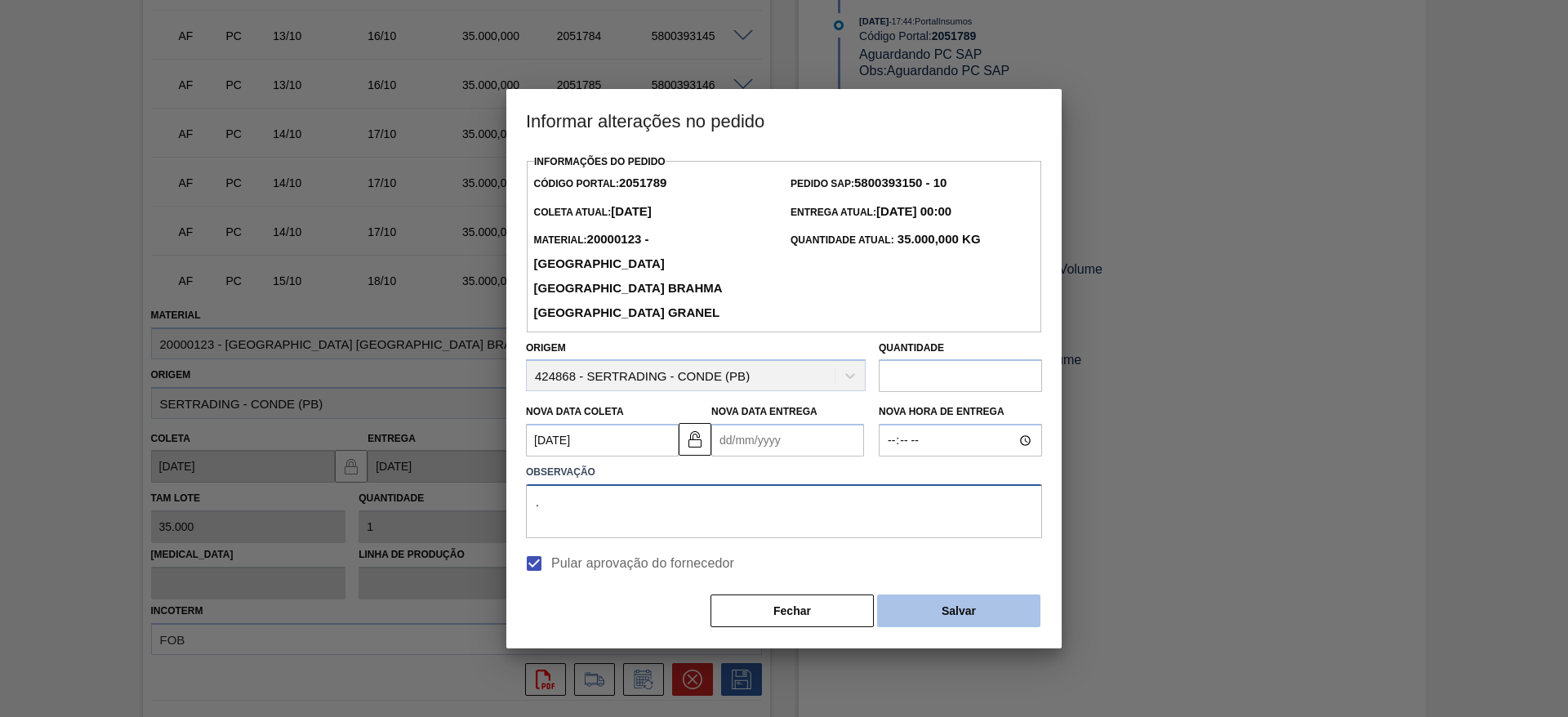
type textarea "."
click at [963, 594] on button "Salvar" at bounding box center [958, 611] width 163 height 33
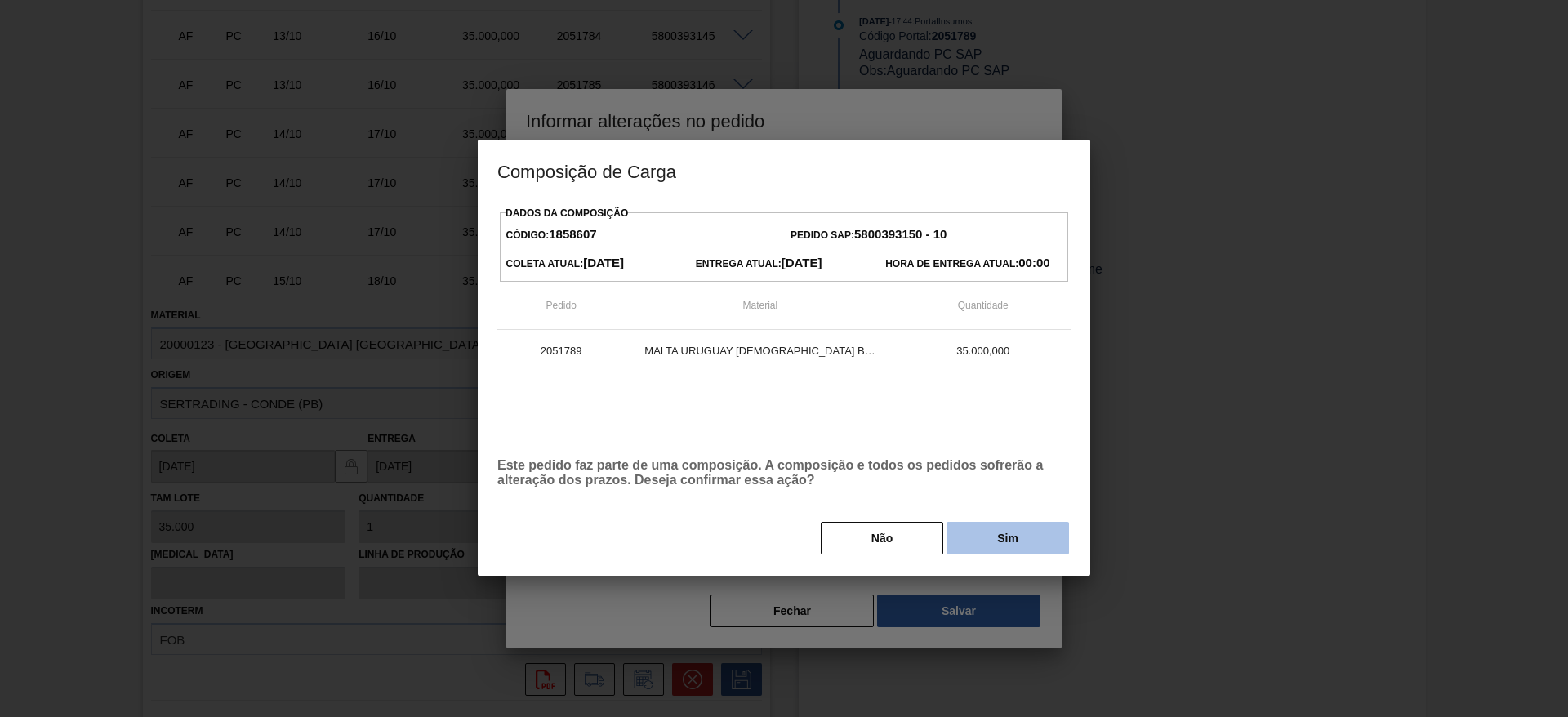
click at [1002, 528] on button "Sim" at bounding box center [1007, 538] width 123 height 33
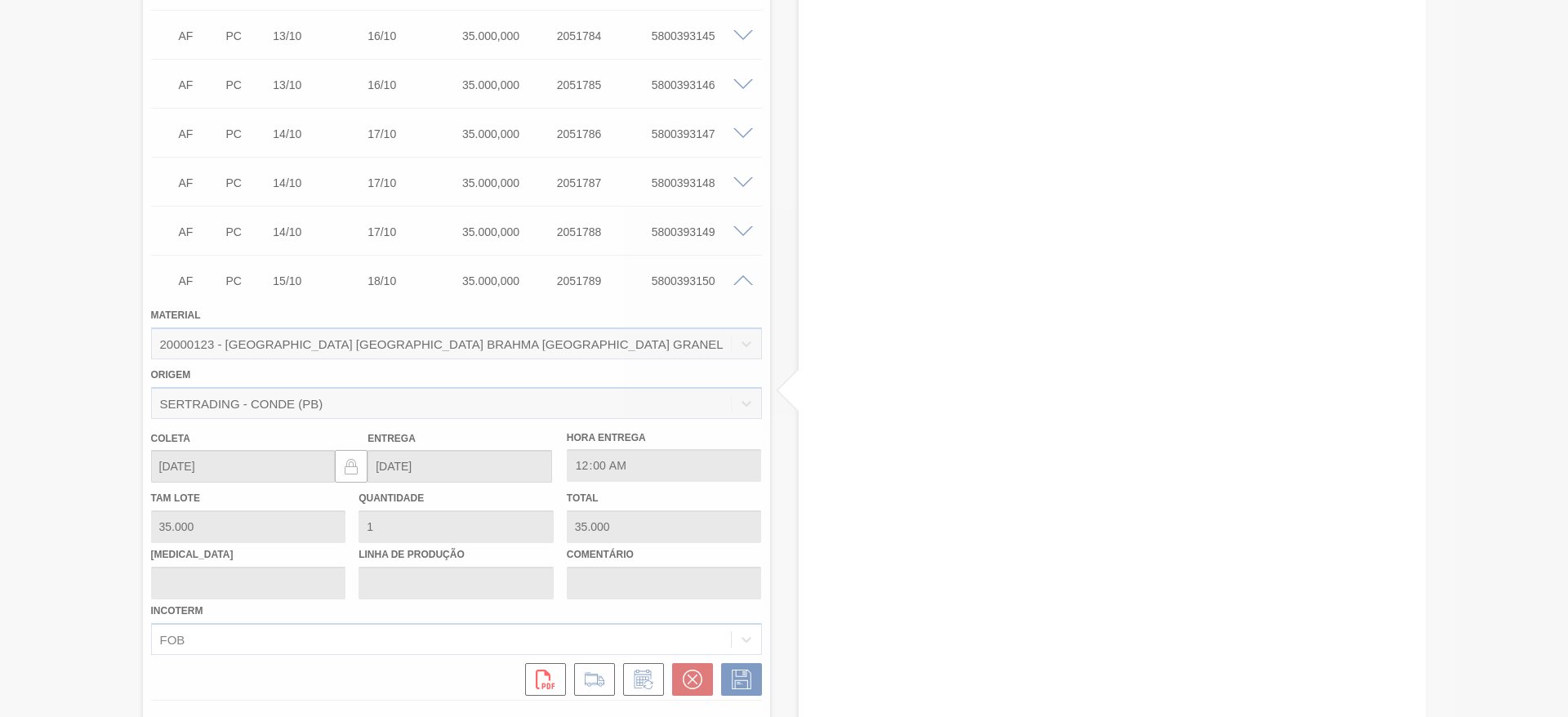
type input "."
type input "14/10/2025"
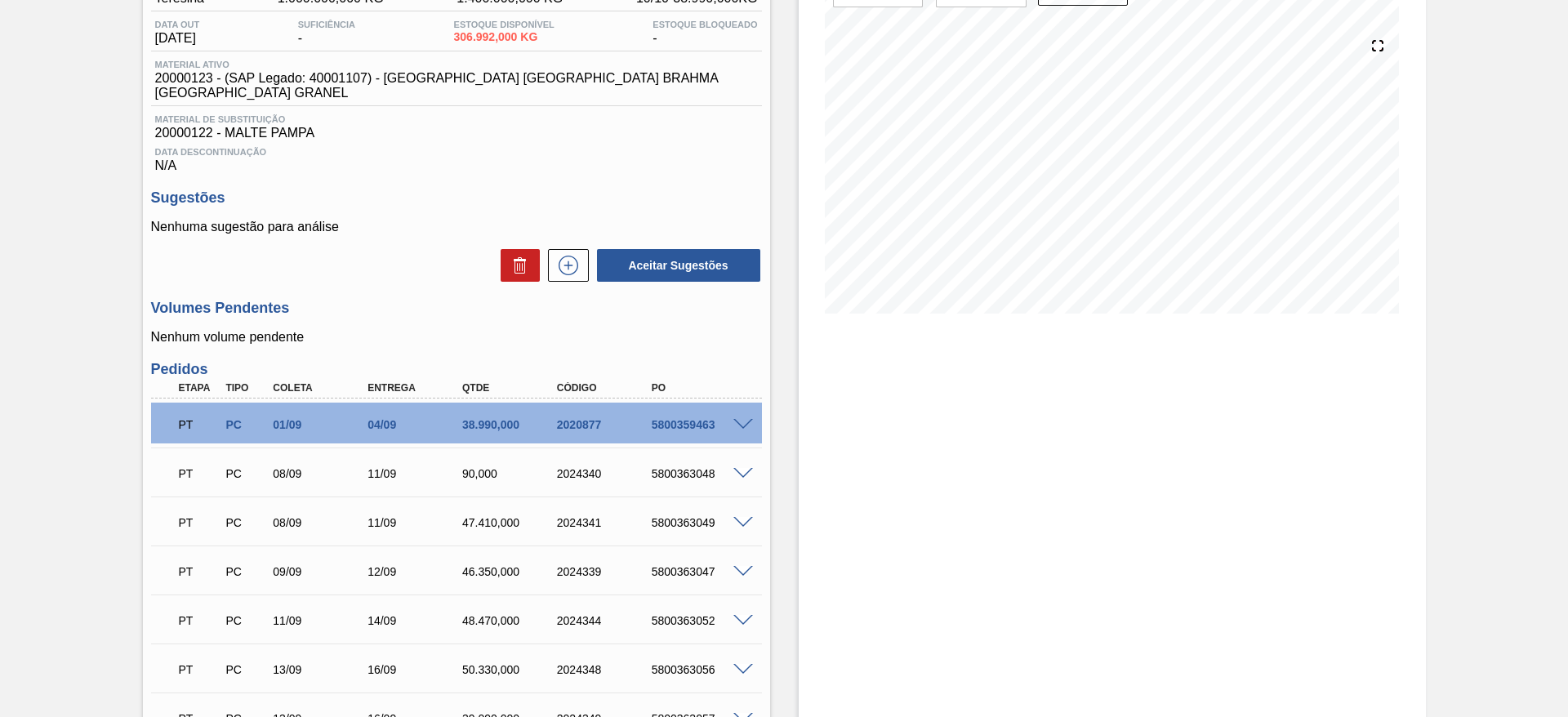
scroll to position [0, 0]
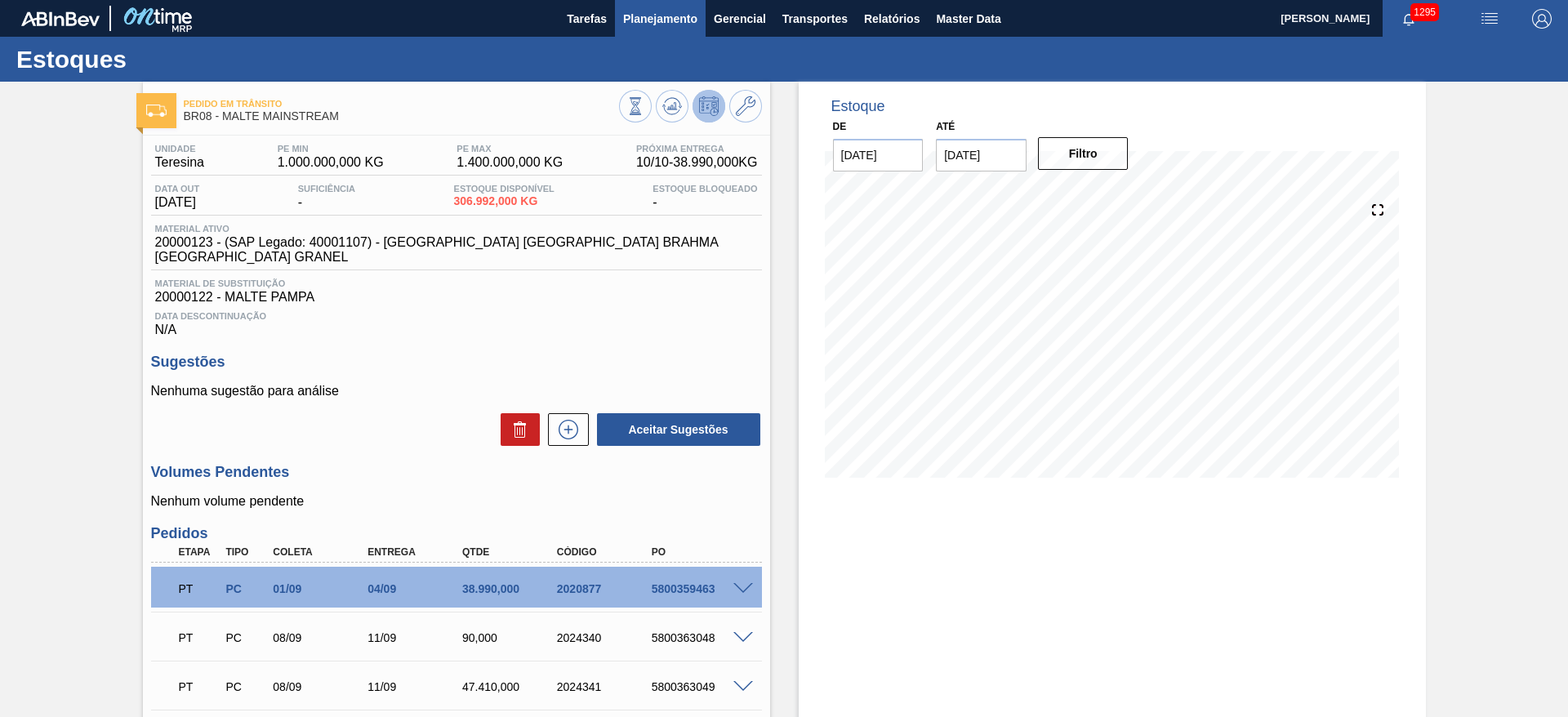
click at [648, 18] on span "Planejamento" at bounding box center [659, 18] width 74 height 19
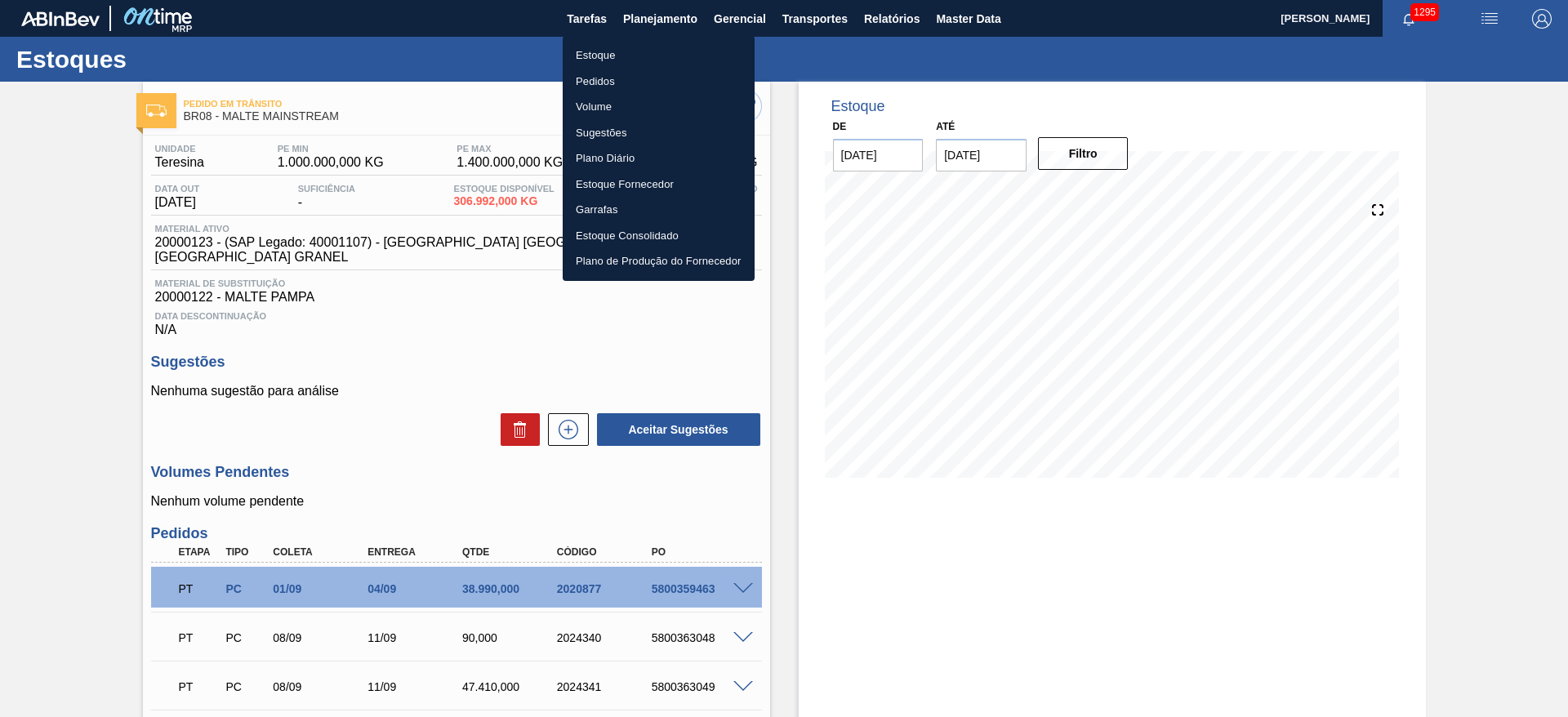
click at [597, 59] on li "Estoque" at bounding box center [659, 55] width 192 height 27
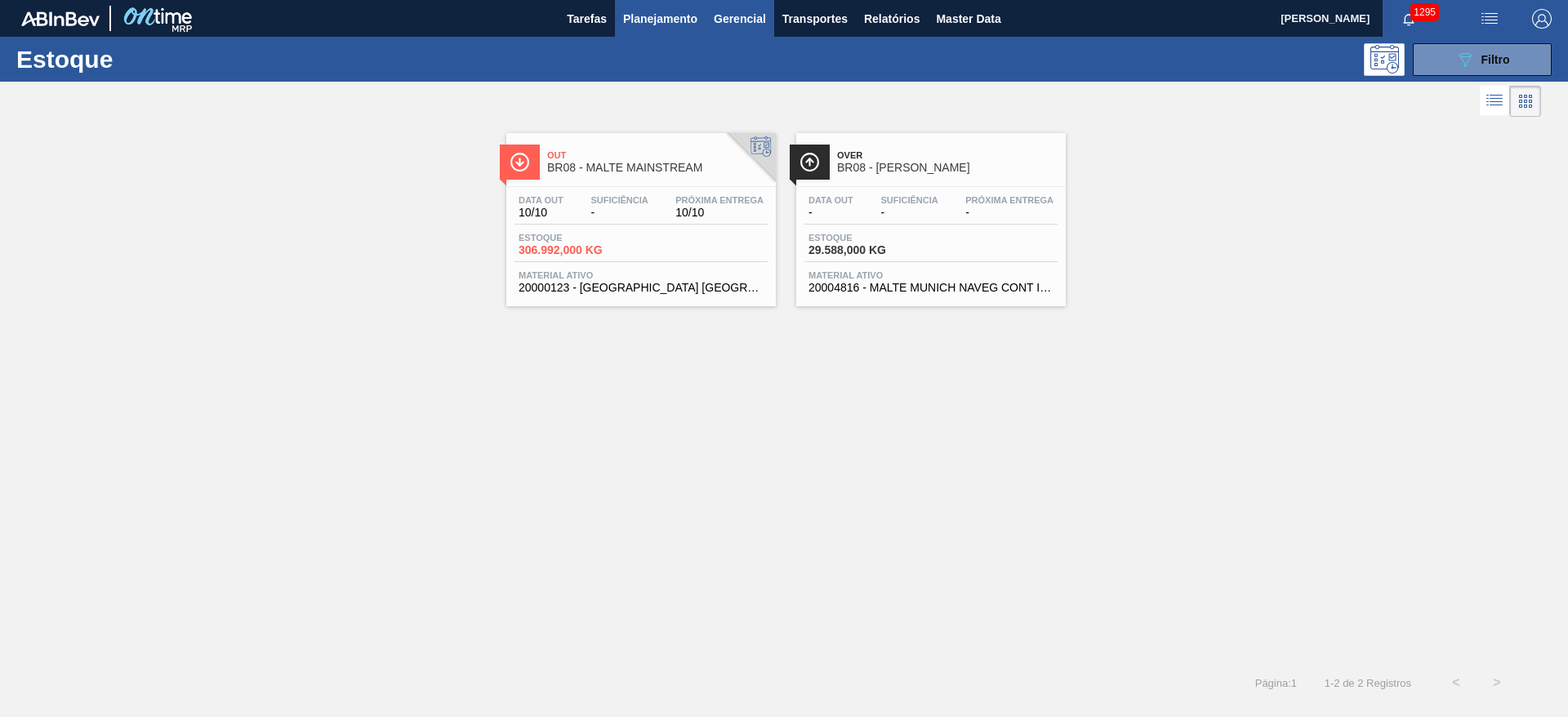
click at [746, 7] on button "Gerencial" at bounding box center [739, 18] width 69 height 37
click at [829, 16] on div at bounding box center [784, 358] width 1568 height 717
click at [809, 19] on span "Transportes" at bounding box center [814, 18] width 65 height 19
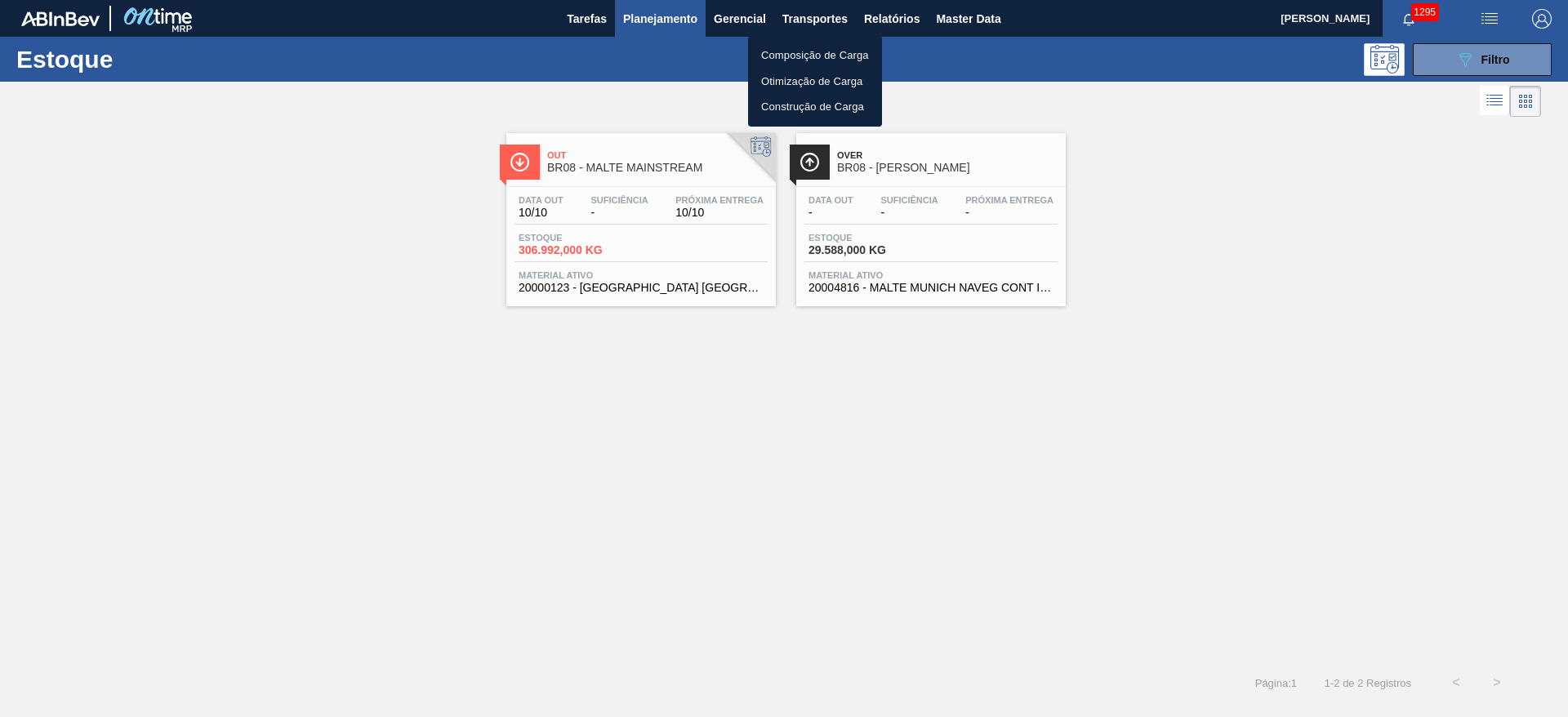
click at [783, 81] on li "Otimização de Carga" at bounding box center [815, 81] width 134 height 27
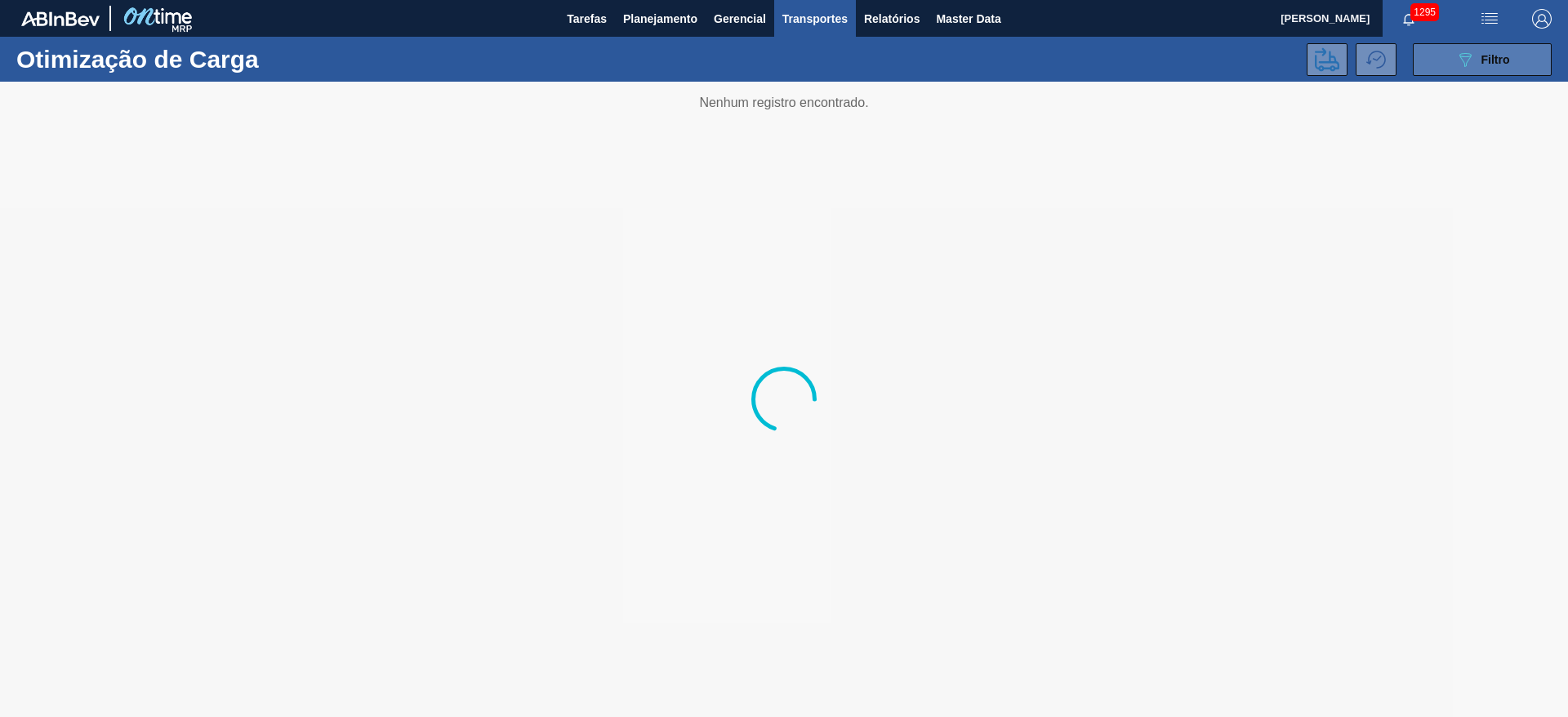
click at [1481, 55] on span "Filtro" at bounding box center [1495, 60] width 28 height 13
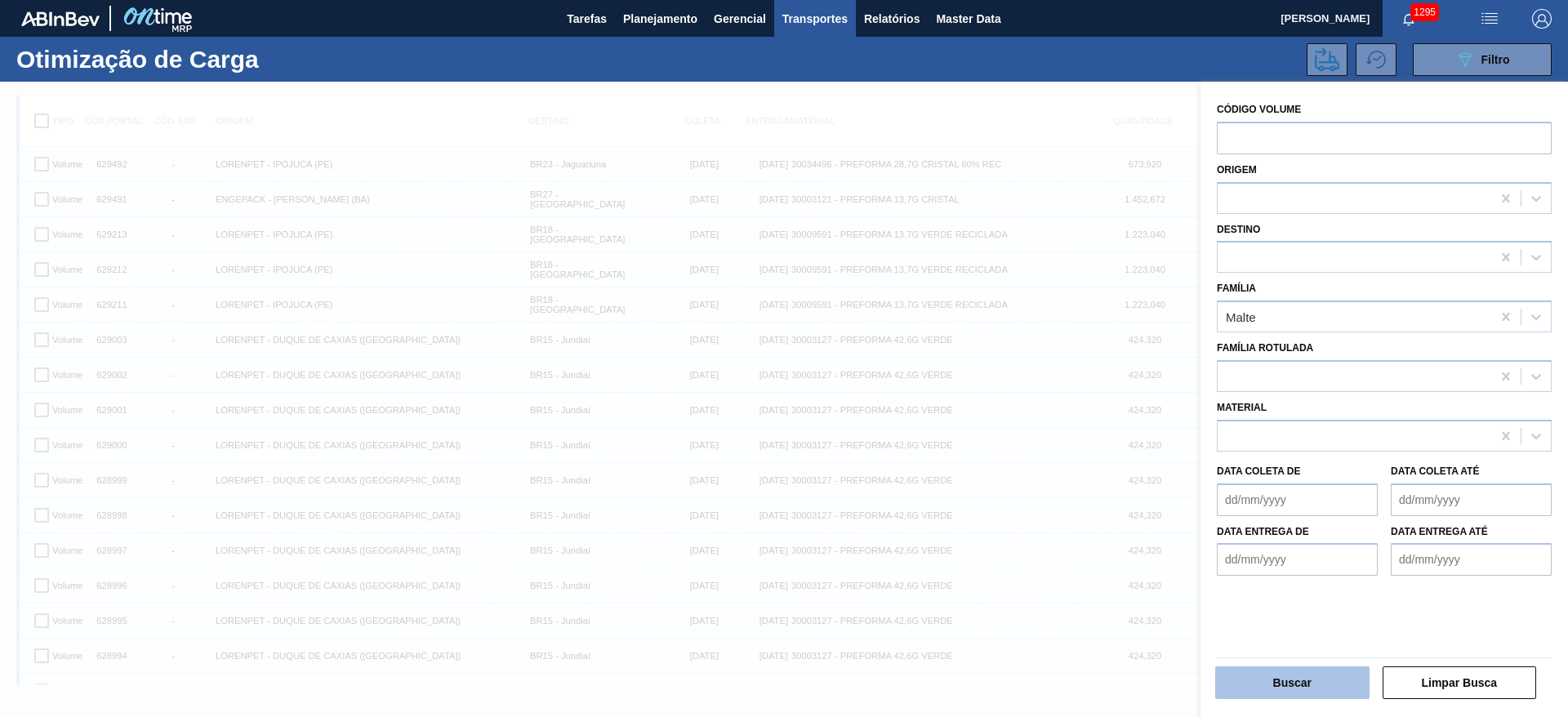
click at [1306, 672] on button "Buscar" at bounding box center [1292, 682] width 154 height 33
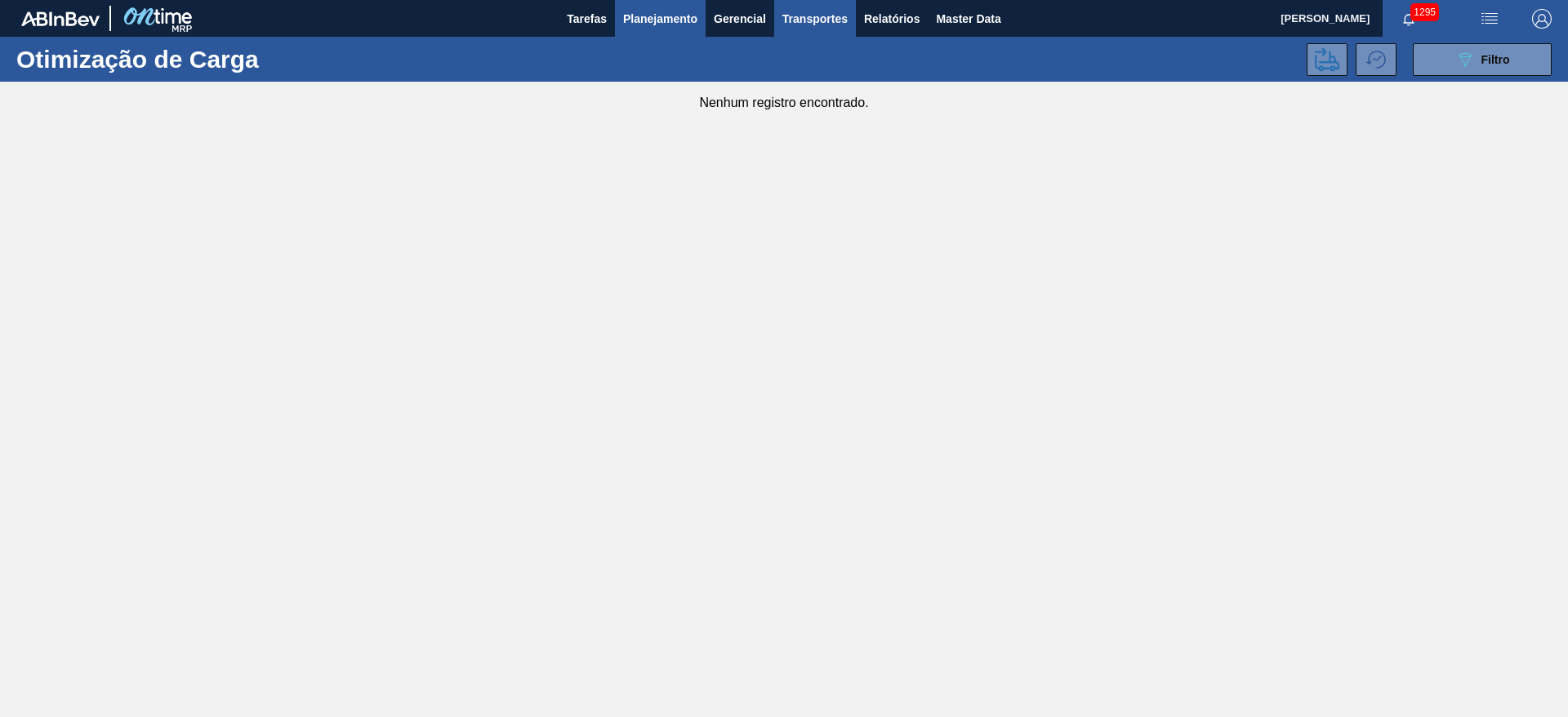
click at [653, 19] on span "Planejamento" at bounding box center [659, 18] width 74 height 19
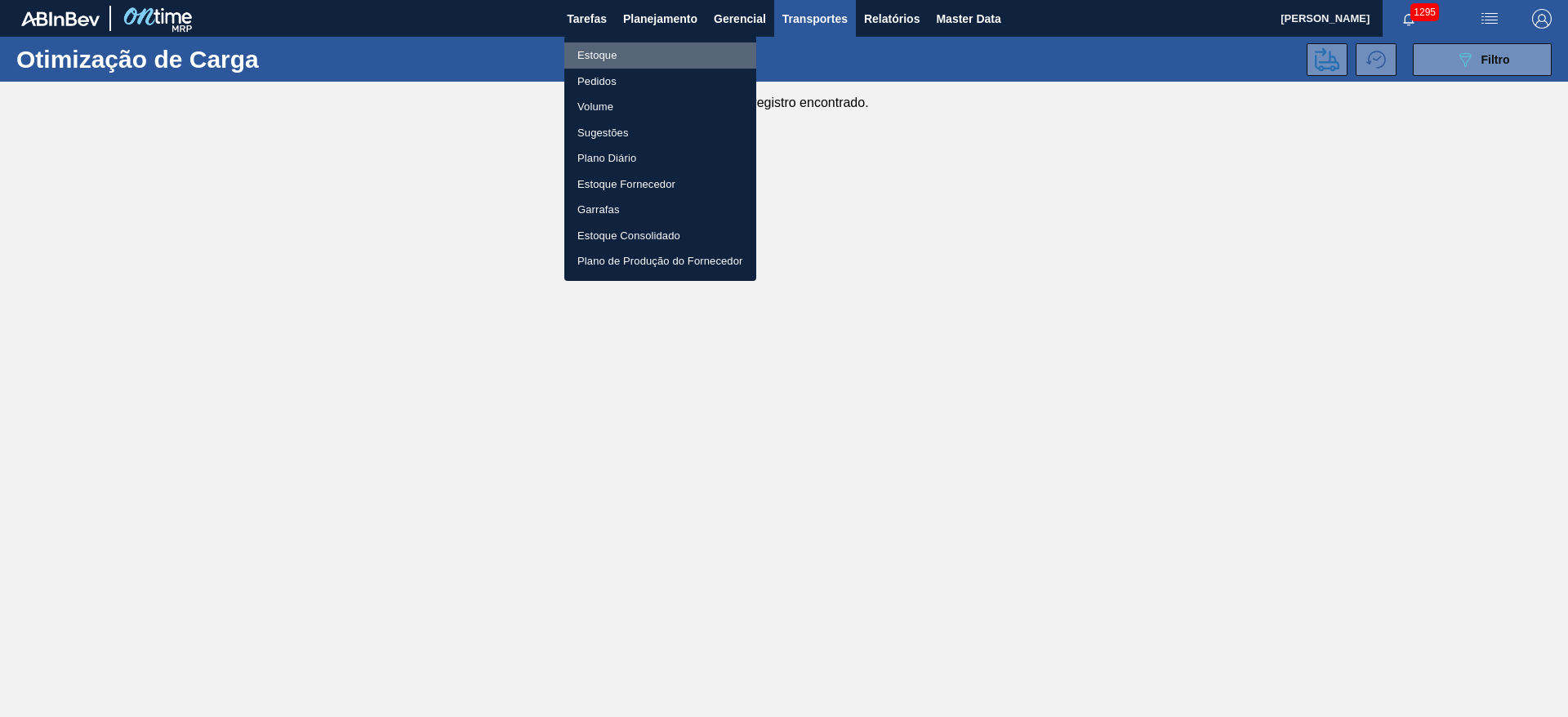
click at [596, 56] on li "Estoque" at bounding box center [660, 55] width 192 height 27
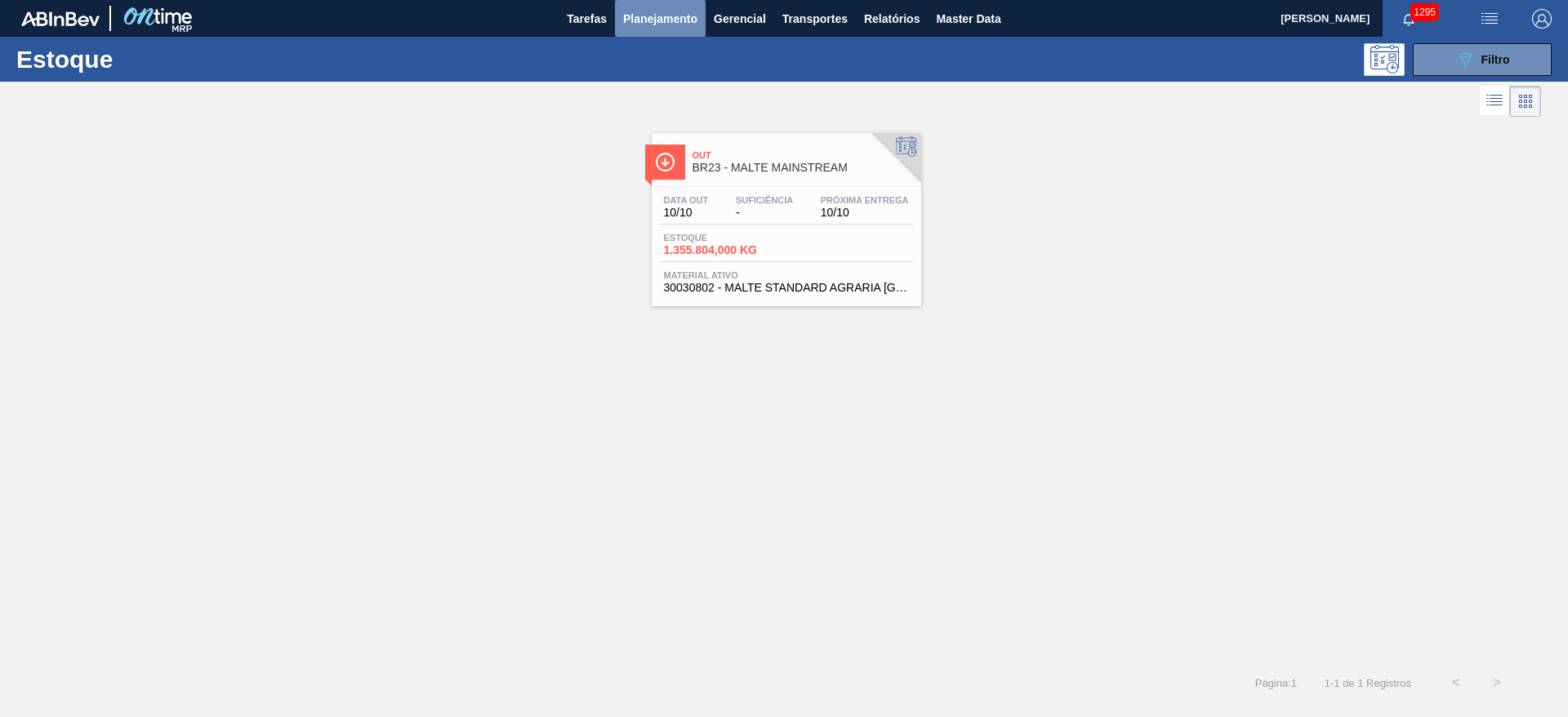
click at [662, 21] on span "Planejamento" at bounding box center [659, 18] width 74 height 19
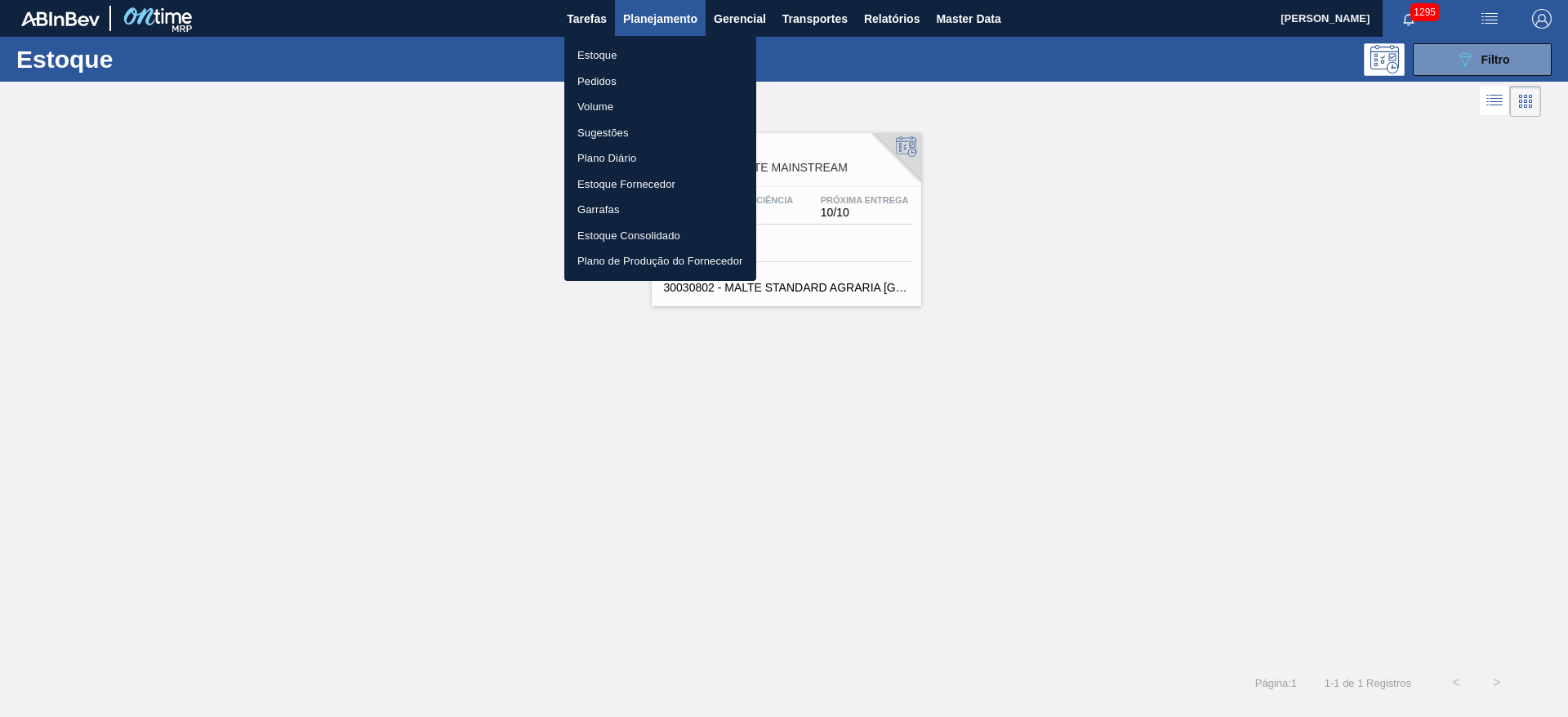
click at [601, 85] on li "Pedidos" at bounding box center [660, 81] width 192 height 27
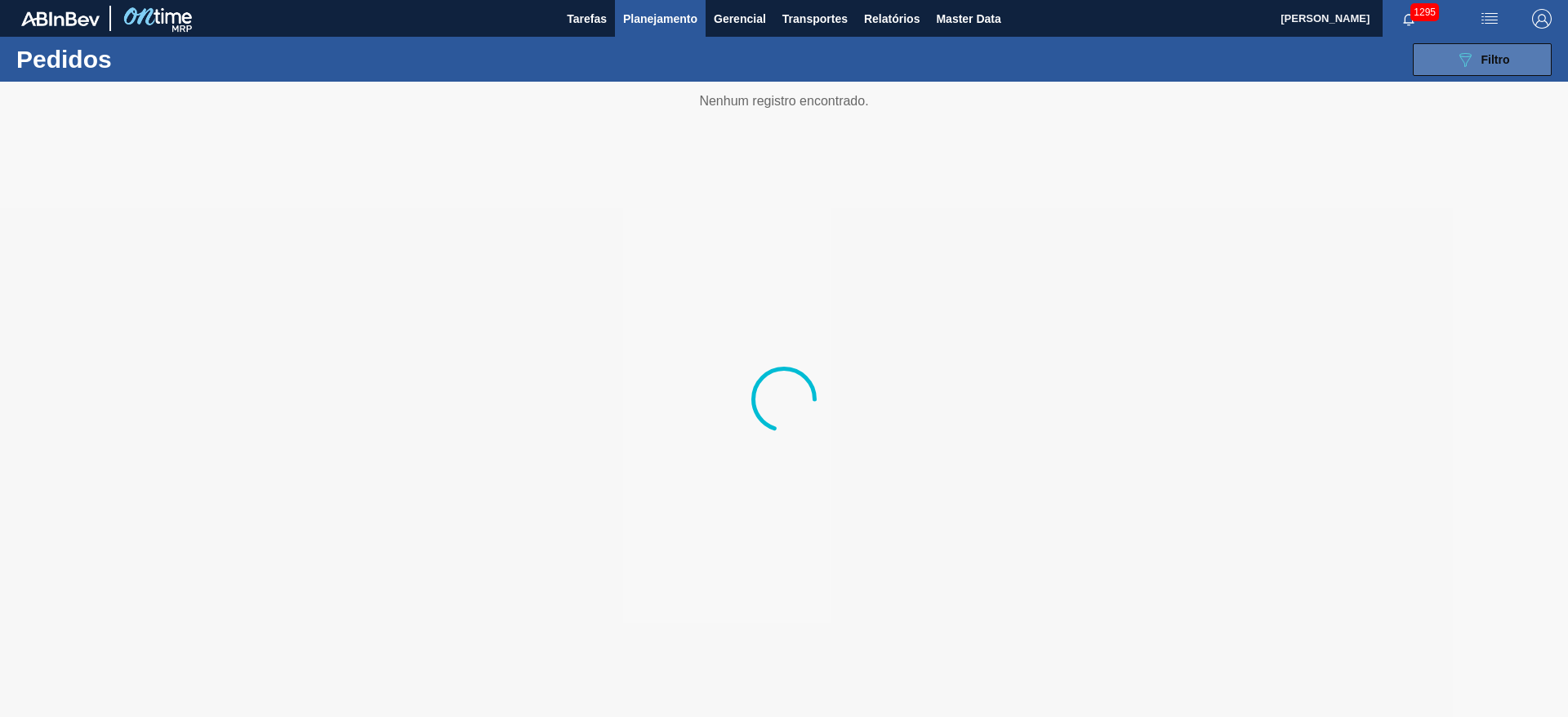
click at [1460, 74] on button "089F7B8B-B2A5-4AFE-B5C0-19BA573D28AC Filtro" at bounding box center [1482, 60] width 139 height 33
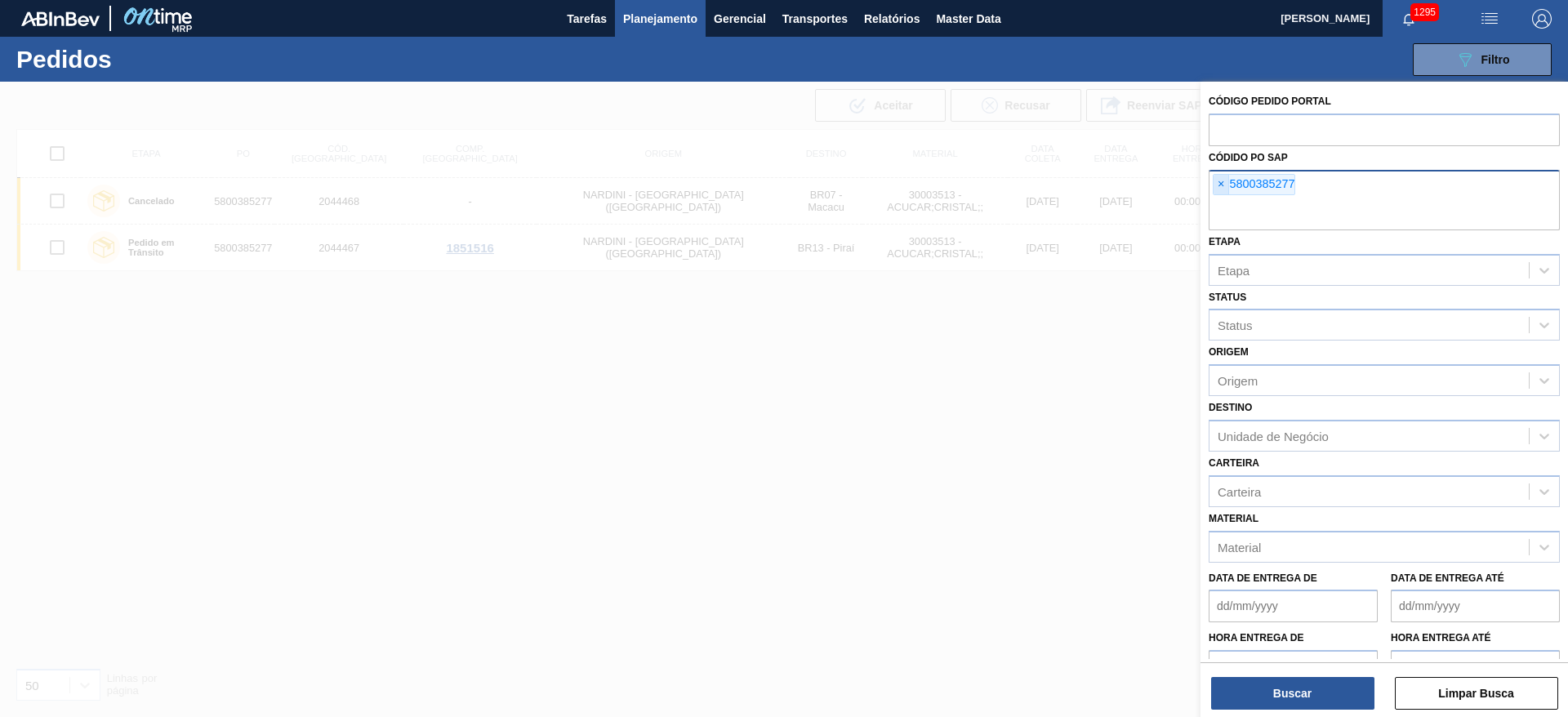
click at [1218, 184] on span "×" at bounding box center [1221, 184] width 16 height 19
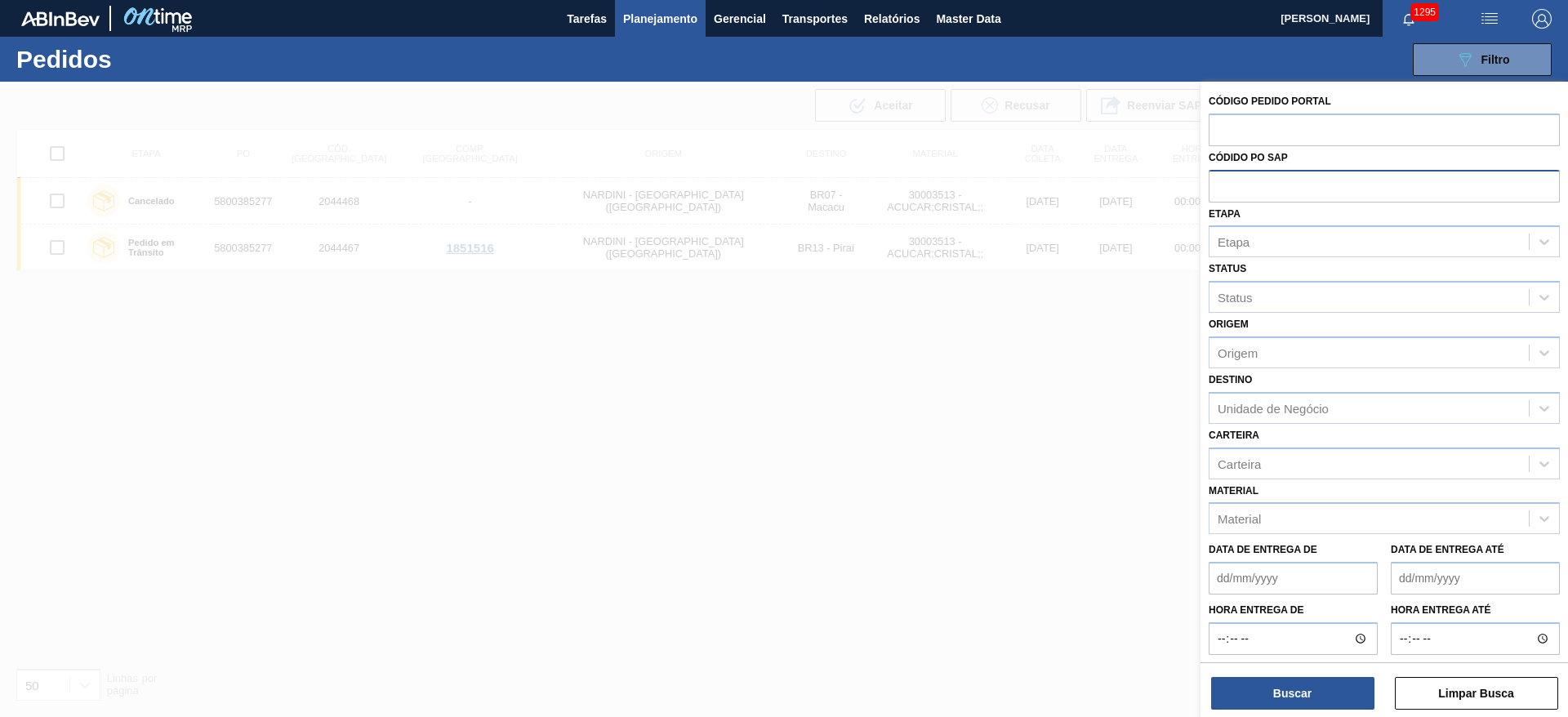
paste input "5800385818"
type input "5800385818"
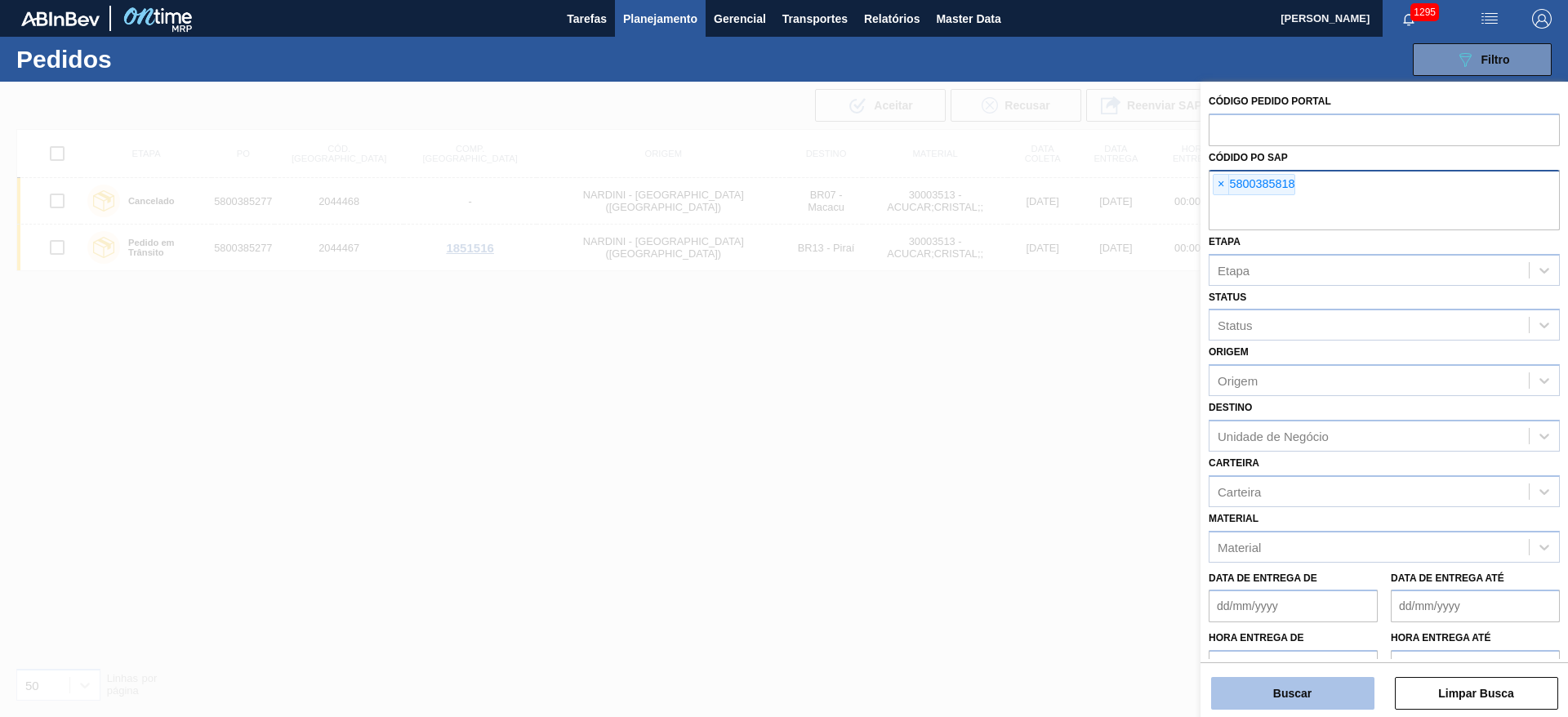
click at [1328, 691] on button "Buscar" at bounding box center [1292, 693] width 163 height 33
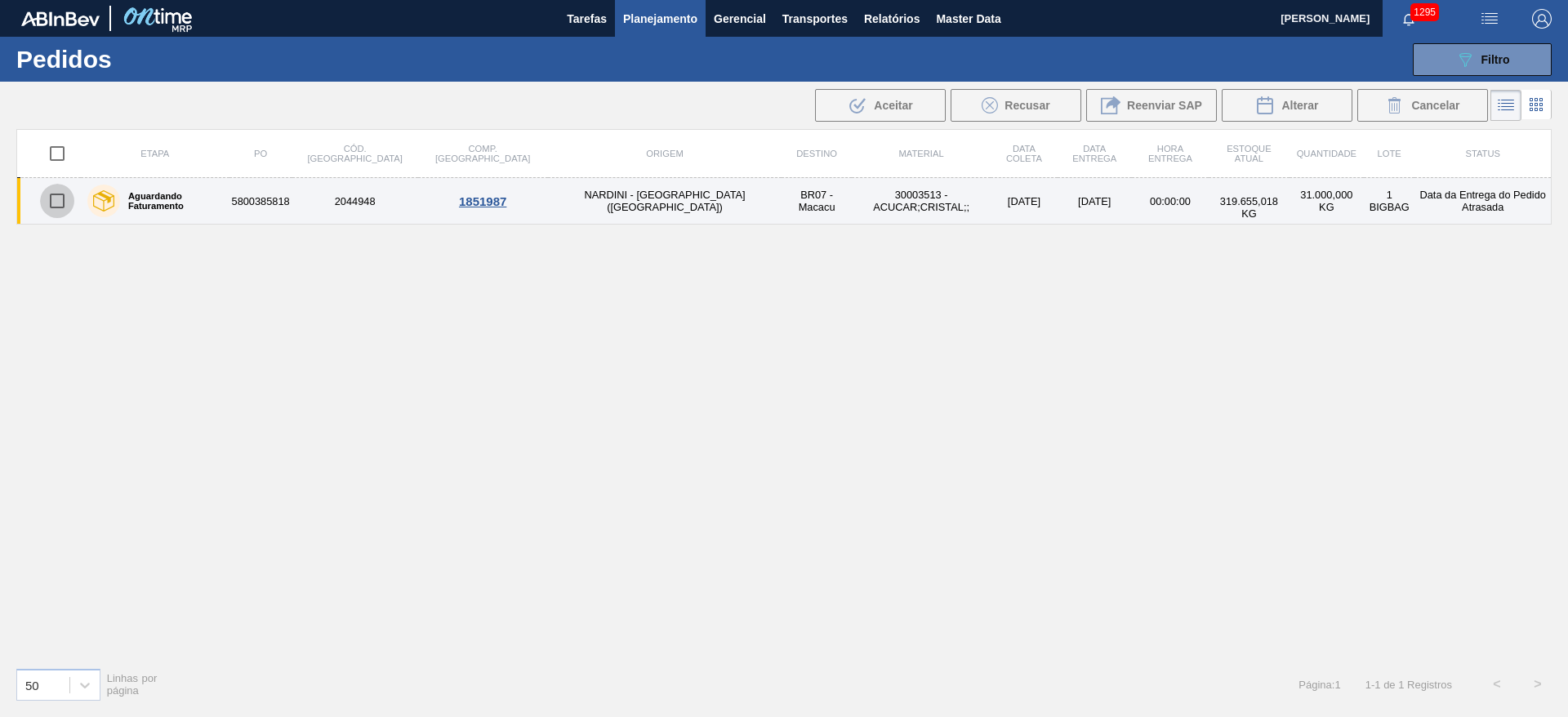
click at [53, 202] on input "checkbox" at bounding box center [57, 201] width 34 height 34
checkbox input "true"
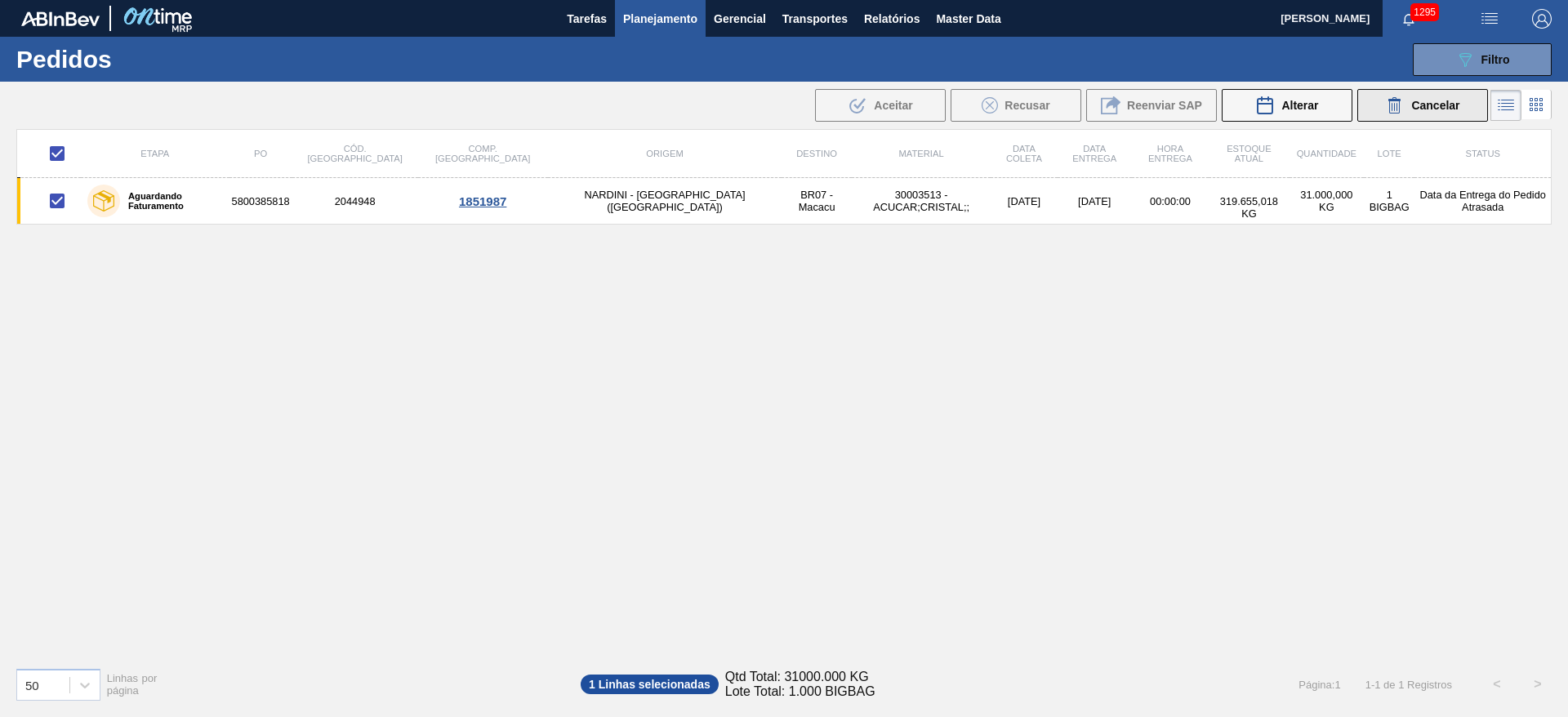
click at [1432, 107] on span "Cancelar" at bounding box center [1435, 105] width 49 height 13
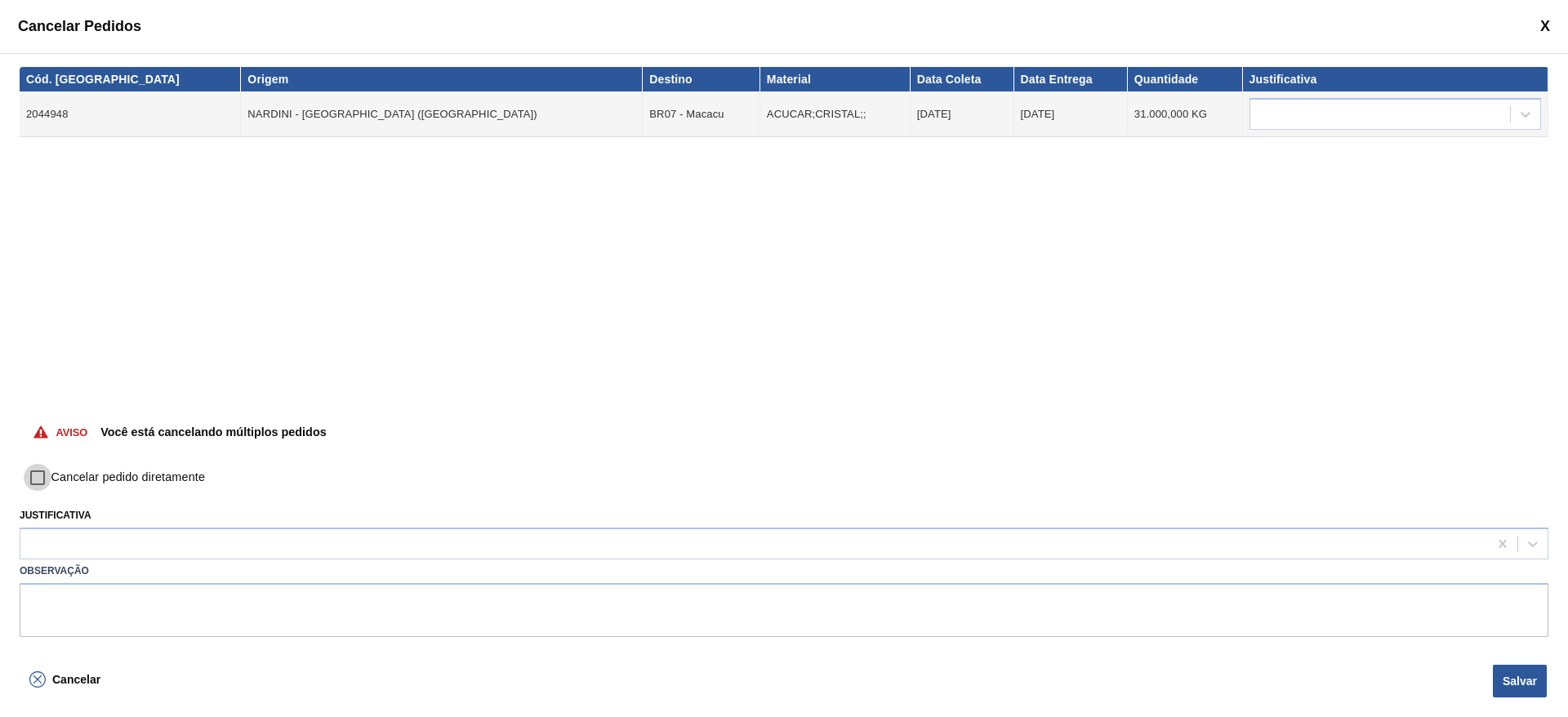
click at [40, 476] on input "Cancelar pedido diretamente" at bounding box center [38, 477] width 27 height 27
checkbox input "true"
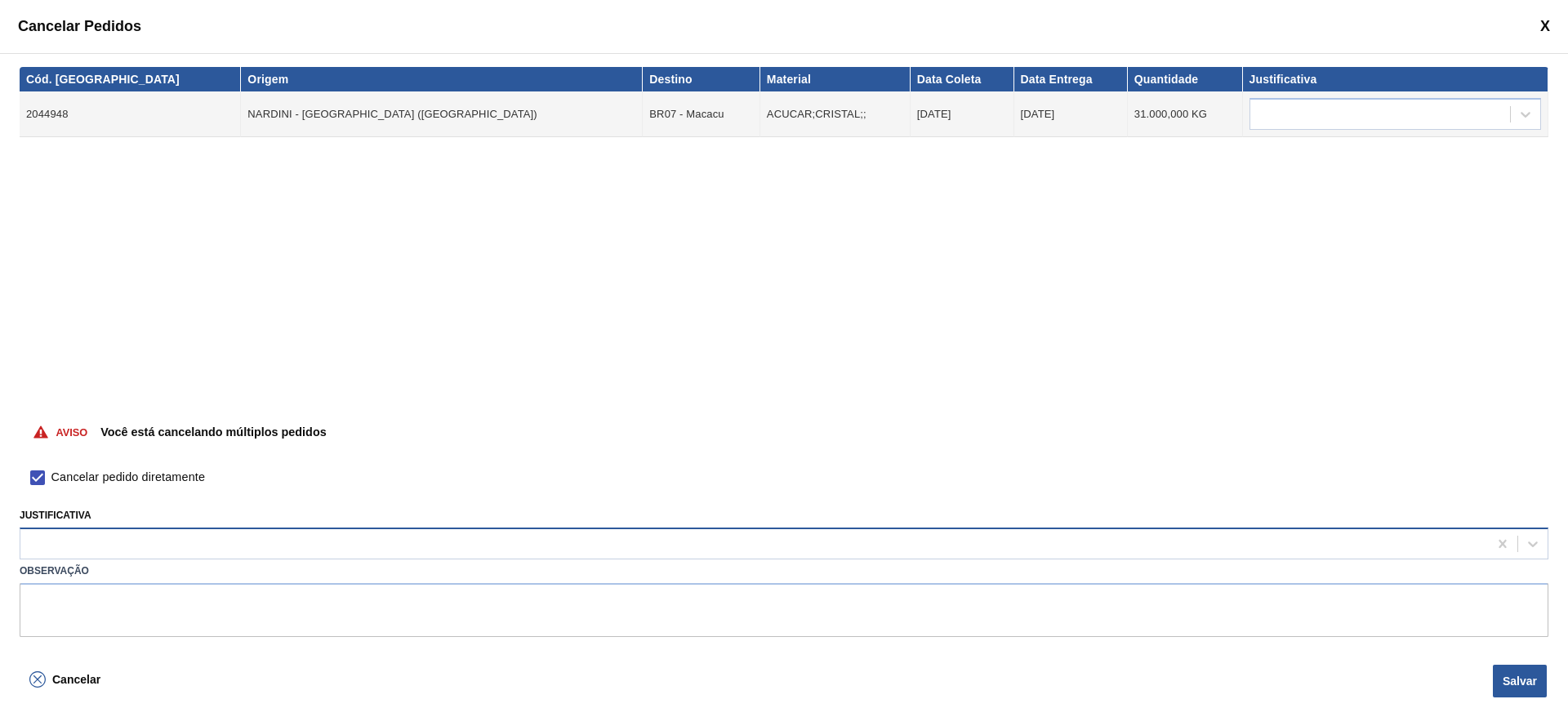
click at [49, 550] on div at bounding box center [754, 544] width 1467 height 24
type input "outr"
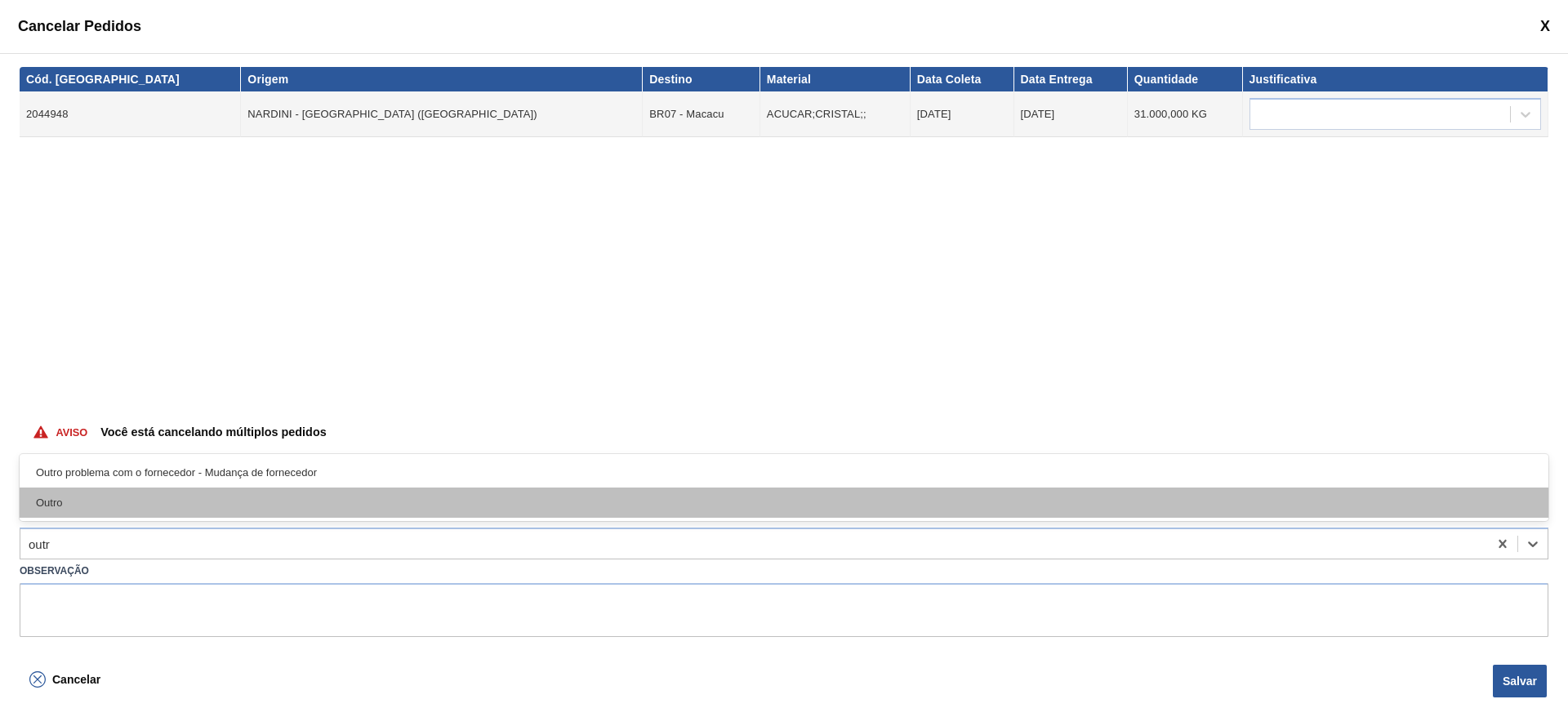
click at [92, 501] on div "Outro" at bounding box center [783, 502] width 1529 height 30
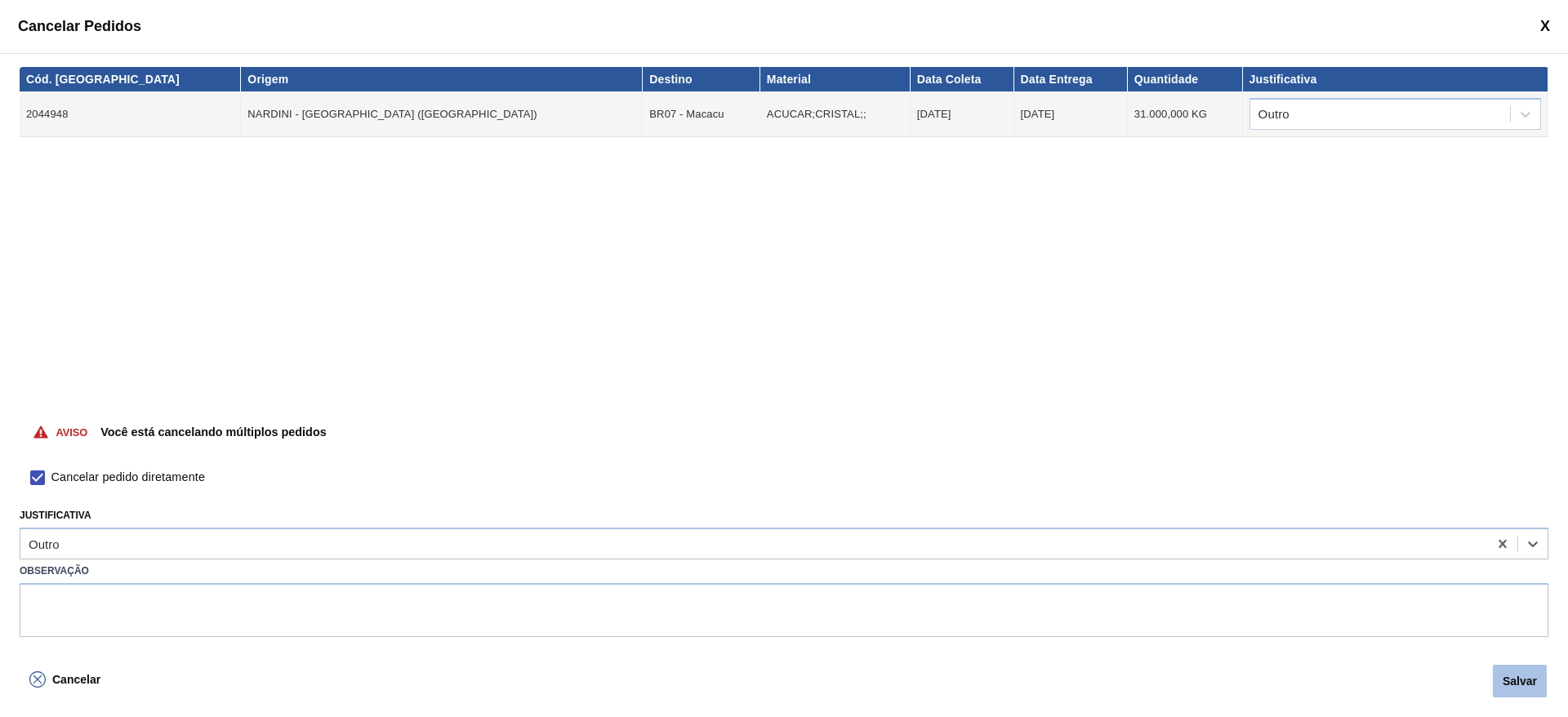
click at [1535, 673] on button "Salvar" at bounding box center [1519, 681] width 54 height 33
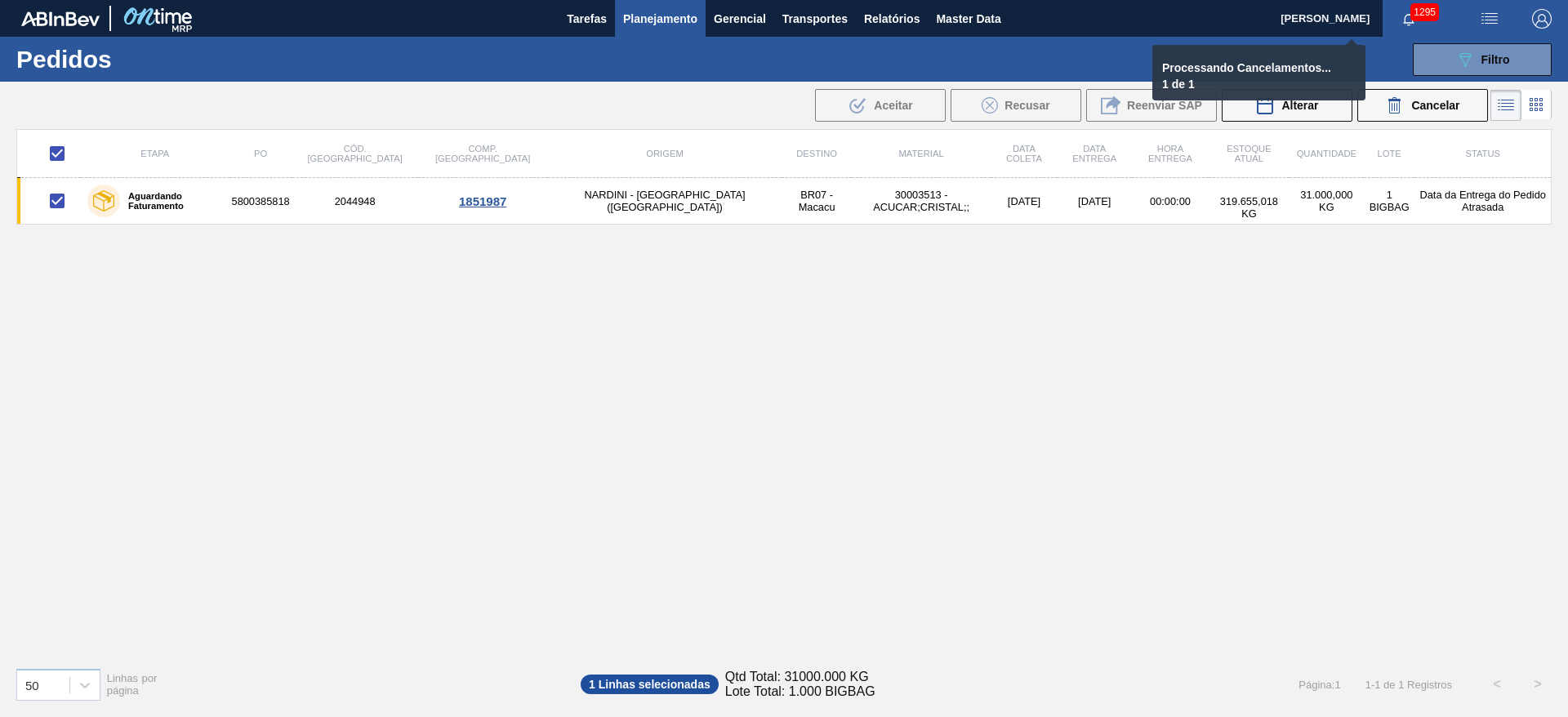
checkbox input "false"
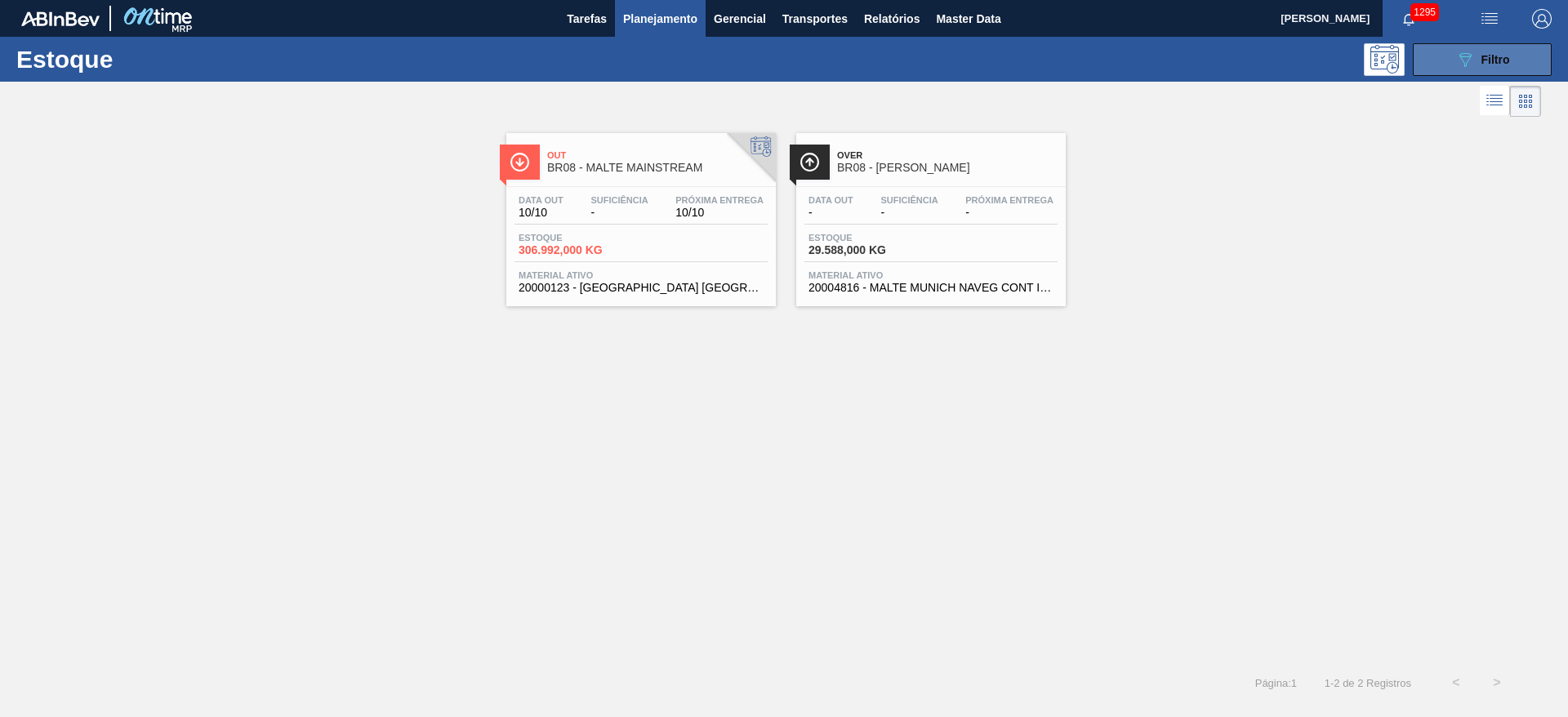
click at [1469, 63] on icon "089F7B8B-B2A5-4AFE-B5C0-19BA573D28AC" at bounding box center [1465, 59] width 19 height 19
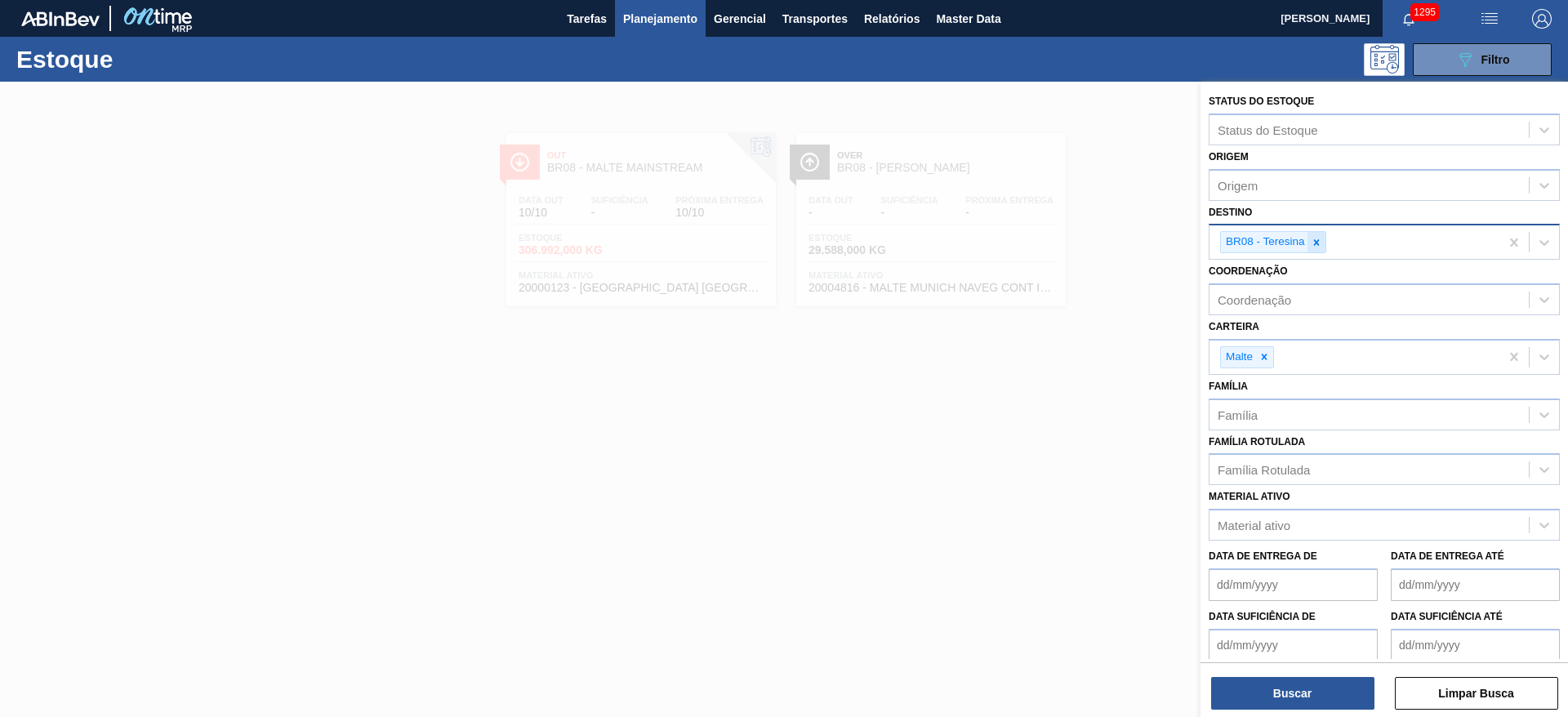
click at [1315, 238] on icon at bounding box center [1316, 243] width 11 height 11
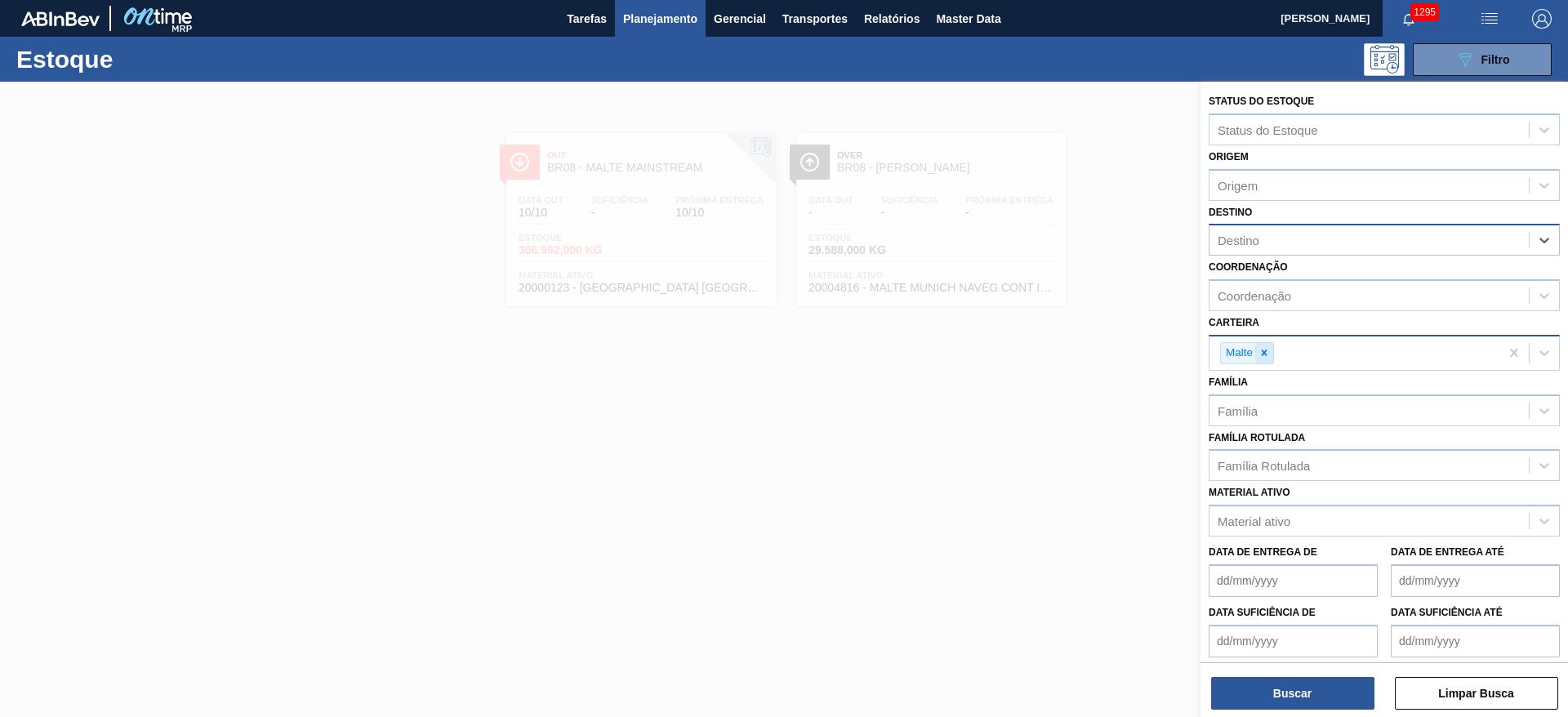
click at [1268, 352] on icon at bounding box center [1264, 353] width 11 height 11
click at [1276, 519] on div "Material ativo" at bounding box center [1253, 516] width 72 height 14
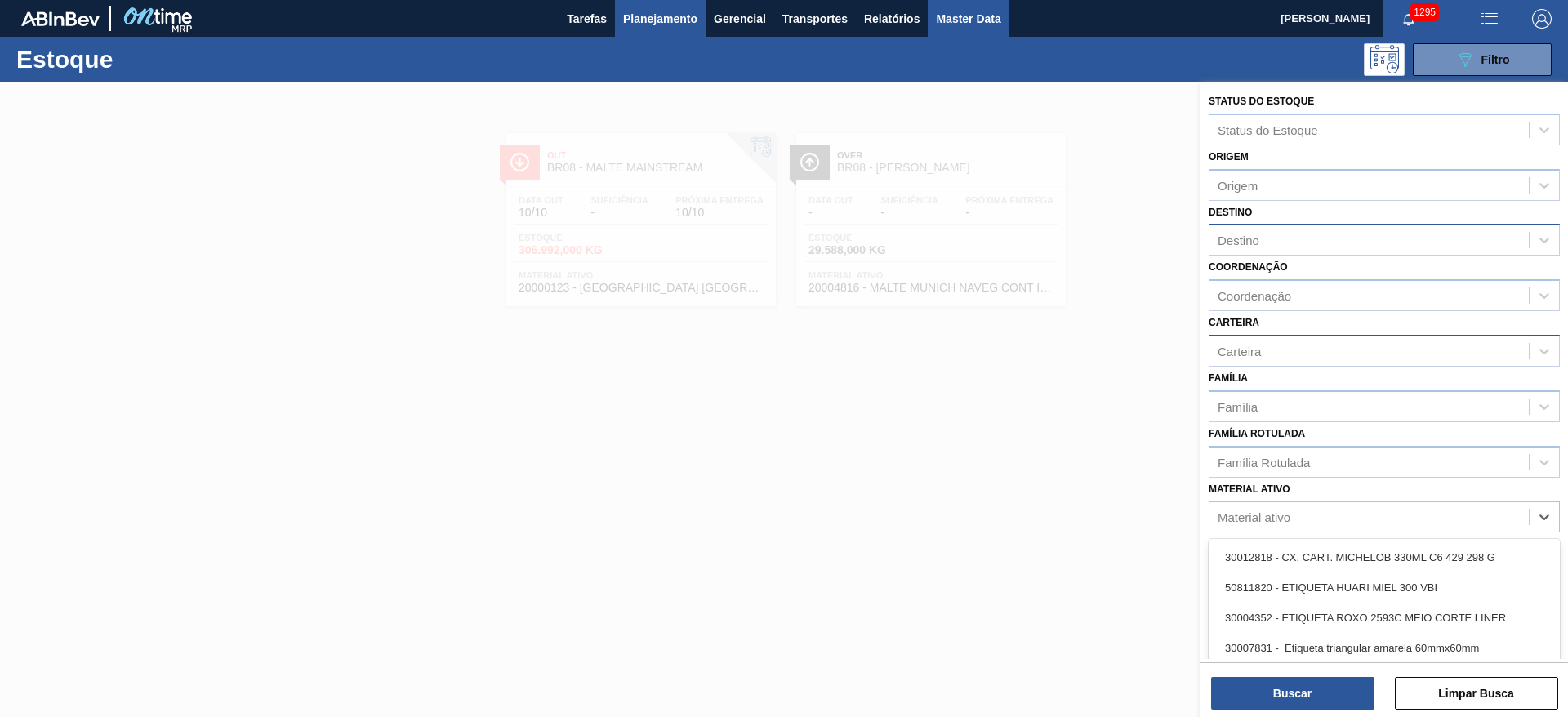
drag, startPoint x: 946, startPoint y: 21, endPoint x: 964, endPoint y: 33, distance: 21.6
click at [946, 21] on span "Master Data" at bounding box center [968, 18] width 64 height 19
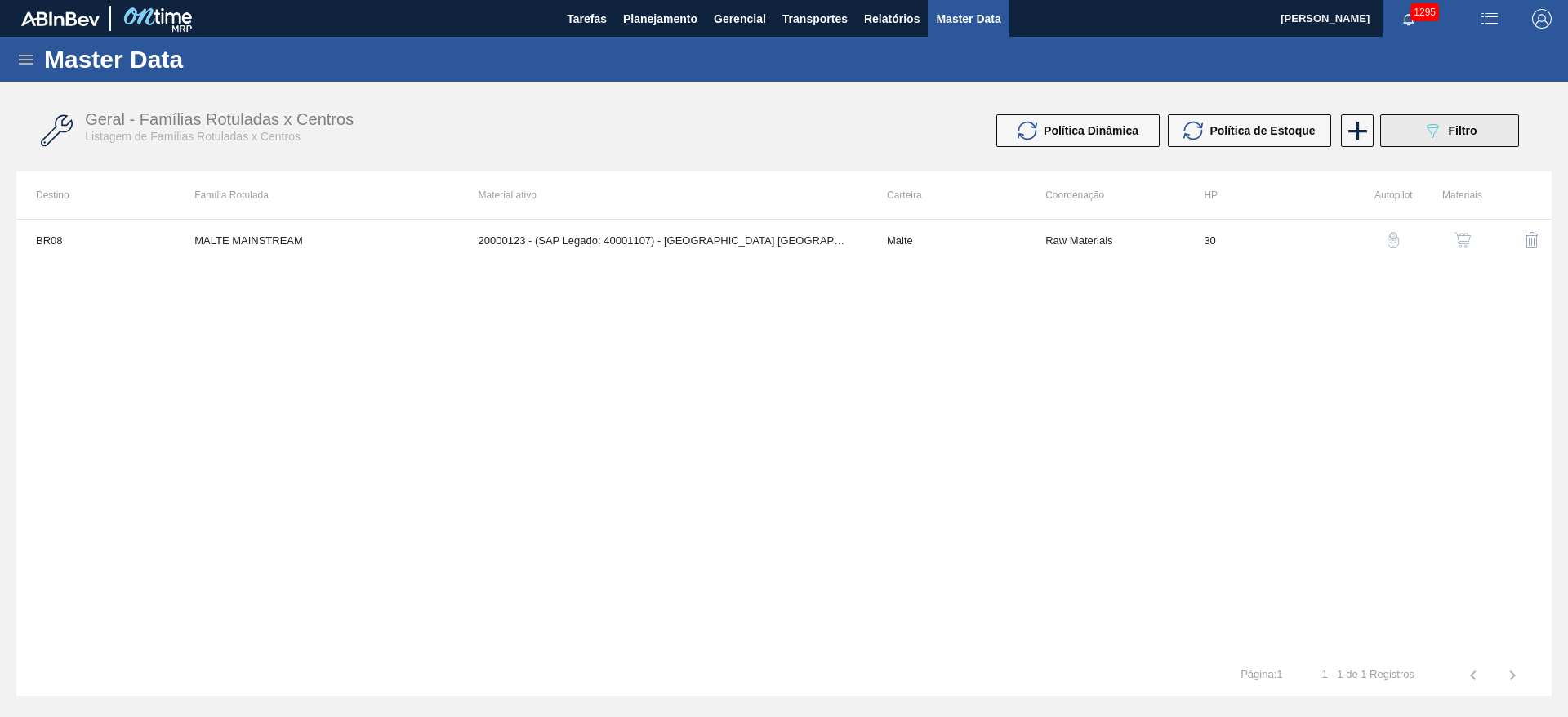
click at [1422, 131] on icon "089F7B8B-B2A5-4AFE-B5C0-19BA573D28AC" at bounding box center [1432, 130] width 19 height 19
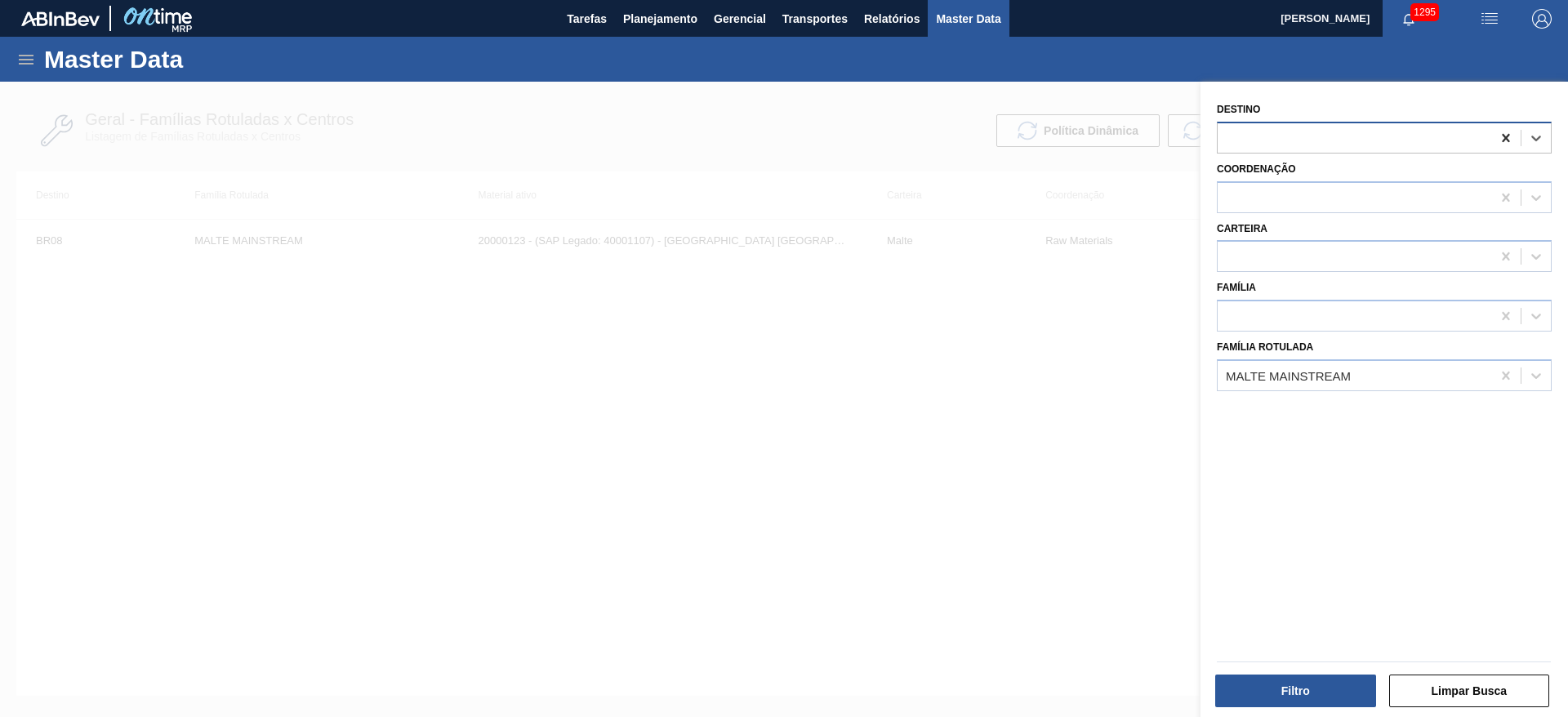
click at [1508, 136] on icon at bounding box center [1506, 138] width 16 height 16
click at [1263, 380] on div "MALTE MAINSTREAM" at bounding box center [1288, 375] width 125 height 14
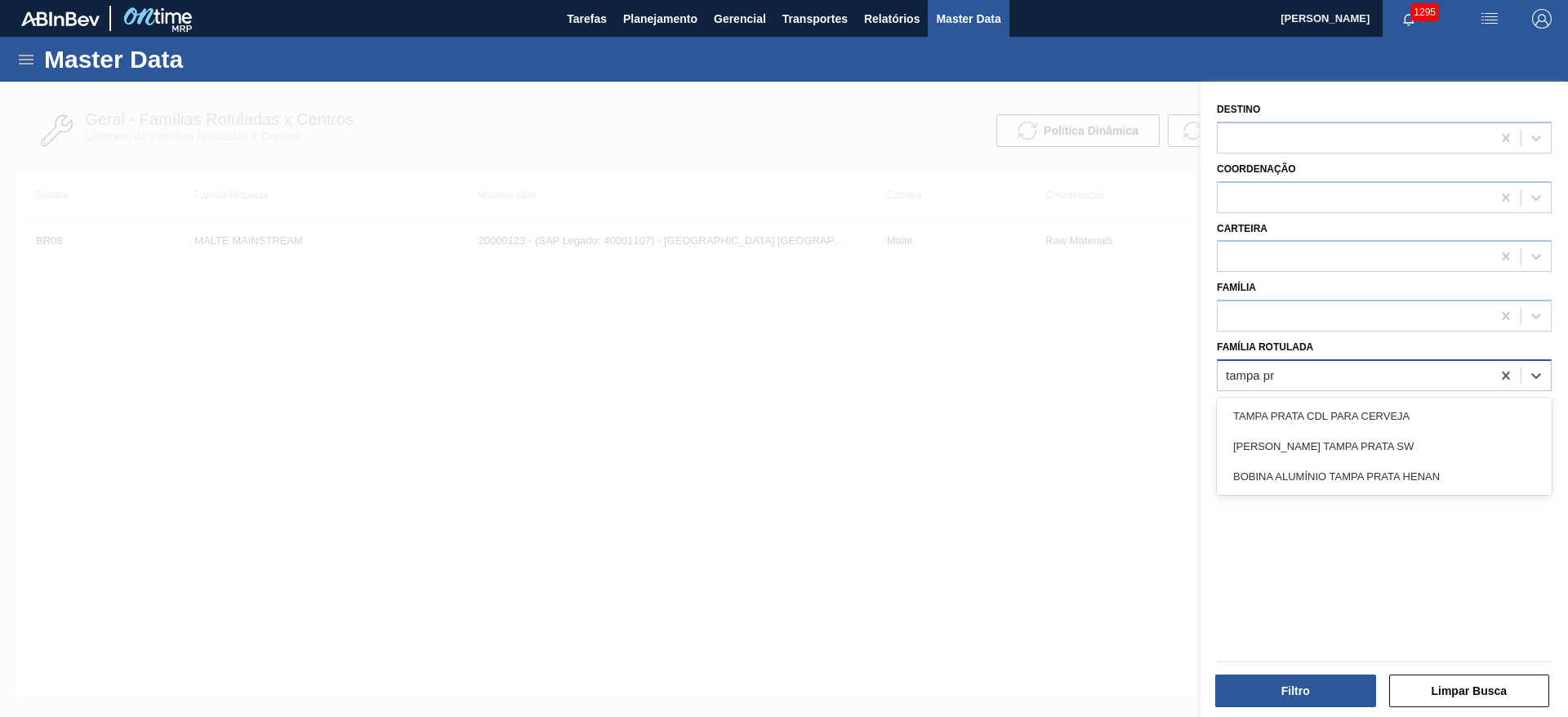
type Rotulada "tampa pra"
drag, startPoint x: 1313, startPoint y: 407, endPoint x: 1290, endPoint y: 456, distance: 54.1
click at [1313, 408] on div "TAMPA PRATA CDL PARA CERVEJA" at bounding box center [1384, 416] width 335 height 30
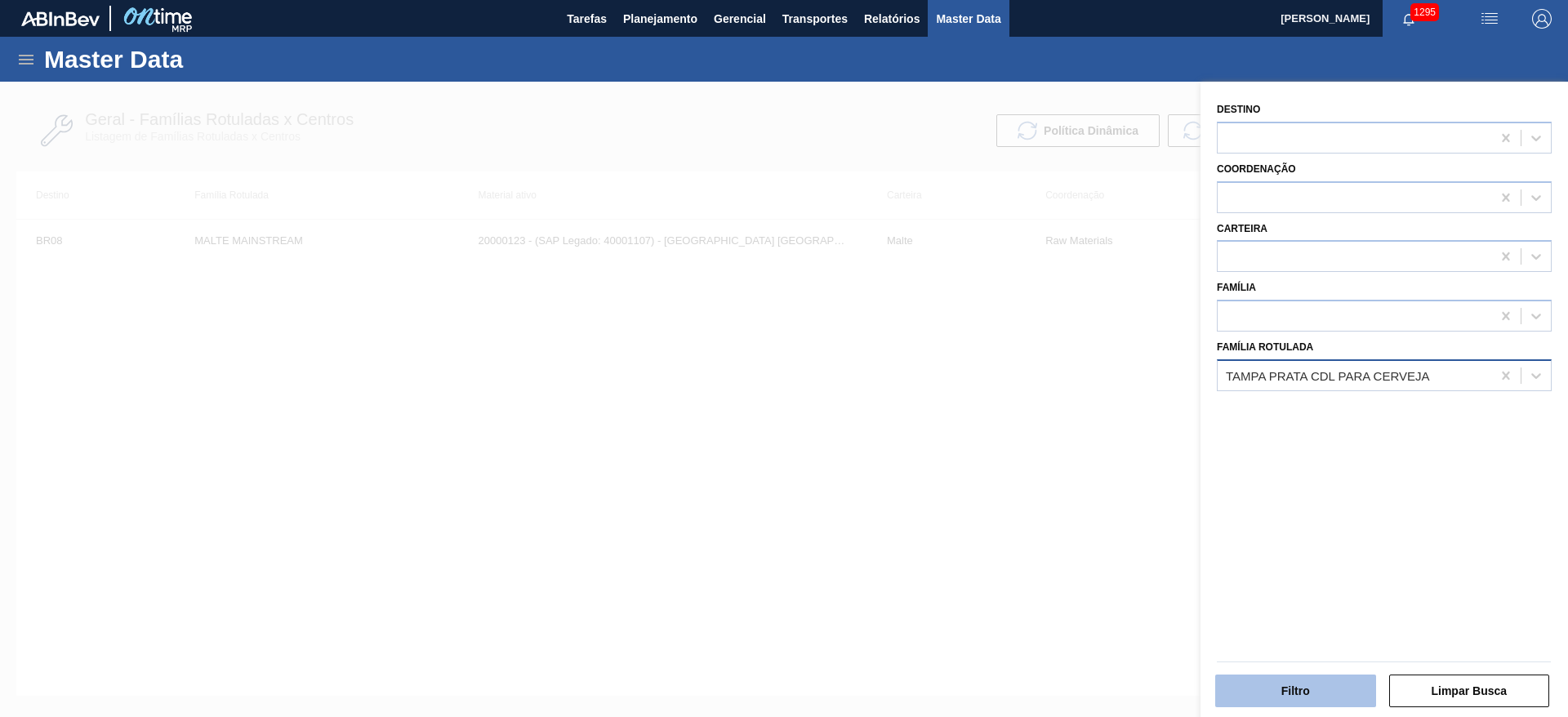
click at [1277, 693] on button "Filtro" at bounding box center [1296, 690] width 161 height 33
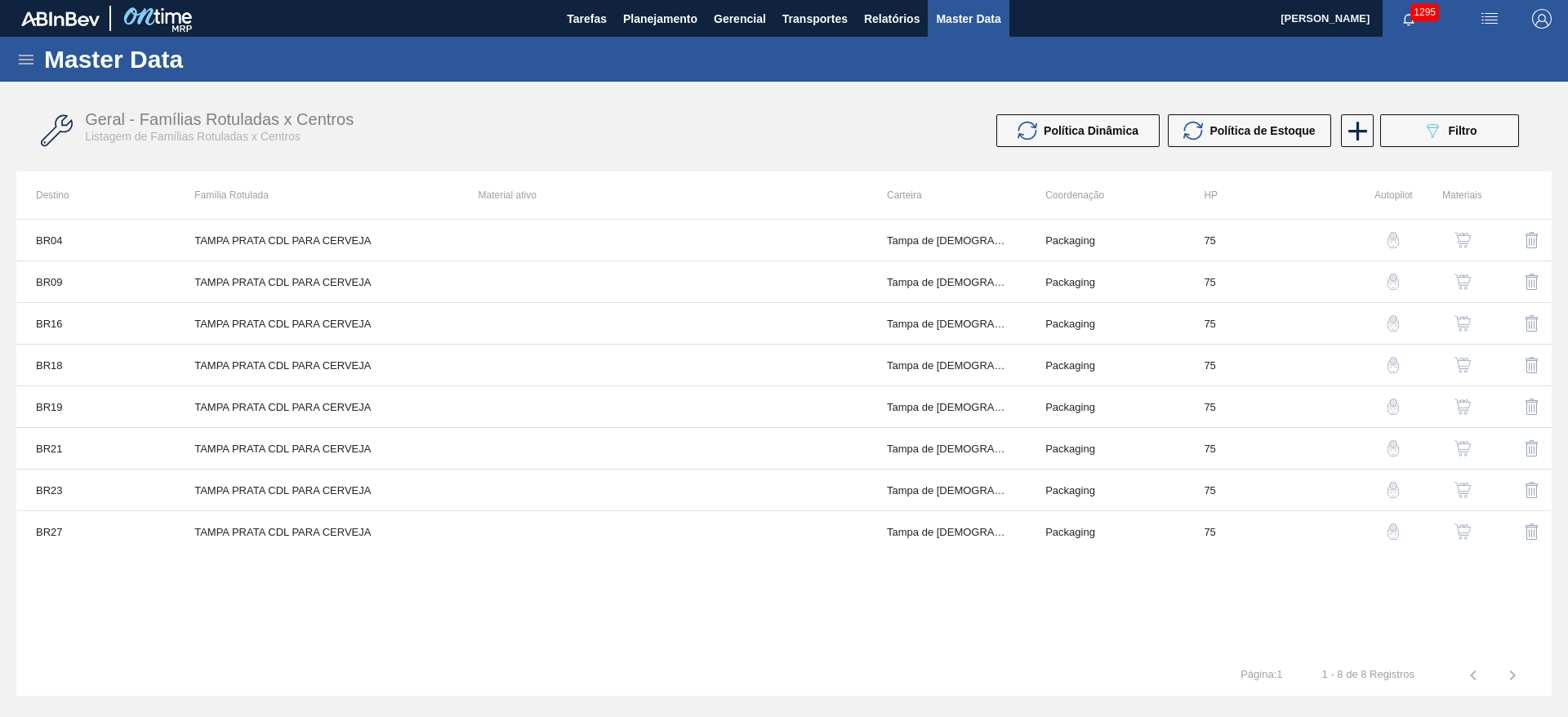
click at [1456, 237] on img "button" at bounding box center [1463, 240] width 16 height 16
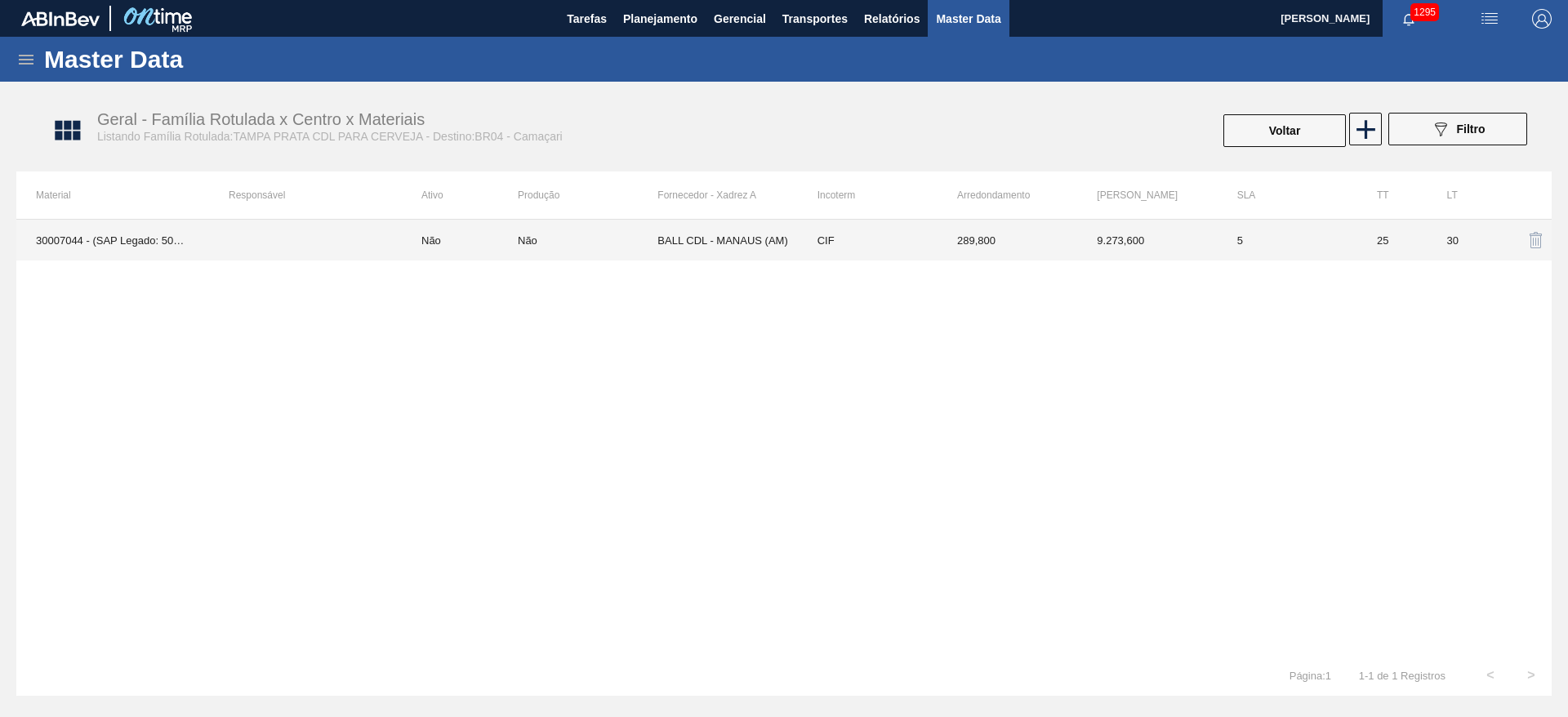
click at [580, 241] on div "Não" at bounding box center [587, 240] width 139 height 12
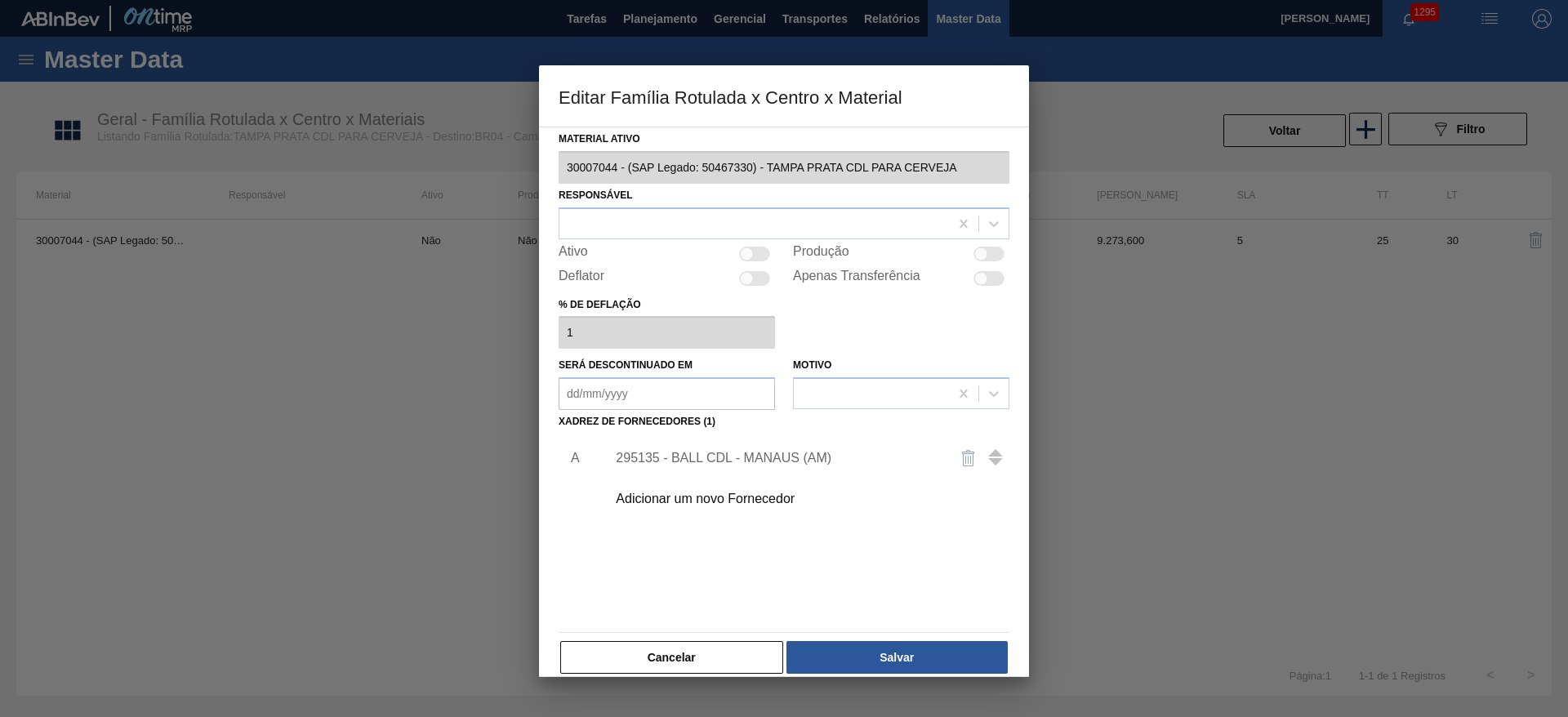
click at [681, 454] on div "295135 - BALL CDL - MANAUS (AM)" at bounding box center [775, 458] width 320 height 15
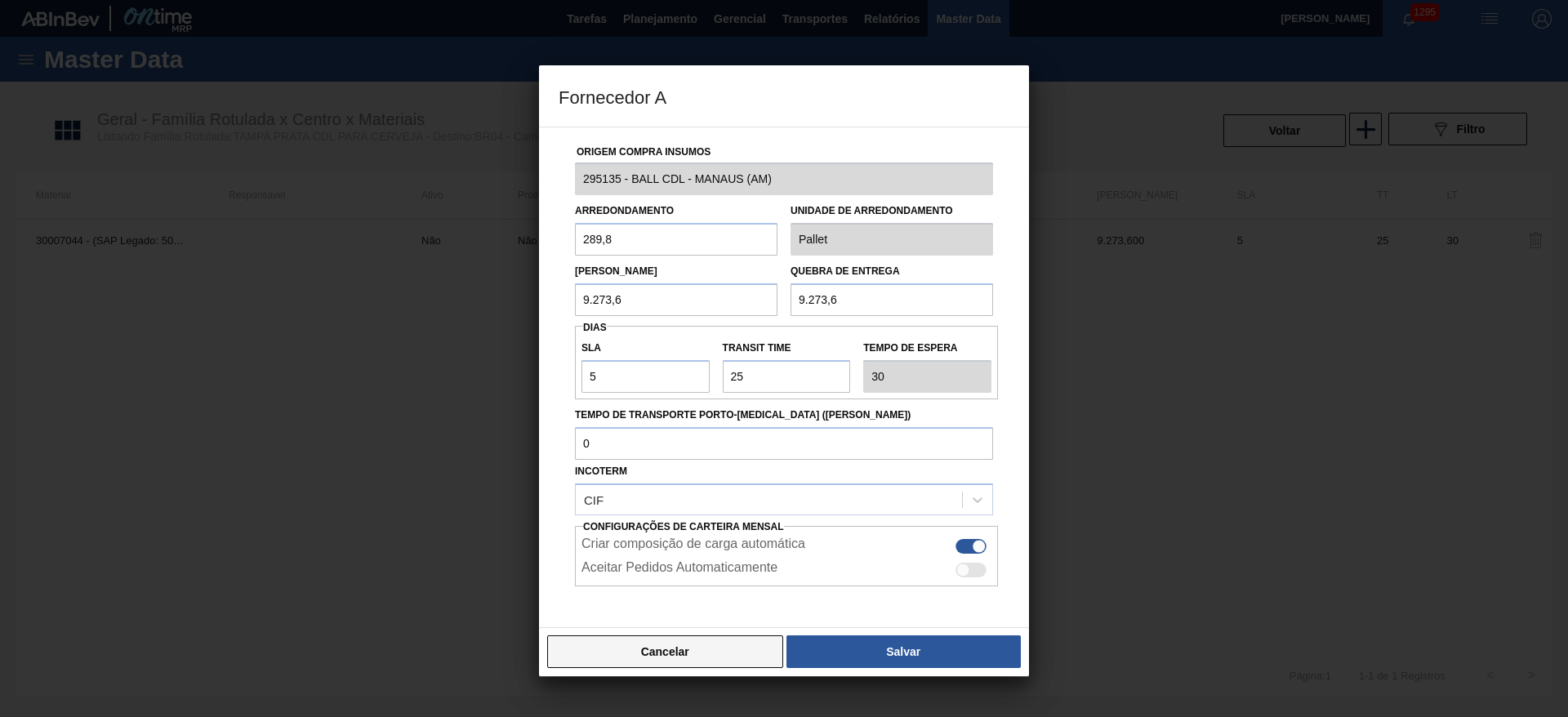
click at [701, 650] on button "Cancelar" at bounding box center [665, 652] width 236 height 33
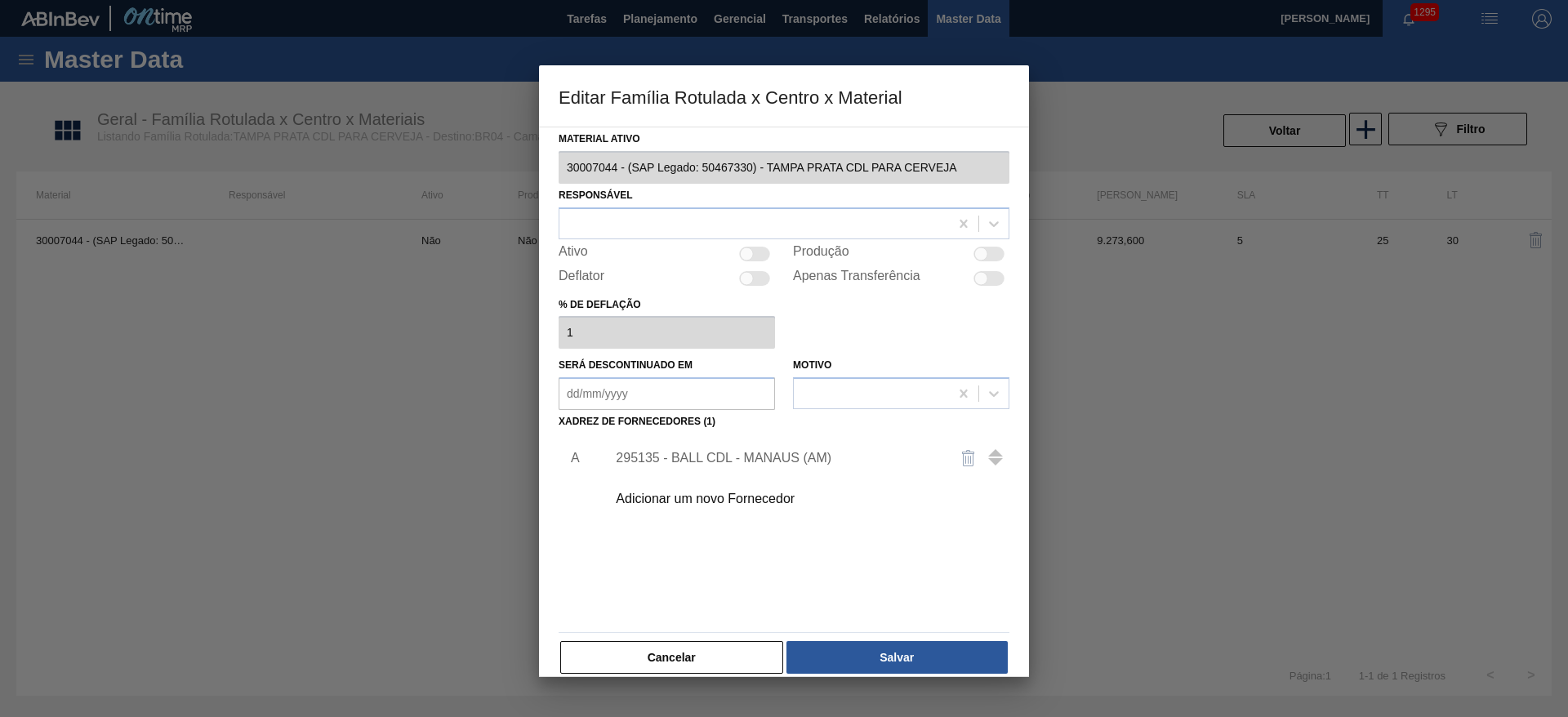
click at [702, 458] on div "295135 - BALL CDL - MANAUS (AM)" at bounding box center [775, 458] width 320 height 15
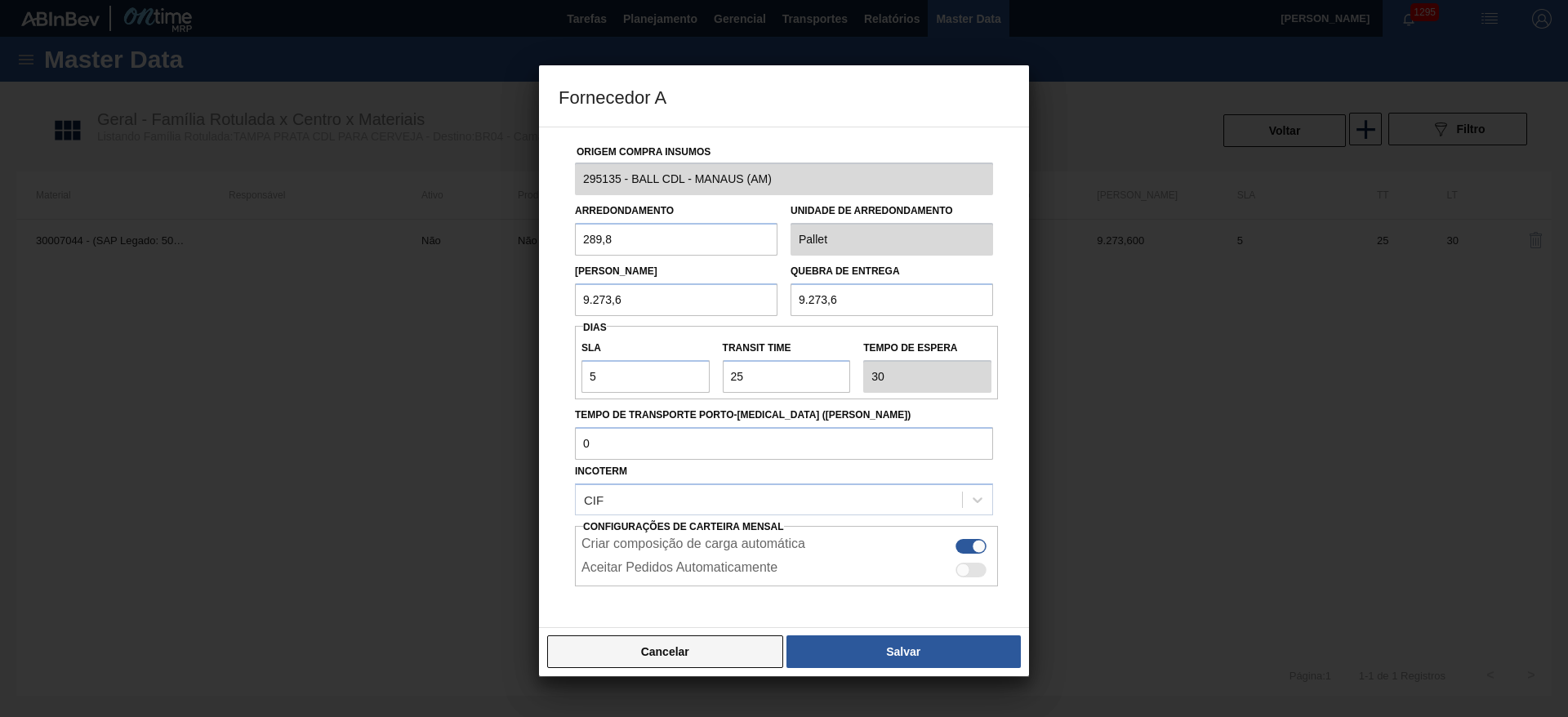
click at [669, 650] on button "Cancelar" at bounding box center [665, 652] width 236 height 33
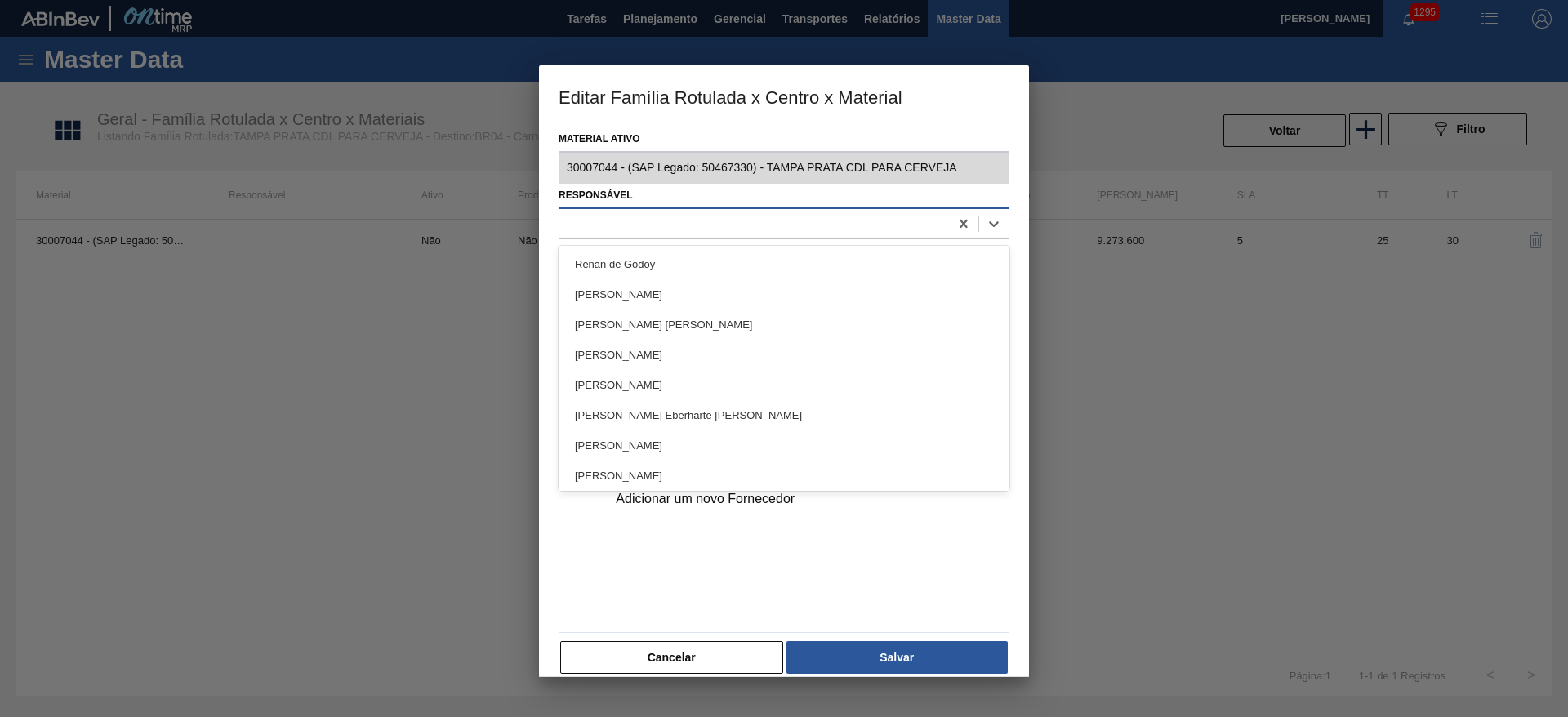
click at [586, 228] on div at bounding box center [754, 223] width 389 height 24
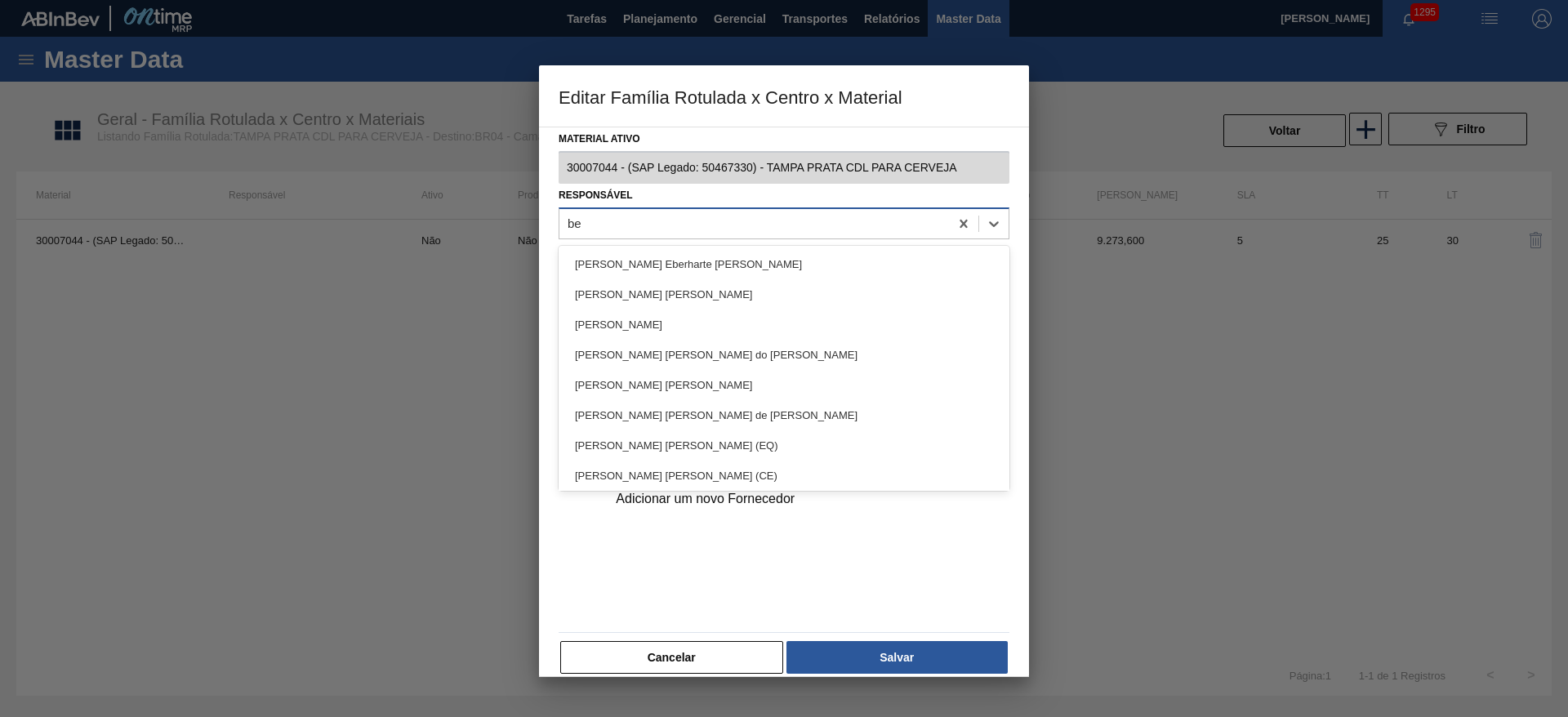
type input "bea"
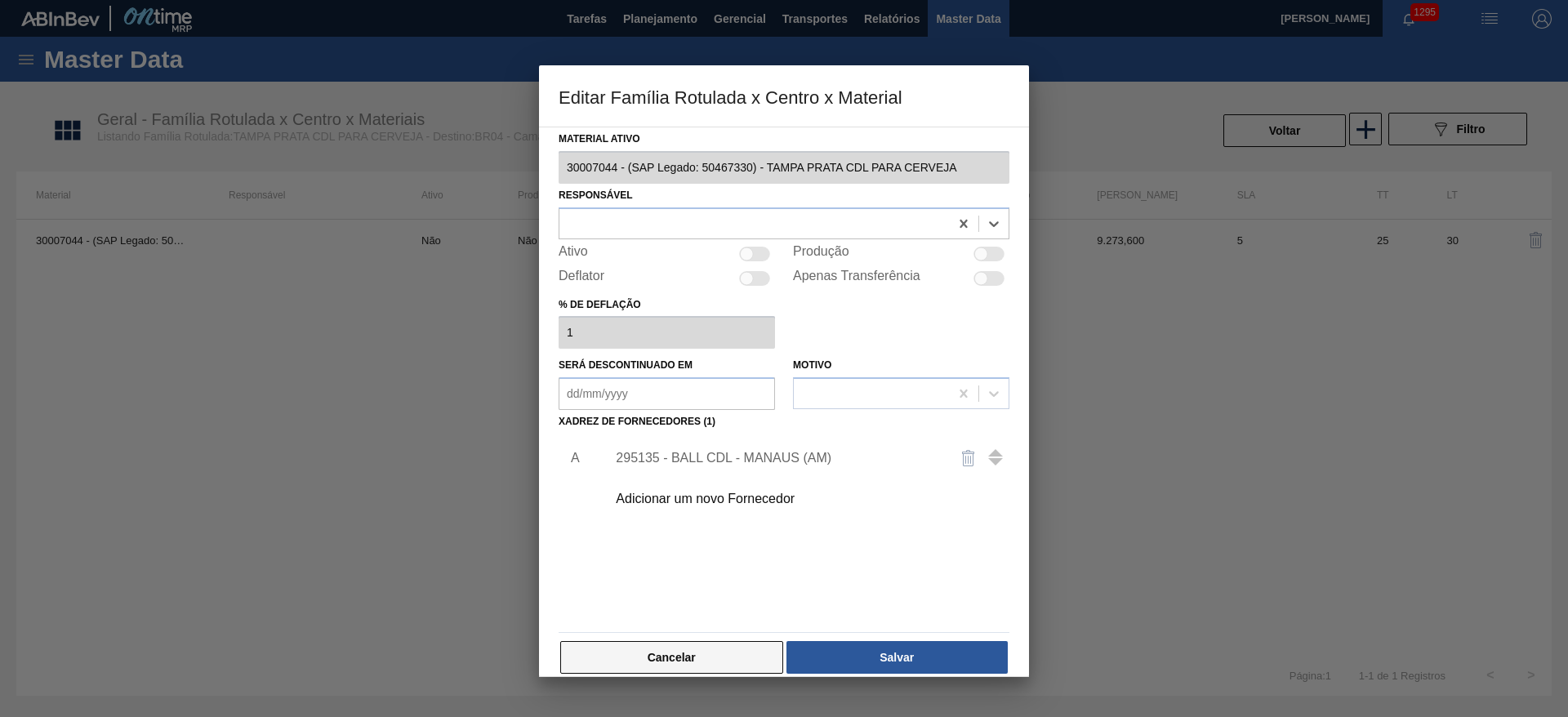
click at [719, 660] on button "Cancelar" at bounding box center [671, 657] width 223 height 33
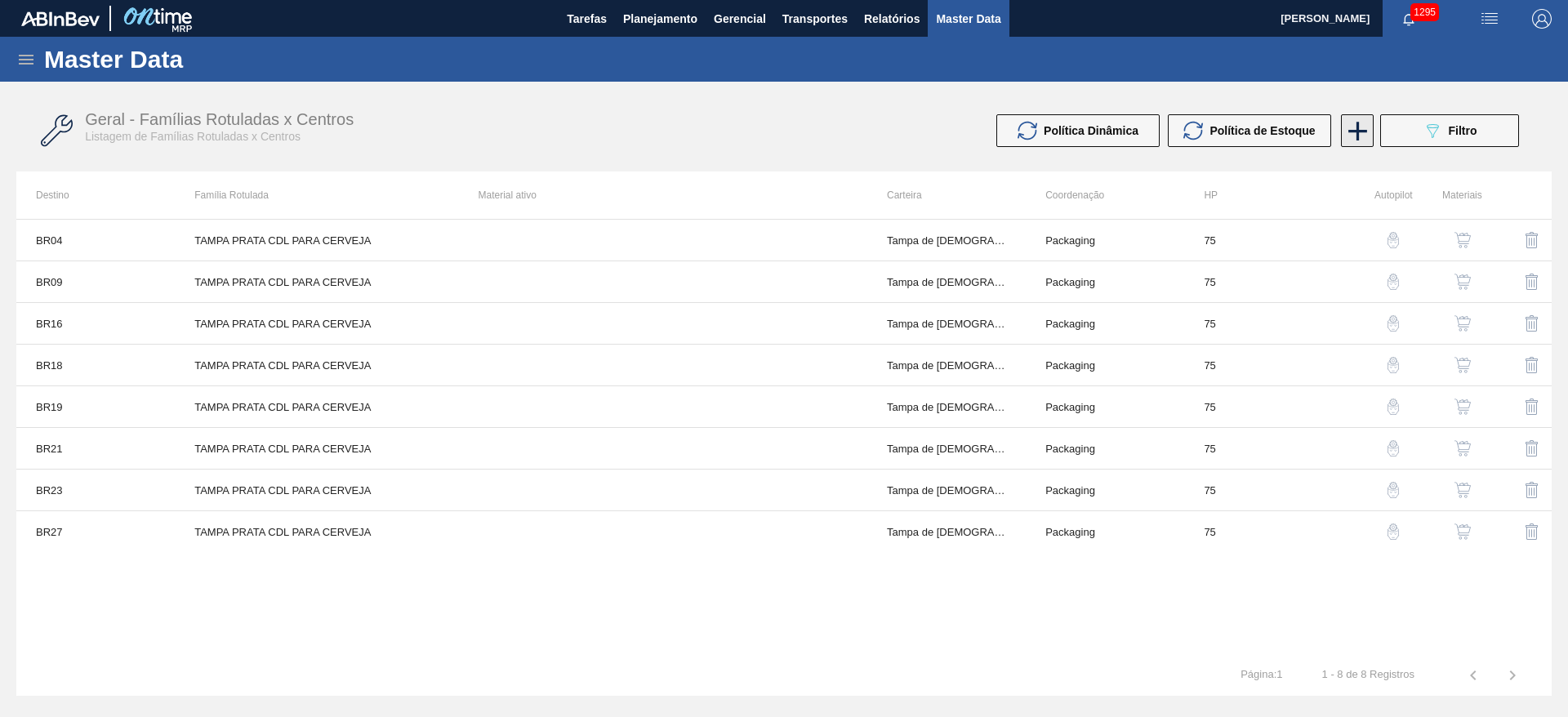
click at [1357, 131] on icon at bounding box center [1357, 131] width 19 height 19
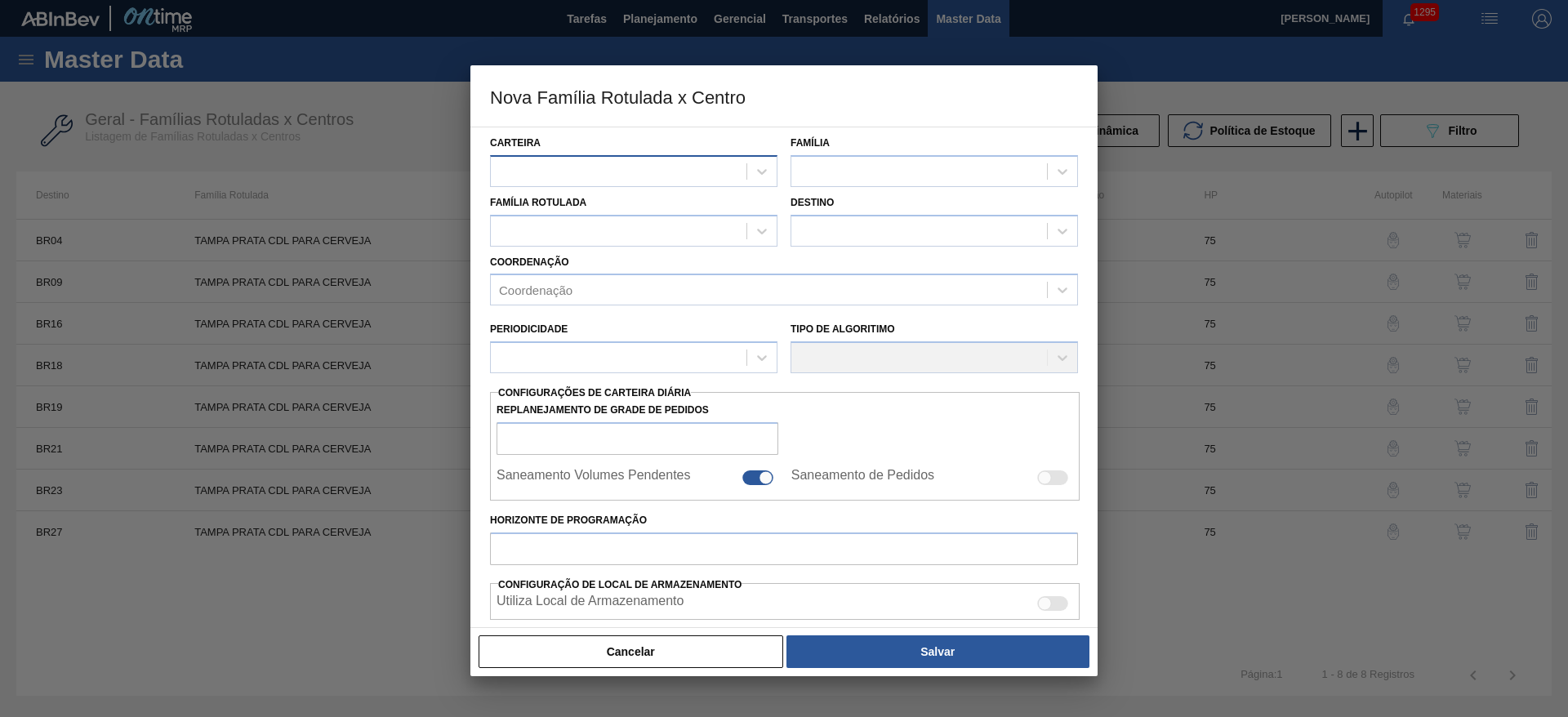
click at [535, 176] on div at bounding box center [618, 171] width 256 height 24
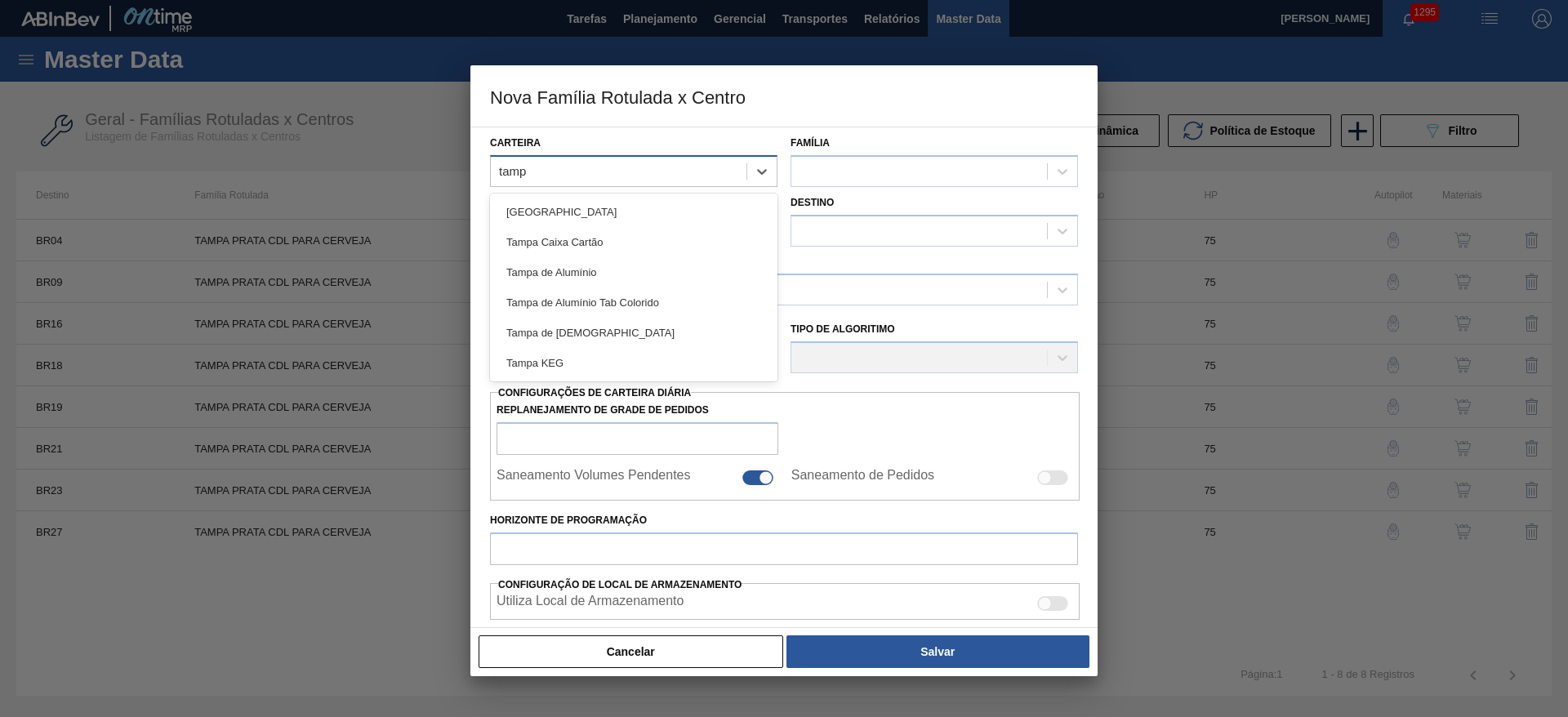
type input "tampa"
drag, startPoint x: 517, startPoint y: 344, endPoint x: 844, endPoint y: 168, distance: 371.4
click at [528, 337] on div "Tampa de Lata" at bounding box center [634, 332] width 288 height 30
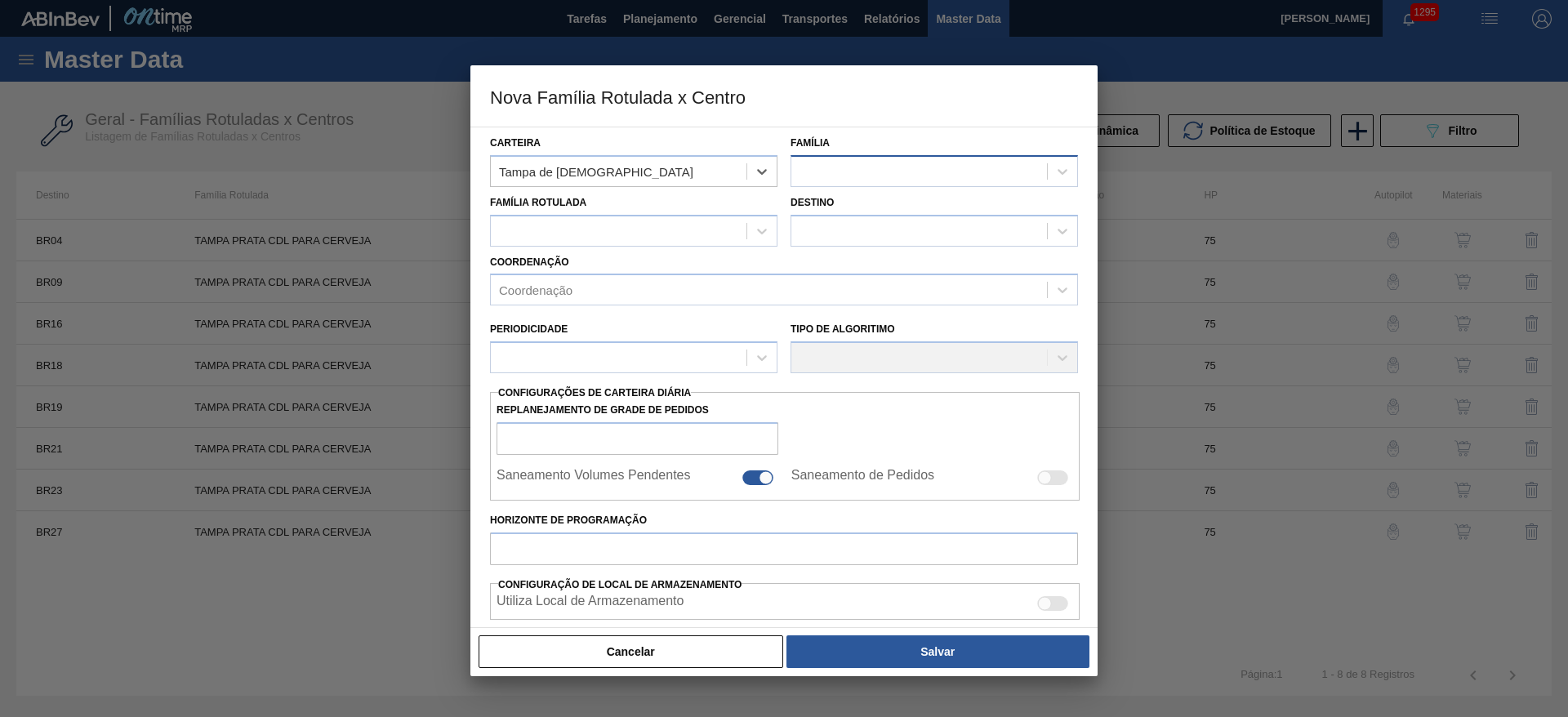
click at [843, 179] on div at bounding box center [919, 171] width 256 height 24
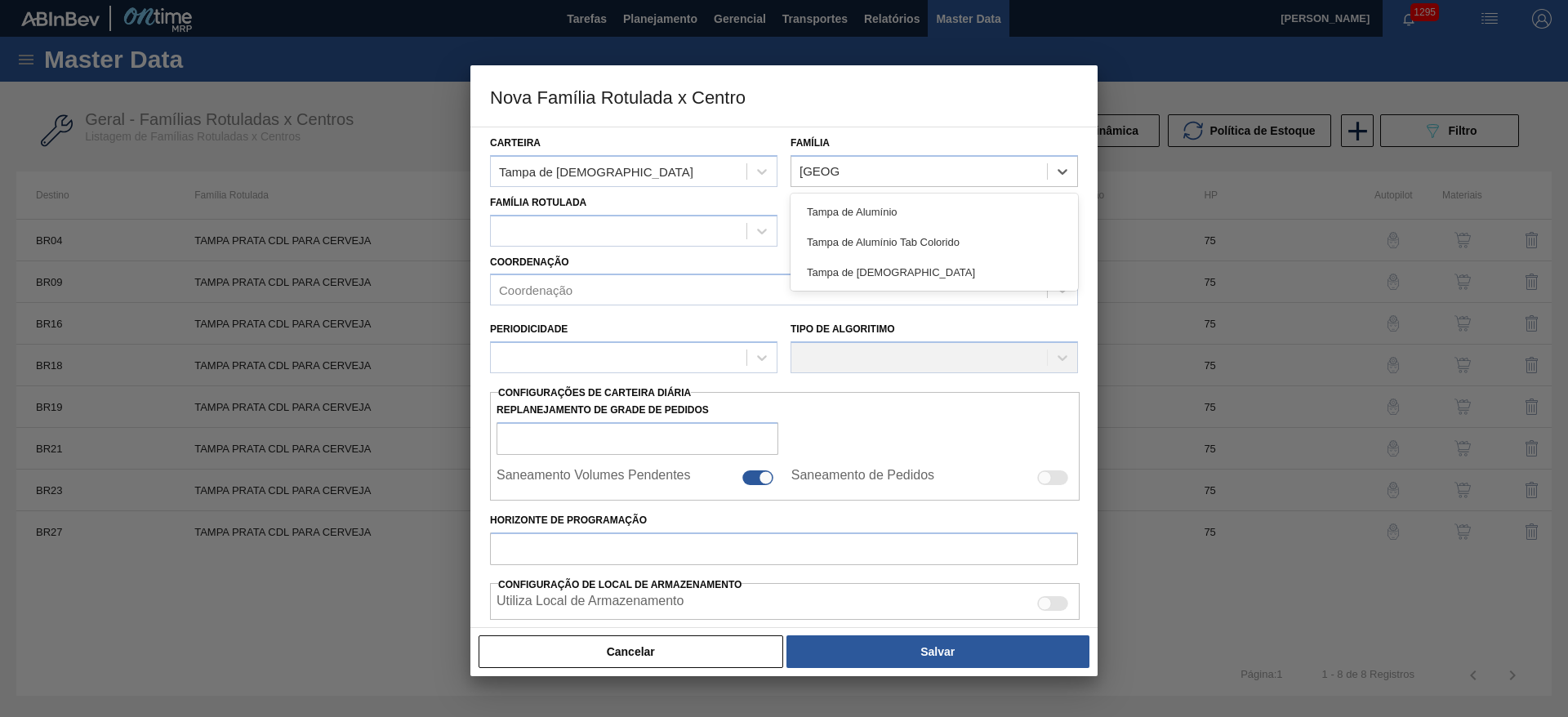
type input "tampa"
click at [894, 275] on div "Tampa de Lata" at bounding box center [934, 272] width 288 height 30
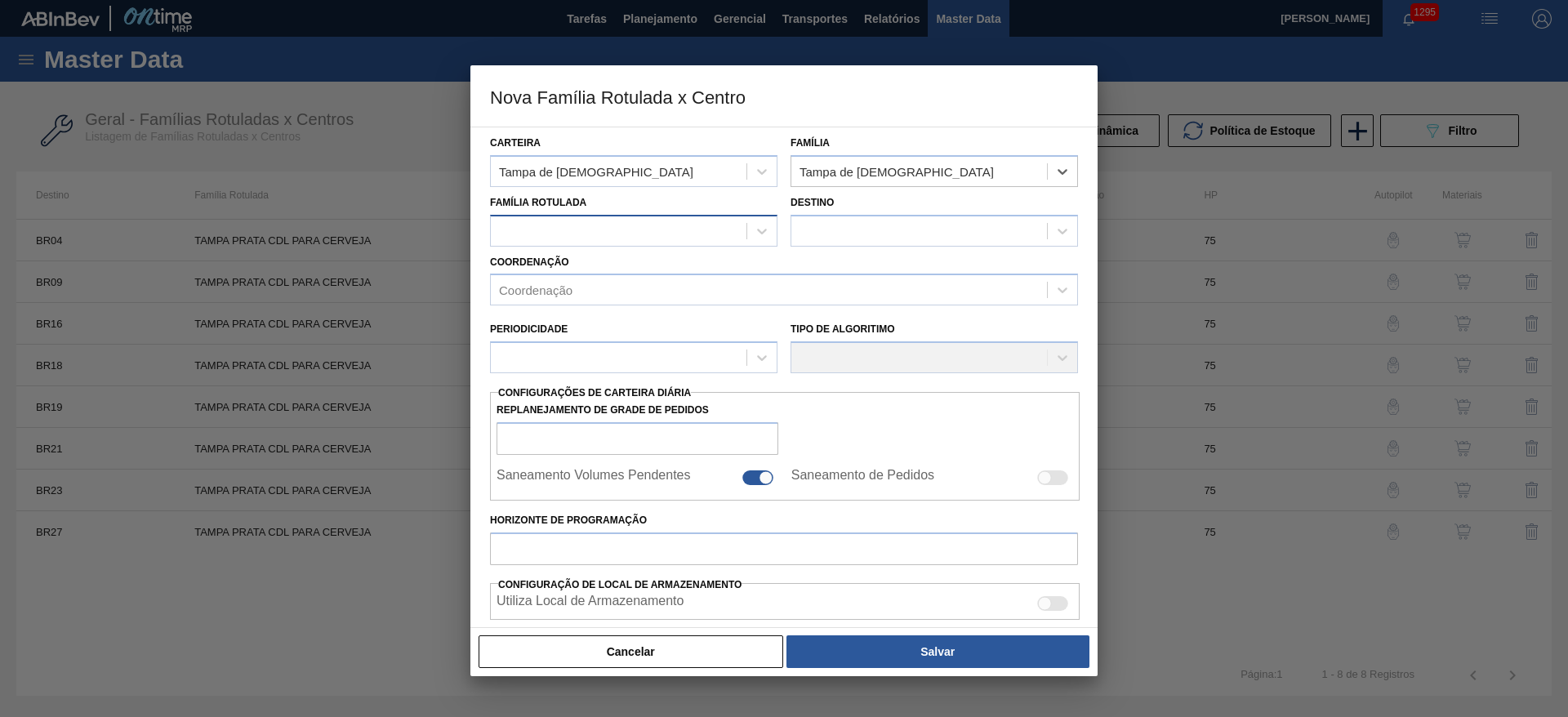
click at [583, 241] on div at bounding box center [618, 231] width 256 height 24
type Rotulada "tampa prata"
click at [670, 652] on button "Cancelar" at bounding box center [630, 652] width 305 height 33
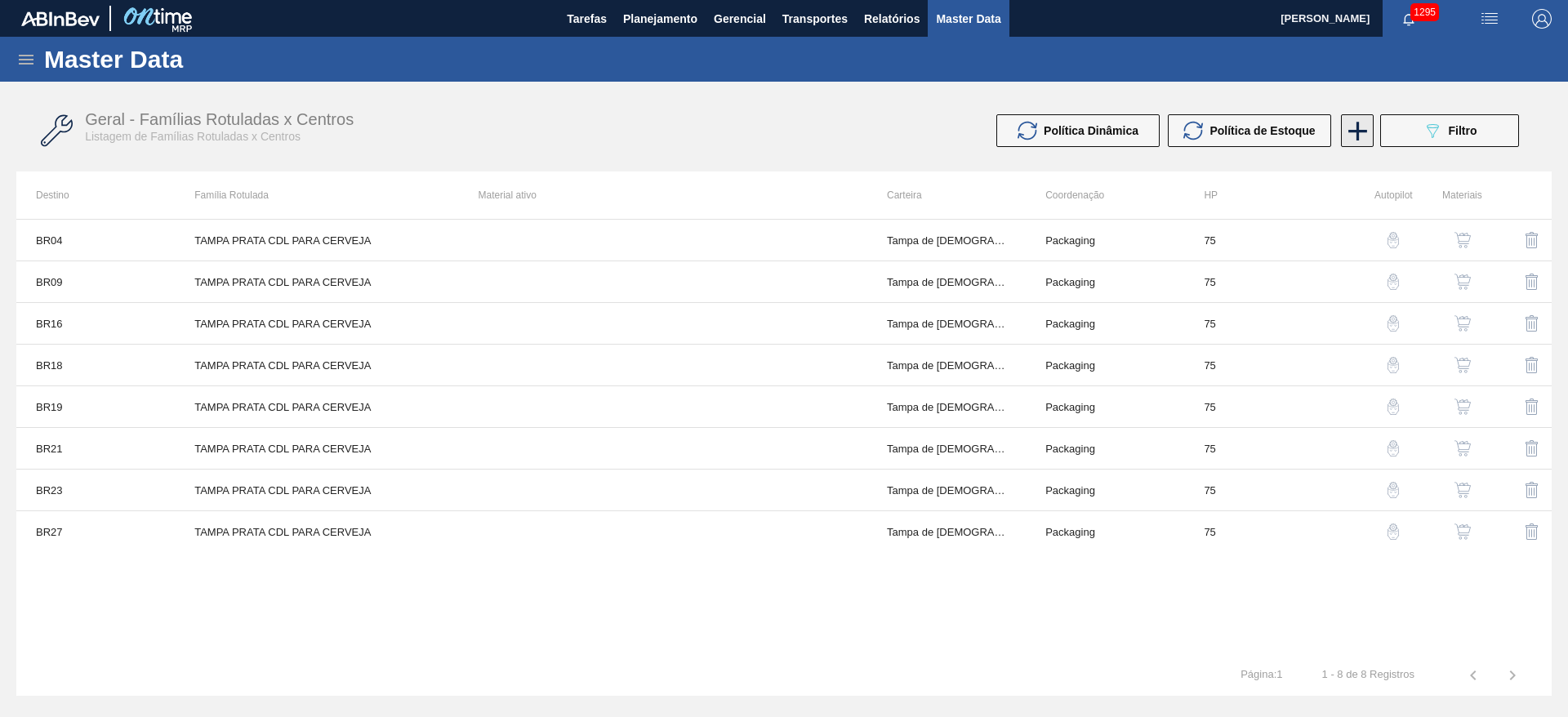
click at [1360, 135] on icon at bounding box center [1357, 131] width 32 height 32
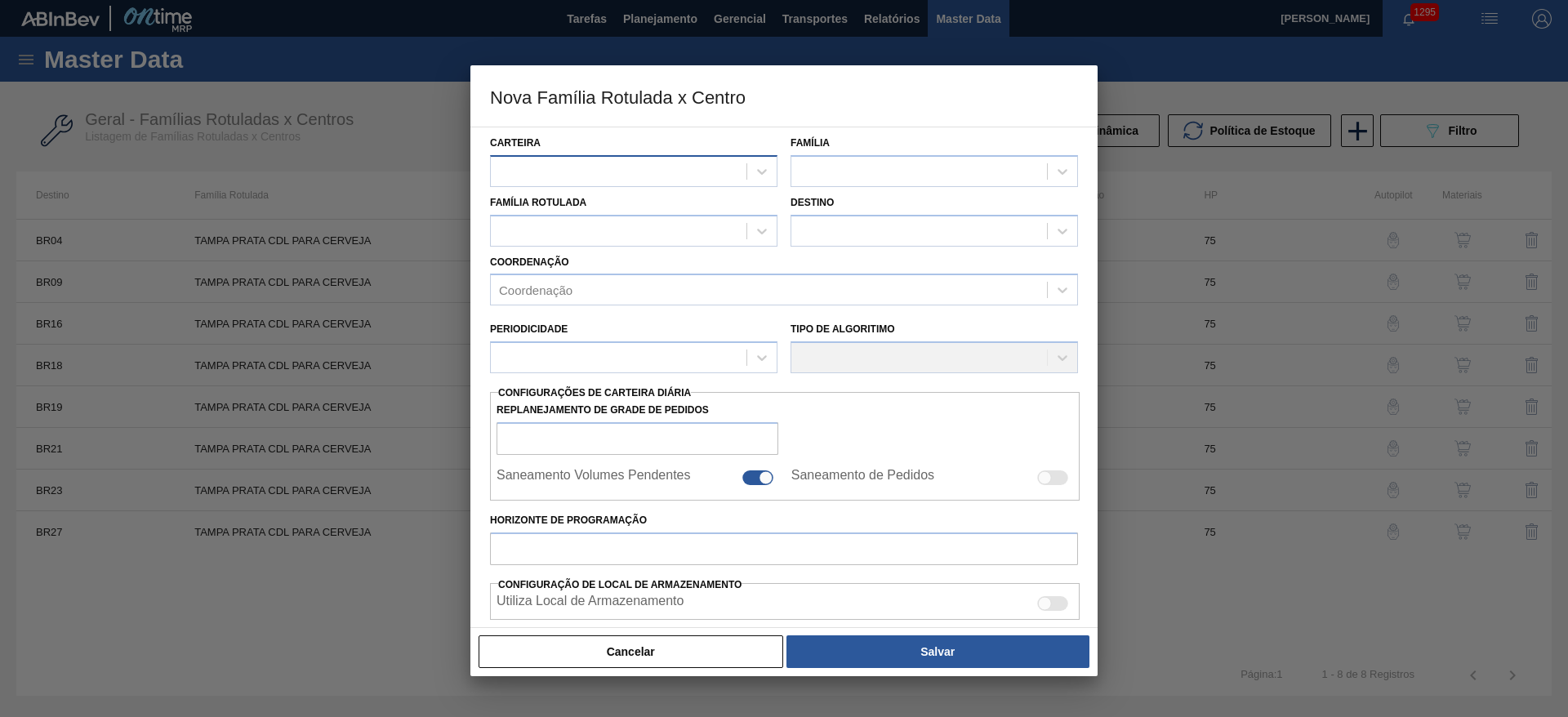
click at [557, 174] on div at bounding box center [618, 171] width 256 height 24
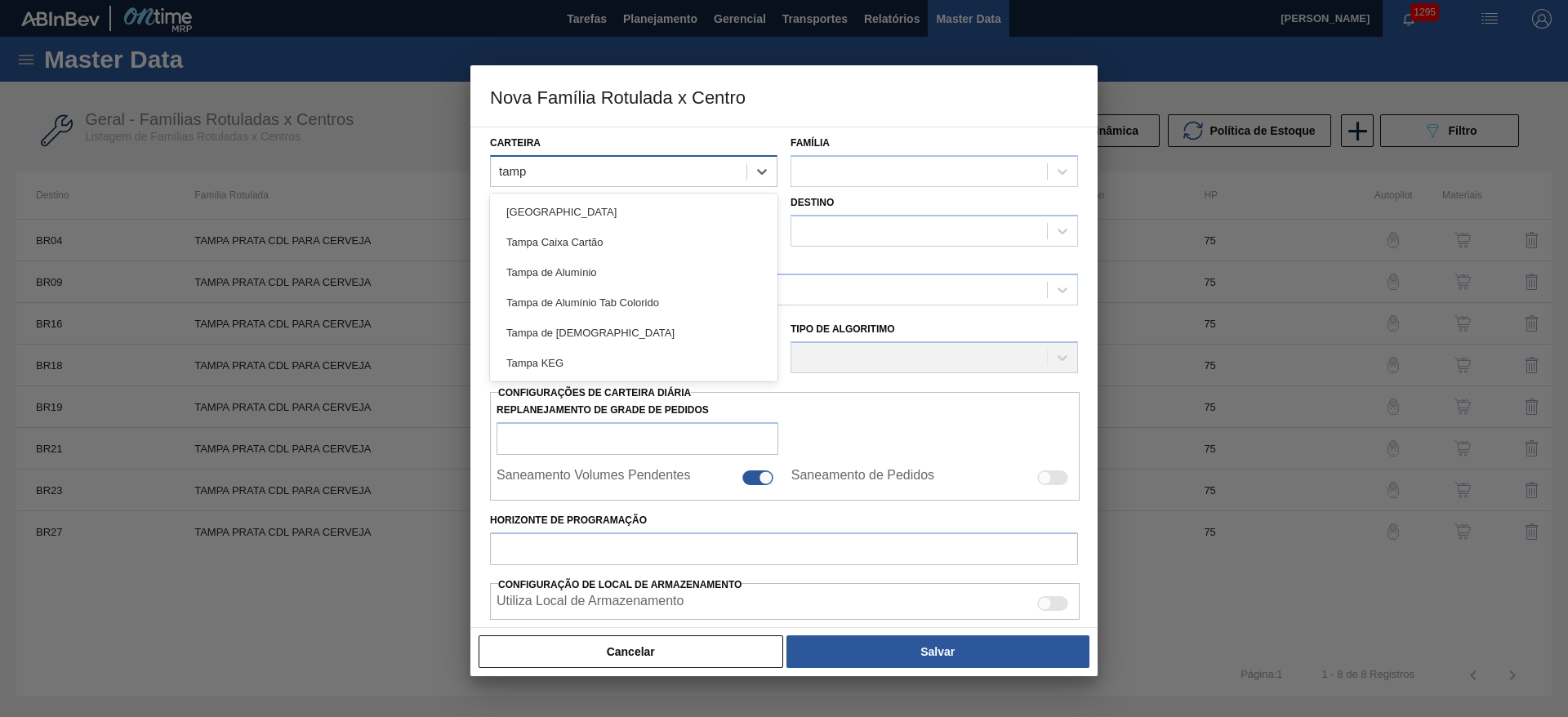
type input "tampa"
drag, startPoint x: 531, startPoint y: 338, endPoint x: 631, endPoint y: 276, distance: 117.7
click at [542, 332] on div "Tampa de Lata" at bounding box center [634, 332] width 288 height 30
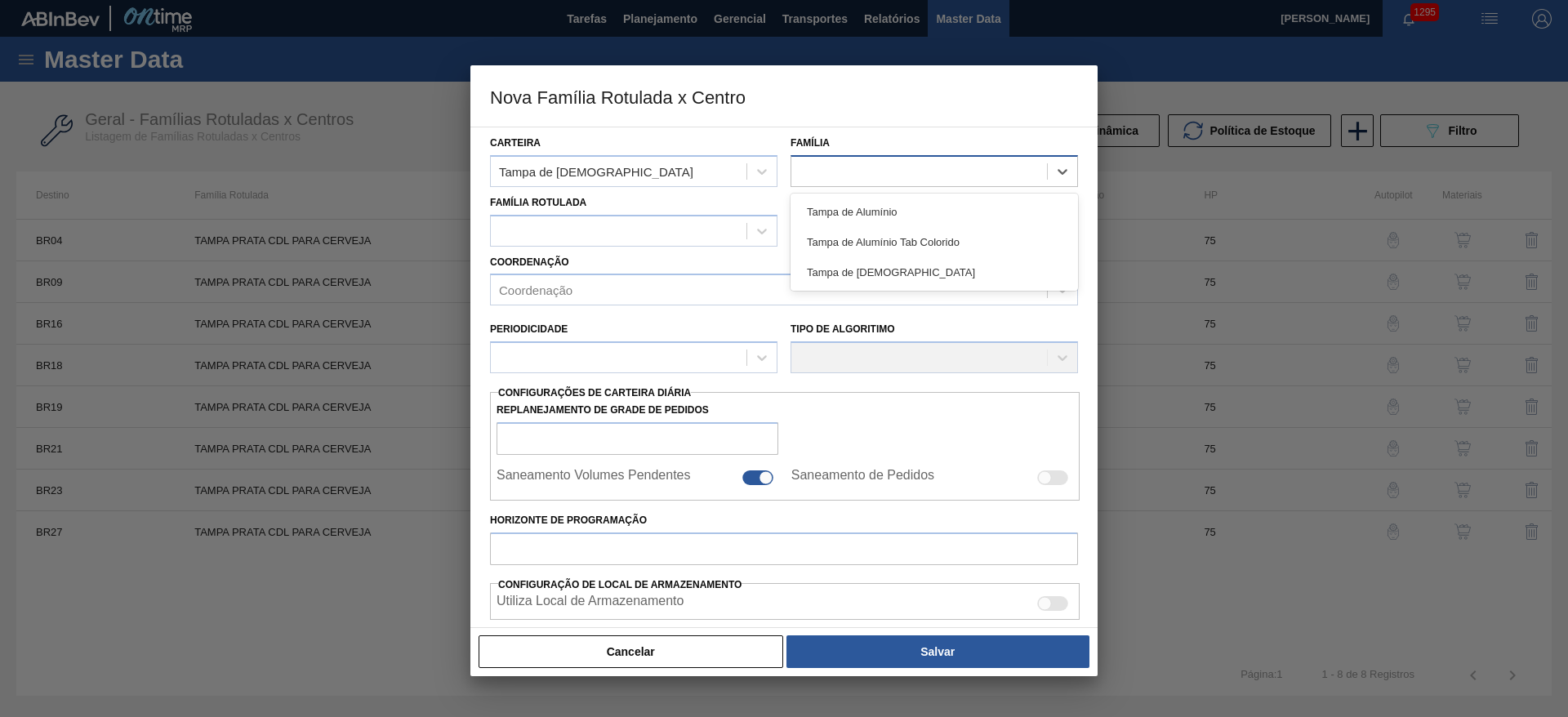
click at [862, 169] on div at bounding box center [919, 171] width 256 height 24
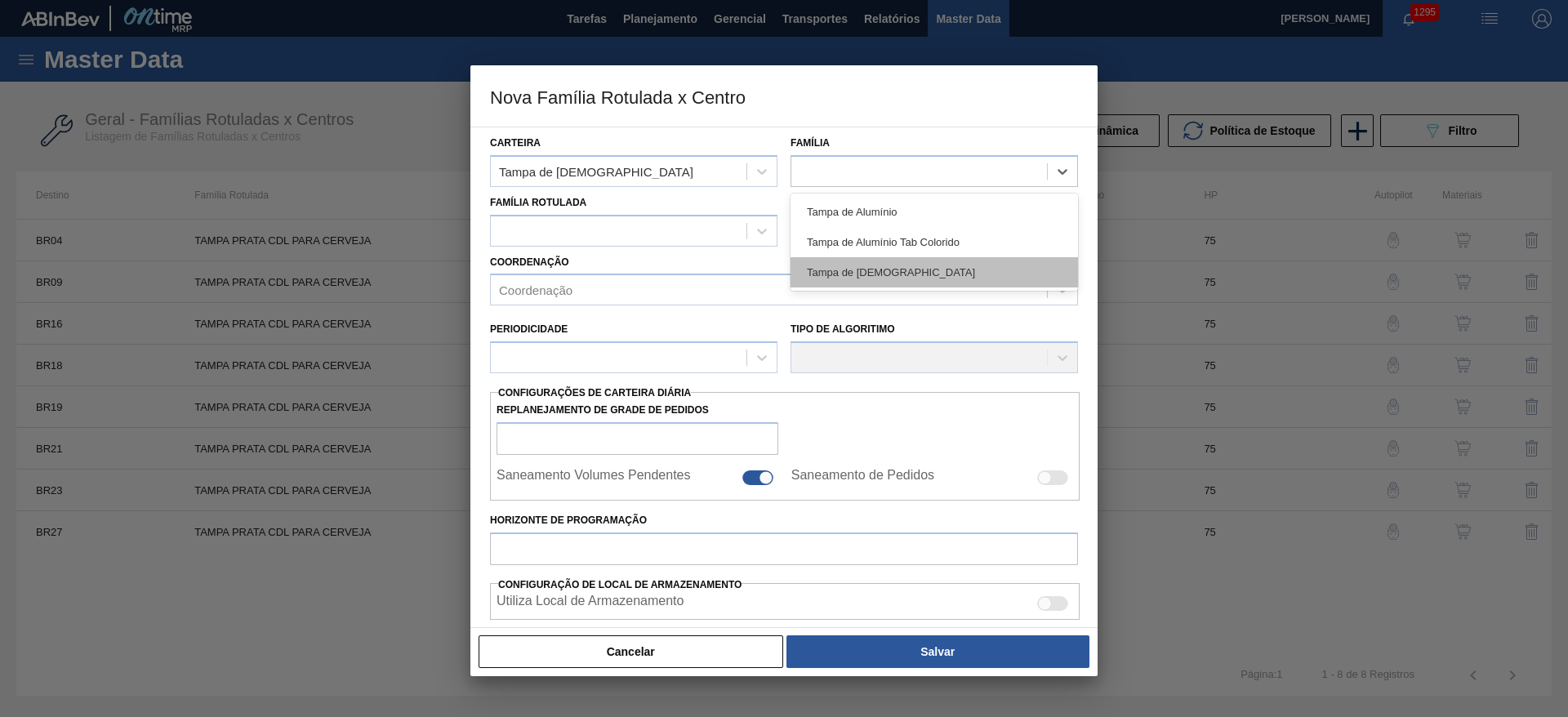
click at [857, 269] on div "Tampa de Lata" at bounding box center [934, 272] width 288 height 30
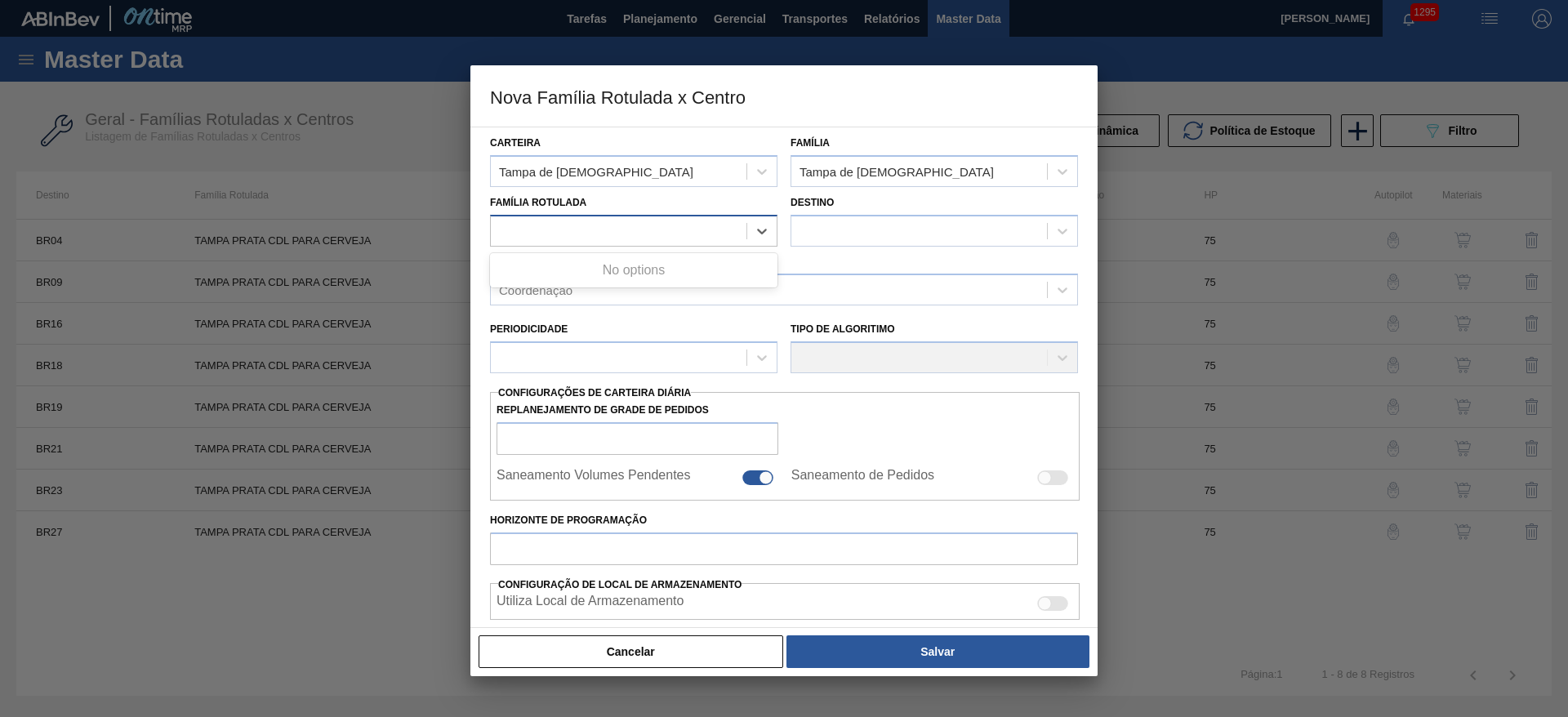
click at [538, 228] on div at bounding box center [618, 231] width 256 height 24
click at [838, 231] on div at bounding box center [919, 231] width 256 height 24
type input "05"
click at [757, 483] on div at bounding box center [757, 478] width 31 height 15
checkbox input "false"
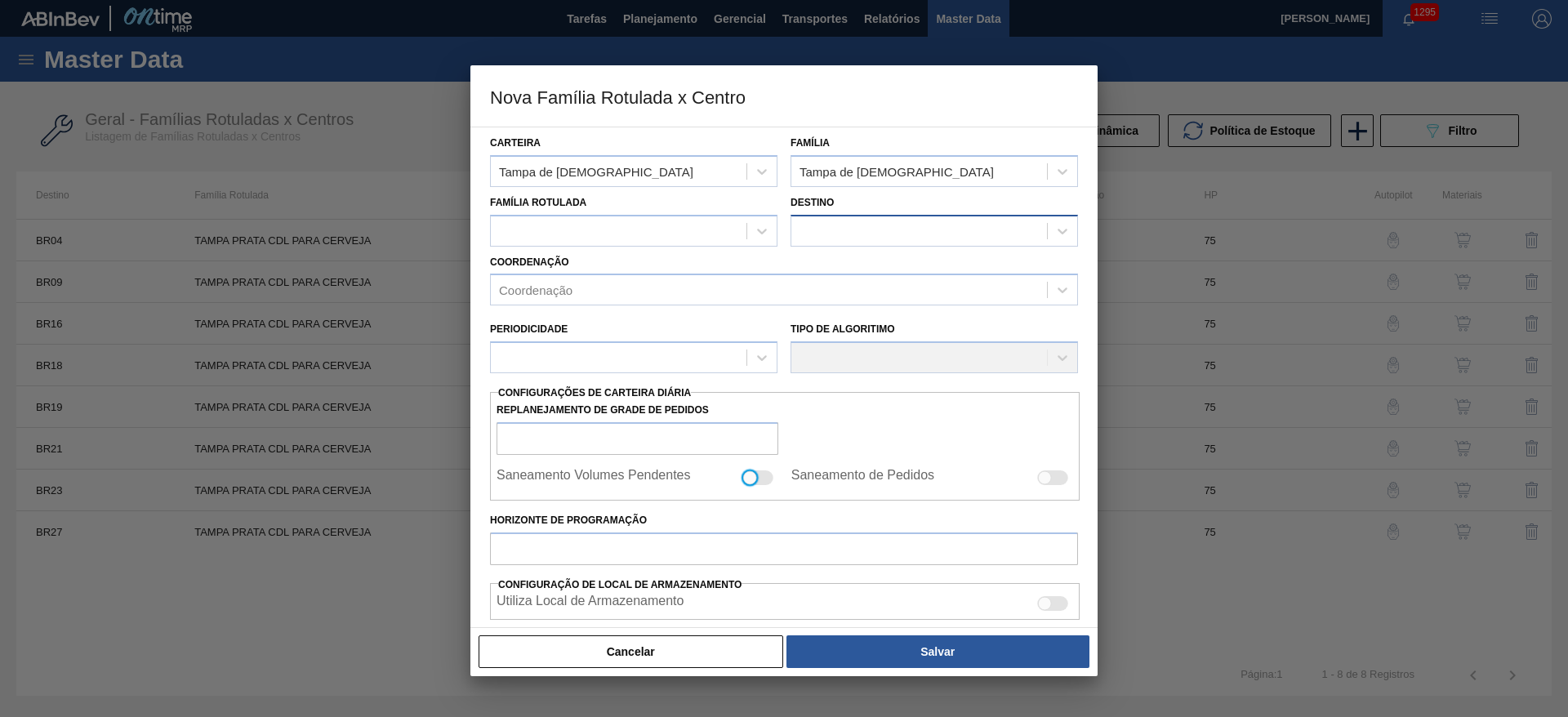
click at [806, 222] on div at bounding box center [919, 231] width 256 height 24
click at [701, 650] on button "Cancelar" at bounding box center [630, 652] width 305 height 33
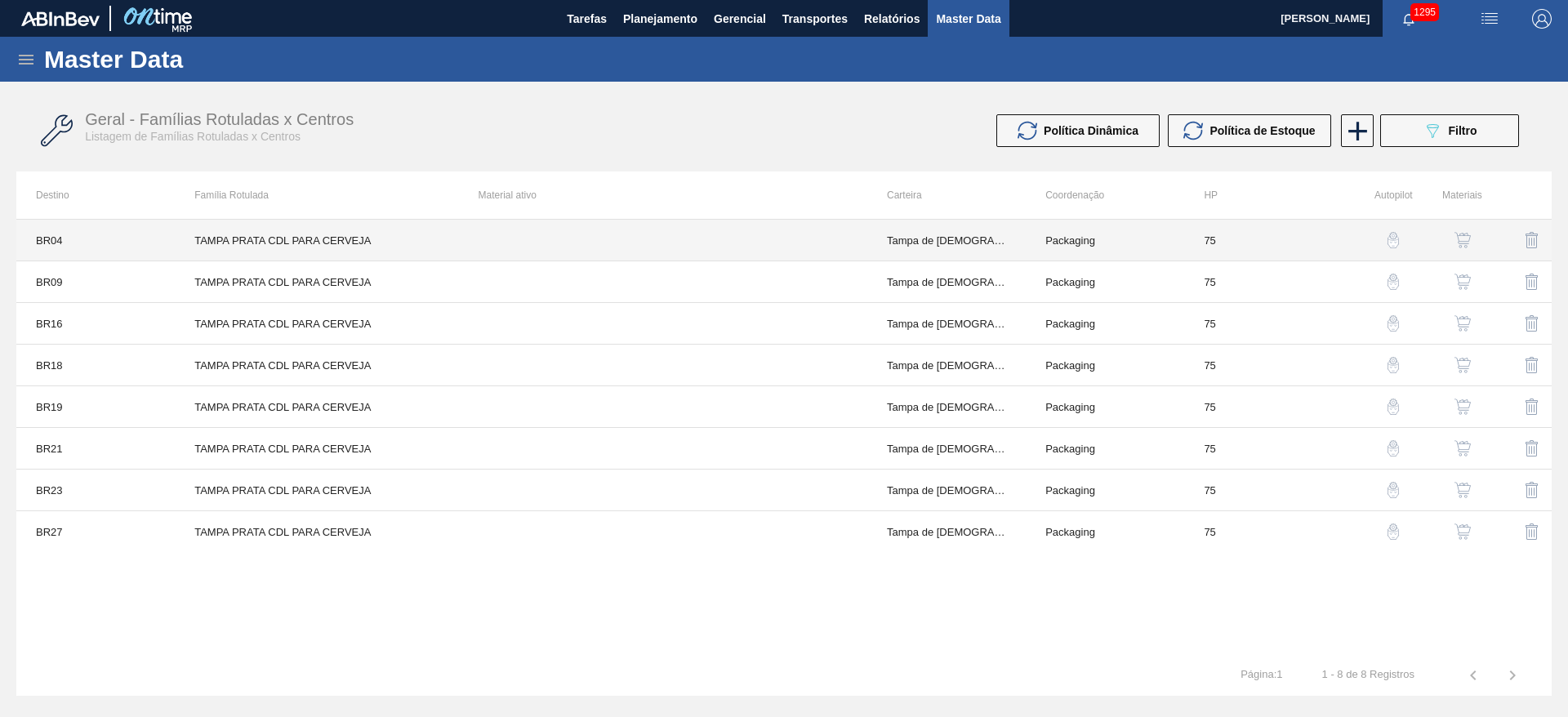
click at [909, 254] on td "Tampa de Lata" at bounding box center [946, 240] width 158 height 41
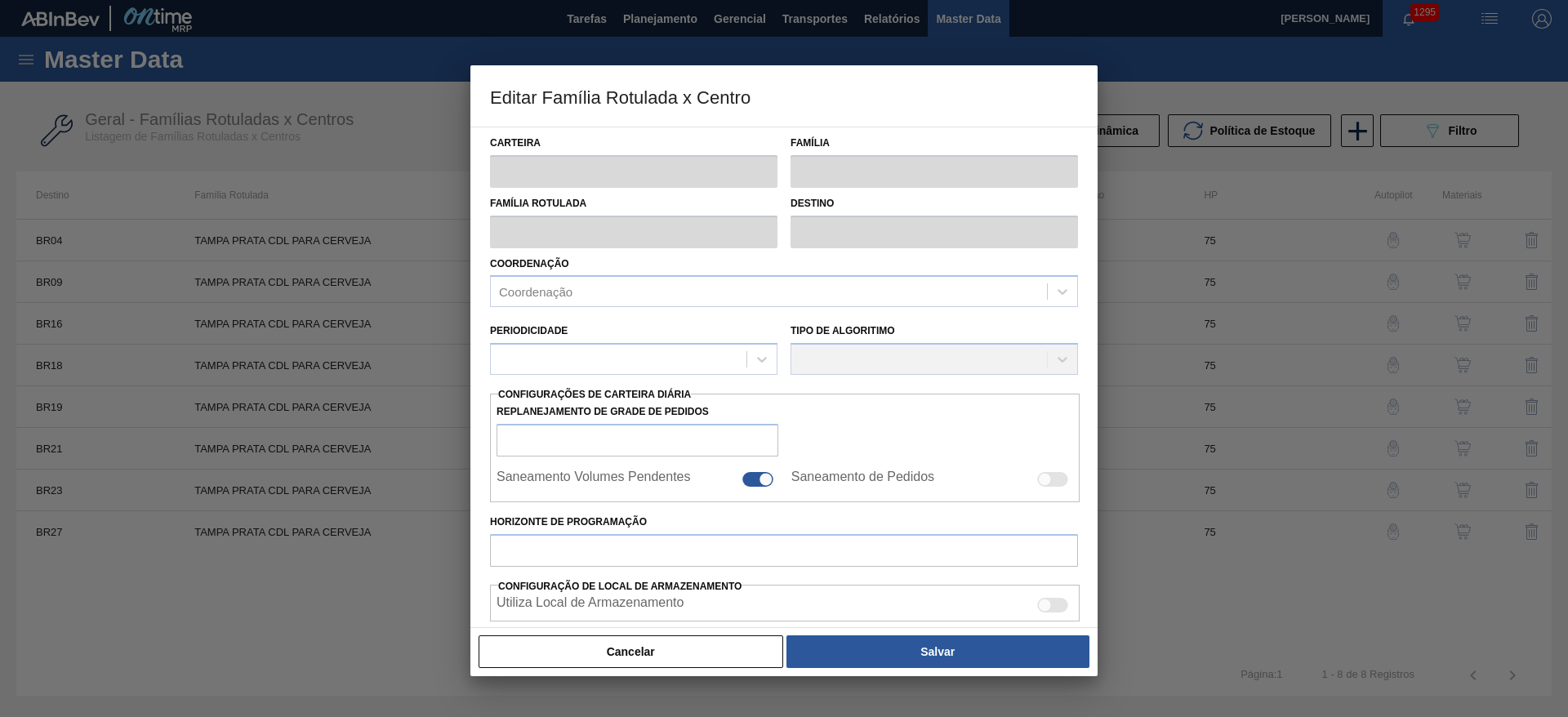
type input "Tampa de Lata"
type input "Tampa de Alumínio"
type input "TAMPA PRATA CDL PARA CERVEJA"
type input "BR04 - Camaçari"
type input "75"
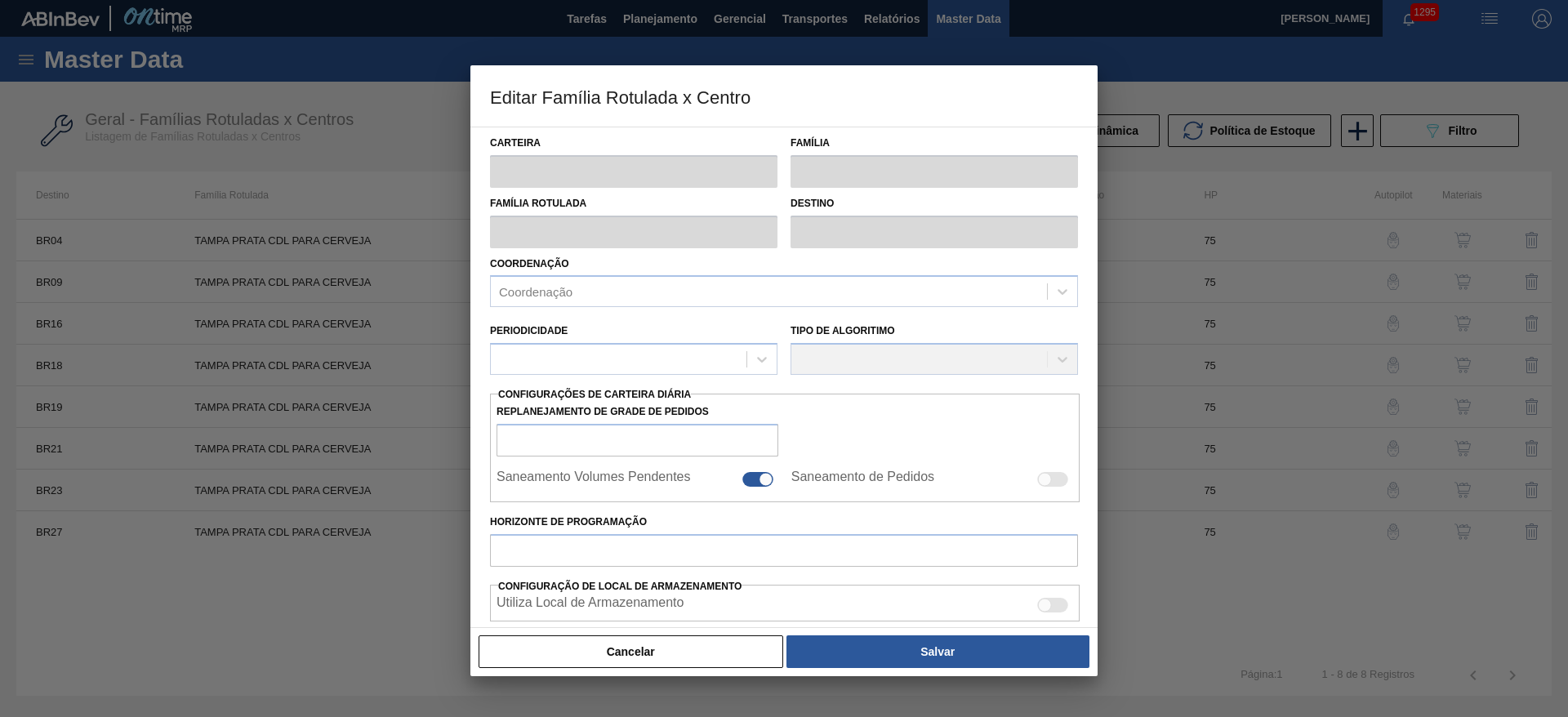
type input "410,996"
type input "6.085,826"
type input "50"
type input "3.248,411"
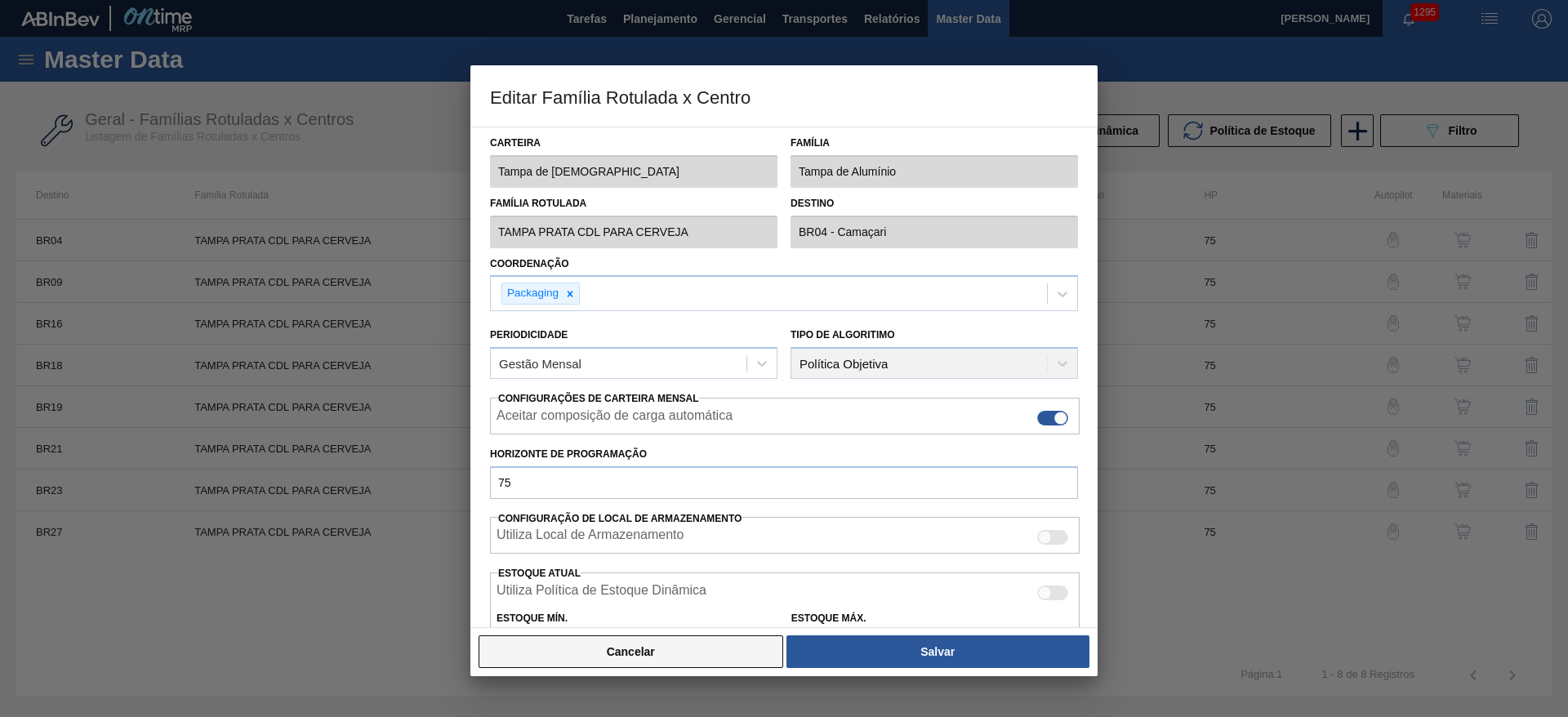
click at [706, 648] on button "Cancelar" at bounding box center [630, 652] width 305 height 33
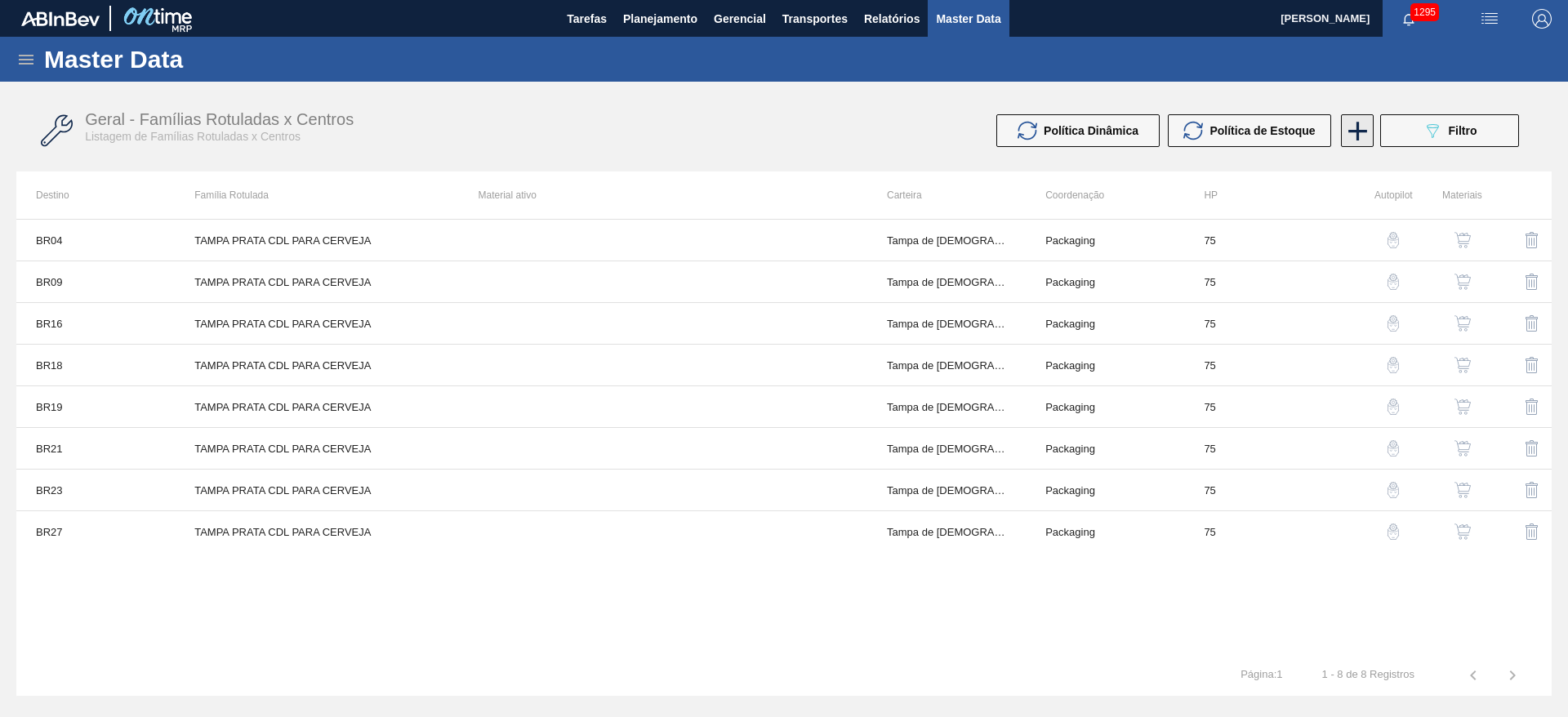
click at [1354, 134] on icon at bounding box center [1357, 131] width 32 height 32
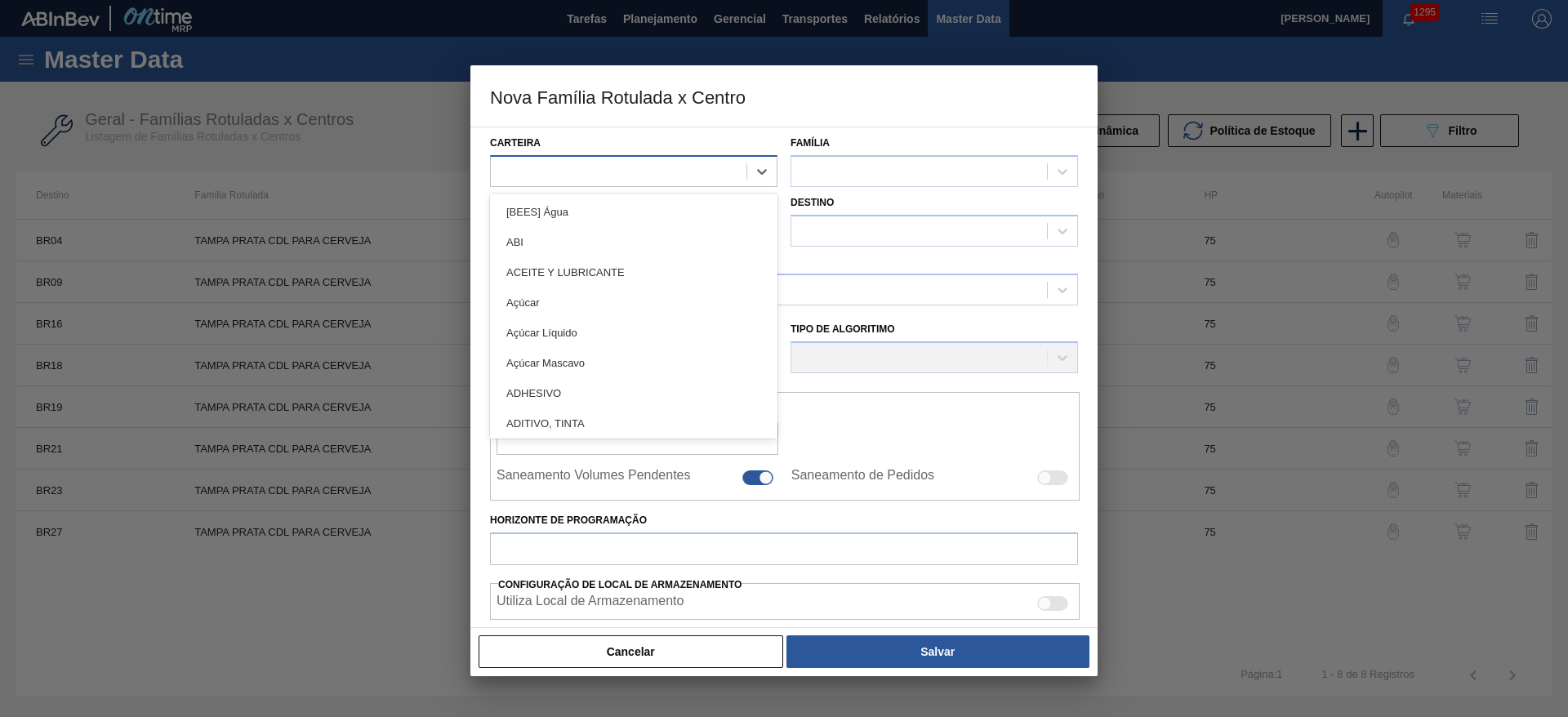
click at [549, 168] on div at bounding box center [618, 171] width 256 height 24
type input "tampa"
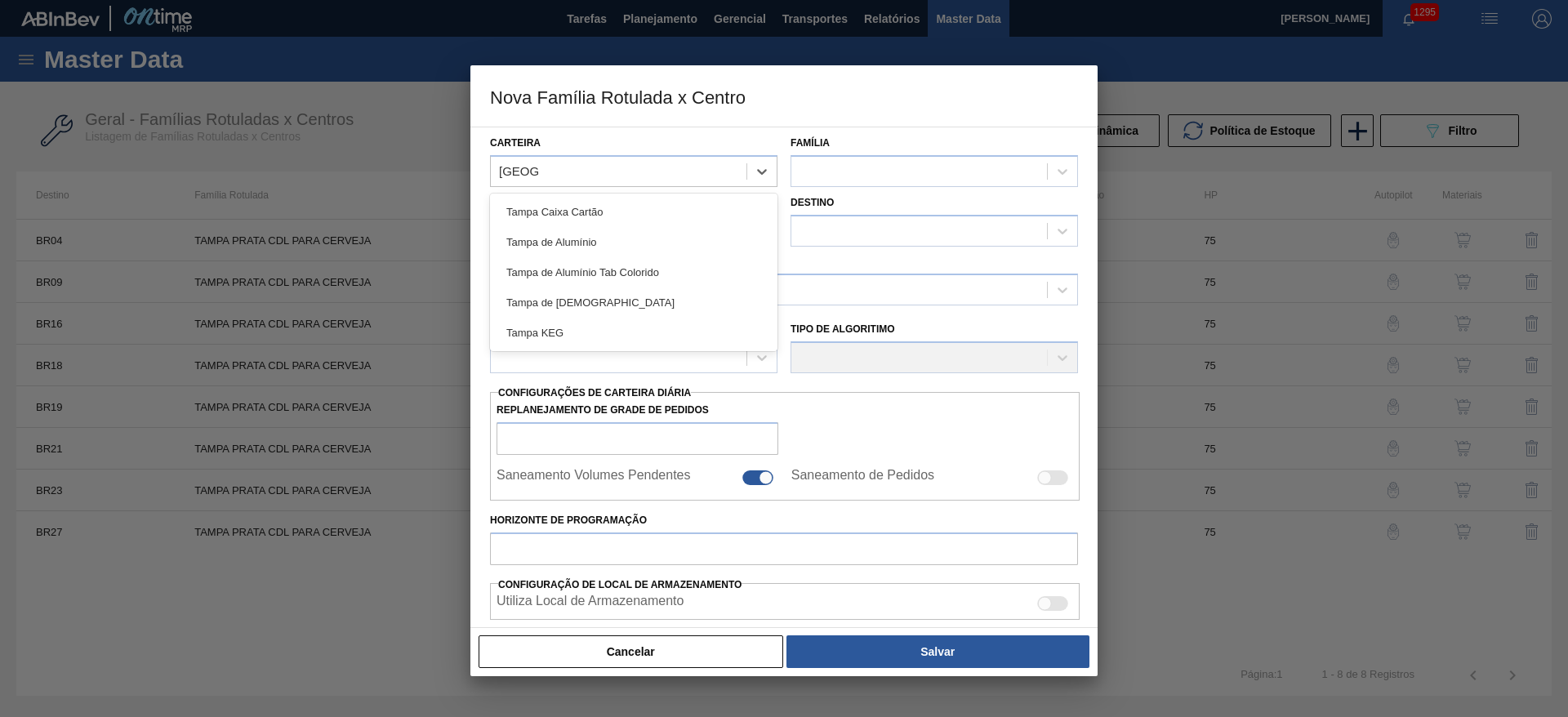
drag, startPoint x: 585, startPoint y: 289, endPoint x: 783, endPoint y: 223, distance: 208.7
click at [586, 290] on div "Tampa de Lata" at bounding box center [634, 302] width 288 height 30
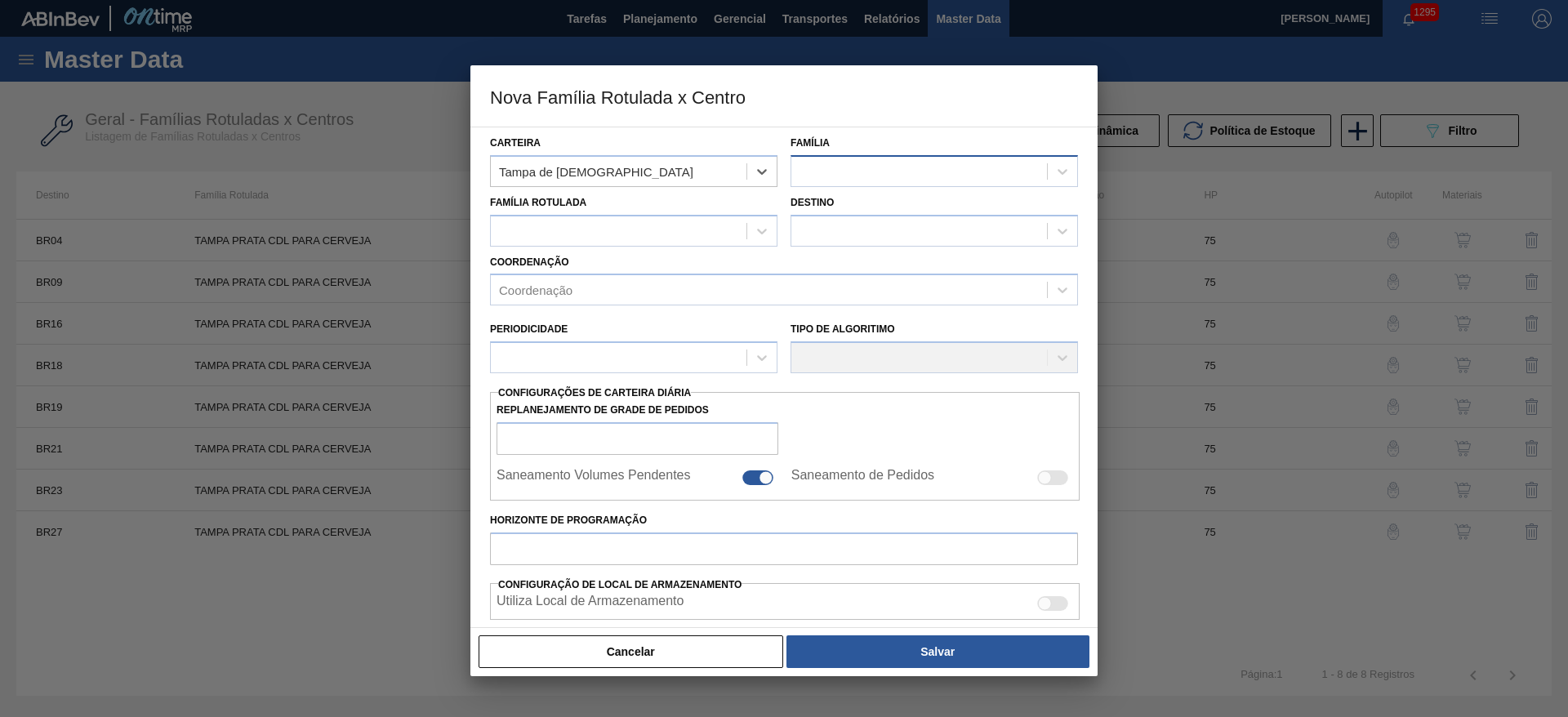
click at [835, 162] on div at bounding box center [919, 171] width 256 height 24
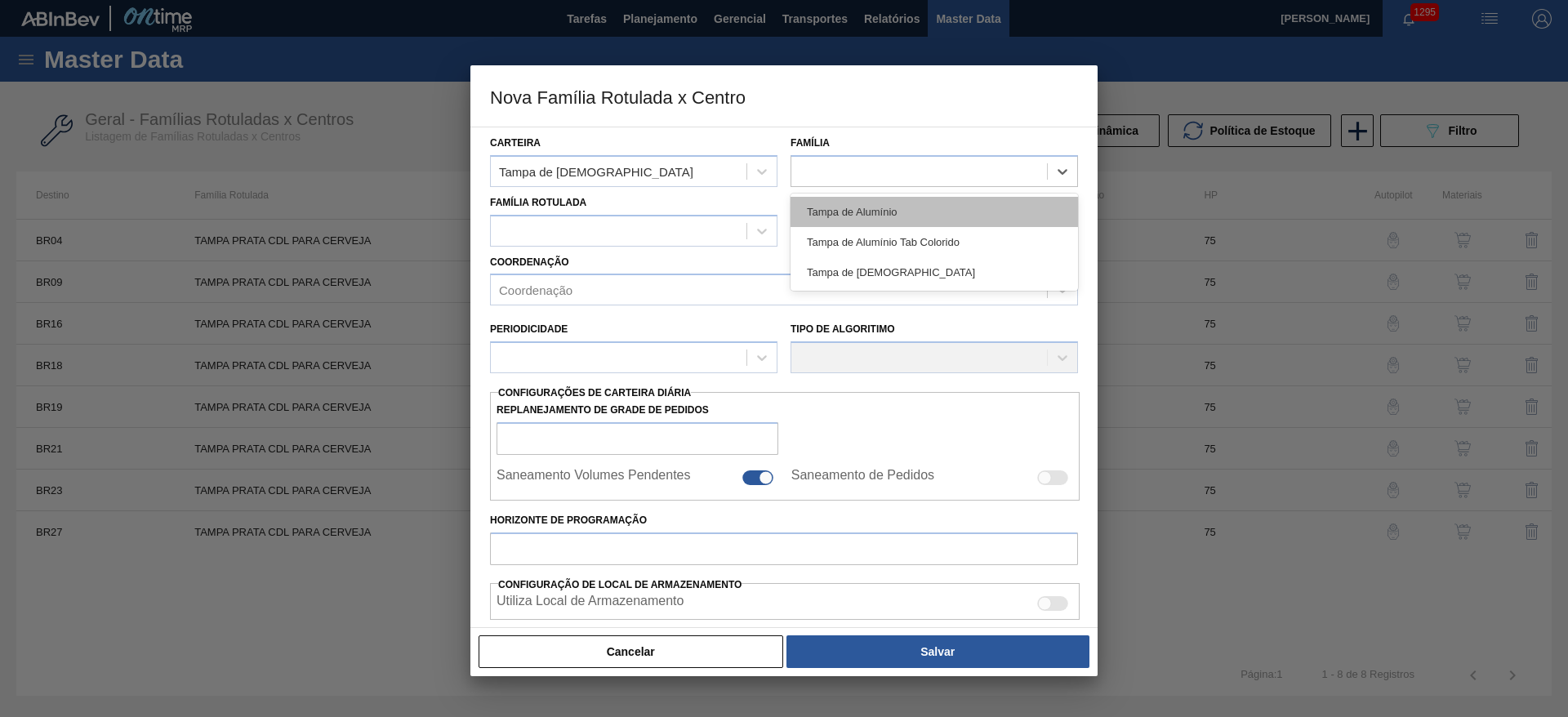
click at [854, 213] on div "Tampa de Alumínio" at bounding box center [934, 212] width 288 height 30
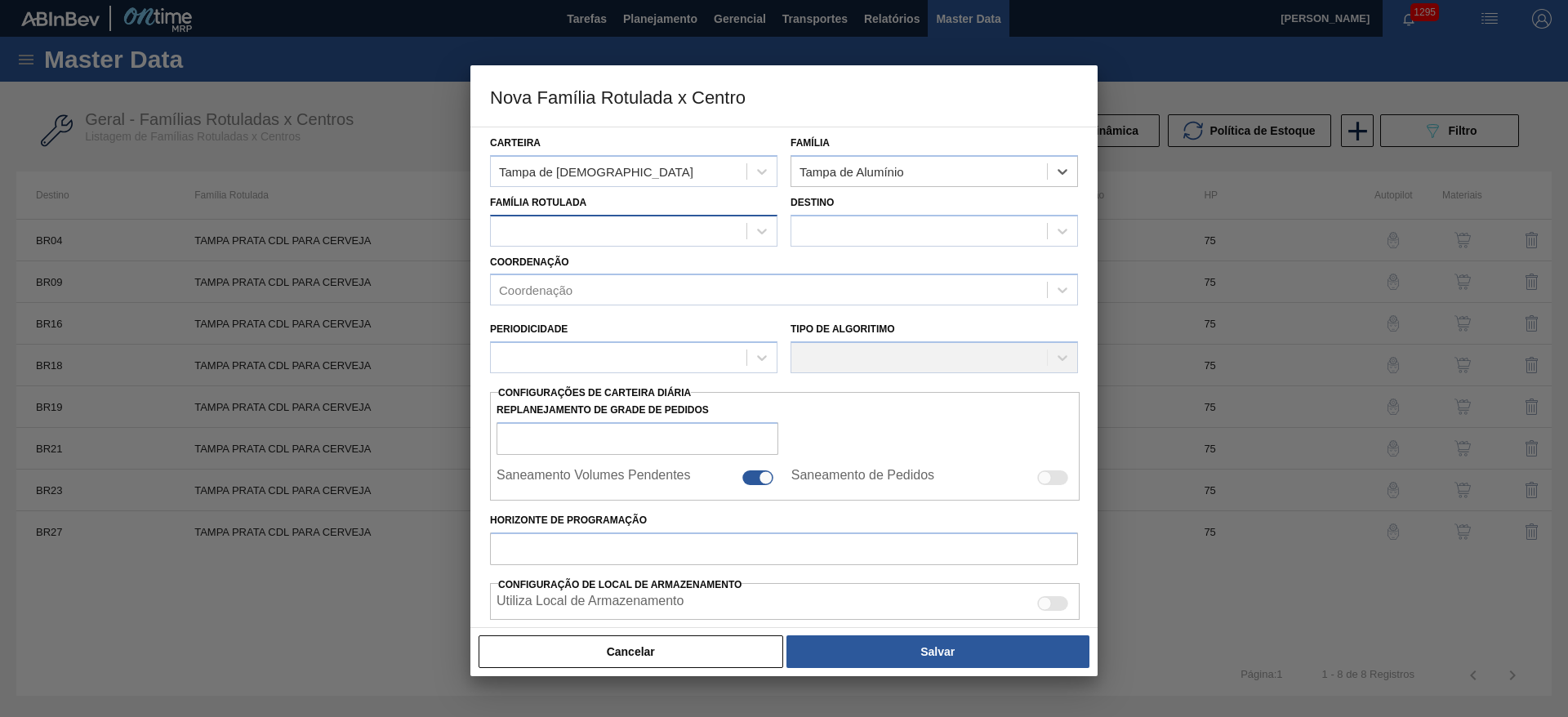
click at [529, 232] on div at bounding box center [618, 231] width 256 height 24
type Rotulada "para cer"
drag, startPoint x: 622, startPoint y: 268, endPoint x: 653, endPoint y: 268, distance: 31.0
click at [634, 268] on div "TAMPA PRATA CDL PARA CERVEJA" at bounding box center [634, 271] width 288 height 30
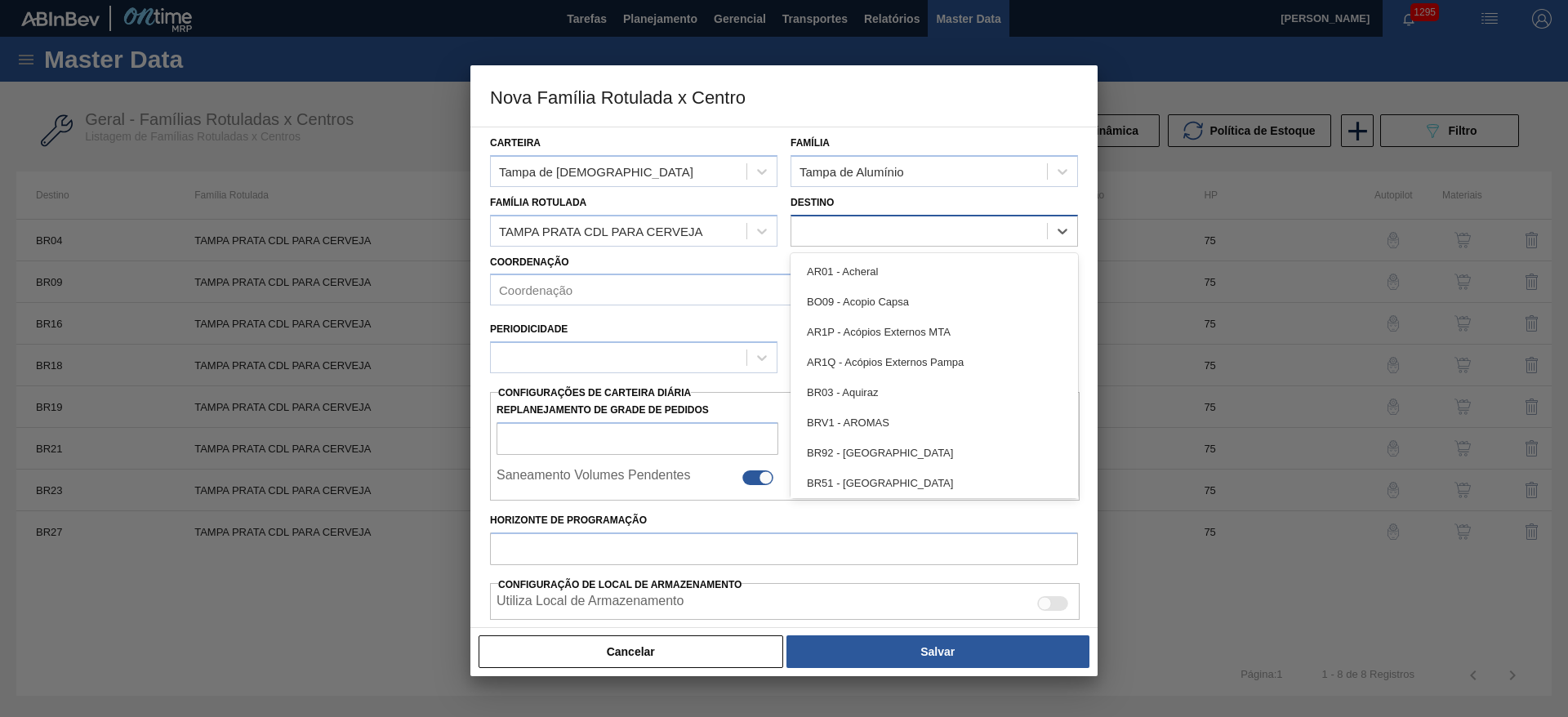
click at [862, 232] on div at bounding box center [919, 231] width 256 height 24
checkbox input "false"
type input "05"
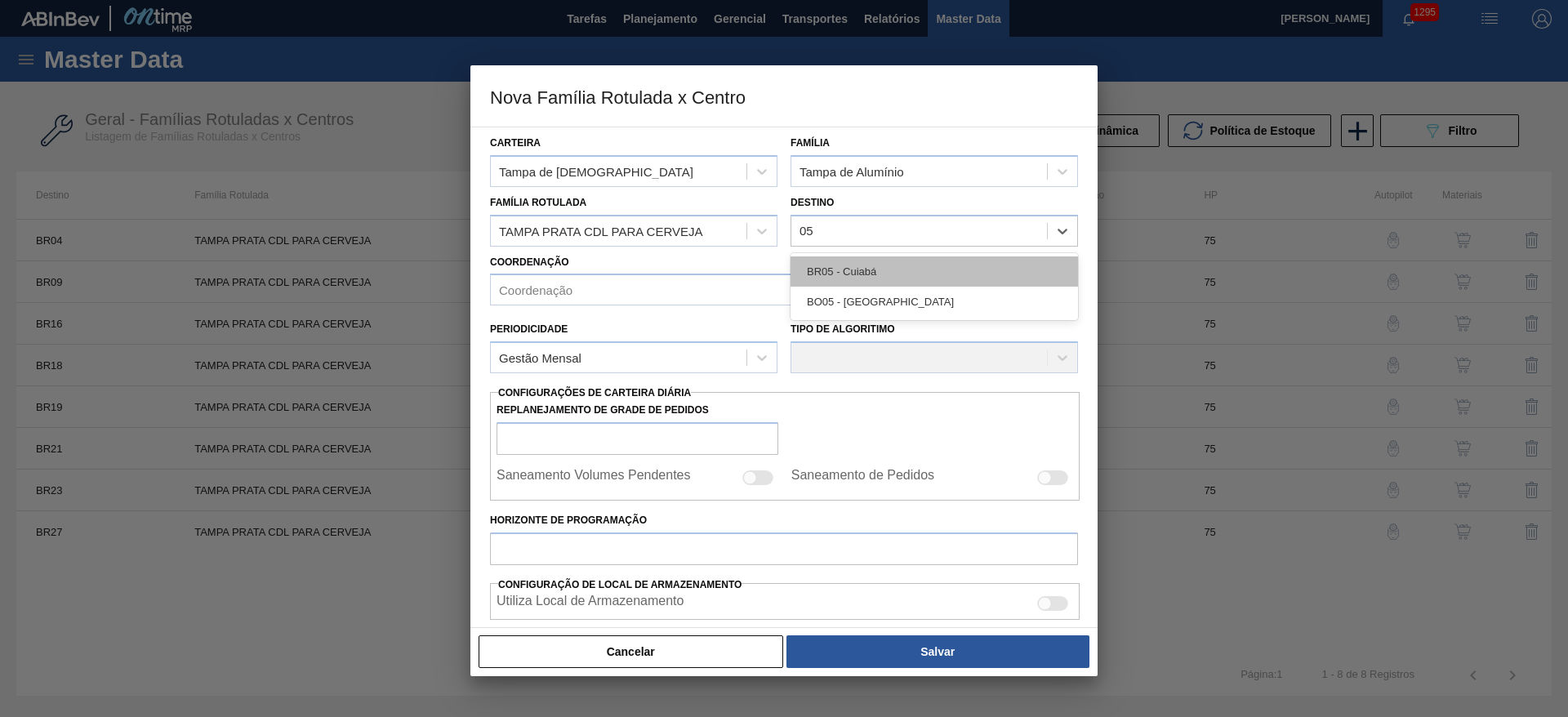
click at [824, 272] on div "BR05 - Cuiabá" at bounding box center [934, 271] width 288 height 30
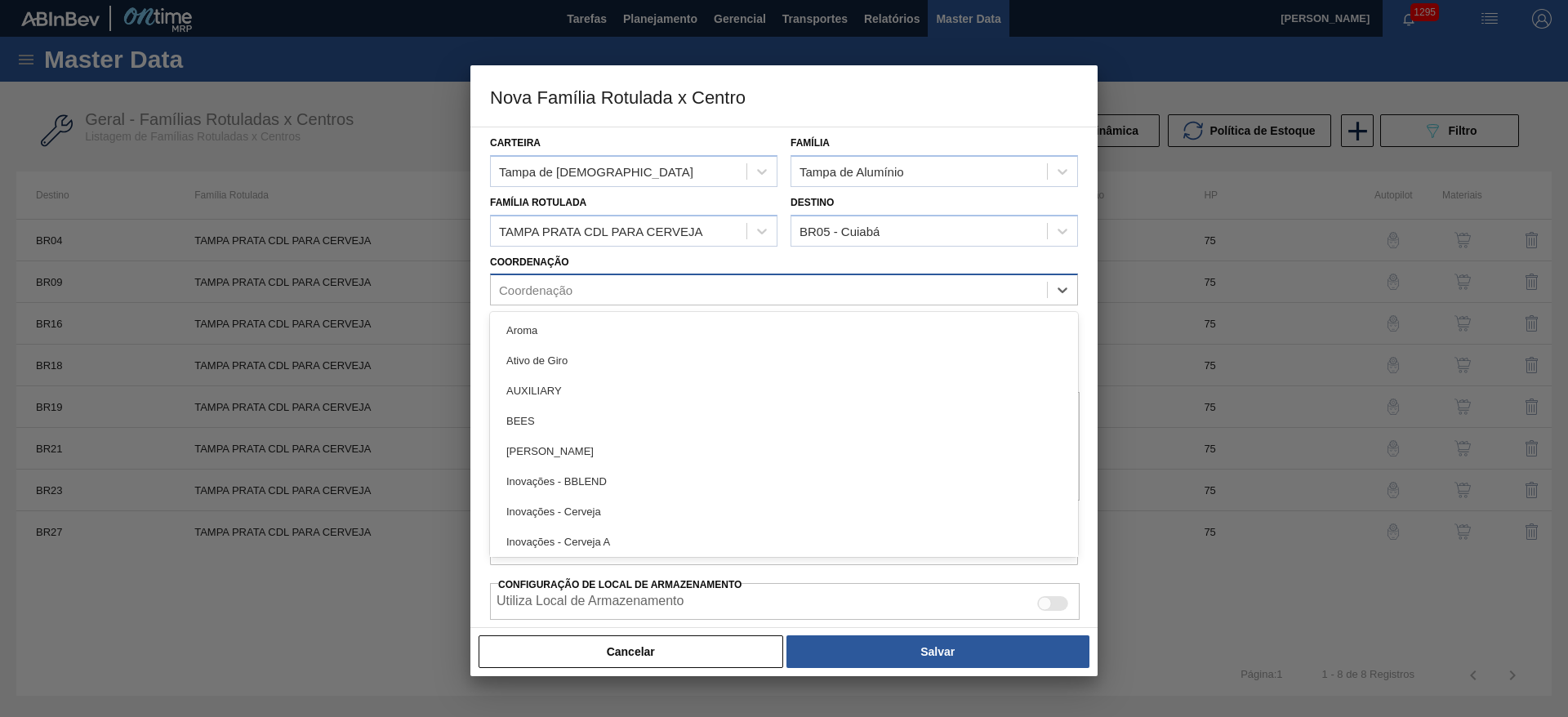
click at [553, 291] on div "Coordenação" at bounding box center [536, 289] width 73 height 14
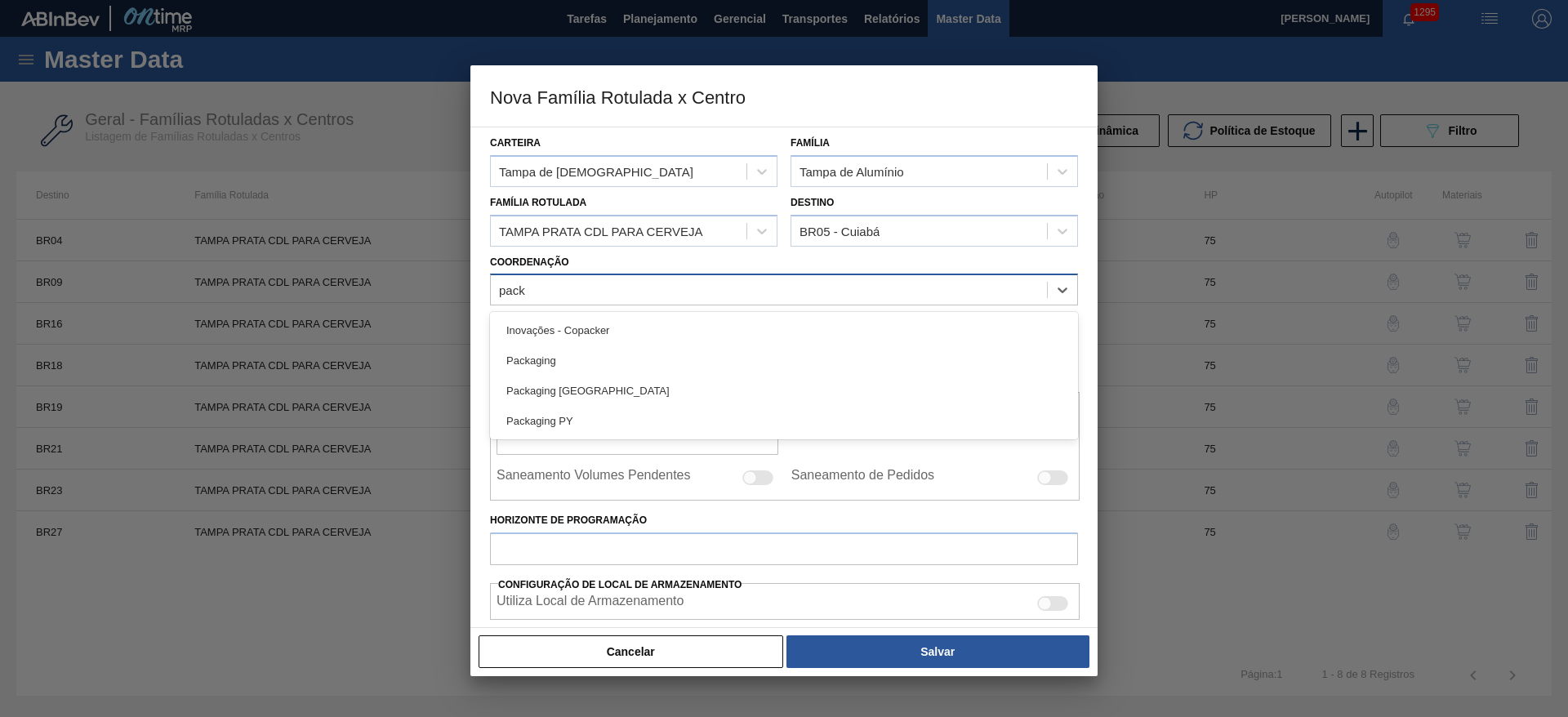
type input "packa"
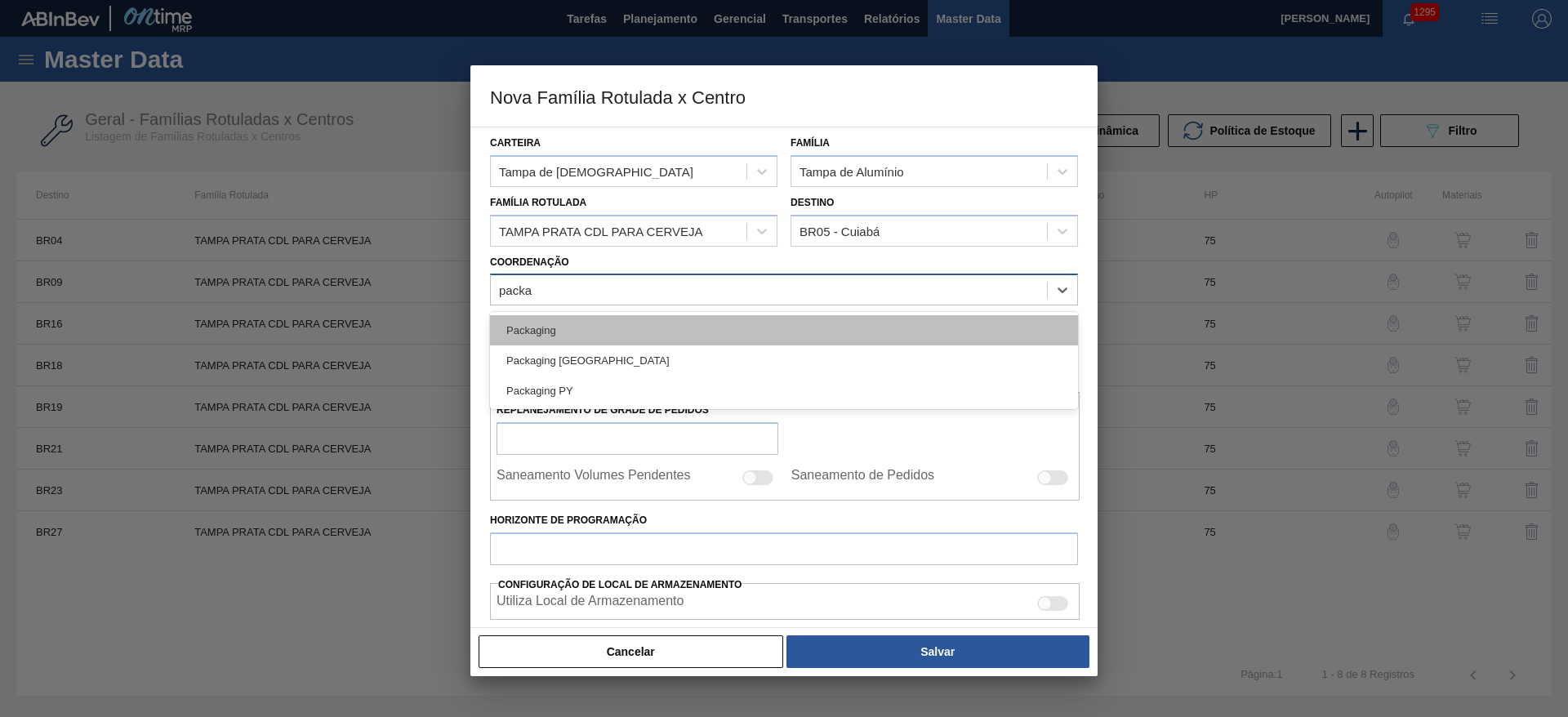
click at [555, 338] on div "Packaging" at bounding box center [784, 330] width 588 height 30
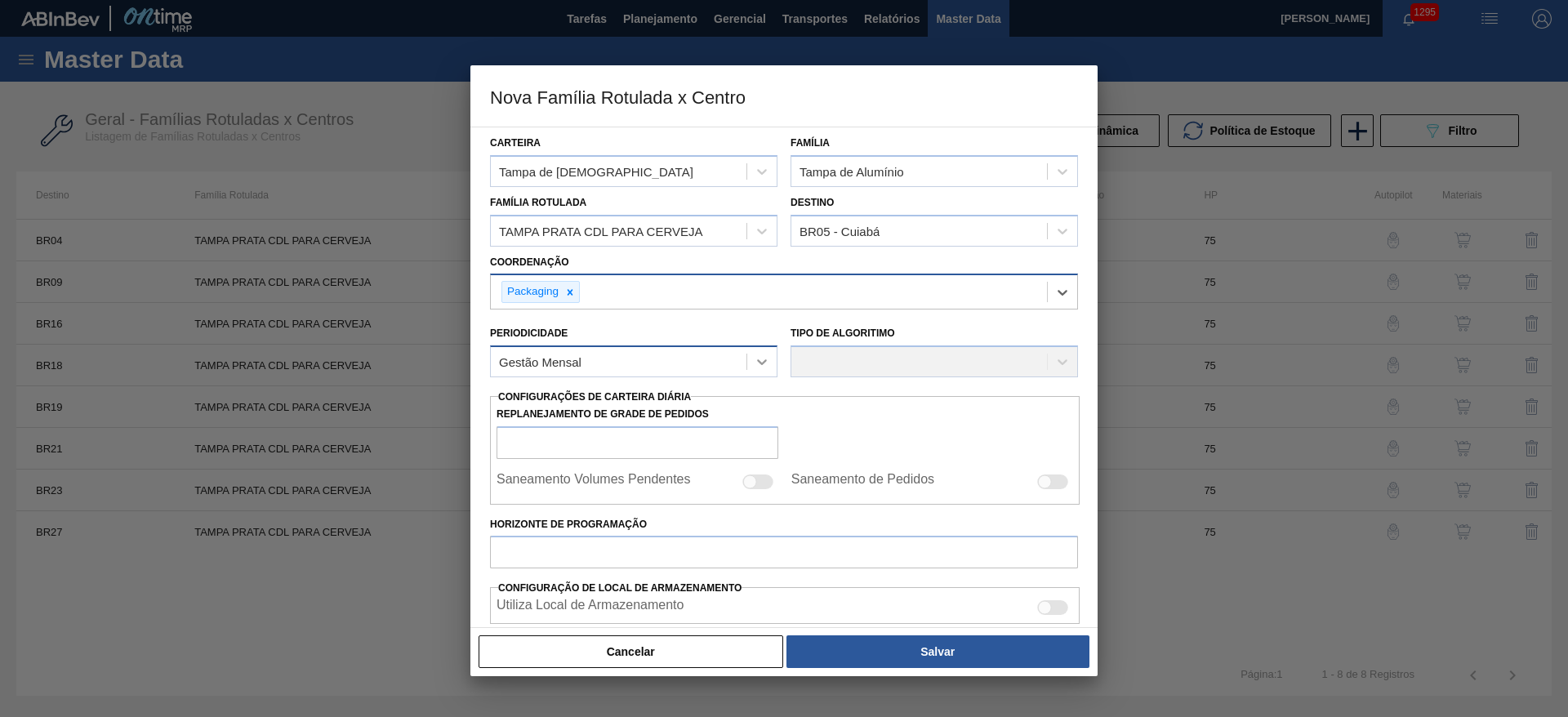
click at [758, 363] on icon at bounding box center [761, 362] width 10 height 5
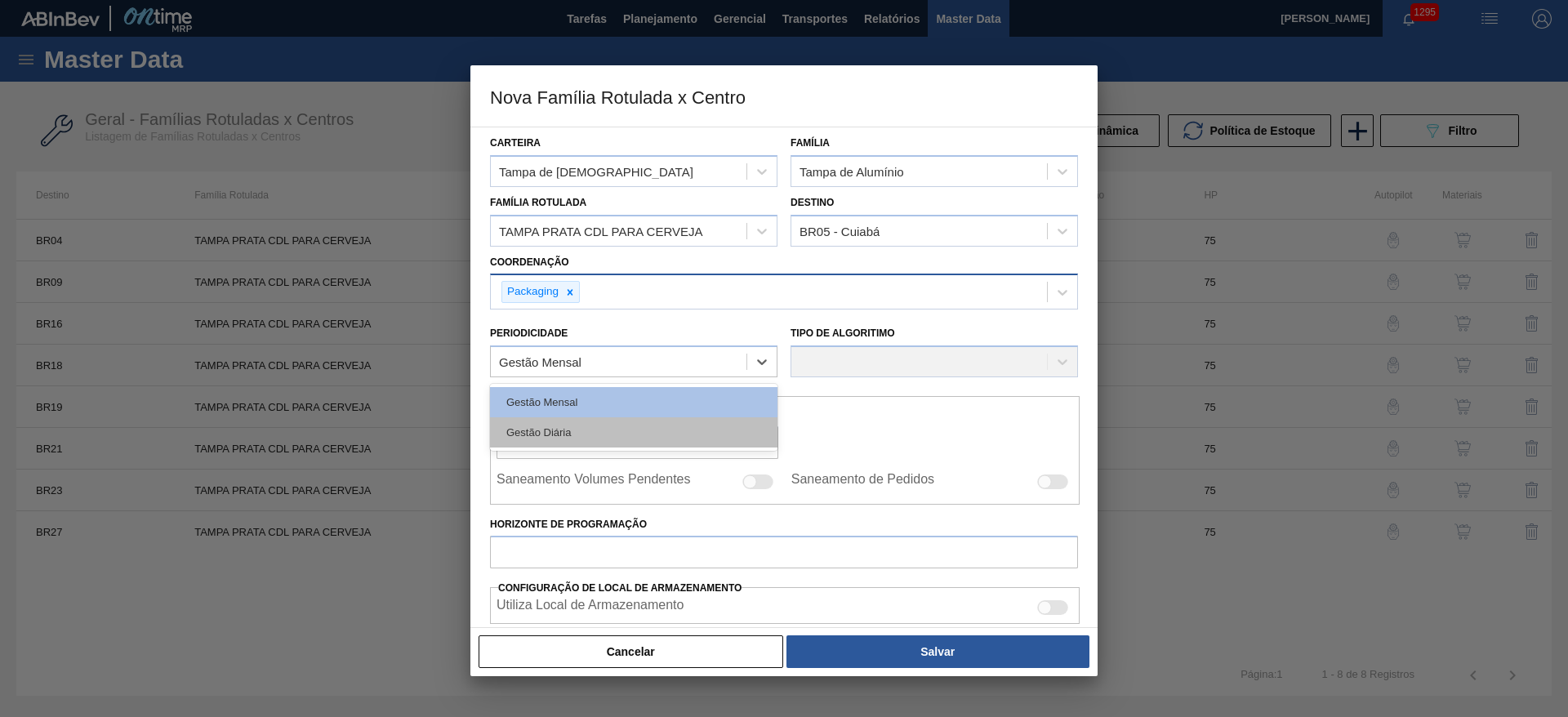
click at [579, 428] on div "Gestão Diária" at bounding box center [634, 432] width 288 height 30
checkbox input "true"
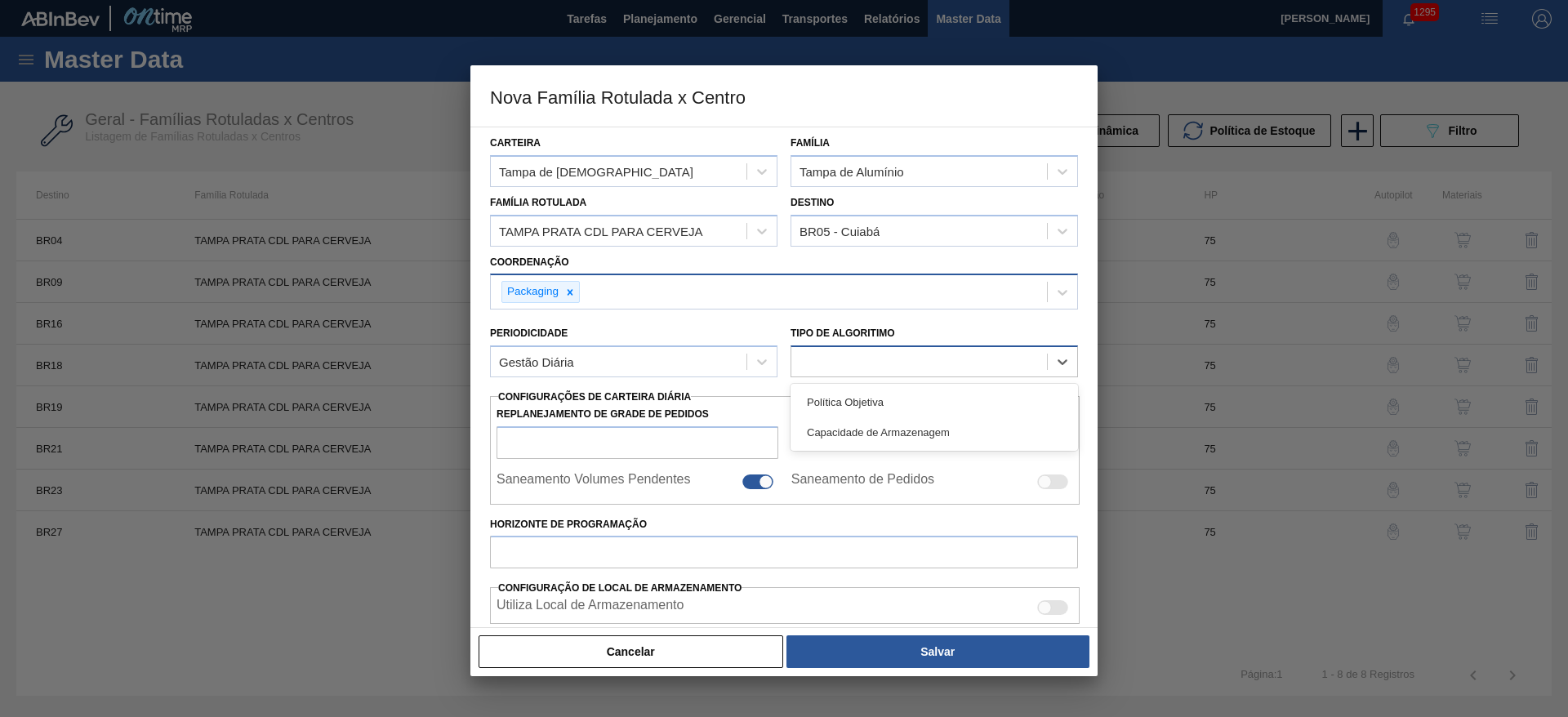
click at [844, 361] on div at bounding box center [919, 362] width 256 height 24
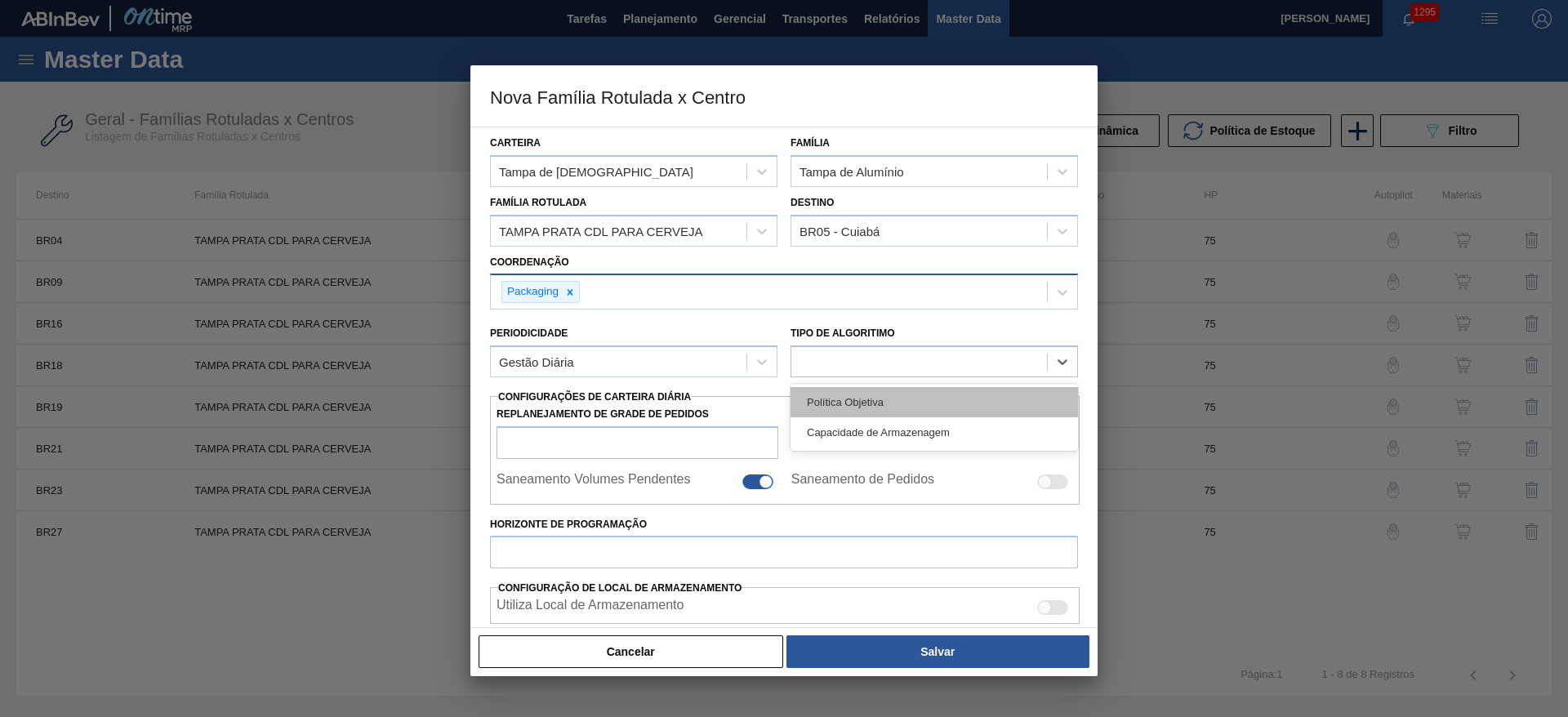
click at [824, 401] on div "Política Objetiva" at bounding box center [934, 402] width 288 height 30
type input "0"
type input "100"
type input "0,000"
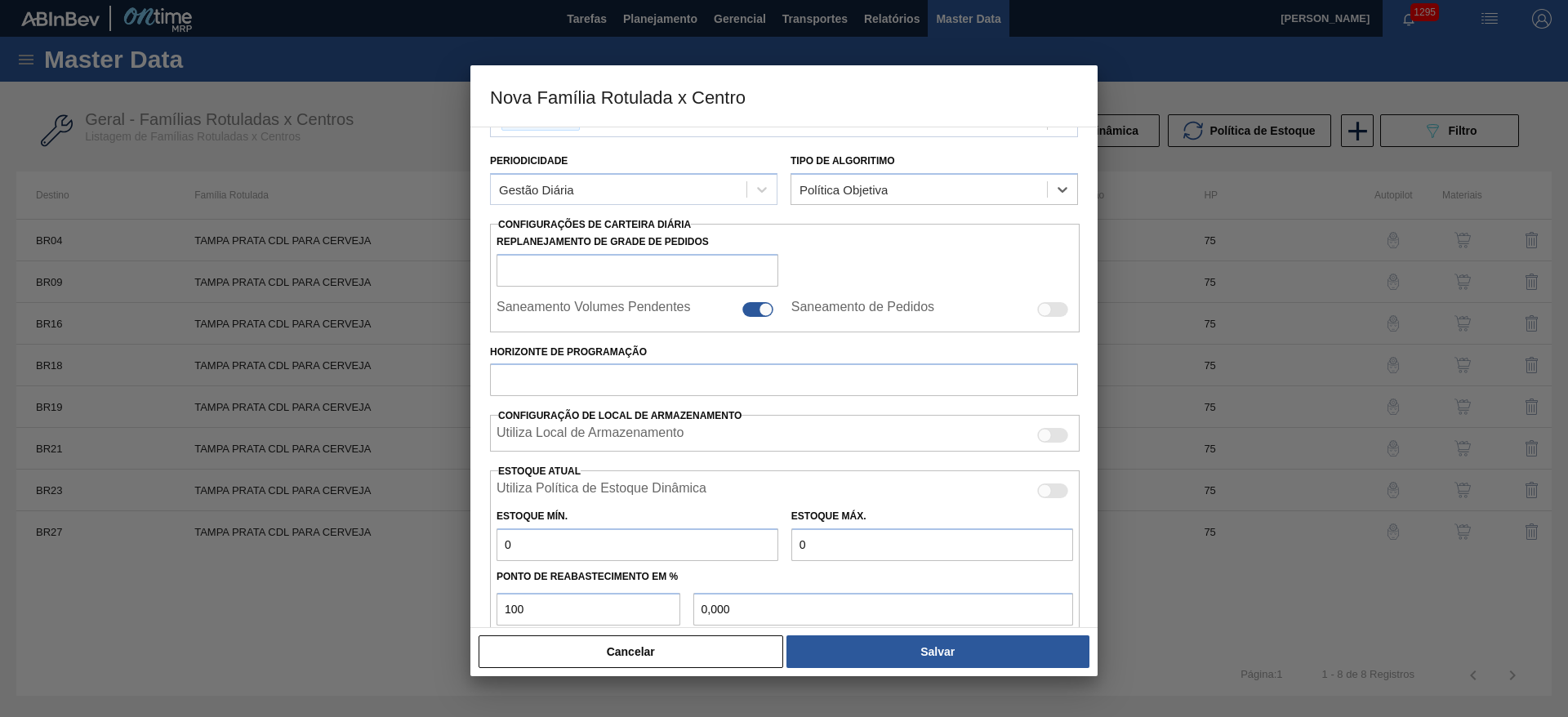
scroll to position [123, 0]
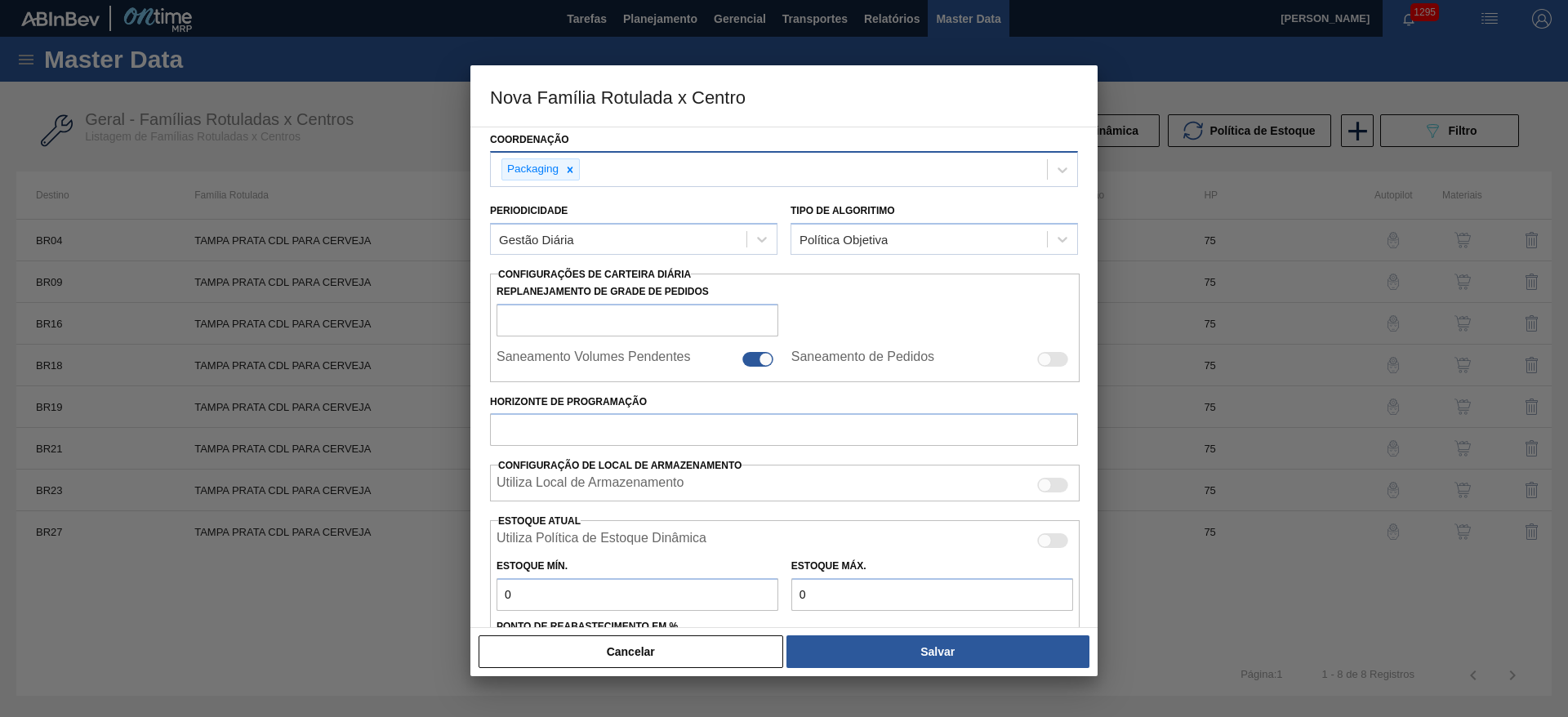
click at [752, 361] on div at bounding box center [757, 359] width 31 height 15
checkbox input "false"
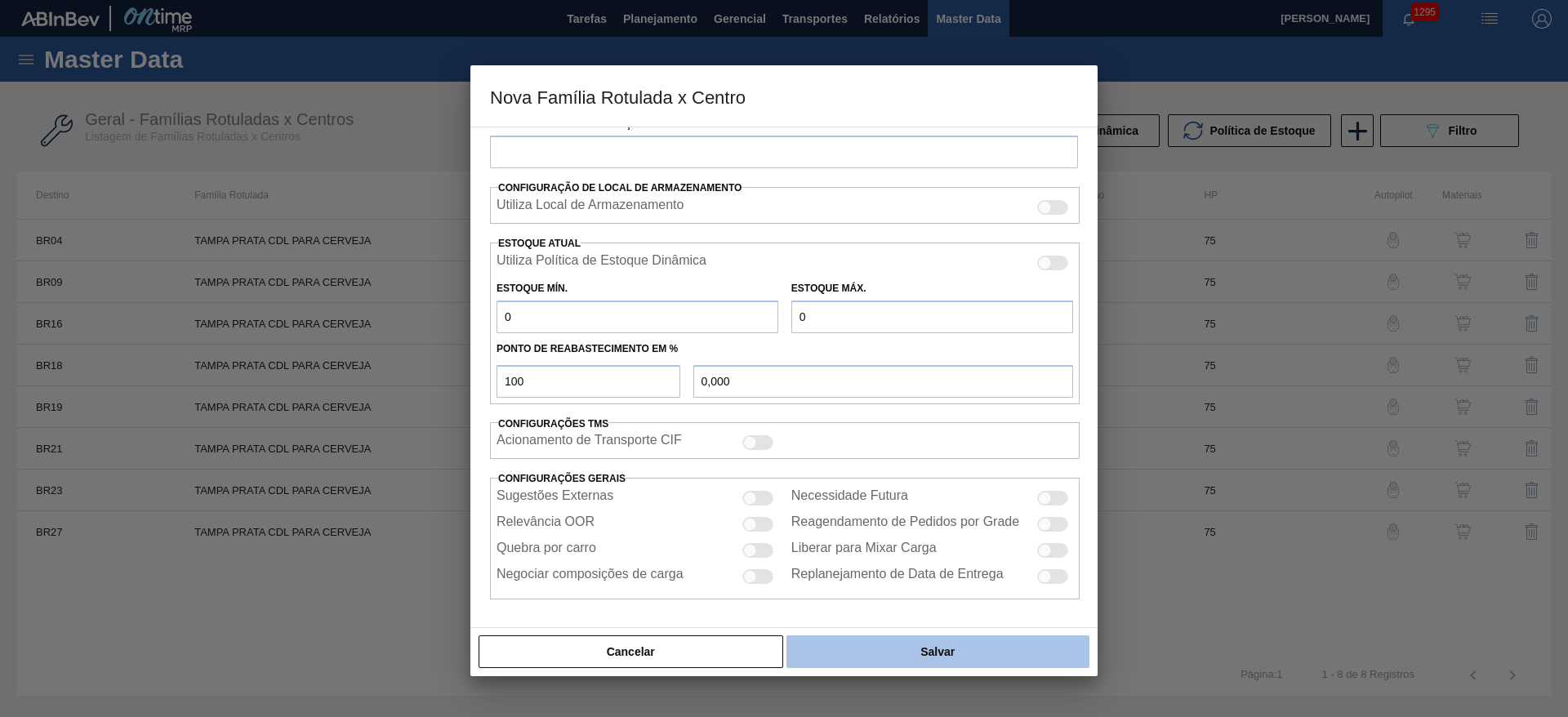
click at [938, 658] on button "Salvar" at bounding box center [938, 652] width 303 height 33
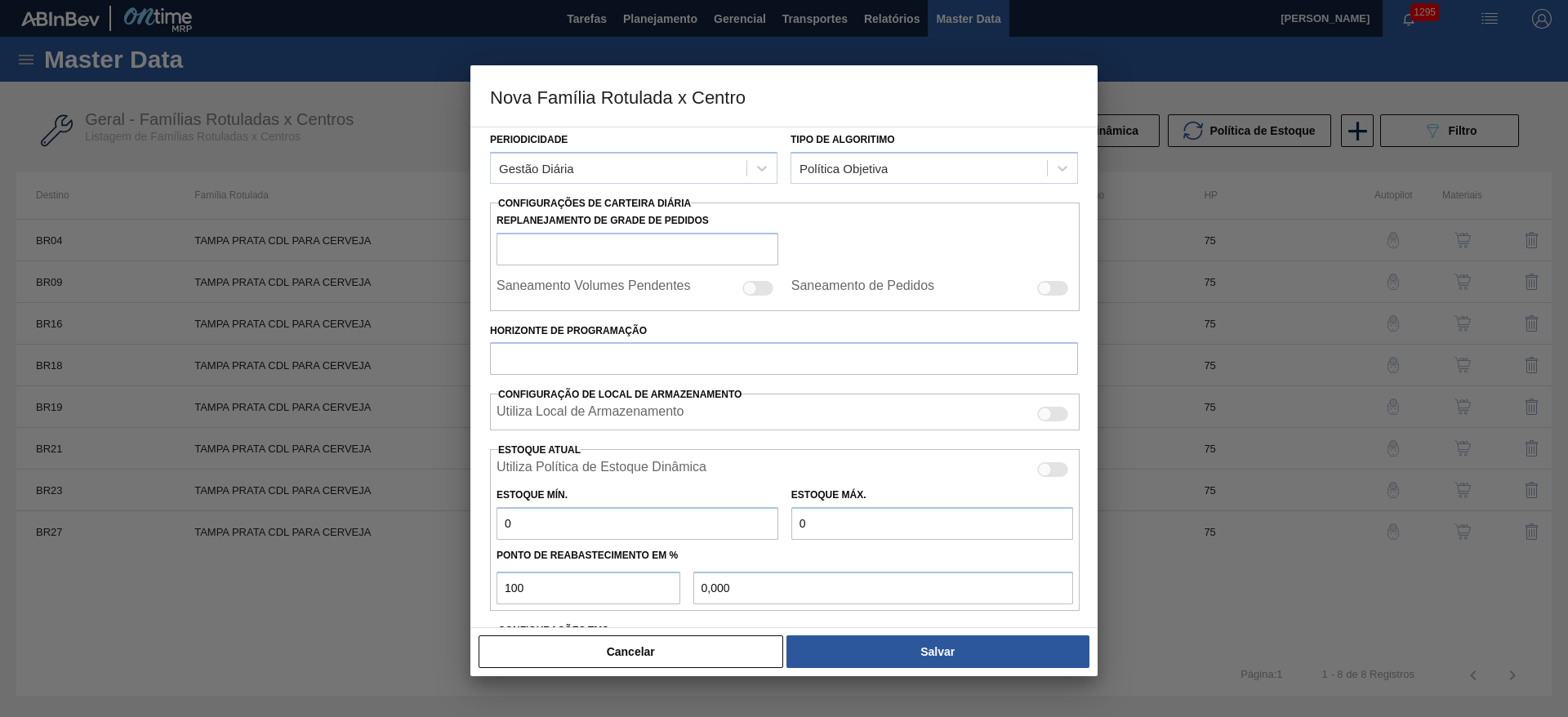
scroll to position [155, 0]
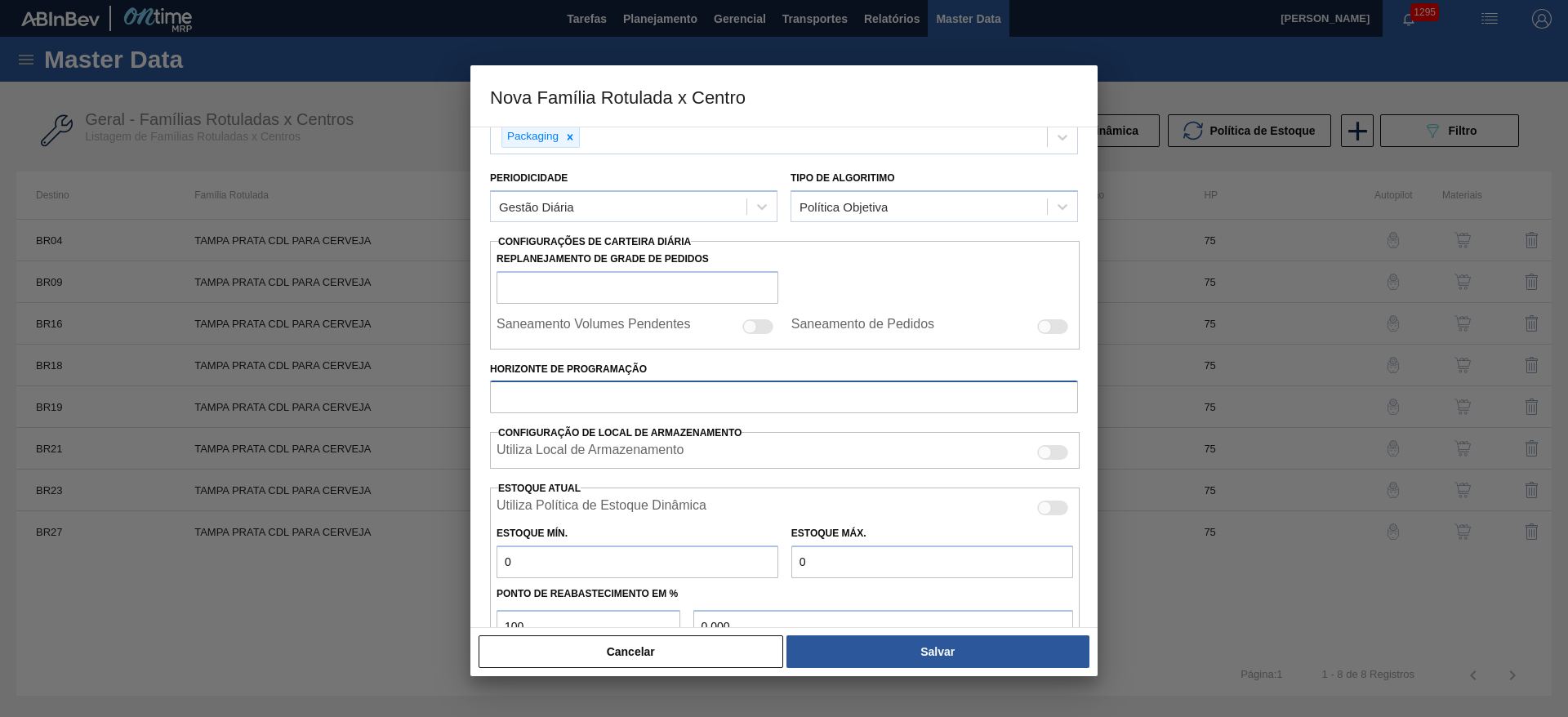
drag, startPoint x: 541, startPoint y: 401, endPoint x: 486, endPoint y: 407, distance: 55.3
click at [499, 407] on input "Horizonte de Programação" at bounding box center [784, 397] width 588 height 33
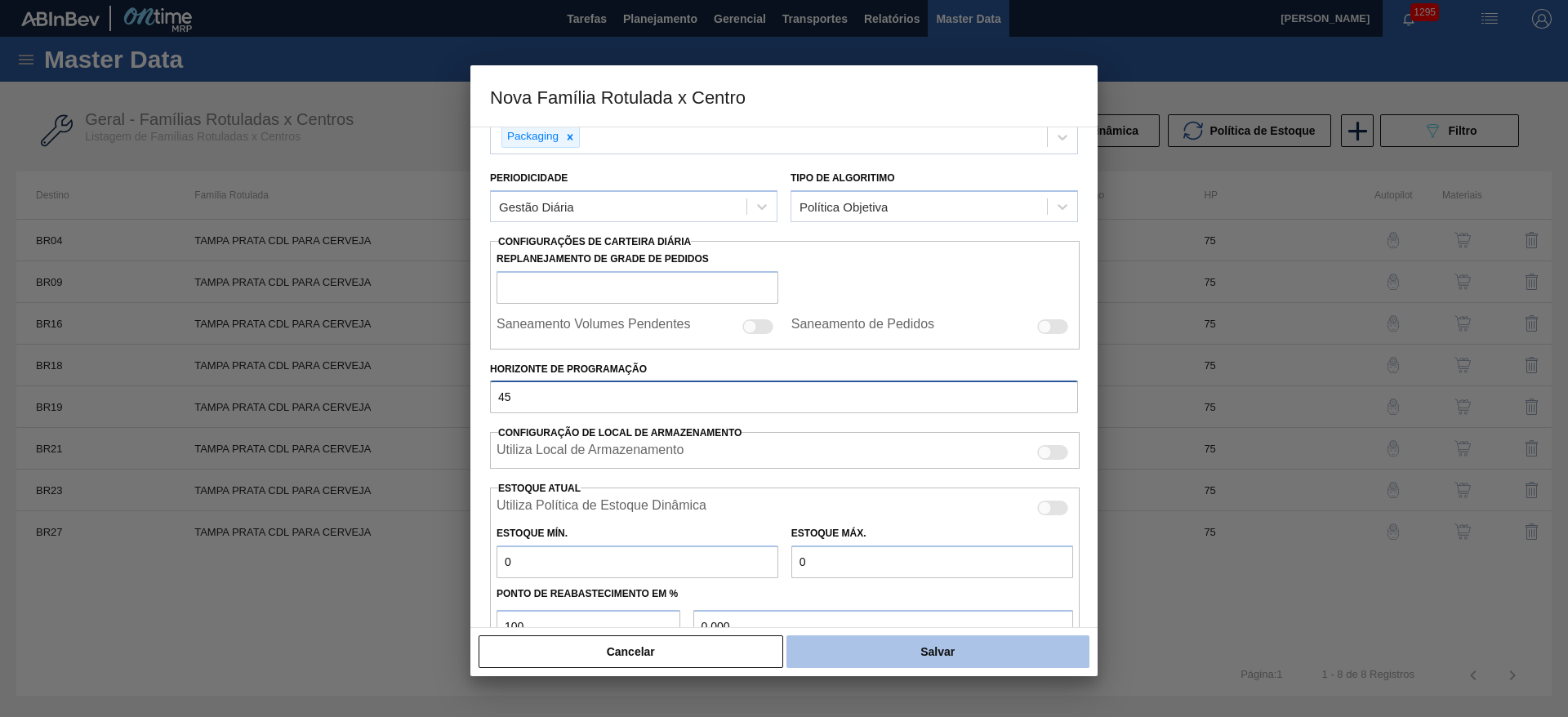
type input "45"
click at [998, 650] on button "Salvar" at bounding box center [938, 652] width 303 height 33
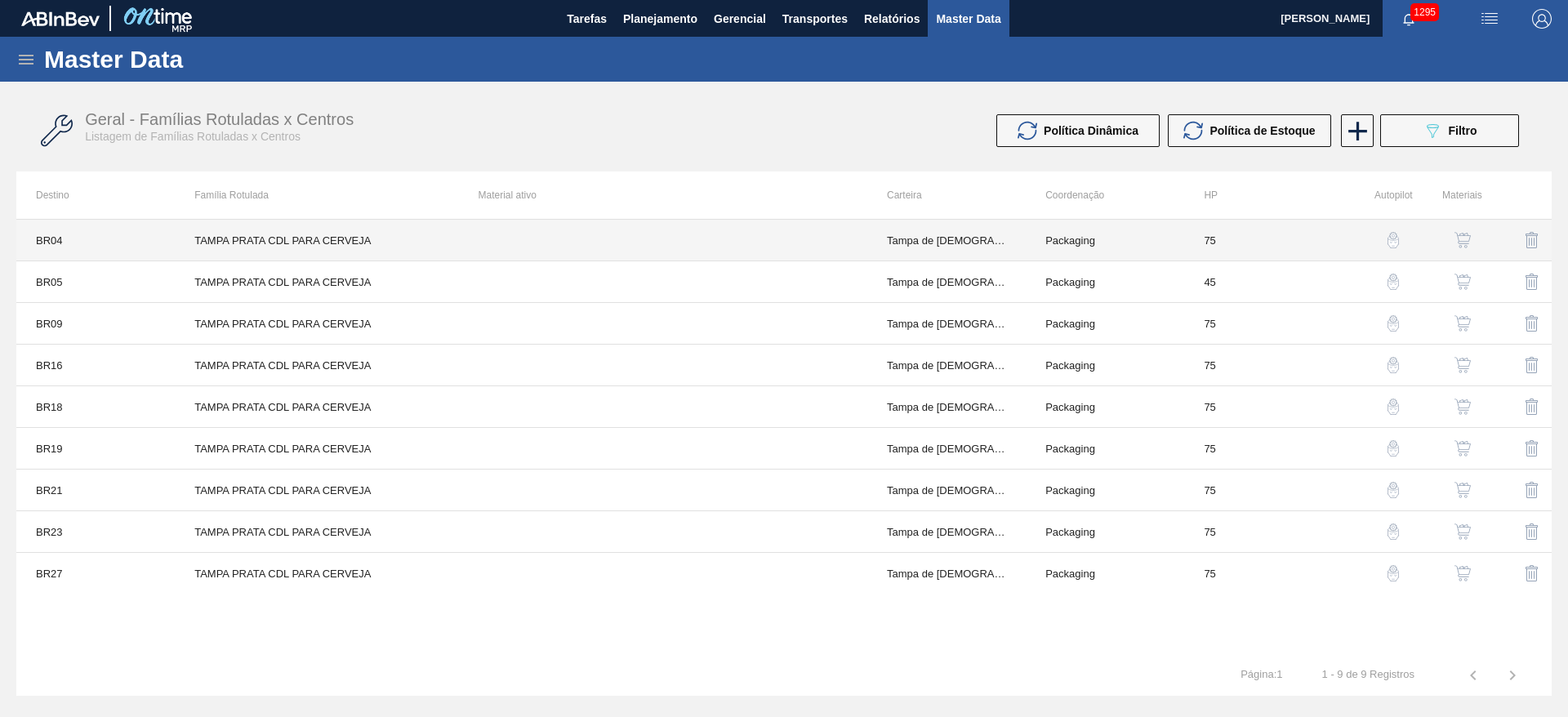
click at [1170, 246] on td "Packaging" at bounding box center [1105, 240] width 158 height 41
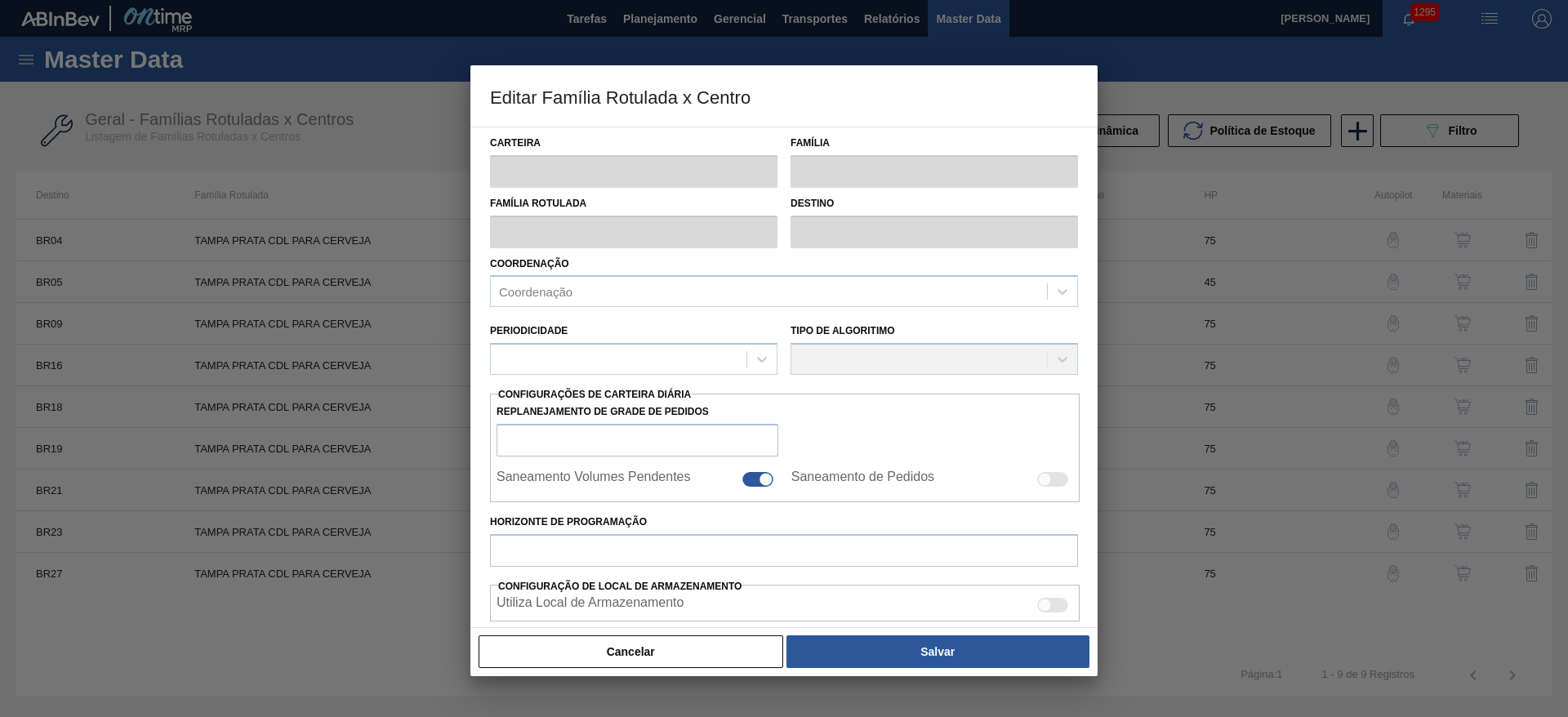
type input "Tampa de Lata"
type input "Tampa de Alumínio"
type input "TAMPA PRATA CDL PARA CERVEJA"
type input "BR04 - Camaçari"
type input "75"
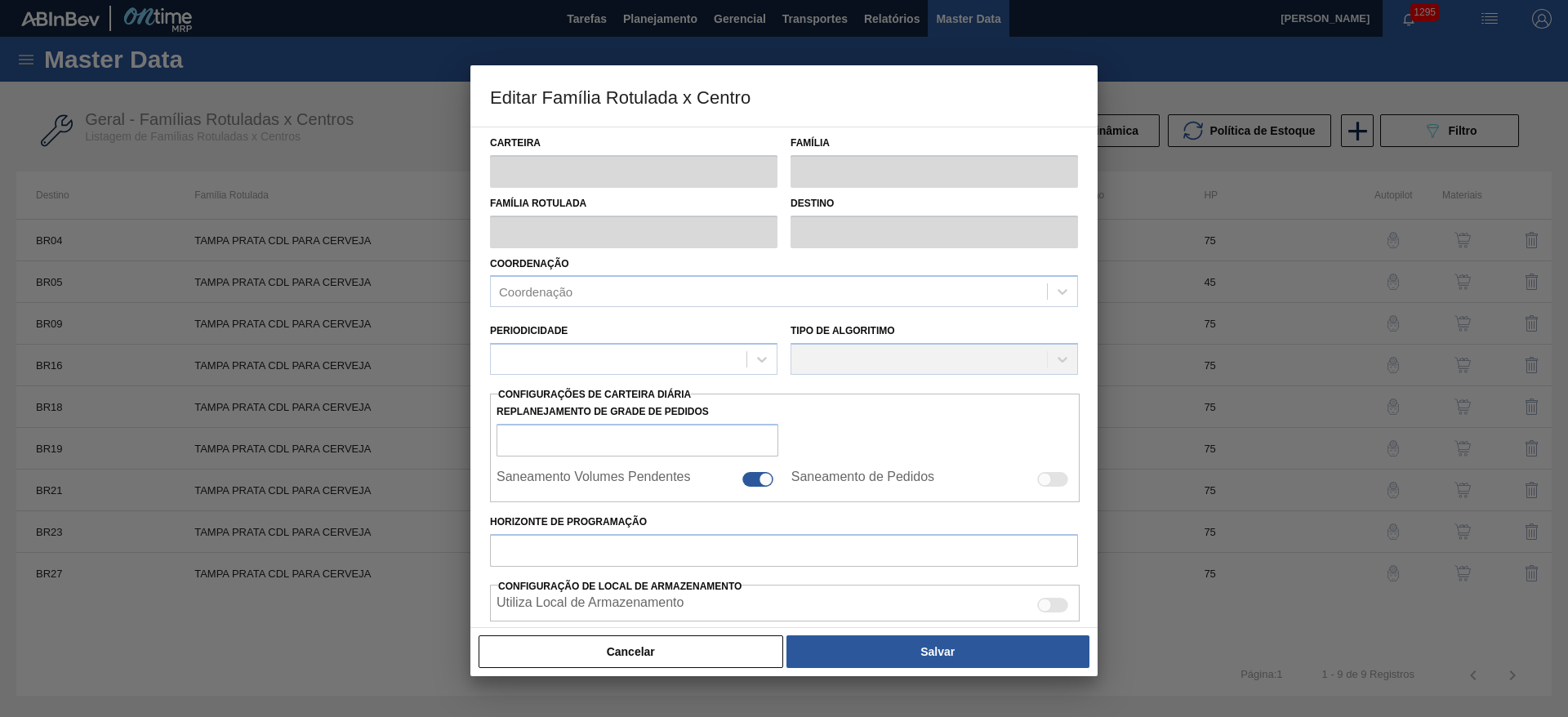
type input "410,996"
type input "6.085,826"
type input "50"
type input "3.248,411"
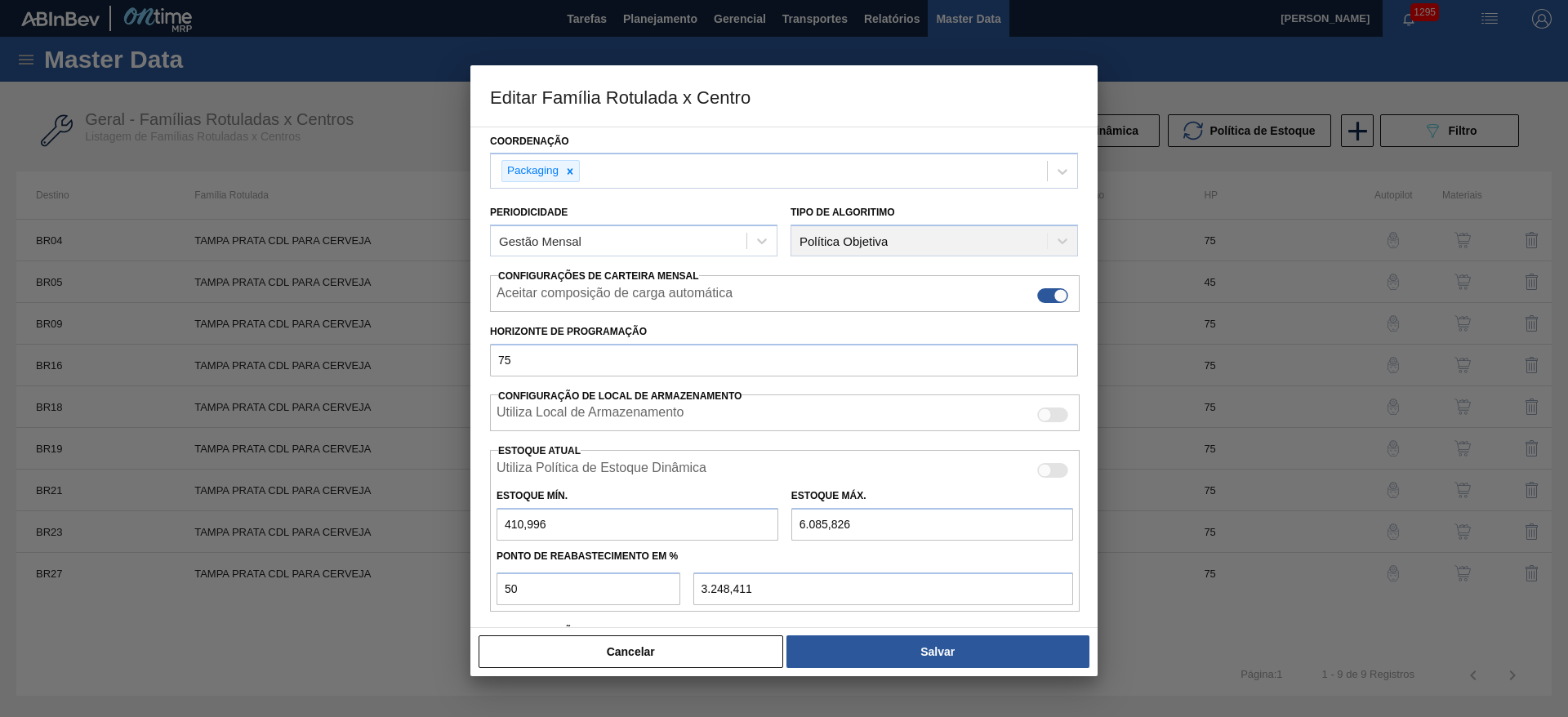
scroll to position [249, 0]
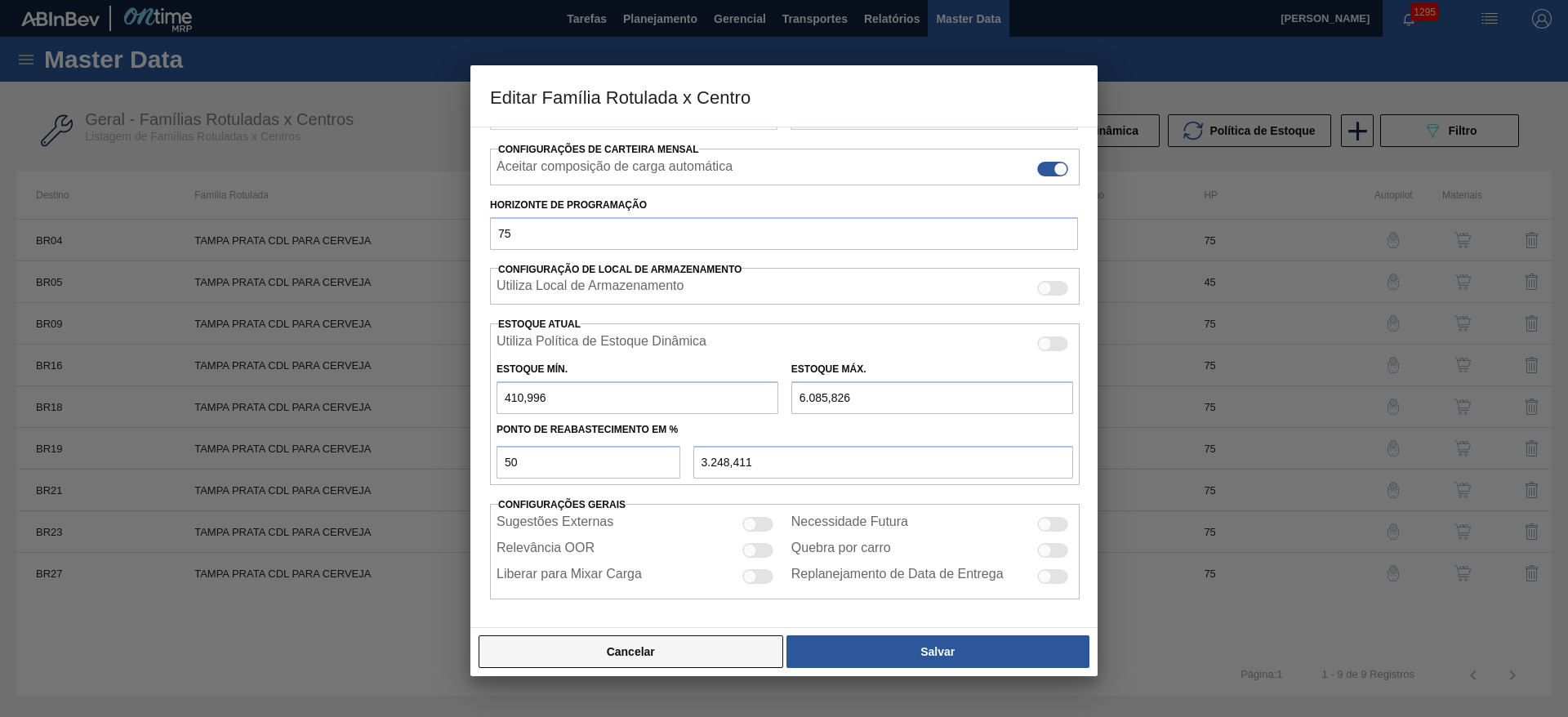
click at [701, 661] on button "Cancelar" at bounding box center [630, 652] width 305 height 33
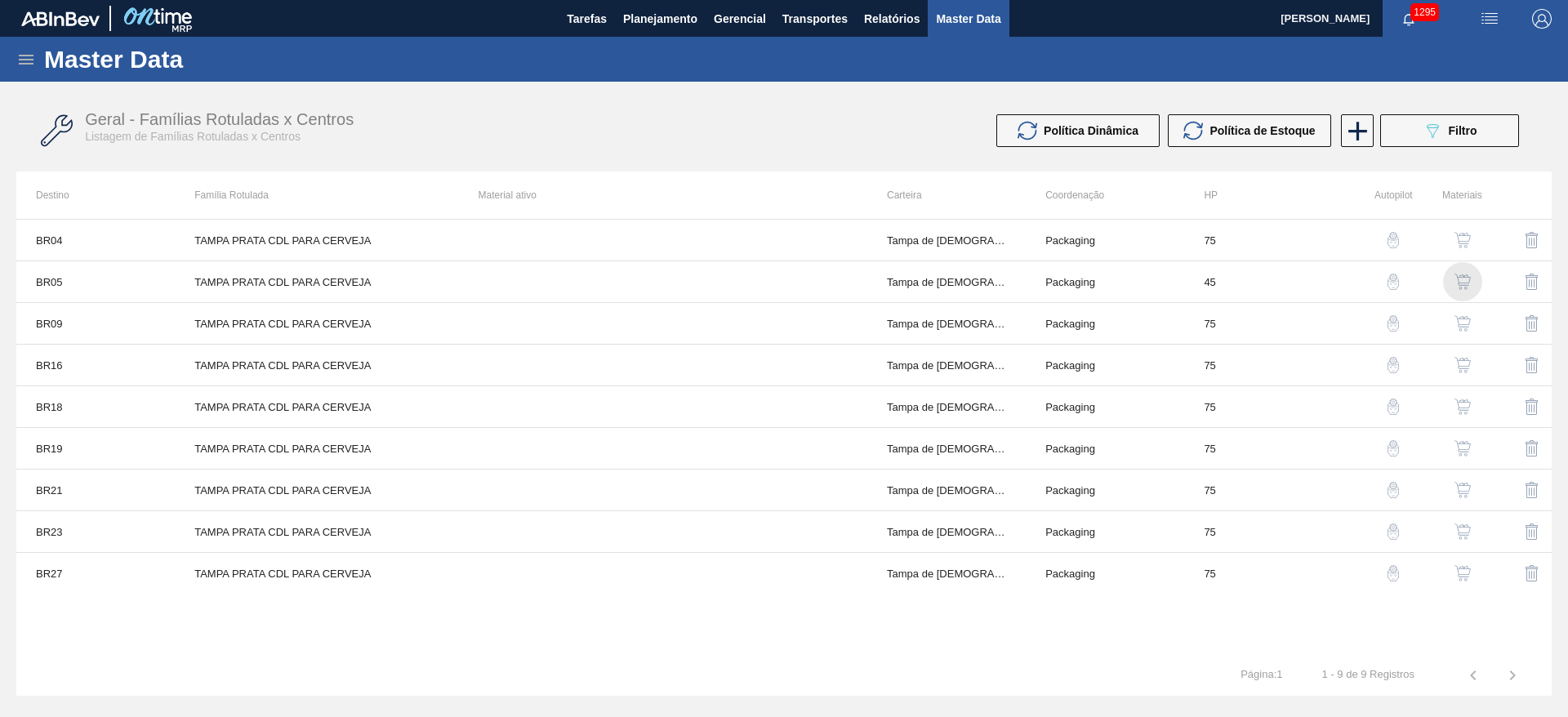
click at [1466, 284] on img "button" at bounding box center [1463, 282] width 16 height 16
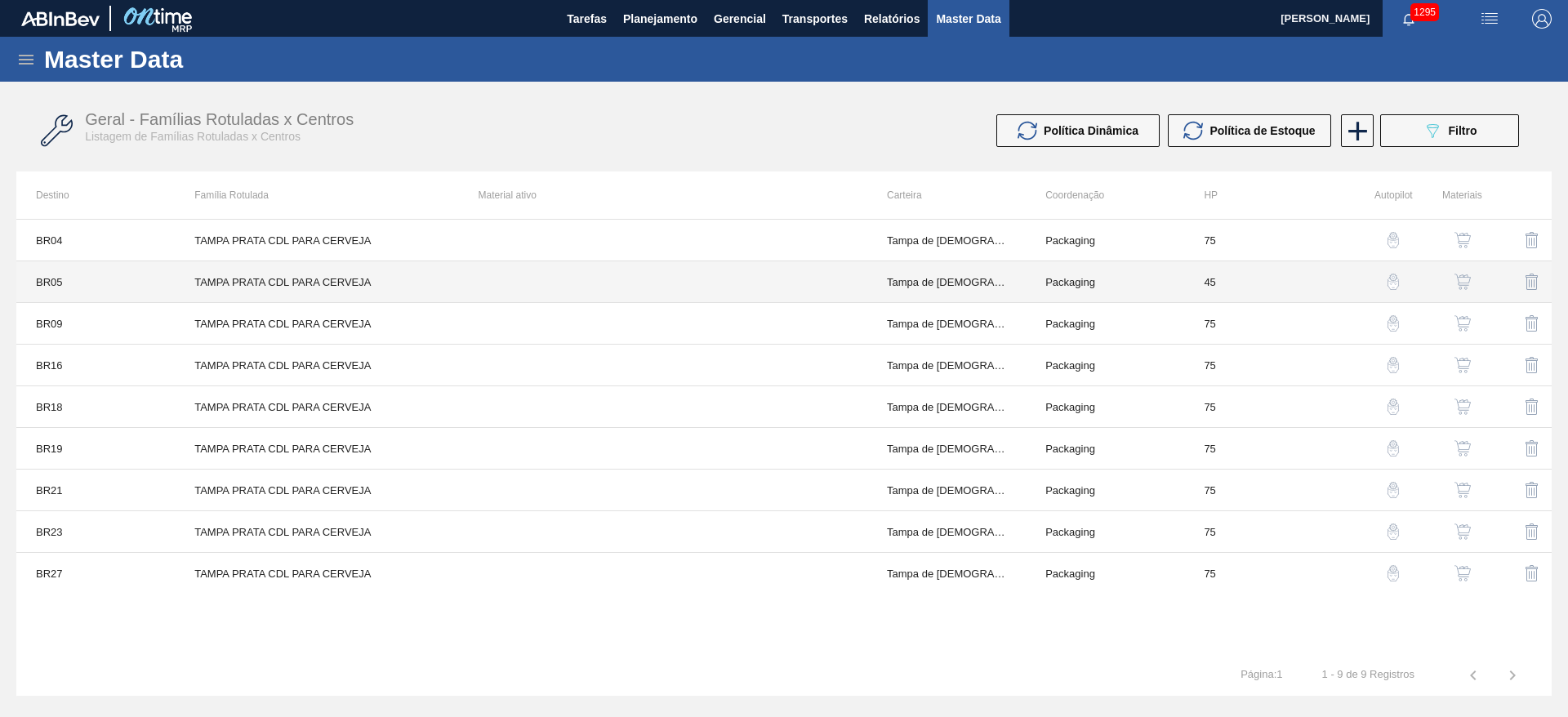
click at [679, 281] on td at bounding box center [663, 281] width 408 height 41
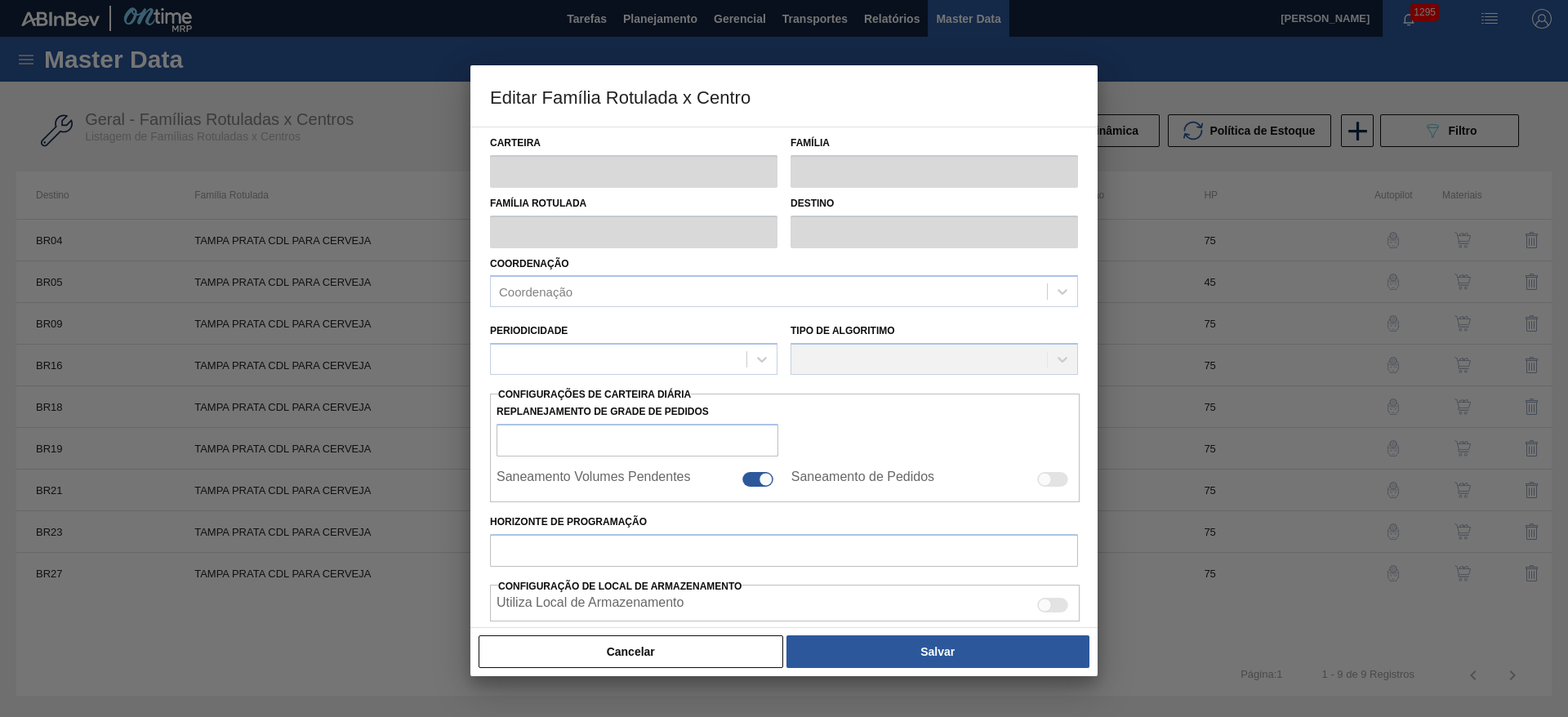
type input "Tampa de Lata"
type input "Tampa de Alumínio"
type input "TAMPA PRATA CDL PARA CERVEJA"
type input "BR05 - Cuiabá"
type input "0"
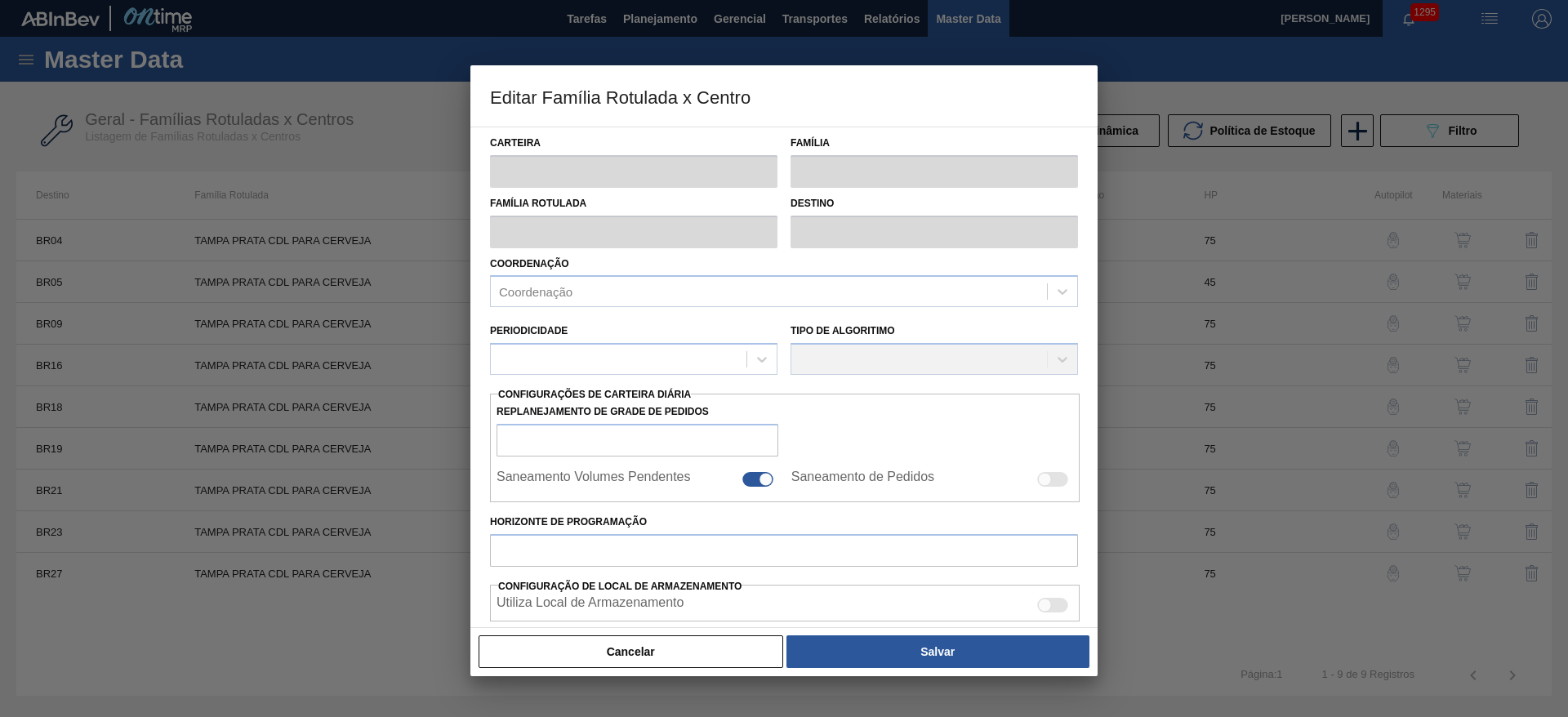
checkbox input "false"
type input "45"
type input "0"
type input "100"
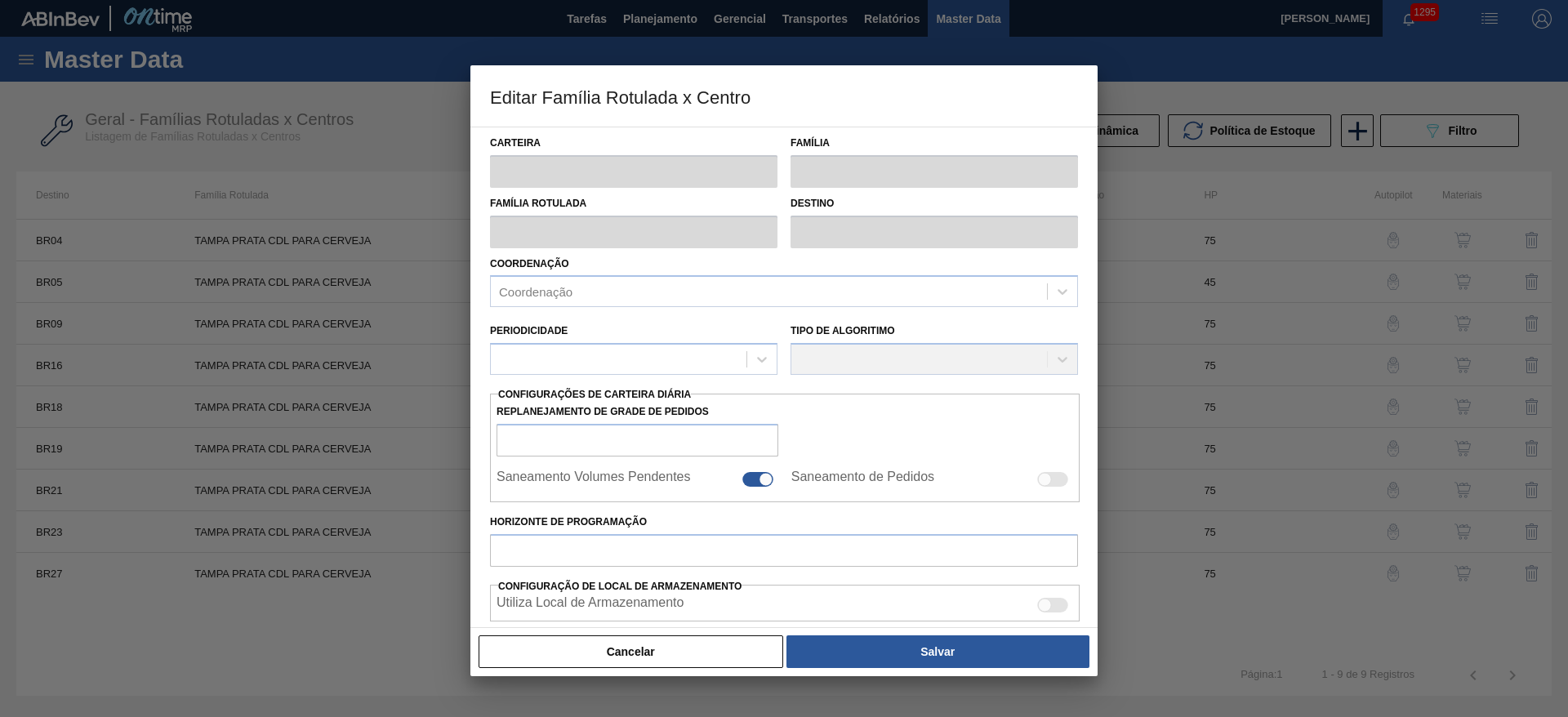
type input "0,000"
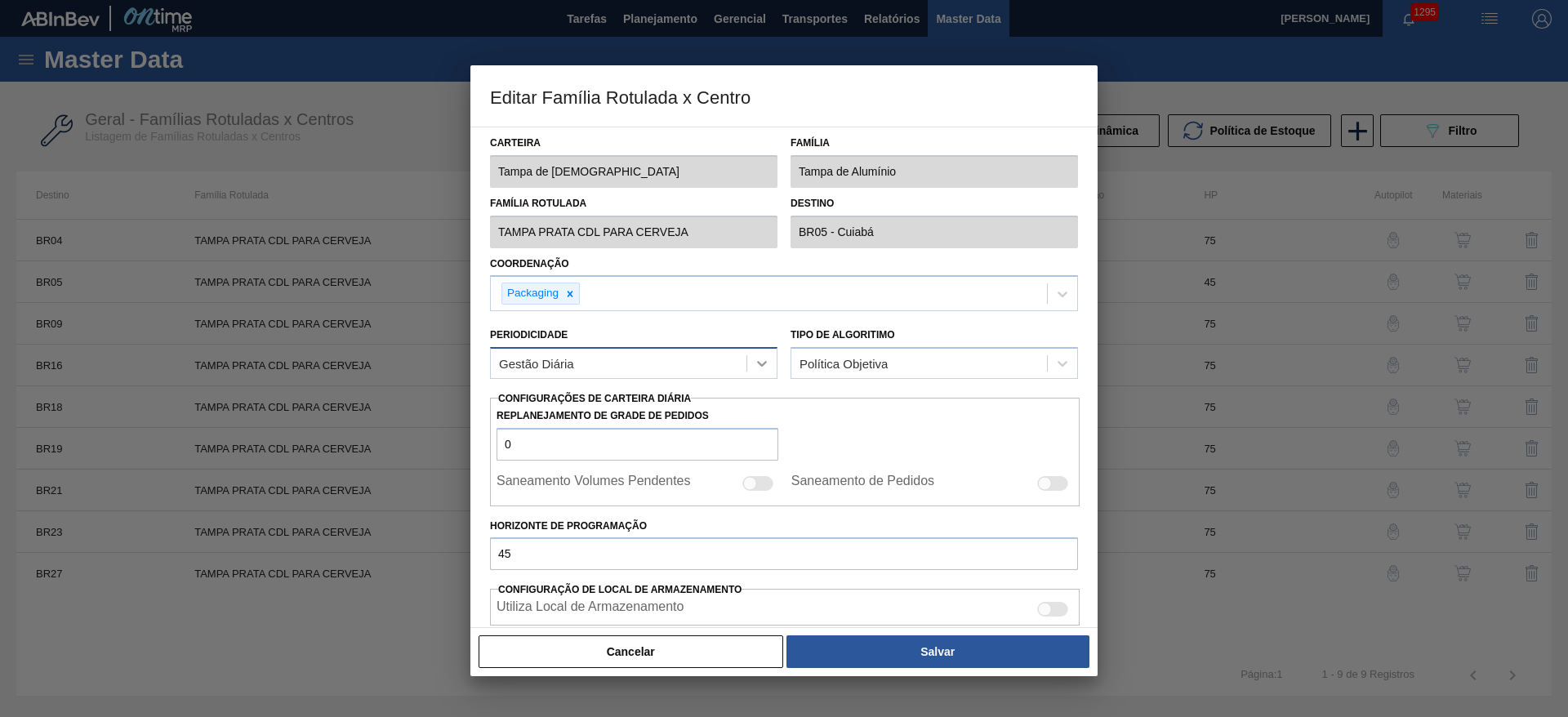
click at [765, 364] on icon at bounding box center [762, 364] width 16 height 16
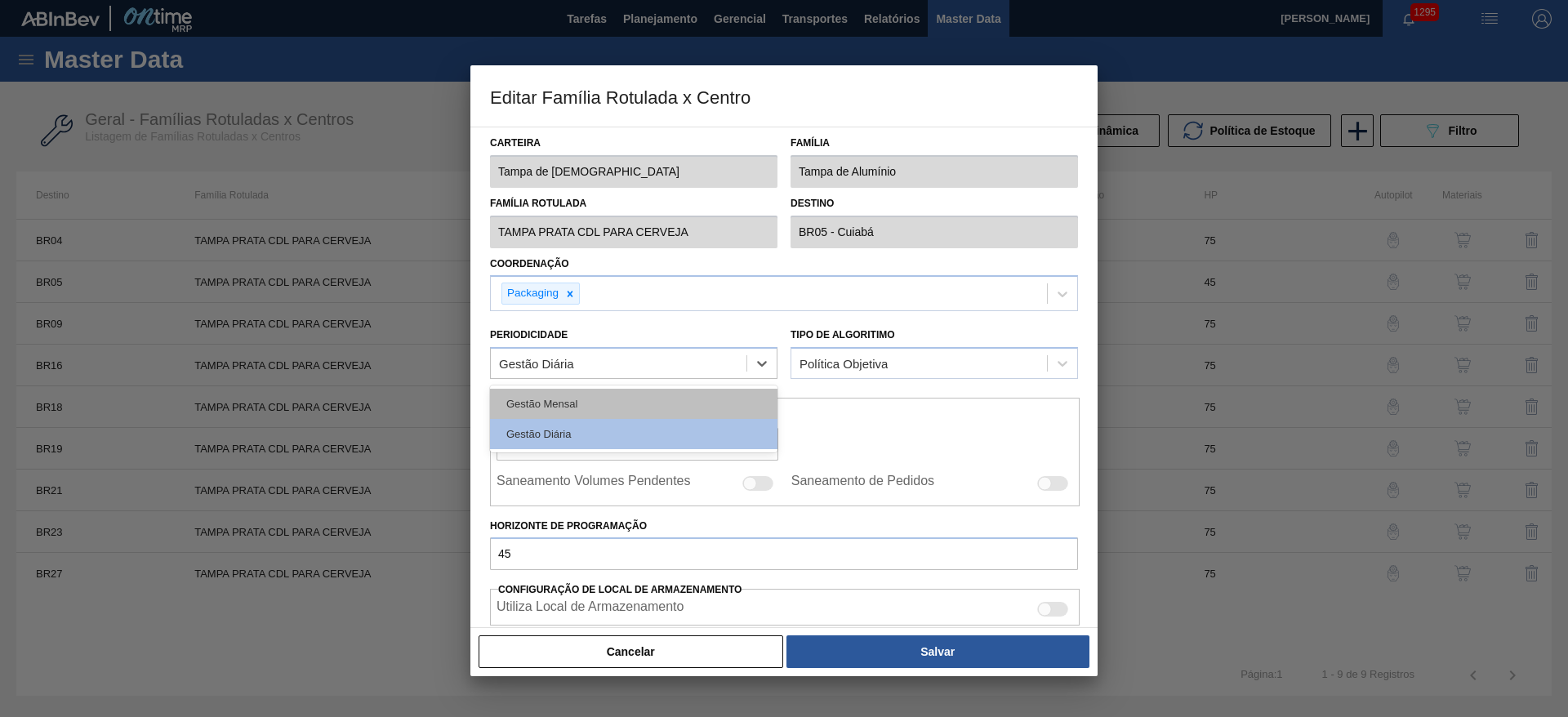
click at [561, 406] on div "Gestão Mensal" at bounding box center [634, 403] width 288 height 30
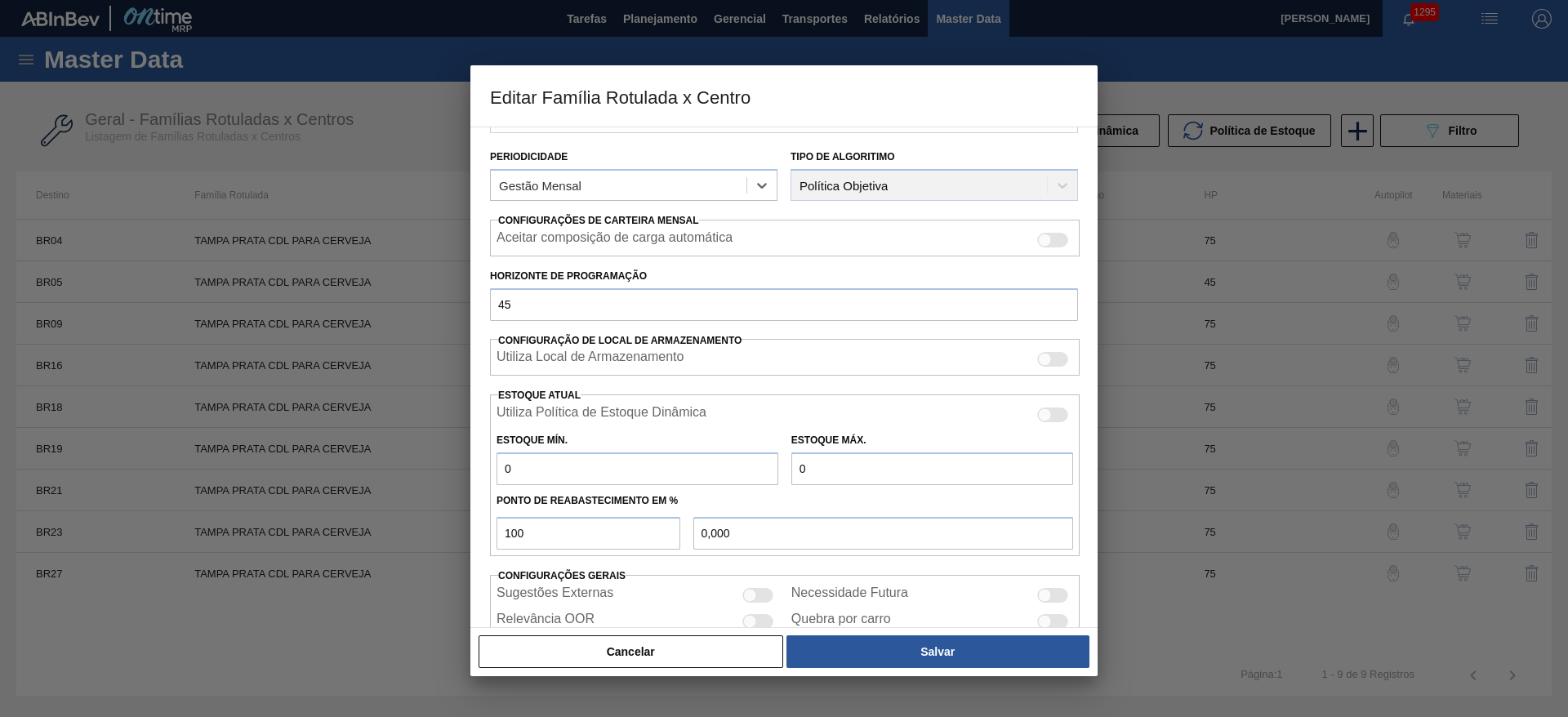
scroll to position [249, 0]
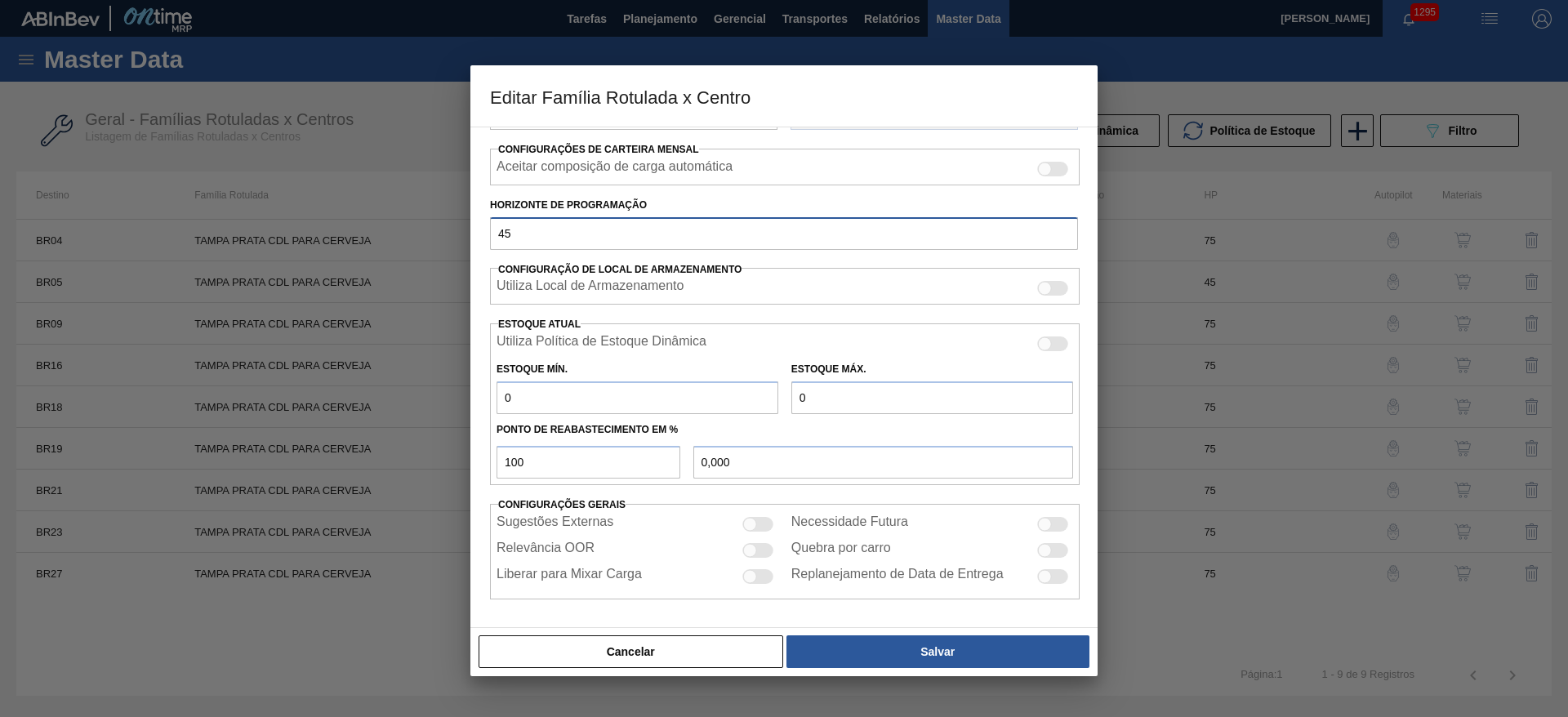
drag, startPoint x: 537, startPoint y: 230, endPoint x: 418, endPoint y: 215, distance: 119.9
click at [420, 215] on div "Editar Família Rotulada x Centro Carteira Tampa de Lata Família Tampa de Alumín…" at bounding box center [784, 358] width 1568 height 717
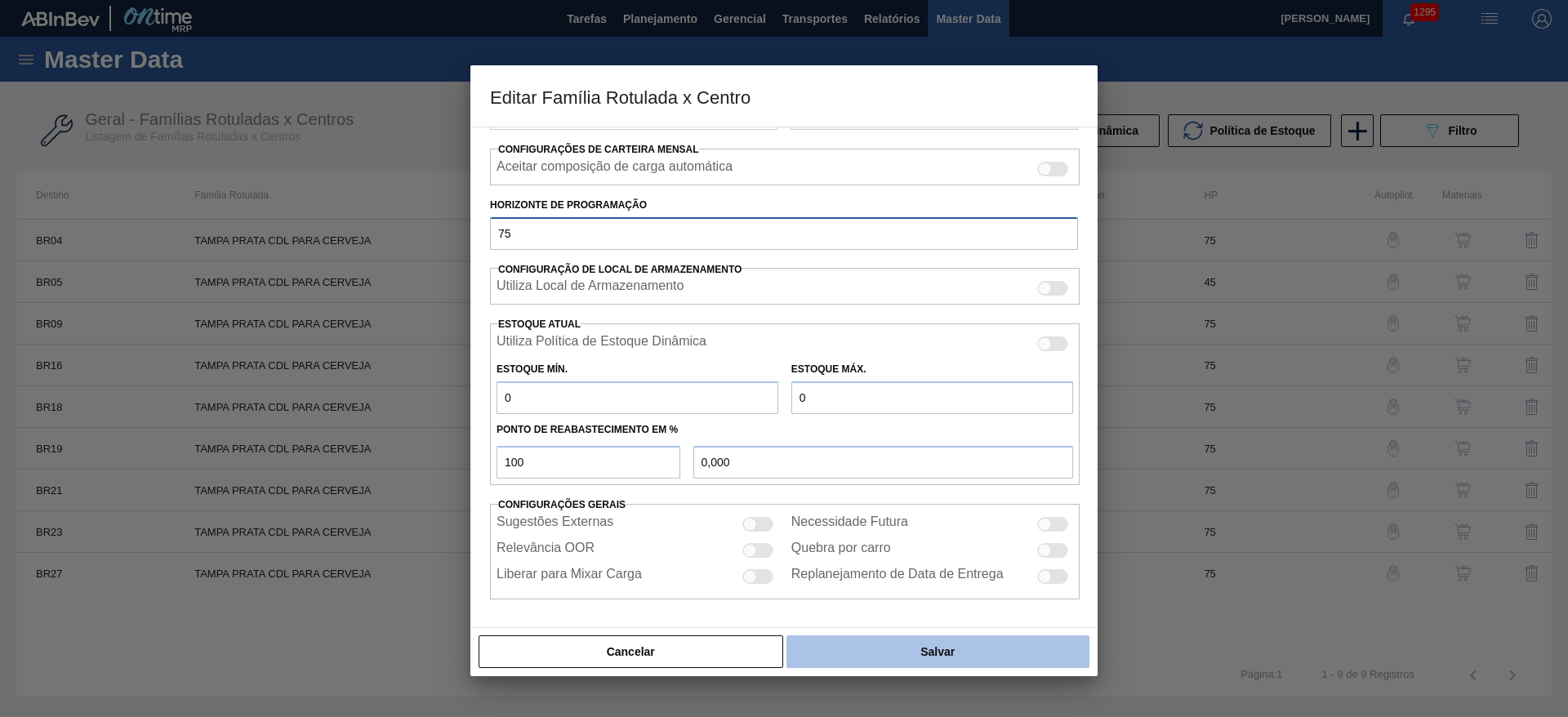
type input "75"
click at [946, 650] on button "Salvar" at bounding box center [938, 652] width 303 height 33
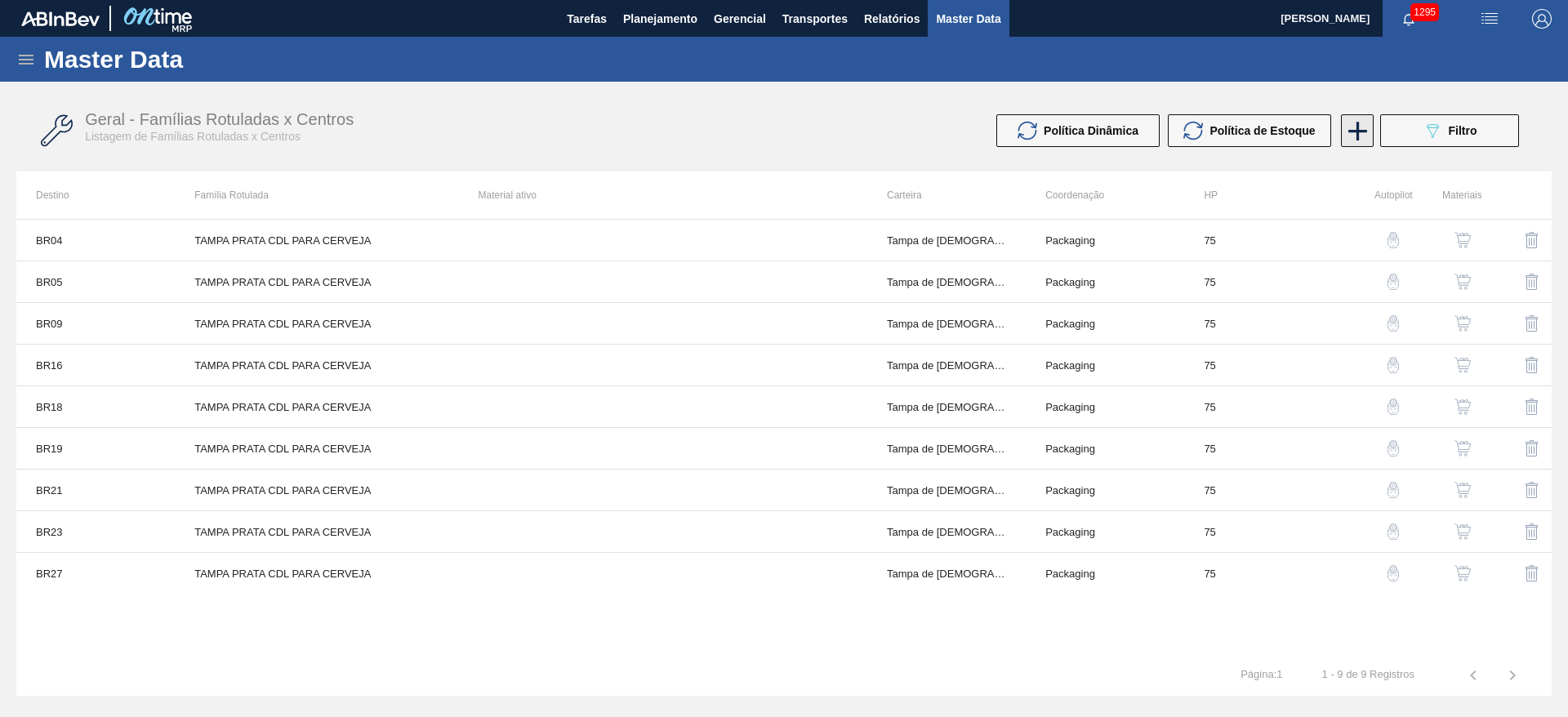
click at [1355, 136] on icon at bounding box center [1357, 131] width 32 height 32
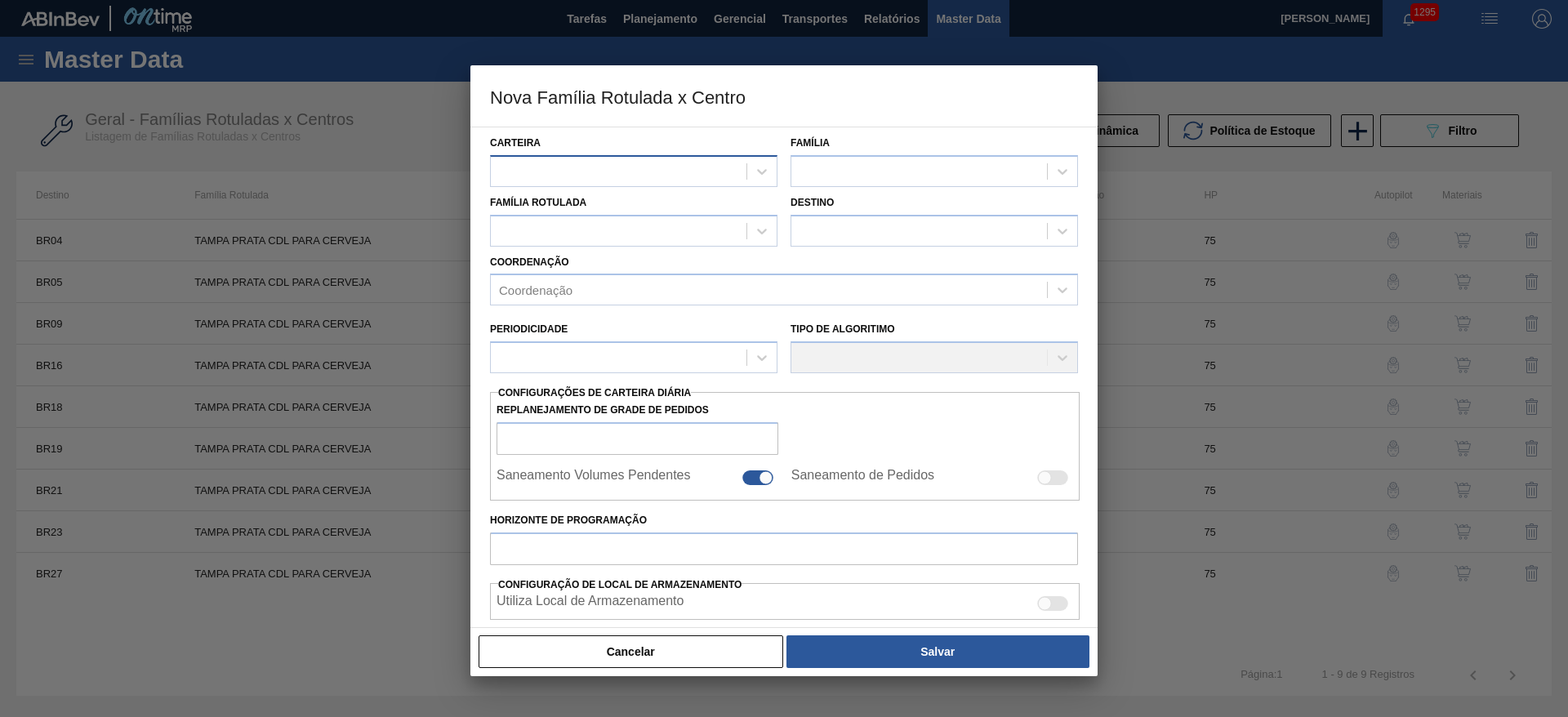
click at [530, 168] on div at bounding box center [618, 171] width 256 height 24
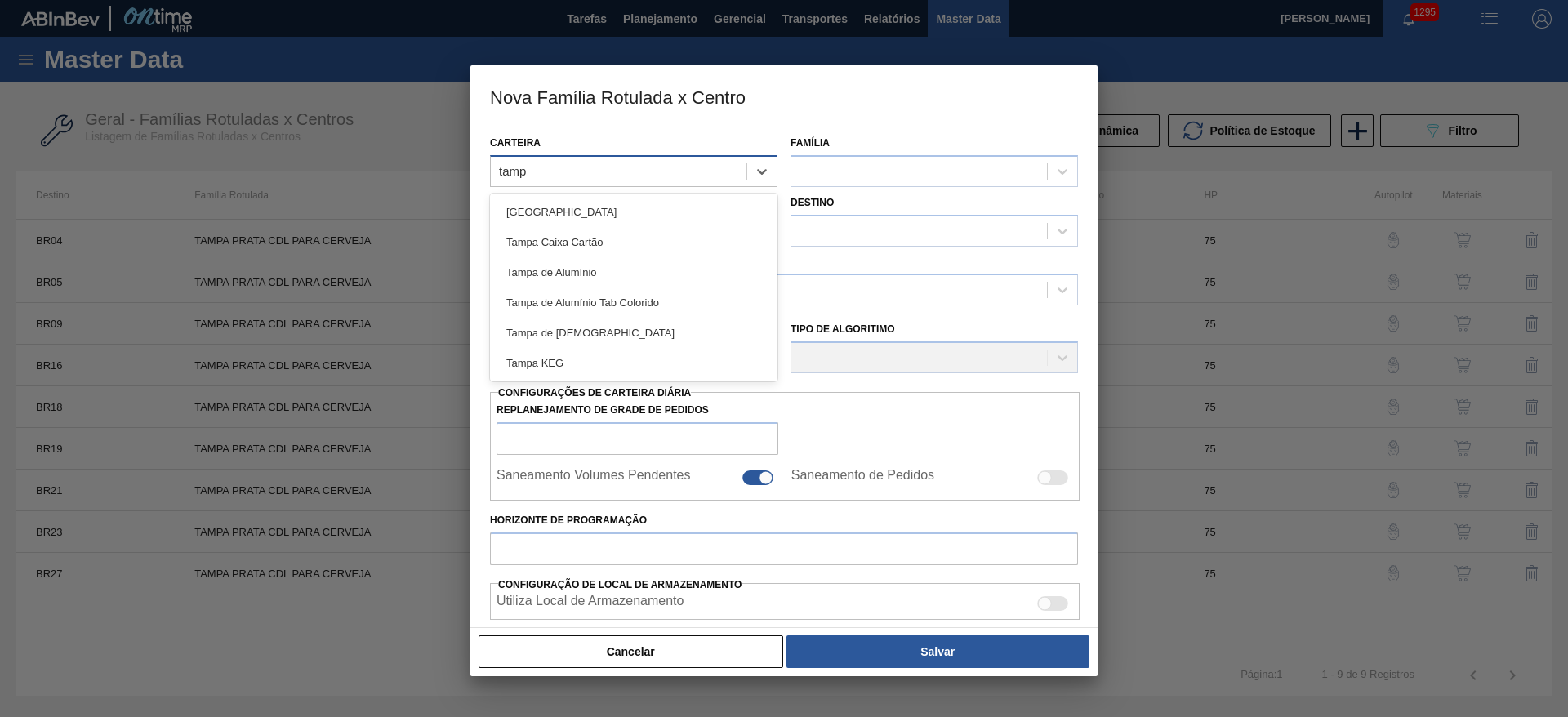
type input "tampa"
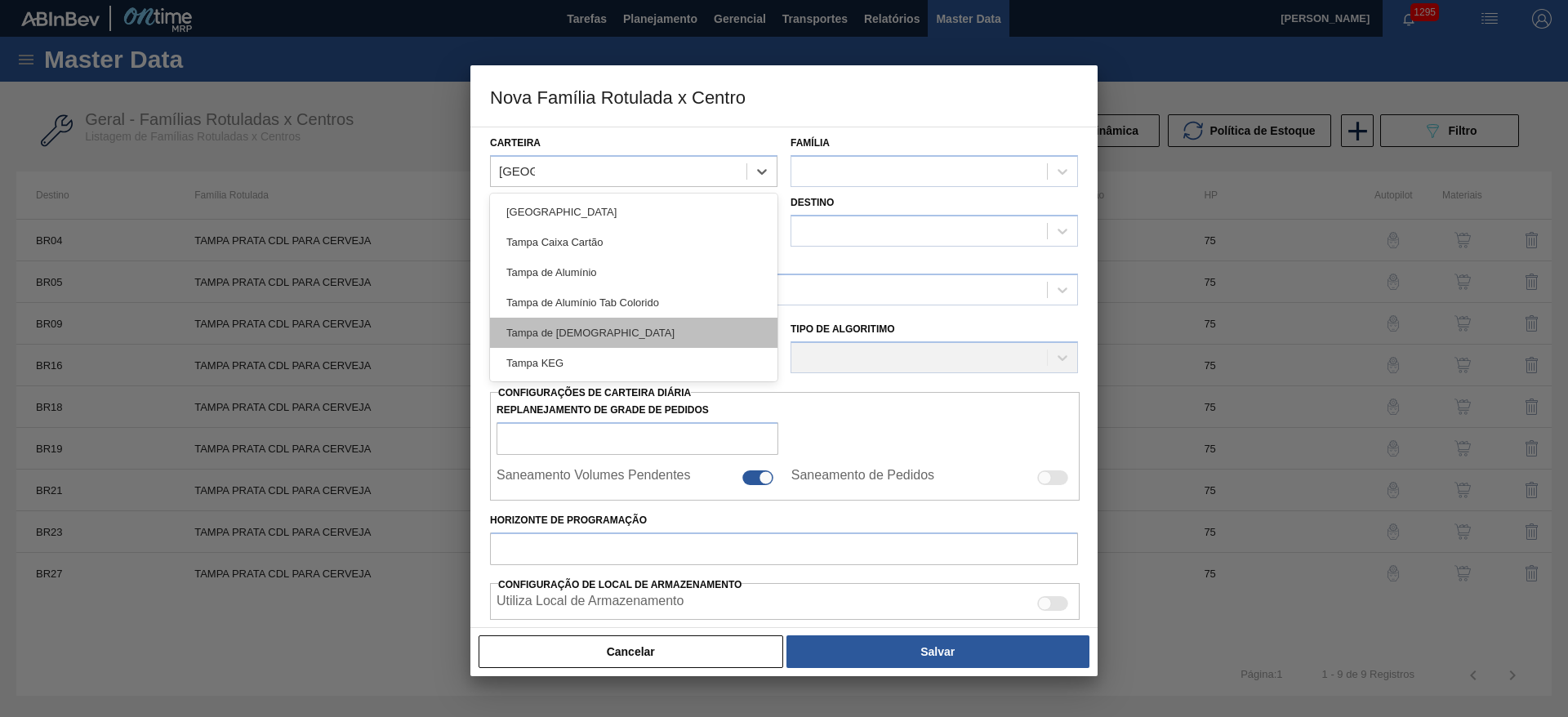
click at [580, 337] on div "Tampa de Lata" at bounding box center [634, 332] width 288 height 30
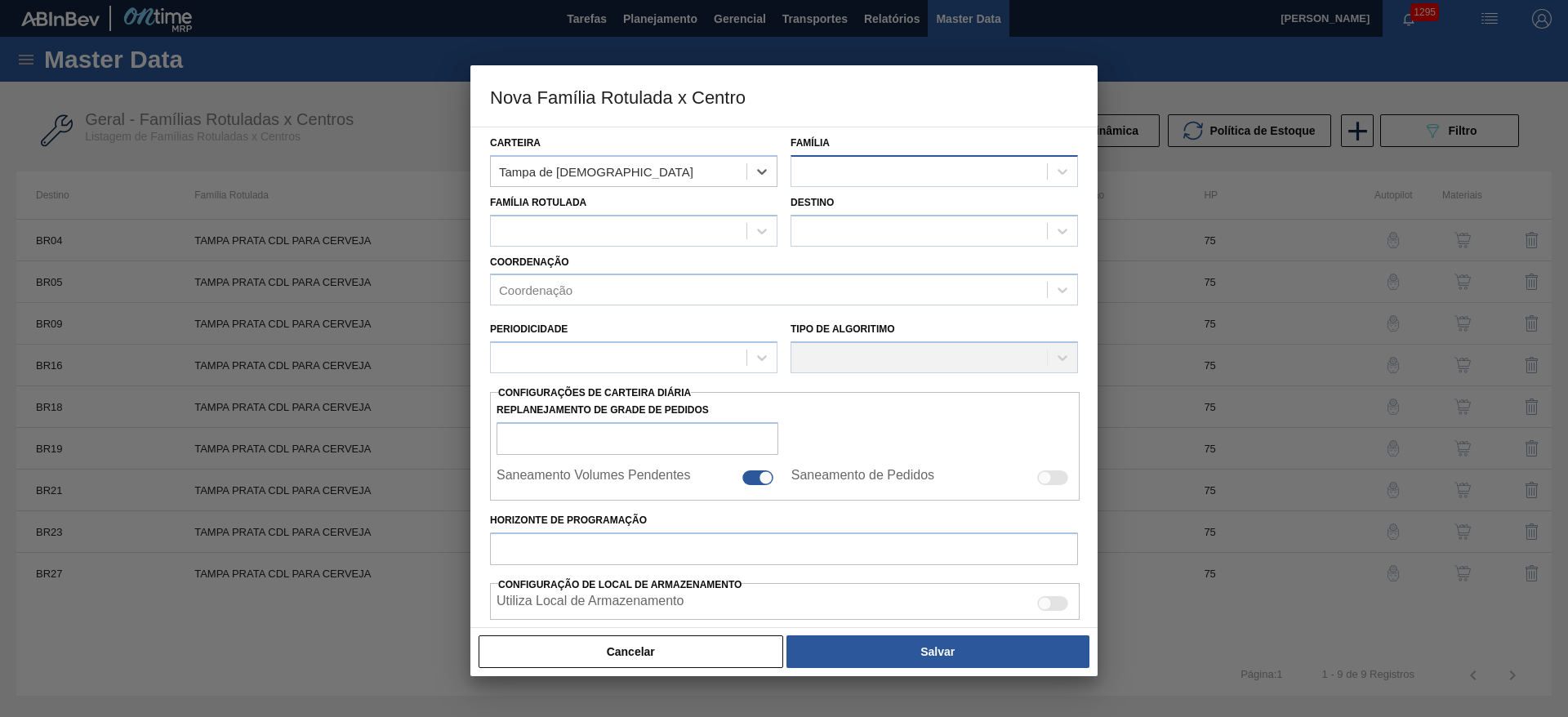
click at [823, 168] on div at bounding box center [919, 171] width 256 height 24
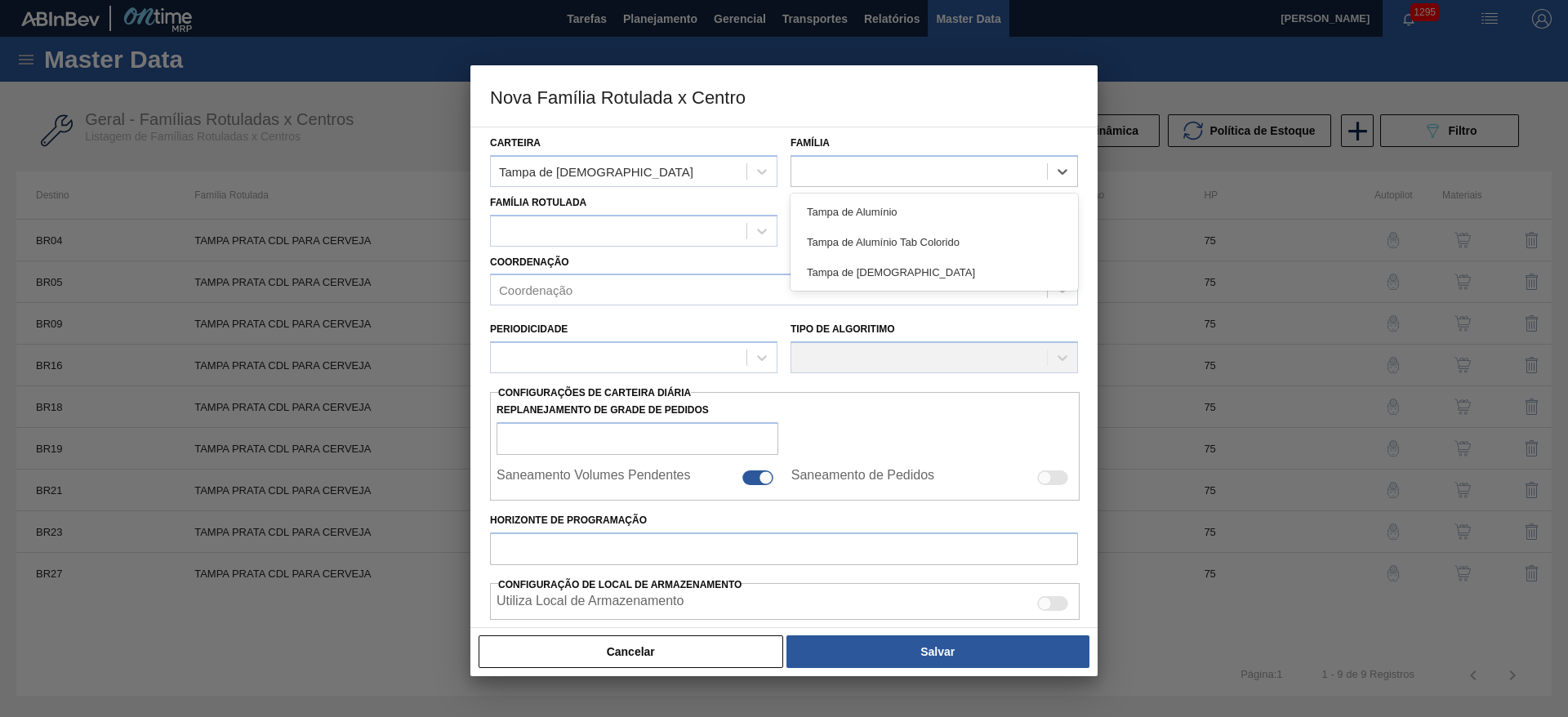
click at [822, 206] on div "Tampa de Alumínio" at bounding box center [934, 212] width 288 height 30
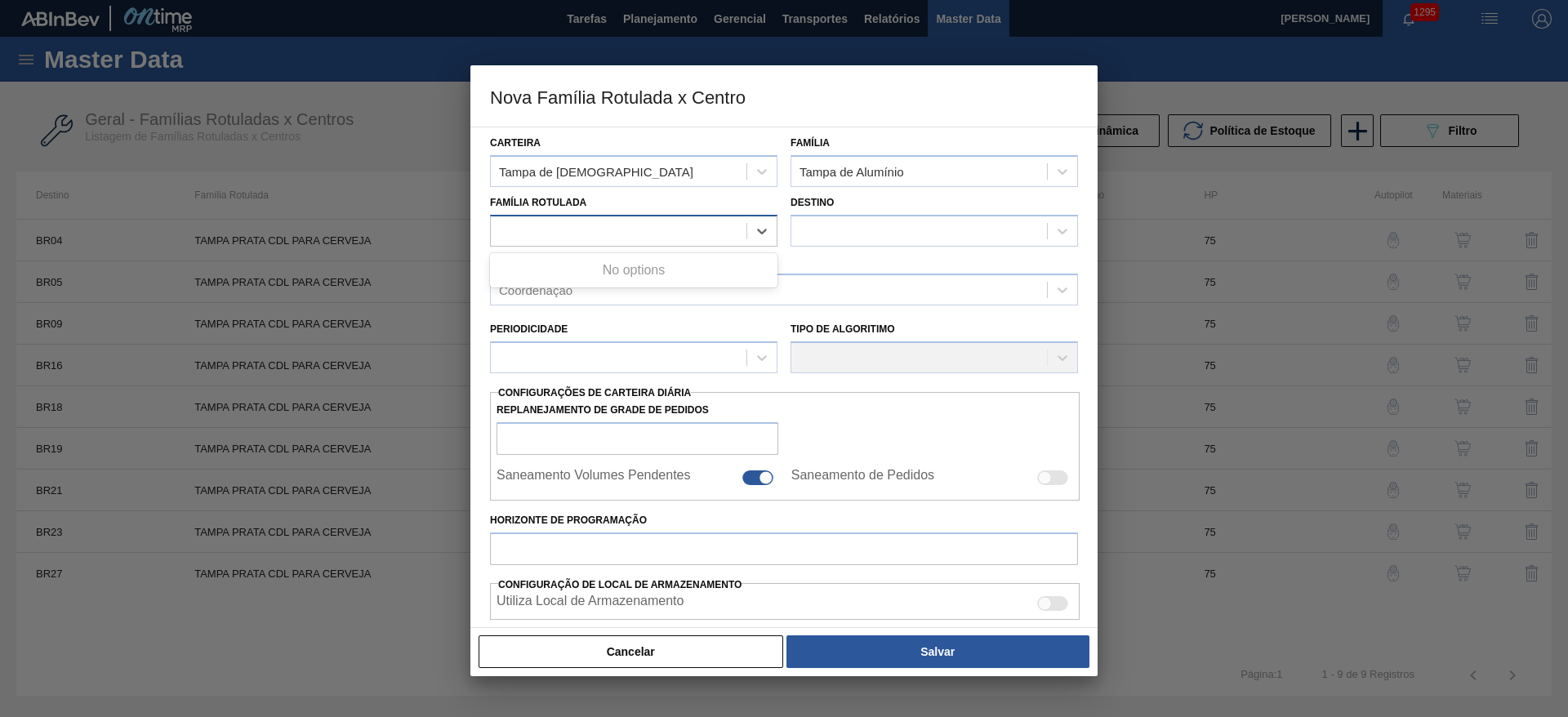
click at [533, 234] on div at bounding box center [618, 231] width 256 height 24
type Rotulada "para cer"
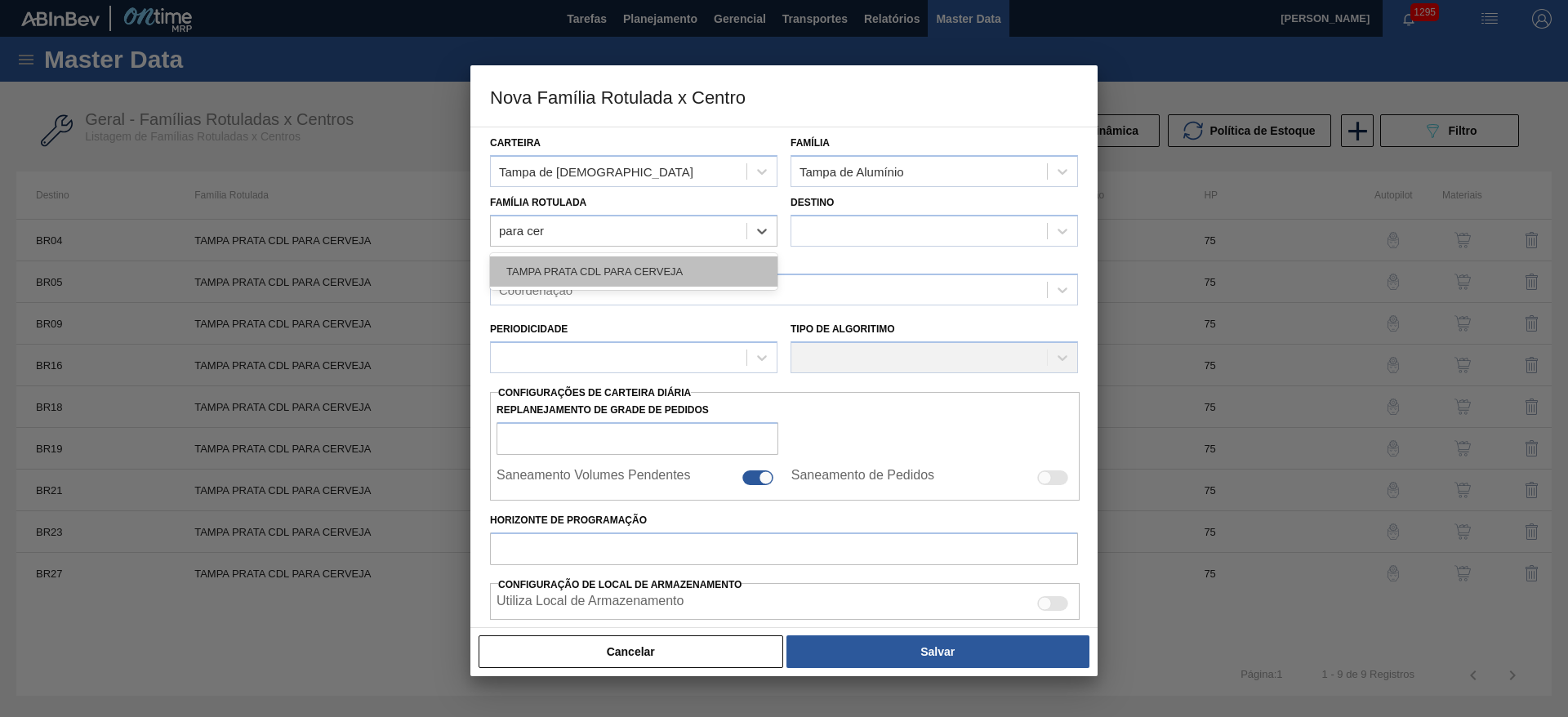
click at [591, 267] on div "TAMPA PRATA CDL PARA CERVEJA" at bounding box center [634, 271] width 288 height 30
checkbox input "false"
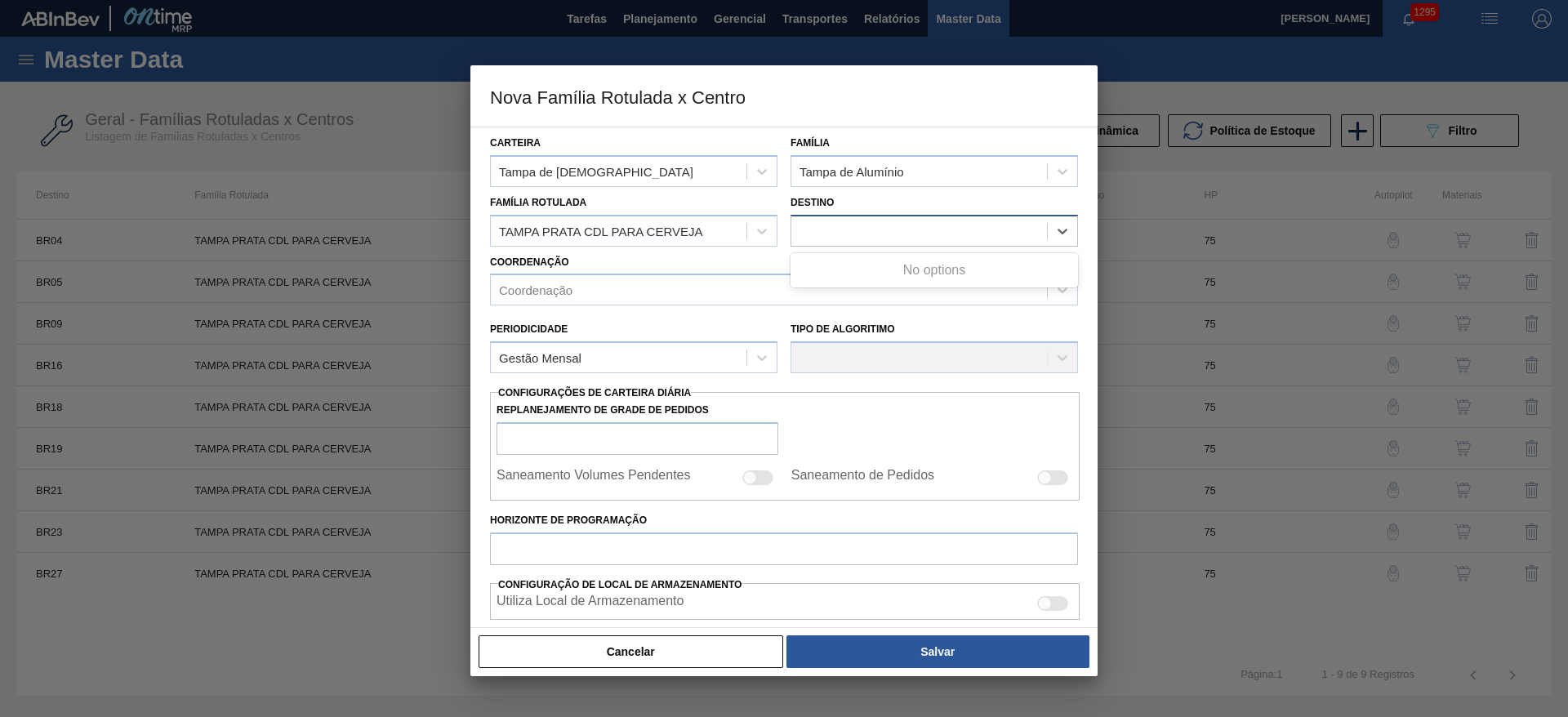
click at [855, 232] on div at bounding box center [919, 231] width 256 height 24
type input "24"
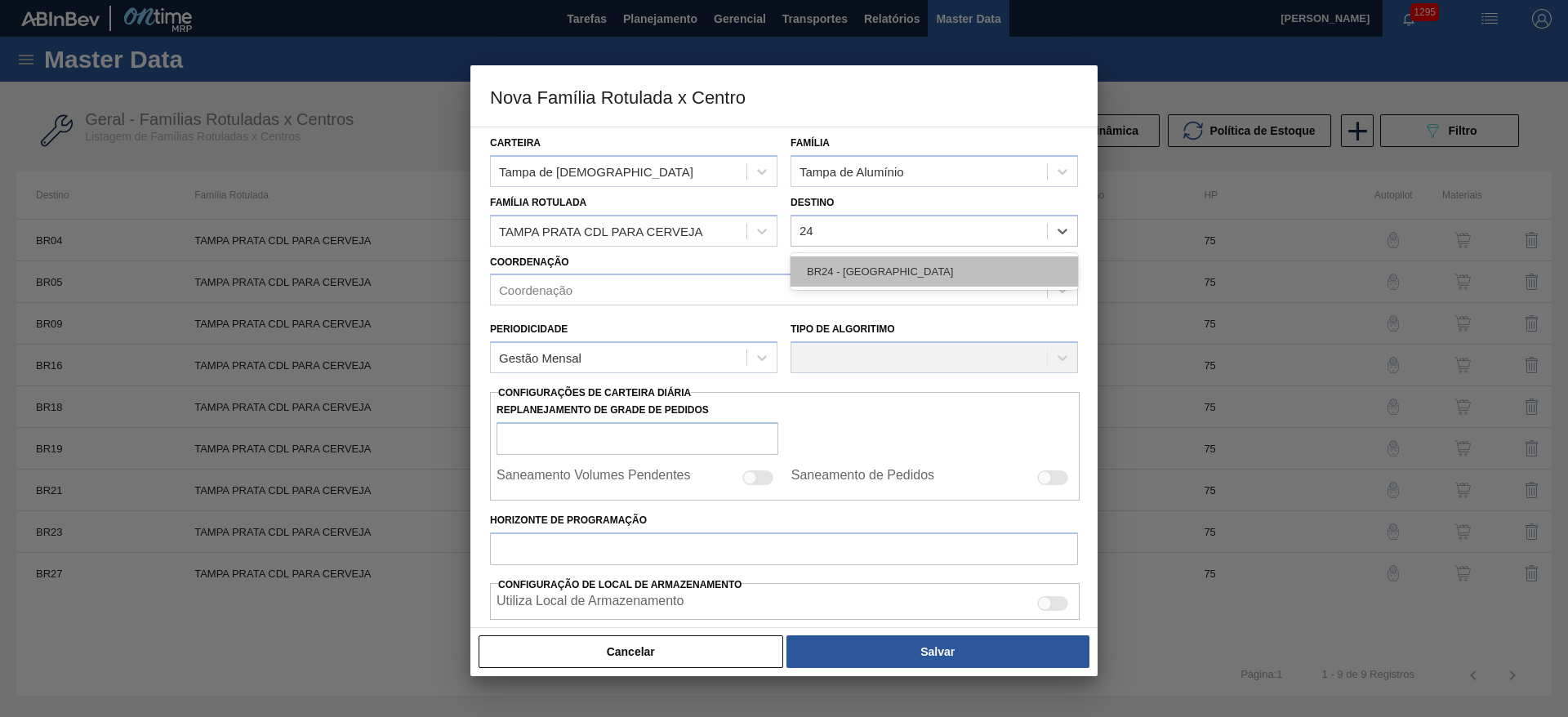
click at [856, 266] on div "BR24 - [GEOGRAPHIC_DATA]" at bounding box center [934, 271] width 288 height 30
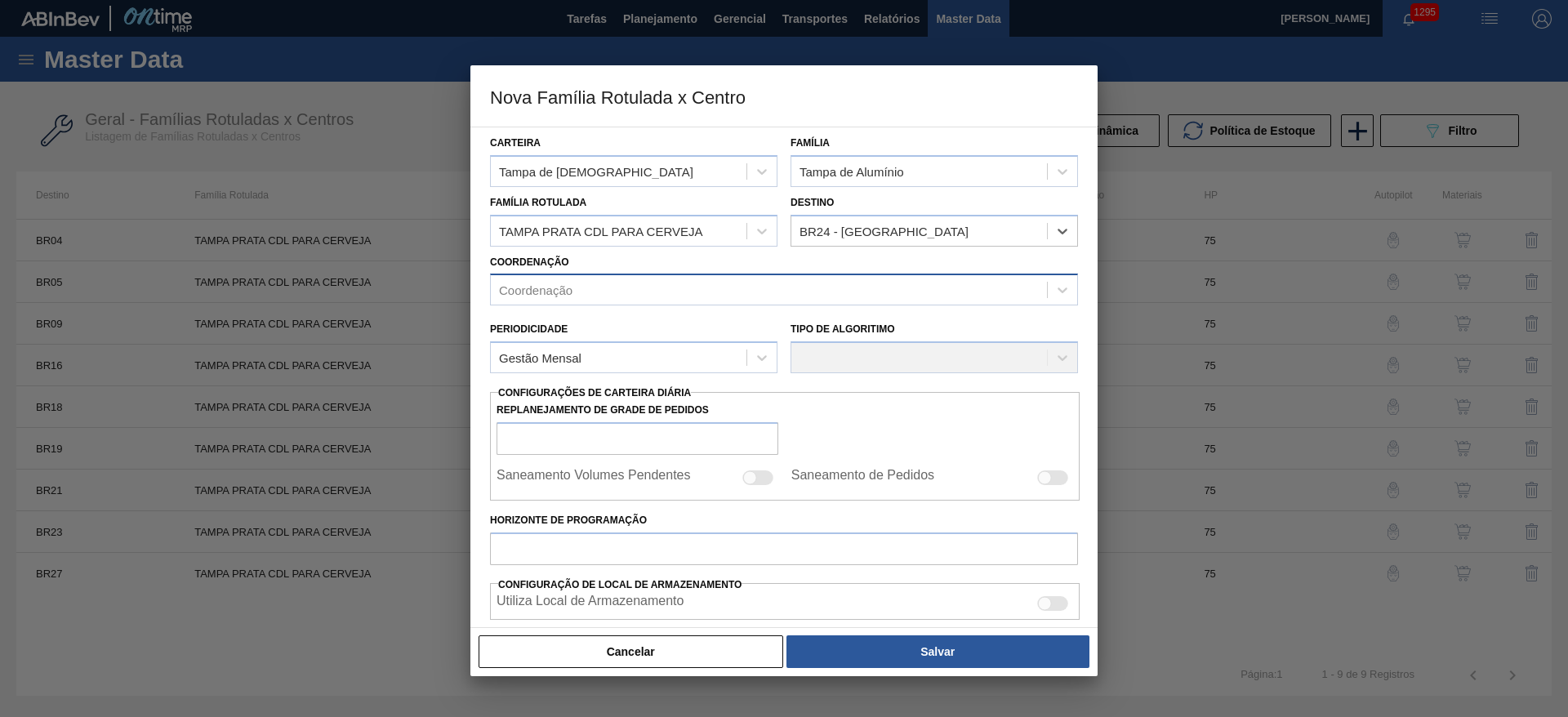
click at [578, 285] on div "Coordenação" at bounding box center [768, 290] width 556 height 24
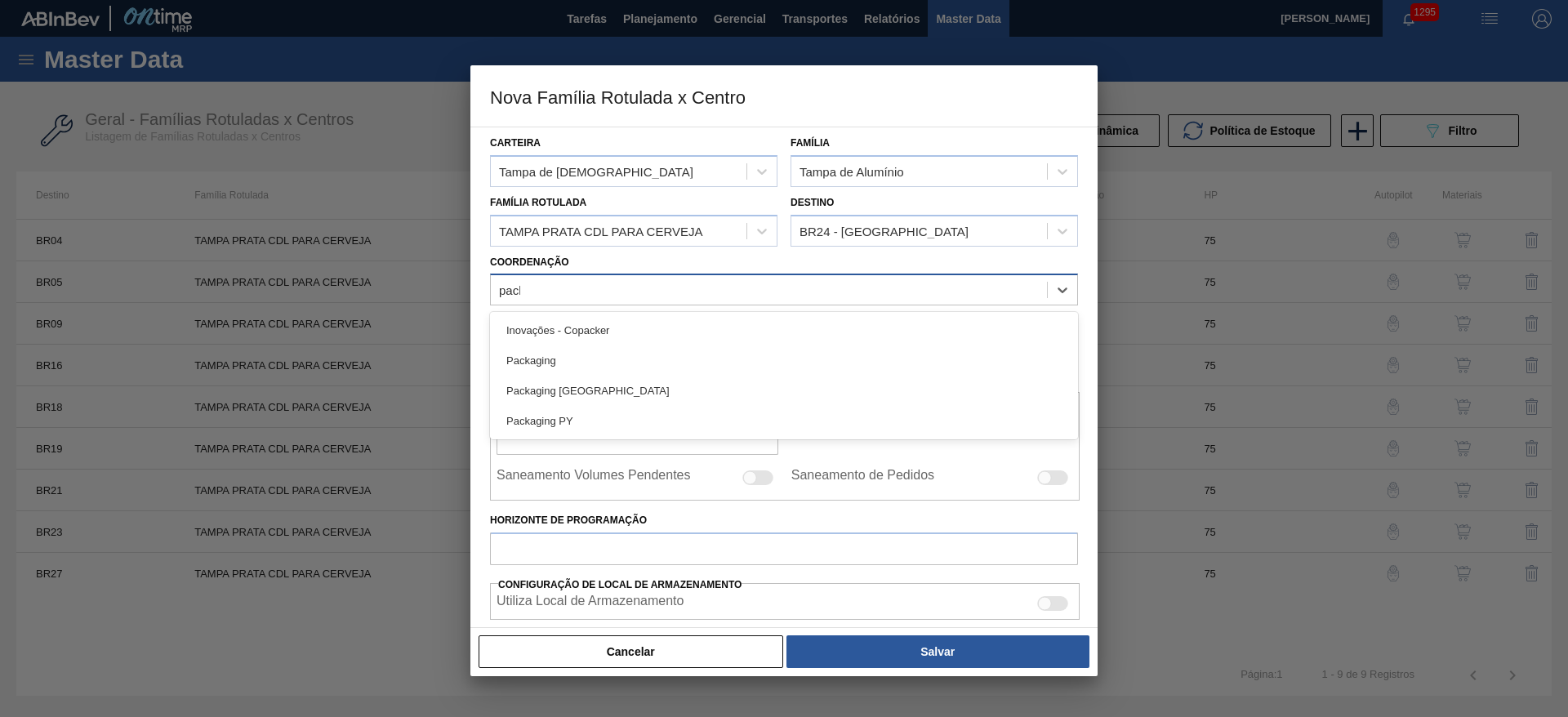
type input "packa"
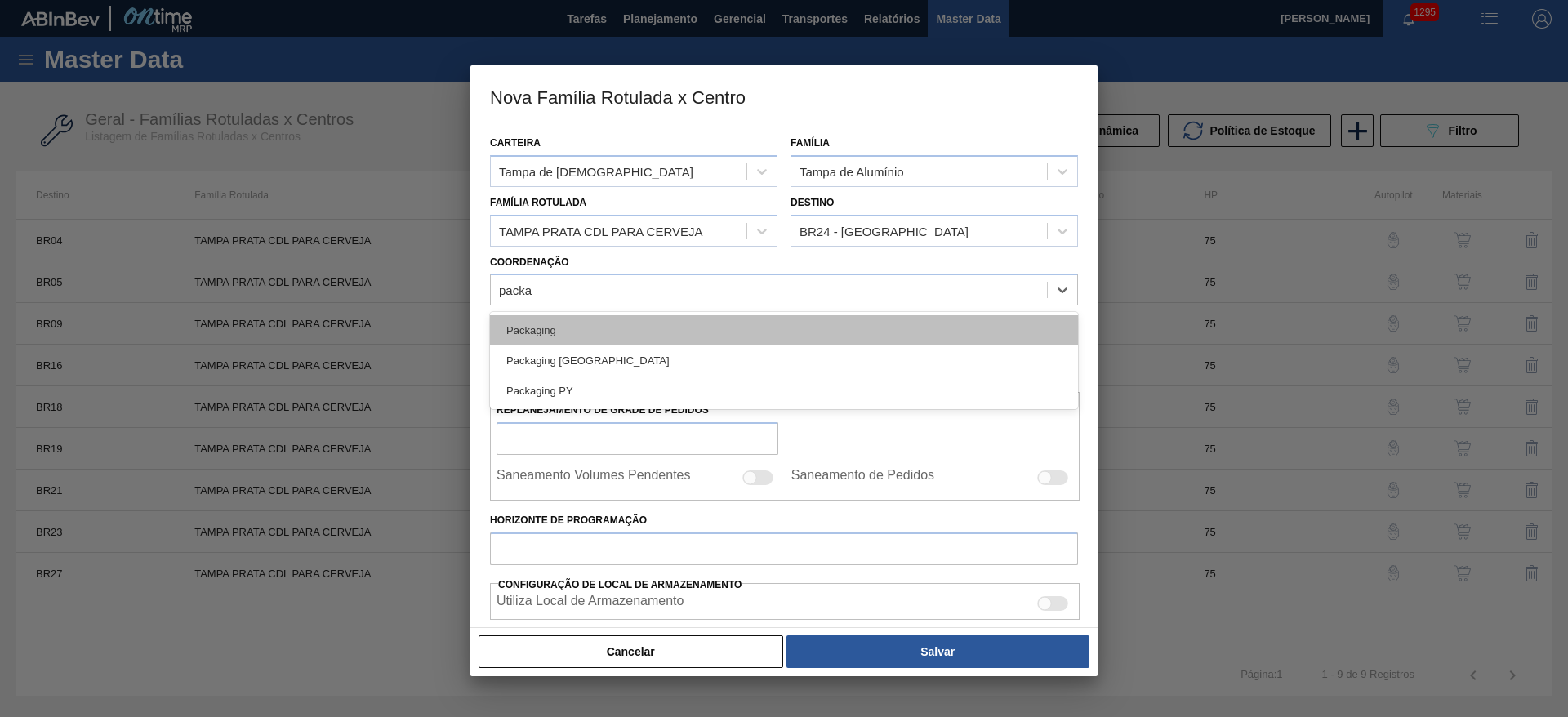
click at [554, 315] on div "Packaging" at bounding box center [784, 330] width 588 height 30
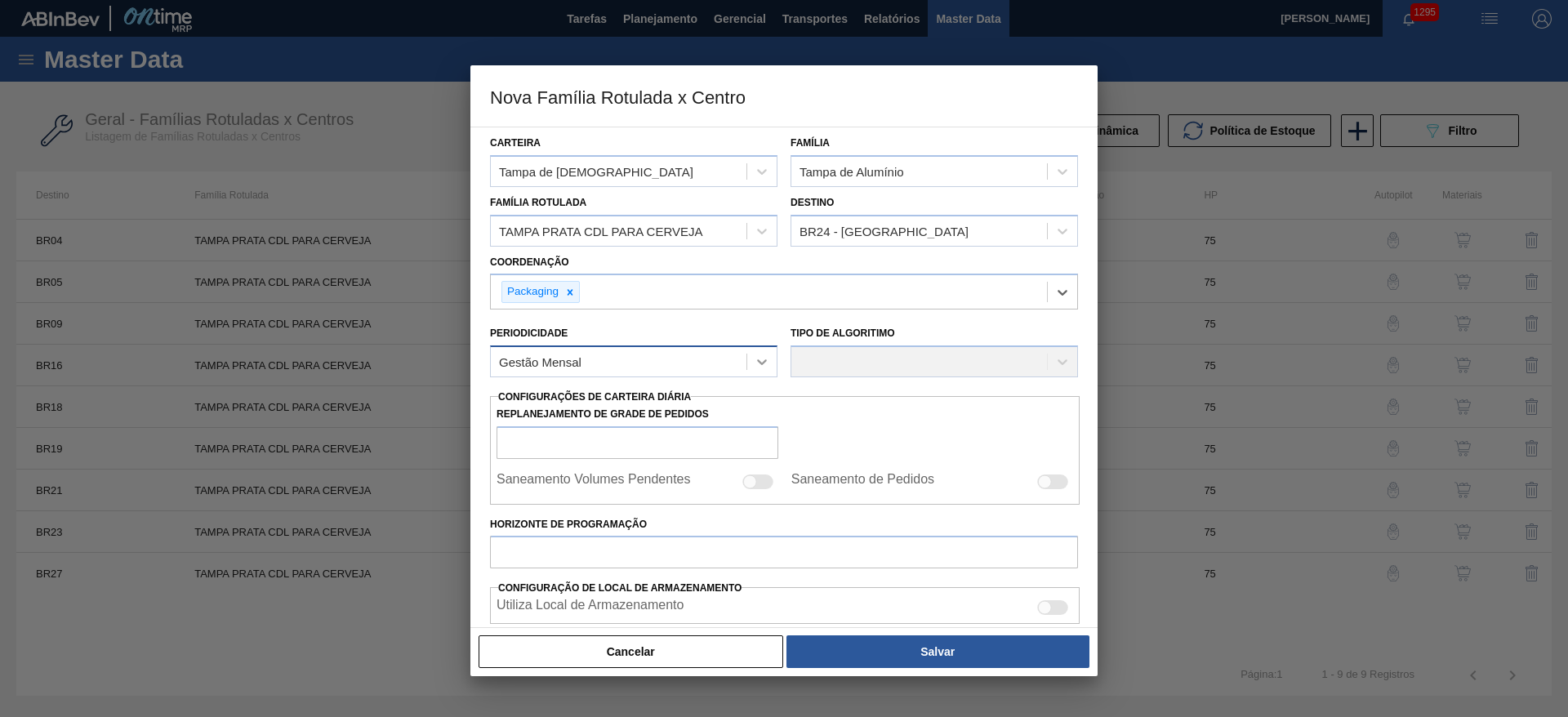
click at [760, 359] on icon at bounding box center [762, 362] width 16 height 16
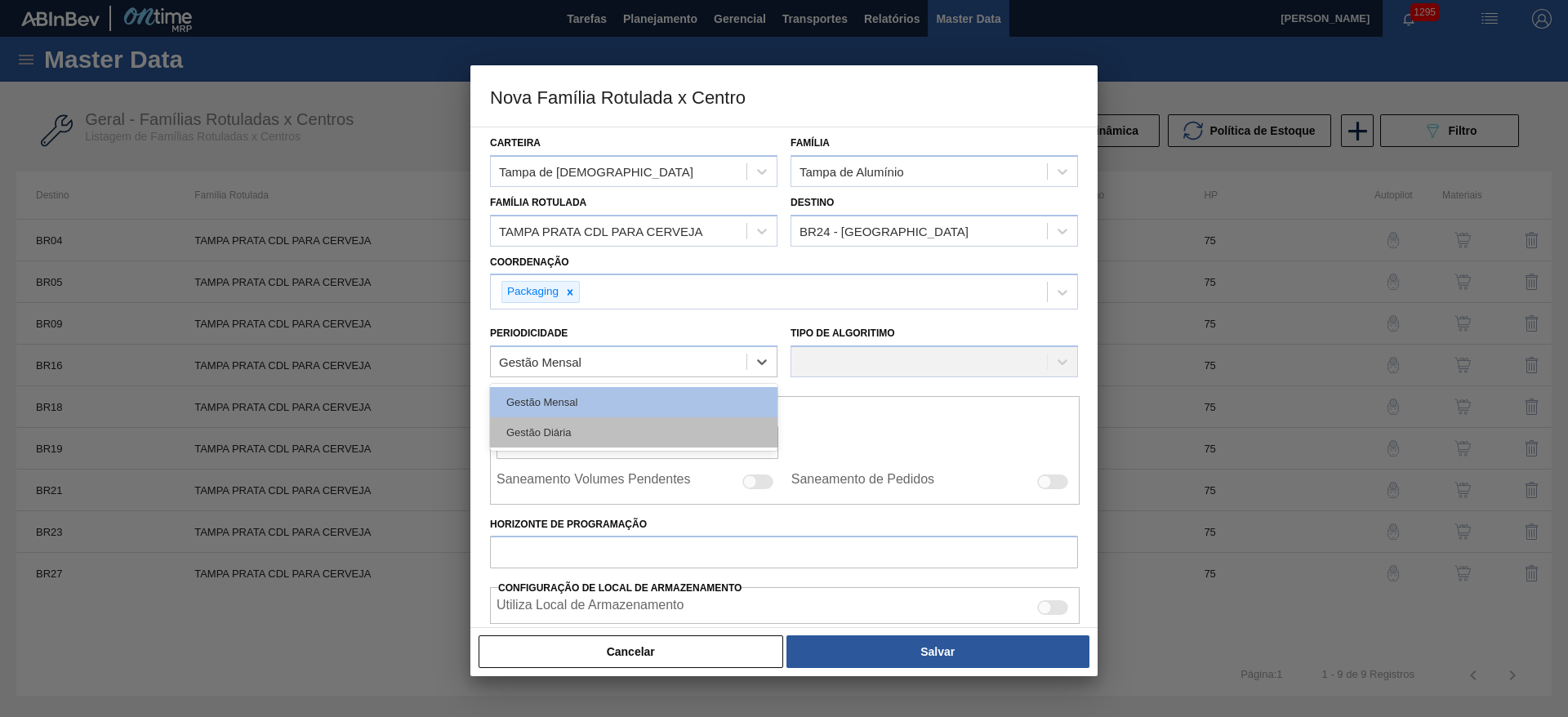
click at [587, 420] on div "Gestão Diária" at bounding box center [634, 432] width 288 height 30
checkbox input "true"
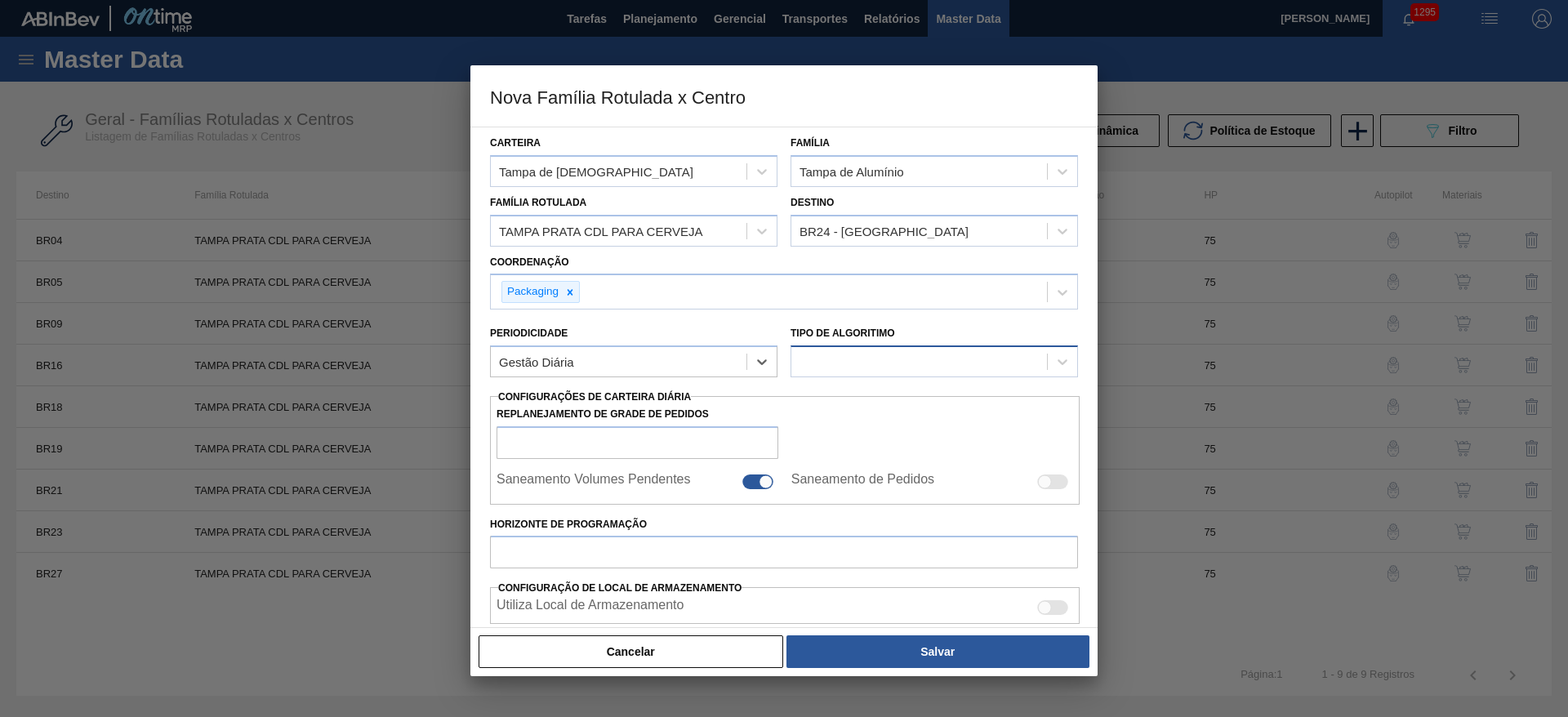
drag, startPoint x: 830, startPoint y: 361, endPoint x: 824, endPoint y: 371, distance: 11.7
click at [830, 362] on div at bounding box center [919, 362] width 256 height 24
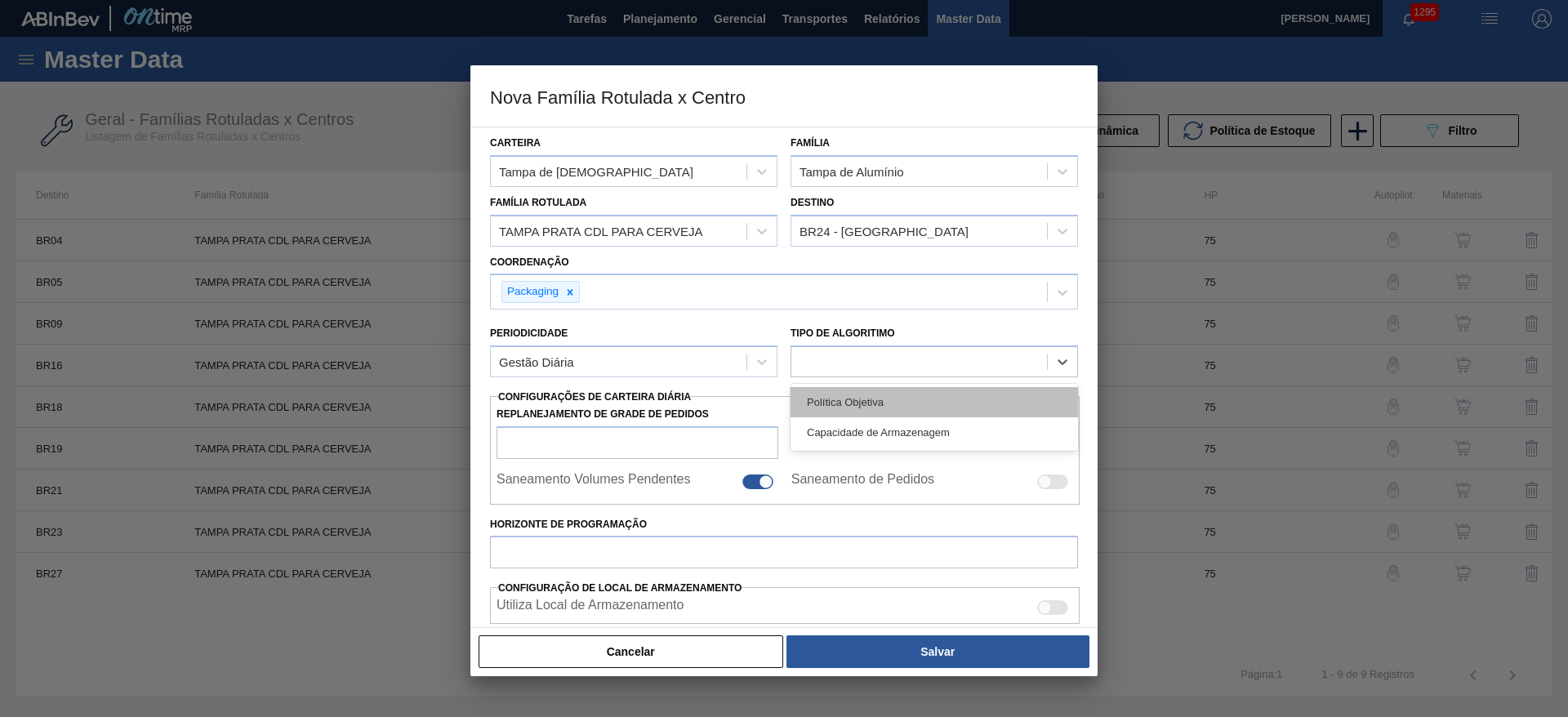
click at [816, 405] on div "Política Objetiva" at bounding box center [934, 402] width 288 height 30
type input "0"
type input "100"
type input "0,000"
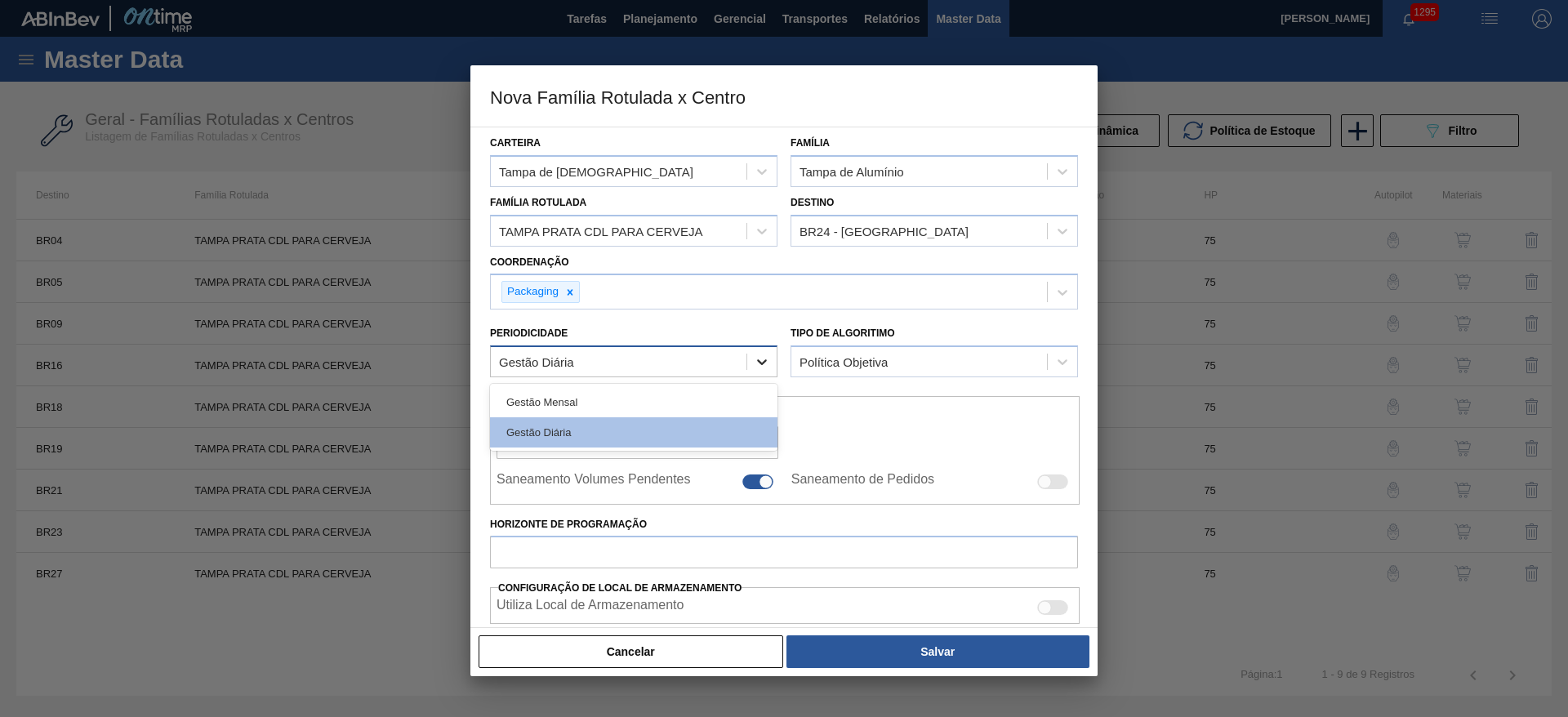
click at [764, 360] on icon at bounding box center [761, 362] width 10 height 5
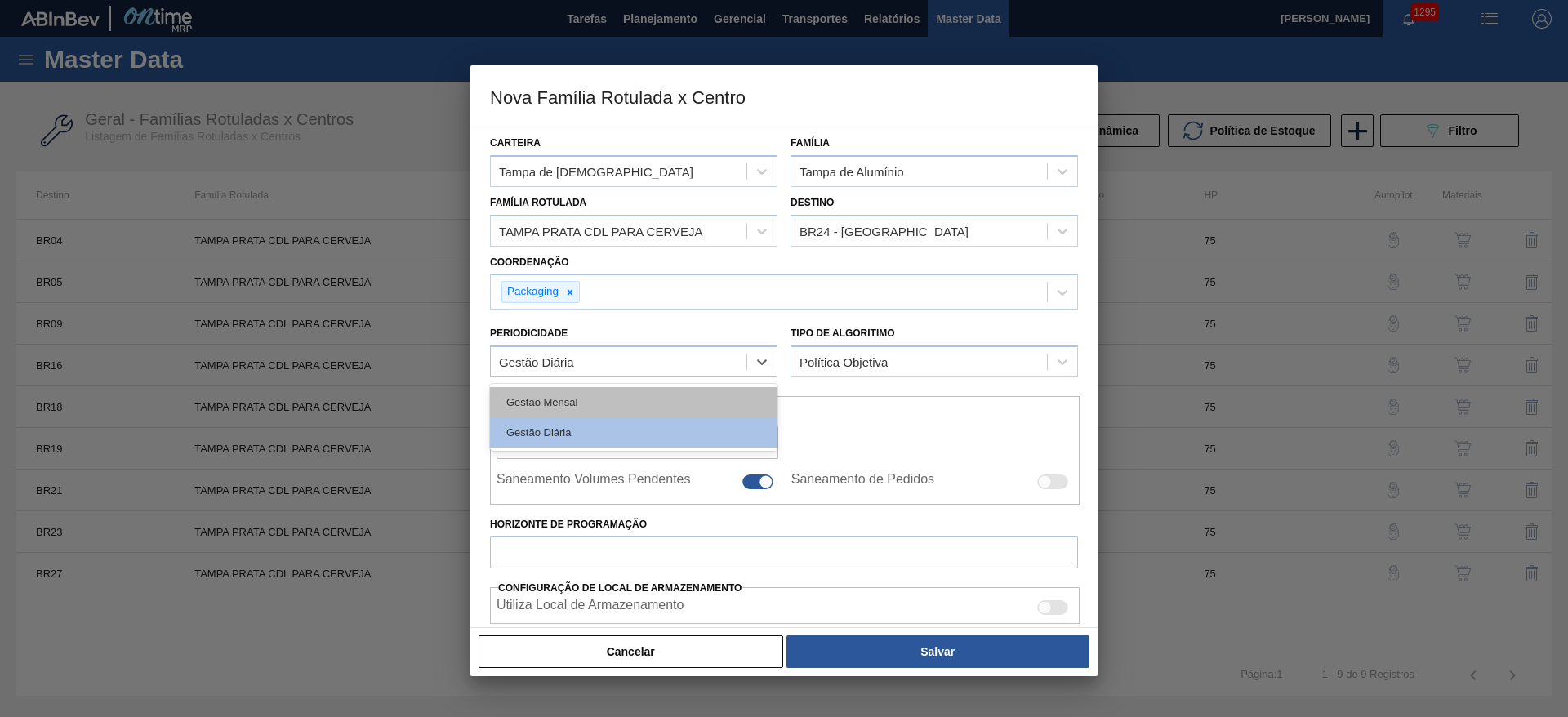
click at [577, 399] on div "Gestão Mensal" at bounding box center [634, 402] width 288 height 30
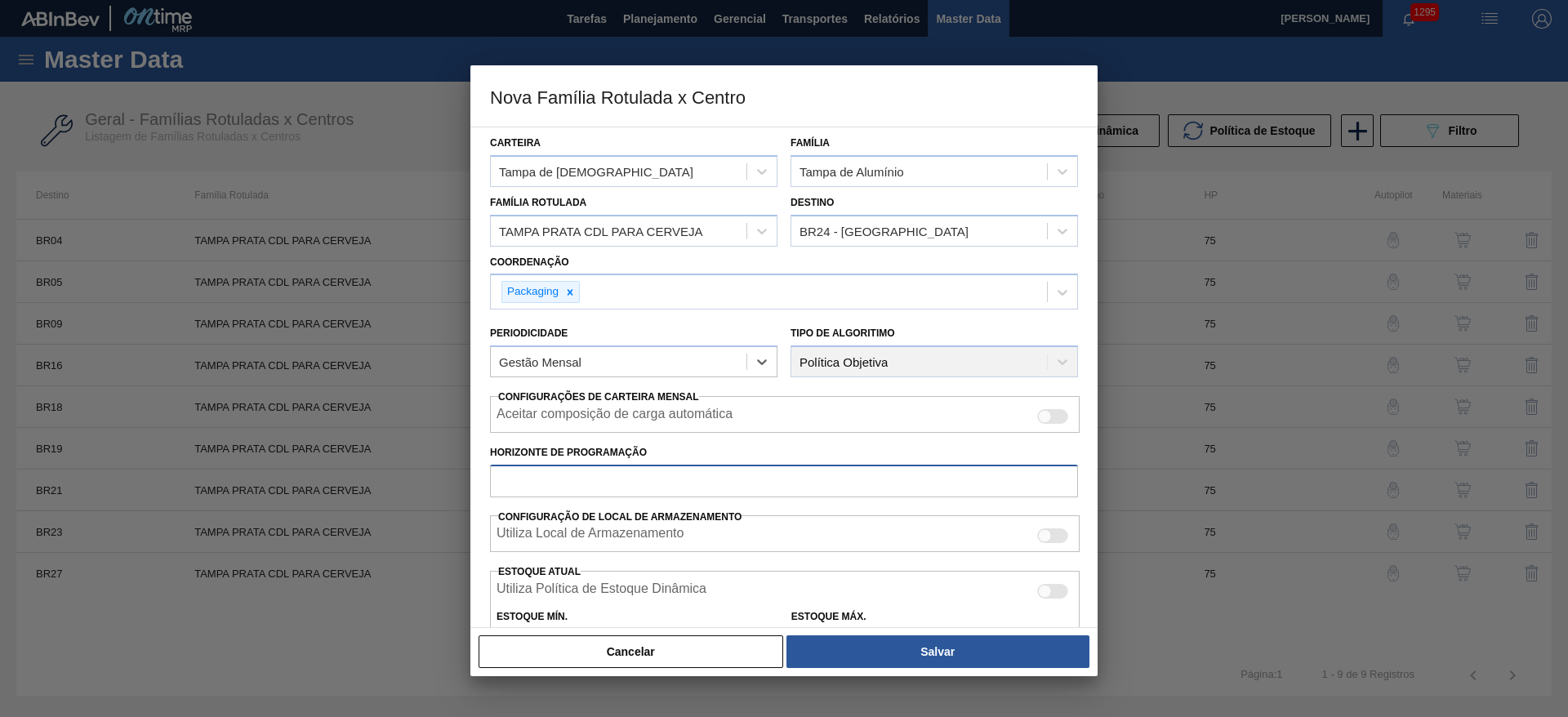
click at [545, 470] on input "Horizonte de Programação" at bounding box center [784, 481] width 588 height 33
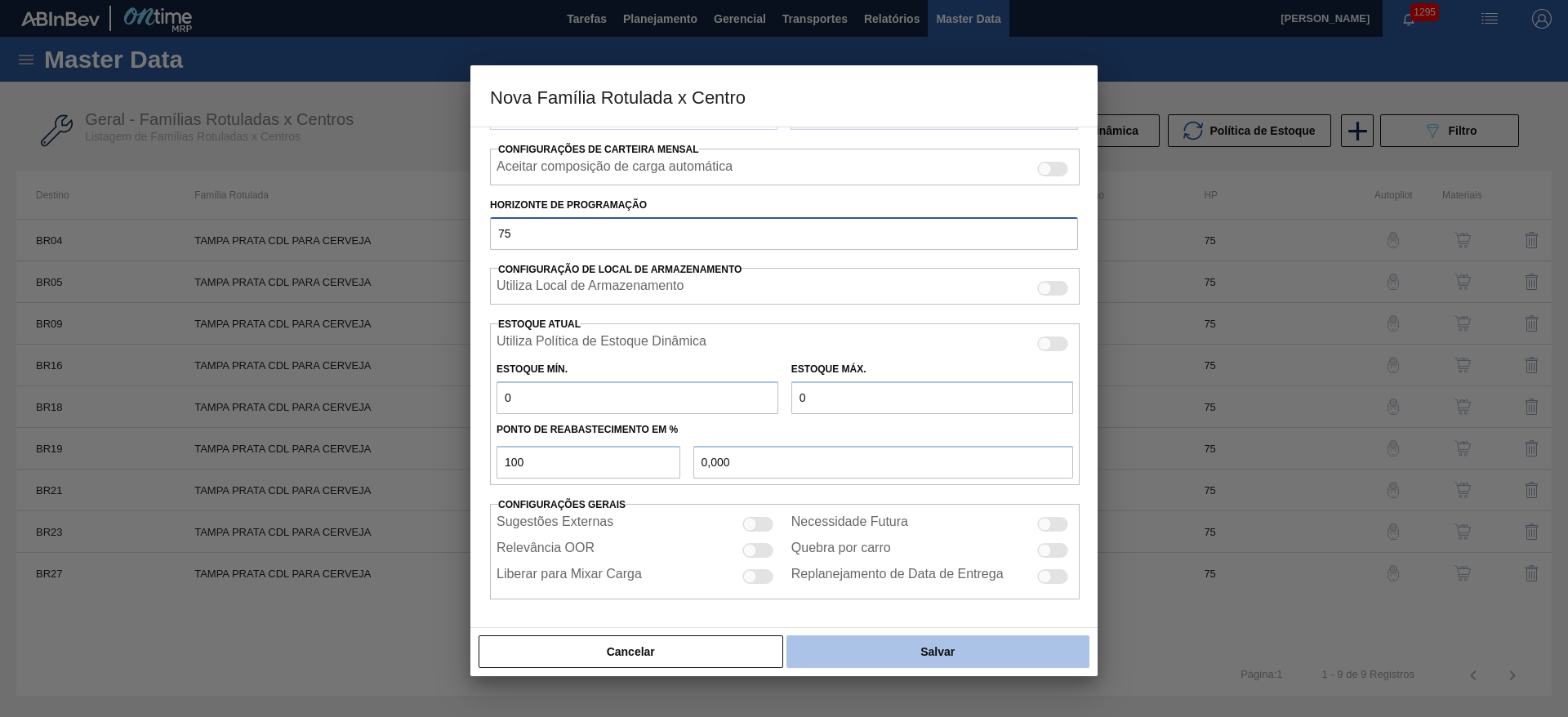
type input "75"
click at [870, 649] on button "Salvar" at bounding box center [938, 652] width 303 height 33
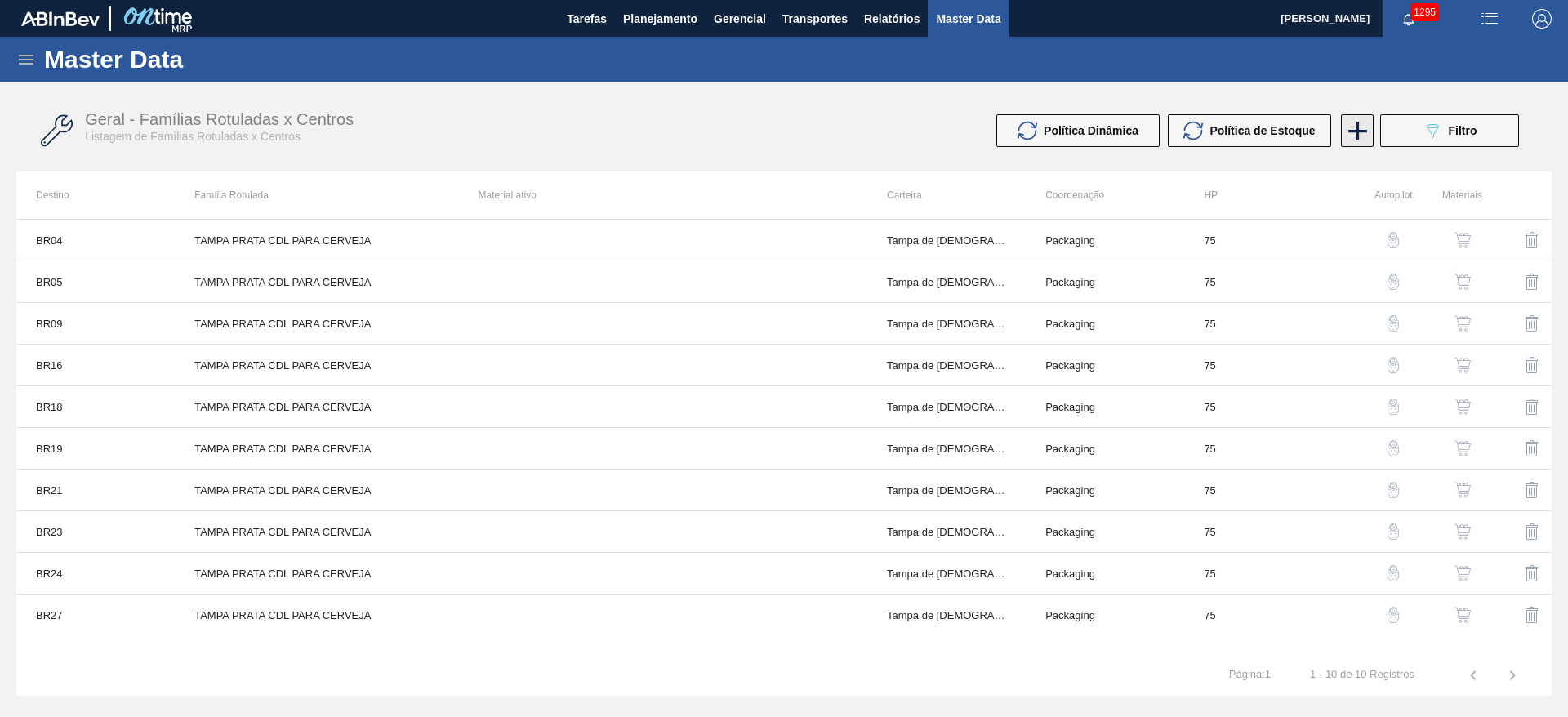
click at [1351, 135] on icon at bounding box center [1357, 131] width 32 height 32
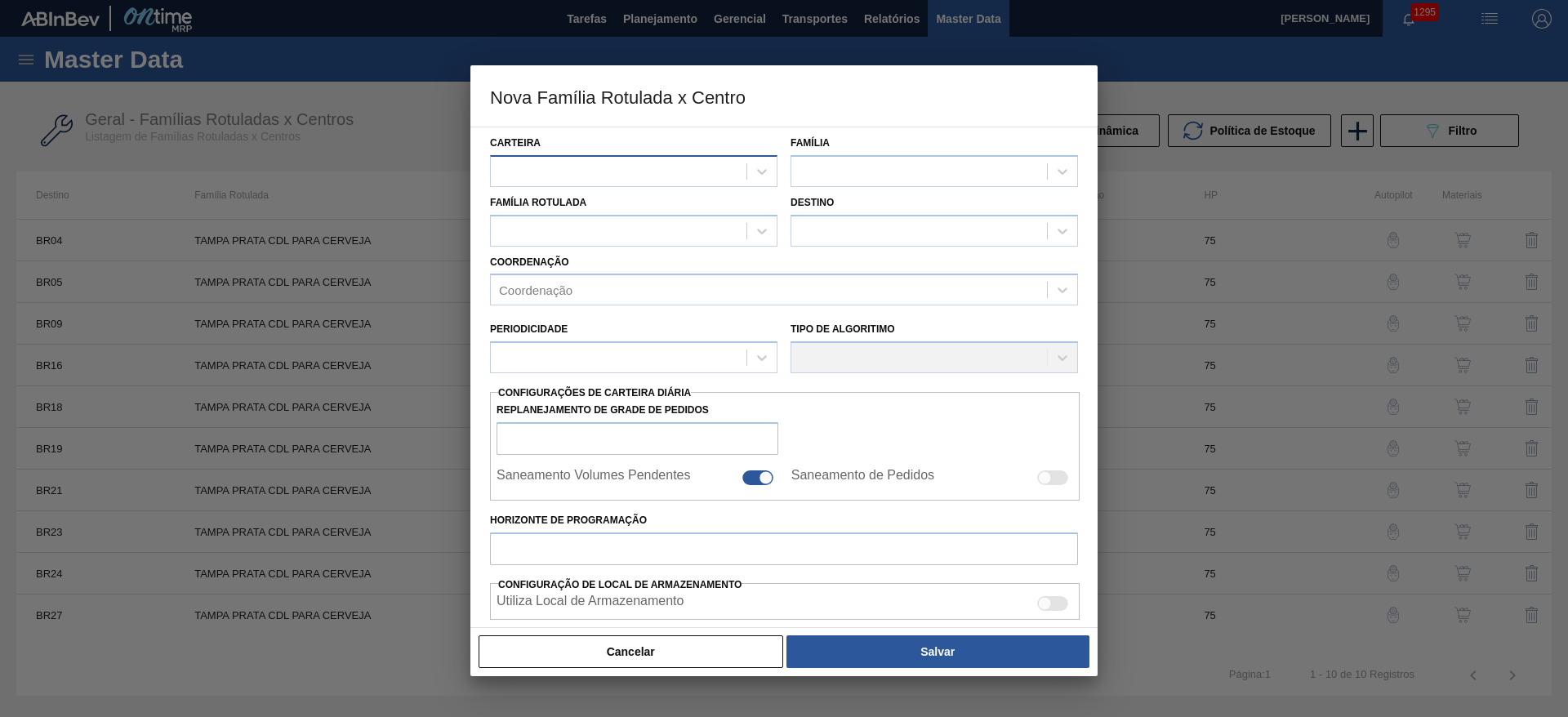
click at [553, 165] on div at bounding box center [618, 171] width 256 height 24
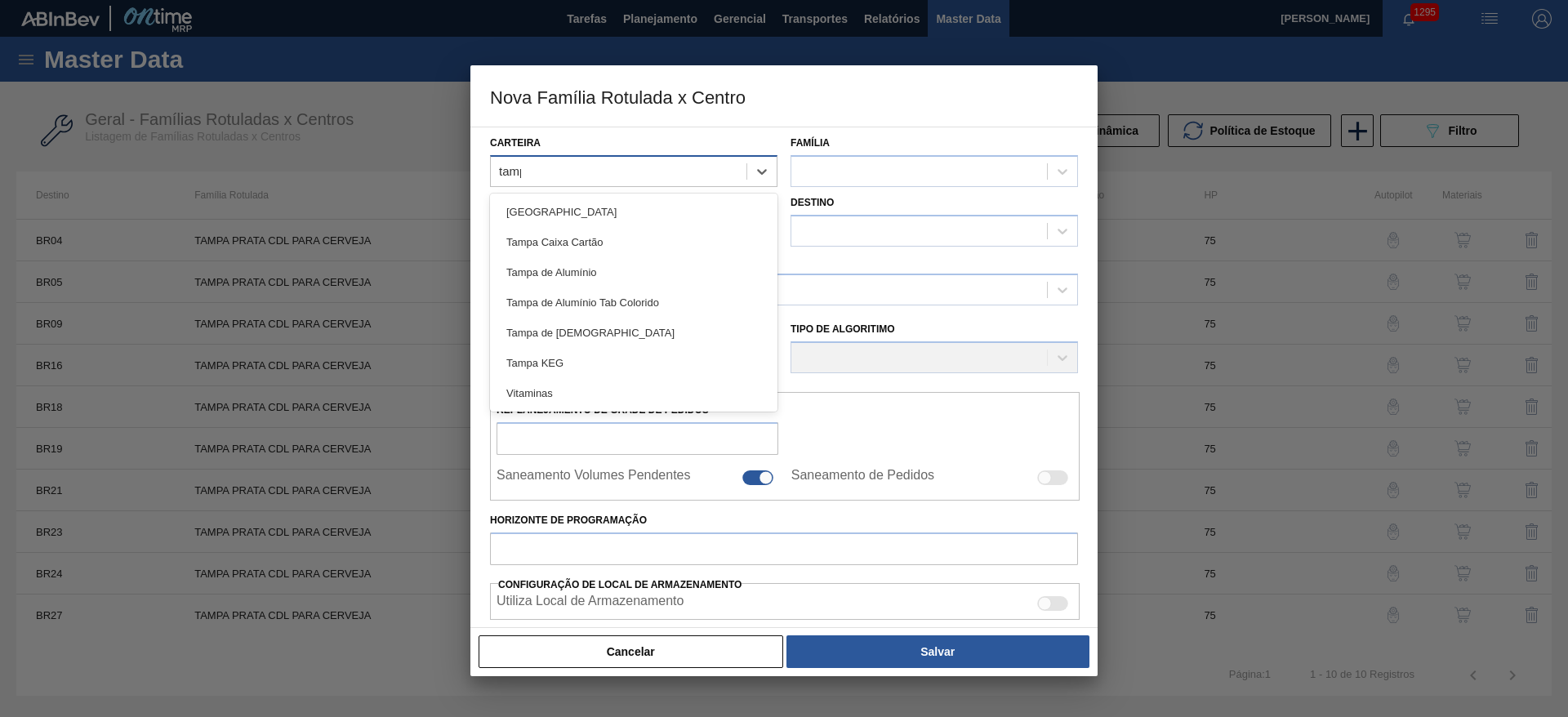
type input "tampa"
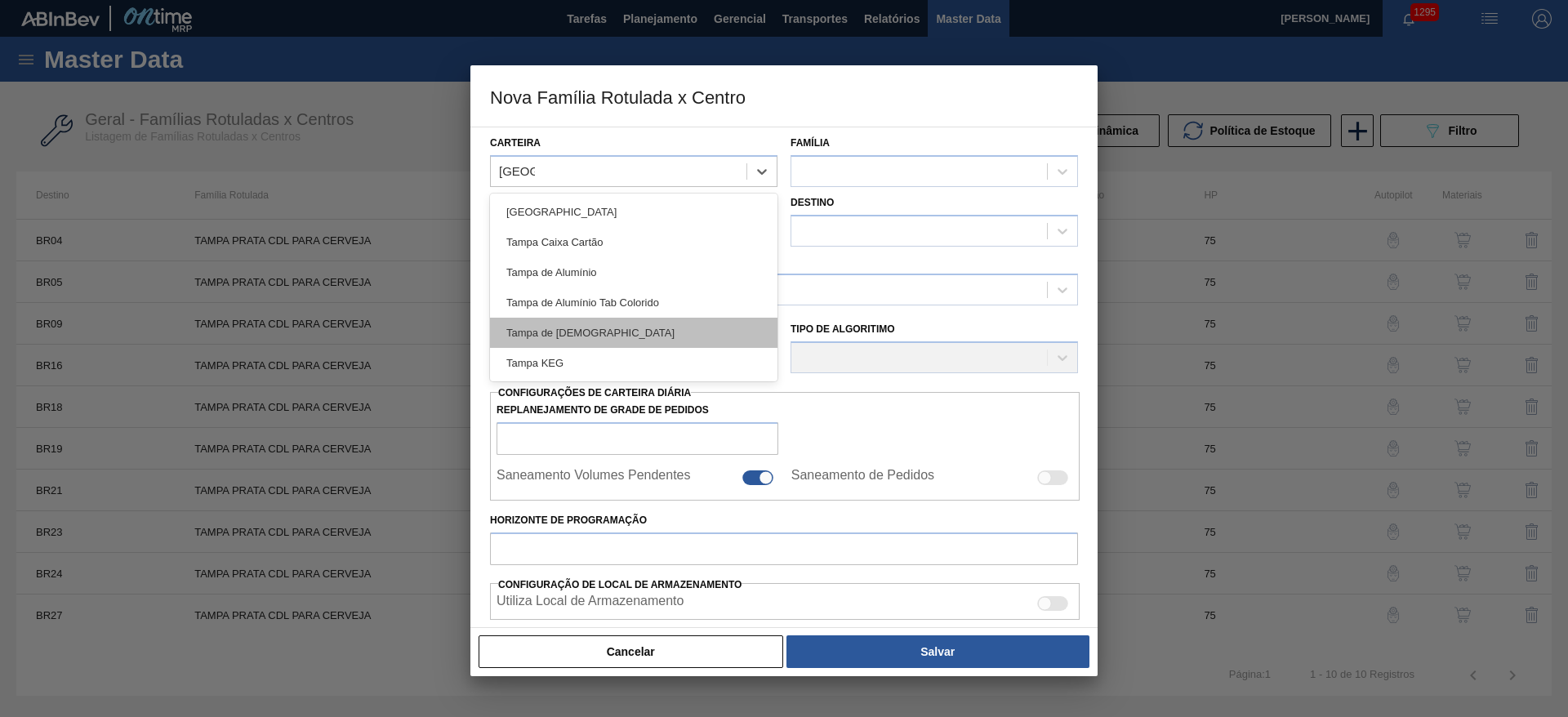
click at [568, 331] on div "Tampa de Lata" at bounding box center [634, 332] width 288 height 30
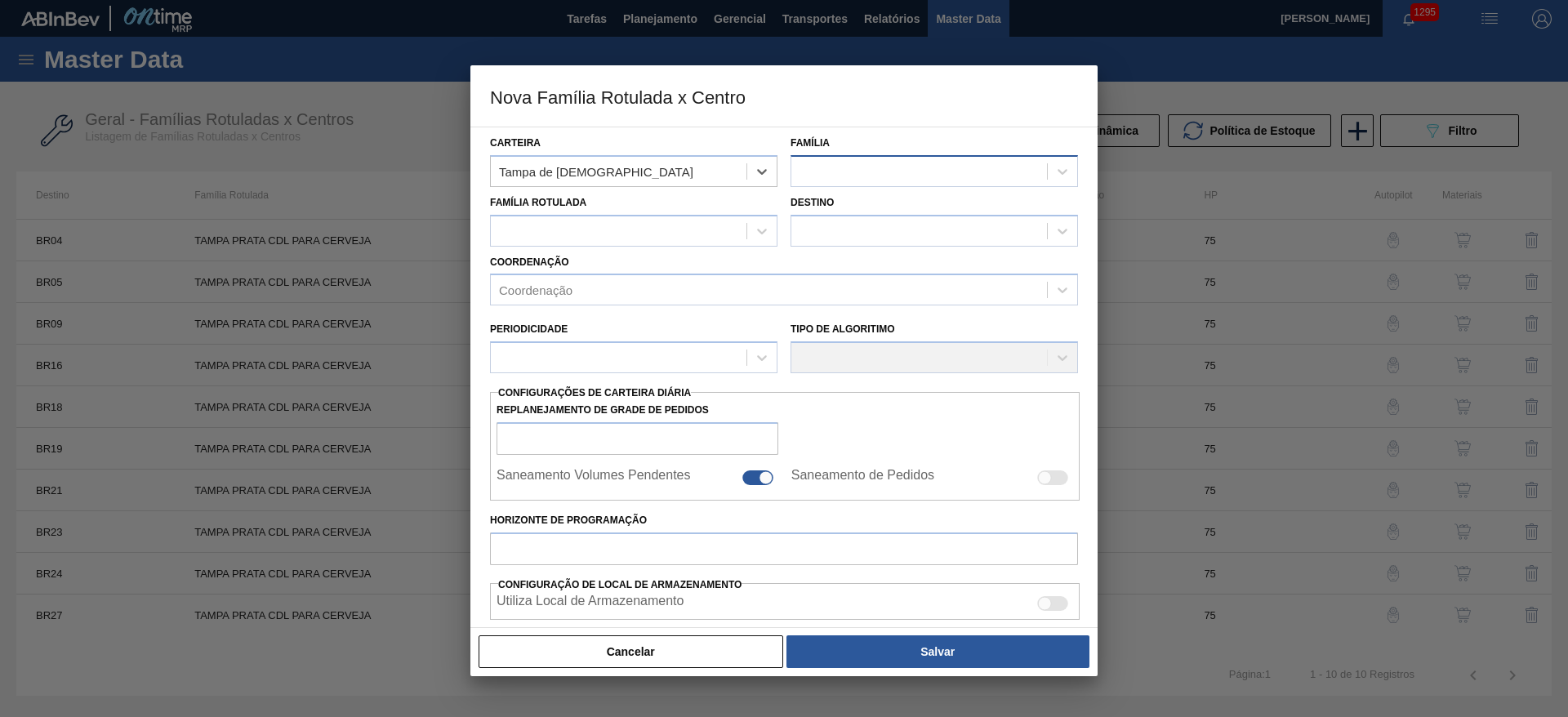
click at [849, 177] on div at bounding box center [919, 171] width 256 height 24
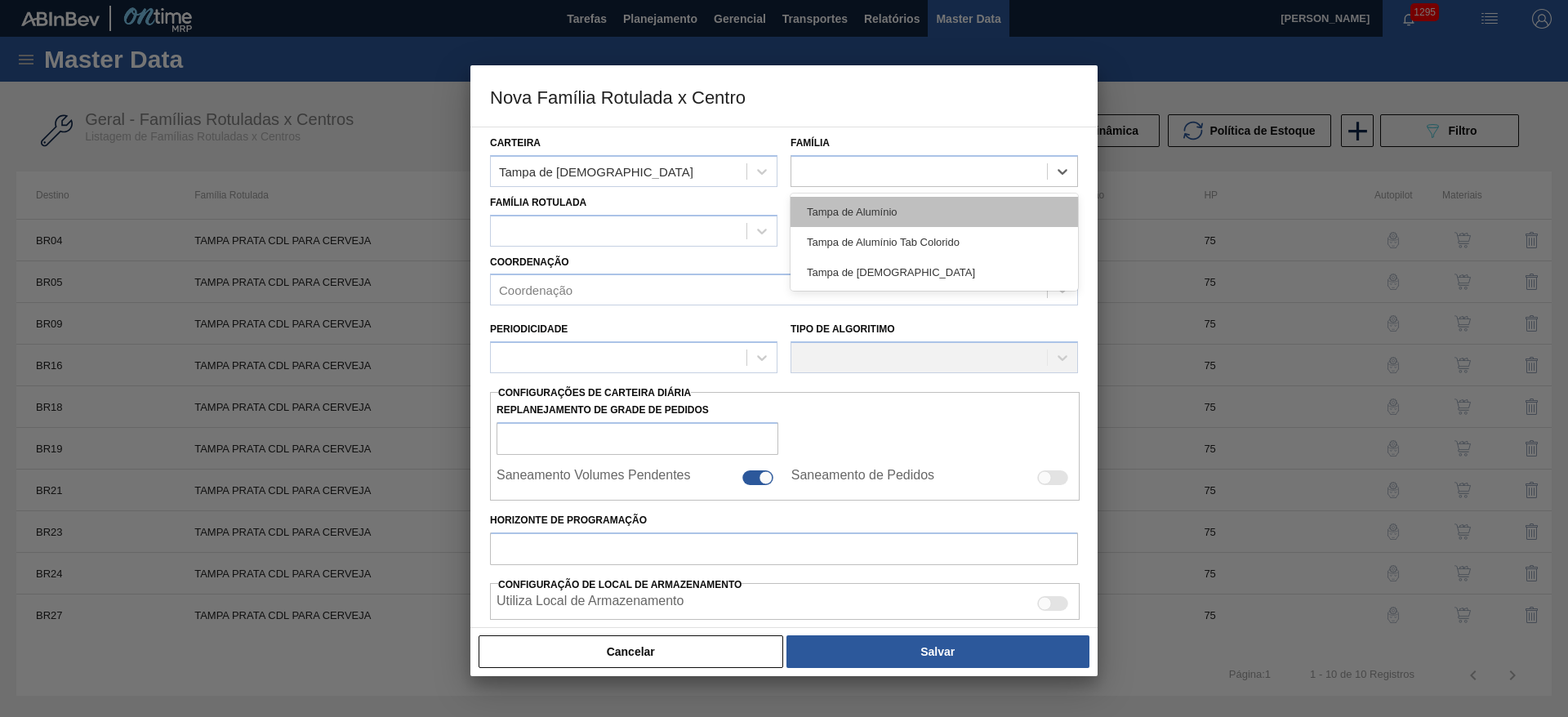
click at [864, 222] on div "Tampa de Alumínio" at bounding box center [934, 212] width 288 height 30
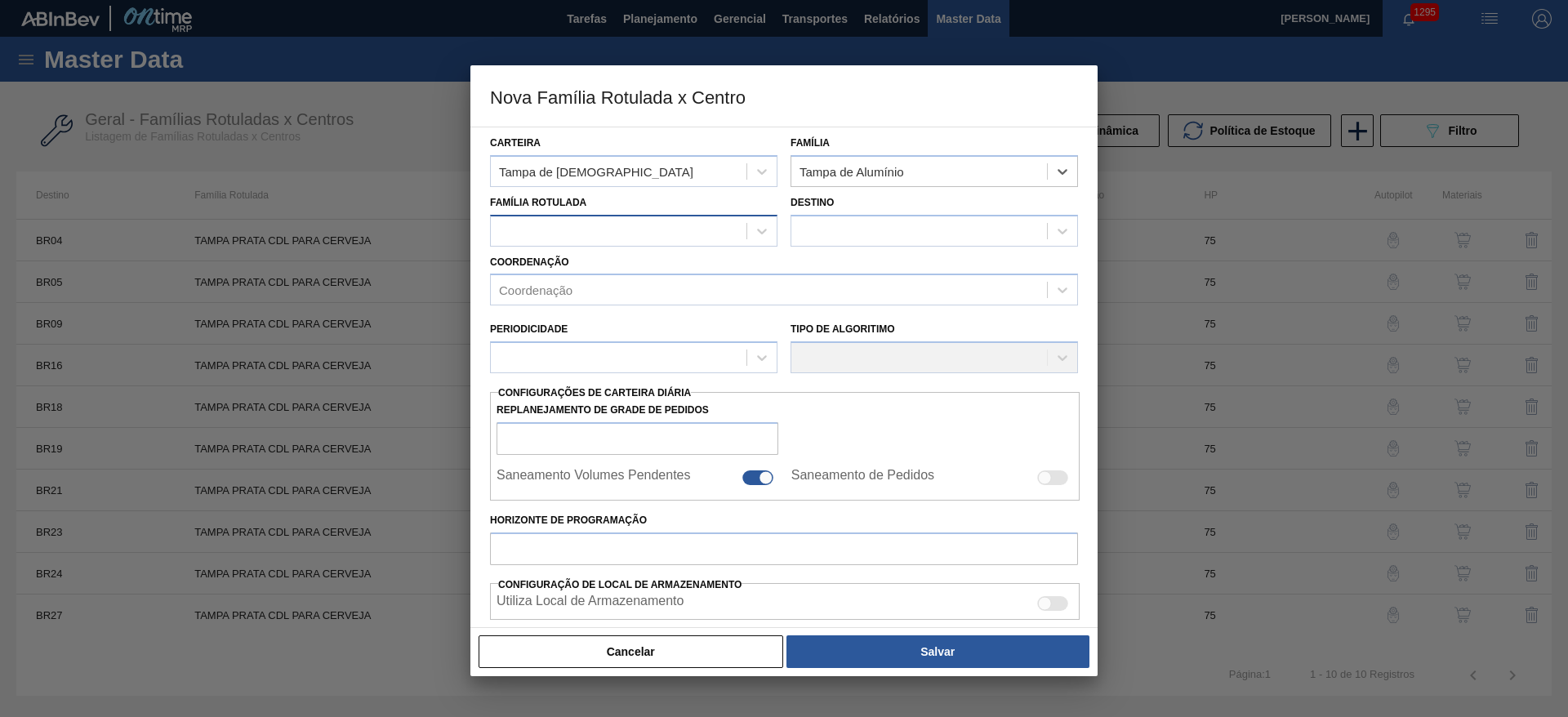
click at [561, 230] on div at bounding box center [618, 231] width 256 height 24
type Rotulada "para cer"
drag, startPoint x: 568, startPoint y: 259, endPoint x: 738, endPoint y: 243, distance: 170.8
click at [593, 259] on div "TAMPA PRATA CDL PARA CERVEJA" at bounding box center [634, 271] width 288 height 30
checkbox input "false"
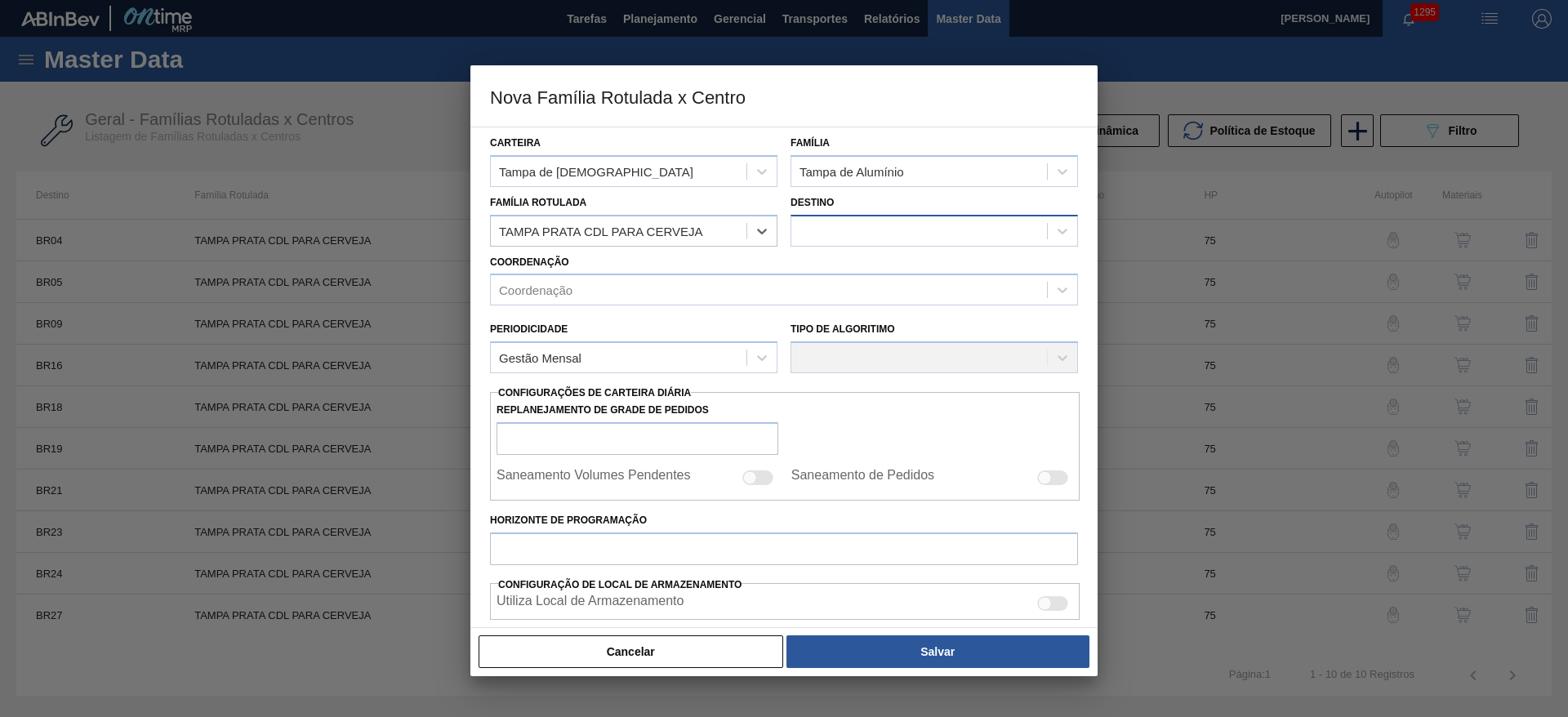
click at [855, 215] on div at bounding box center [934, 230] width 288 height 32
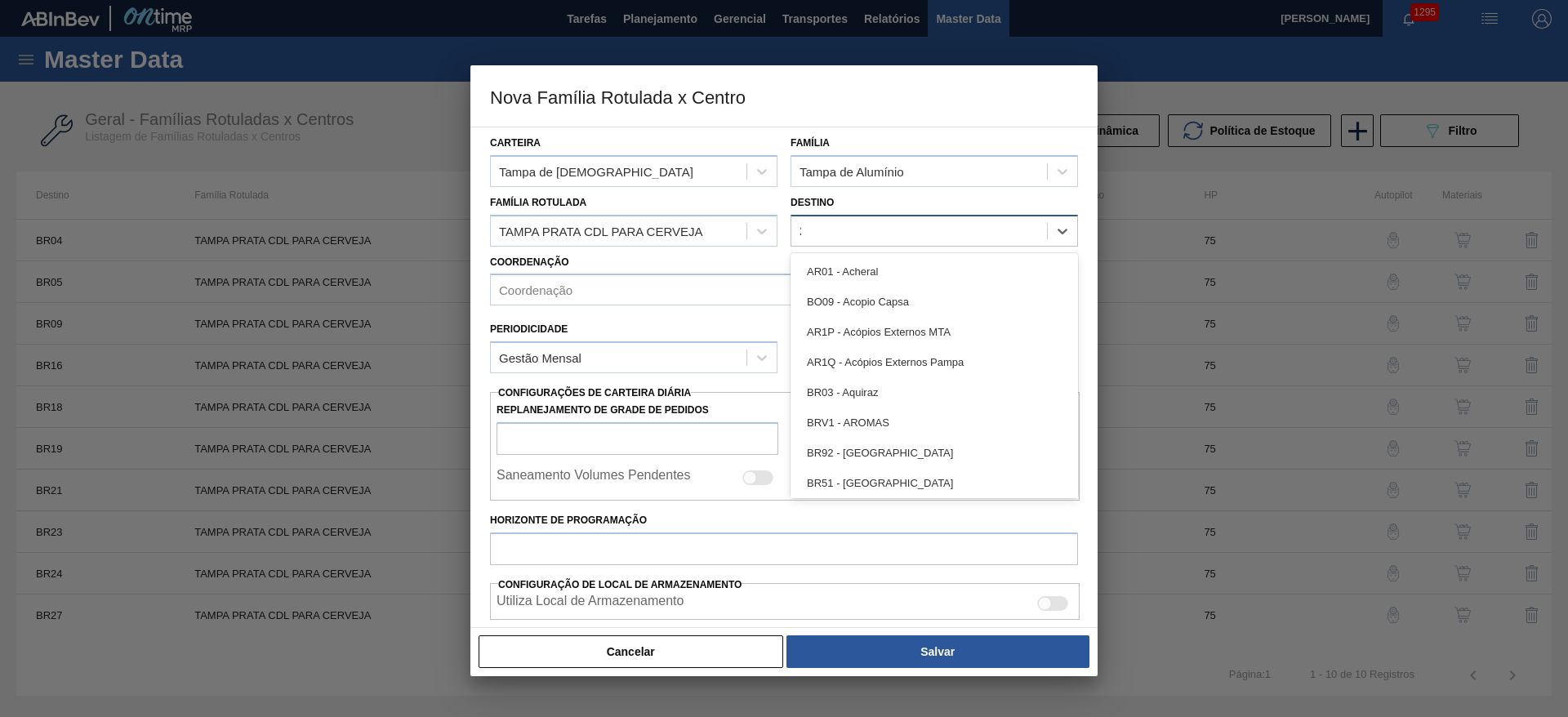
type input "26"
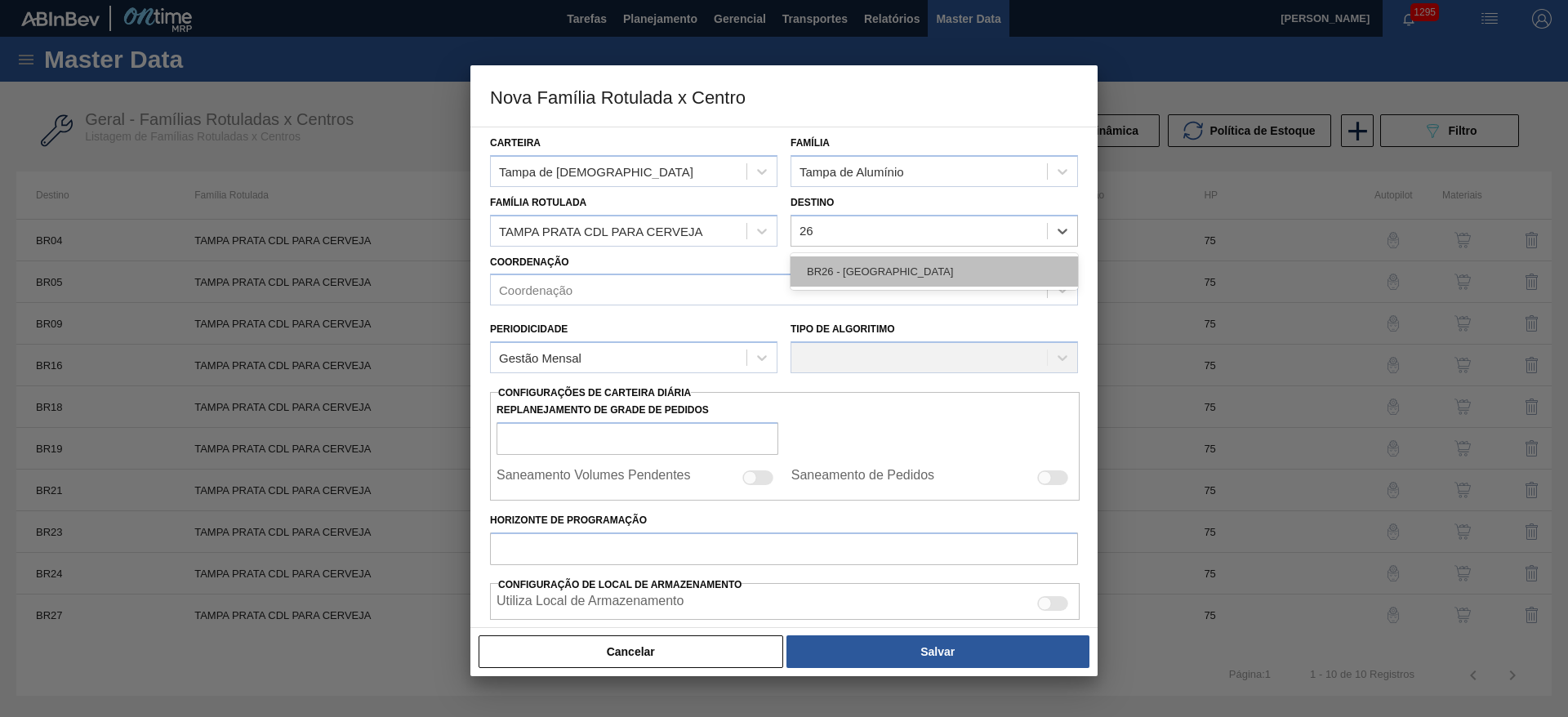
click at [831, 272] on div "BR26 - [GEOGRAPHIC_DATA]" at bounding box center [934, 271] width 288 height 30
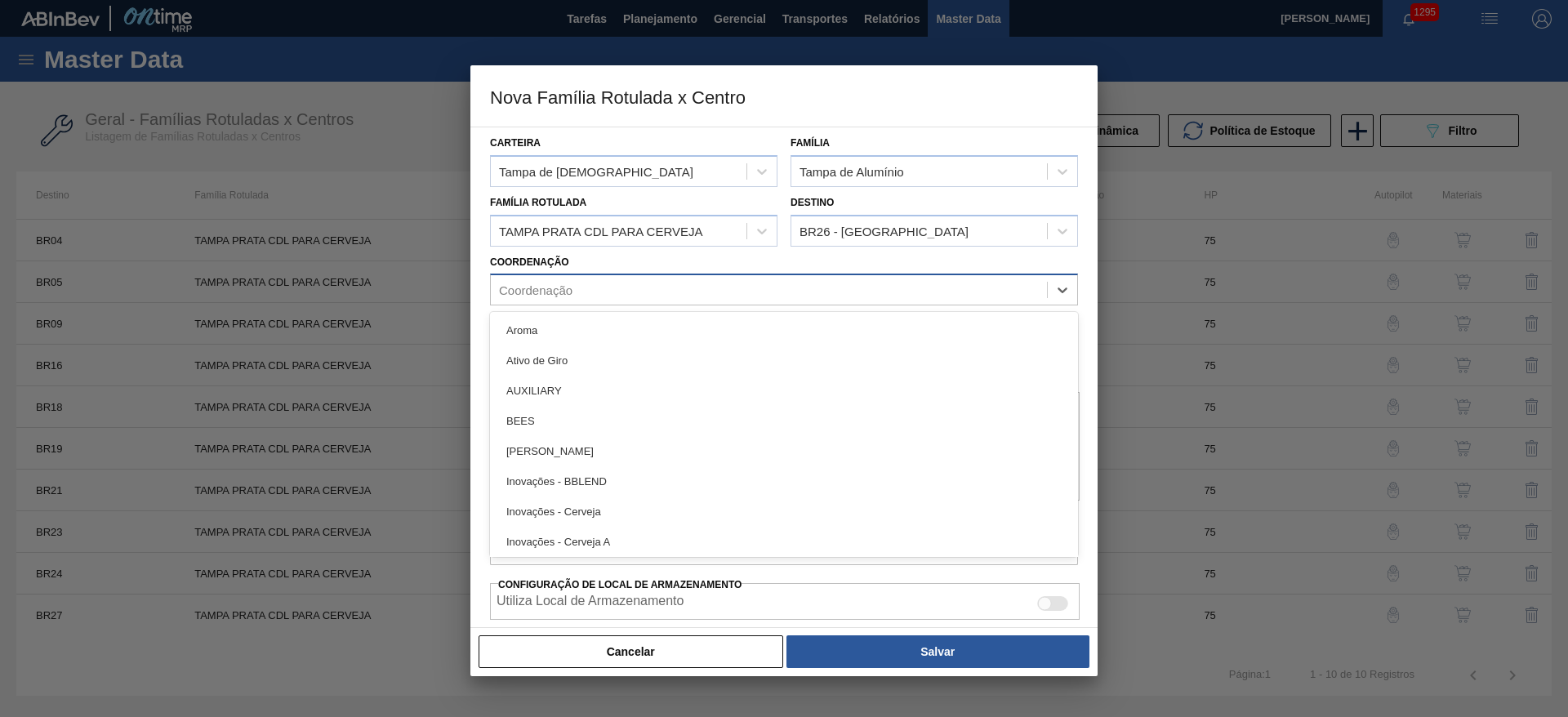
click at [540, 289] on div "Coordenação" at bounding box center [536, 289] width 73 height 14
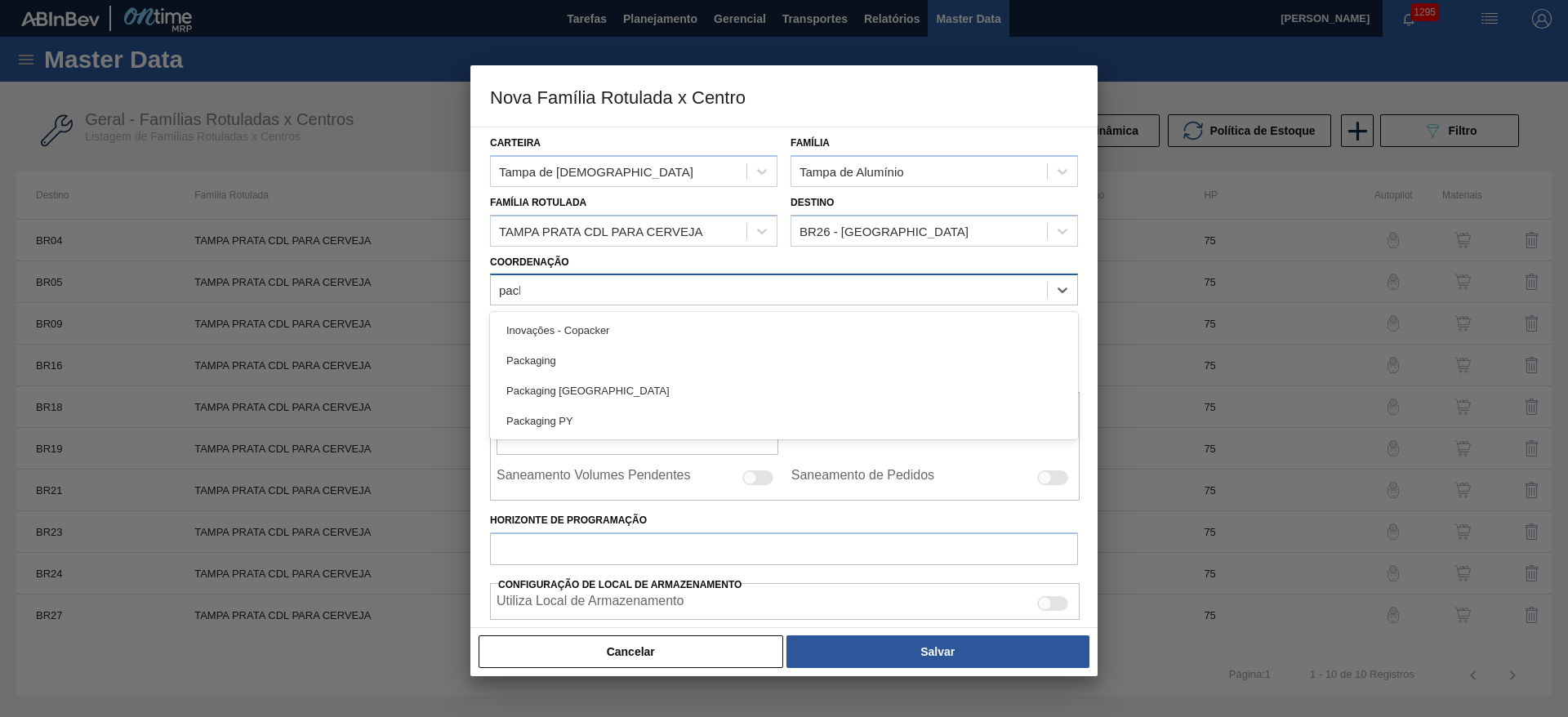
type input "packa"
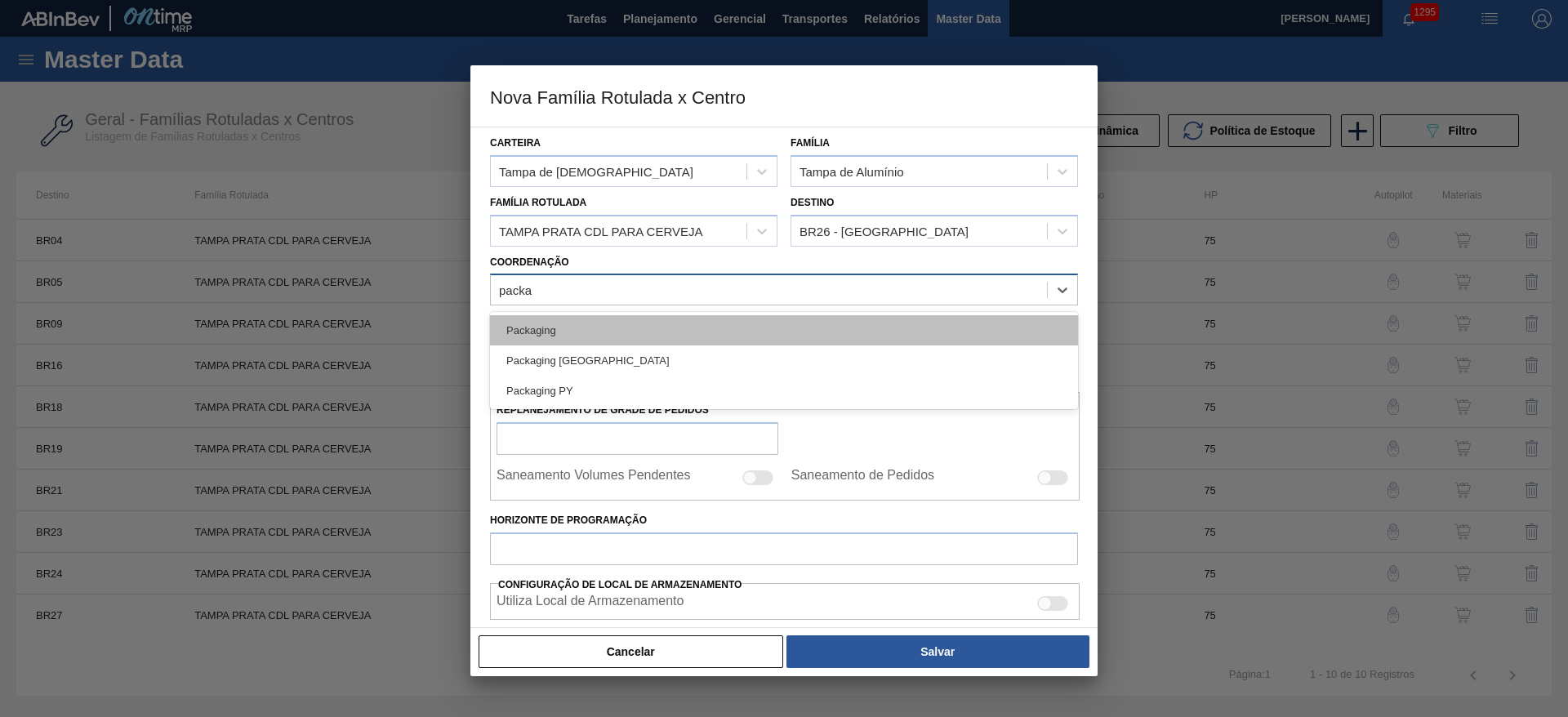
click at [552, 326] on div "Packaging" at bounding box center [784, 330] width 588 height 30
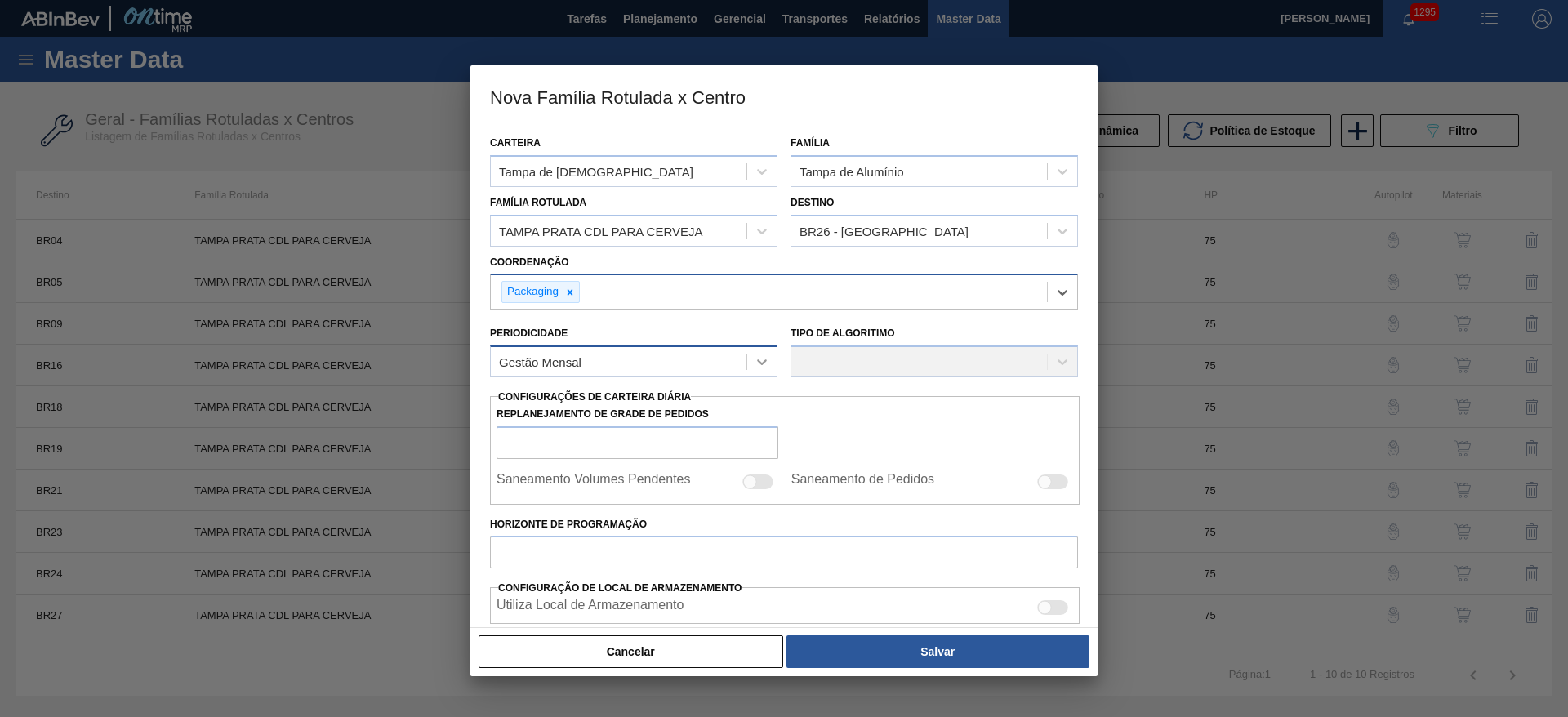
click at [763, 364] on icon at bounding box center [762, 362] width 16 height 16
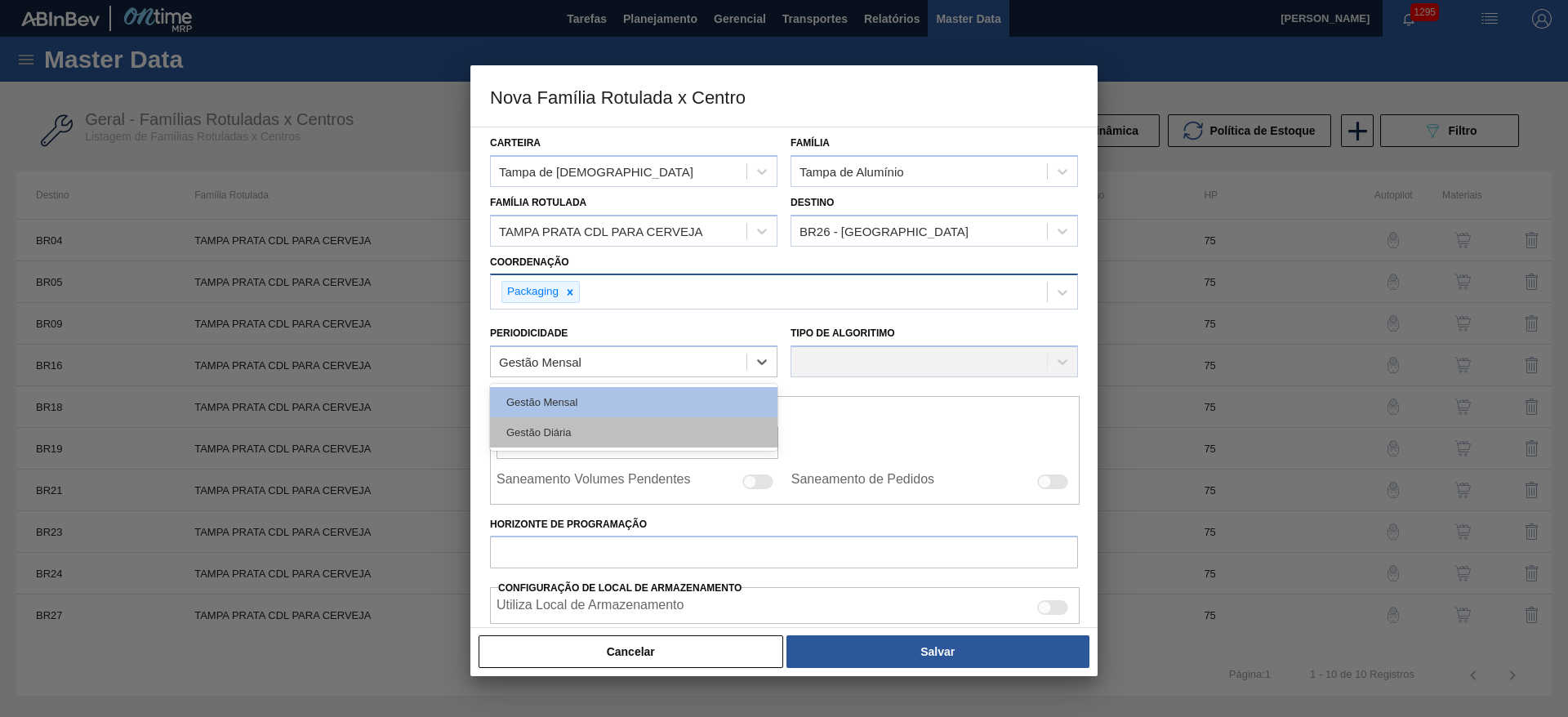
click at [576, 423] on div "Gestão Diária" at bounding box center [634, 432] width 288 height 30
checkbox input "true"
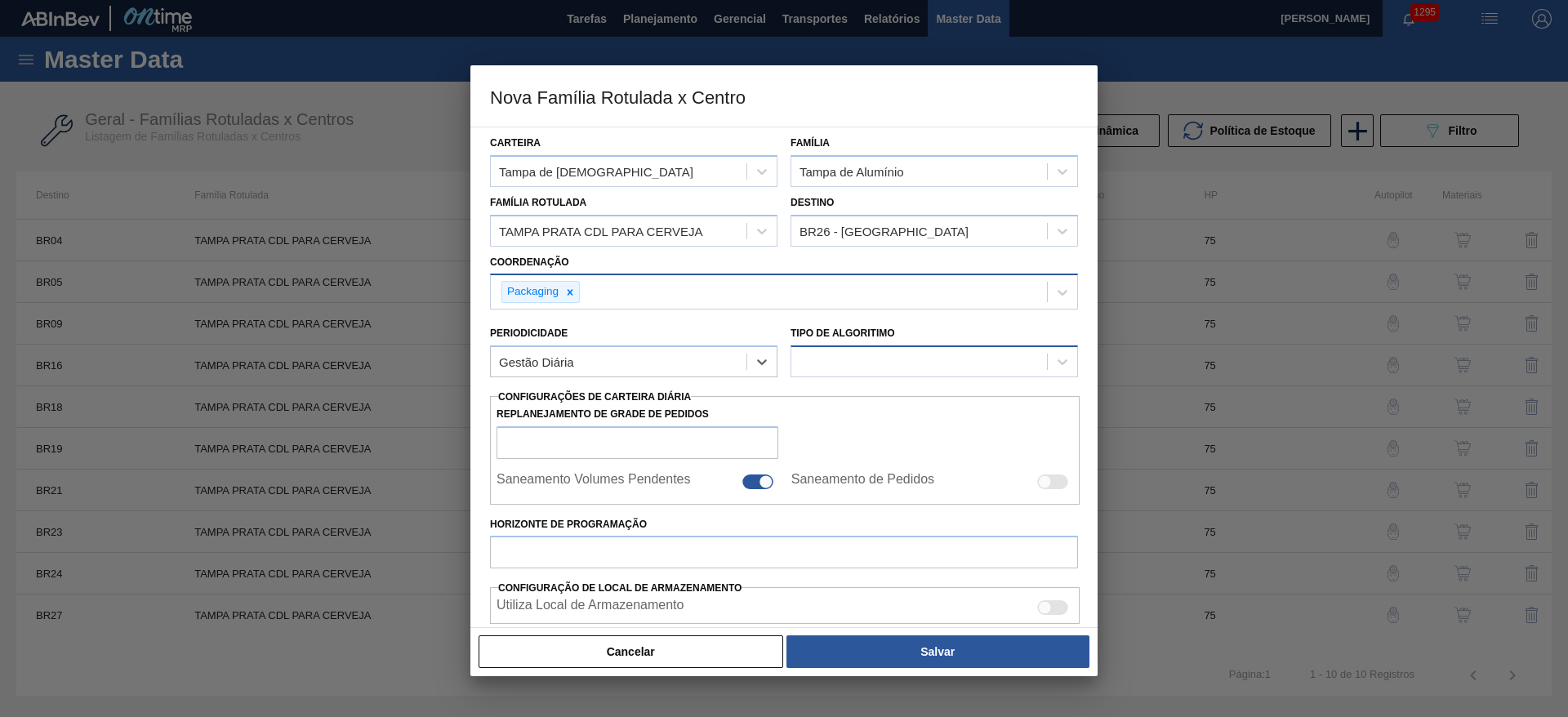
click at [830, 359] on div at bounding box center [919, 362] width 256 height 24
click at [833, 400] on div "Política Objetiva" at bounding box center [934, 402] width 288 height 30
type input "0"
type input "100"
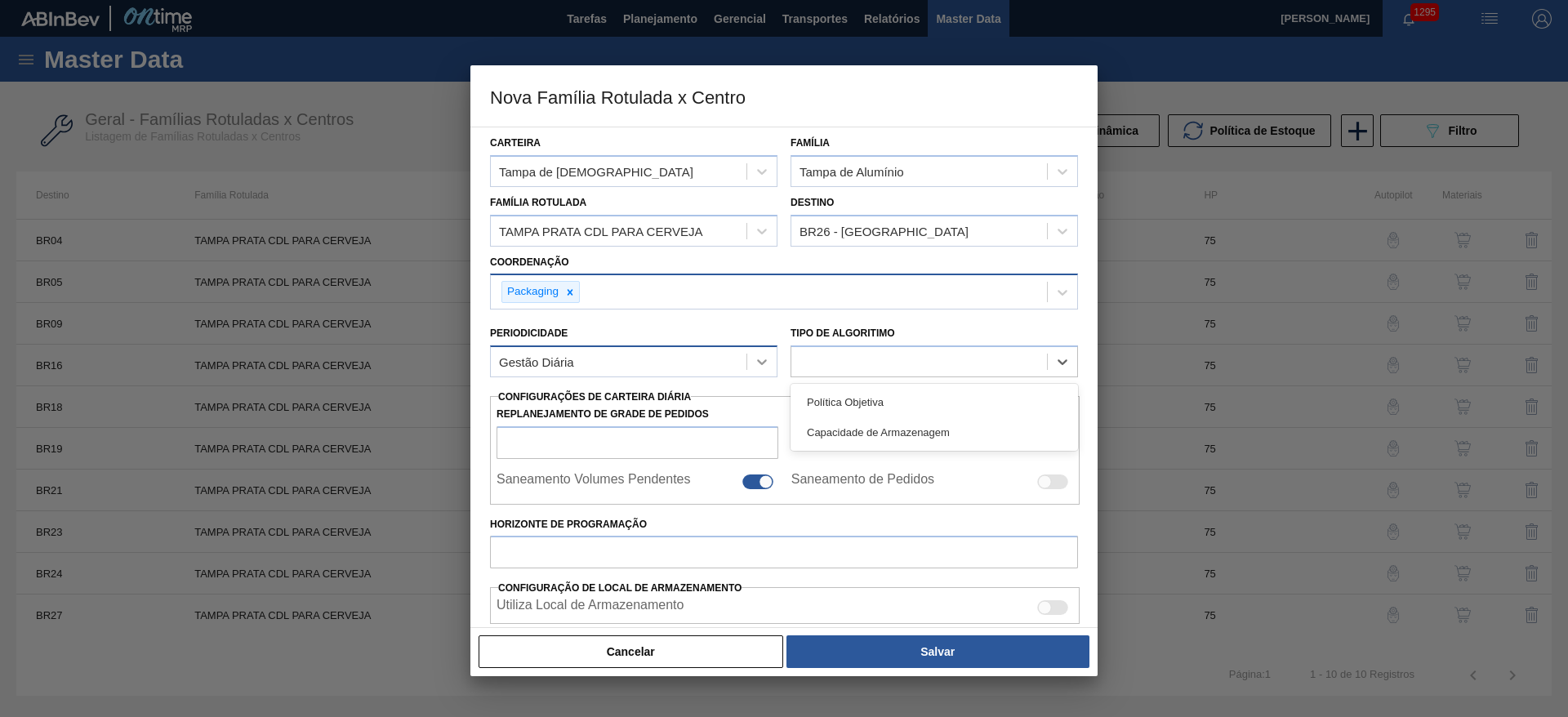
type input "0,000"
click at [774, 361] on div at bounding box center [762, 362] width 29 height 29
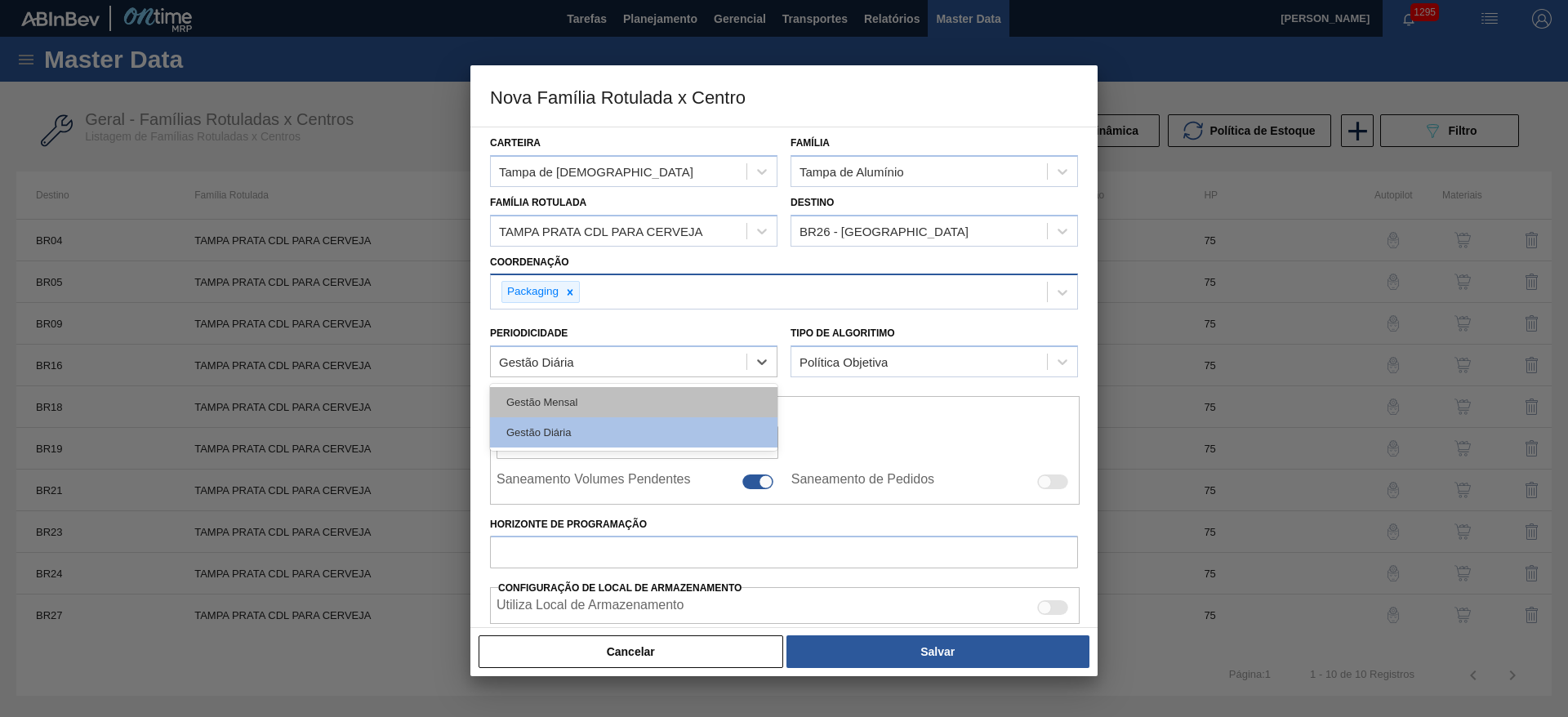
click at [574, 402] on div "Gestão Mensal" at bounding box center [634, 402] width 288 height 30
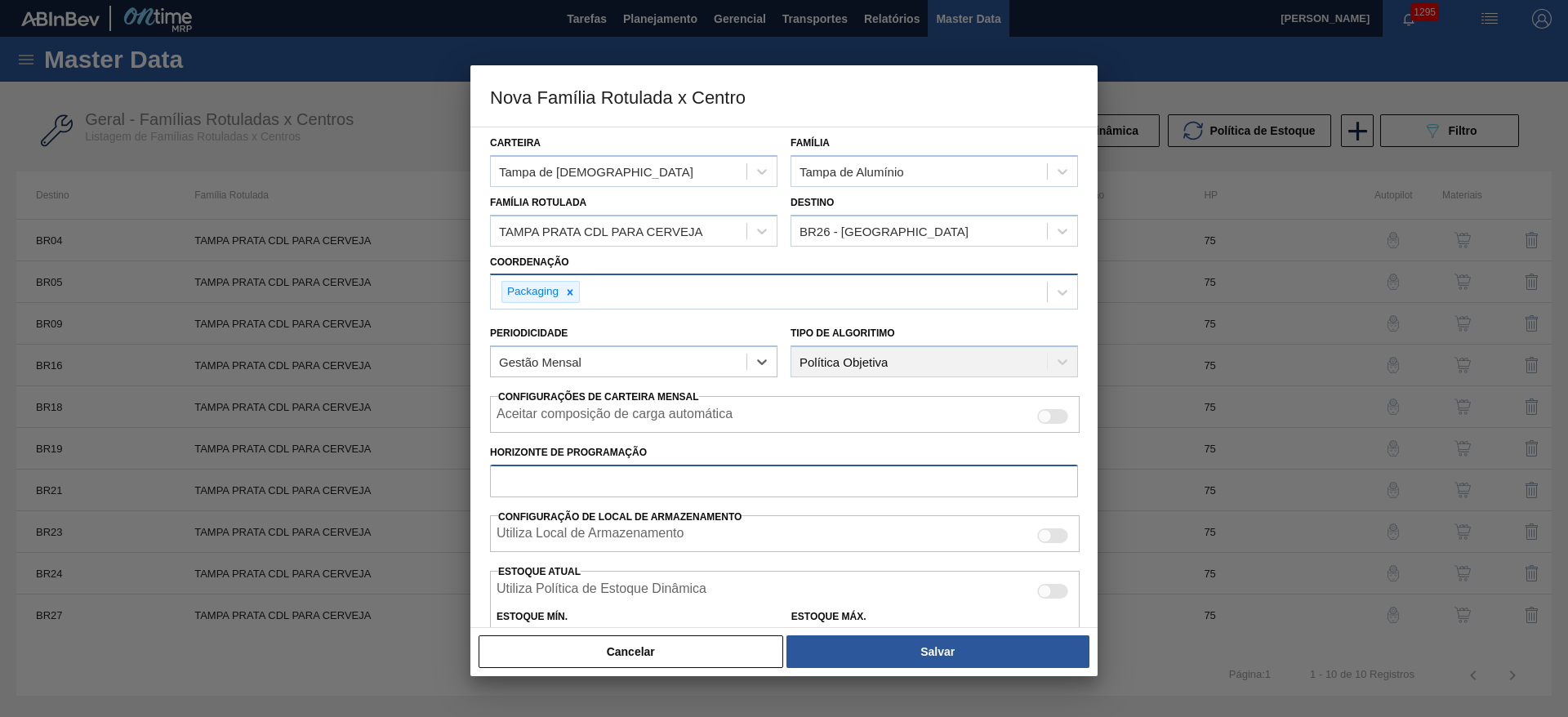
click at [546, 487] on input "Horizonte de Programação" at bounding box center [784, 481] width 588 height 33
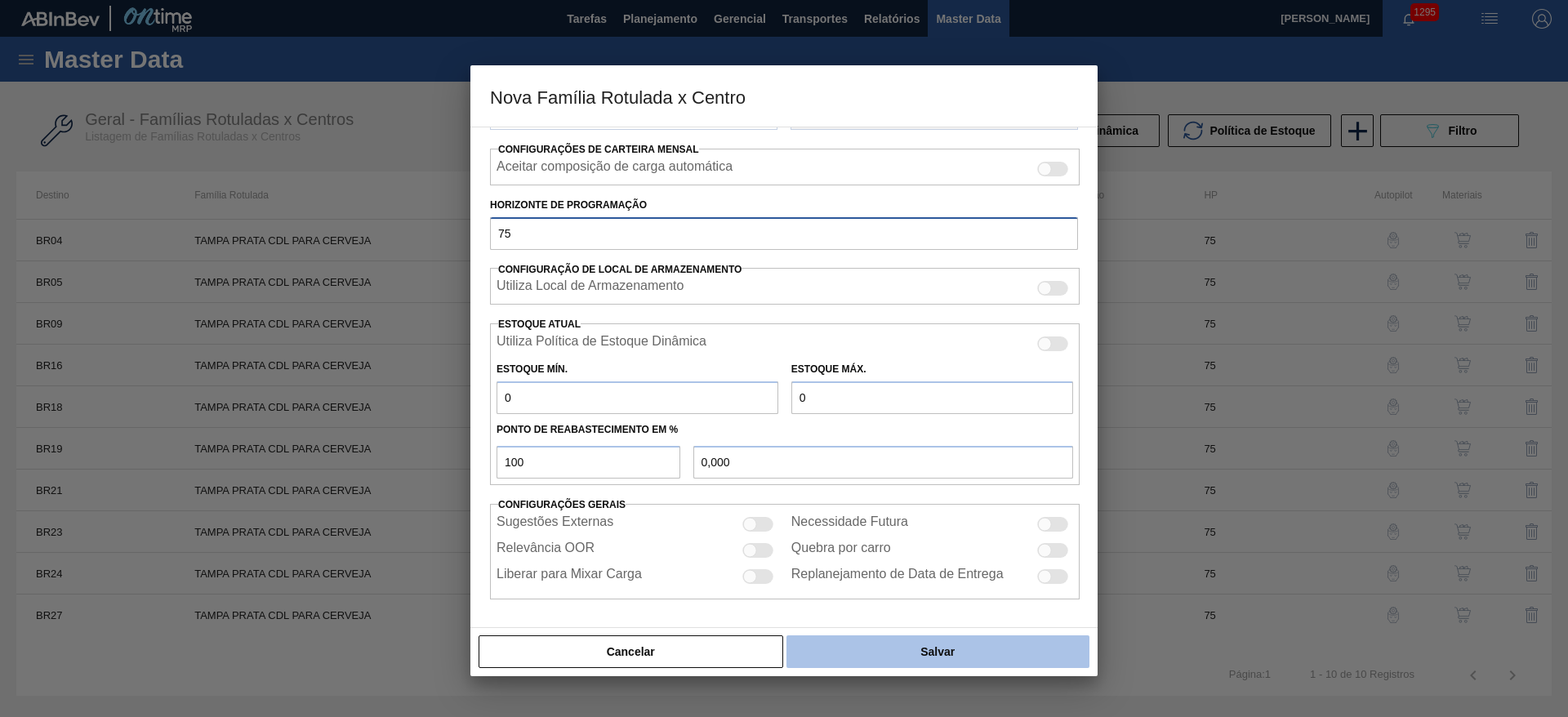
type input "75"
click at [900, 640] on button "Salvar" at bounding box center [938, 652] width 303 height 33
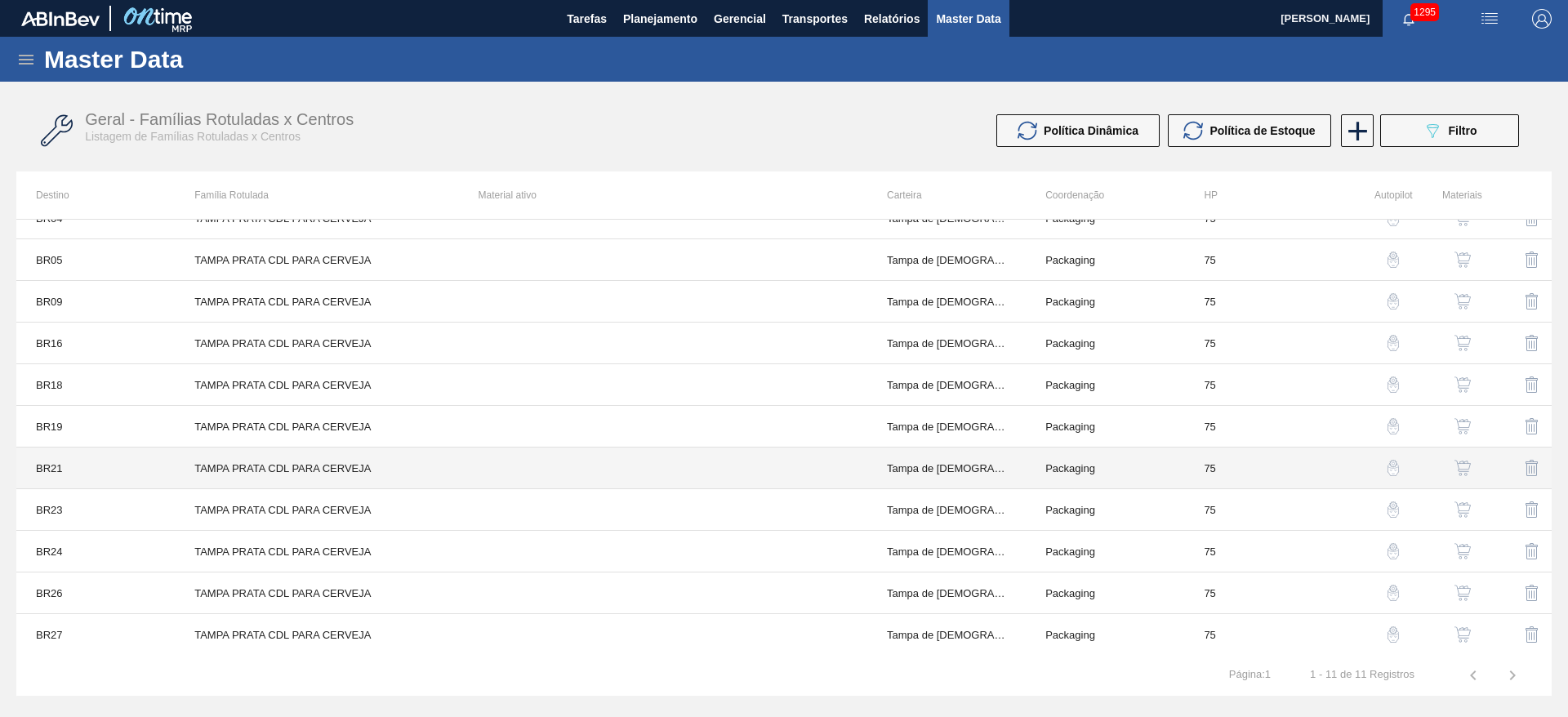
scroll to position [0, 0]
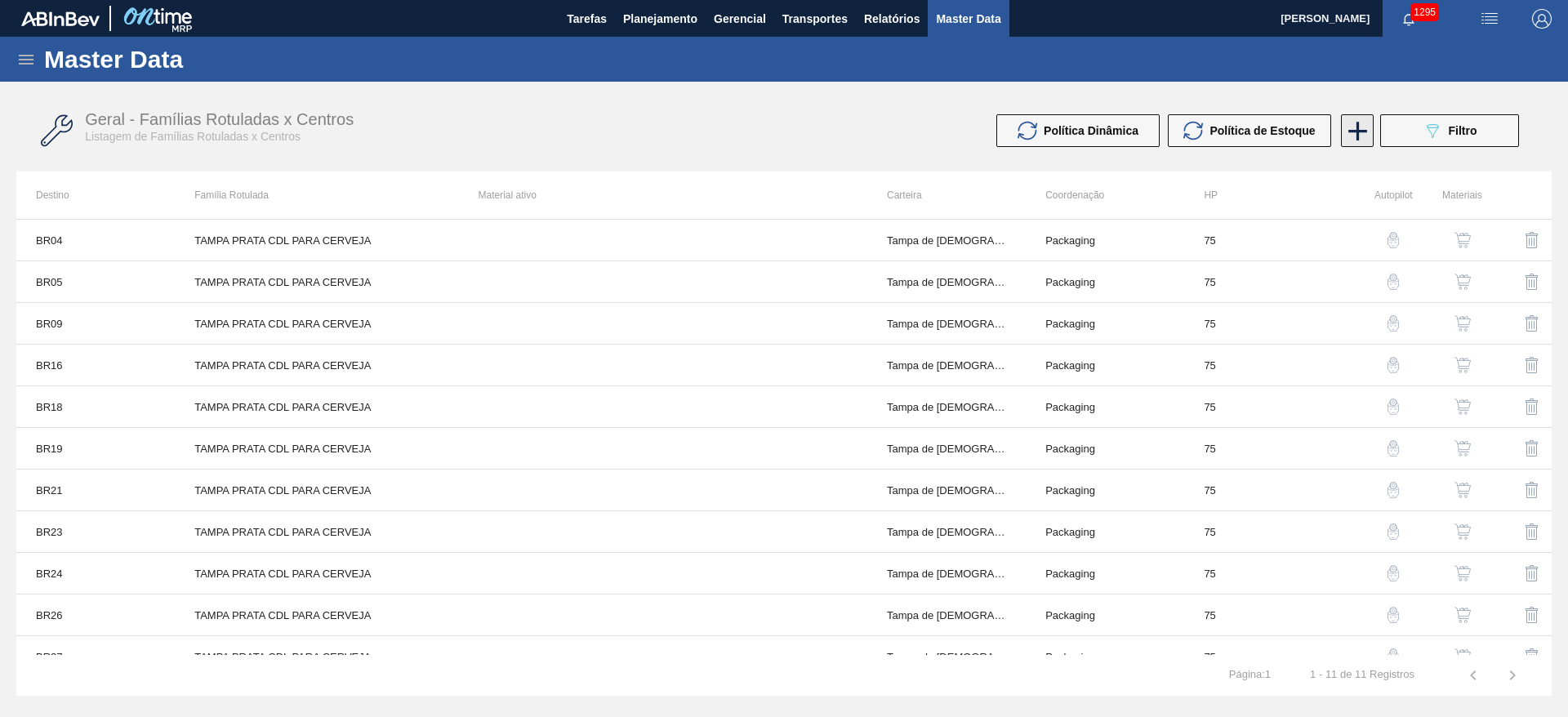
click at [1356, 124] on icon at bounding box center [1357, 131] width 19 height 19
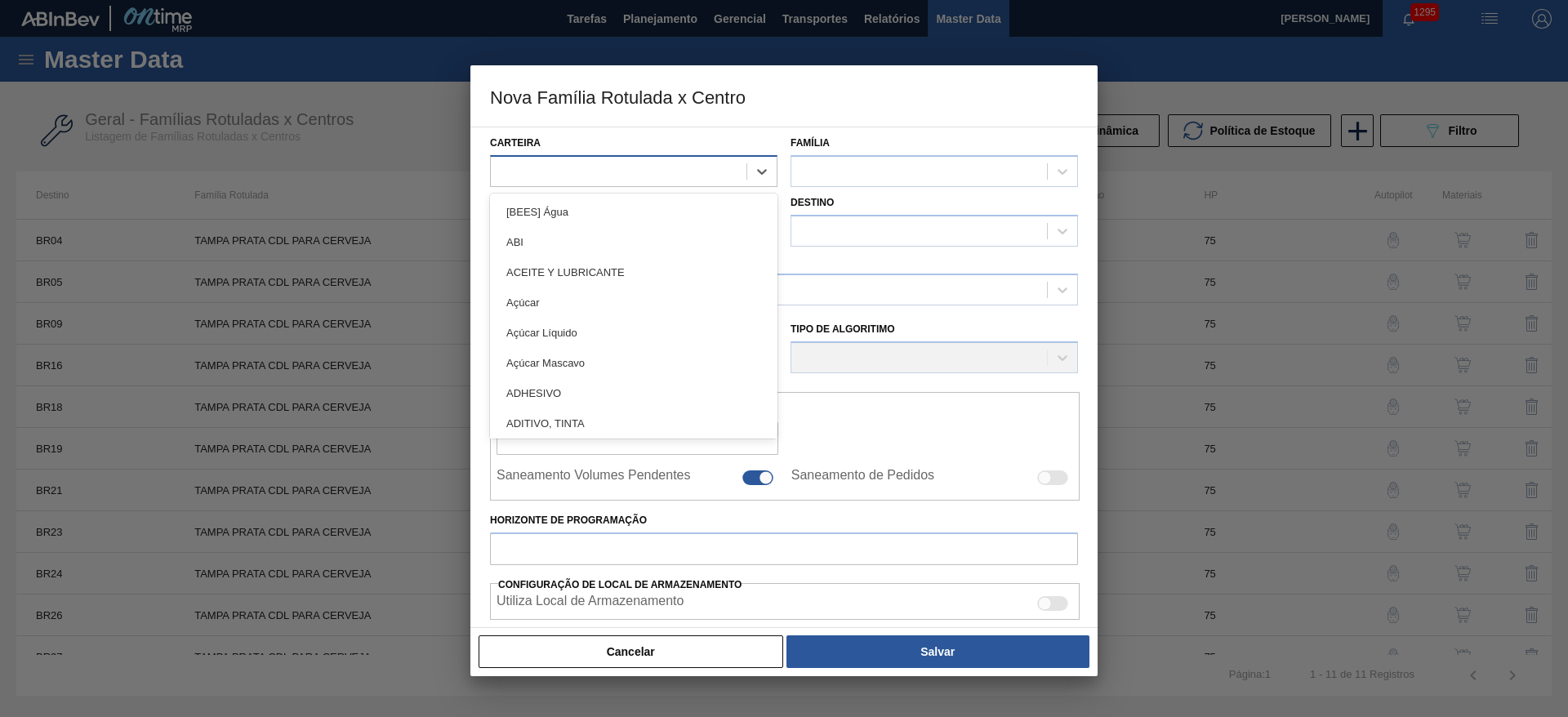
click at [536, 165] on div at bounding box center [618, 171] width 256 height 24
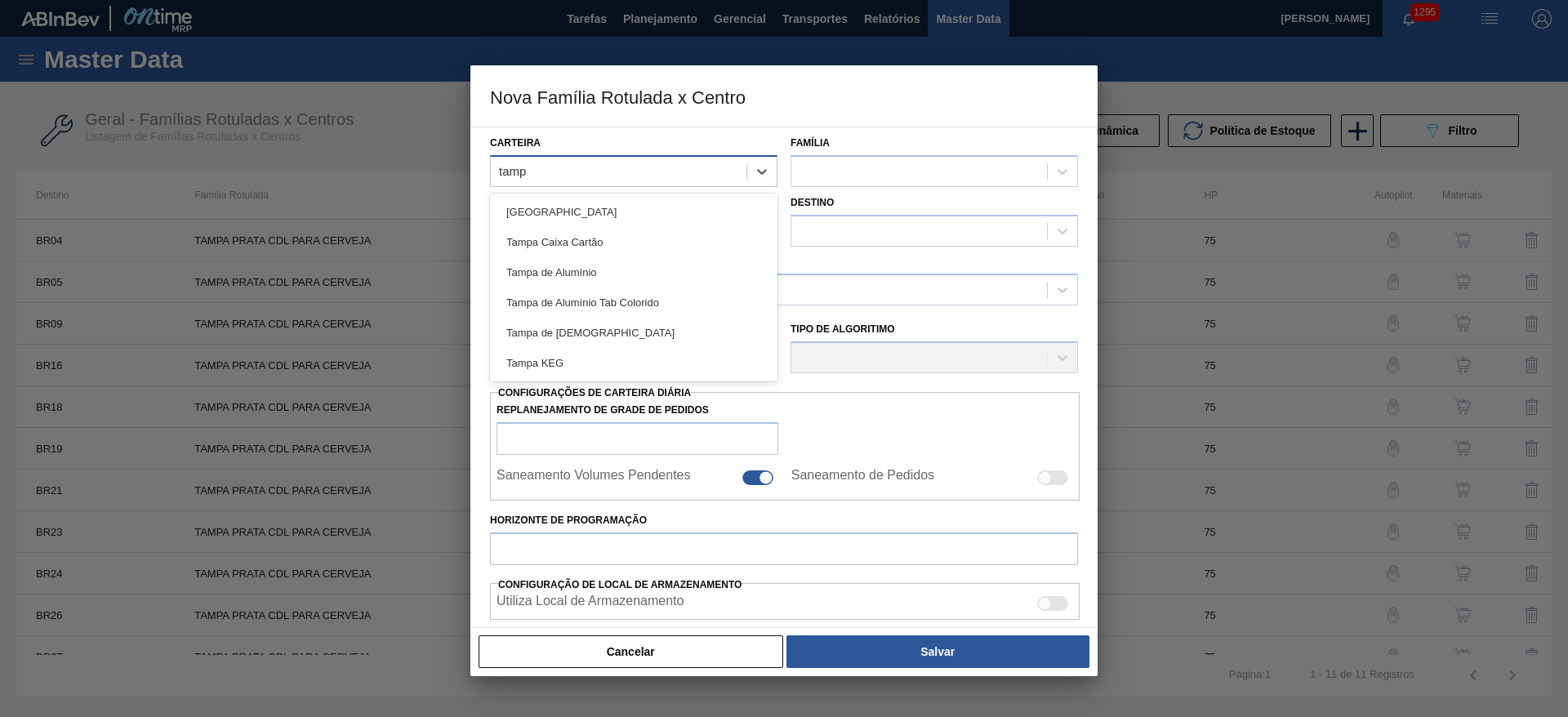
type input "tampa"
click at [553, 332] on div "Tampa de Lata" at bounding box center [634, 332] width 288 height 30
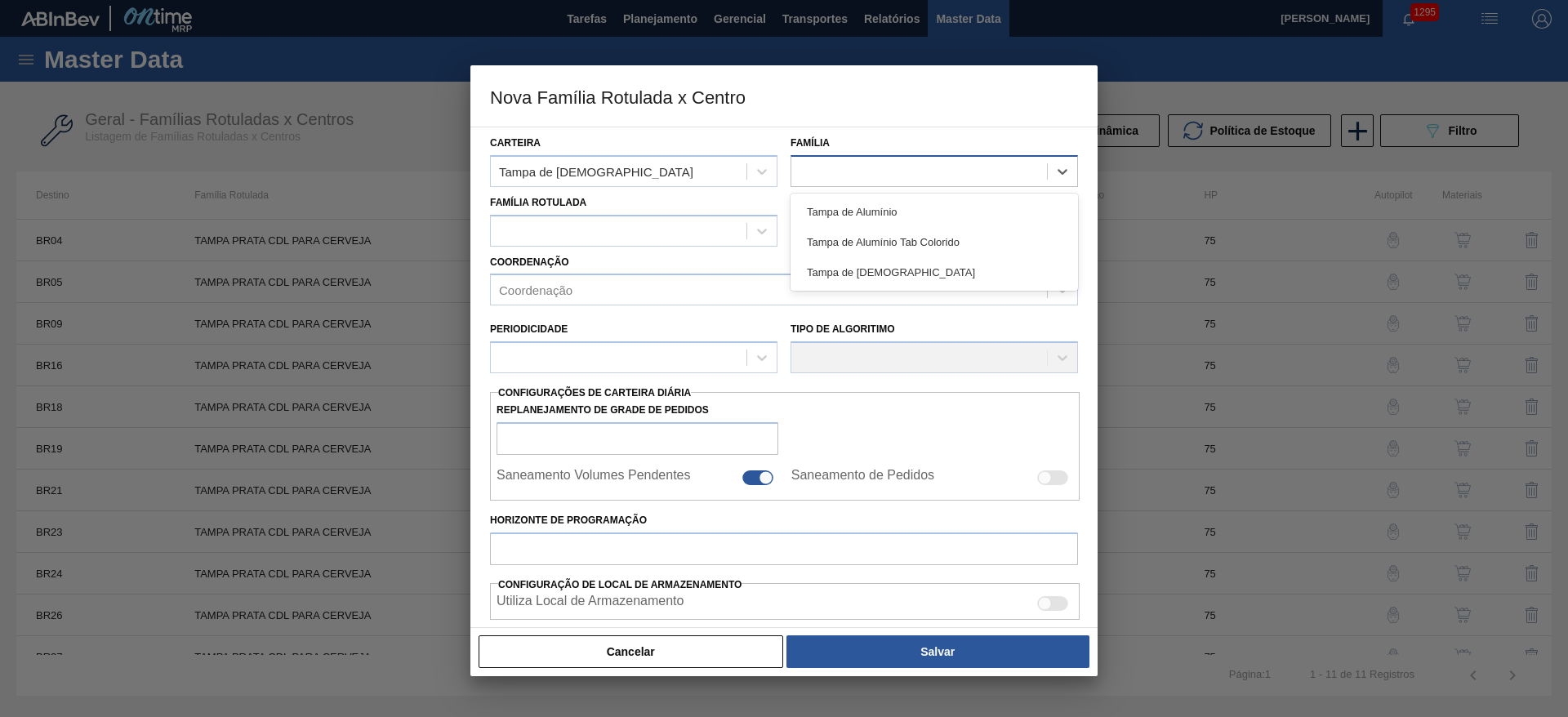
click at [835, 159] on div at bounding box center [919, 171] width 256 height 24
click at [861, 213] on div "Tampa de Alumínio" at bounding box center [934, 212] width 288 height 30
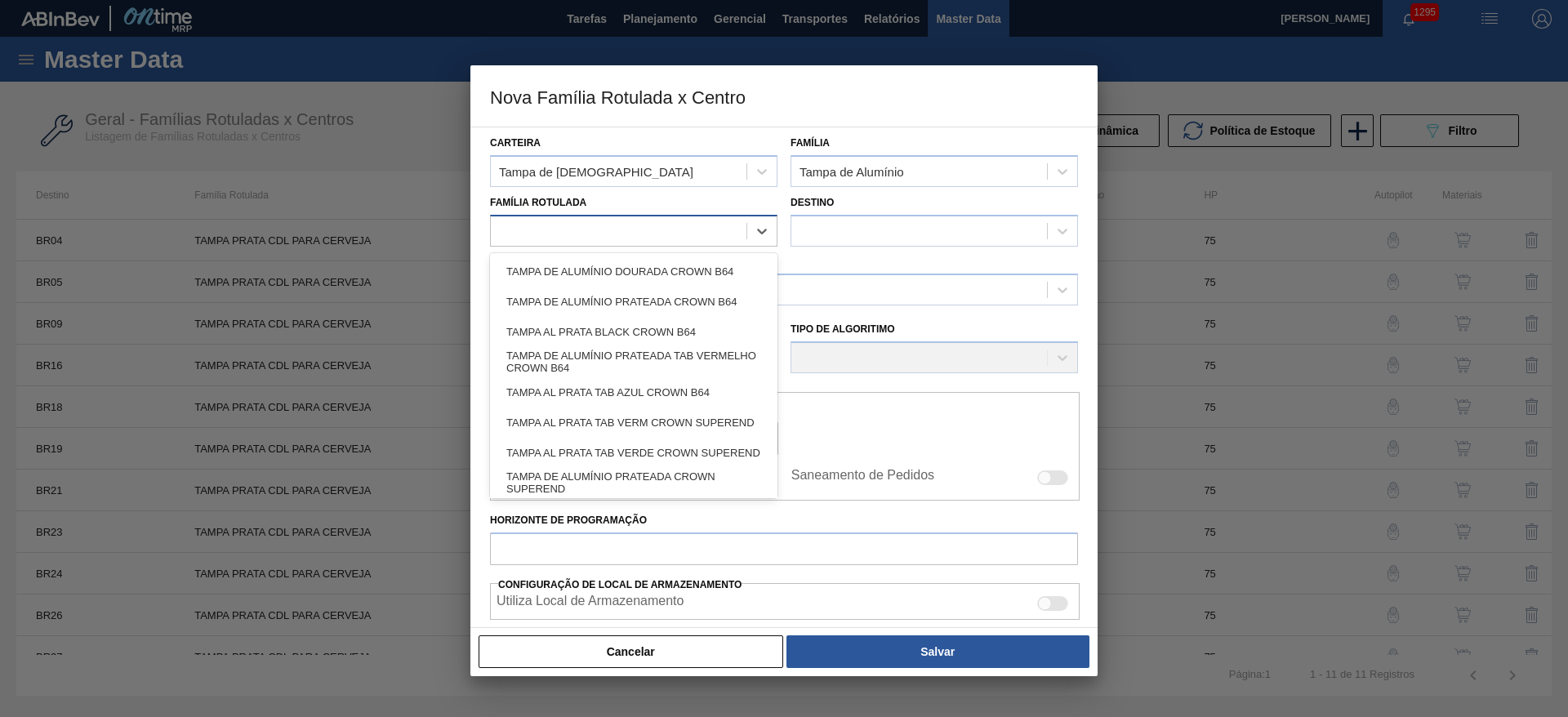
click at [554, 235] on div at bounding box center [618, 231] width 256 height 24
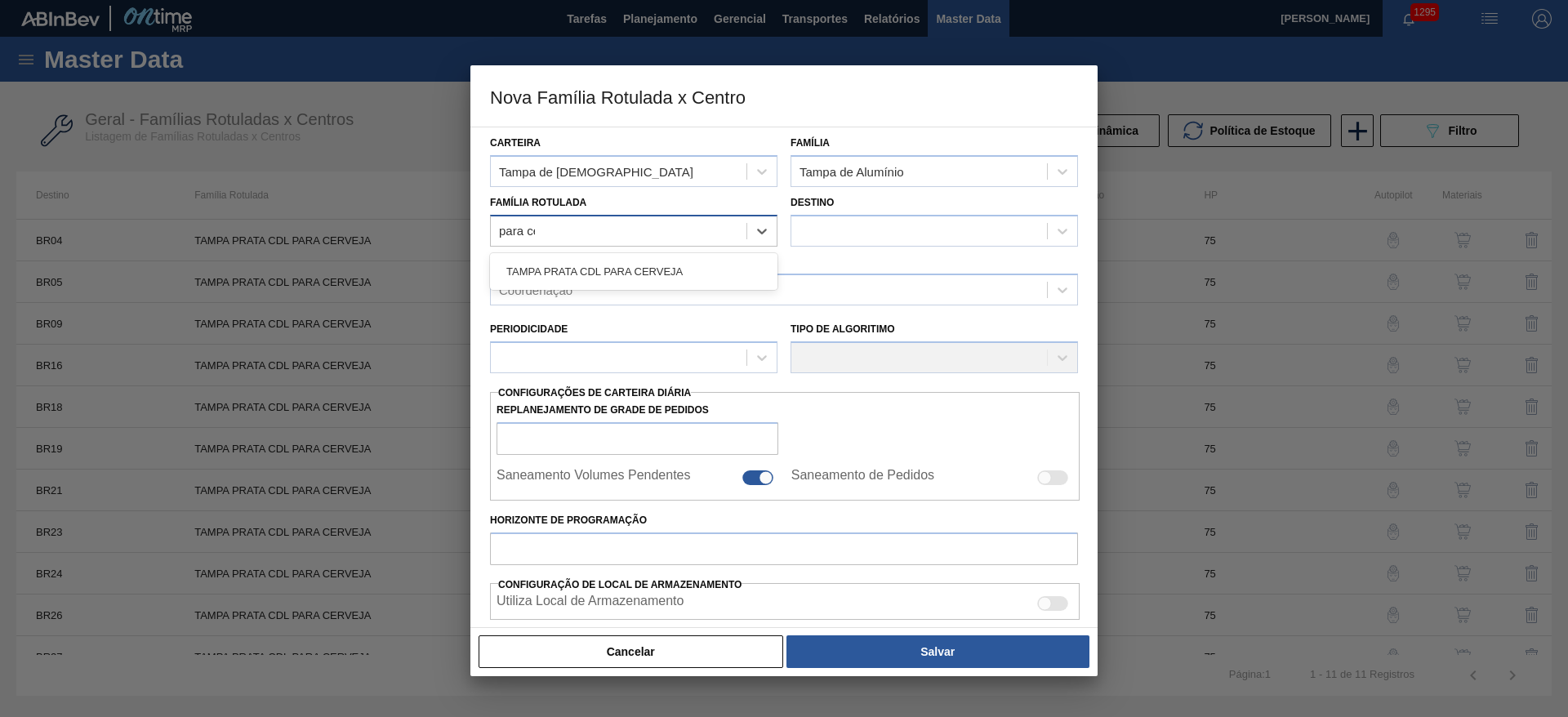
type Rotulada "para cer"
drag, startPoint x: 659, startPoint y: 264, endPoint x: 788, endPoint y: 224, distance: 135.1
click at [681, 261] on div "TAMPA PRATA CDL PARA CERVEJA" at bounding box center [634, 271] width 288 height 30
checkbox input "false"
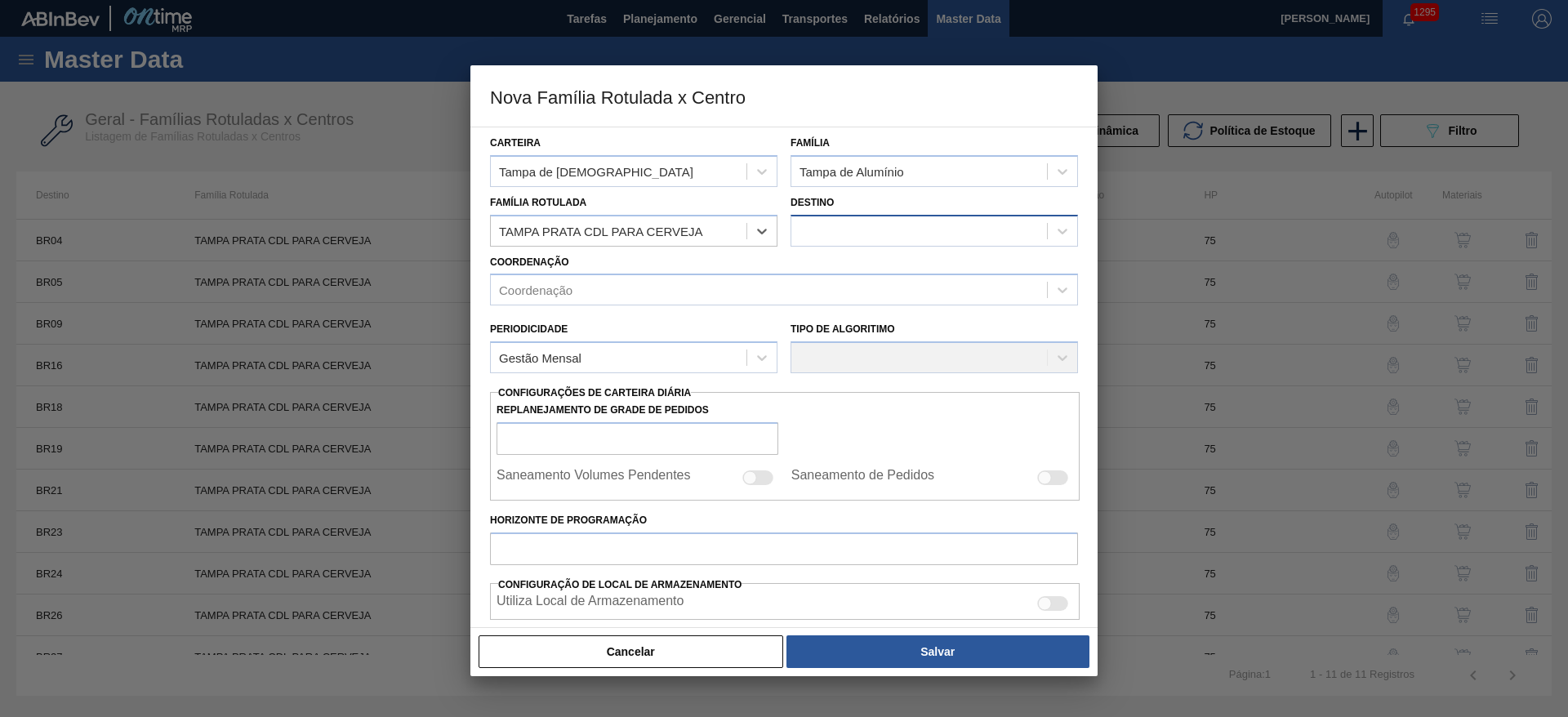
click at [831, 216] on div at bounding box center [934, 230] width 288 height 32
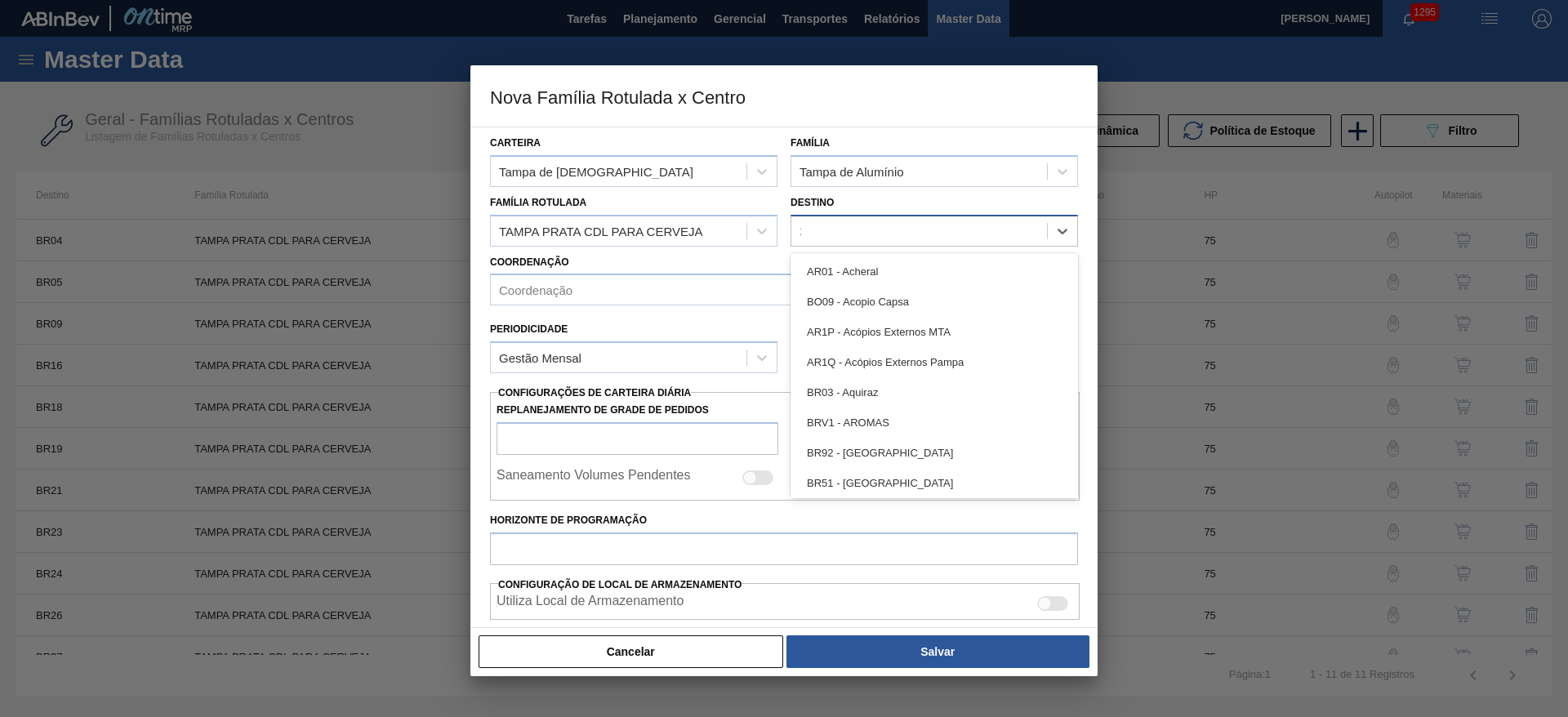
type input "11"
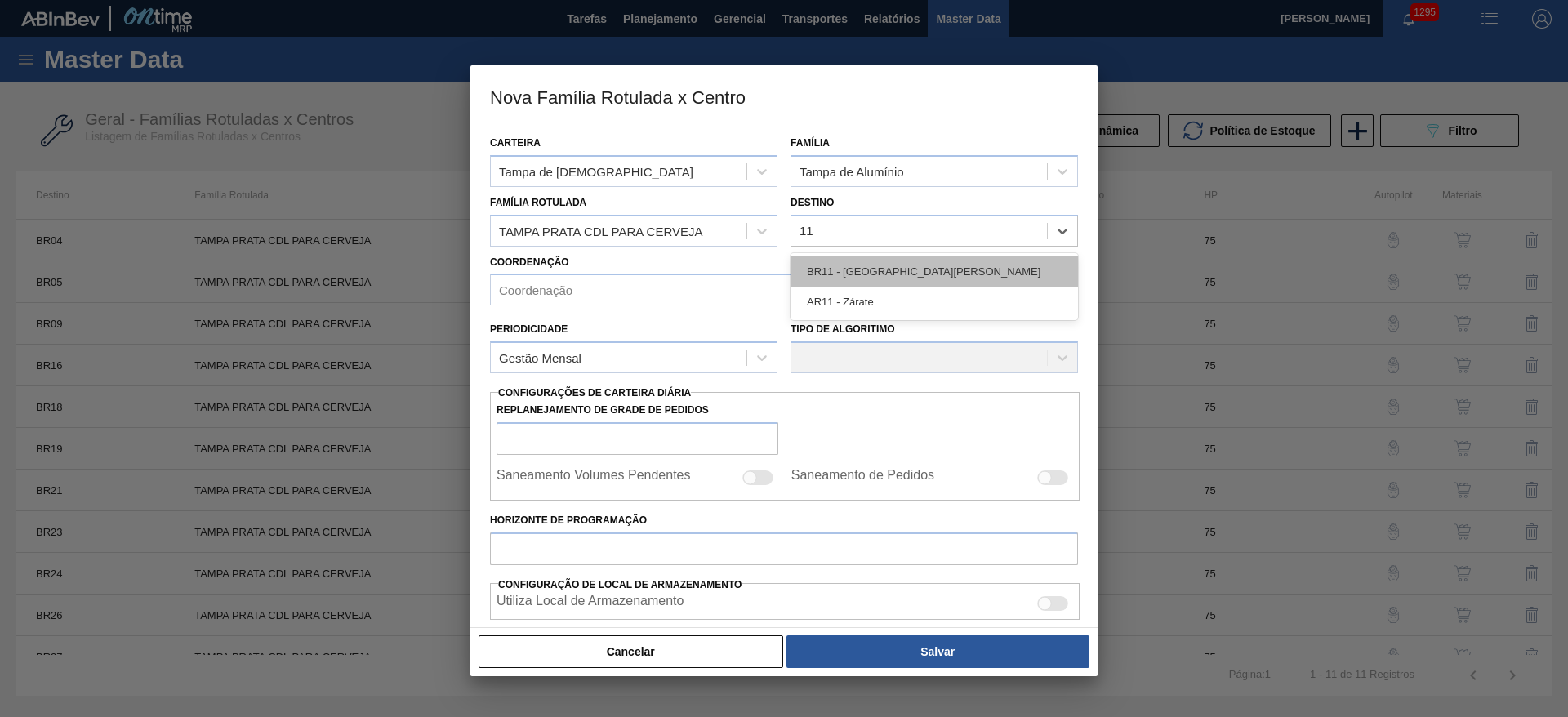
click at [840, 262] on div "BR11 - [GEOGRAPHIC_DATA]" at bounding box center [934, 271] width 288 height 30
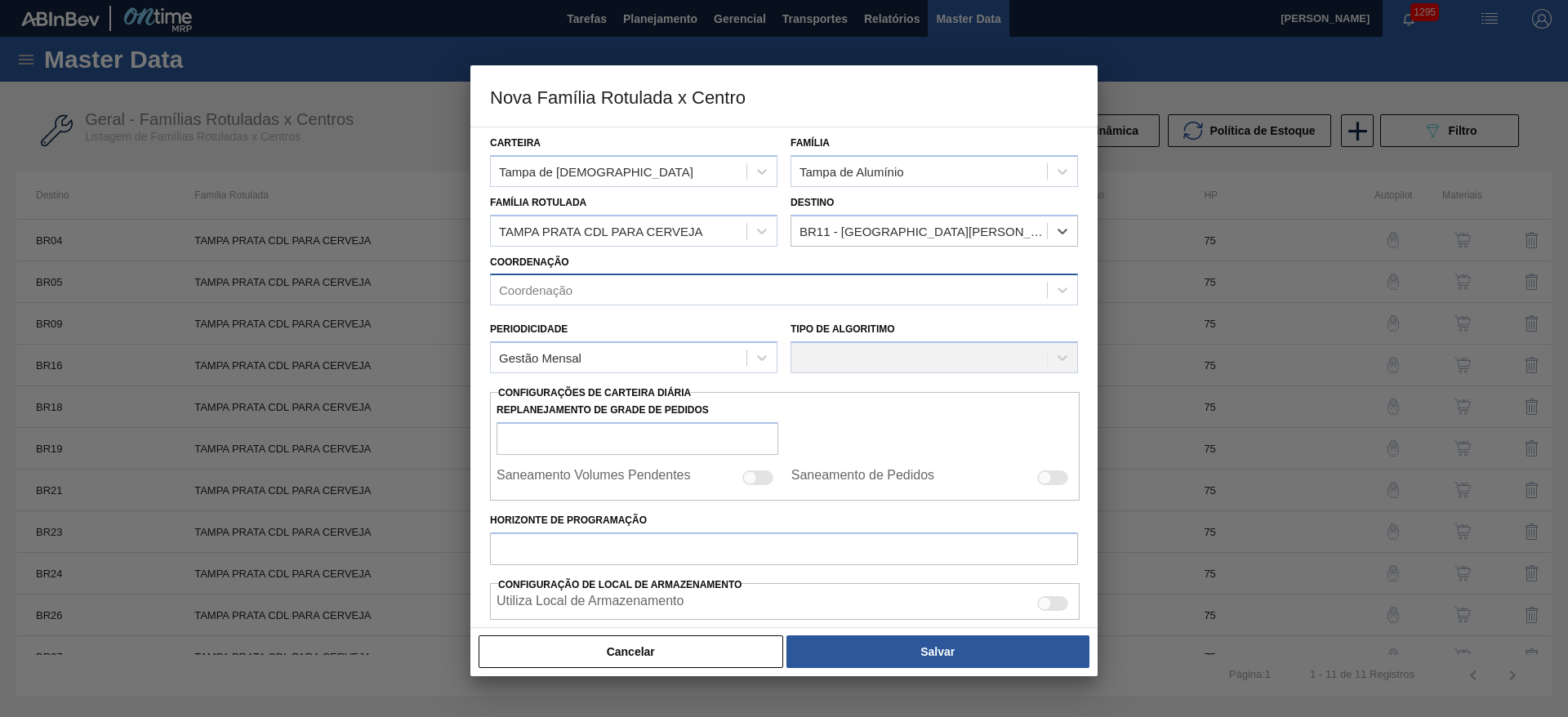
click at [575, 292] on div "Coordenação" at bounding box center [768, 290] width 556 height 24
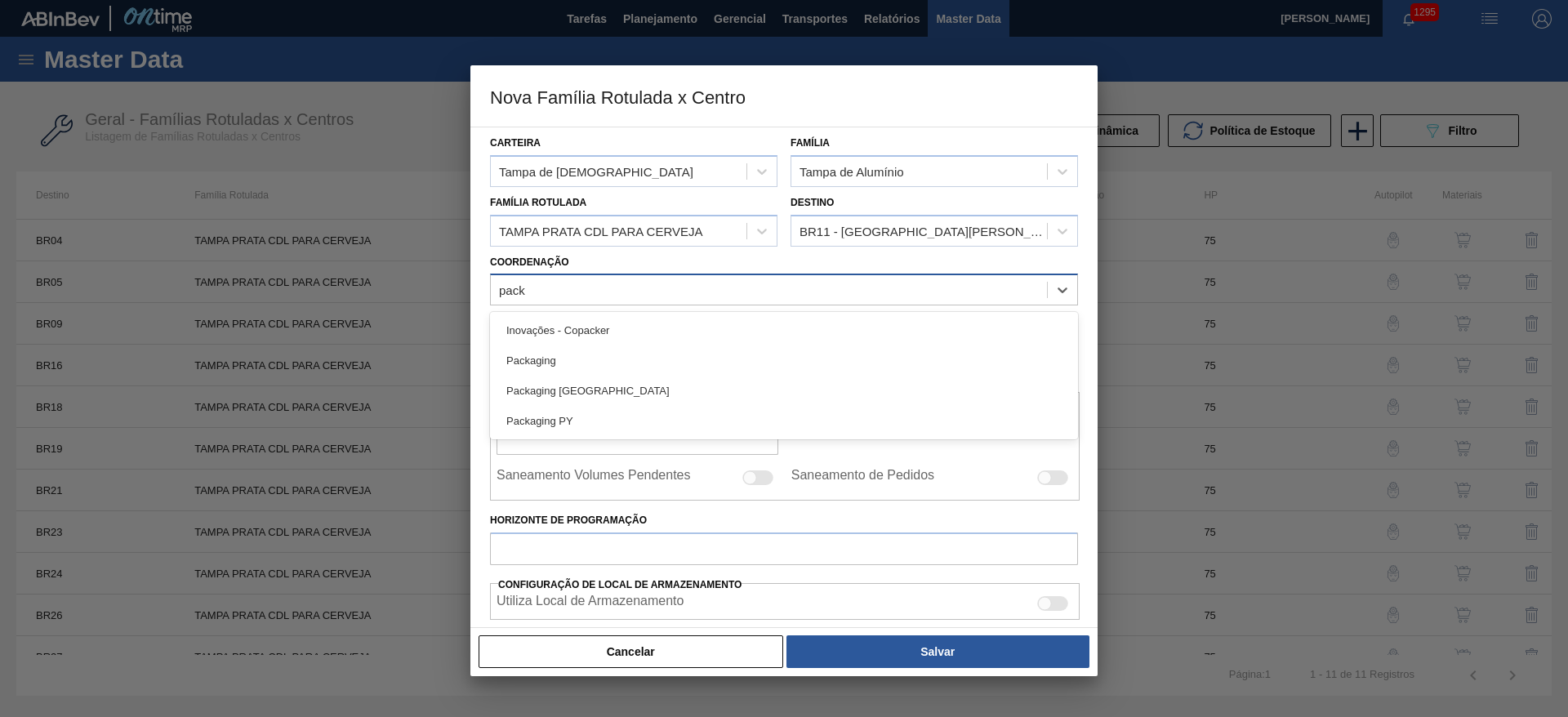
type input "packa"
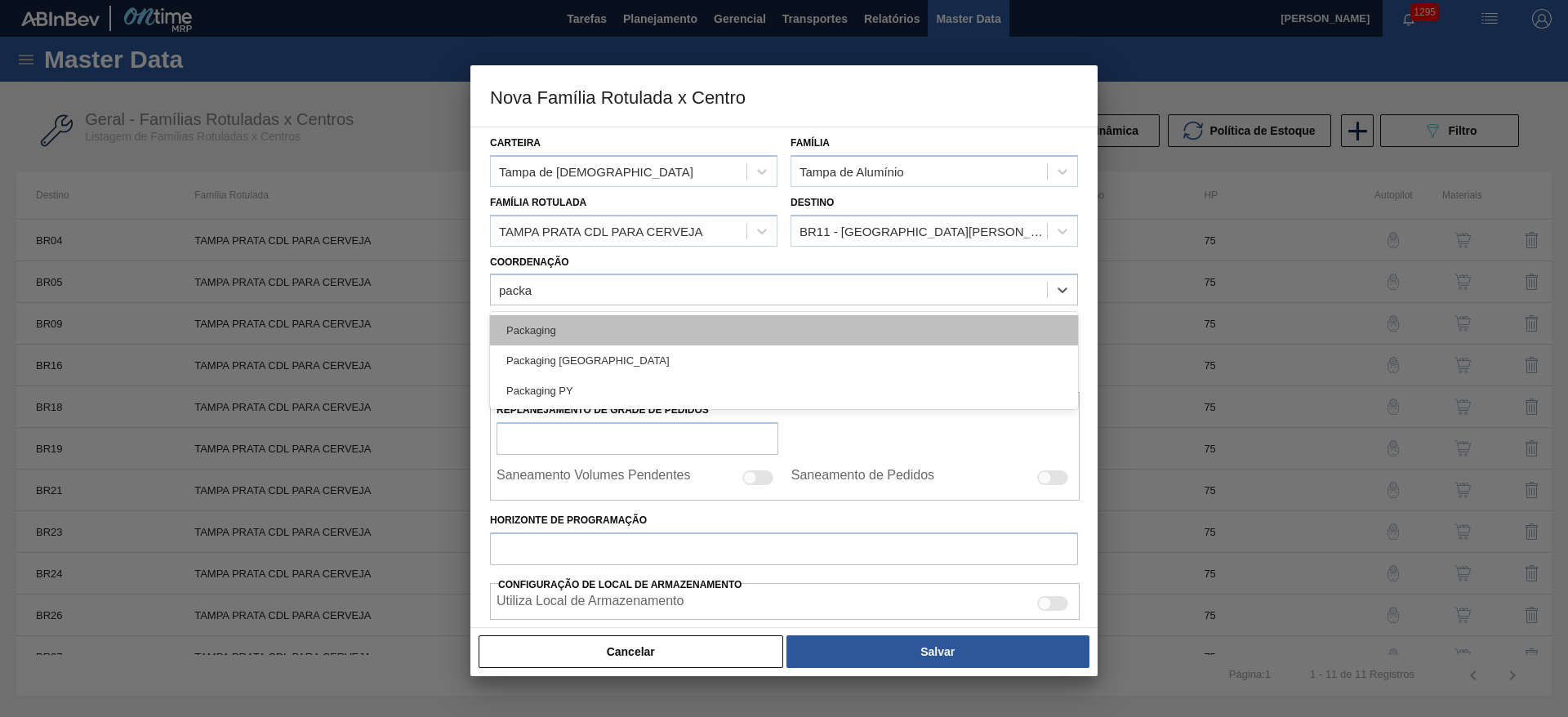
click at [561, 336] on div "Packaging" at bounding box center [784, 330] width 588 height 30
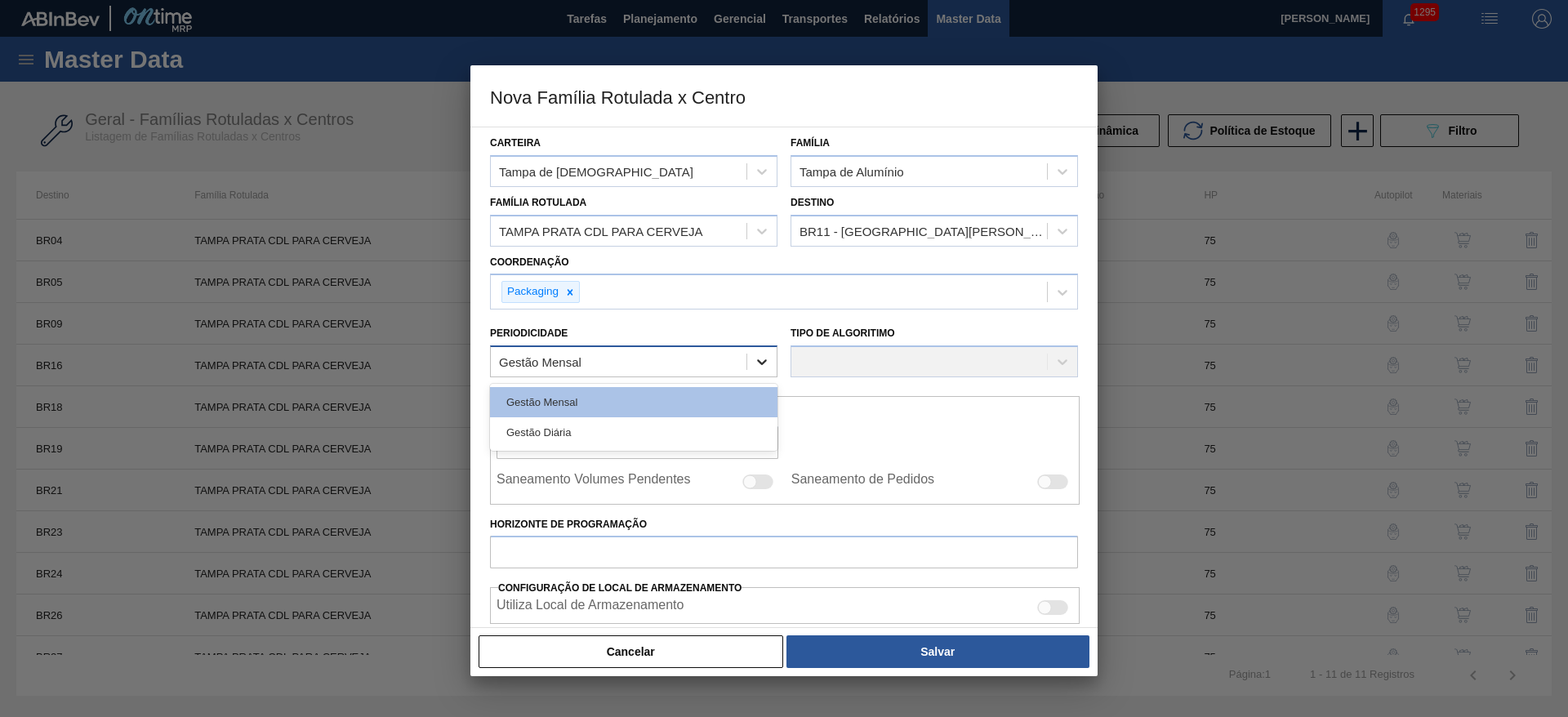
click at [768, 370] on div at bounding box center [762, 362] width 29 height 29
click at [555, 435] on div "Gestão Diária" at bounding box center [634, 432] width 288 height 30
checkbox input "true"
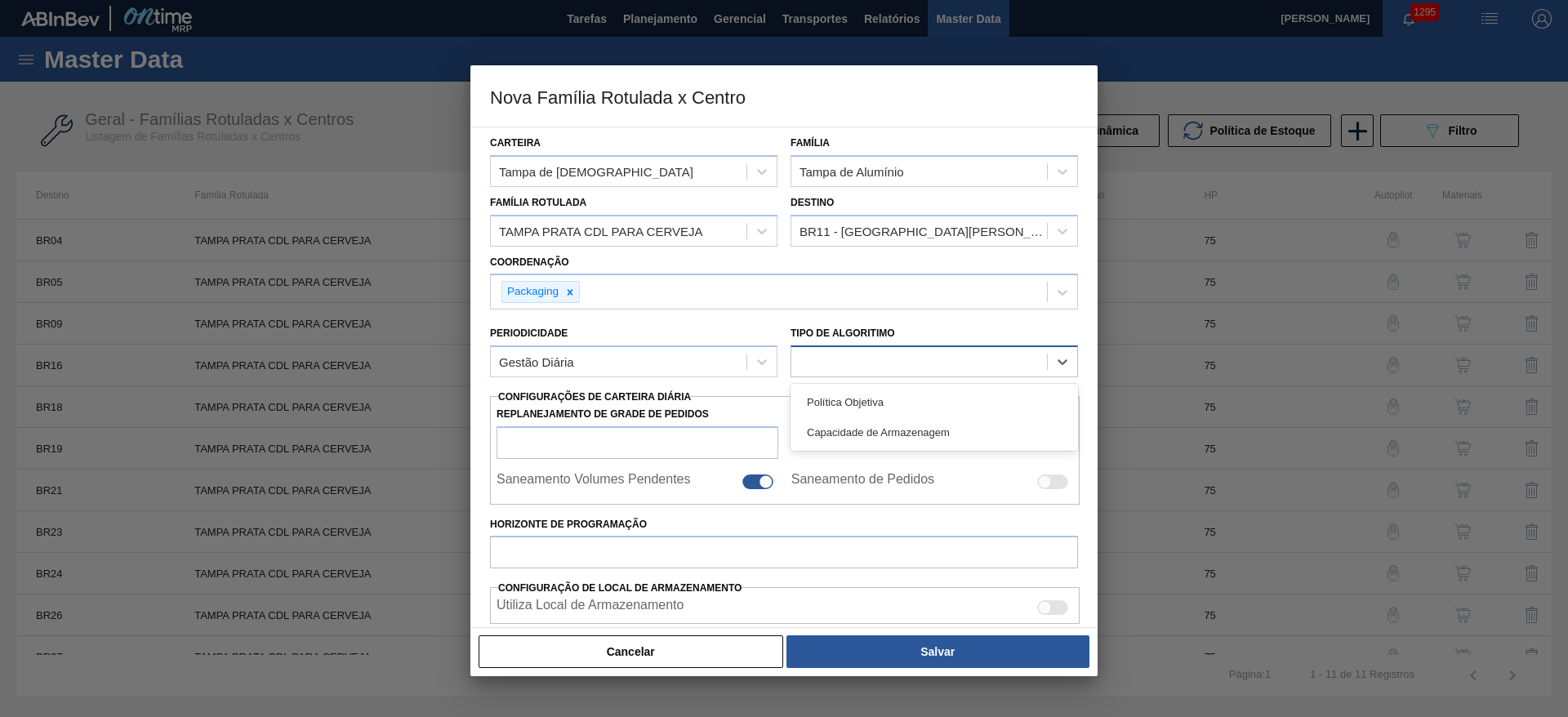
click at [841, 360] on div at bounding box center [919, 362] width 256 height 24
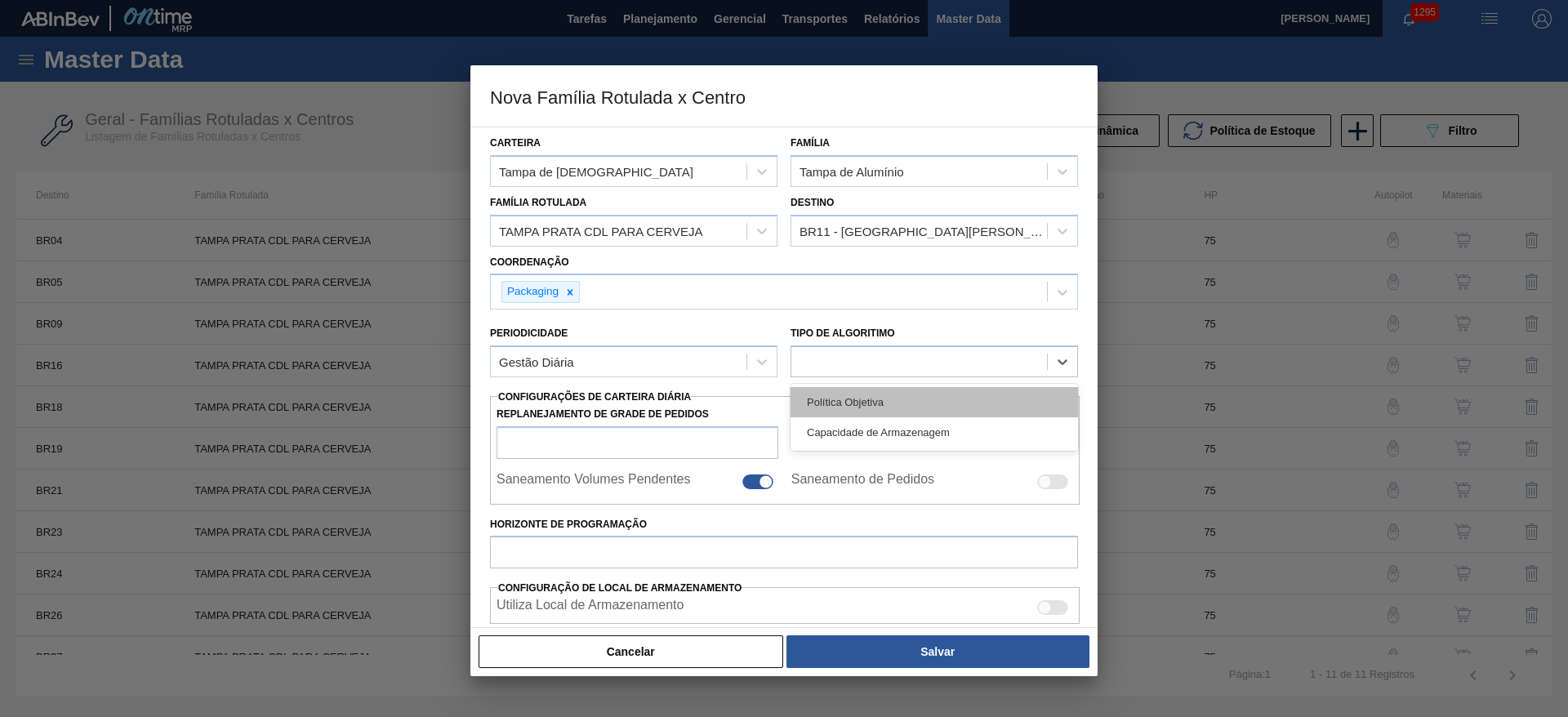
drag, startPoint x: 827, startPoint y: 406, endPoint x: 821, endPoint y: 397, distance: 10.8
click at [827, 403] on div "Política Objetiva" at bounding box center [934, 402] width 288 height 30
type input "0"
type input "100"
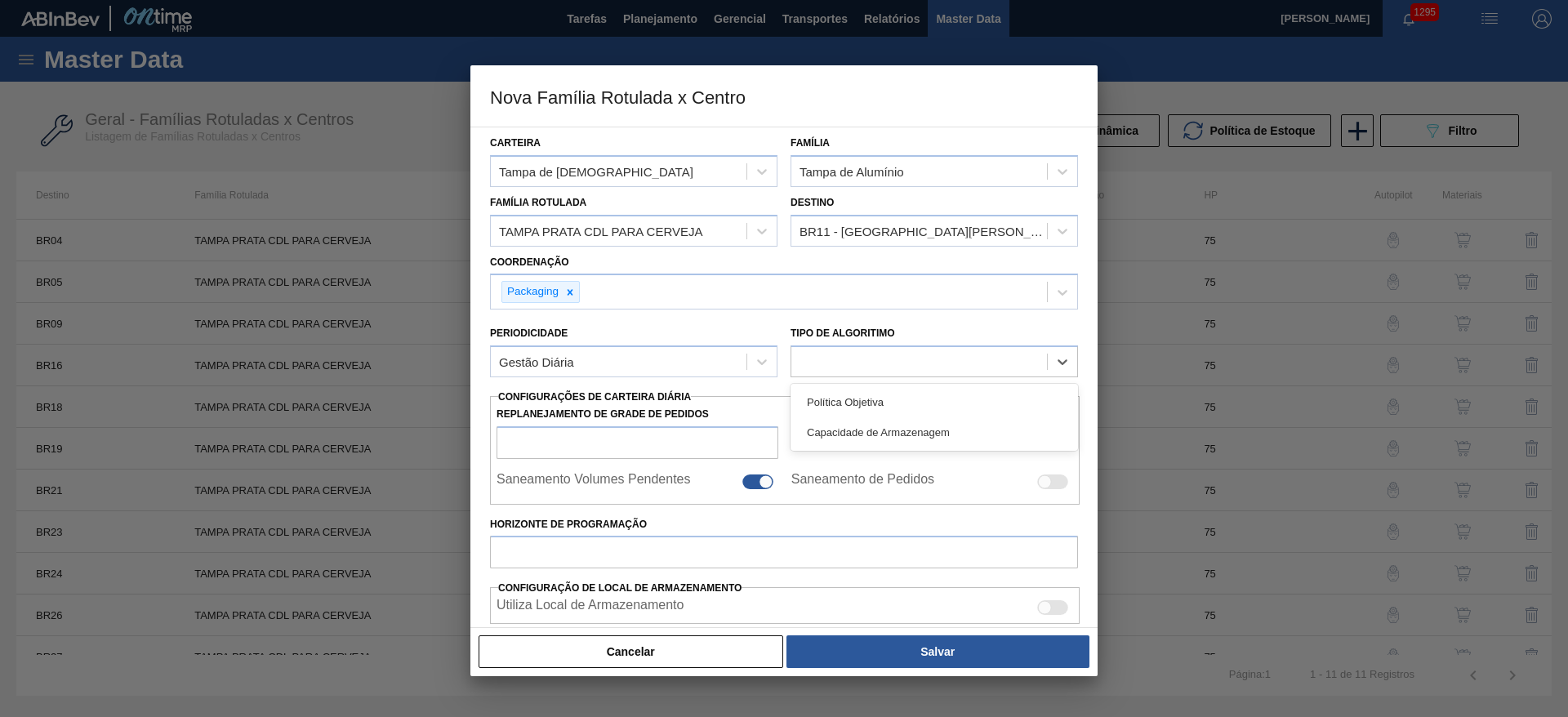
type input "0,000"
click at [760, 362] on icon at bounding box center [762, 362] width 16 height 16
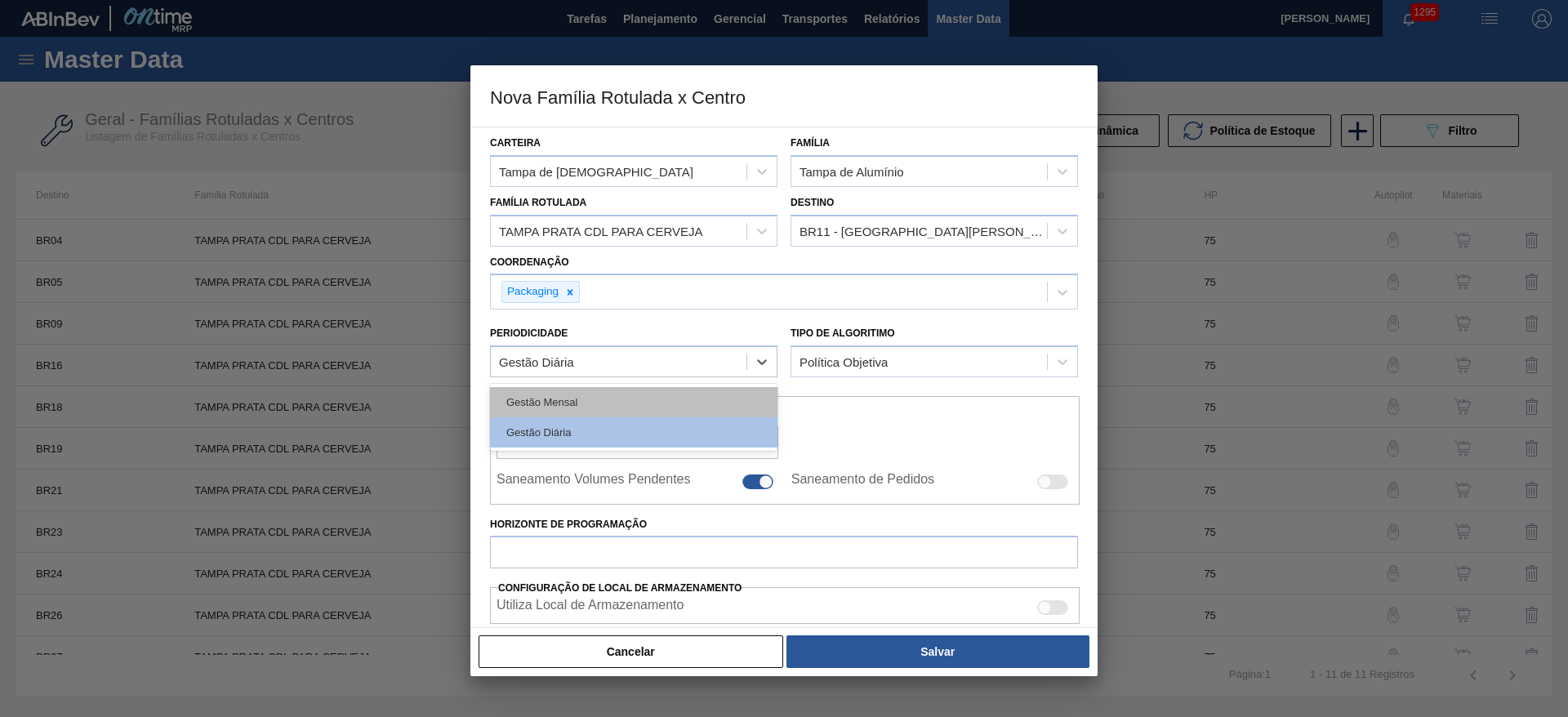
click at [572, 395] on div "Gestão Mensal" at bounding box center [634, 402] width 288 height 30
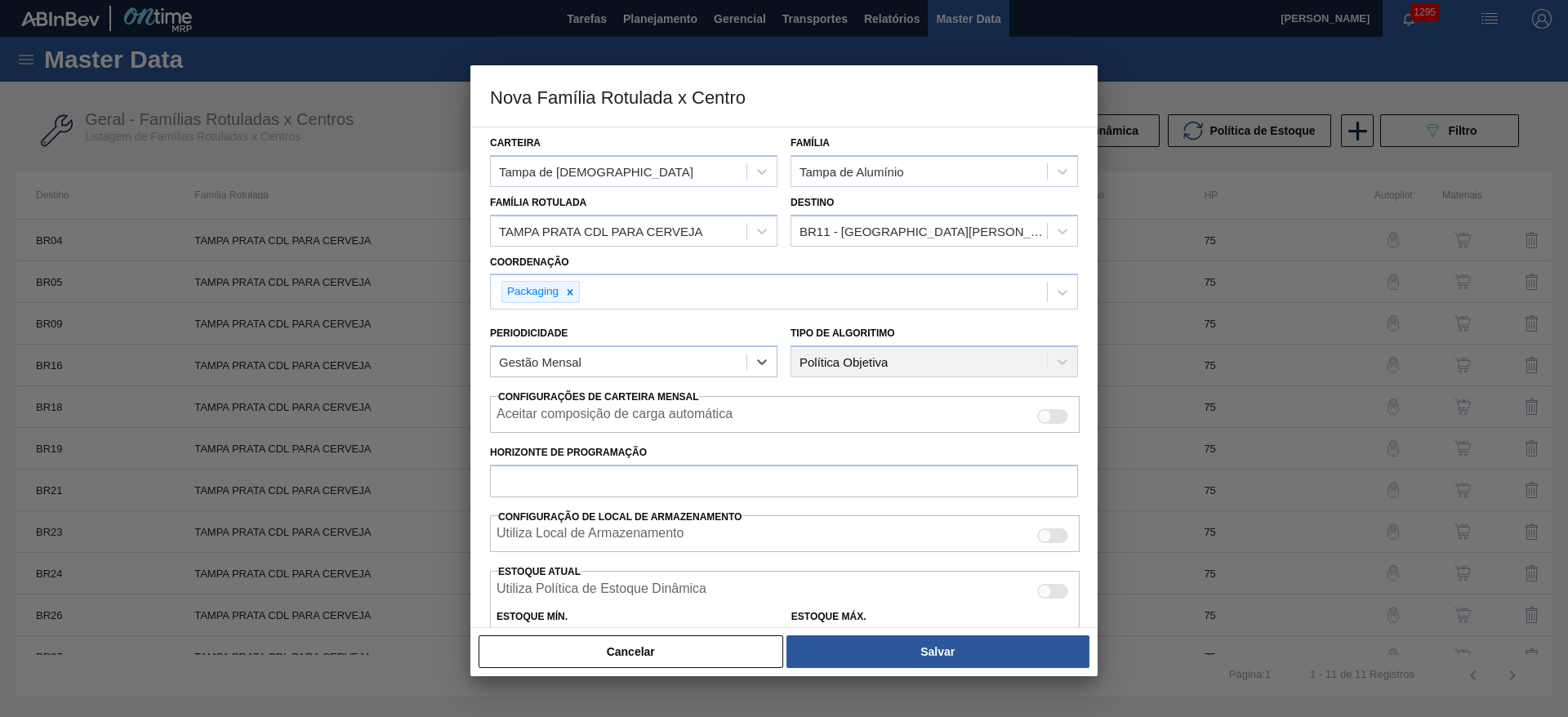
scroll to position [123, 0]
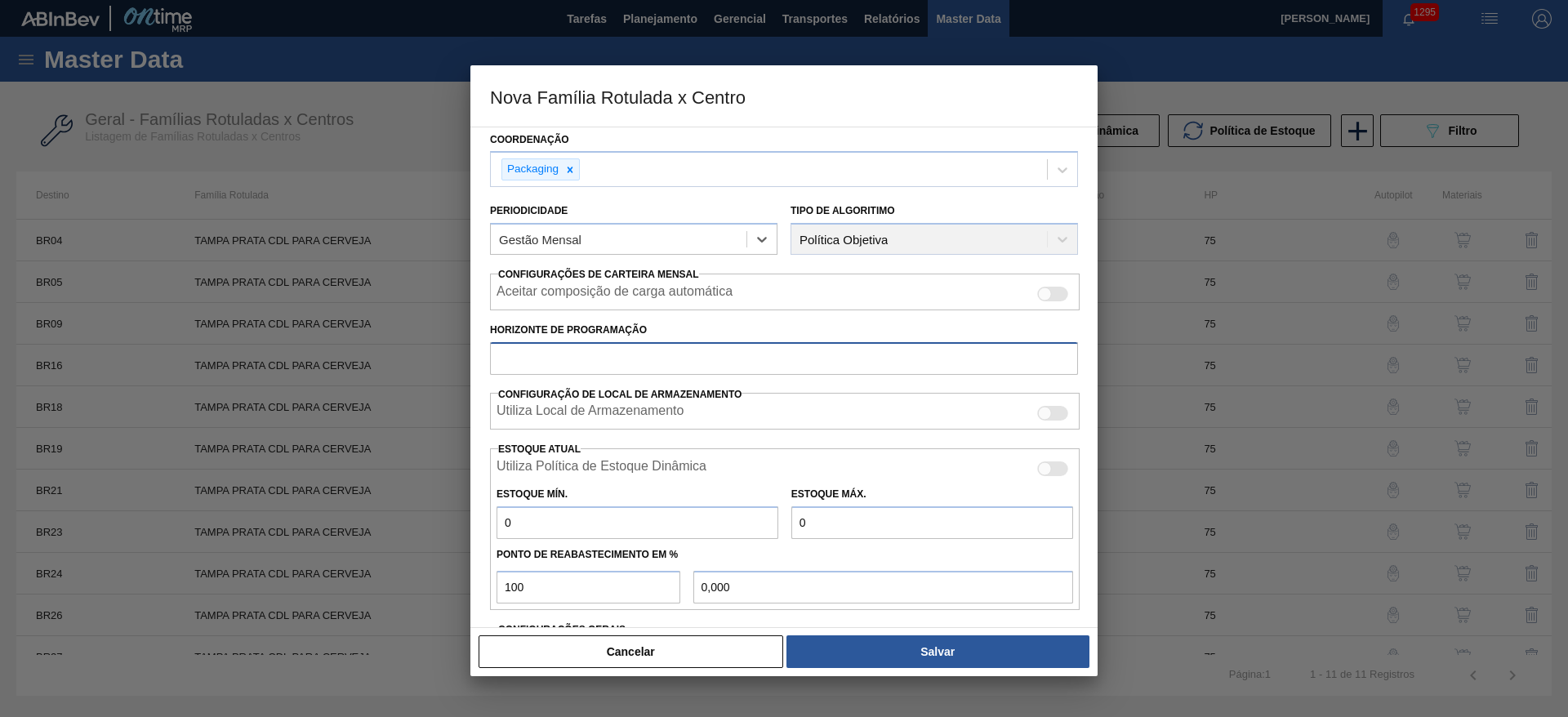
click at [539, 355] on input "Horizonte de Programação" at bounding box center [784, 359] width 588 height 33
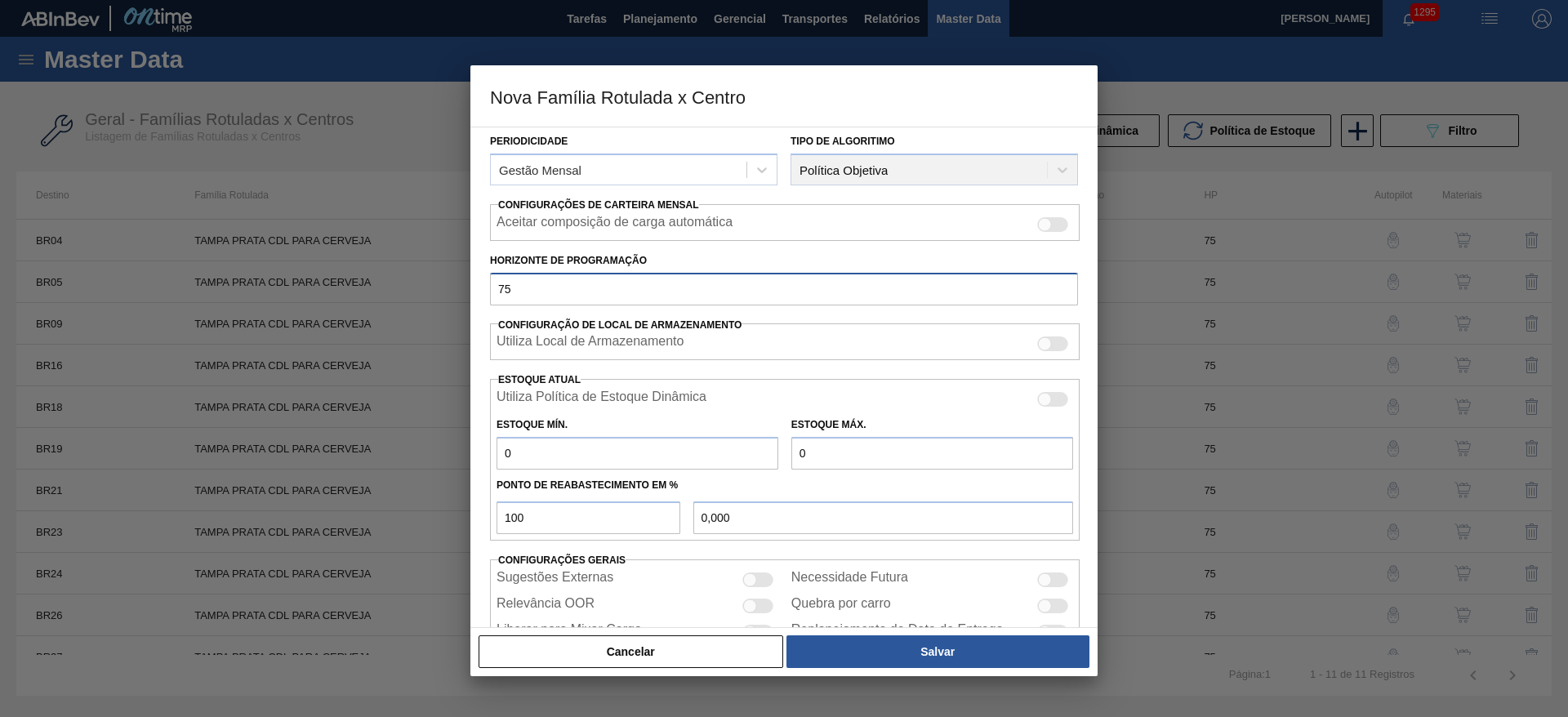
scroll to position [247, 0]
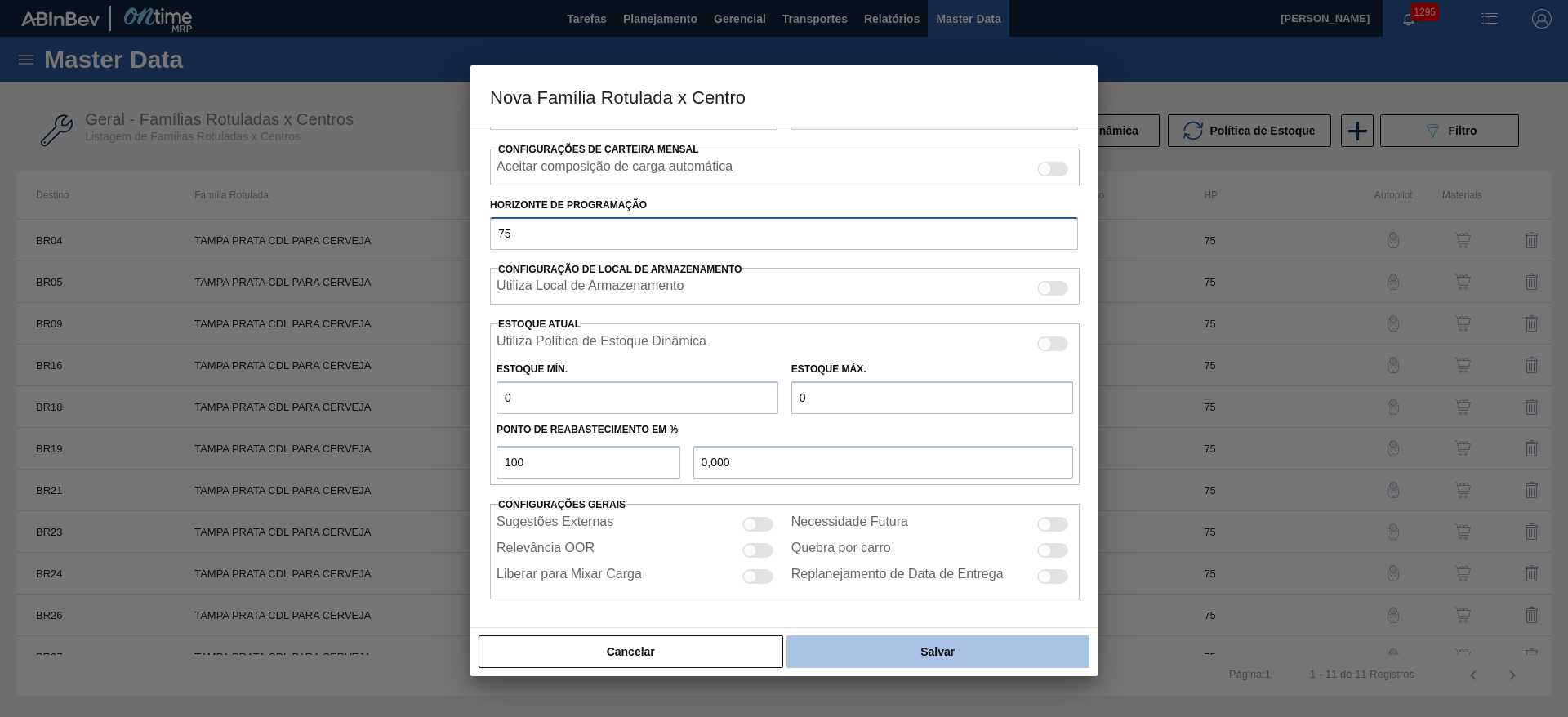
type input "75"
click at [907, 651] on button "Salvar" at bounding box center [938, 652] width 303 height 33
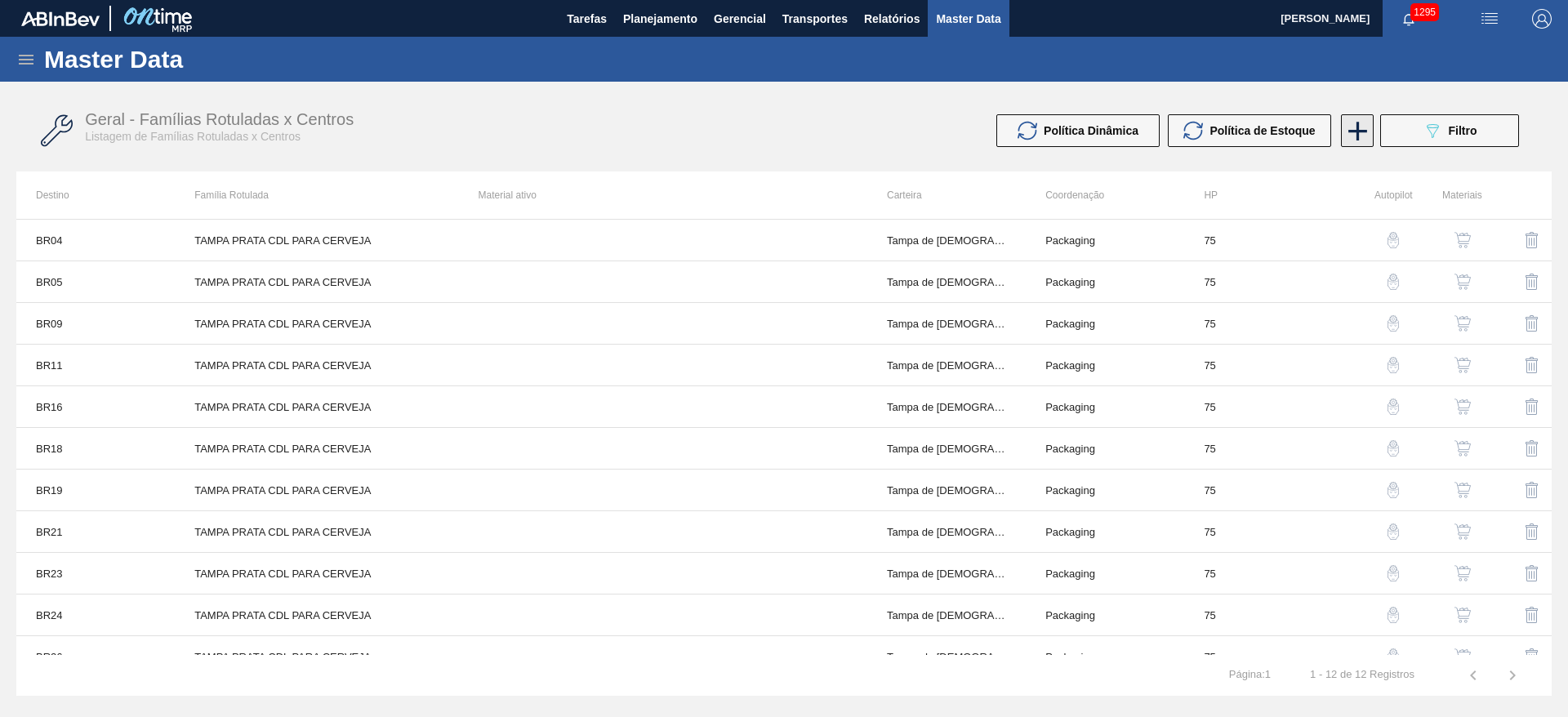
click at [1358, 137] on icon at bounding box center [1357, 131] width 19 height 19
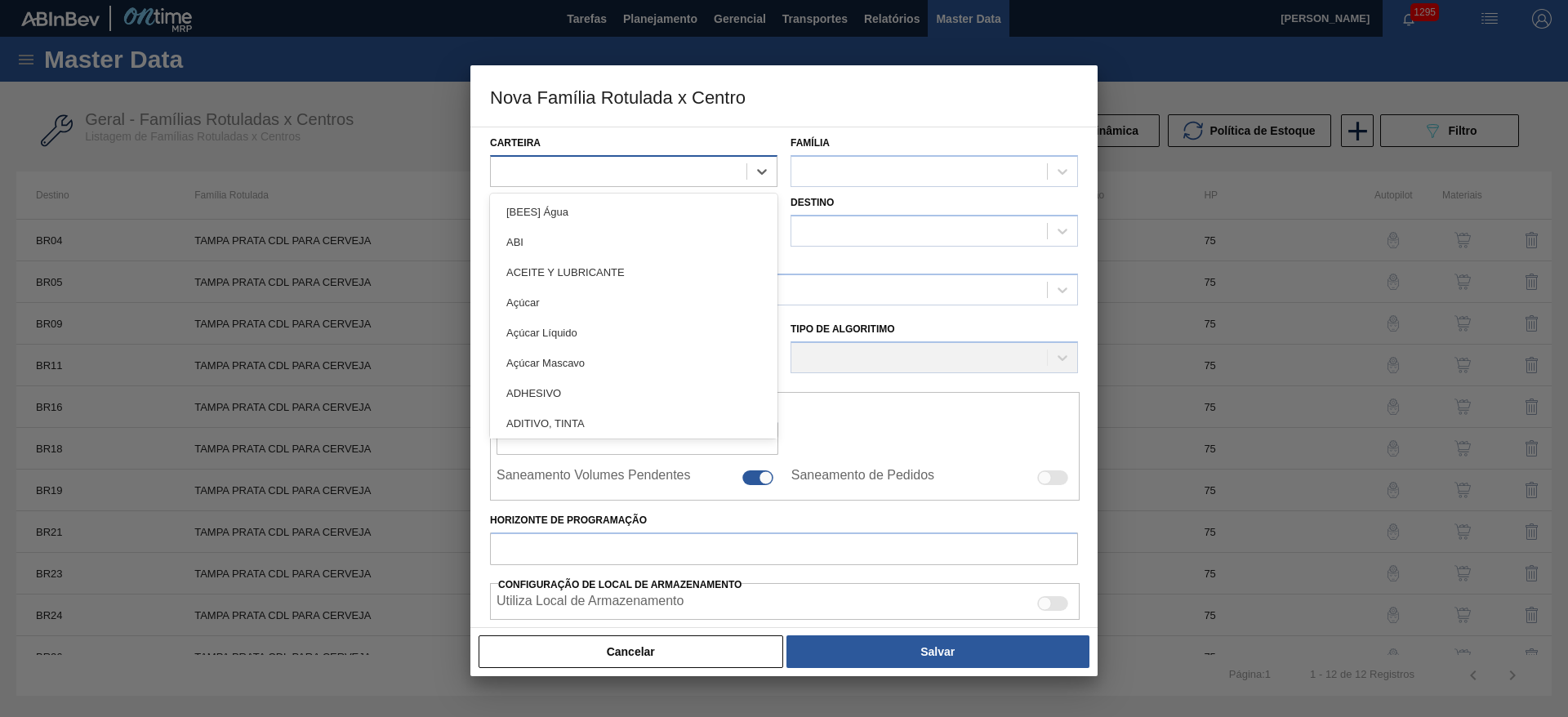
click at [553, 158] on div at bounding box center [634, 170] width 288 height 32
type input "r"
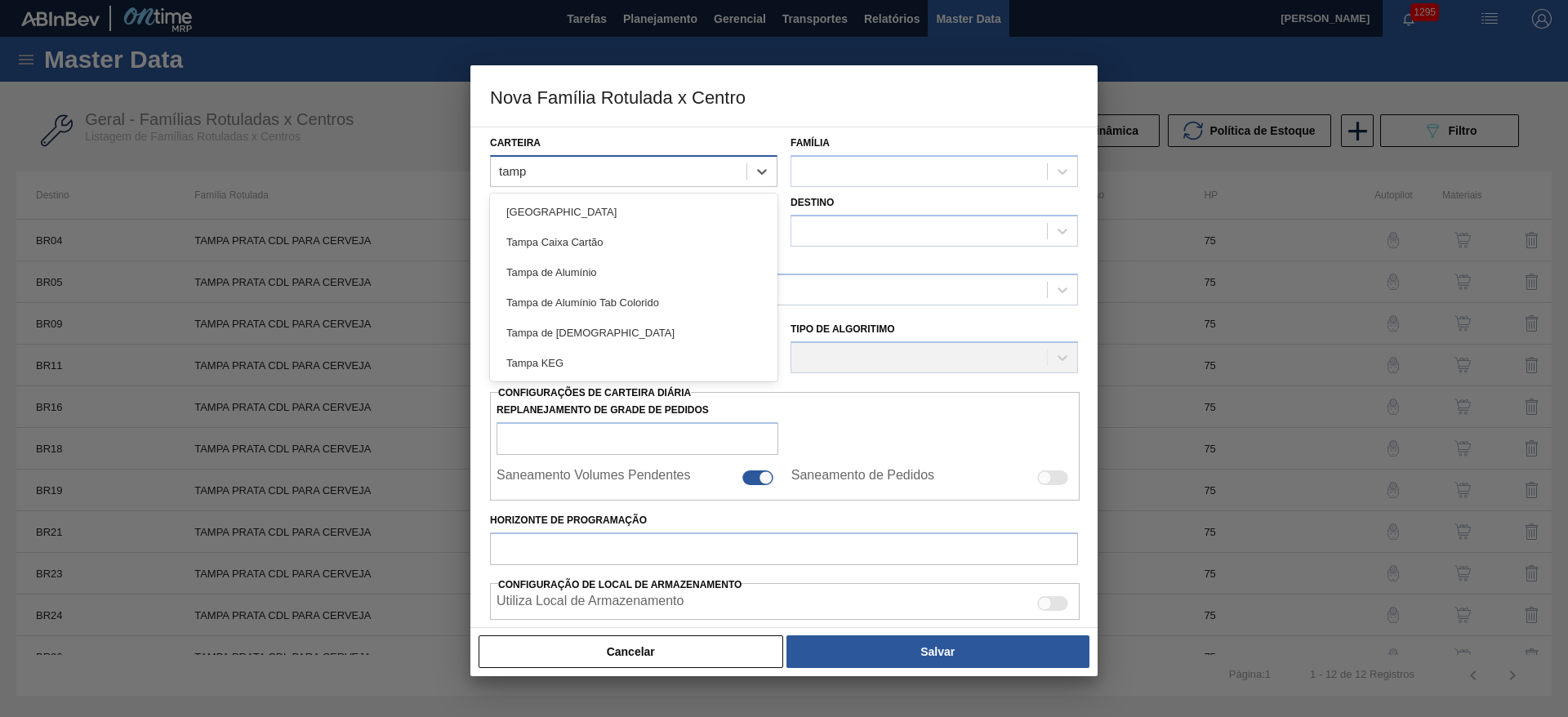
type input "tampa"
drag, startPoint x: 550, startPoint y: 331, endPoint x: 783, endPoint y: 214, distance: 260.7
click at [561, 325] on div "Tampa de Lata" at bounding box center [634, 332] width 288 height 30
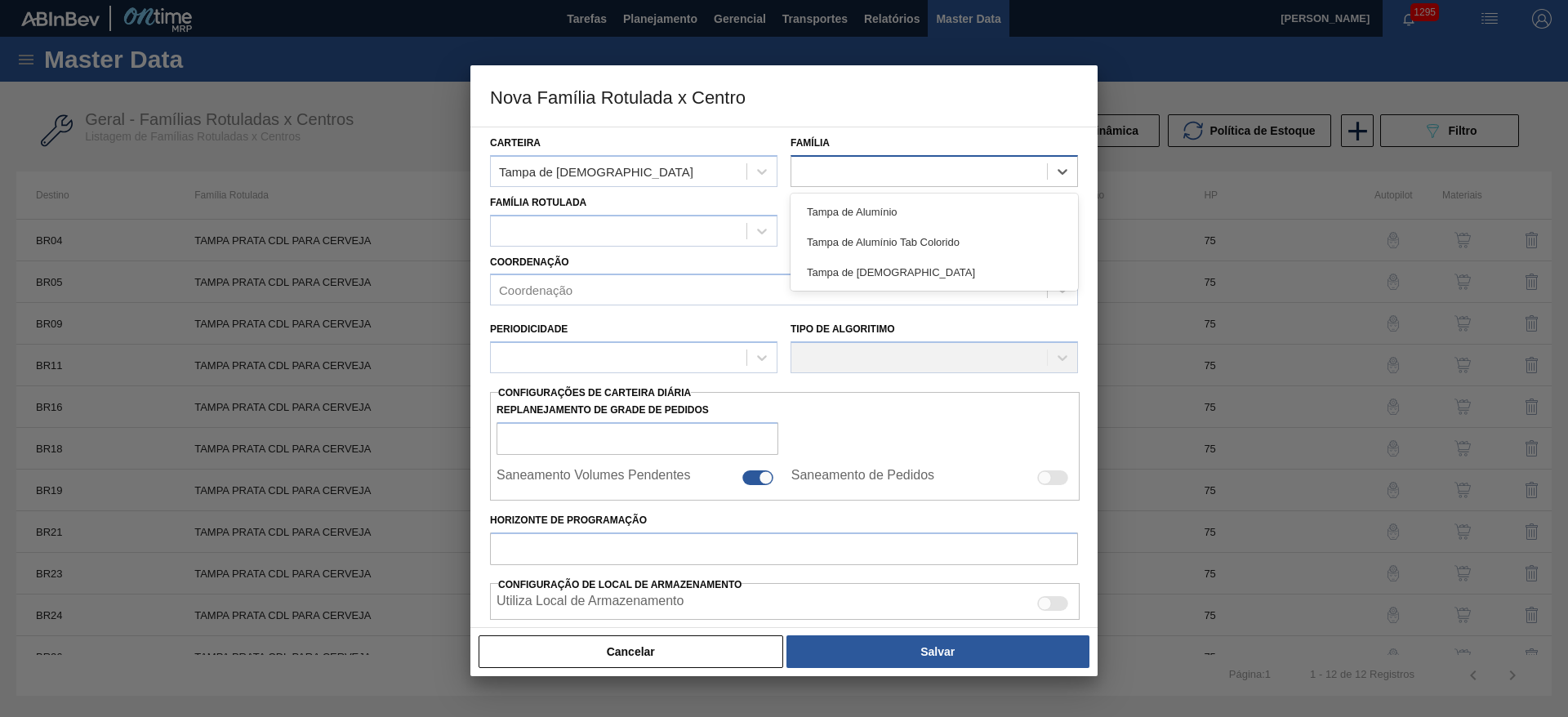
click at [831, 168] on div at bounding box center [919, 171] width 256 height 24
click at [840, 212] on div "Tampa de Alumínio" at bounding box center [934, 212] width 288 height 30
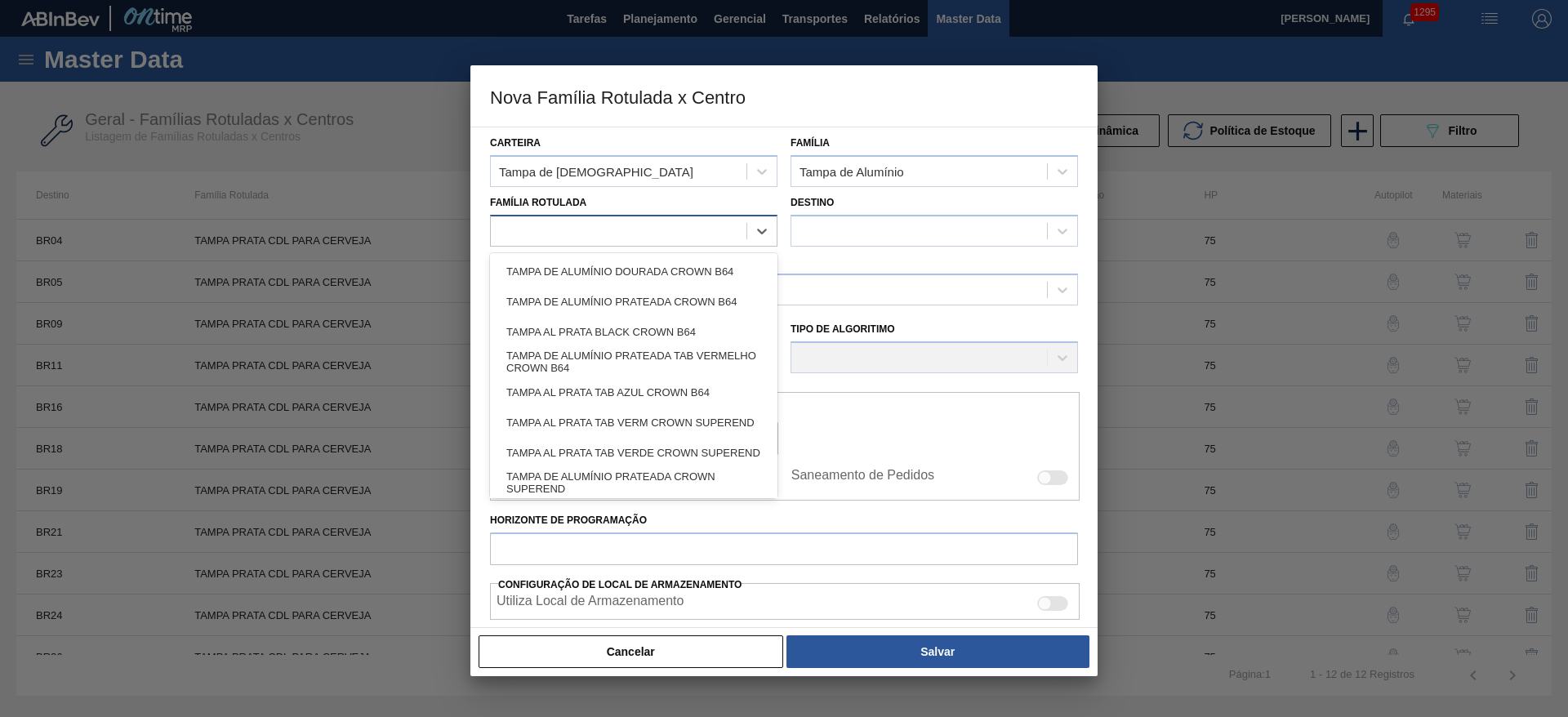
click at [555, 227] on div at bounding box center [618, 231] width 256 height 24
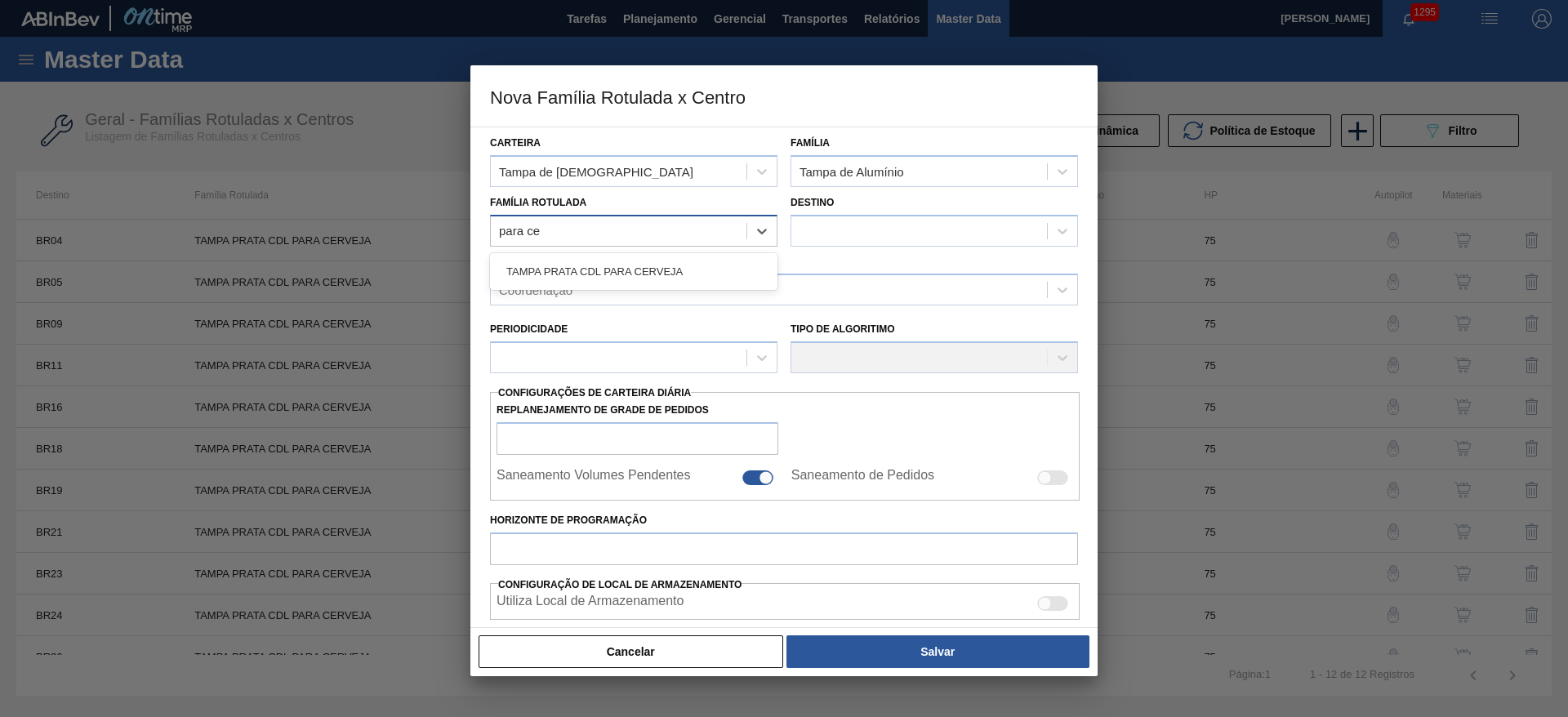
type Rotulada "para cer"
drag, startPoint x: 583, startPoint y: 270, endPoint x: 735, endPoint y: 243, distance: 154.4
click at [591, 271] on div "TAMPA PRATA CDL PARA CERVEJA" at bounding box center [634, 271] width 288 height 30
checkbox input "false"
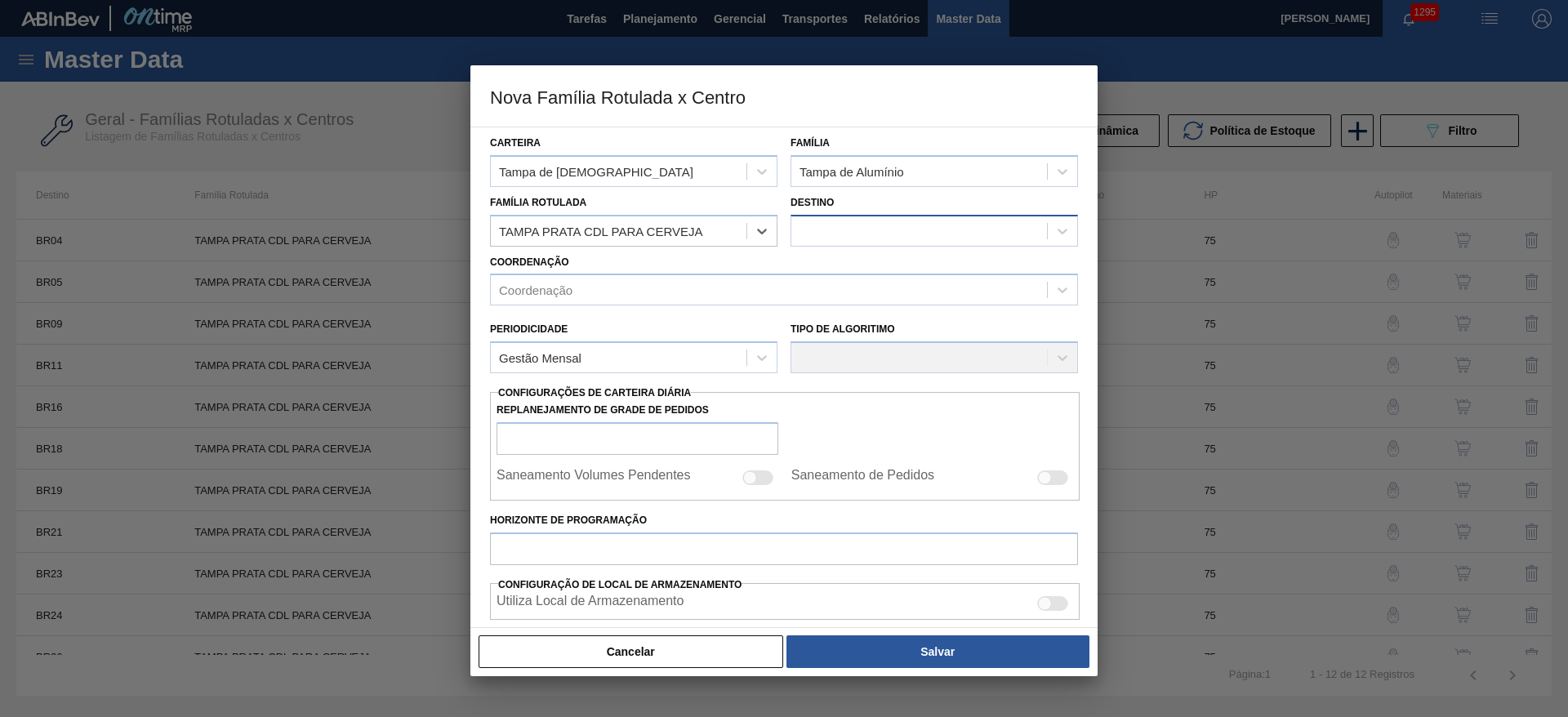
click at [809, 239] on div at bounding box center [919, 231] width 256 height 24
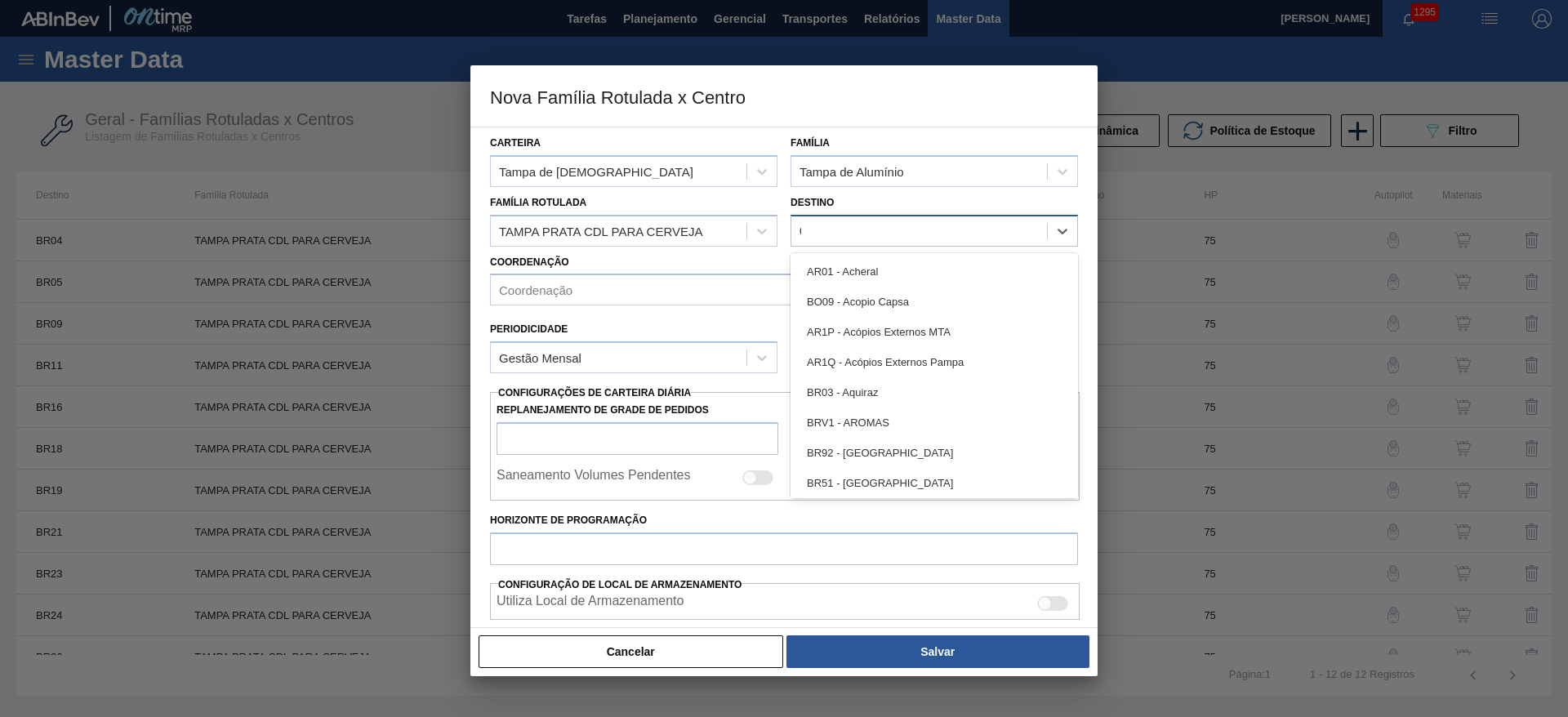
type input "03"
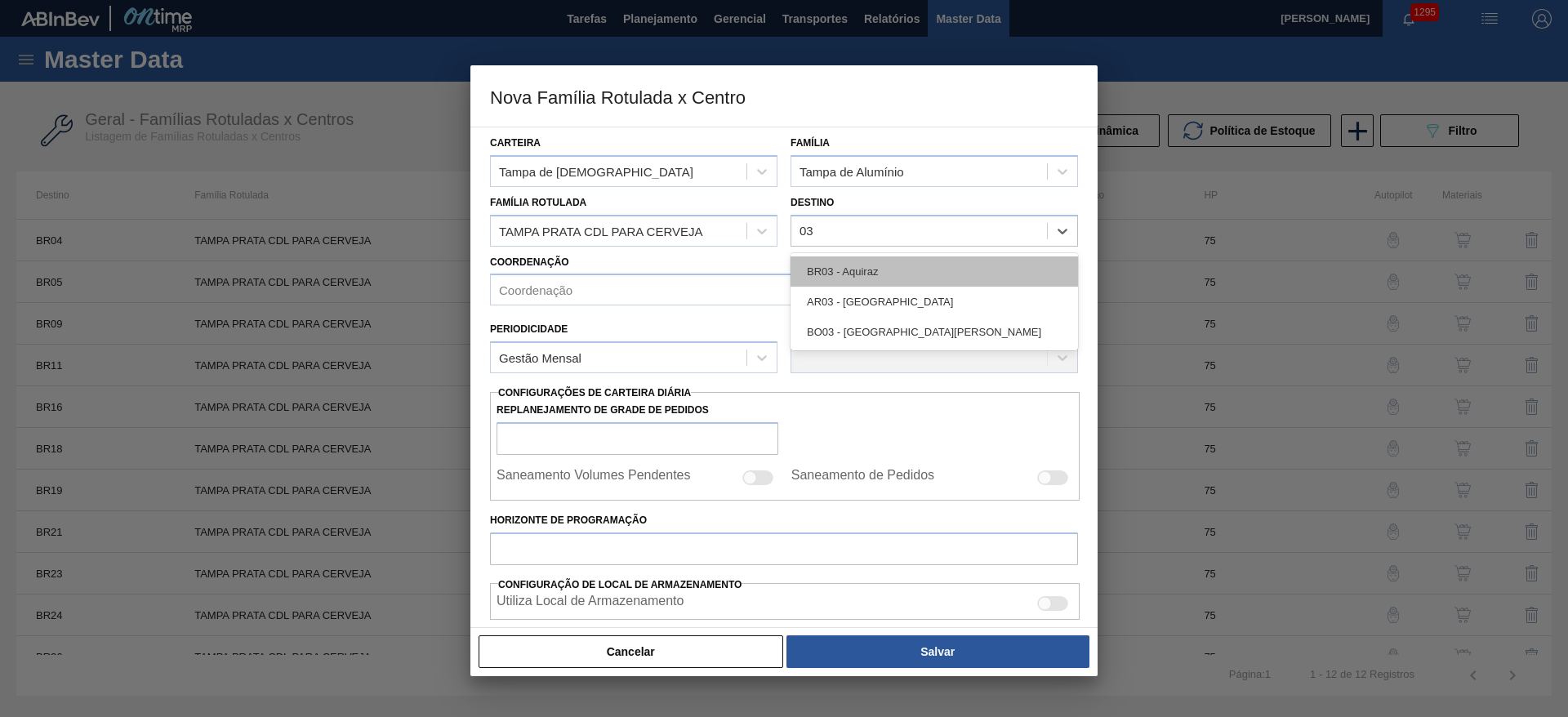
click at [837, 268] on div "BR03 - Aquiraz" at bounding box center [934, 271] width 288 height 30
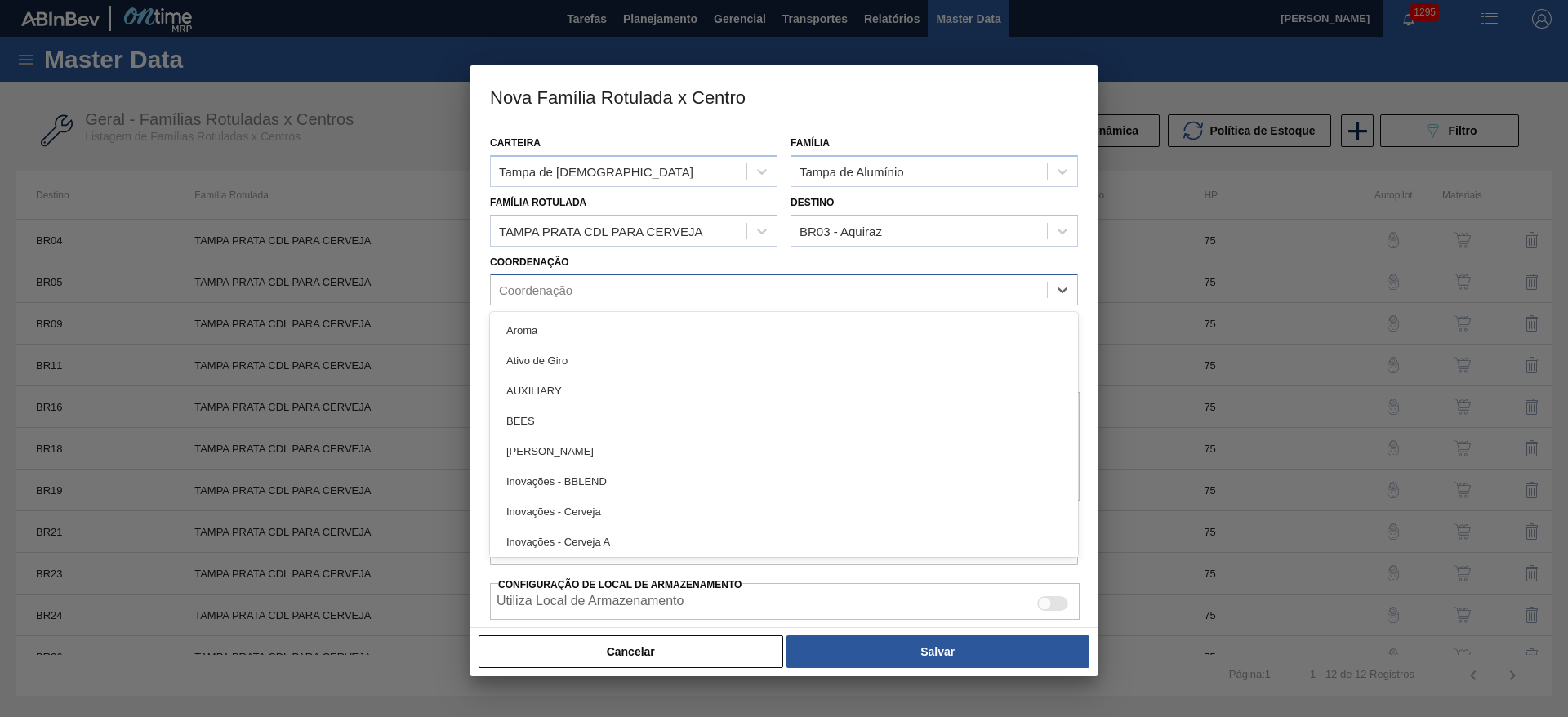
click at [577, 287] on div "Coordenação" at bounding box center [768, 290] width 556 height 24
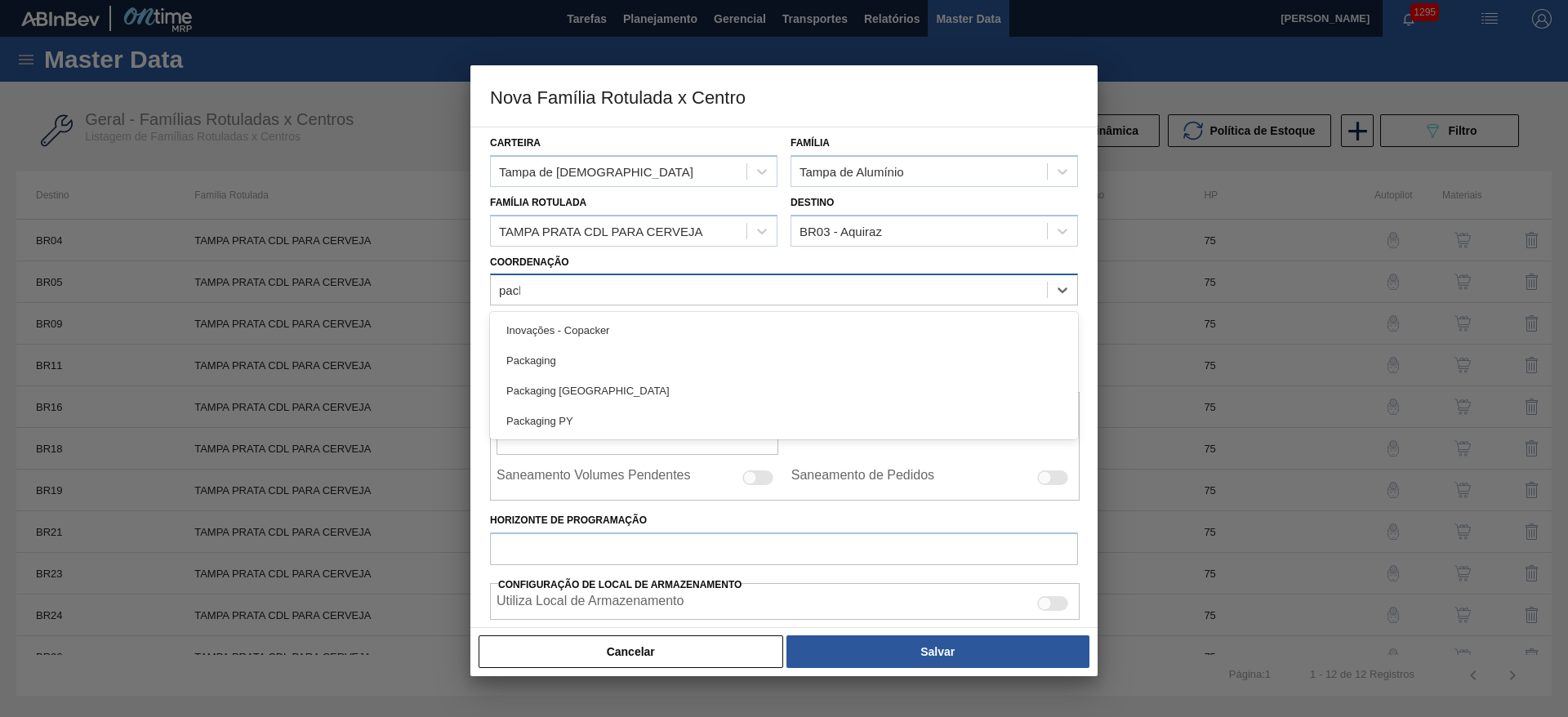
type input "packa"
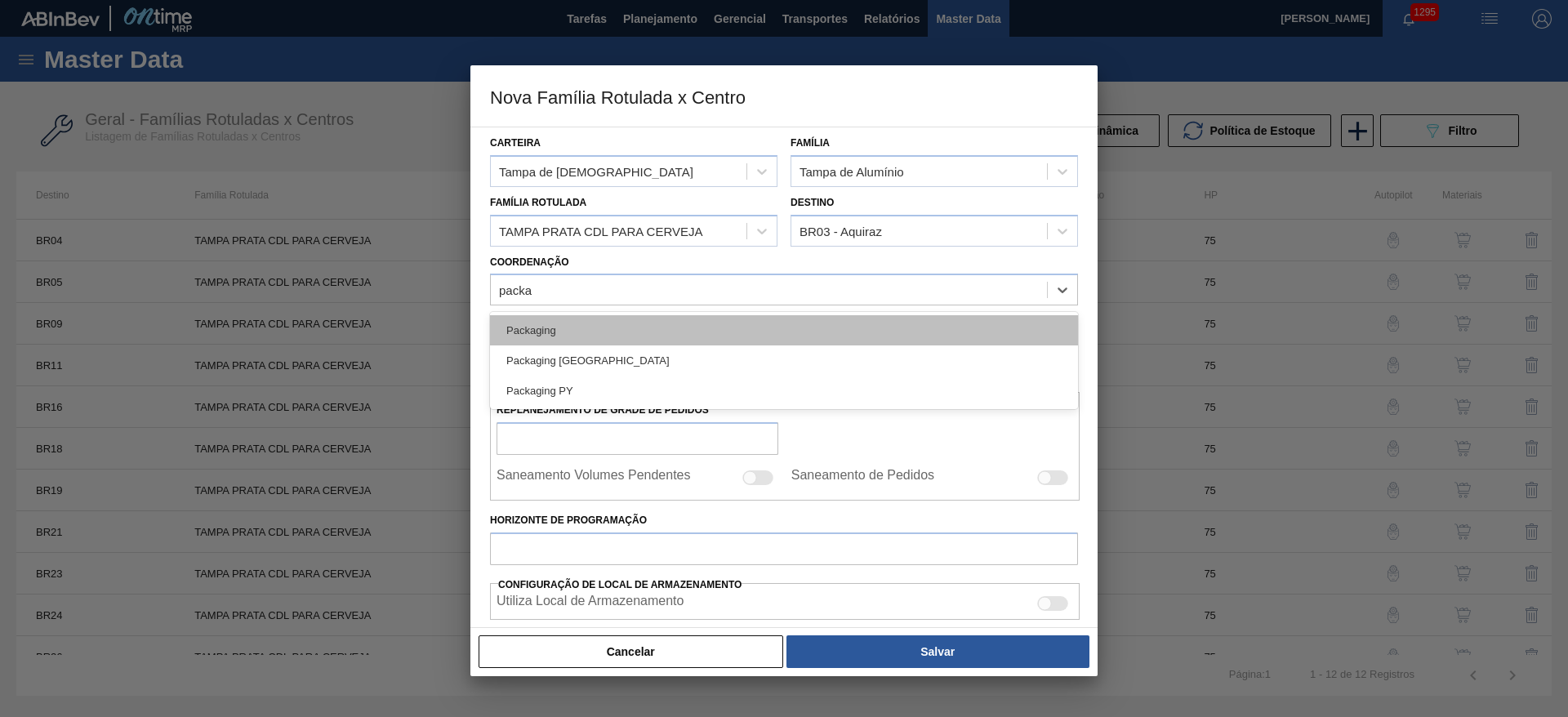
click at [581, 339] on div "Packaging" at bounding box center [784, 330] width 588 height 30
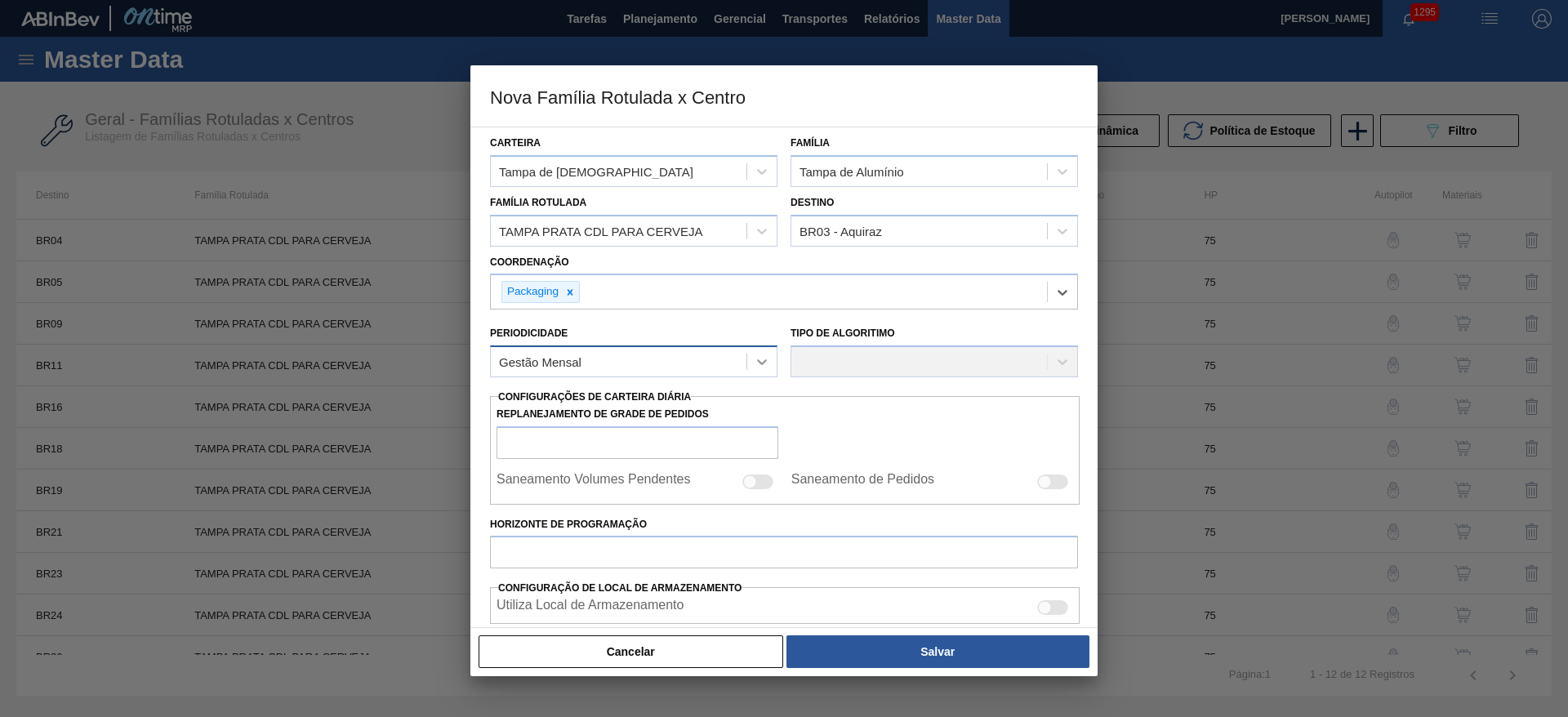
click at [768, 361] on icon at bounding box center [762, 362] width 16 height 16
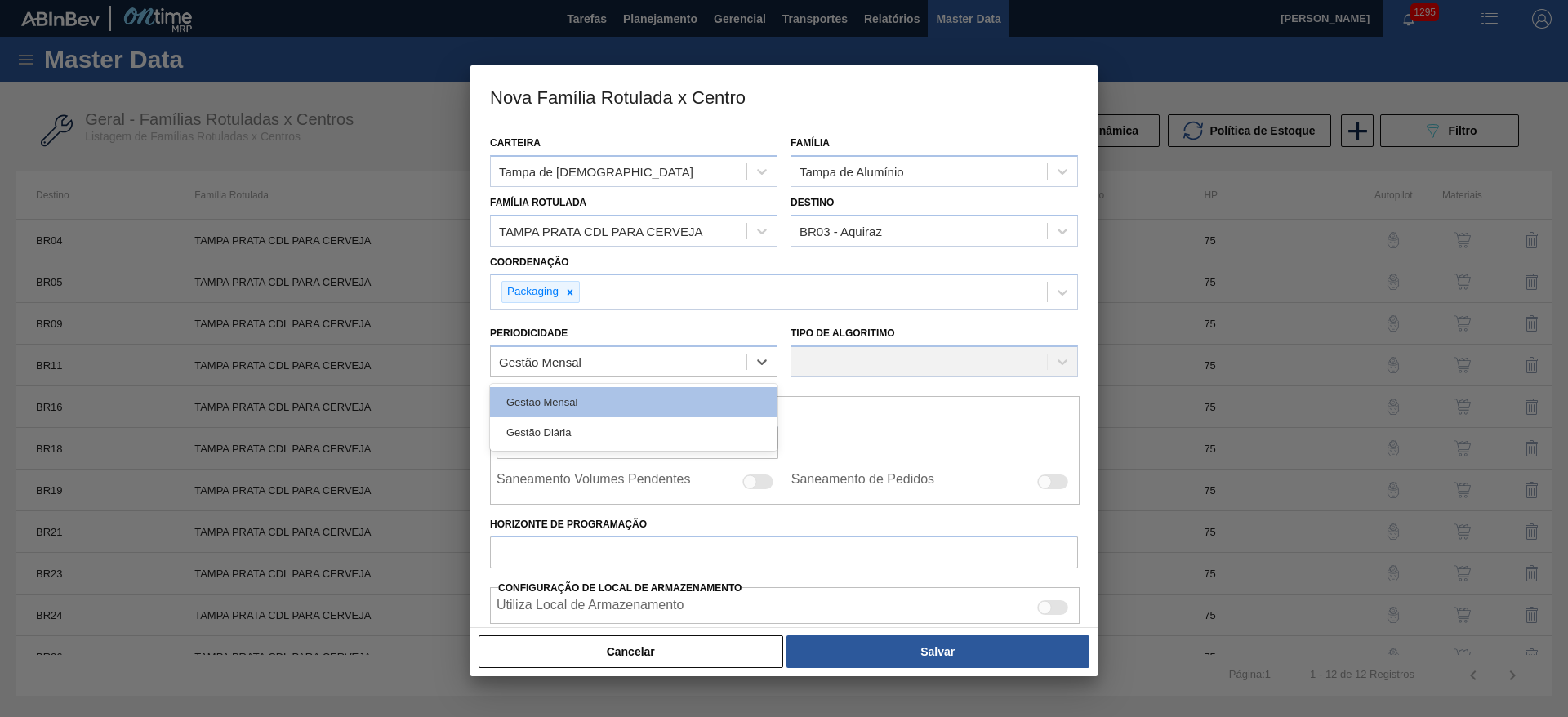
drag, startPoint x: 561, startPoint y: 429, endPoint x: 682, endPoint y: 407, distance: 123.0
click at [562, 429] on div "Gestão Diária" at bounding box center [634, 432] width 288 height 30
checkbox input "true"
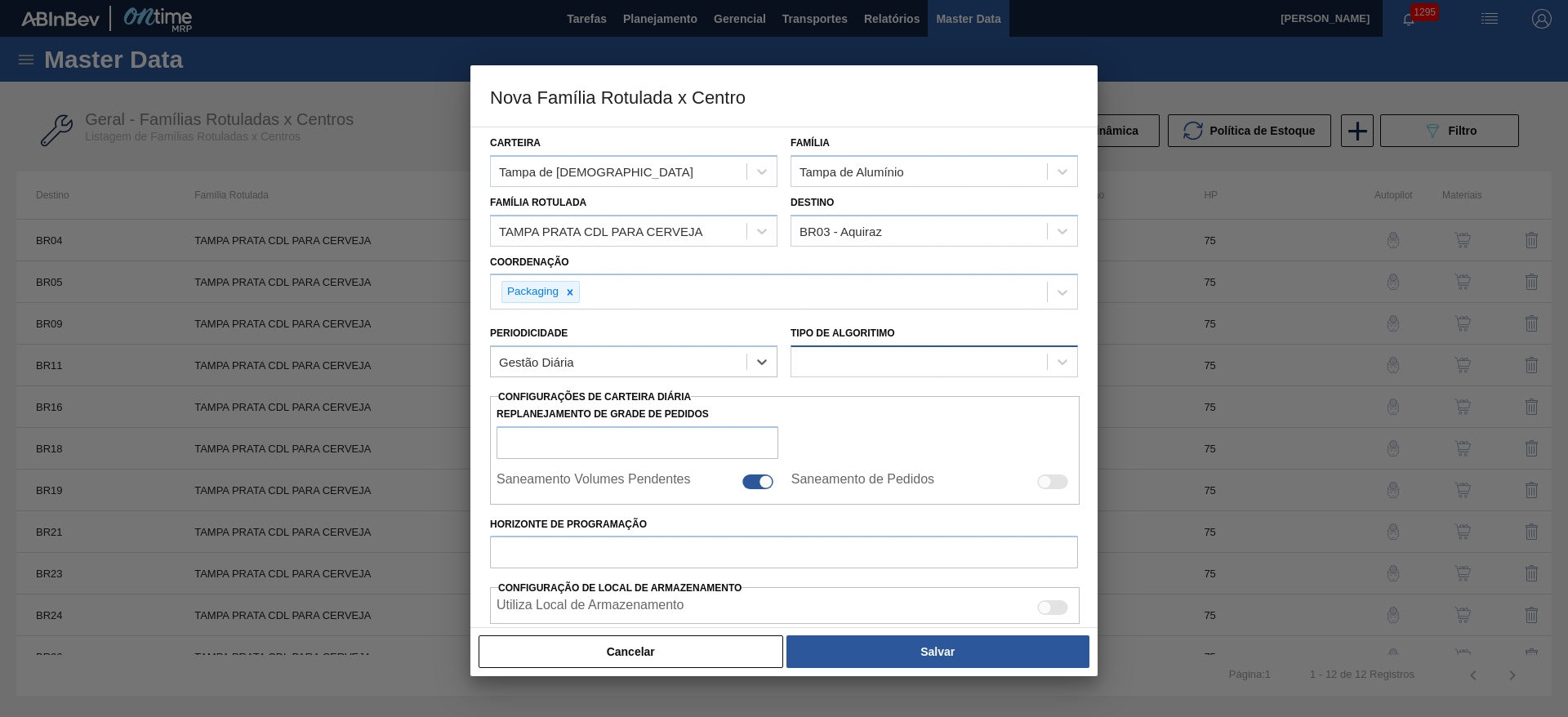
click at [857, 364] on div at bounding box center [919, 362] width 256 height 24
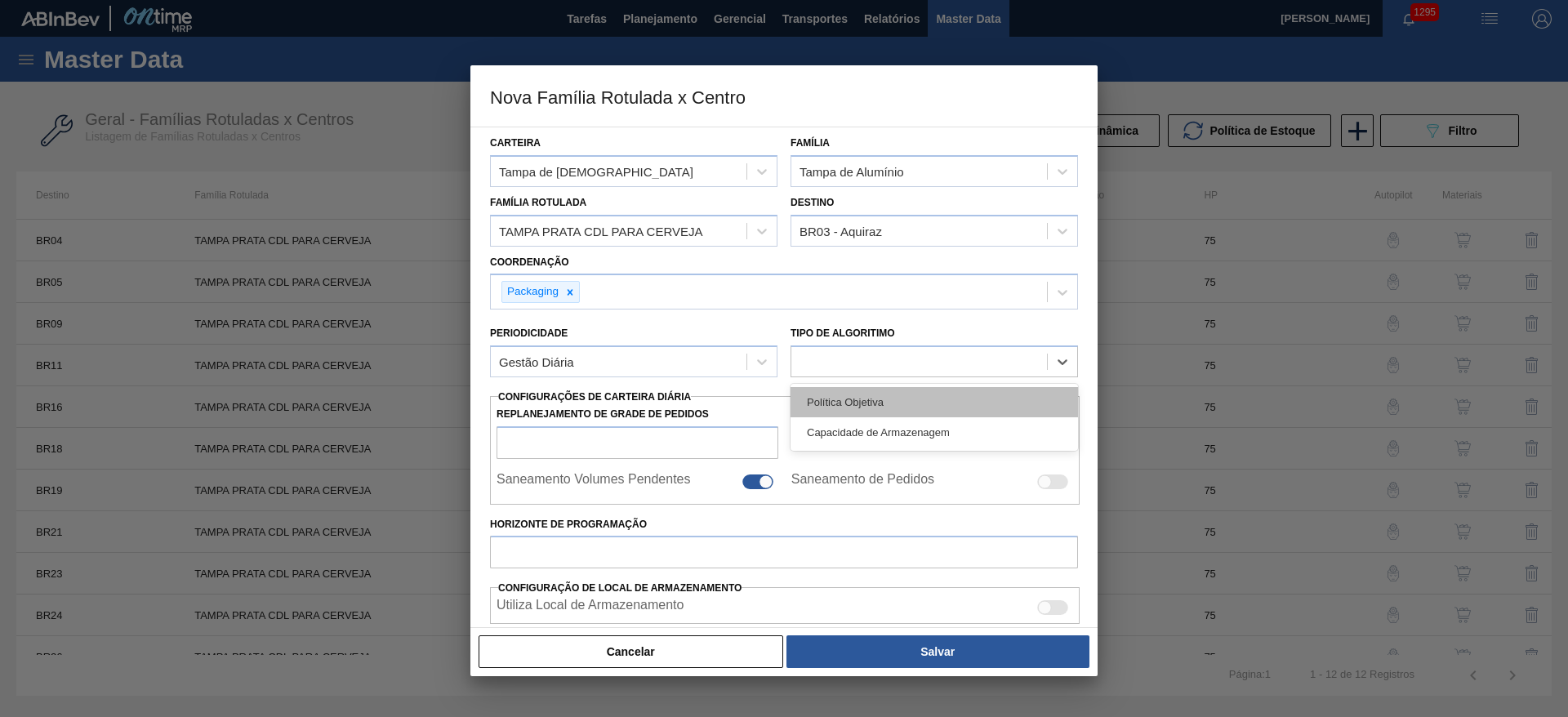
click at [834, 399] on div "Política Objetiva" at bounding box center [934, 402] width 288 height 30
type input "0"
type input "100"
type input "0,000"
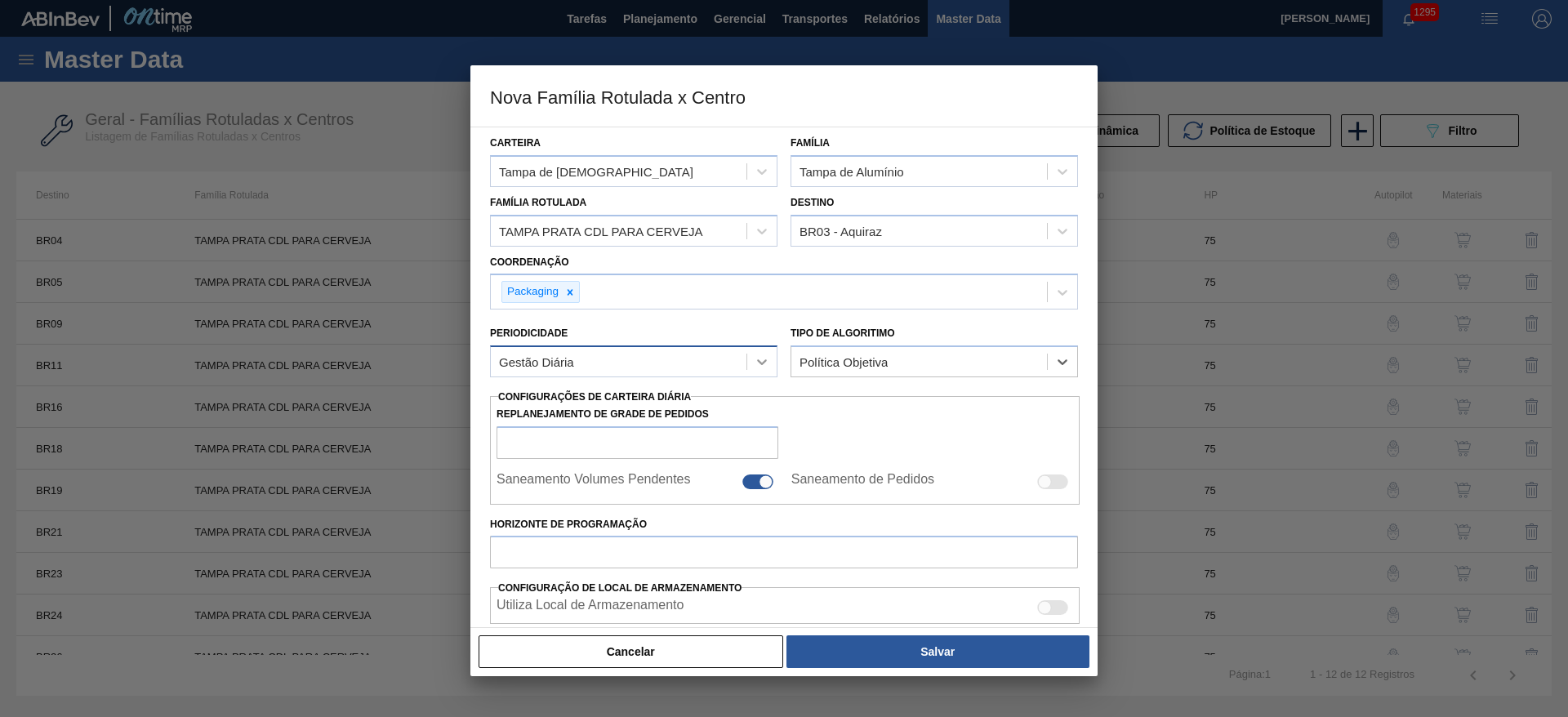
click at [771, 360] on div at bounding box center [762, 362] width 29 height 29
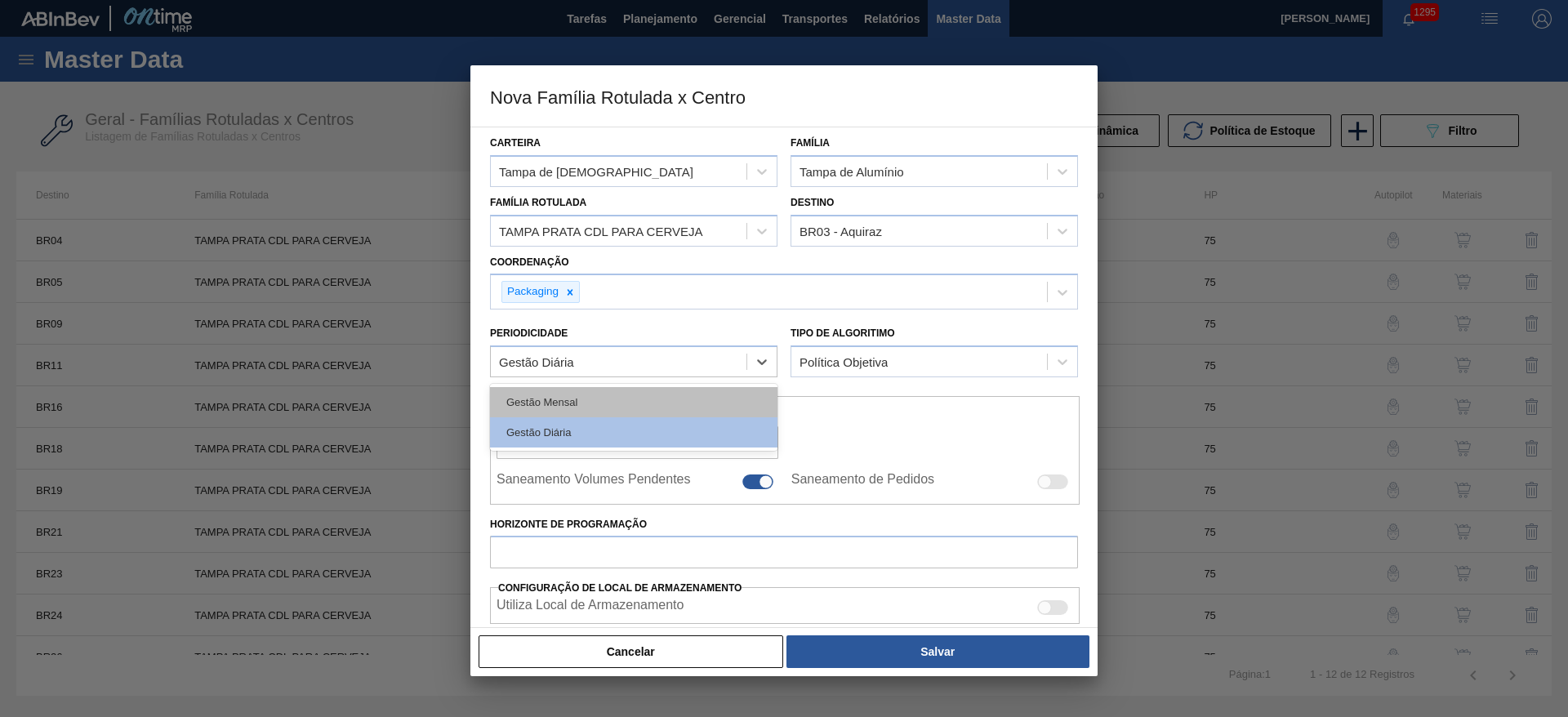
click at [555, 397] on div "Gestão Mensal" at bounding box center [634, 402] width 288 height 30
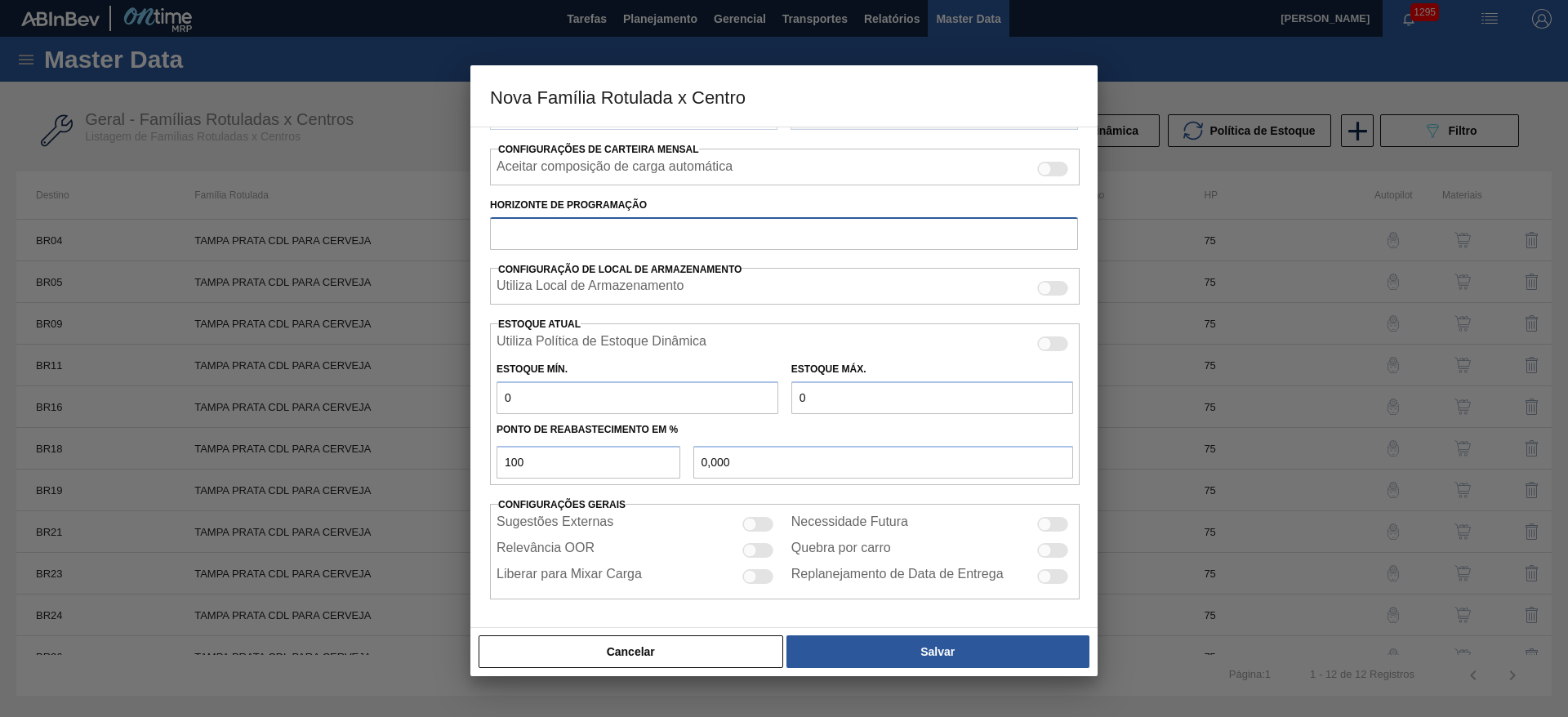
click at [533, 234] on input "Horizonte de Programação" at bounding box center [784, 234] width 588 height 33
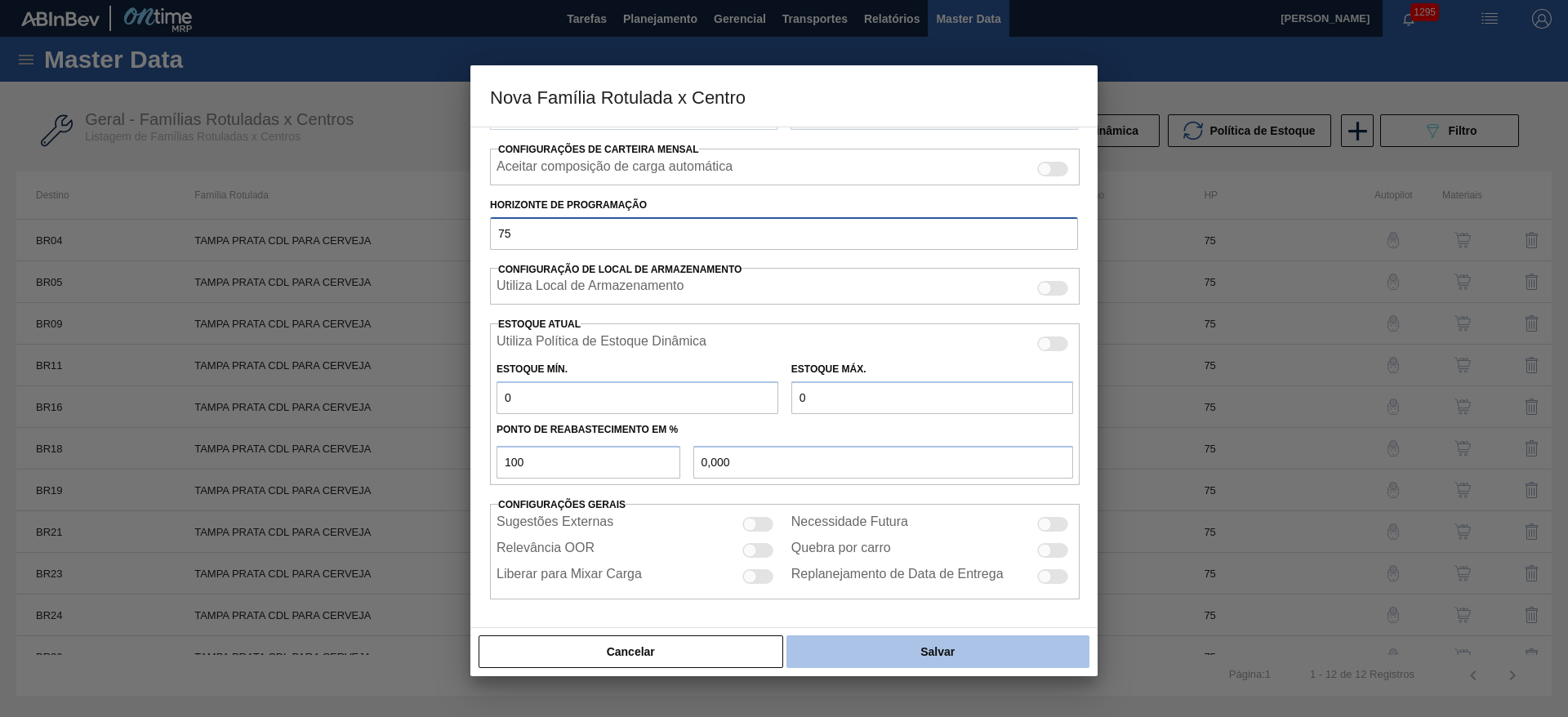
type input "75"
click at [911, 651] on button "Salvar" at bounding box center [938, 652] width 303 height 33
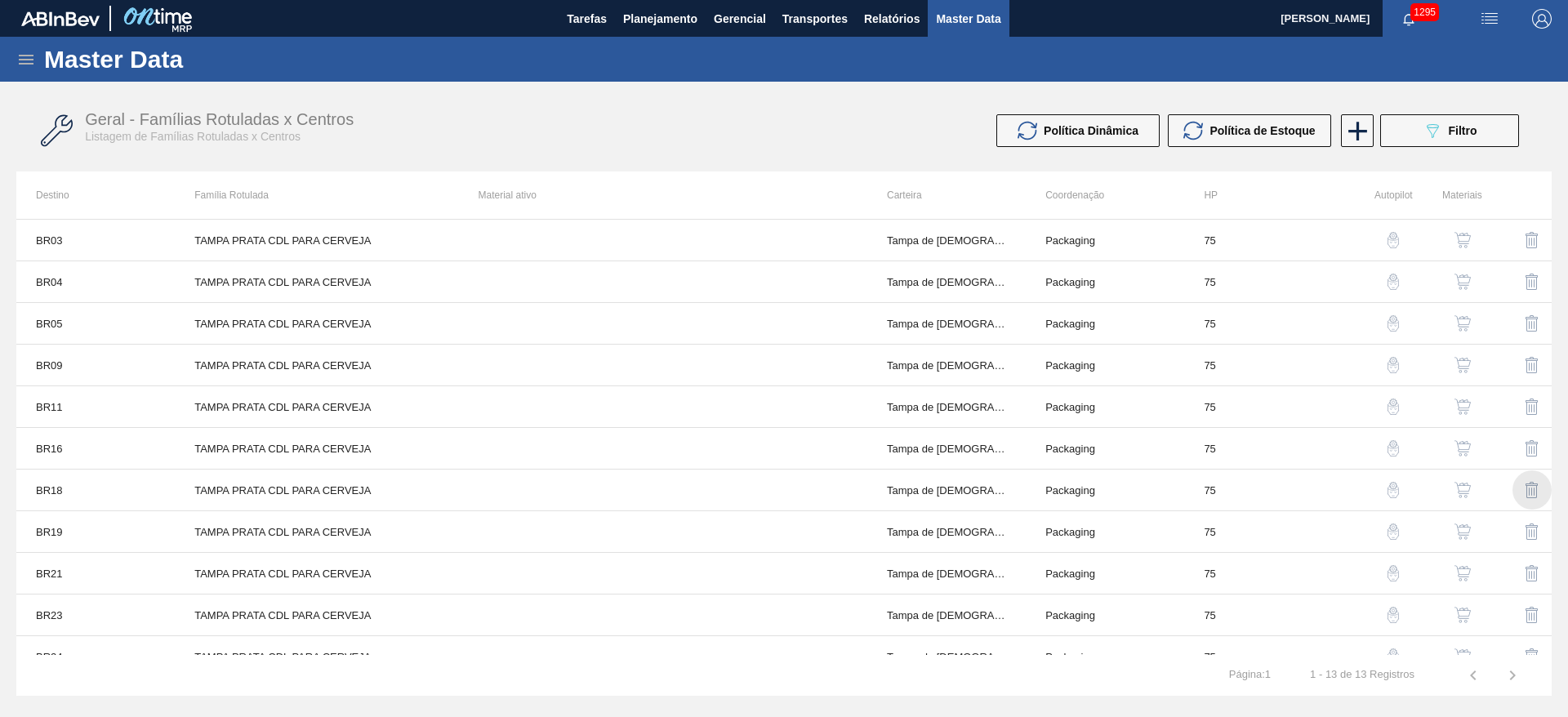
click at [1531, 487] on img "button" at bounding box center [1531, 489] width 19 height 19
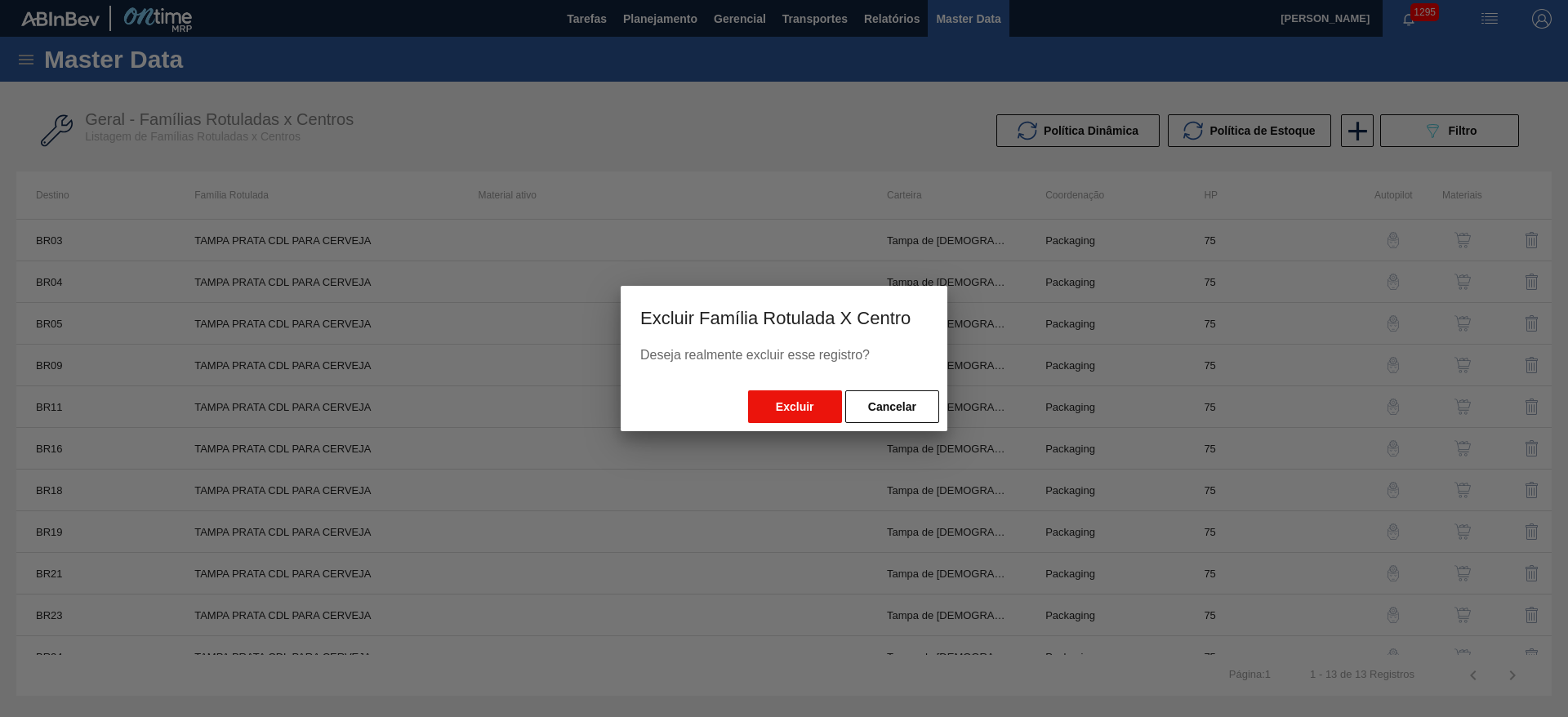
click at [797, 399] on button "Excluir" at bounding box center [795, 407] width 94 height 33
click at [795, 410] on button "Excluir" at bounding box center [795, 407] width 94 height 33
click at [884, 402] on button "Cancelar" at bounding box center [892, 407] width 94 height 33
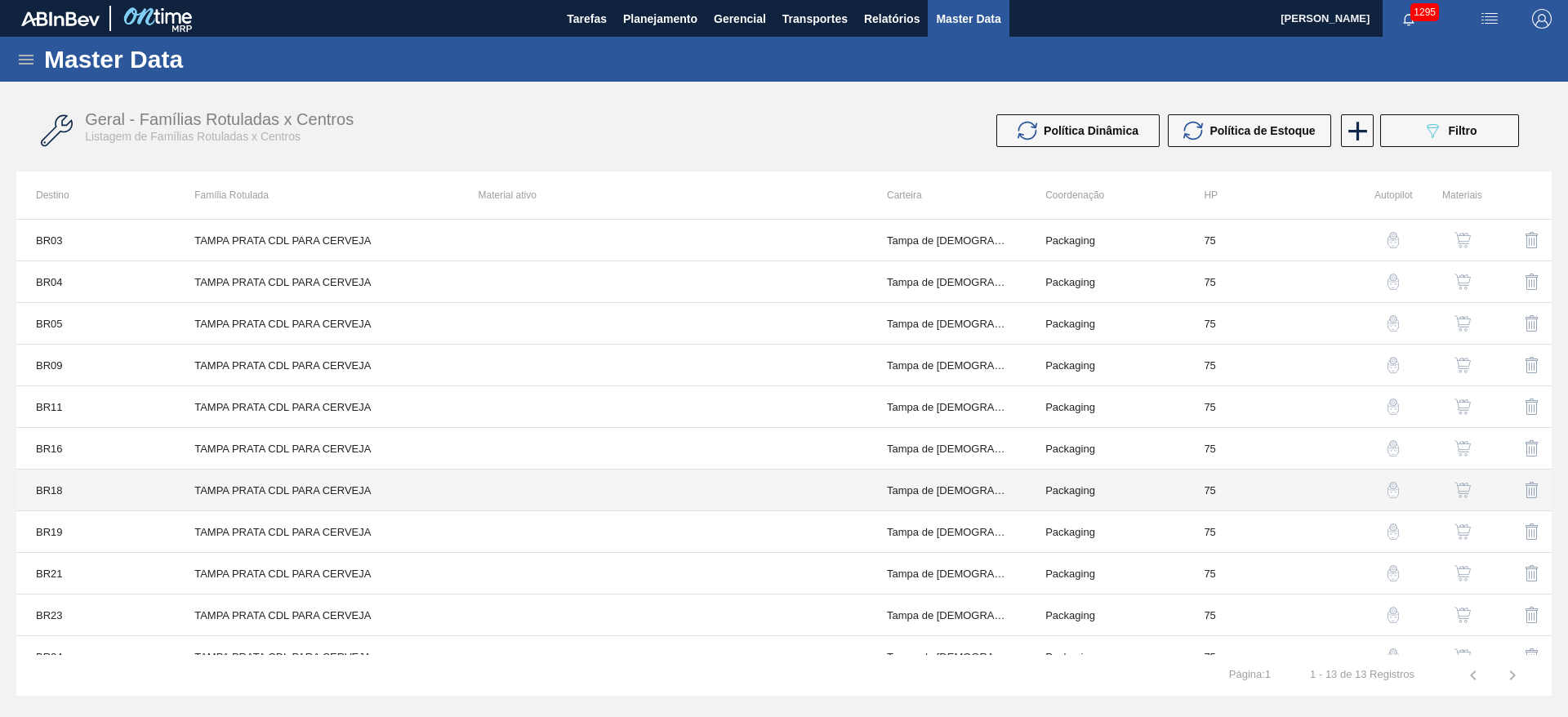
click at [270, 491] on td "TAMPA PRATA CDL PARA CERVEJA" at bounding box center [316, 490] width 283 height 41
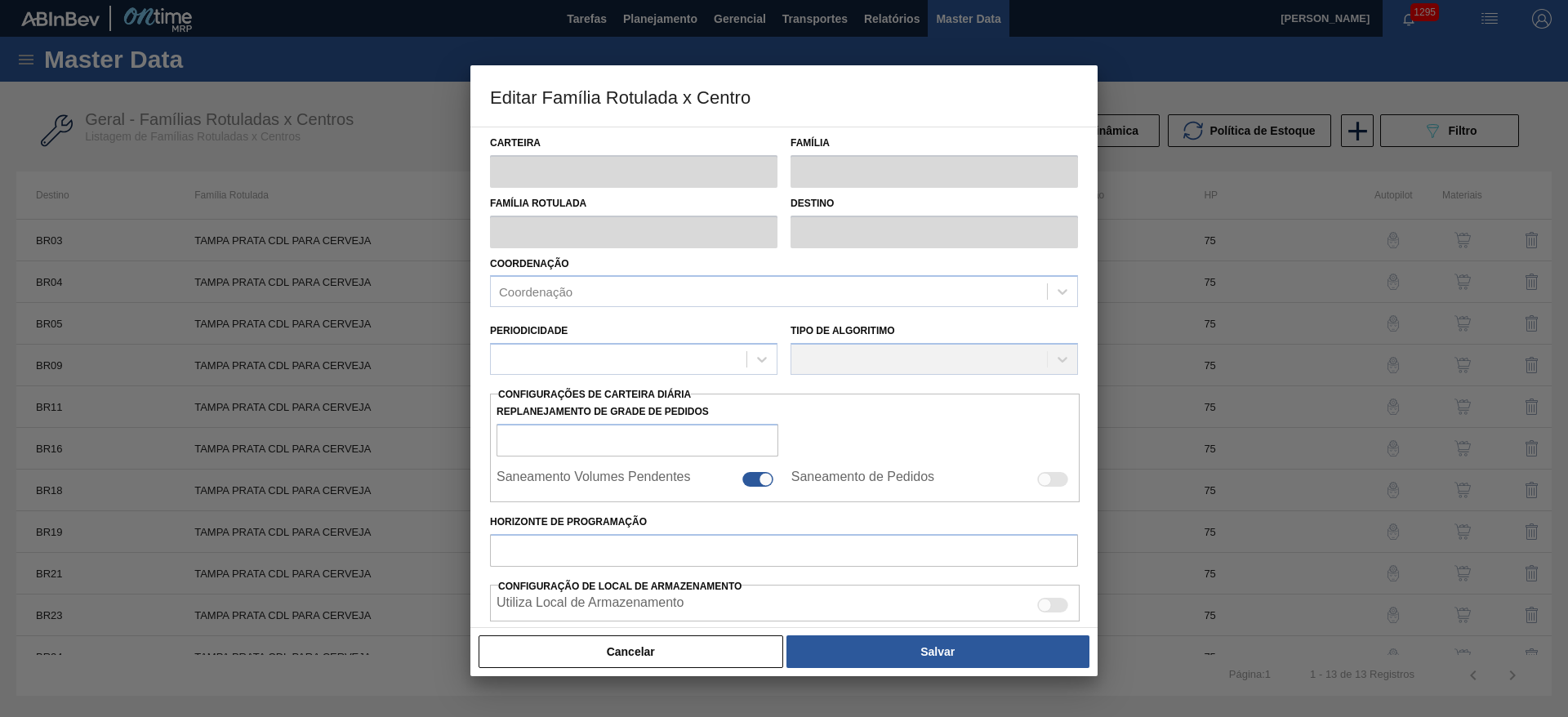
type input "Tampa de Lata"
type input "Tampa de Alumínio"
type input "TAMPA PRATA CDL PARA CERVEJA"
type input "BR18 - Pernambuco"
type input "75"
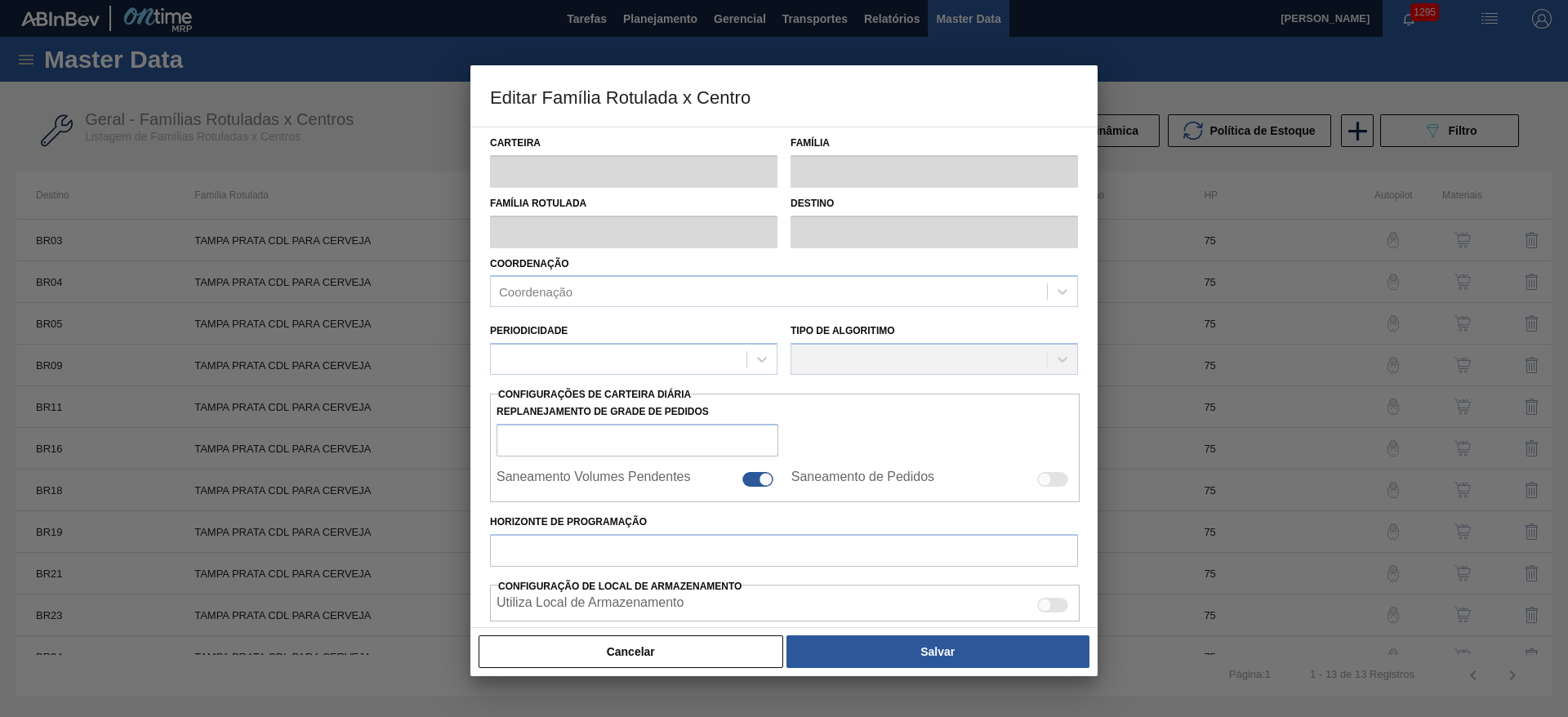
type input "7.574,078"
type input "29.391,688"
type input "50"
type input "18.482,883"
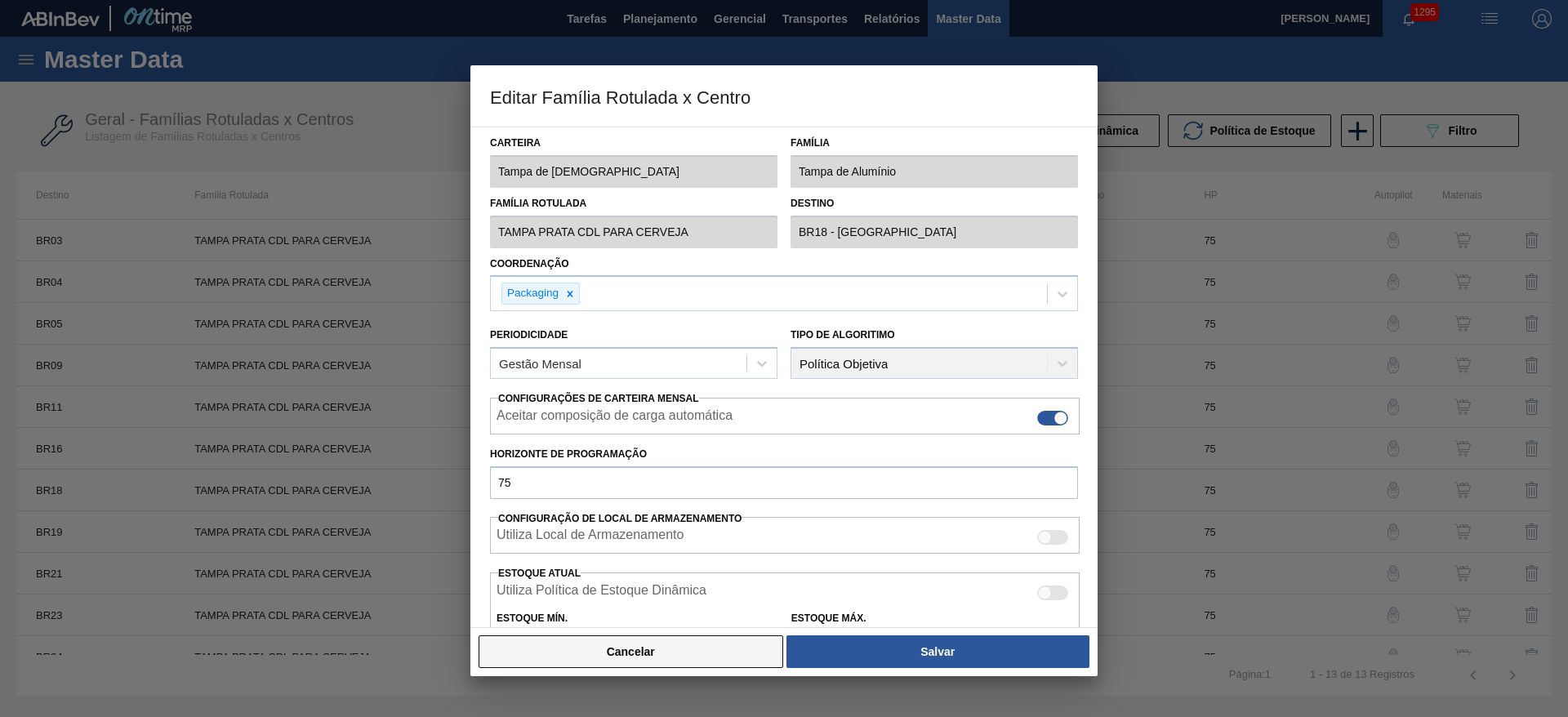
click at [695, 648] on button "Cancelar" at bounding box center [630, 652] width 305 height 33
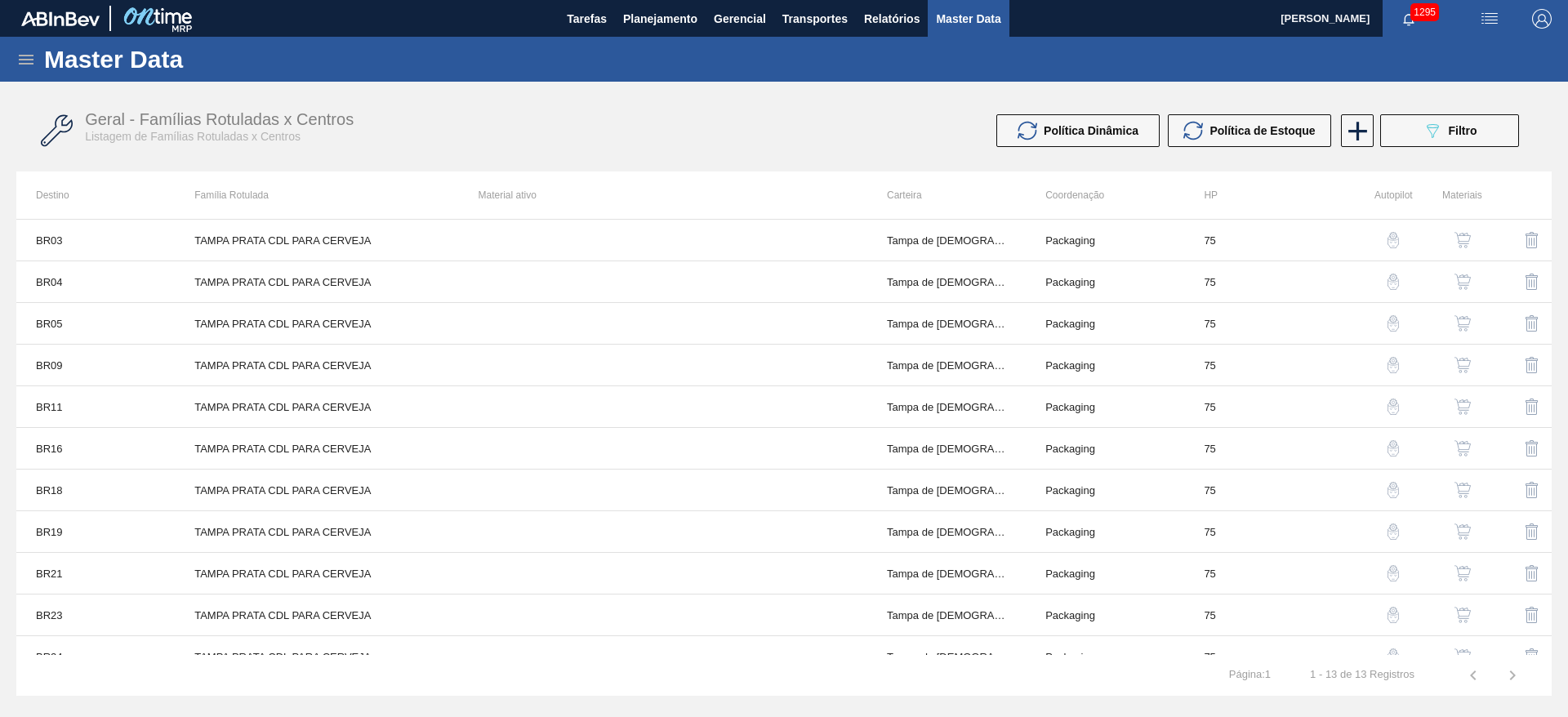
click at [1456, 486] on img "button" at bounding box center [1463, 490] width 16 height 16
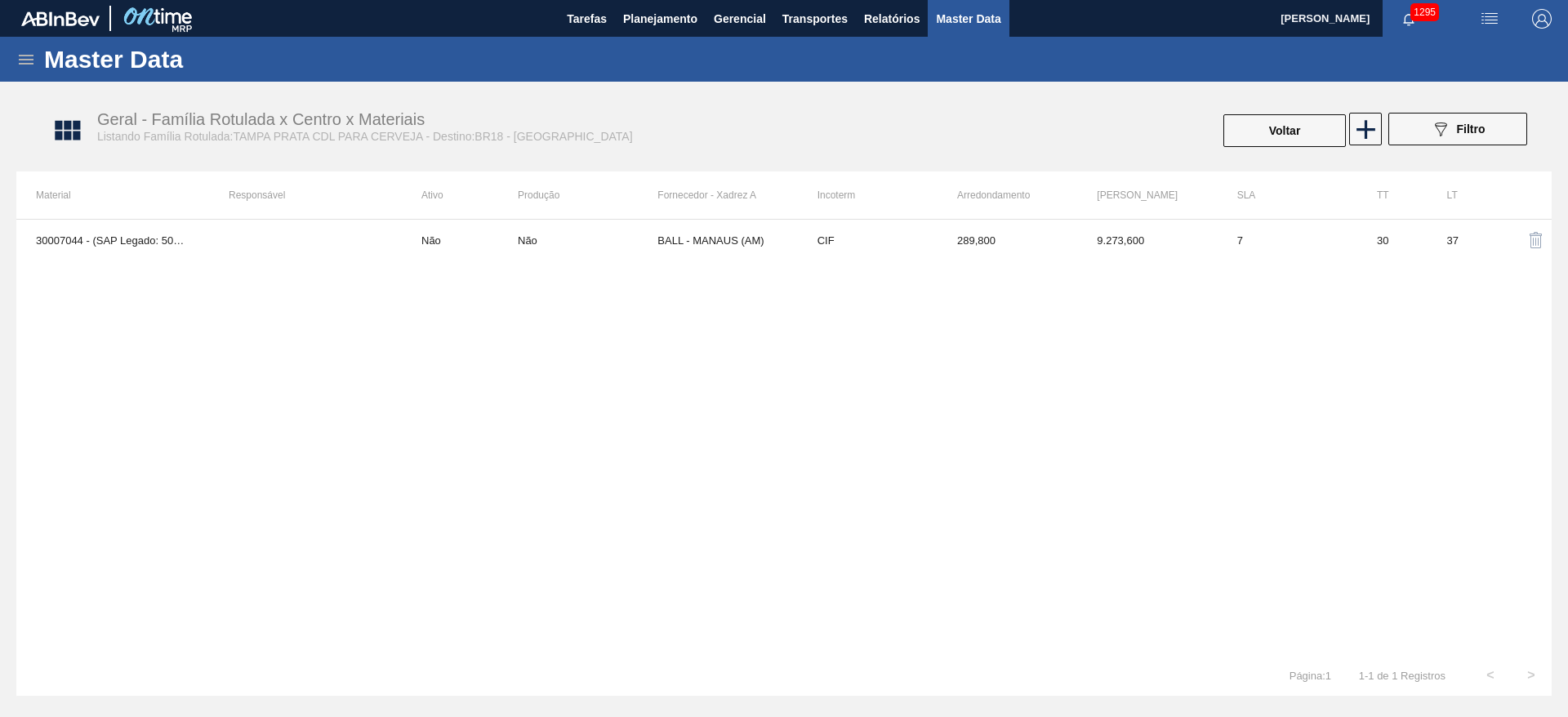
click at [1535, 243] on img "button" at bounding box center [1535, 239] width 19 height 19
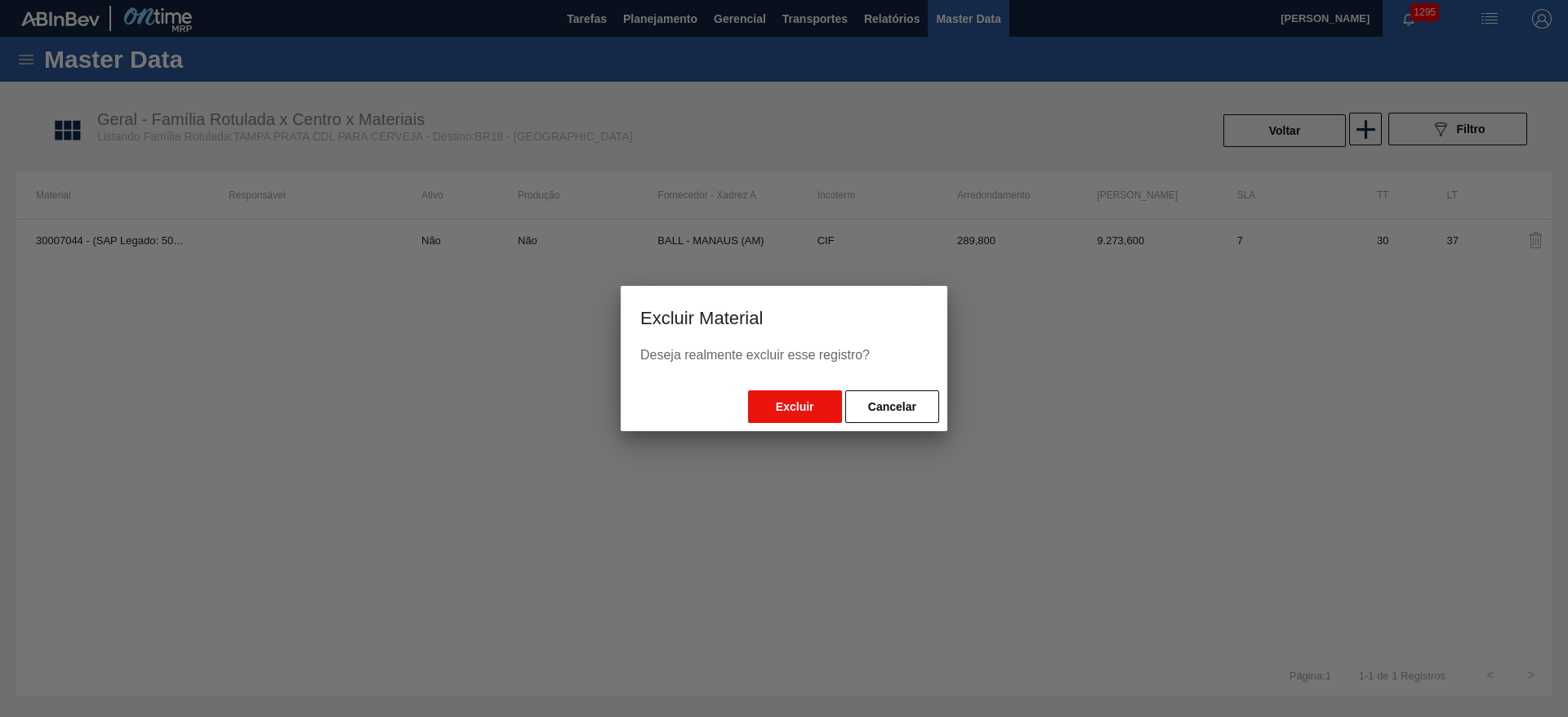
click at [801, 411] on button "Excluir" at bounding box center [795, 407] width 94 height 33
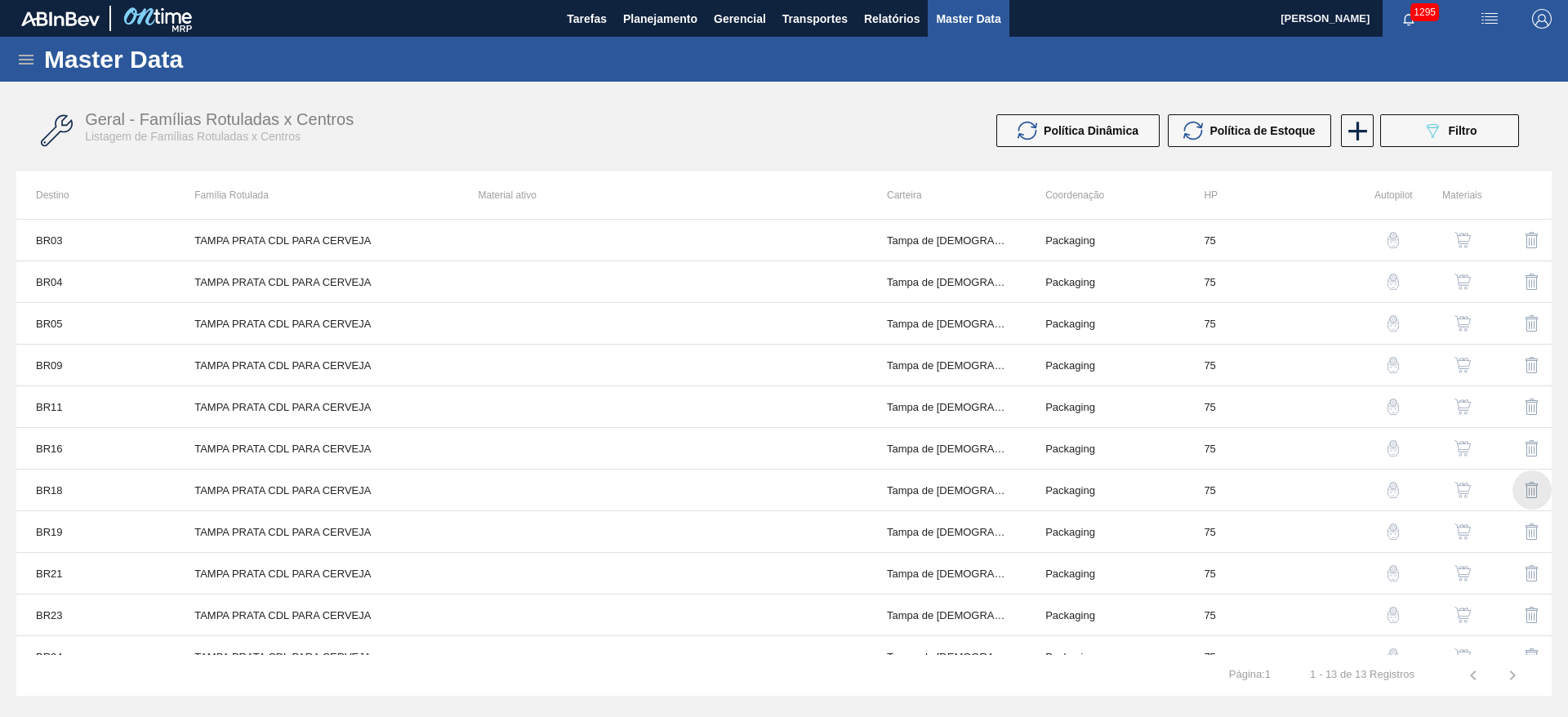
click at [1526, 491] on img "button" at bounding box center [1531, 489] width 19 height 19
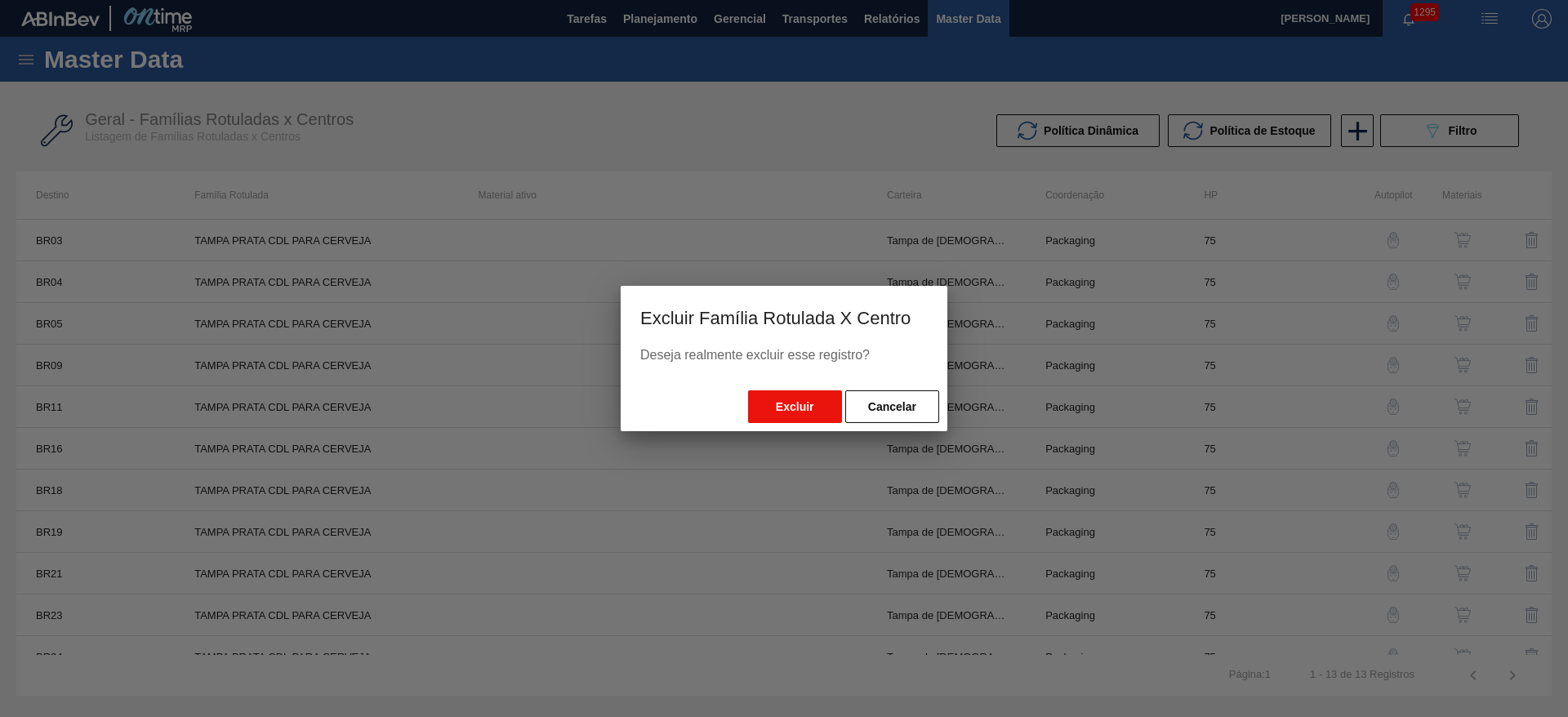
click at [764, 409] on button "Excluir" at bounding box center [795, 407] width 94 height 33
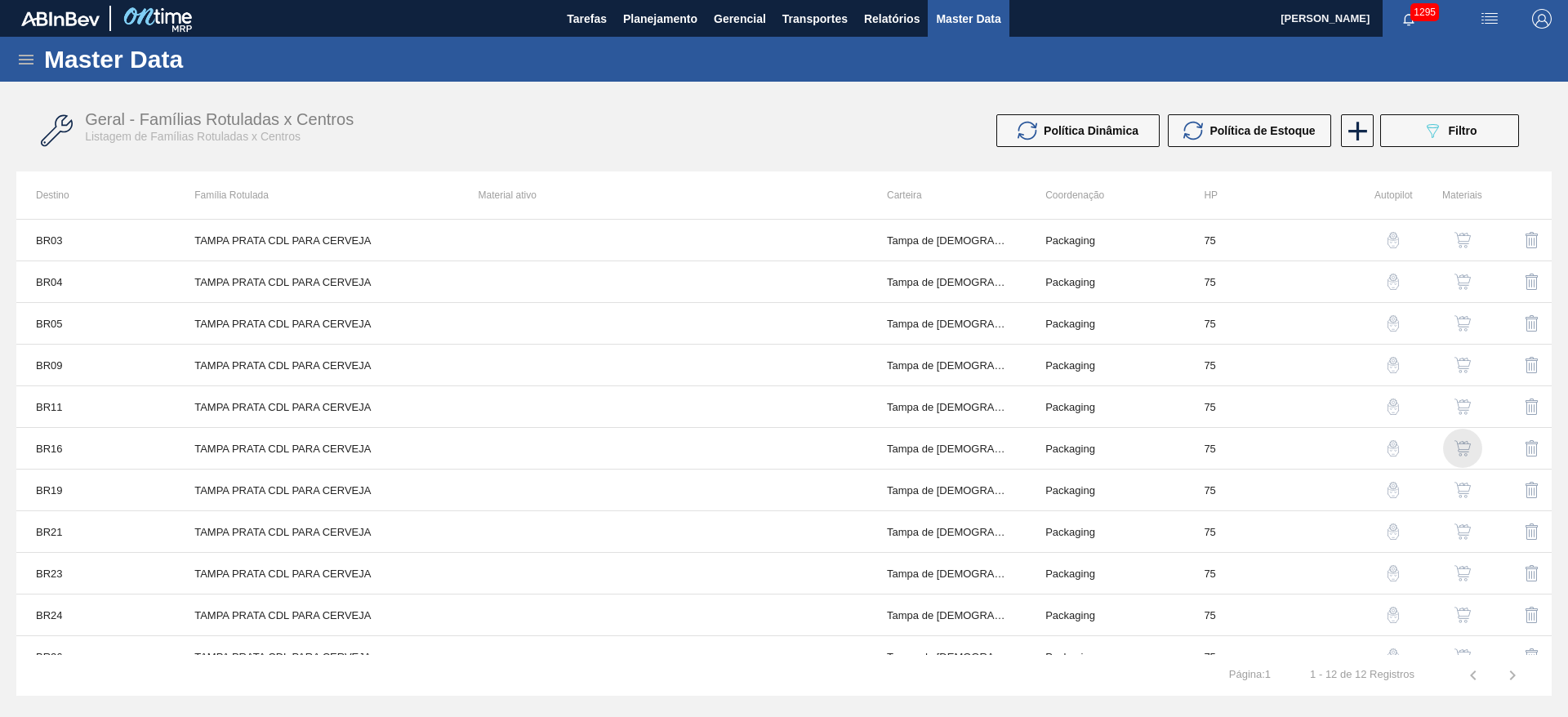
click at [1464, 448] on img "button" at bounding box center [1463, 449] width 16 height 16
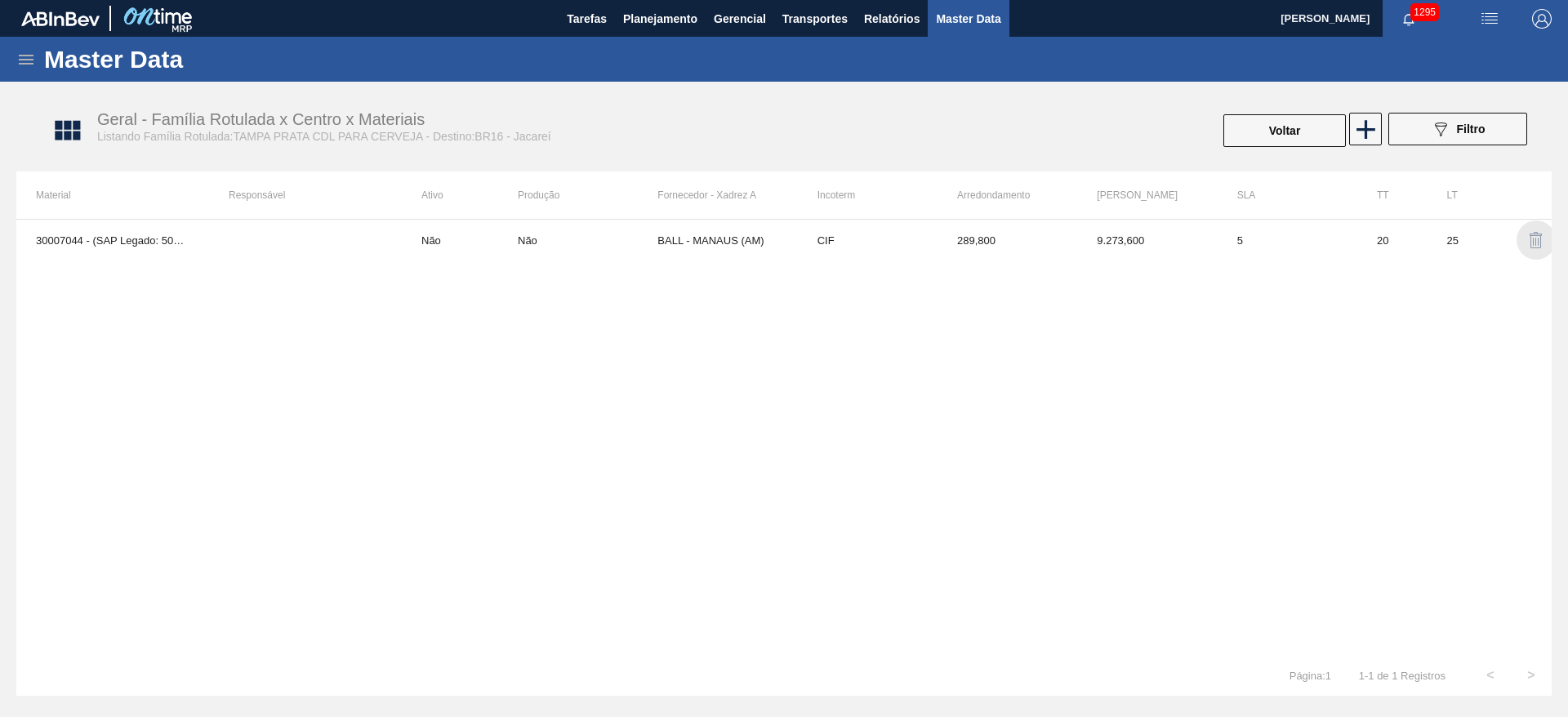
click at [1539, 242] on img "button" at bounding box center [1535, 239] width 19 height 19
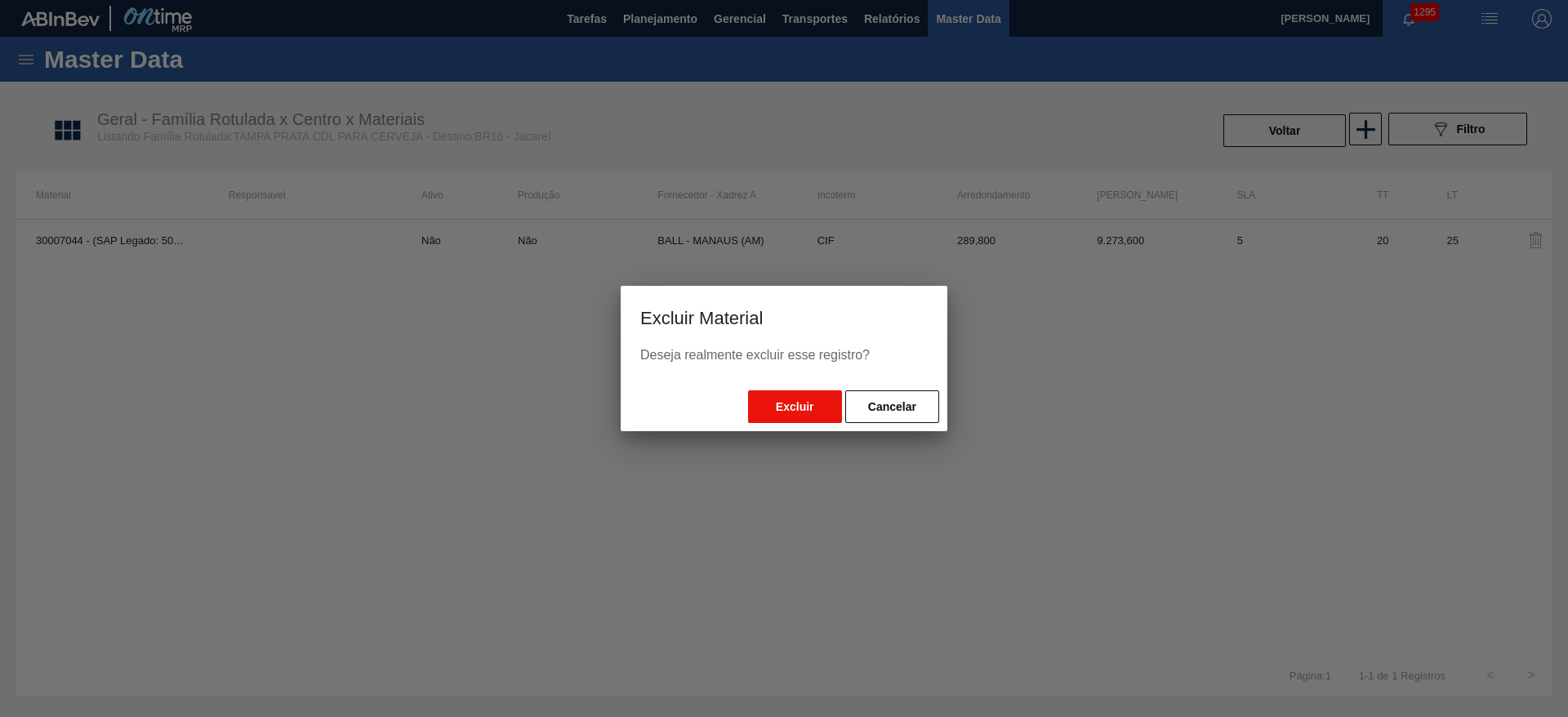
click at [773, 411] on button "Excluir" at bounding box center [795, 407] width 94 height 33
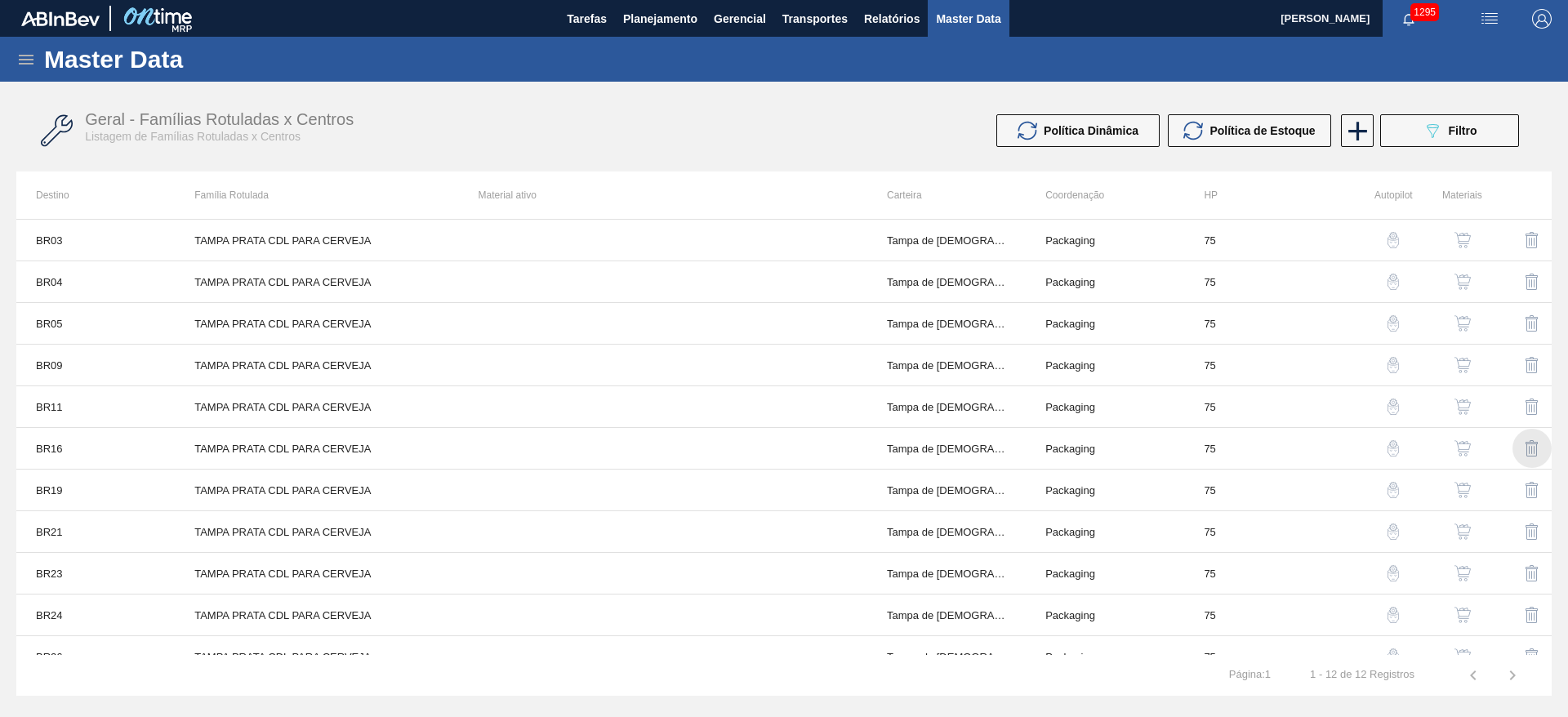
click at [1531, 447] on img "button" at bounding box center [1531, 448] width 19 height 19
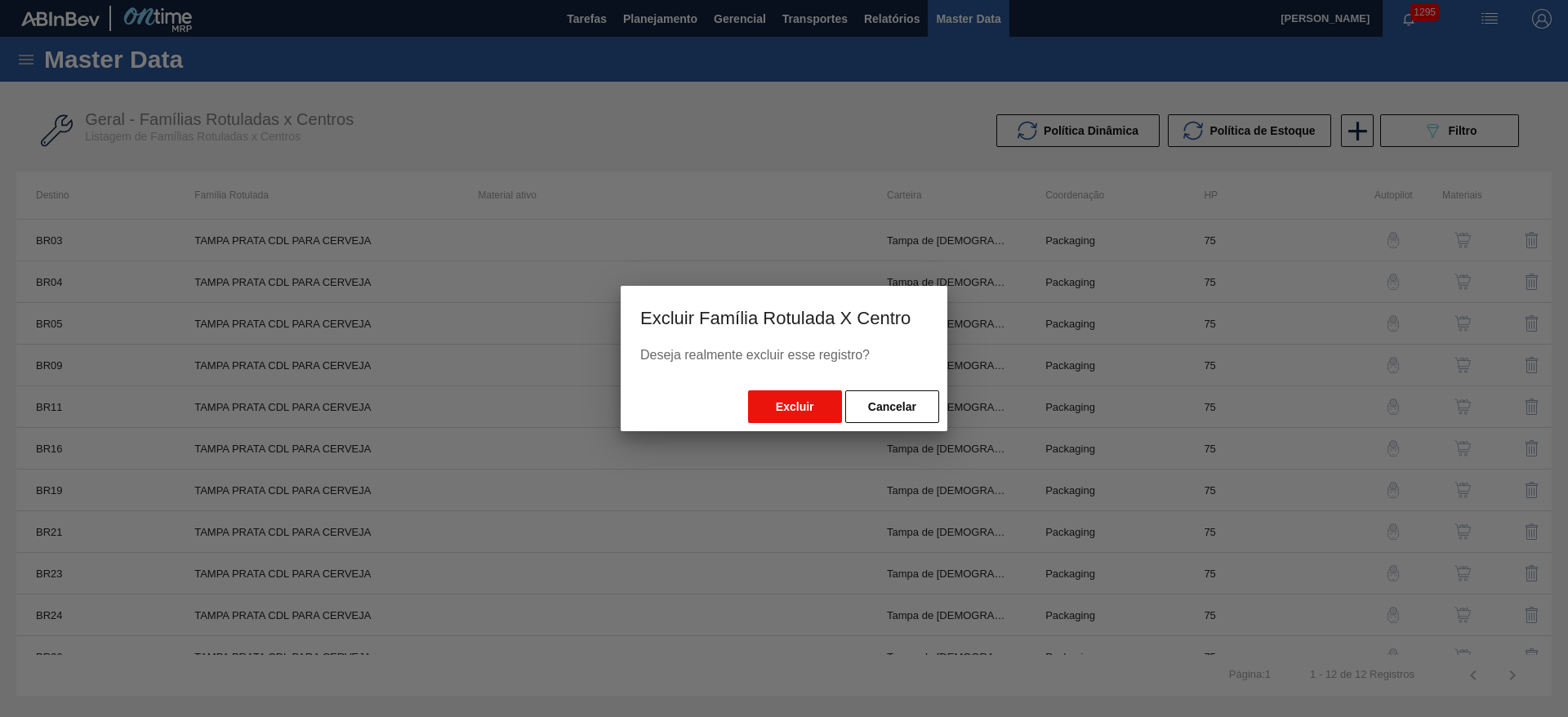
click at [784, 410] on button "Excluir" at bounding box center [795, 407] width 94 height 33
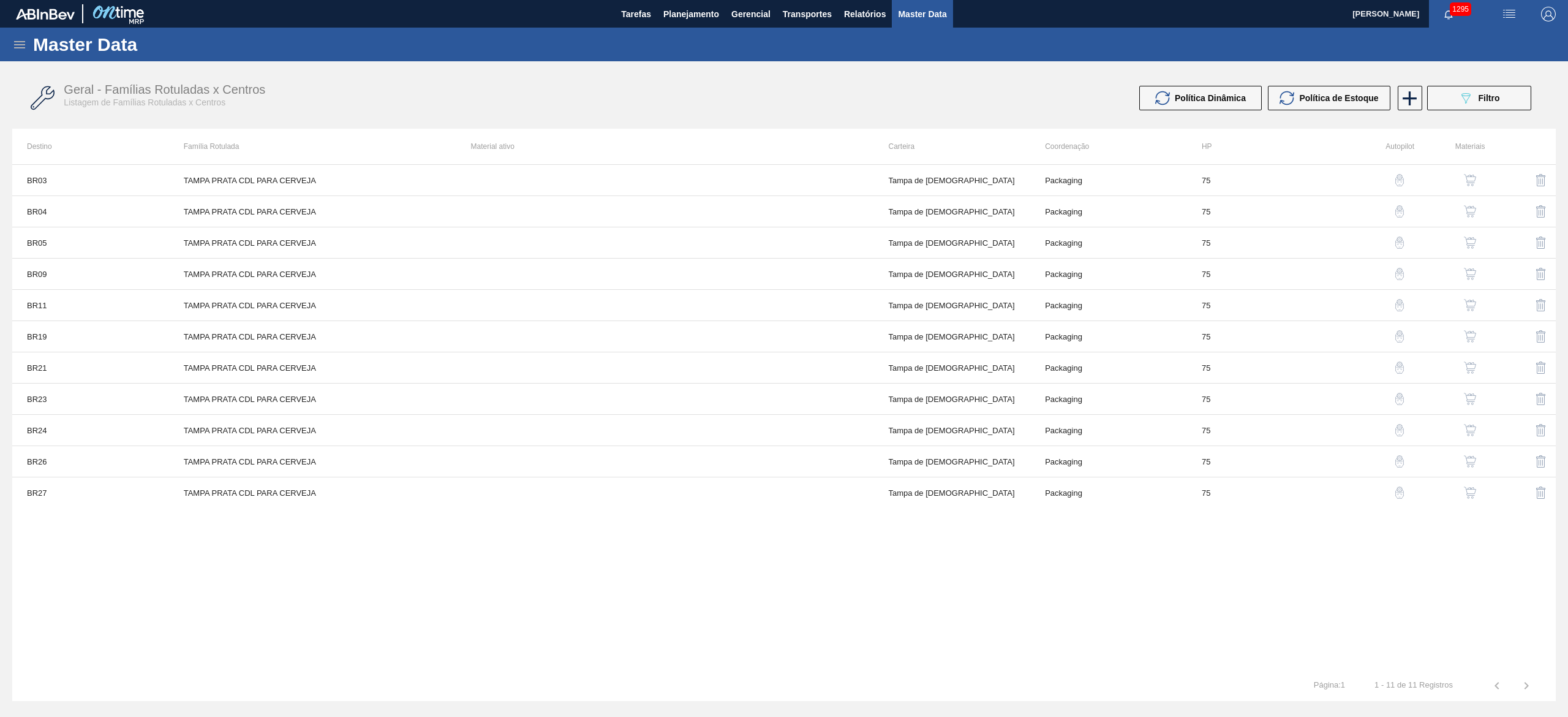
click at [1176, 173] on button "button" at bounding box center [1470, 180] width 30 height 30
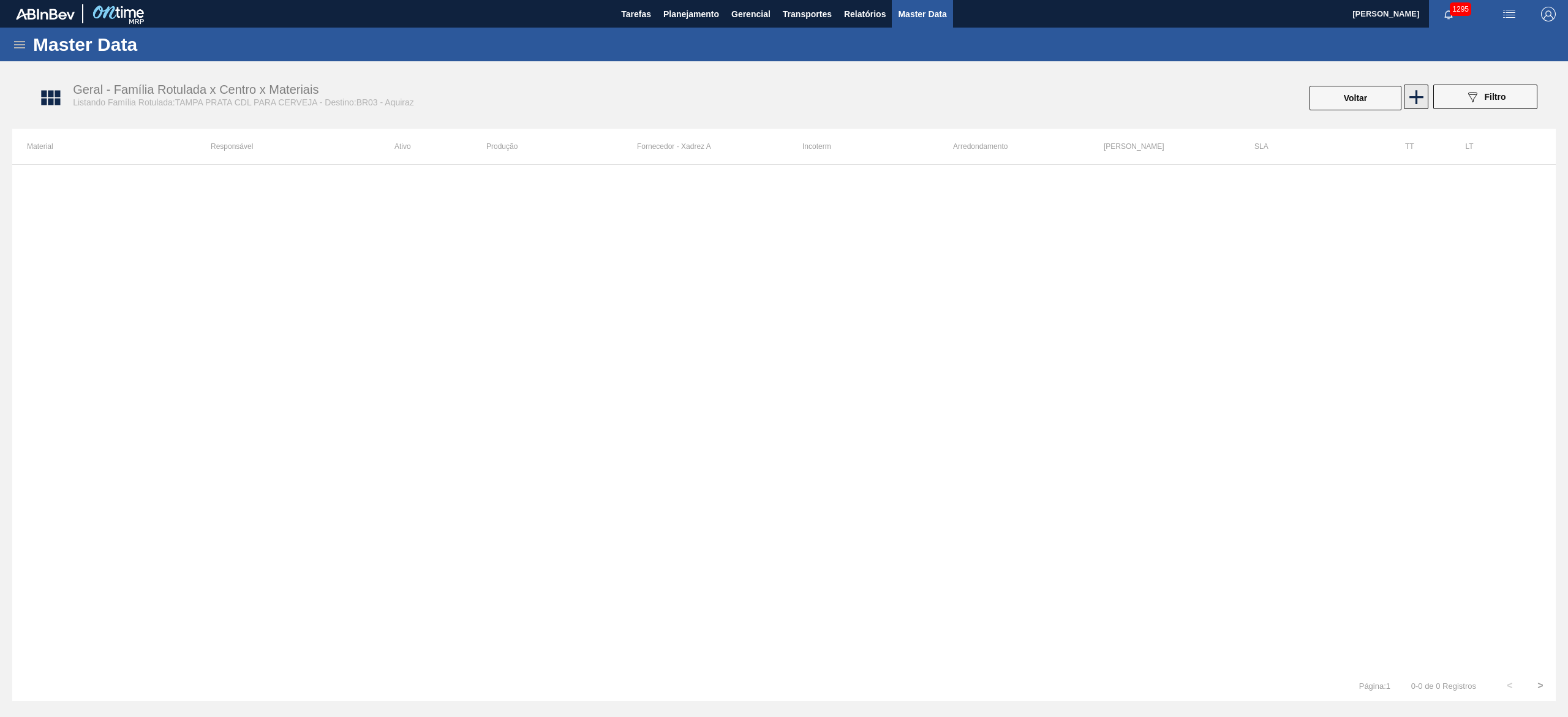
click at [1176, 100] on icon at bounding box center [1416, 97] width 24 height 24
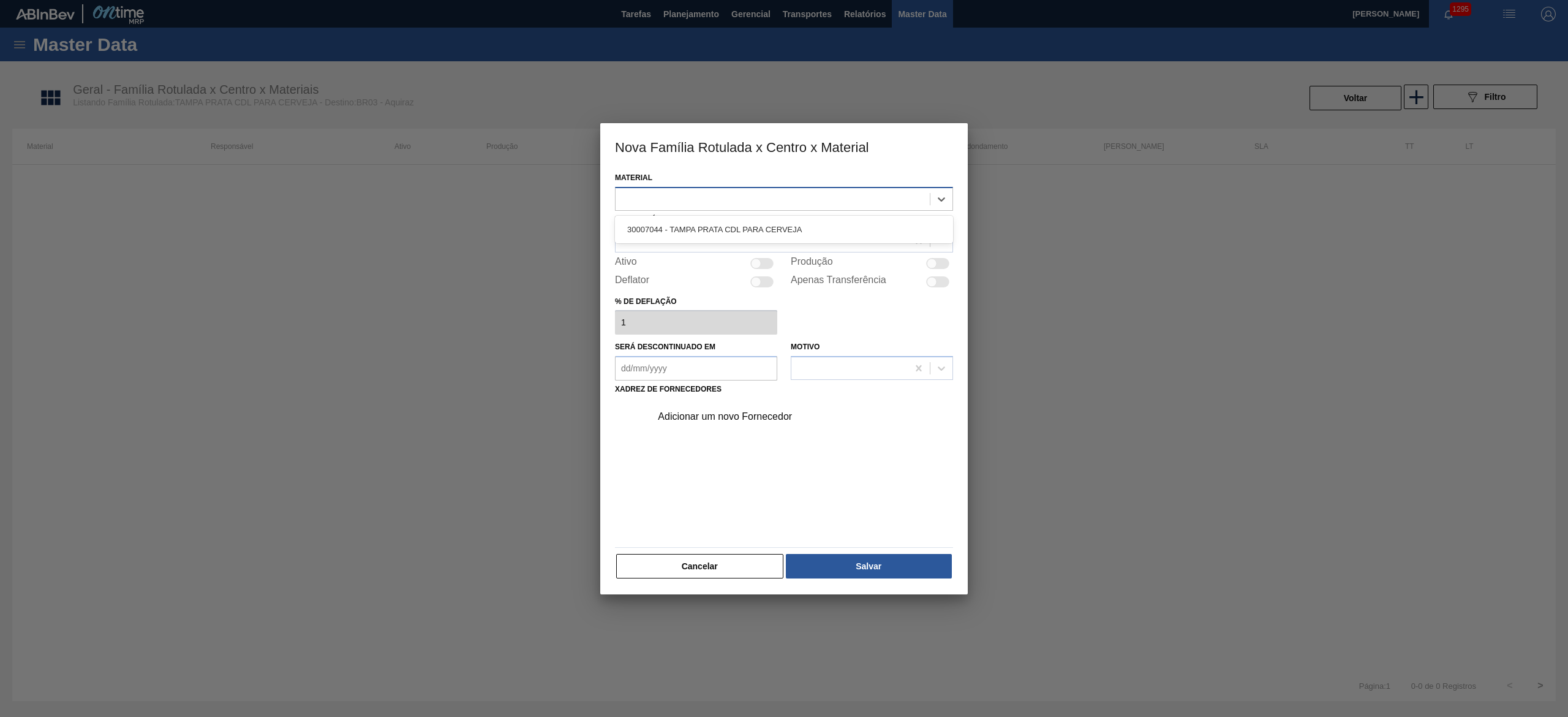
click at [707, 198] on div at bounding box center [772, 199] width 314 height 18
click at [663, 538] on button "Cancelar" at bounding box center [699, 566] width 167 height 25
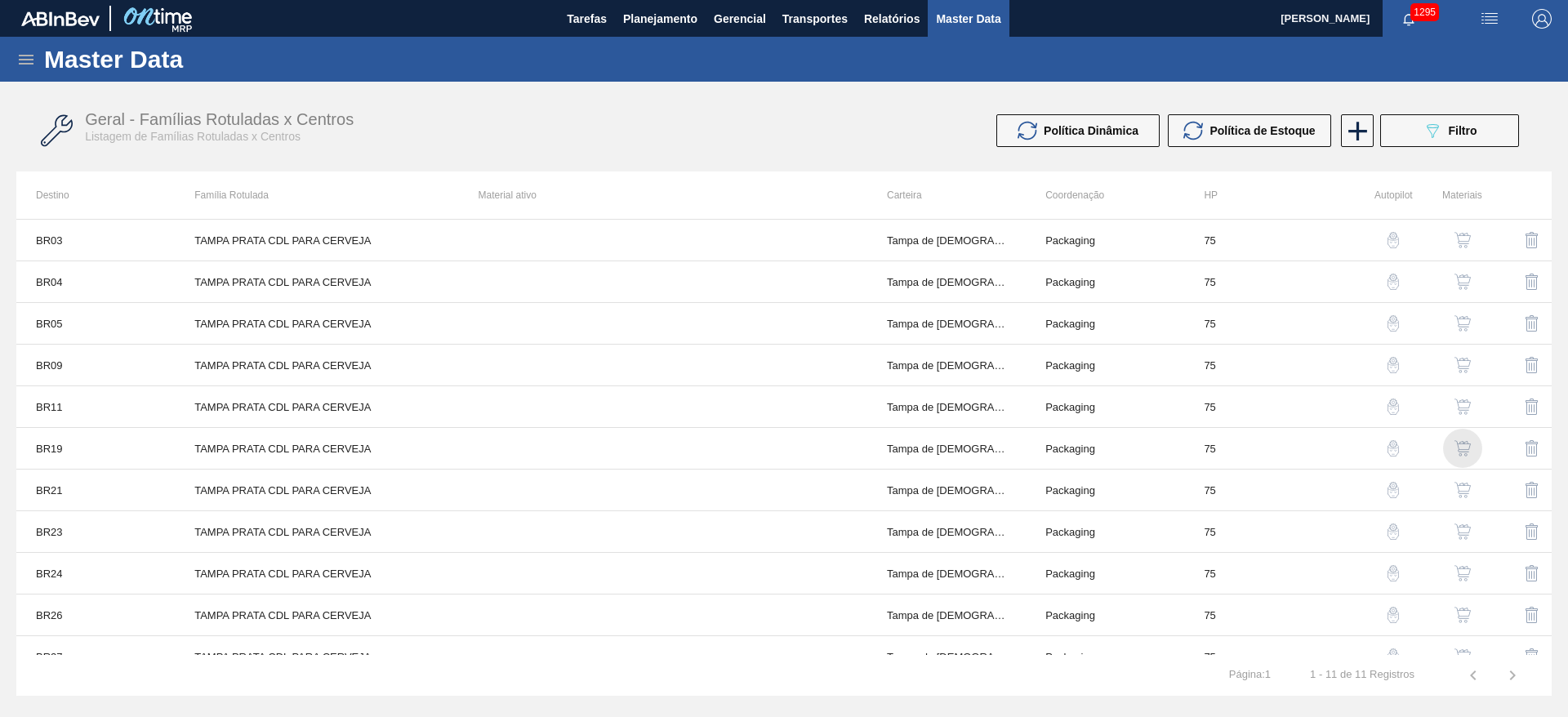
click at [1466, 451] on img "button" at bounding box center [1463, 449] width 16 height 16
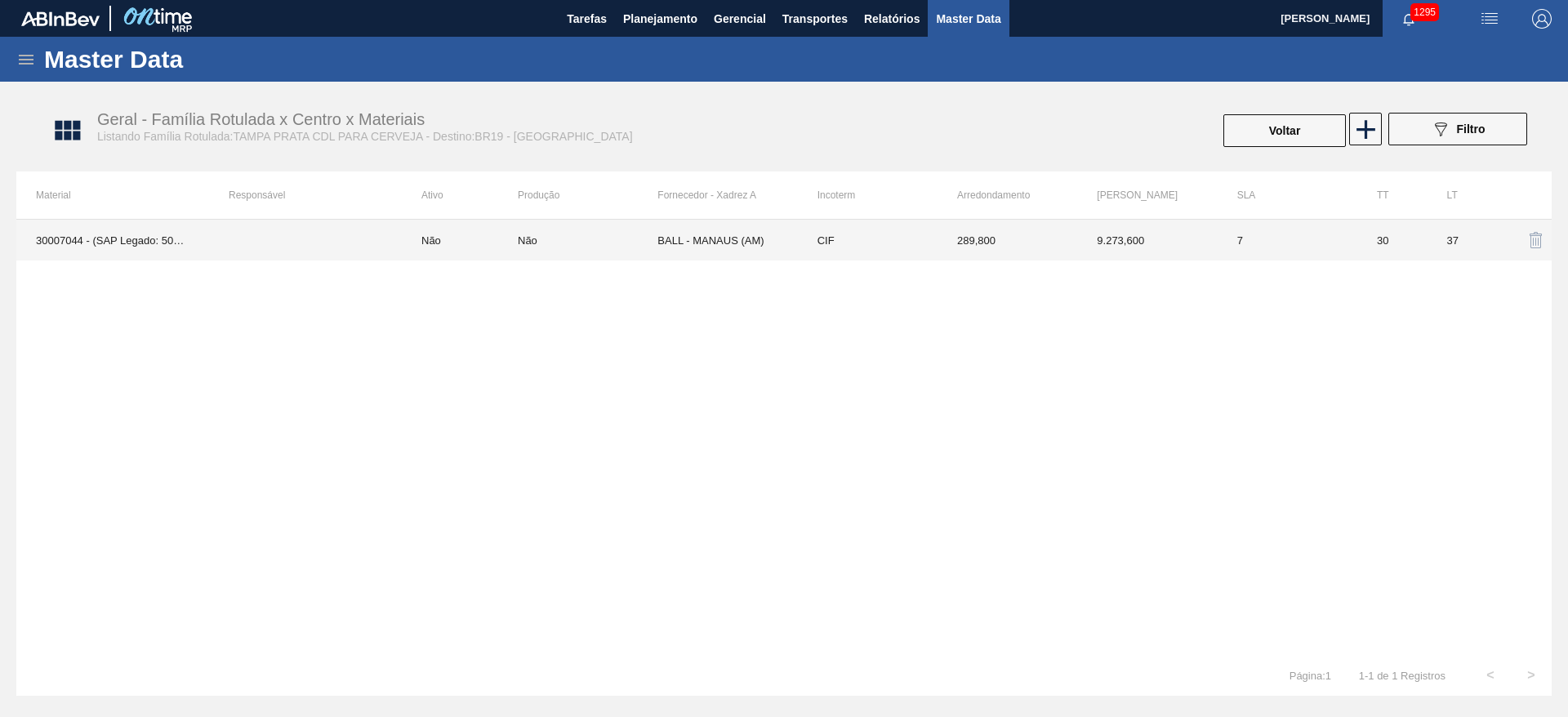
click at [862, 244] on td "CIF" at bounding box center [867, 240] width 139 height 41
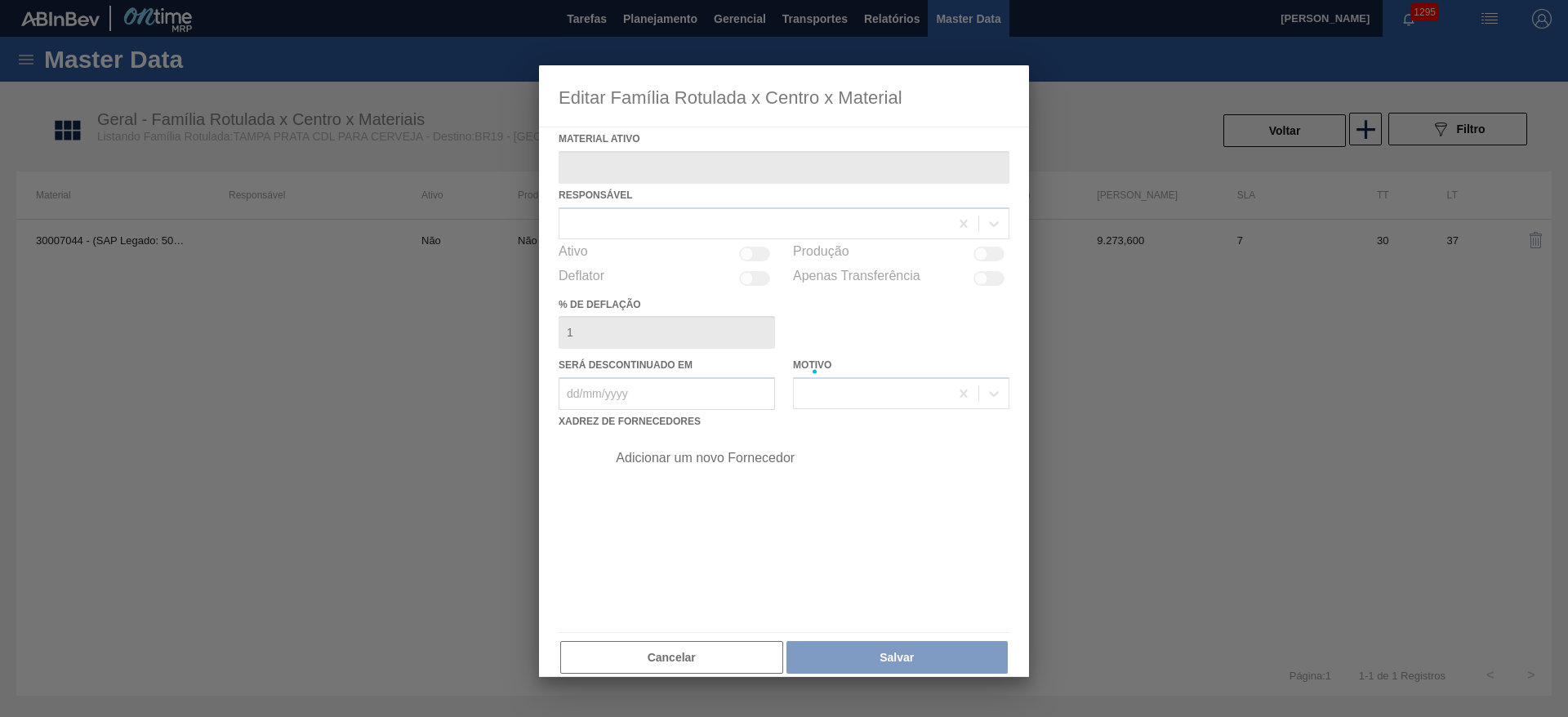
type ativo "30007044 - (SAP Legado: 50467330) - TAMPA PRATA CDL PARA CERVEJA"
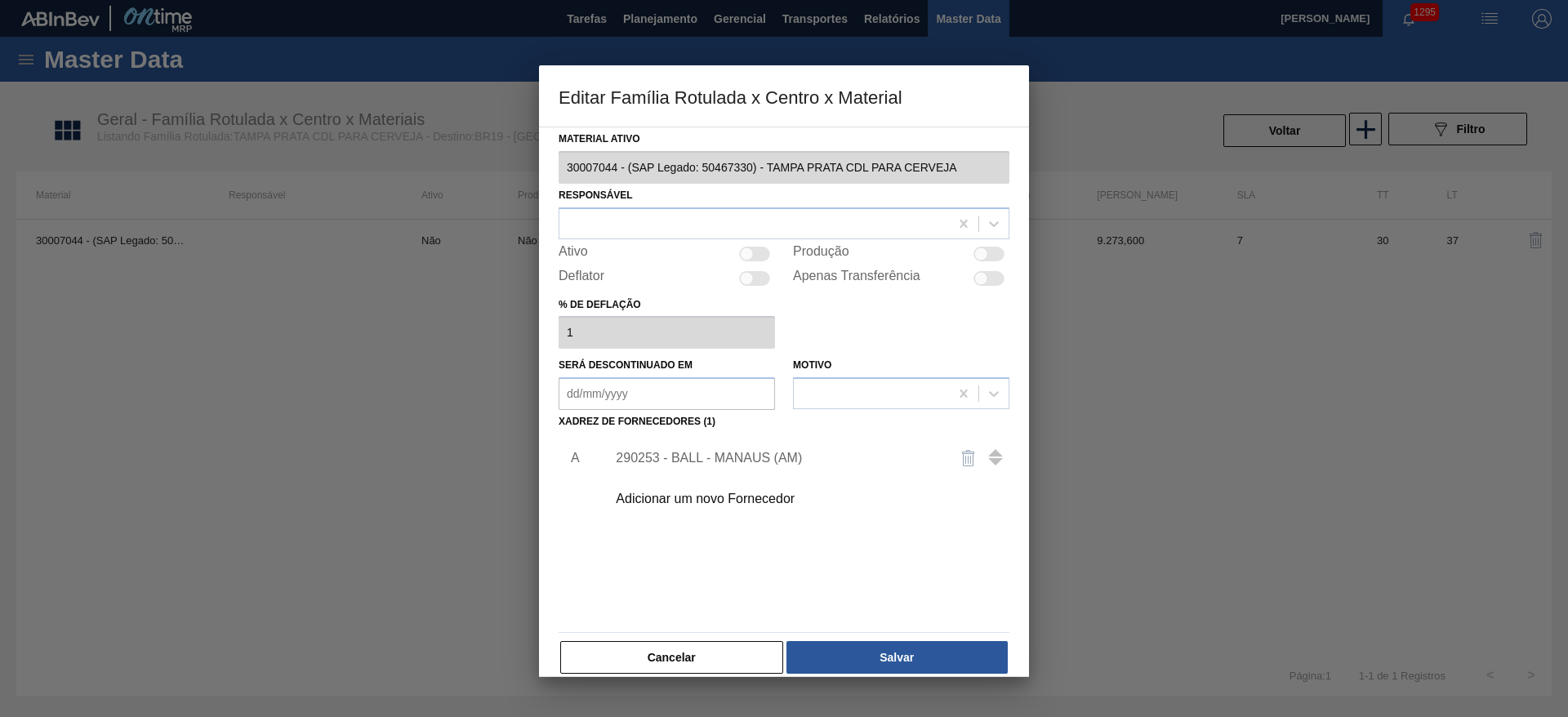
click at [627, 505] on div "Adicionar um novo Fornecedor" at bounding box center [775, 499] width 320 height 15
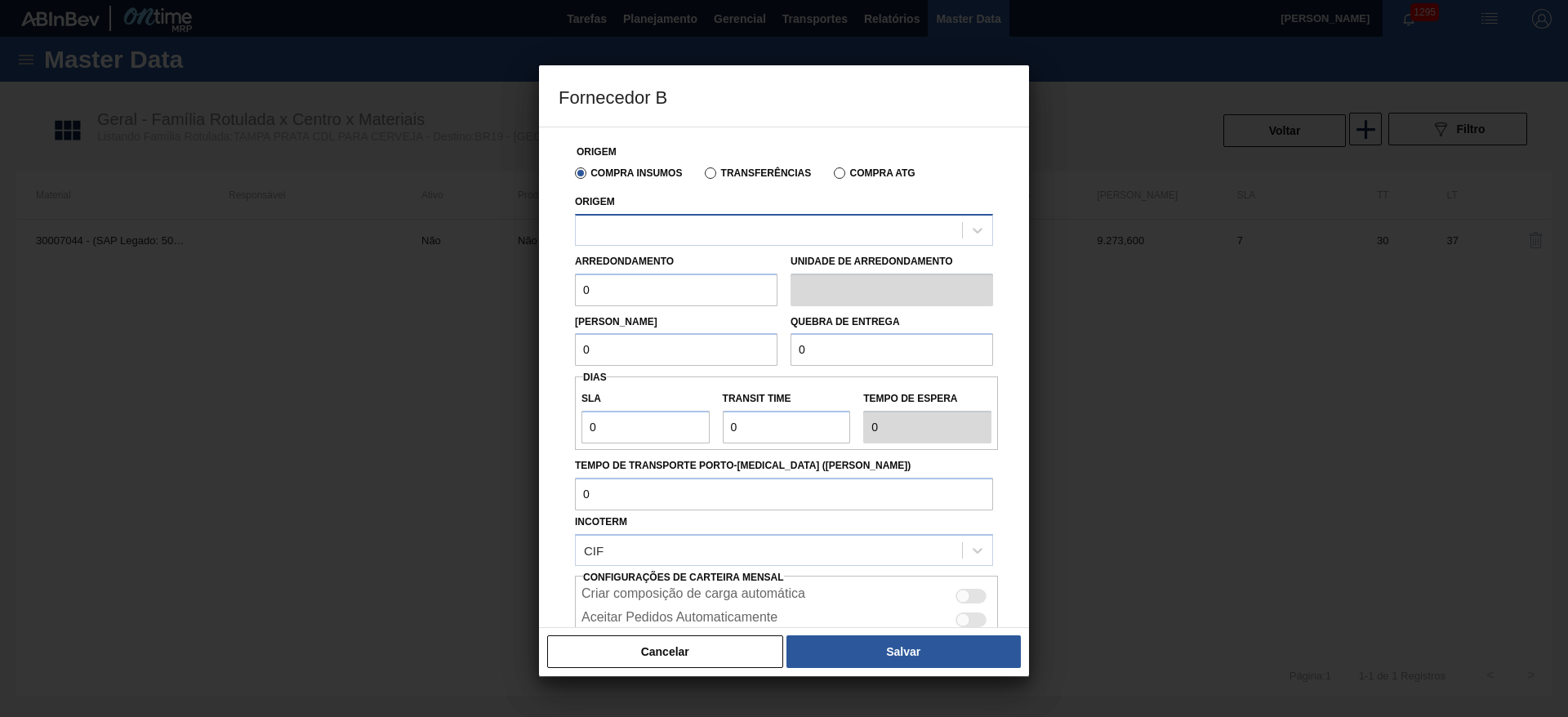
click at [612, 221] on div at bounding box center [769, 230] width 387 height 24
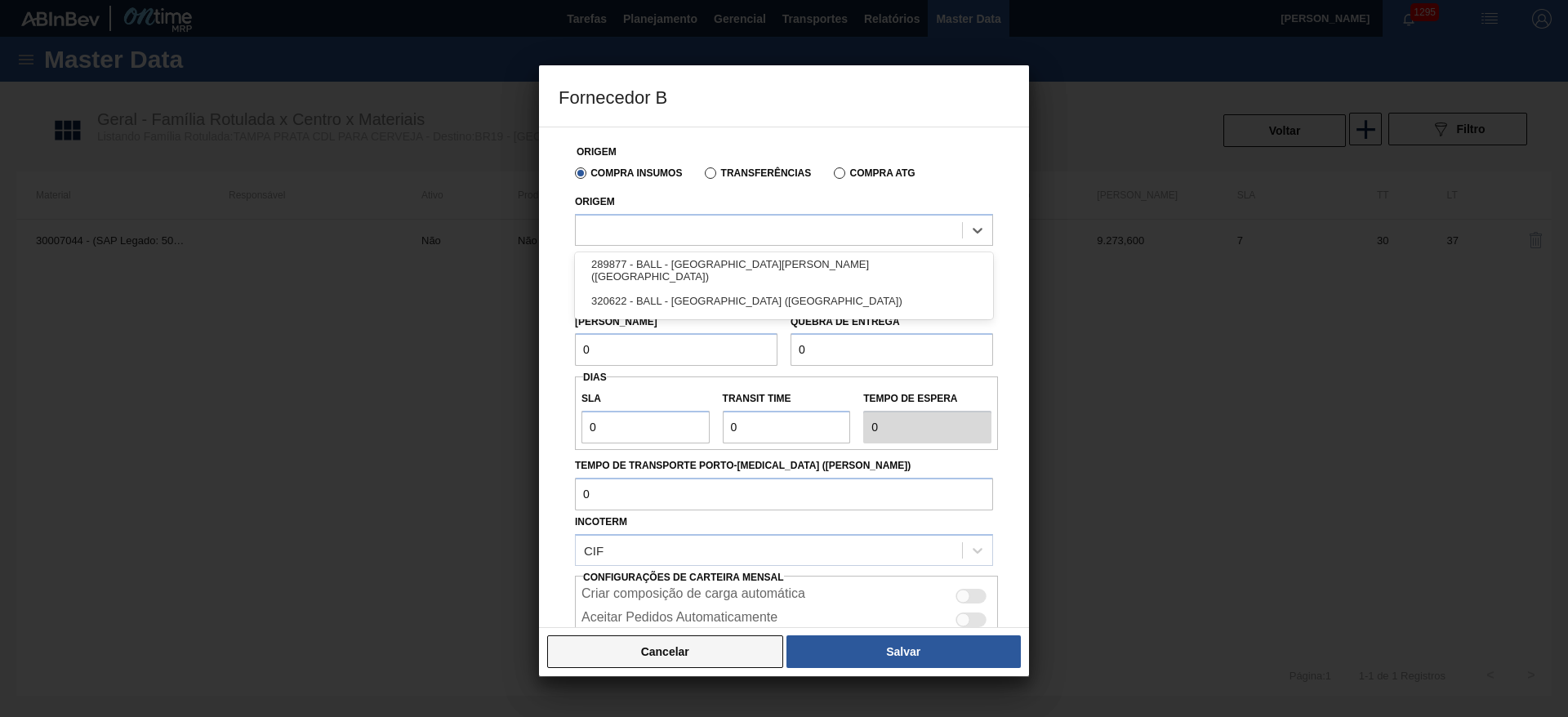
click at [691, 649] on button "Cancelar" at bounding box center [665, 652] width 236 height 33
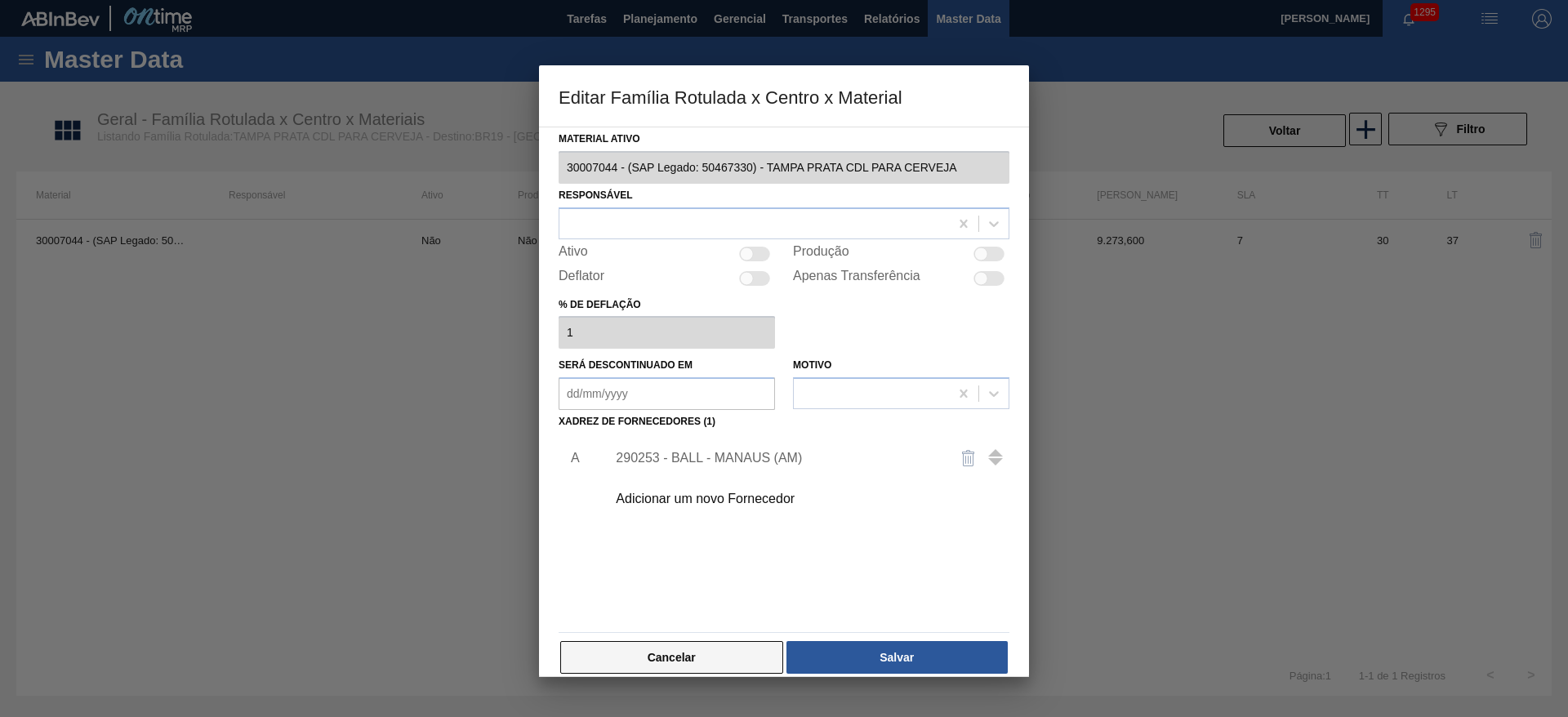
click at [702, 651] on button "Cancelar" at bounding box center [671, 657] width 223 height 33
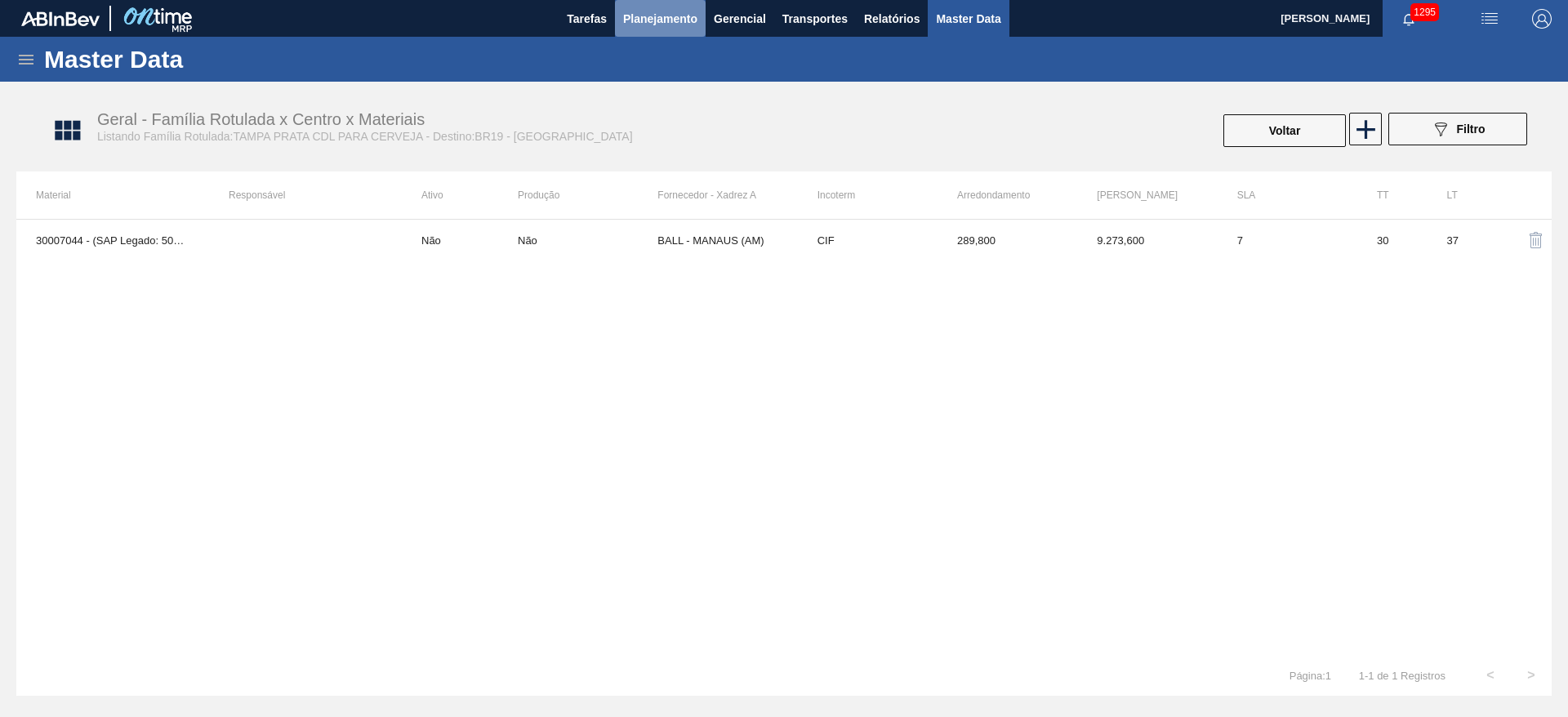
click at [668, 27] on button "Planejamento" at bounding box center [659, 18] width 91 height 37
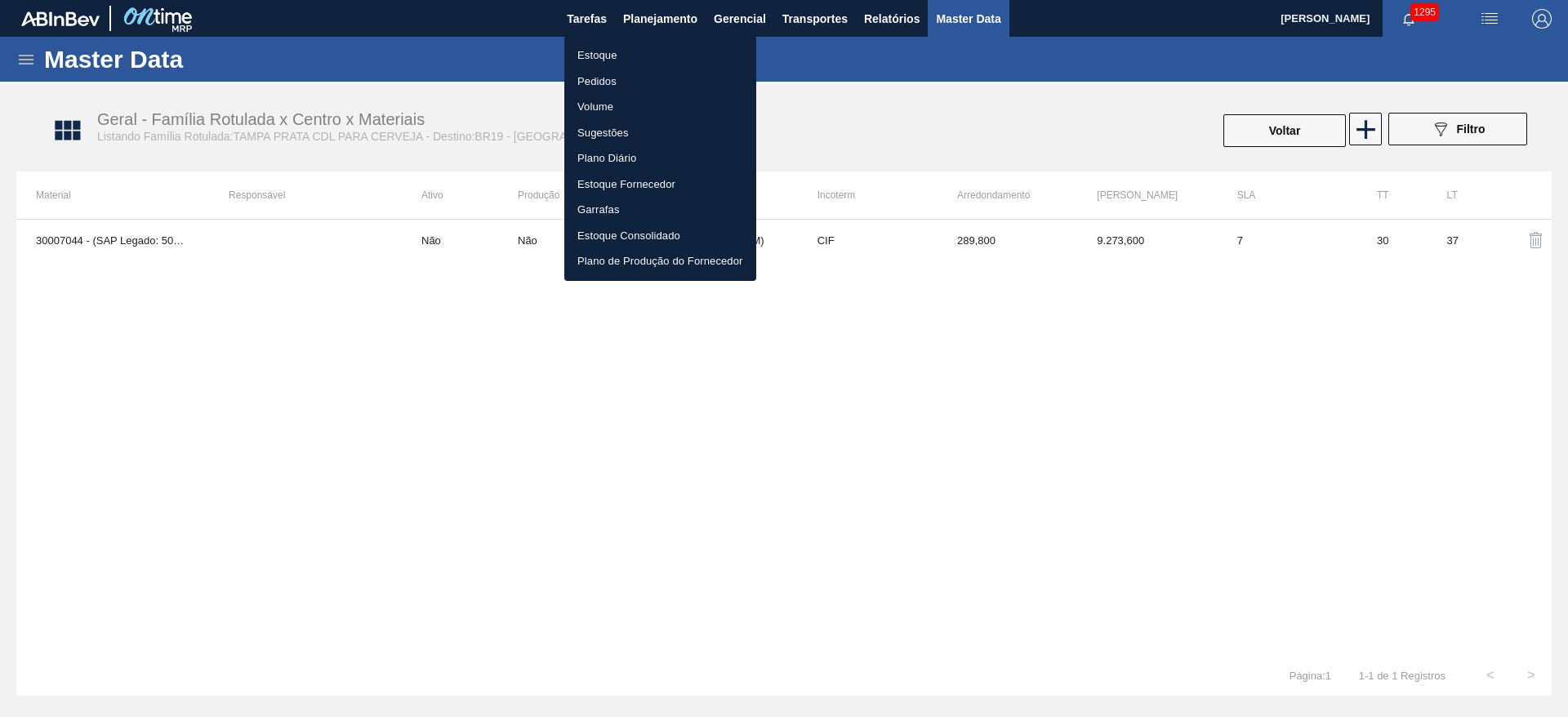
drag, startPoint x: 600, startPoint y: 54, endPoint x: 395, endPoint y: 11, distance: 209.5
click at [600, 54] on li "Estoque" at bounding box center [660, 55] width 192 height 27
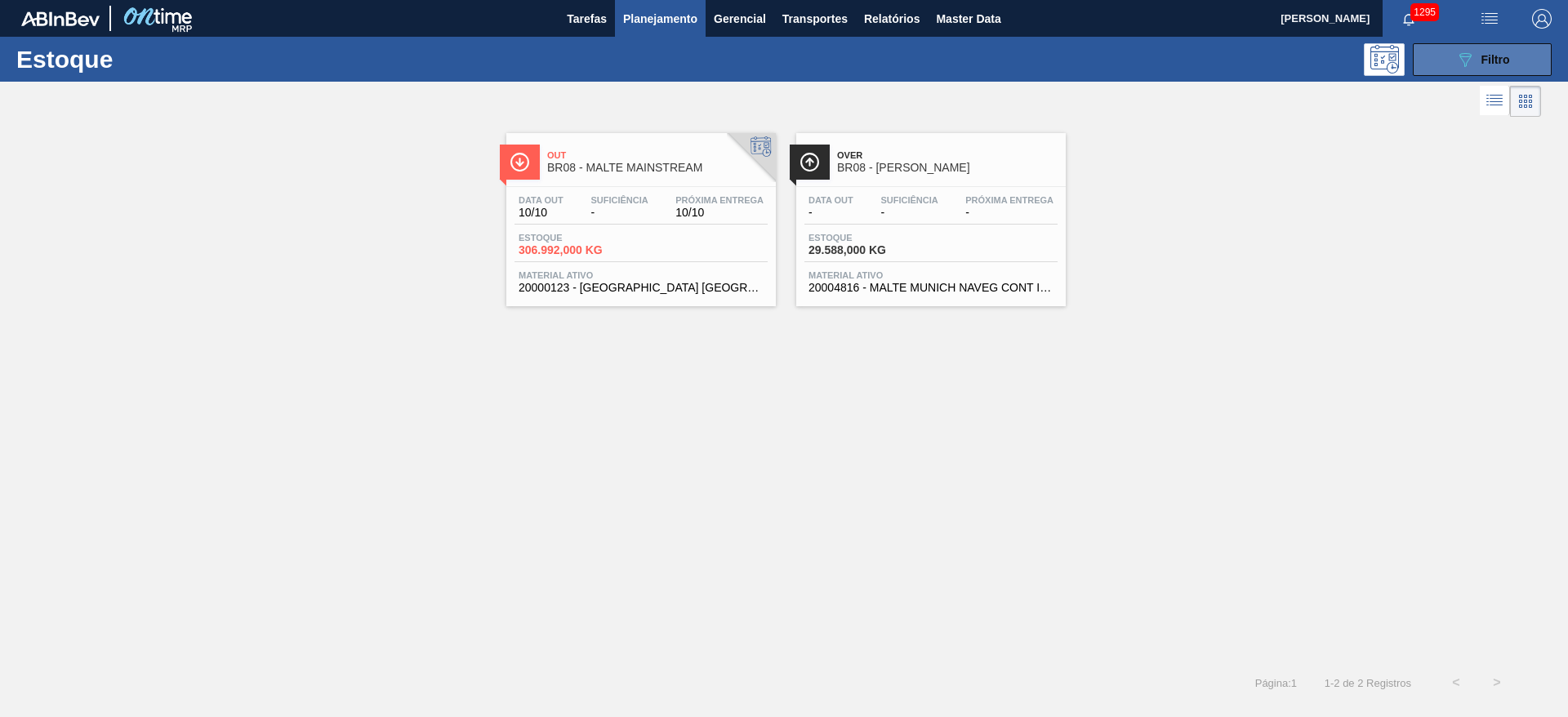
click at [1457, 59] on icon "089F7B8B-B2A5-4AFE-B5C0-19BA573D28AC" at bounding box center [1465, 59] width 19 height 19
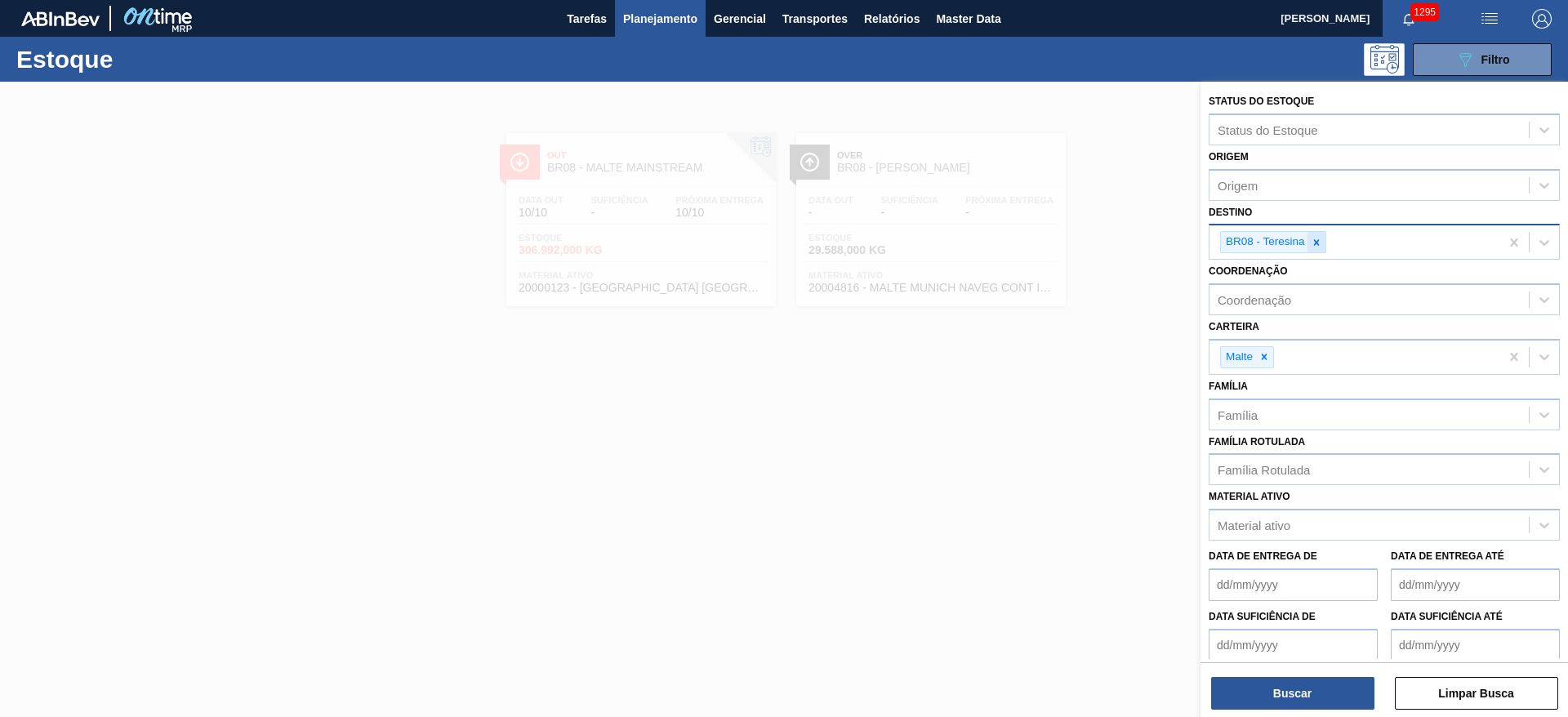
click at [1317, 237] on icon at bounding box center [1316, 243] width 11 height 11
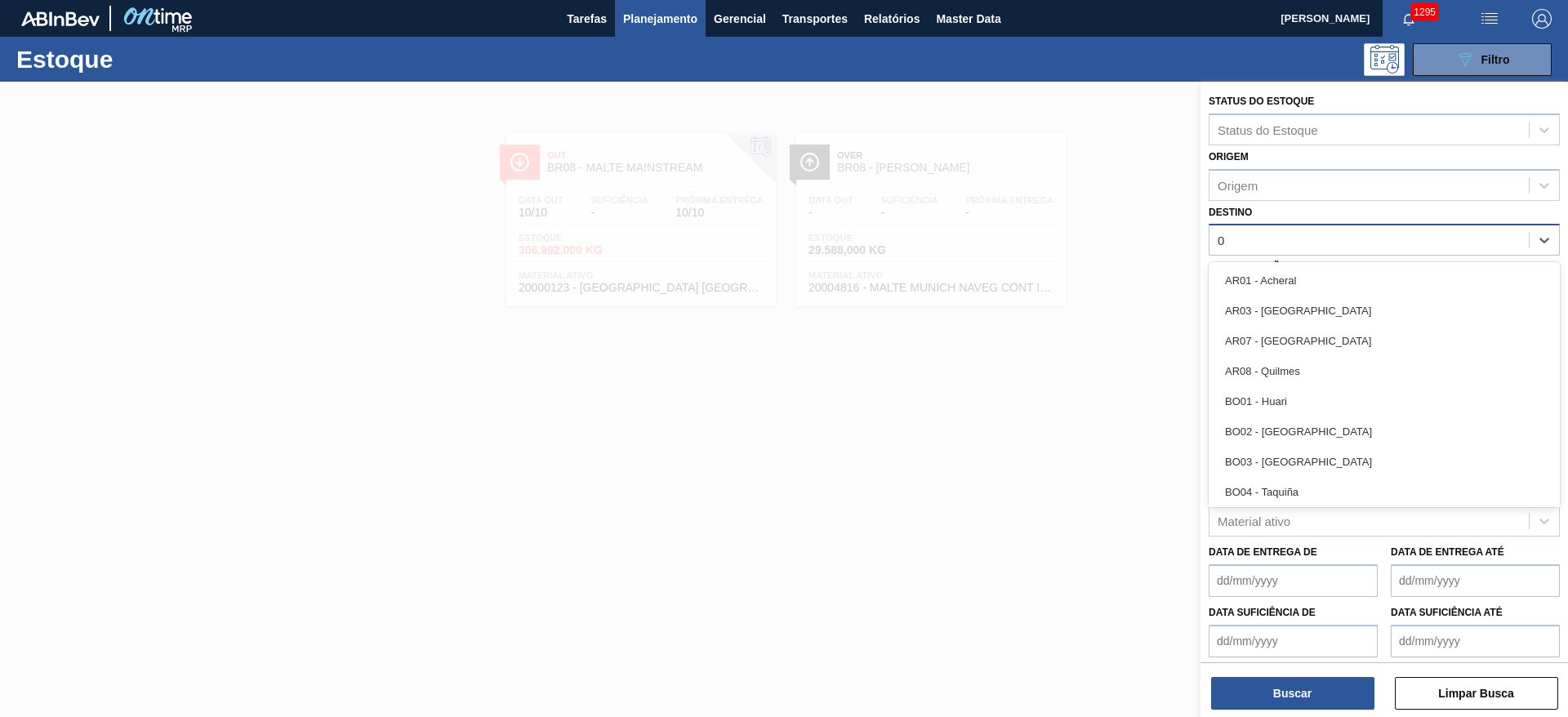
type input "09"
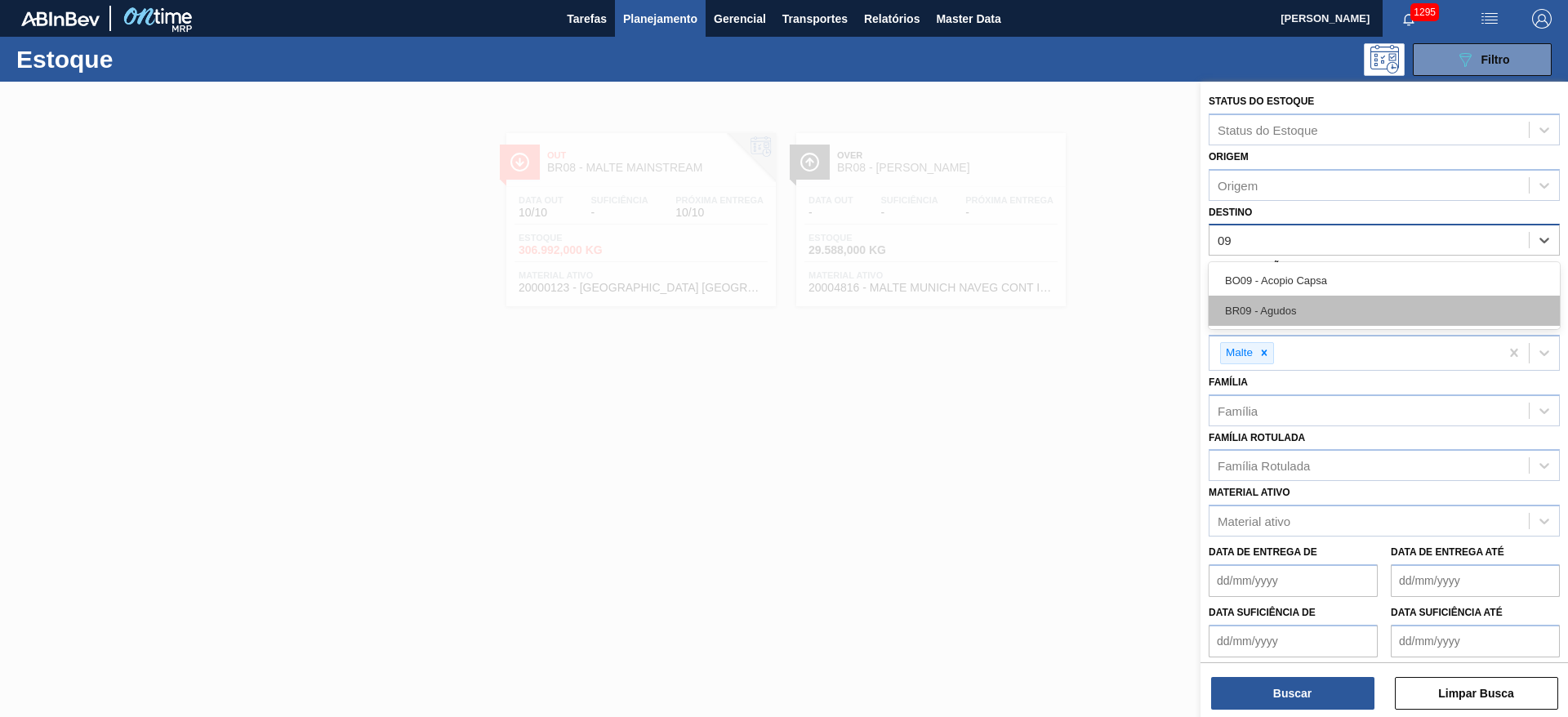
click at [1231, 312] on div "BR09 - Agudos" at bounding box center [1383, 310] width 351 height 30
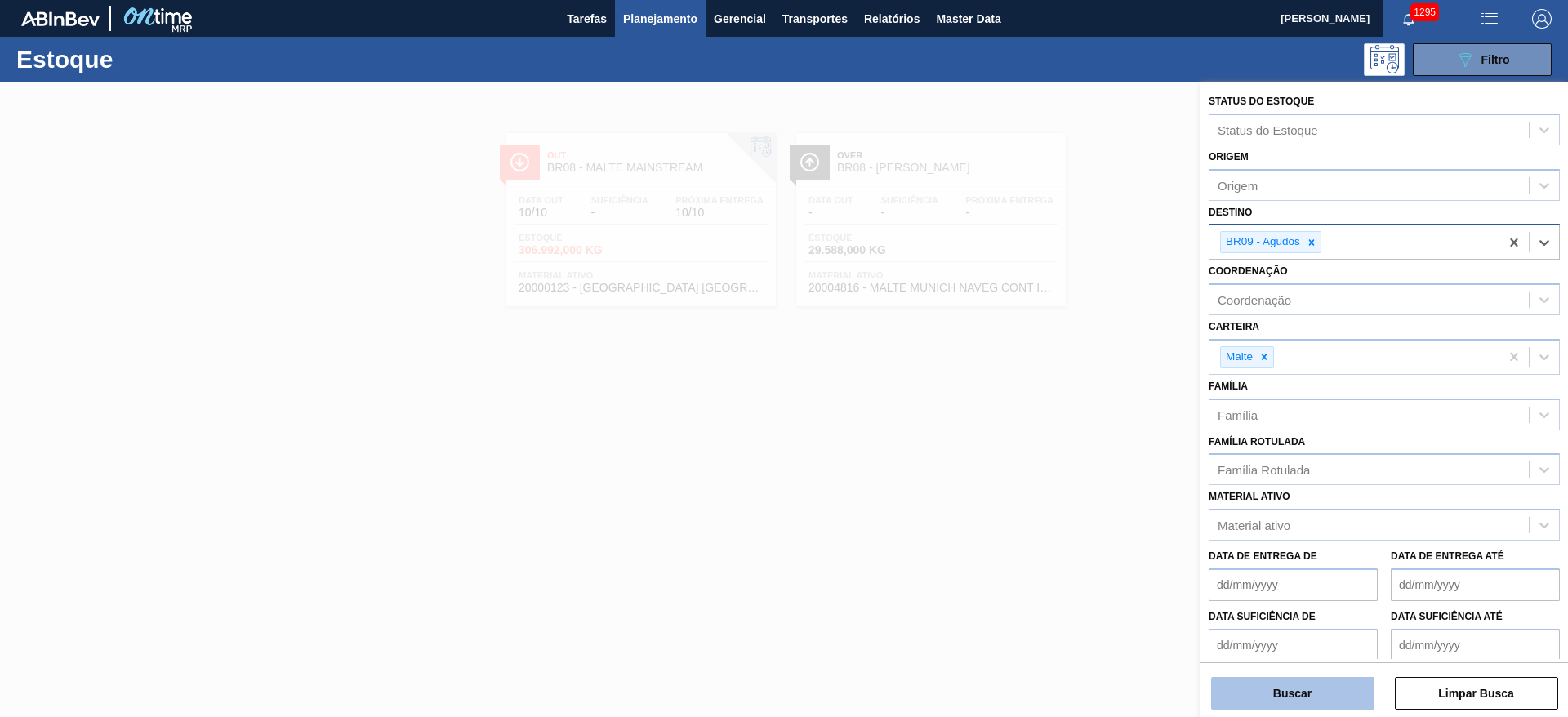
click at [1262, 693] on button "Buscar" at bounding box center [1292, 693] width 163 height 33
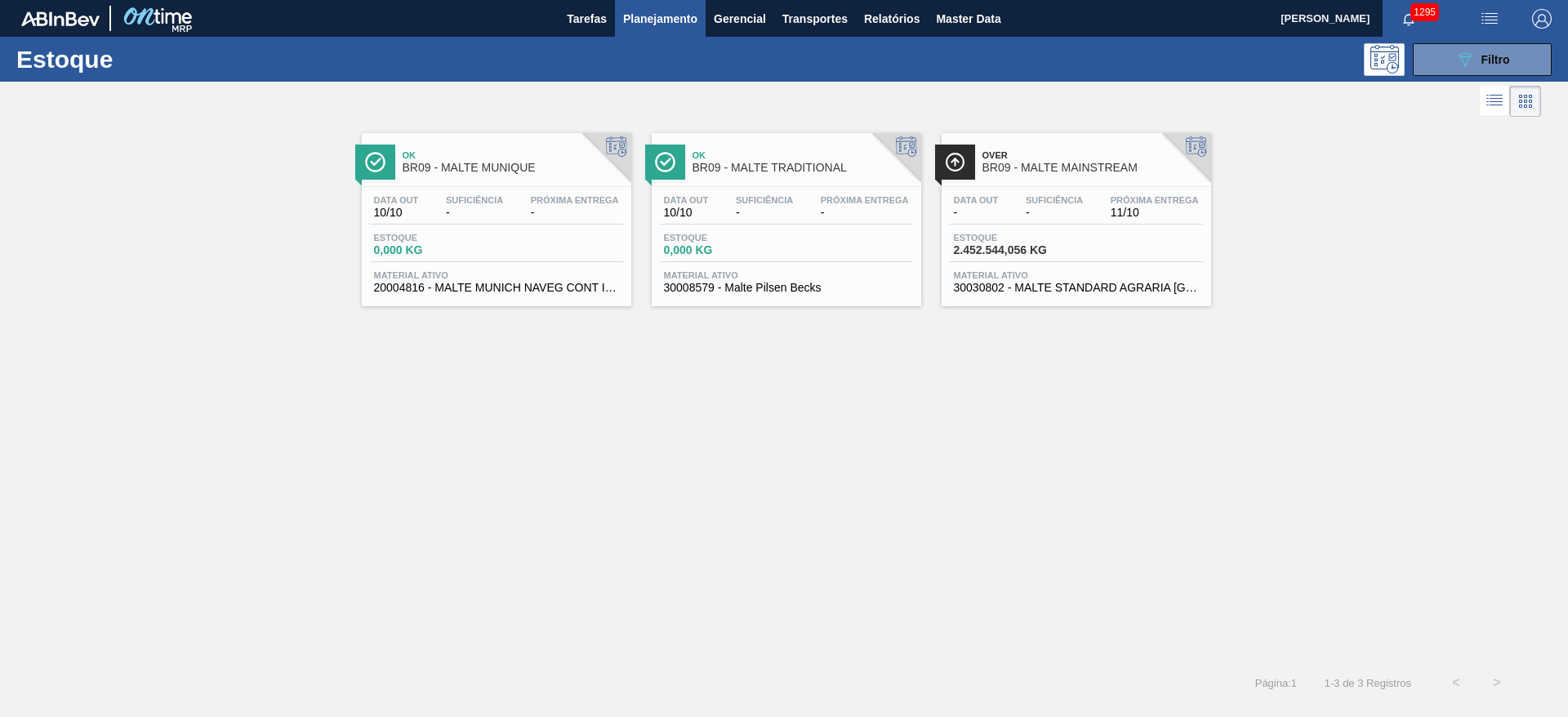
click at [982, 214] on span "-" at bounding box center [975, 212] width 45 height 12
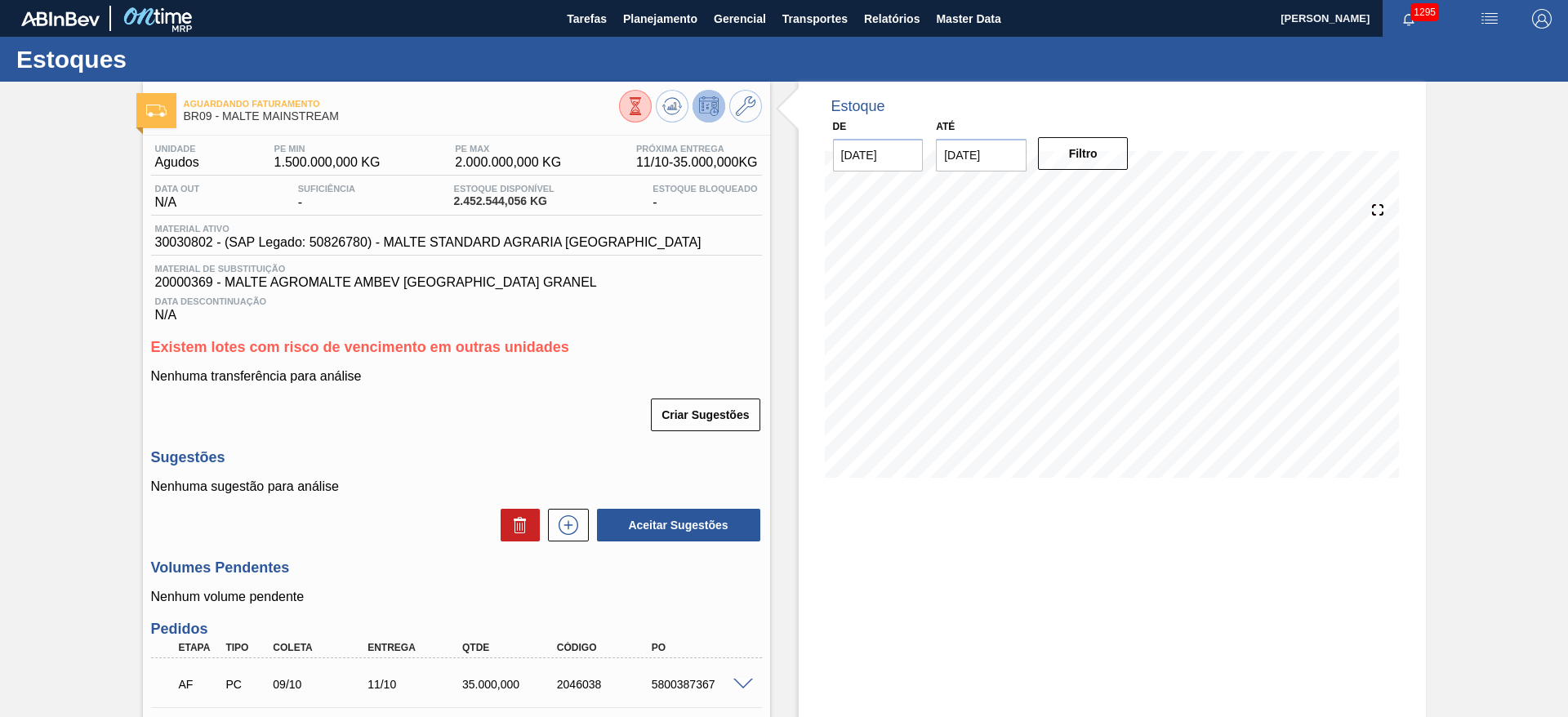
click at [184, 242] on span "30030802 - (SAP Legado: 50826780) - MALTE STANDARD AGRARIA [GEOGRAPHIC_DATA]" at bounding box center [428, 243] width 546 height 15
copy span "30030802"
click at [637, 16] on span "Planejamento" at bounding box center [659, 18] width 74 height 19
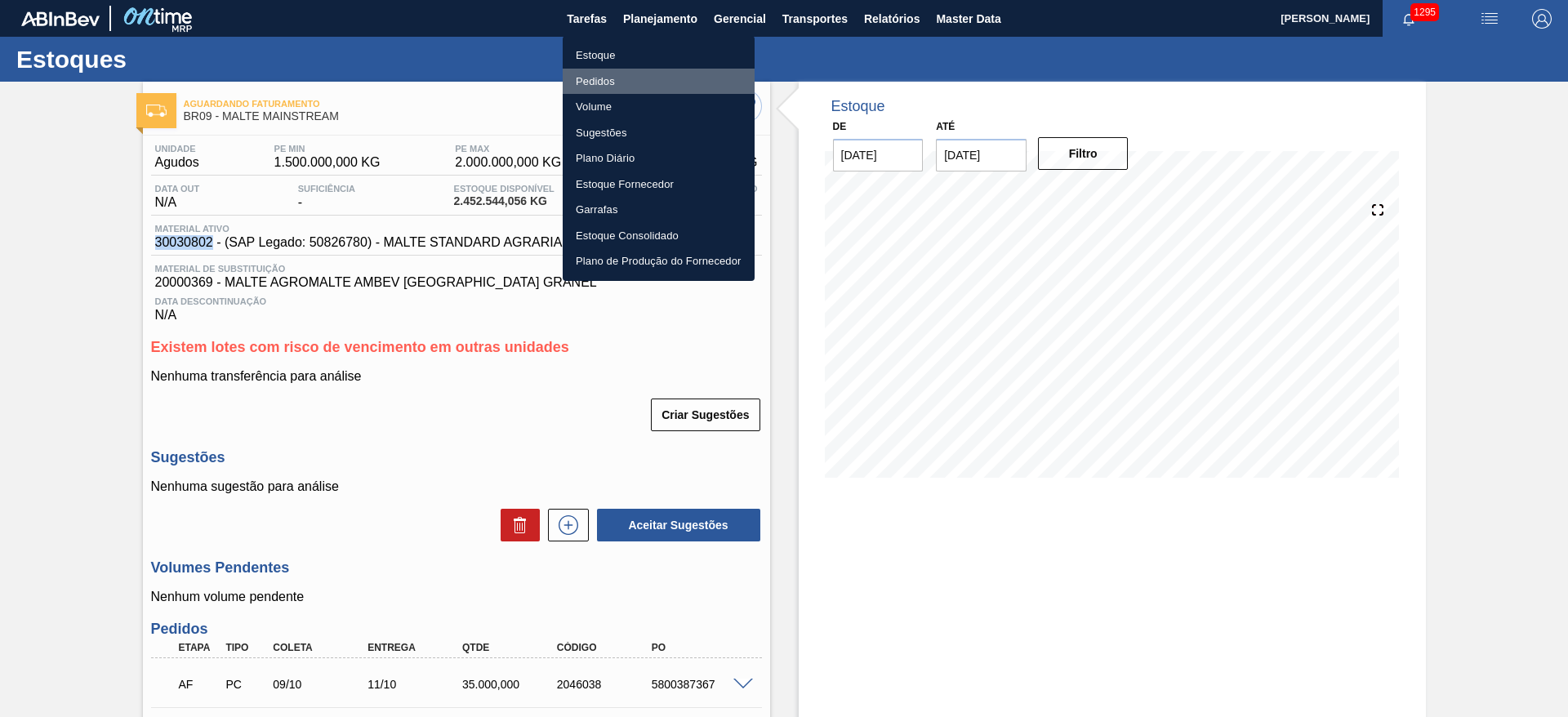
click at [600, 78] on li "Pedidos" at bounding box center [659, 81] width 192 height 27
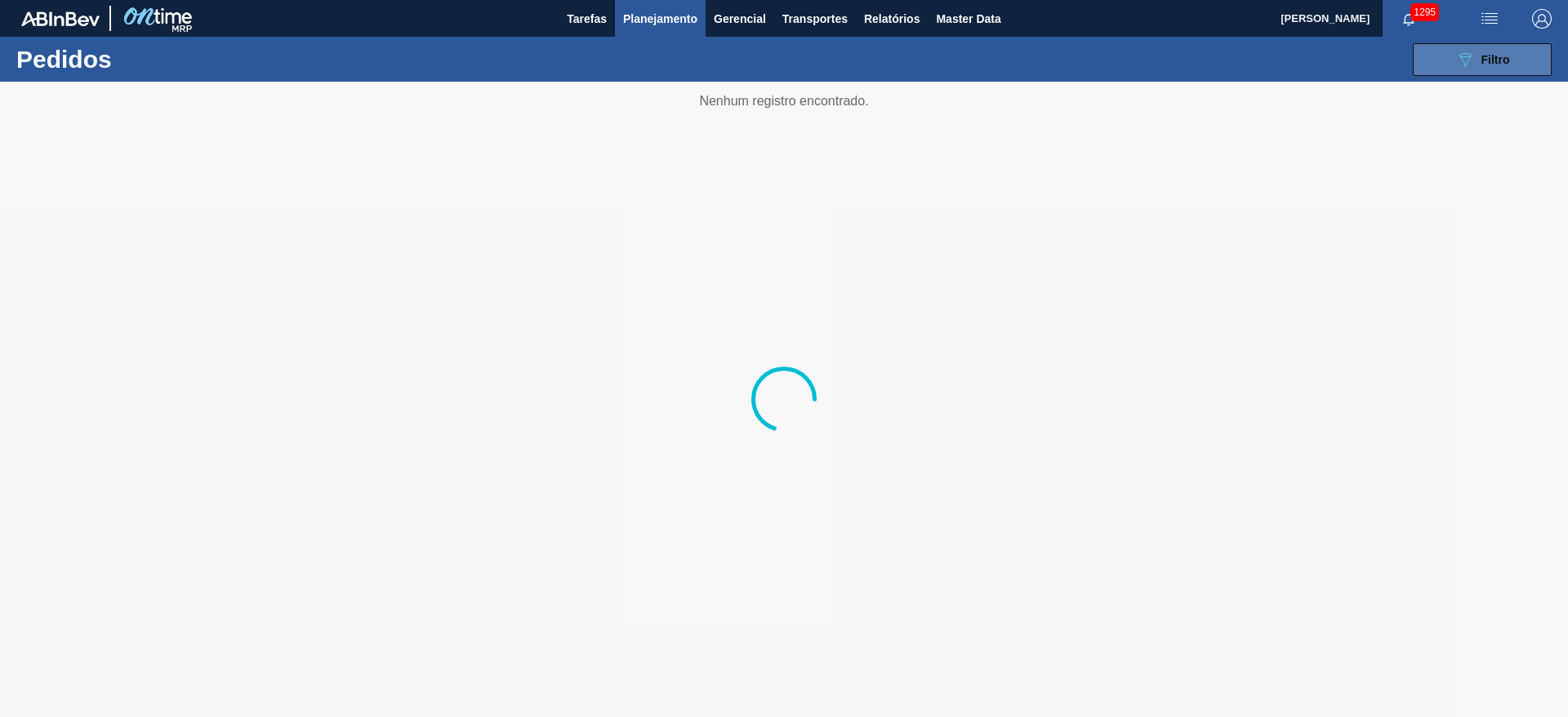
click at [1465, 63] on icon "089F7B8B-B2A5-4AFE-B5C0-19BA573D28AC" at bounding box center [1465, 59] width 19 height 19
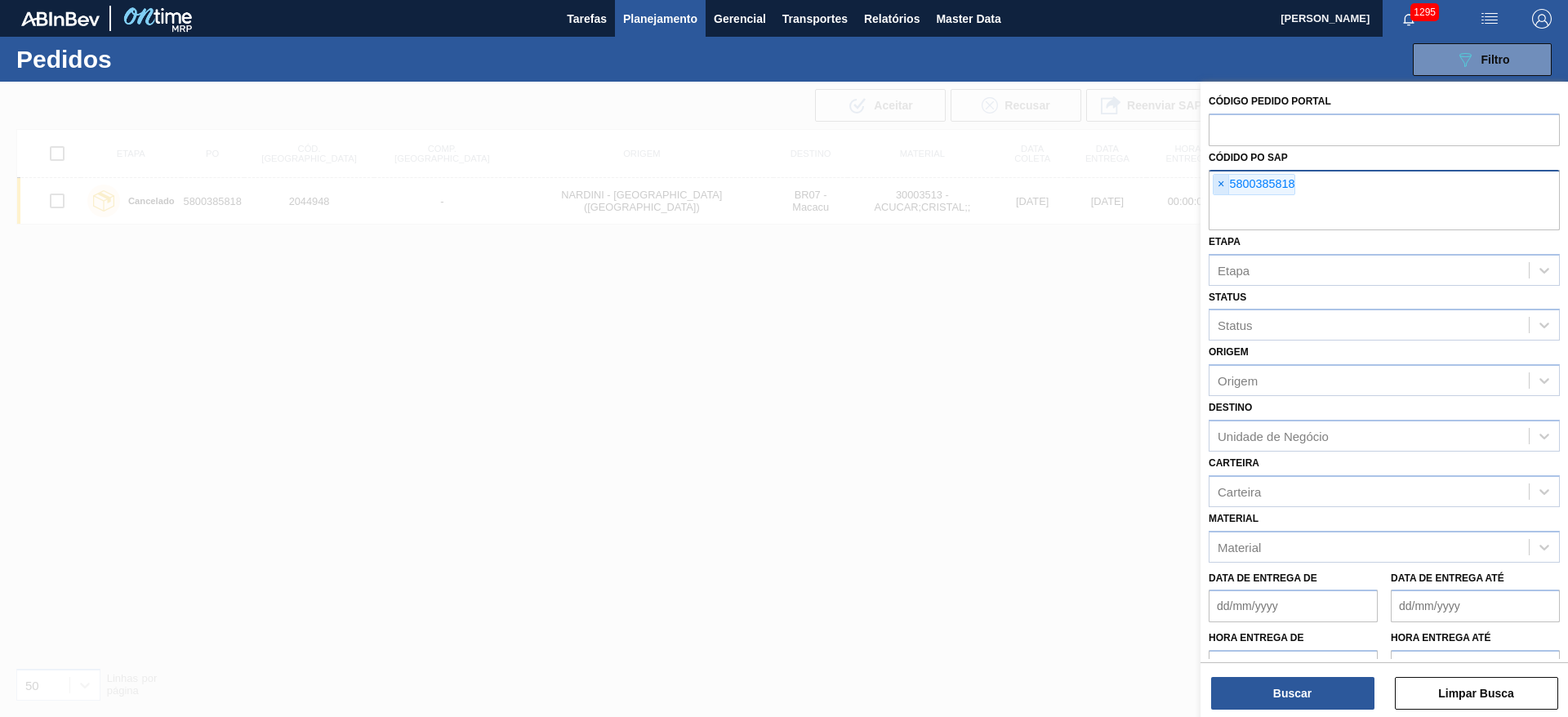
click at [1222, 181] on span "×" at bounding box center [1221, 184] width 16 height 19
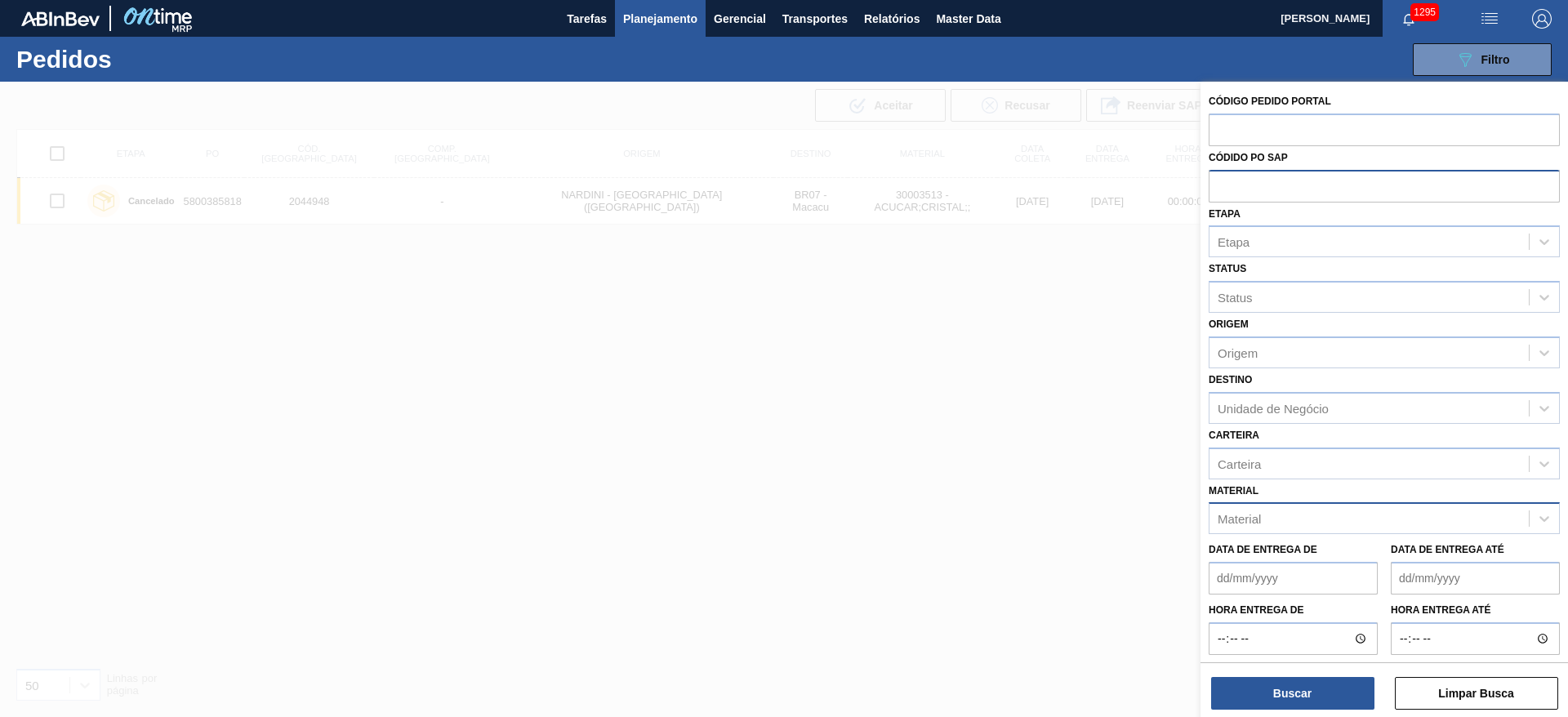
click at [1254, 519] on div "Material" at bounding box center [1238, 518] width 43 height 14
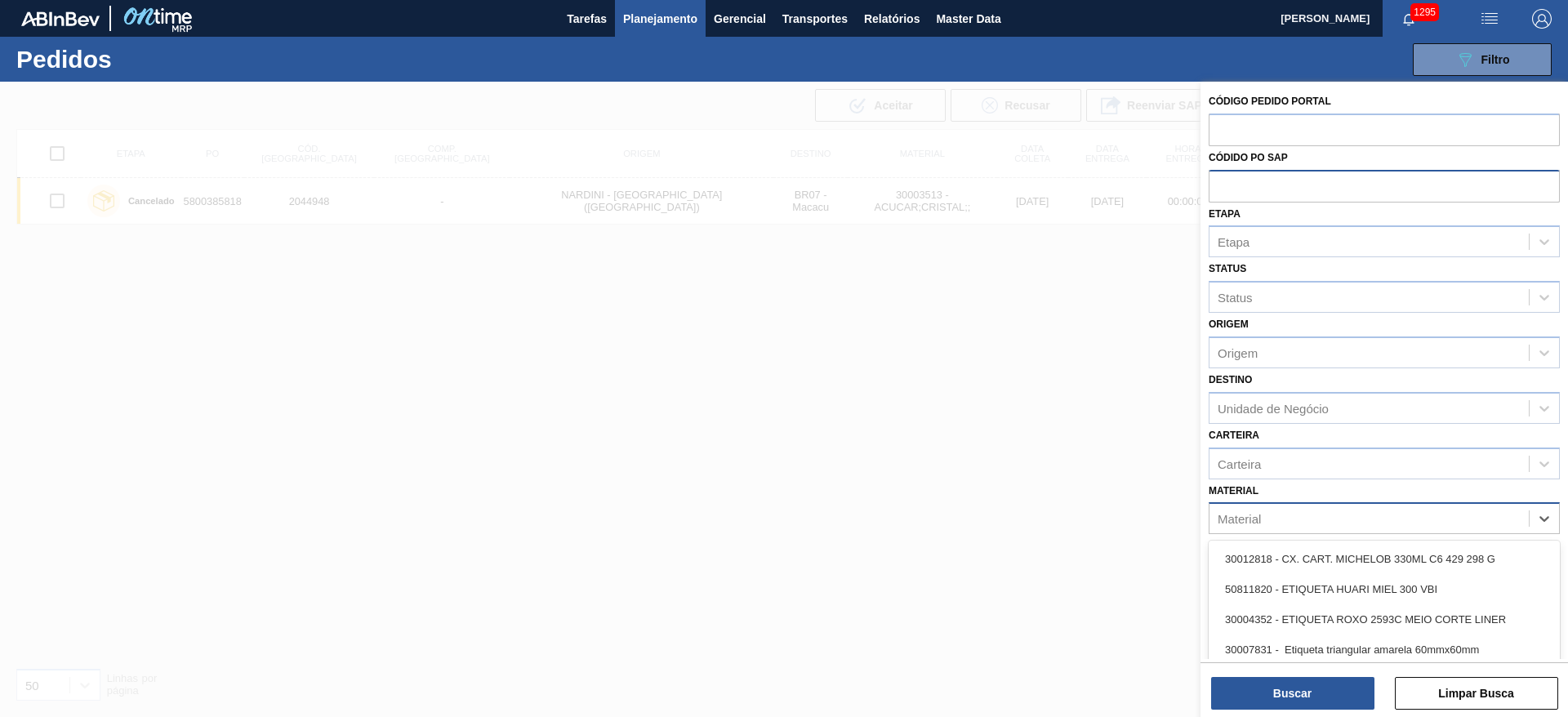
paste input "30030802"
type input "30030802"
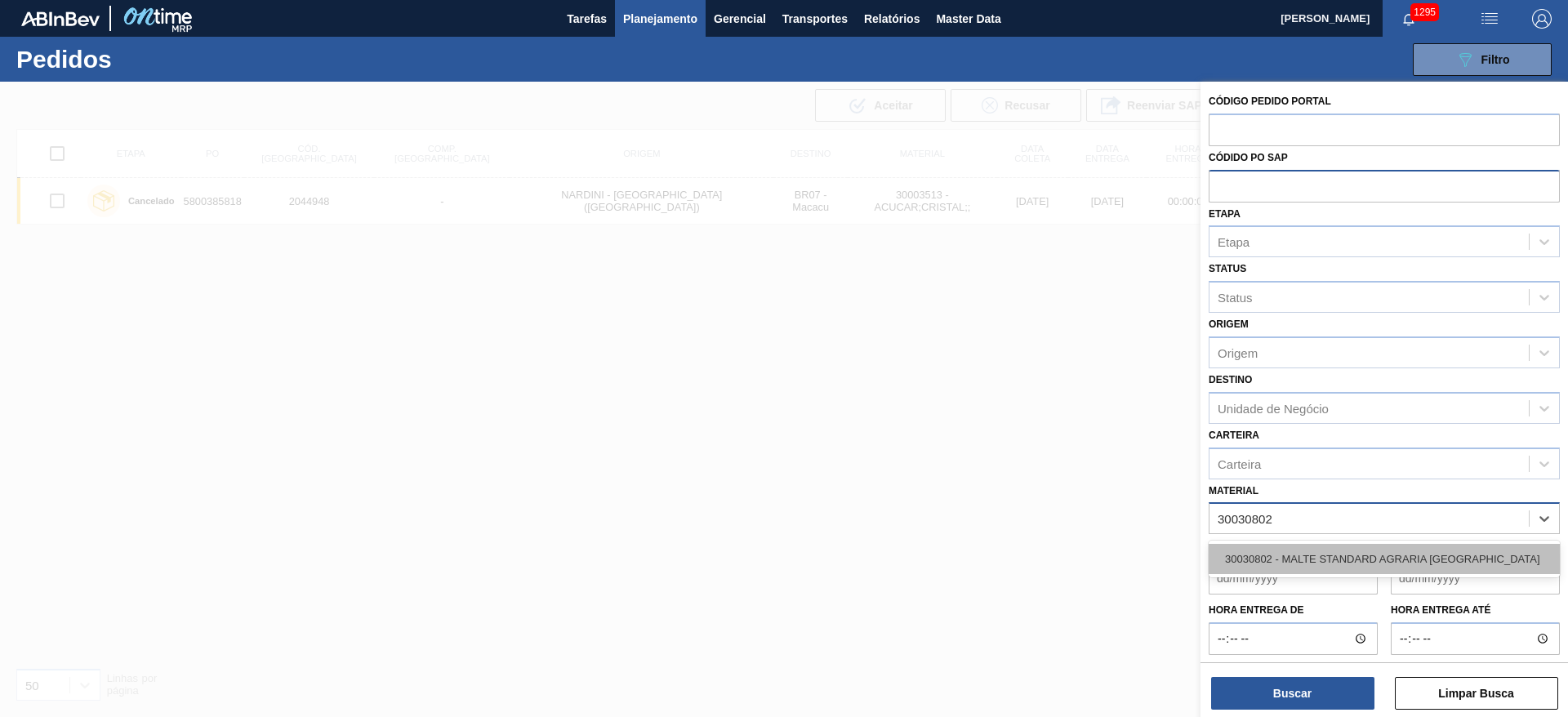
click at [1277, 559] on div "30030802 - MALTE STANDARD AGRARIA [GEOGRAPHIC_DATA]" at bounding box center [1383, 559] width 351 height 30
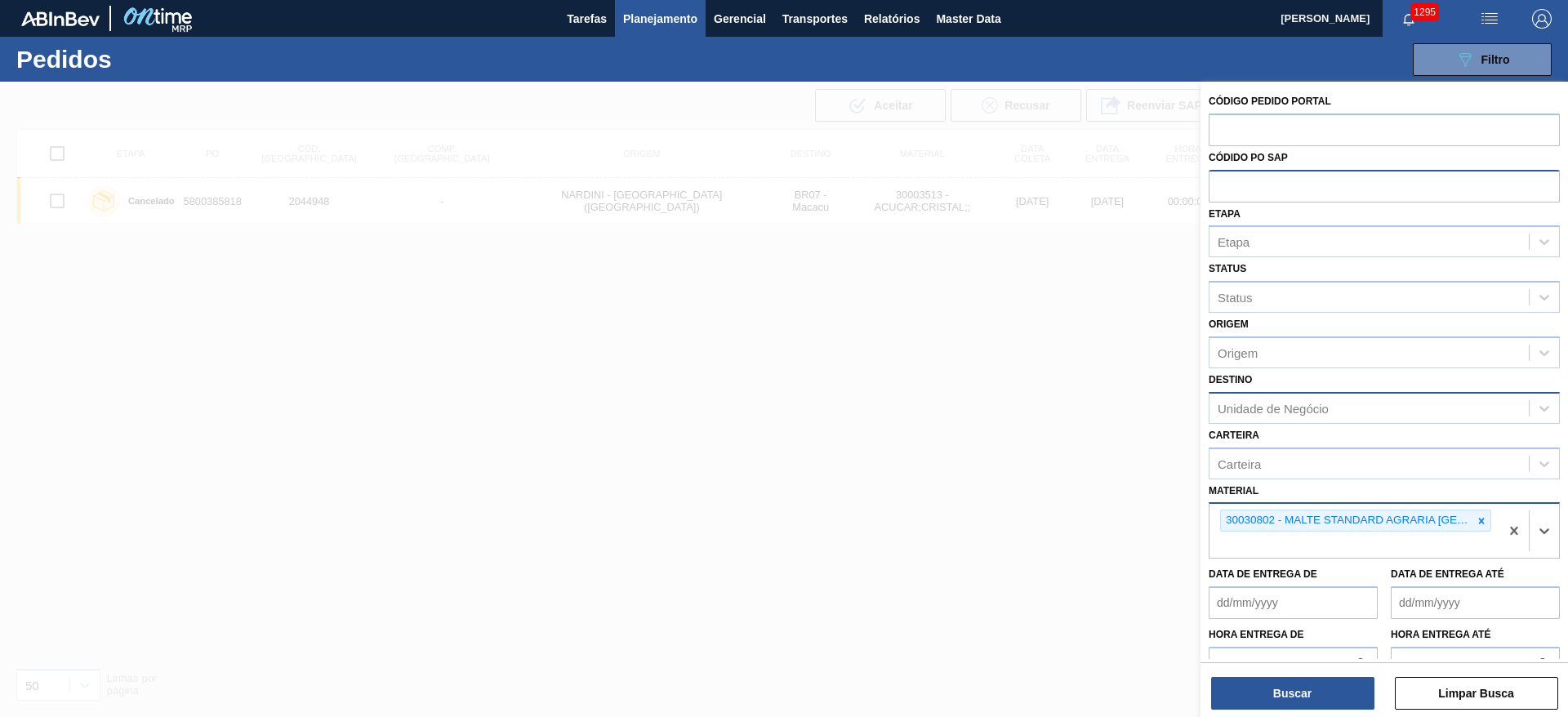
click at [1236, 408] on div "Unidade de Negócio" at bounding box center [1272, 407] width 111 height 14
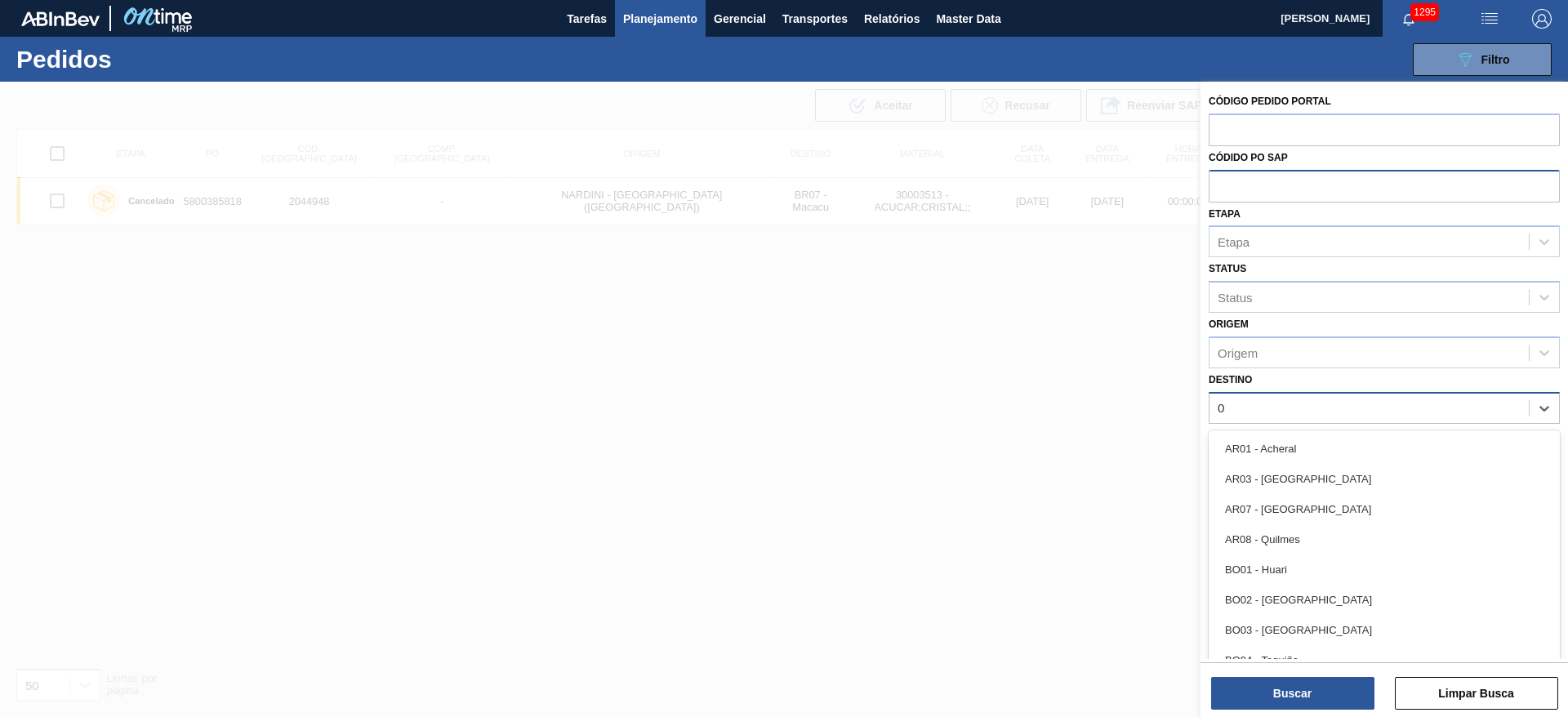
type input "09"
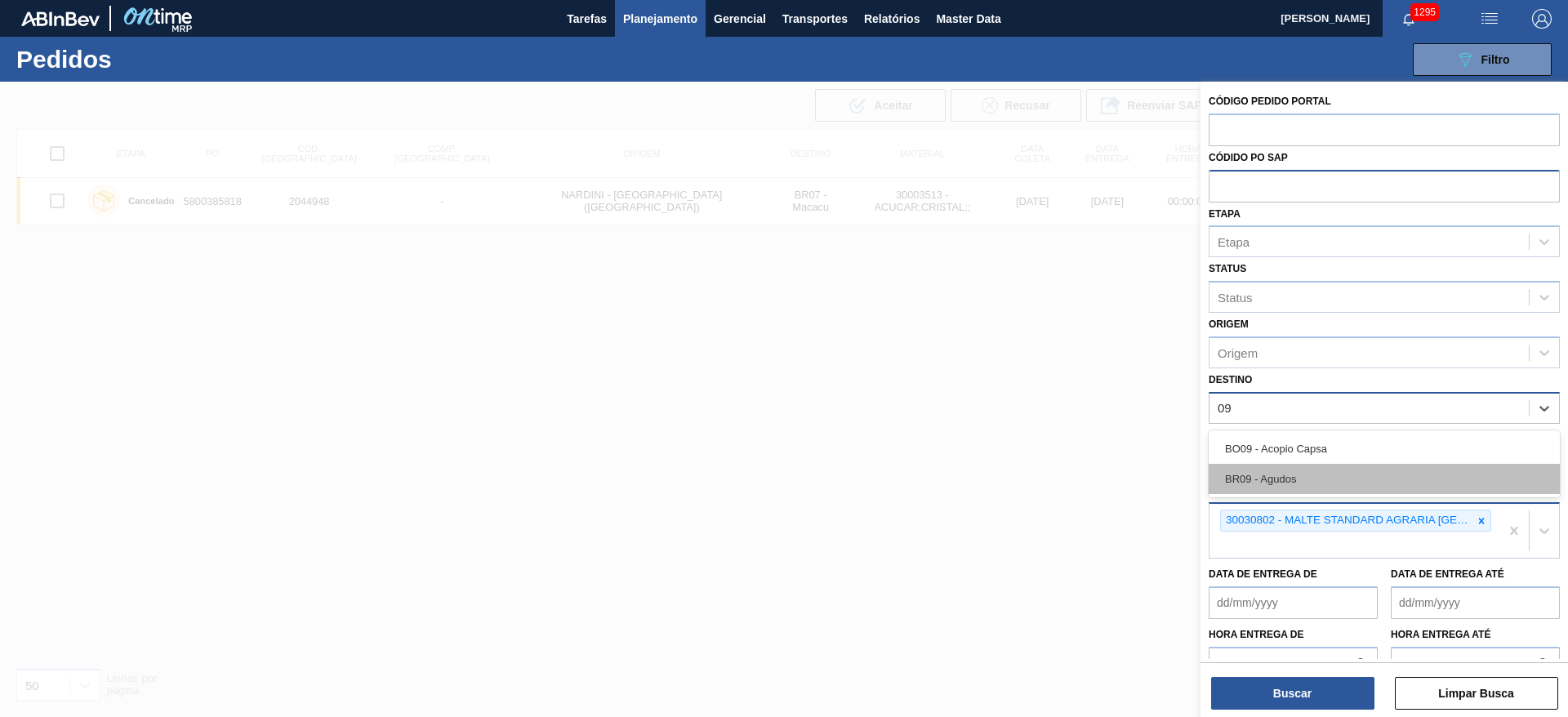
click at [1261, 471] on div "BR09 - Agudos" at bounding box center [1383, 478] width 351 height 30
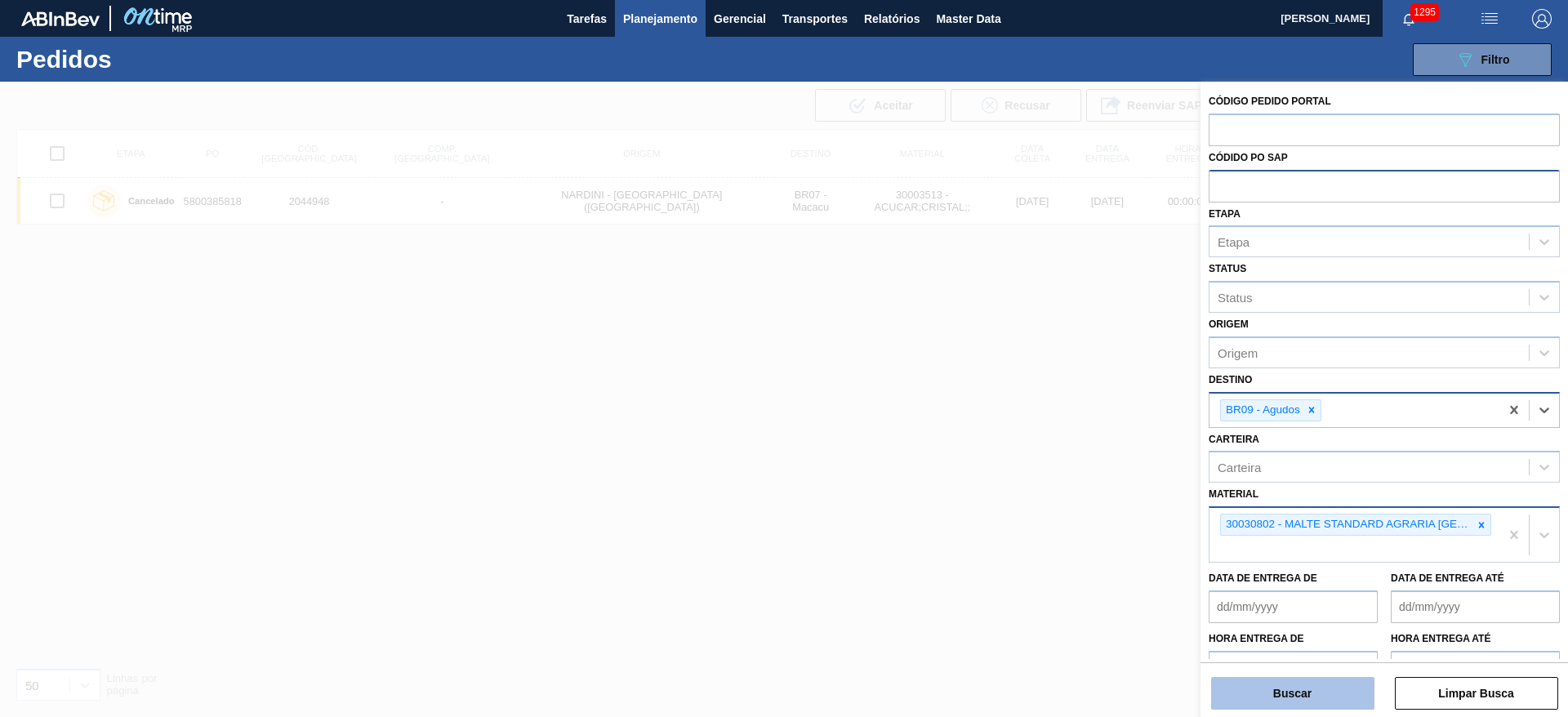
click at [1256, 694] on button "Buscar" at bounding box center [1292, 693] width 163 height 33
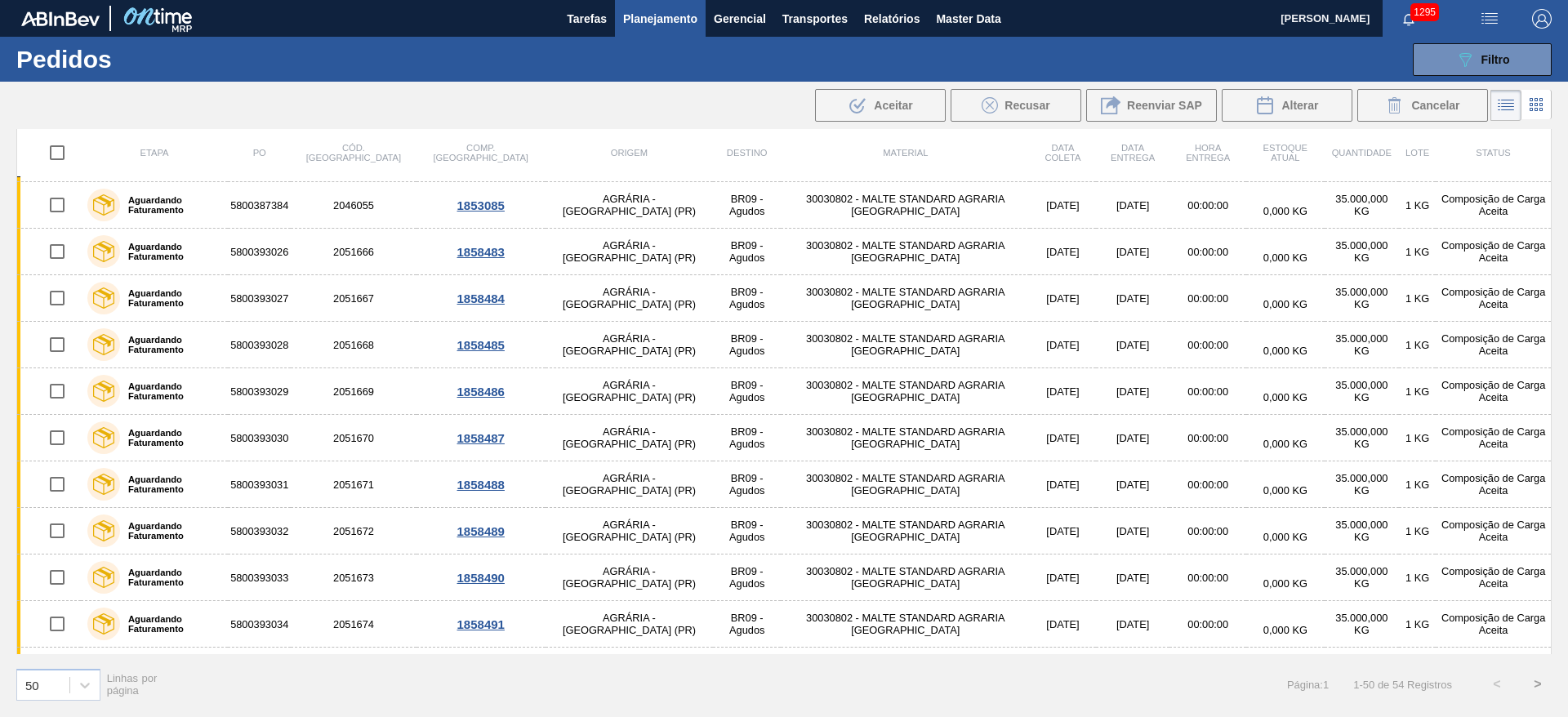
scroll to position [749, 0]
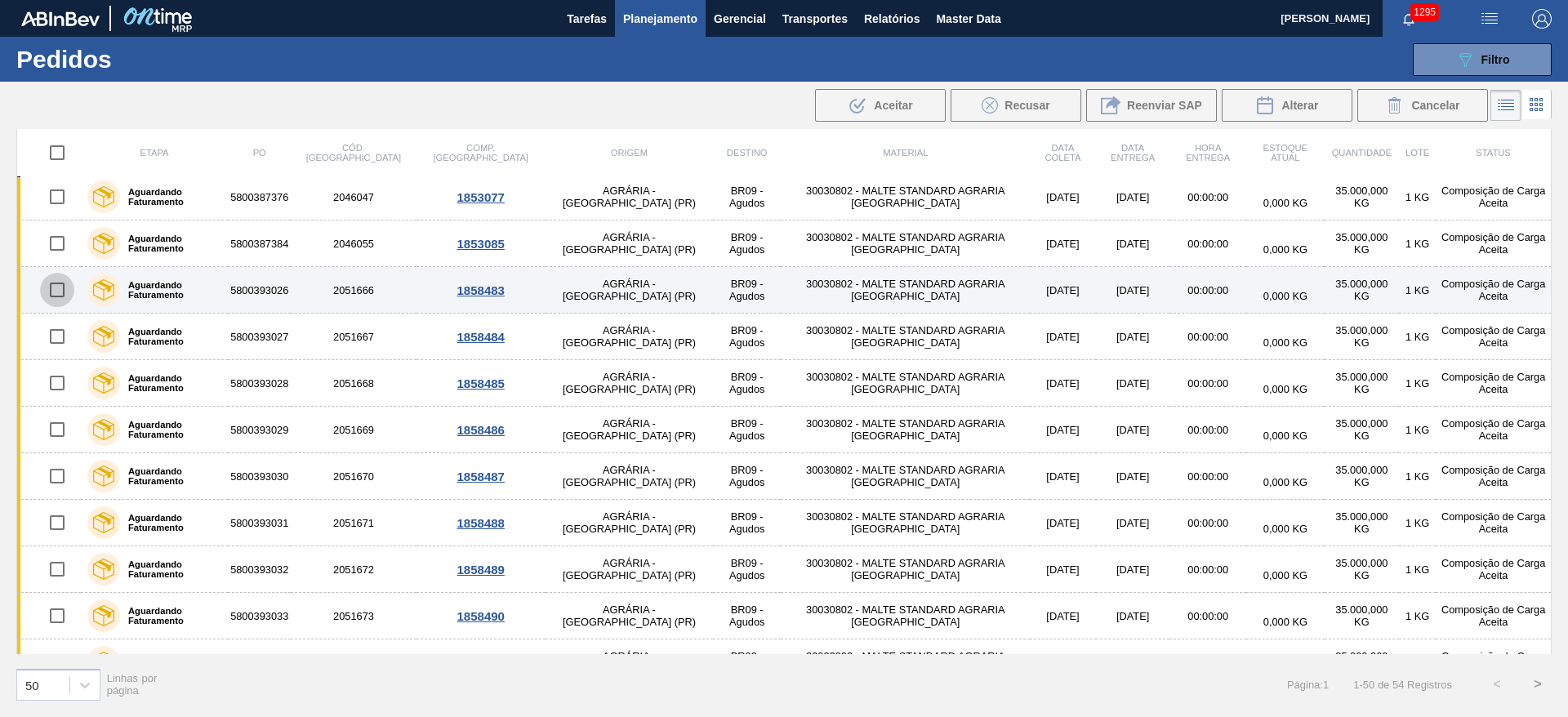
click at [62, 289] on input "checkbox" at bounding box center [57, 289] width 34 height 34
checkbox input "true"
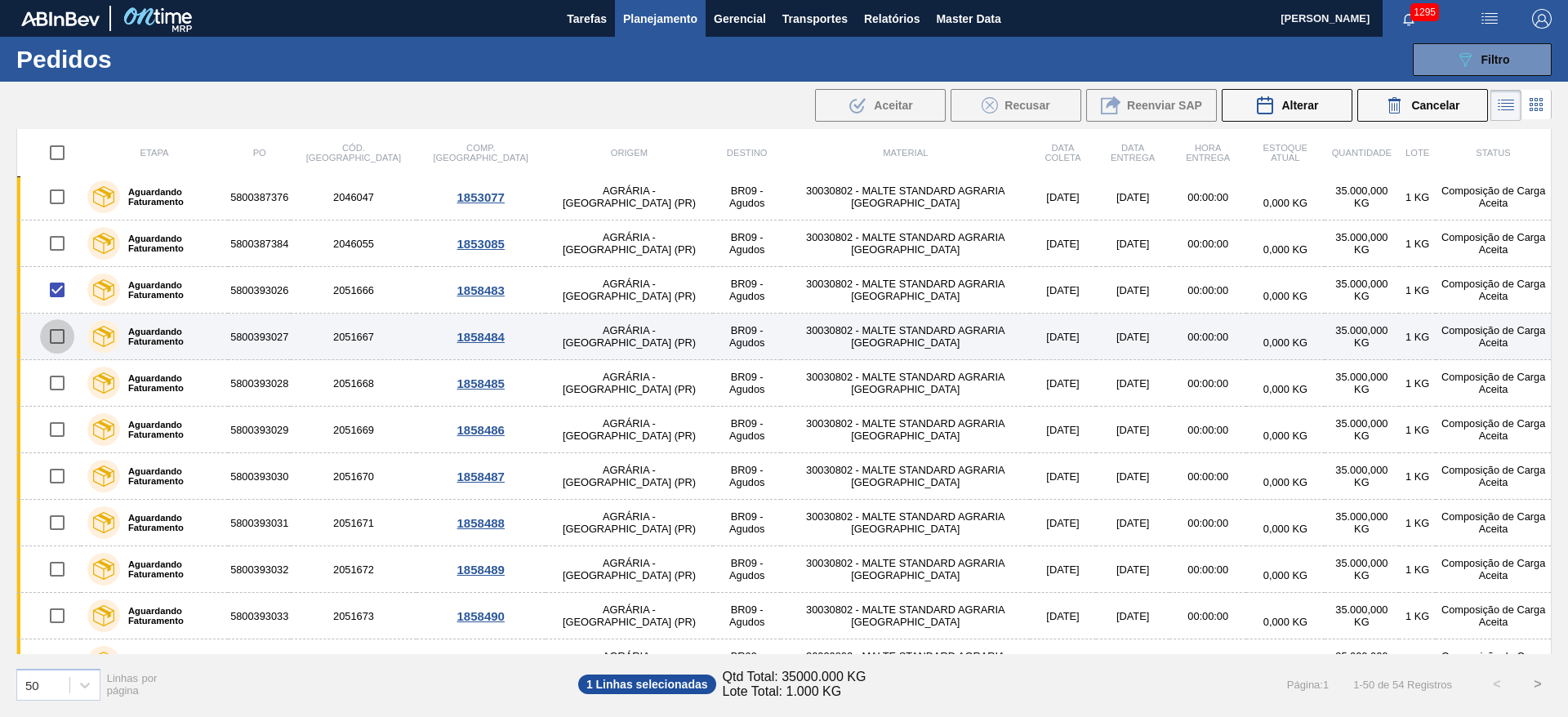
click at [57, 335] on input "checkbox" at bounding box center [57, 336] width 34 height 34
checkbox input "true"
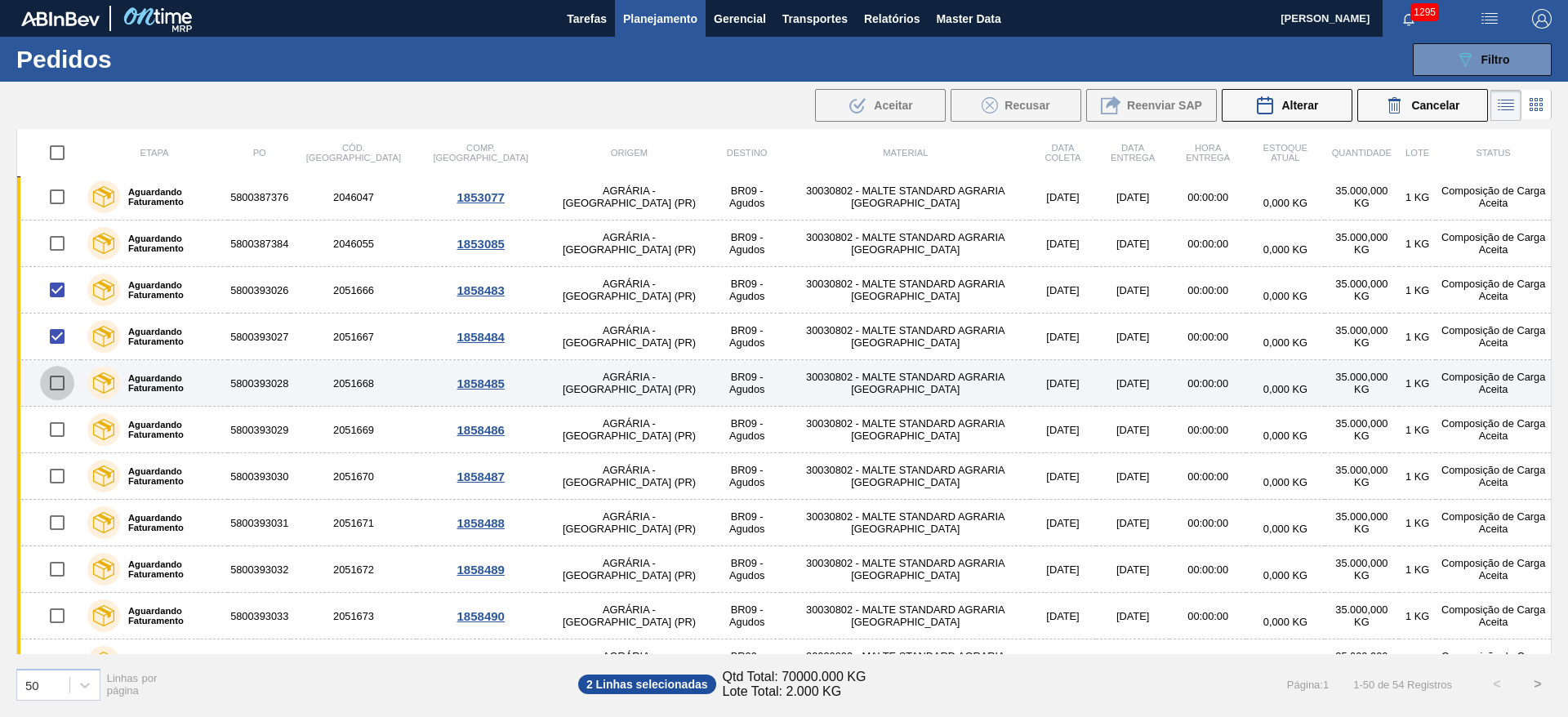
click at [56, 380] on input "checkbox" at bounding box center [57, 382] width 34 height 34
checkbox input "true"
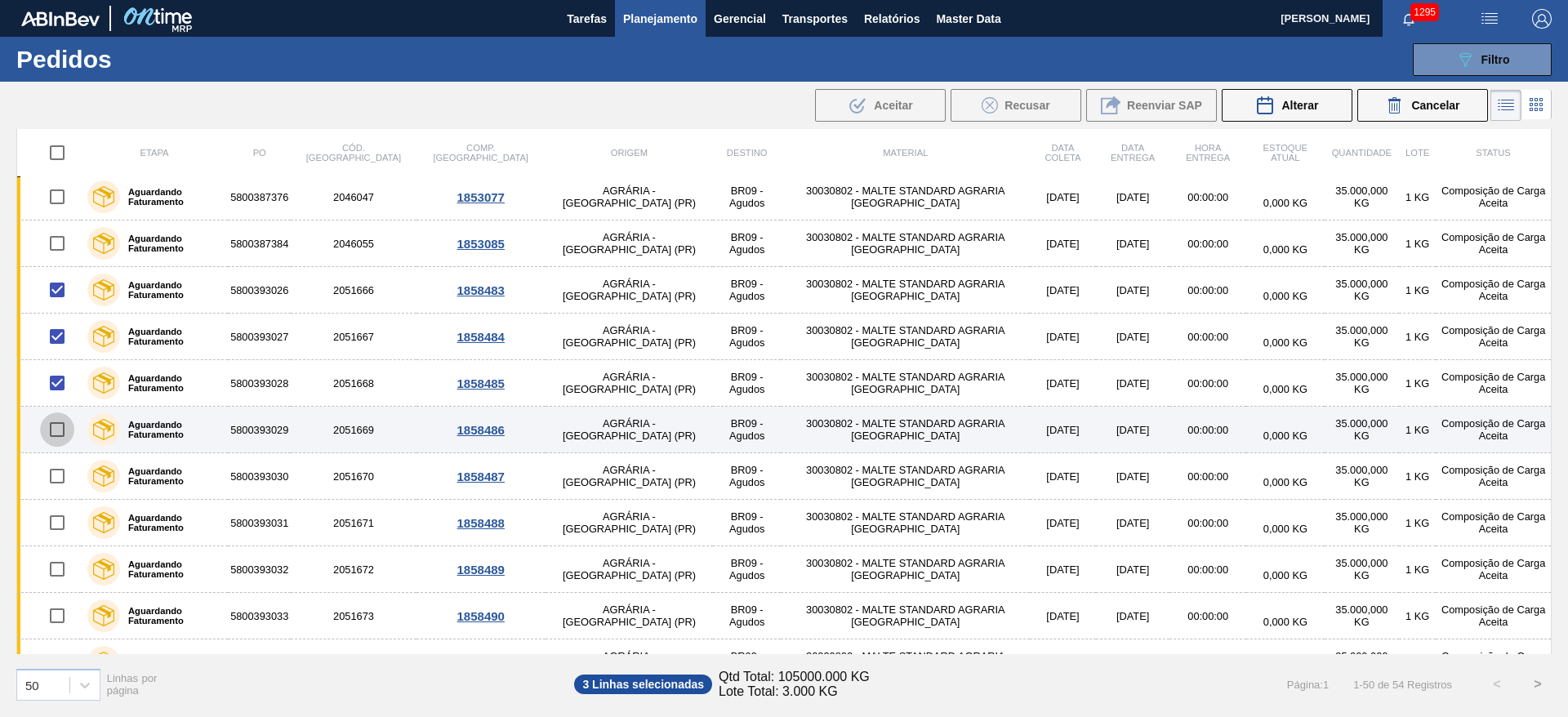
click at [63, 434] on input "checkbox" at bounding box center [57, 429] width 34 height 34
checkbox input "true"
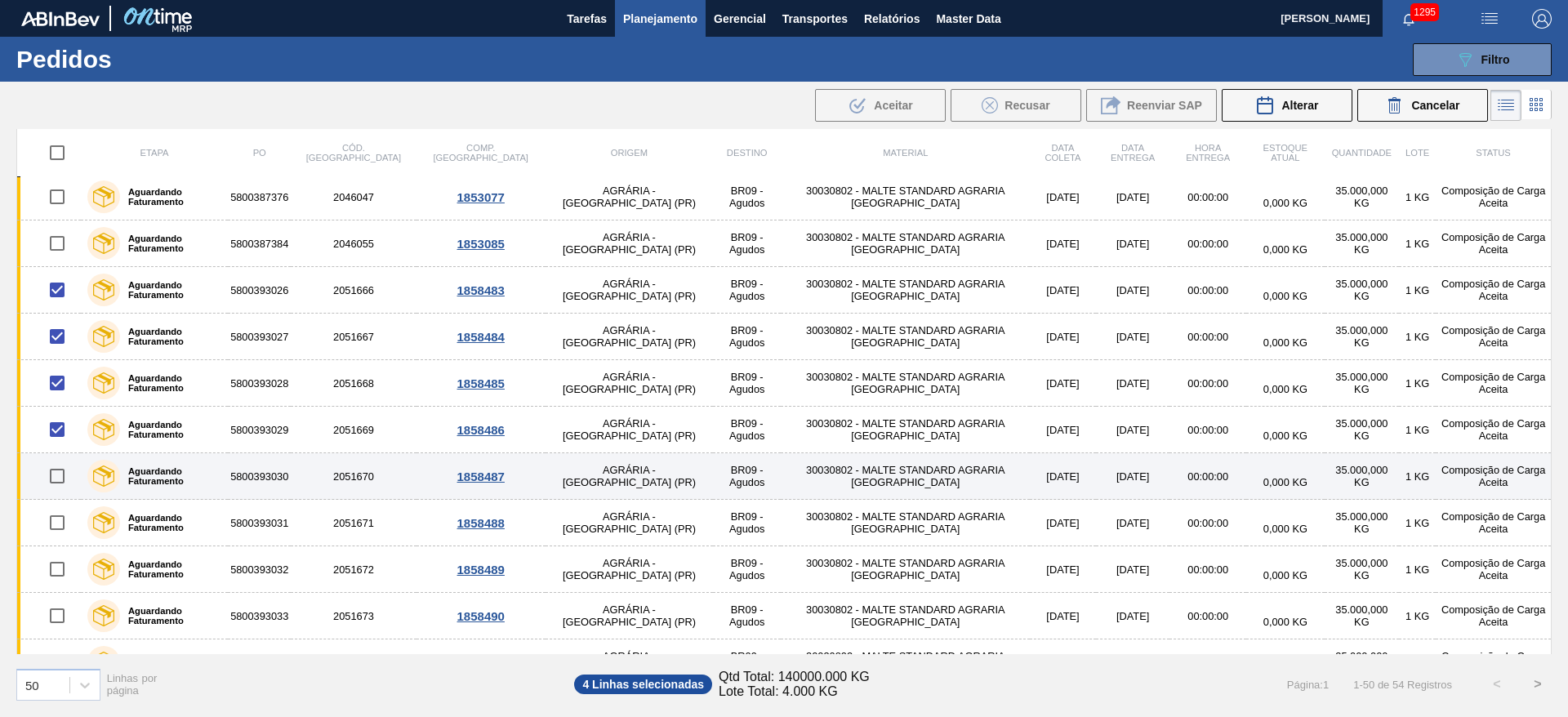
click at [62, 474] on input "checkbox" at bounding box center [57, 475] width 34 height 34
checkbox input "true"
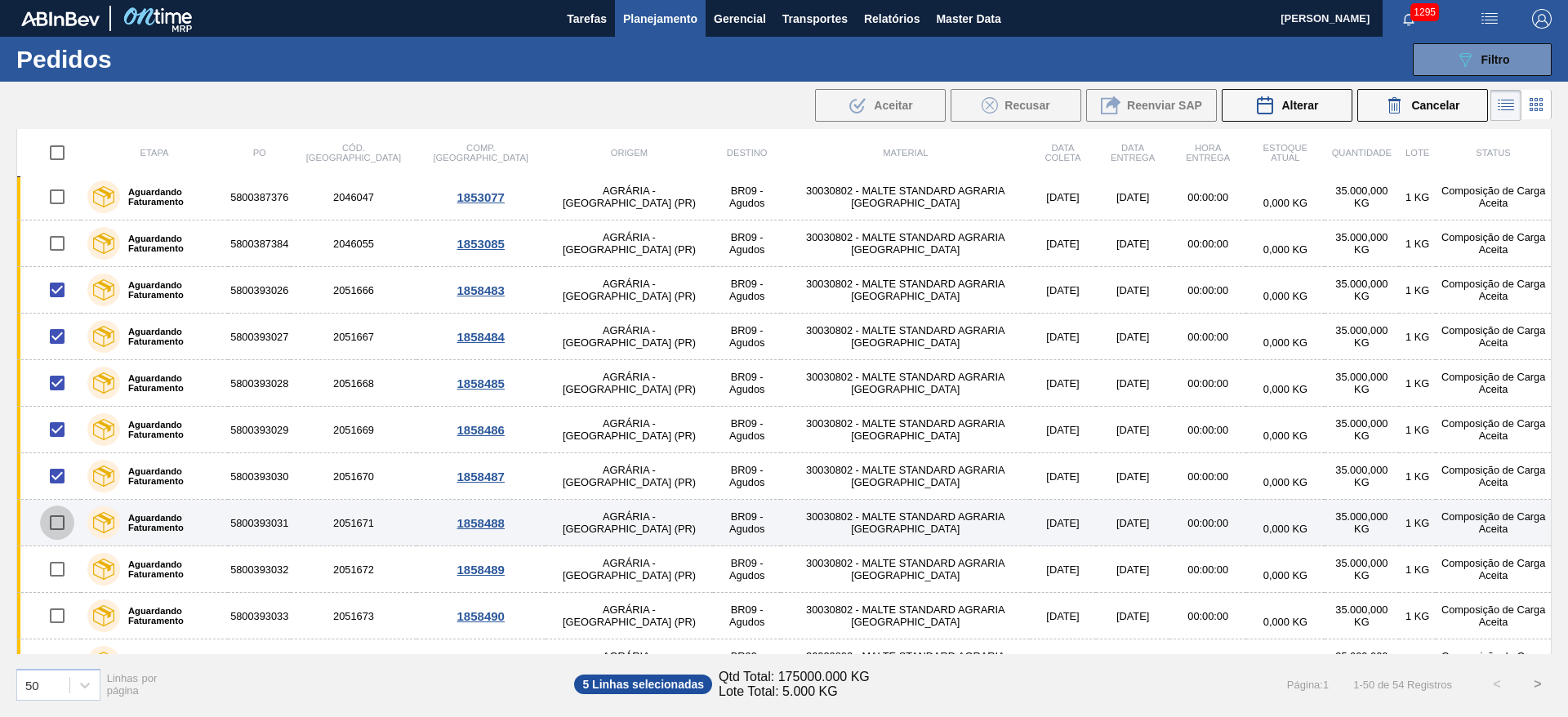
click at [60, 514] on input "checkbox" at bounding box center [57, 522] width 34 height 34
checkbox input "true"
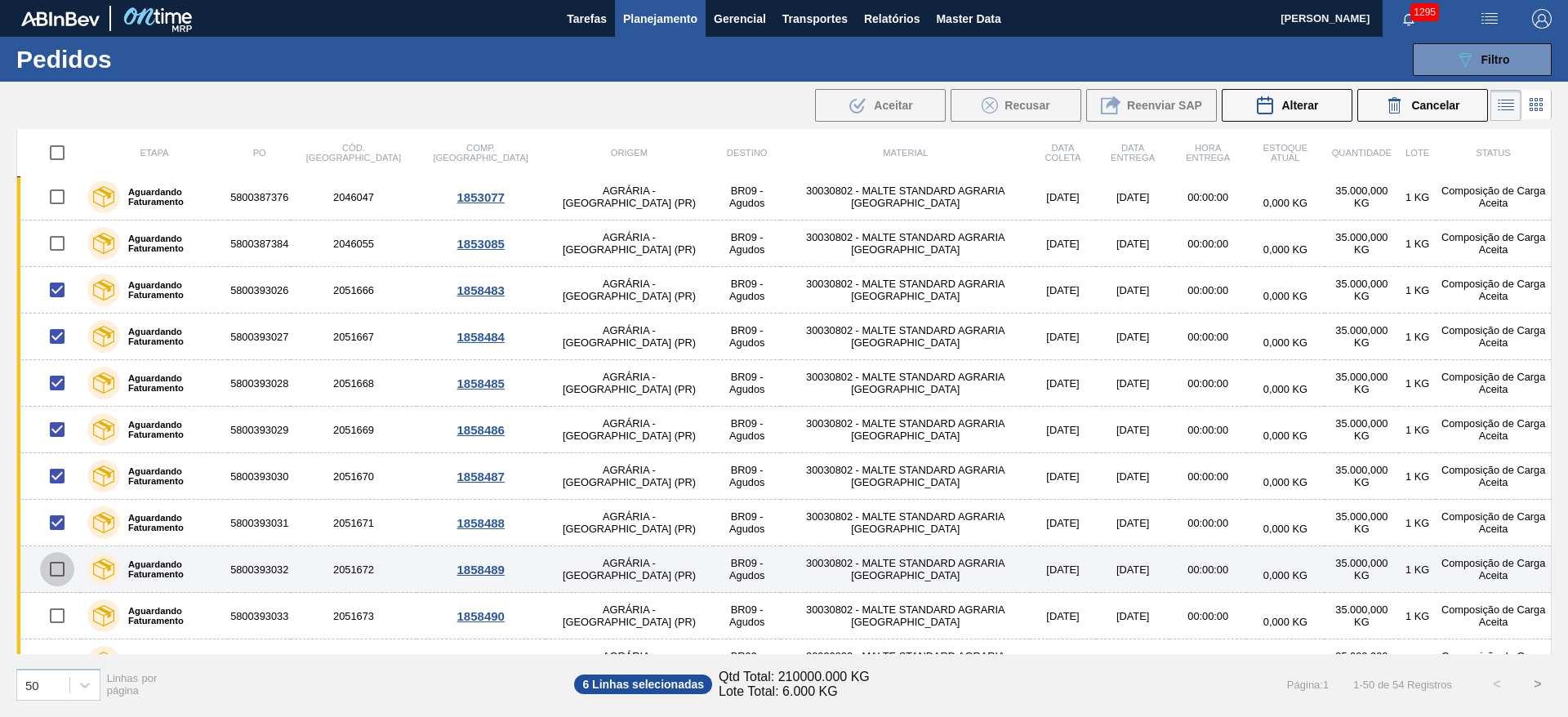
click at [60, 570] on input "checkbox" at bounding box center [57, 569] width 34 height 34
checkbox input "true"
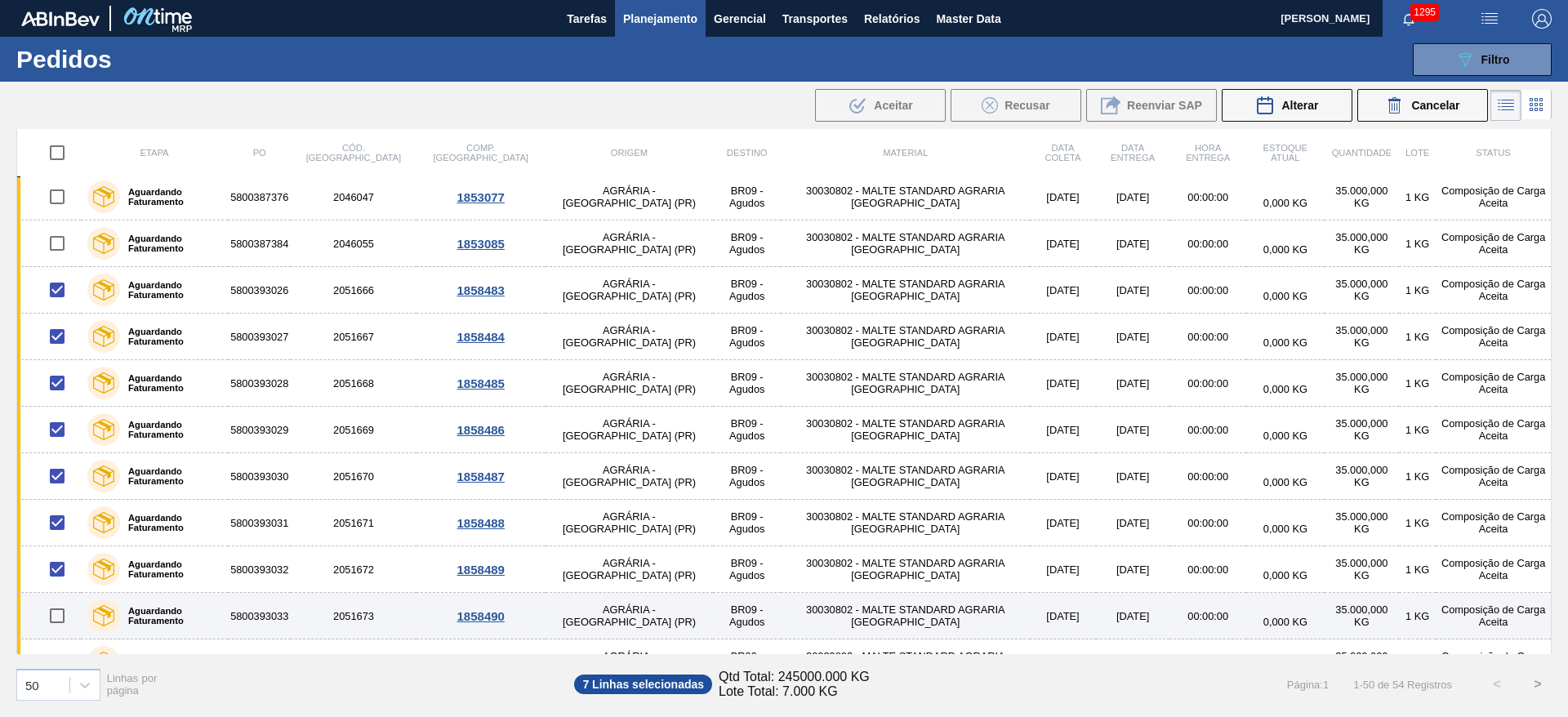
click at [57, 615] on input "checkbox" at bounding box center [57, 614] width 34 height 34
checkbox input "true"
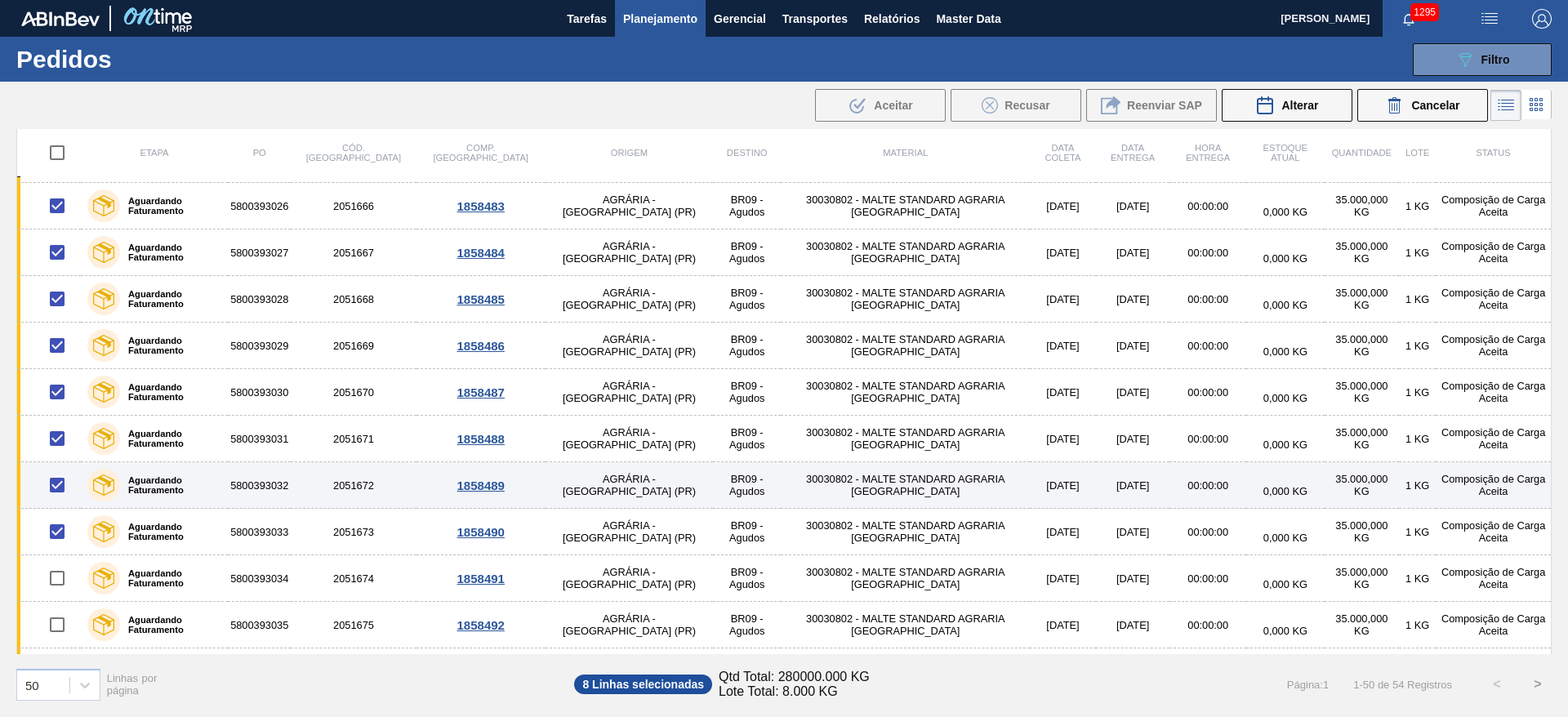
scroll to position [871, 0]
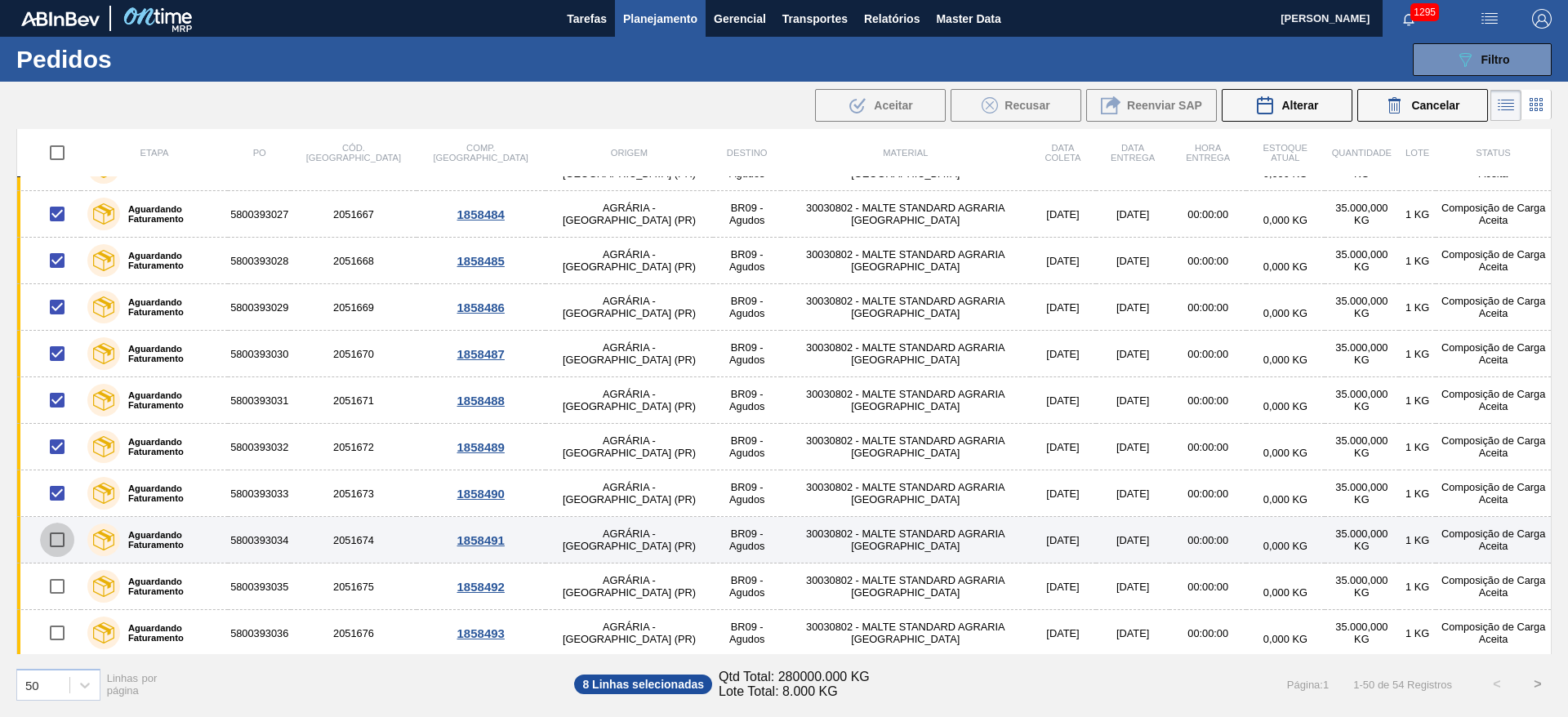
click at [58, 544] on input "checkbox" at bounding box center [57, 539] width 34 height 34
checkbox input "true"
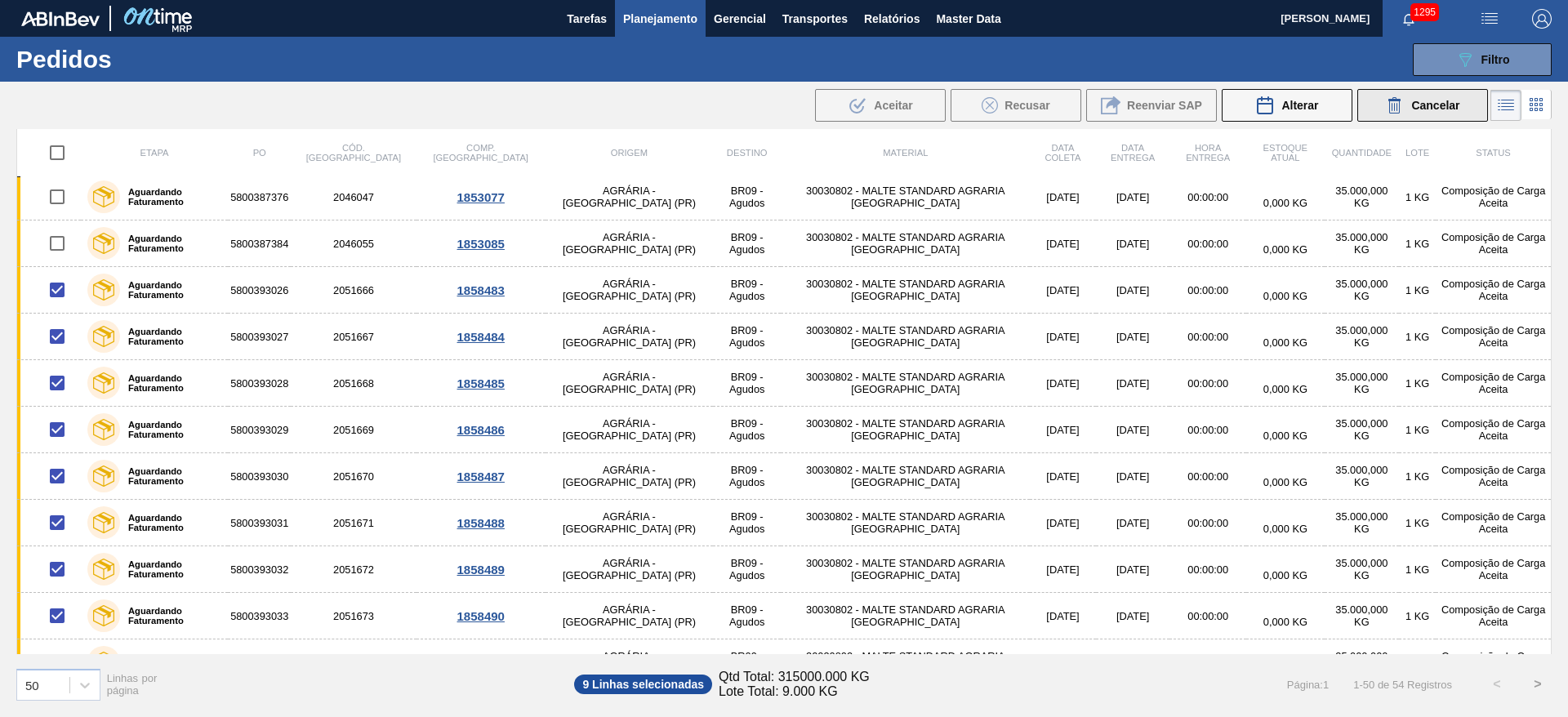
scroll to position [381, 0]
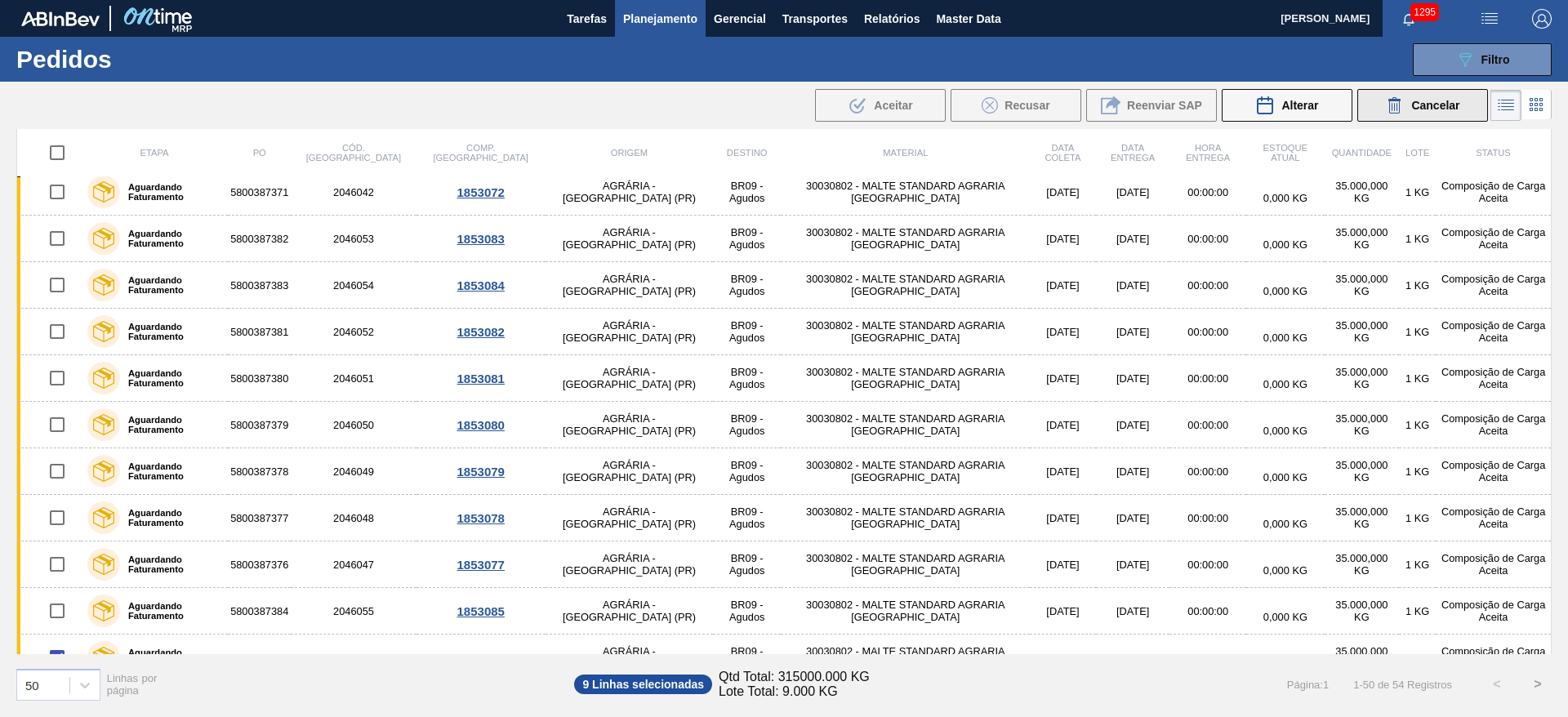
click at [1441, 110] on span "Cancelar" at bounding box center [1435, 105] width 49 height 13
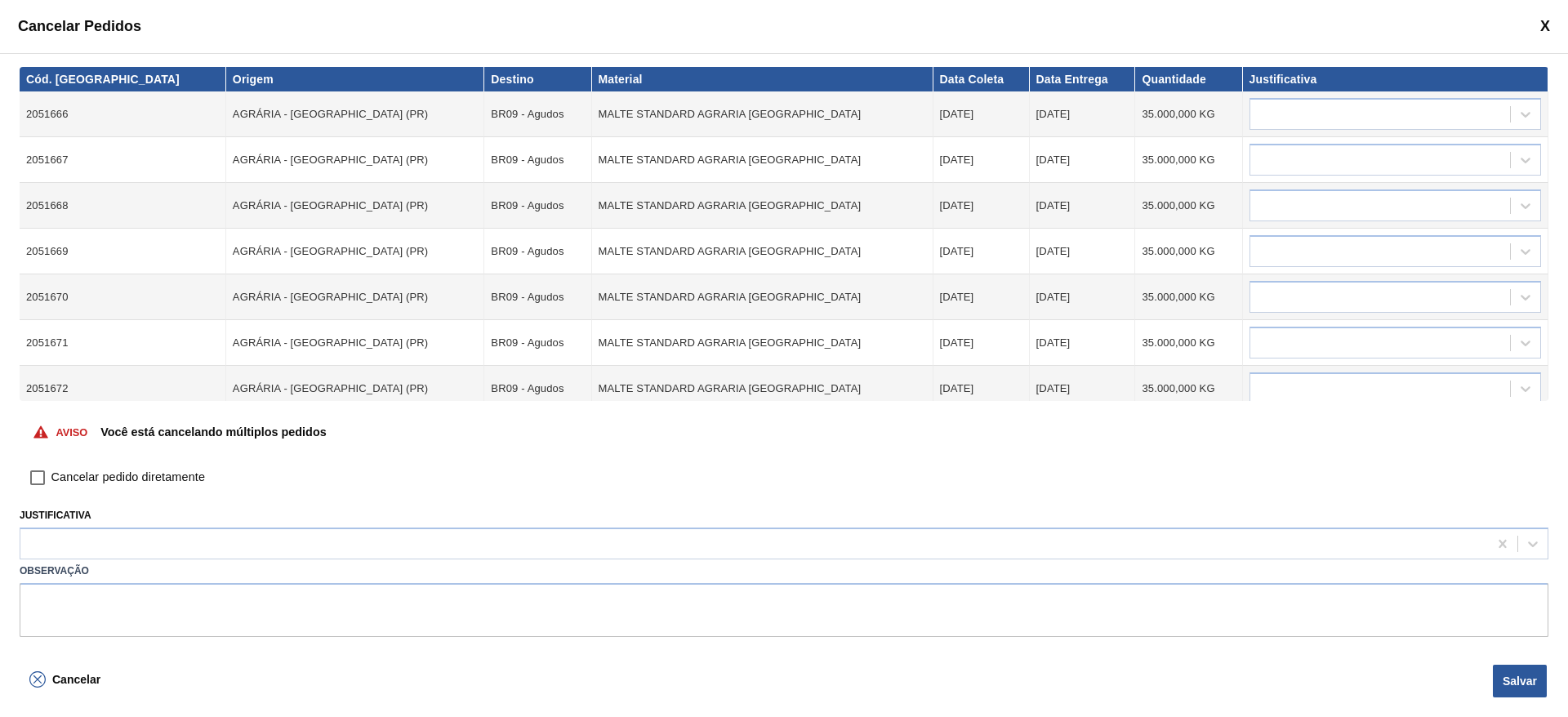
click at [33, 462] on div "Aviso Você está cancelando múltiplos pedidos" at bounding box center [783, 432] width 1529 height 63
click at [41, 474] on input "Cancelar pedido diretamente" at bounding box center [38, 477] width 27 height 27
checkbox input "true"
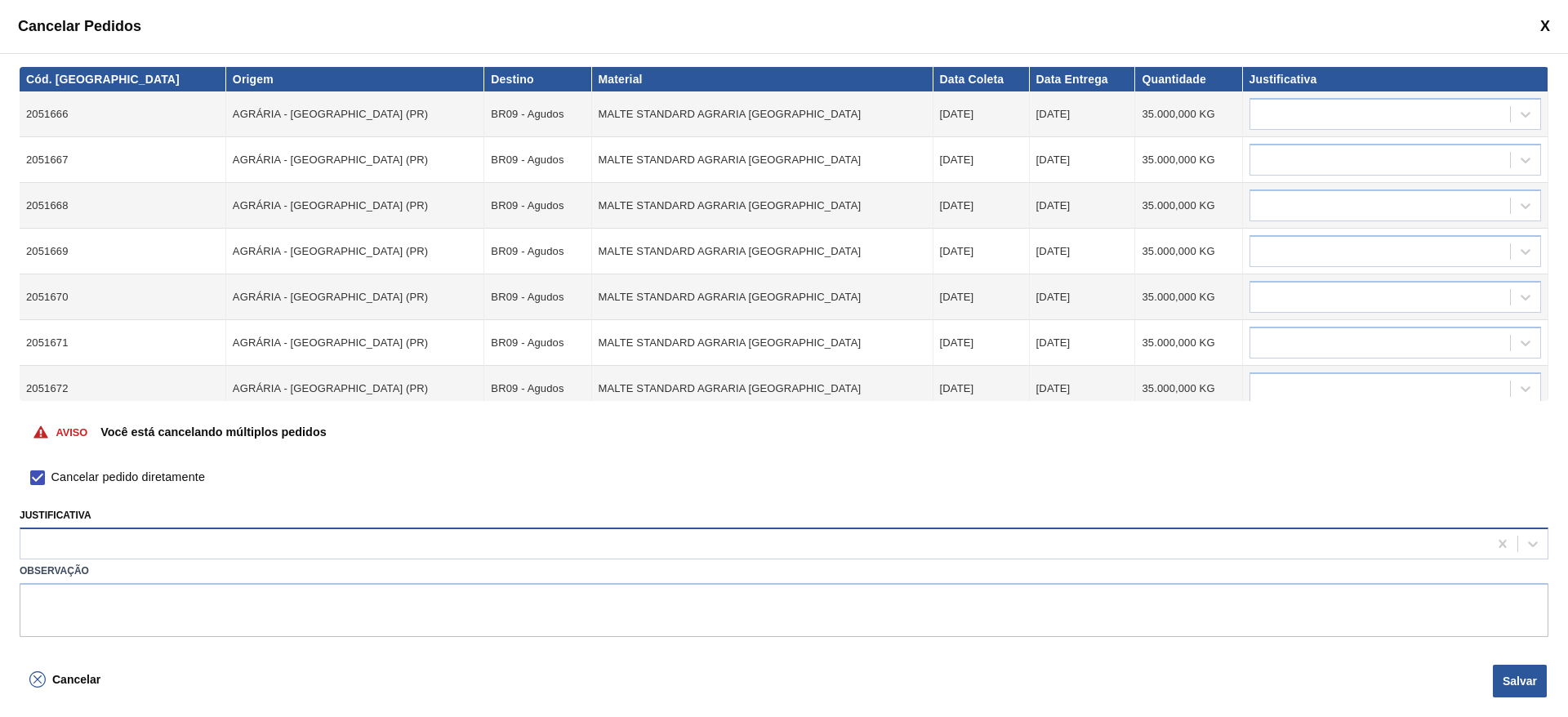
click at [53, 538] on div at bounding box center [754, 544] width 1467 height 24
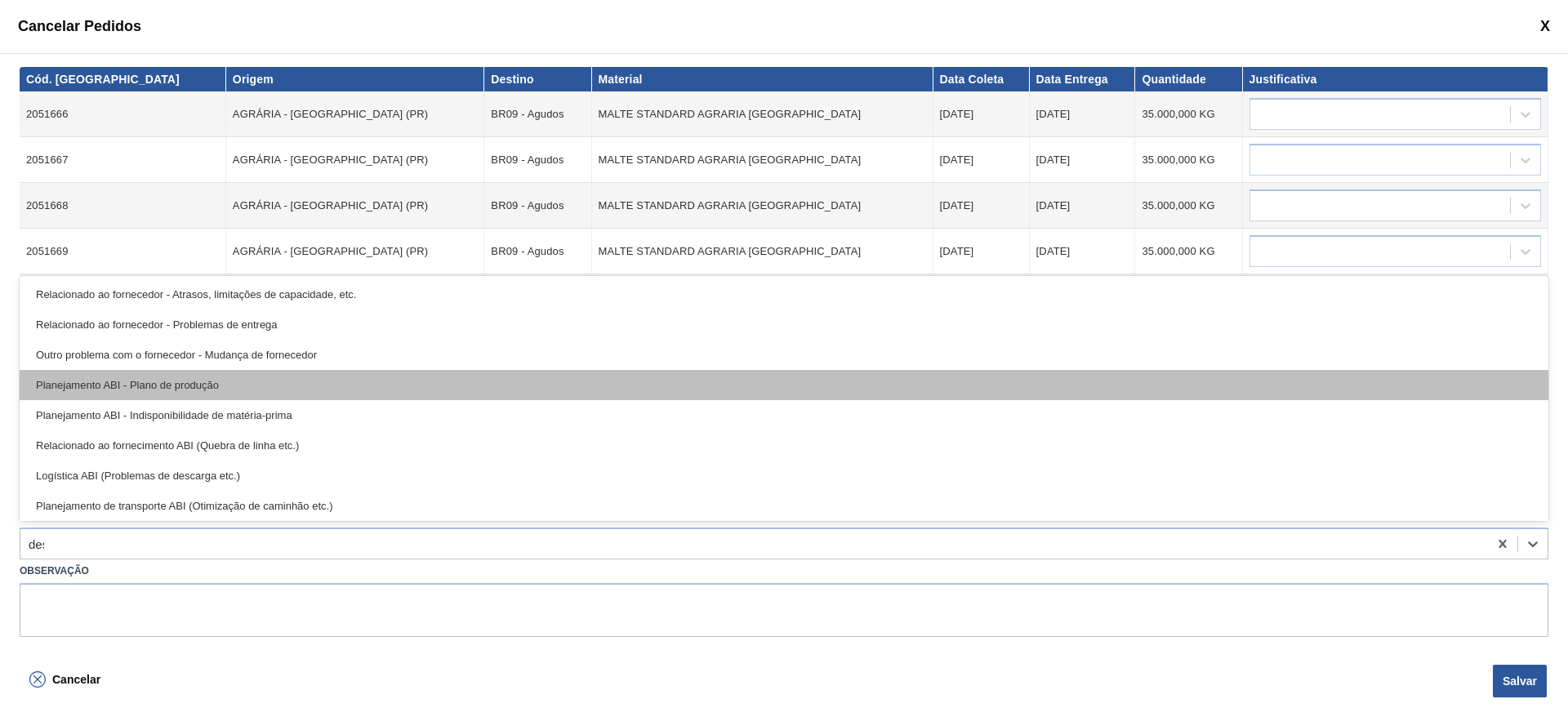
type input "desc"
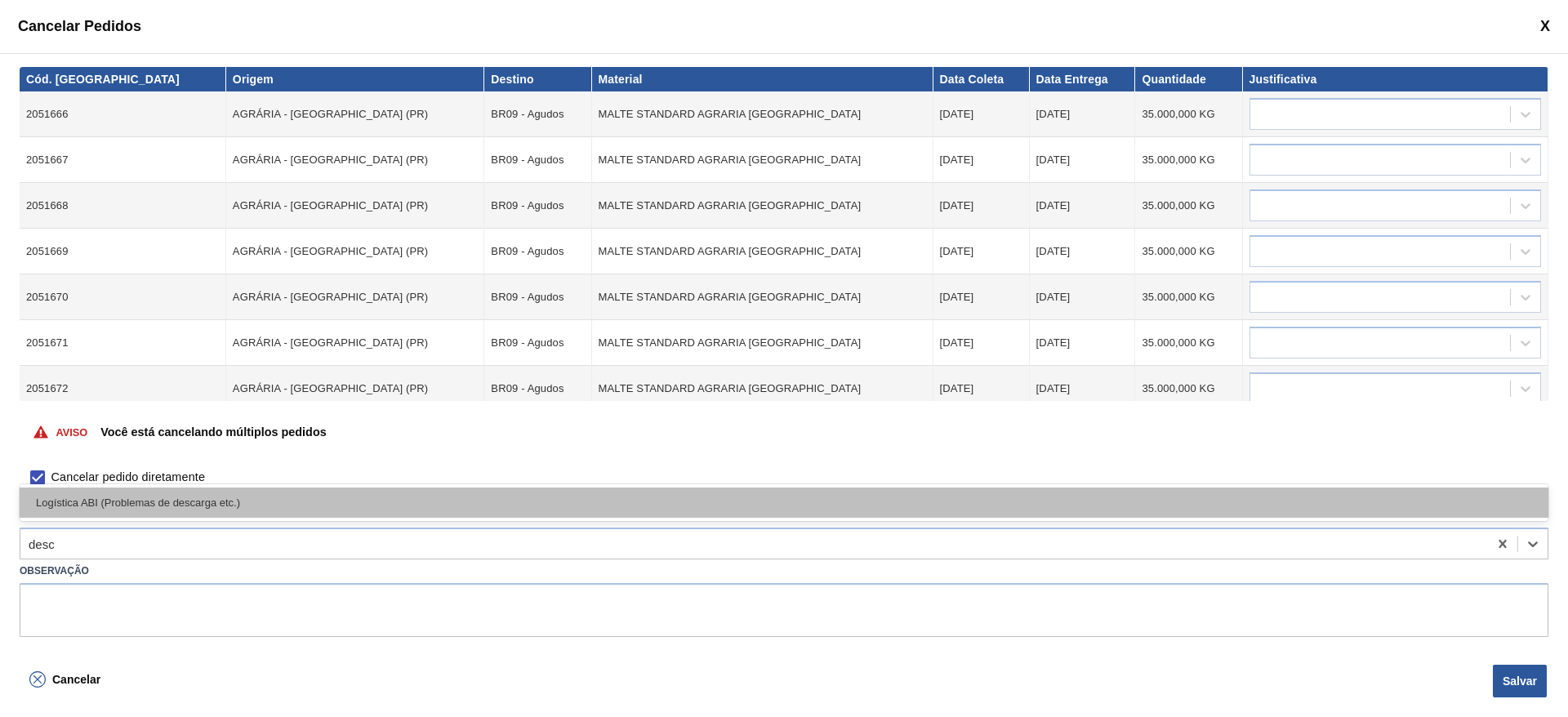
click at [143, 508] on div "Logística ABI (Problemas de descarga etc.)" at bounding box center [783, 502] width 1529 height 30
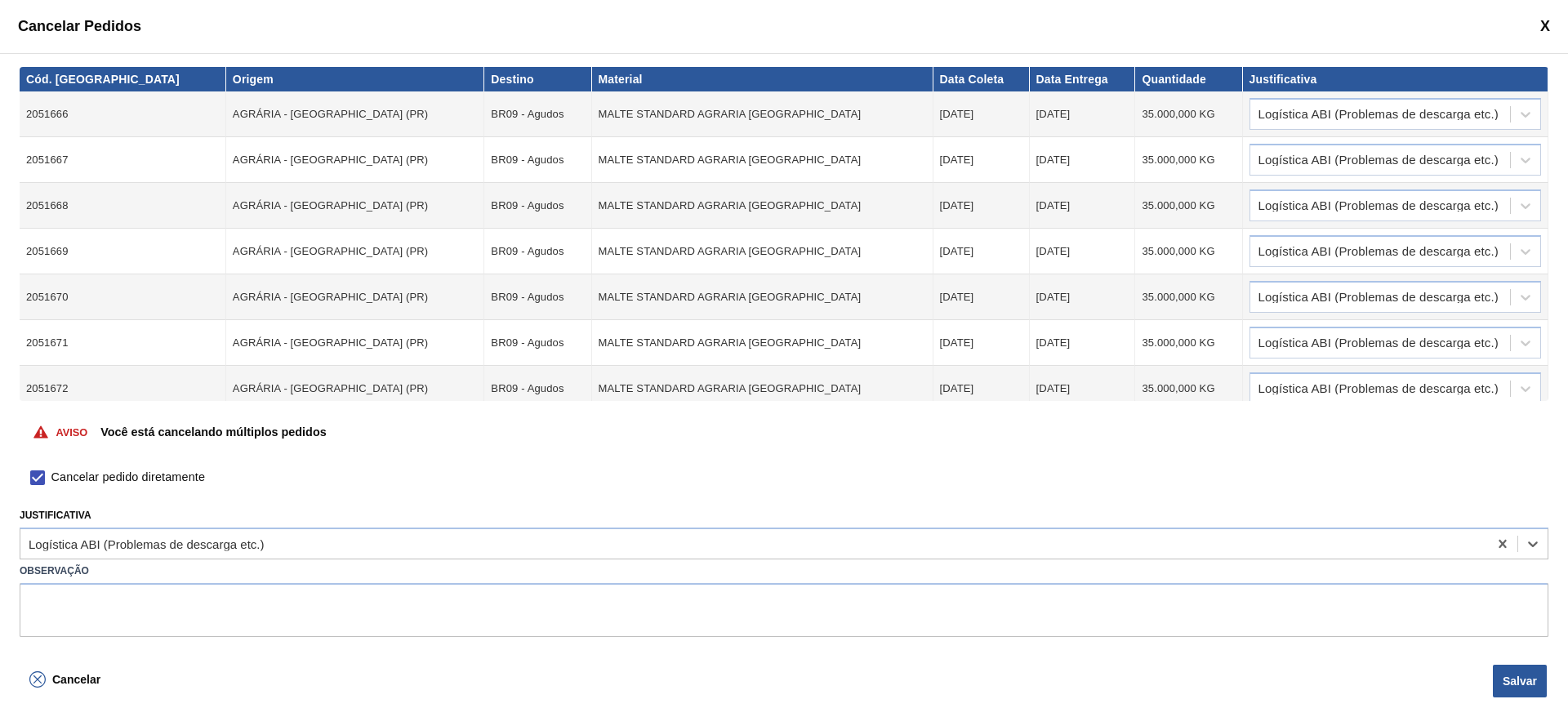
click at [1503, 676] on button "Salvar" at bounding box center [1519, 681] width 54 height 33
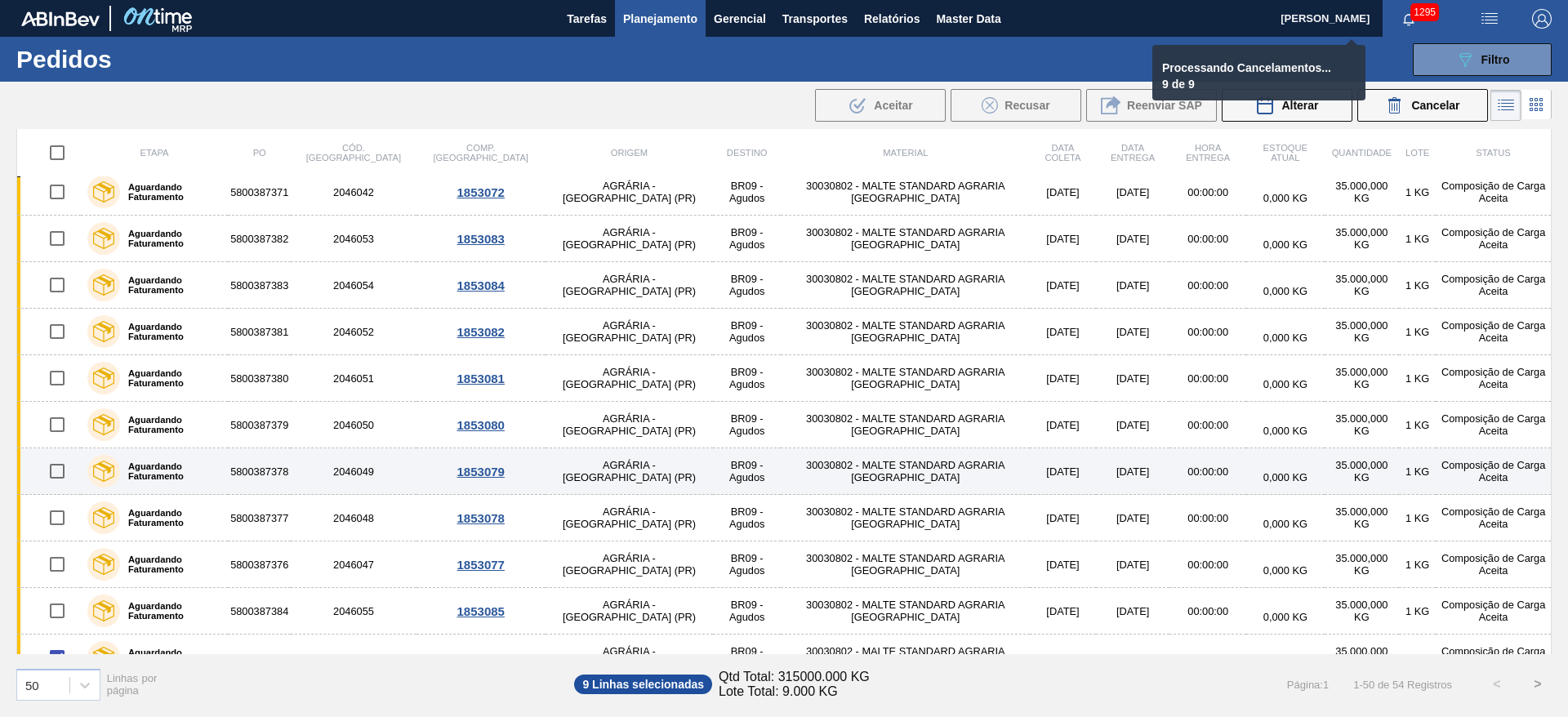
checkbox input "false"
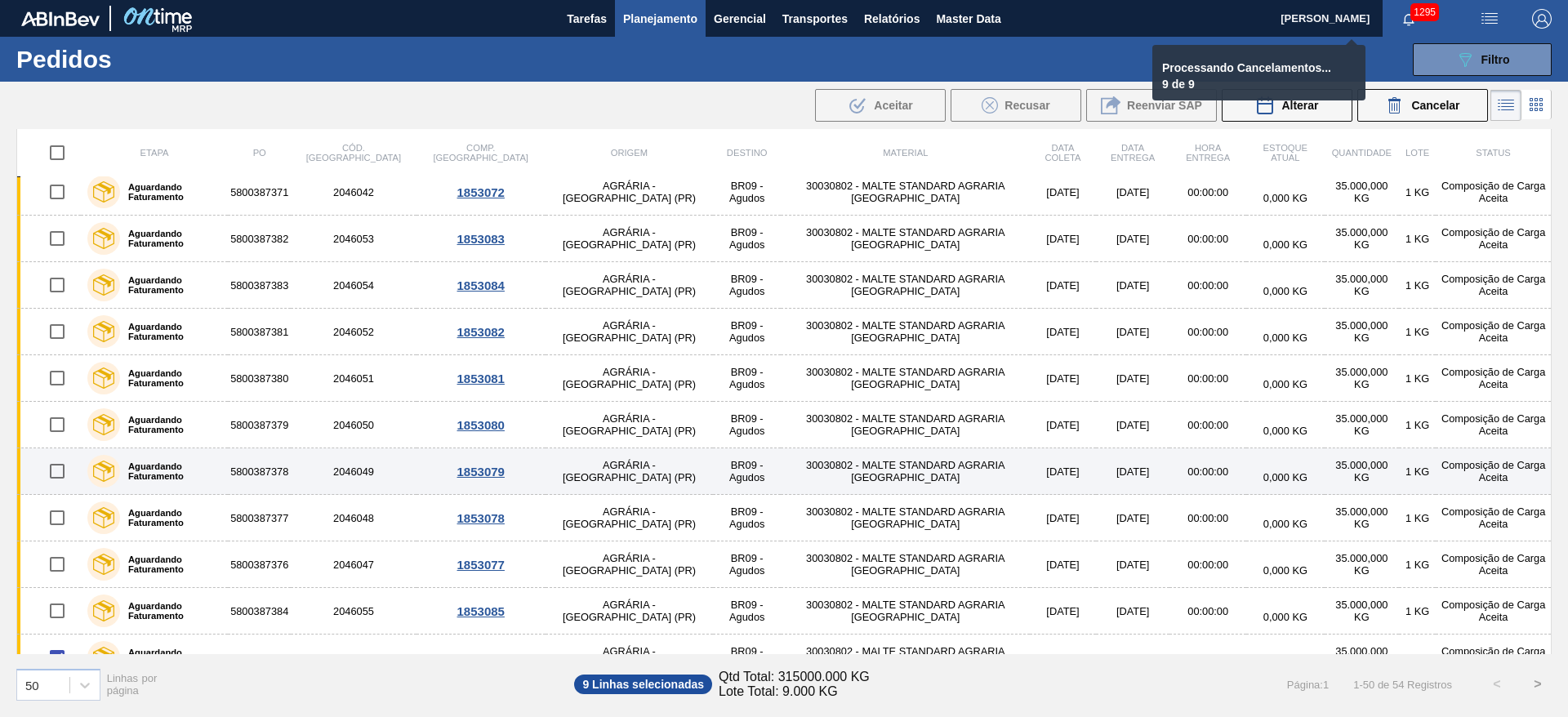
checkbox input "false"
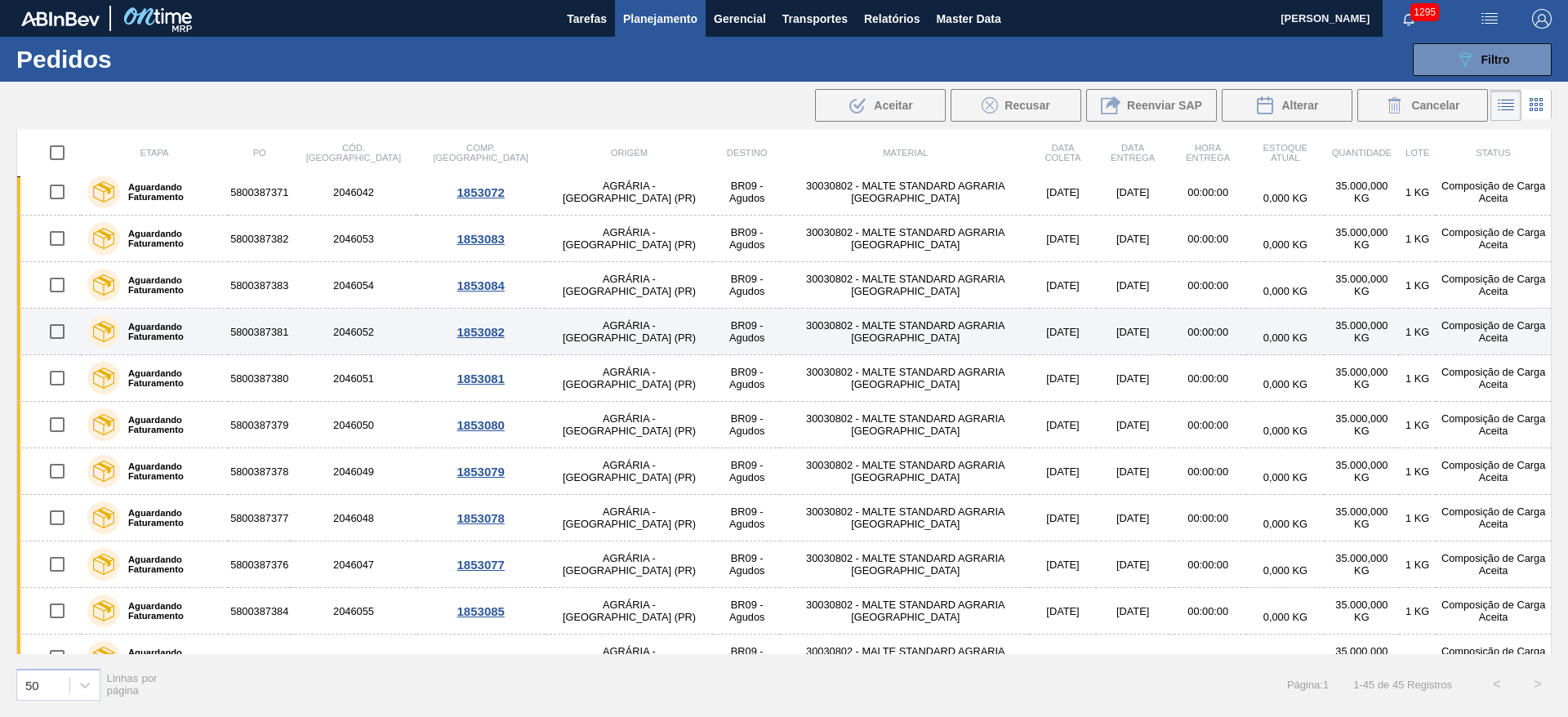
scroll to position [0, 0]
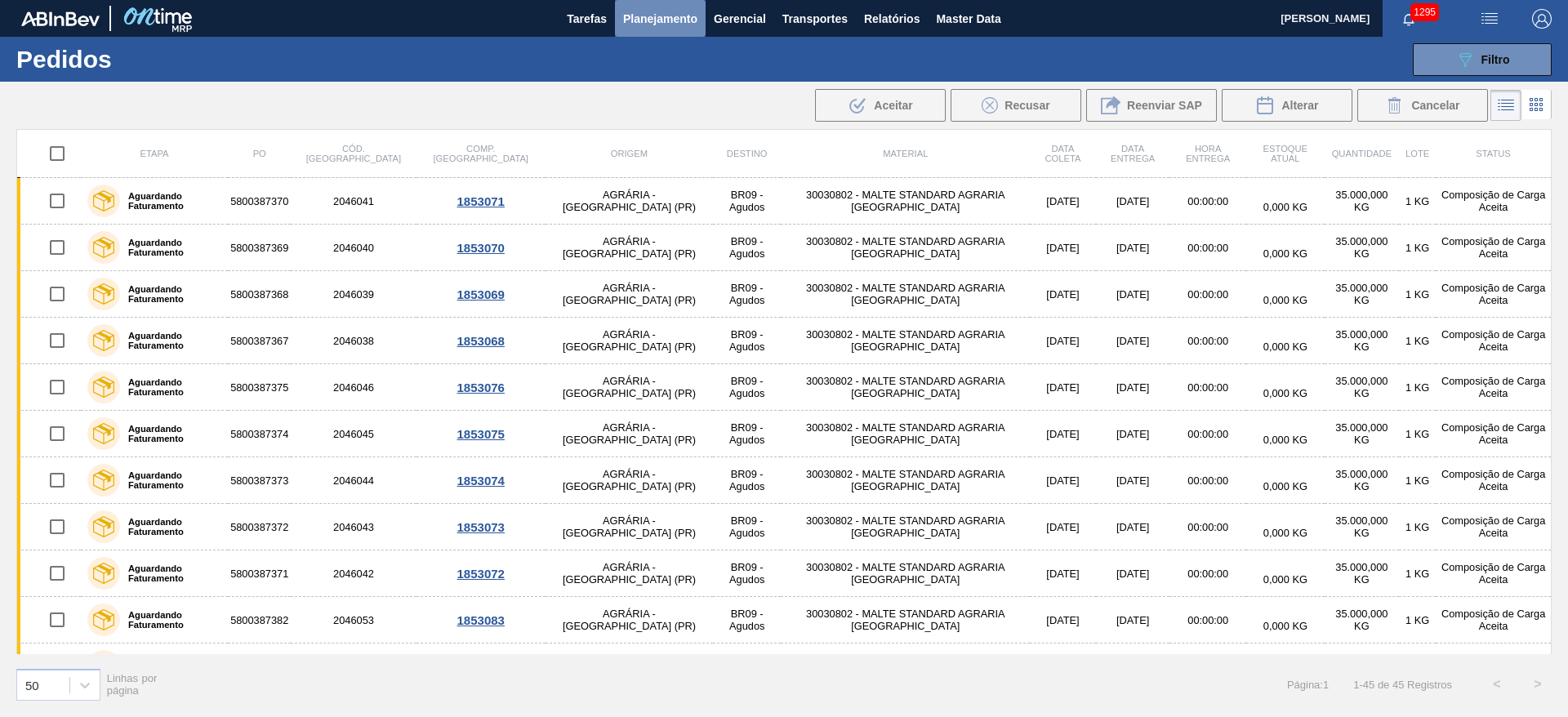
click at [658, 23] on span "Planejamento" at bounding box center [659, 18] width 74 height 19
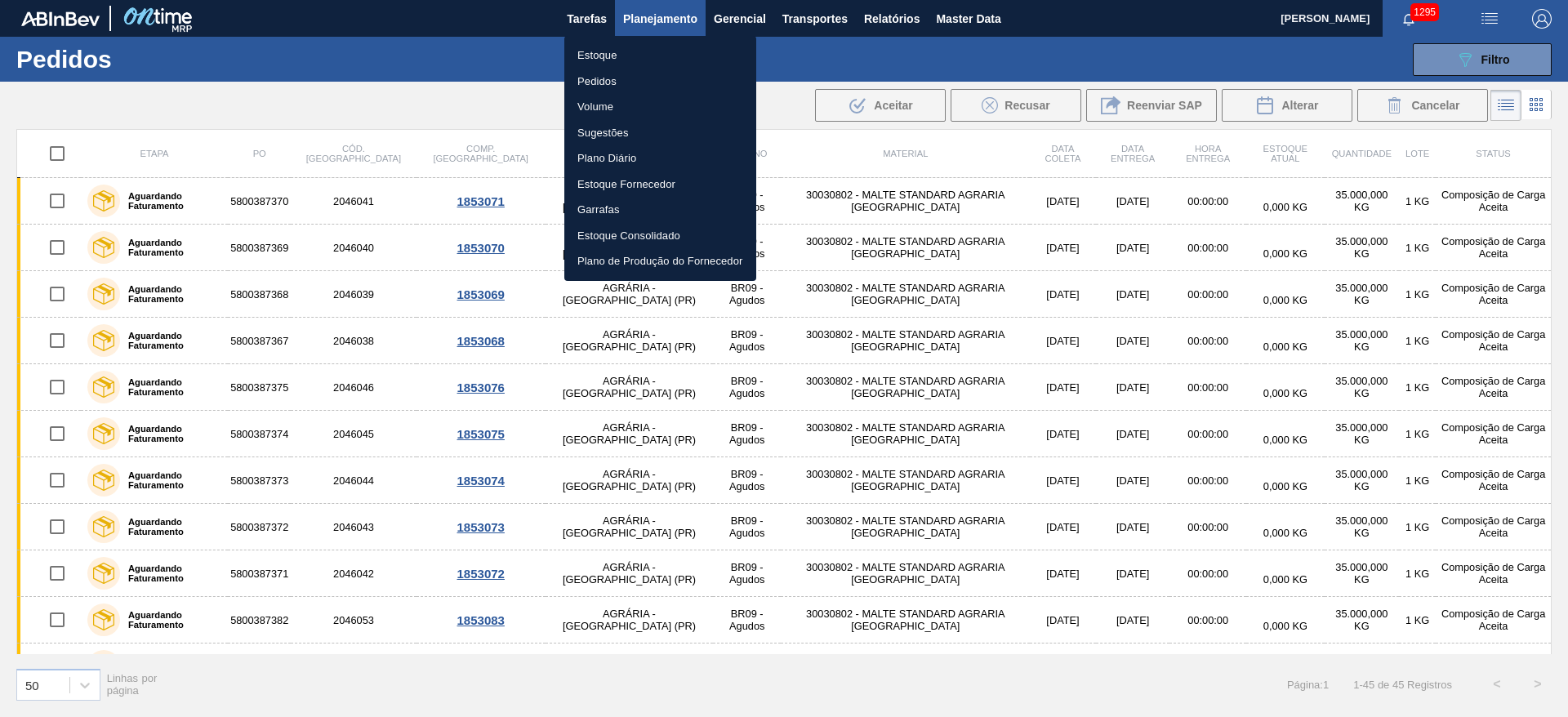
click at [590, 49] on li "Estoque" at bounding box center [660, 55] width 192 height 27
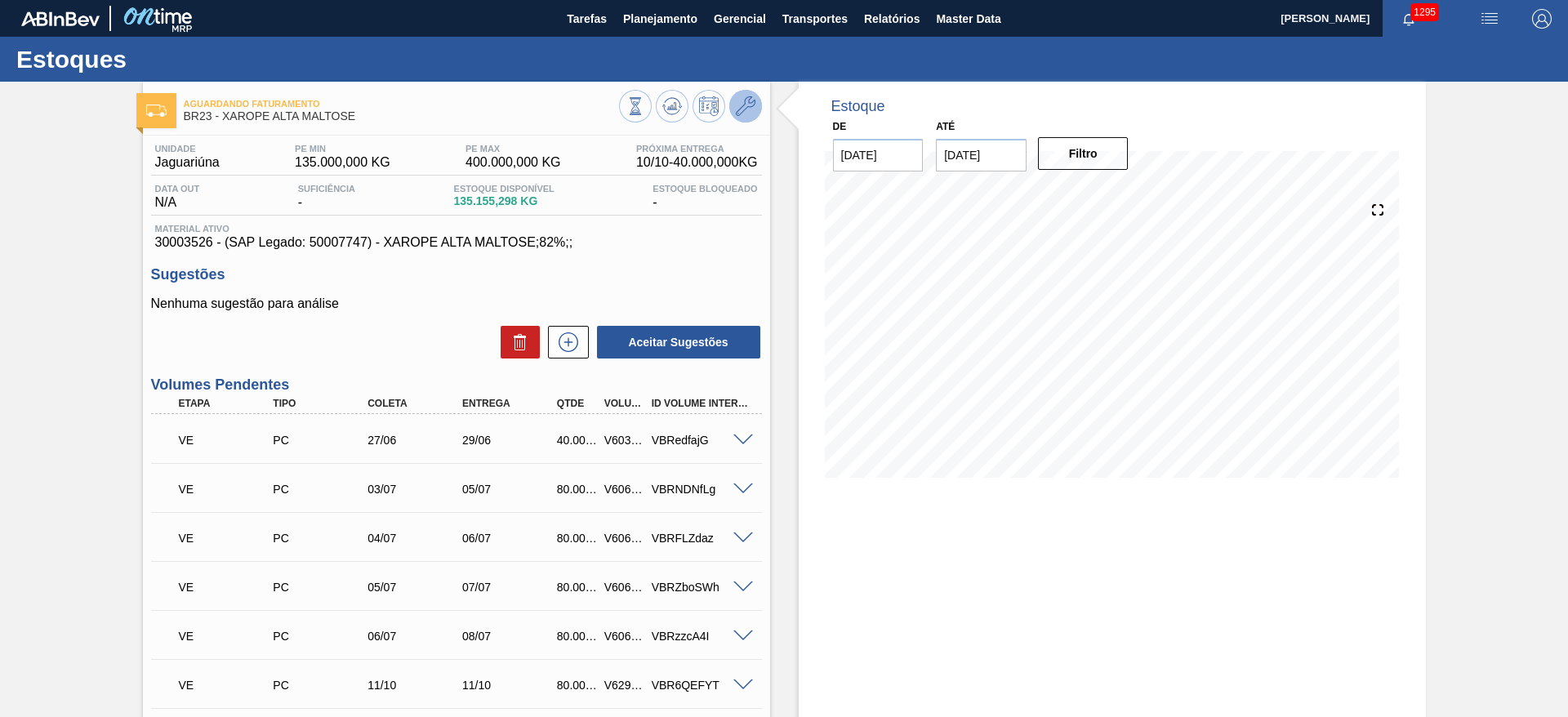
click at [743, 108] on icon at bounding box center [745, 105] width 19 height 19
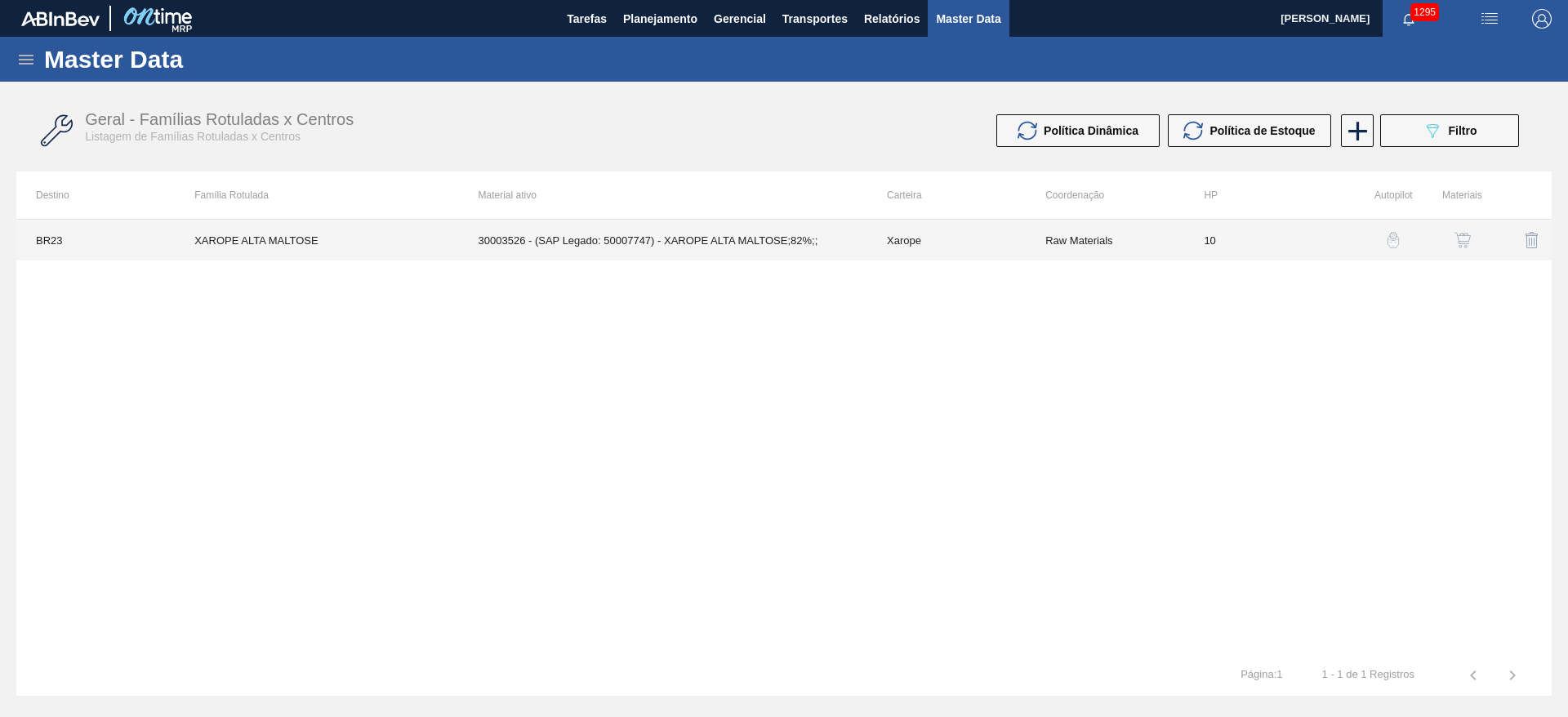
click at [737, 245] on td "30003526 - (SAP Legado: 50007747) - XAROPE ALTA MALTOSE;82%;;" at bounding box center [663, 240] width 408 height 41
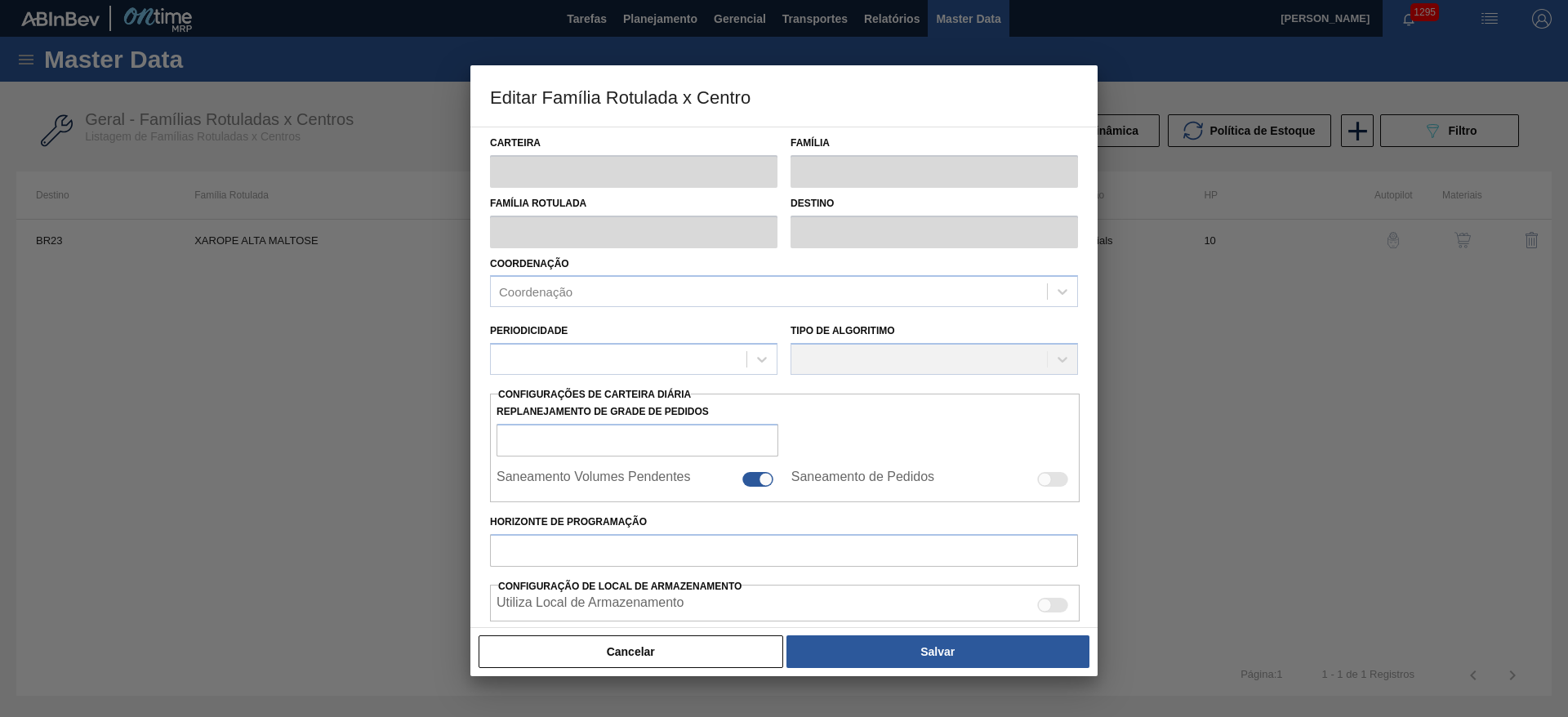
type input "Xarope"
type input "XAROPE ALTA MALTOSE"
type input "BR23 - Jaguariúna"
type input "0"
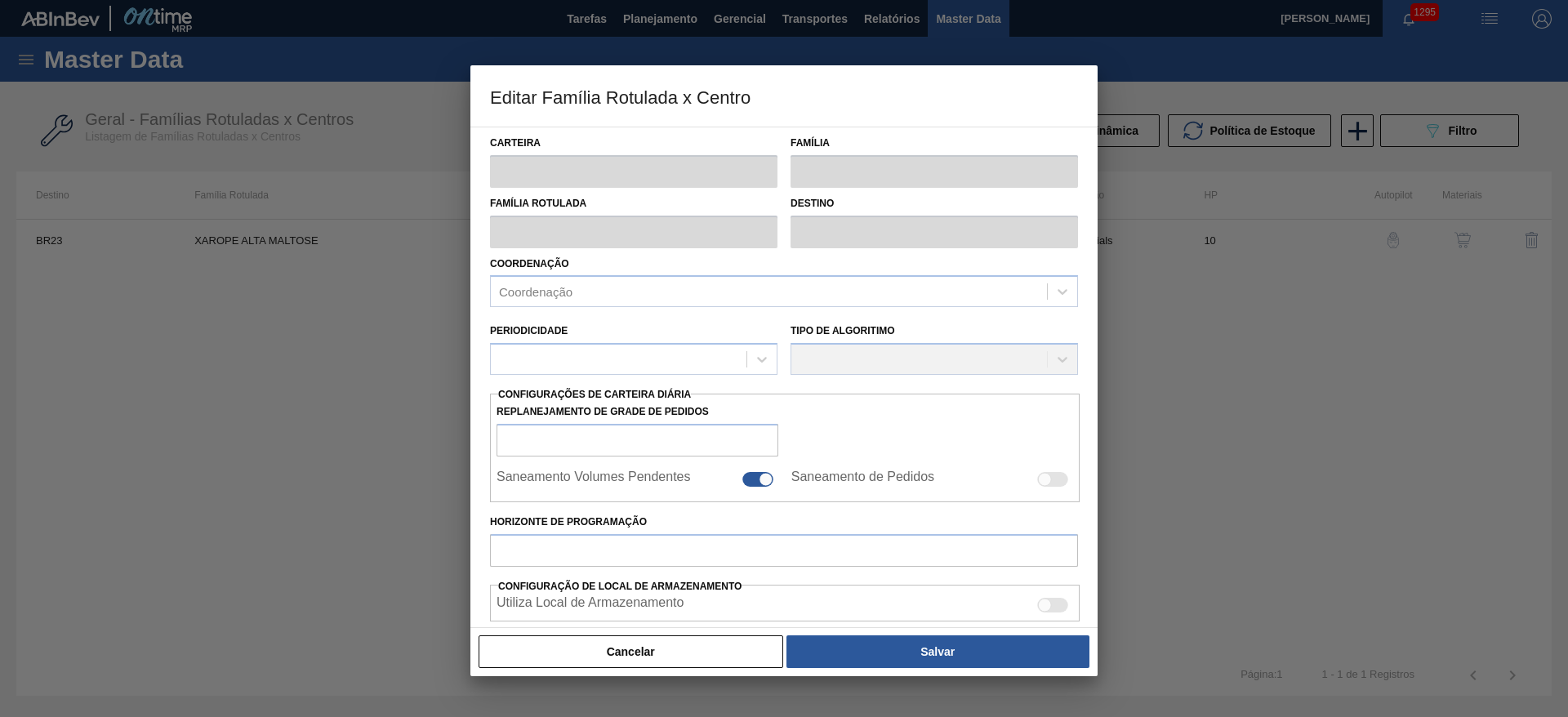
checkbox input "false"
type input "10"
type input "135.000"
type input "400.000"
type input "100"
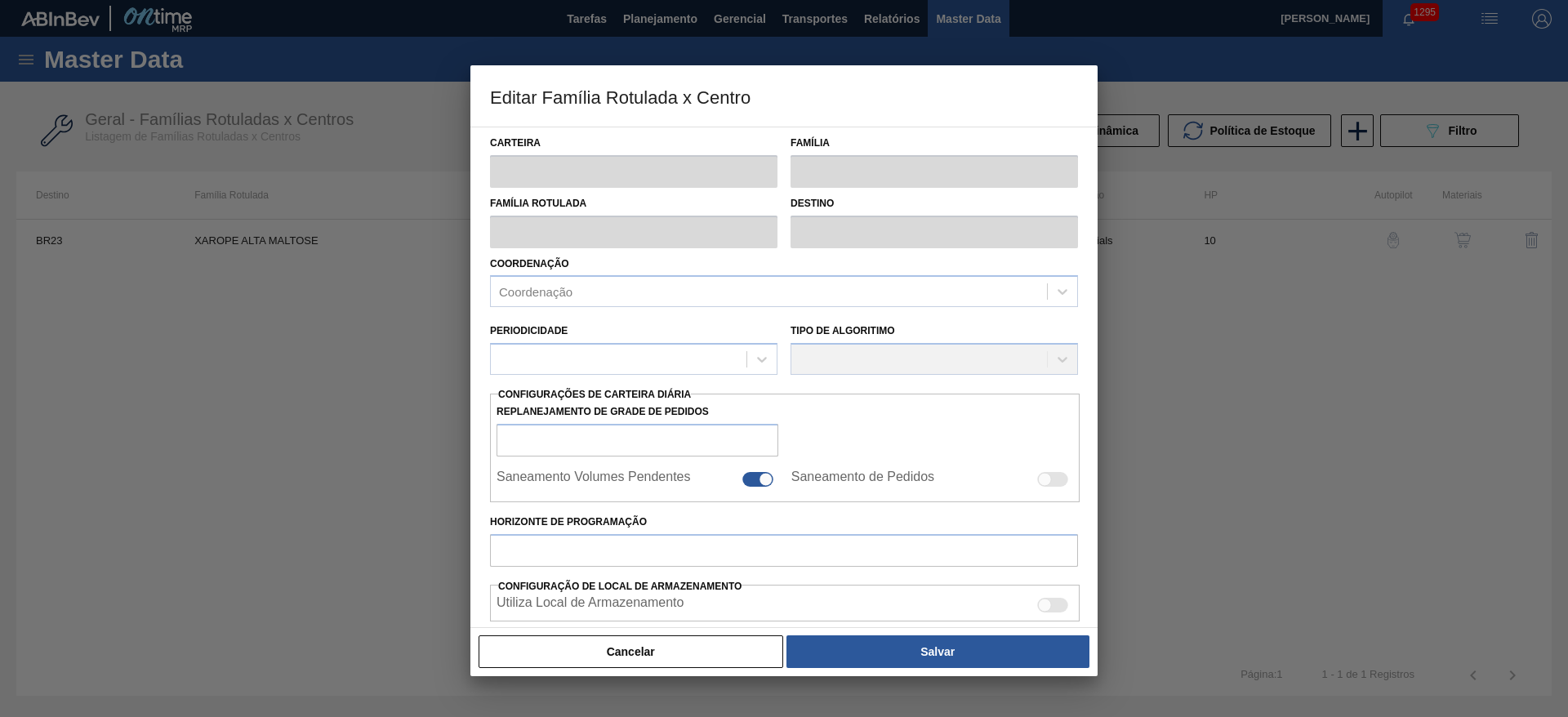
type input "400.000,000"
checkbox input "true"
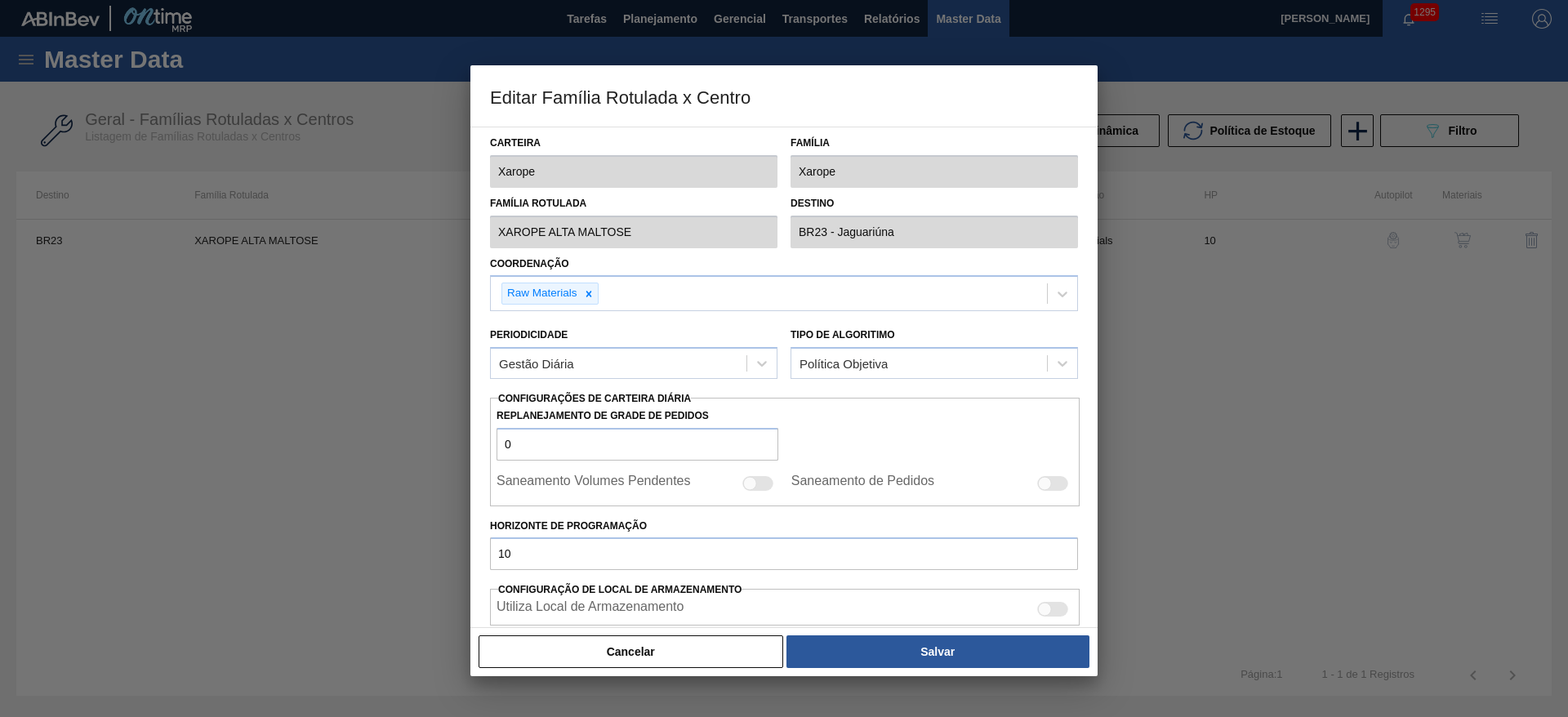
scroll to position [402, 0]
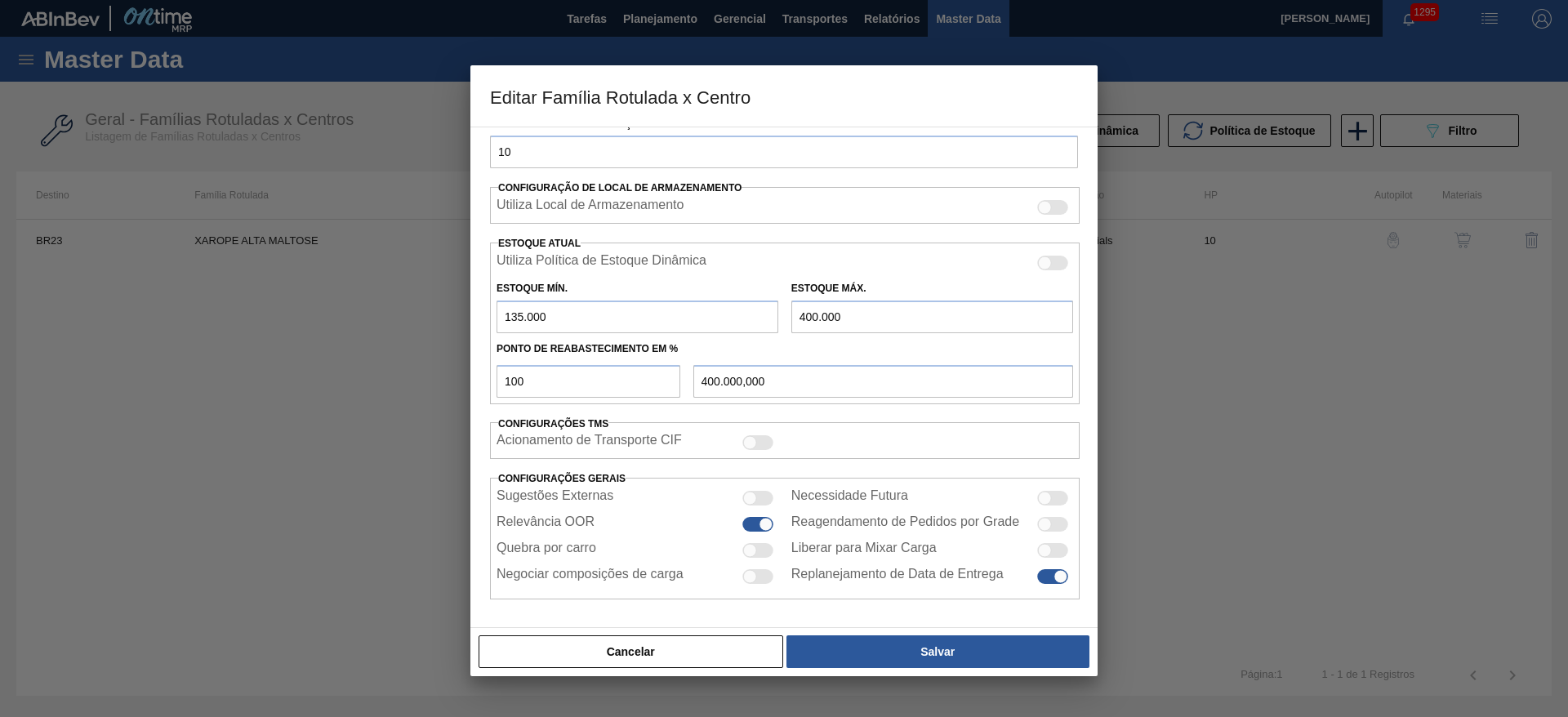
click at [1056, 578] on div at bounding box center [1060, 576] width 14 height 14
checkbox input "false"
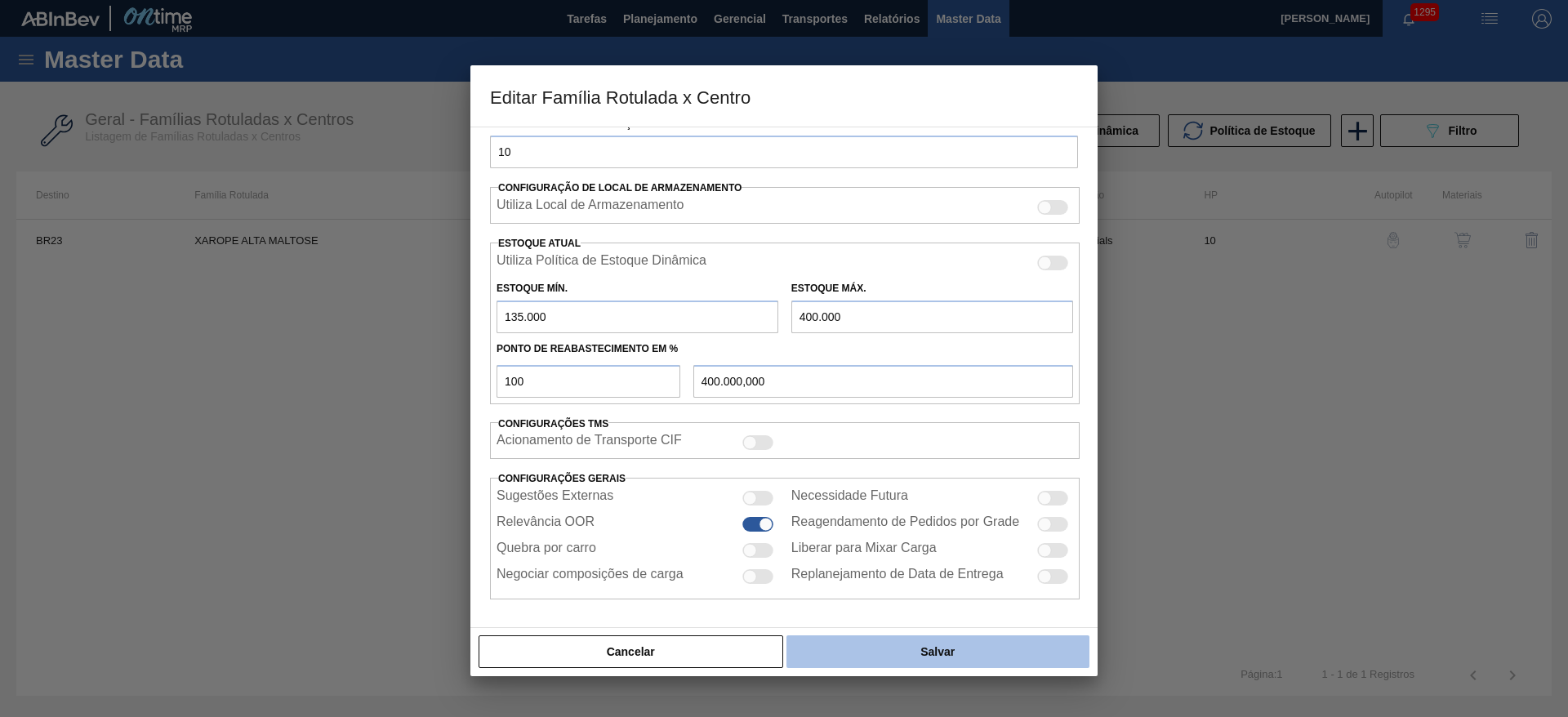
click at [985, 653] on button "Salvar" at bounding box center [938, 652] width 303 height 33
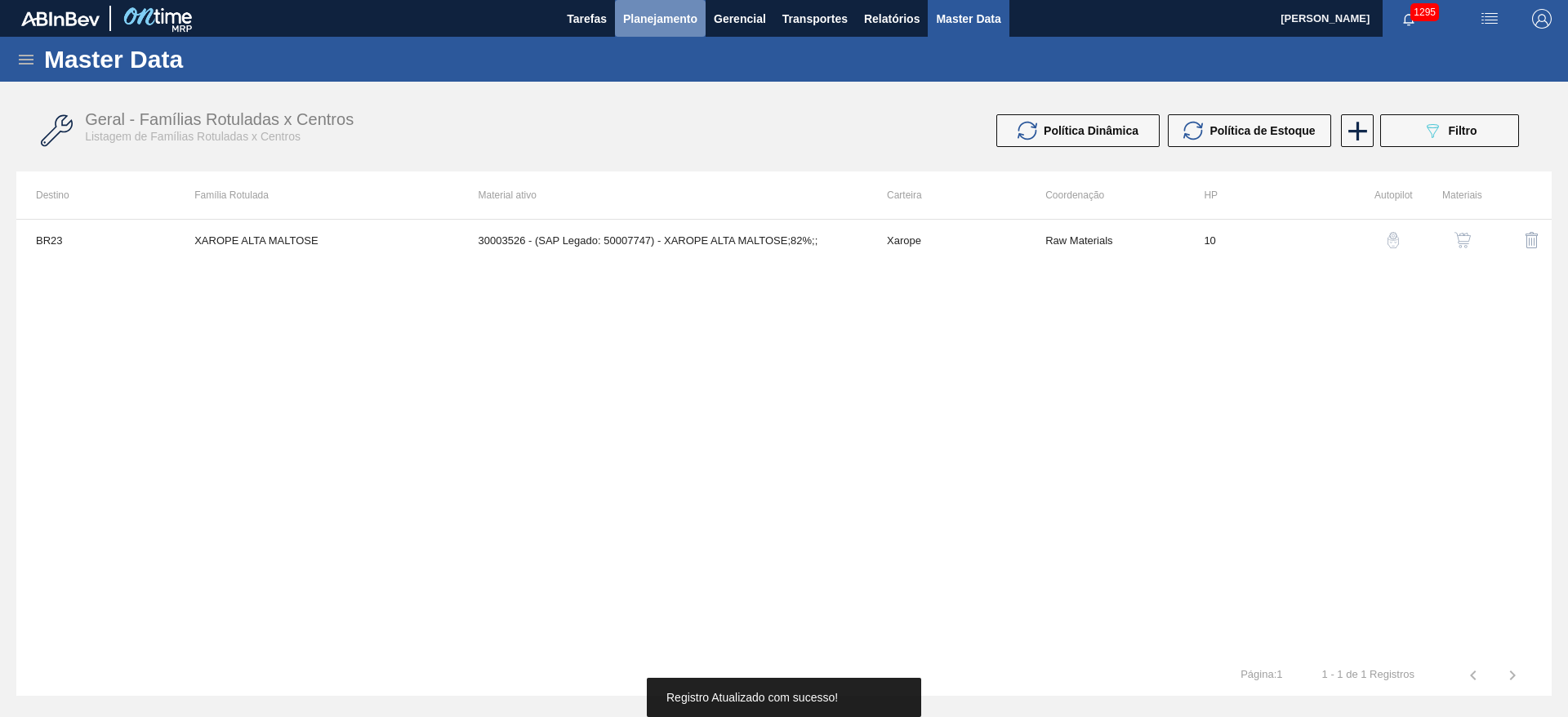
click at [651, 24] on span "Planejamento" at bounding box center [659, 18] width 74 height 19
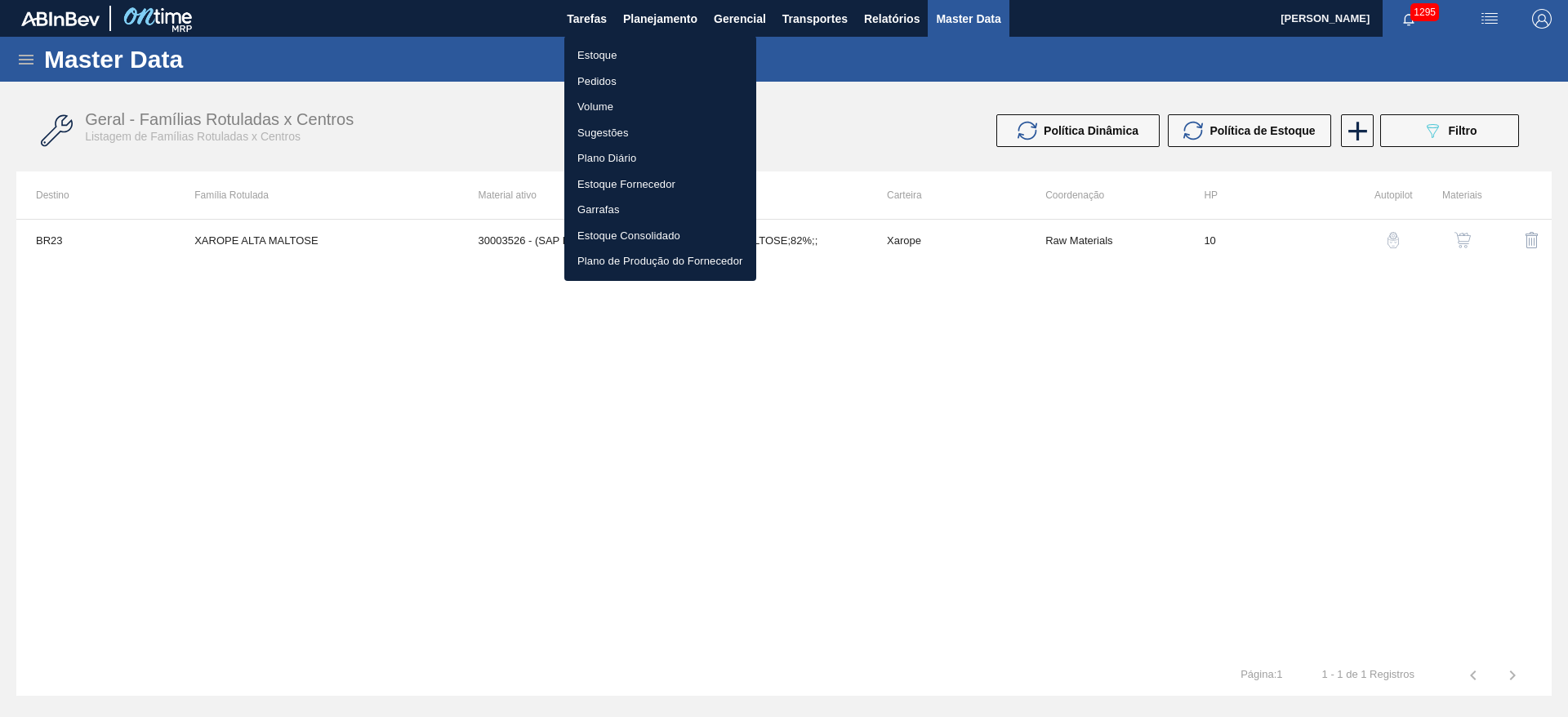
click at [595, 60] on li "Estoque" at bounding box center [660, 55] width 192 height 27
